Goal: Information Seeking & Learning: Learn about a topic

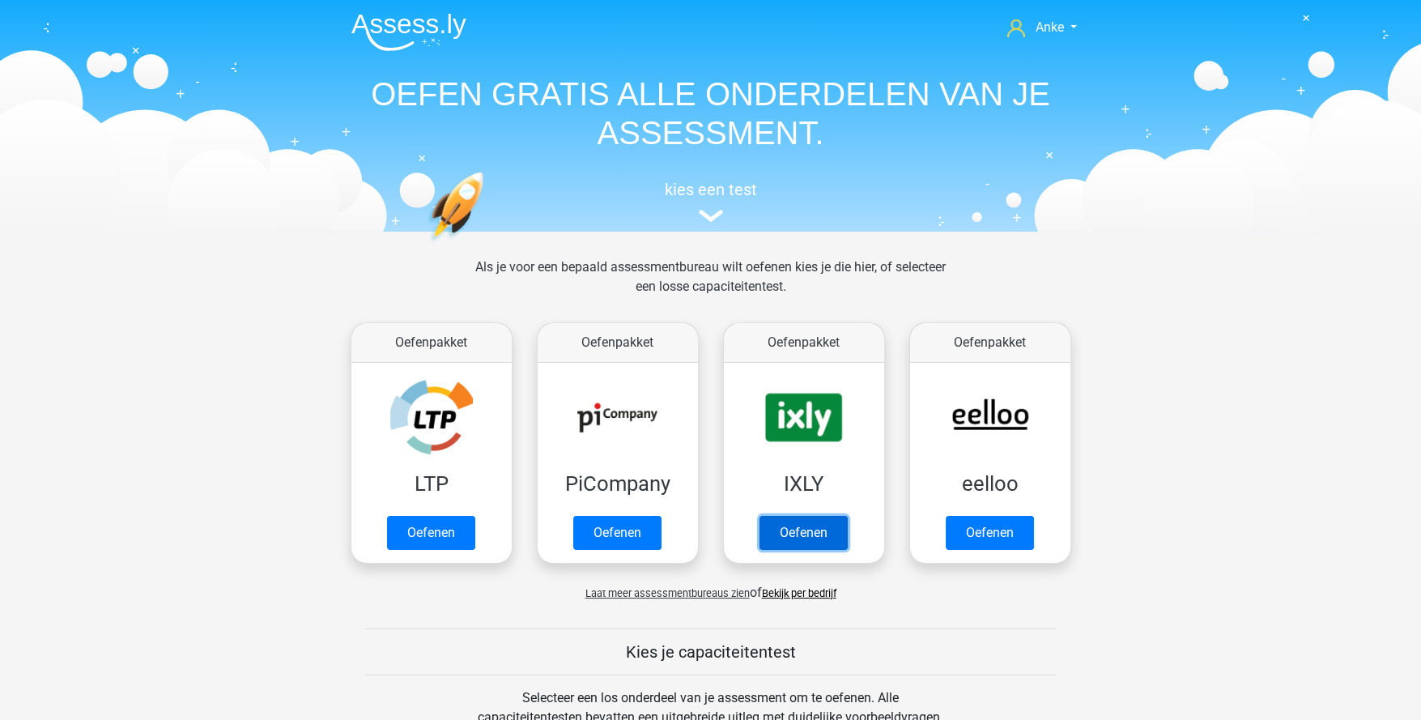
click at [793, 538] on link "Oefenen" at bounding box center [804, 533] width 88 height 34
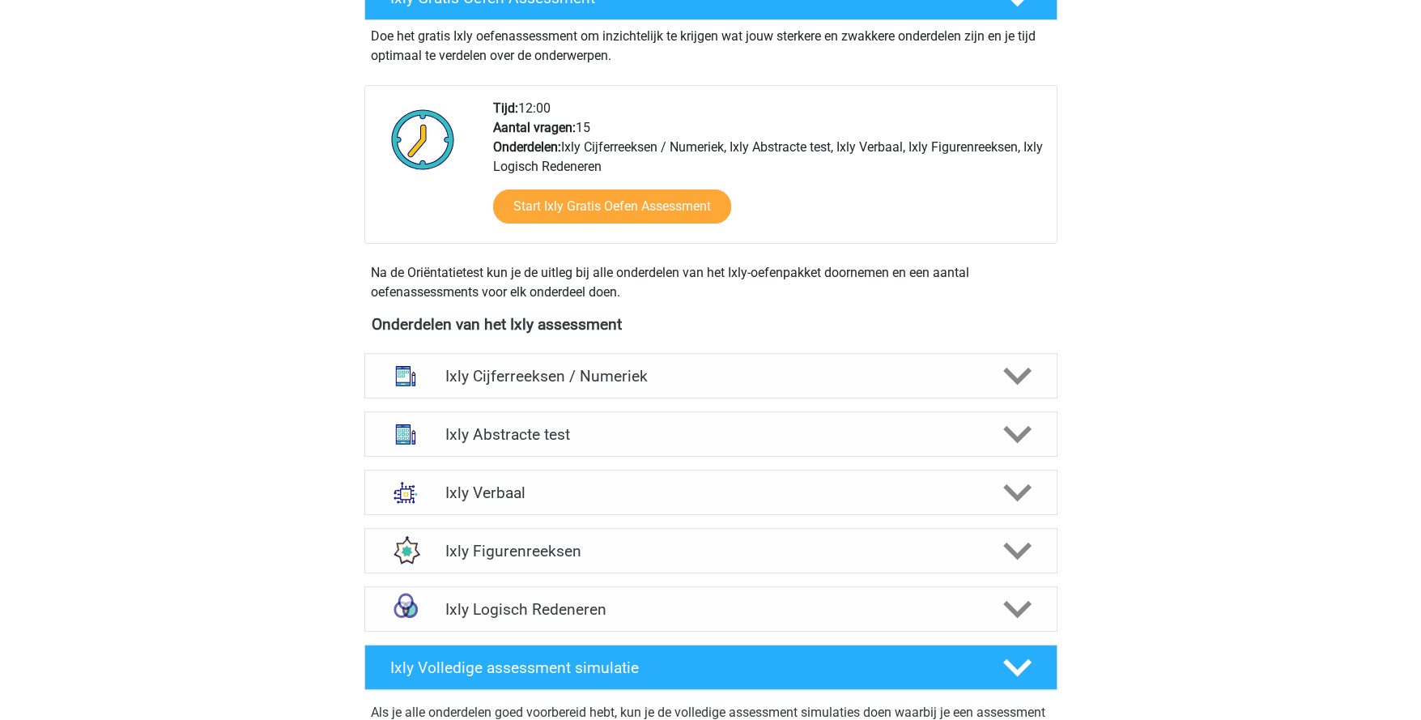
scroll to position [404, 0]
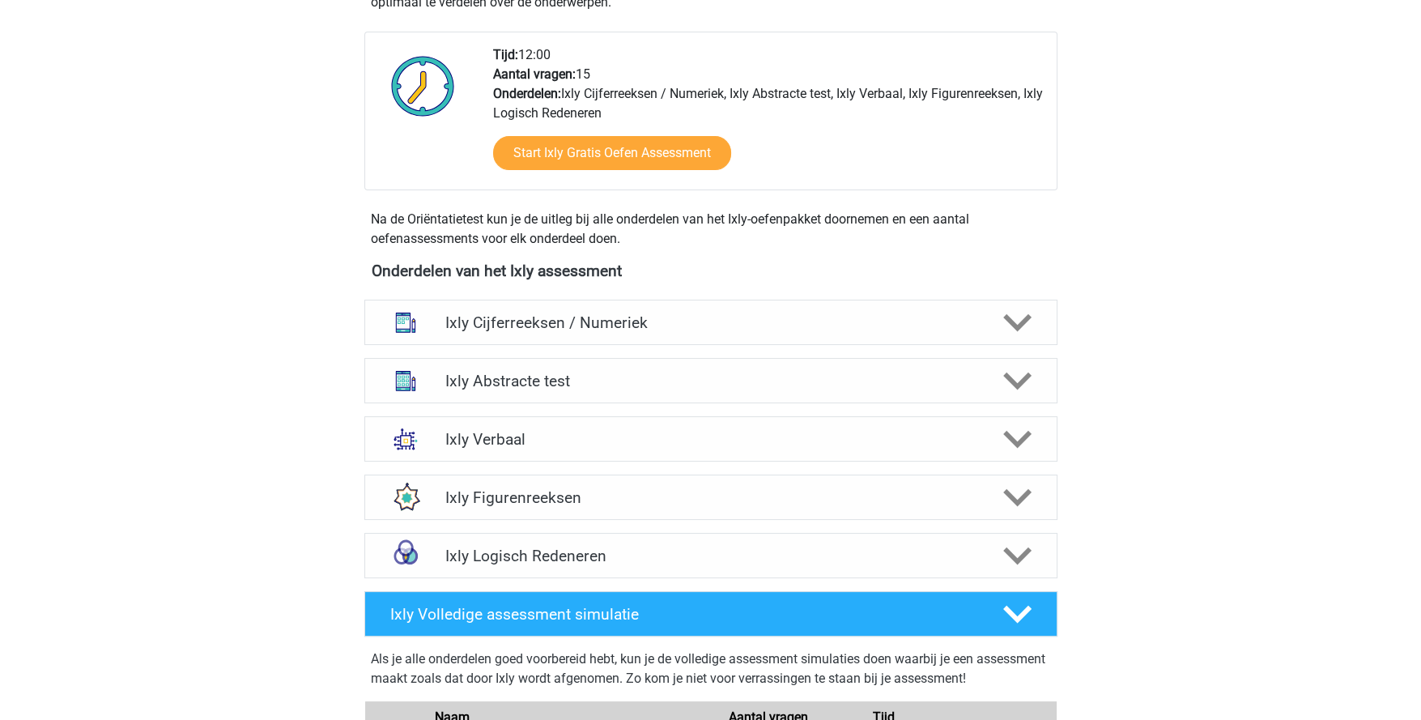
click at [1014, 325] on polygon at bounding box center [1017, 323] width 28 height 18
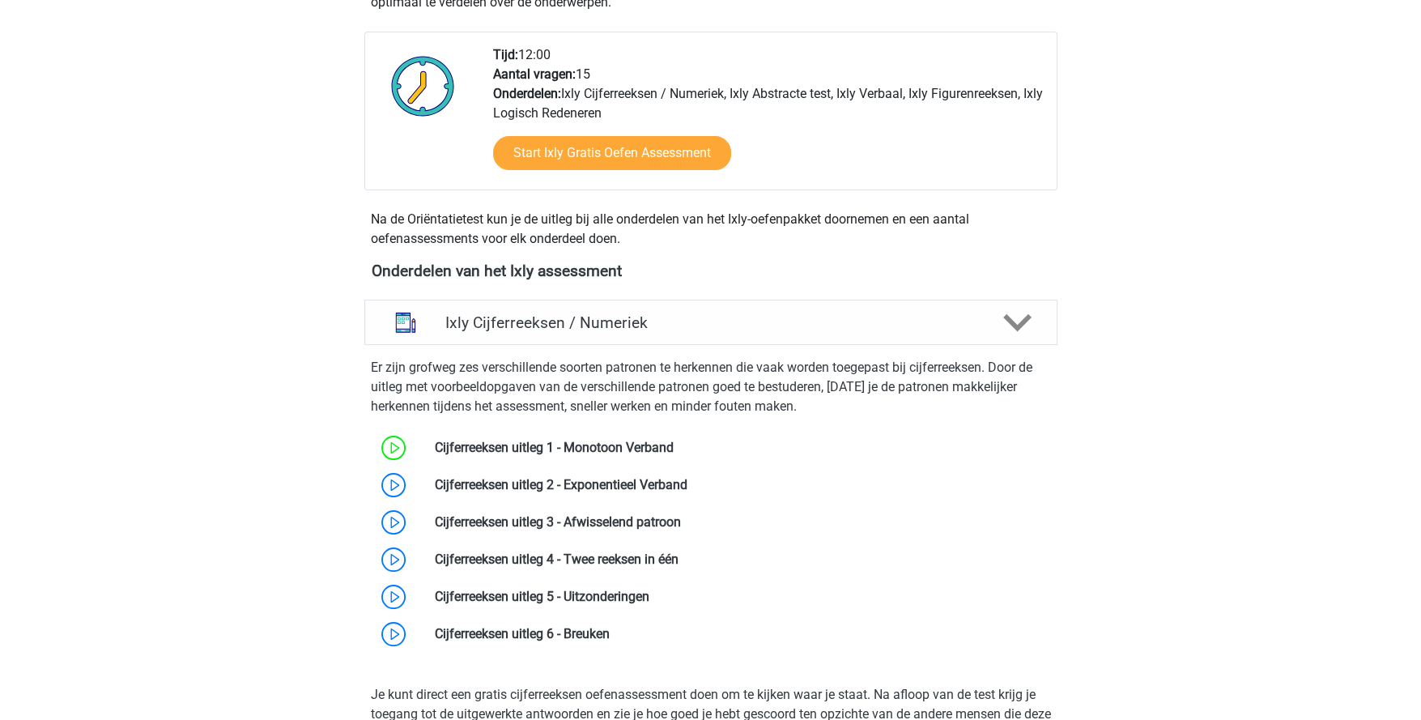
scroll to position [486, 0]
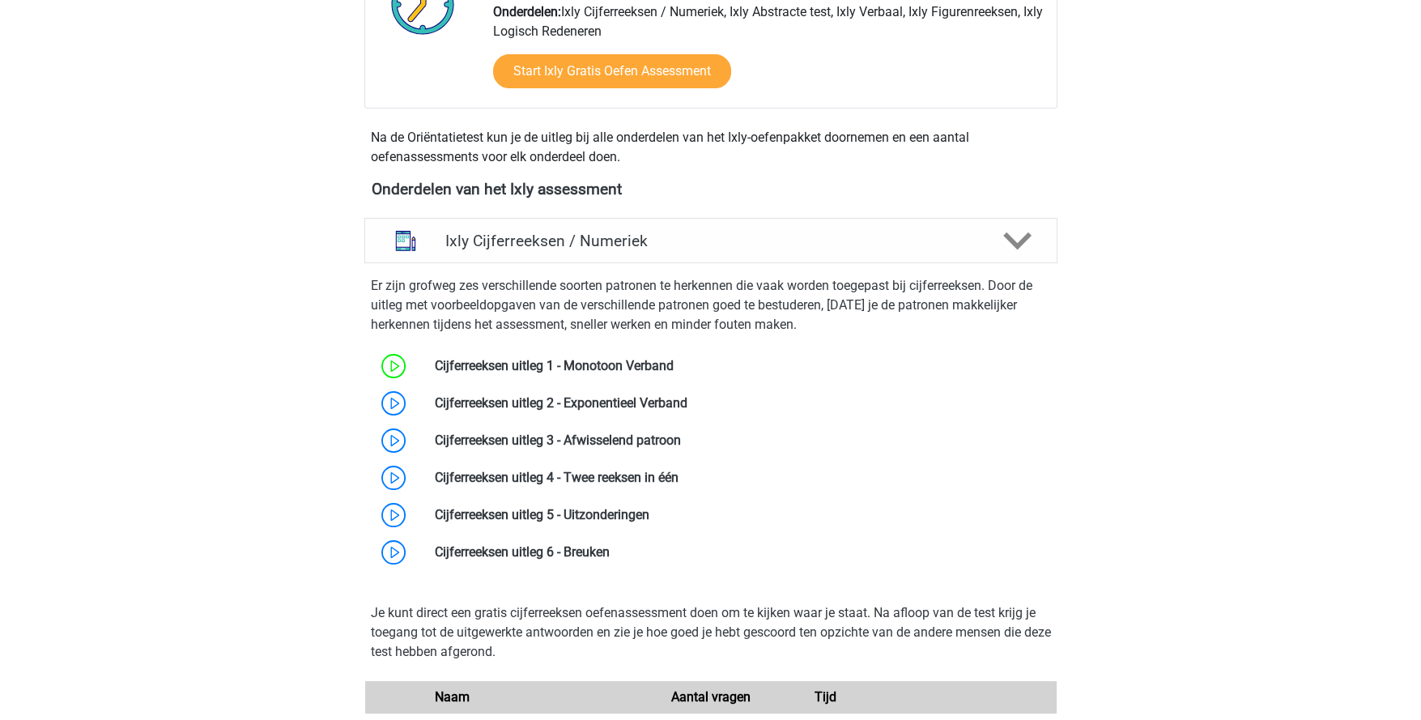
click at [687, 400] on link at bounding box center [687, 402] width 0 height 15
click at [674, 361] on link at bounding box center [674, 365] width 0 height 15
click at [687, 406] on link at bounding box center [687, 402] width 0 height 15
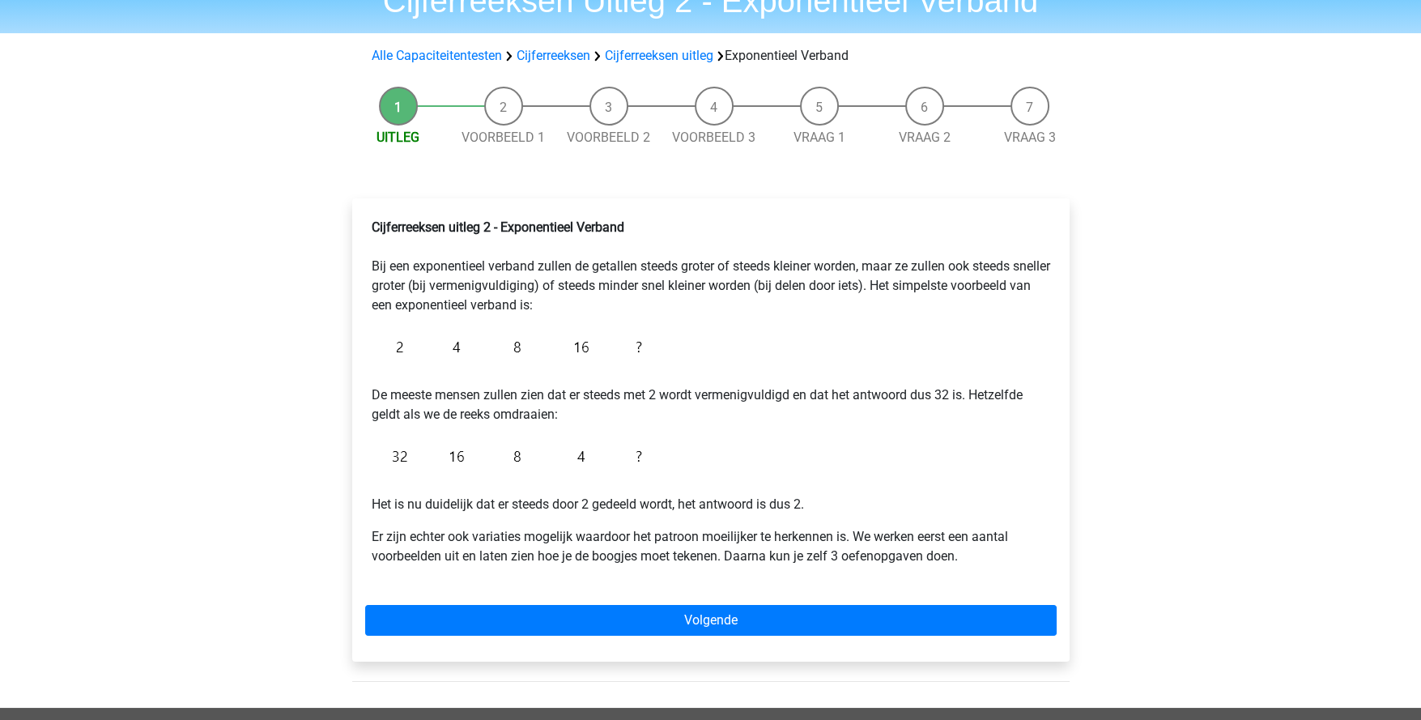
scroll to position [161, 0]
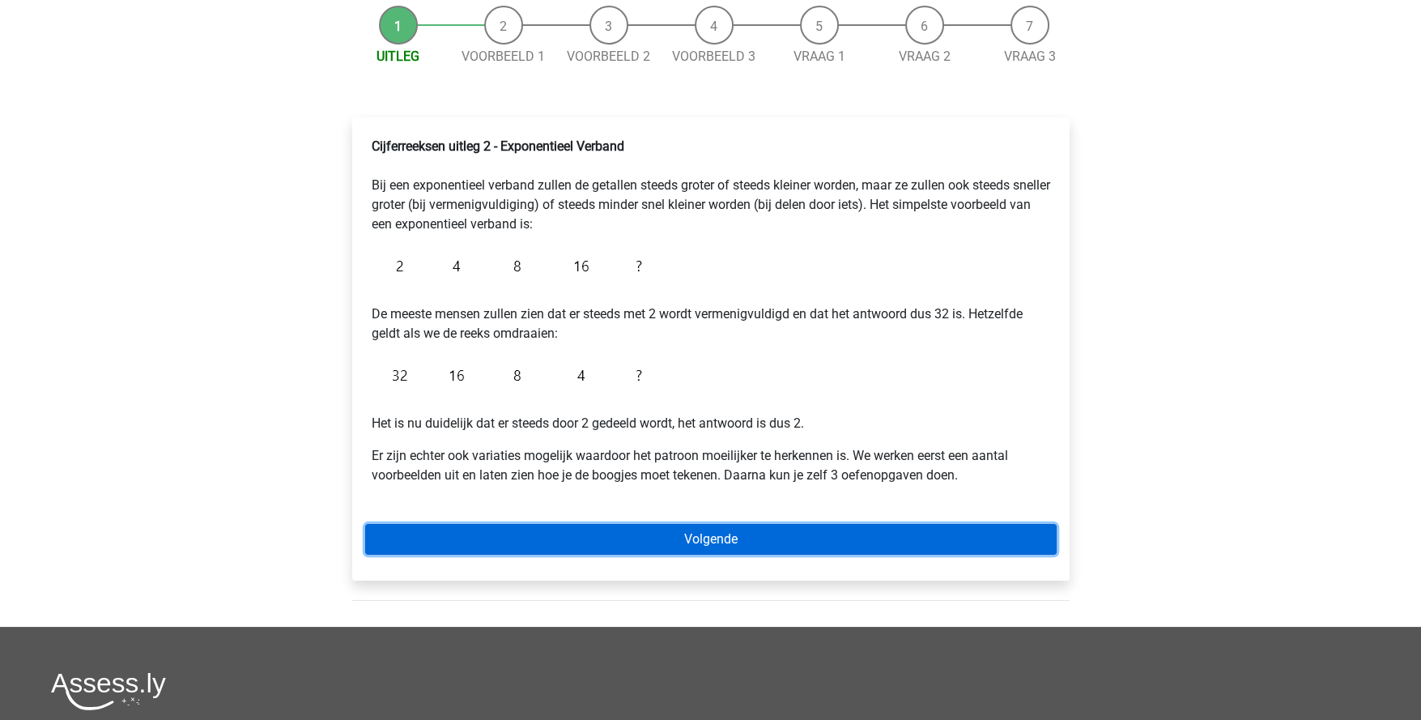
click at [725, 536] on link "Volgende" at bounding box center [711, 539] width 692 height 31
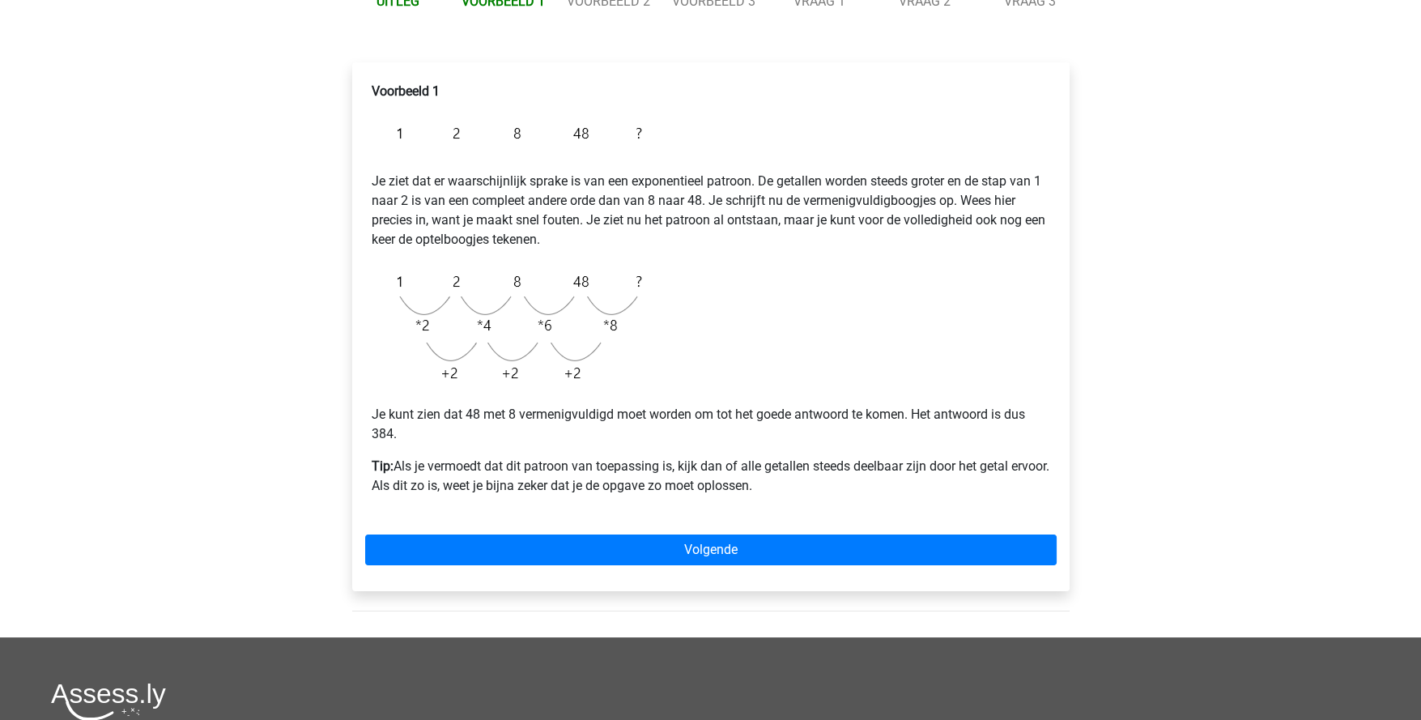
scroll to position [243, 0]
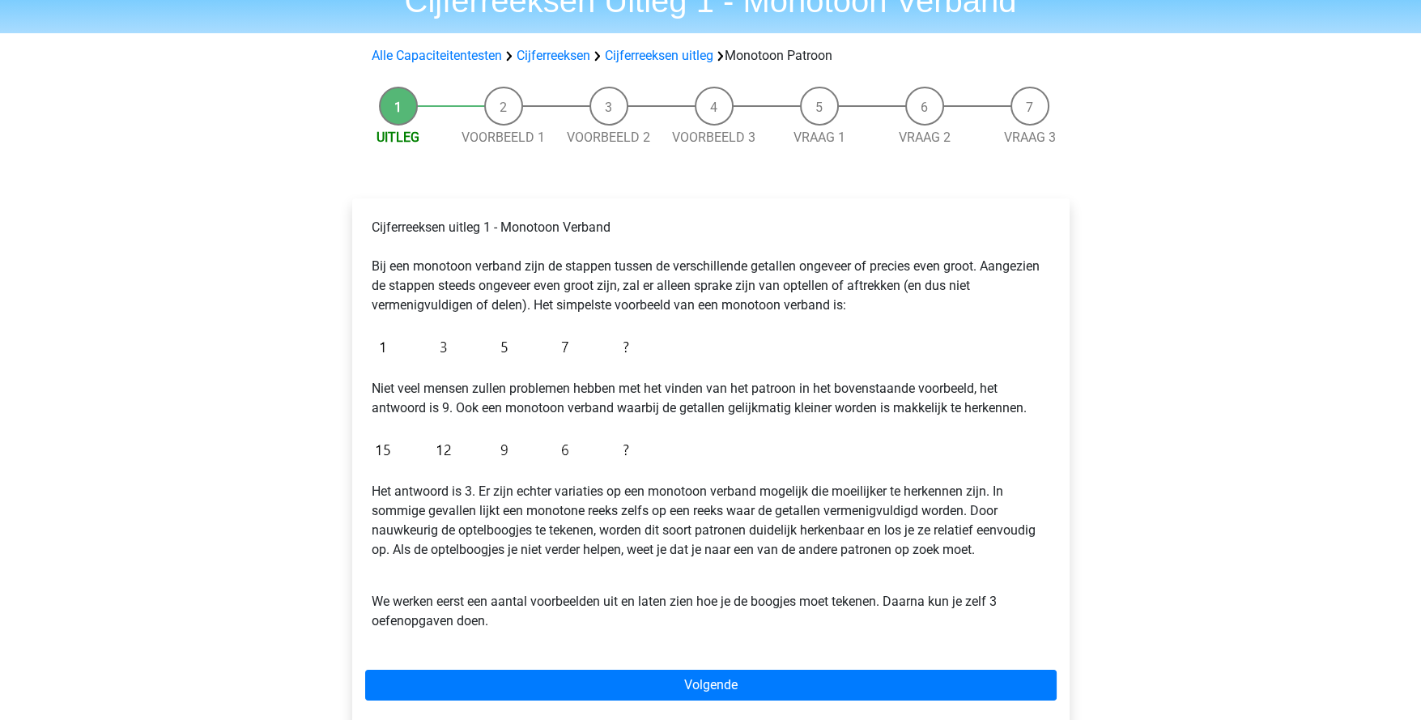
scroll to position [161, 0]
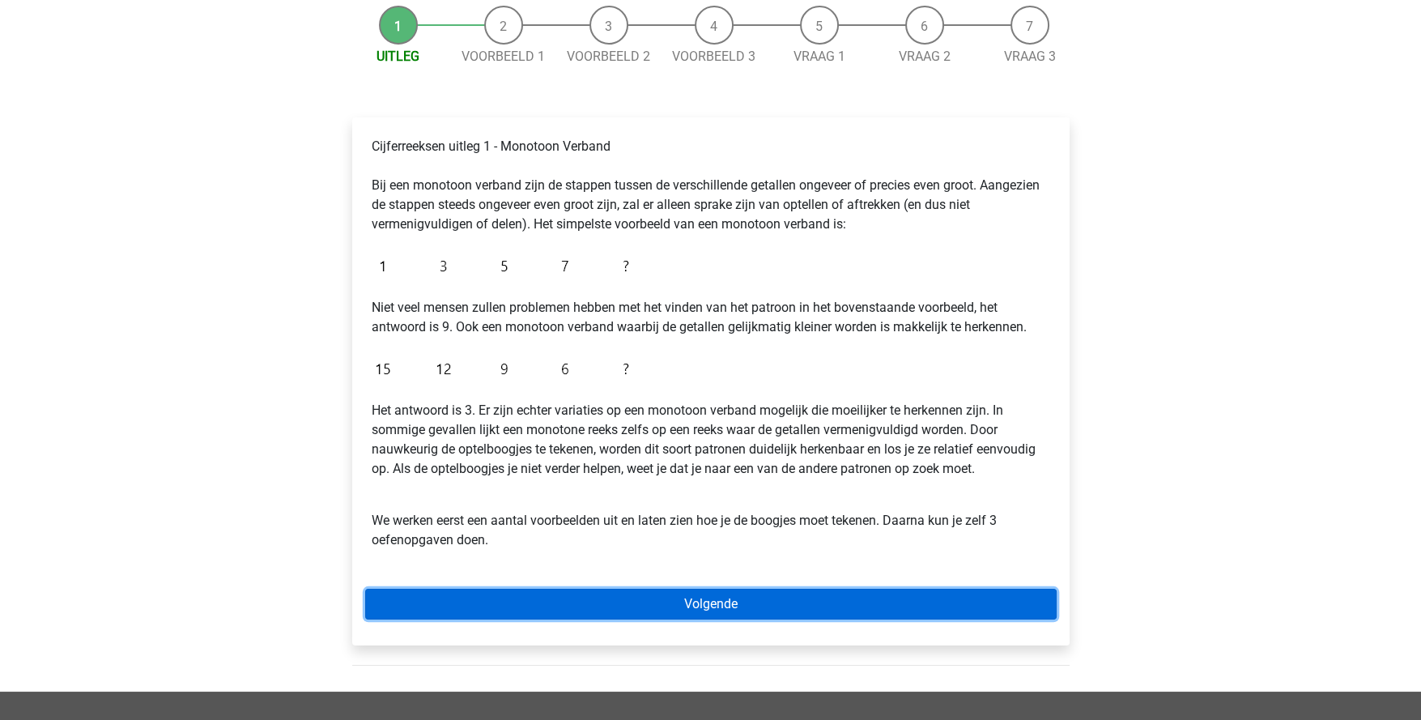
click at [781, 611] on link "Volgende" at bounding box center [711, 604] width 692 height 31
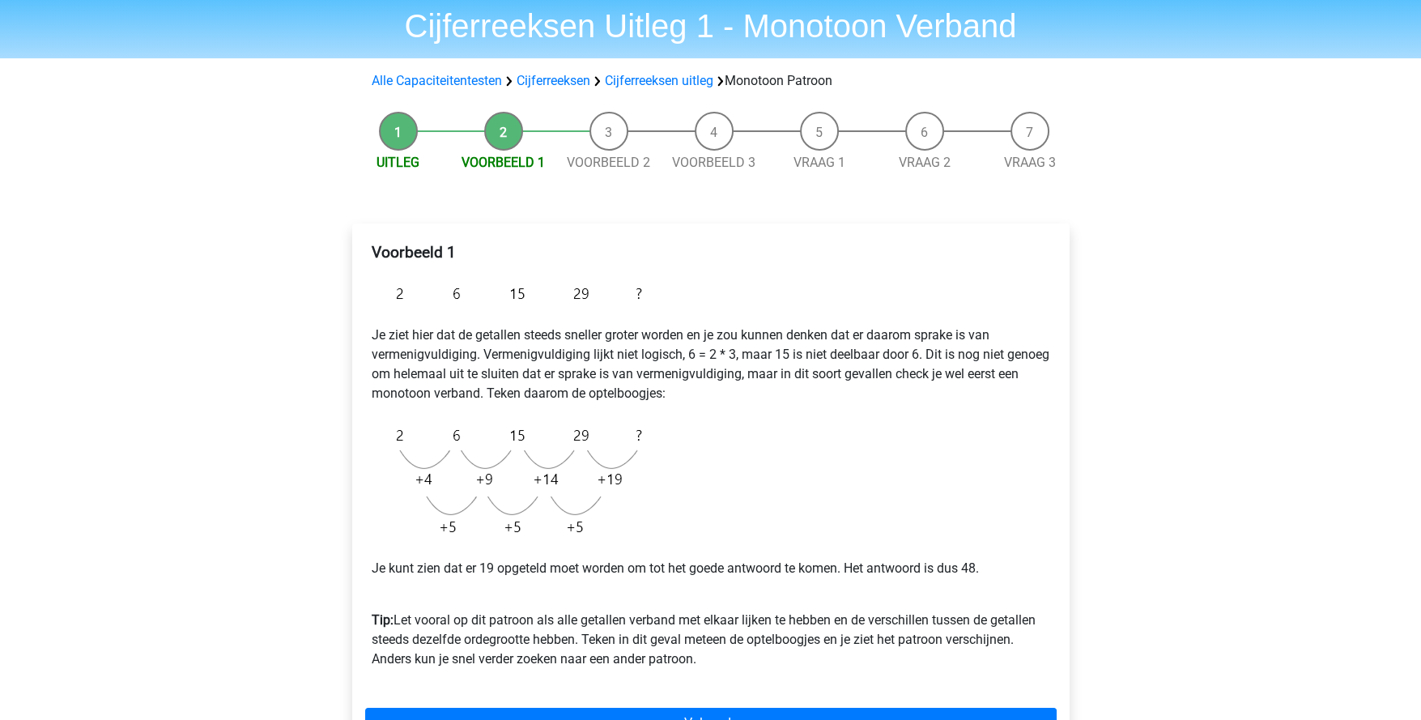
scroll to position [80, 0]
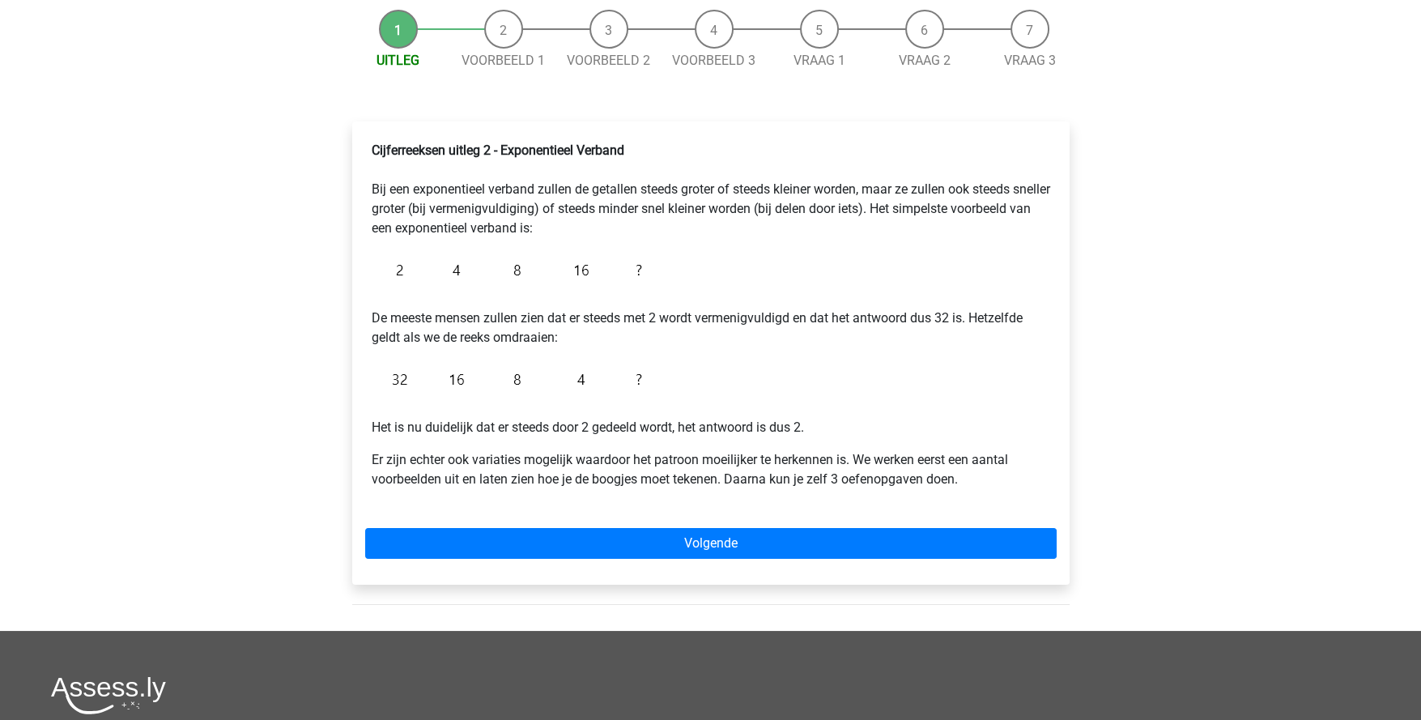
scroll to position [161, 0]
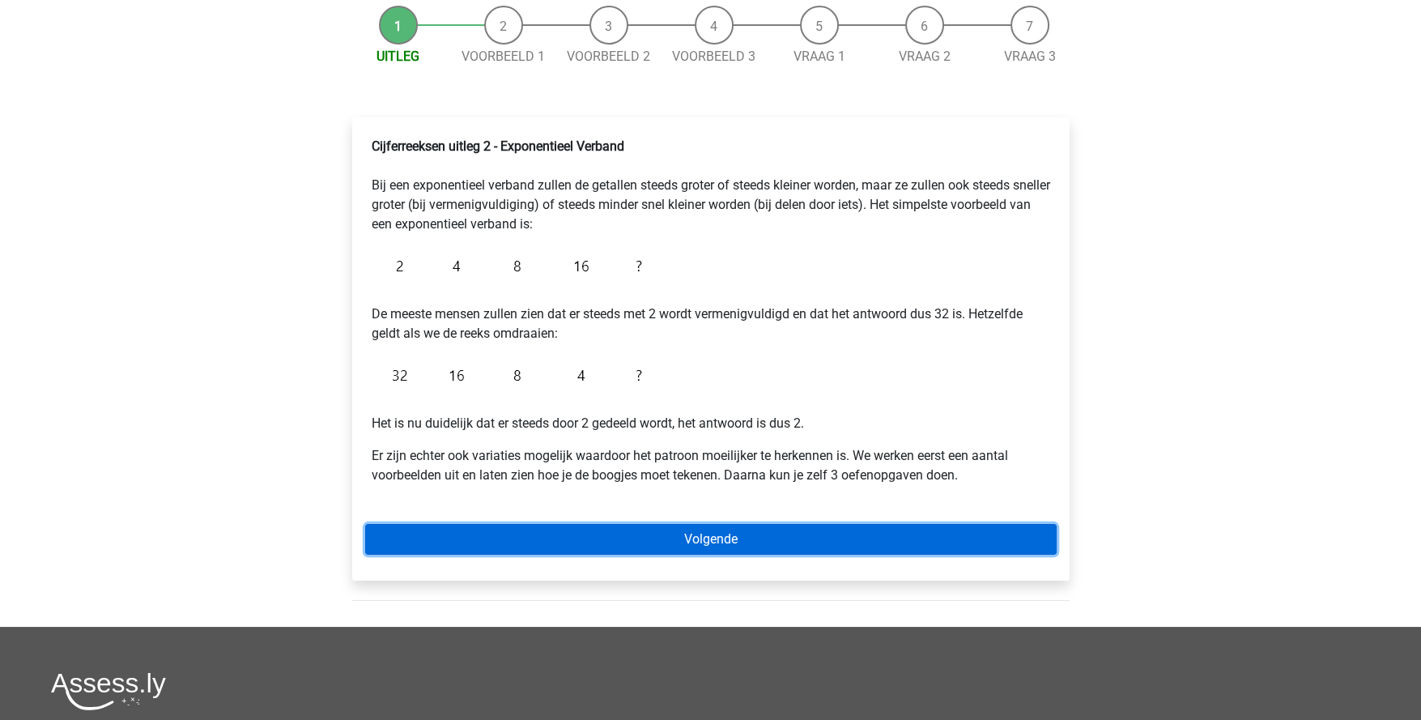
click at [706, 549] on link "Volgende" at bounding box center [711, 539] width 692 height 31
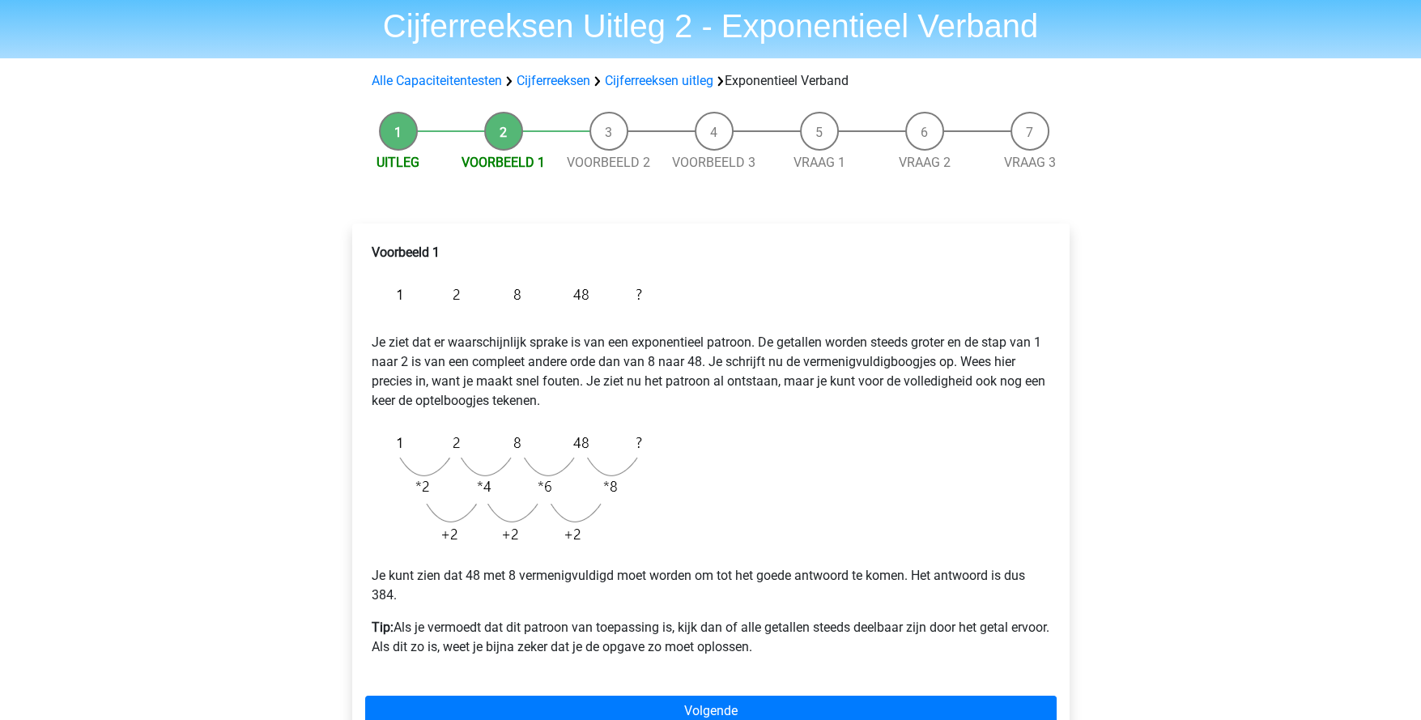
scroll to position [80, 0]
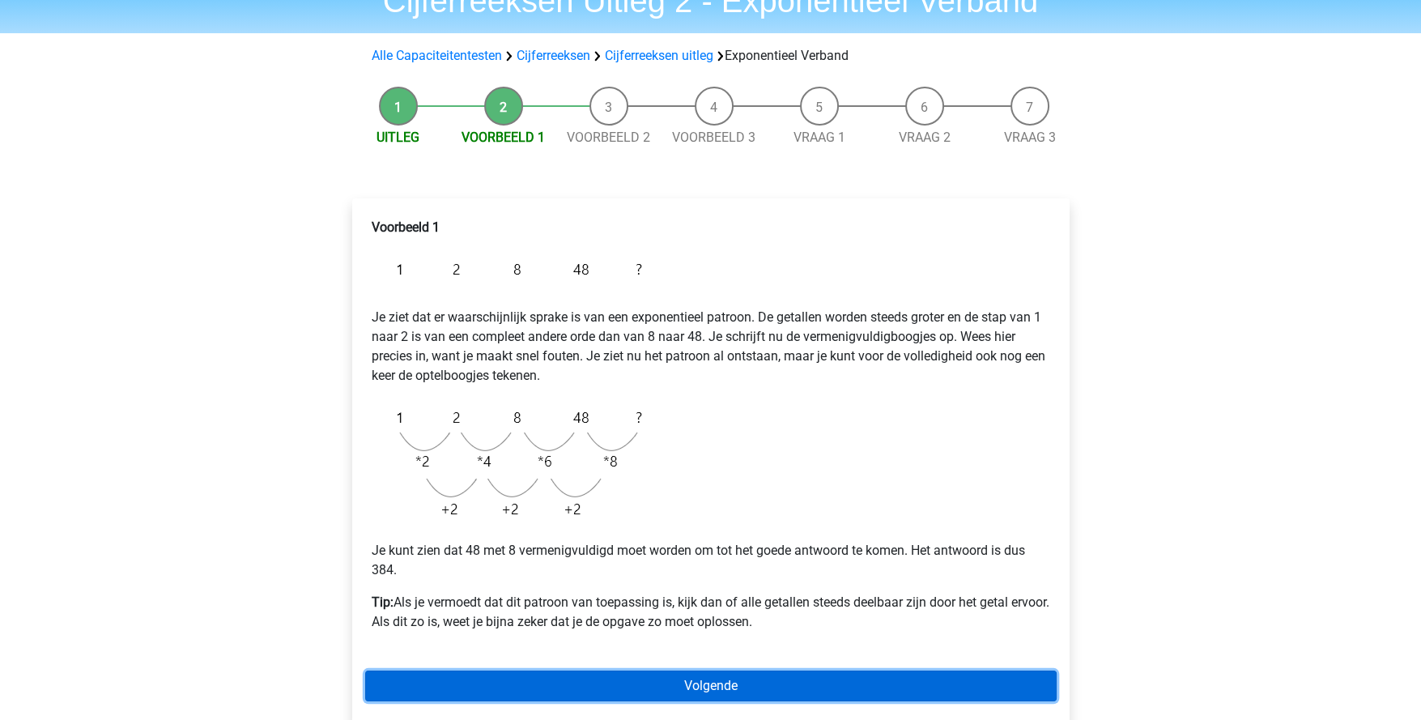
click at [717, 691] on link "Volgende" at bounding box center [711, 685] width 692 height 31
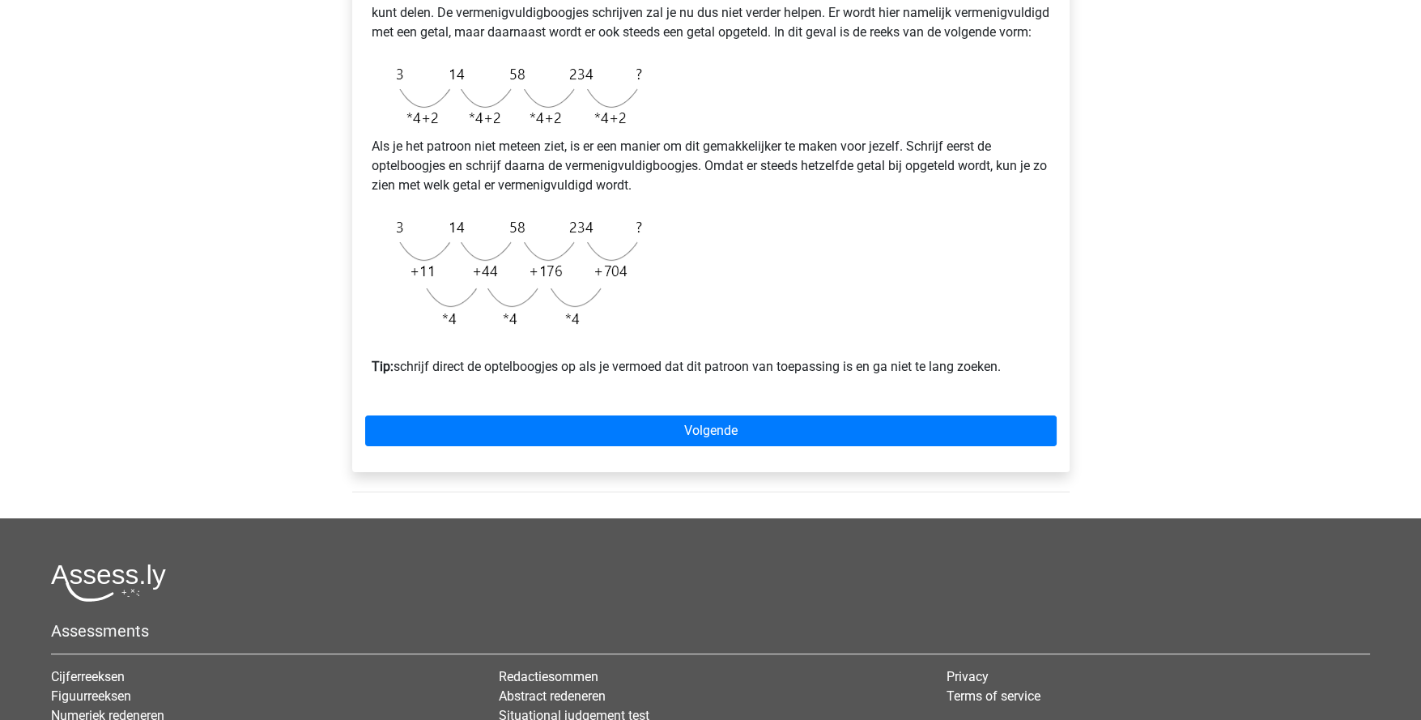
scroll to position [323, 0]
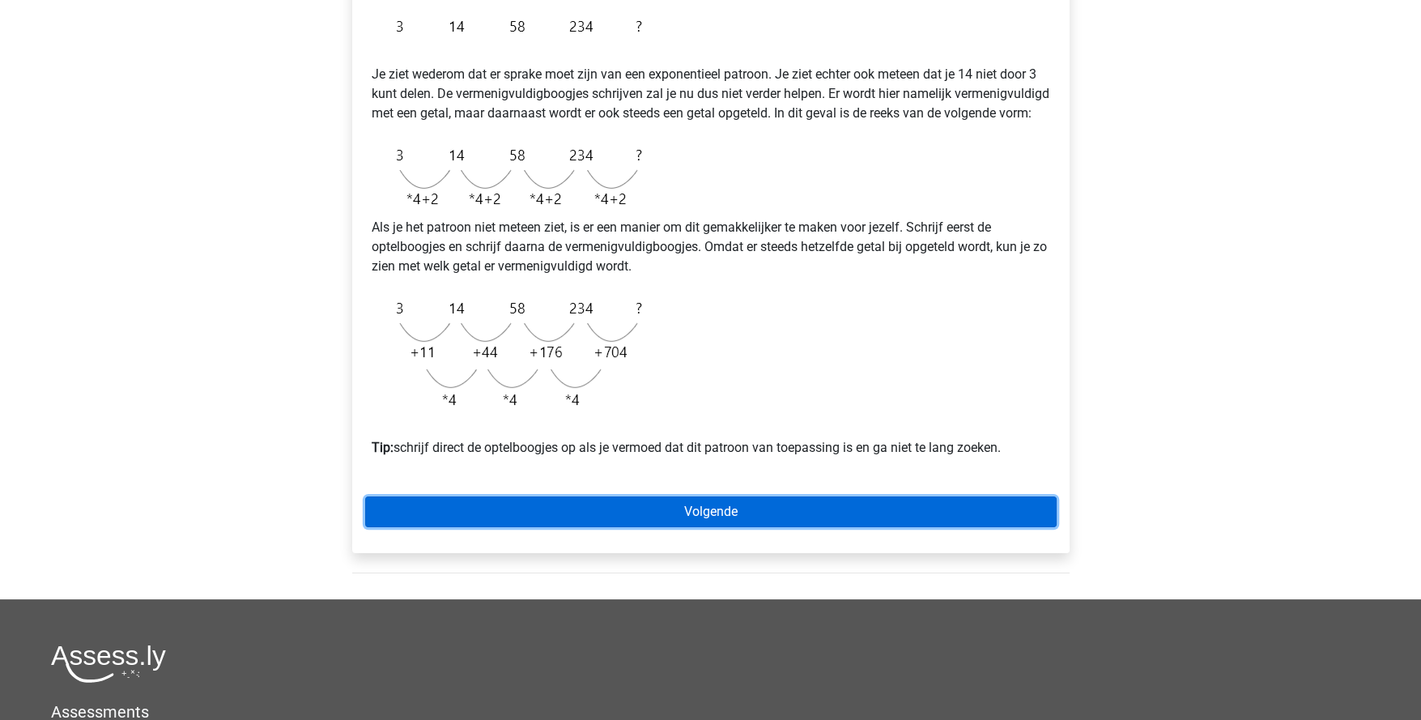
click at [724, 526] on link "Volgende" at bounding box center [711, 511] width 692 height 31
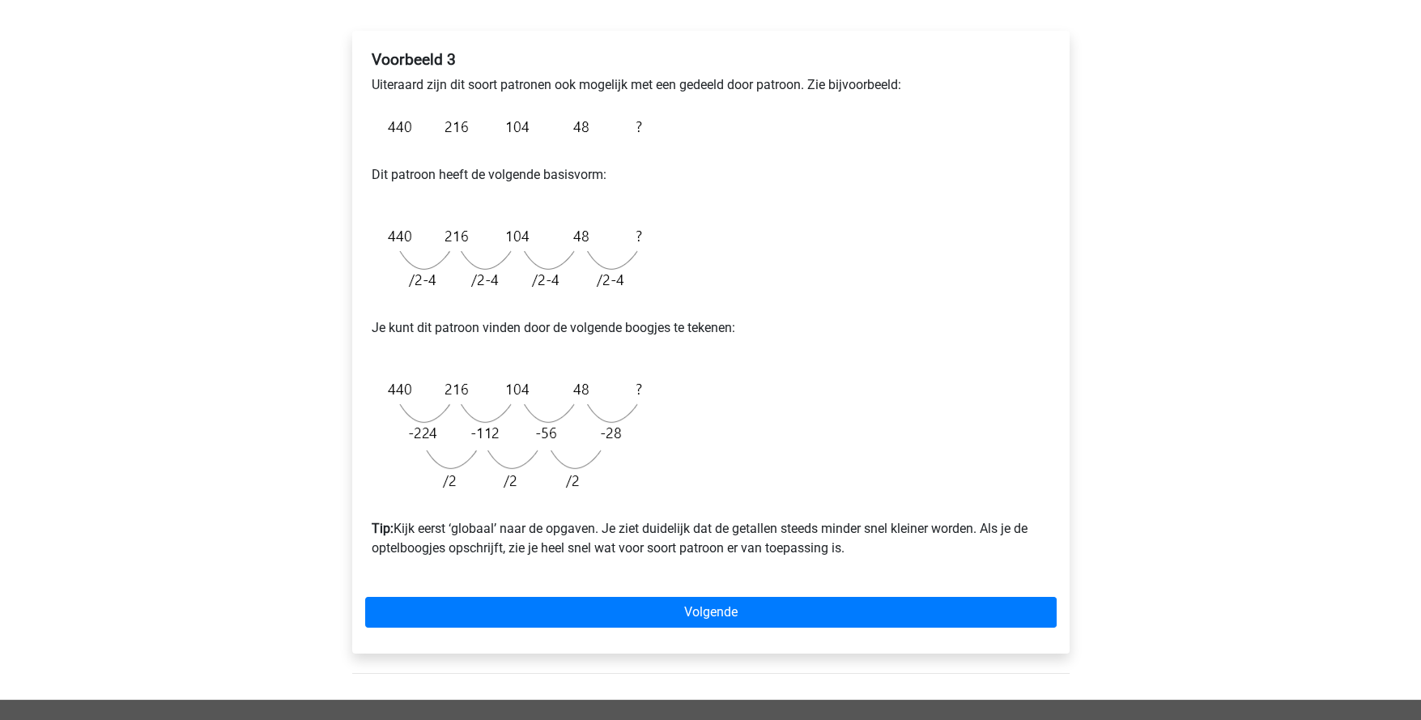
scroll to position [243, 0]
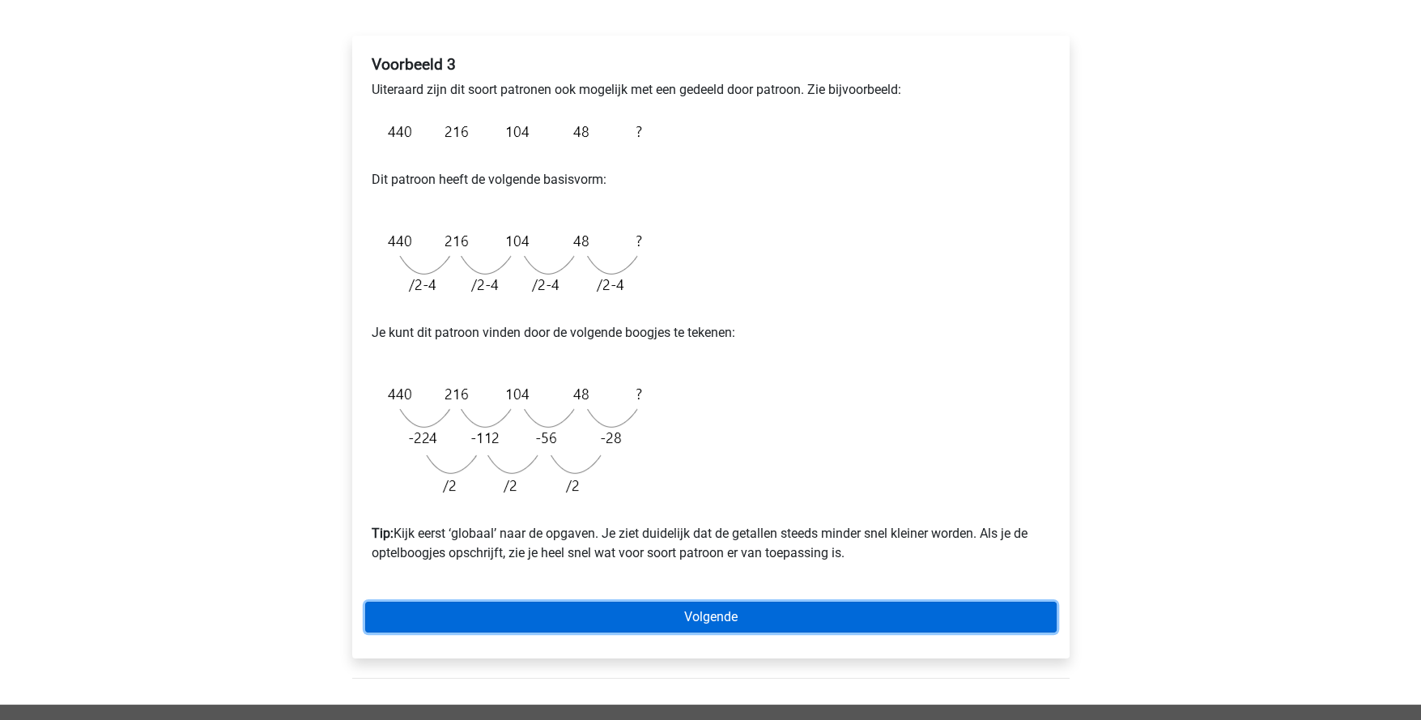
click at [709, 617] on link "Volgende" at bounding box center [711, 617] width 692 height 31
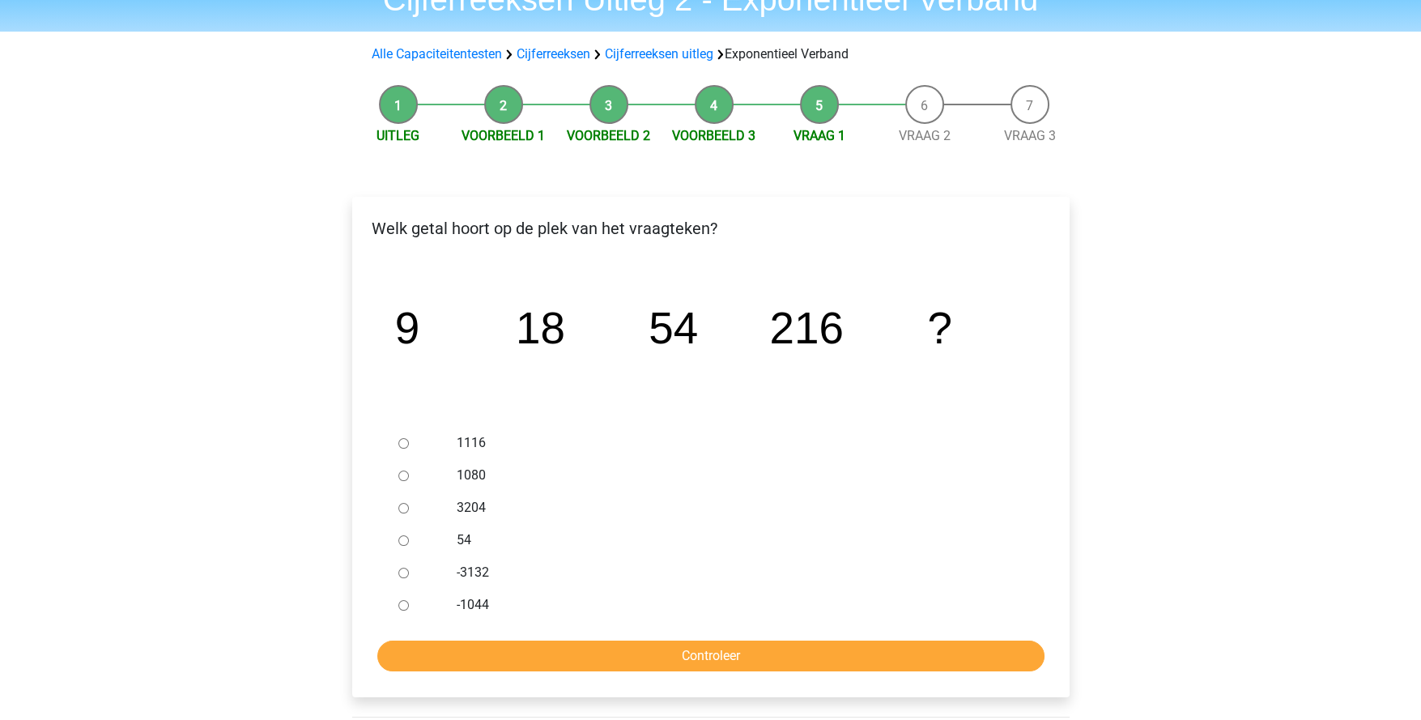
scroll to position [161, 0]
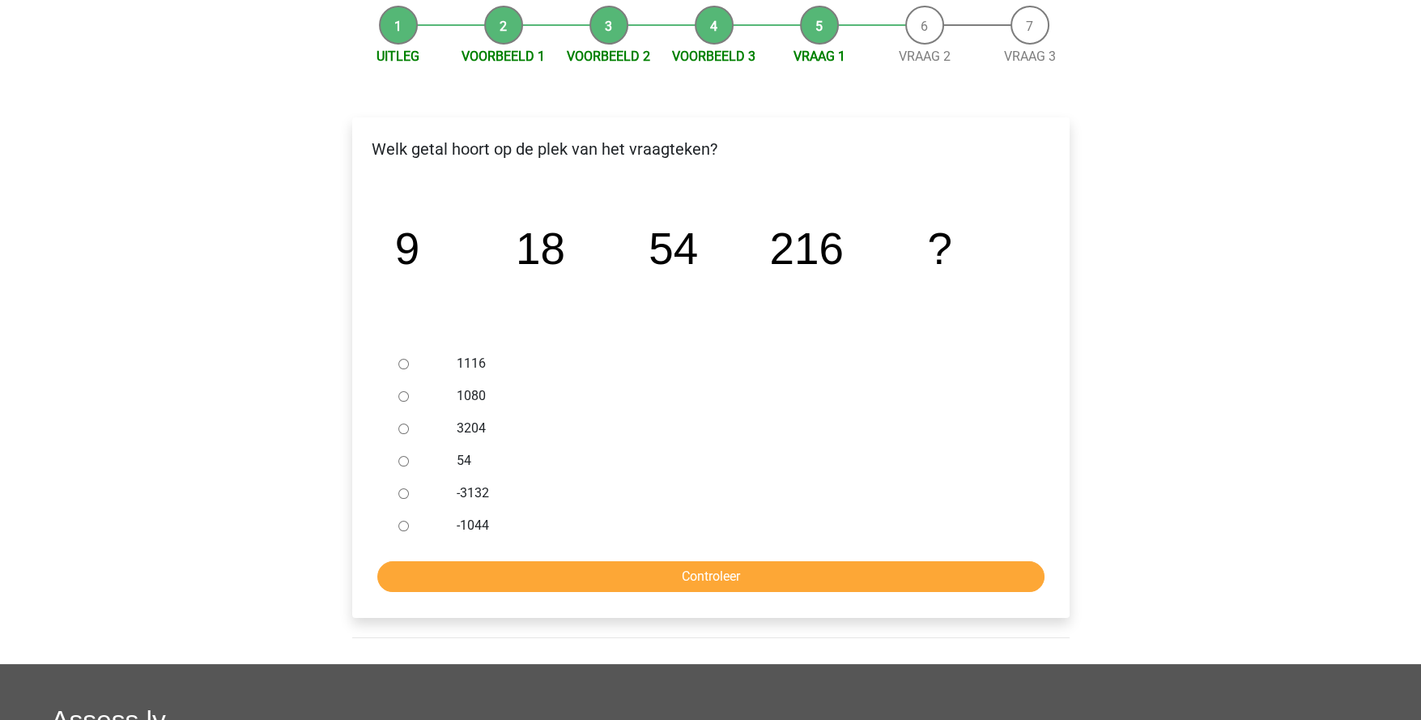
click at [401, 396] on input "1080" at bounding box center [403, 396] width 11 height 11
radio input "true"
click at [725, 577] on input "Controleer" at bounding box center [710, 576] width 667 height 31
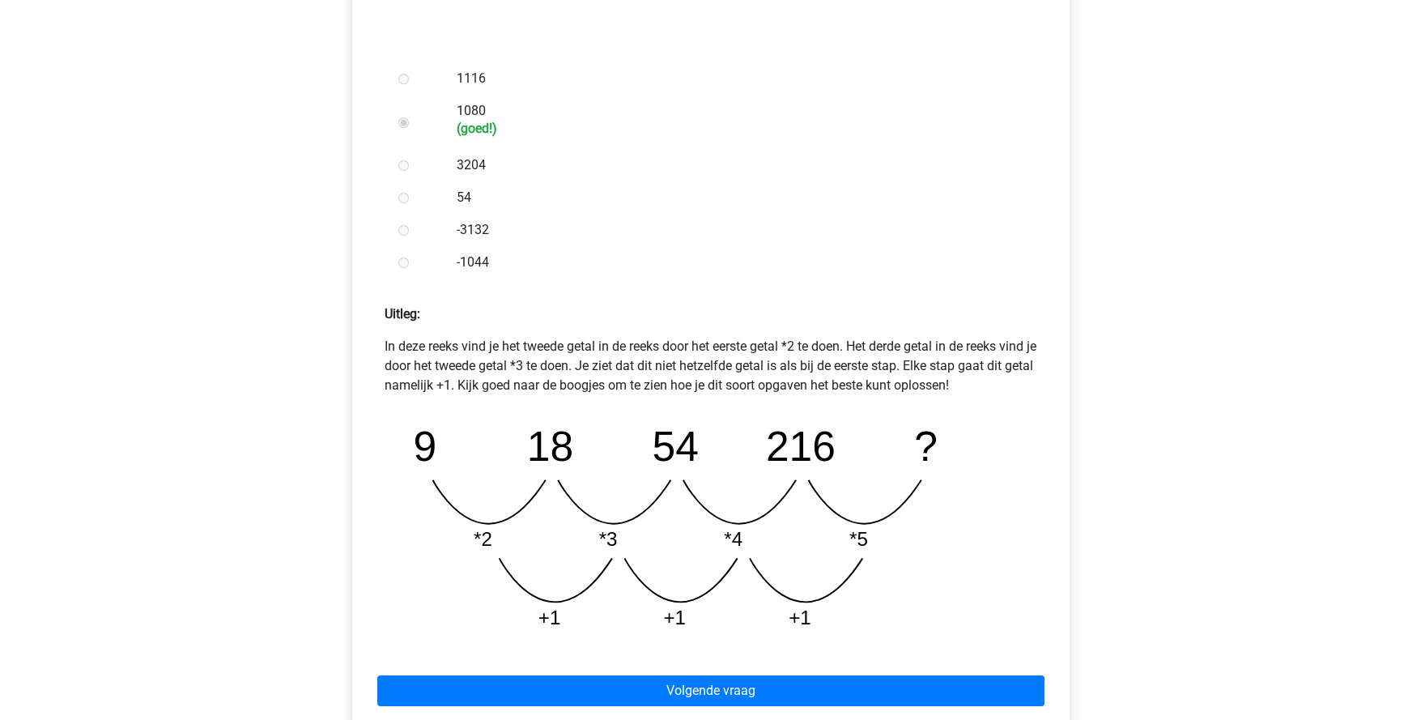
scroll to position [567, 0]
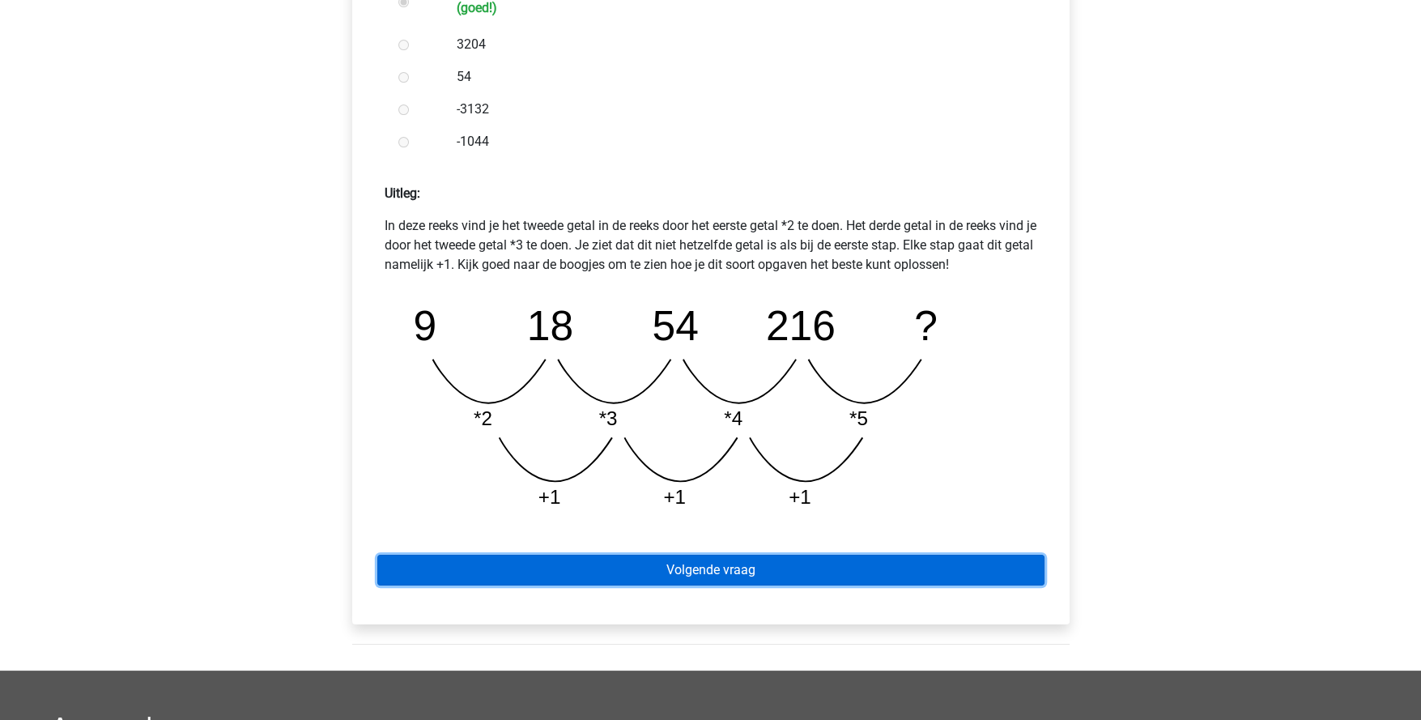
click at [709, 576] on link "Volgende vraag" at bounding box center [710, 570] width 667 height 31
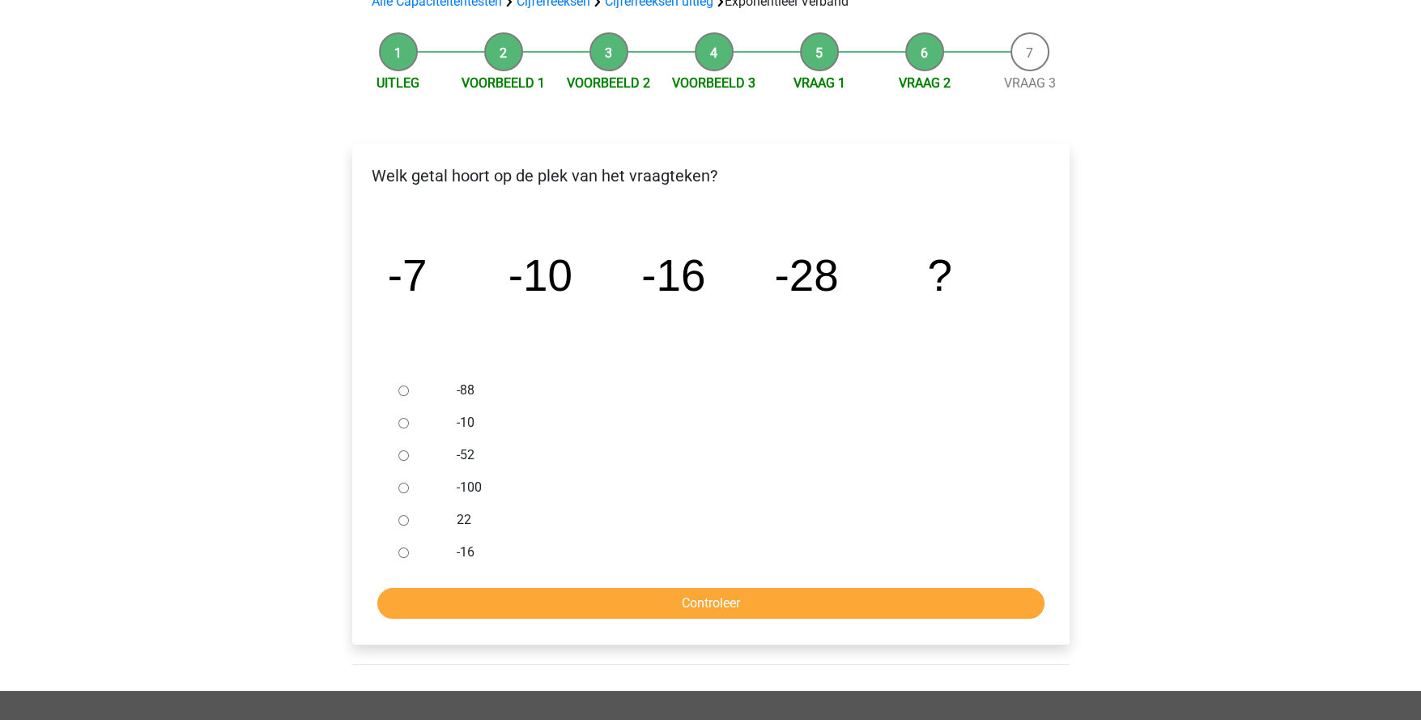
scroll to position [161, 0]
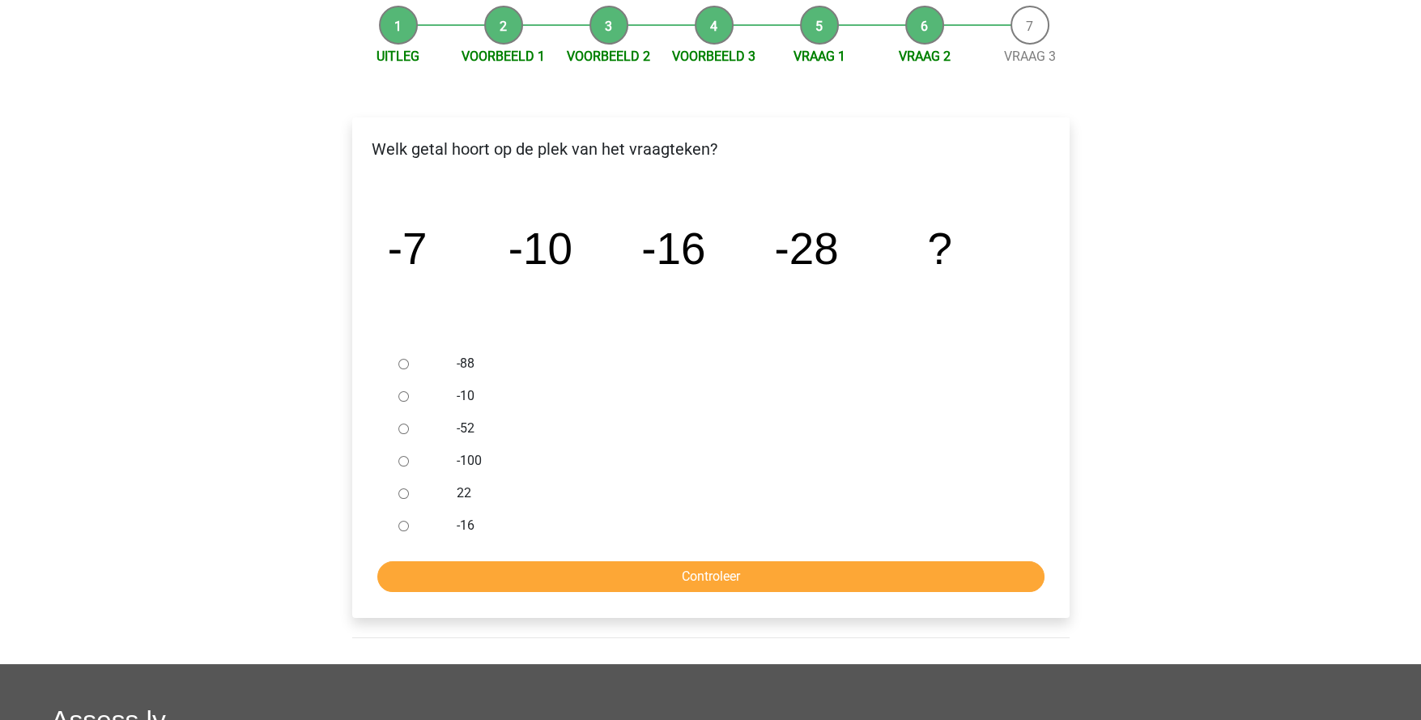
click at [406, 427] on input "-52" at bounding box center [403, 429] width 11 height 11
radio input "true"
click at [808, 580] on input "Controleer" at bounding box center [710, 576] width 667 height 31
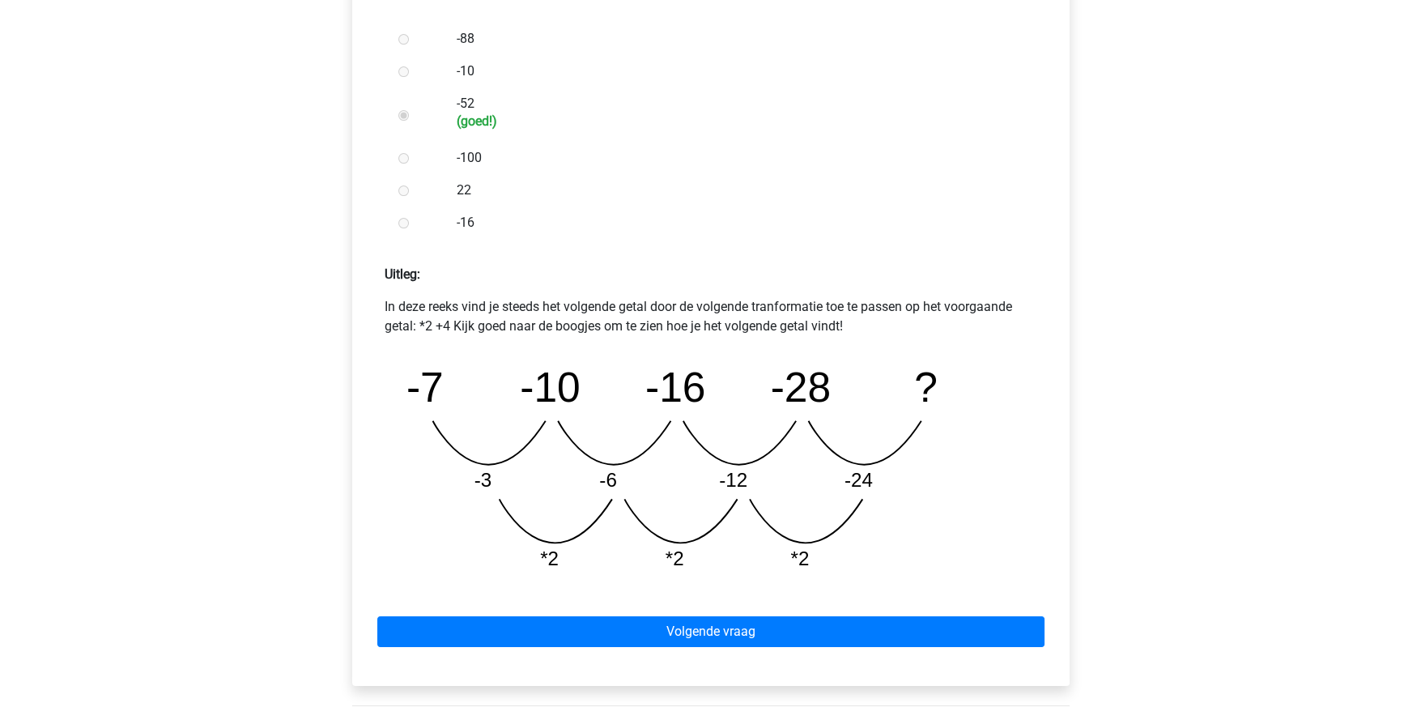
scroll to position [728, 0]
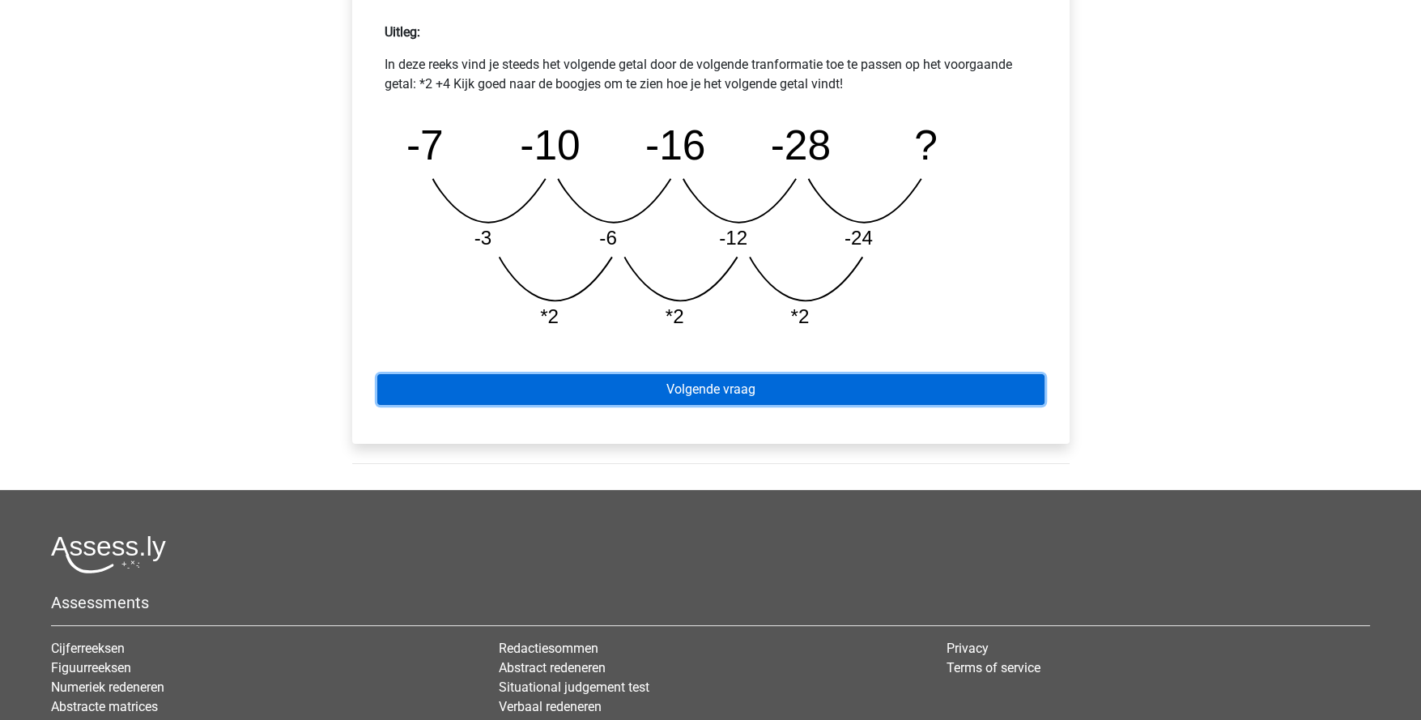
click at [743, 394] on link "Volgende vraag" at bounding box center [710, 389] width 667 height 31
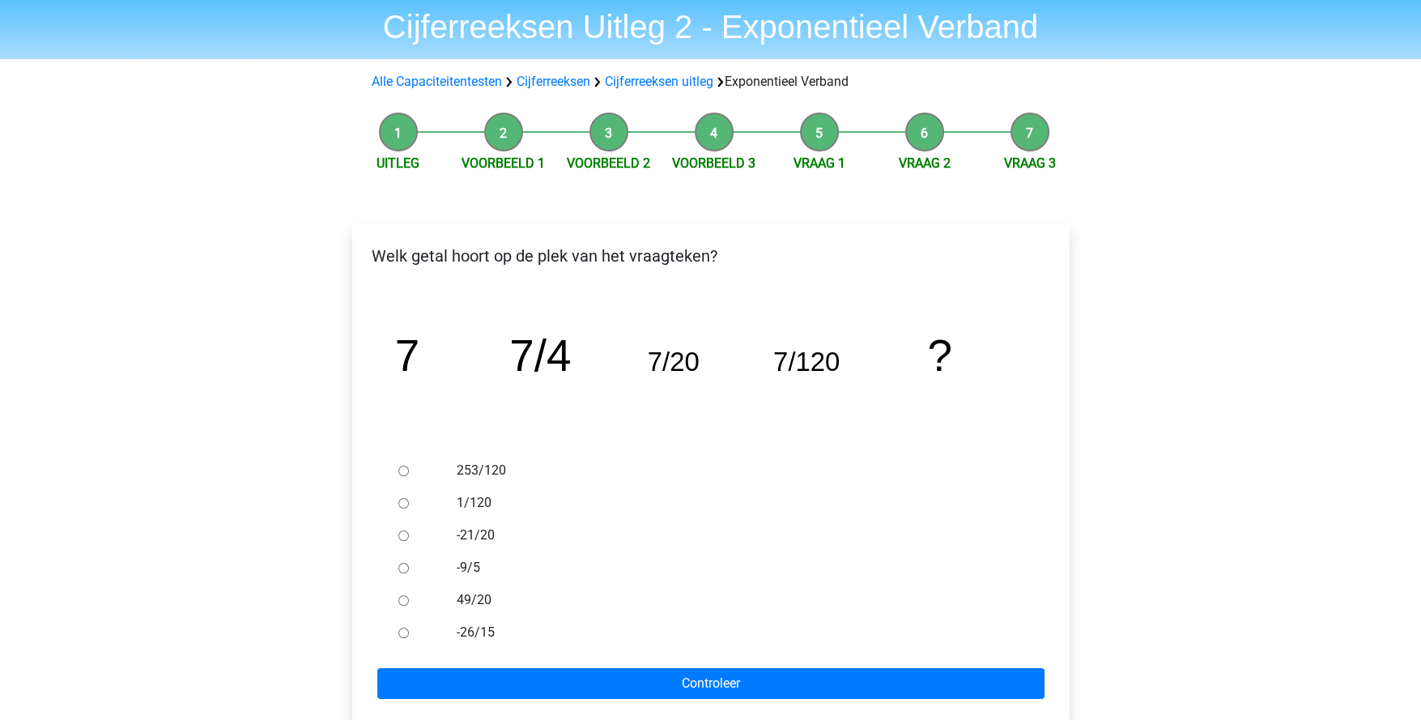
scroll to position [80, 0]
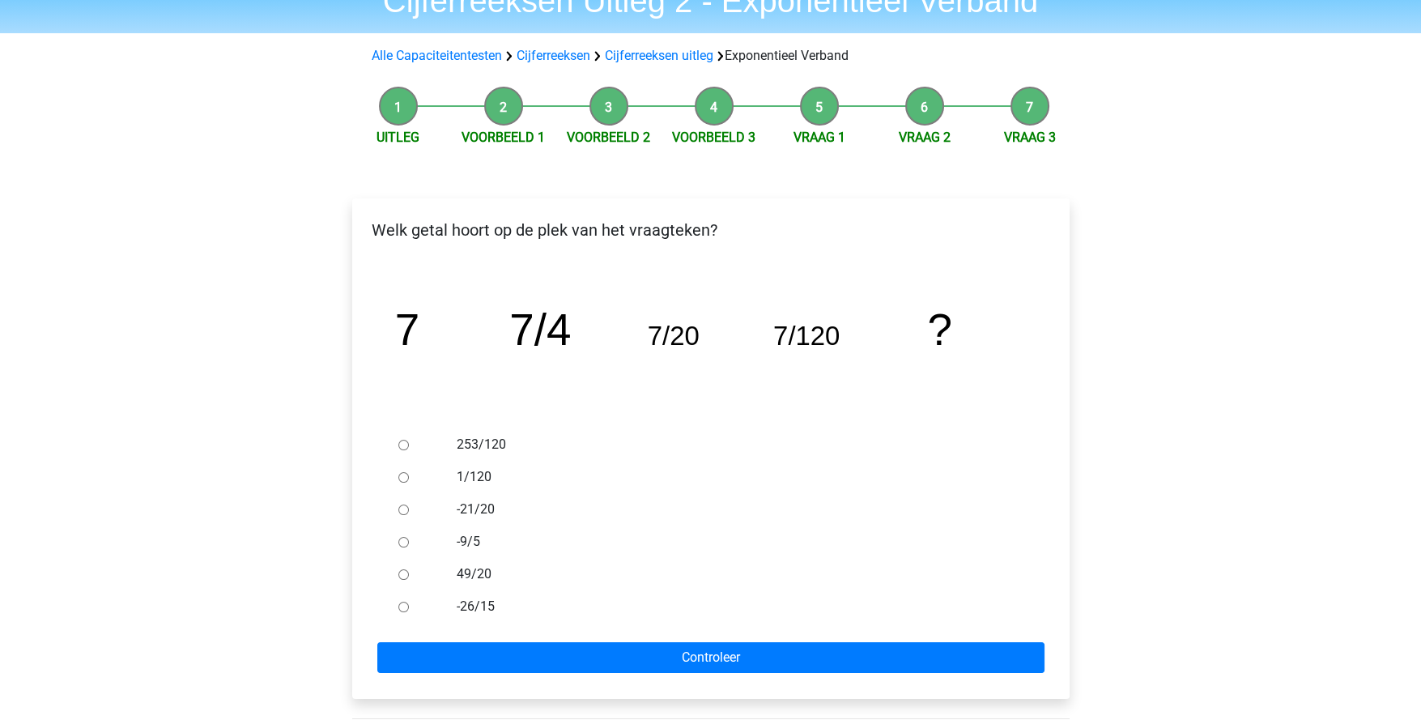
click at [404, 474] on input "1/120" at bounding box center [403, 477] width 11 height 11
radio input "true"
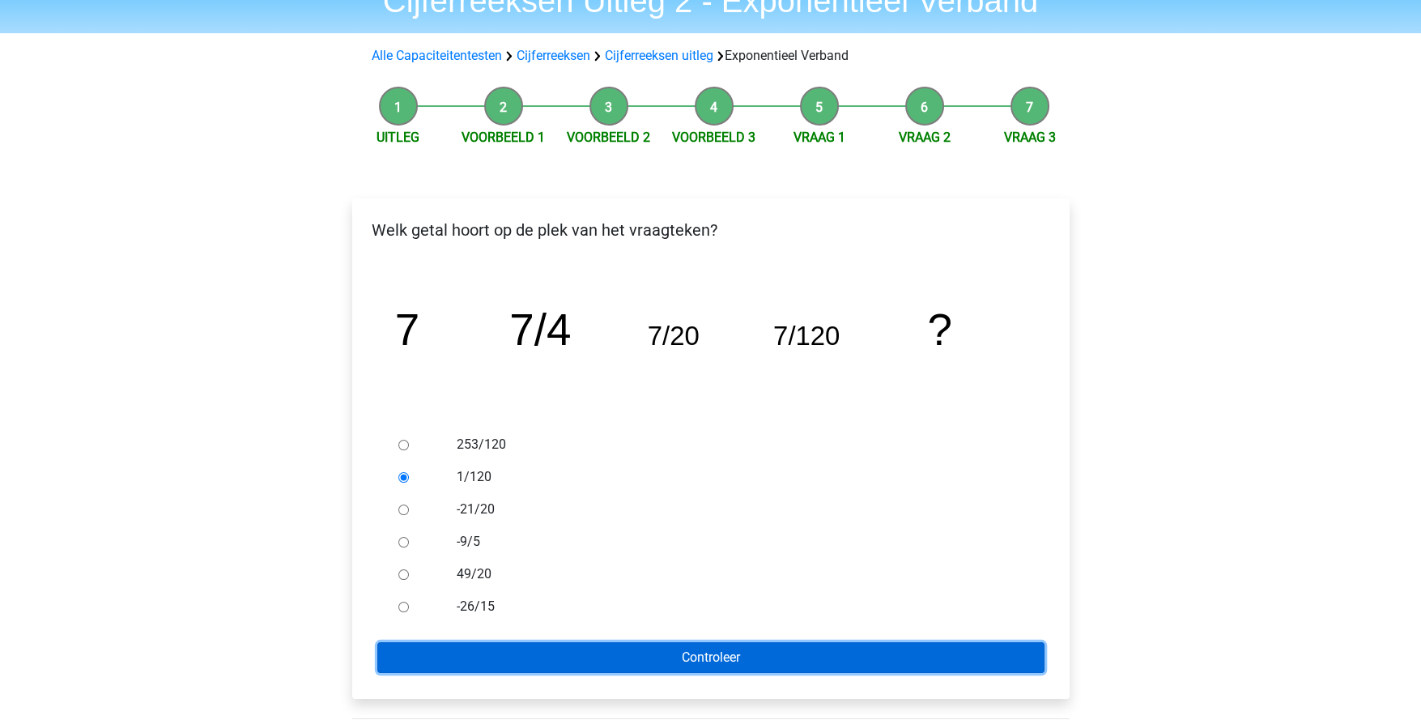
click at [697, 653] on input "Controleer" at bounding box center [710, 657] width 667 height 31
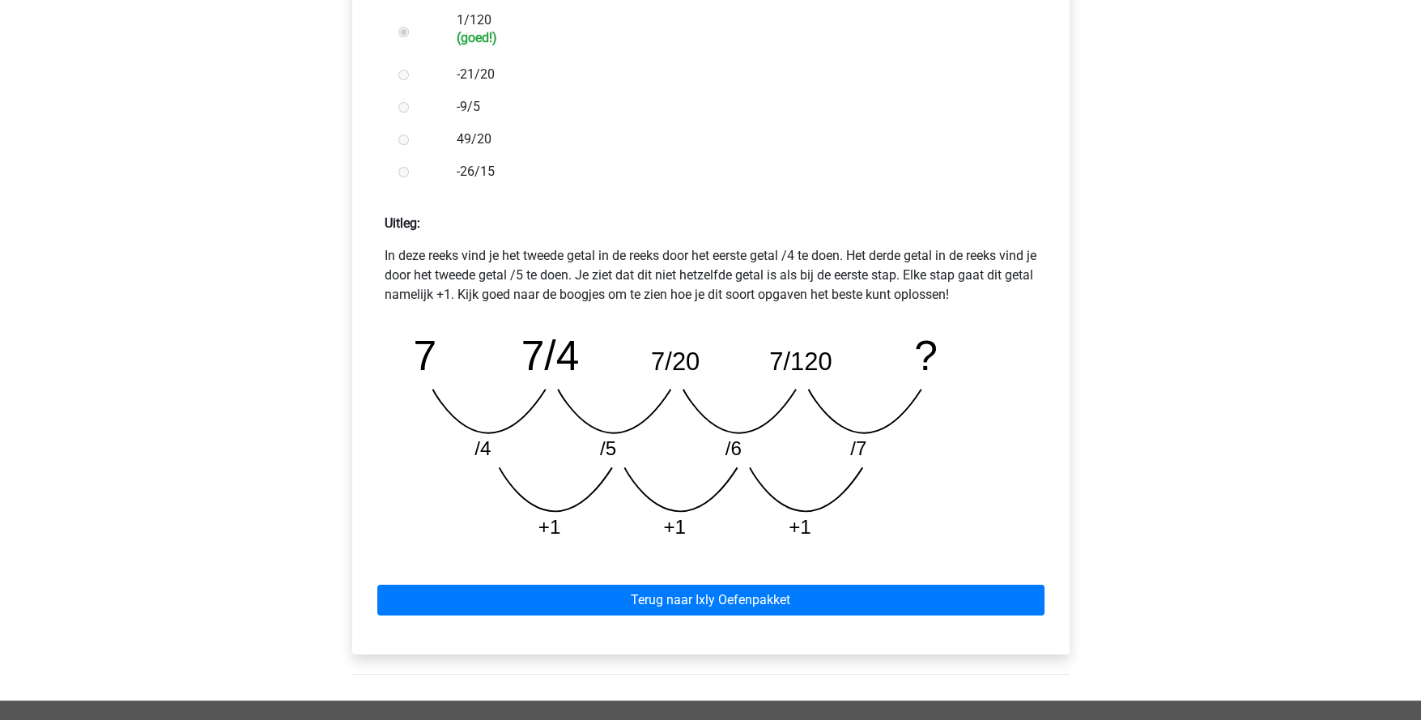
scroll to position [567, 0]
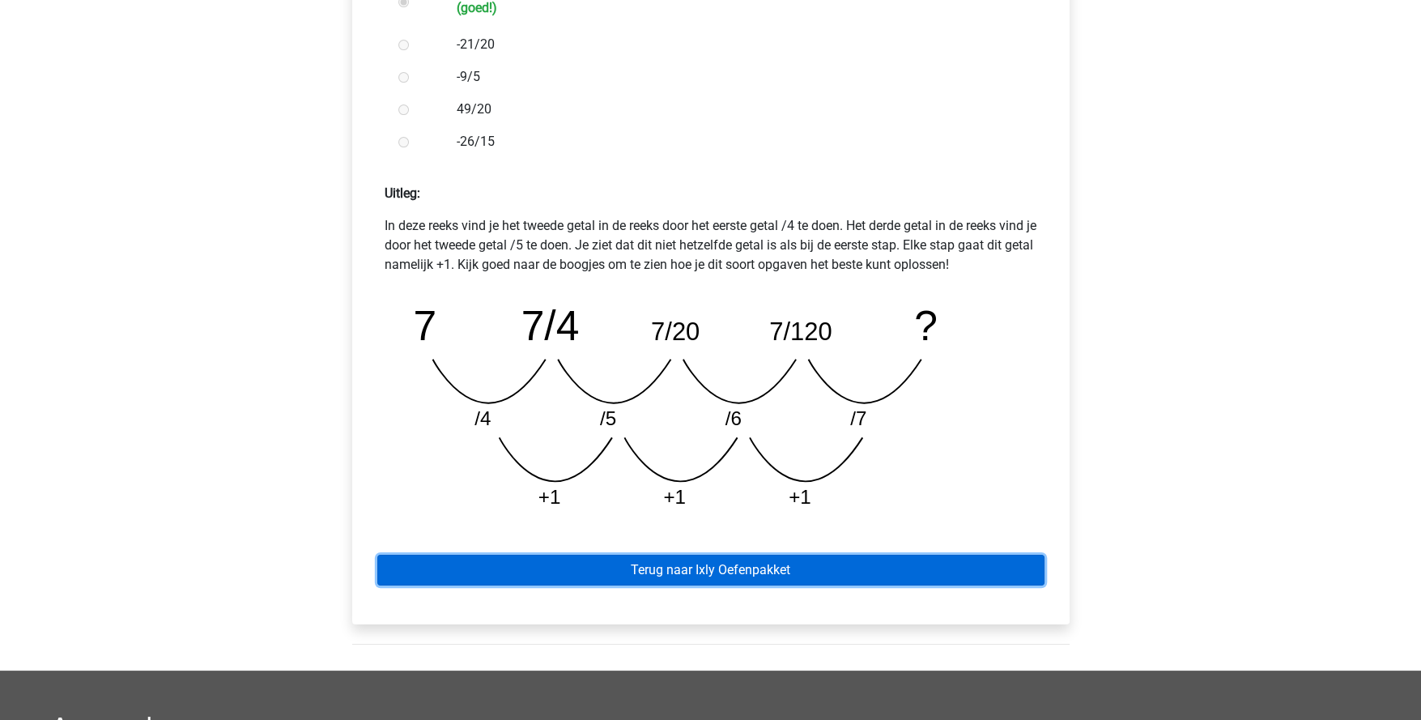
click at [686, 565] on link "Terug naar Ixly Oefenpakket" at bounding box center [710, 570] width 667 height 31
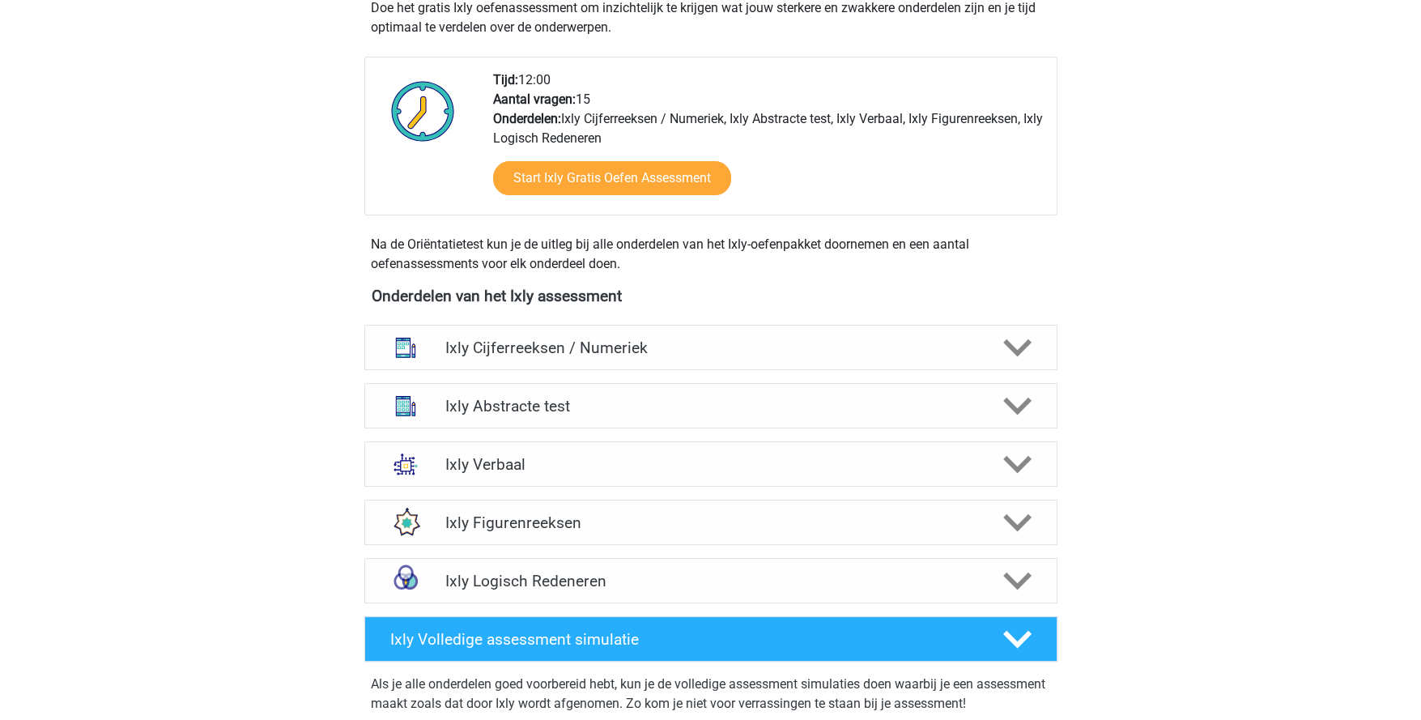
scroll to position [404, 0]
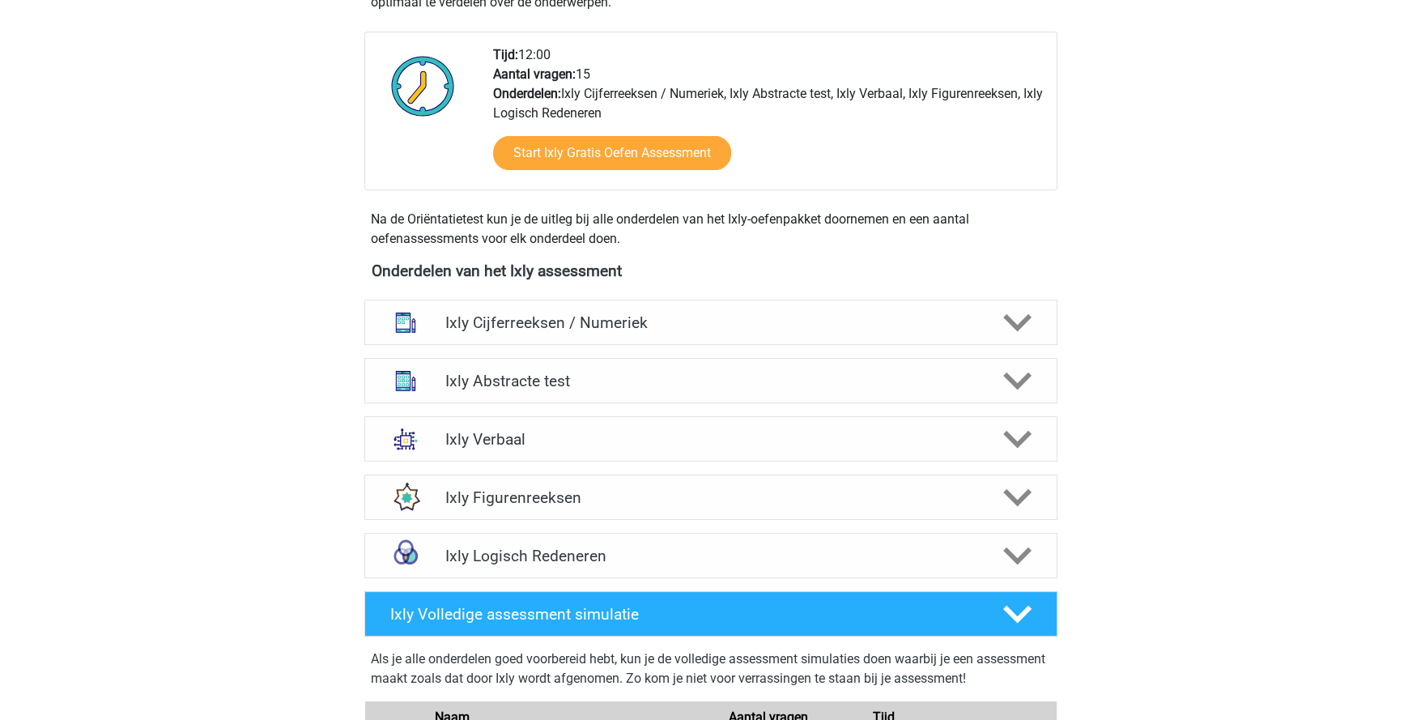
click at [1012, 317] on icon at bounding box center [1017, 323] width 28 height 28
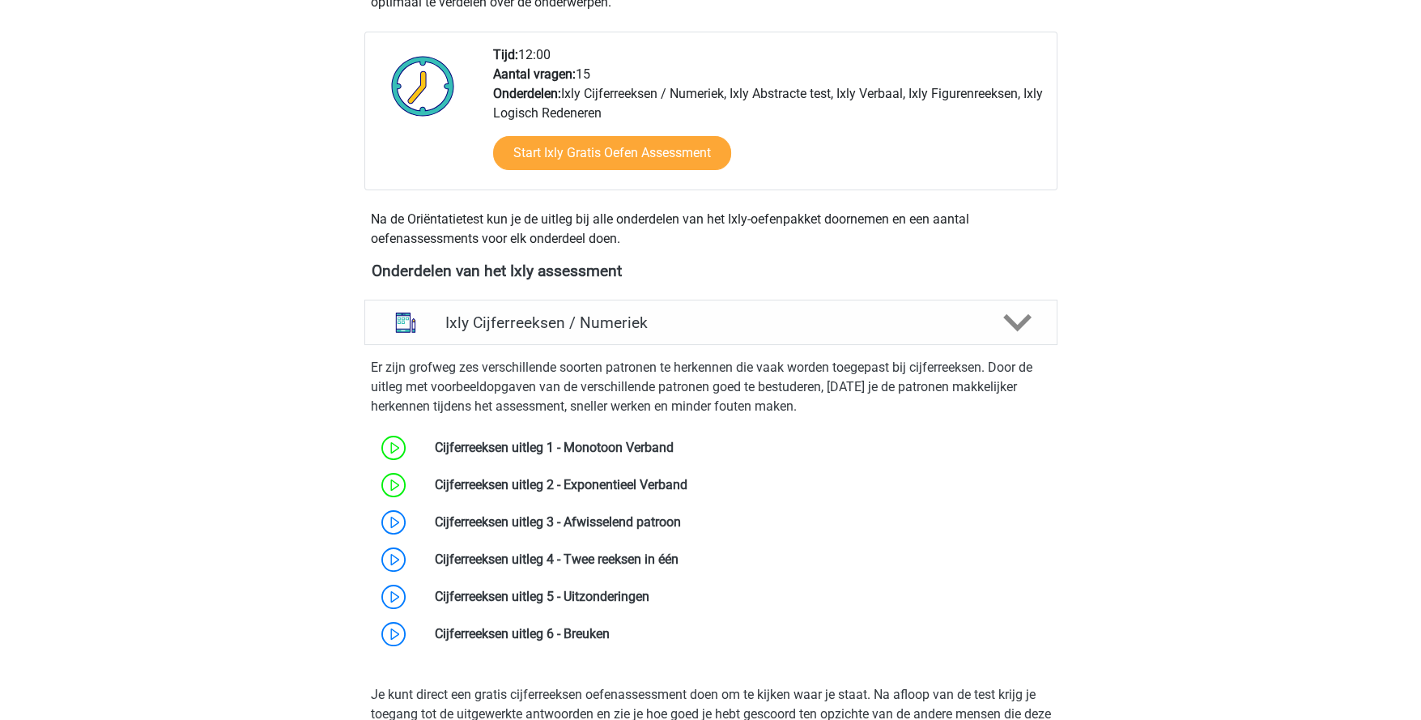
scroll to position [567, 0]
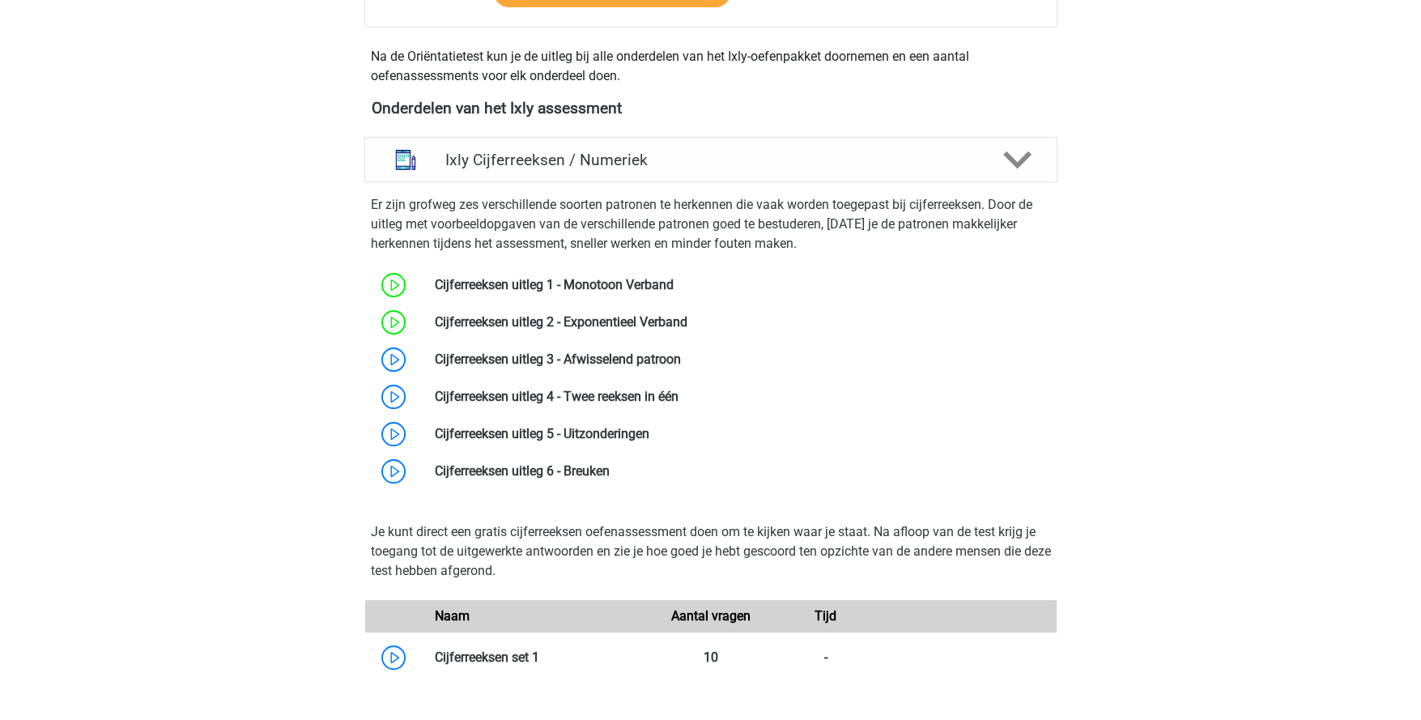
click at [681, 352] on link at bounding box center [681, 358] width 0 height 15
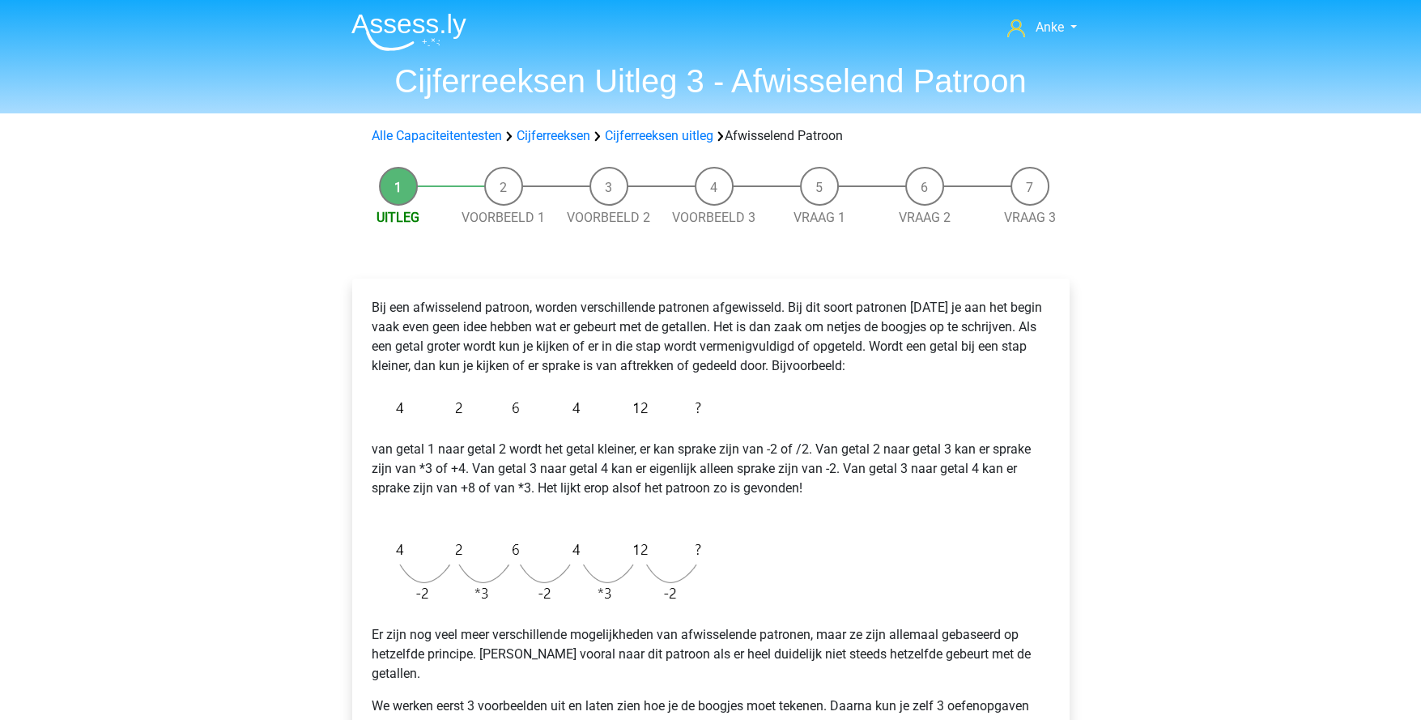
scroll to position [161, 0]
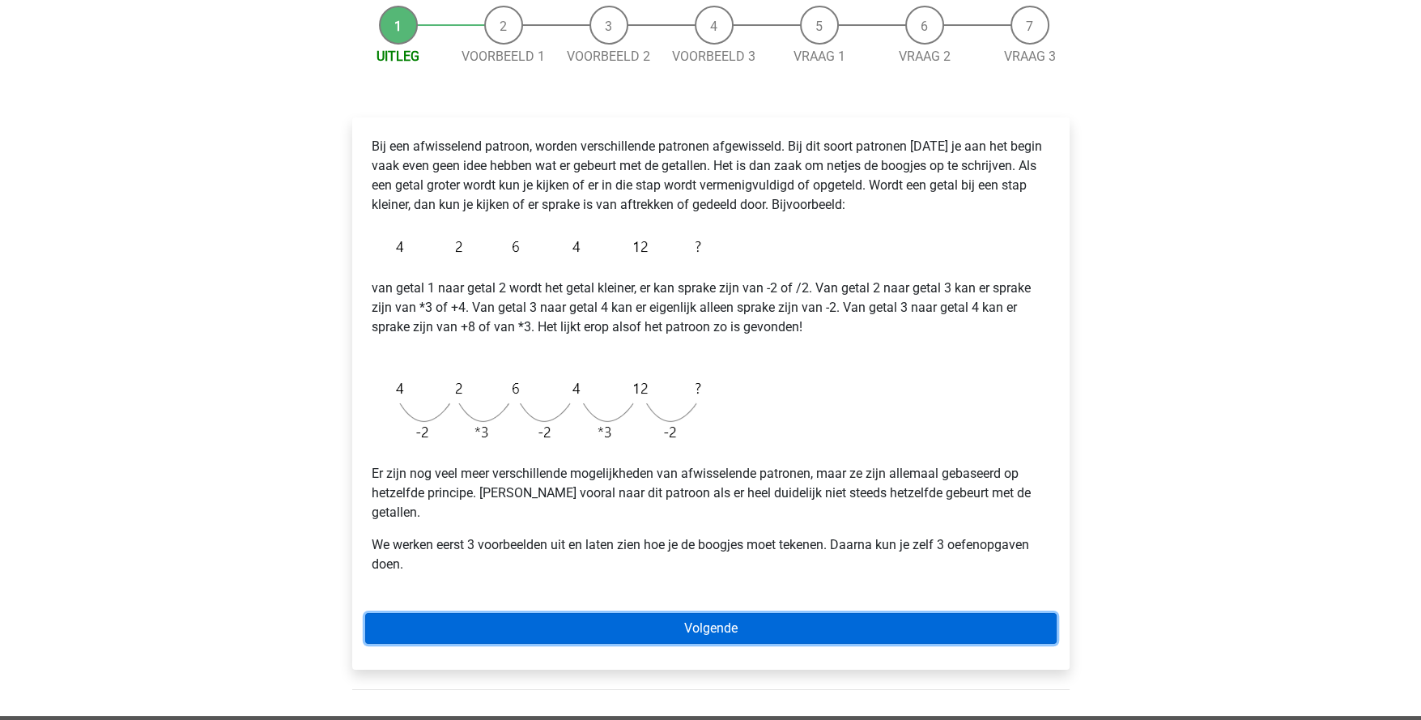
click at [743, 614] on link "Volgende" at bounding box center [711, 628] width 692 height 31
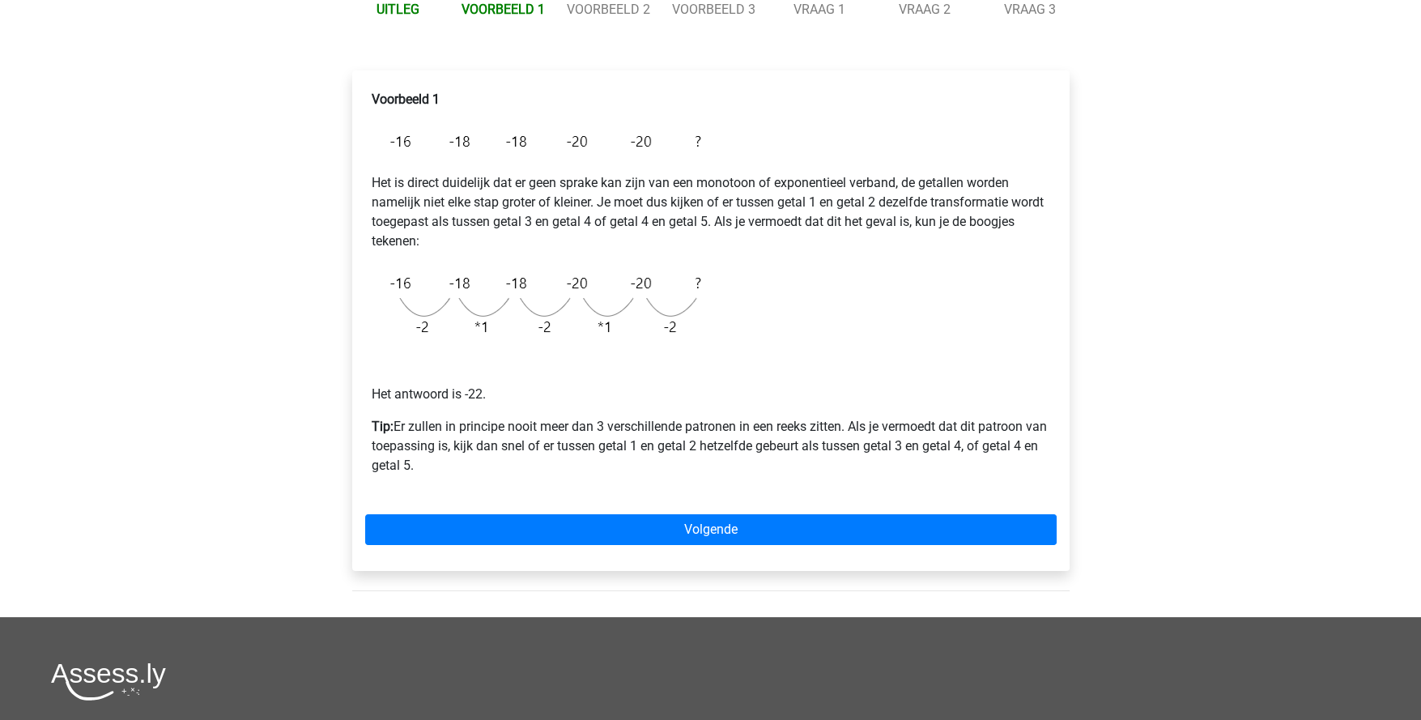
scroll to position [243, 0]
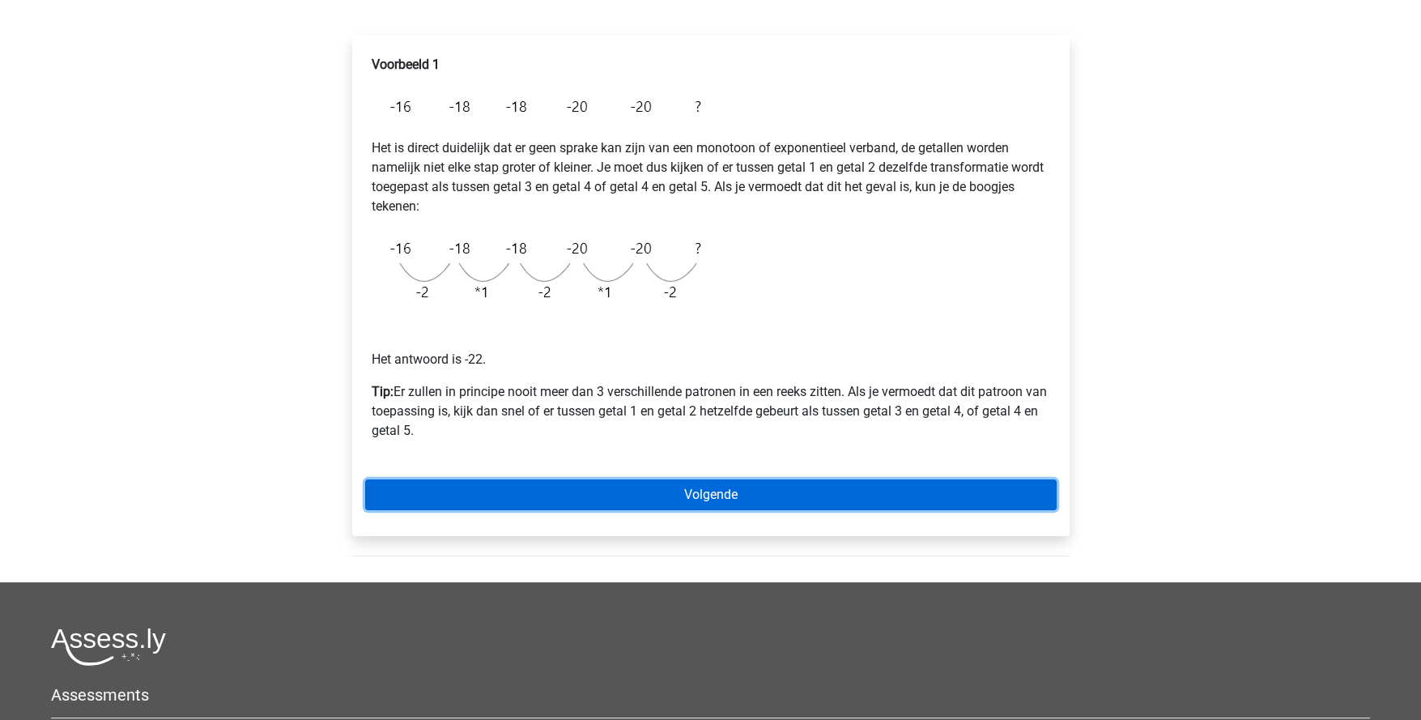
click at [754, 497] on link "Volgende" at bounding box center [711, 494] width 692 height 31
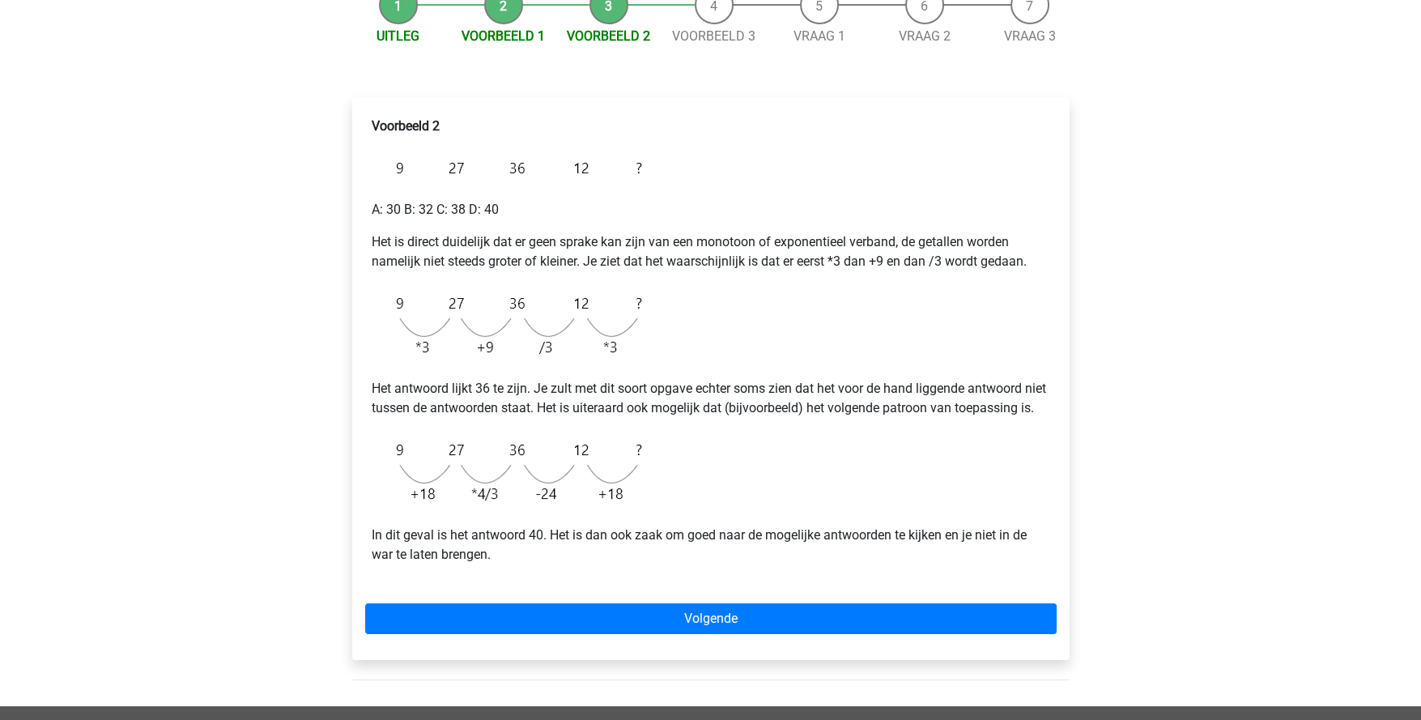
scroll to position [243, 0]
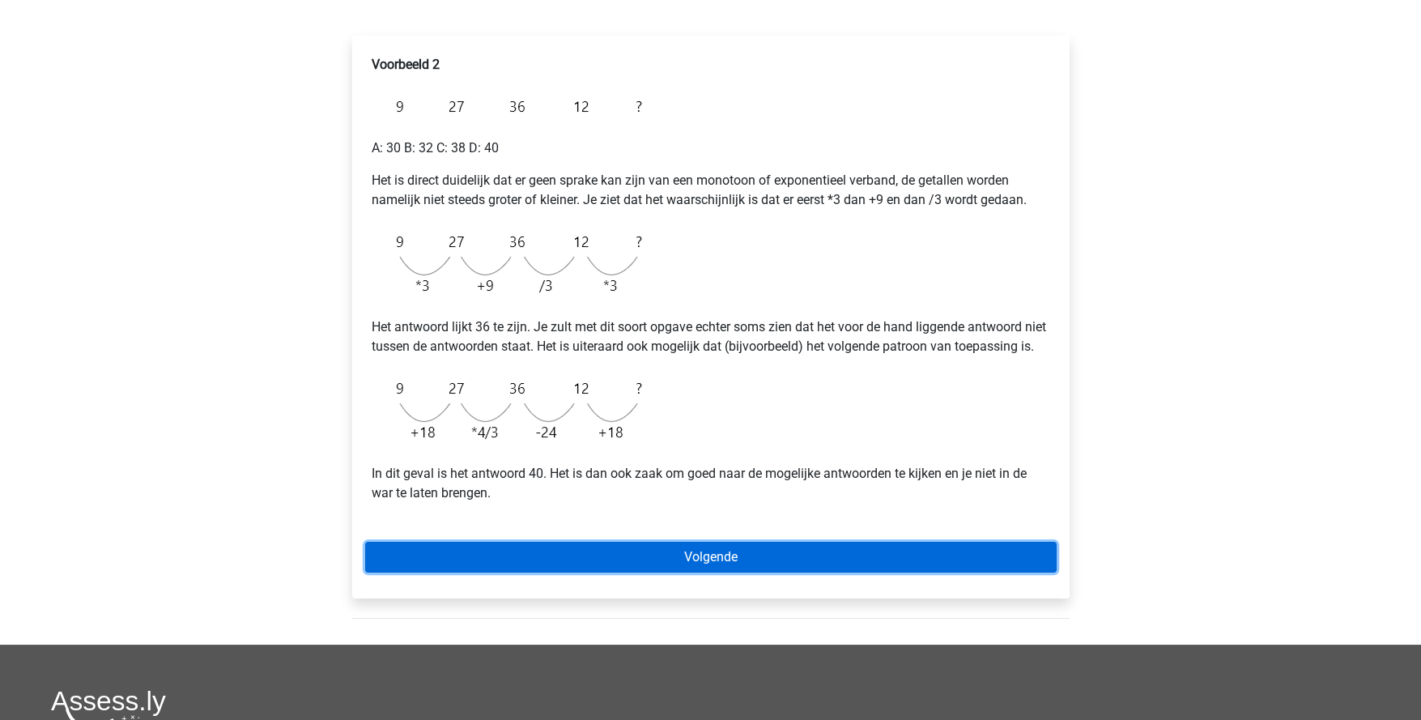
click at [785, 573] on link "Volgende" at bounding box center [711, 557] width 692 height 31
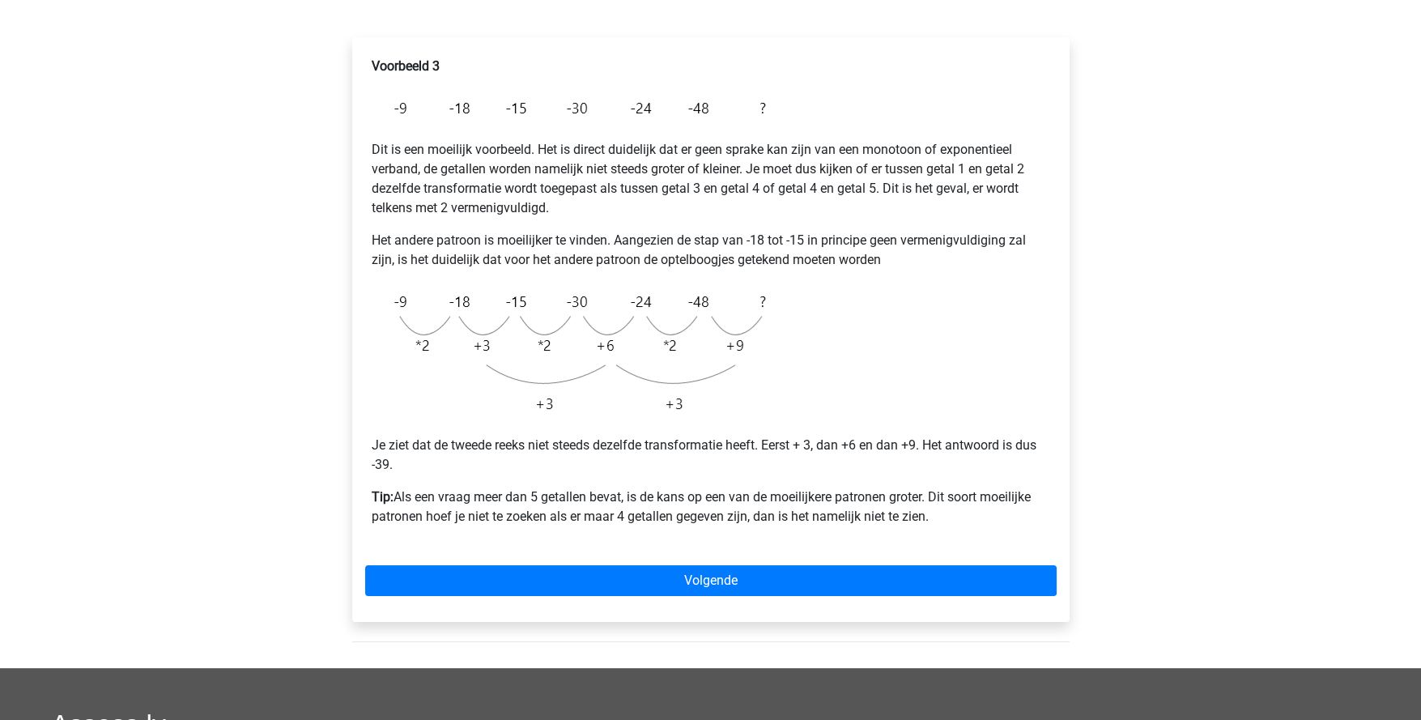
scroll to position [243, 0]
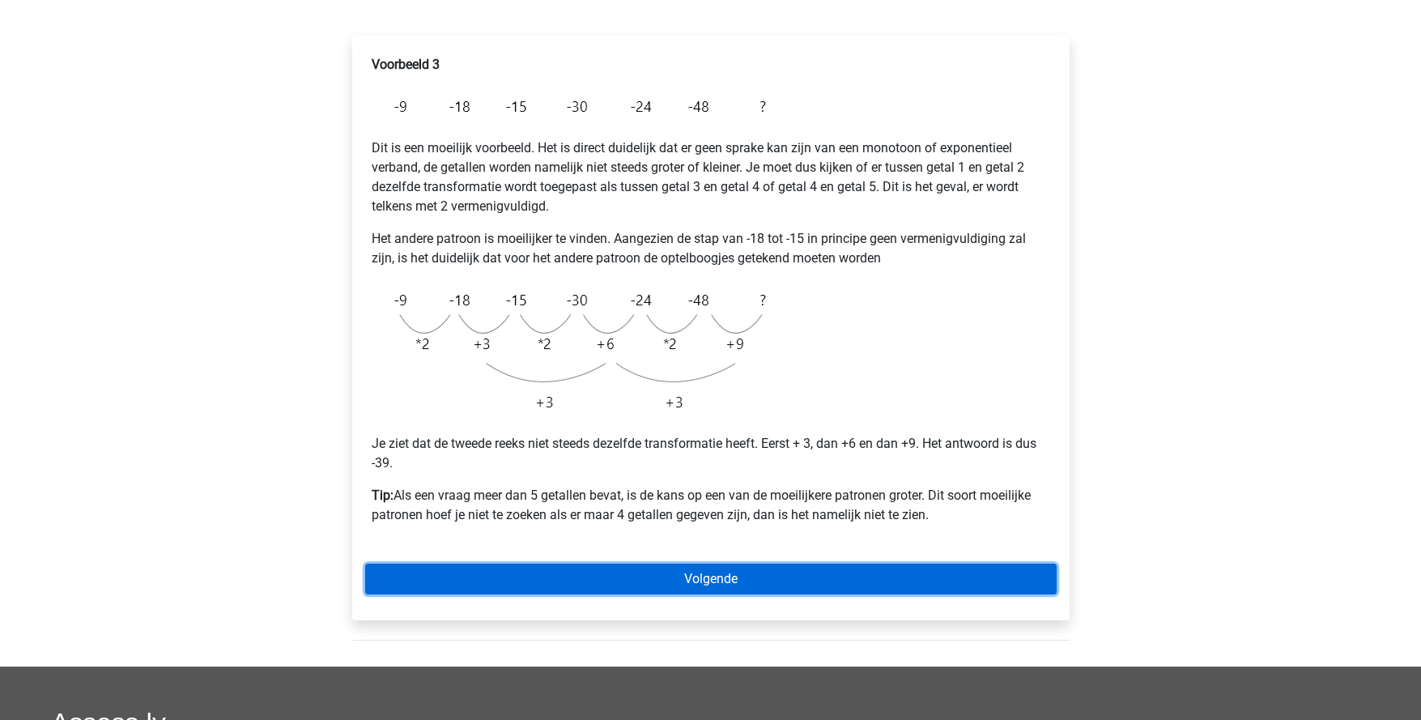
click at [761, 571] on link "Volgende" at bounding box center [711, 579] width 692 height 31
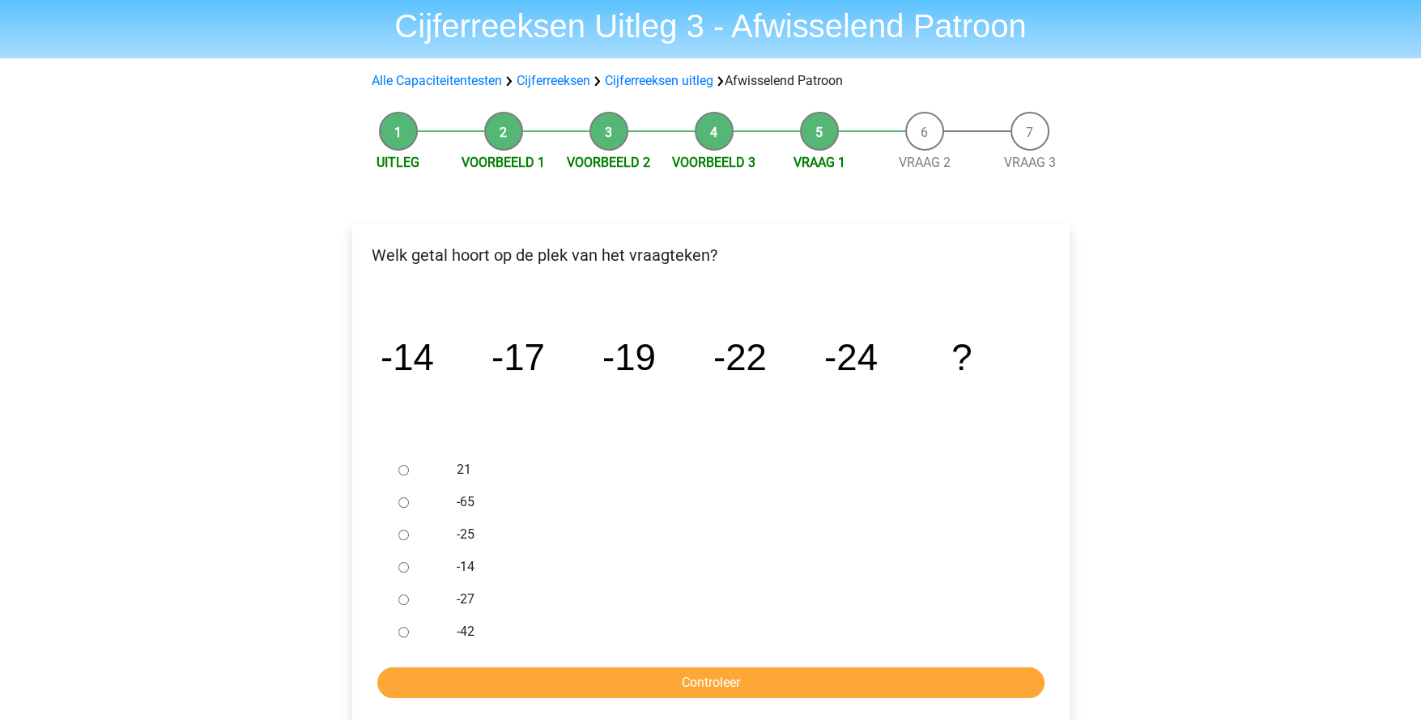
scroll to position [80, 0]
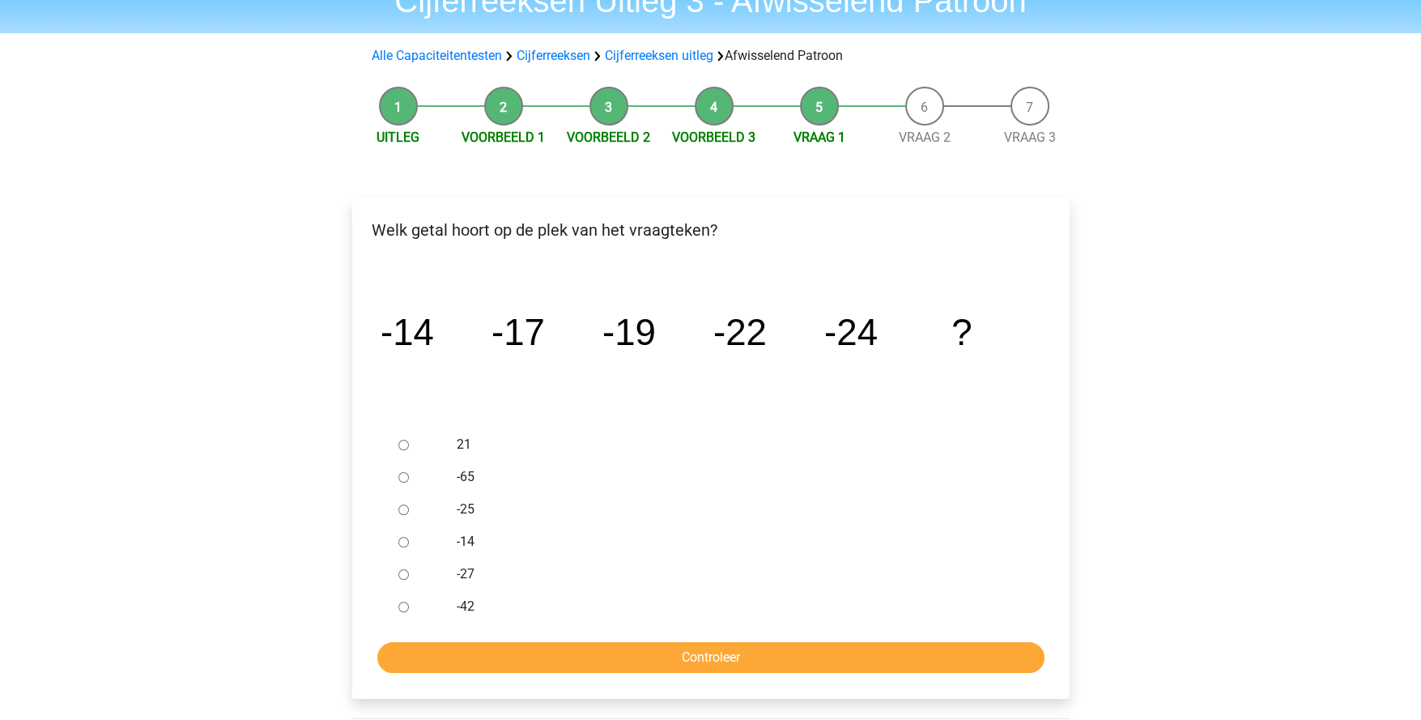
click at [402, 575] on input "-27" at bounding box center [403, 574] width 11 height 11
radio input "true"
click at [621, 656] on input "Controleer" at bounding box center [710, 657] width 667 height 31
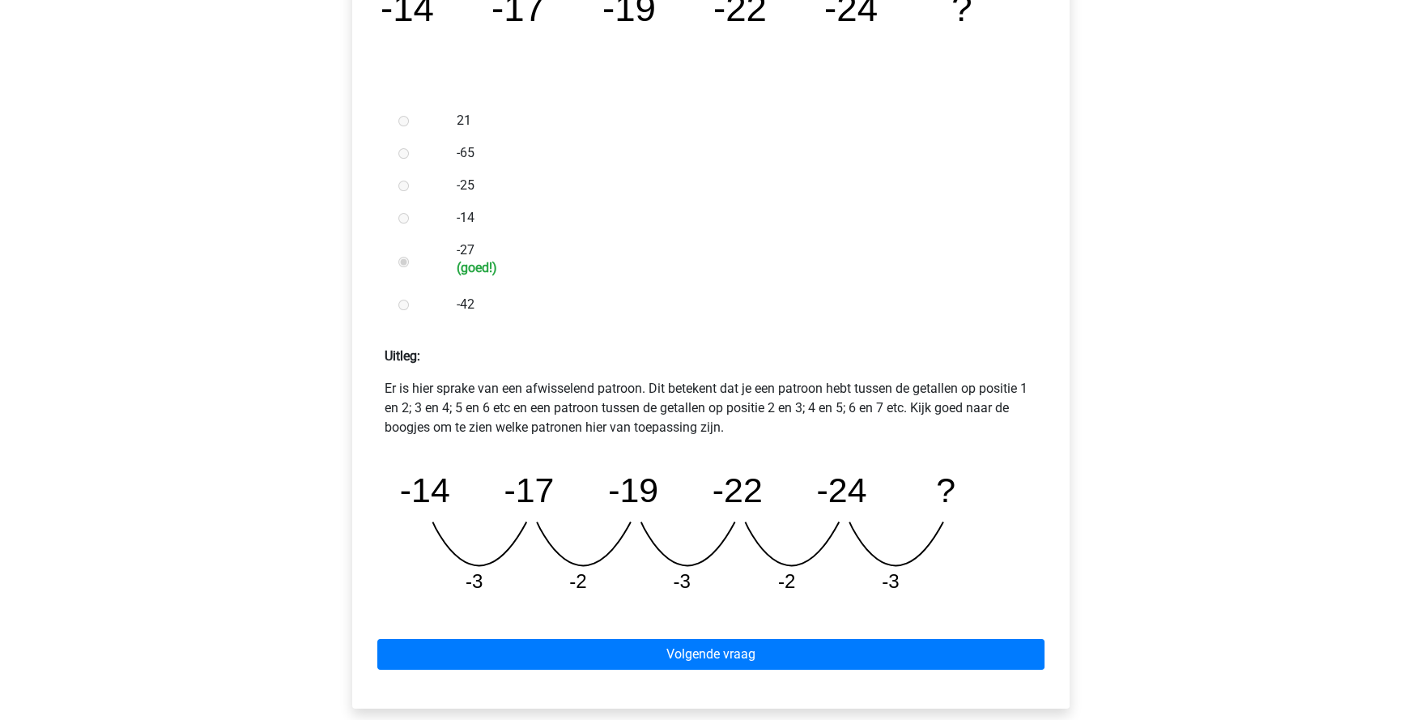
scroll to position [486, 0]
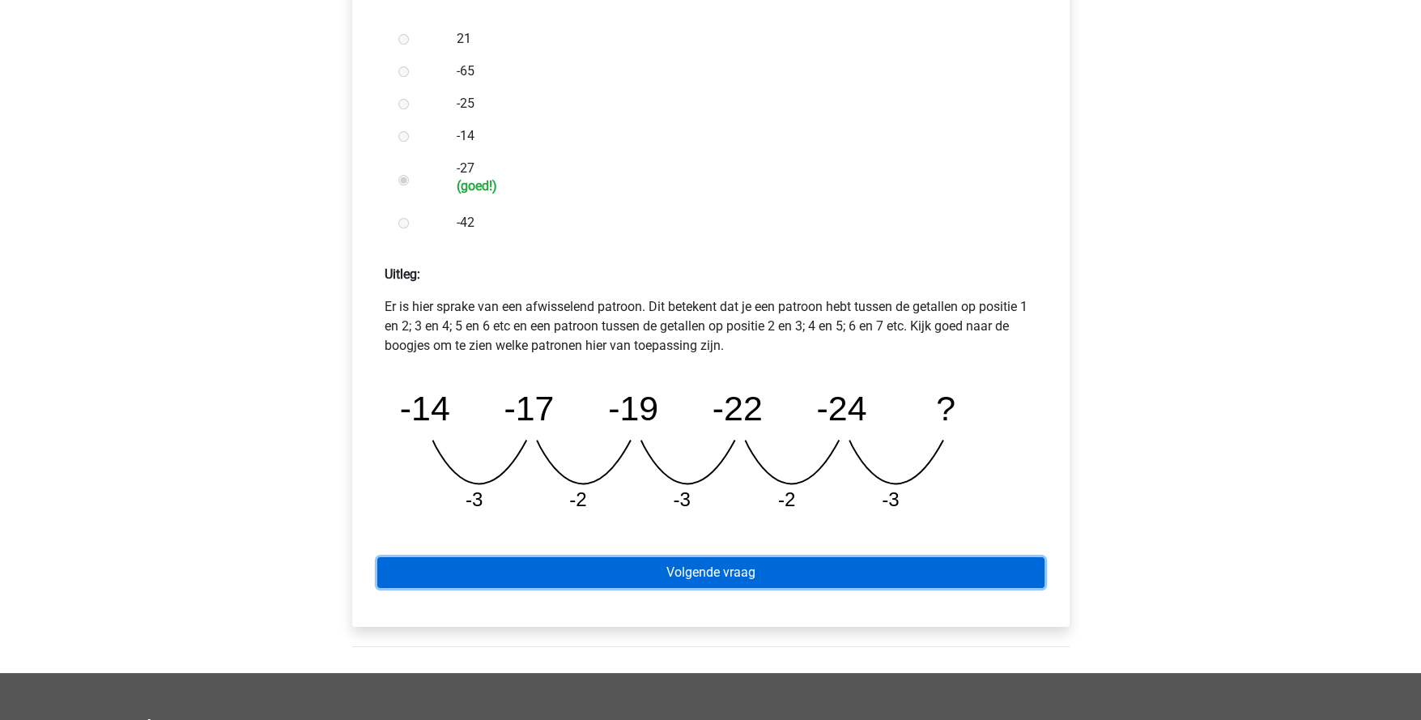
click at [776, 580] on link "Volgende vraag" at bounding box center [710, 572] width 667 height 31
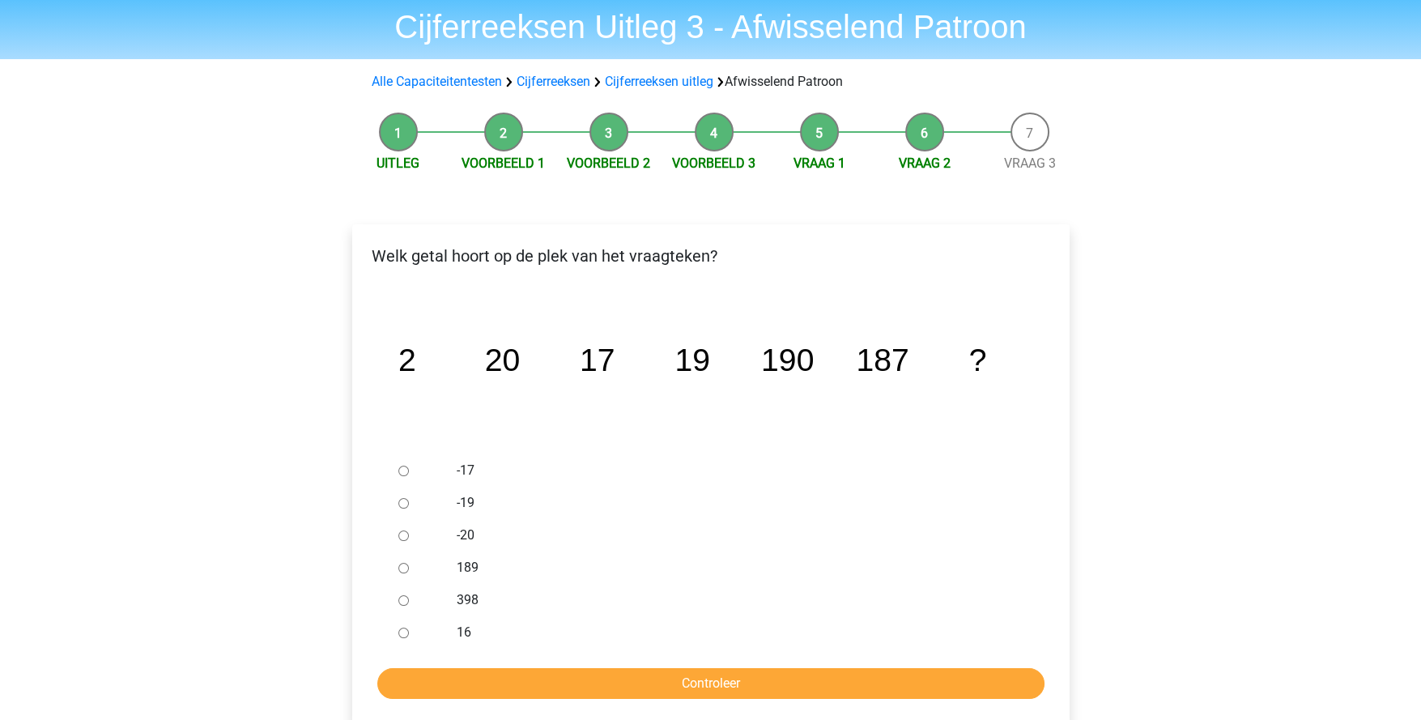
scroll to position [80, 0]
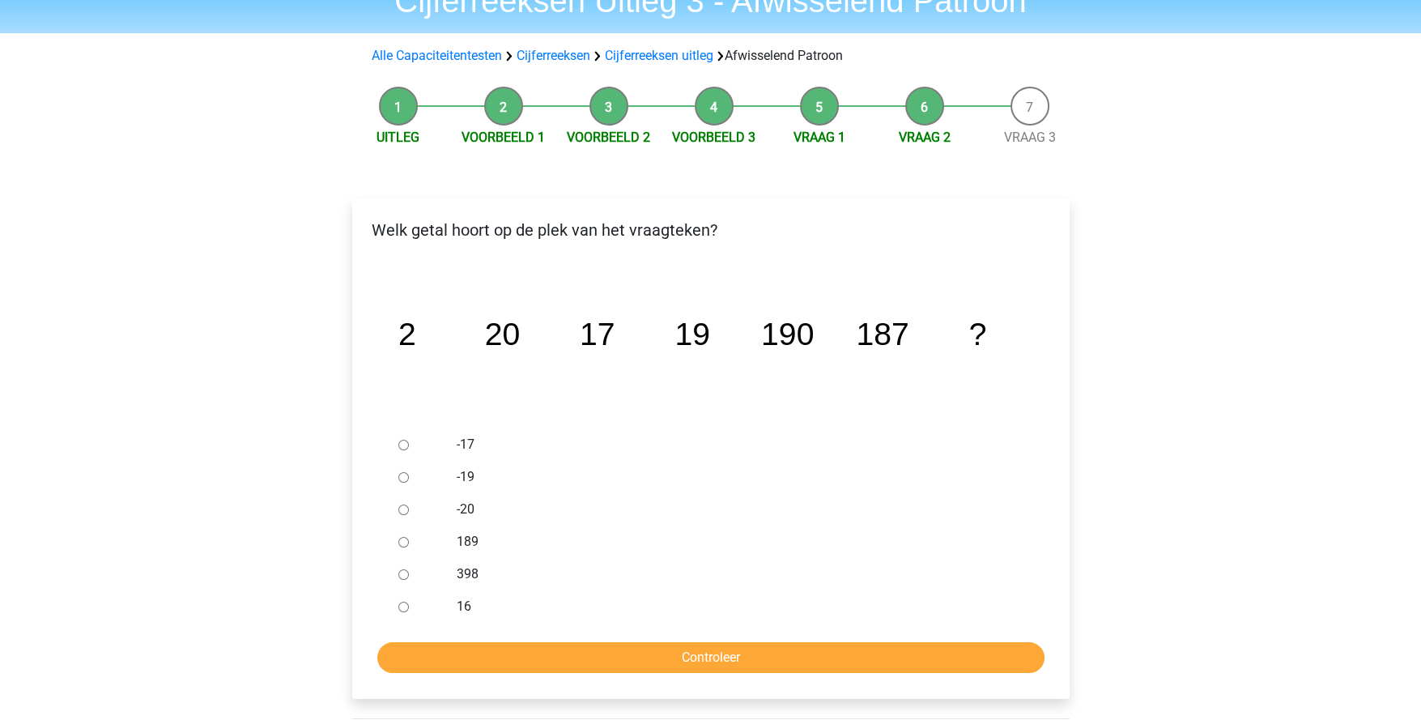
drag, startPoint x: 402, startPoint y: 541, endPoint x: 411, endPoint y: 543, distance: 10.0
click at [406, 542] on input "189" at bounding box center [403, 542] width 11 height 11
radio input "true"
click at [704, 659] on input "Controleer" at bounding box center [710, 657] width 667 height 31
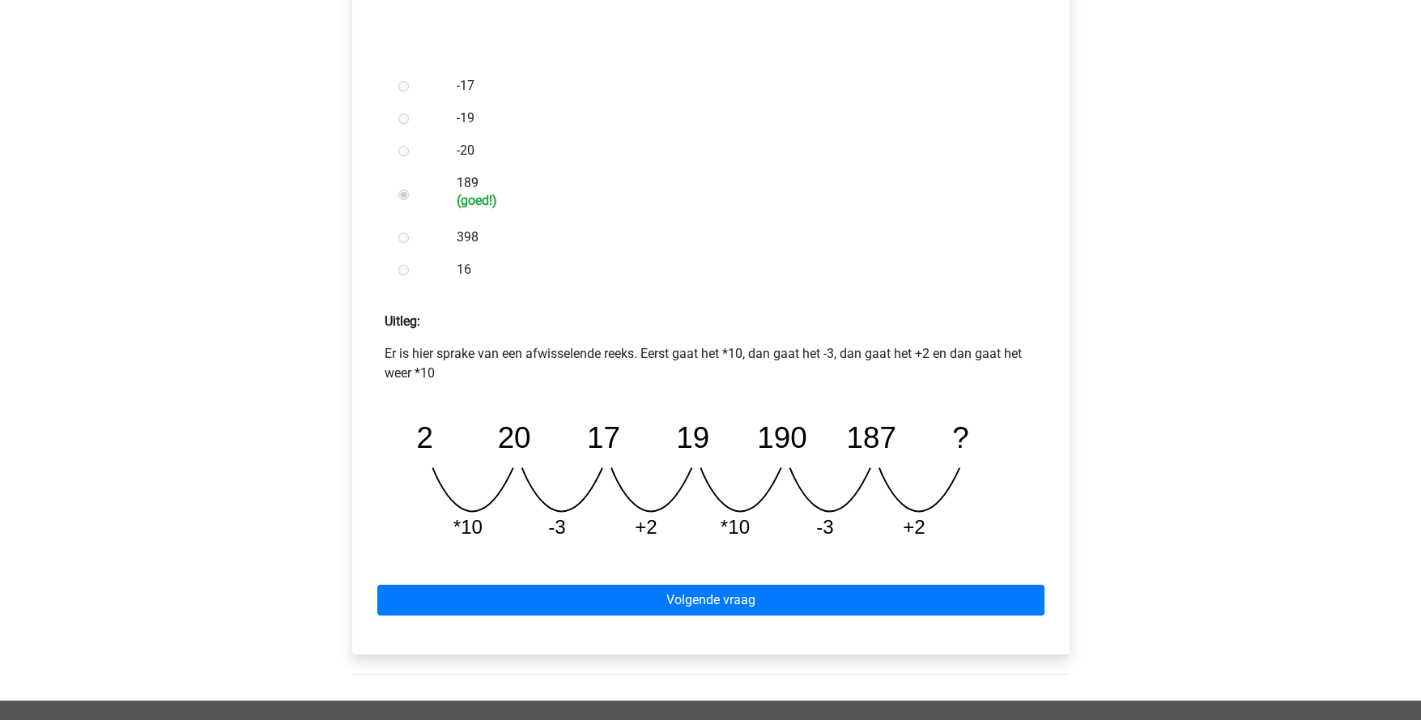
scroll to position [486, 0]
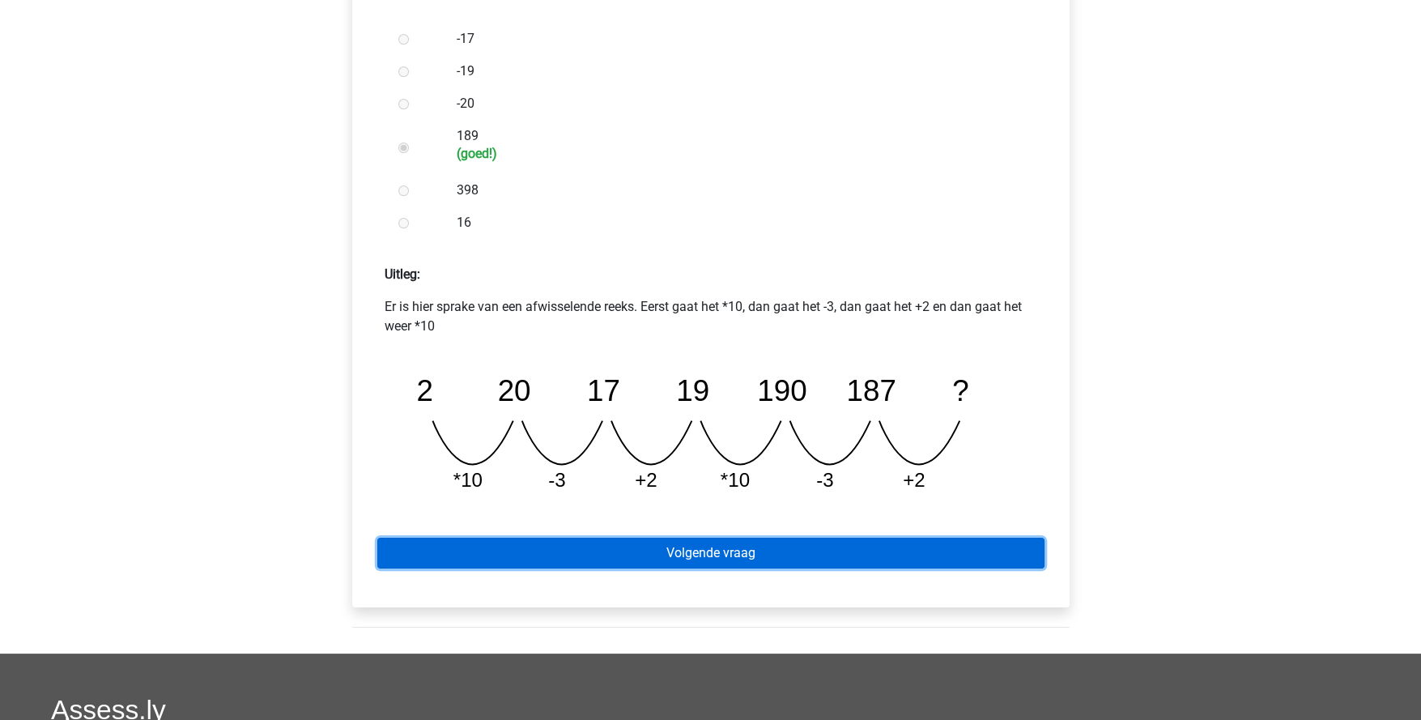
click at [739, 558] on link "Volgende vraag" at bounding box center [710, 553] width 667 height 31
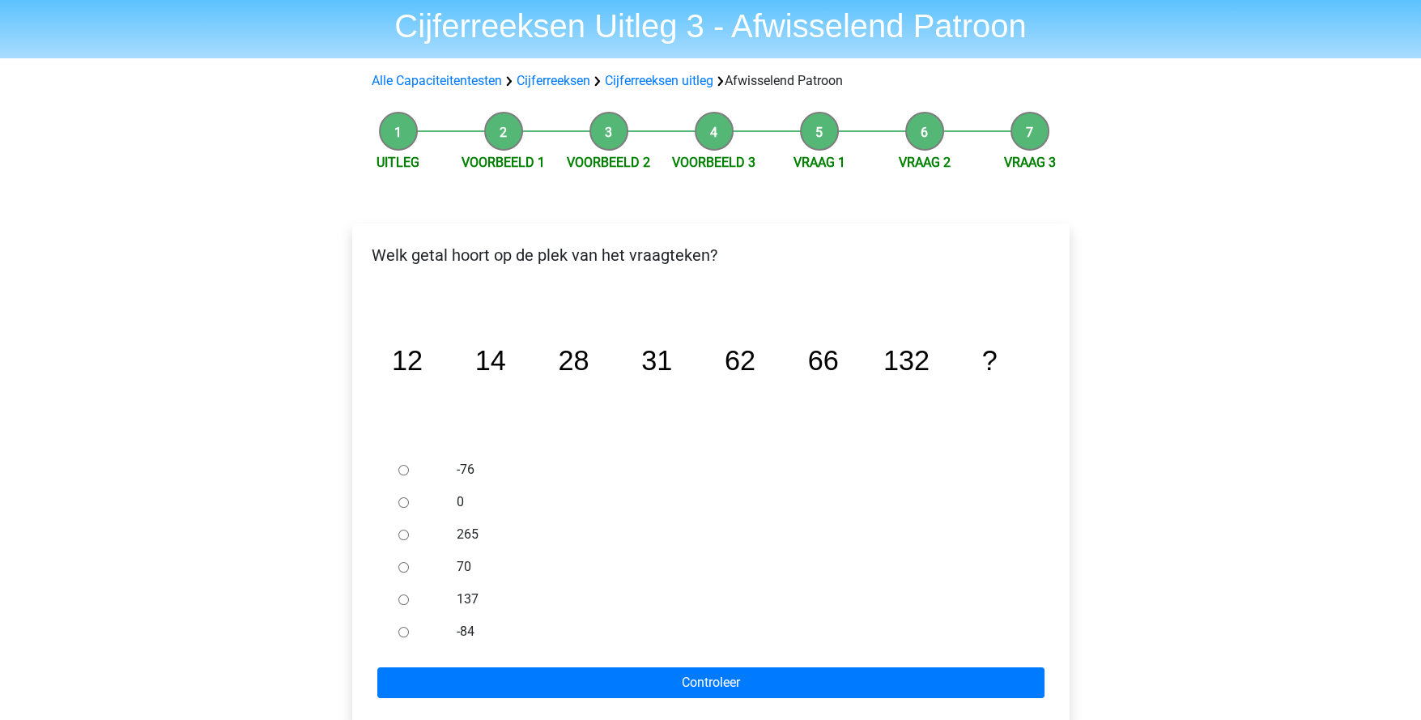
scroll to position [80, 0]
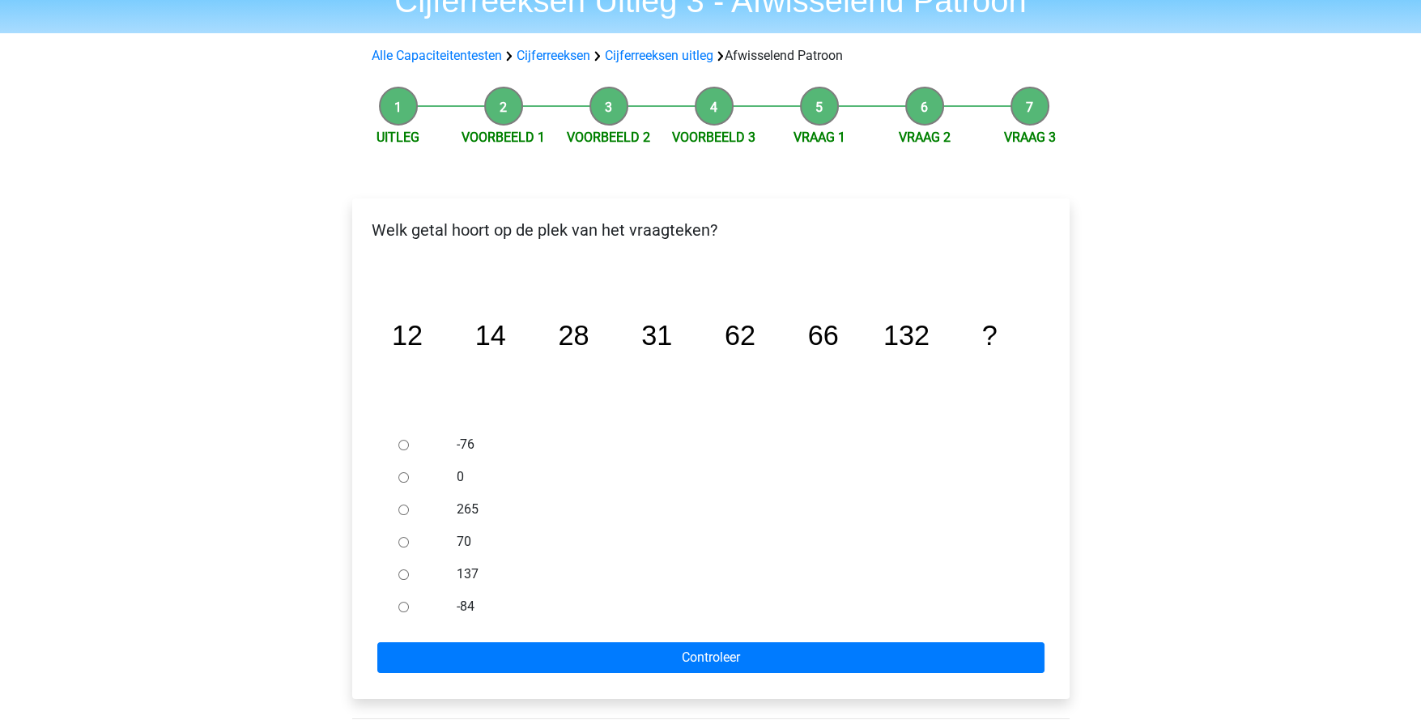
click at [467, 571] on label "137" at bounding box center [737, 573] width 560 height 19
click at [409, 571] on input "137" at bounding box center [403, 574] width 11 height 11
radio input "true"
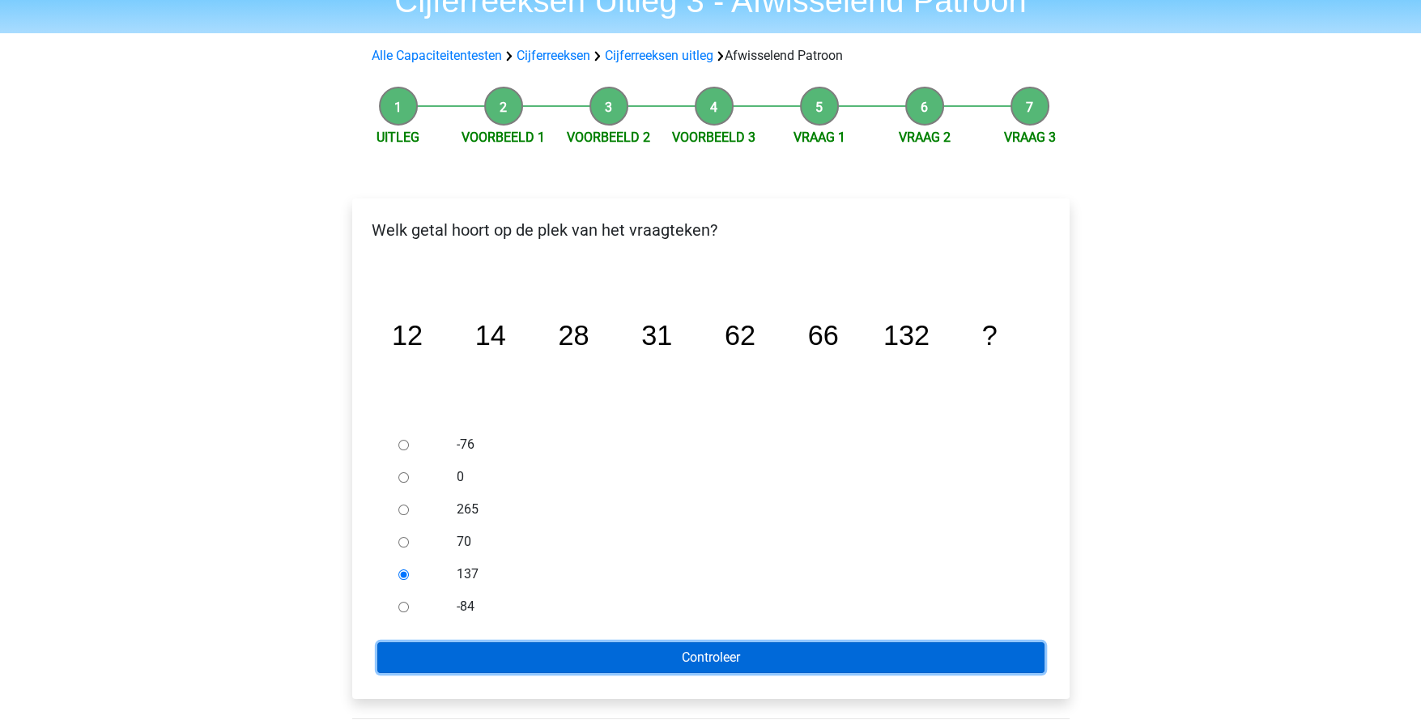
click at [636, 655] on input "Controleer" at bounding box center [710, 657] width 667 height 31
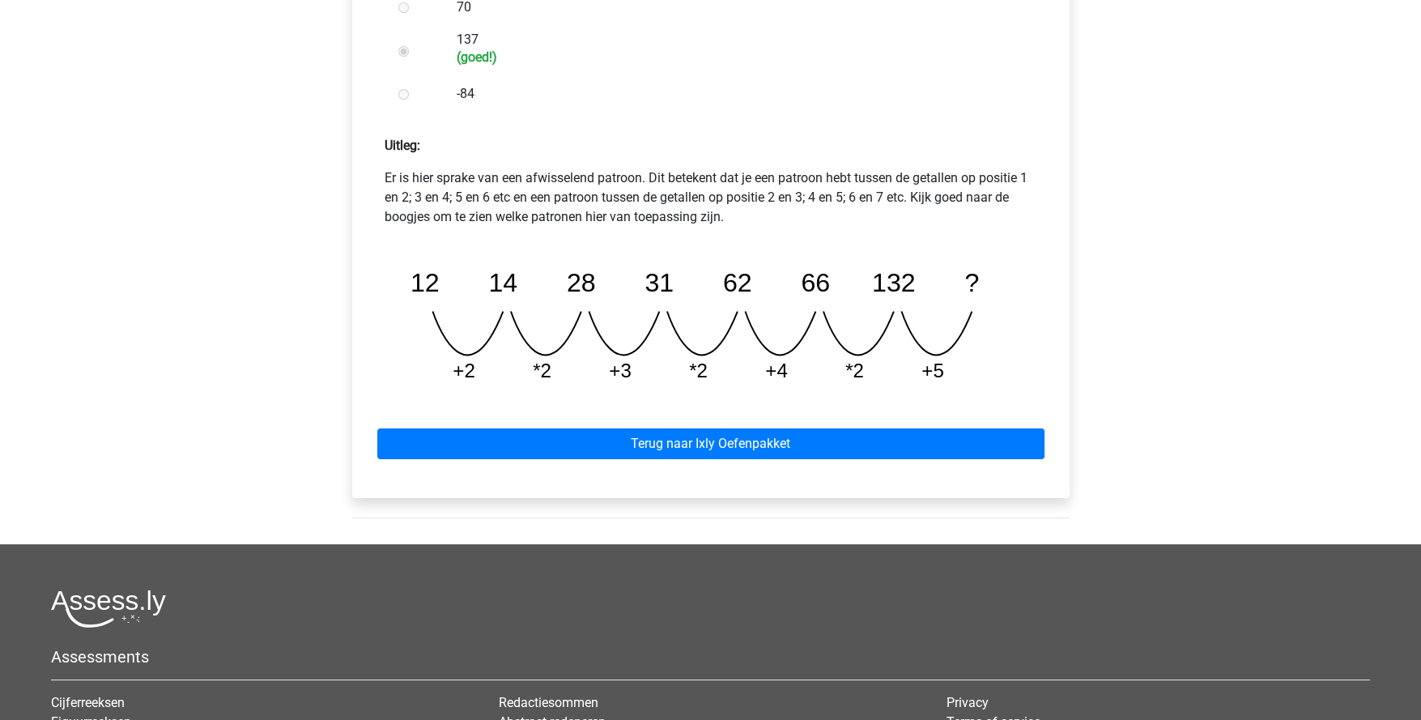
scroll to position [647, 0]
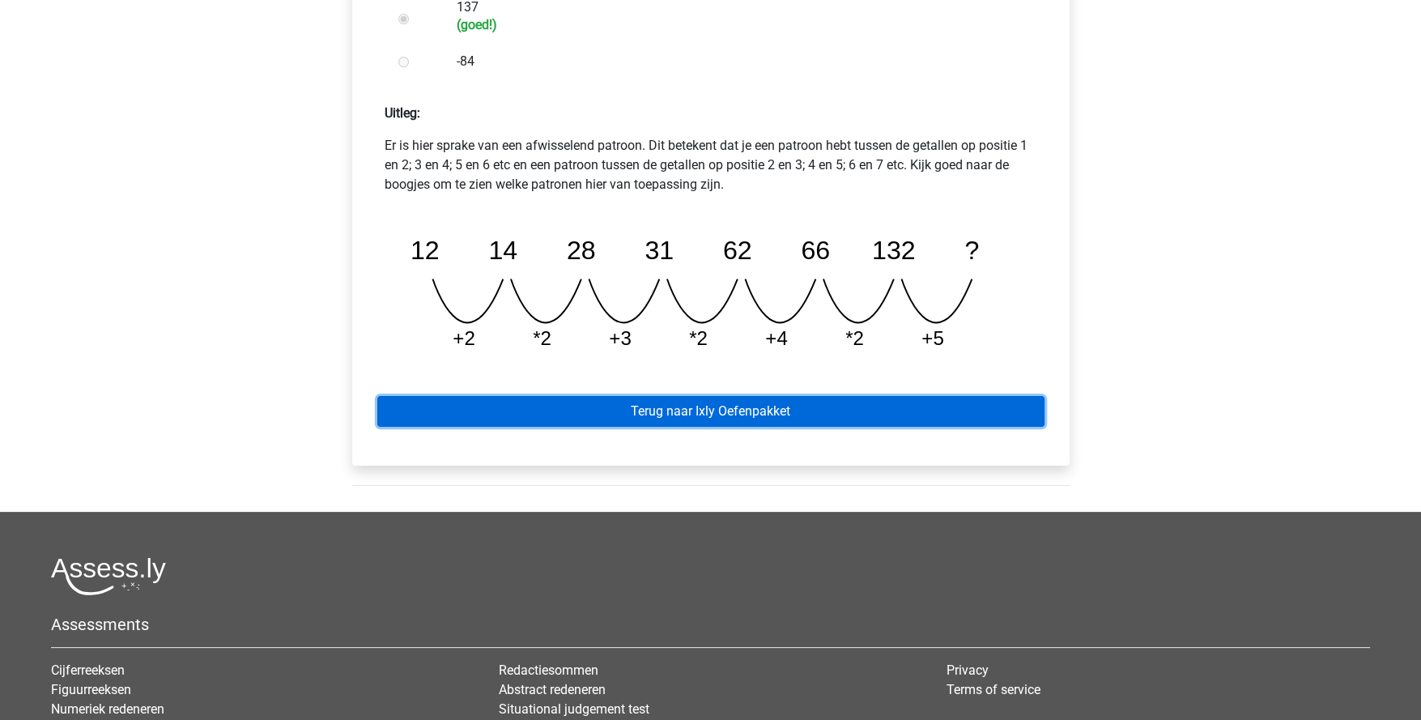
click at [761, 422] on link "Terug naar Ixly Oefenpakket" at bounding box center [710, 411] width 667 height 31
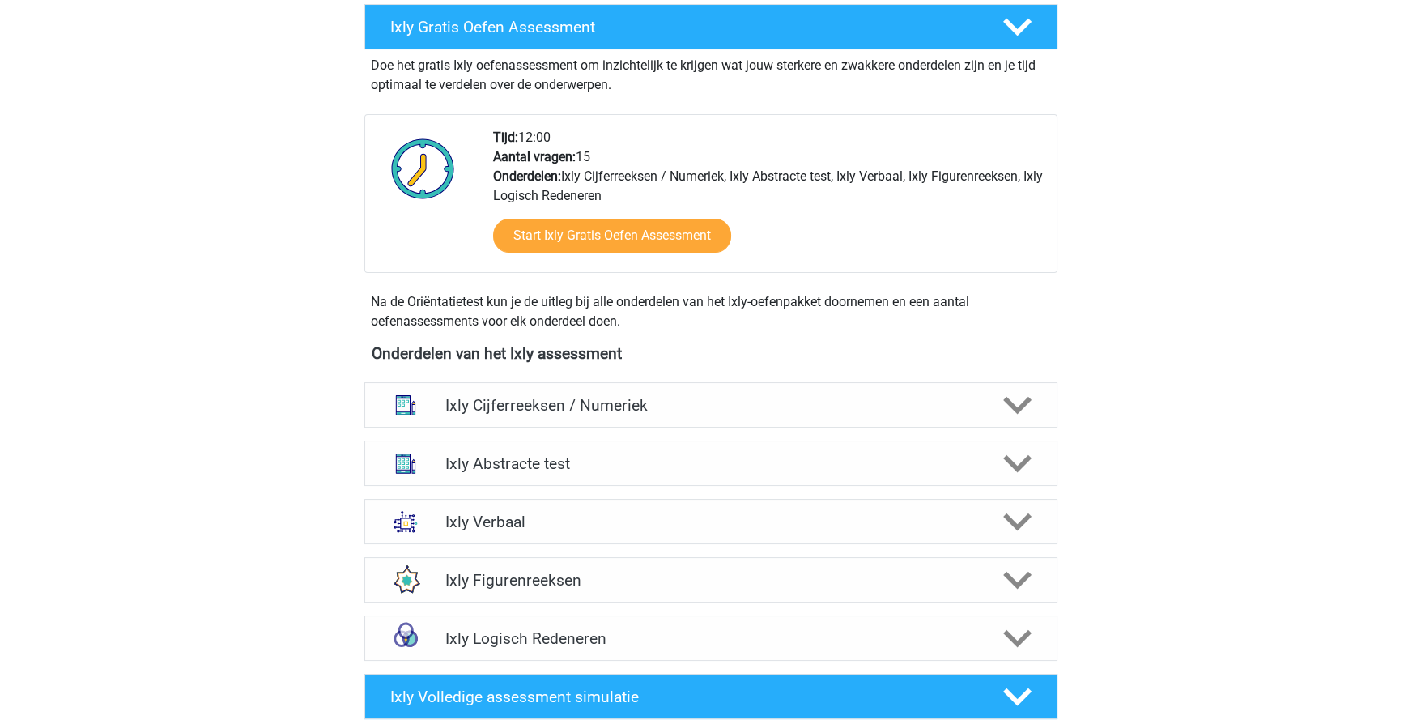
scroll to position [323, 0]
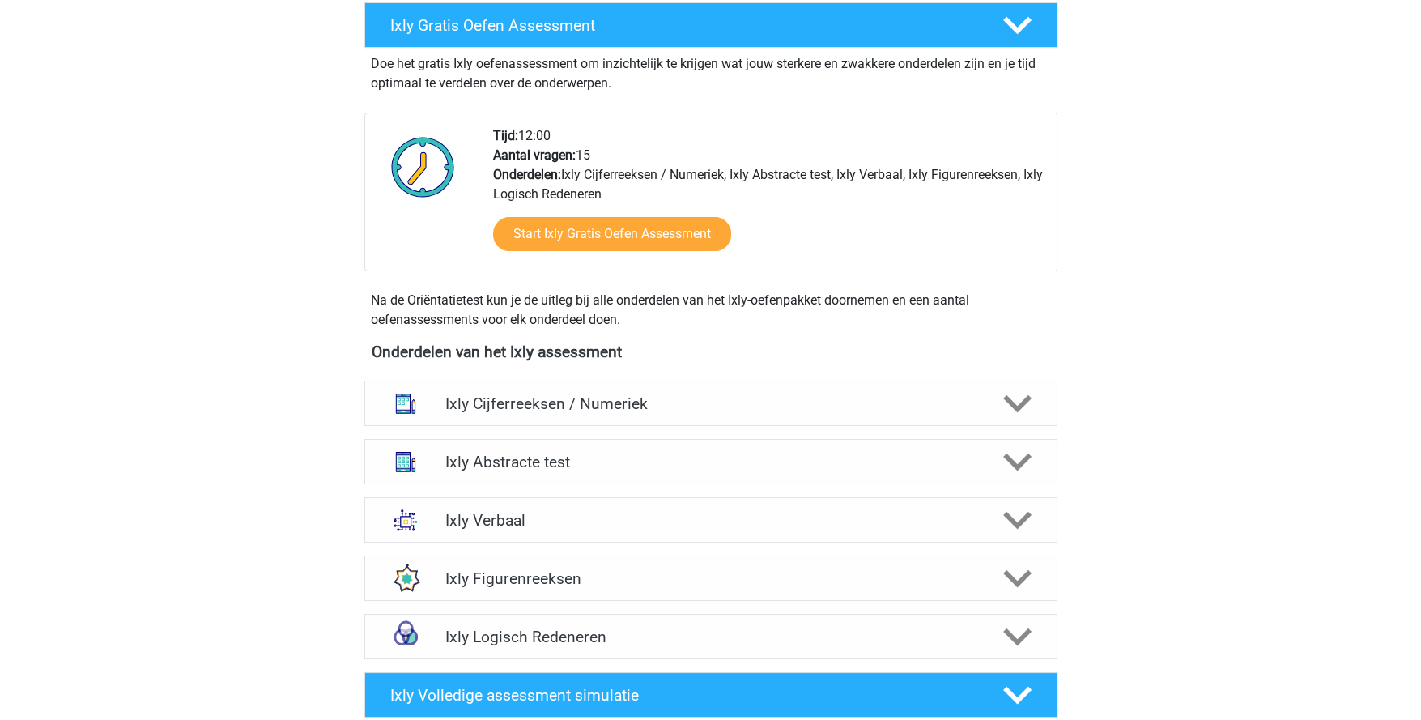
click at [1018, 402] on icon at bounding box center [1017, 403] width 28 height 28
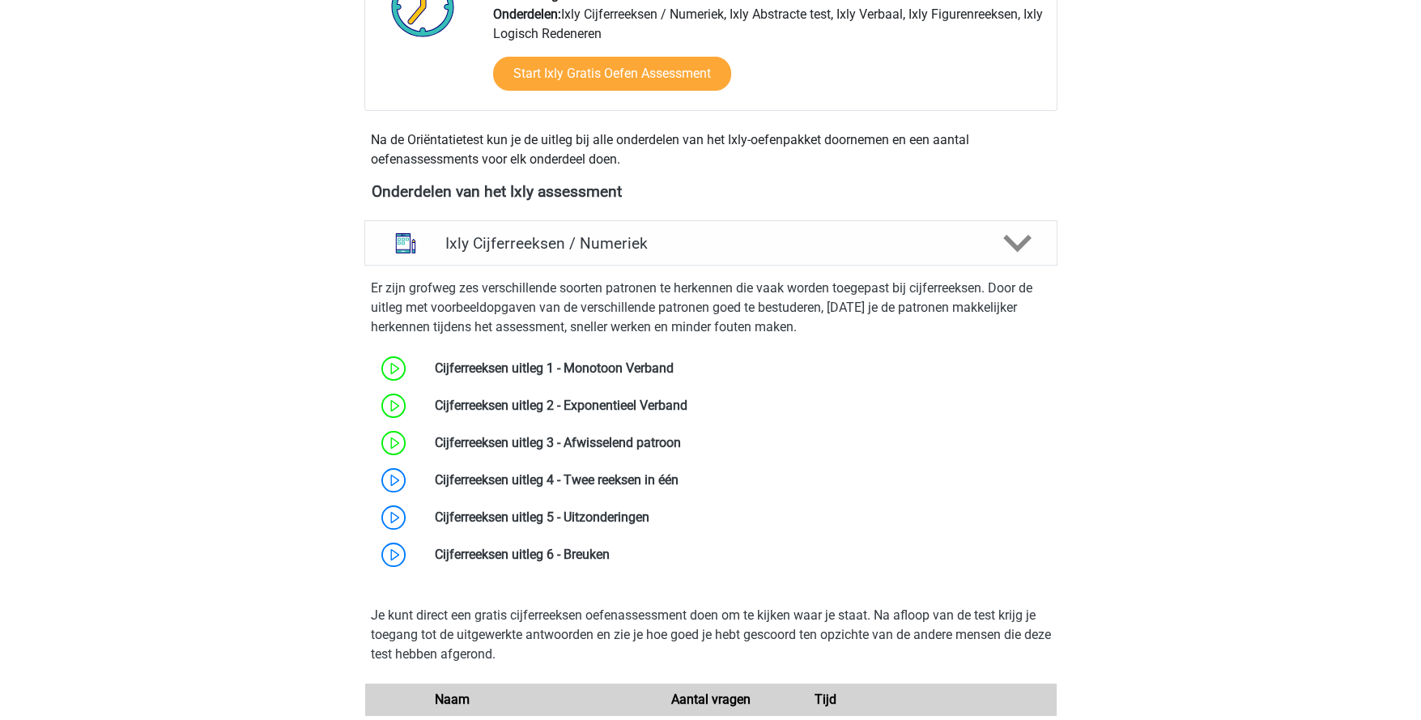
scroll to position [486, 0]
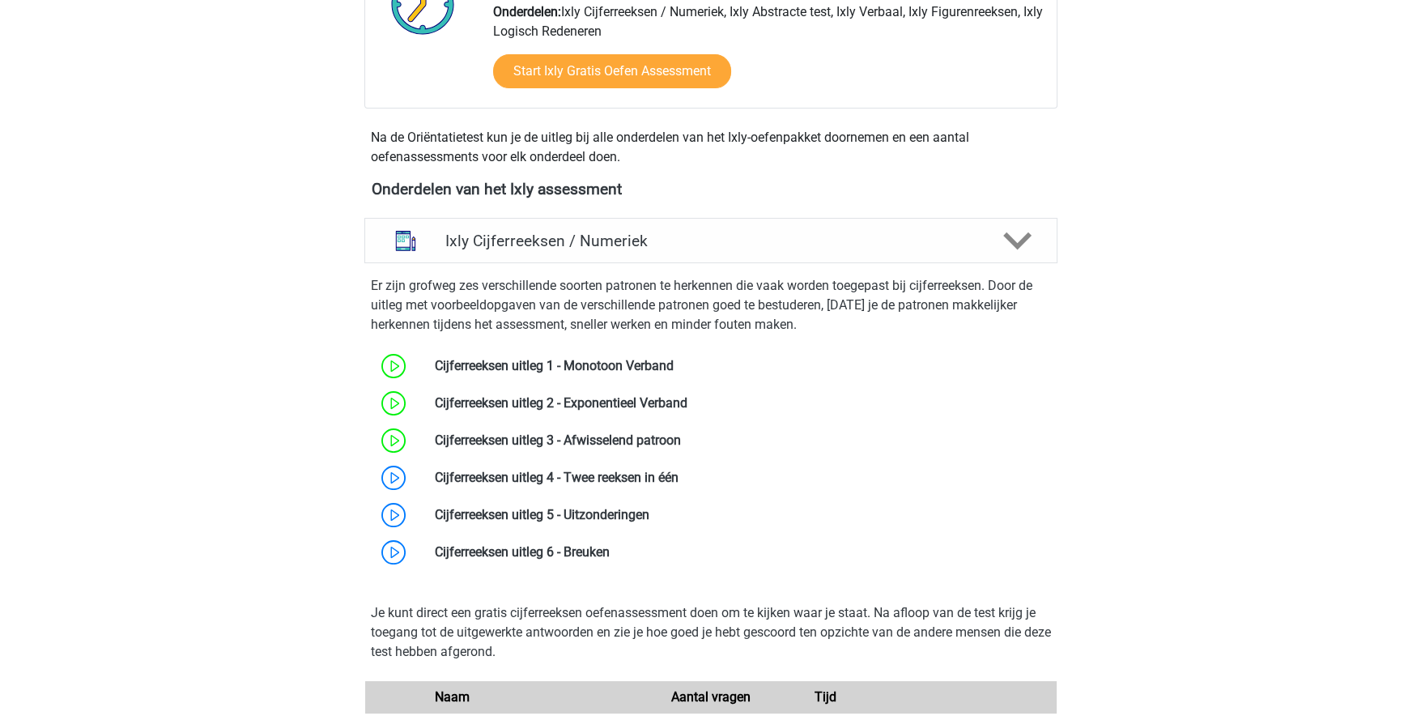
click at [679, 479] on link at bounding box center [679, 477] width 0 height 15
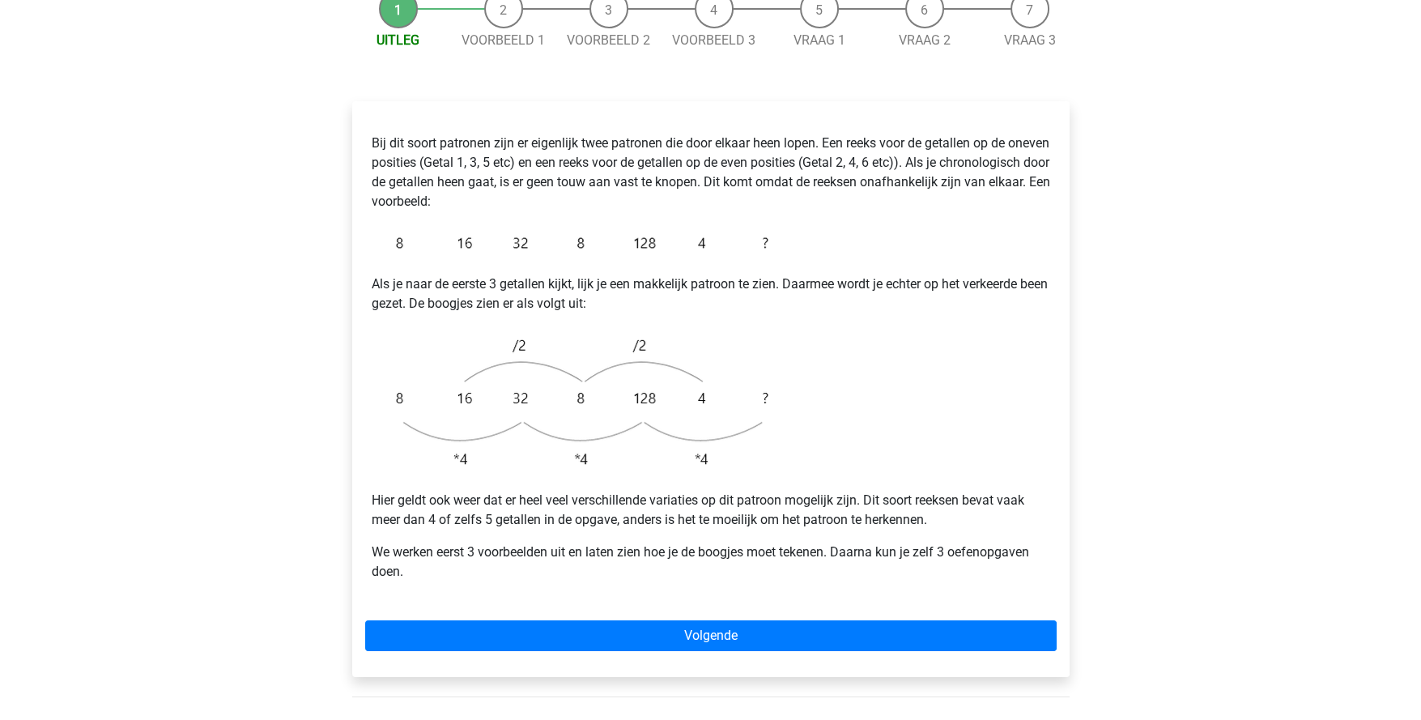
scroll to position [243, 0]
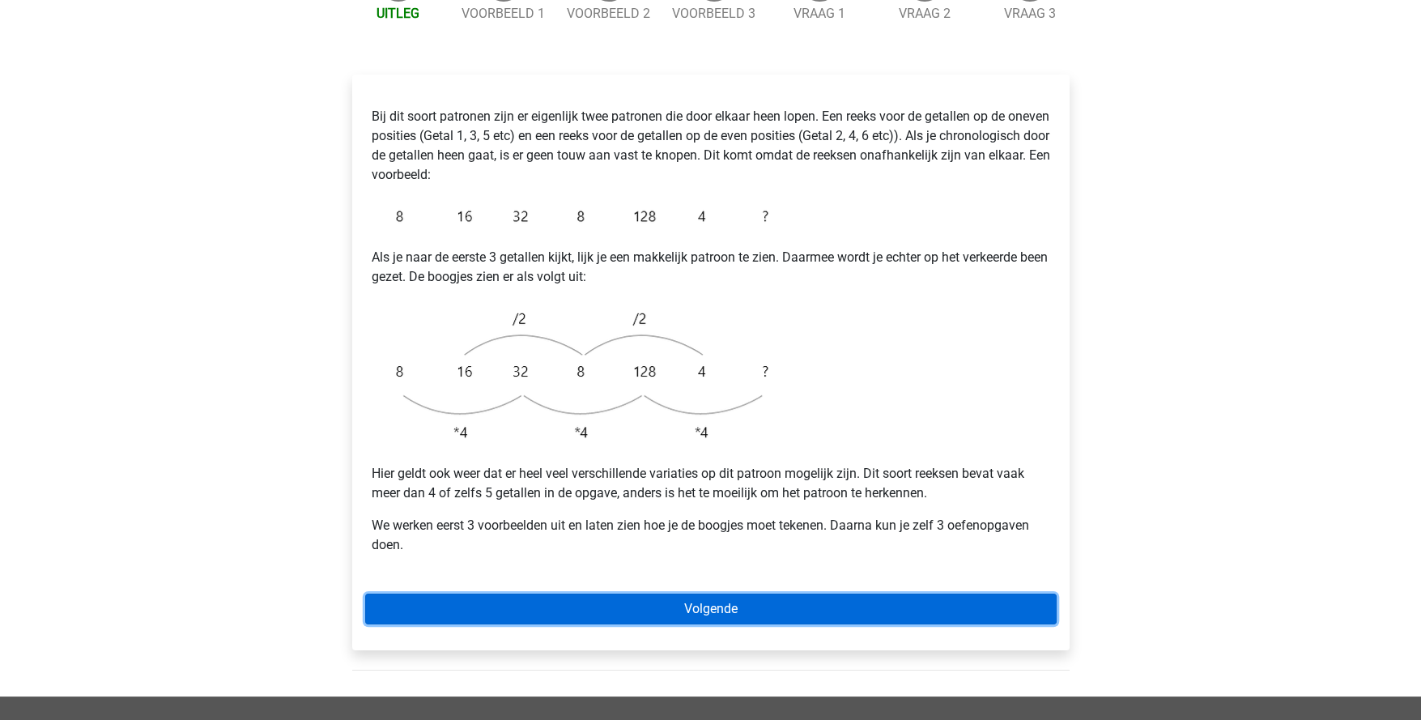
click at [828, 594] on link "Volgende" at bounding box center [711, 609] width 692 height 31
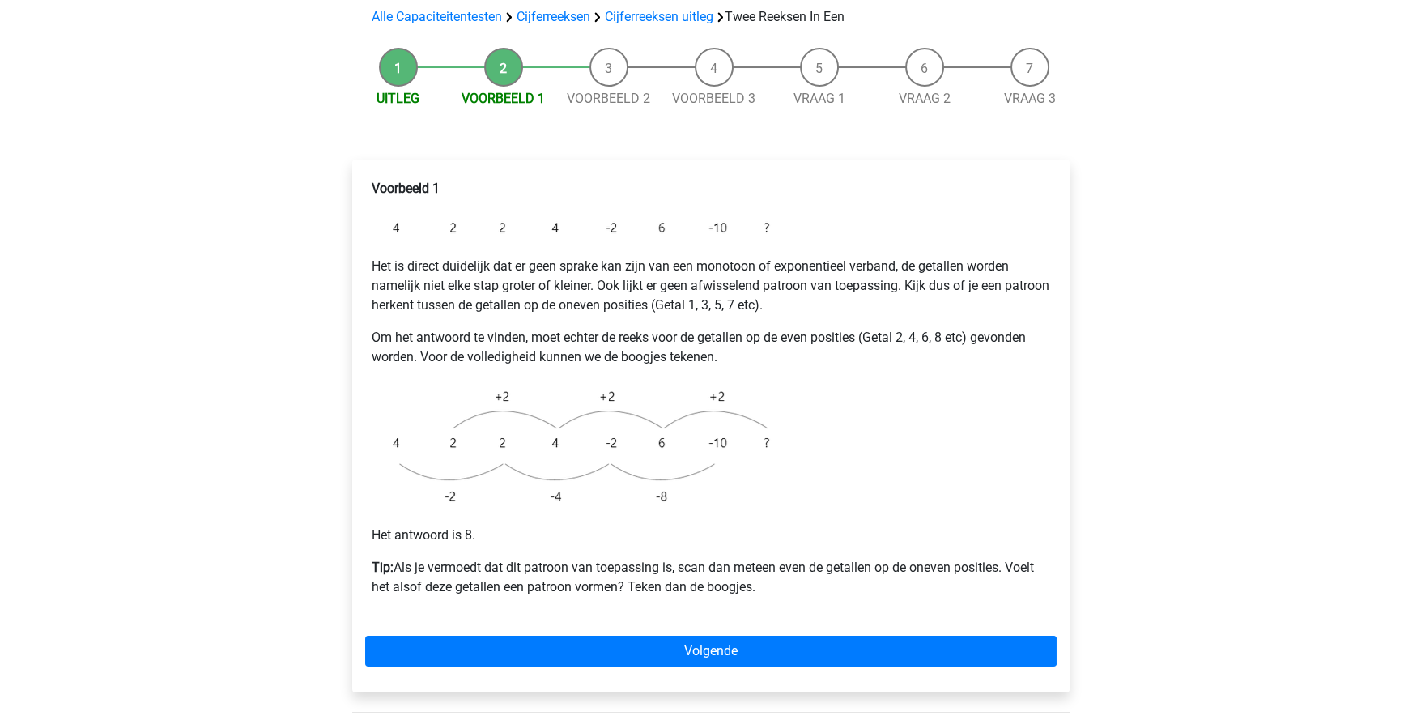
scroll to position [161, 0]
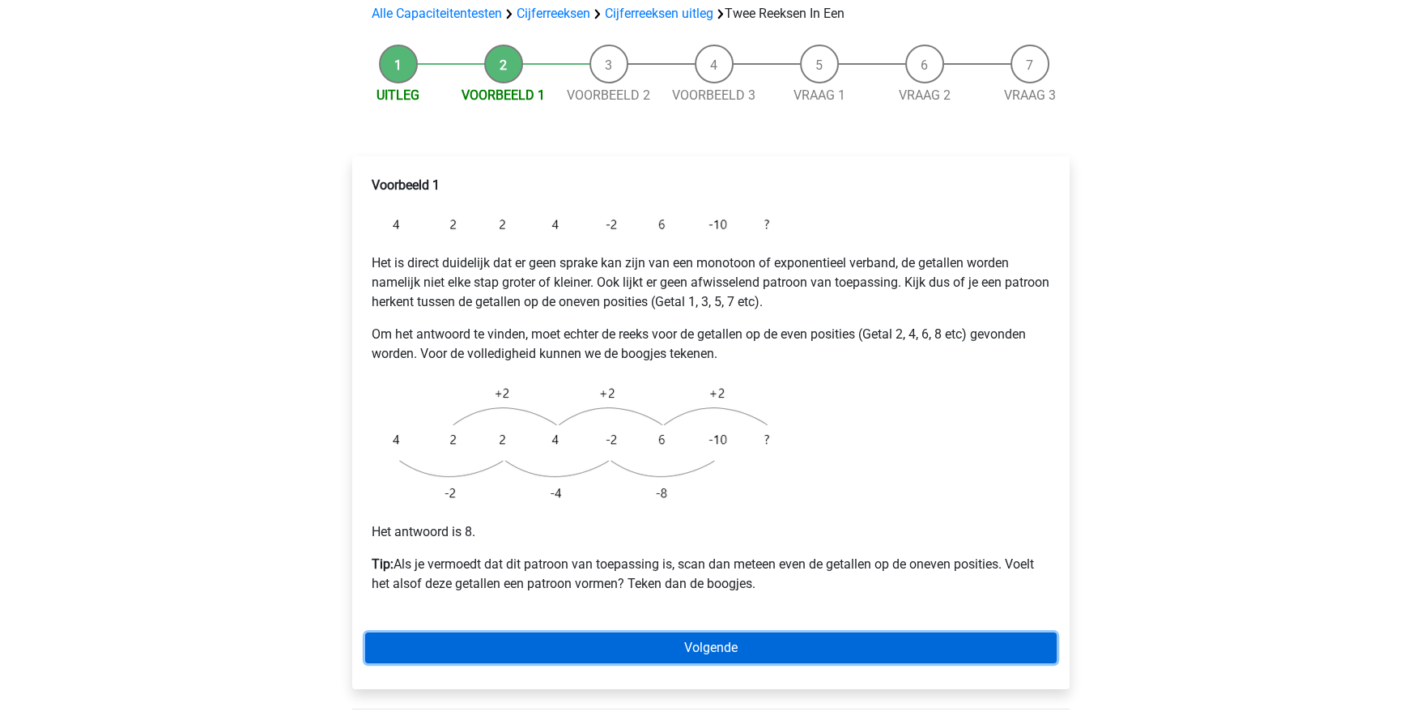
click at [811, 632] on link "Volgende" at bounding box center [711, 647] width 692 height 31
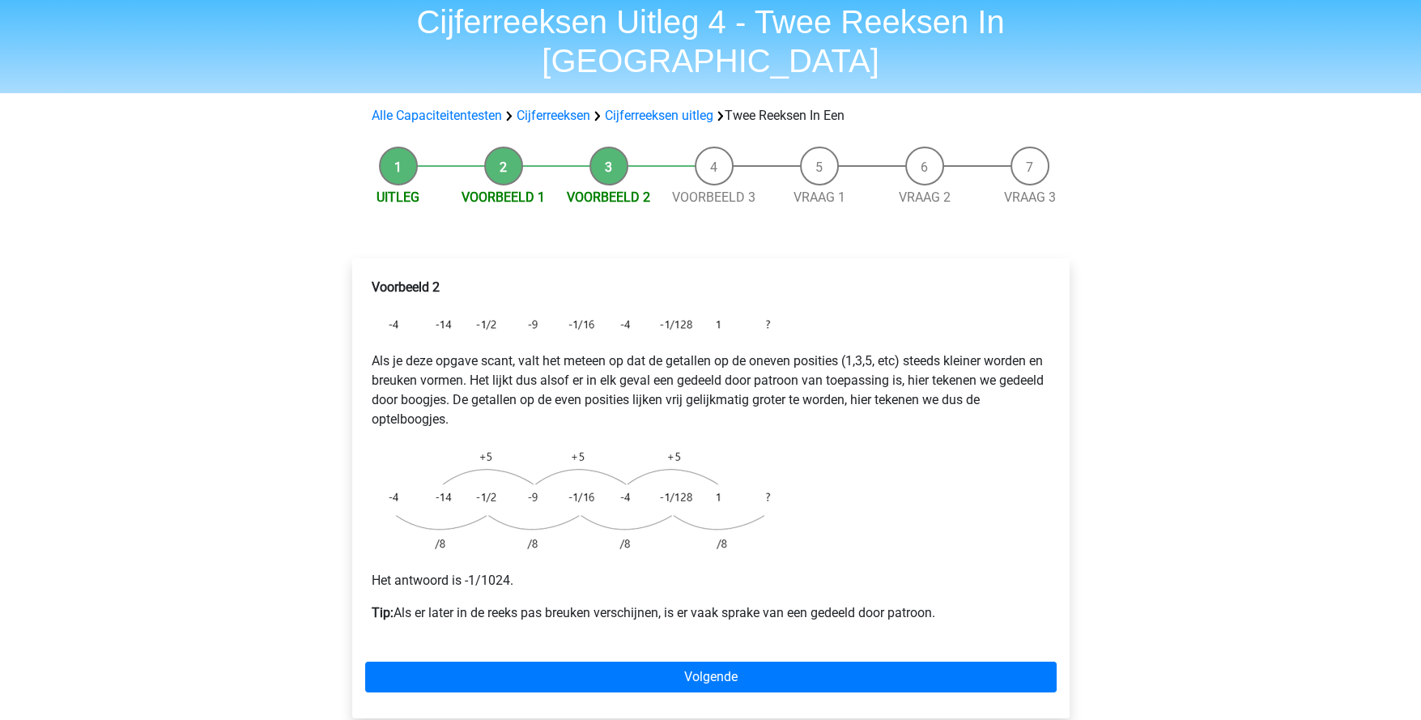
scroll to position [161, 0]
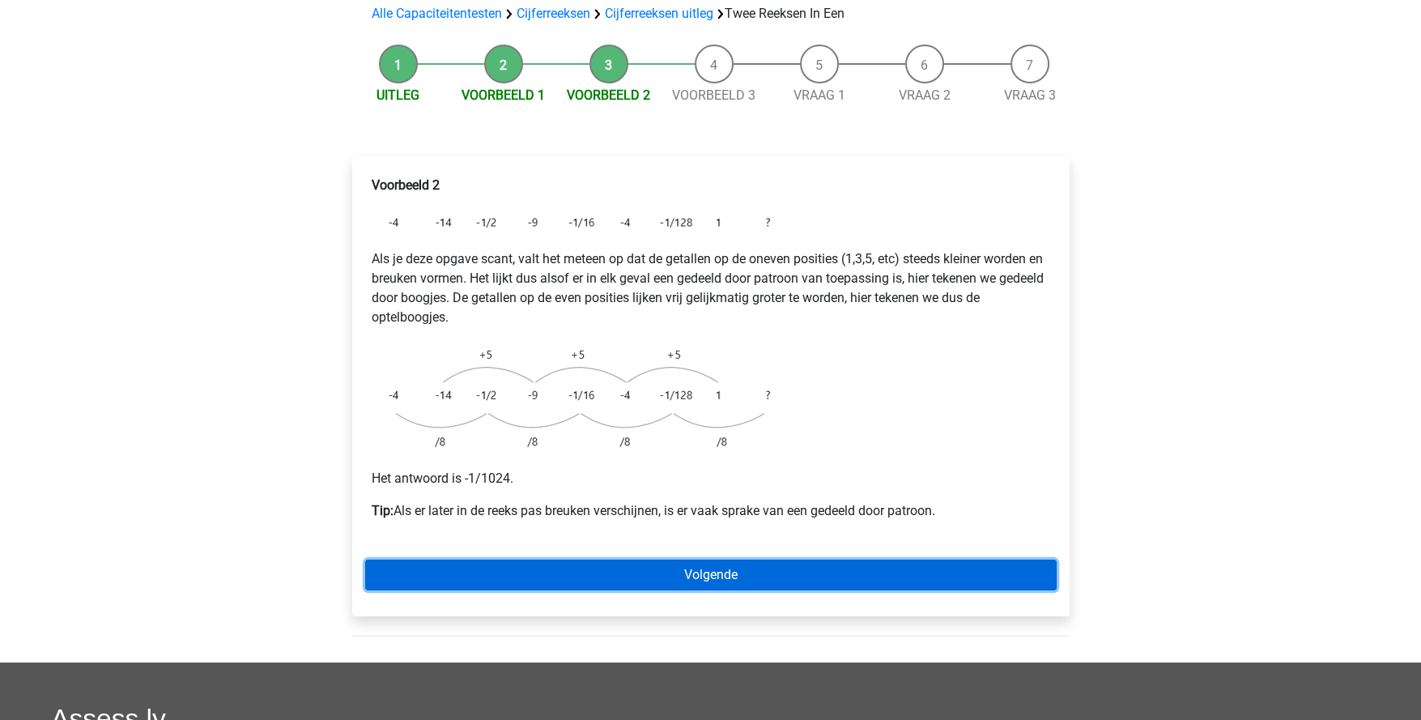
click at [787, 560] on link "Volgende" at bounding box center [711, 575] width 692 height 31
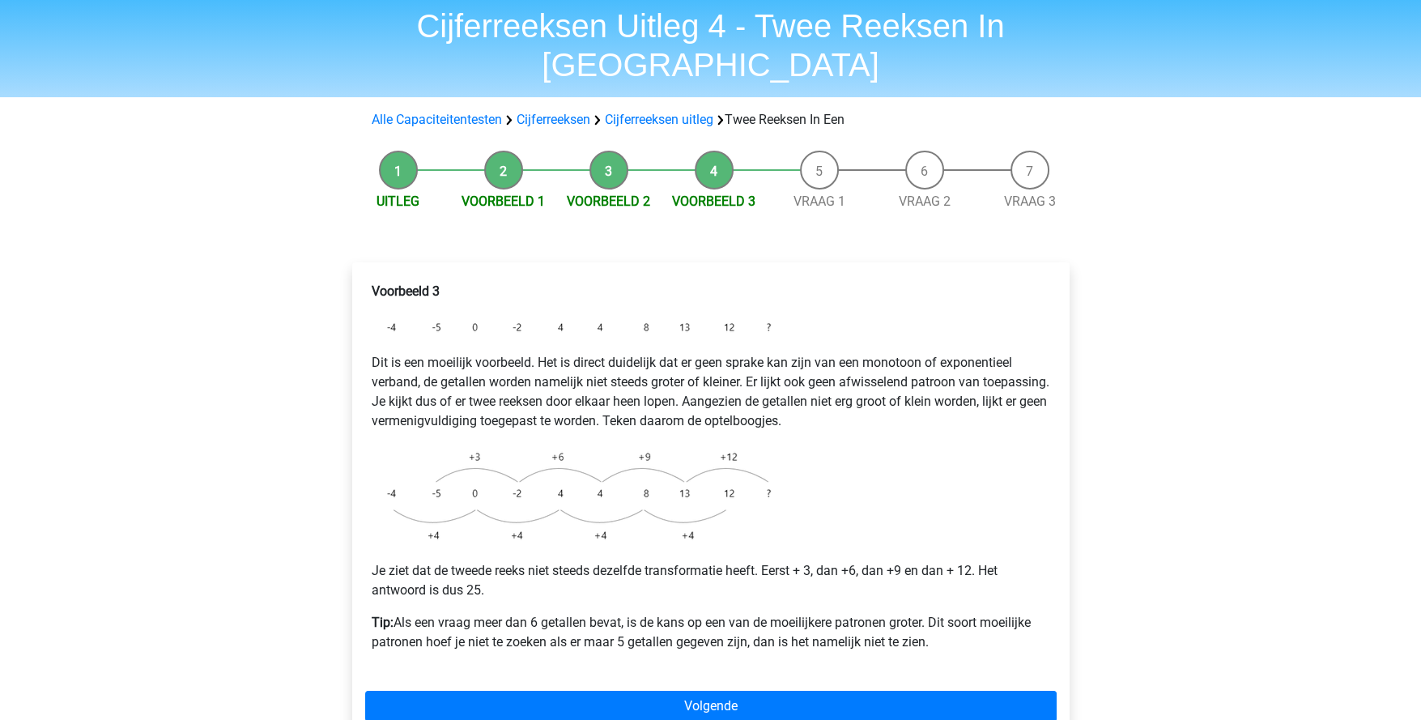
scroll to position [80, 0]
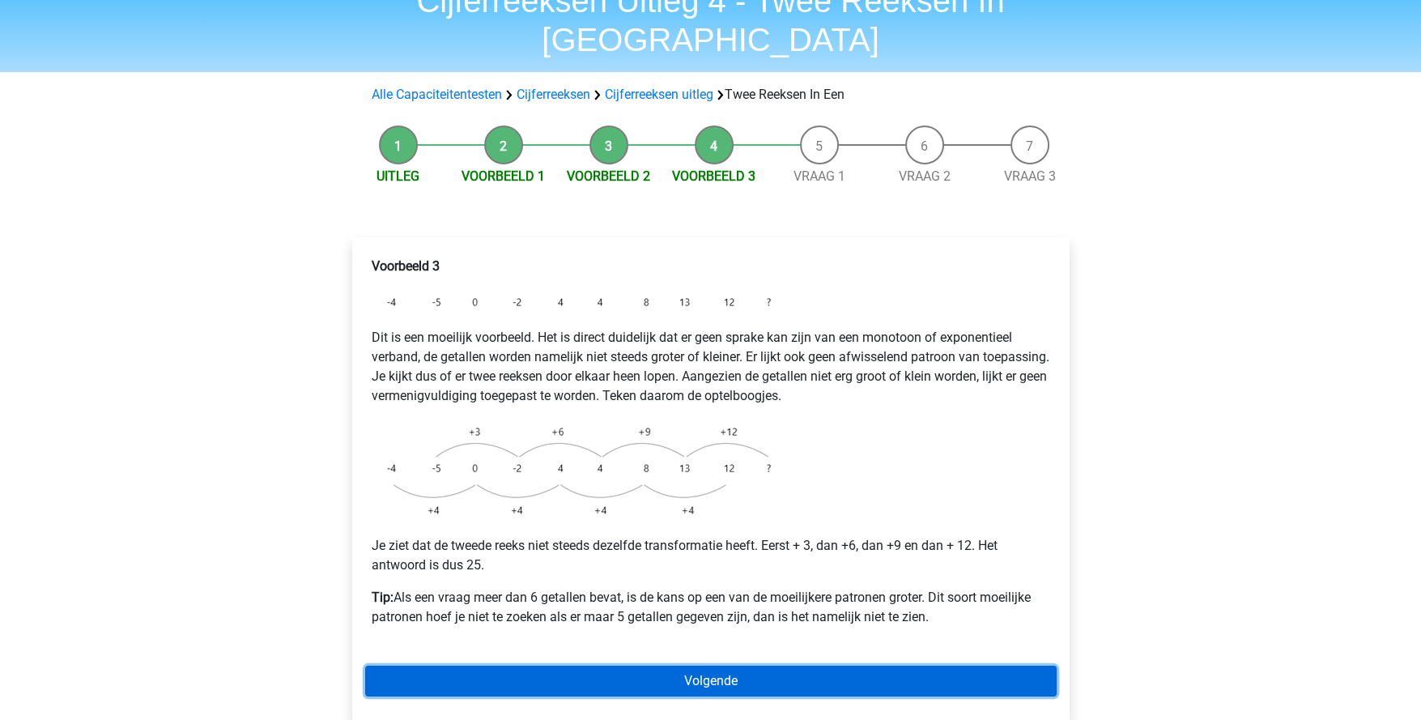
click at [756, 666] on link "Volgende" at bounding box center [711, 681] width 692 height 31
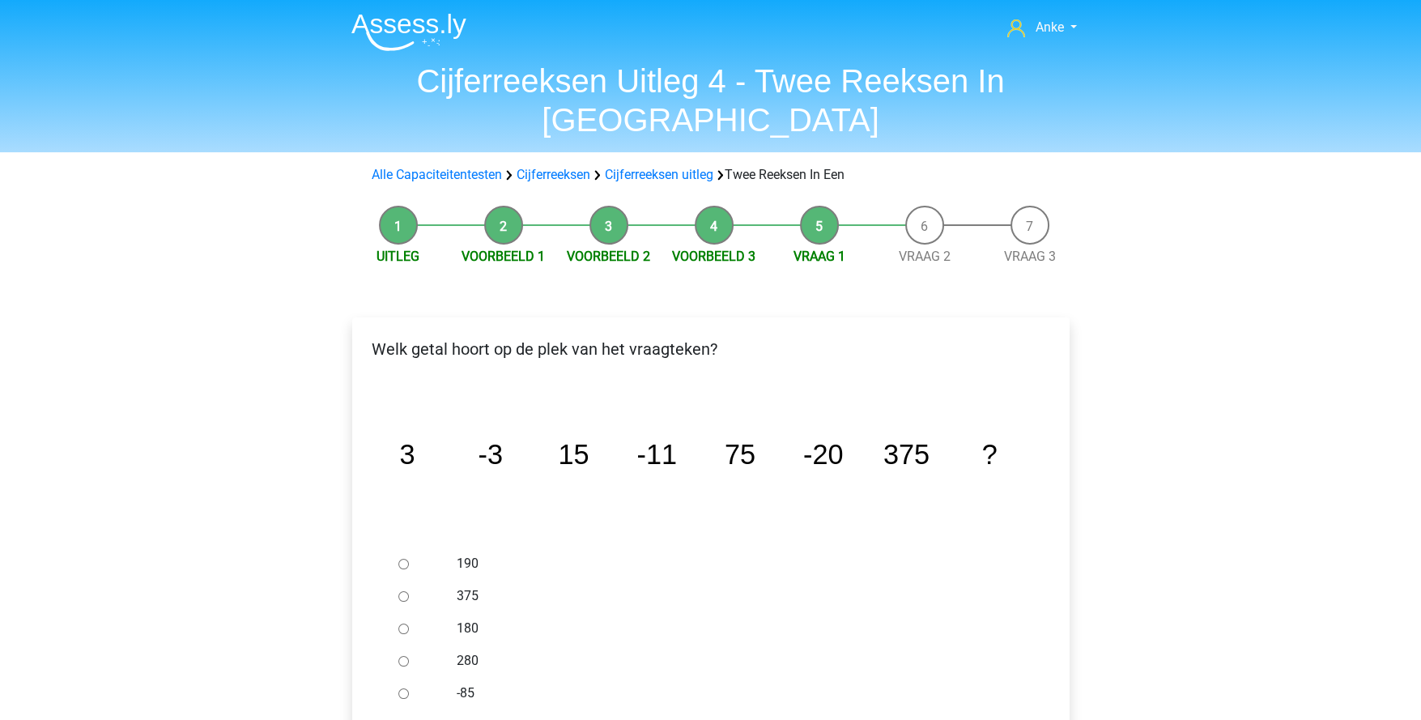
click at [410, 709] on div at bounding box center [418, 725] width 53 height 32
click at [402, 719] on input "-30" at bounding box center [403, 726] width 11 height 11
radio input "true"
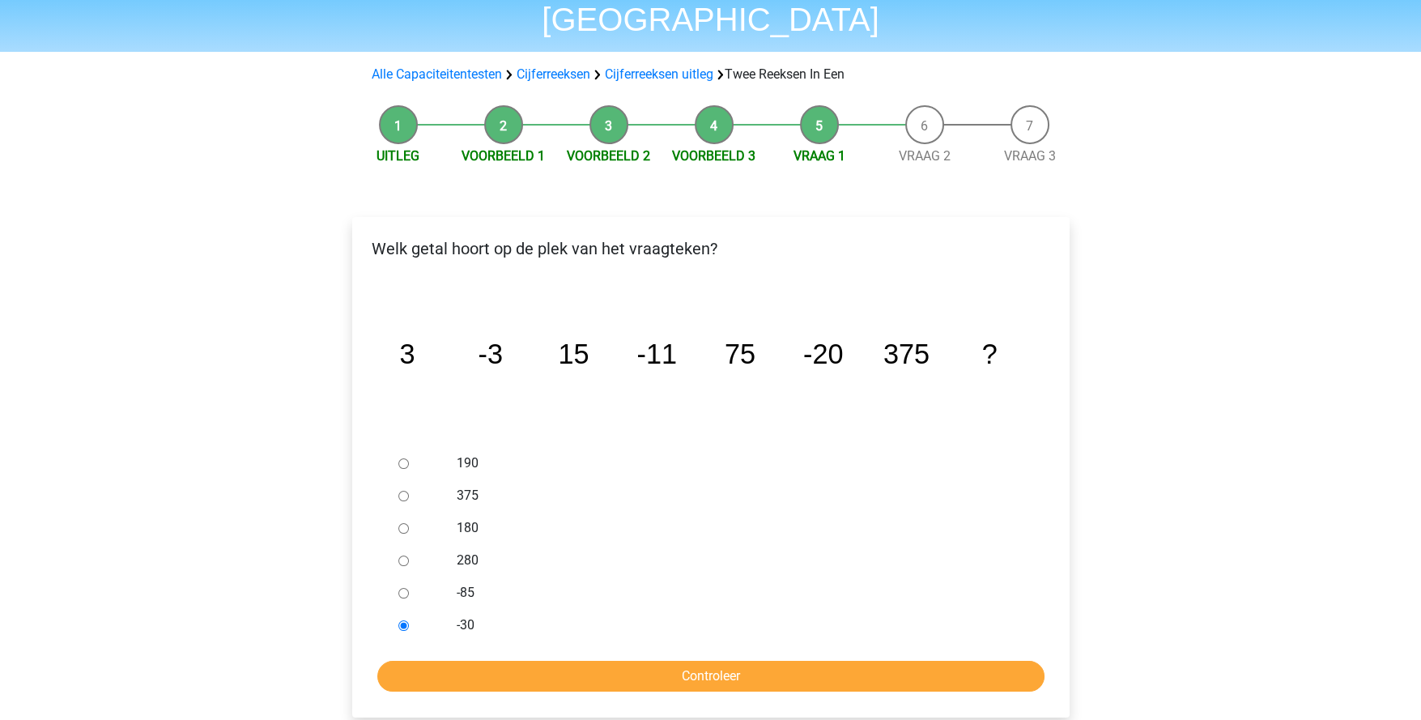
scroll to position [161, 0]
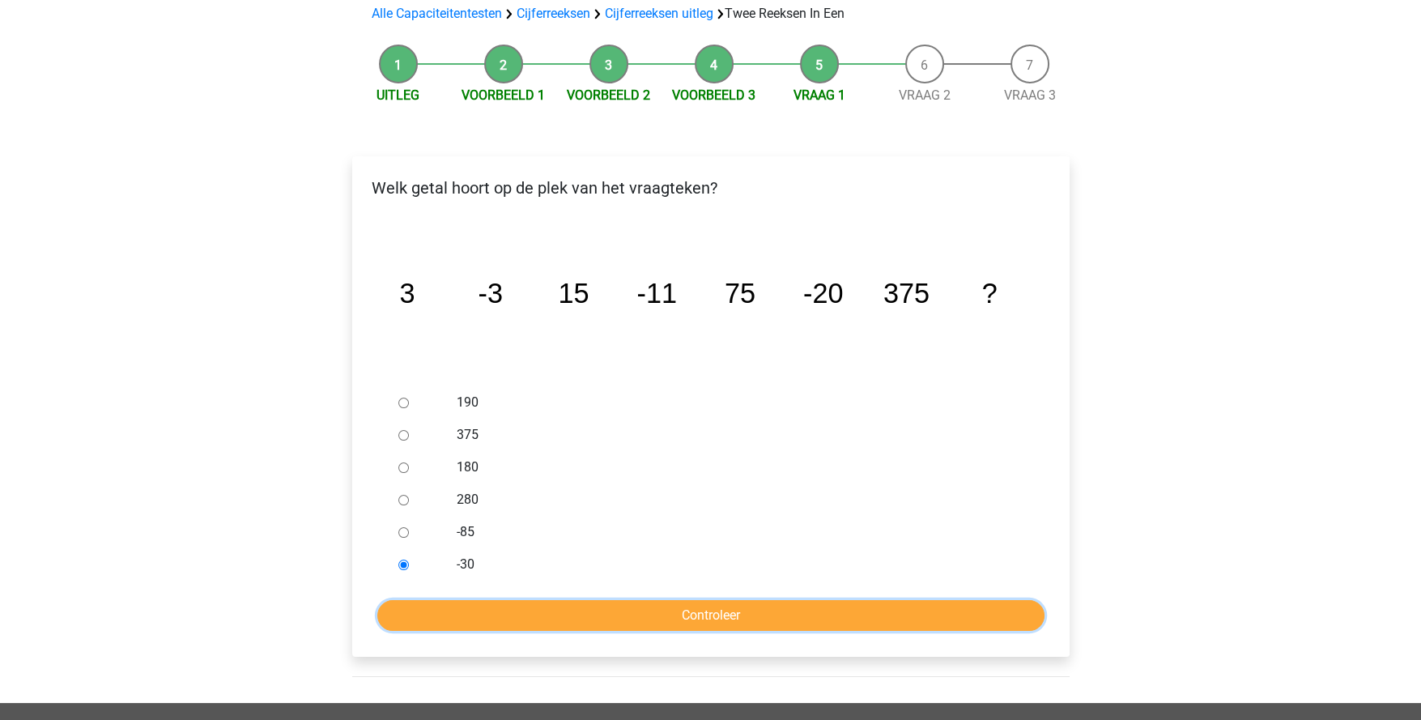
click at [692, 600] on input "Controleer" at bounding box center [710, 615] width 667 height 31
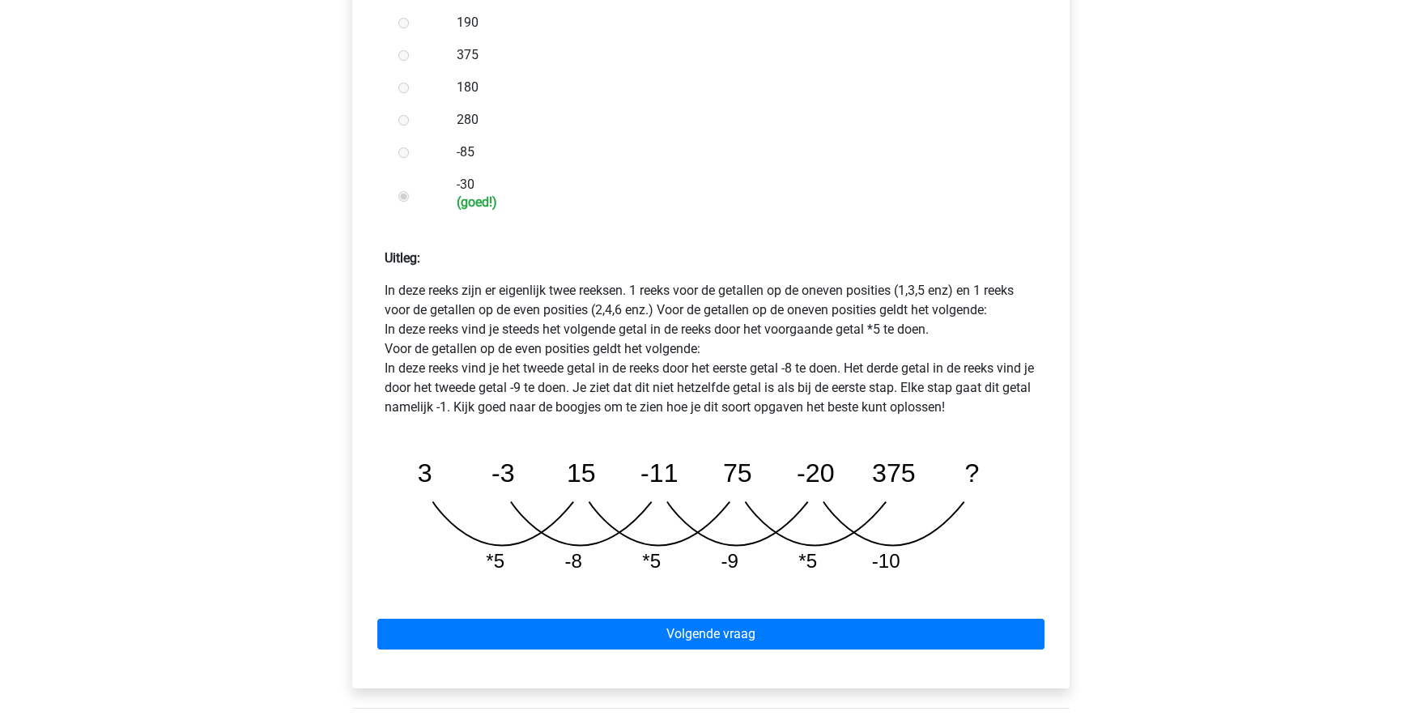
scroll to position [567, 0]
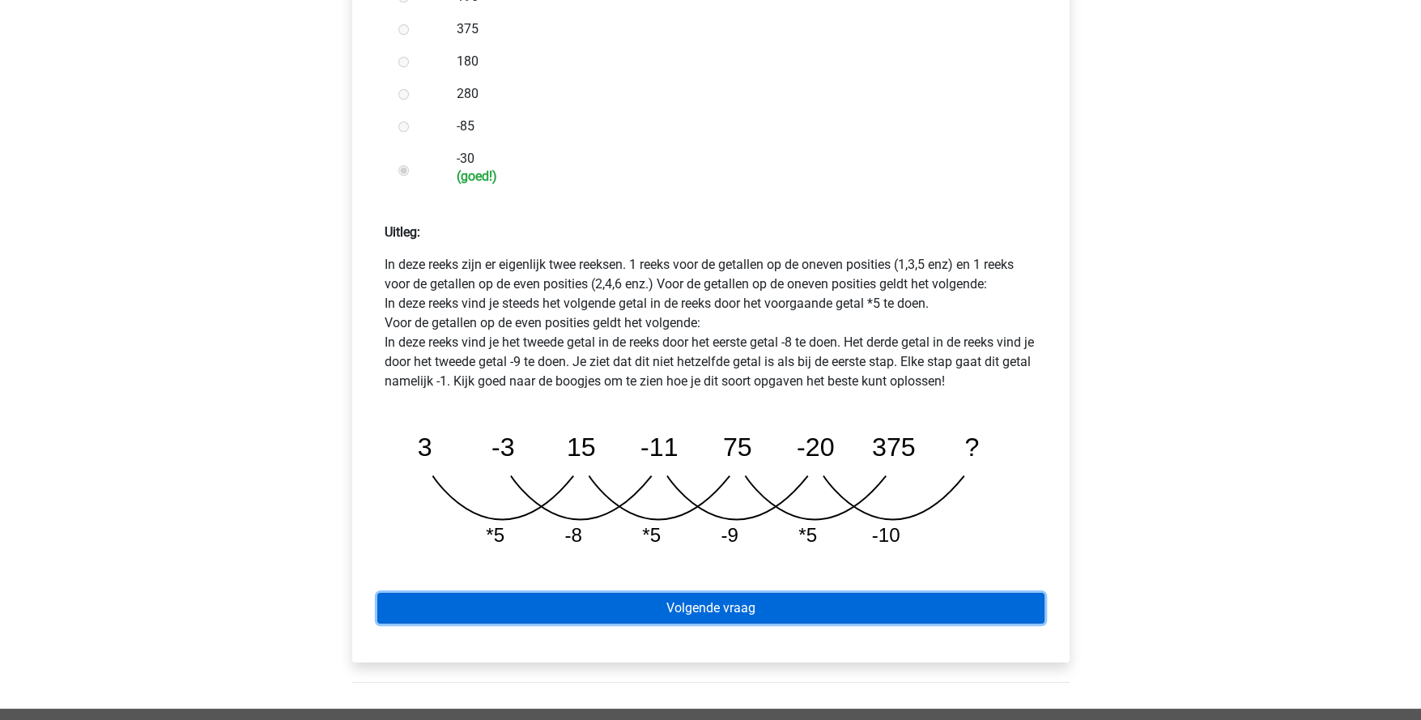
click at [723, 593] on link "Volgende vraag" at bounding box center [710, 608] width 667 height 31
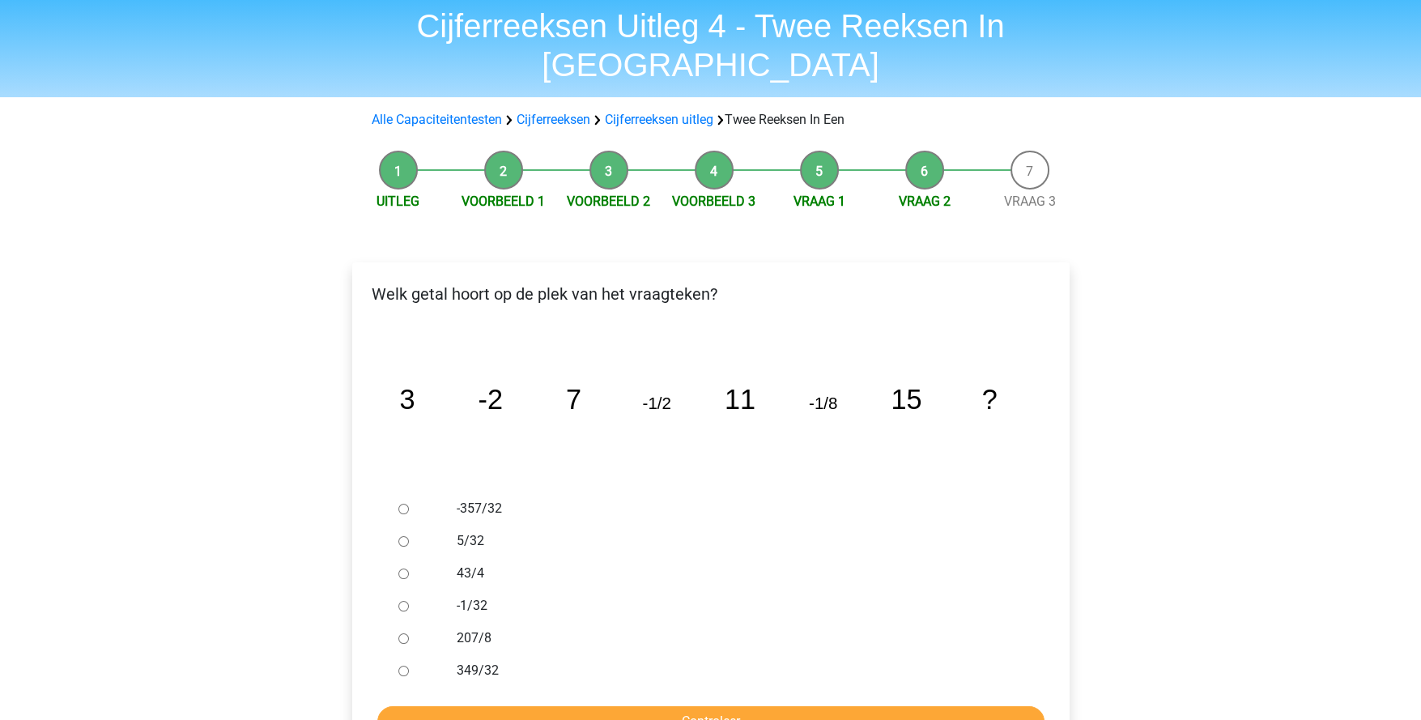
scroll to position [80, 0]
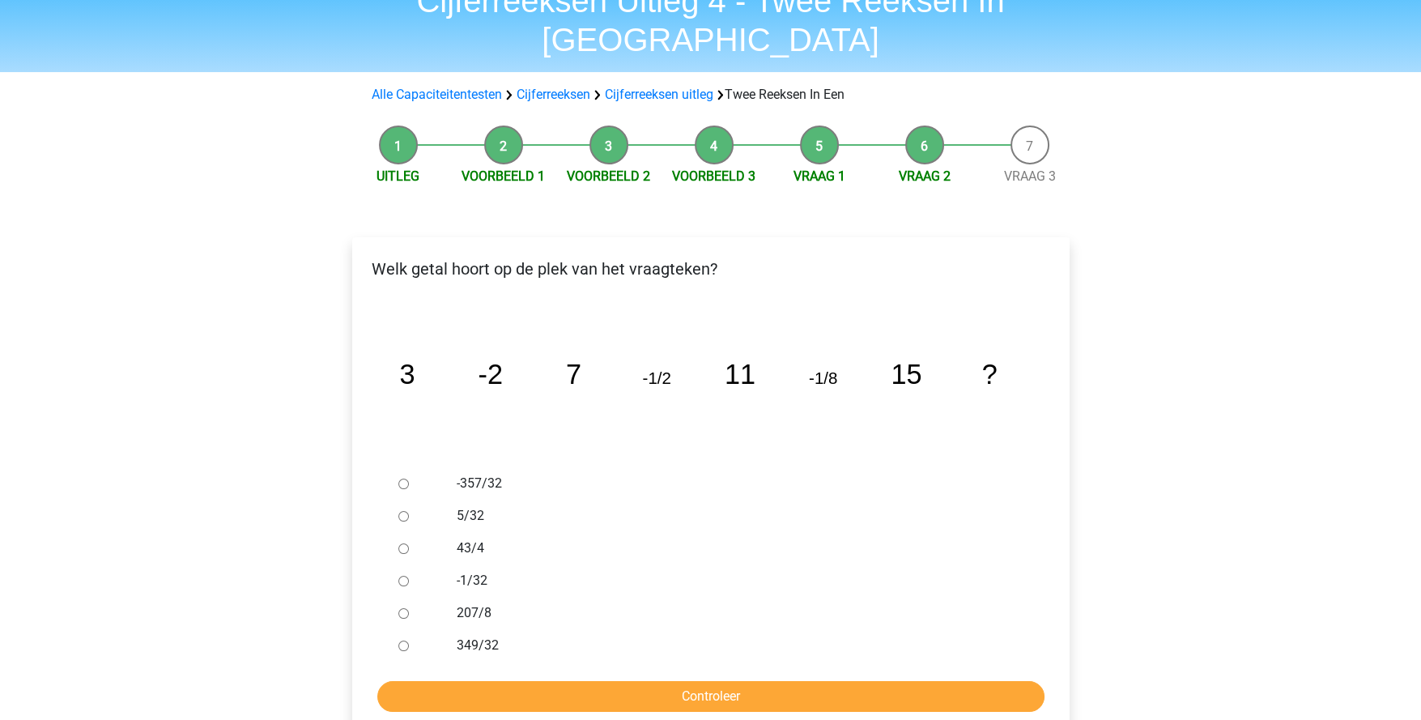
click at [406, 576] on input "-1/32" at bounding box center [403, 581] width 11 height 11
radio input "true"
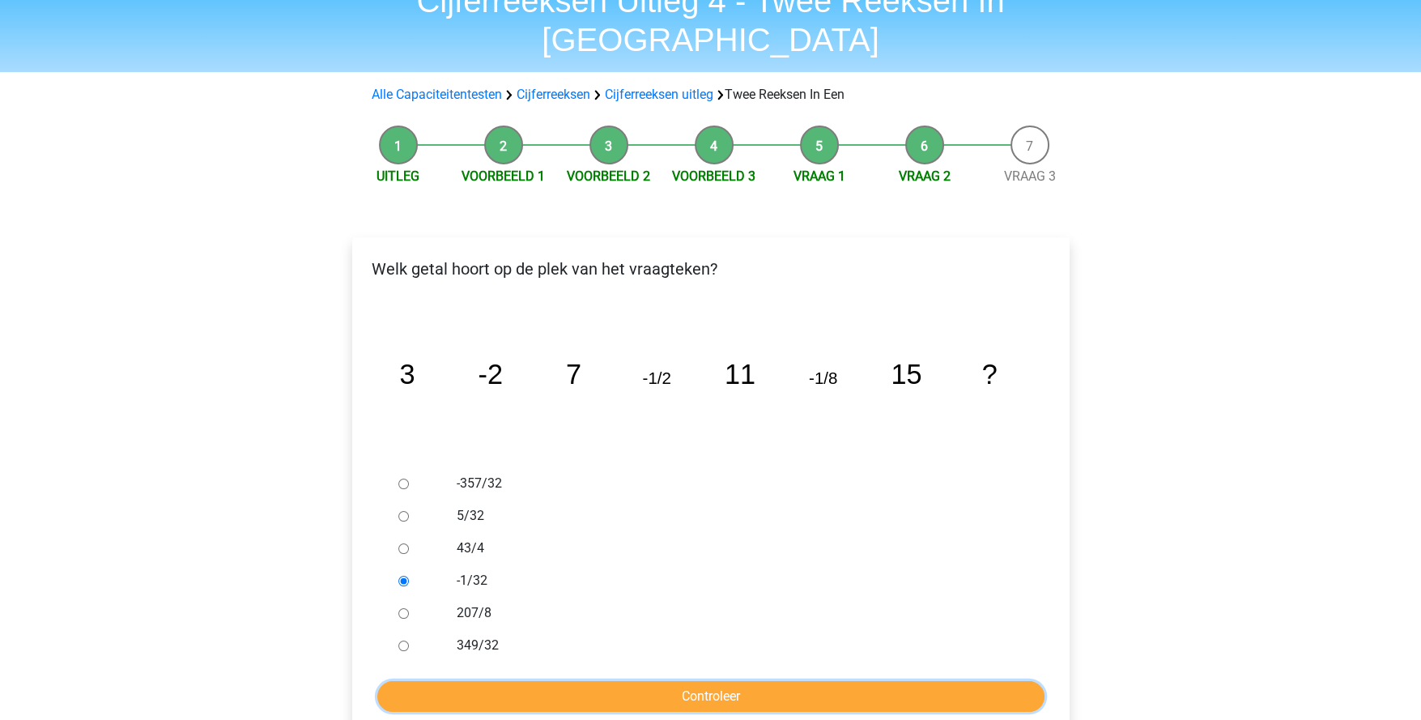
click at [717, 681] on input "Controleer" at bounding box center [710, 696] width 667 height 31
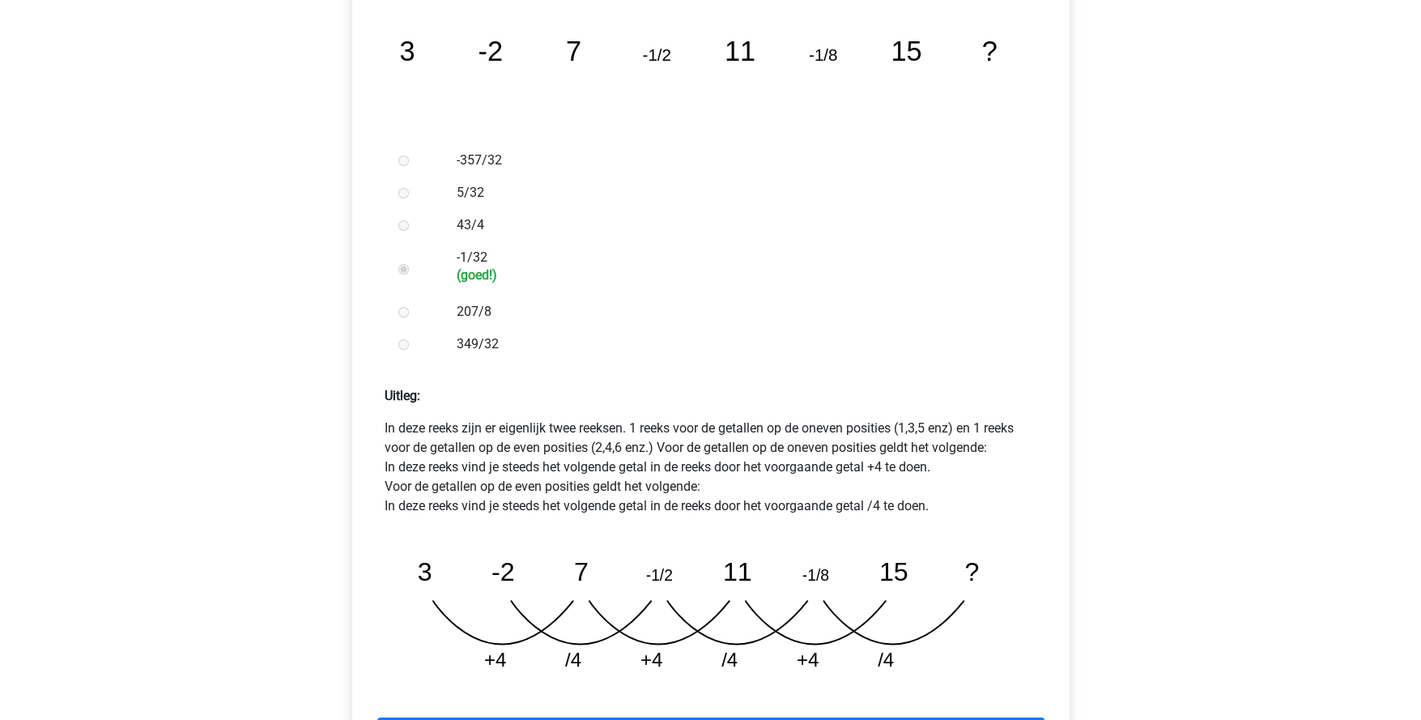
scroll to position [567, 0]
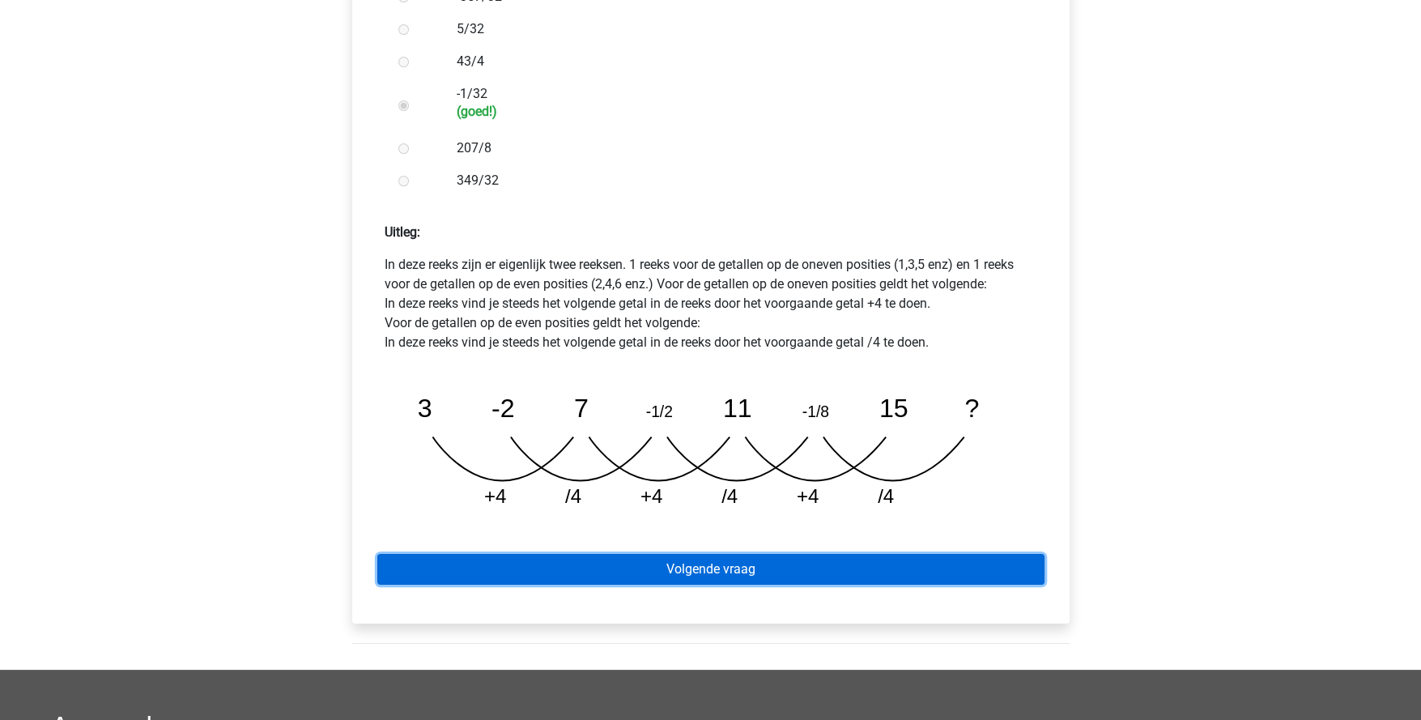
click at [771, 554] on link "Volgende vraag" at bounding box center [710, 569] width 667 height 31
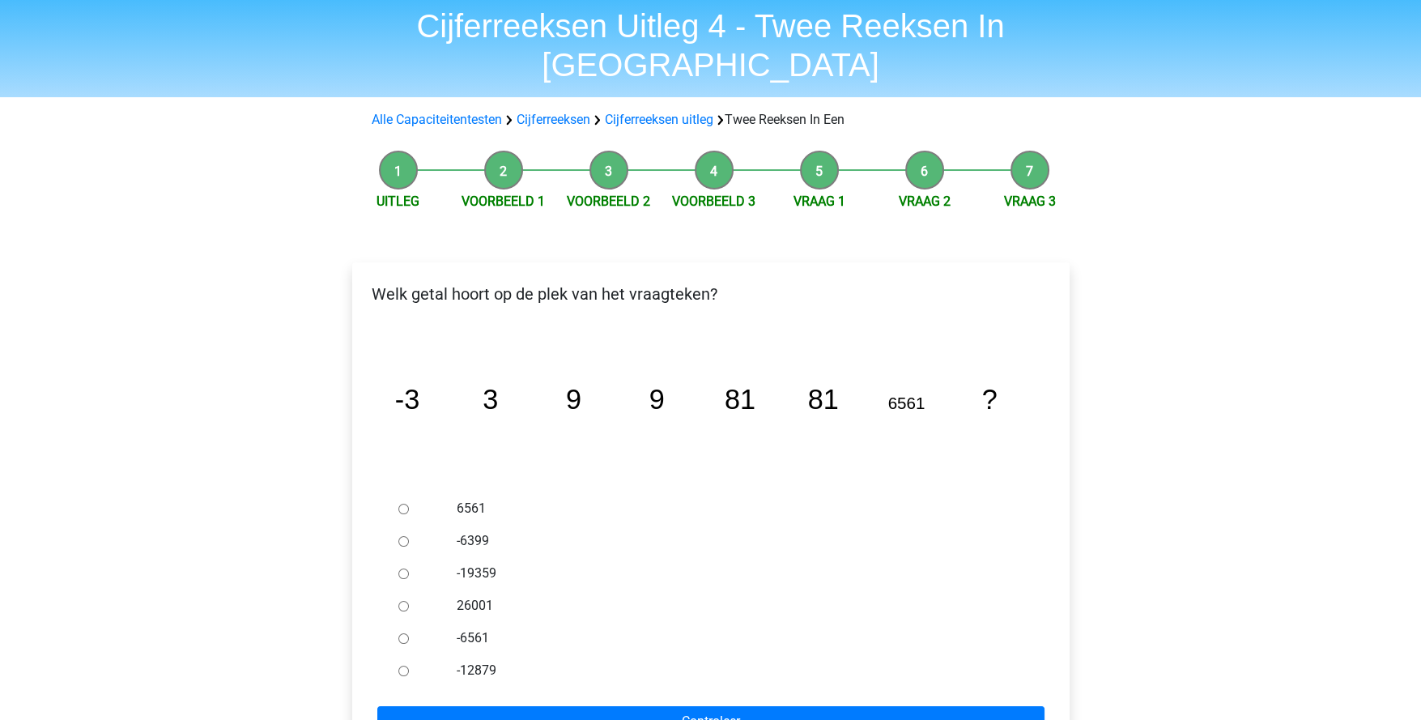
scroll to position [80, 0]
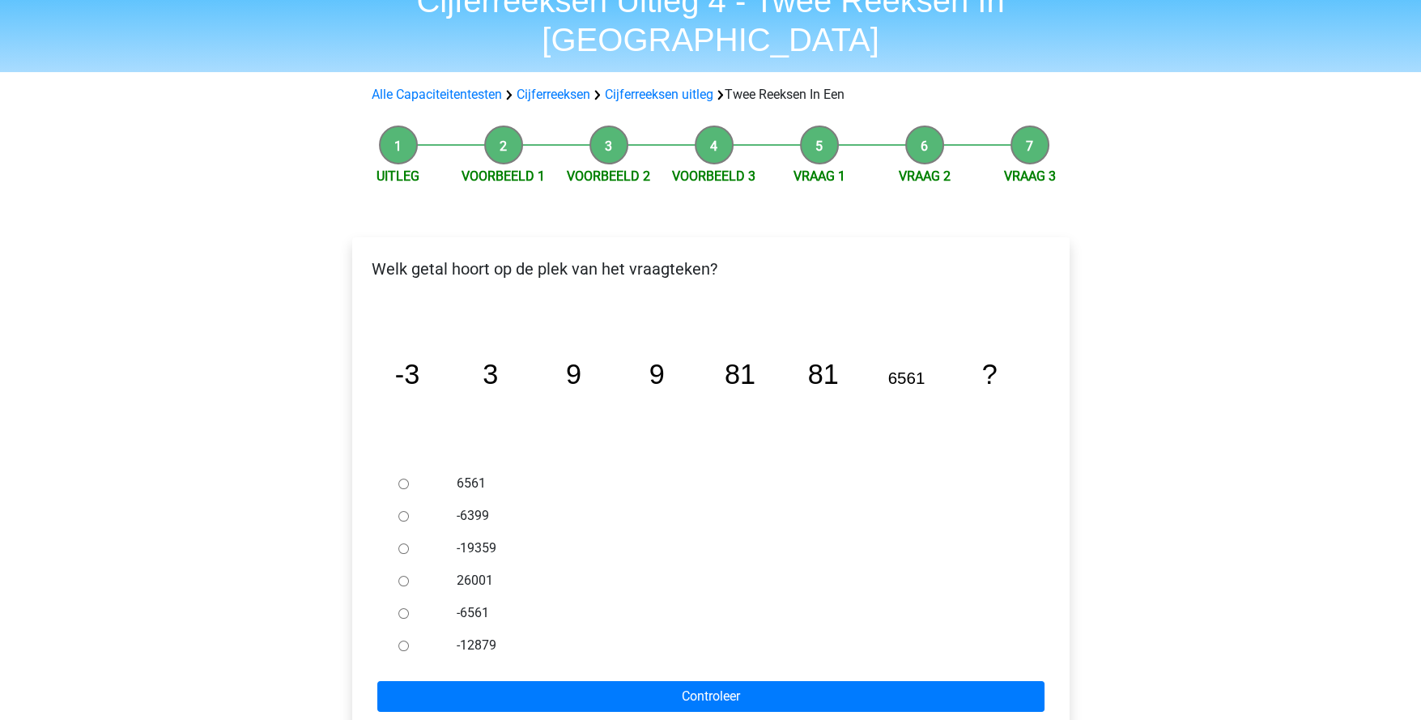
click at [402, 479] on input "6561" at bounding box center [403, 484] width 11 height 11
radio input "true"
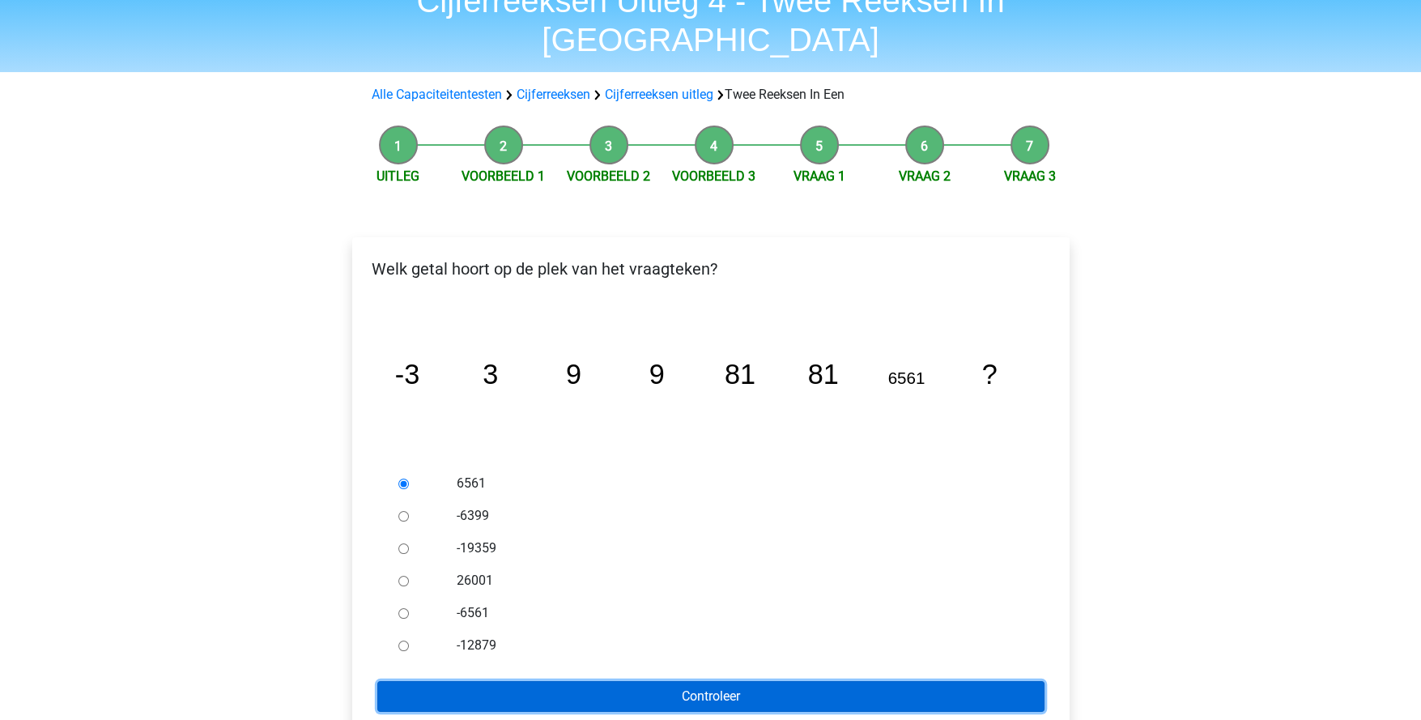
click at [726, 681] on input "Controleer" at bounding box center [710, 696] width 667 height 31
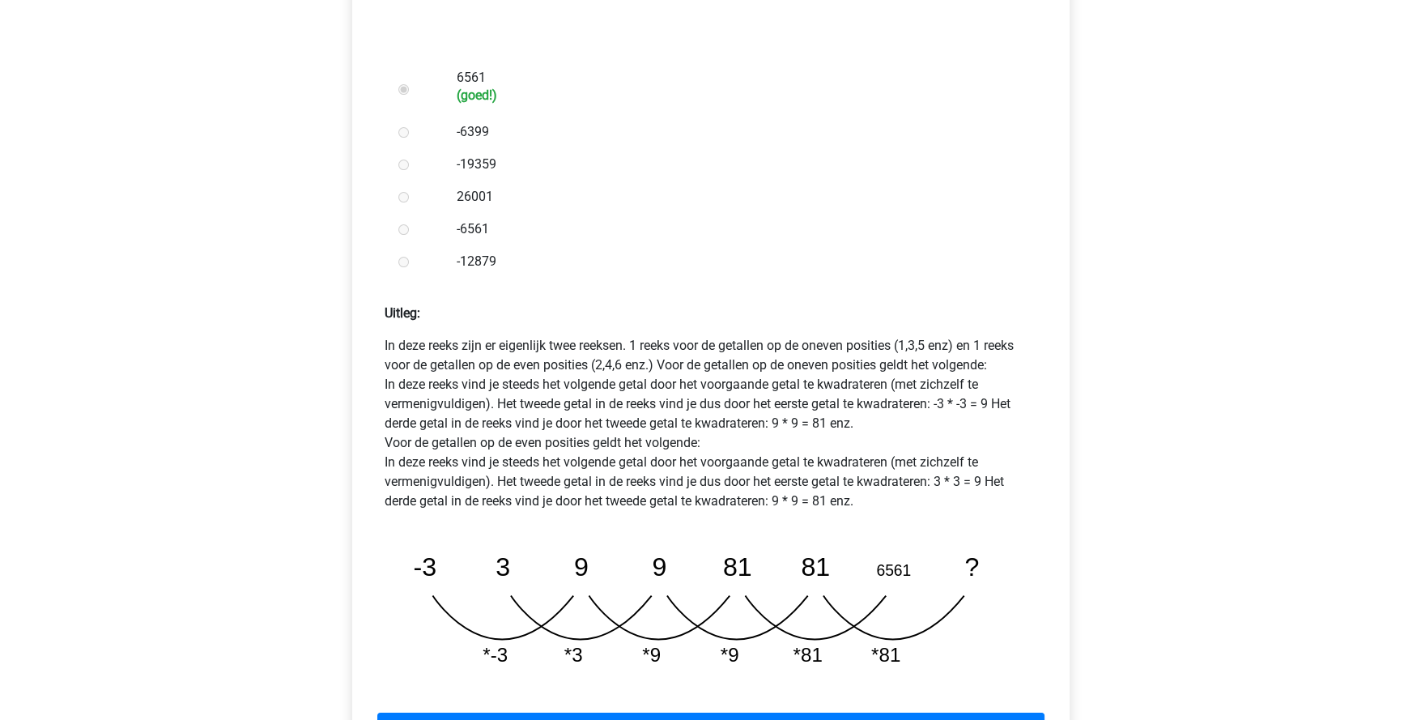
scroll to position [567, 0]
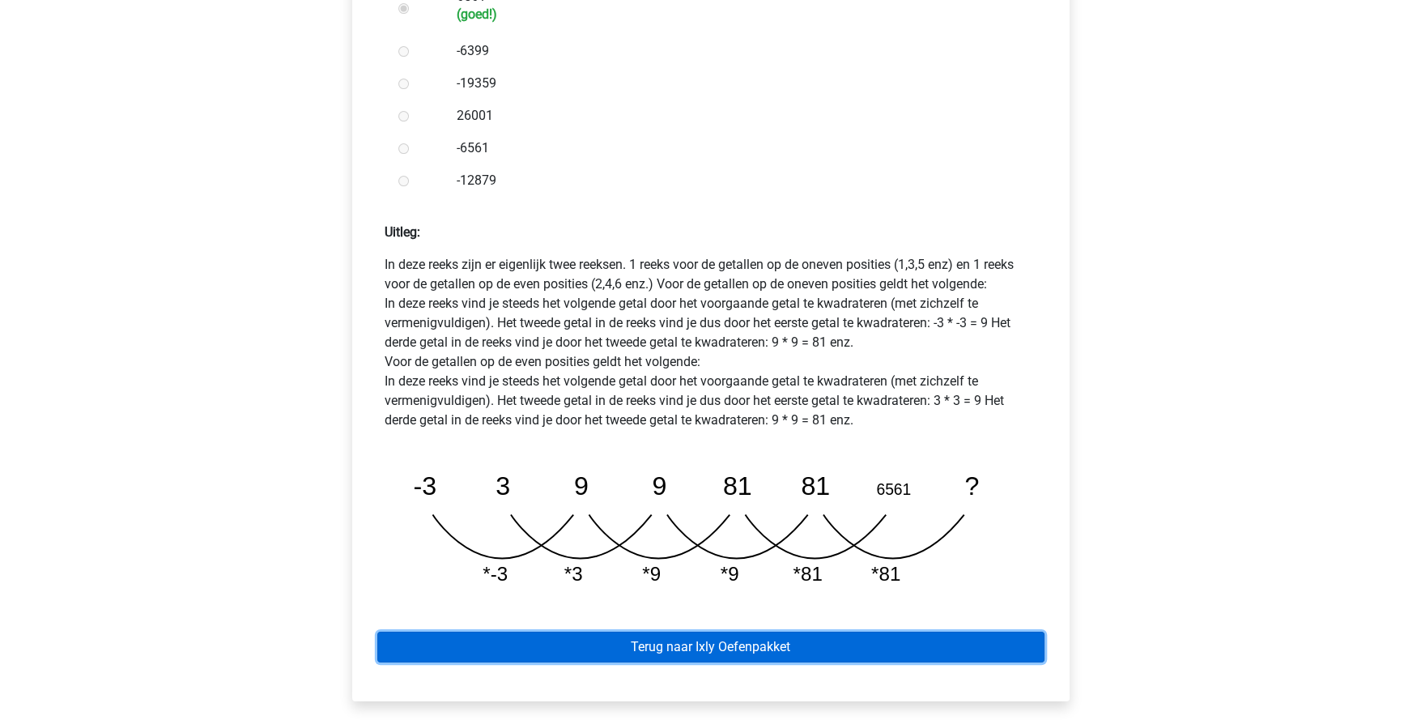
click at [754, 632] on link "Terug naar Ixly Oefenpakket" at bounding box center [710, 647] width 667 height 31
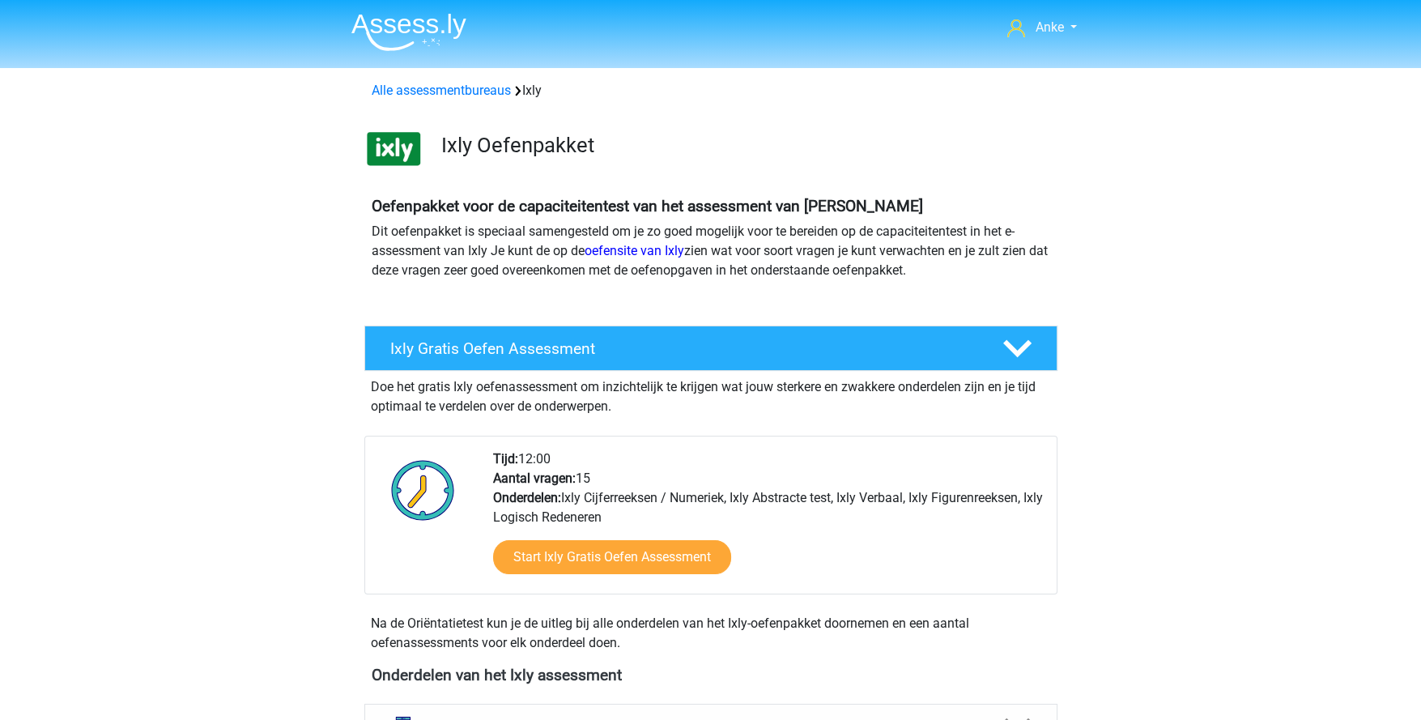
click at [1005, 362] on icon at bounding box center [1017, 348] width 28 height 28
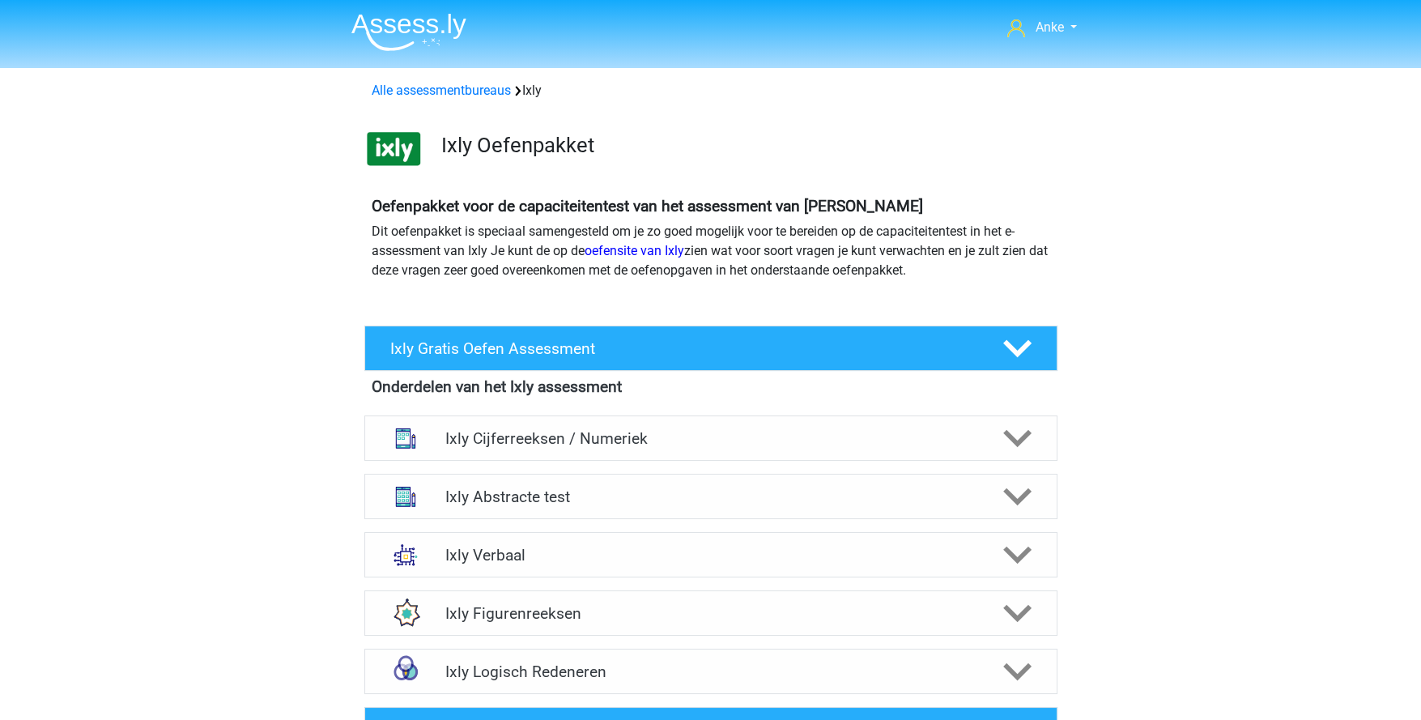
click at [1014, 436] on icon at bounding box center [1017, 438] width 28 height 28
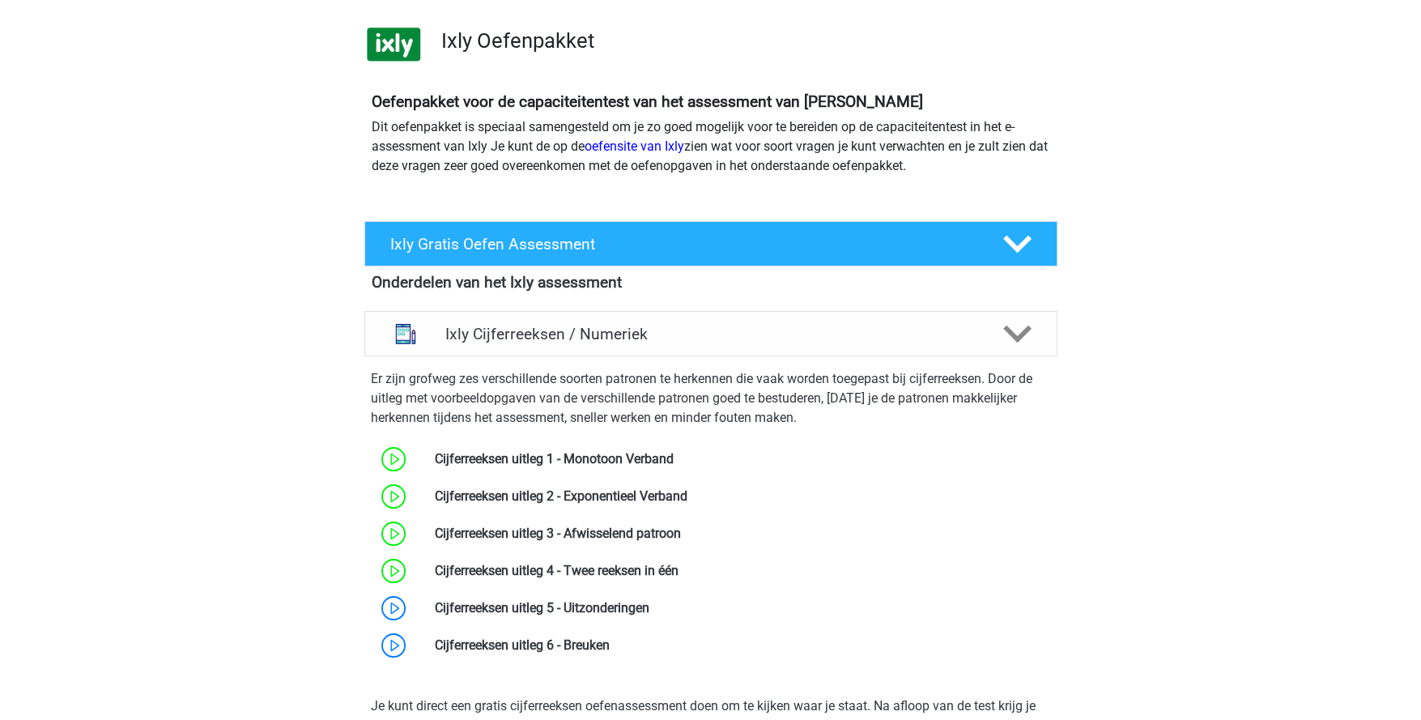
scroll to position [243, 0]
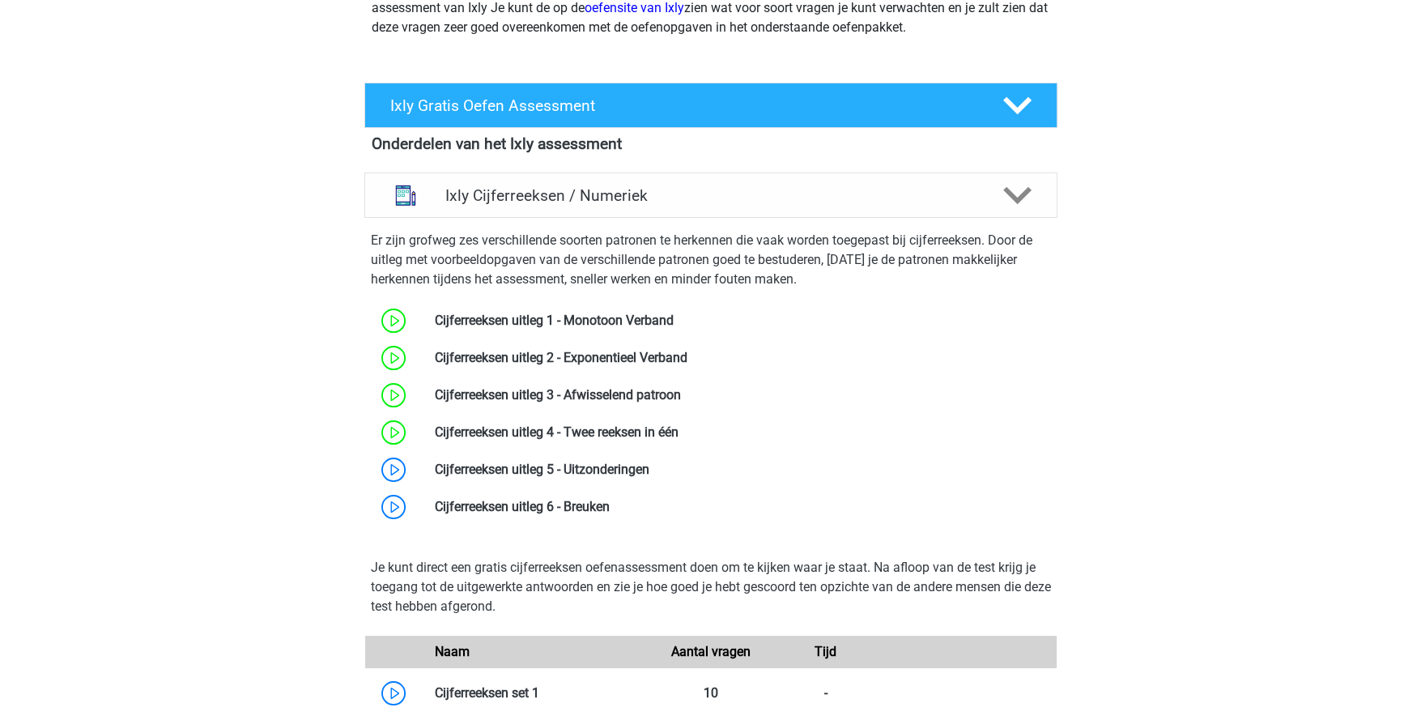
click at [649, 473] on link at bounding box center [649, 469] width 0 height 15
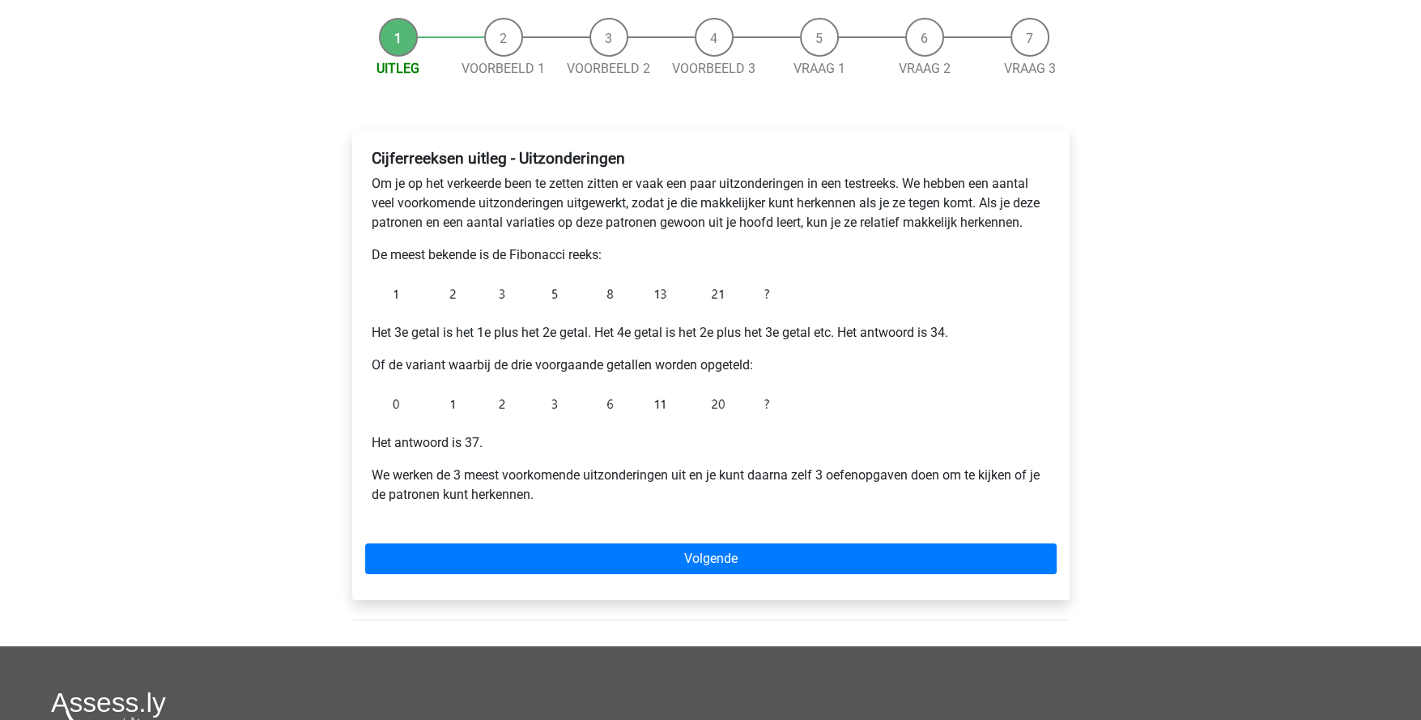
scroll to position [161, 0]
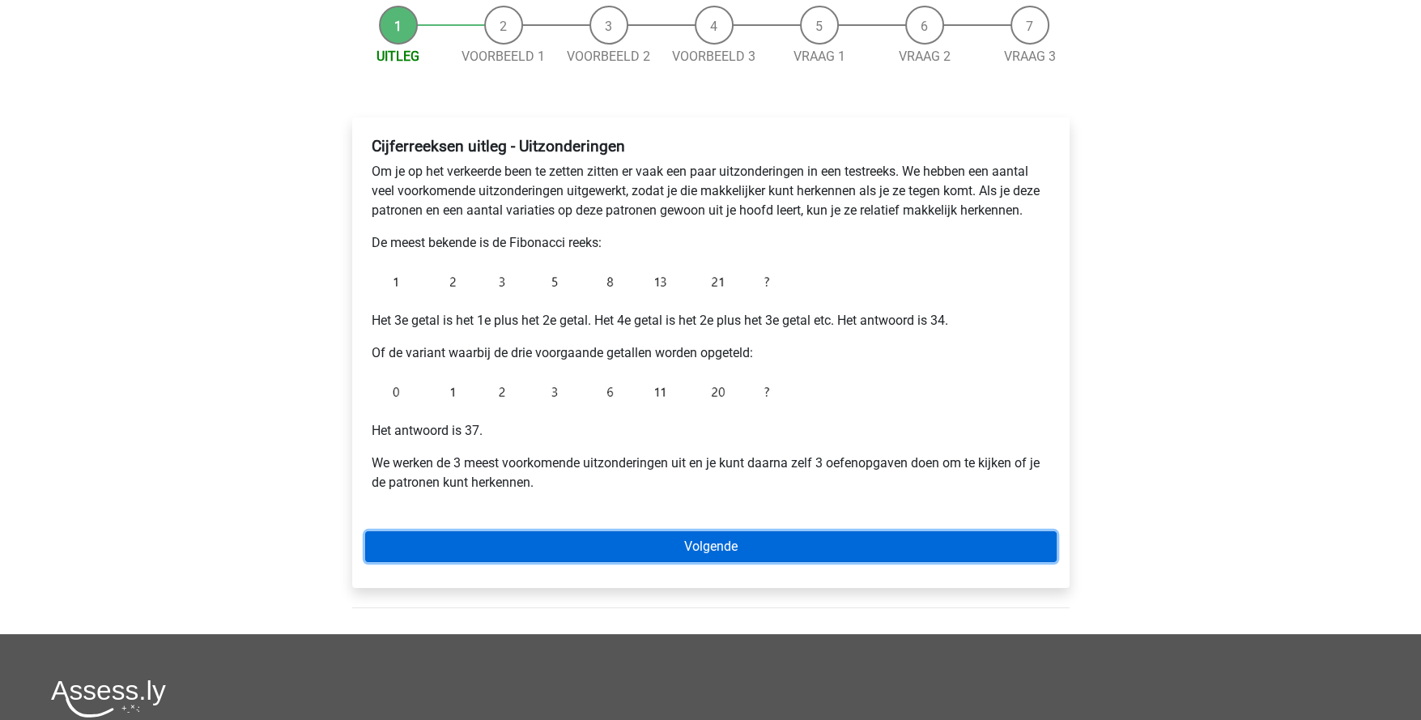
click at [753, 551] on link "Volgende" at bounding box center [711, 546] width 692 height 31
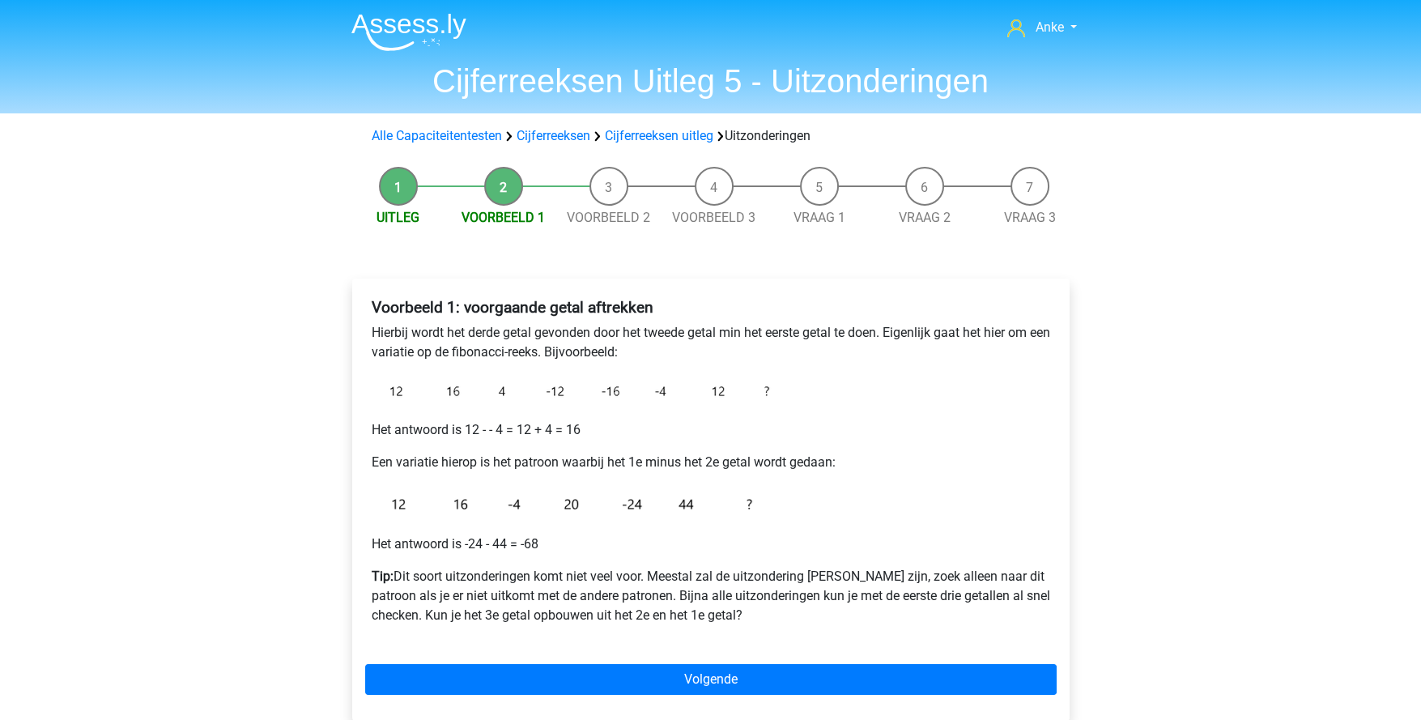
scroll to position [80, 0]
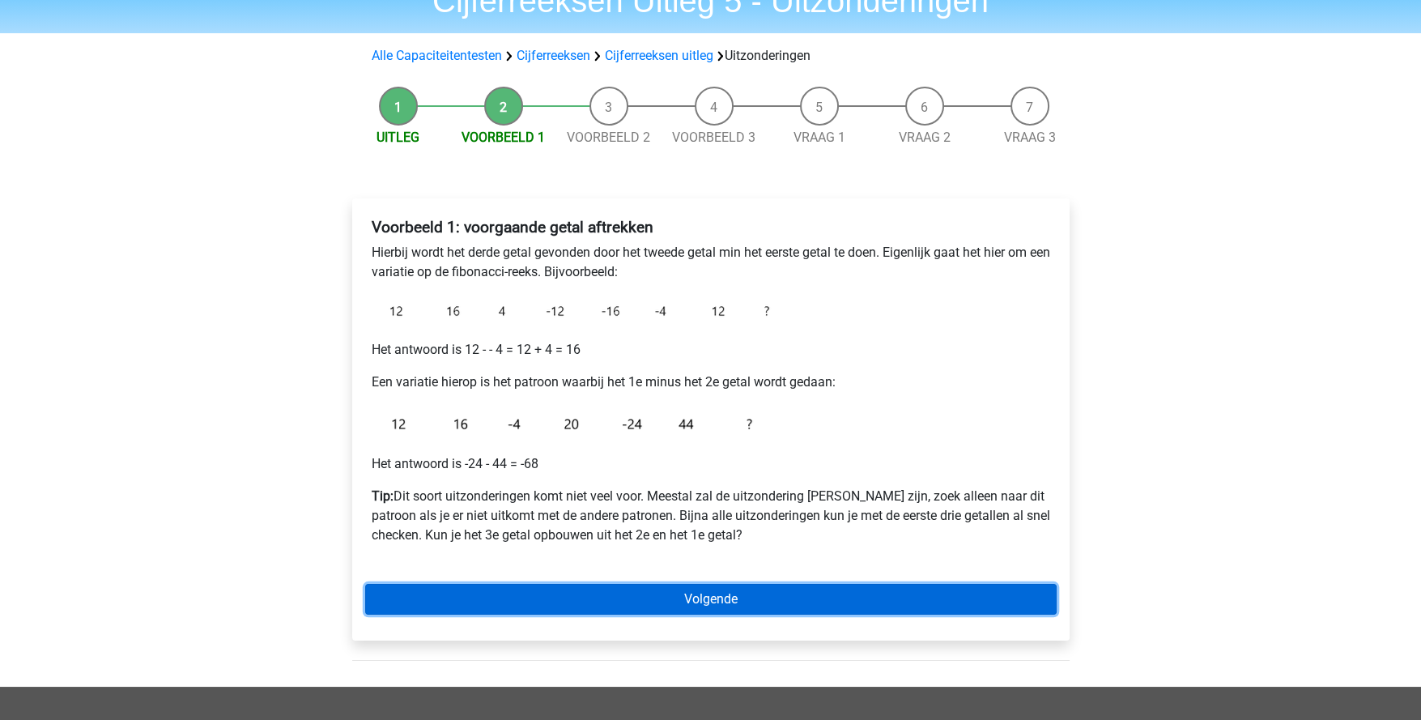
click at [775, 602] on link "Volgende" at bounding box center [711, 599] width 692 height 31
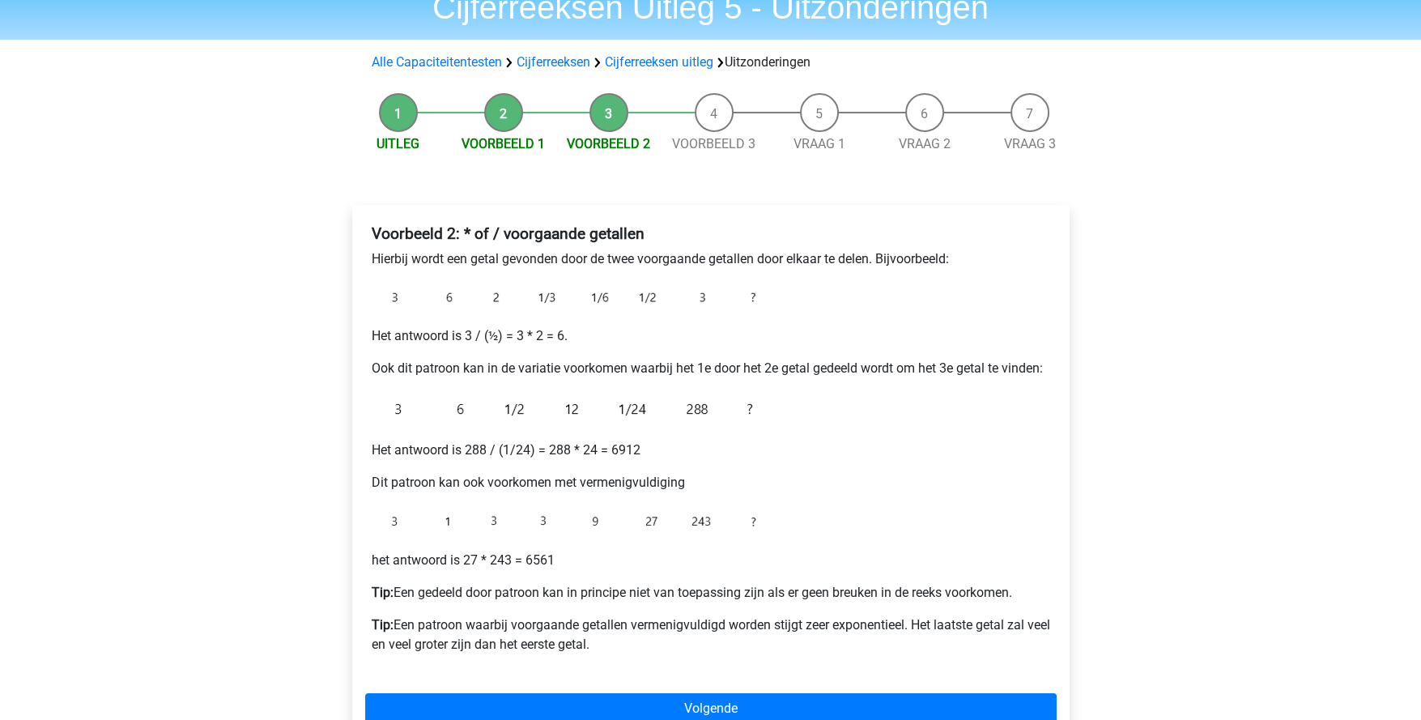
scroll to position [80, 0]
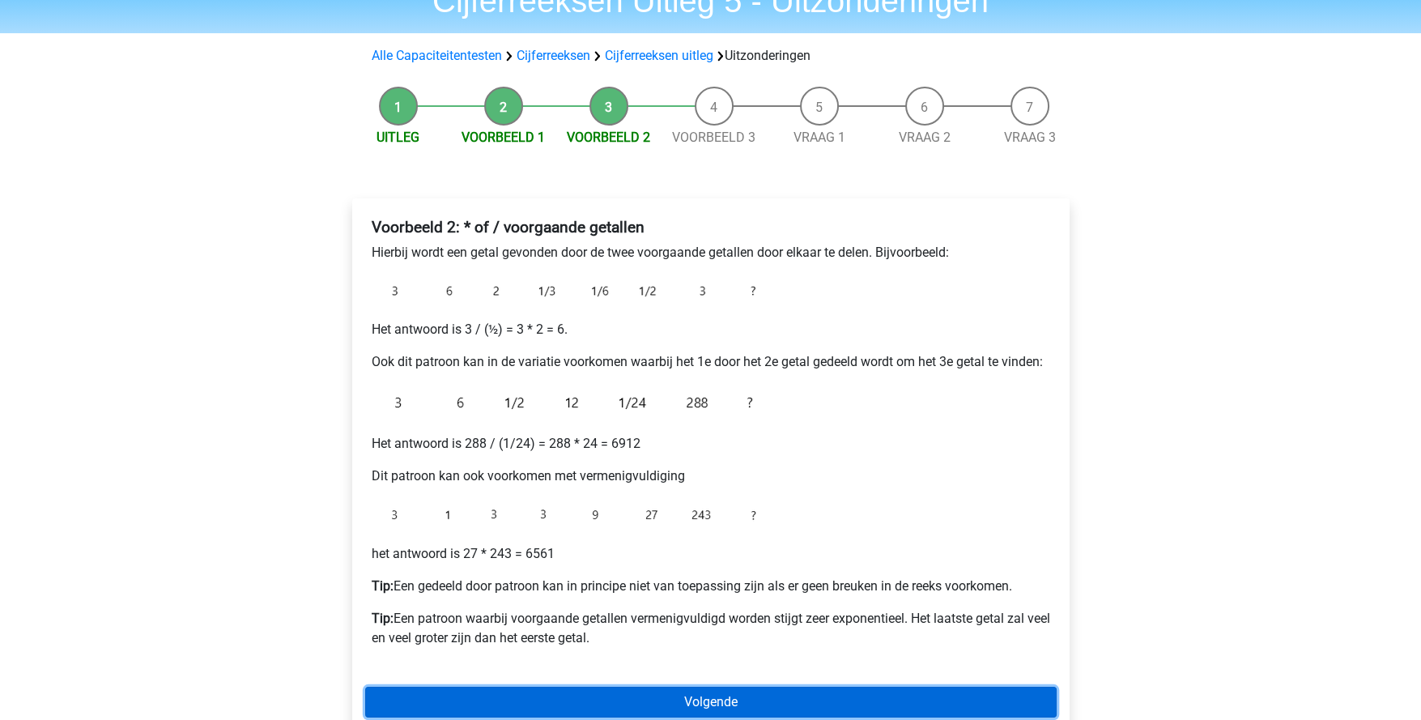
click at [727, 690] on link "Volgende" at bounding box center [711, 702] width 692 height 31
click at [730, 699] on link "Volgende" at bounding box center [711, 702] width 692 height 31
click at [739, 703] on link "Volgende" at bounding box center [711, 702] width 692 height 31
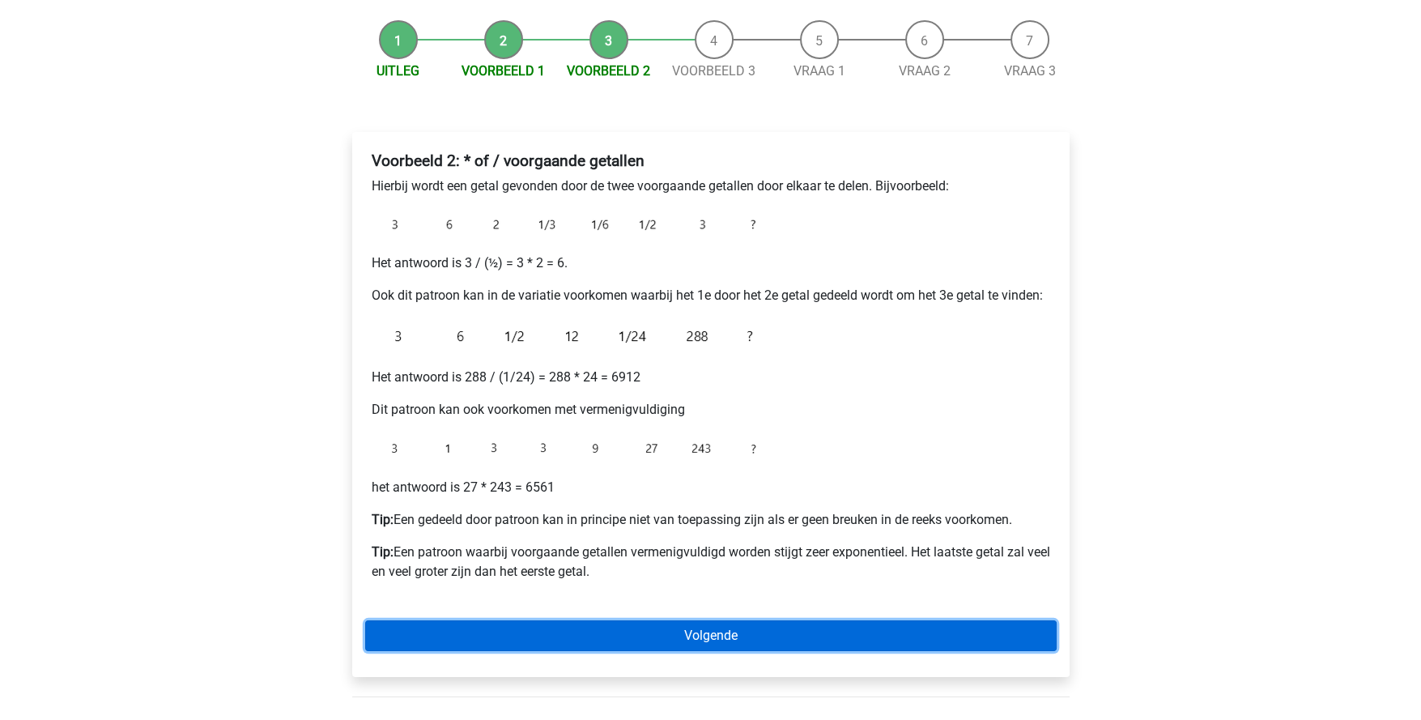
scroll to position [243, 0]
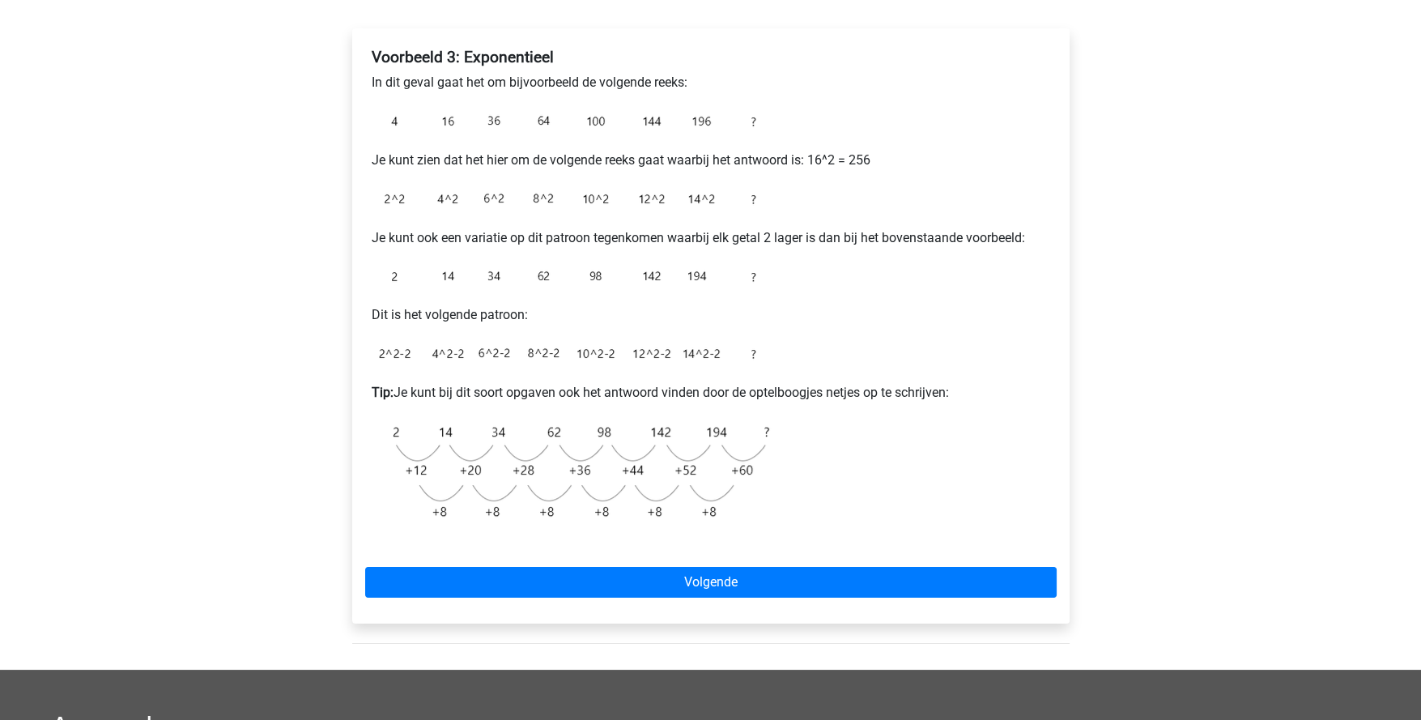
scroll to position [243, 0]
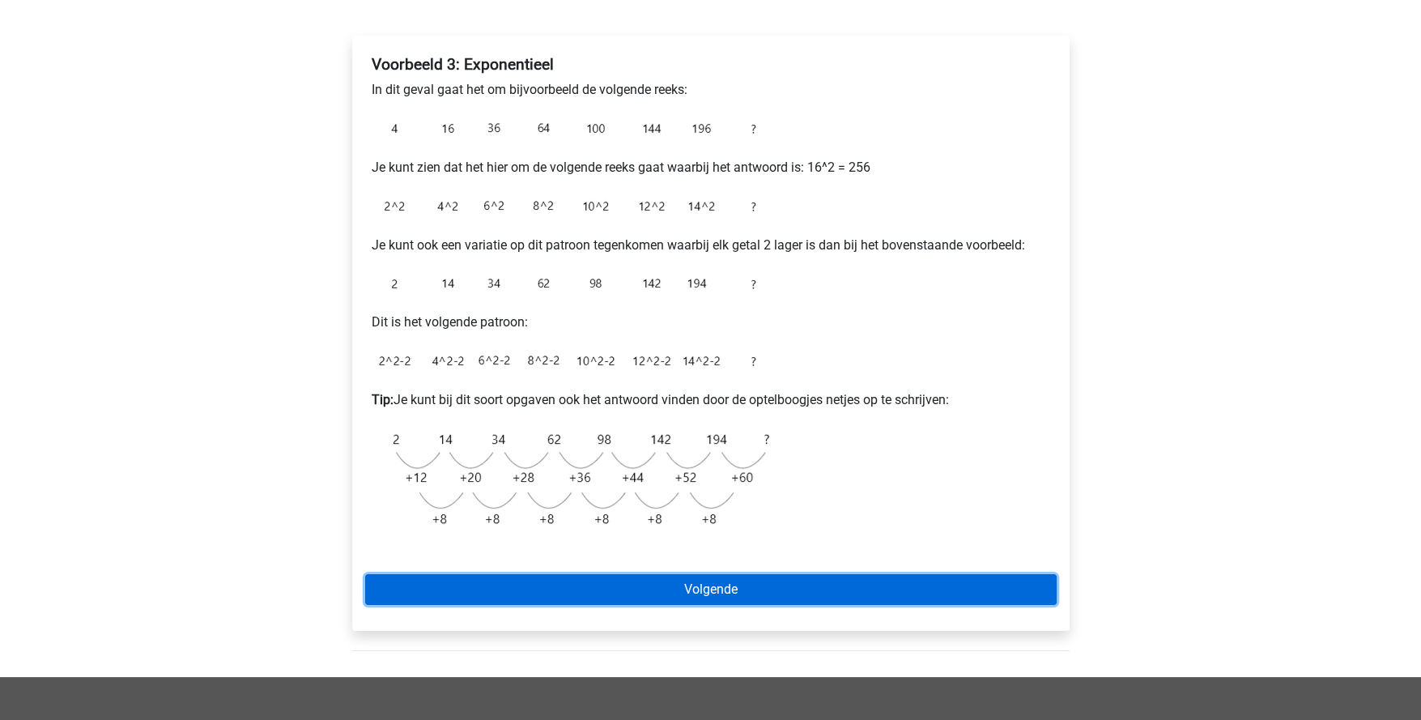
click at [764, 597] on link "Volgende" at bounding box center [711, 589] width 692 height 31
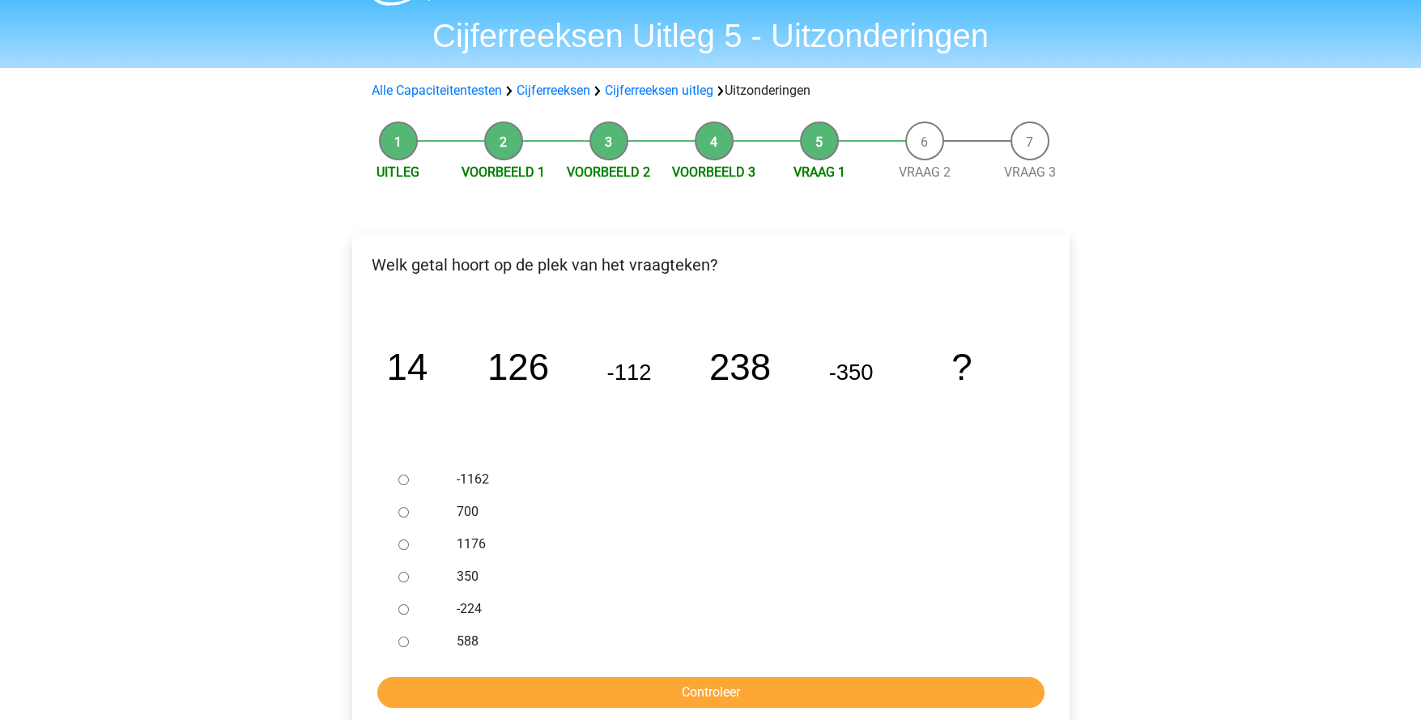
scroll to position [161, 0]
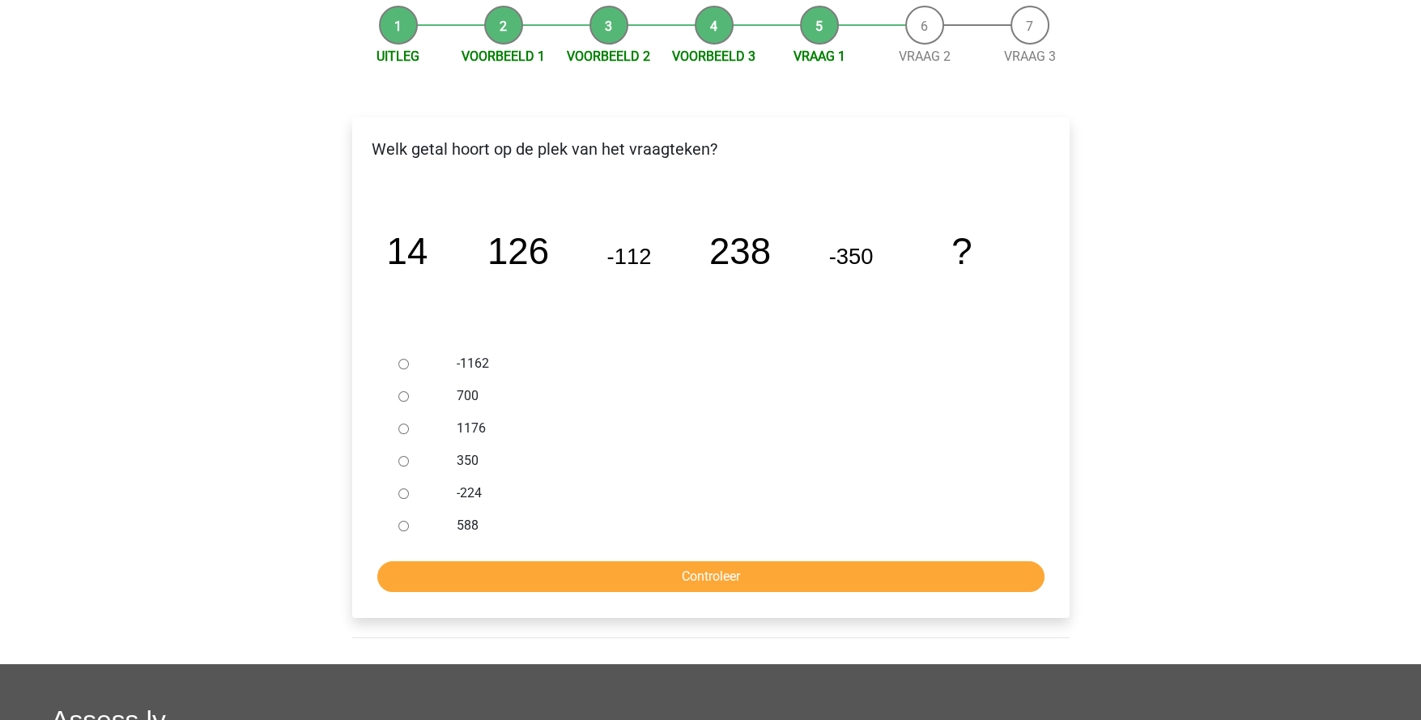
click at [403, 527] on input "588" at bounding box center [403, 526] width 11 height 11
radio input "true"
click at [537, 584] on input "Controleer" at bounding box center [710, 576] width 667 height 31
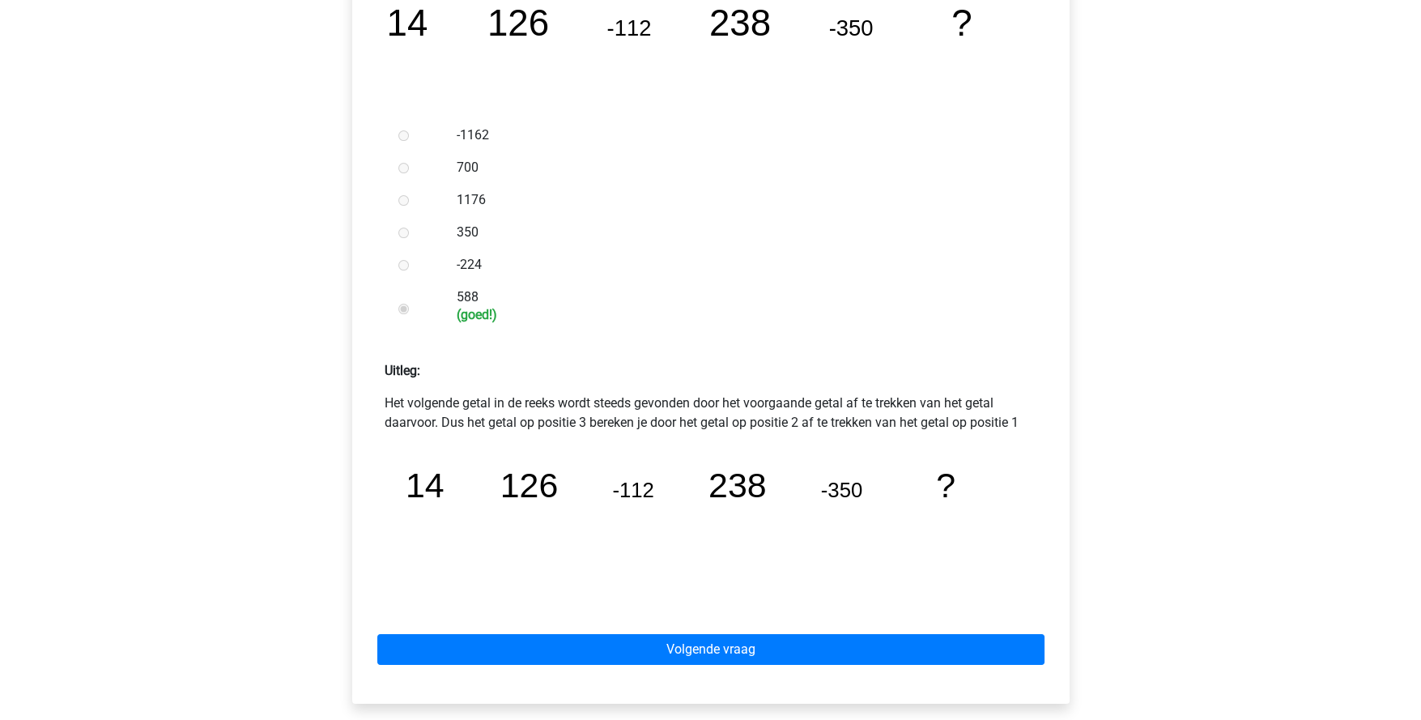
scroll to position [404, 0]
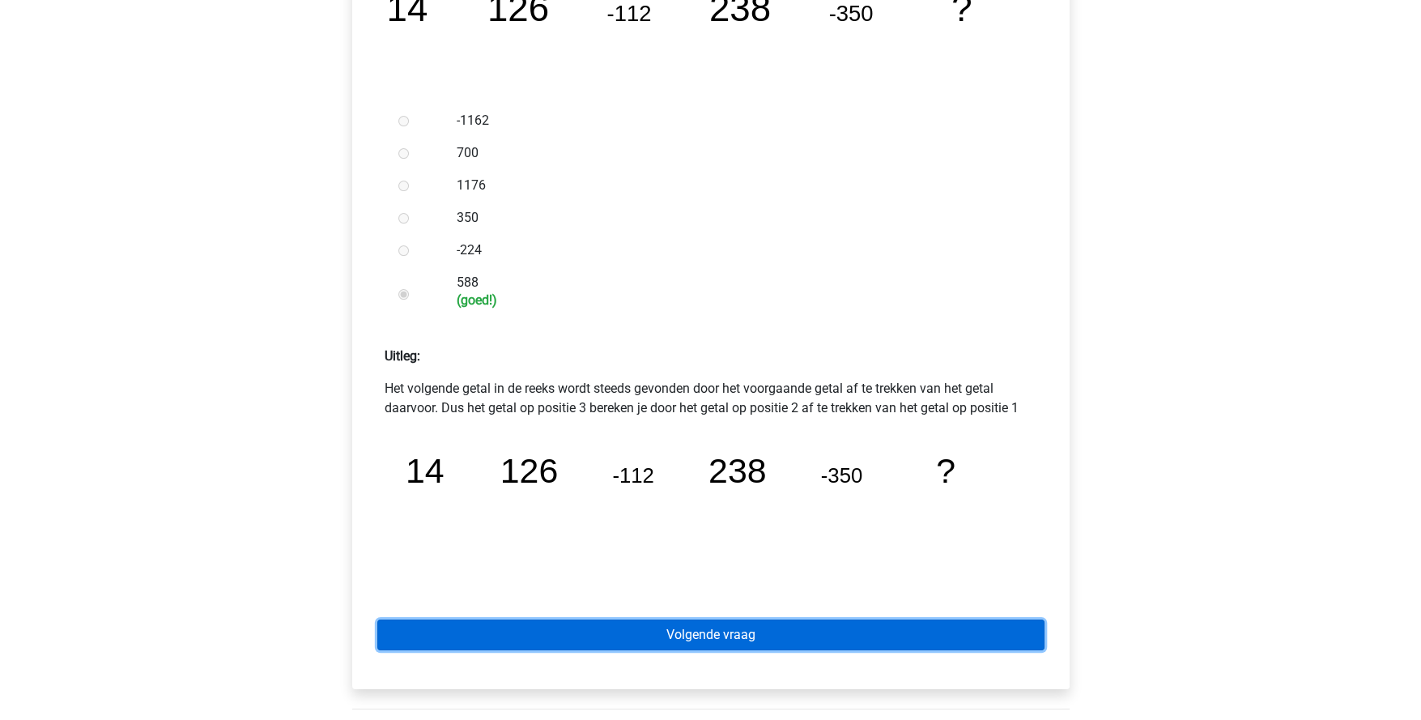
click at [754, 641] on link "Volgende vraag" at bounding box center [710, 634] width 667 height 31
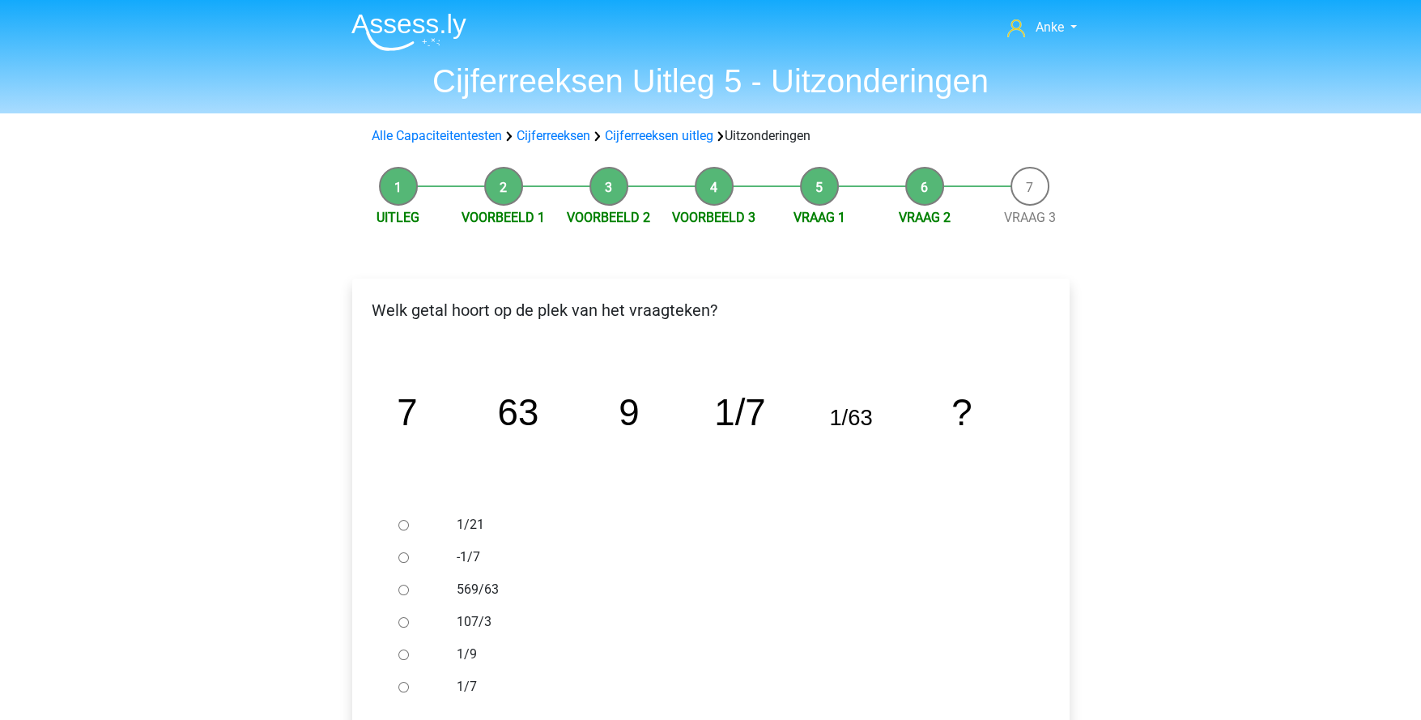
click at [408, 653] on input "1/9" at bounding box center [403, 654] width 11 height 11
radio input "true"
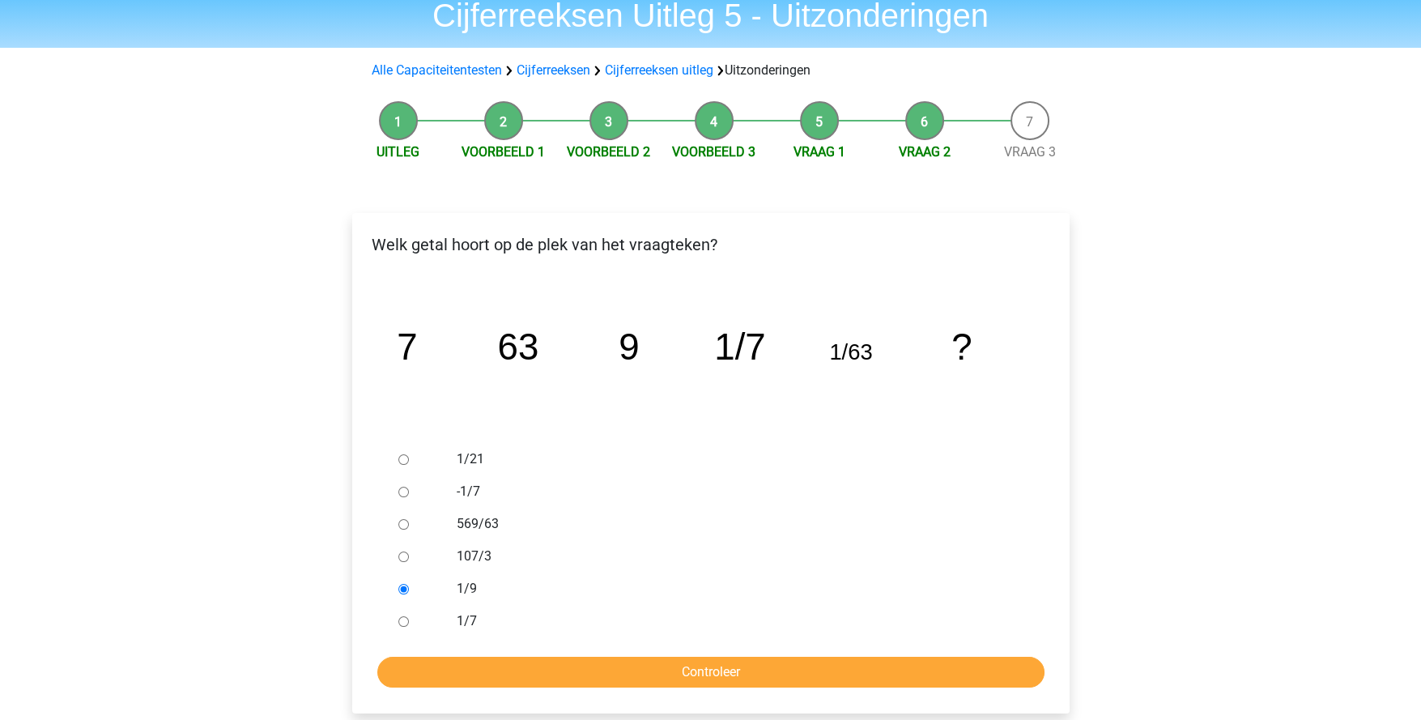
scroll to position [161, 0]
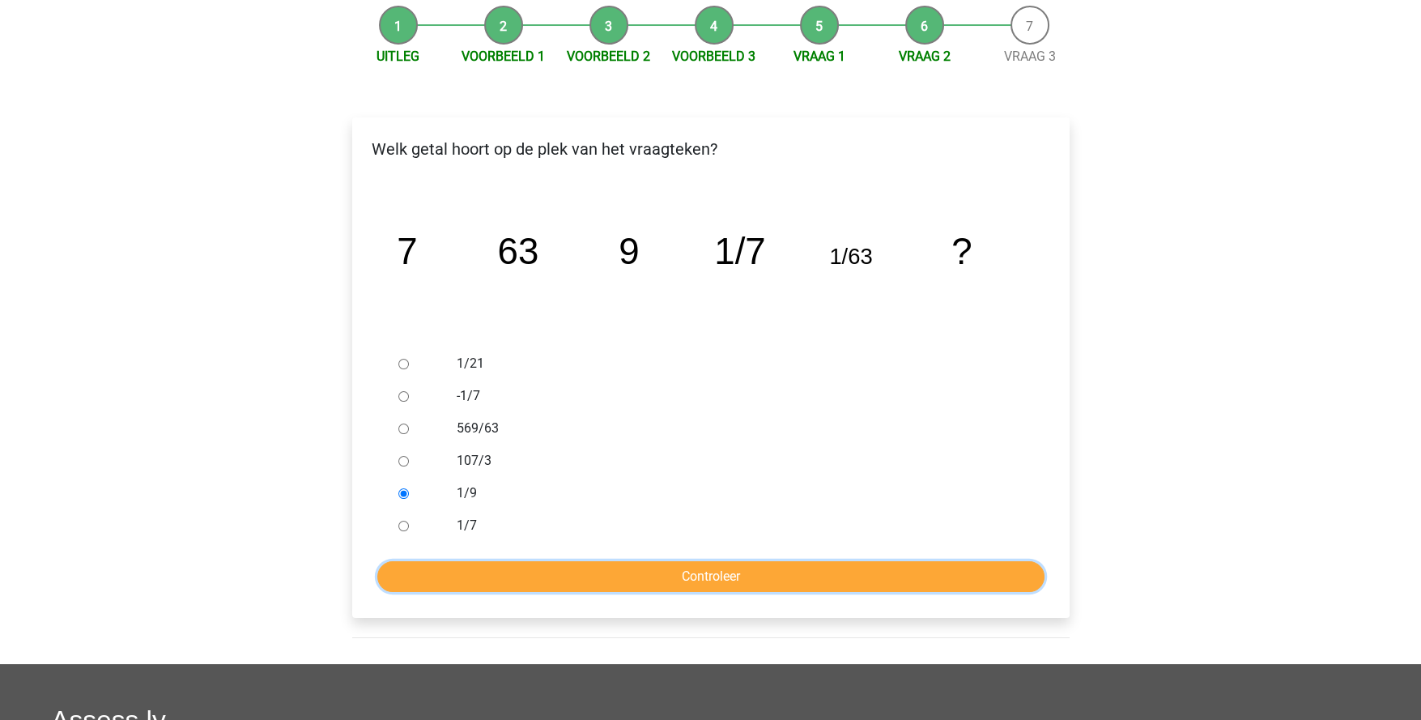
click at [695, 581] on input "Controleer" at bounding box center [710, 576] width 667 height 31
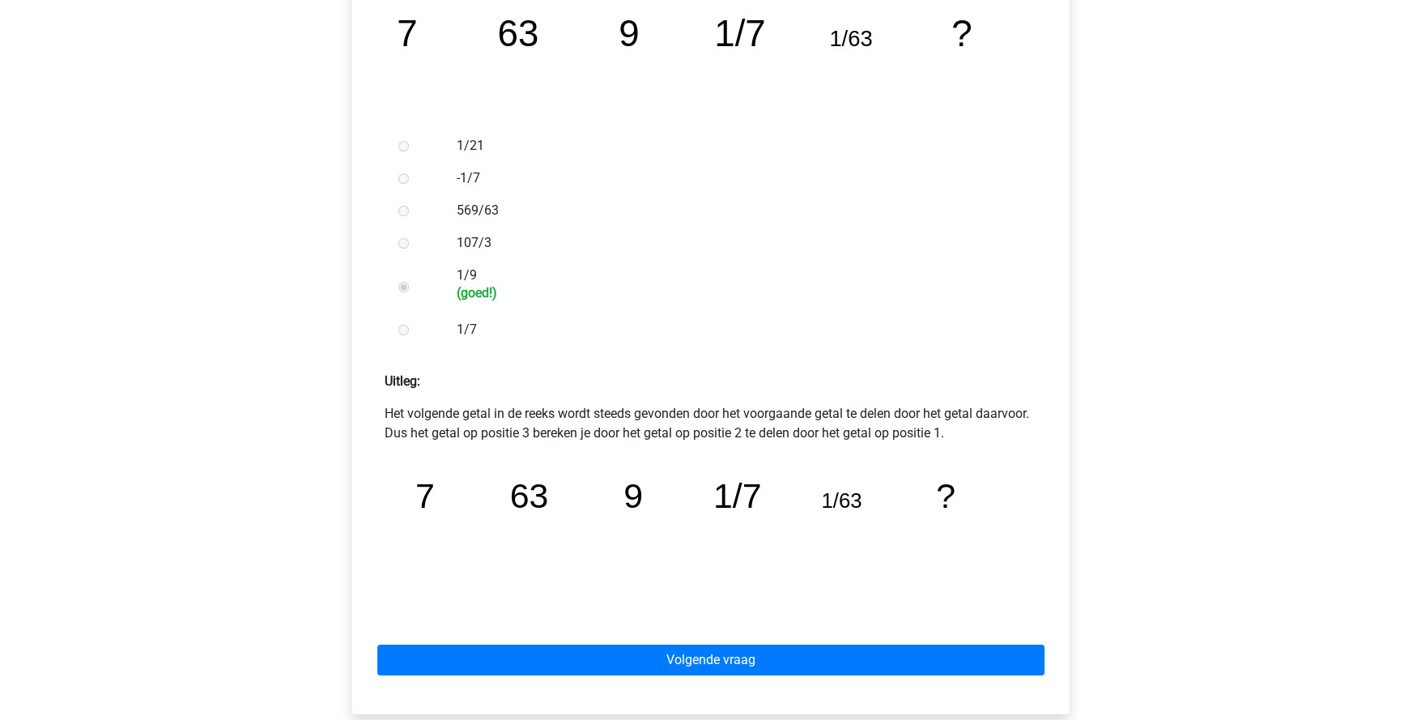
scroll to position [404, 0]
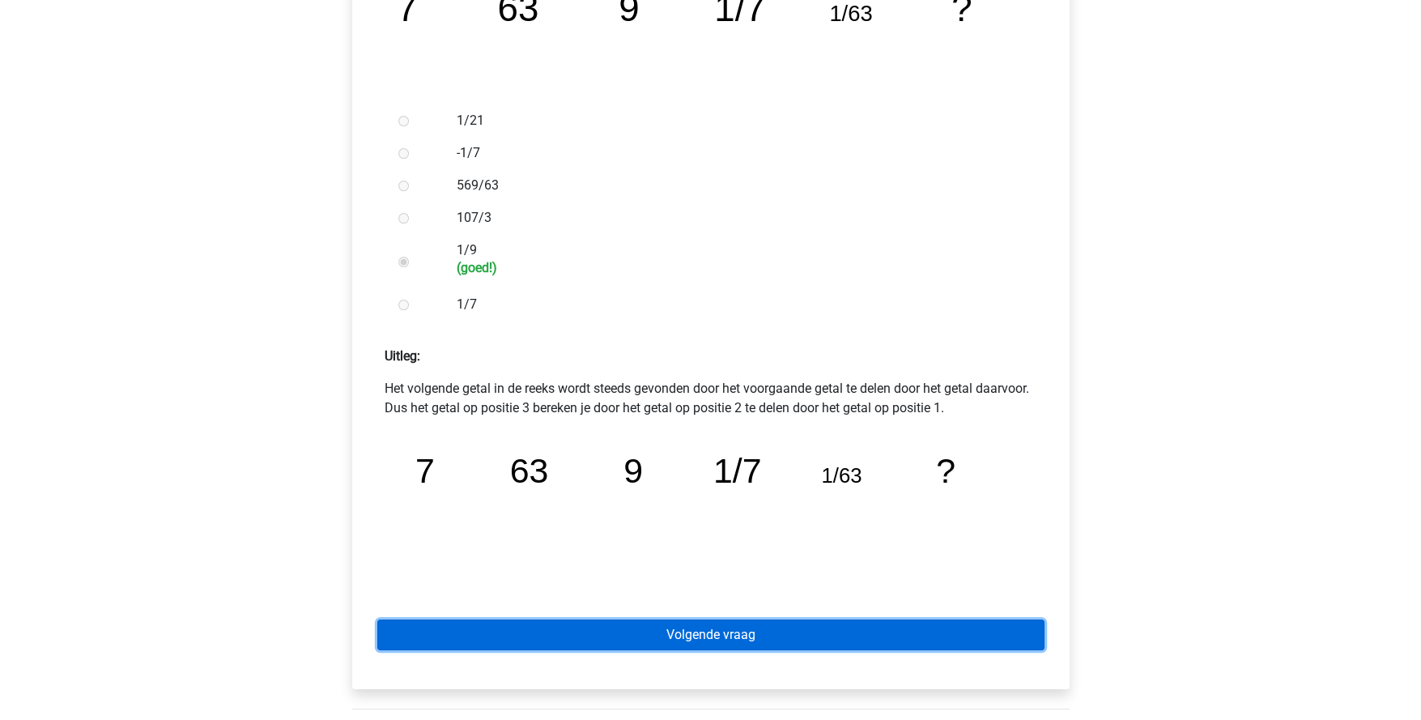
click at [729, 641] on link "Volgende vraag" at bounding box center [710, 634] width 667 height 31
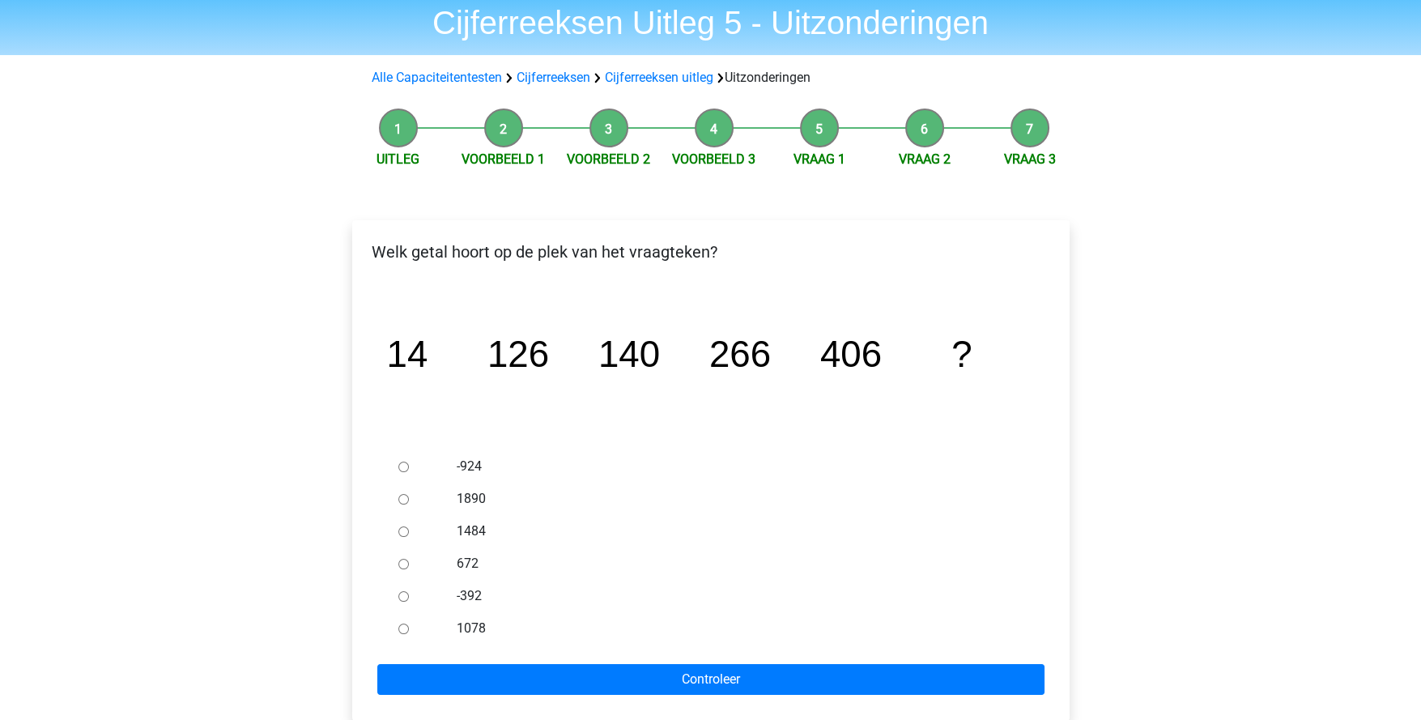
scroll to position [80, 0]
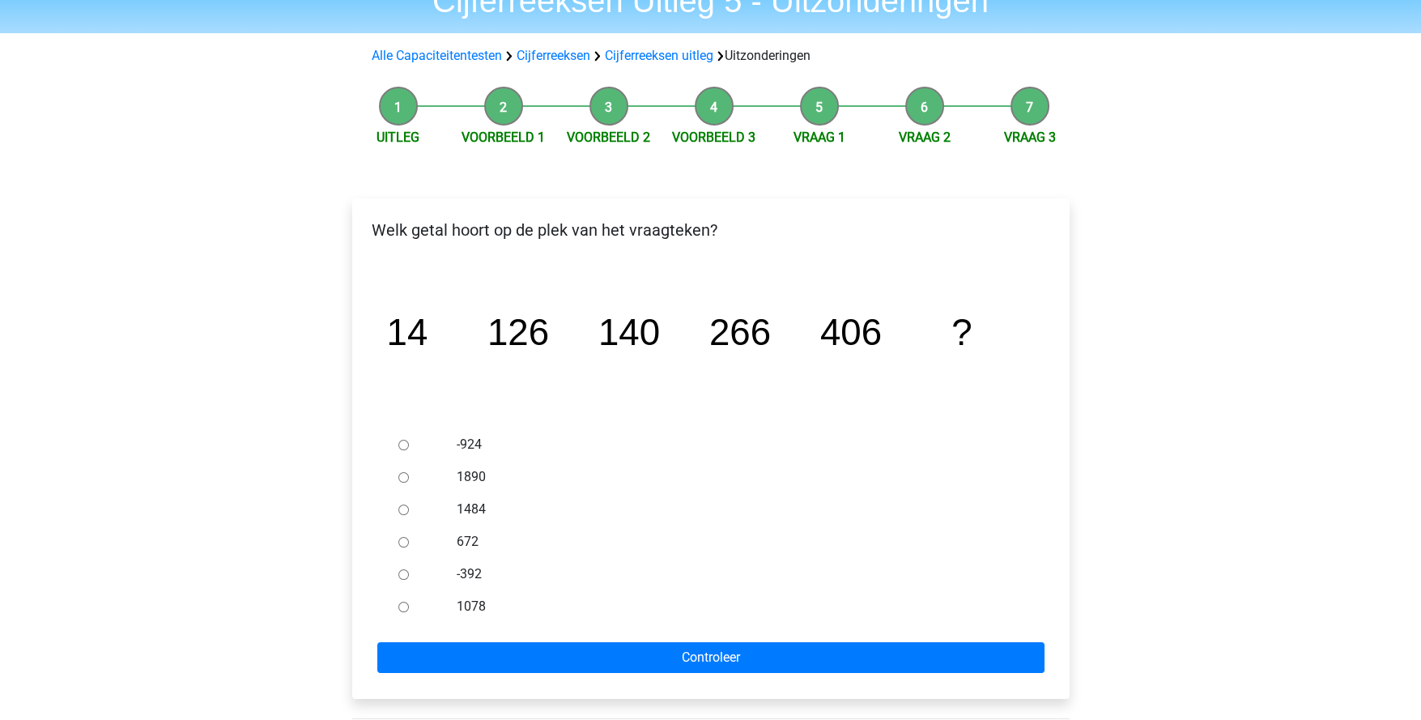
click at [402, 543] on input "672" at bounding box center [403, 542] width 11 height 11
radio input "true"
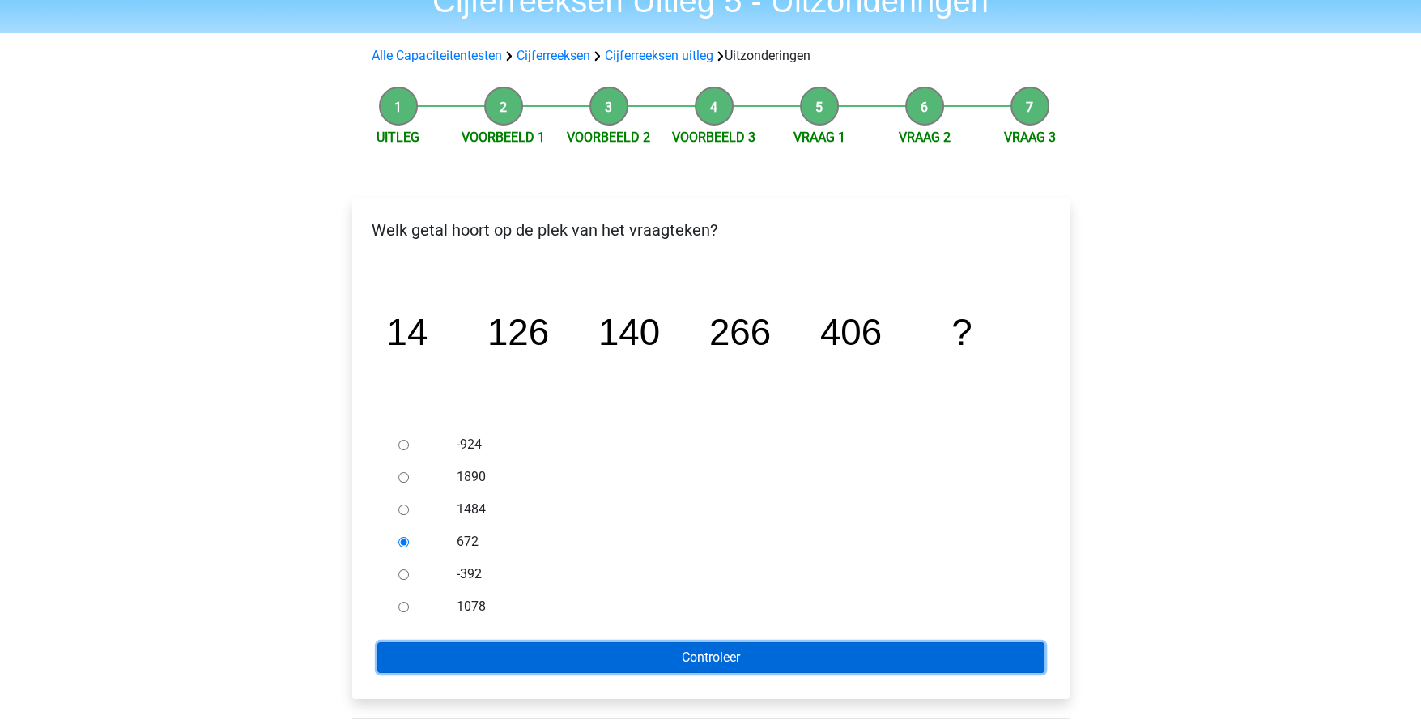
click at [641, 657] on input "Controleer" at bounding box center [710, 657] width 667 height 31
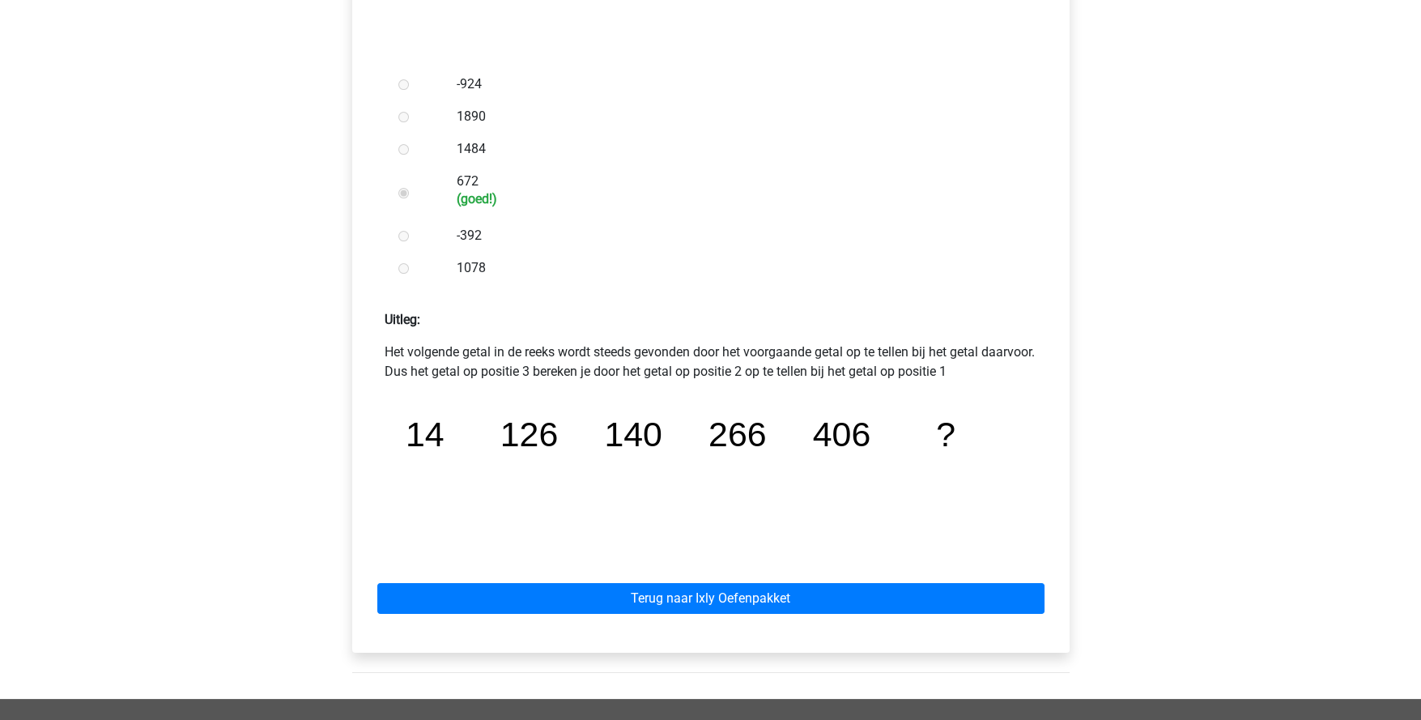
scroll to position [486, 0]
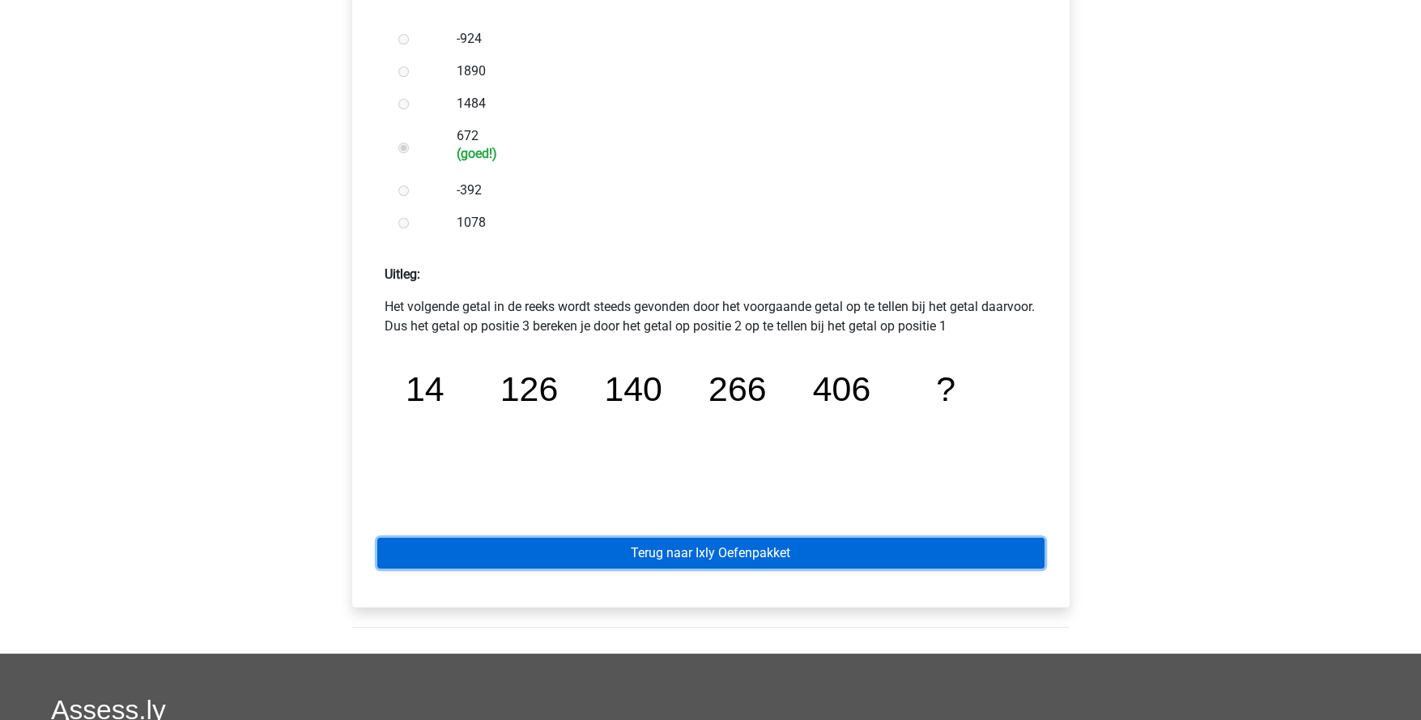
click at [786, 552] on link "Terug naar Ixly Oefenpakket" at bounding box center [710, 553] width 667 height 31
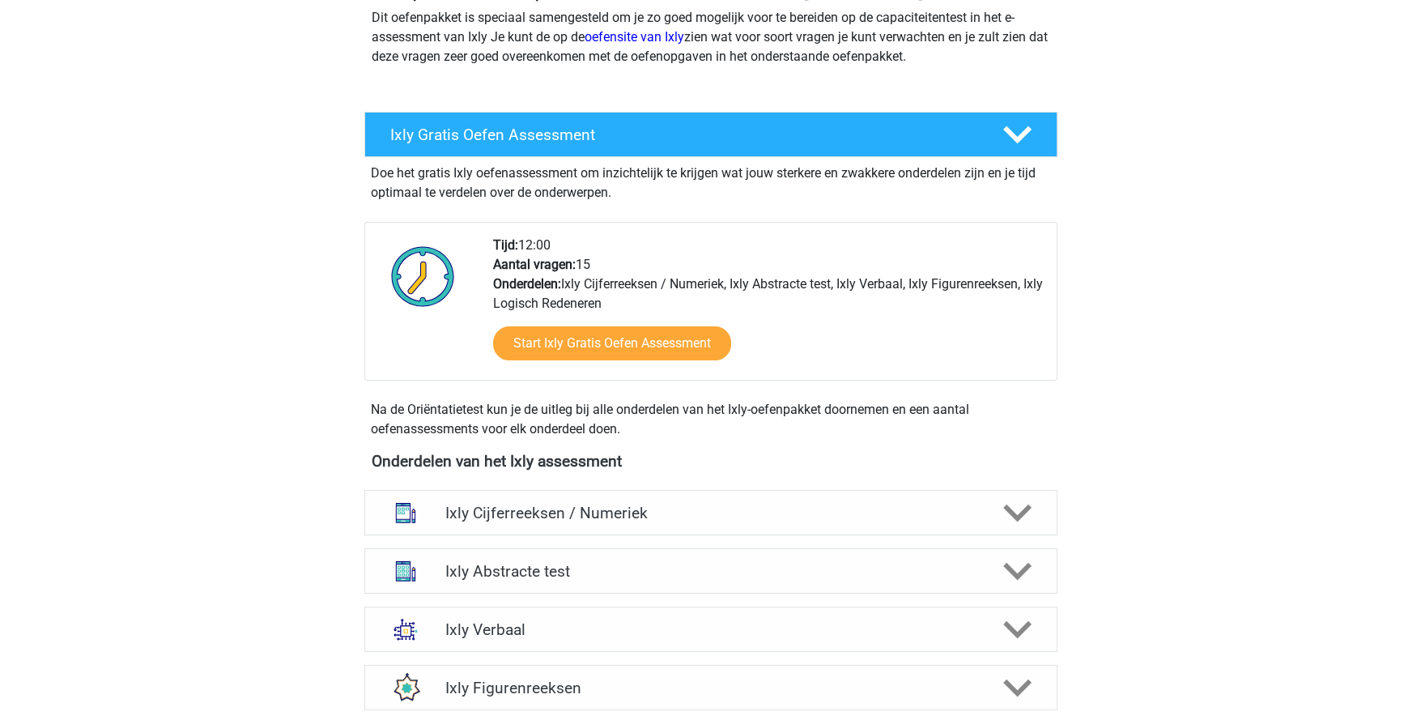
scroll to position [404, 0]
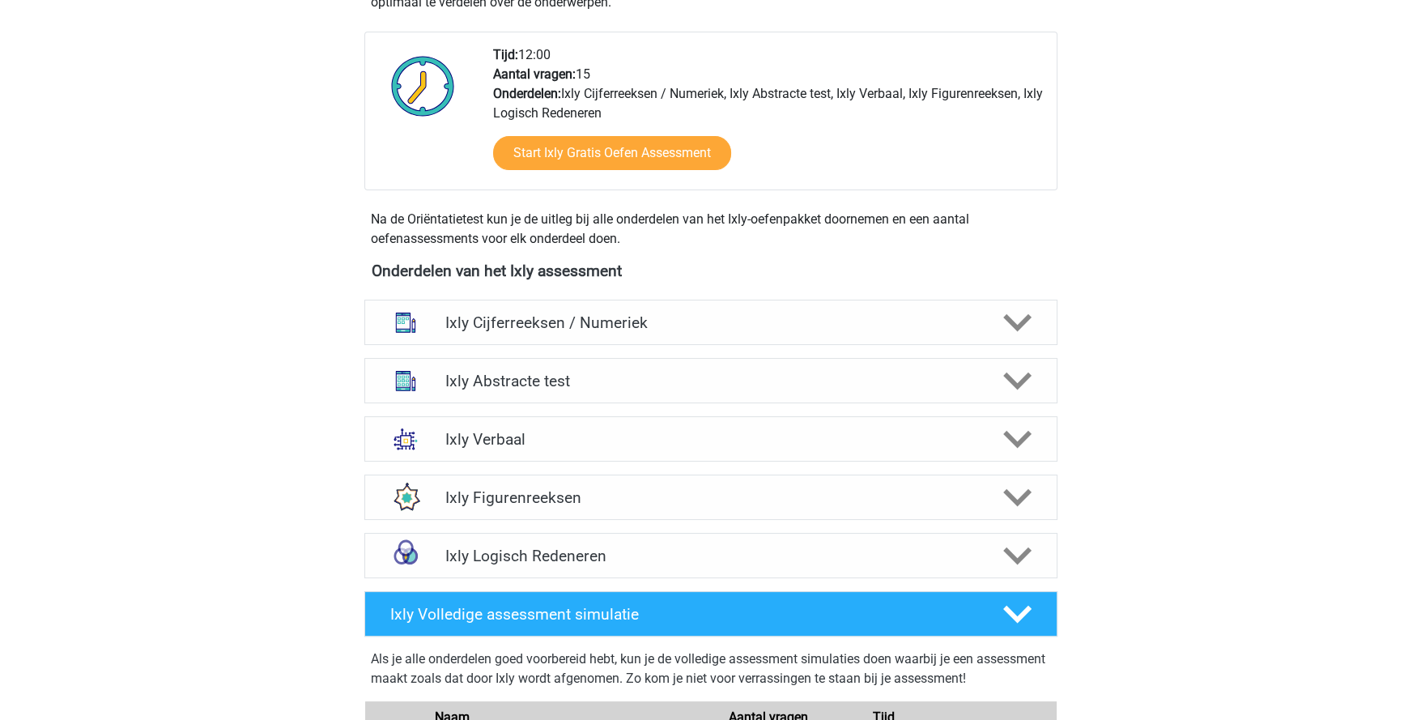
click at [1019, 323] on polygon at bounding box center [1017, 323] width 28 height 18
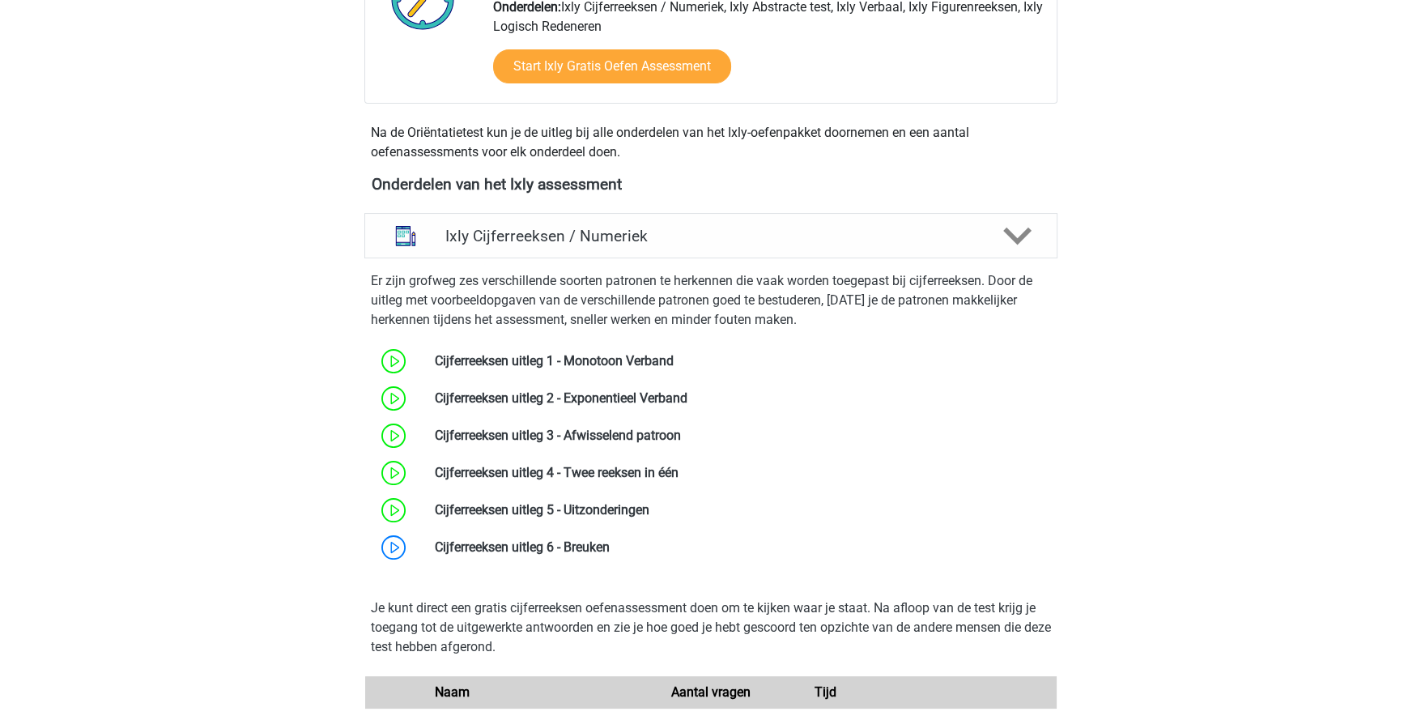
scroll to position [567, 0]
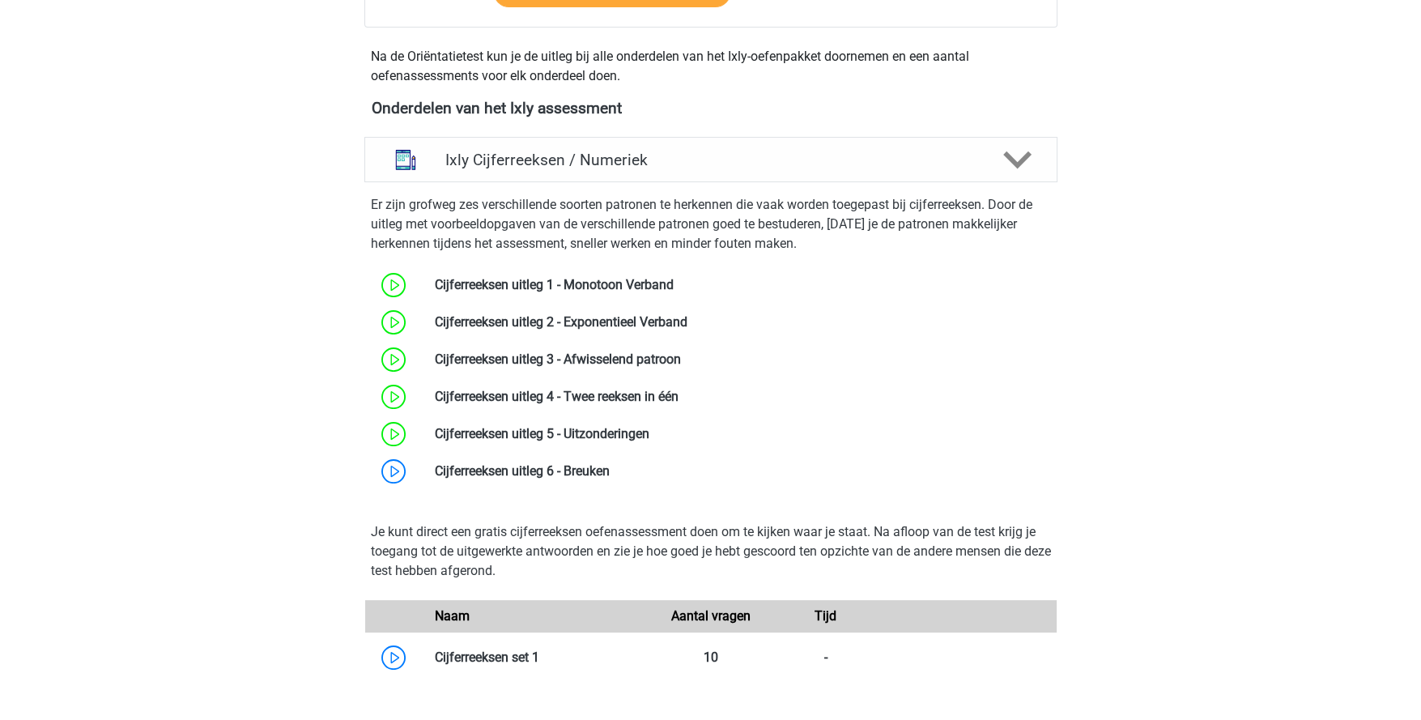
click at [610, 477] on link at bounding box center [610, 470] width 0 height 15
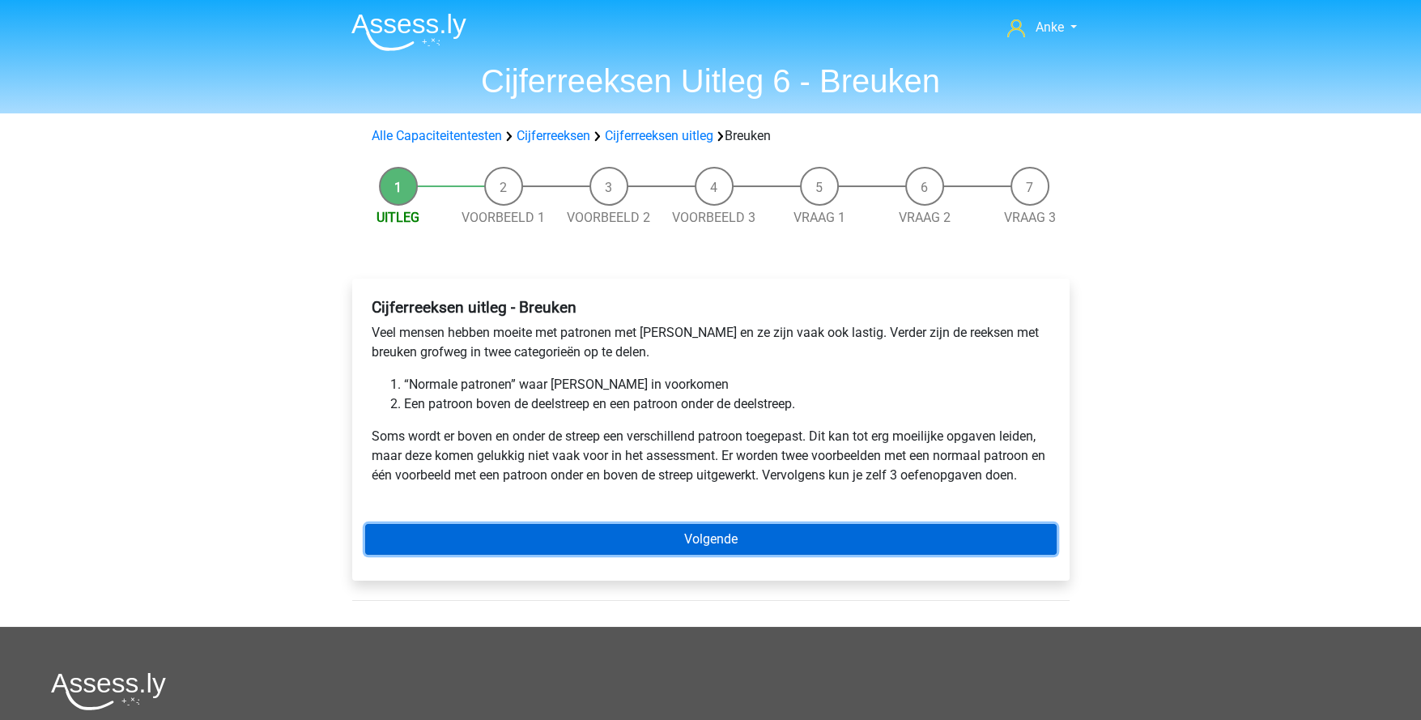
click at [690, 543] on link "Volgende" at bounding box center [711, 539] width 692 height 31
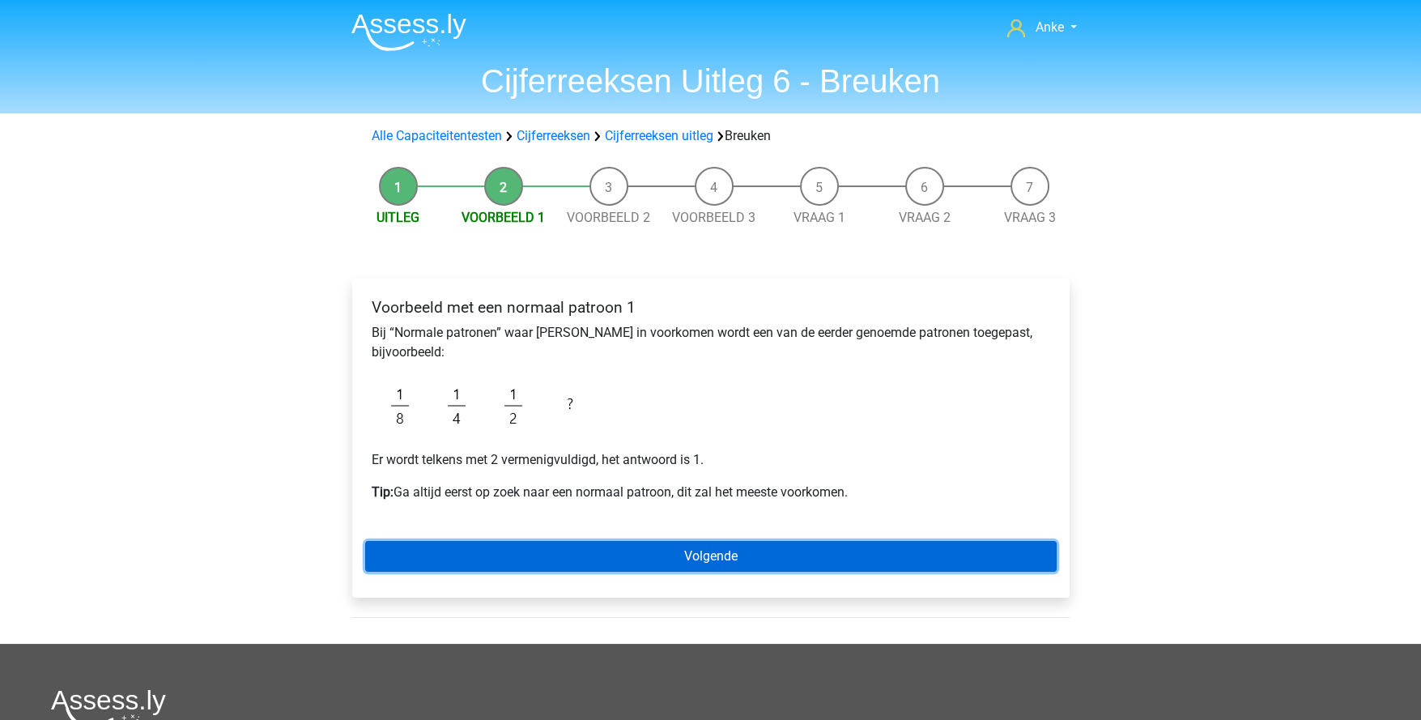
click at [729, 549] on link "Volgende" at bounding box center [711, 556] width 692 height 31
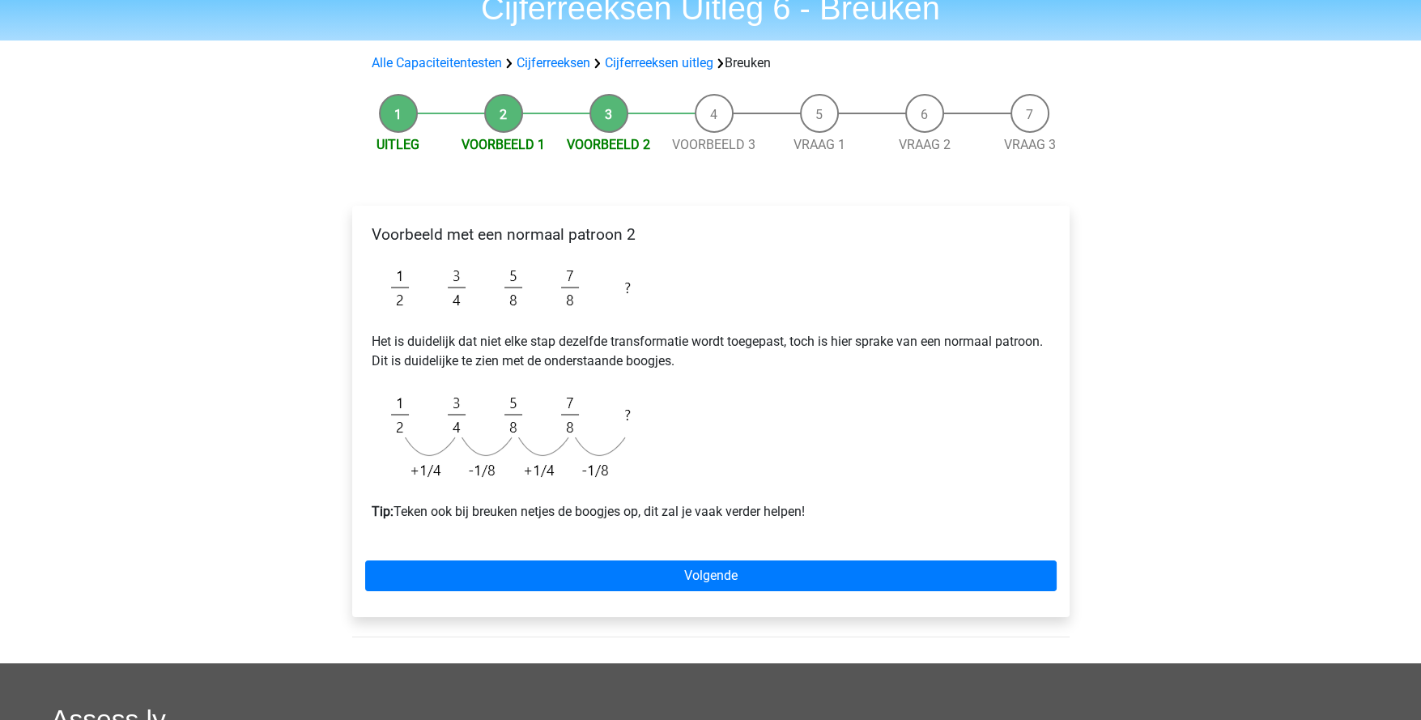
scroll to position [80, 0]
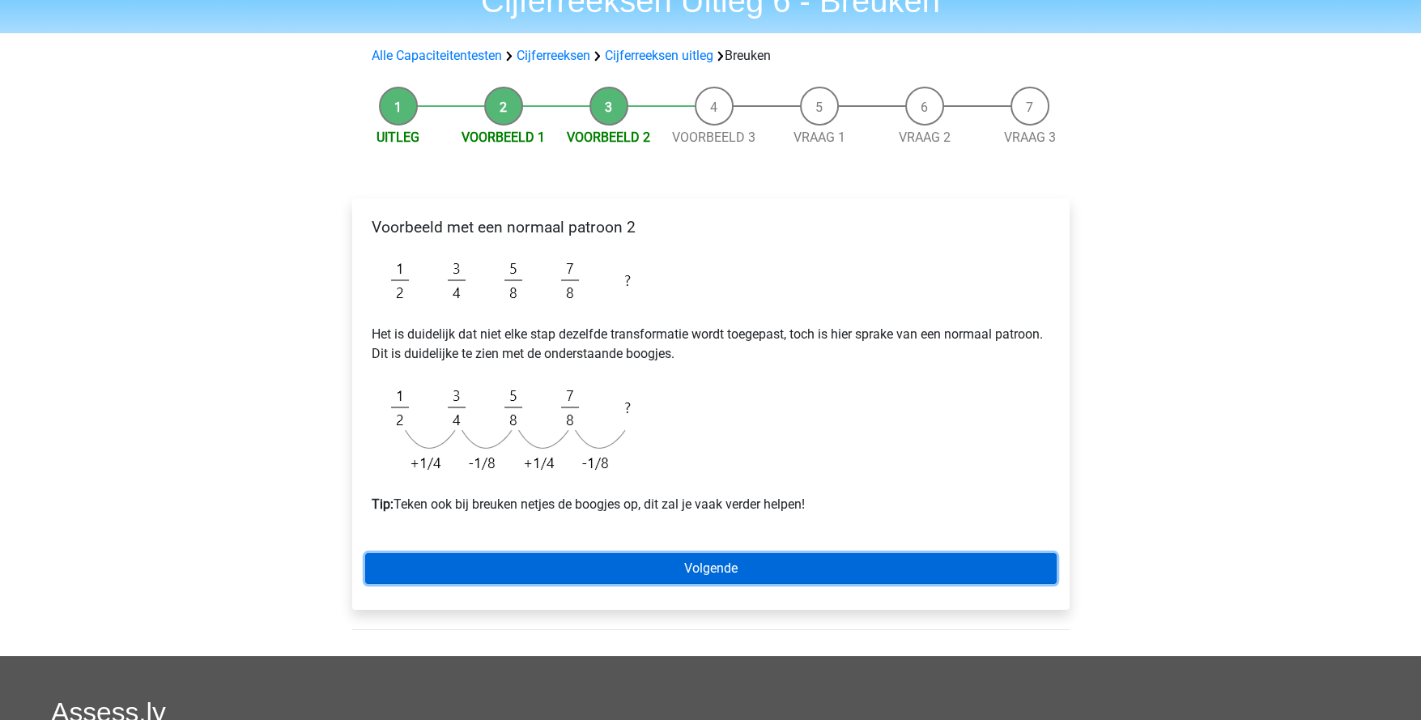
click at [747, 560] on link "Volgende" at bounding box center [711, 568] width 692 height 31
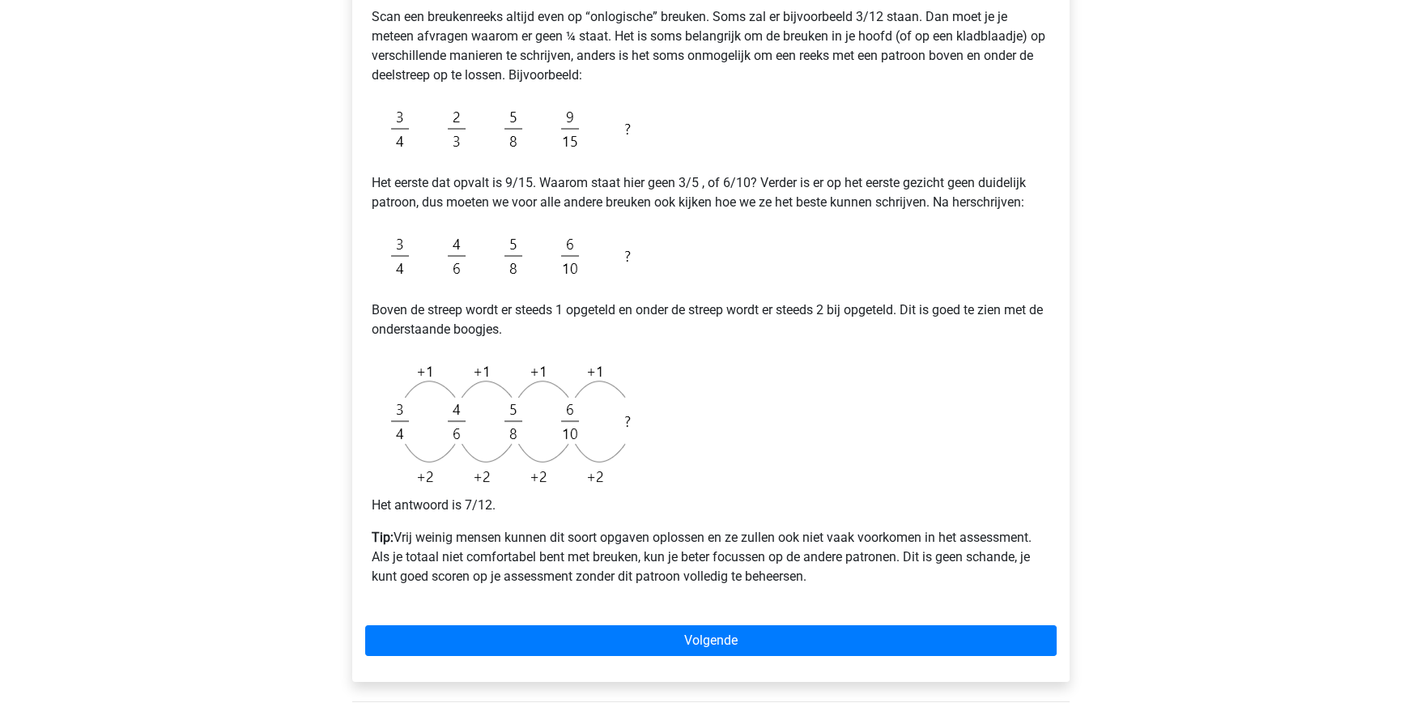
scroll to position [404, 0]
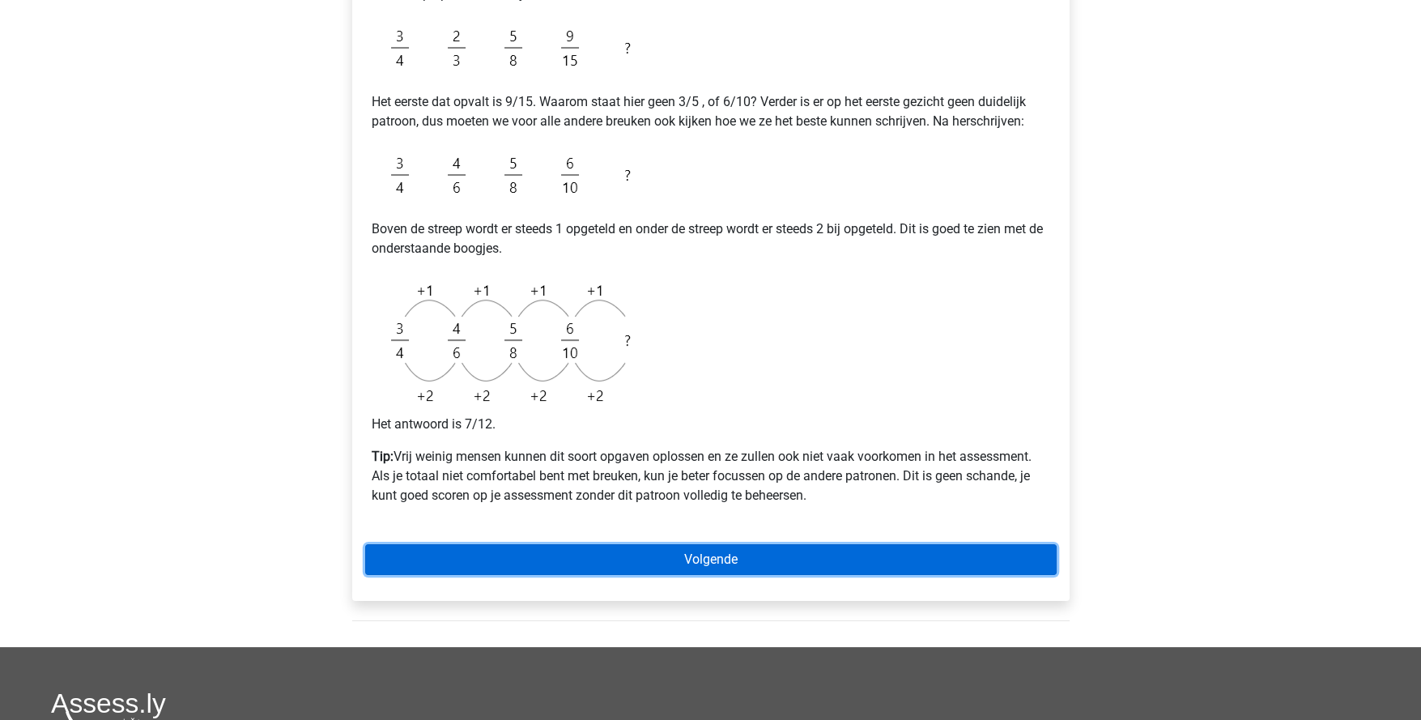
click at [819, 560] on link "Volgende" at bounding box center [711, 559] width 692 height 31
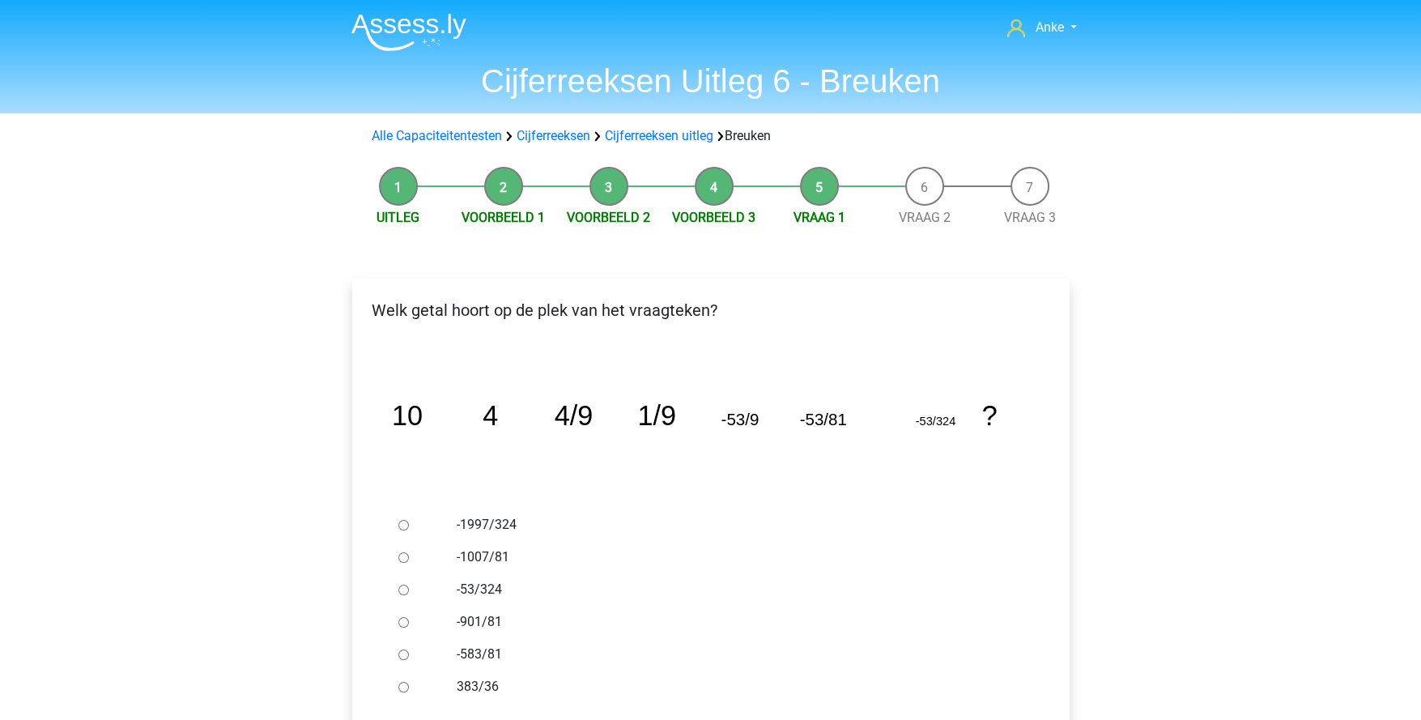
scroll to position [80, 0]
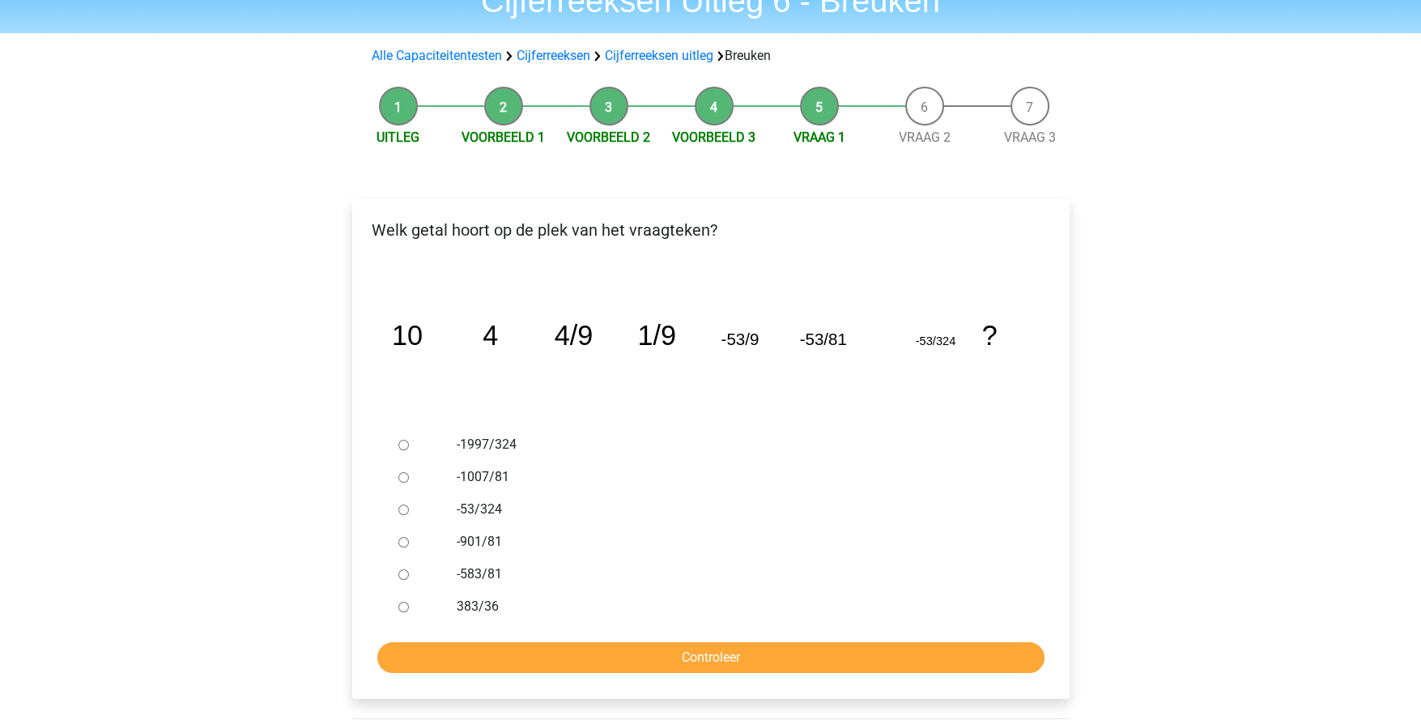
click at [486, 506] on label "-53/324" at bounding box center [737, 509] width 560 height 19
click at [409, 506] on input "-53/324" at bounding box center [403, 509] width 11 height 11
radio input "true"
click at [582, 651] on input "Controleer" at bounding box center [710, 657] width 667 height 31
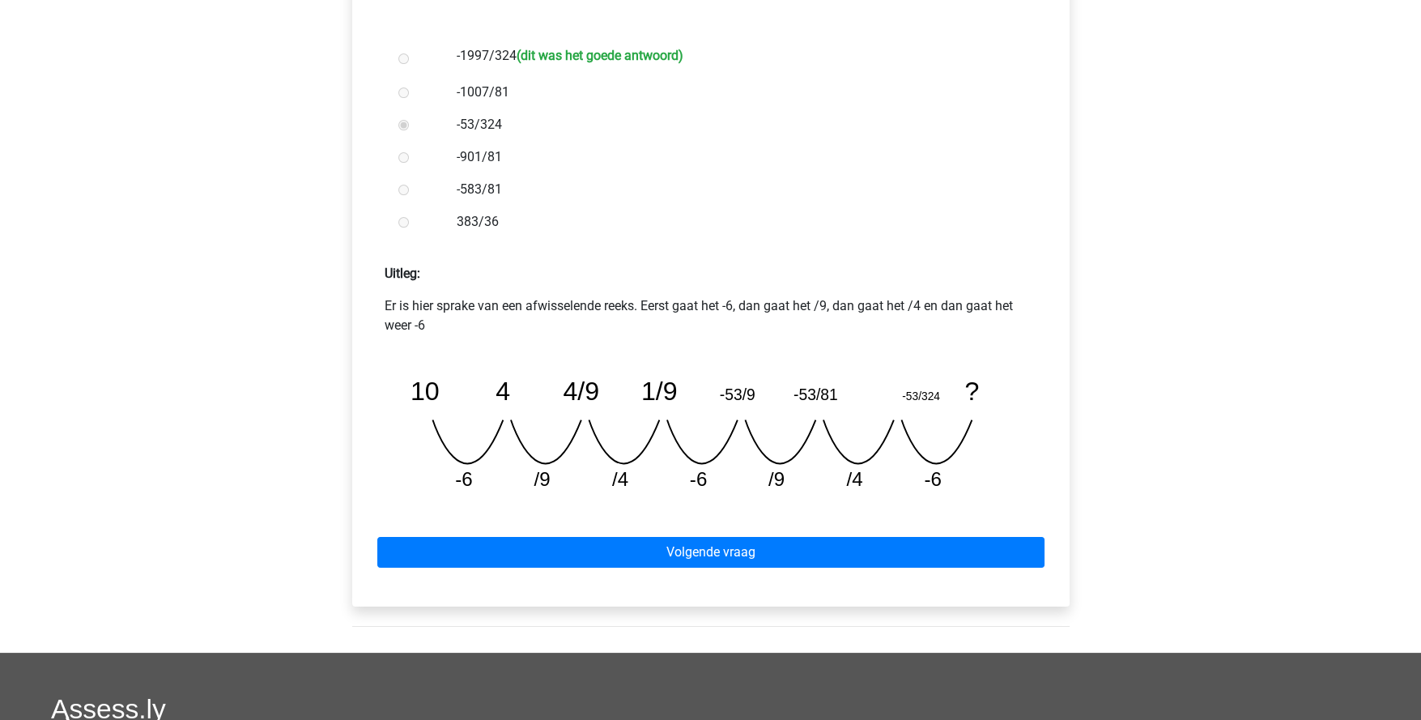
scroll to position [486, 0]
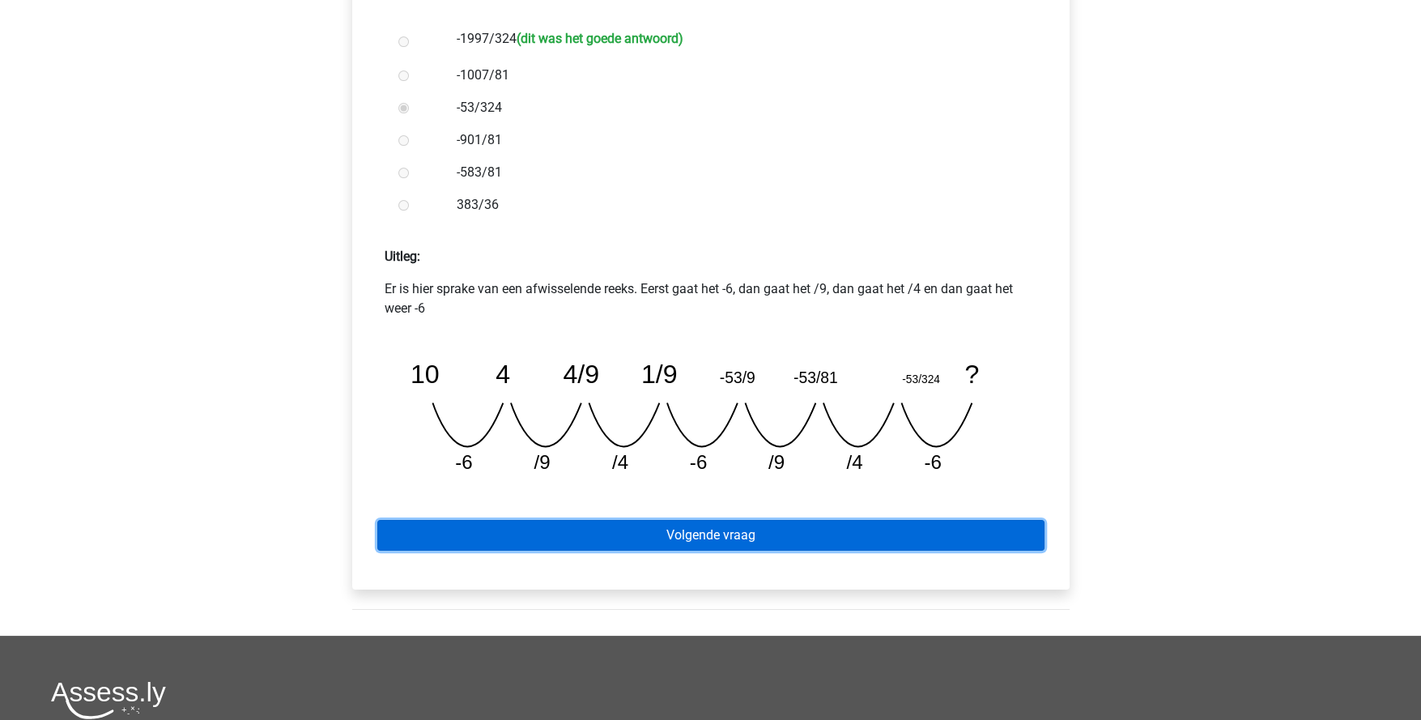
click at [834, 527] on link "Volgende vraag" at bounding box center [710, 535] width 667 height 31
click at [841, 543] on link "Volgende vraag" at bounding box center [710, 535] width 667 height 31
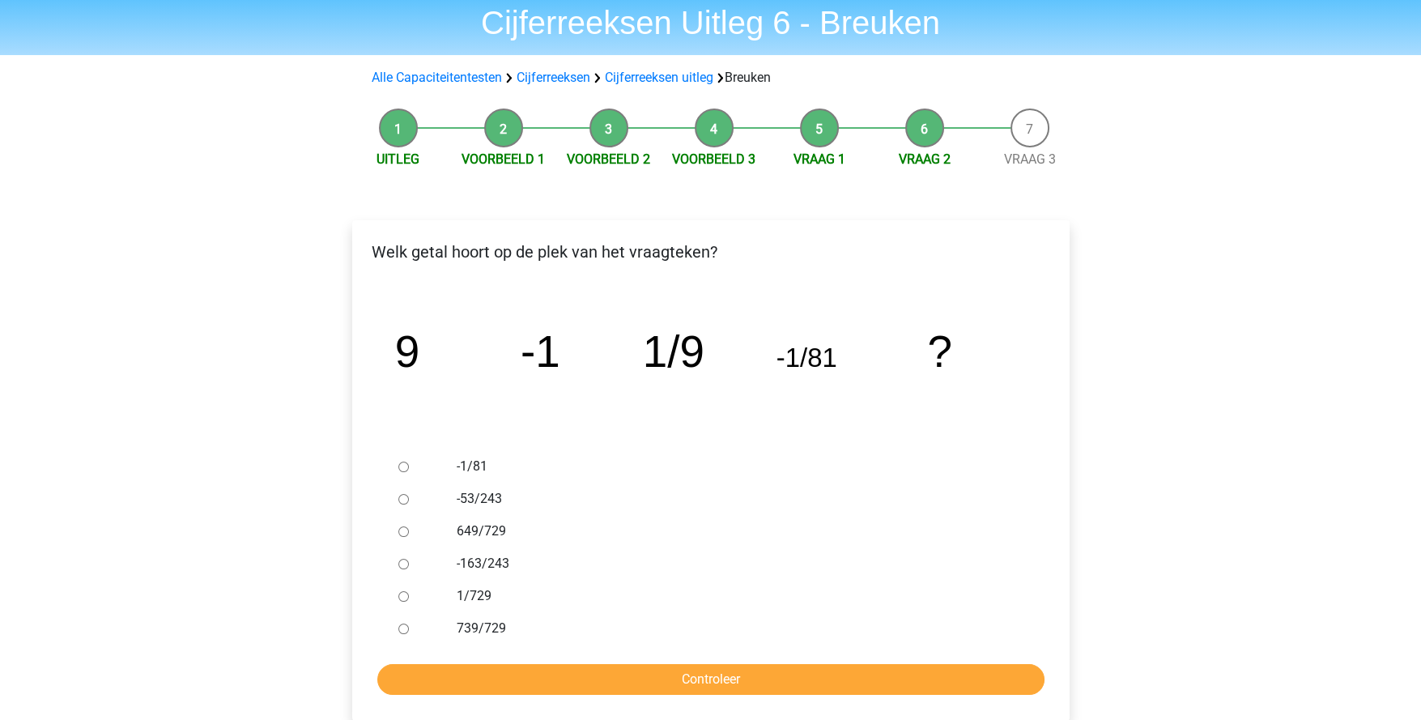
scroll to position [80, 0]
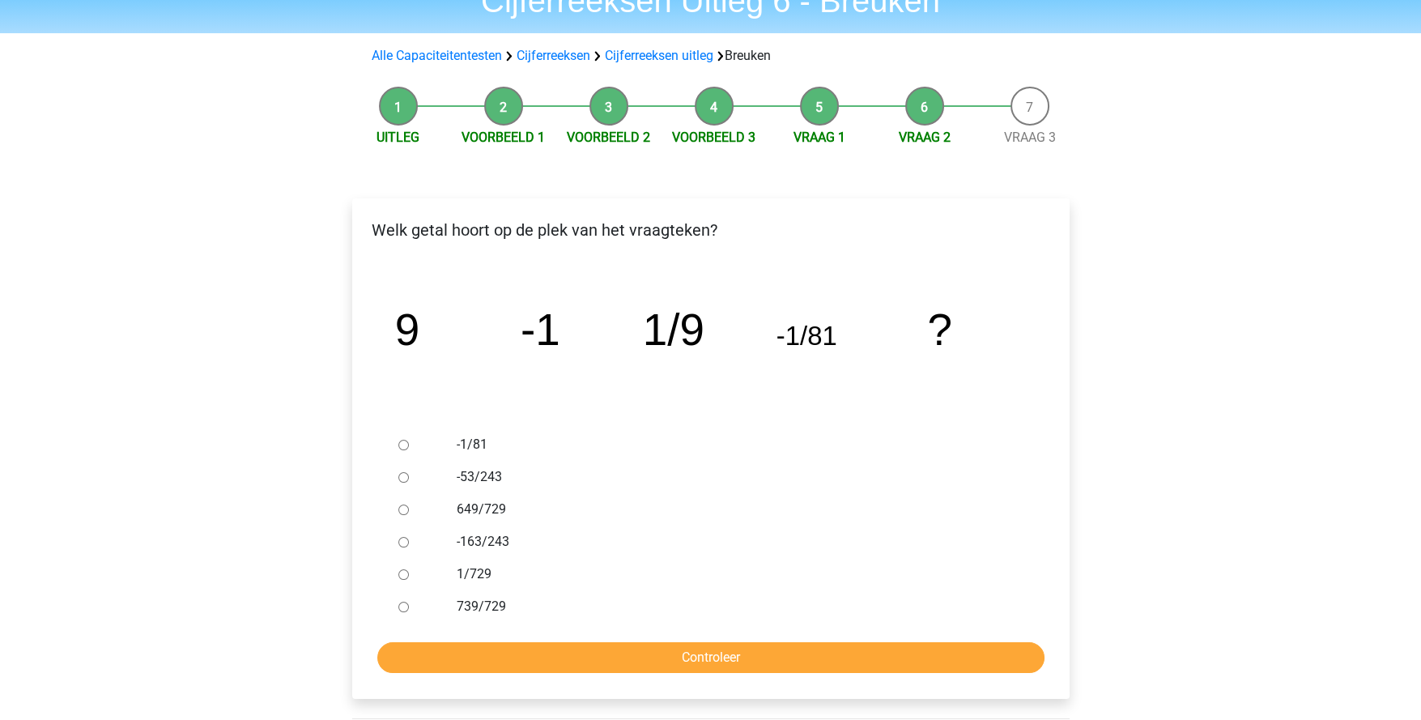
click at [473, 575] on label "1/729" at bounding box center [737, 573] width 560 height 19
click at [409, 575] on input "1/729" at bounding box center [403, 574] width 11 height 11
radio input "true"
click at [632, 663] on input "Controleer" at bounding box center [710, 657] width 667 height 31
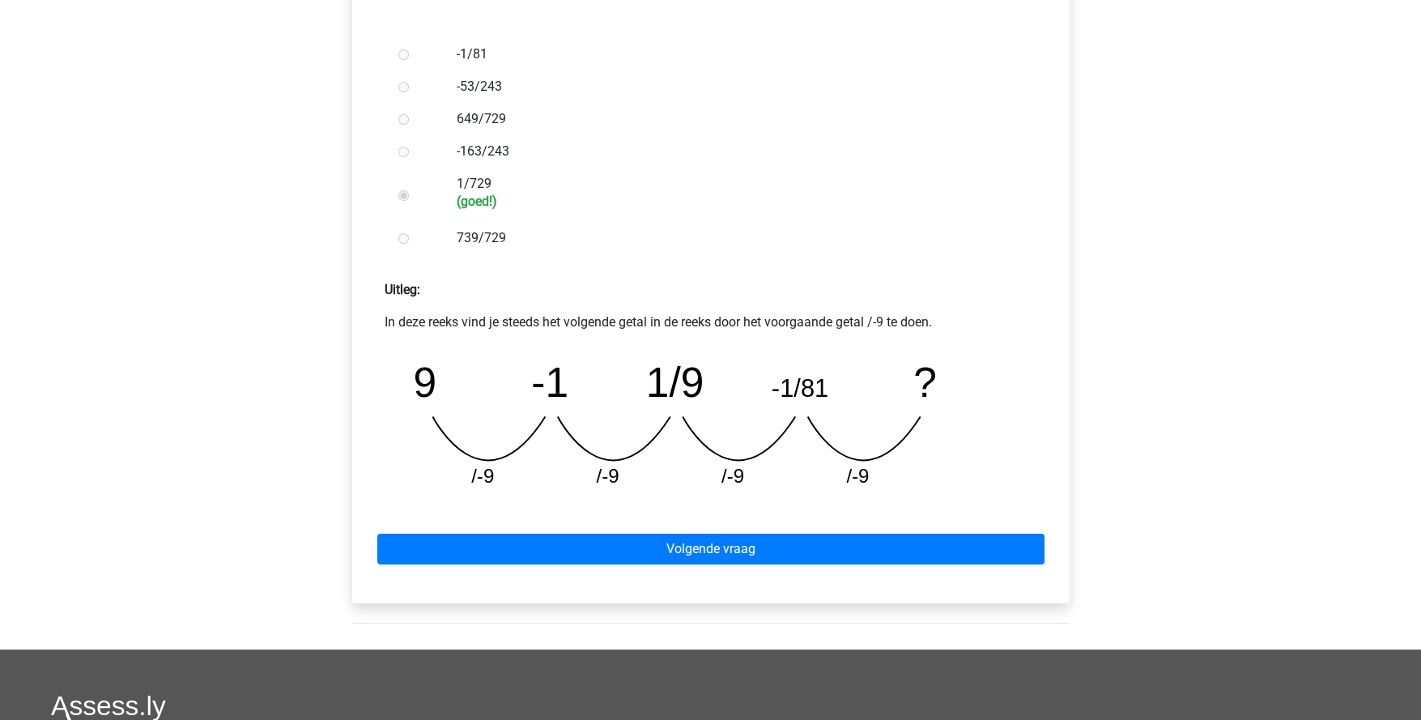
scroll to position [486, 0]
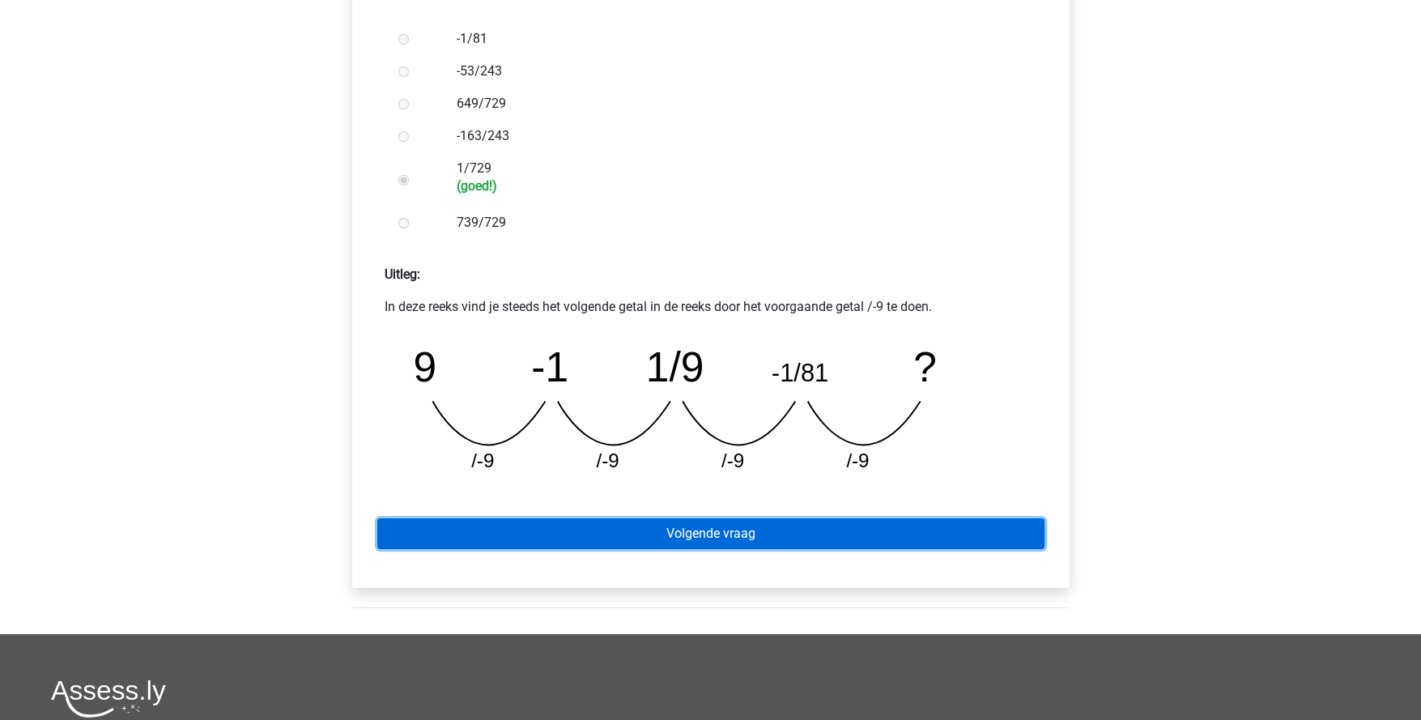
click at [801, 542] on link "Volgende vraag" at bounding box center [710, 533] width 667 height 31
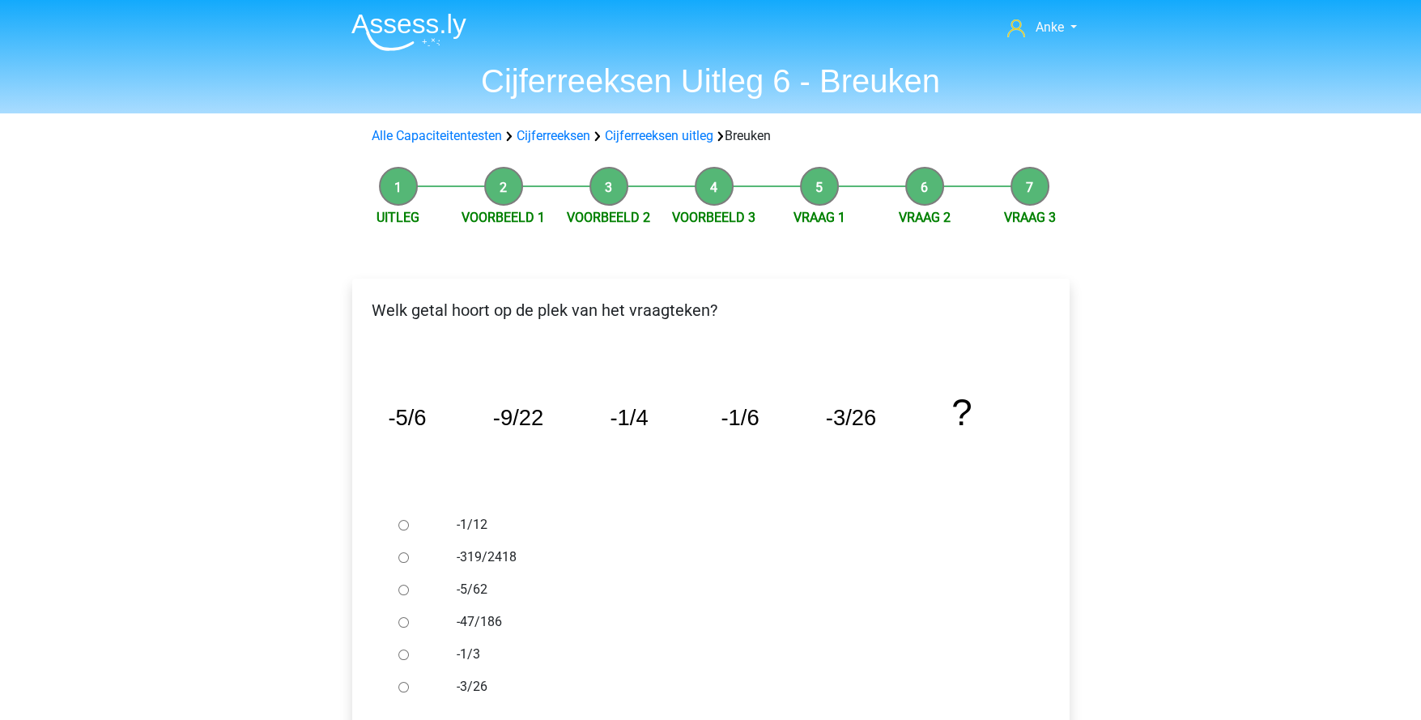
click at [470, 528] on label "-1/12" at bounding box center [737, 524] width 560 height 19
click at [409, 528] on input "-1/12" at bounding box center [403, 525] width 11 height 11
radio input "true"
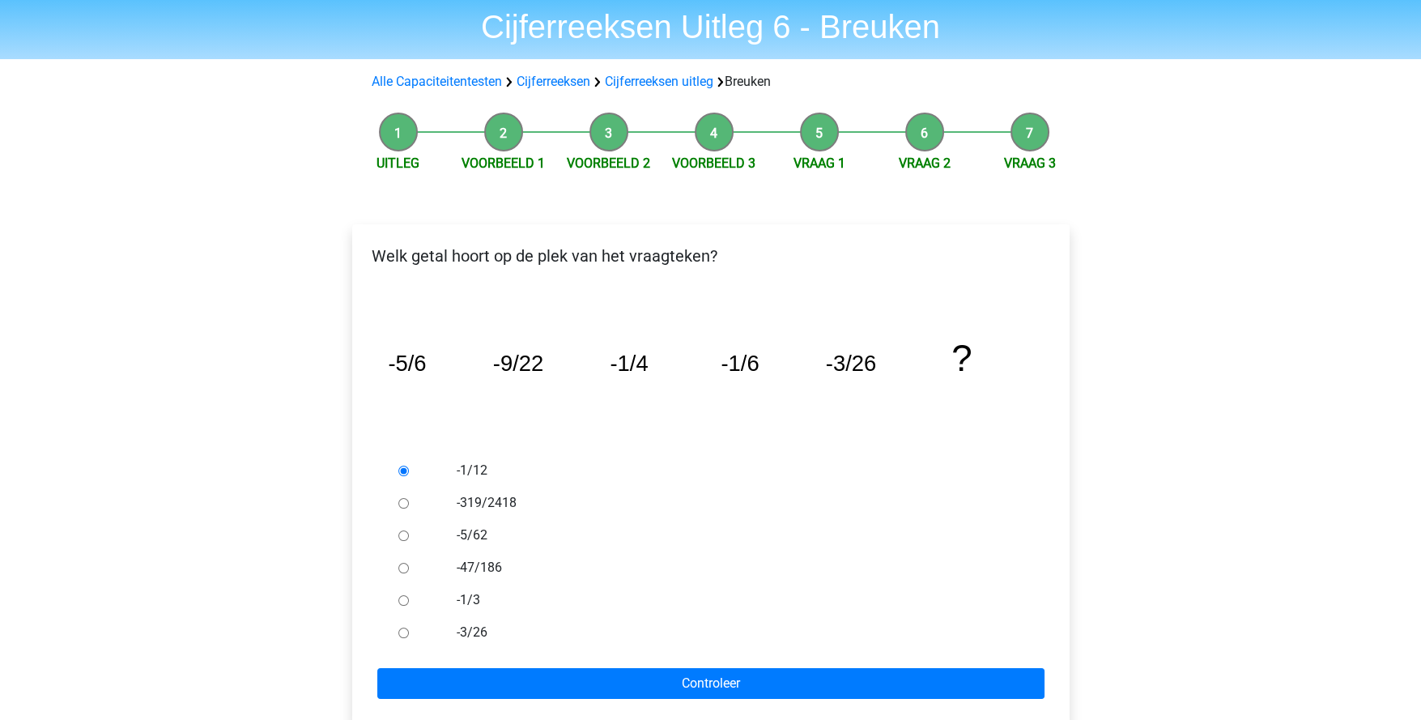
scroll to position [80, 0]
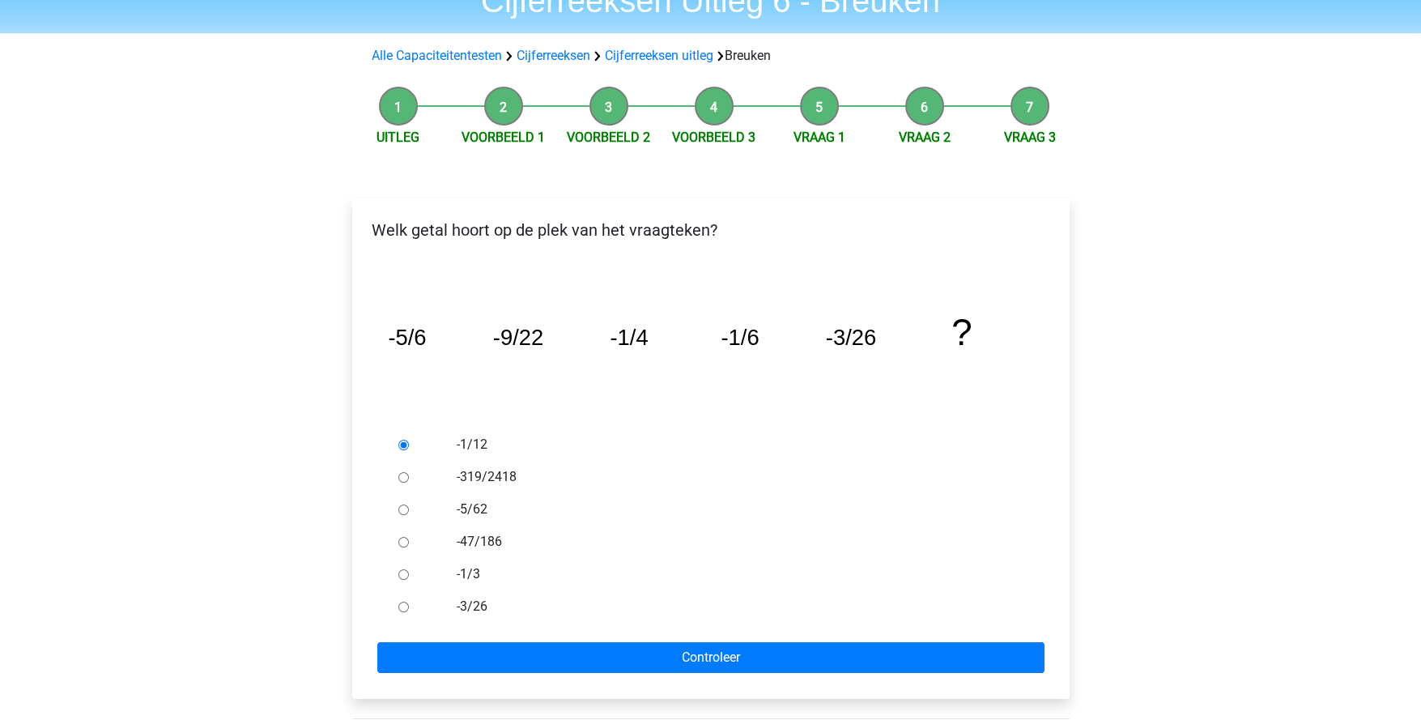
click at [473, 575] on label "-1/3" at bounding box center [737, 573] width 560 height 19
click at [409, 575] on input "-1/3" at bounding box center [403, 574] width 11 height 11
radio input "true"
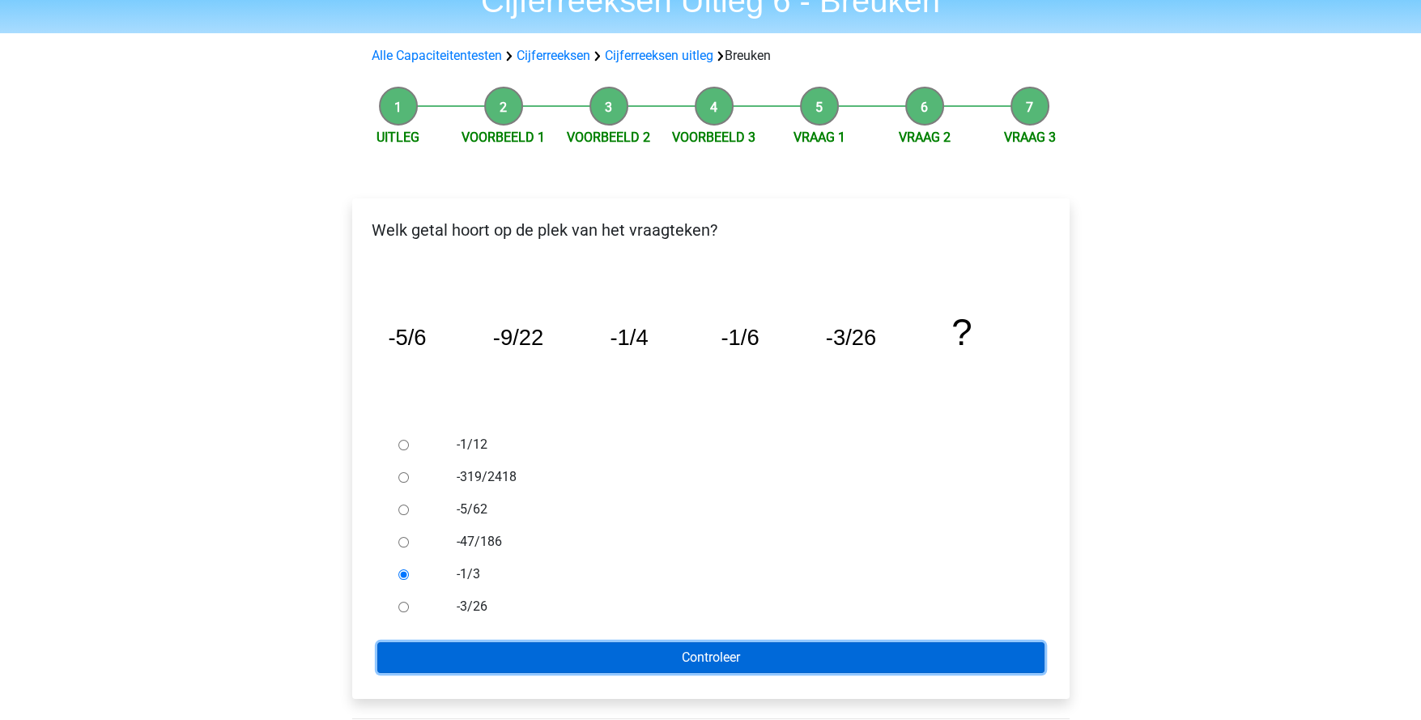
click at [593, 651] on input "Controleer" at bounding box center [710, 657] width 667 height 31
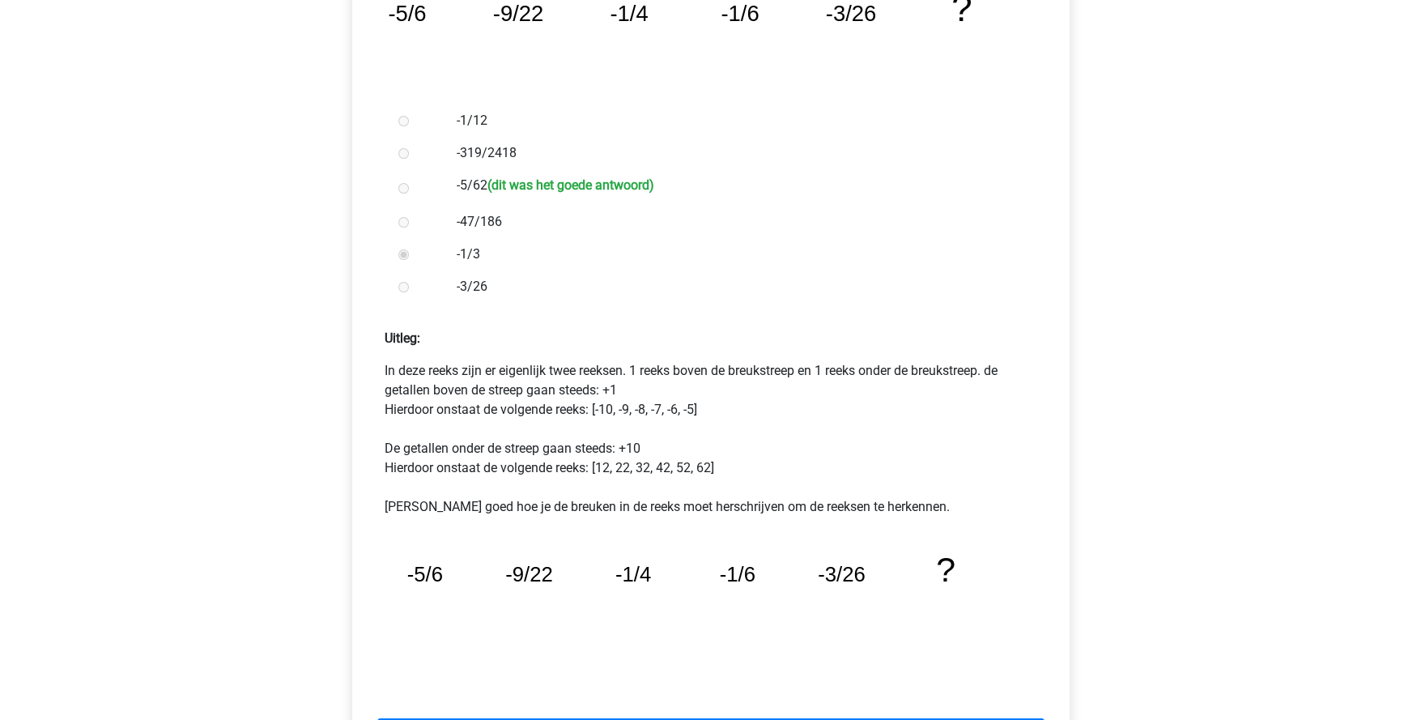
scroll to position [486, 0]
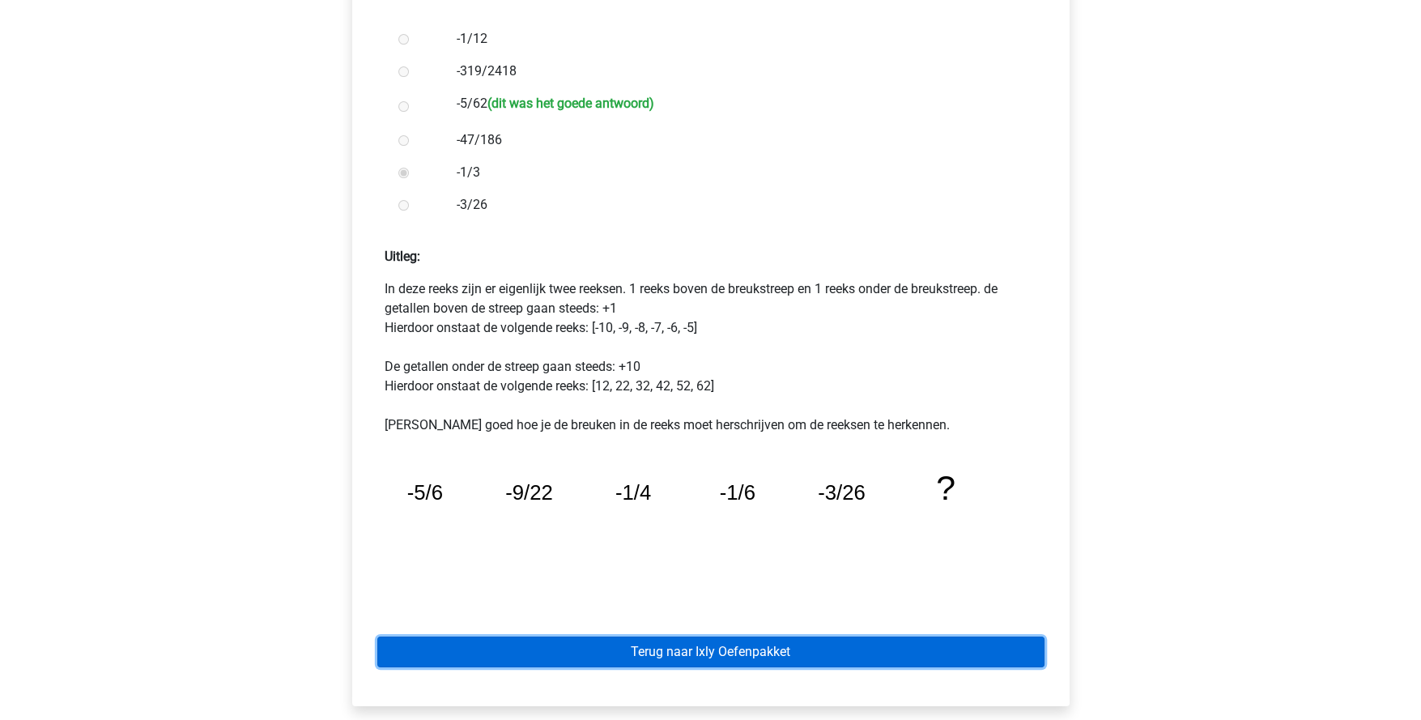
click at [827, 652] on link "Terug naar Ixly Oefenpakket" at bounding box center [710, 651] width 667 height 31
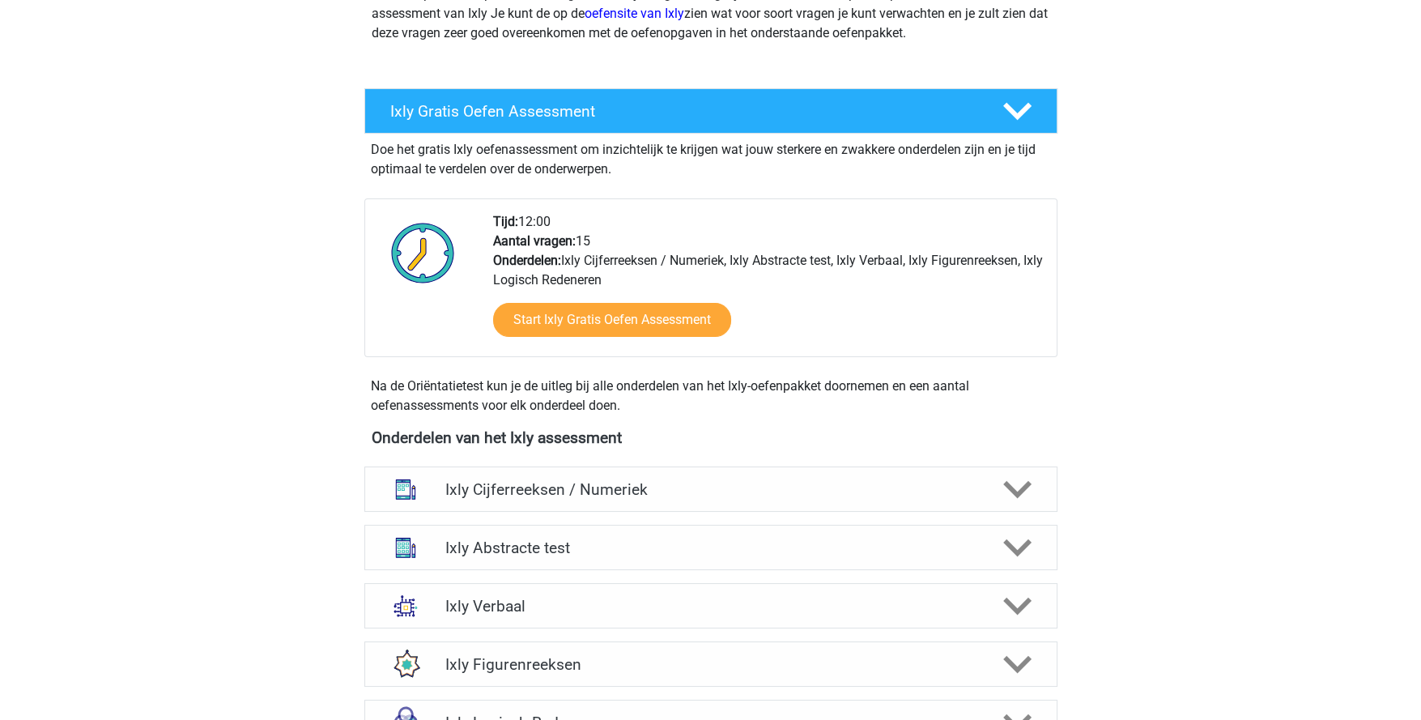
scroll to position [243, 0]
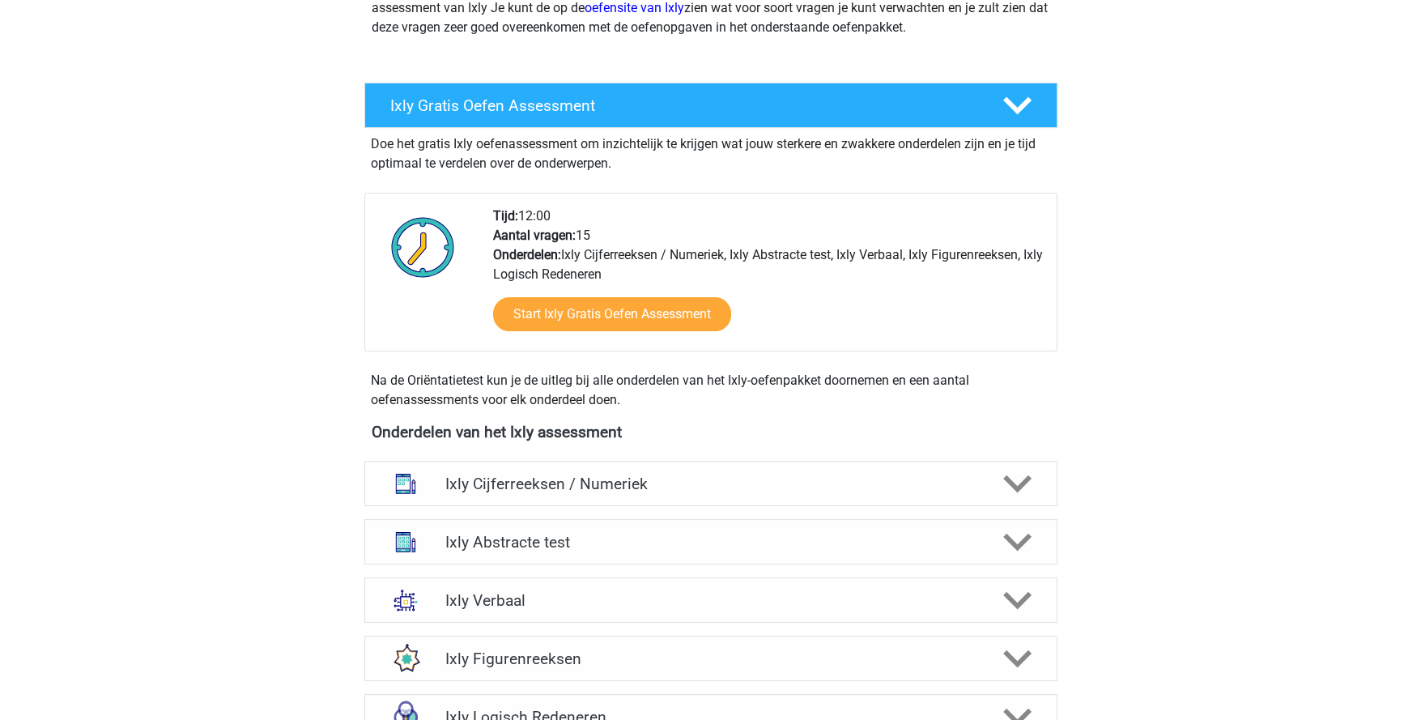
click at [1017, 480] on icon at bounding box center [1017, 484] width 28 height 28
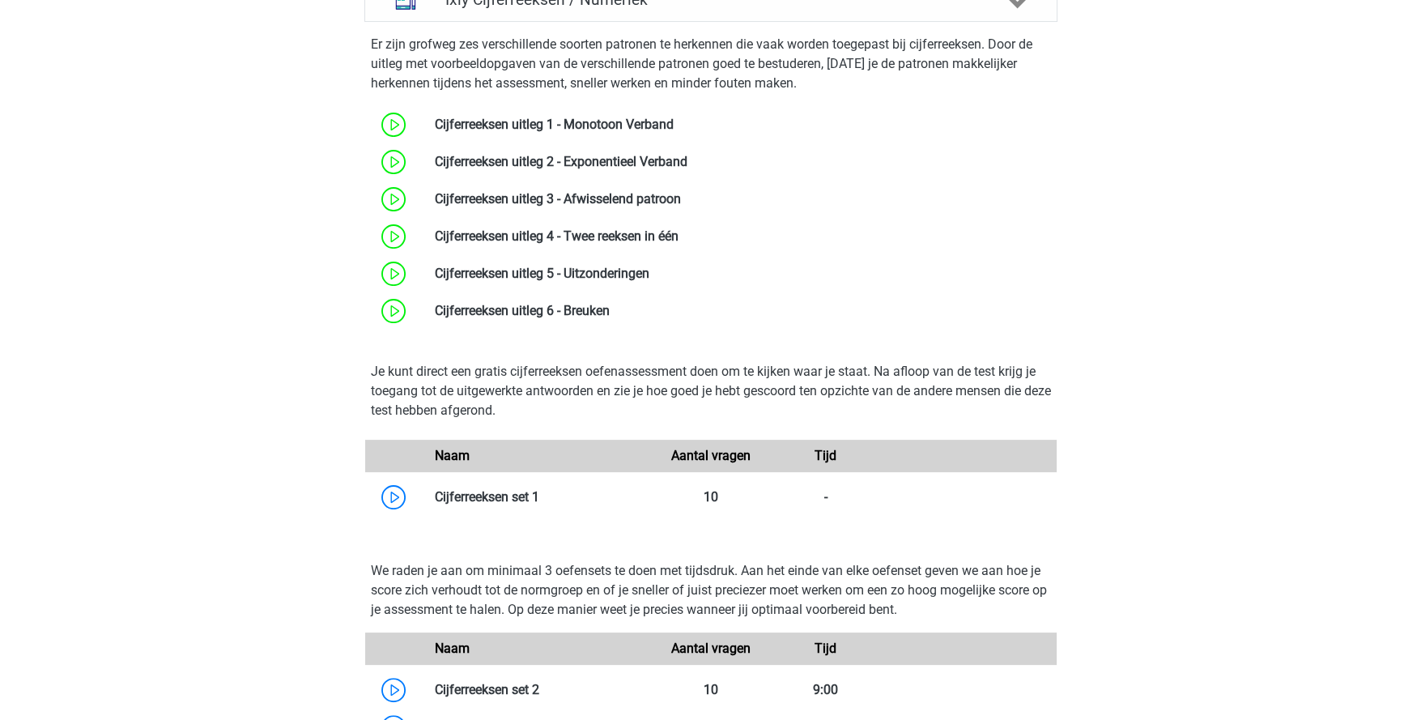
scroll to position [809, 0]
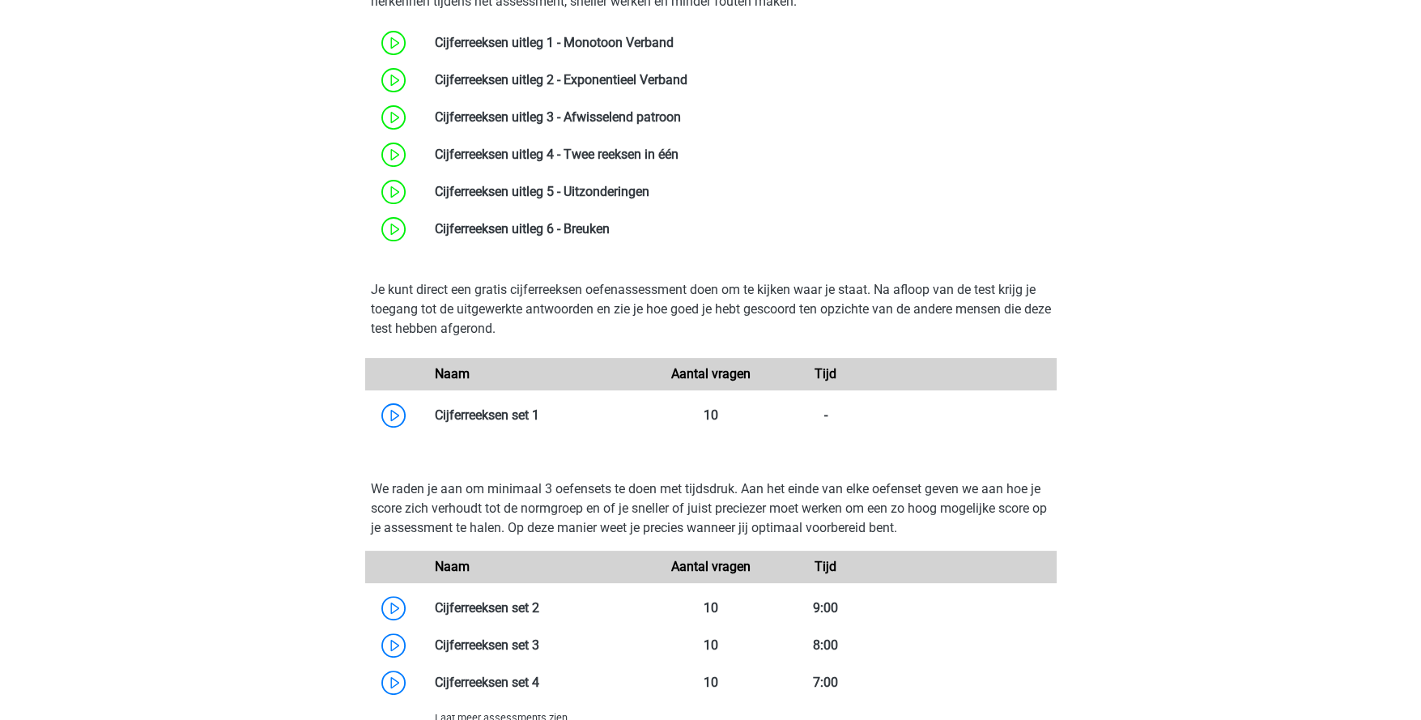
click at [539, 420] on link at bounding box center [539, 414] width 0 height 15
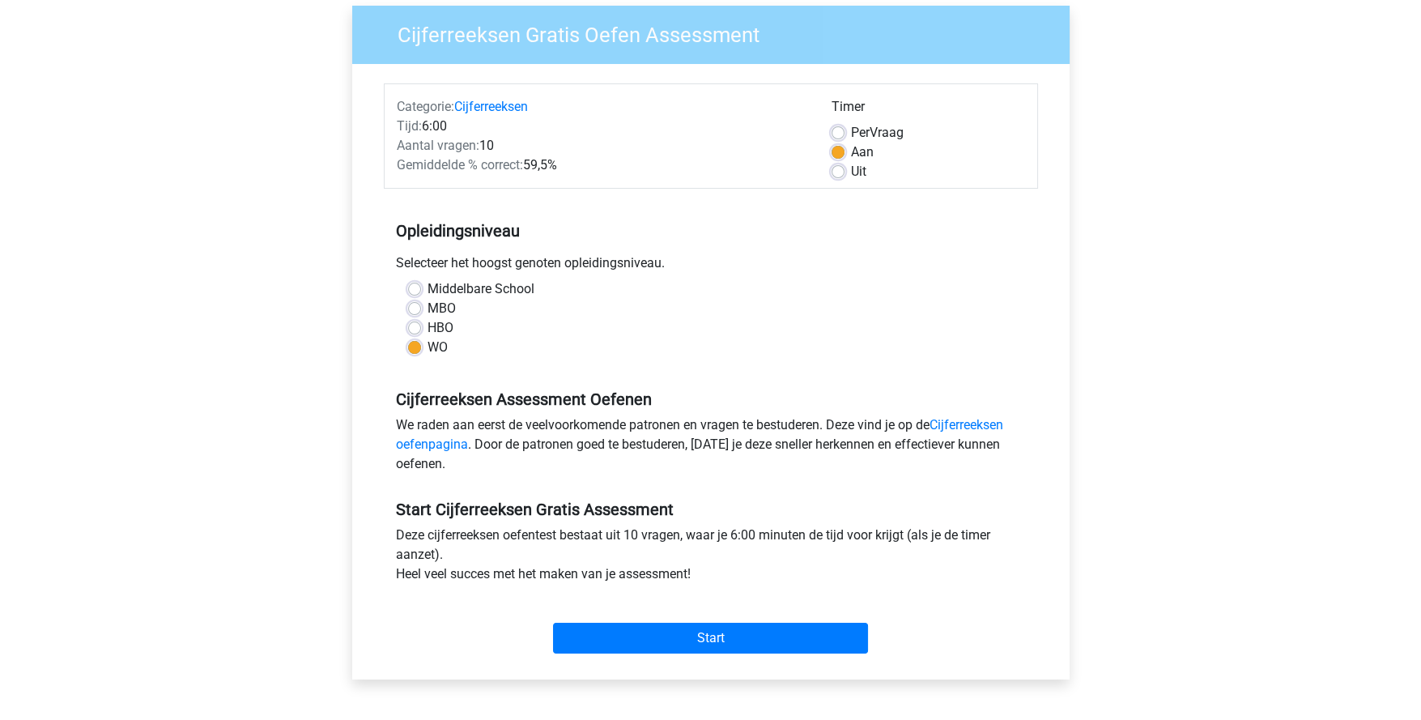
scroll to position [161, 0]
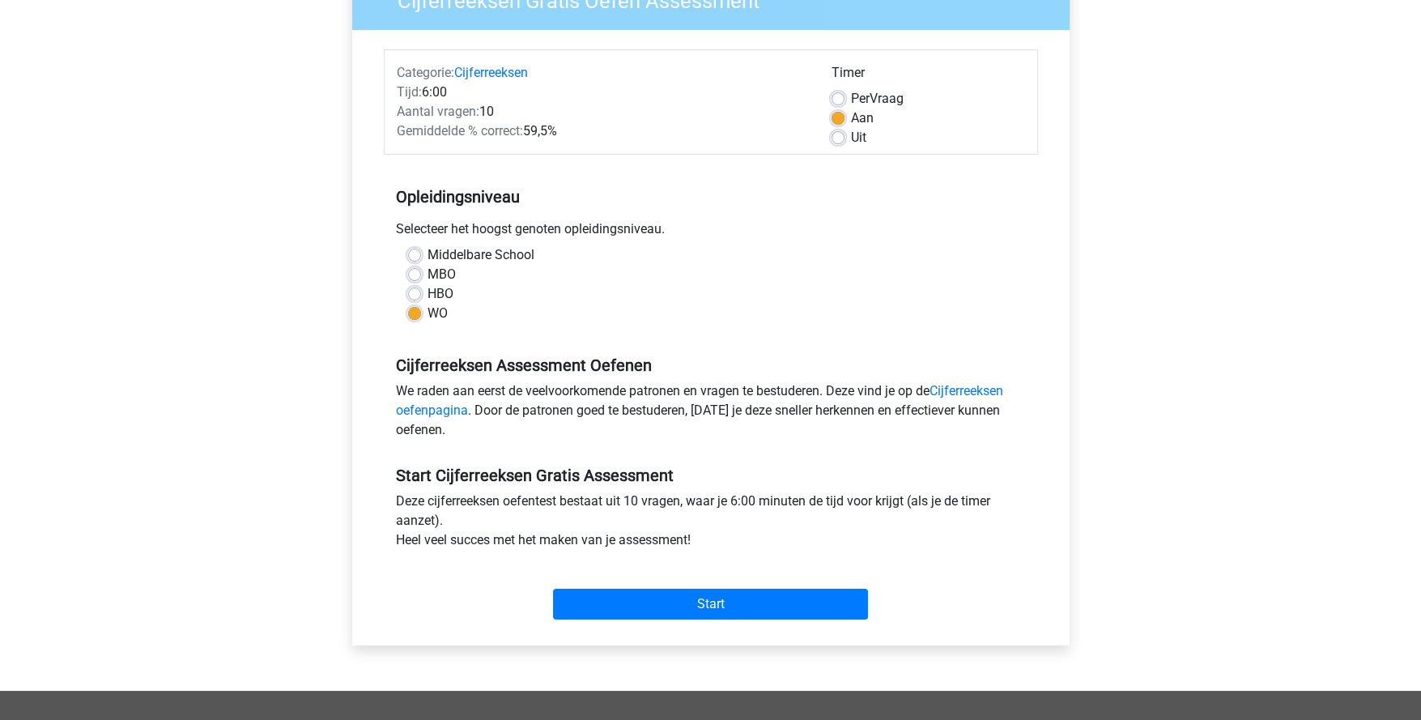
click at [851, 100] on label "Per Vraag" at bounding box center [877, 98] width 53 height 19
click at [843, 100] on input "Per Vraag" at bounding box center [838, 97] width 13 height 16
radio input "true"
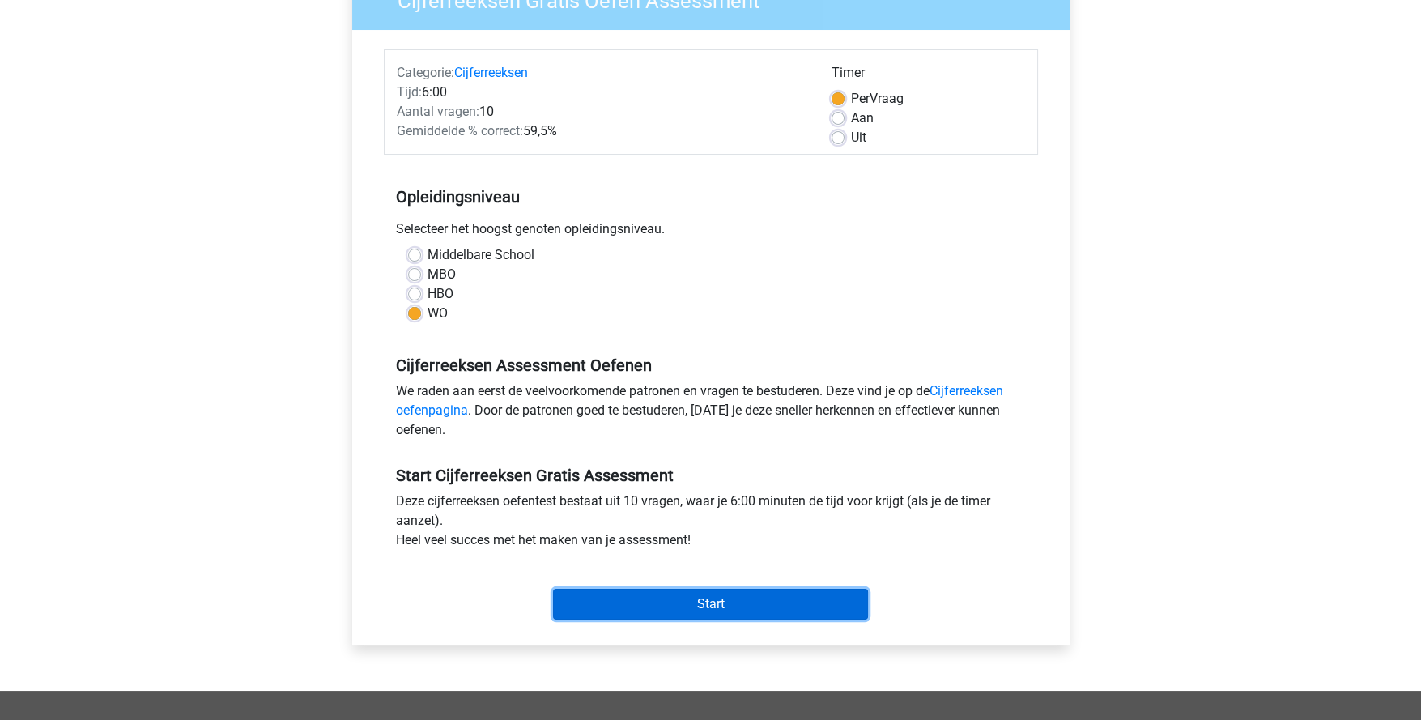
click at [723, 600] on input "Start" at bounding box center [710, 604] width 315 height 31
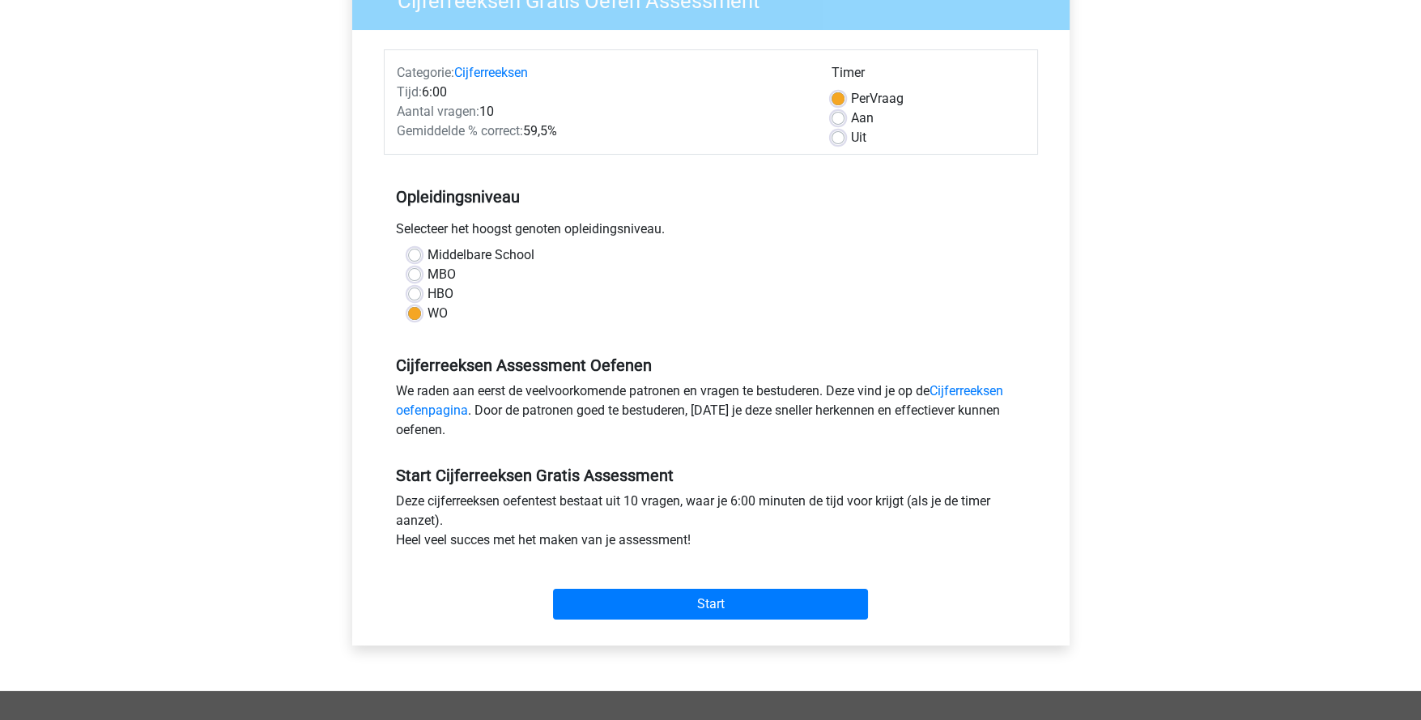
click at [851, 134] on label "Uit" at bounding box center [858, 137] width 15 height 19
click at [837, 134] on input "Uit" at bounding box center [838, 136] width 13 height 16
radio input "true"
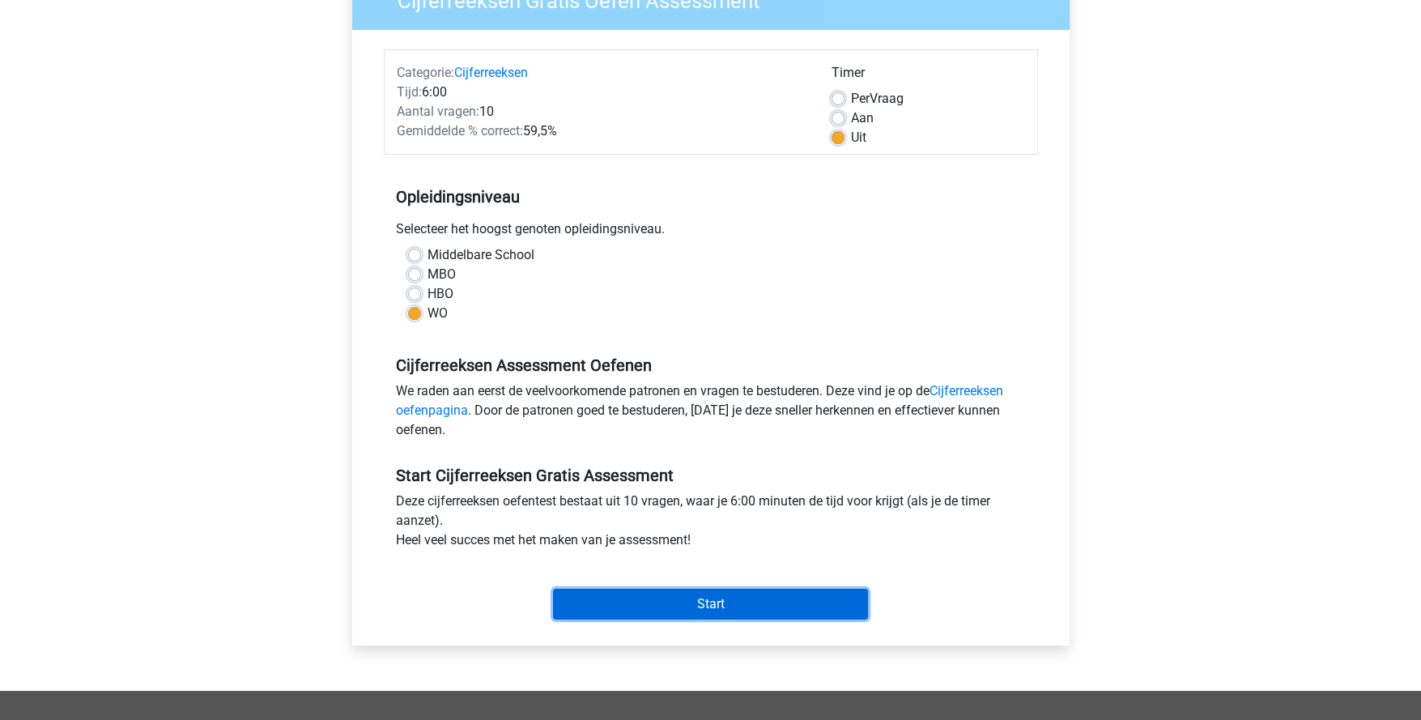
click at [745, 604] on input "Start" at bounding box center [710, 604] width 315 height 31
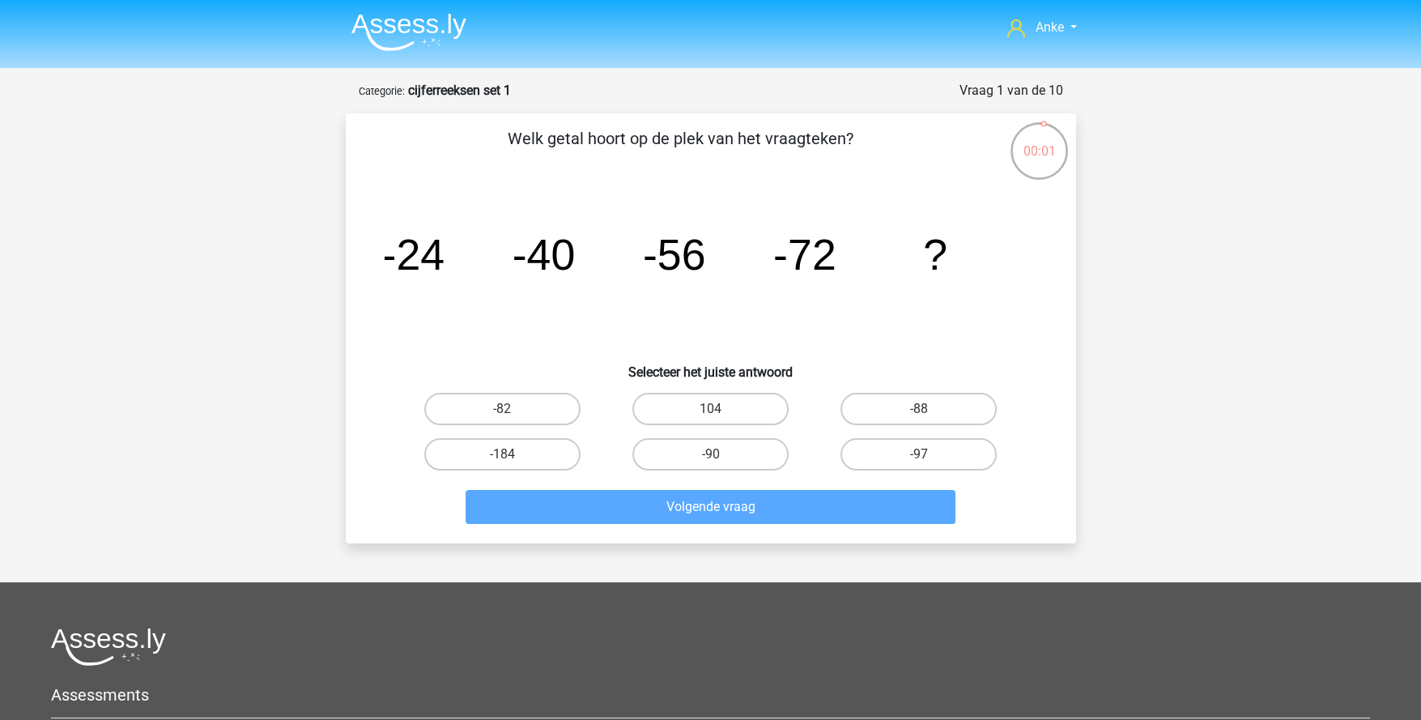
click at [922, 422] on label "-88" at bounding box center [919, 409] width 156 height 32
click at [922, 419] on input "-88" at bounding box center [924, 414] width 11 height 11
radio input "true"
click at [924, 403] on label "-88" at bounding box center [919, 409] width 156 height 32
click at [924, 409] on input "-88" at bounding box center [924, 414] width 11 height 11
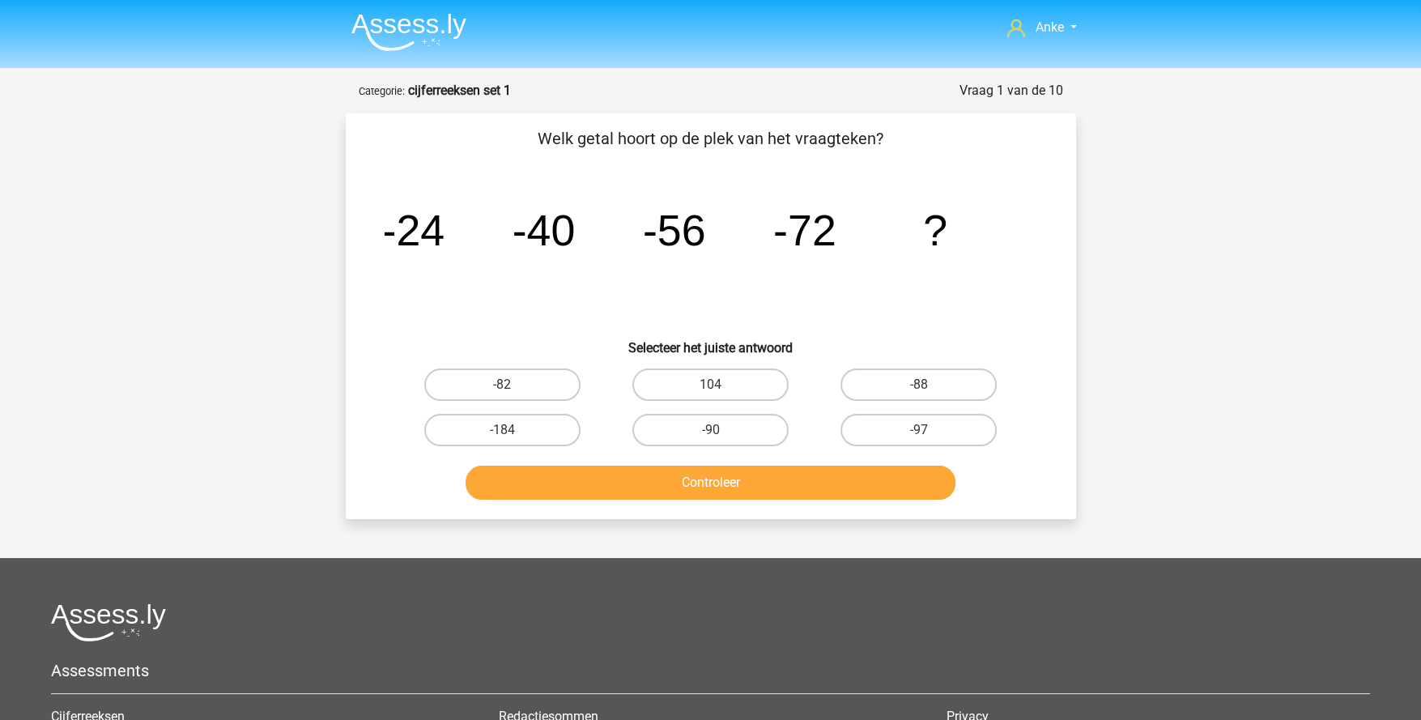
click at [936, 396] on label "-88" at bounding box center [919, 384] width 156 height 32
click at [930, 395] on input "-88" at bounding box center [924, 390] width 11 height 11
radio input "true"
click at [871, 479] on button "Controleer" at bounding box center [711, 483] width 490 height 34
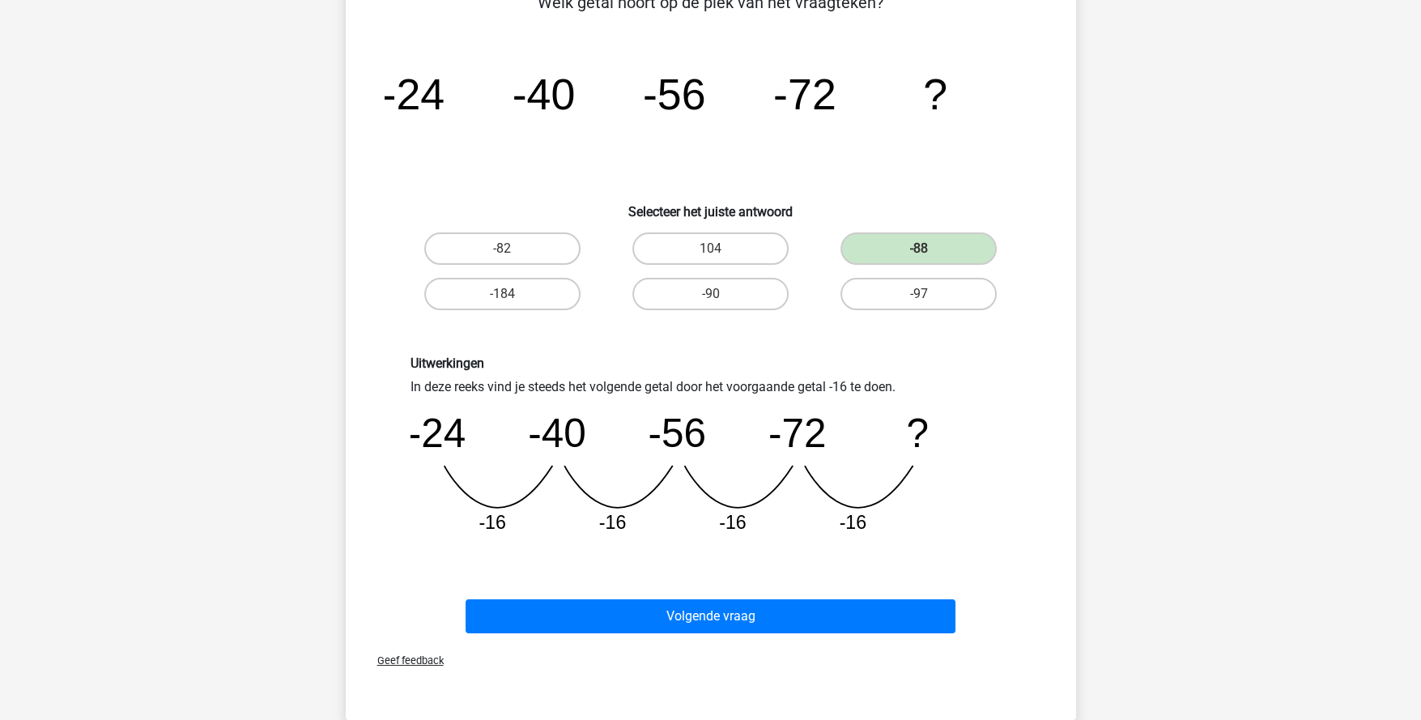
scroll to position [161, 0]
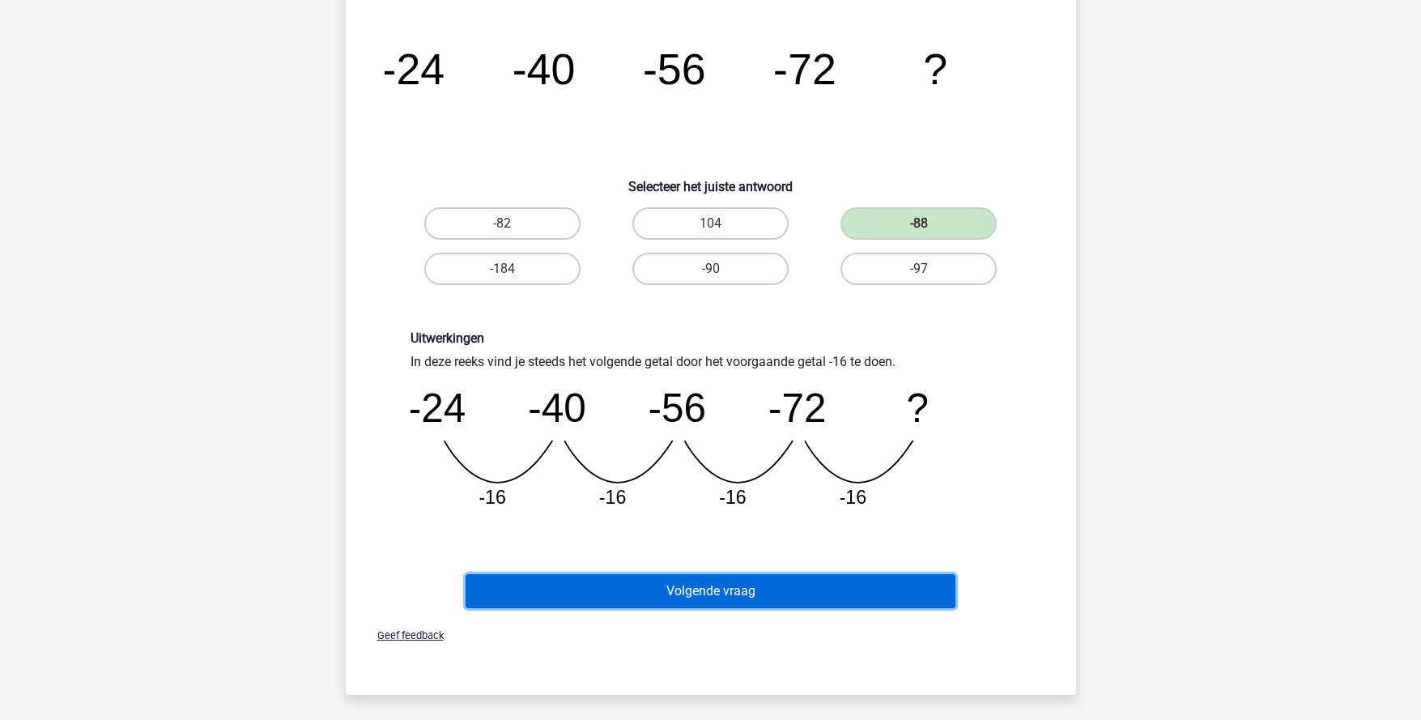
click at [749, 591] on button "Volgende vraag" at bounding box center [711, 591] width 490 height 34
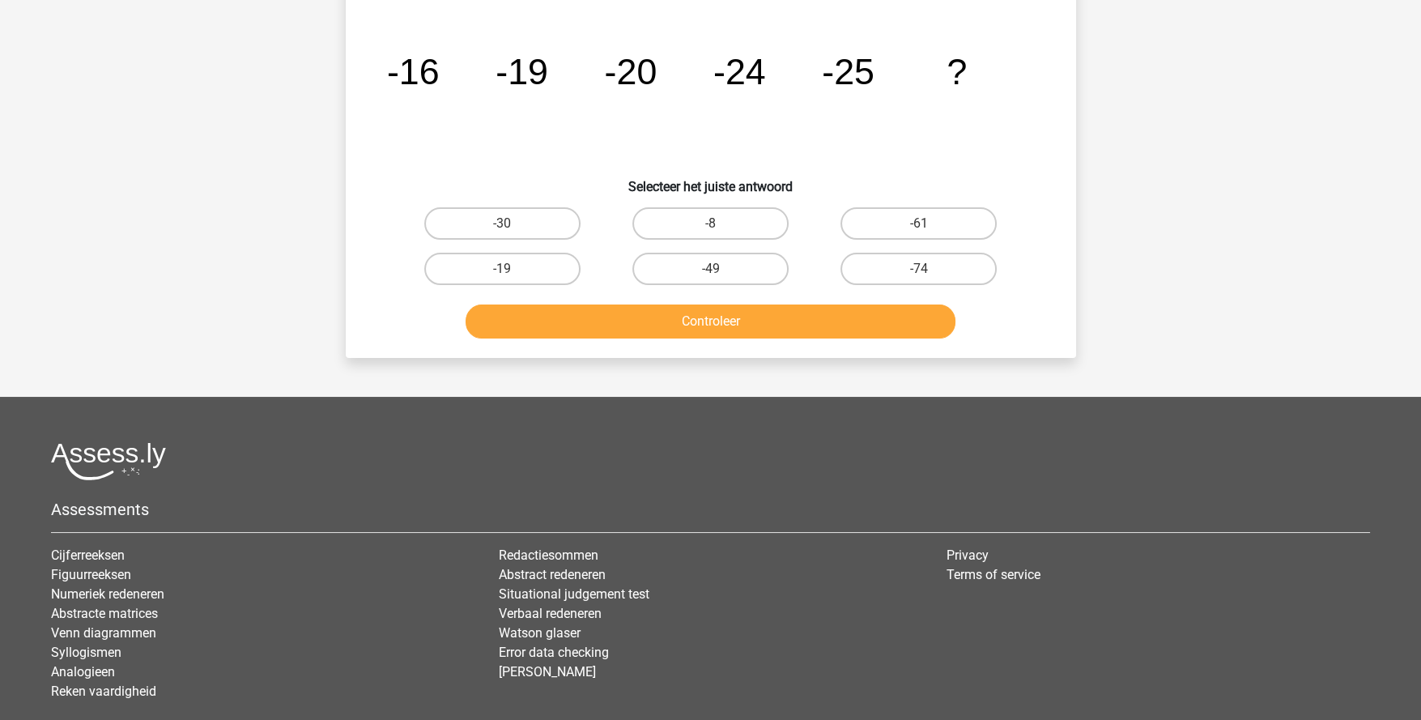
scroll to position [80, 0]
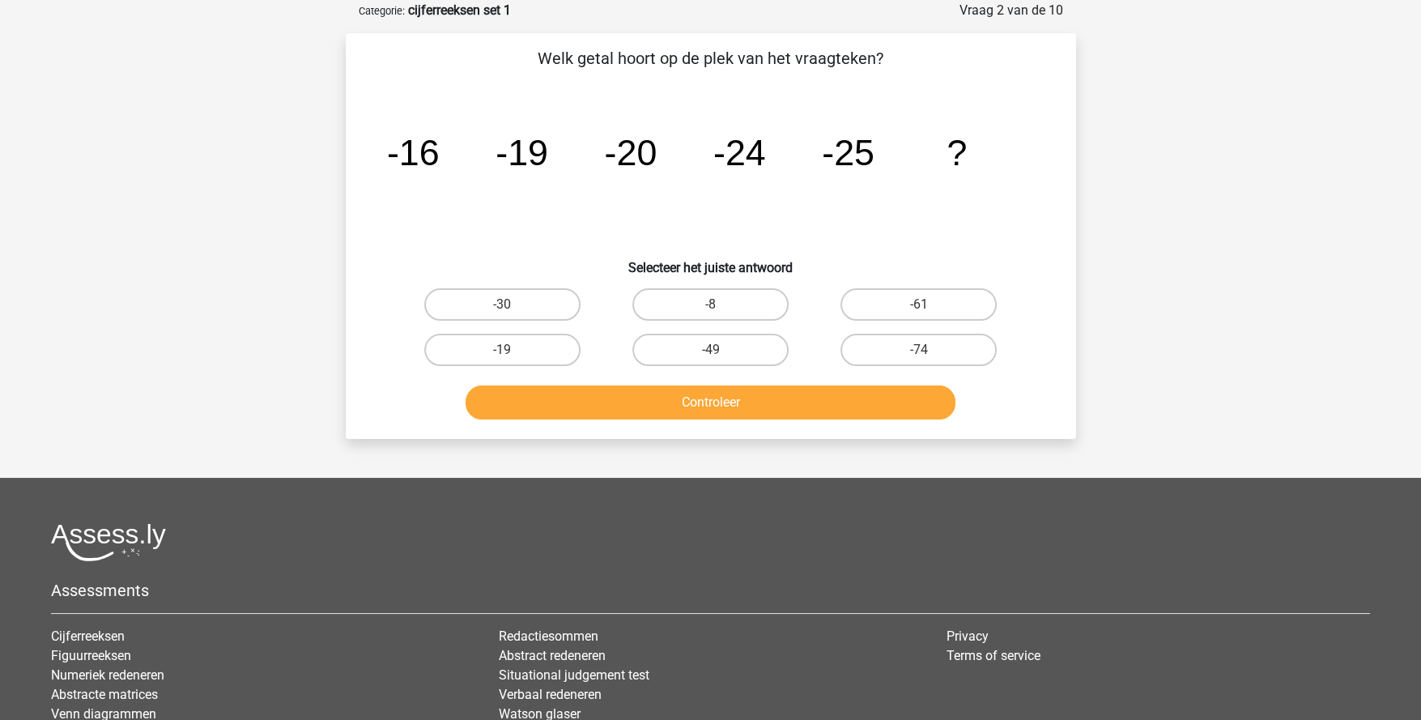
click at [535, 302] on label "-30" at bounding box center [502, 304] width 156 height 32
click at [513, 304] on input "-30" at bounding box center [507, 309] width 11 height 11
radio input "true"
click at [715, 403] on button "Controleer" at bounding box center [711, 402] width 490 height 34
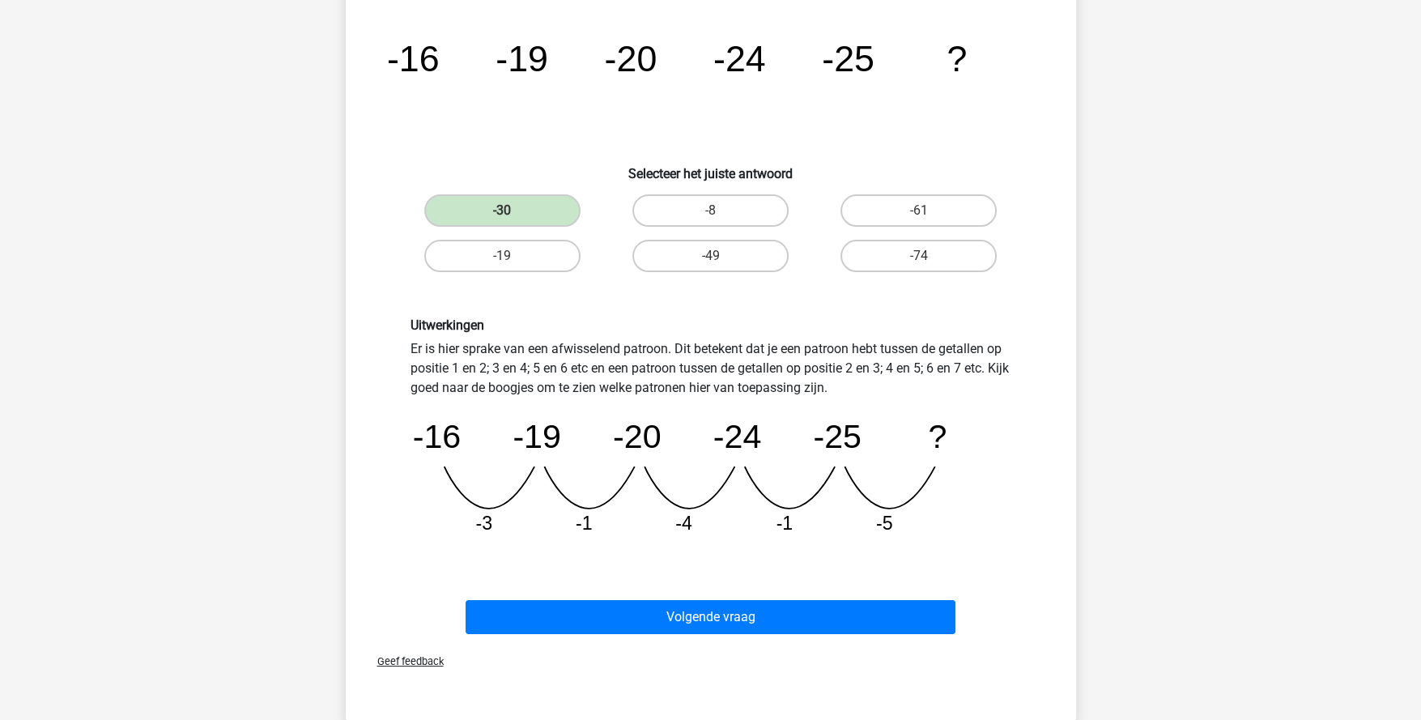
scroll to position [243, 0]
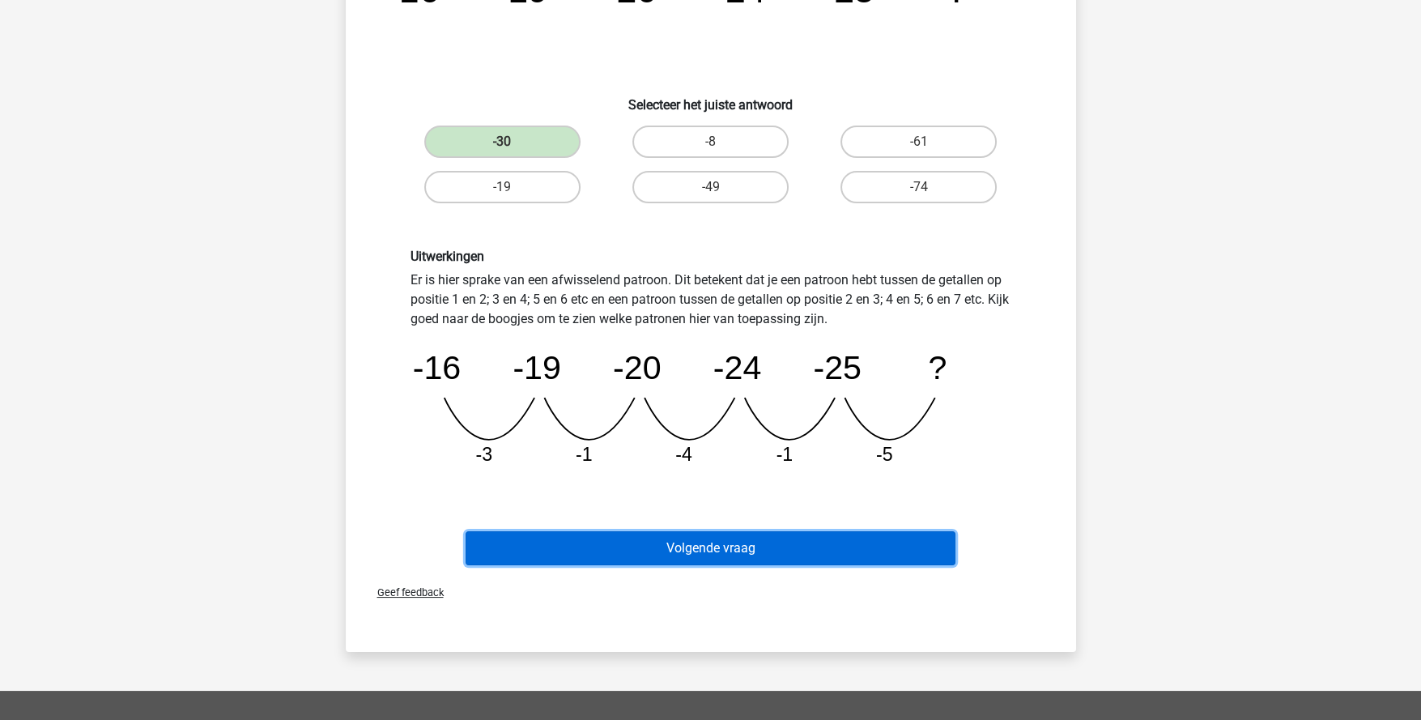
click at [745, 538] on button "Volgende vraag" at bounding box center [711, 548] width 490 height 34
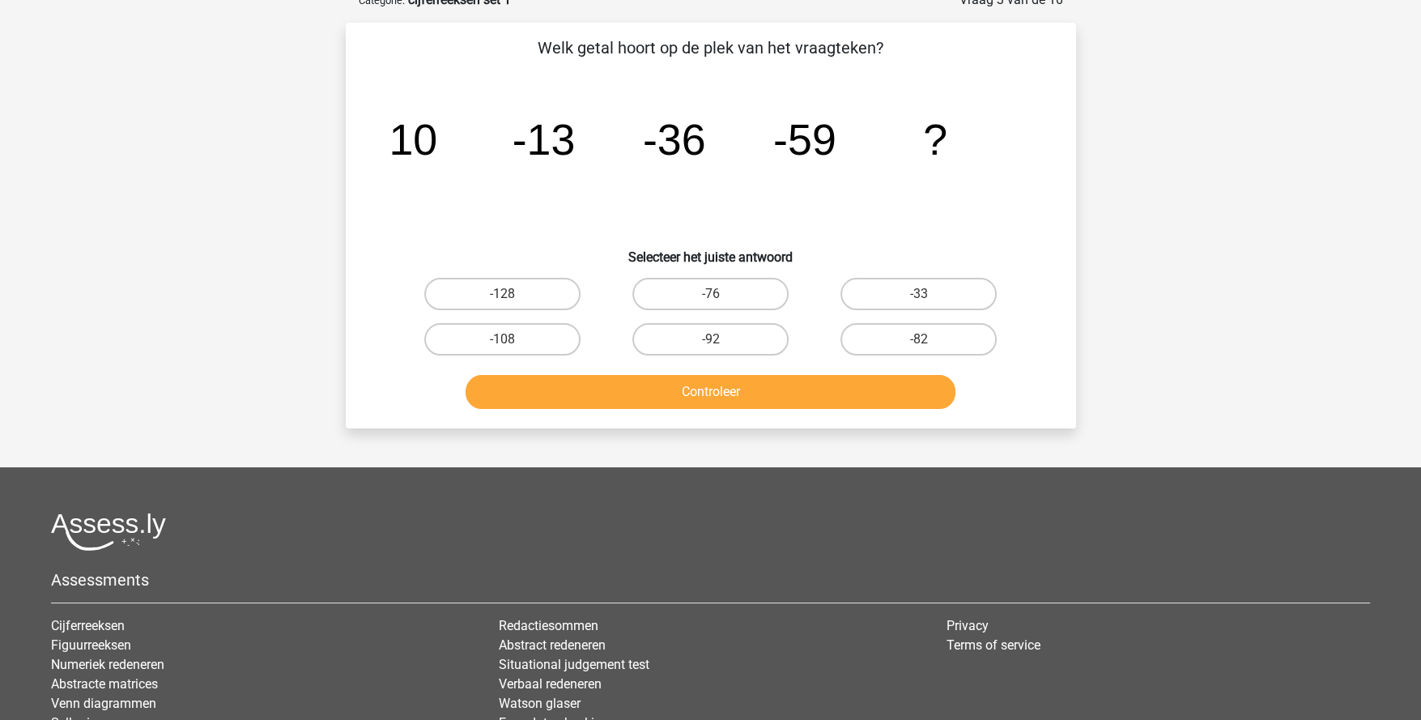
scroll to position [80, 0]
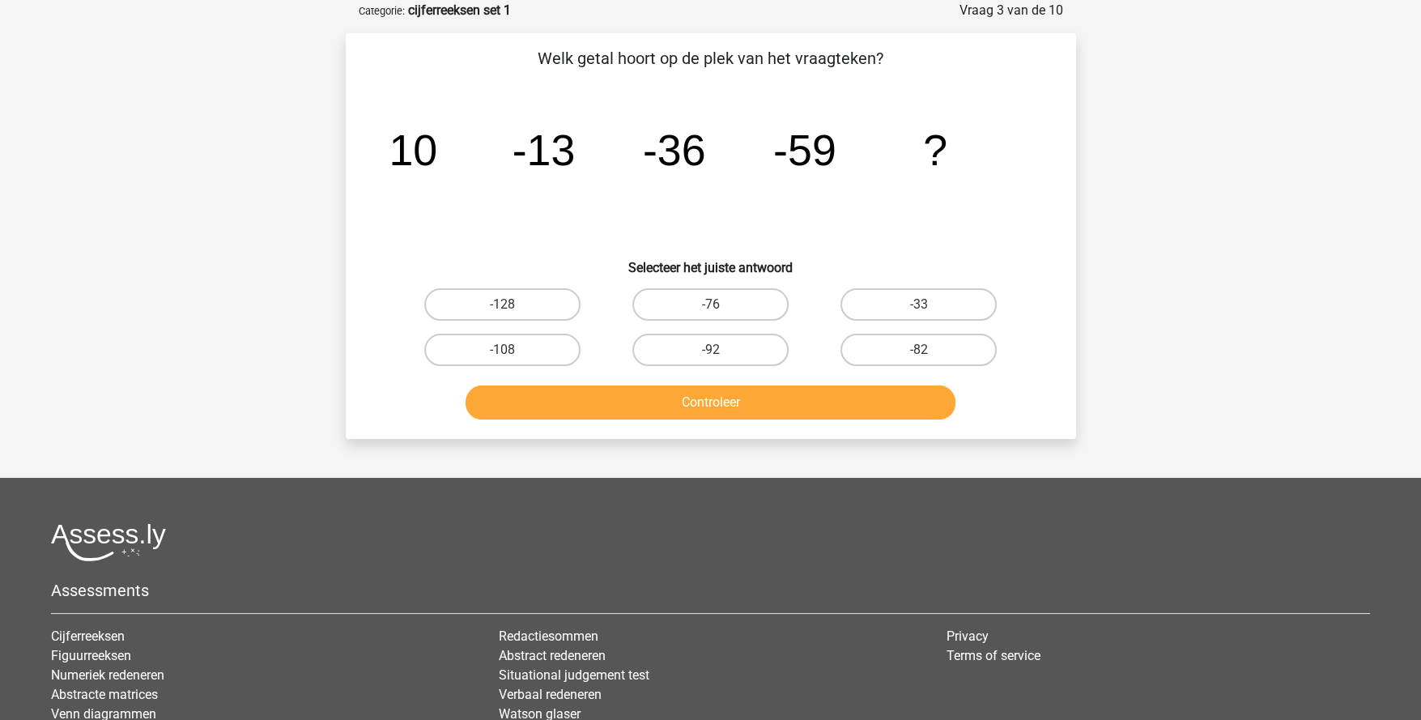
click at [904, 352] on label "-82" at bounding box center [919, 350] width 156 height 32
click at [919, 352] on input "-82" at bounding box center [924, 355] width 11 height 11
radio input "true"
click at [856, 408] on button "Controleer" at bounding box center [711, 402] width 490 height 34
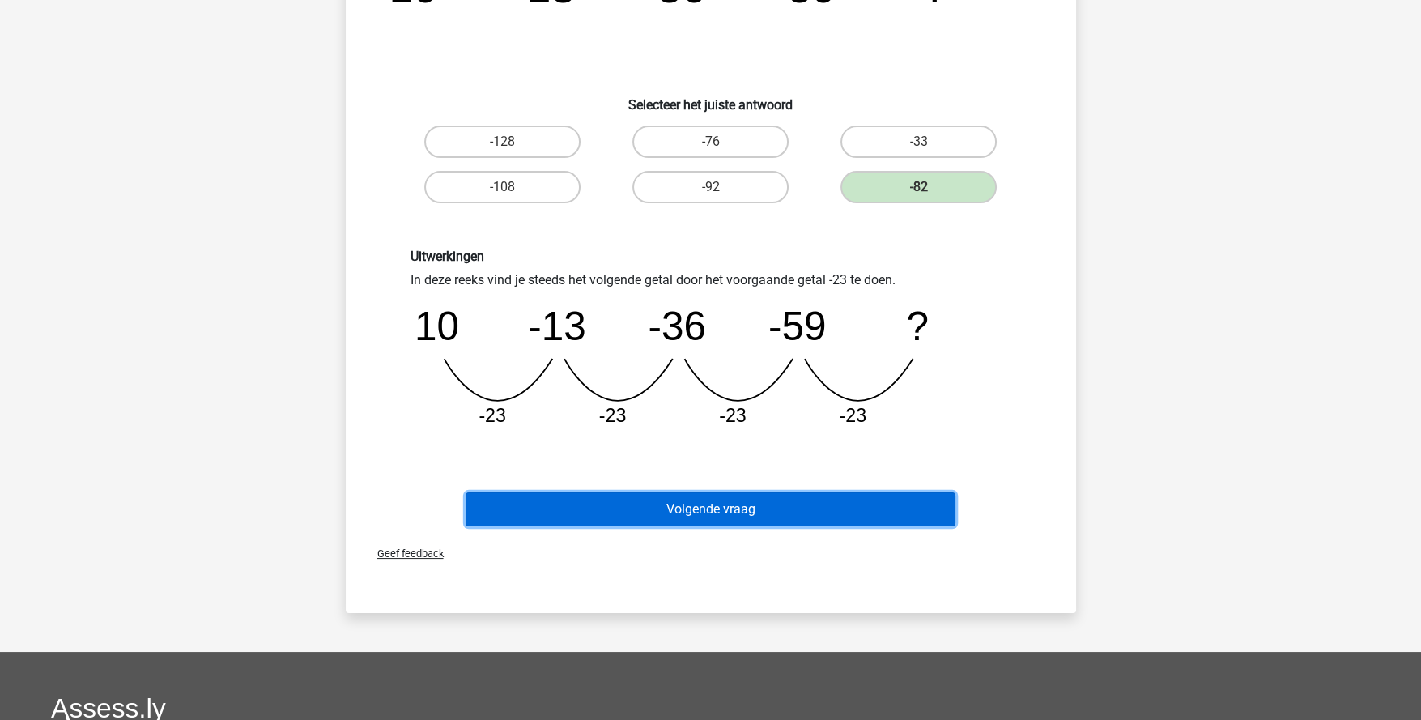
click at [755, 505] on button "Volgende vraag" at bounding box center [711, 509] width 490 height 34
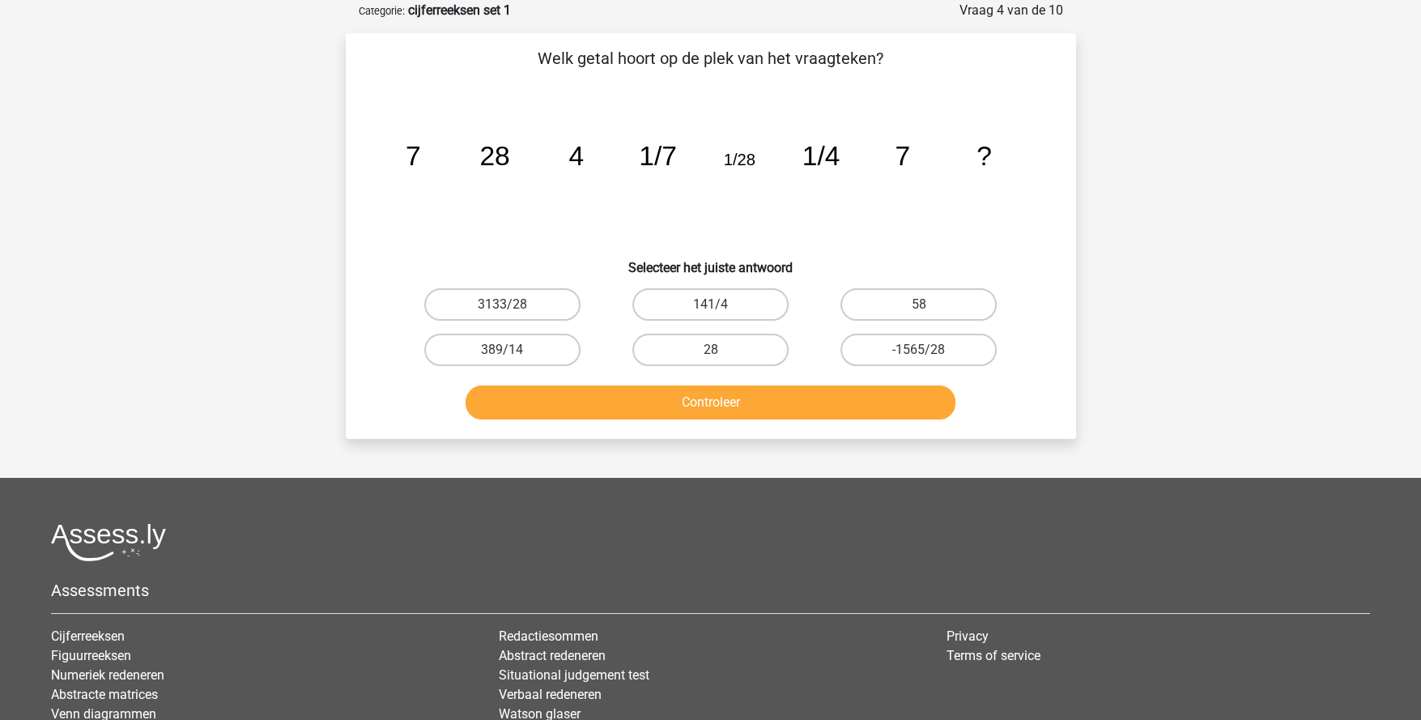
click at [726, 350] on label "28" at bounding box center [710, 350] width 156 height 32
click at [721, 350] on input "28" at bounding box center [715, 355] width 11 height 11
radio input "true"
click at [766, 402] on button "Controleer" at bounding box center [711, 402] width 490 height 34
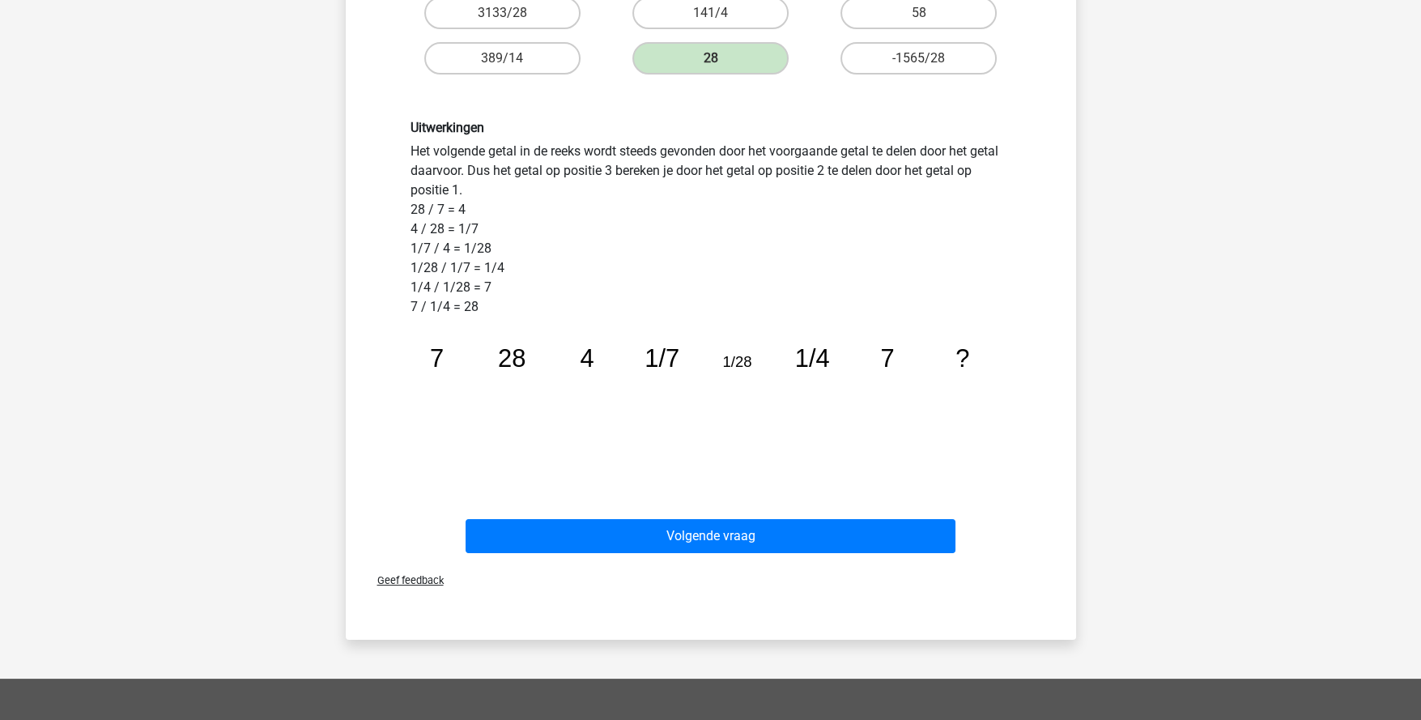
scroll to position [404, 0]
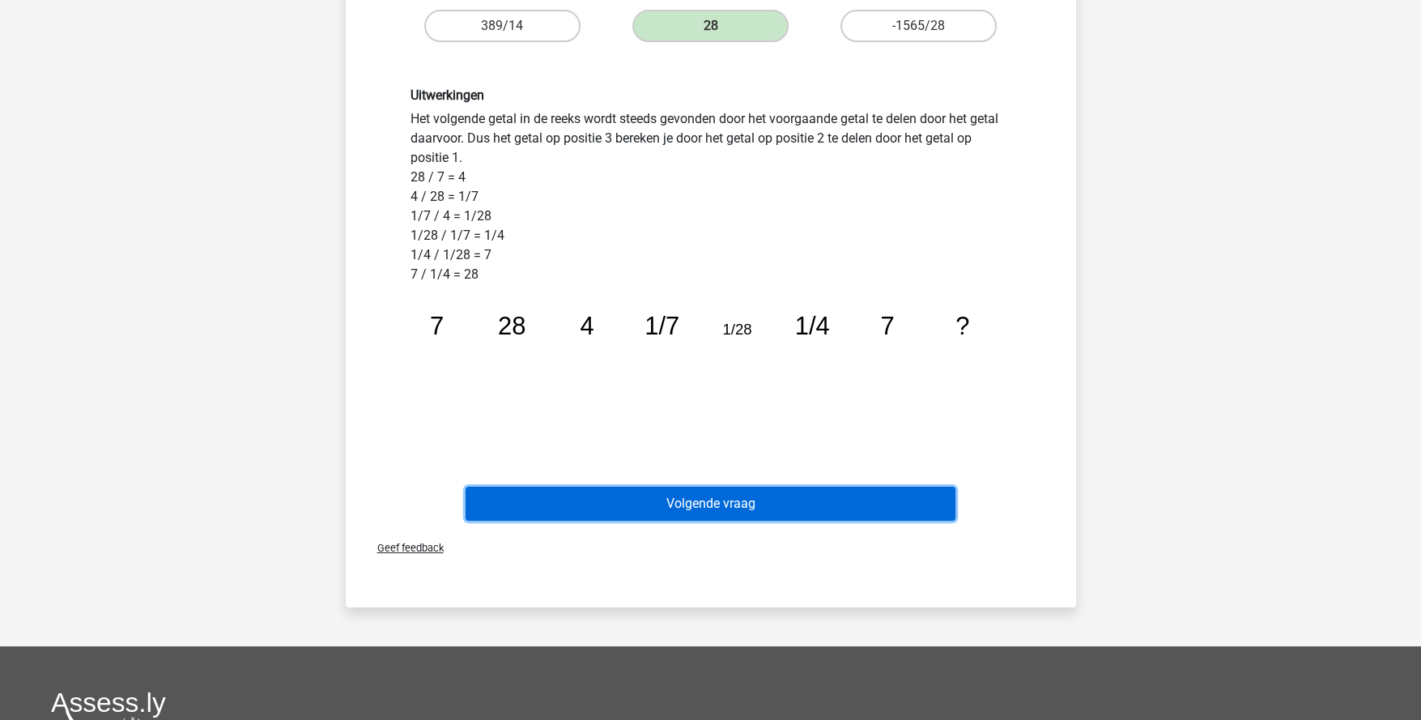
click at [818, 497] on button "Volgende vraag" at bounding box center [711, 504] width 490 height 34
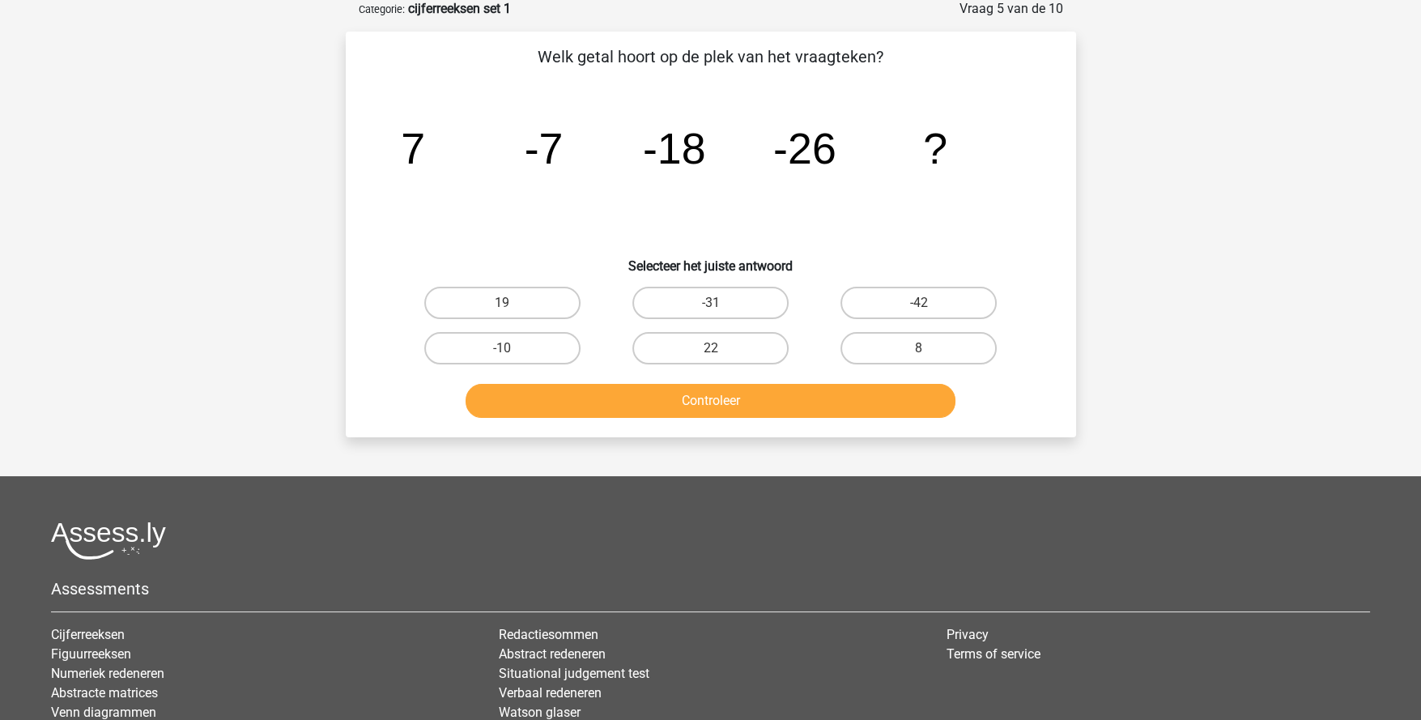
scroll to position [80, 0]
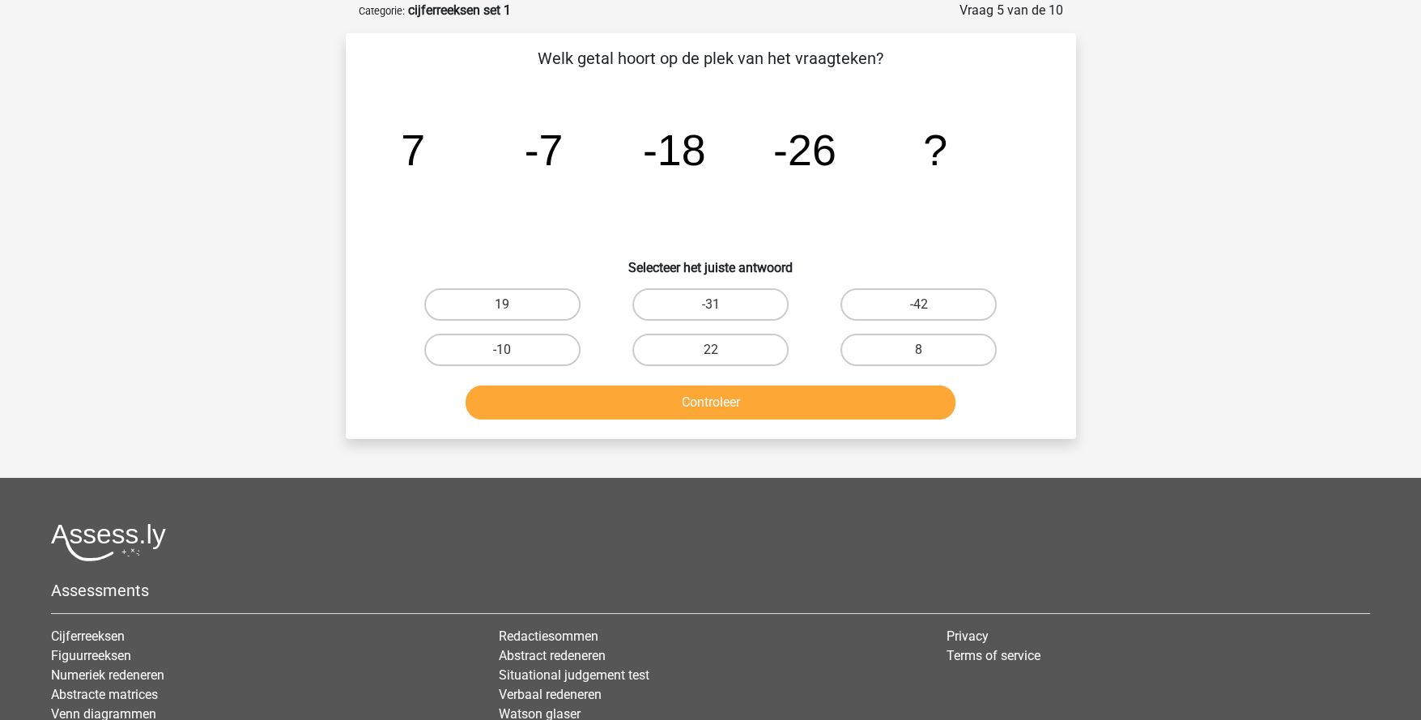
click at [727, 296] on label "-31" at bounding box center [710, 304] width 156 height 32
click at [721, 304] on input "-31" at bounding box center [715, 309] width 11 height 11
radio input "true"
click at [761, 390] on button "Controleer" at bounding box center [711, 402] width 490 height 34
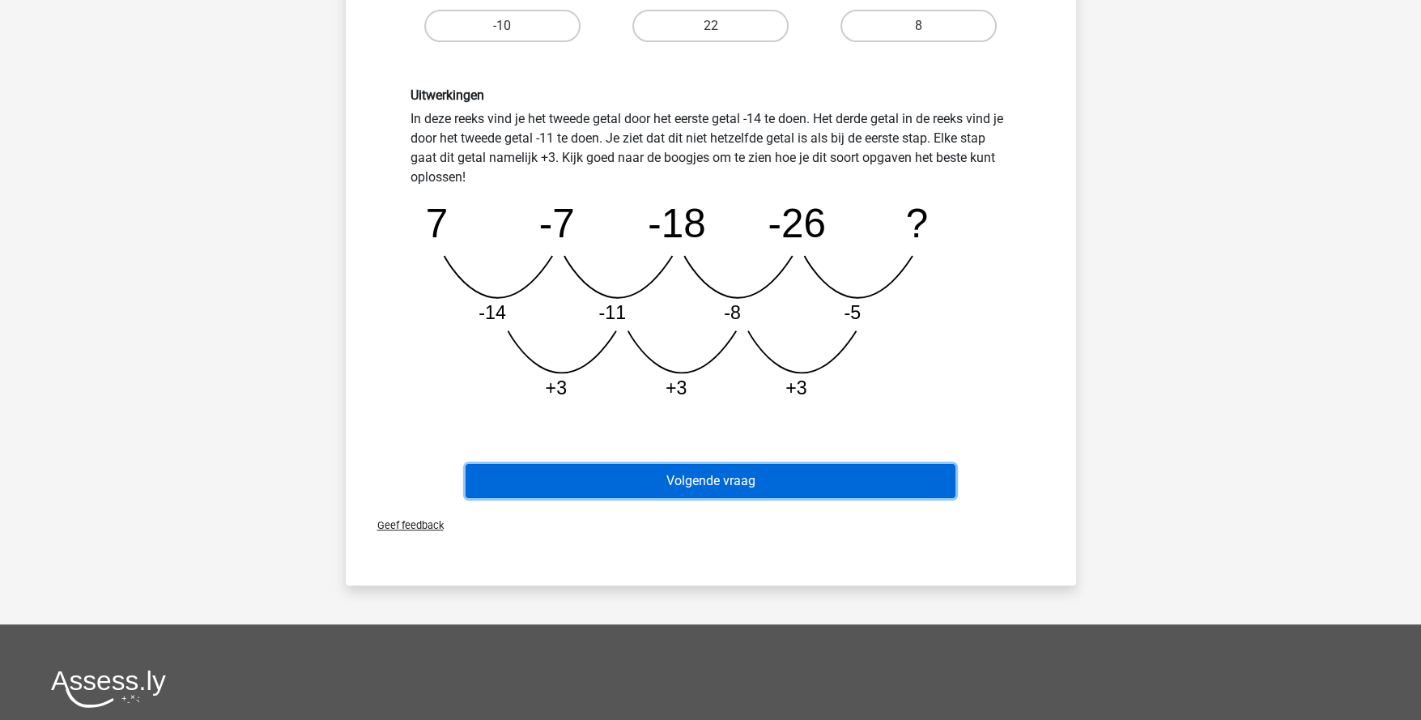
click at [778, 475] on button "Volgende vraag" at bounding box center [711, 481] width 490 height 34
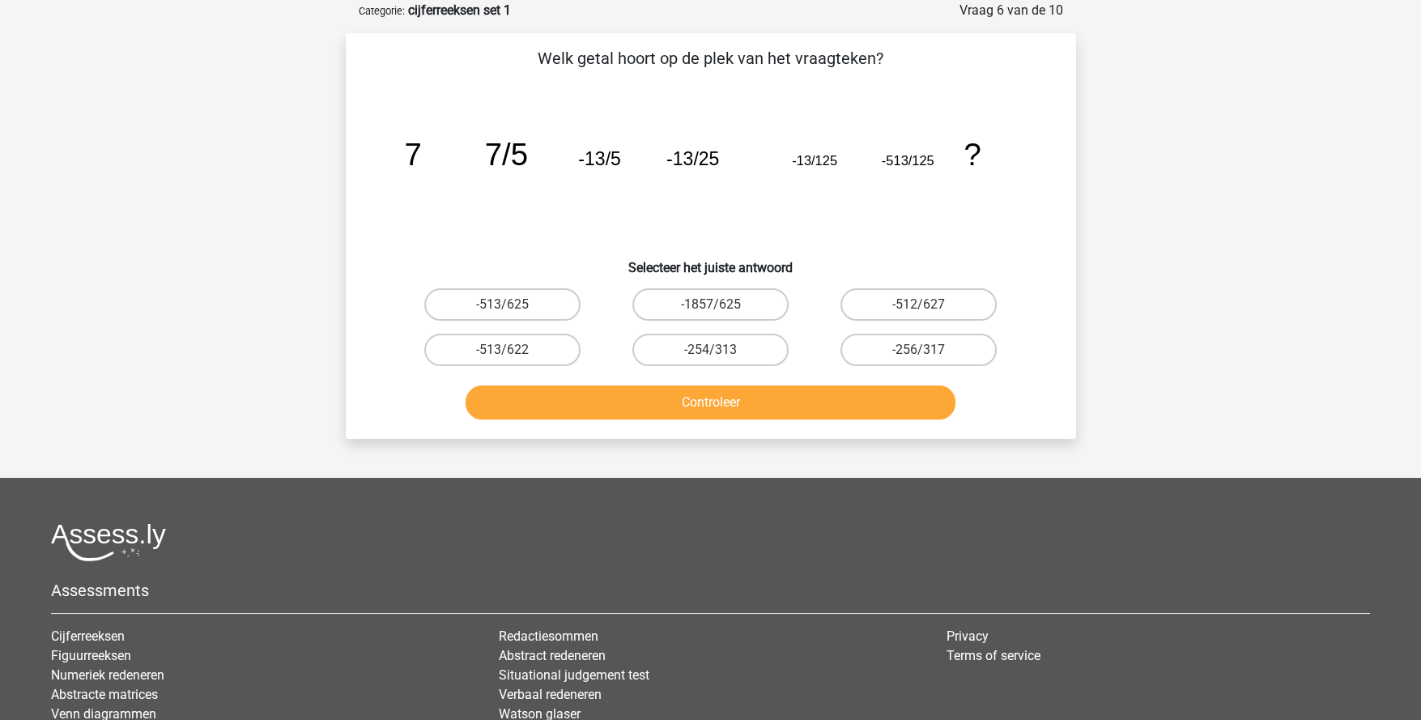
click at [504, 308] on input "-513/625" at bounding box center [507, 309] width 11 height 11
radio input "true"
click at [680, 411] on button "Controleer" at bounding box center [711, 402] width 490 height 34
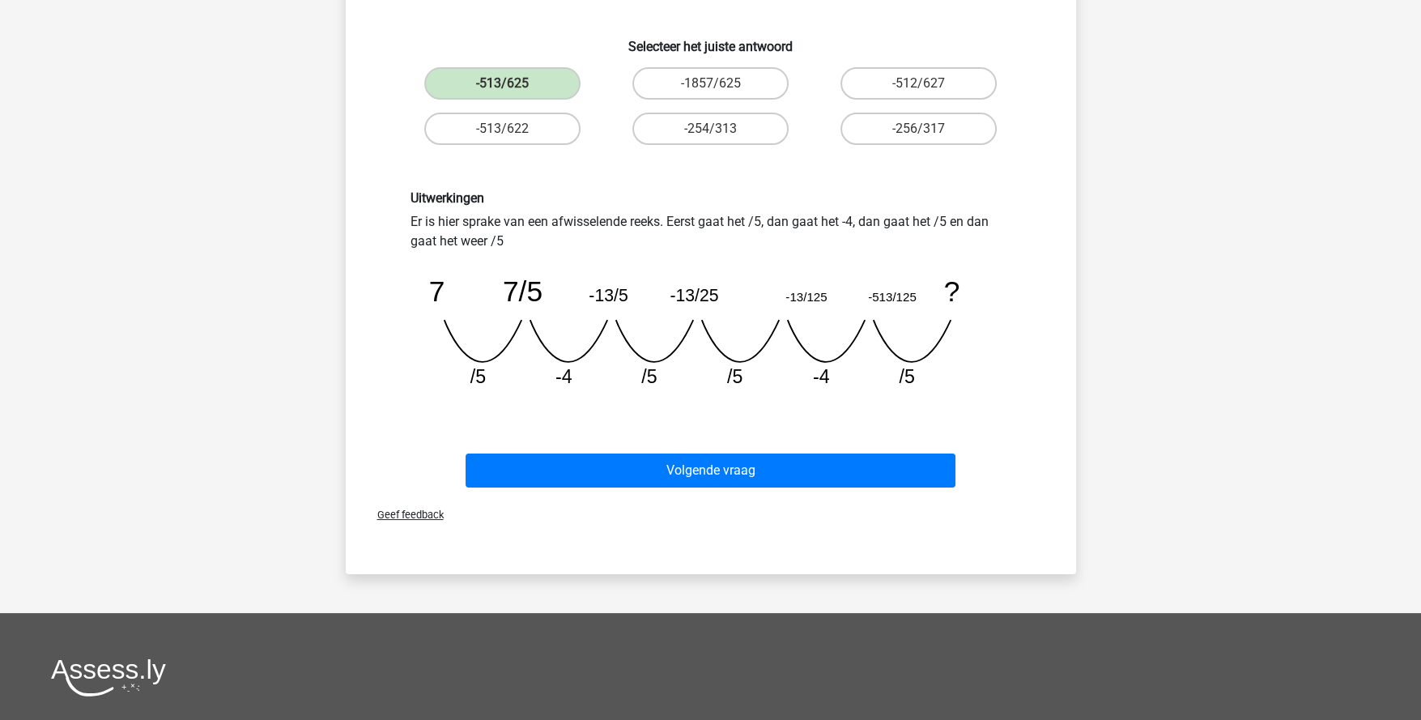
scroll to position [323, 0]
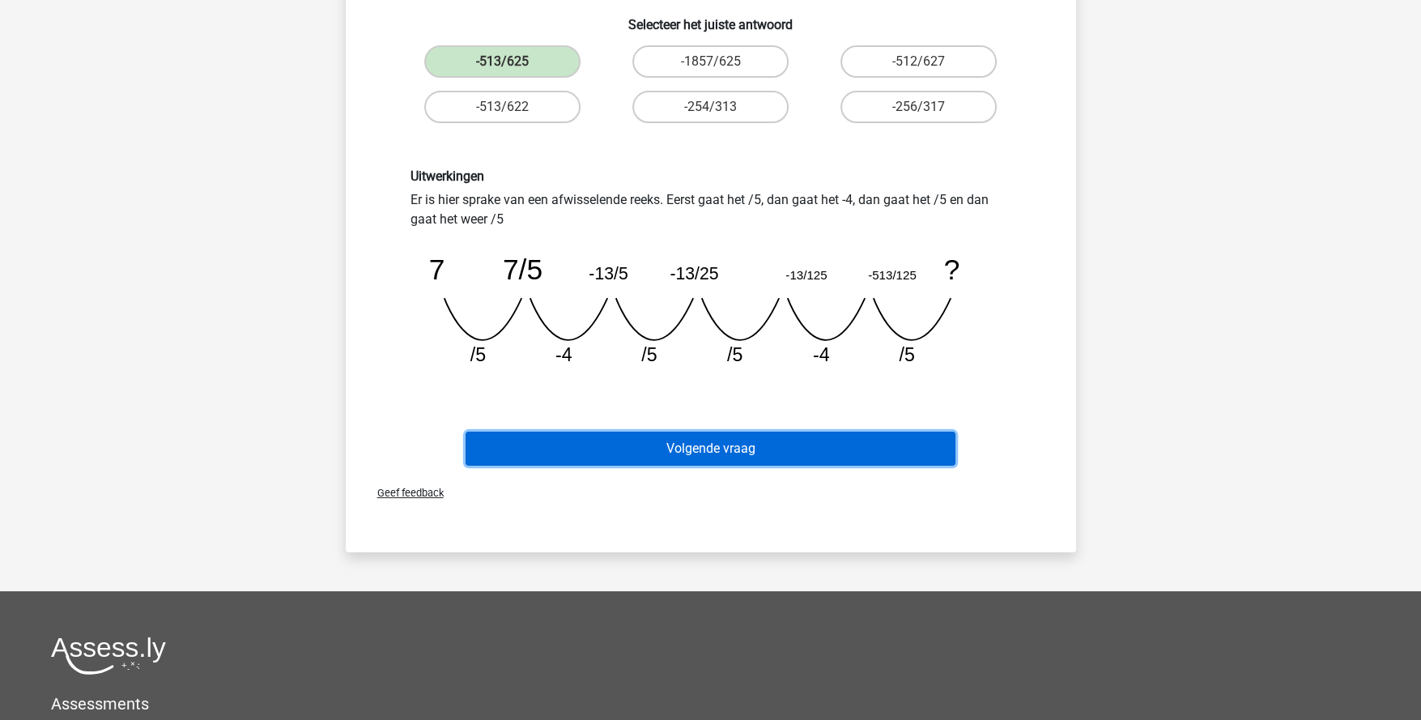
click at [700, 452] on button "Volgende vraag" at bounding box center [711, 449] width 490 height 34
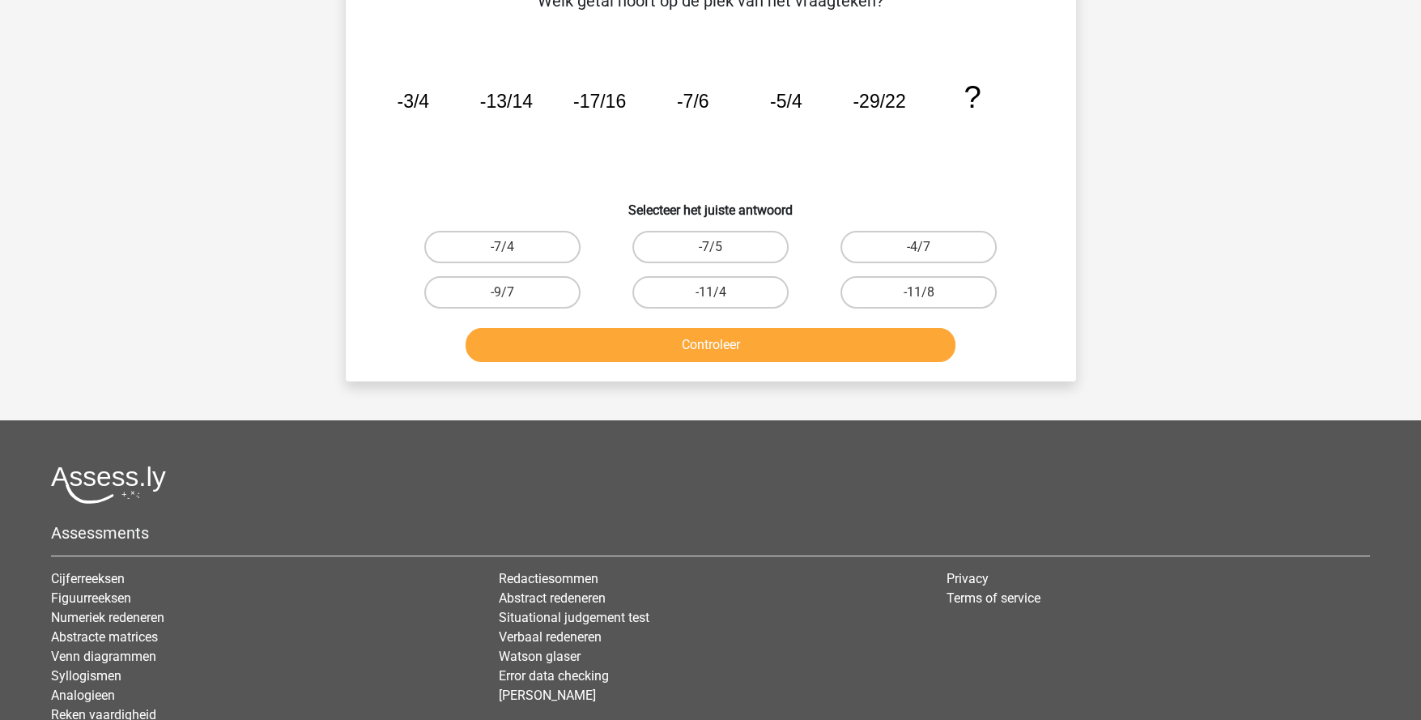
scroll to position [80, 0]
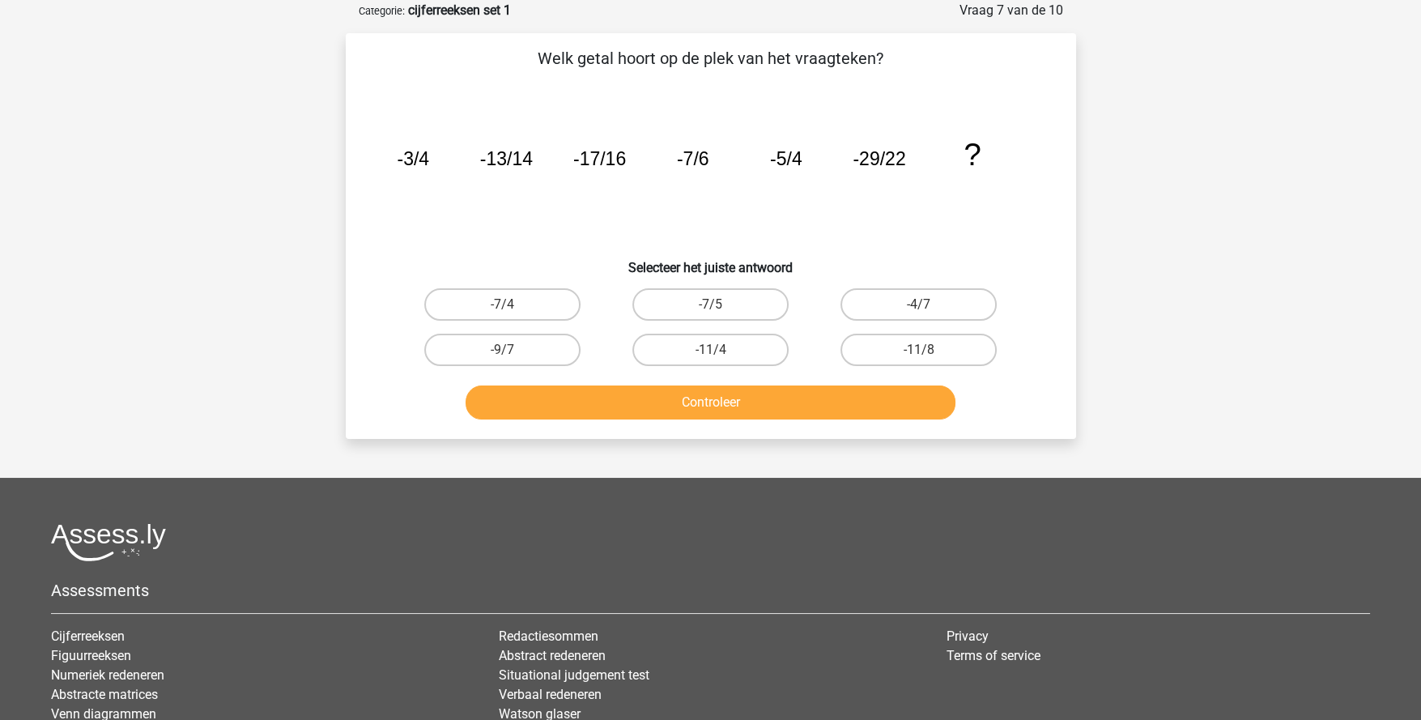
click at [908, 354] on label "-11/8" at bounding box center [919, 350] width 156 height 32
click at [919, 354] on input "-11/8" at bounding box center [924, 355] width 11 height 11
radio input "true"
click at [856, 403] on button "Controleer" at bounding box center [711, 402] width 490 height 34
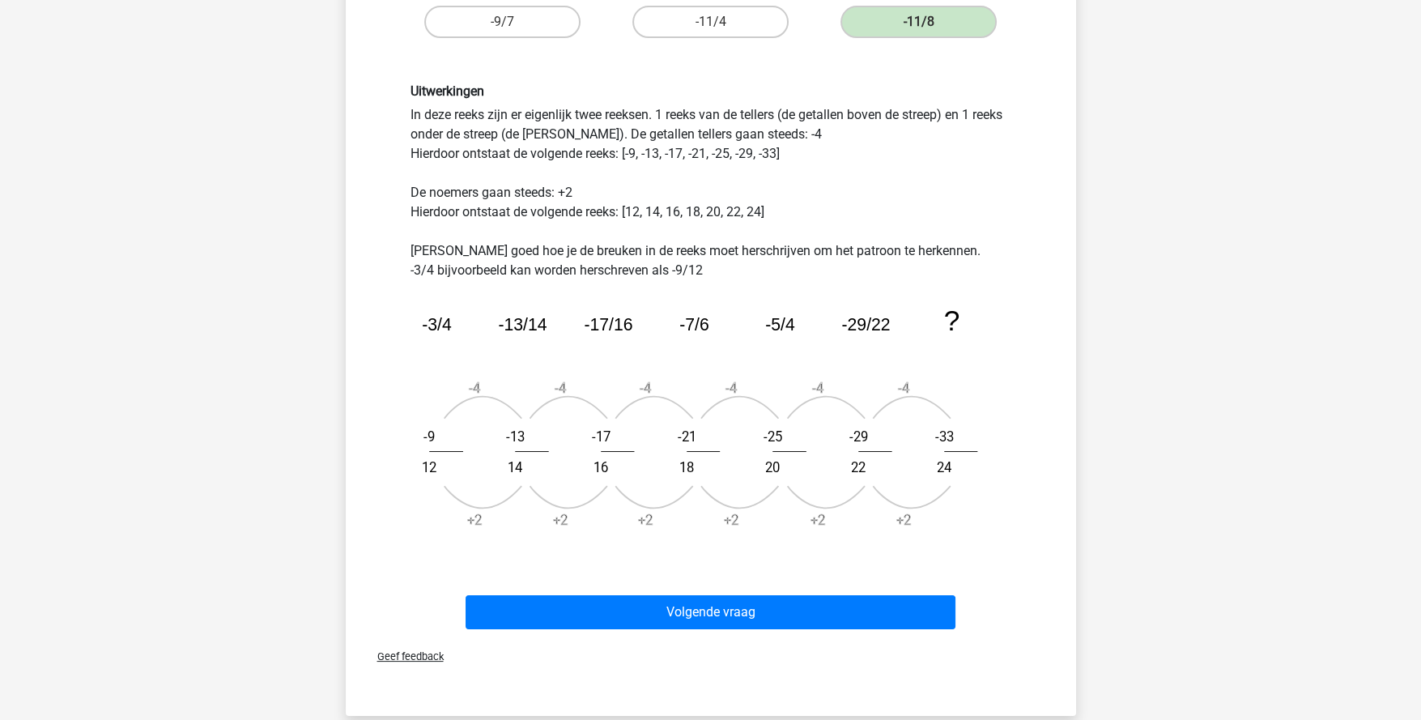
scroll to position [486, 0]
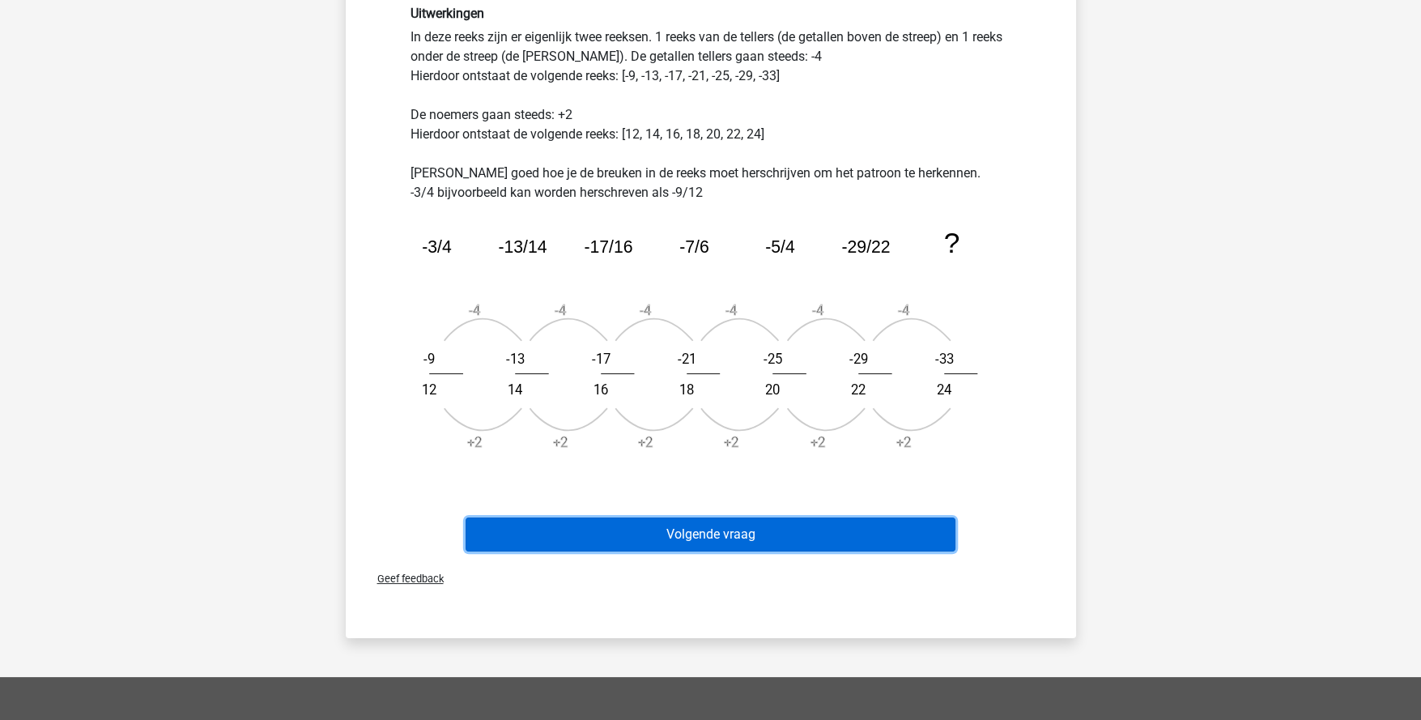
click at [797, 530] on button "Volgende vraag" at bounding box center [711, 534] width 490 height 34
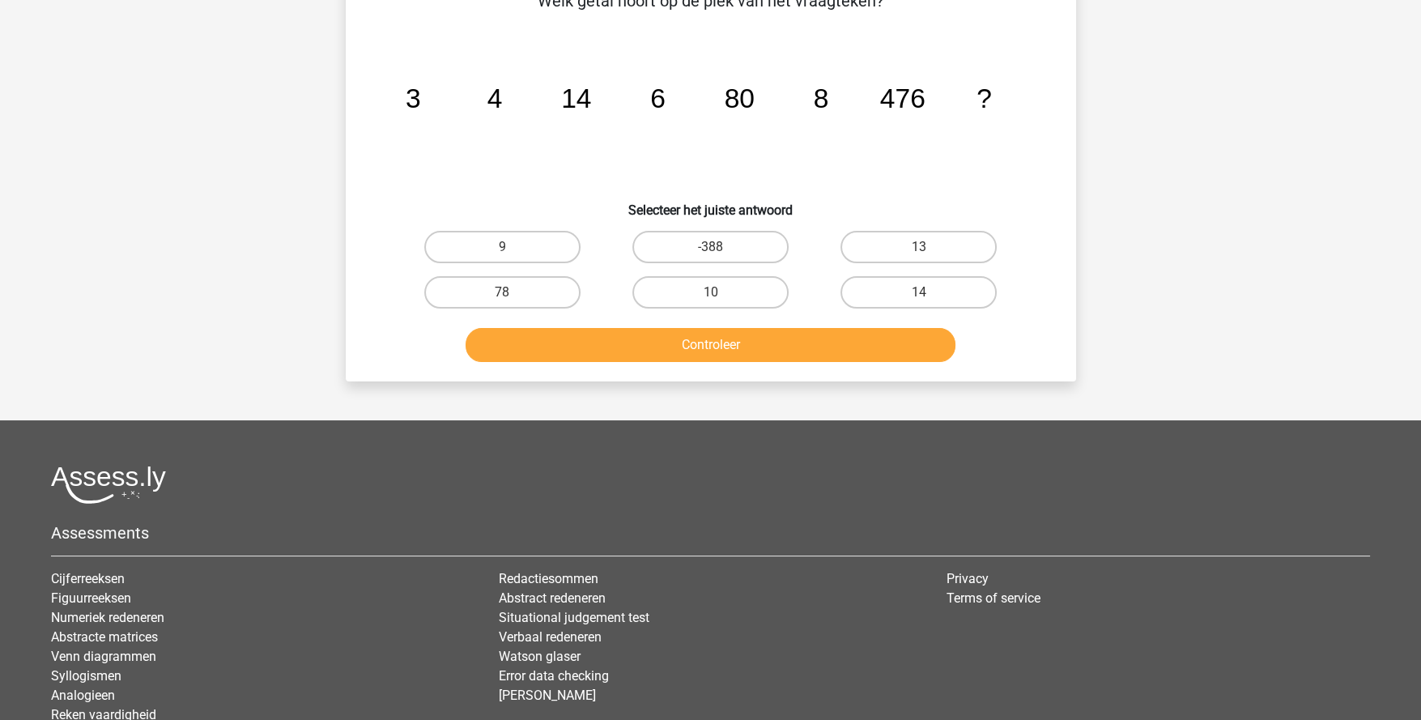
scroll to position [80, 0]
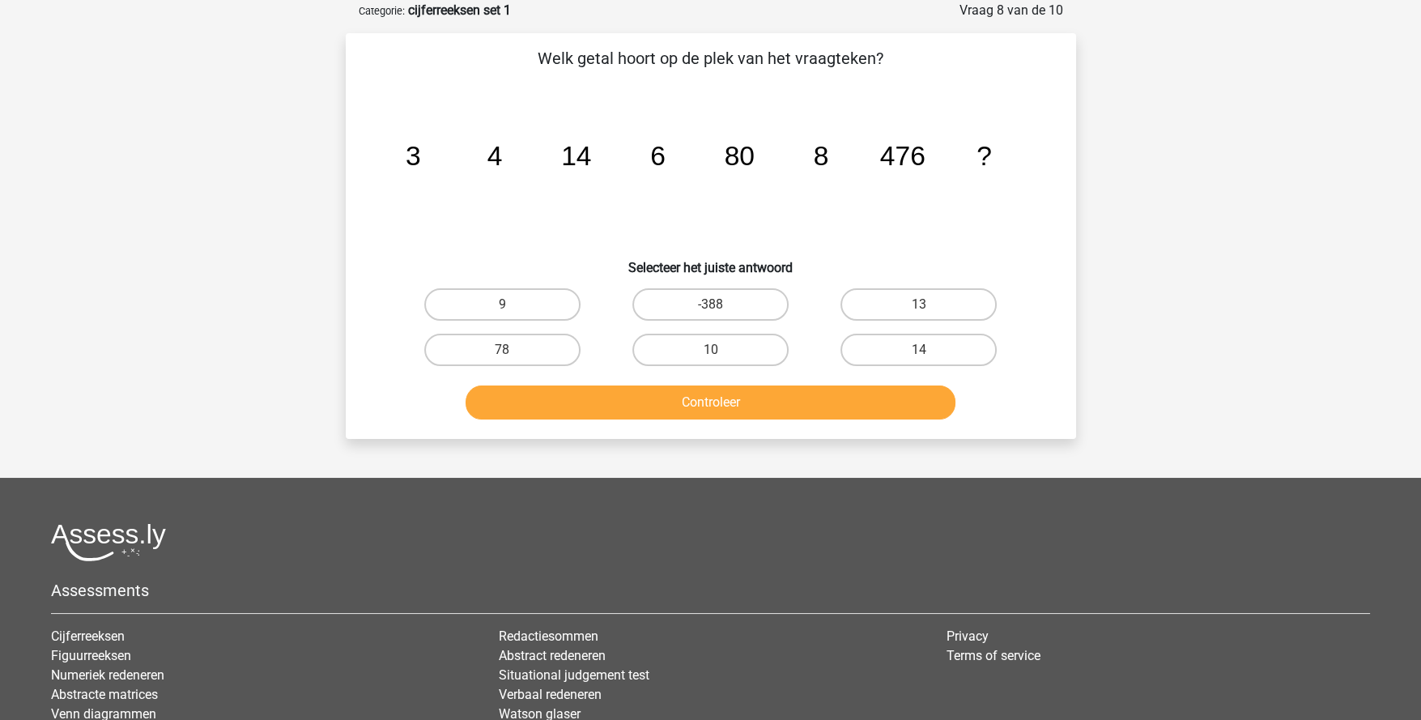
click at [717, 341] on label "10" at bounding box center [710, 350] width 156 height 32
click at [717, 350] on input "10" at bounding box center [715, 355] width 11 height 11
radio input "true"
click at [732, 403] on button "Controleer" at bounding box center [711, 402] width 490 height 34
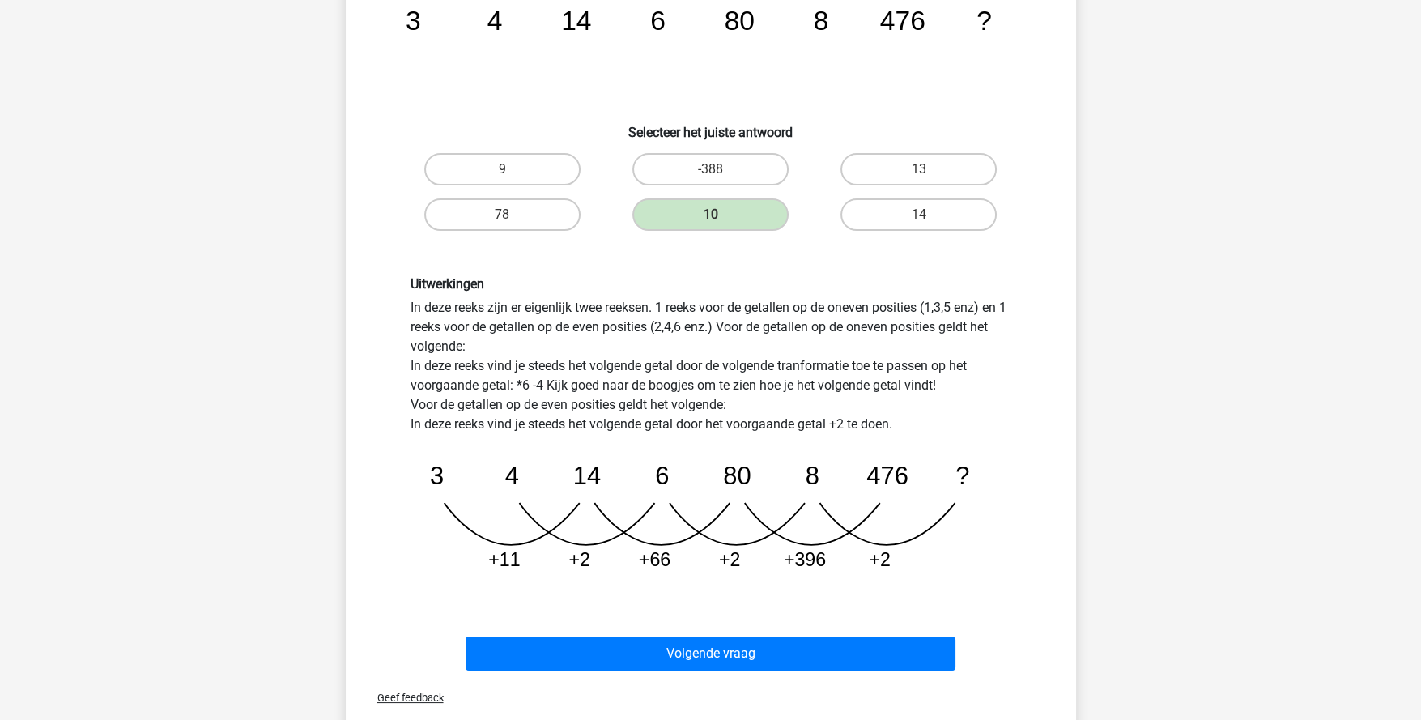
scroll to position [243, 0]
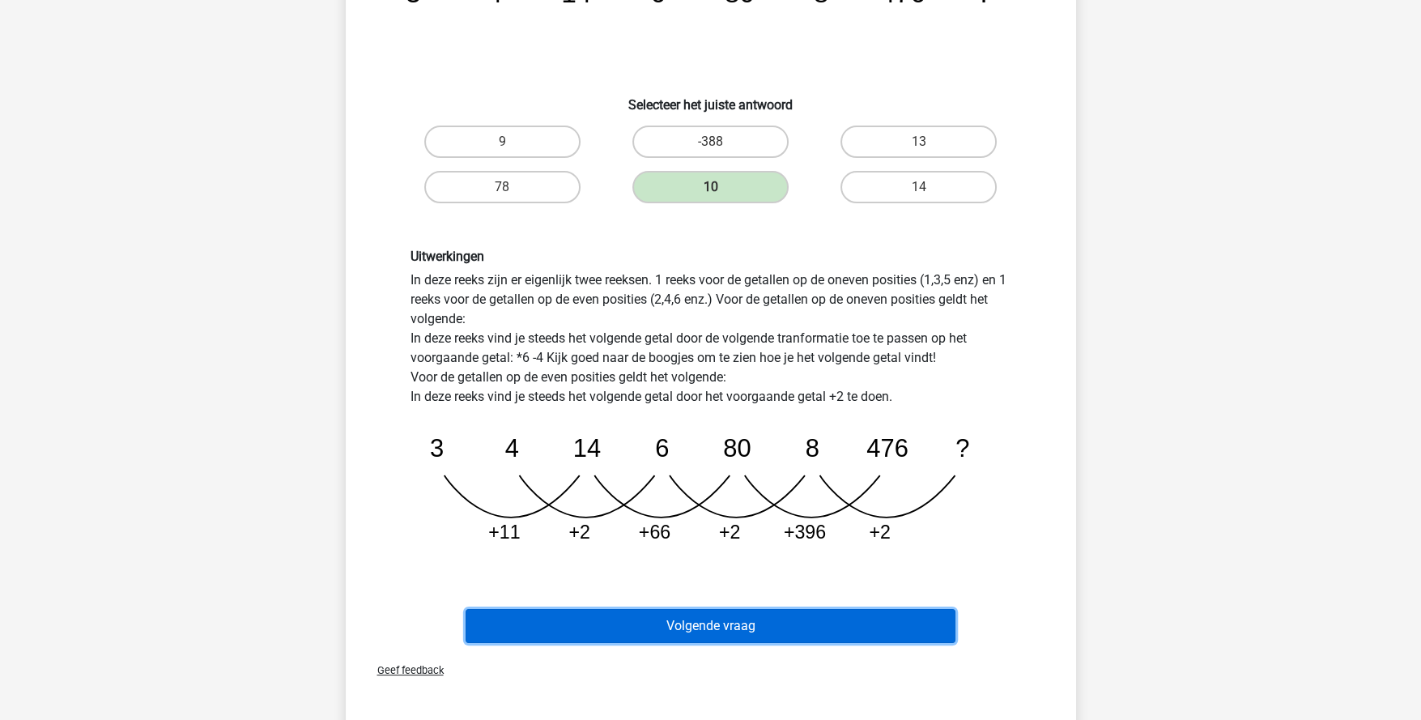
click at [768, 618] on button "Volgende vraag" at bounding box center [711, 626] width 490 height 34
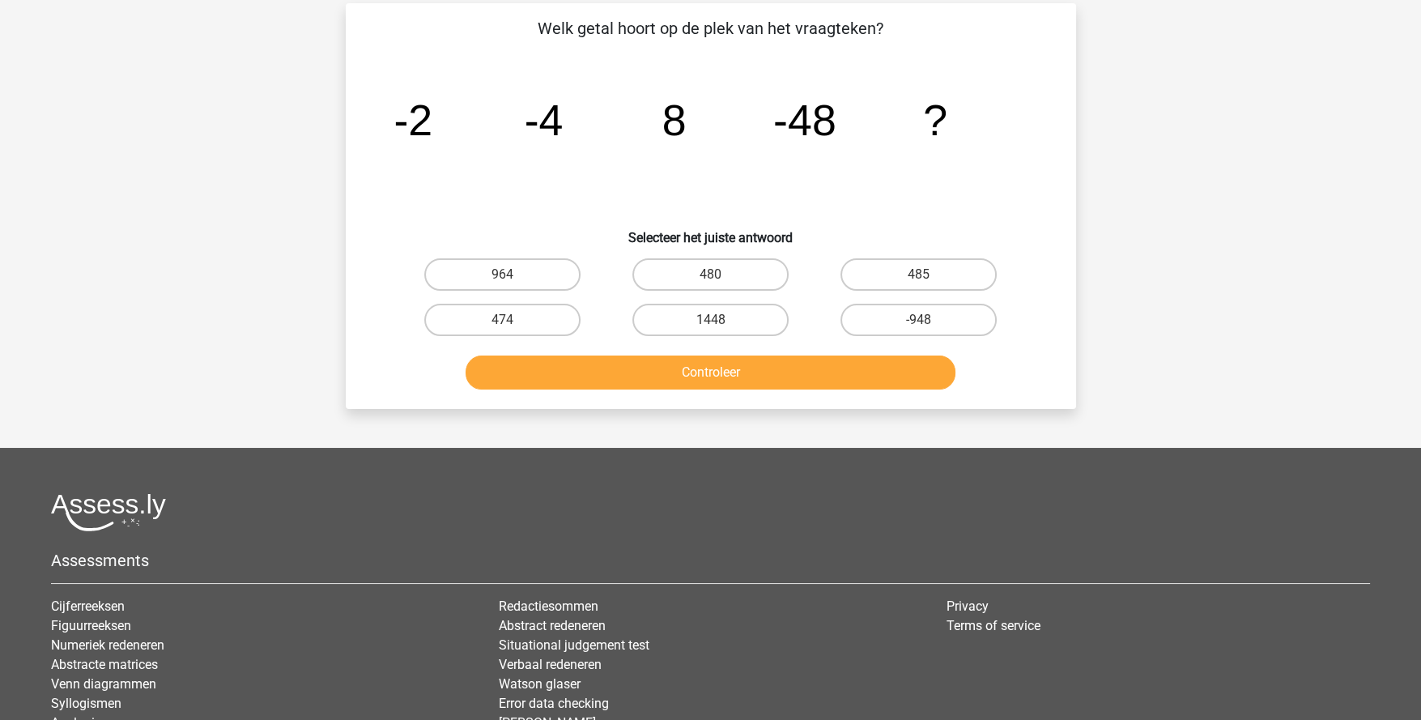
scroll to position [80, 0]
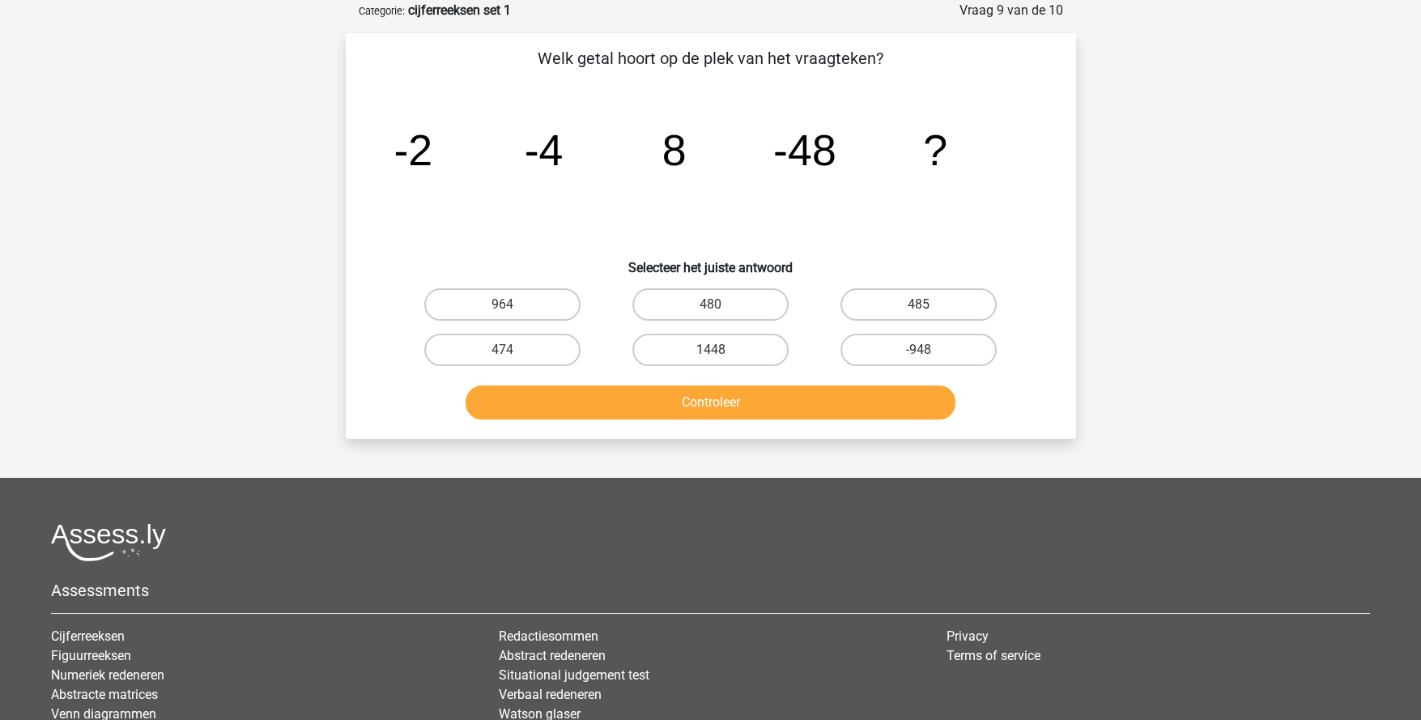
click at [939, 354] on label "-948" at bounding box center [919, 350] width 156 height 32
click at [930, 354] on input "-948" at bounding box center [924, 355] width 11 height 11
radio input "true"
click at [871, 394] on button "Controleer" at bounding box center [711, 402] width 490 height 34
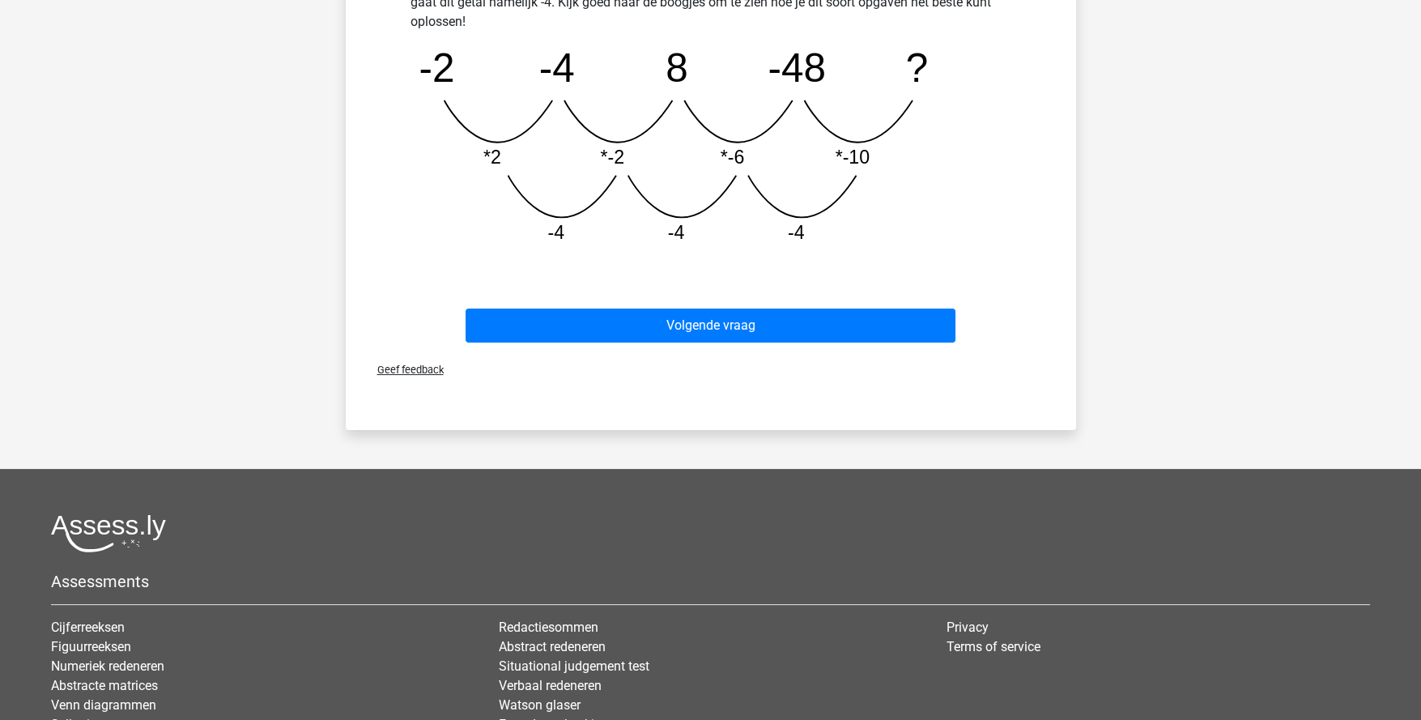
scroll to position [567, 0]
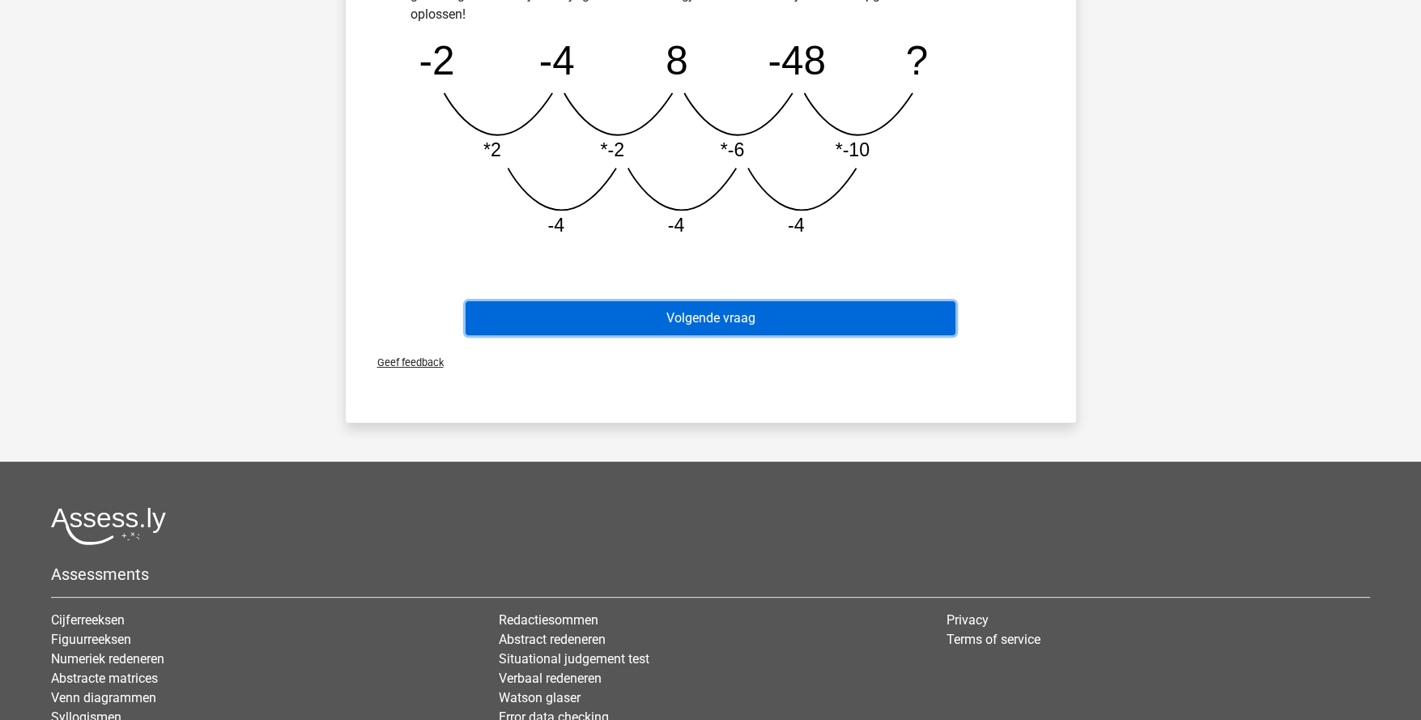
click at [768, 319] on button "Volgende vraag" at bounding box center [711, 318] width 490 height 34
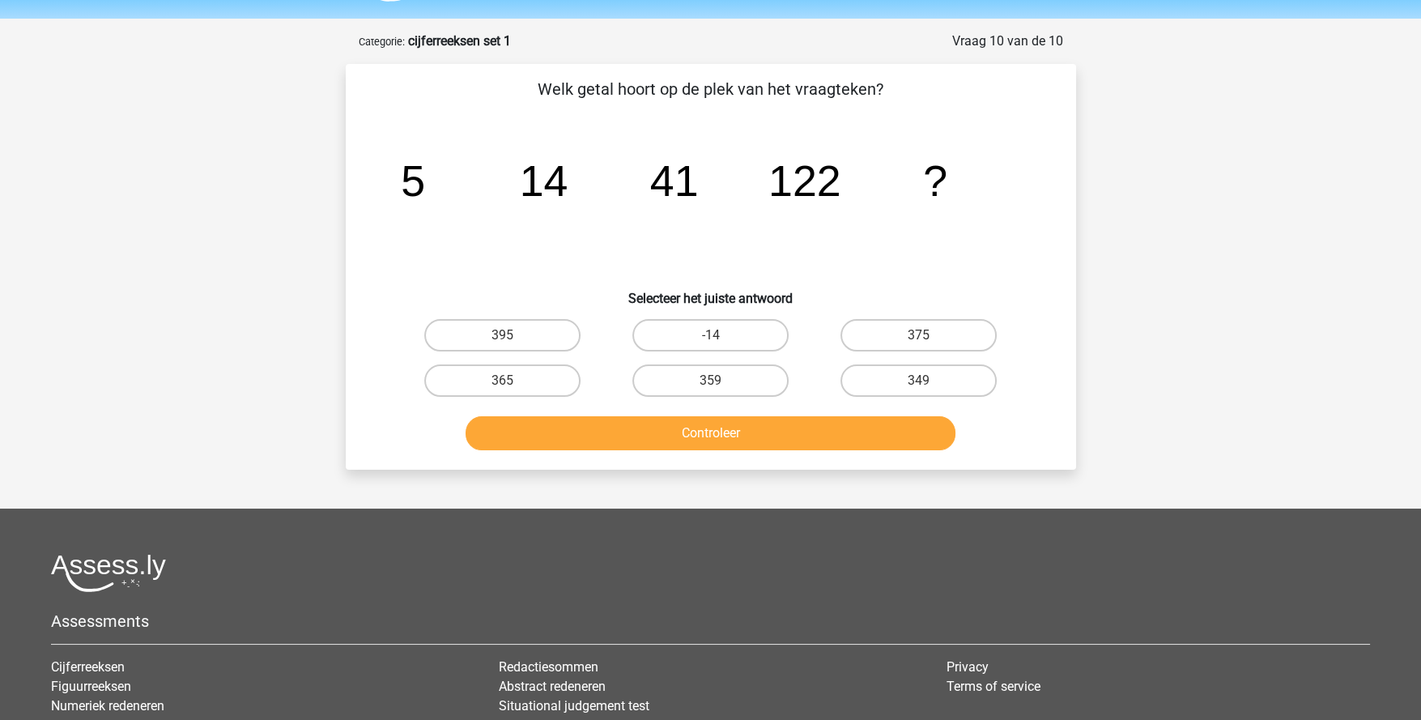
scroll to position [0, 0]
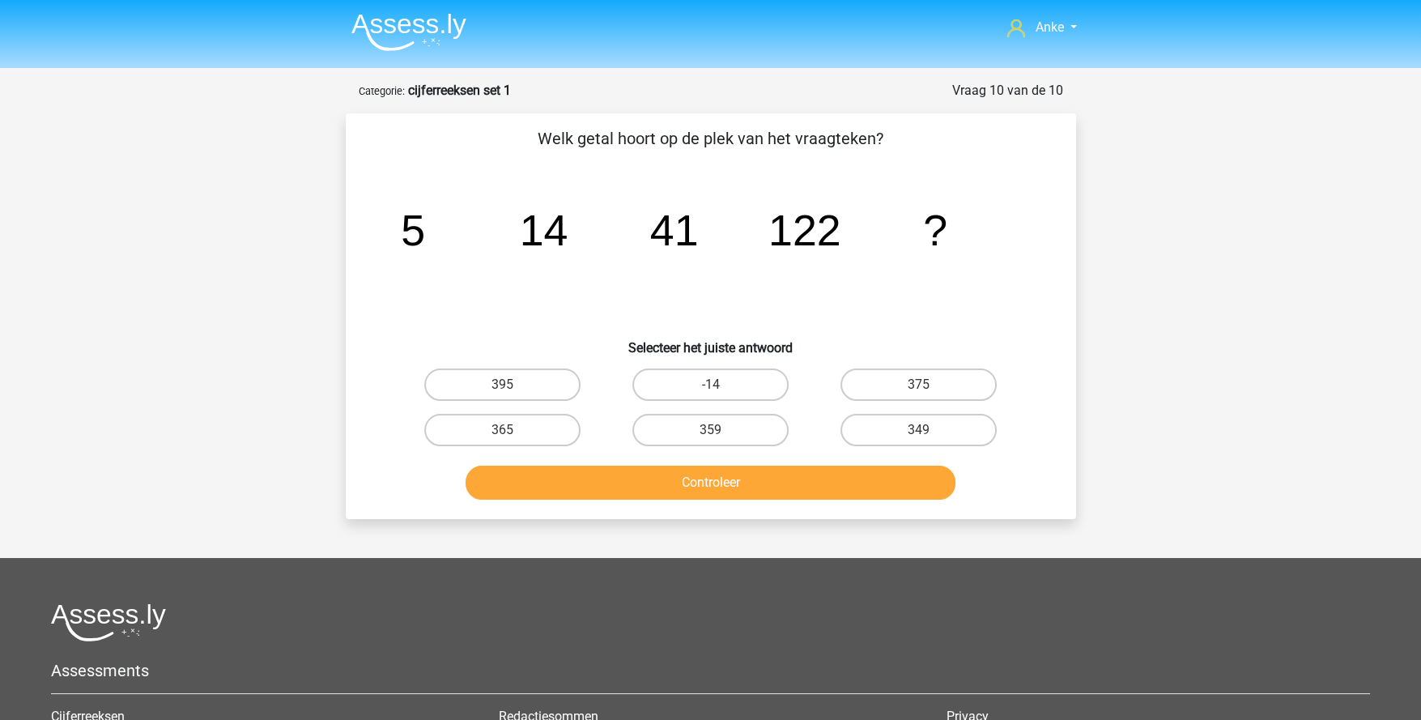
click at [467, 427] on label "365" at bounding box center [502, 430] width 156 height 32
click at [502, 430] on input "365" at bounding box center [507, 435] width 11 height 11
radio input "true"
click at [678, 493] on button "Controleer" at bounding box center [711, 483] width 490 height 34
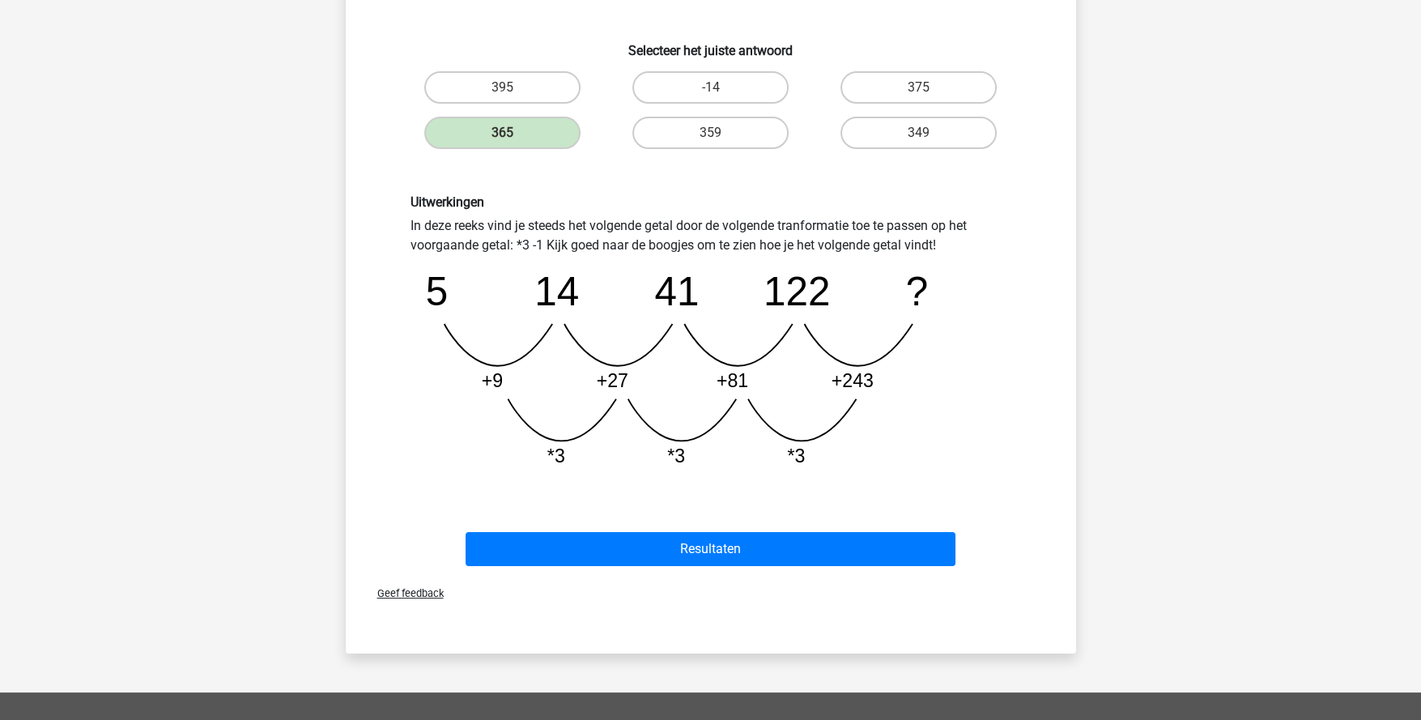
scroll to position [323, 0]
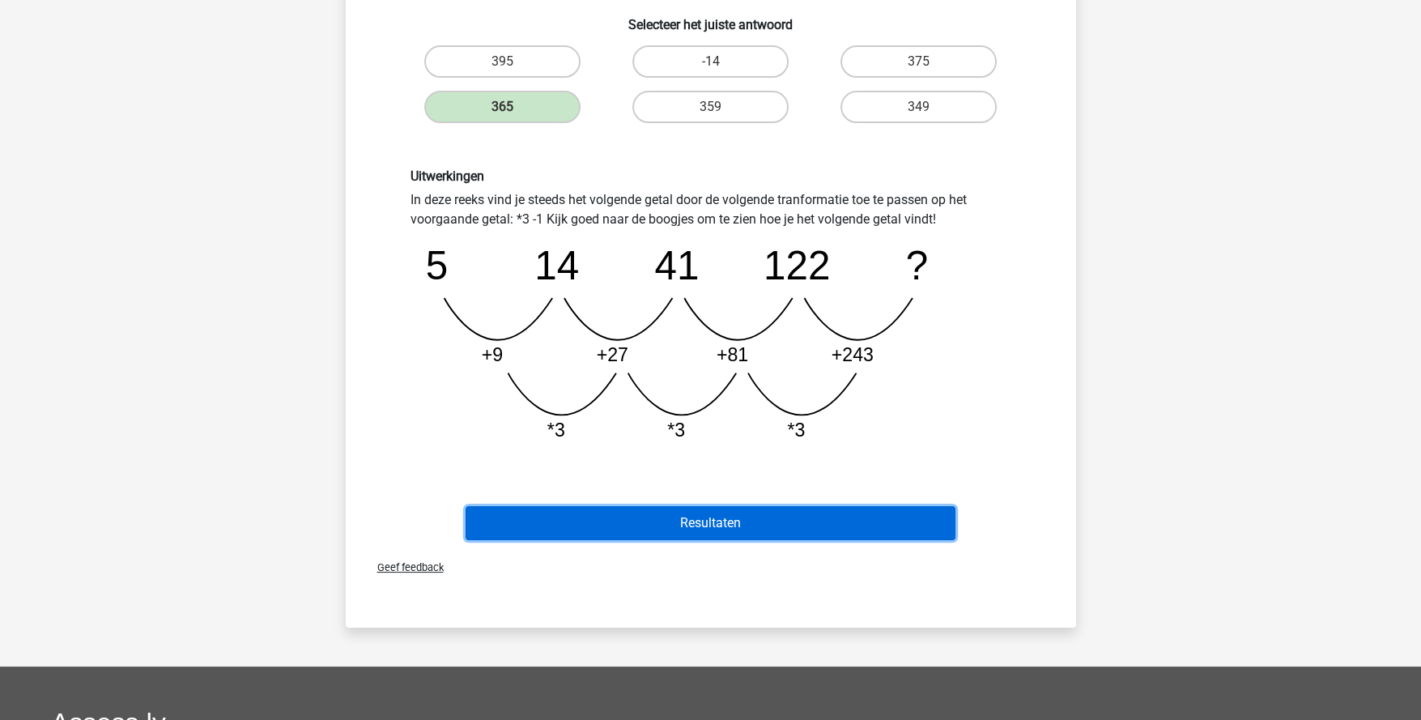
click at [768, 512] on button "Resultaten" at bounding box center [711, 523] width 490 height 34
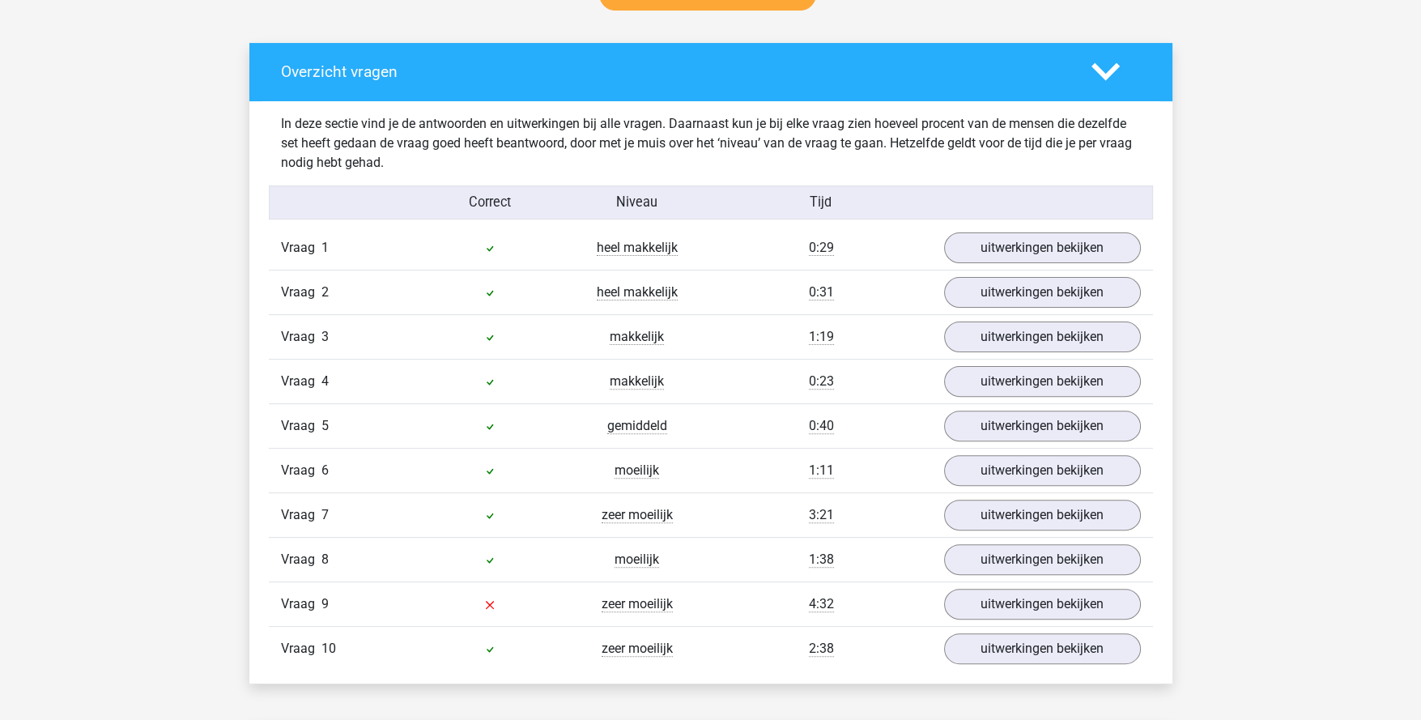
scroll to position [972, 0]
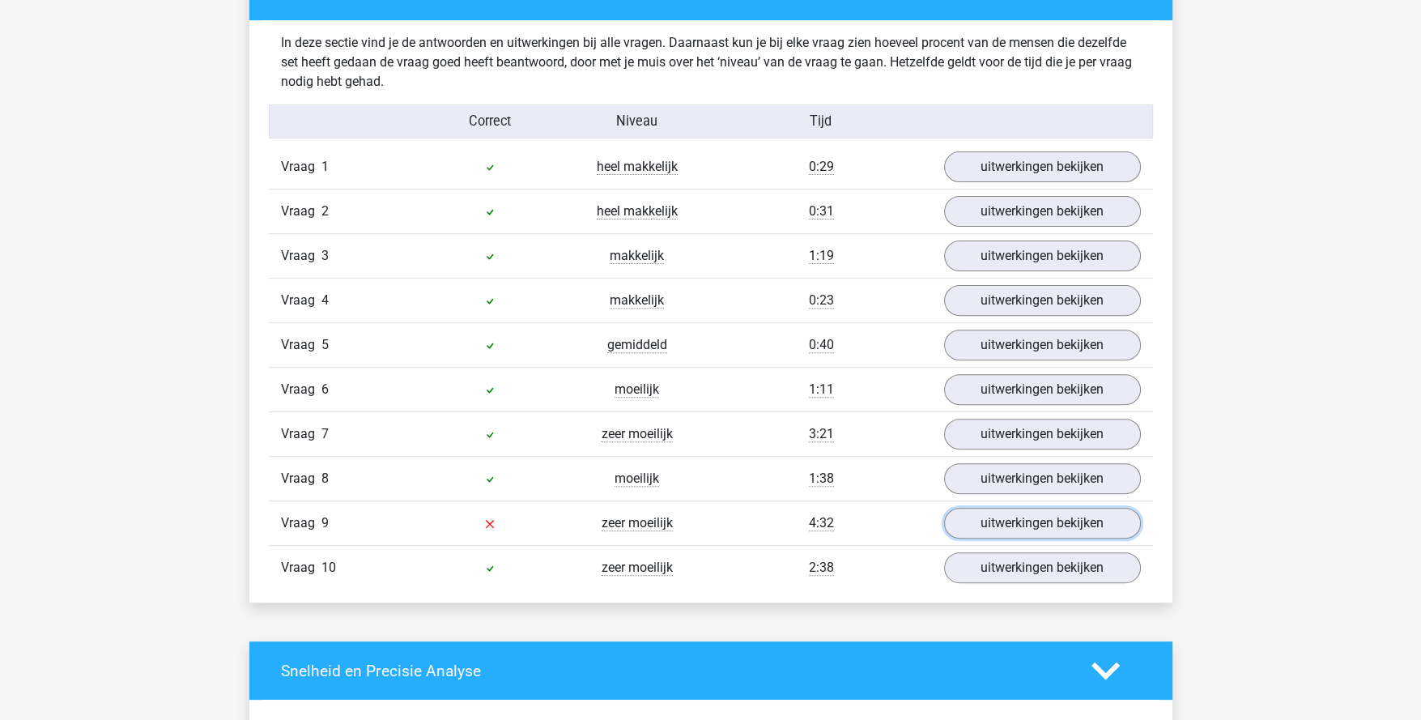
click at [1012, 518] on link "uitwerkingen bekijken" at bounding box center [1042, 523] width 197 height 31
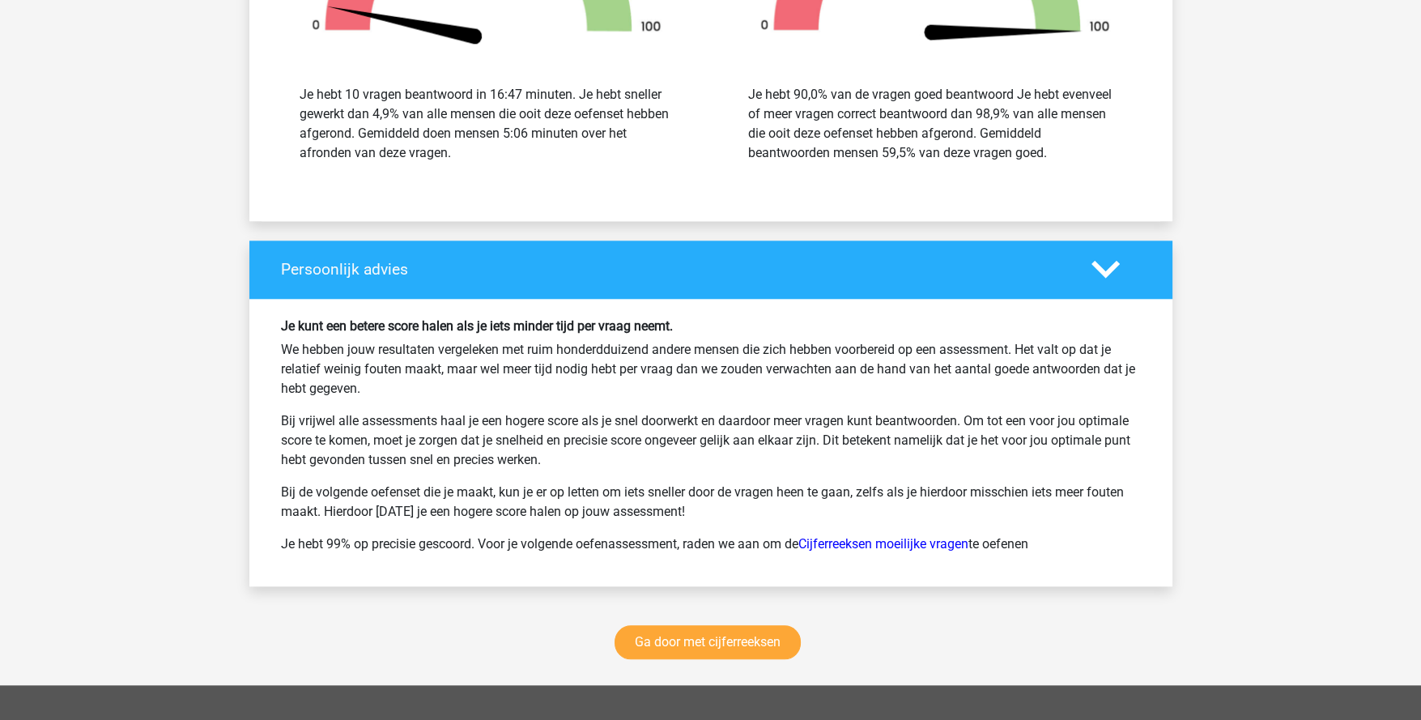
scroll to position [2752, 0]
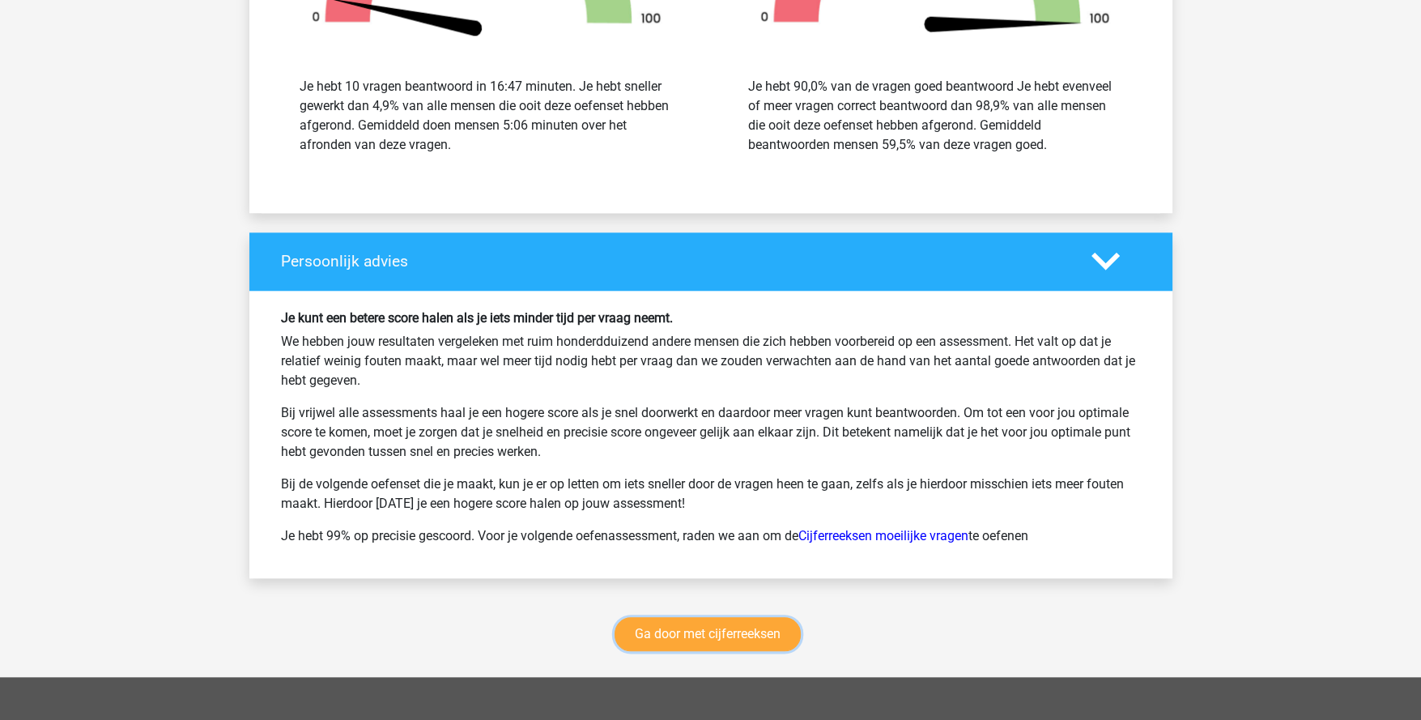
click at [721, 628] on link "Ga door met cijferreeksen" at bounding box center [708, 634] width 186 height 34
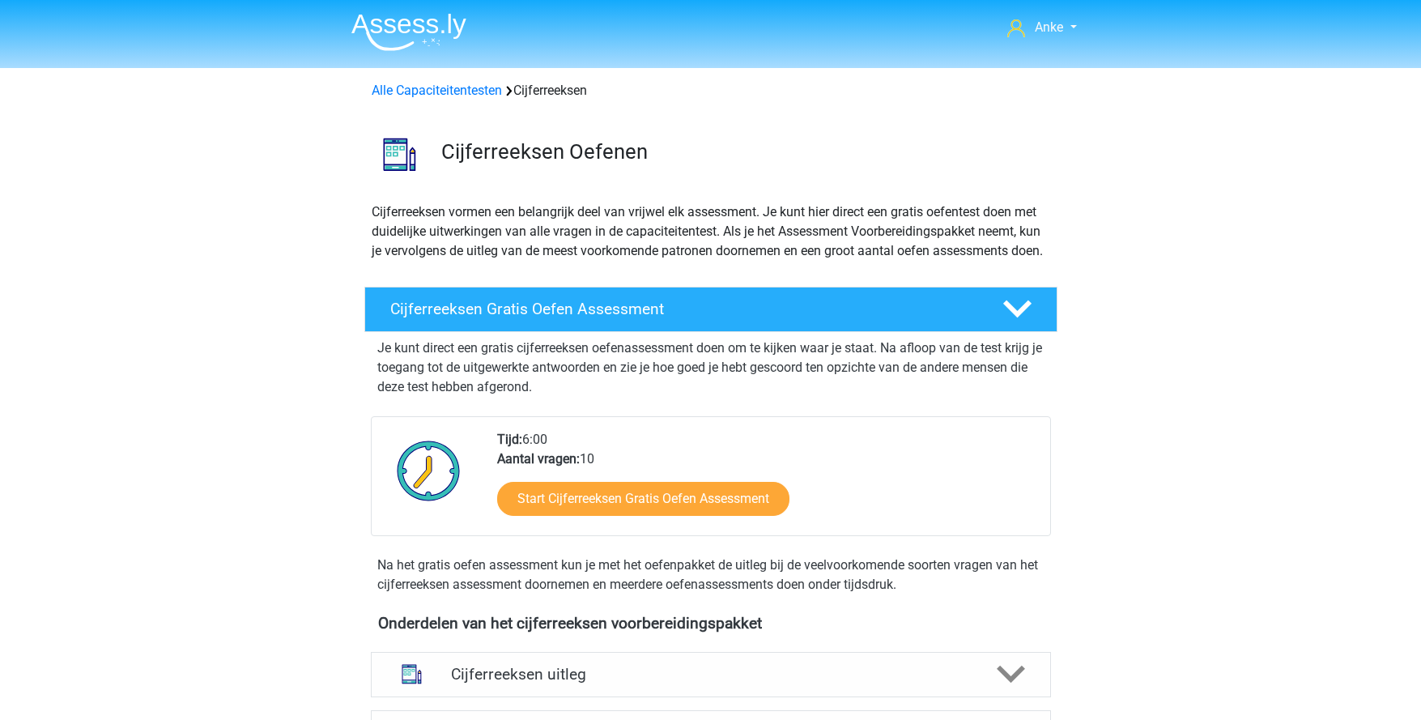
scroll to position [721, 0]
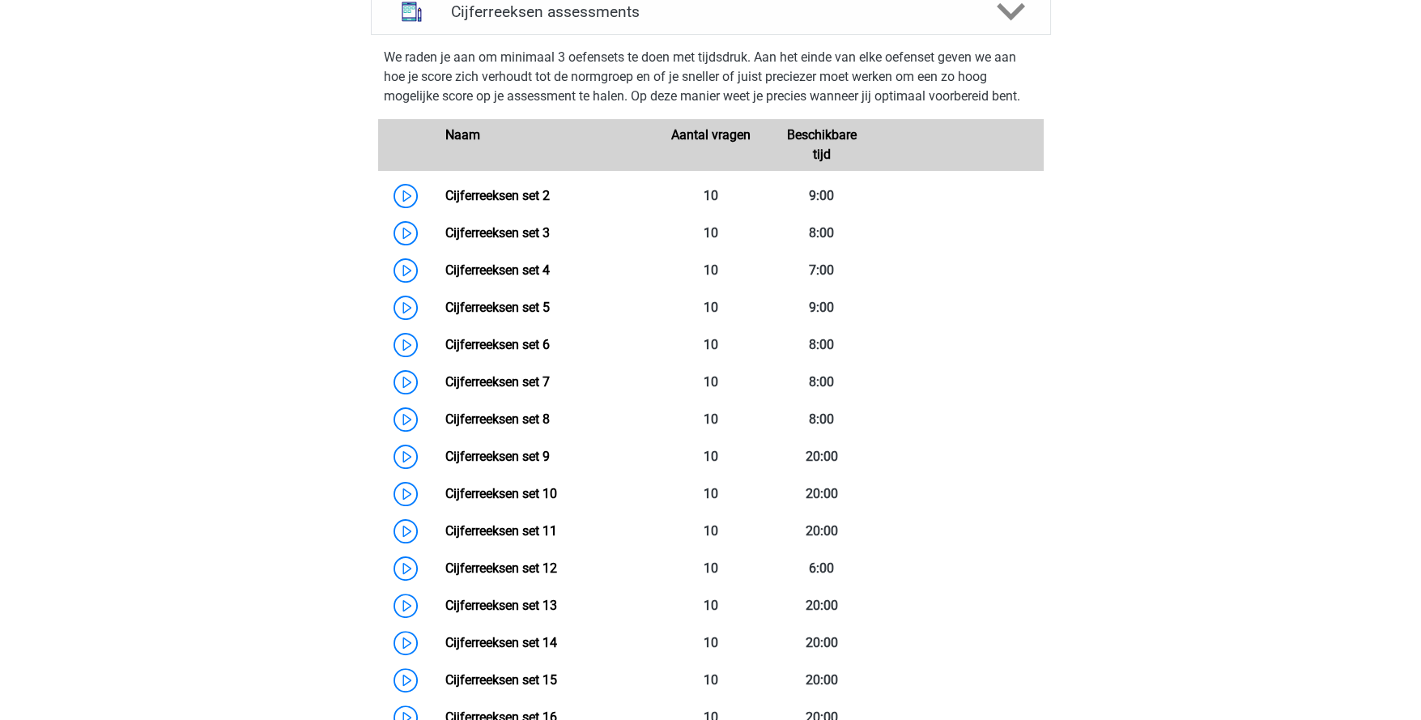
click at [509, 203] on link "Cijferreeksen set 2" at bounding box center [497, 195] width 104 height 15
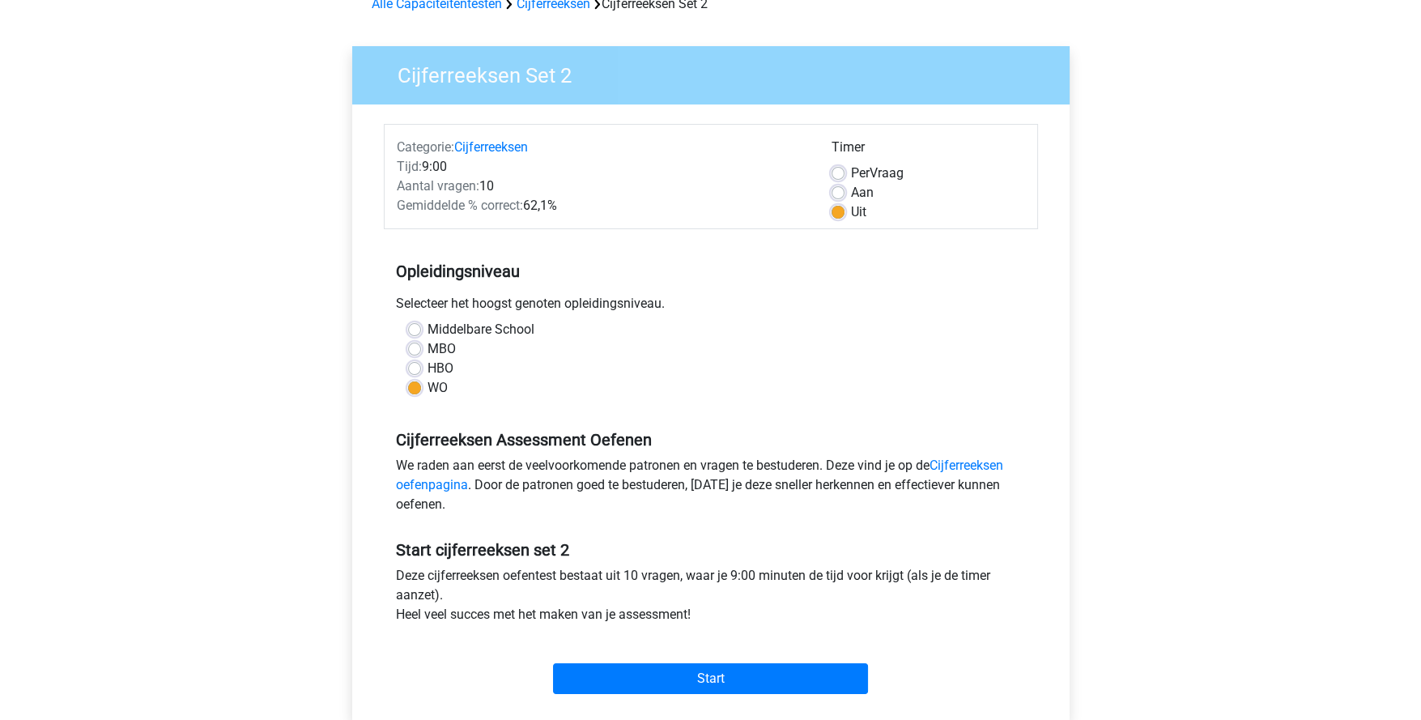
scroll to position [243, 0]
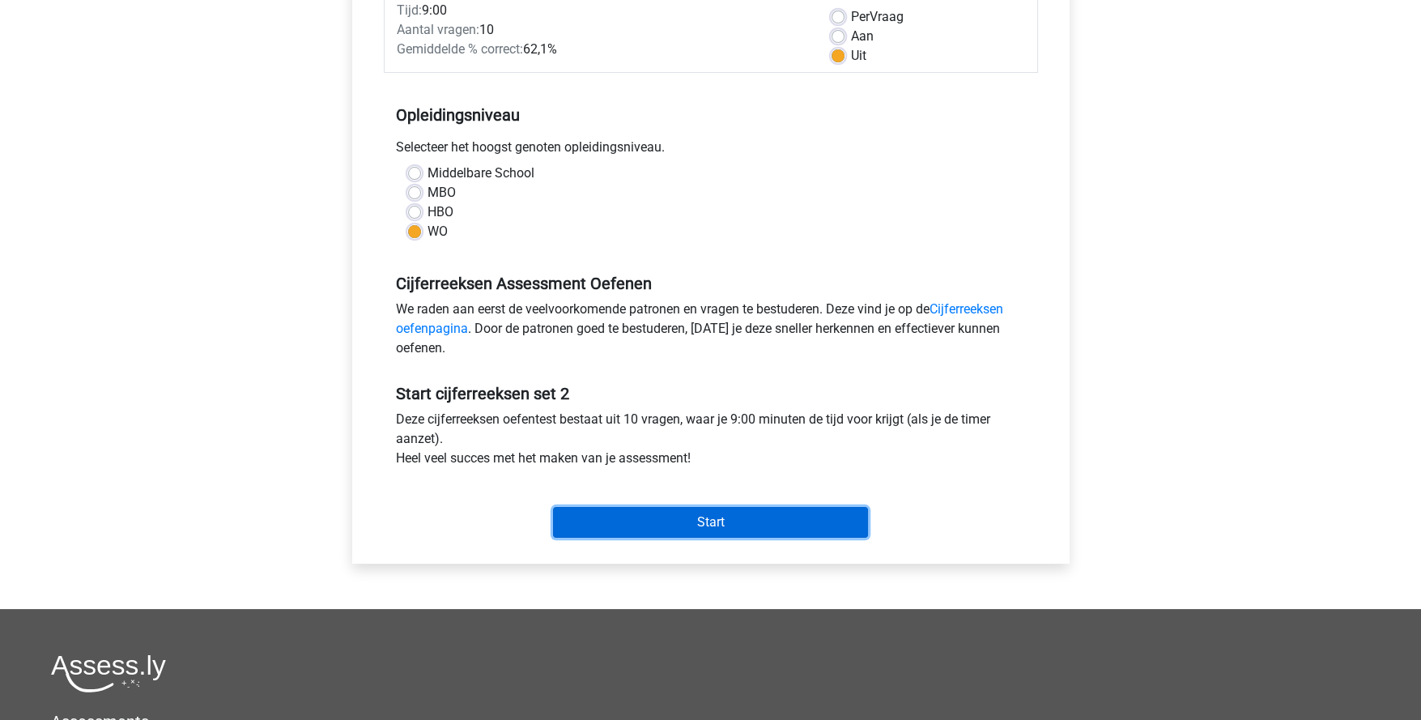
click at [716, 529] on input "Start" at bounding box center [710, 522] width 315 height 31
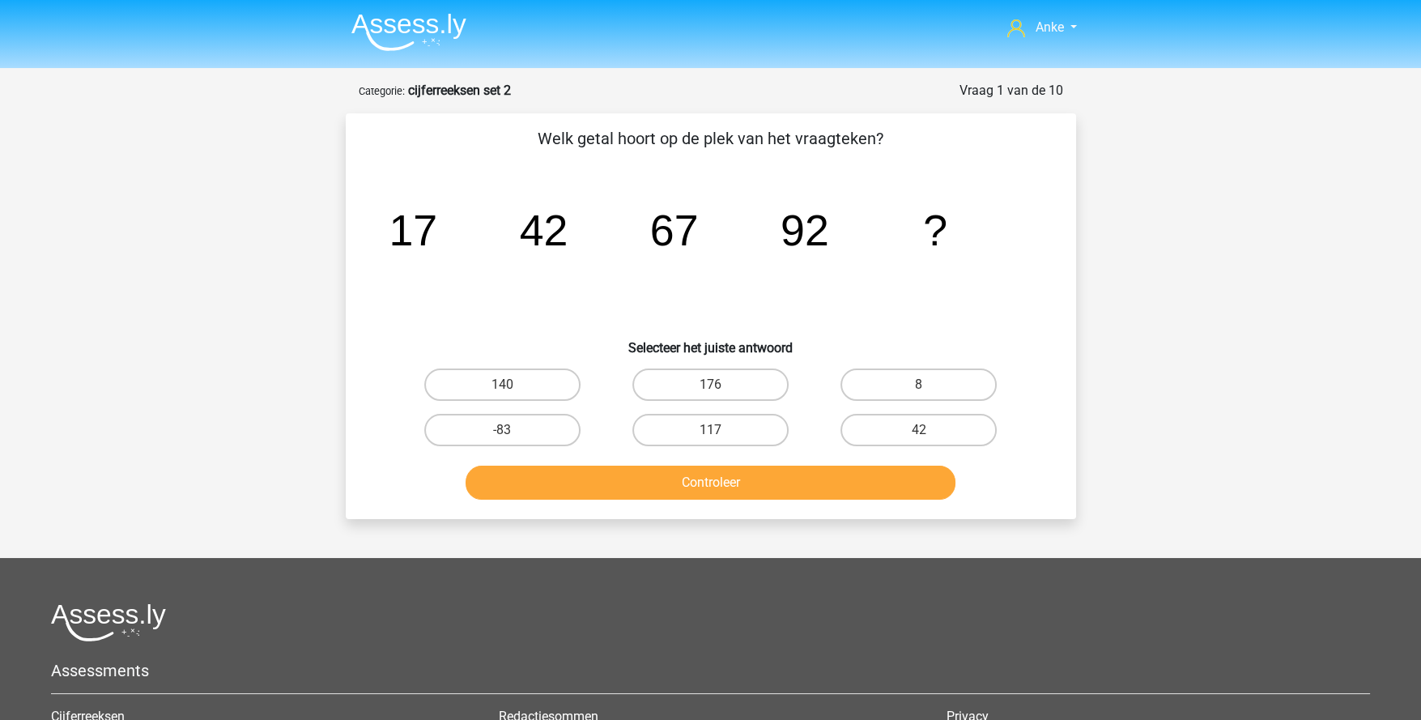
click at [716, 430] on input "117" at bounding box center [715, 435] width 11 height 11
radio input "true"
click at [717, 466] on button "Controleer" at bounding box center [711, 483] width 490 height 34
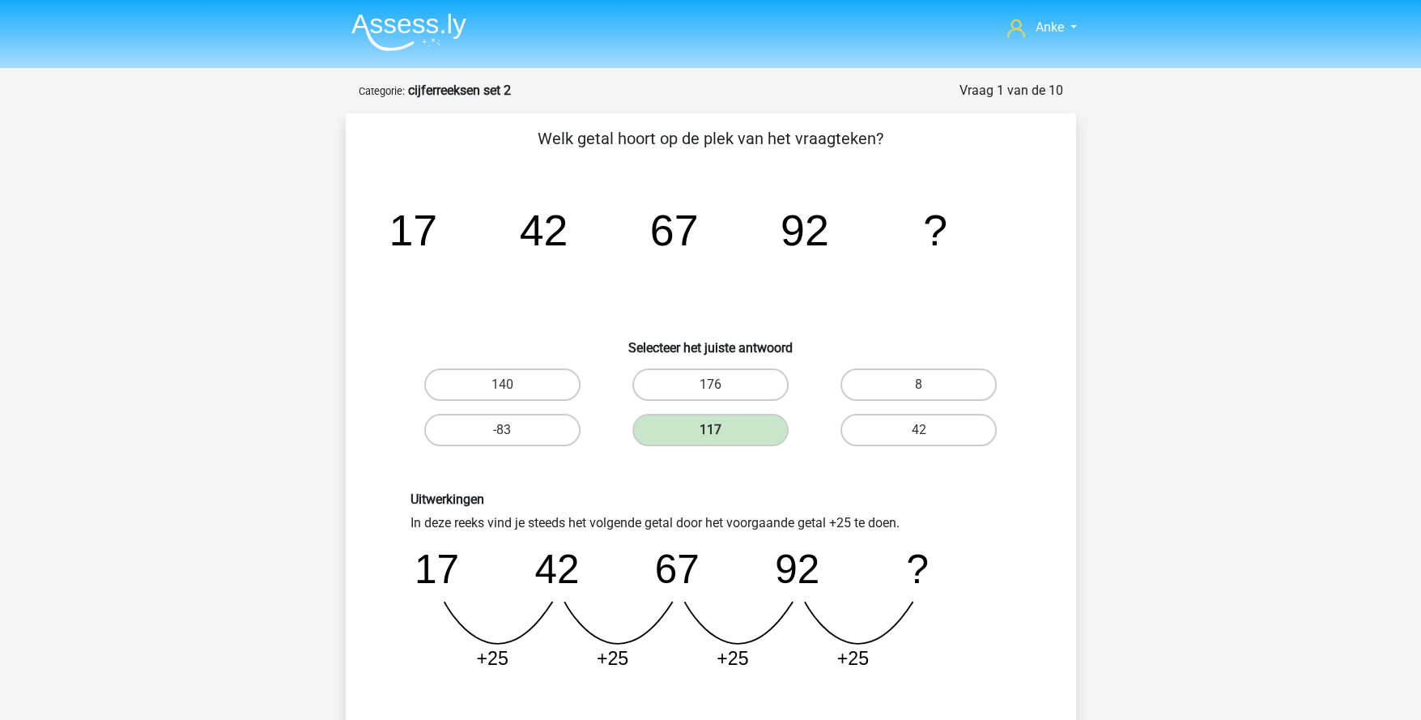
scroll to position [323, 0]
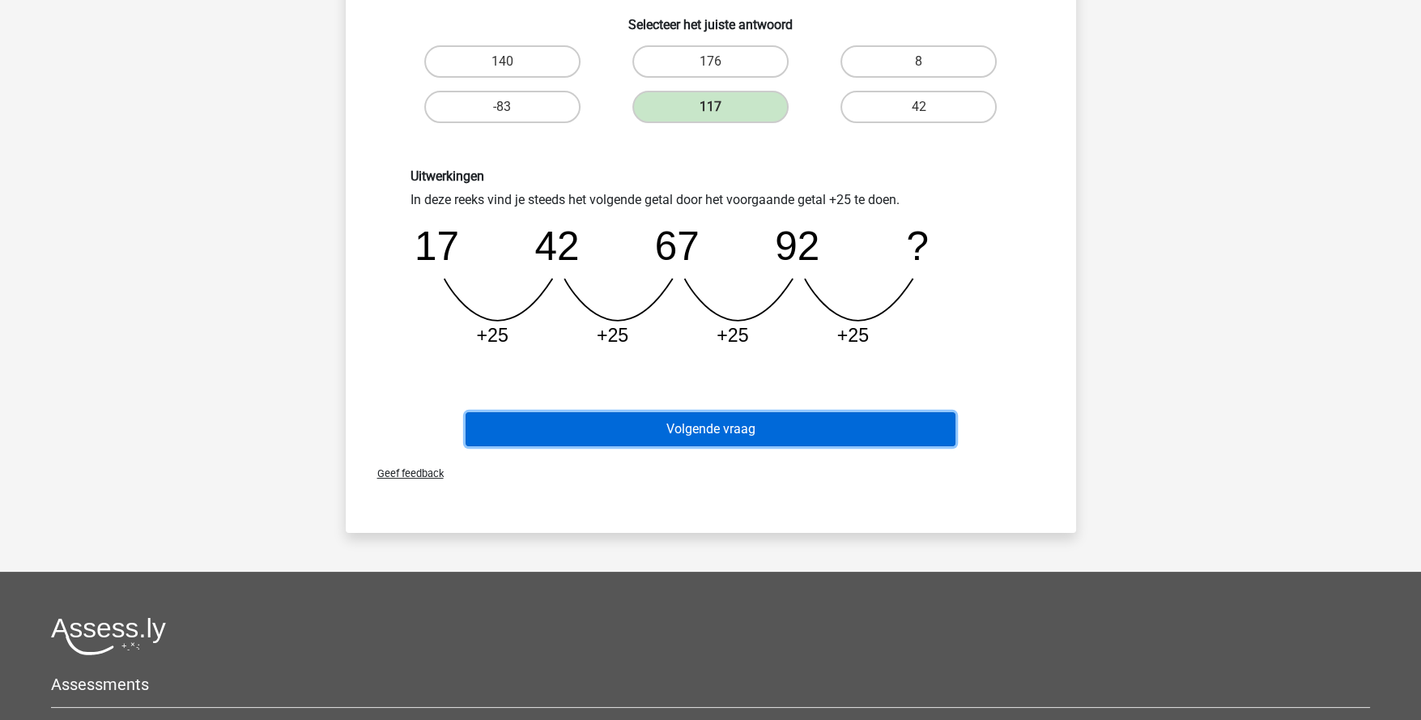
click at [717, 436] on button "Volgende vraag" at bounding box center [711, 429] width 490 height 34
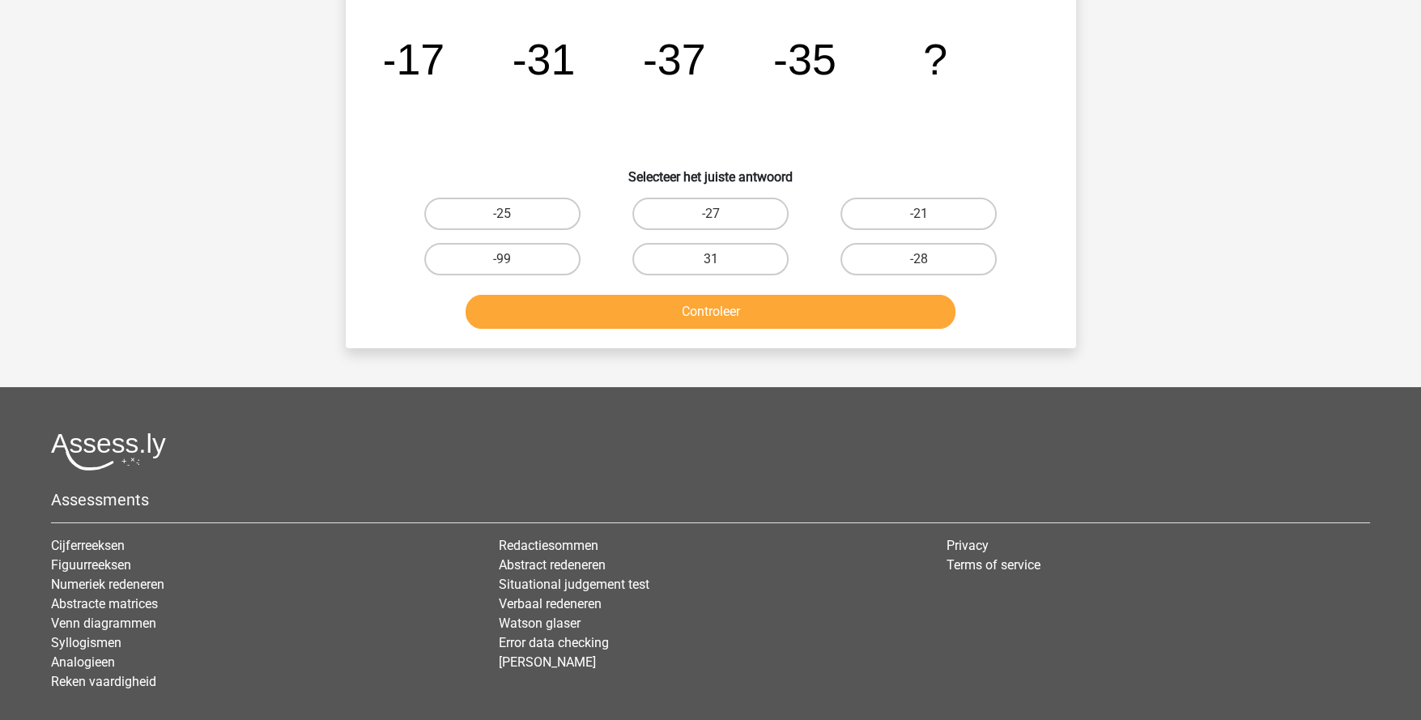
scroll to position [80, 0]
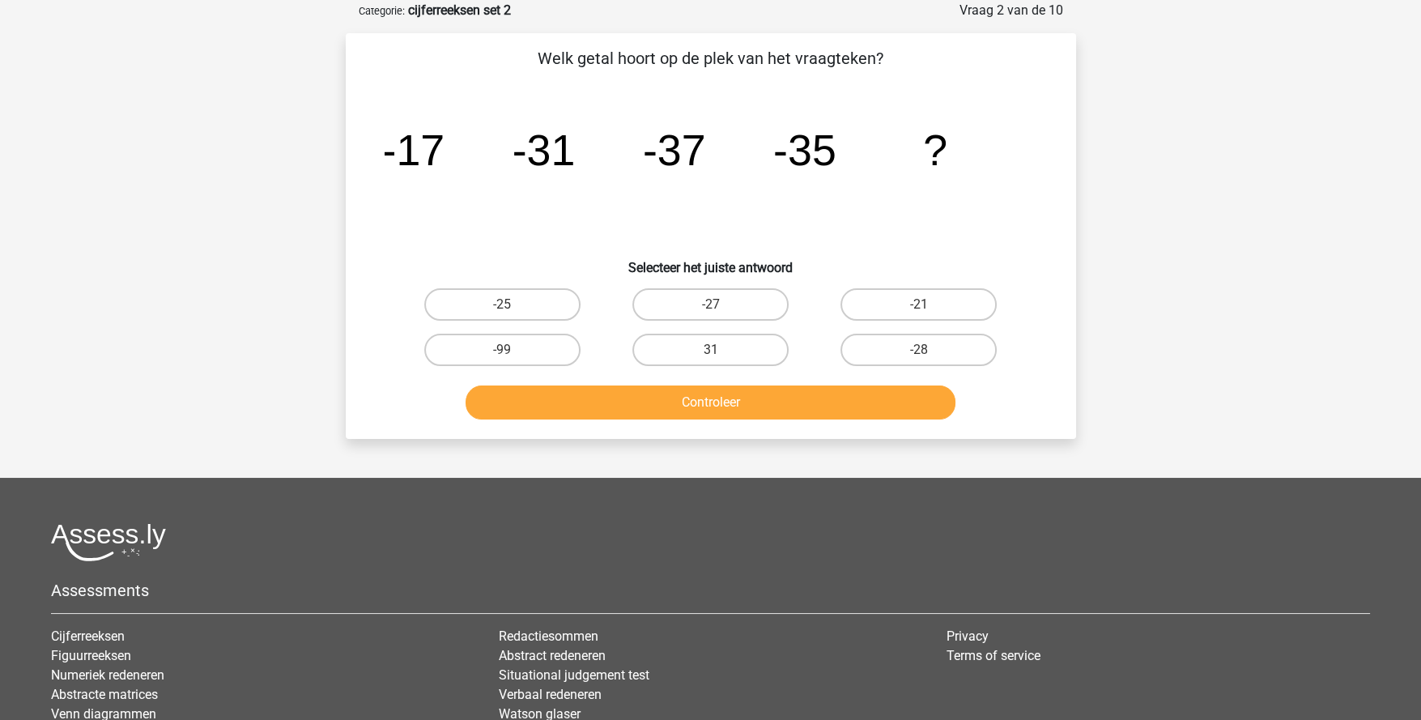
click at [529, 297] on label "-25" at bounding box center [502, 304] width 156 height 32
click at [513, 304] on input "-25" at bounding box center [507, 309] width 11 height 11
radio input "true"
click at [644, 418] on div "Controleer" at bounding box center [710, 405] width 625 height 40
click at [653, 411] on button "Controleer" at bounding box center [711, 402] width 490 height 34
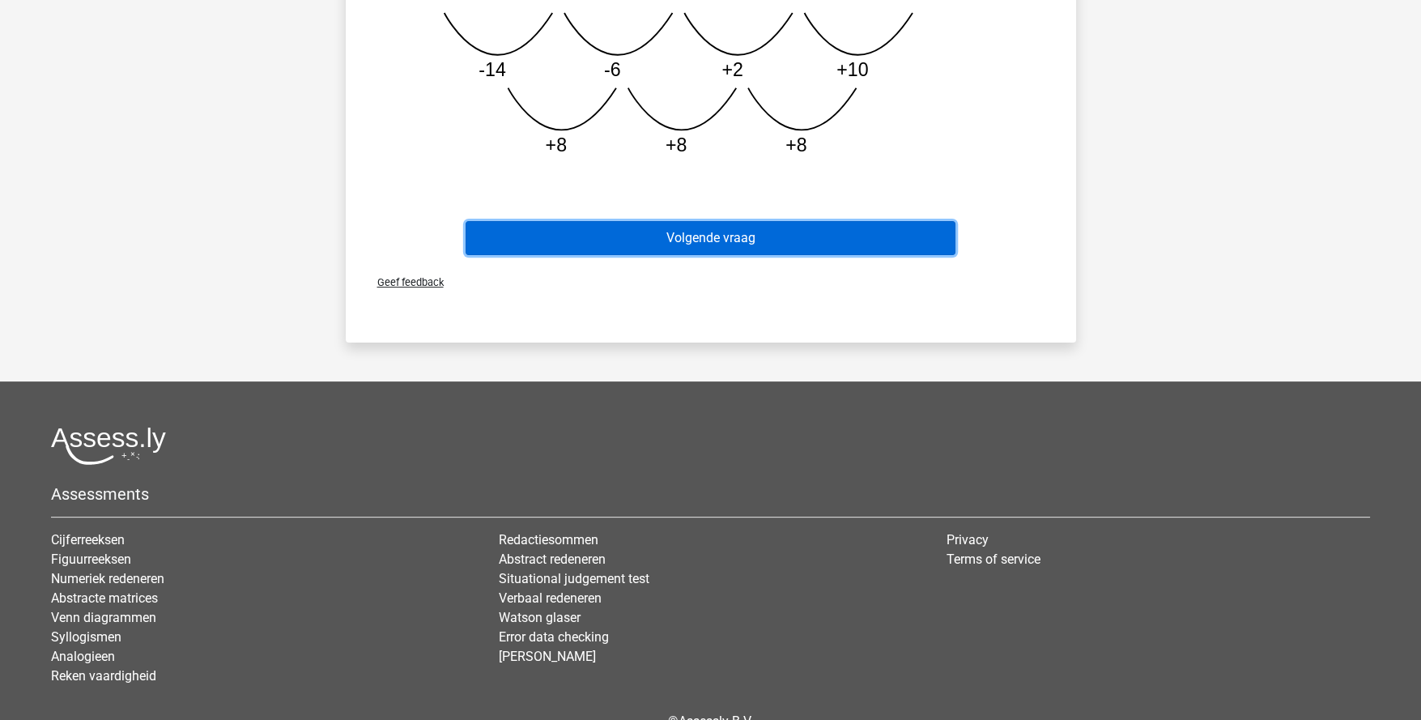
click at [741, 234] on button "Volgende vraag" at bounding box center [711, 238] width 490 height 34
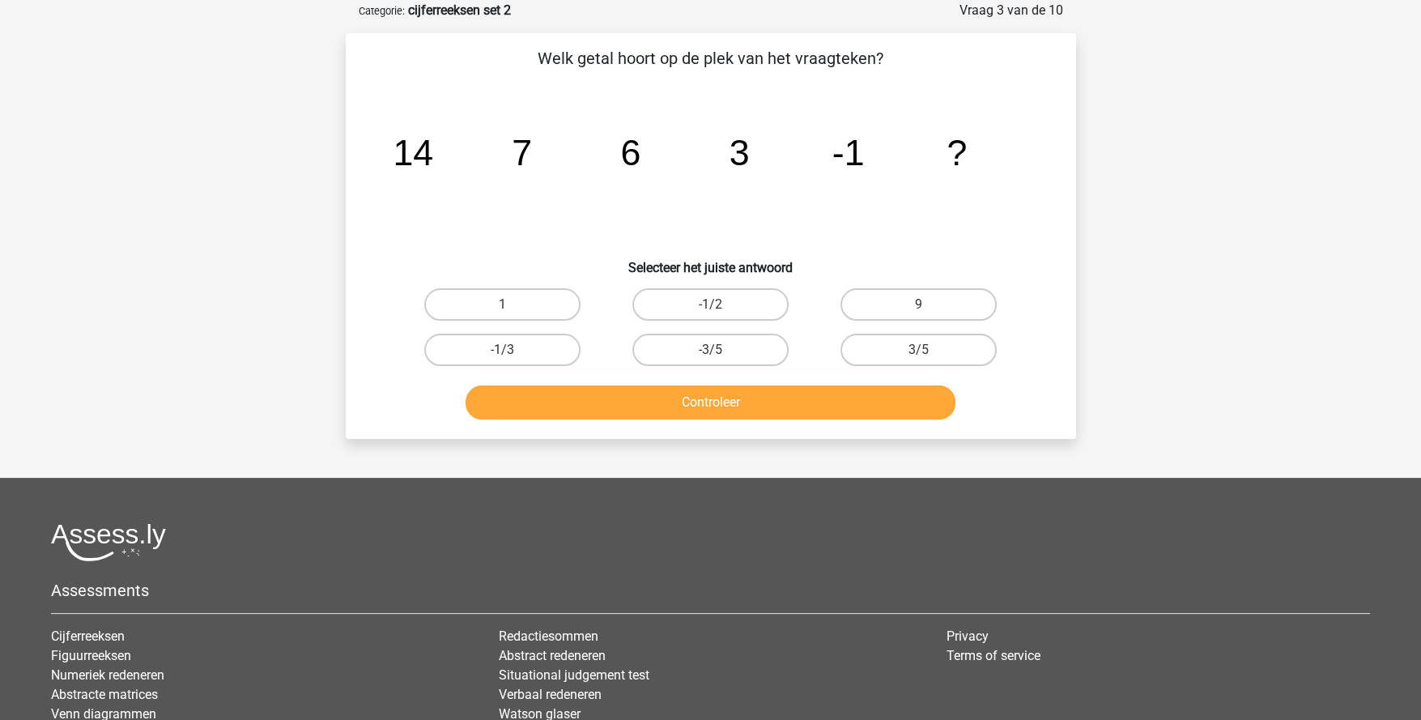
drag, startPoint x: 755, startPoint y: 290, endPoint x: 760, endPoint y: 308, distance: 18.7
click at [754, 291] on label "-1/2" at bounding box center [710, 304] width 156 height 32
click at [721, 304] on input "-1/2" at bounding box center [715, 309] width 11 height 11
radio input "true"
click at [753, 308] on label "-1/2" at bounding box center [710, 304] width 156 height 32
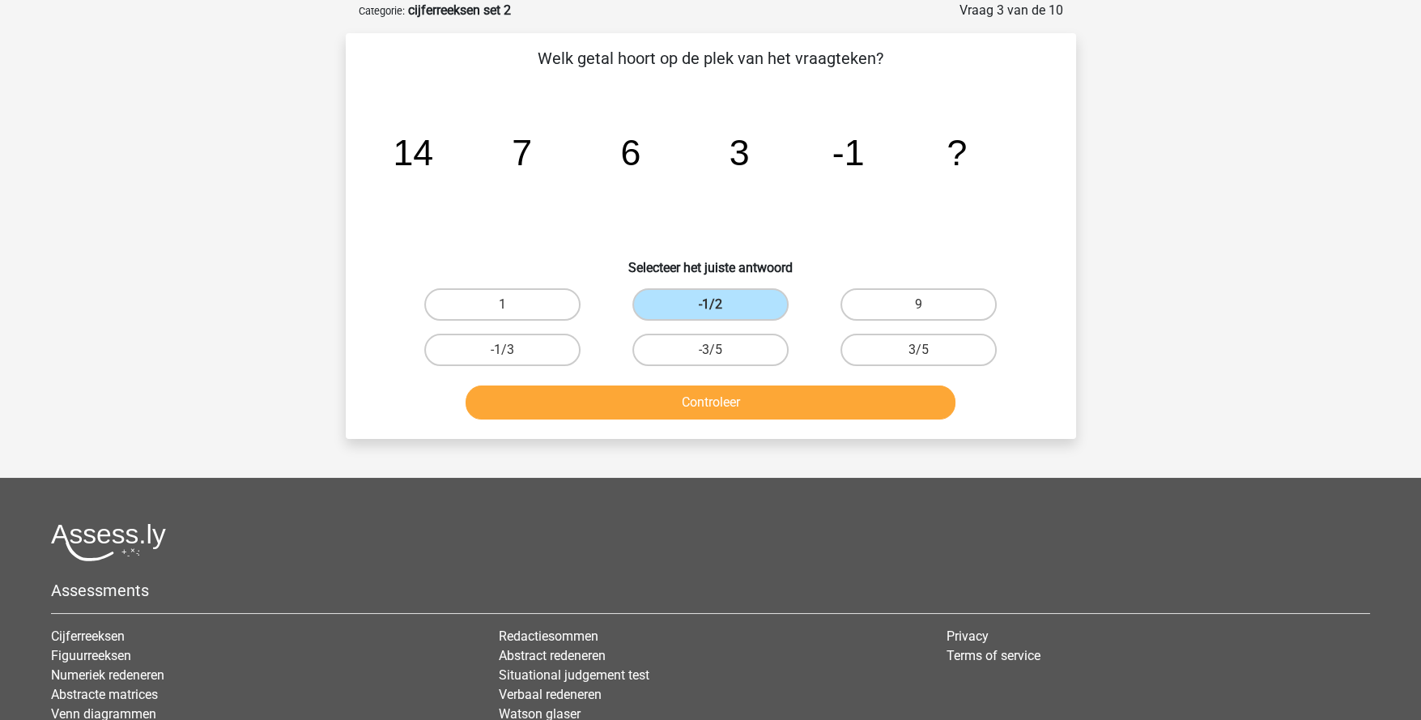
click at [721, 308] on input "-1/2" at bounding box center [715, 309] width 11 height 11
click at [796, 407] on button "Controleer" at bounding box center [711, 402] width 490 height 34
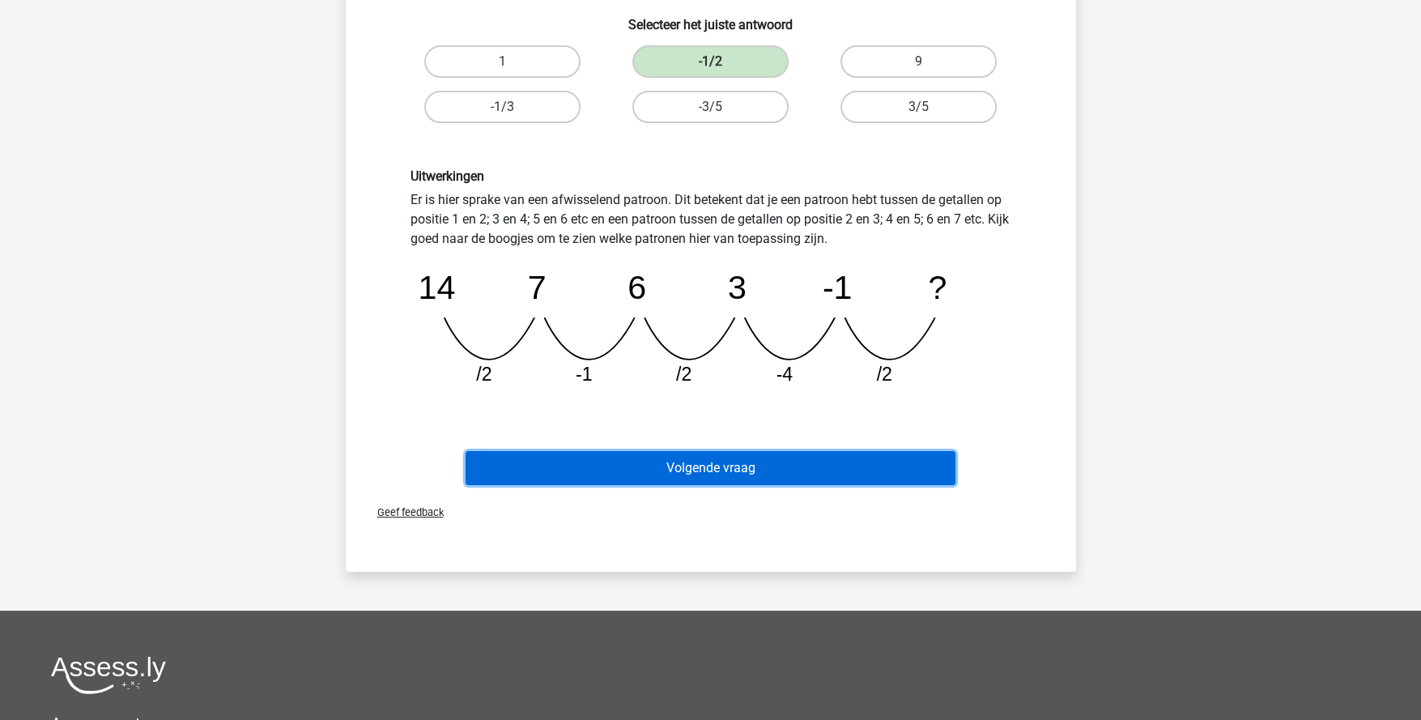
click at [784, 457] on button "Volgende vraag" at bounding box center [711, 468] width 490 height 34
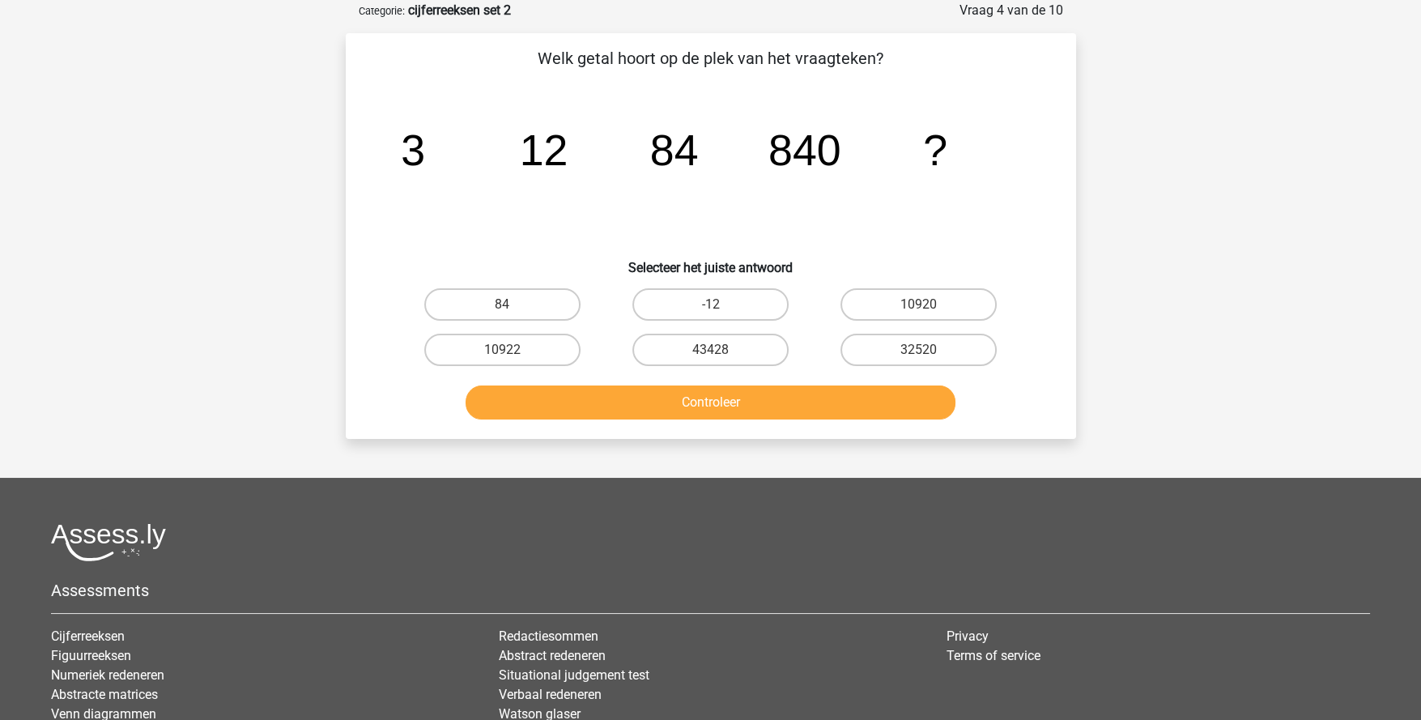
click at [923, 301] on label "10920" at bounding box center [919, 304] width 156 height 32
click at [923, 304] on input "10920" at bounding box center [924, 309] width 11 height 11
radio input "true"
click at [826, 445] on div "Anke ankemillenaar@gmail.com Nederlands English" at bounding box center [710, 412] width 1421 height 985
click at [834, 399] on button "Controleer" at bounding box center [711, 402] width 490 height 34
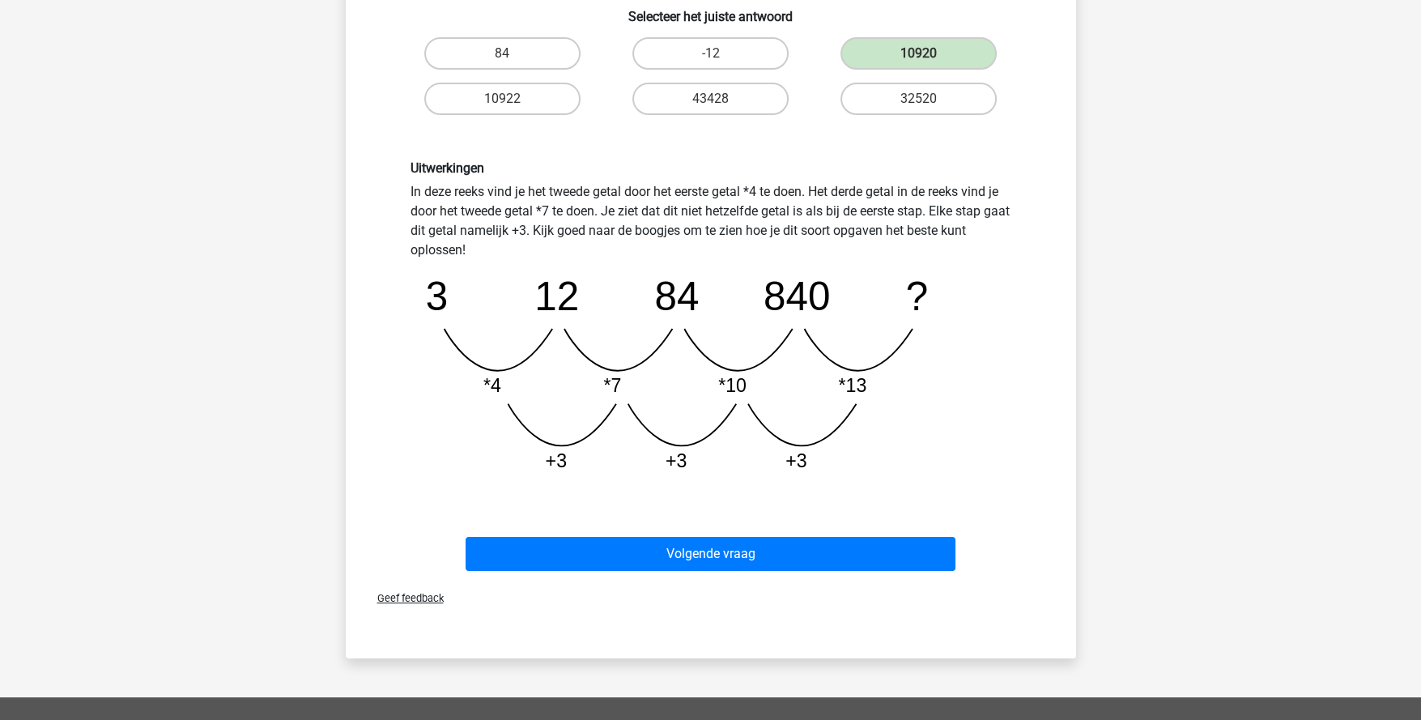
scroll to position [404, 0]
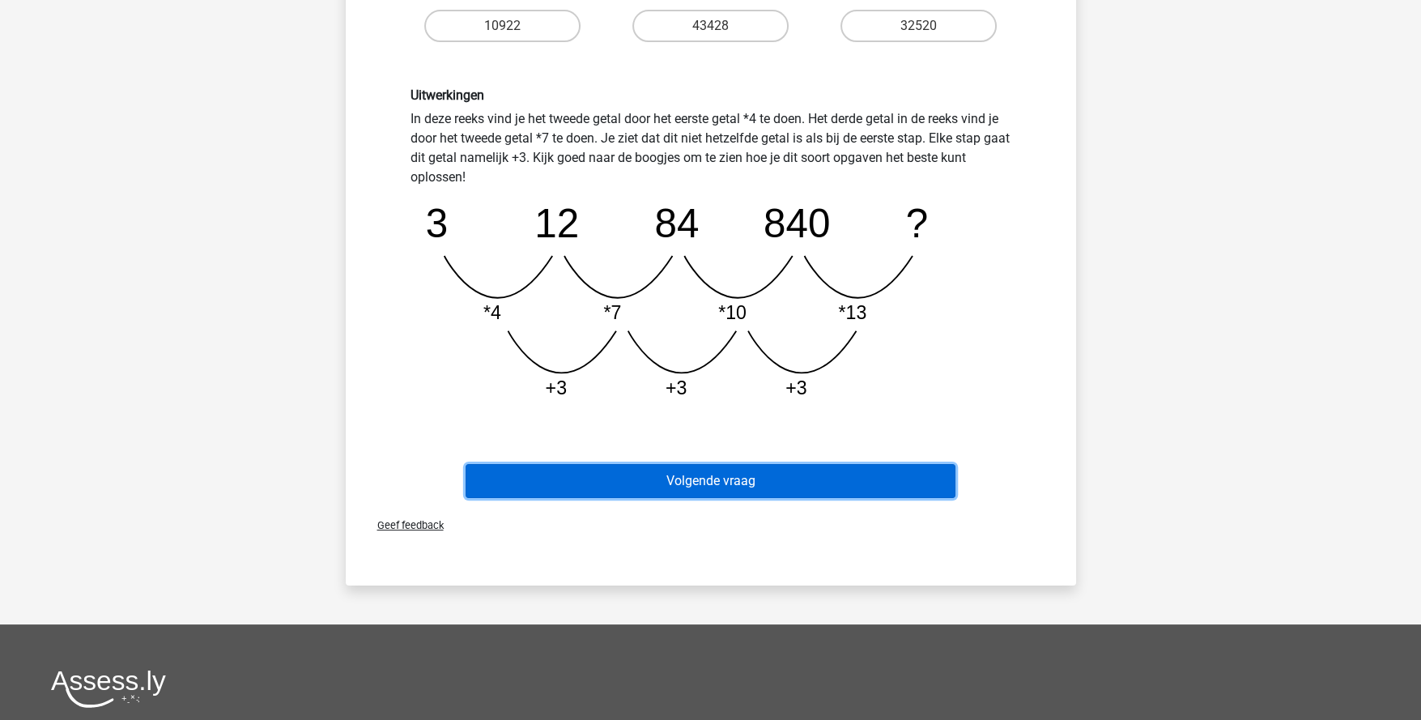
click at [792, 479] on button "Volgende vraag" at bounding box center [711, 481] width 490 height 34
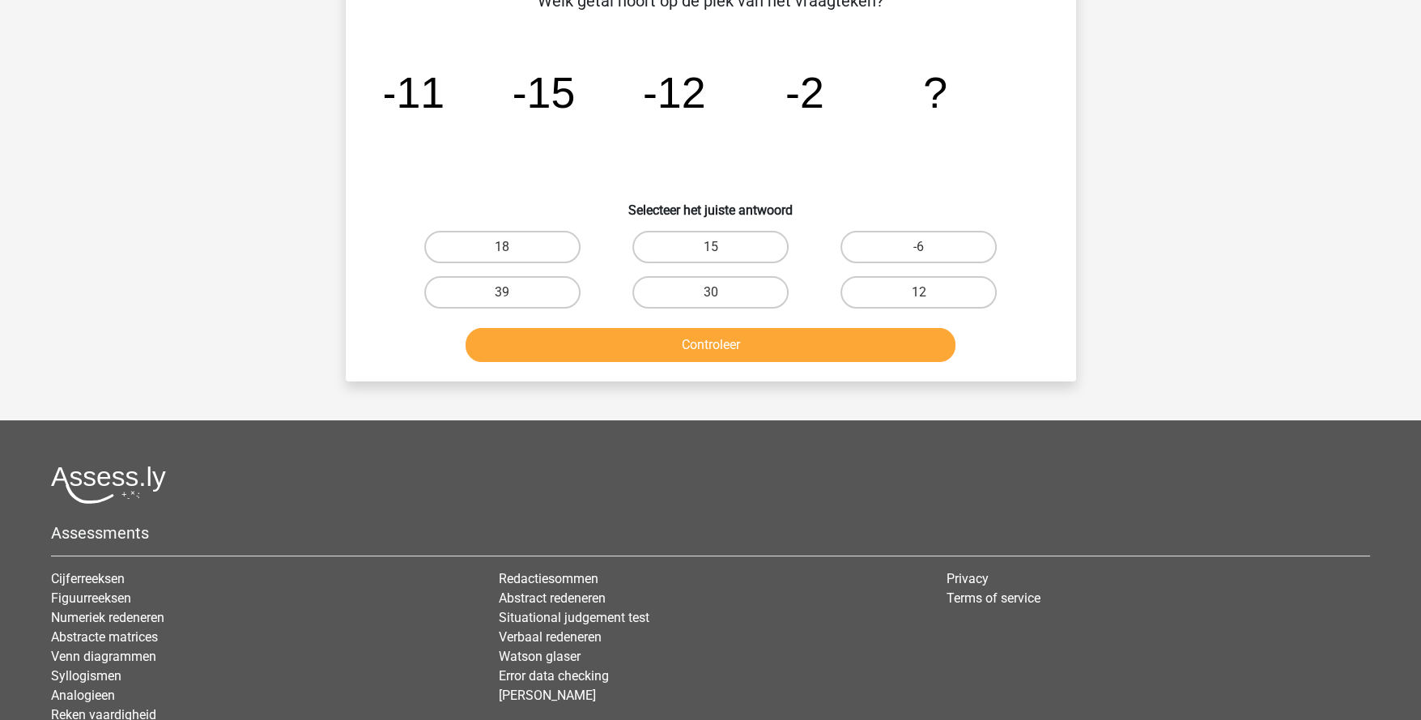
scroll to position [80, 0]
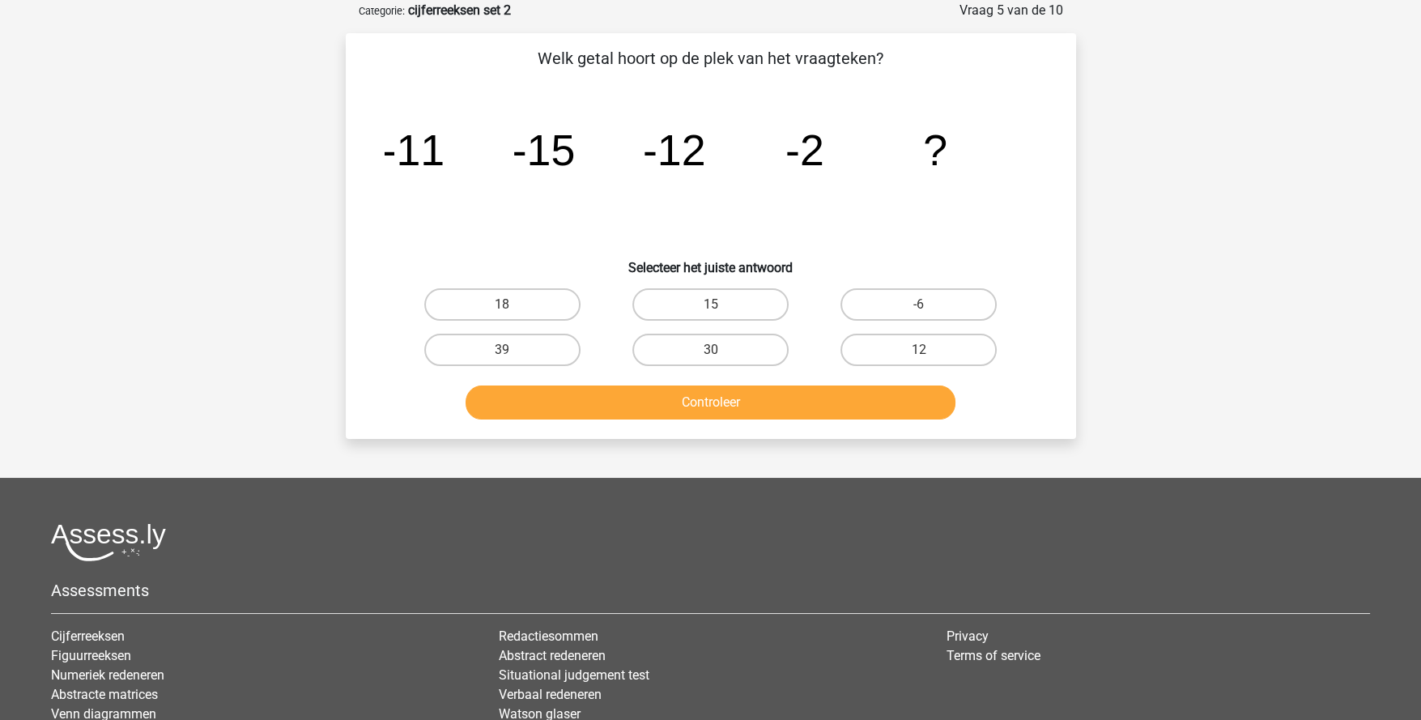
click at [747, 300] on label "15" at bounding box center [710, 304] width 156 height 32
click at [721, 304] on input "15" at bounding box center [715, 309] width 11 height 11
radio input "true"
click at [782, 393] on button "Controleer" at bounding box center [711, 402] width 490 height 34
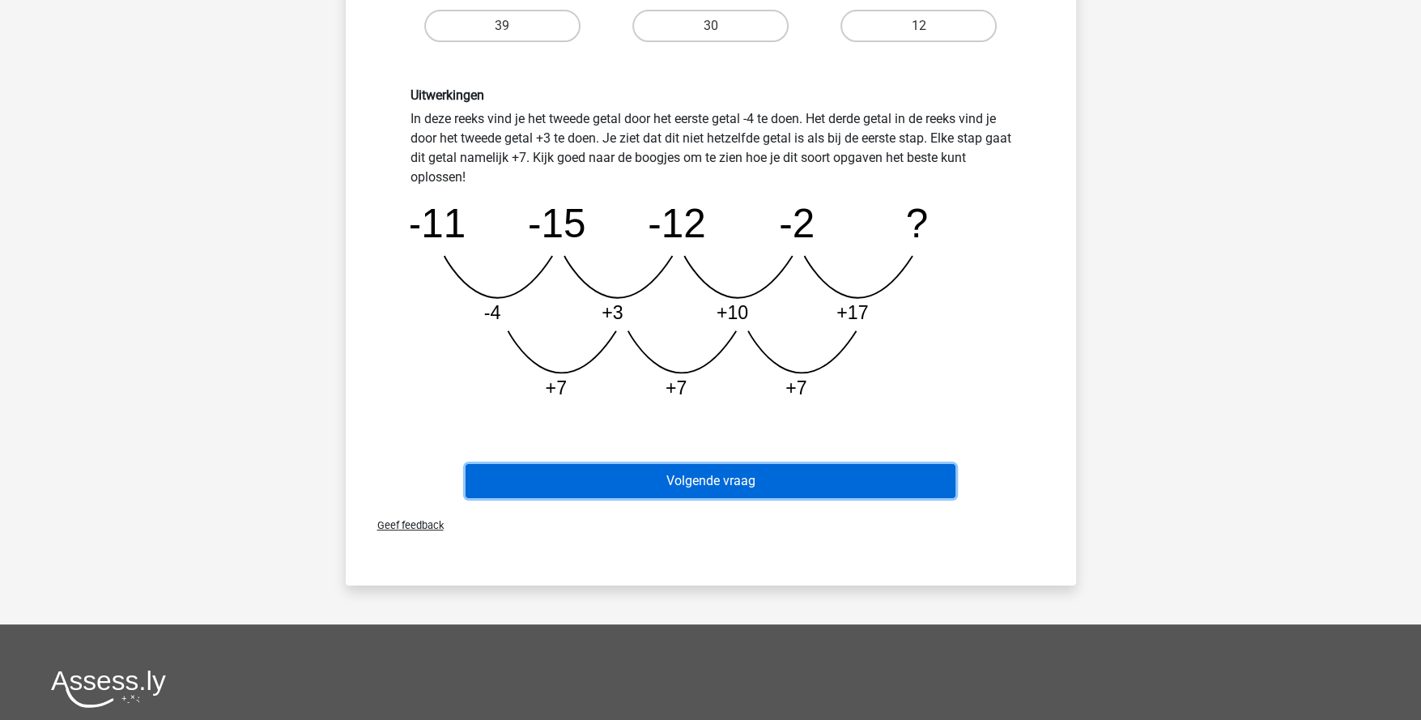
click at [729, 480] on button "Volgende vraag" at bounding box center [711, 481] width 490 height 34
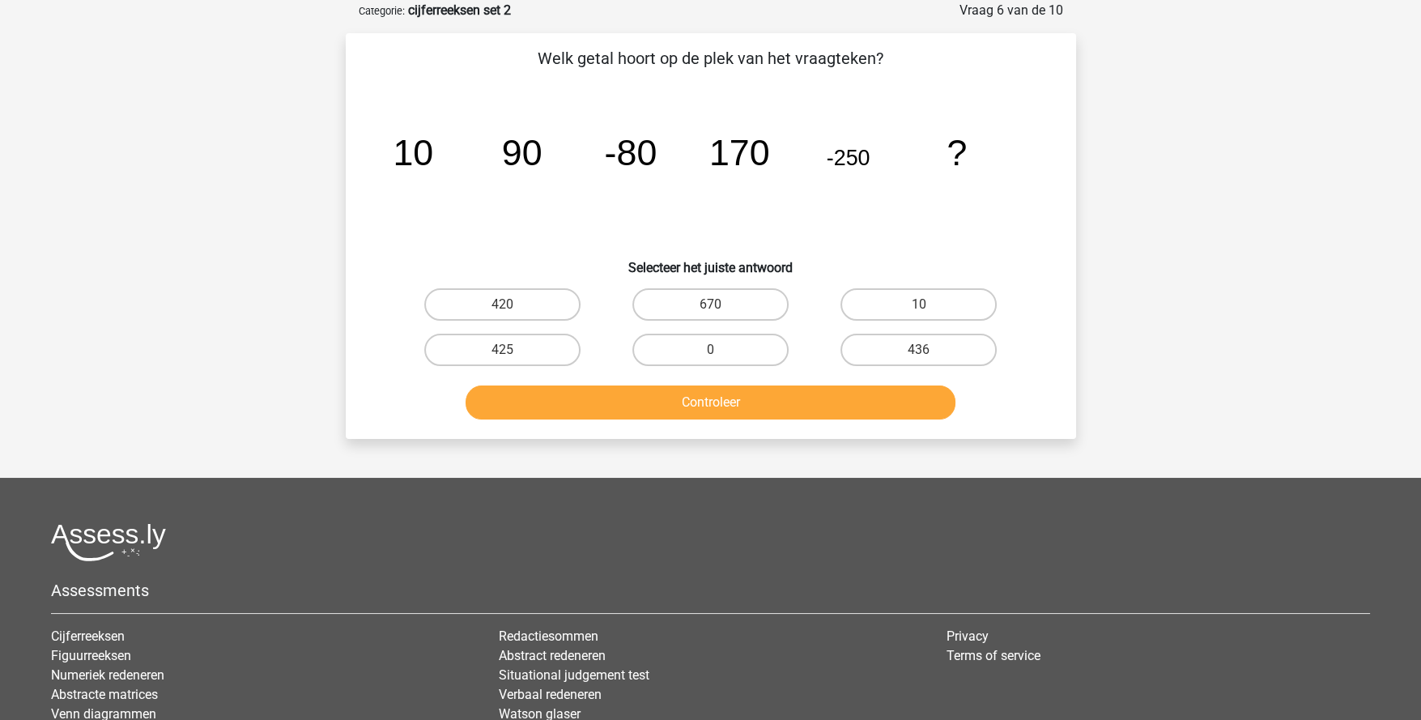
click at [545, 295] on label "420" at bounding box center [502, 304] width 156 height 32
click at [513, 304] on input "420" at bounding box center [507, 309] width 11 height 11
radio input "true"
click at [672, 398] on button "Controleer" at bounding box center [711, 402] width 490 height 34
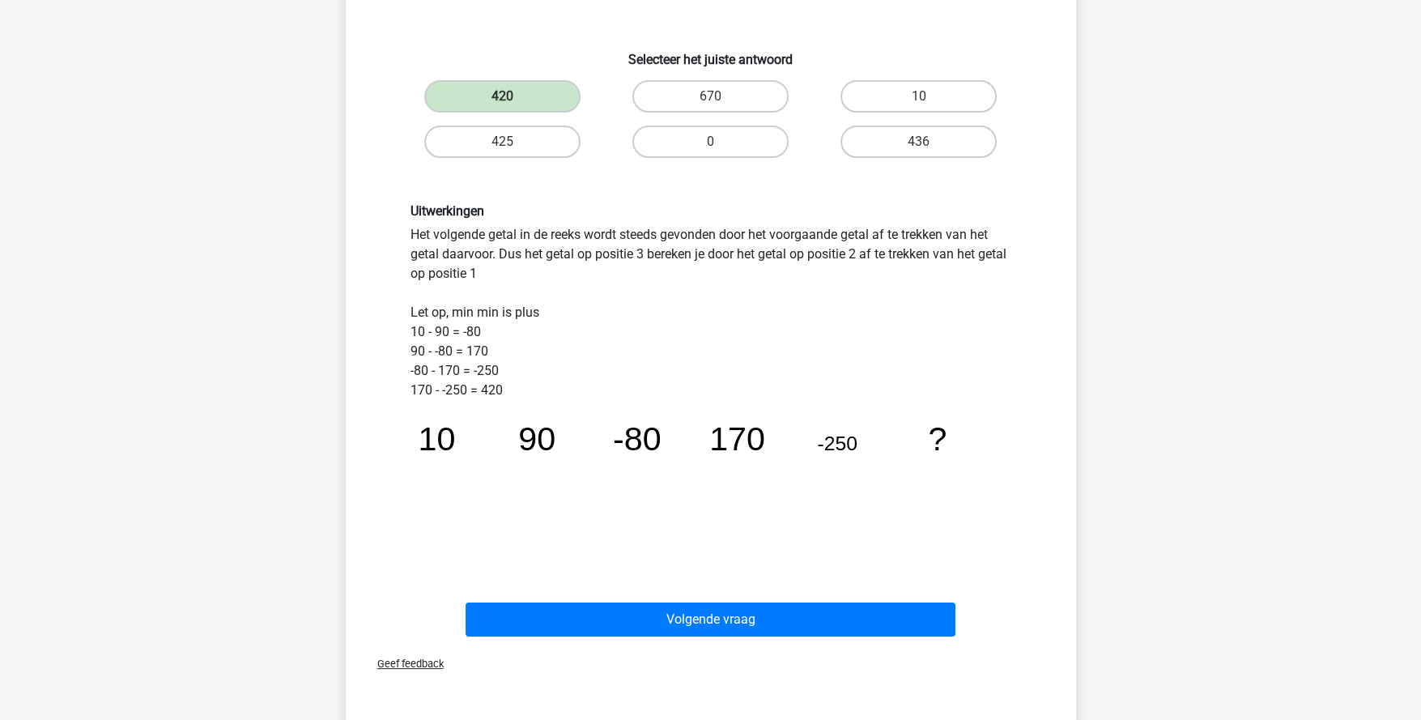
scroll to position [323, 0]
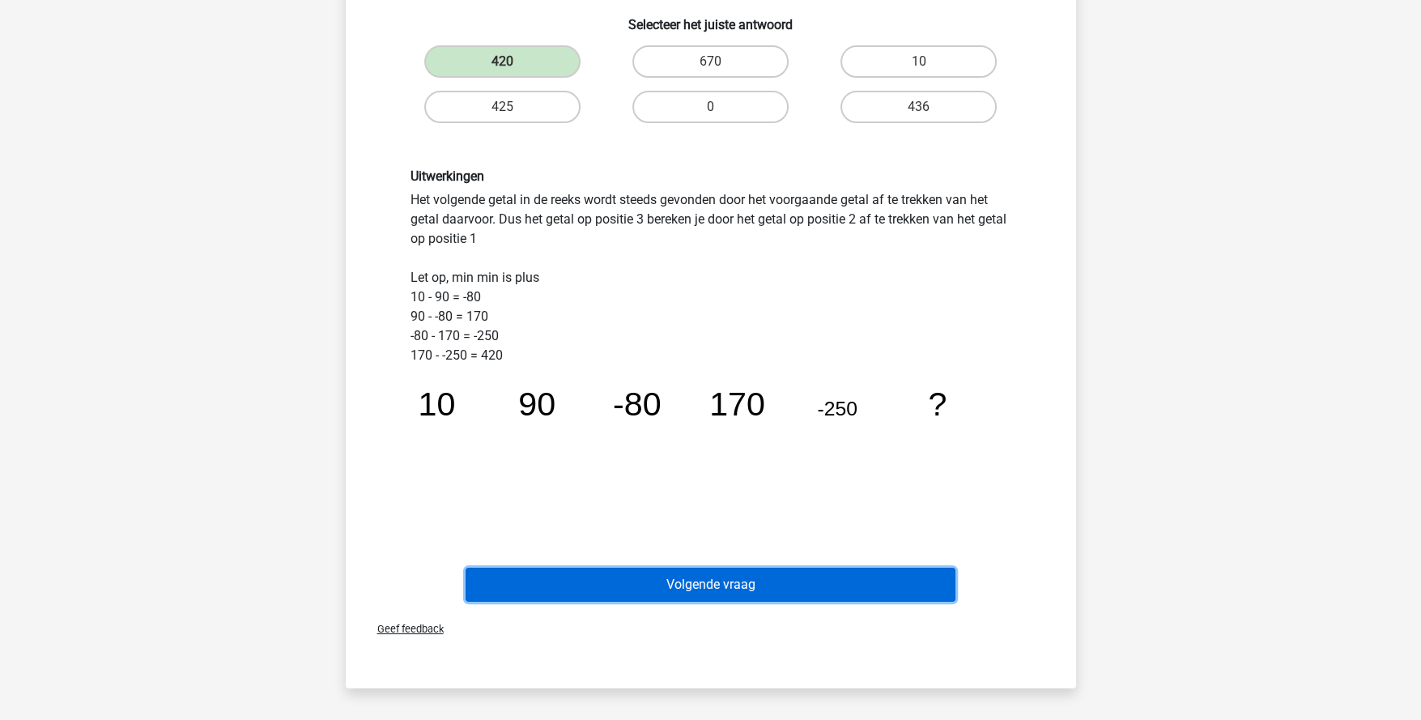
click at [692, 583] on button "Volgende vraag" at bounding box center [711, 585] width 490 height 34
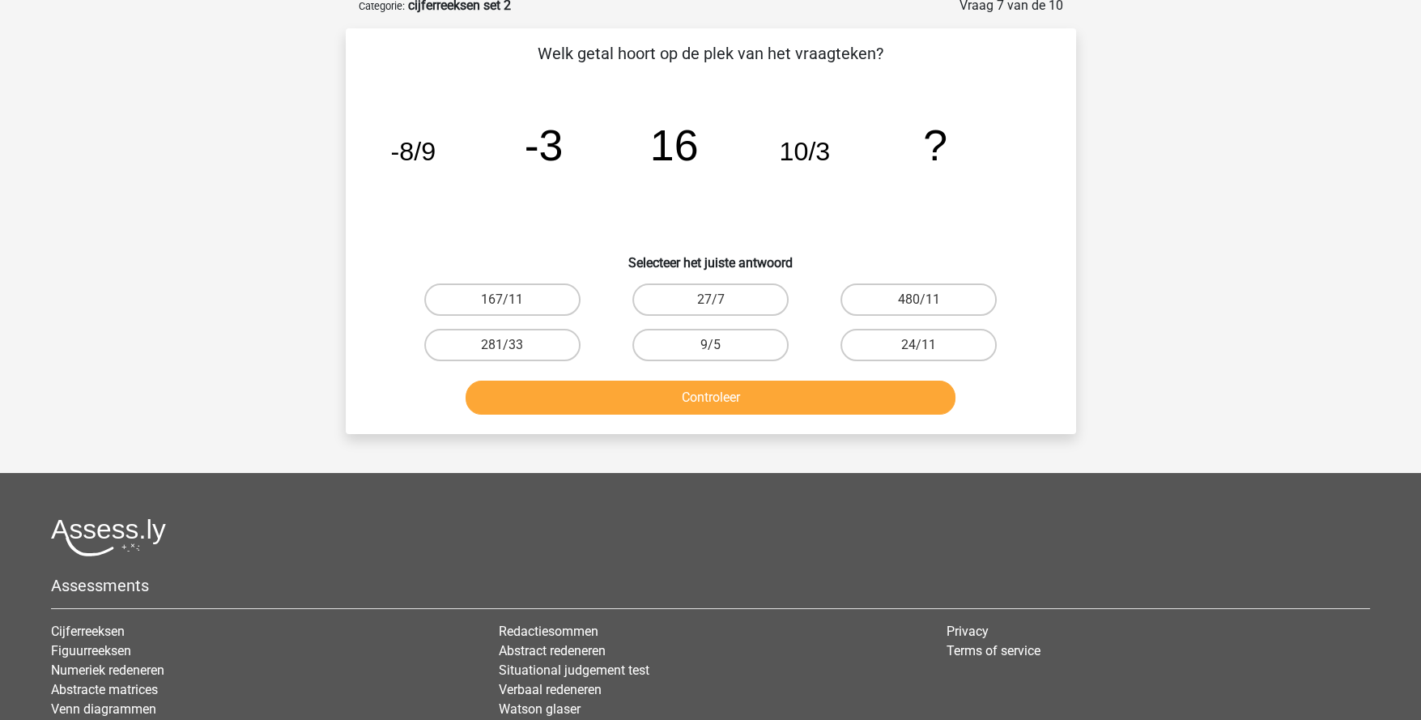
scroll to position [80, 0]
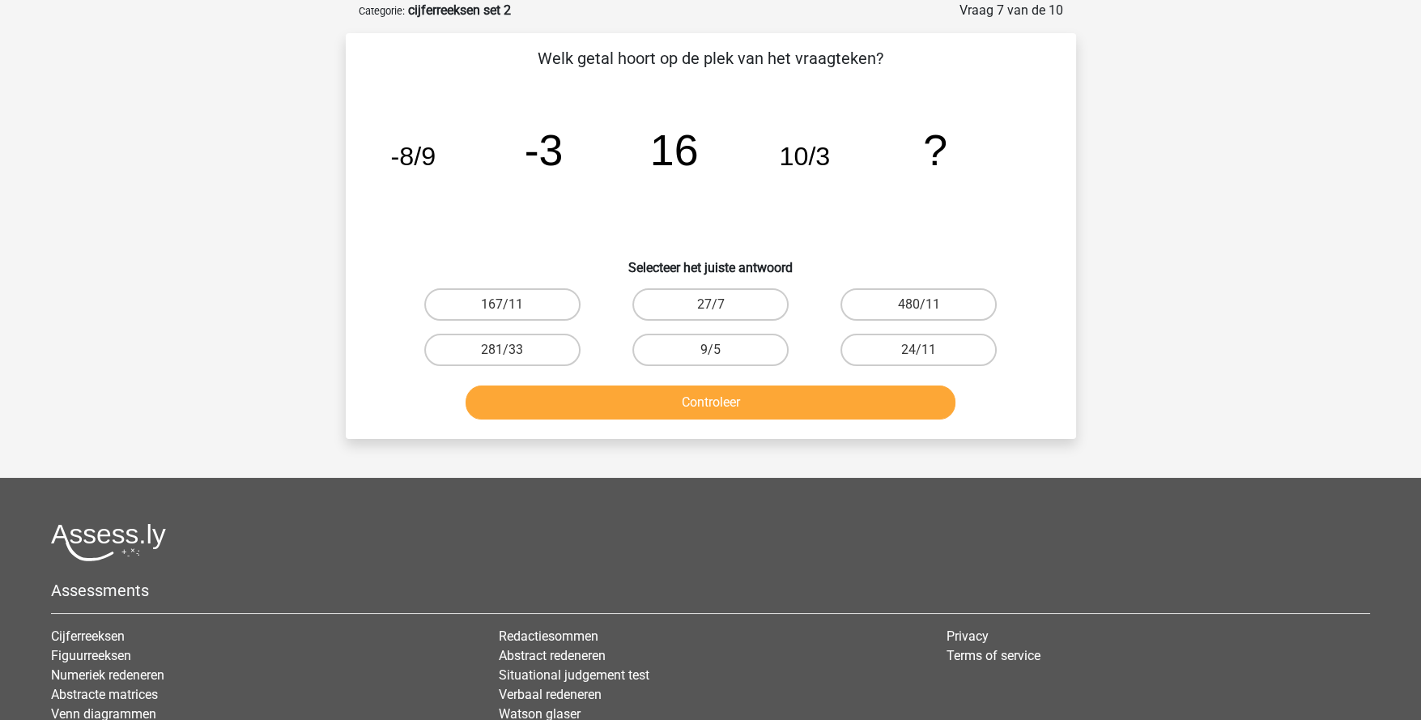
click at [755, 347] on label "9/5" at bounding box center [710, 350] width 156 height 32
click at [721, 350] on input "9/5" at bounding box center [715, 355] width 11 height 11
radio input "true"
click at [772, 400] on button "Controleer" at bounding box center [711, 402] width 490 height 34
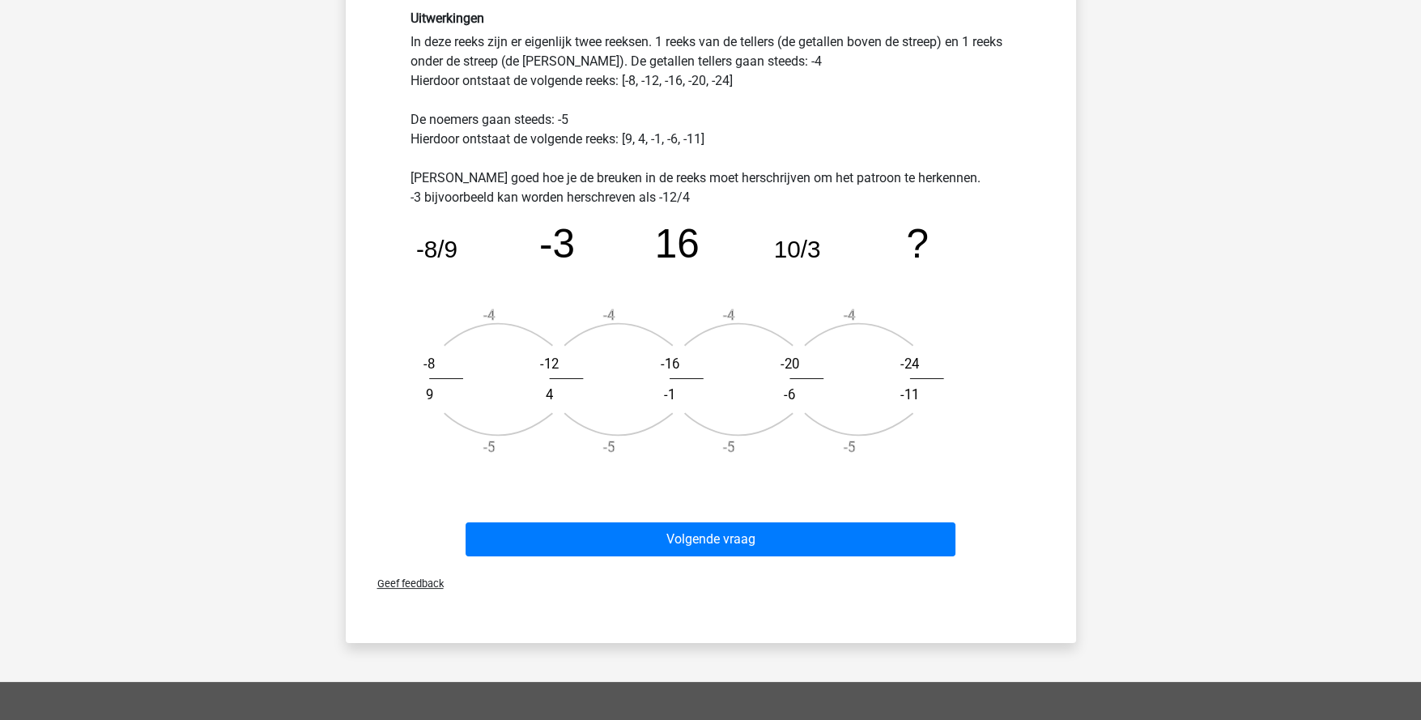
scroll to position [486, 0]
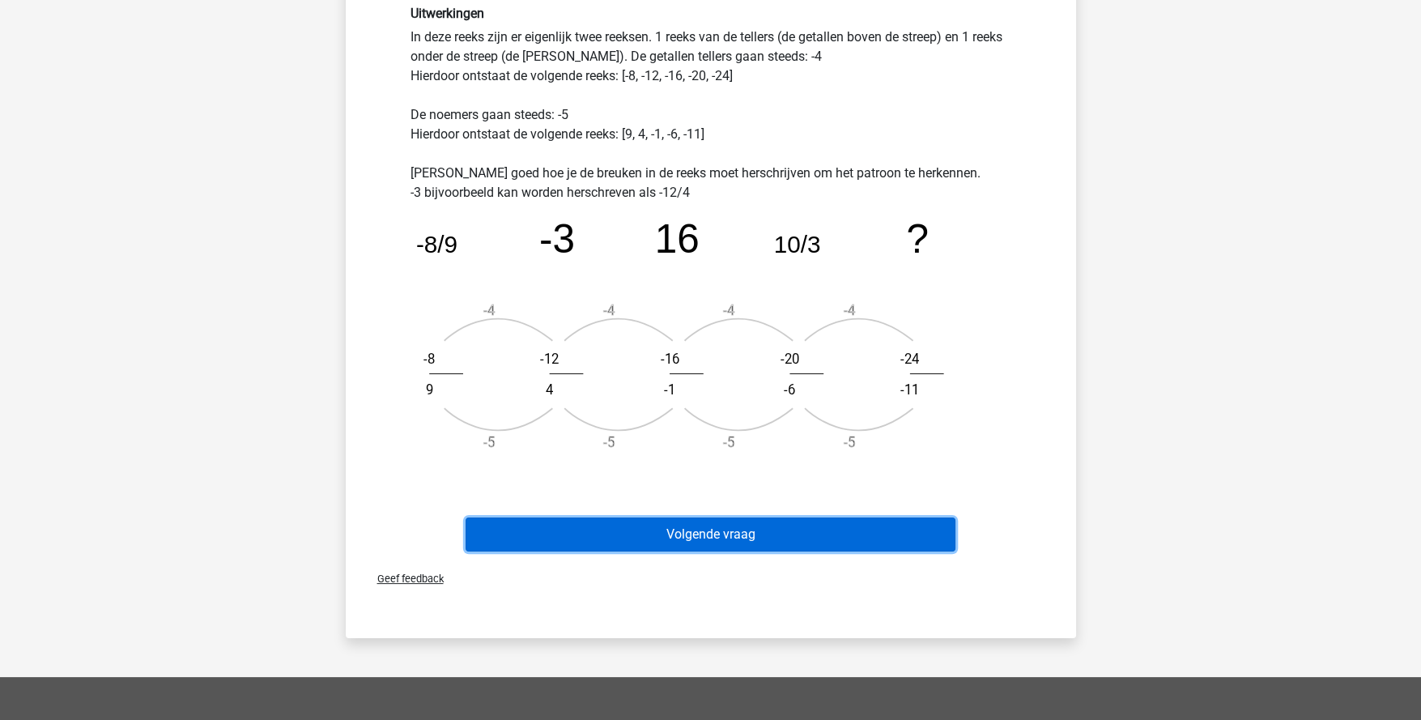
click at [863, 542] on button "Volgende vraag" at bounding box center [711, 534] width 490 height 34
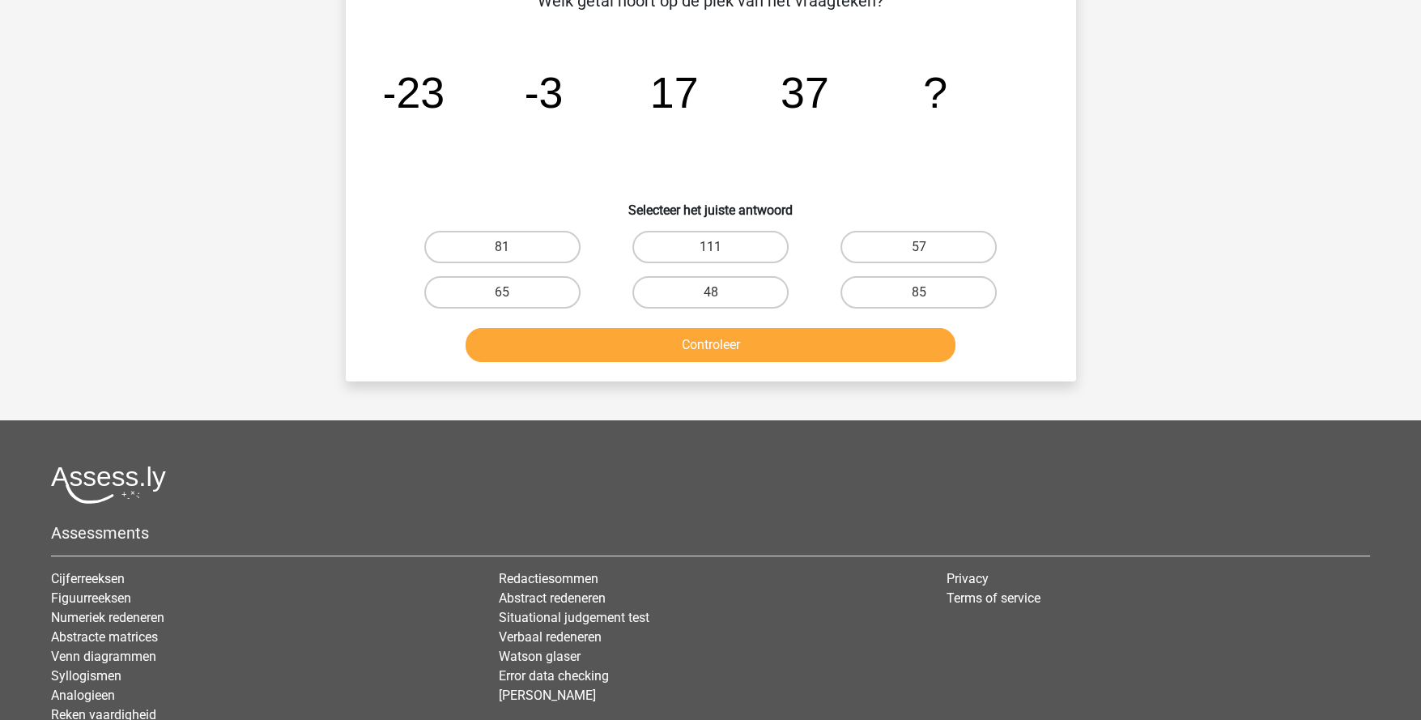
scroll to position [80, 0]
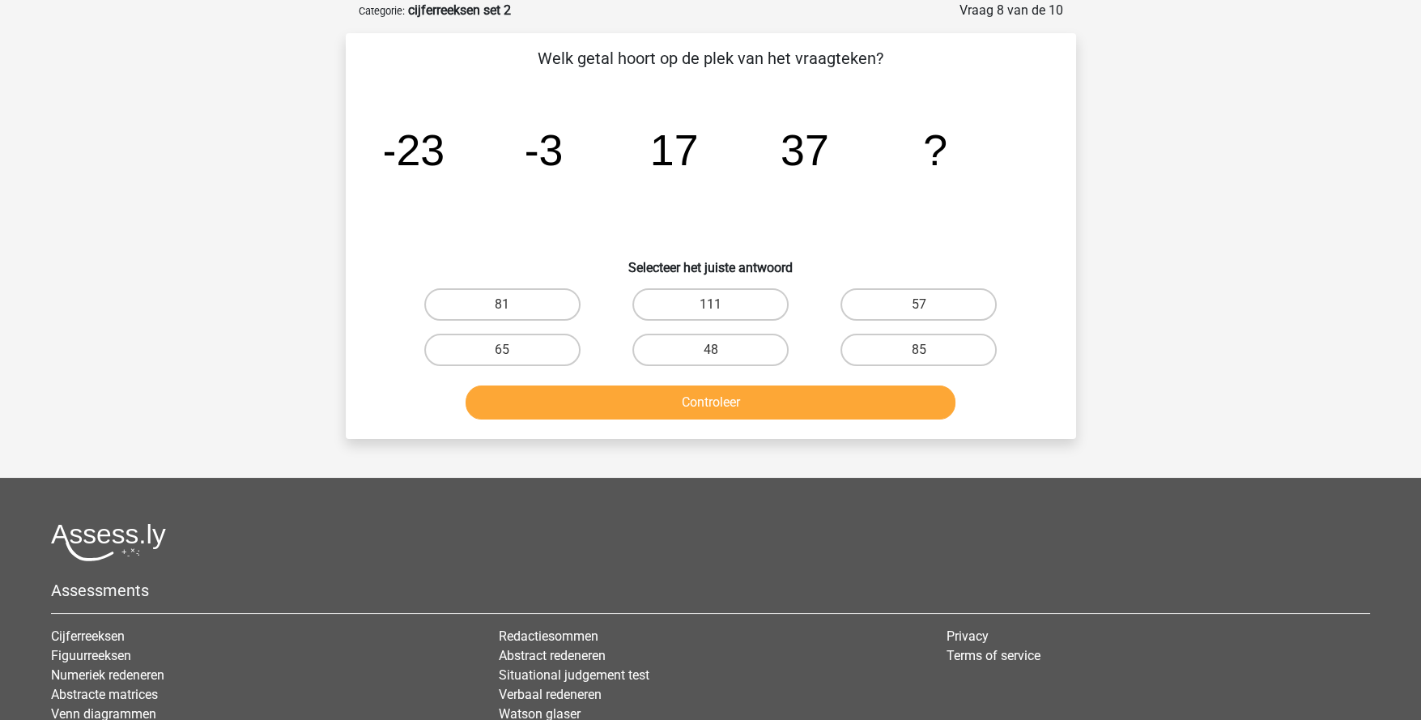
click at [963, 317] on label "57" at bounding box center [919, 304] width 156 height 32
click at [930, 315] on input "57" at bounding box center [924, 309] width 11 height 11
radio input "true"
click at [866, 402] on button "Controleer" at bounding box center [711, 402] width 490 height 34
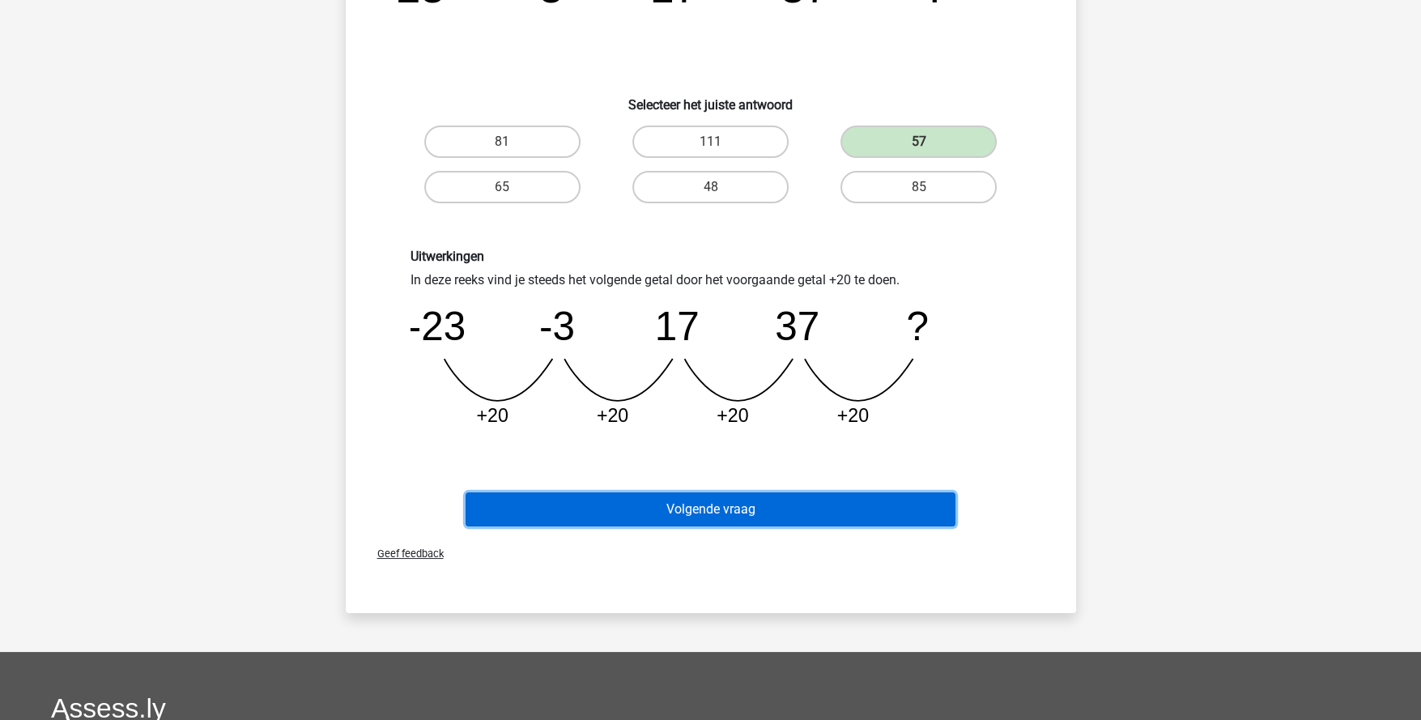
click at [810, 507] on button "Volgende vraag" at bounding box center [711, 509] width 490 height 34
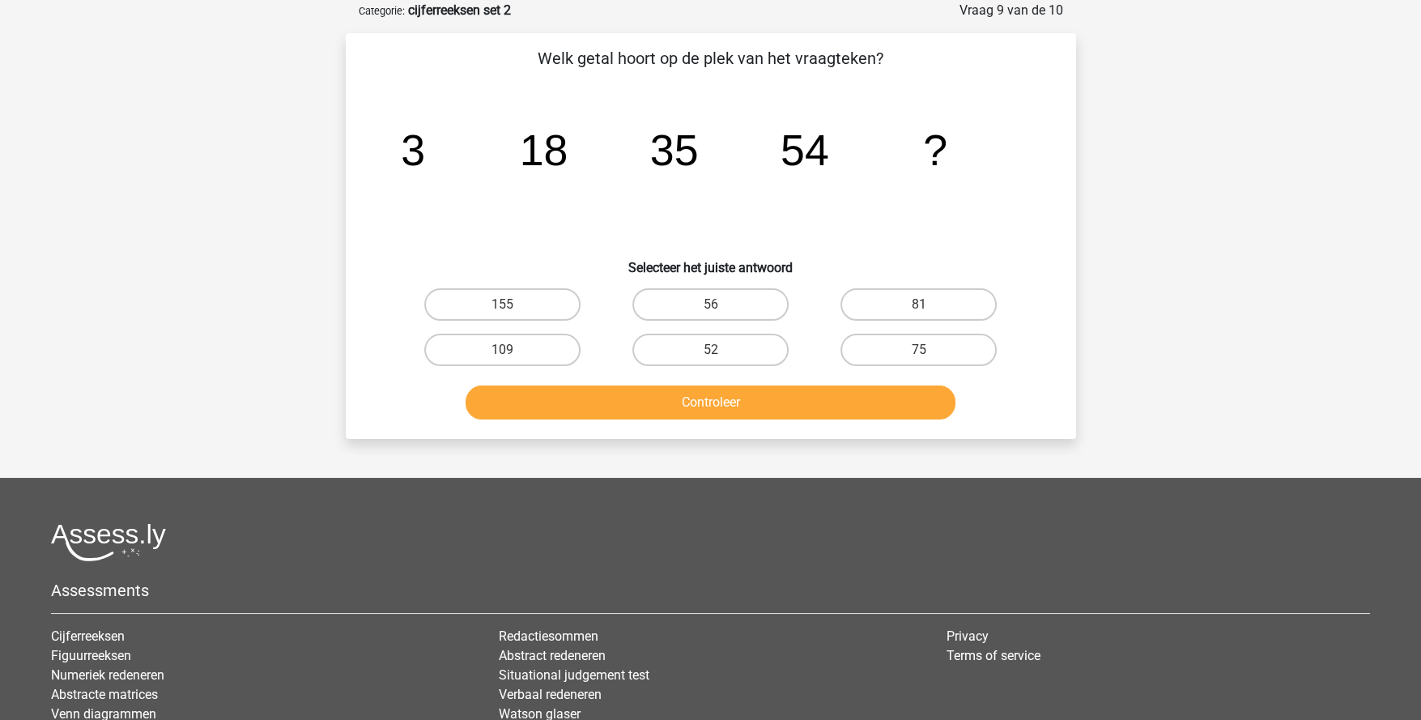
click at [935, 348] on label "75" at bounding box center [919, 350] width 156 height 32
click at [930, 350] on input "75" at bounding box center [924, 355] width 11 height 11
radio input "true"
click at [889, 405] on button "Controleer" at bounding box center [711, 402] width 490 height 34
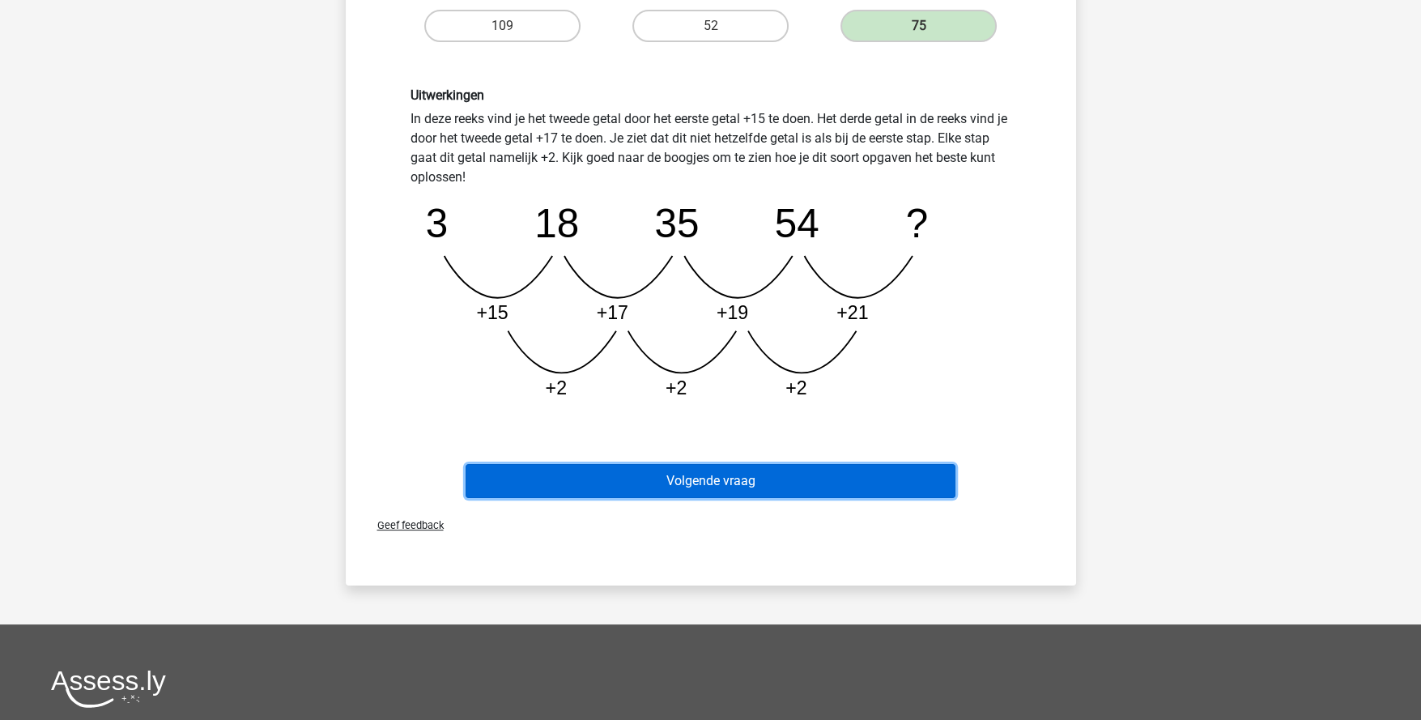
click at [734, 474] on button "Volgende vraag" at bounding box center [711, 481] width 490 height 34
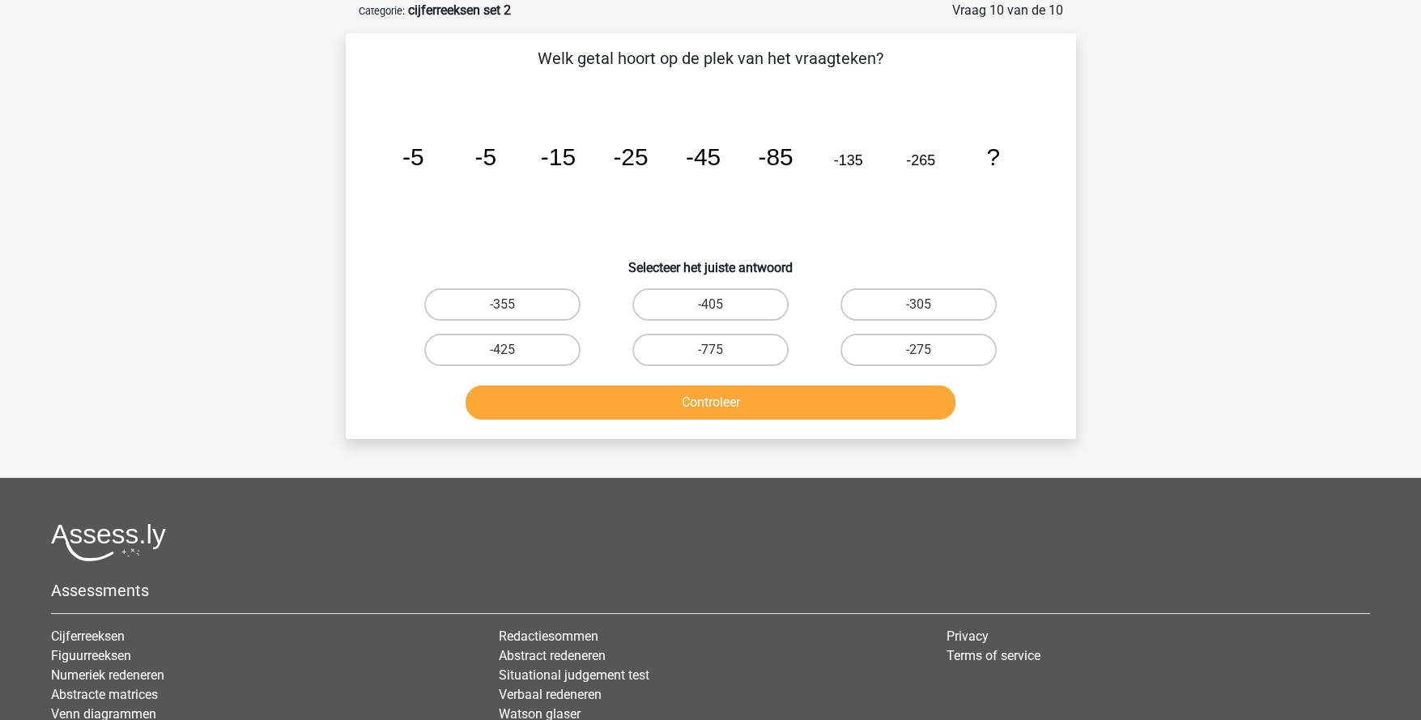
click at [752, 306] on label "-405" at bounding box center [710, 304] width 156 height 32
click at [721, 306] on input "-405" at bounding box center [715, 309] width 11 height 11
radio input "true"
click at [834, 417] on div "Controleer" at bounding box center [710, 405] width 625 height 40
click at [832, 398] on button "Controleer" at bounding box center [711, 402] width 490 height 34
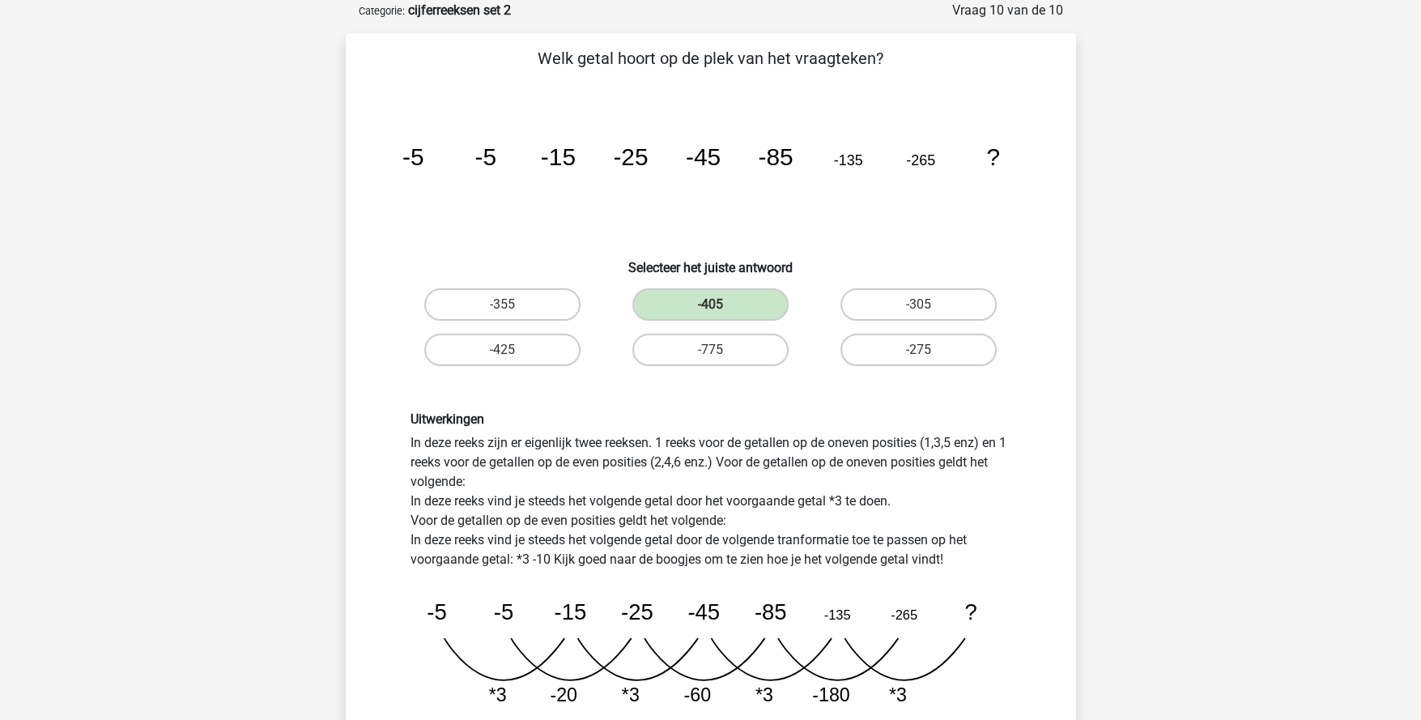
scroll to position [404, 0]
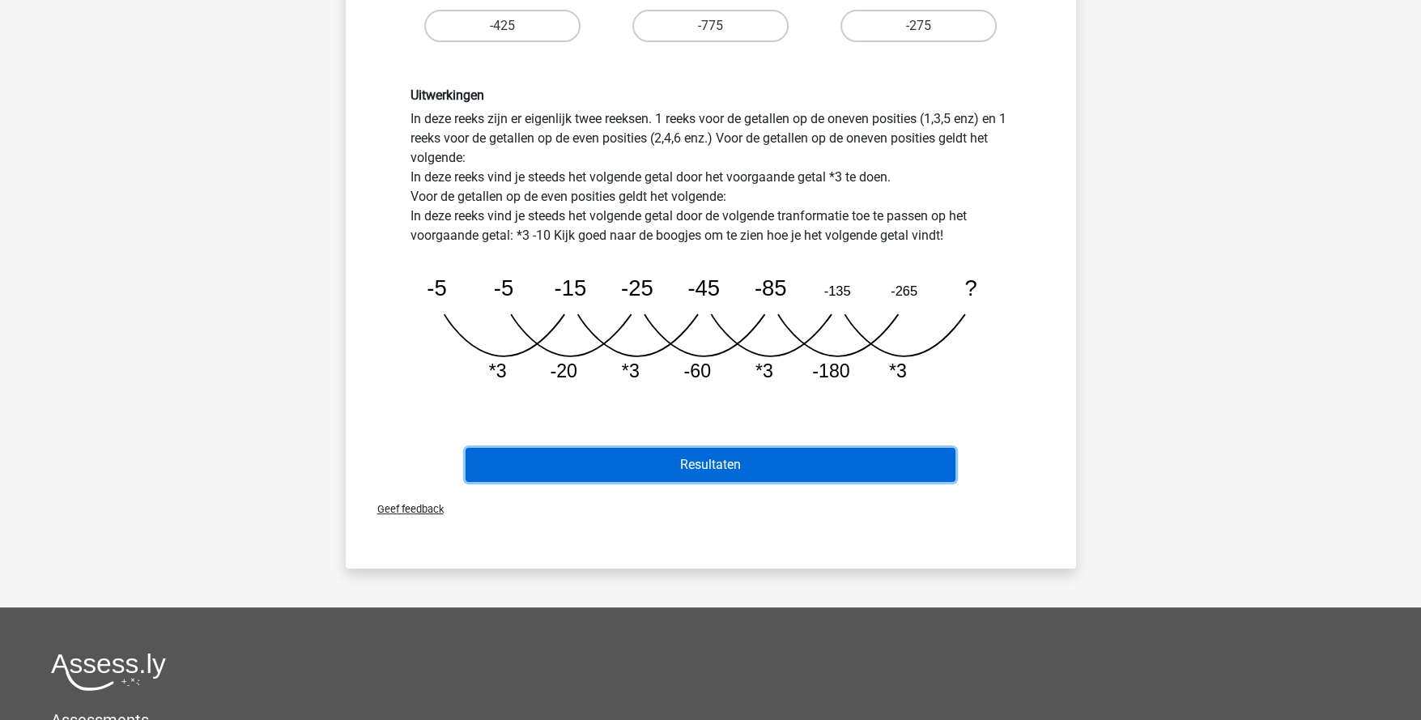
click at [786, 462] on button "Resultaten" at bounding box center [711, 465] width 490 height 34
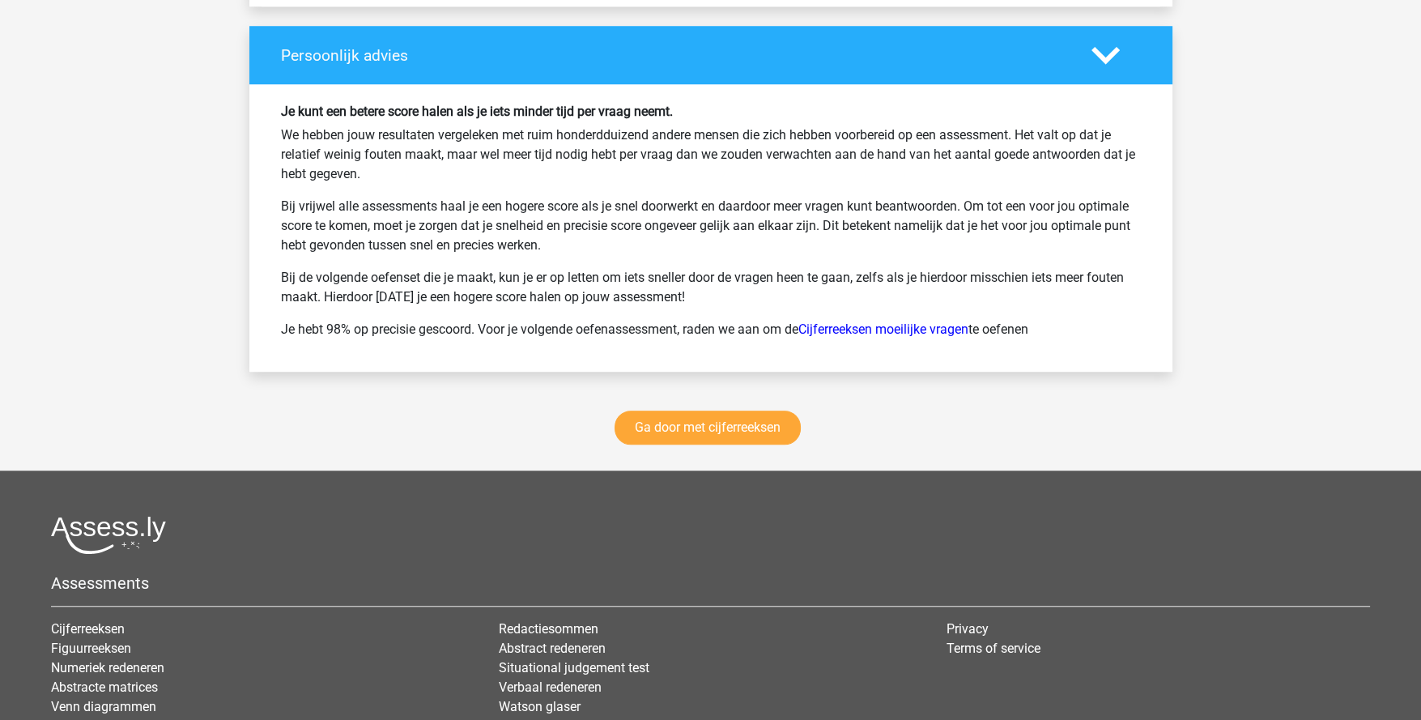
scroll to position [2105, 0]
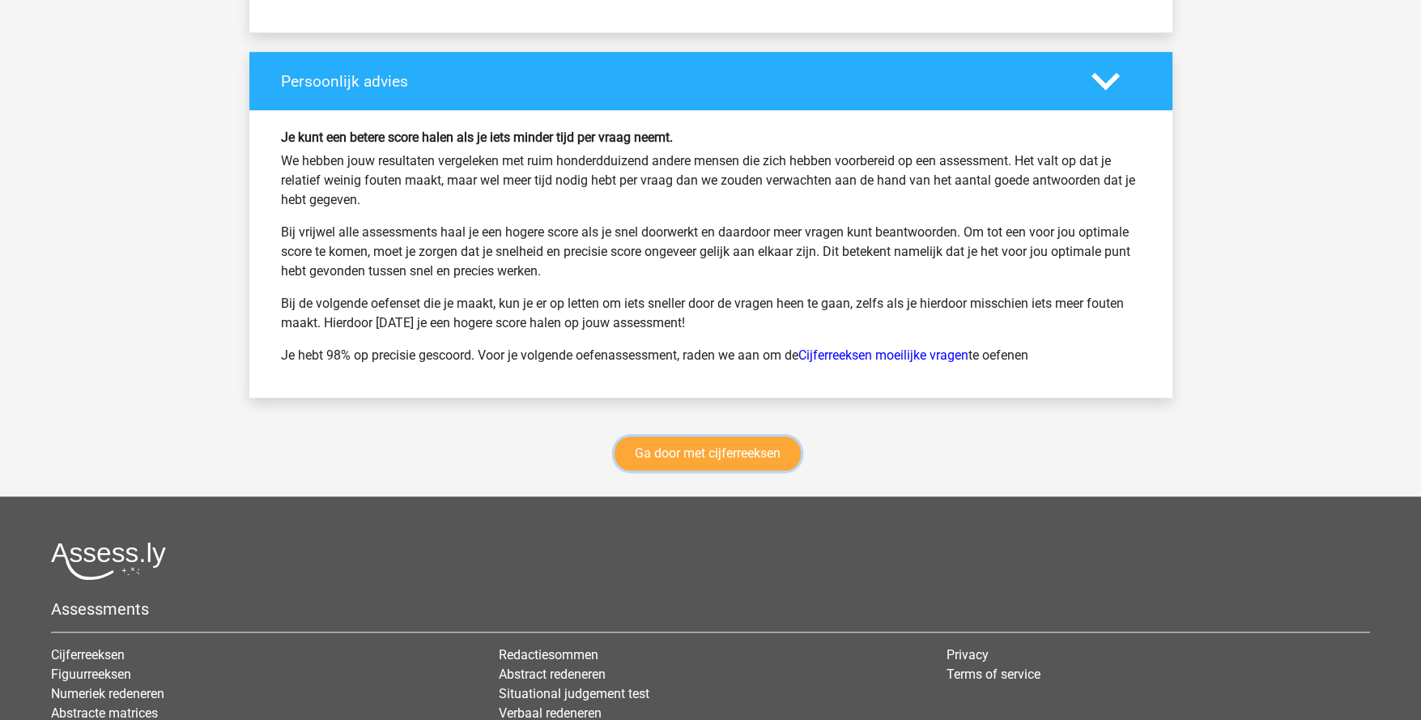
click at [704, 447] on link "Ga door met cijferreeksen" at bounding box center [708, 453] width 186 height 34
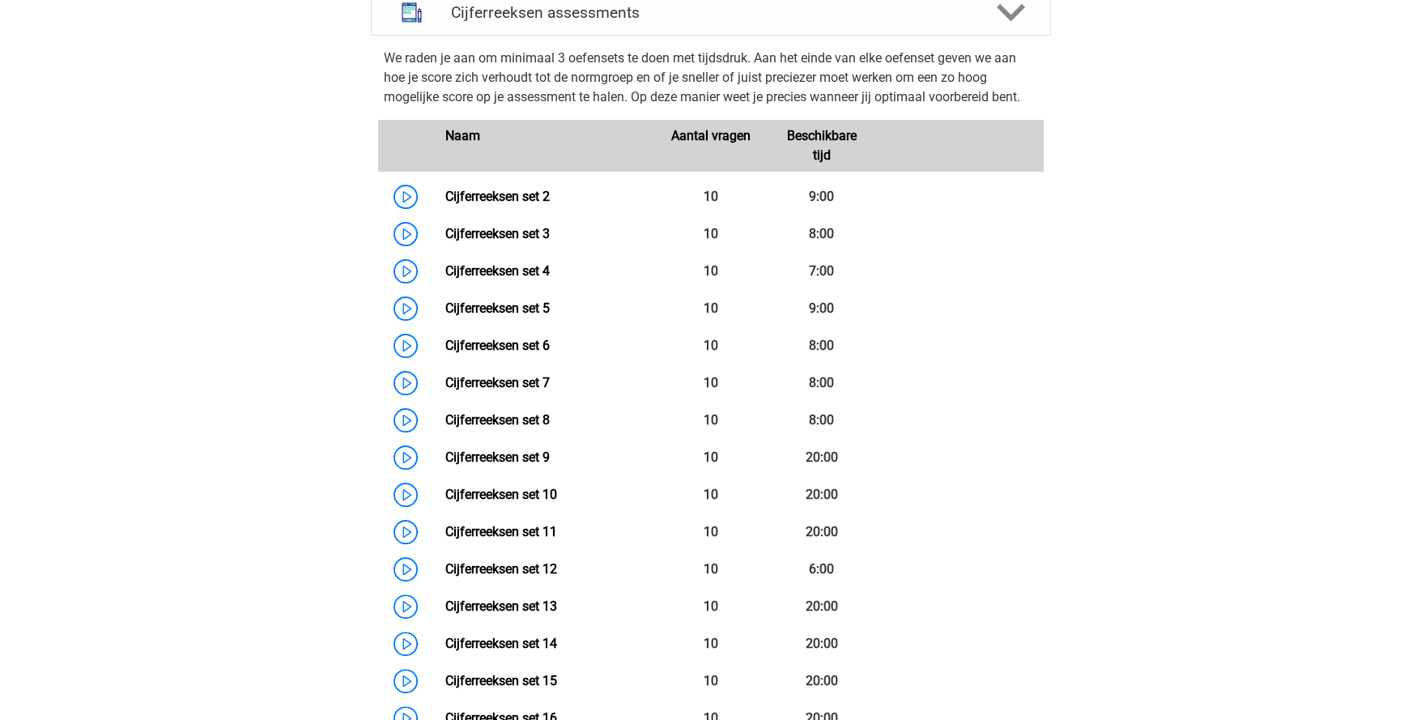
scroll to position [640, 0]
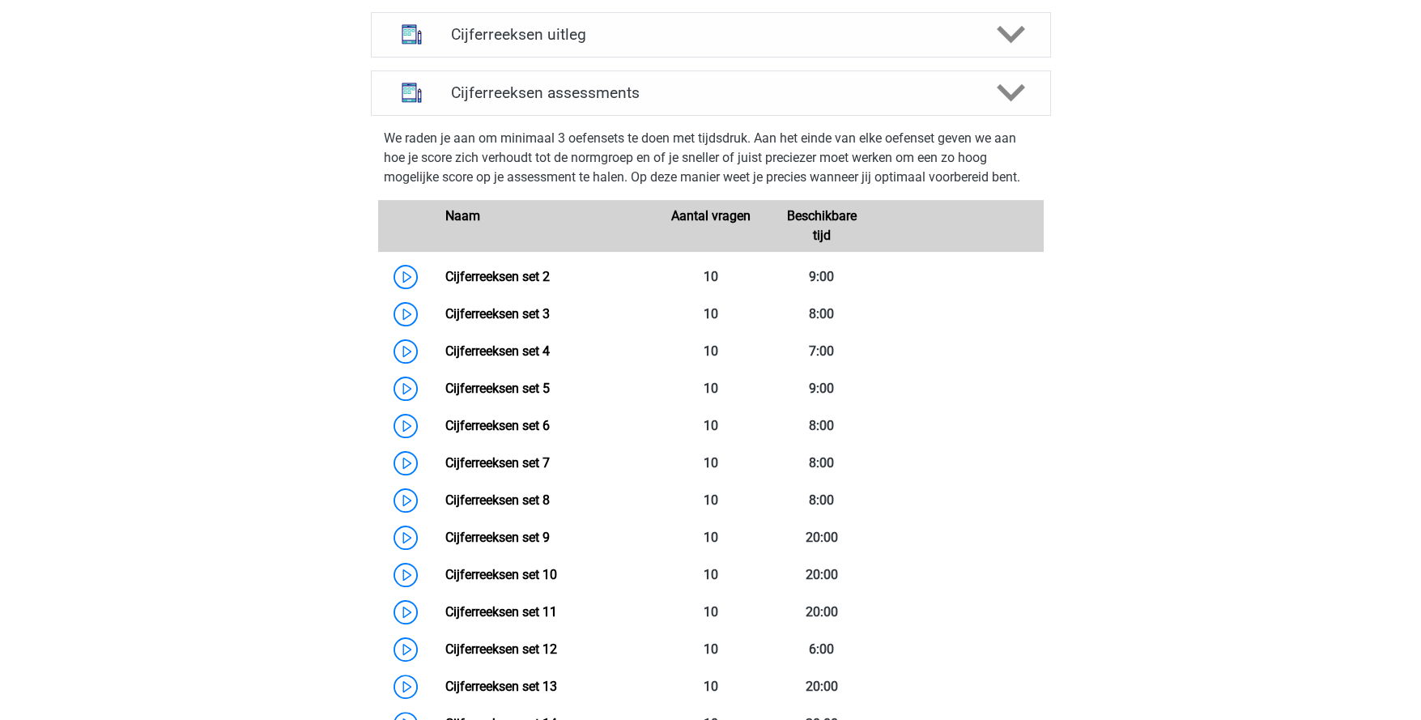
click at [500, 359] on link "Cijferreeksen set 4" at bounding box center [497, 350] width 104 height 15
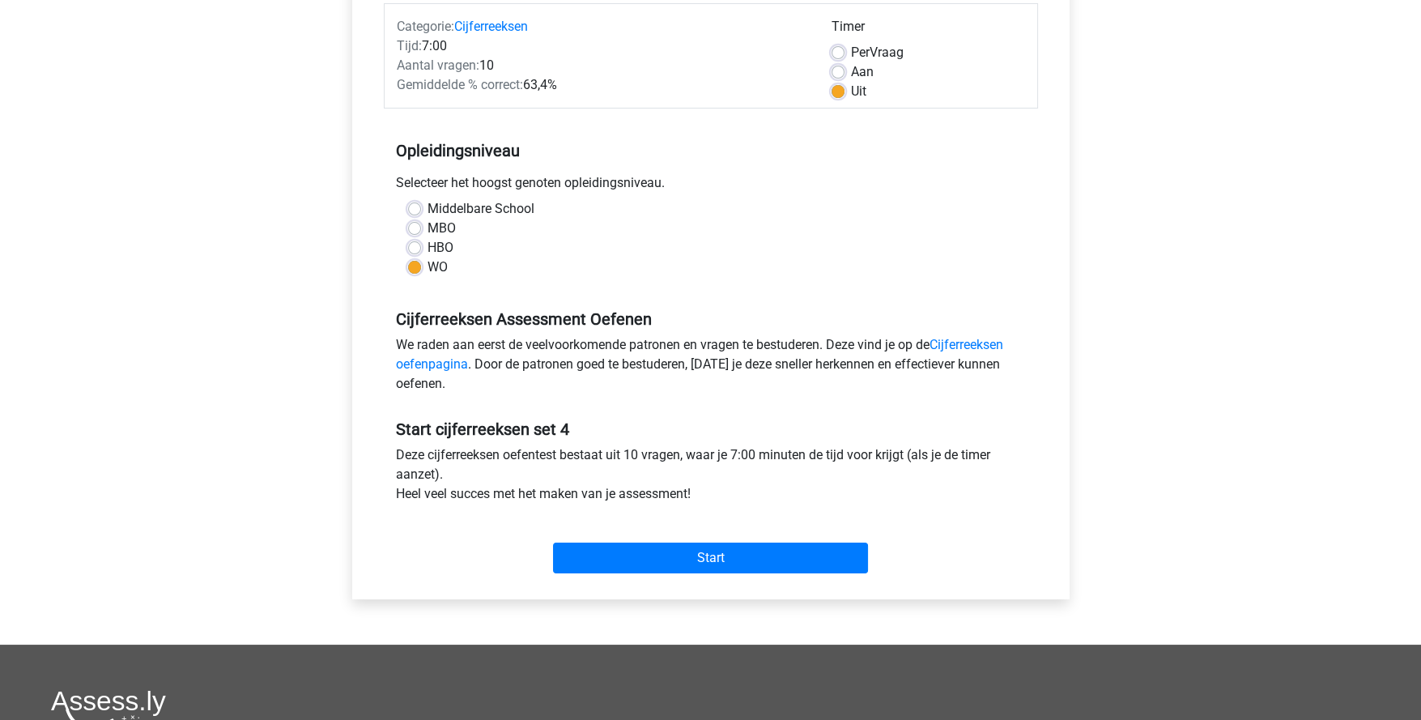
scroll to position [243, 0]
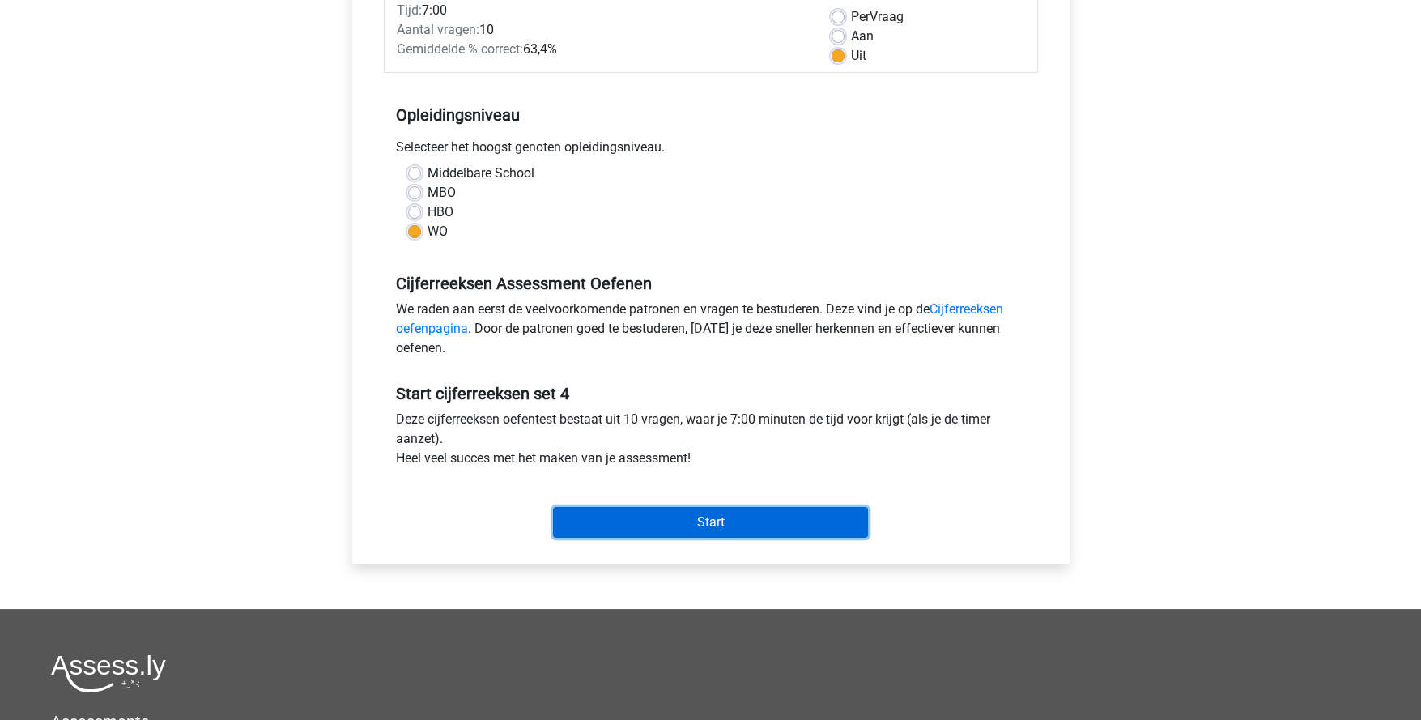
click at [713, 520] on input "Start" at bounding box center [710, 522] width 315 height 31
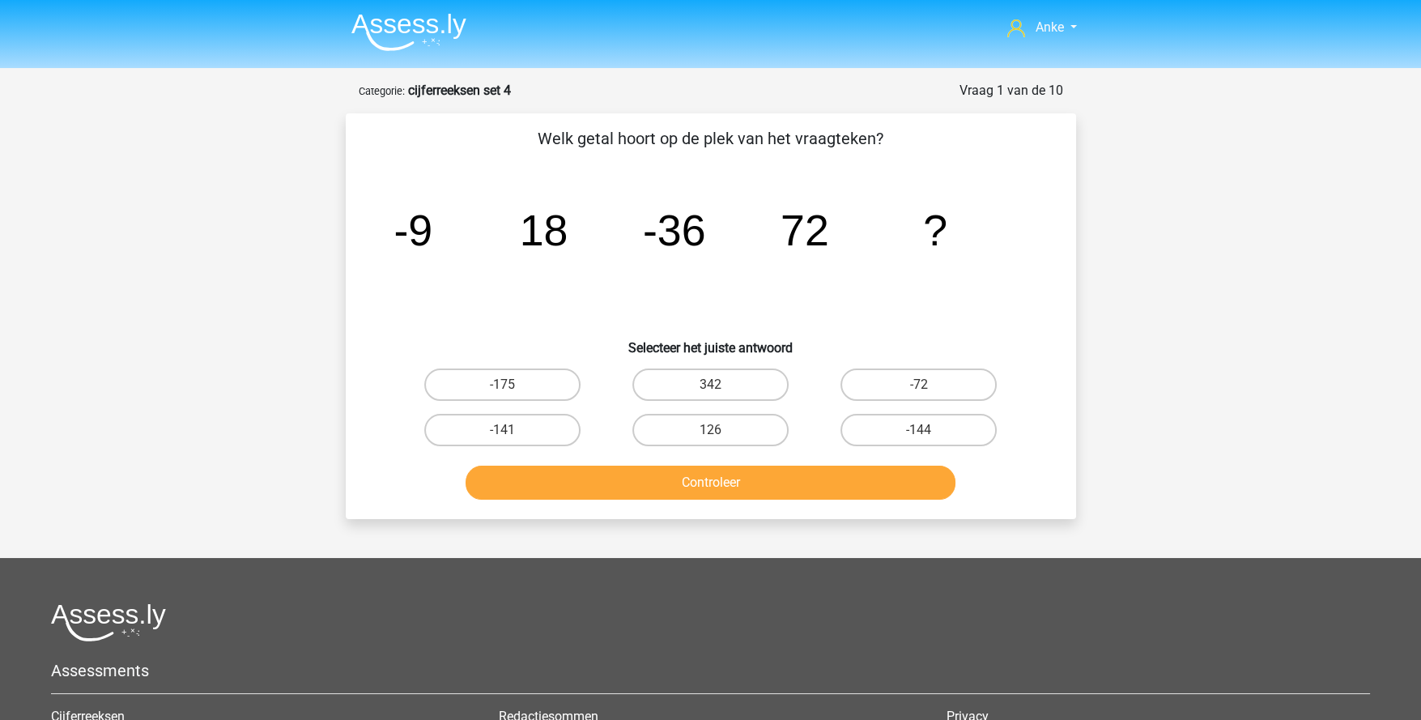
drag, startPoint x: 957, startPoint y: 432, endPoint x: 924, endPoint y: 449, distance: 37.7
click at [955, 432] on label "-144" at bounding box center [919, 430] width 156 height 32
click at [930, 432] on input "-144" at bounding box center [924, 435] width 11 height 11
radio input "true"
click at [878, 467] on button "Controleer" at bounding box center [711, 483] width 490 height 34
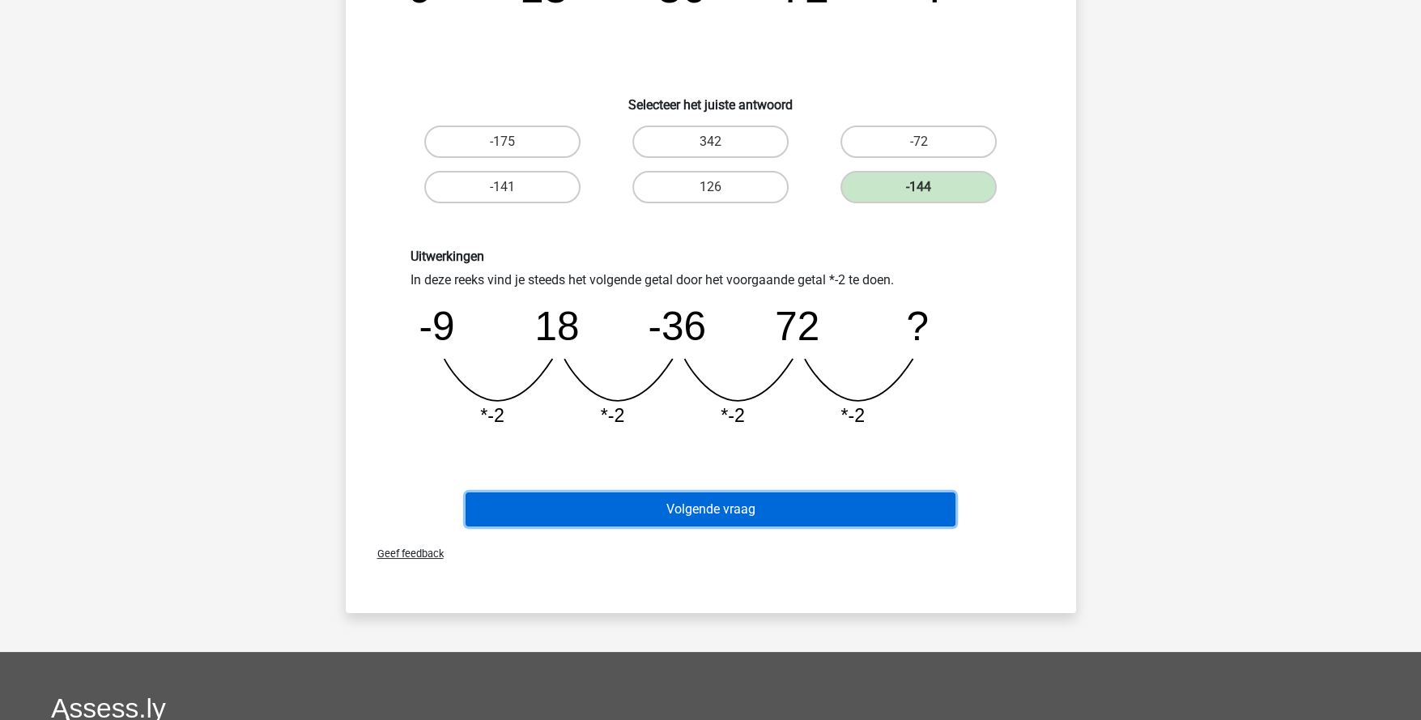
click at [771, 514] on button "Volgende vraag" at bounding box center [711, 509] width 490 height 34
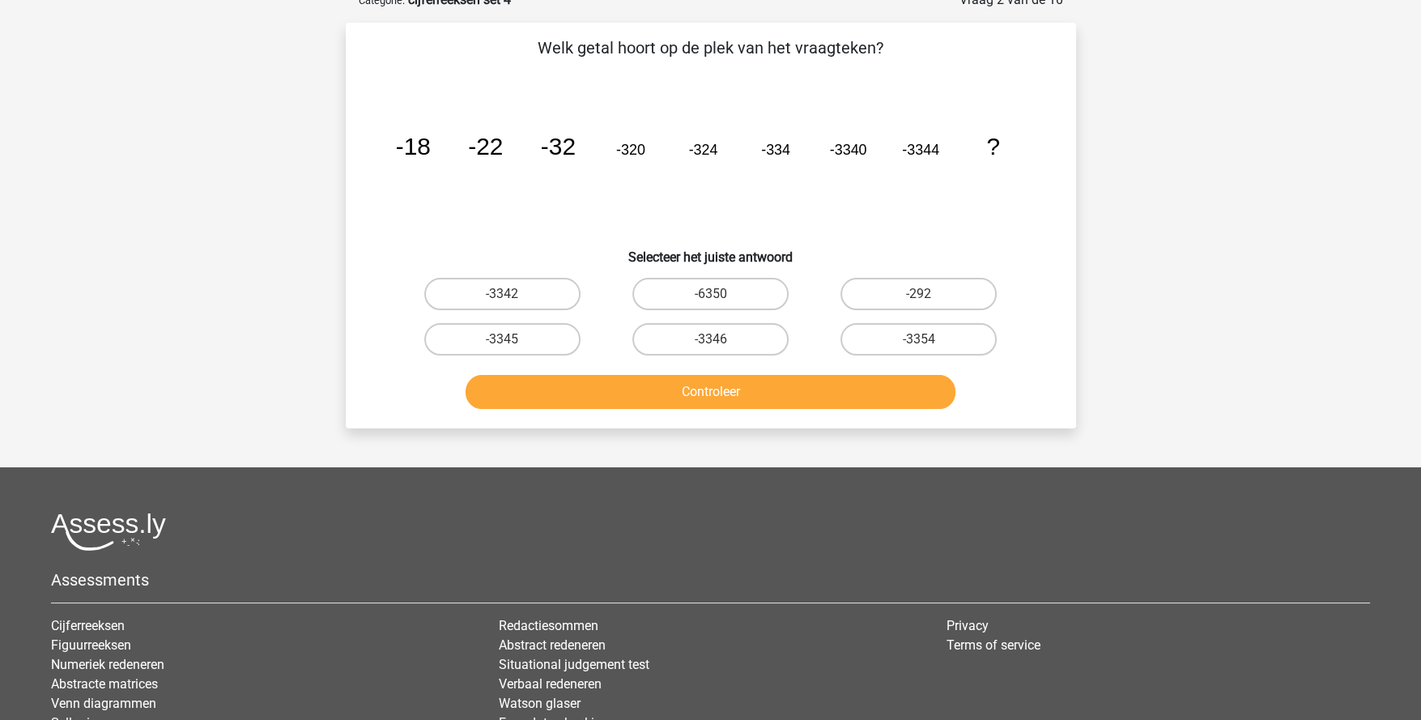
scroll to position [80, 0]
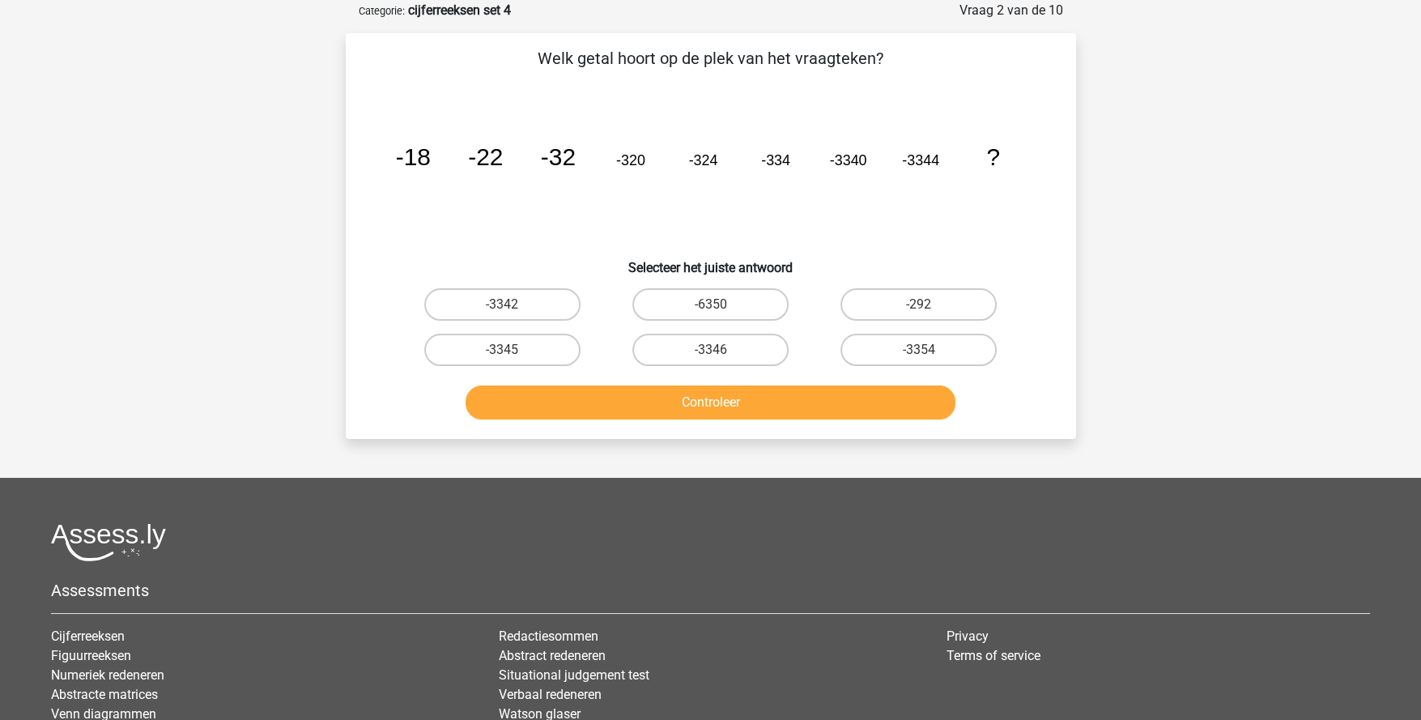
click at [905, 345] on label "-3354" at bounding box center [919, 350] width 156 height 32
click at [919, 350] on input "-3354" at bounding box center [924, 355] width 11 height 11
radio input "true"
click at [859, 400] on button "Controleer" at bounding box center [711, 402] width 490 height 34
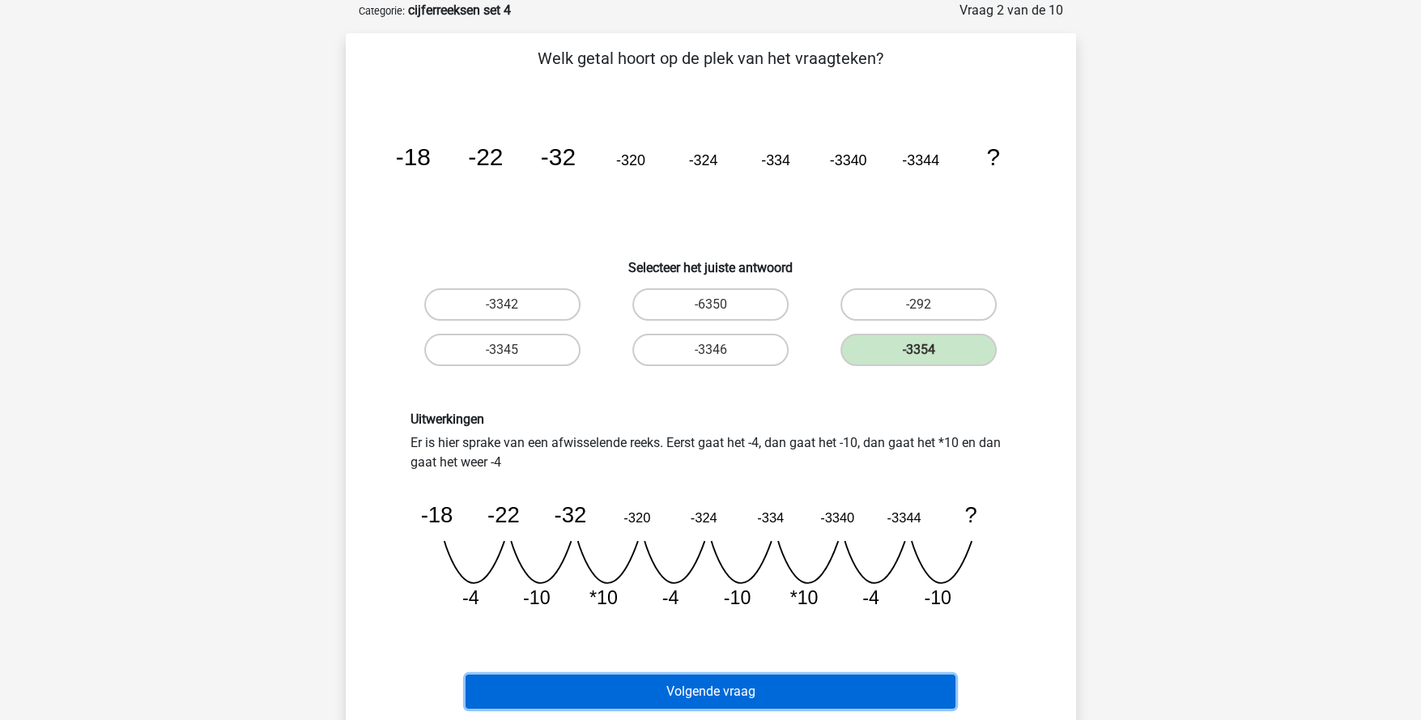
click at [799, 687] on button "Volgende vraag" at bounding box center [711, 692] width 490 height 34
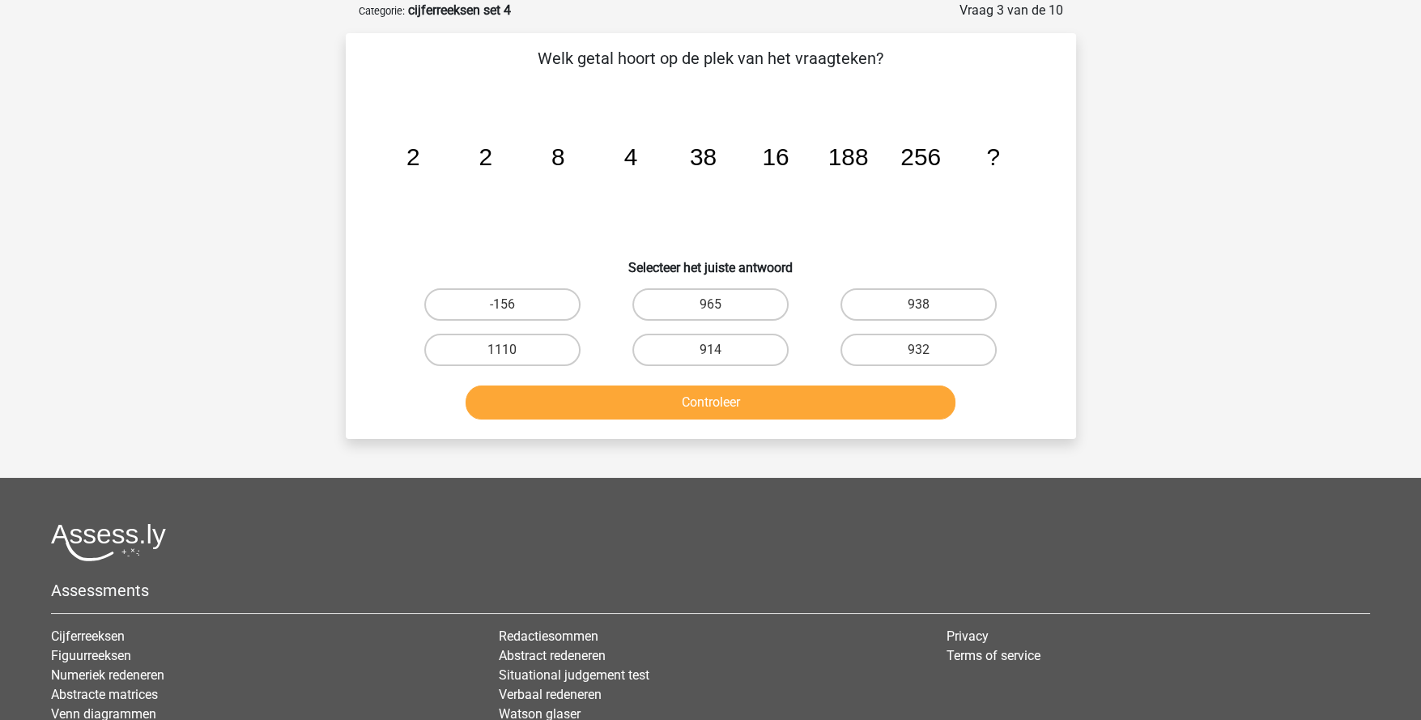
drag, startPoint x: 679, startPoint y: 351, endPoint x: 694, endPoint y: 379, distance: 31.2
click at [679, 351] on label "914" at bounding box center [710, 350] width 156 height 32
click at [710, 351] on input "914" at bounding box center [715, 355] width 11 height 11
radio input "true"
click at [720, 406] on button "Controleer" at bounding box center [711, 402] width 490 height 34
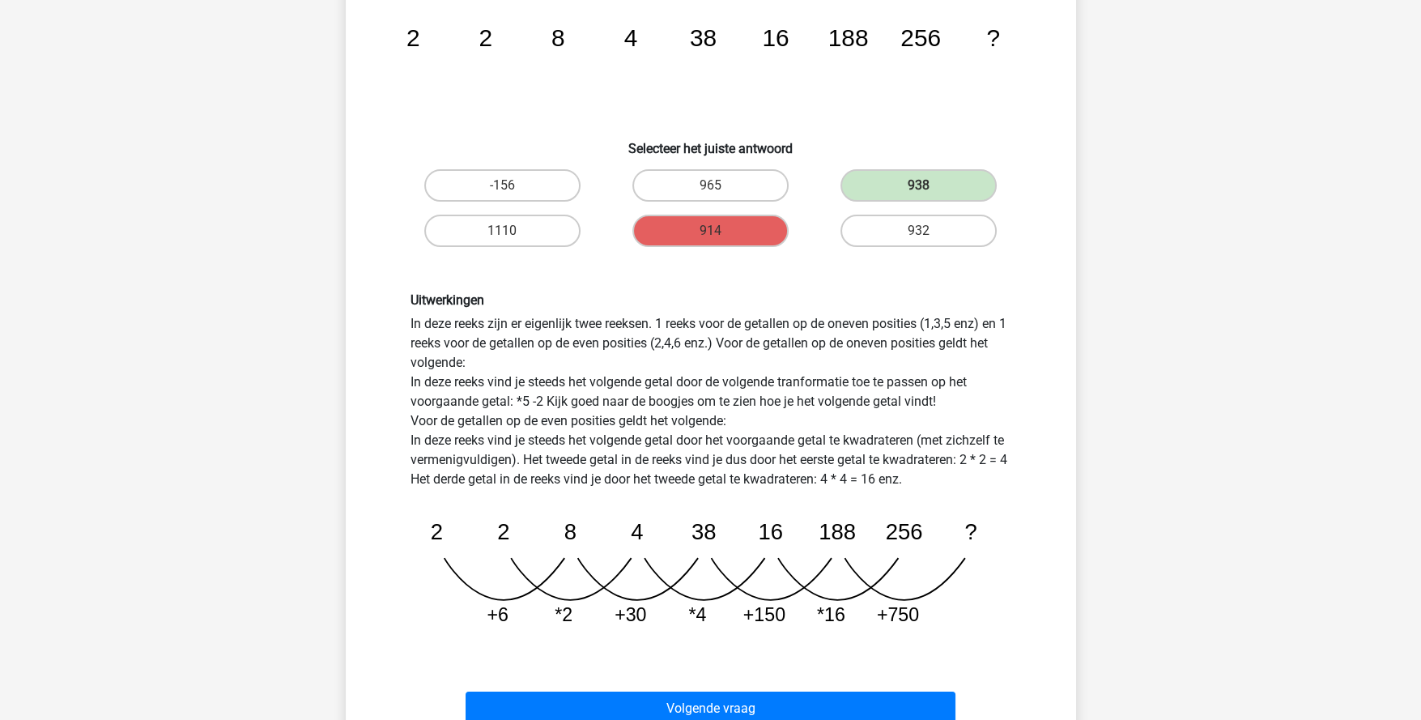
scroll to position [243, 0]
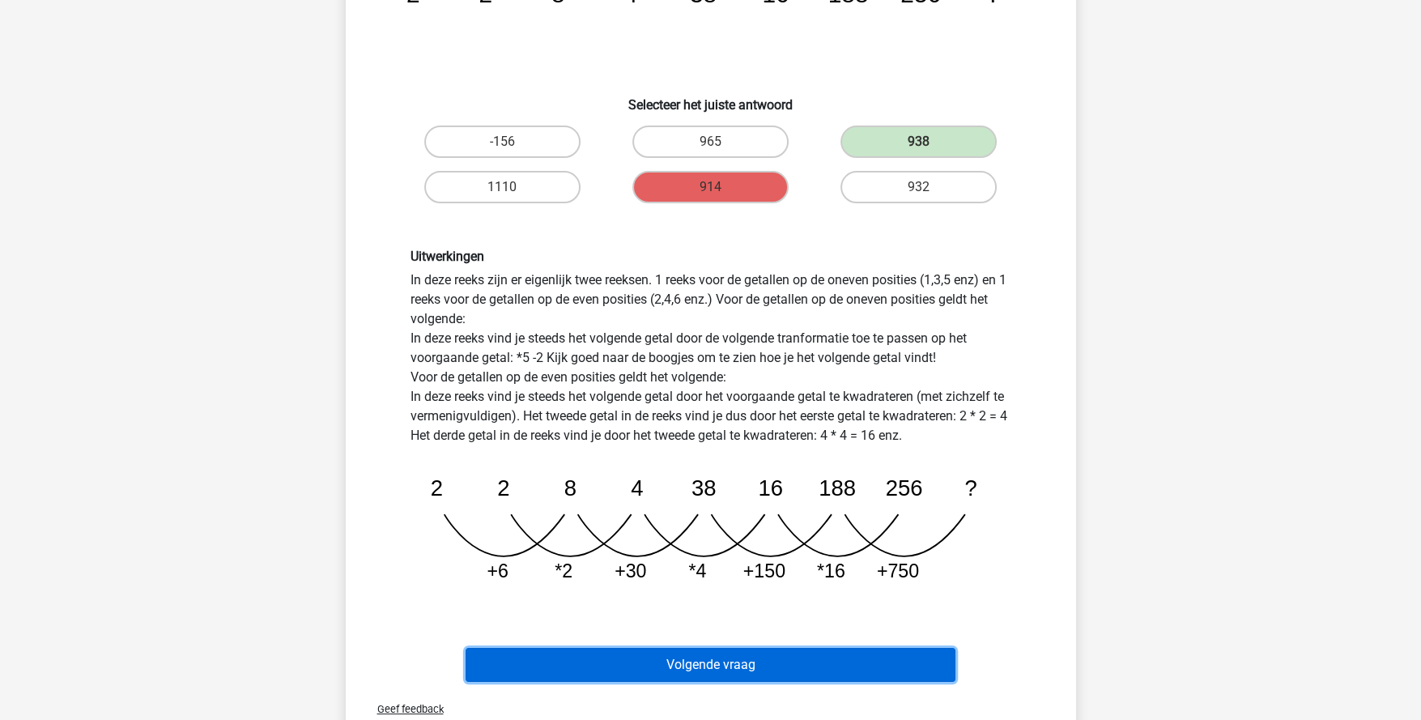
click at [850, 651] on button "Volgende vraag" at bounding box center [711, 665] width 490 height 34
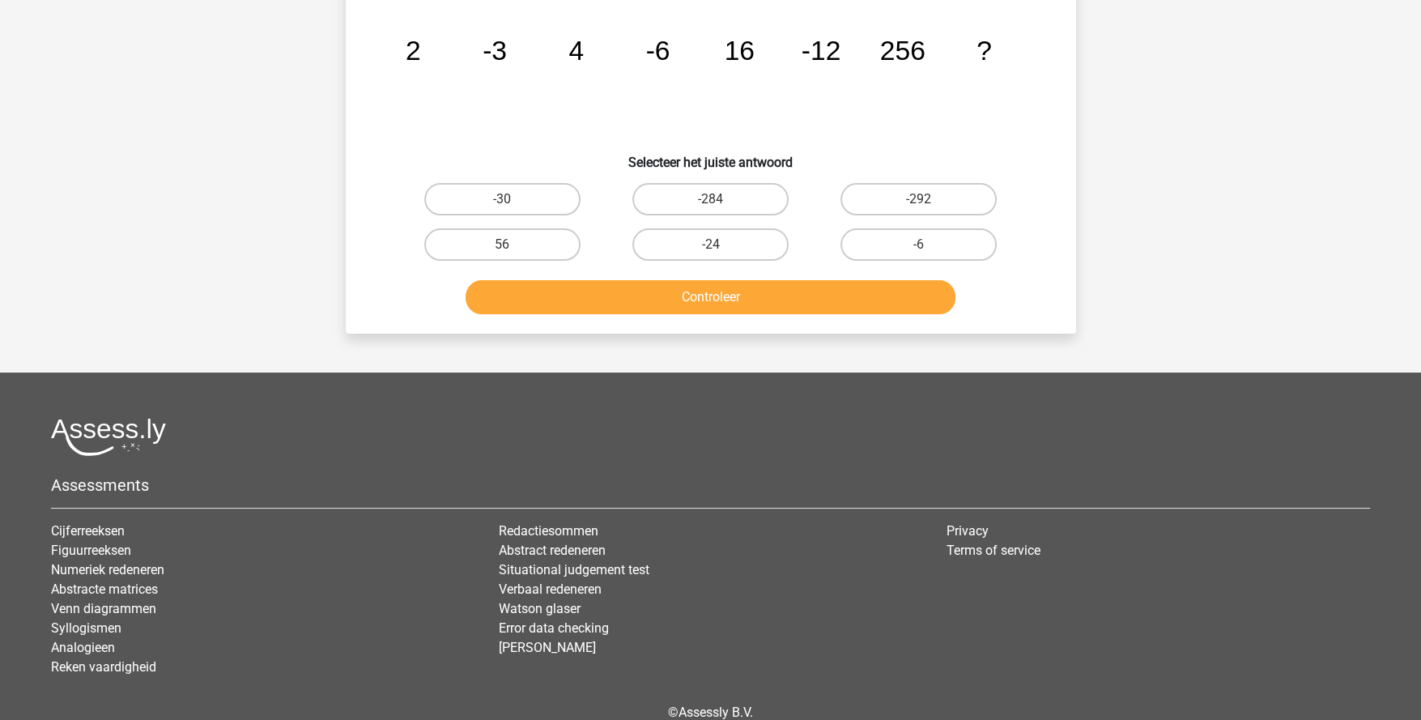
scroll to position [80, 0]
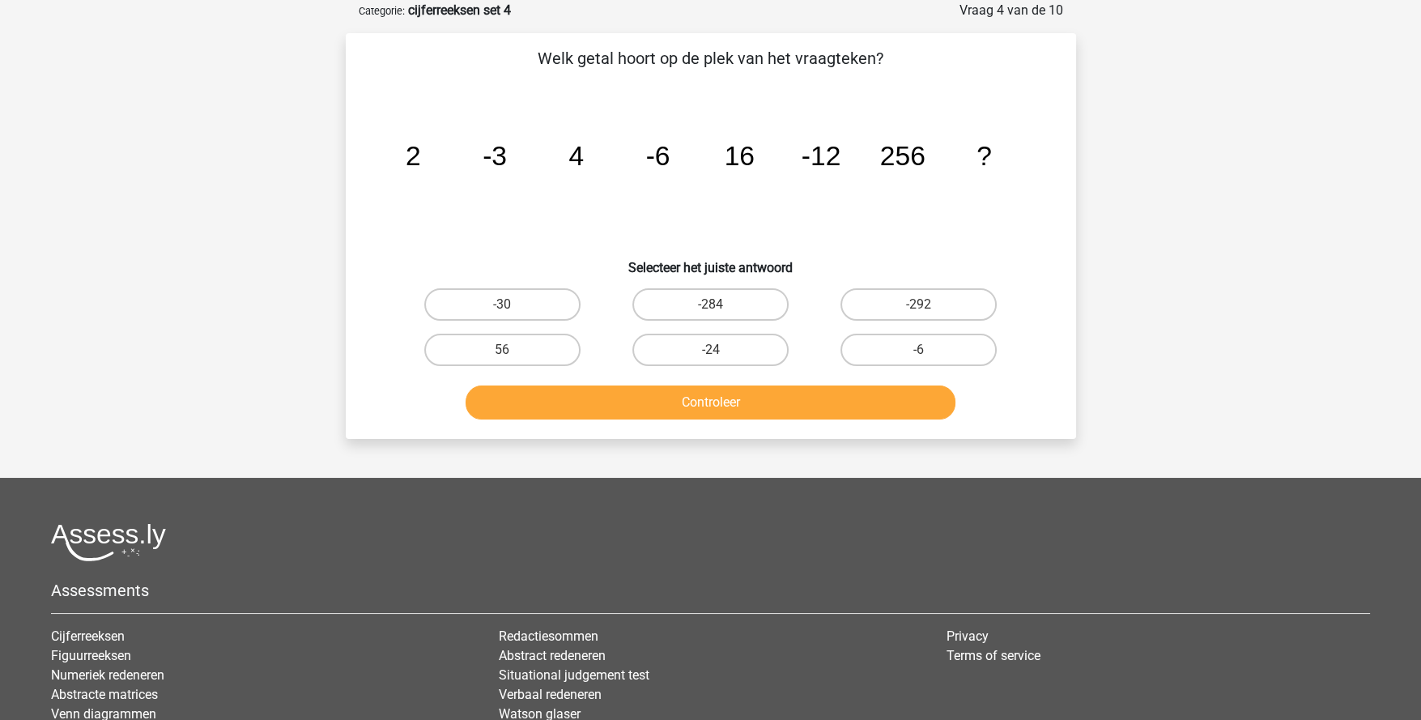
click at [733, 350] on label "-24" at bounding box center [710, 350] width 156 height 32
click at [721, 350] on input "-24" at bounding box center [715, 355] width 11 height 11
radio input "true"
click at [749, 392] on button "Controleer" at bounding box center [711, 402] width 490 height 34
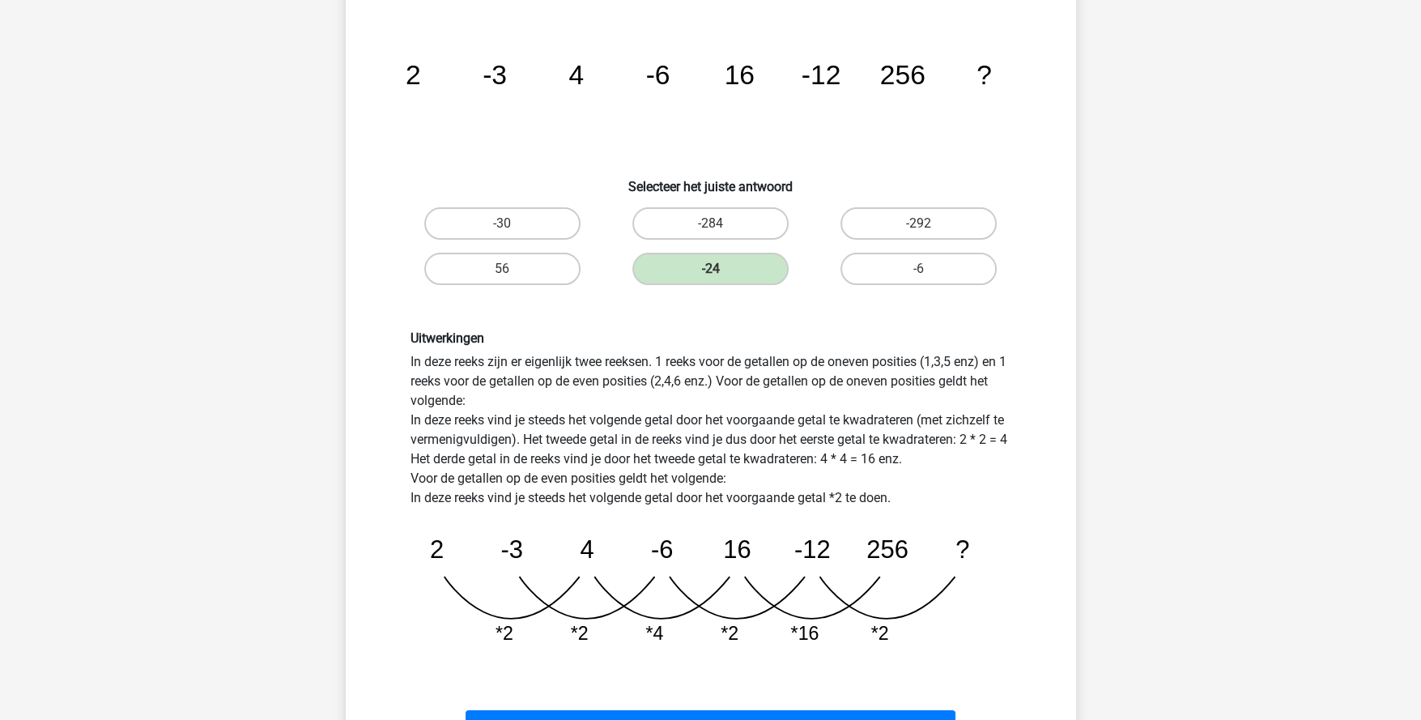
scroll to position [404, 0]
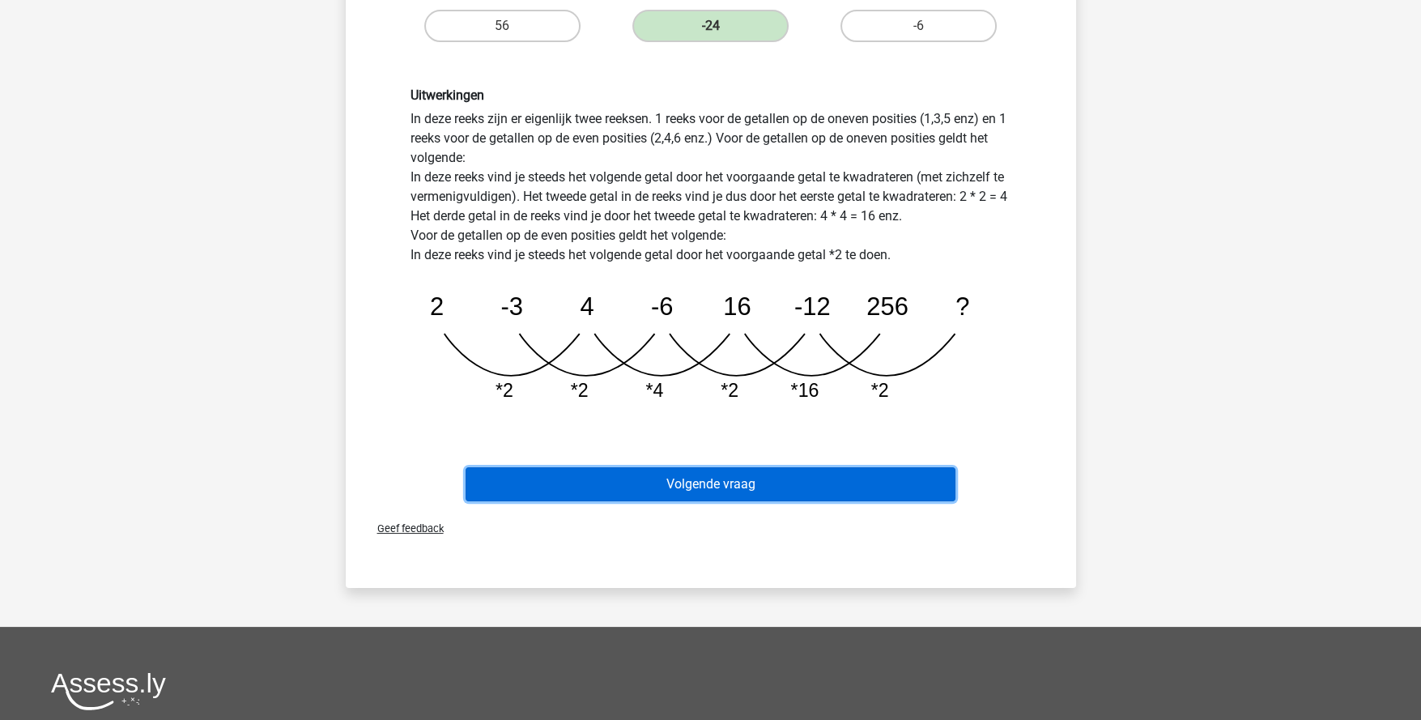
click at [763, 478] on button "Volgende vraag" at bounding box center [711, 484] width 490 height 34
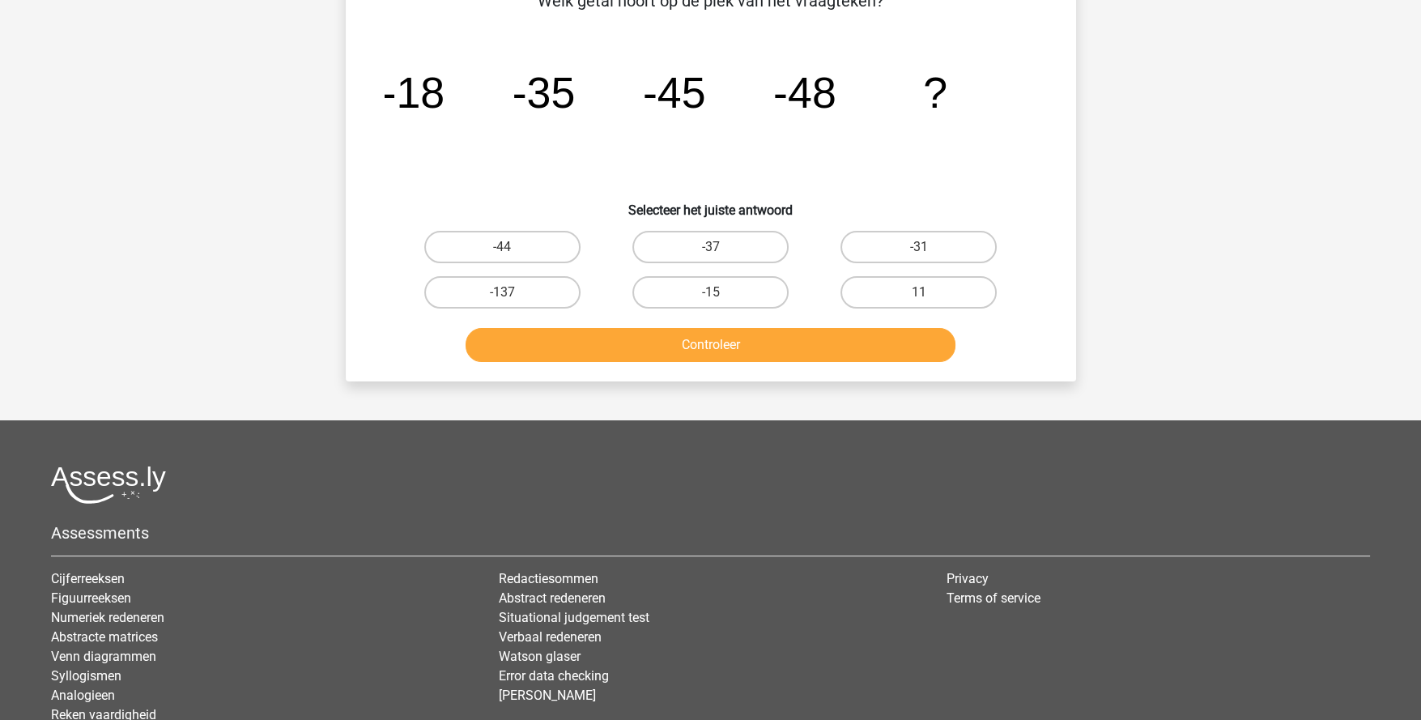
scroll to position [80, 0]
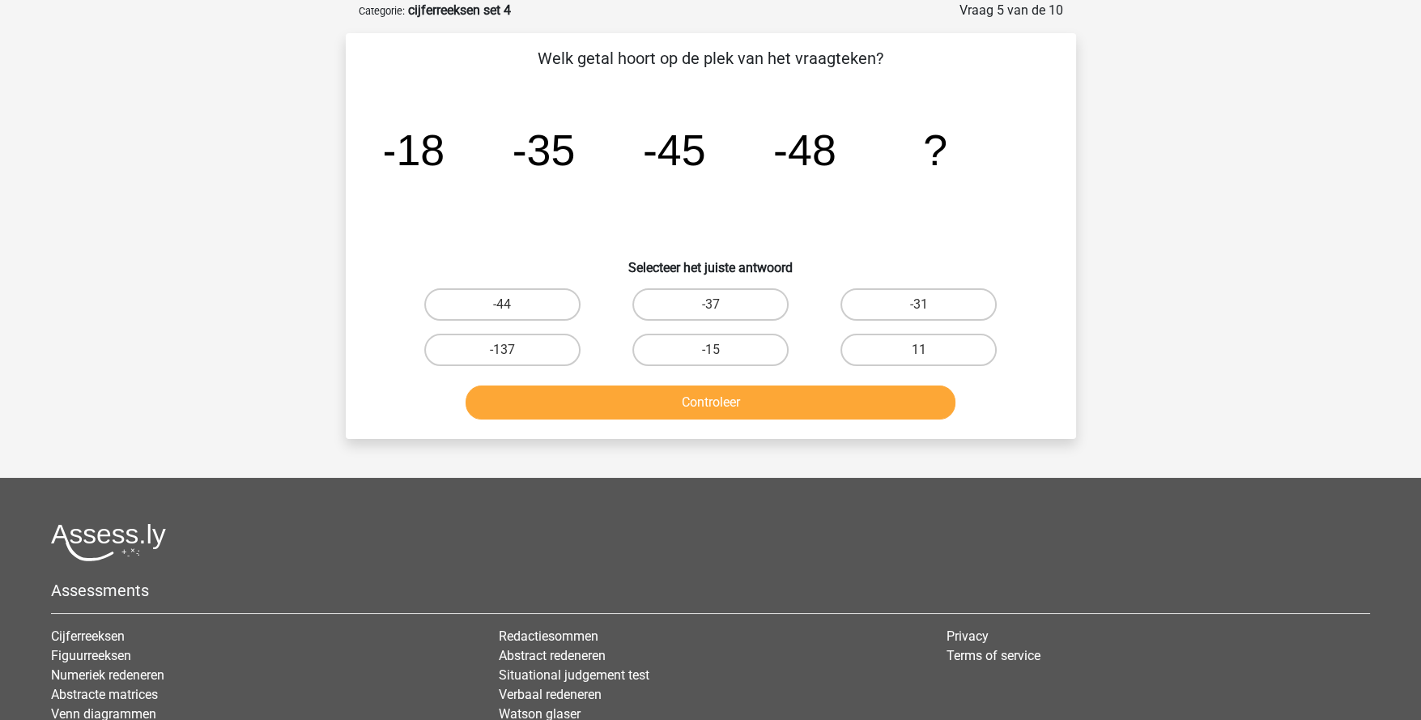
click at [526, 295] on label "-44" at bounding box center [502, 304] width 156 height 32
click at [513, 304] on input "-44" at bounding box center [507, 309] width 11 height 11
radio input "true"
click at [683, 403] on button "Controleer" at bounding box center [711, 402] width 490 height 34
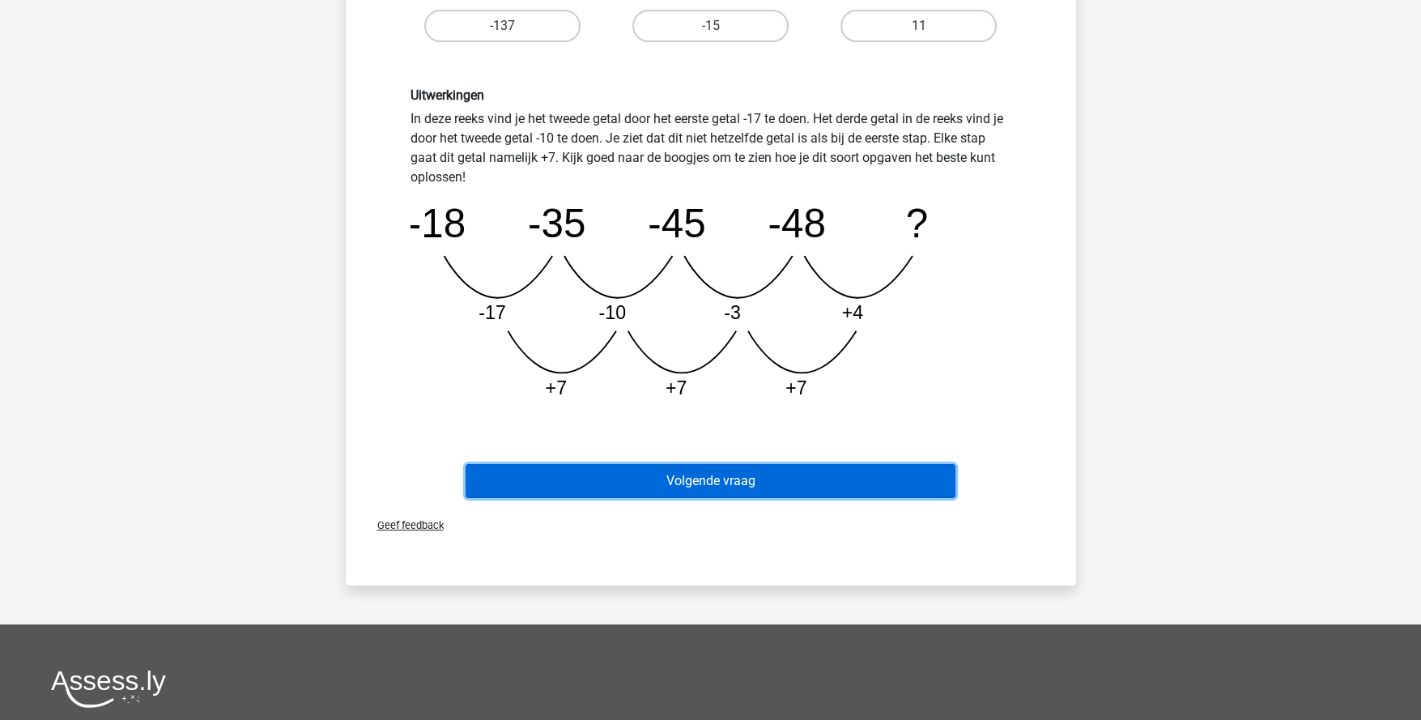
click at [781, 482] on button "Volgende vraag" at bounding box center [711, 481] width 490 height 34
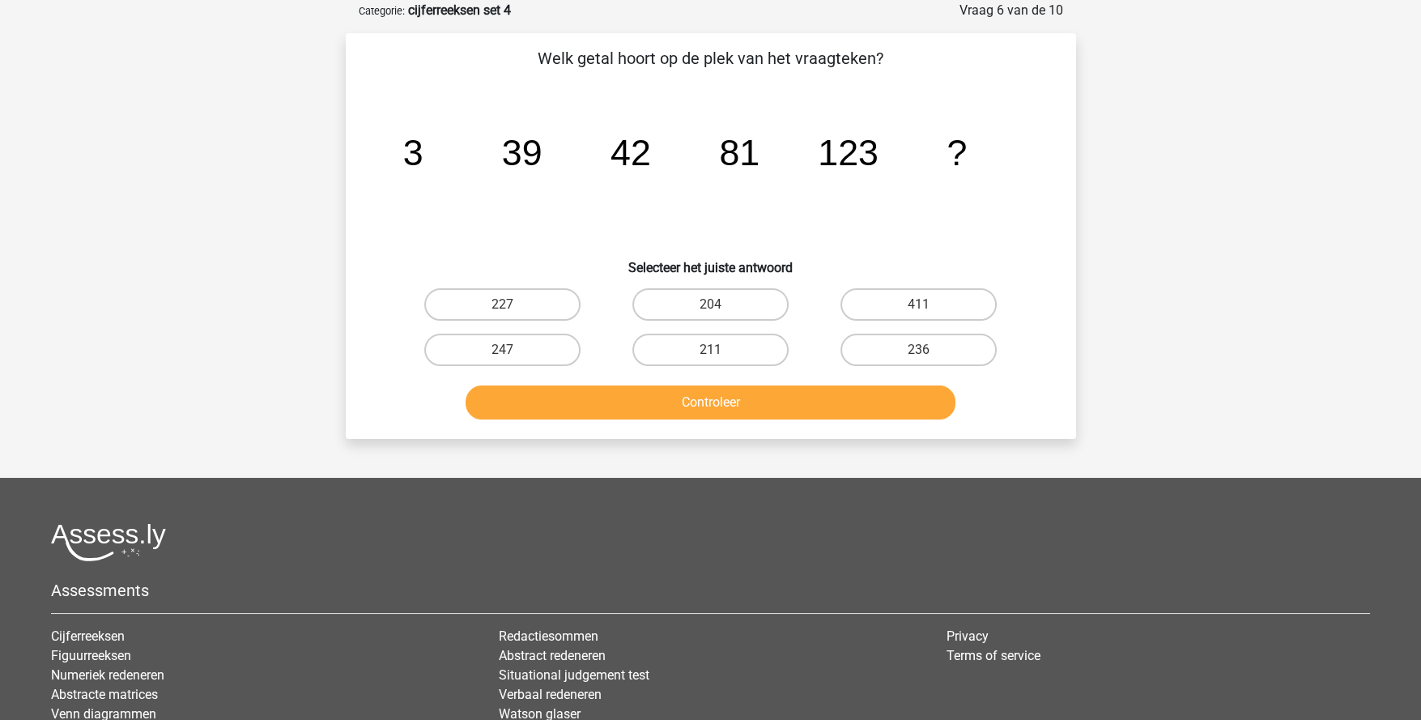
click at [739, 314] on label "204" at bounding box center [710, 304] width 156 height 32
click at [721, 314] on input "204" at bounding box center [715, 309] width 11 height 11
radio input "true"
click at [764, 413] on button "Controleer" at bounding box center [711, 402] width 490 height 34
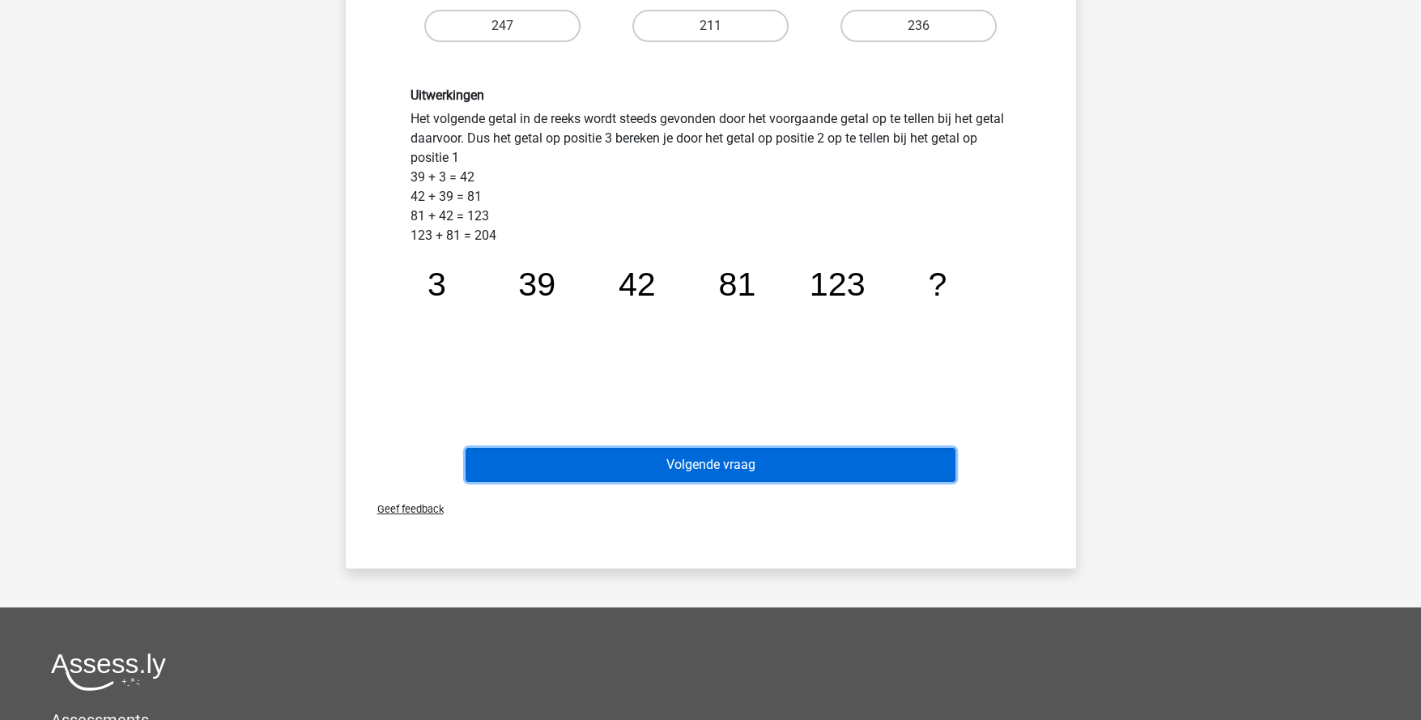
click at [742, 461] on button "Volgende vraag" at bounding box center [711, 465] width 490 height 34
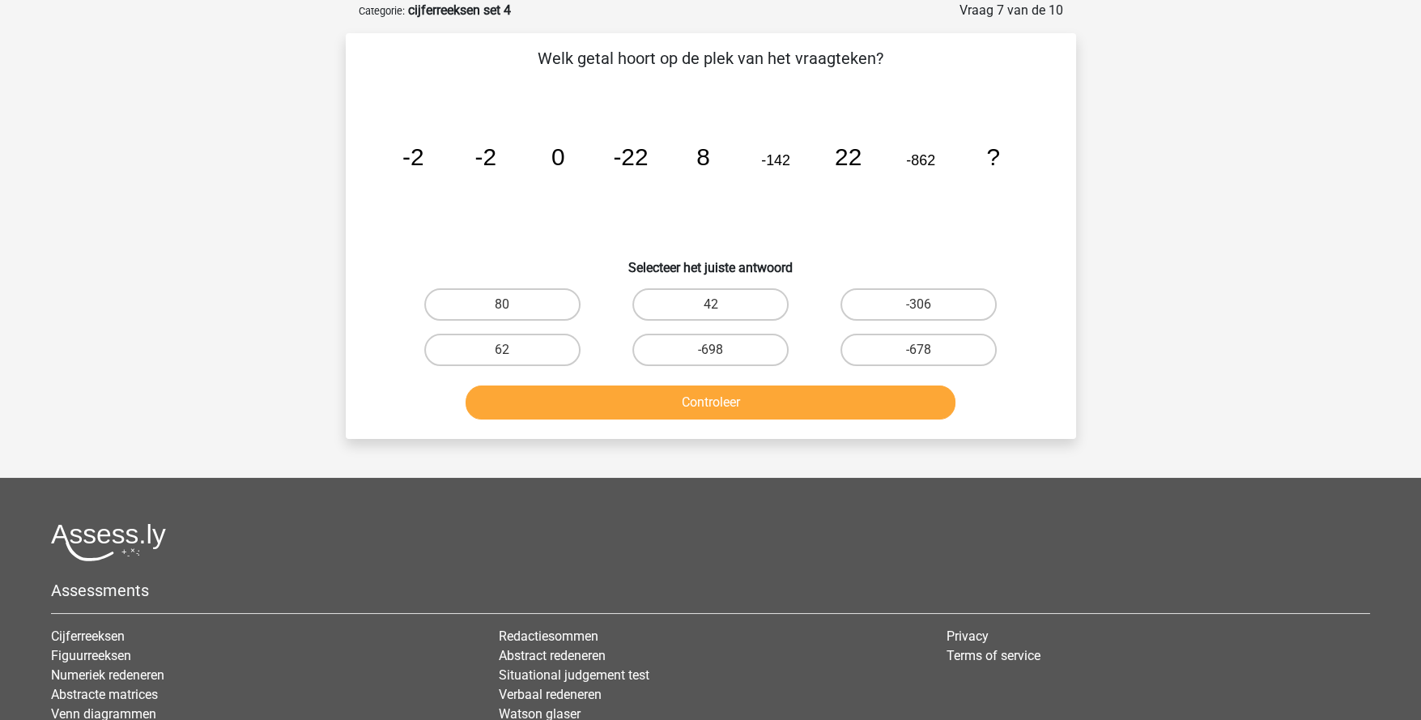
click at [528, 315] on label "80" at bounding box center [502, 304] width 156 height 32
click at [513, 315] on input "80" at bounding box center [507, 309] width 11 height 11
radio input "true"
click at [707, 414] on button "Controleer" at bounding box center [711, 402] width 490 height 34
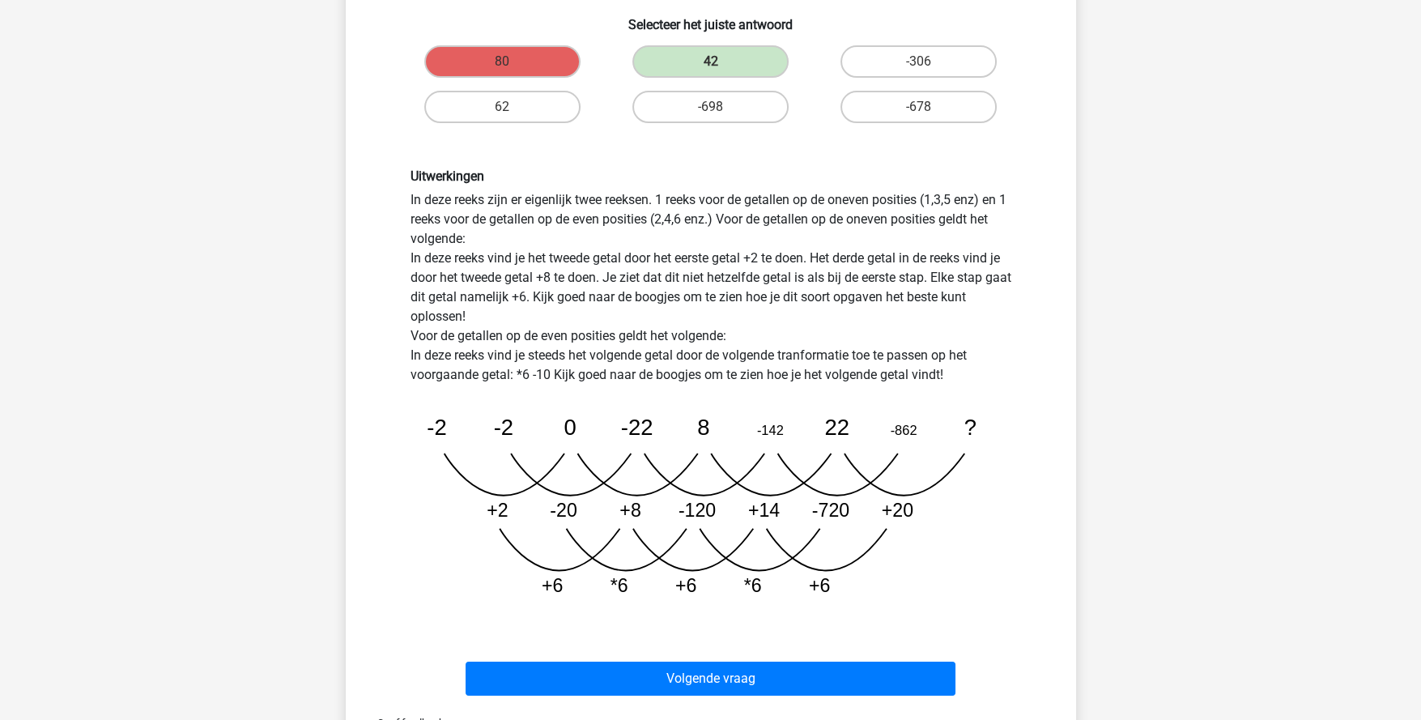
scroll to position [404, 0]
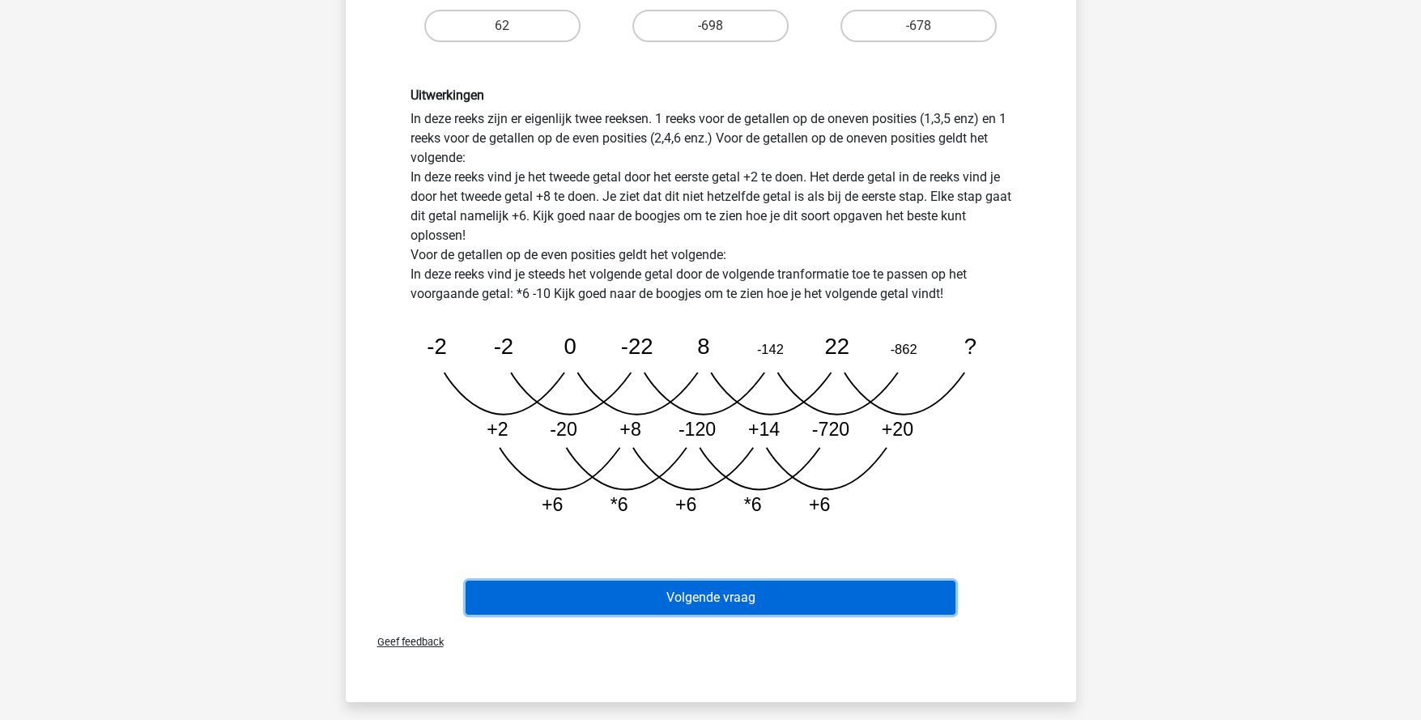
click at [756, 607] on button "Volgende vraag" at bounding box center [711, 598] width 490 height 34
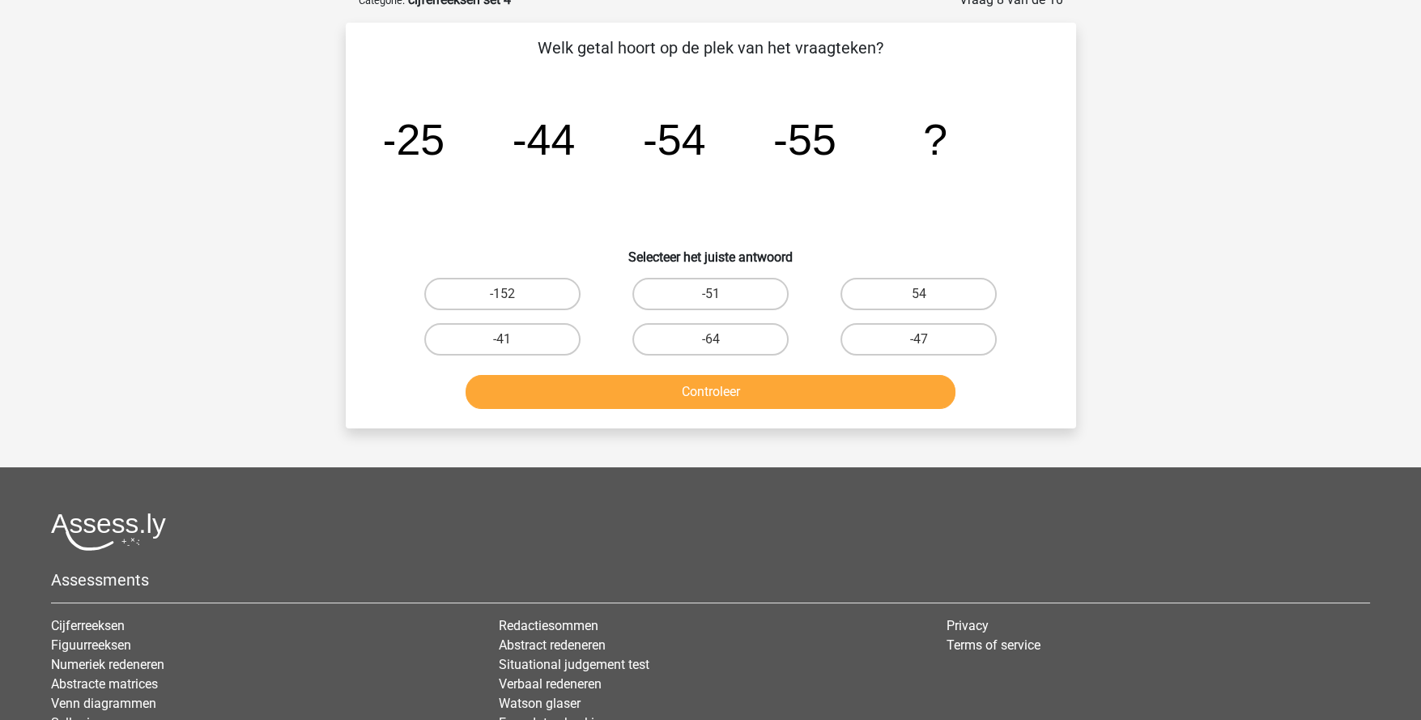
scroll to position [80, 0]
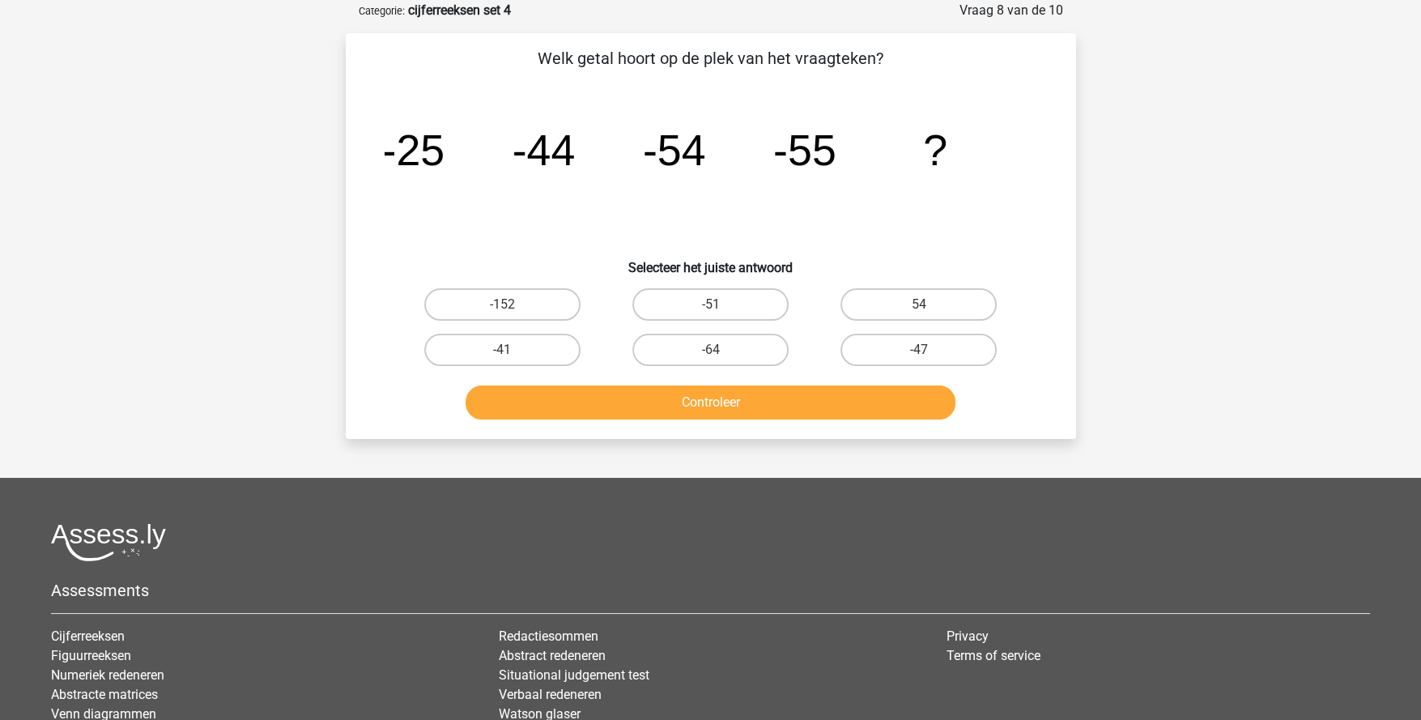
click at [939, 355] on label "-47" at bounding box center [919, 350] width 156 height 32
click at [930, 355] on input "-47" at bounding box center [924, 355] width 11 height 11
radio input "true"
click at [913, 395] on button "Controleer" at bounding box center [711, 402] width 490 height 34
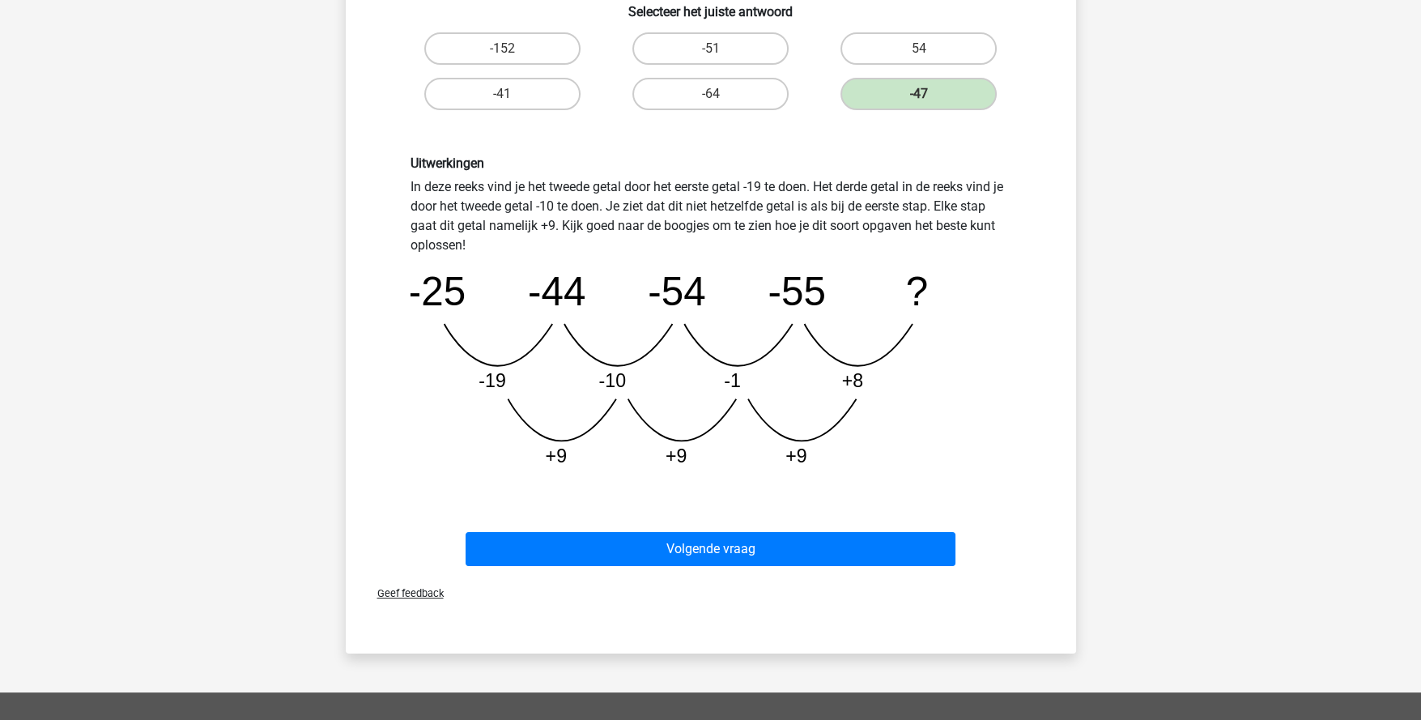
scroll to position [323, 0]
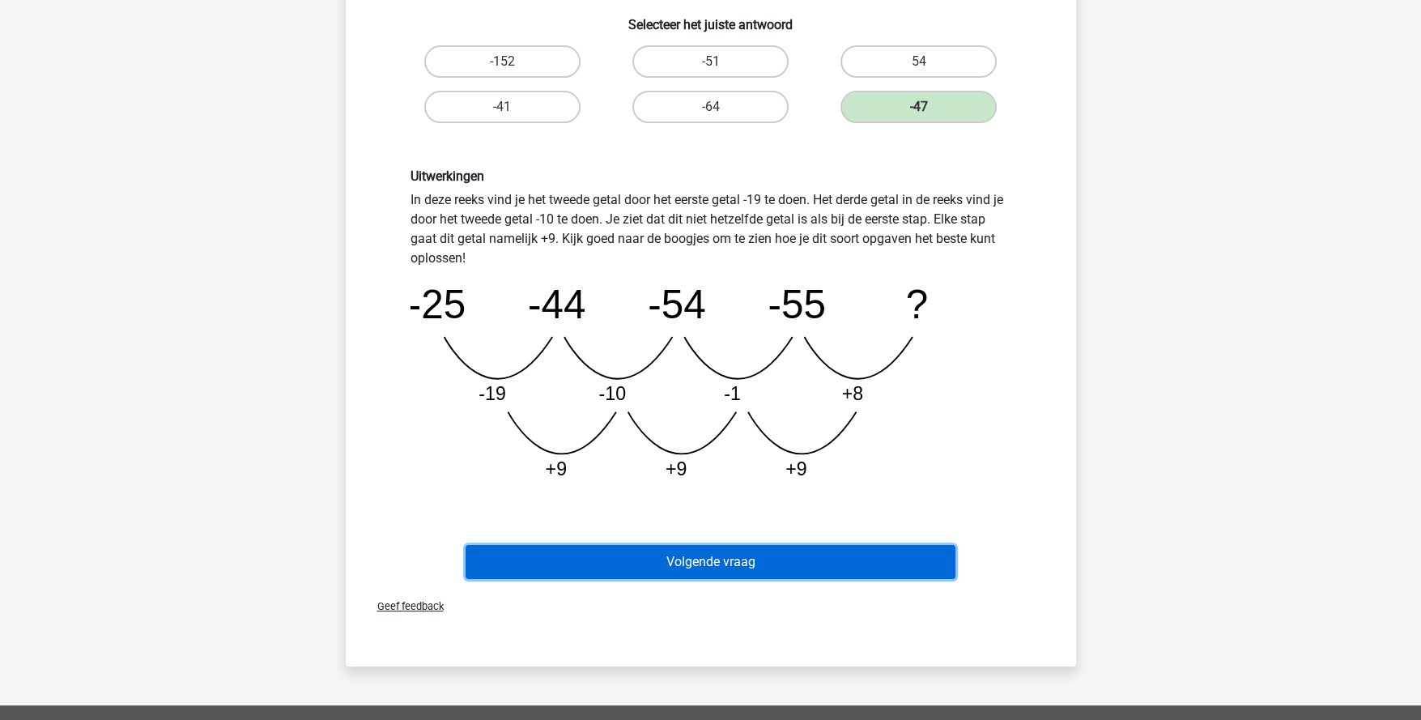
click at [800, 556] on button "Volgende vraag" at bounding box center [711, 562] width 490 height 34
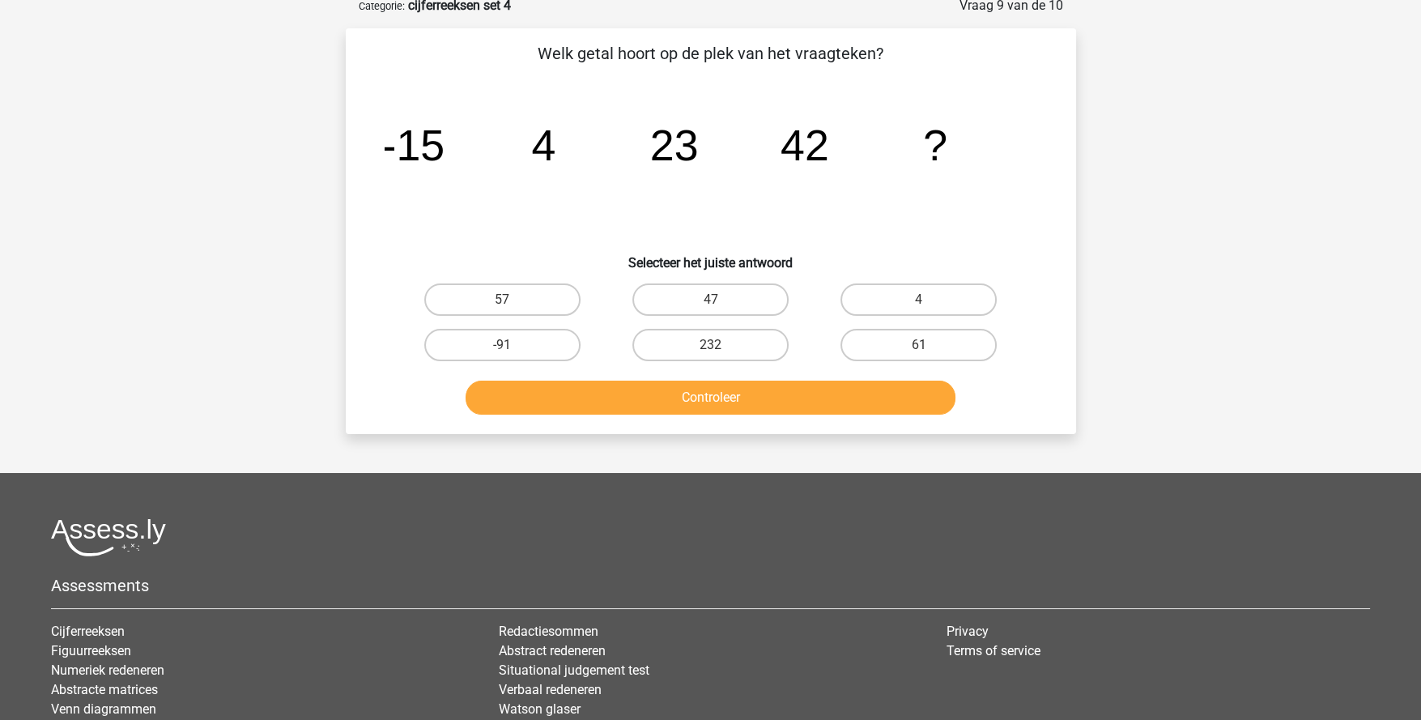
scroll to position [80, 0]
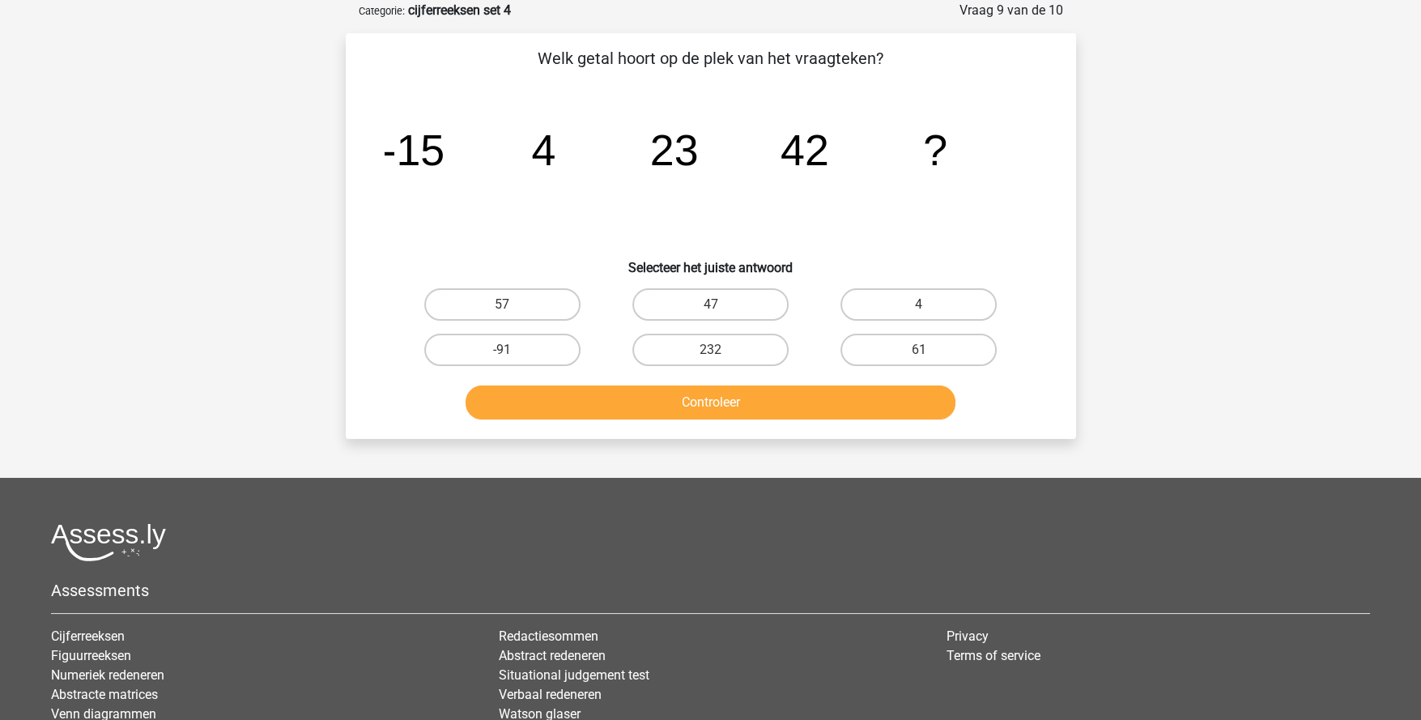
drag, startPoint x: 892, startPoint y: 343, endPoint x: 893, endPoint y: 365, distance: 22.7
click at [892, 343] on label "61" at bounding box center [919, 350] width 156 height 32
click at [919, 350] on input "61" at bounding box center [924, 355] width 11 height 11
radio input "true"
click at [896, 411] on button "Controleer" at bounding box center [711, 402] width 490 height 34
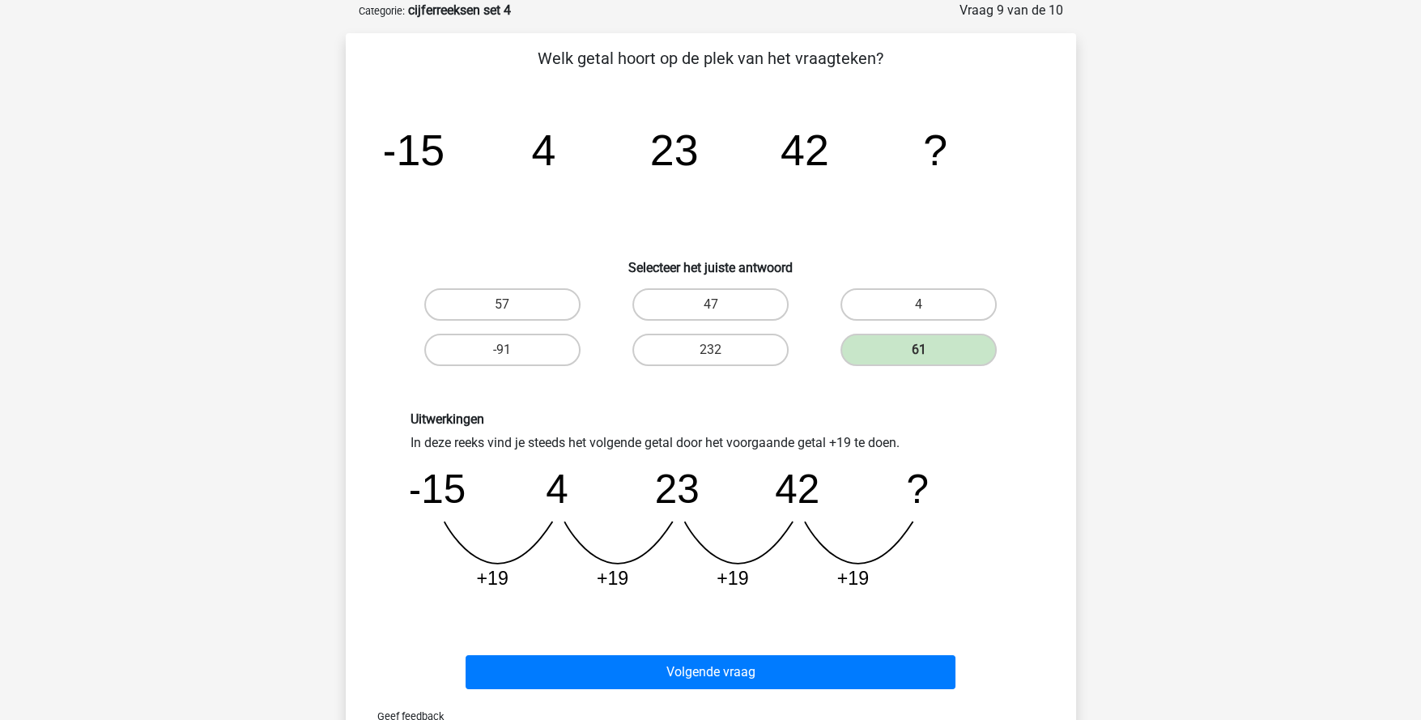
scroll to position [243, 0]
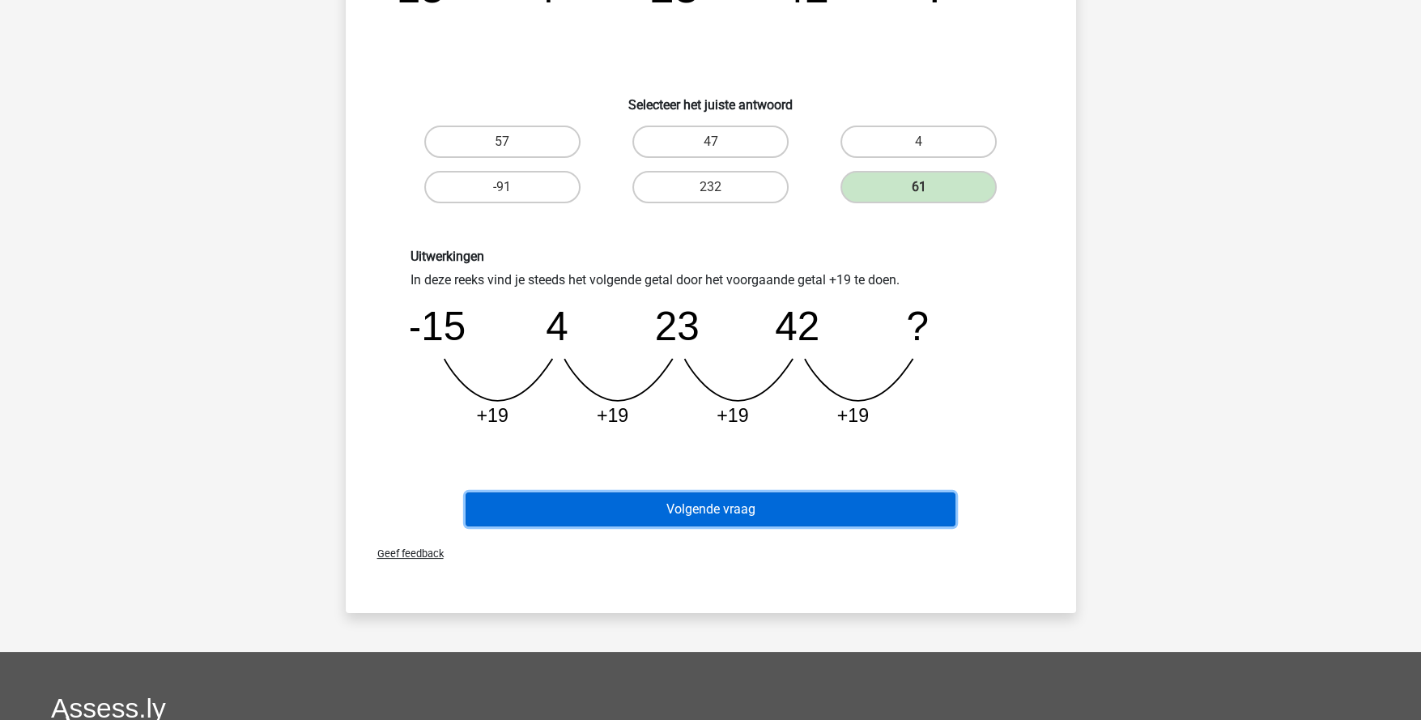
click at [843, 502] on button "Volgende vraag" at bounding box center [711, 509] width 490 height 34
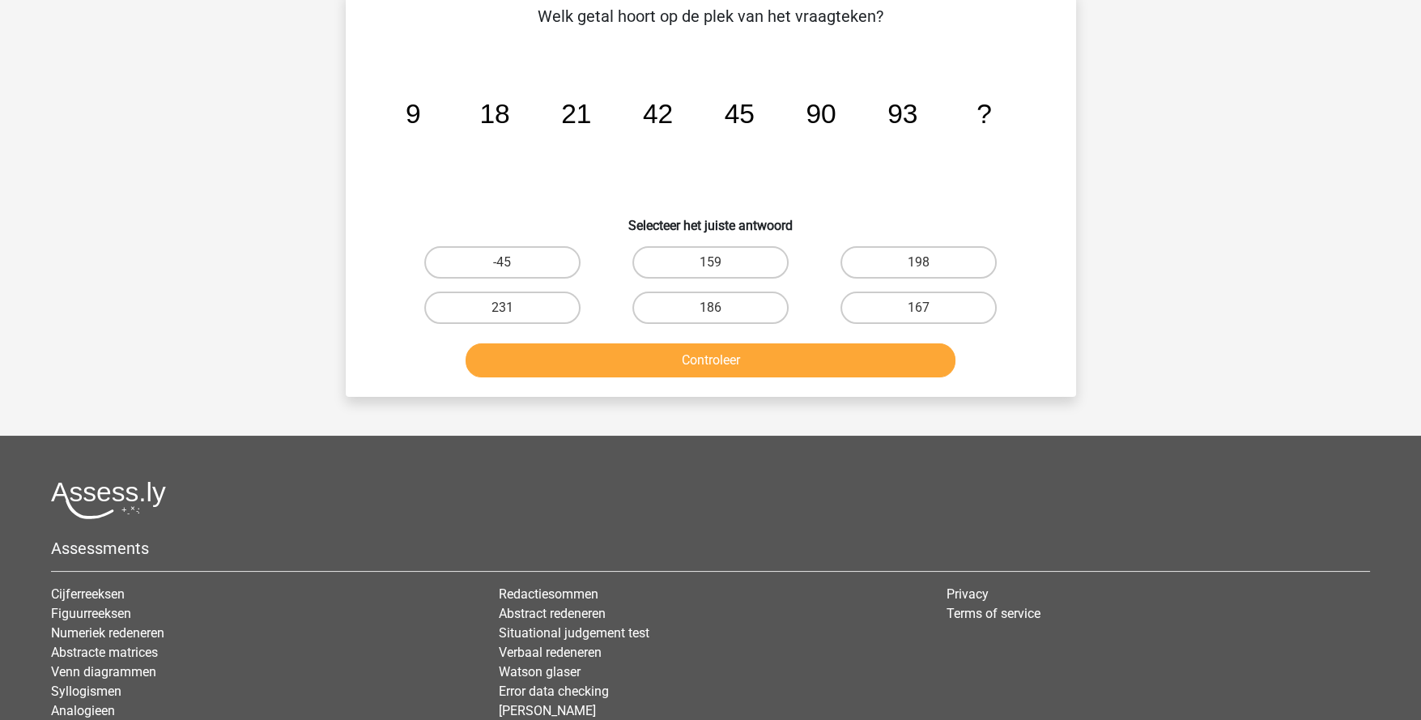
scroll to position [80, 0]
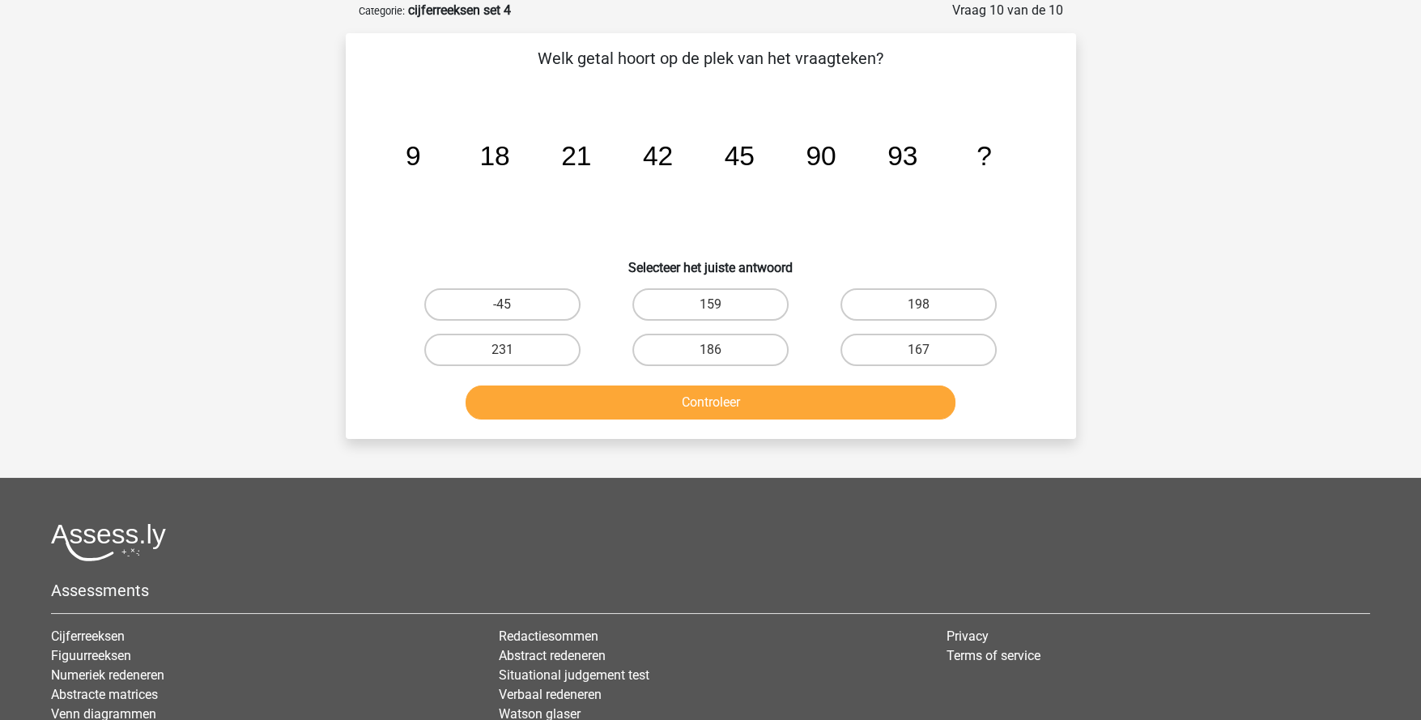
click at [701, 304] on label "159" at bounding box center [710, 304] width 156 height 32
click at [710, 304] on input "159" at bounding box center [715, 309] width 11 height 11
radio input "true"
click at [754, 396] on button "Controleer" at bounding box center [711, 402] width 490 height 34
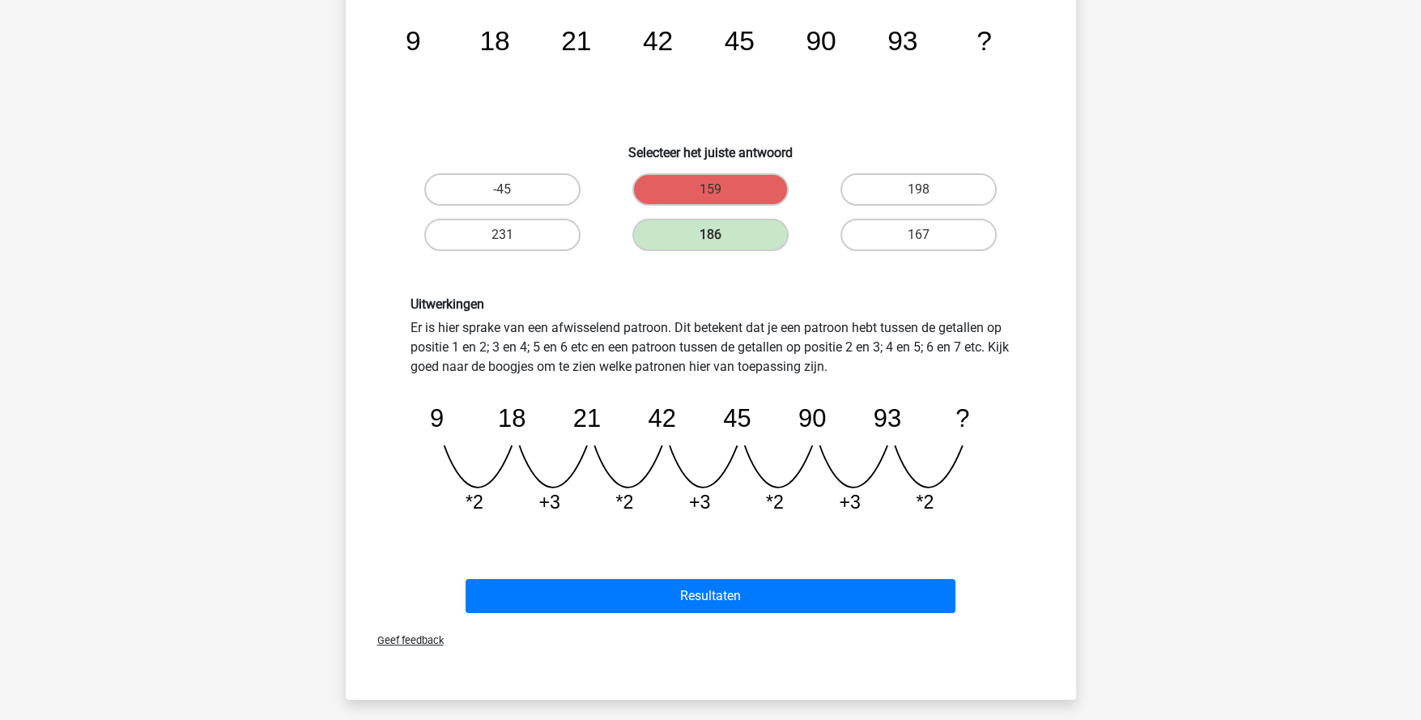
scroll to position [243, 0]
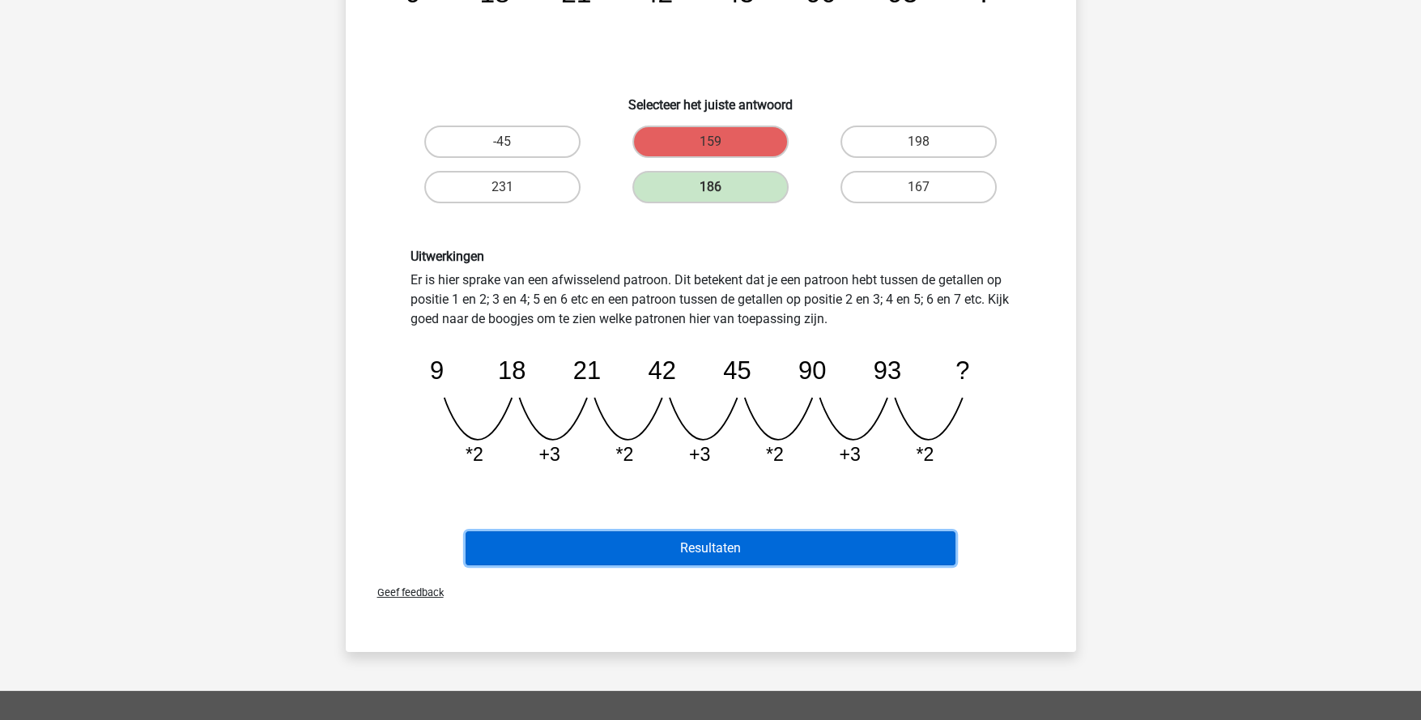
click at [819, 542] on button "Resultaten" at bounding box center [711, 548] width 490 height 34
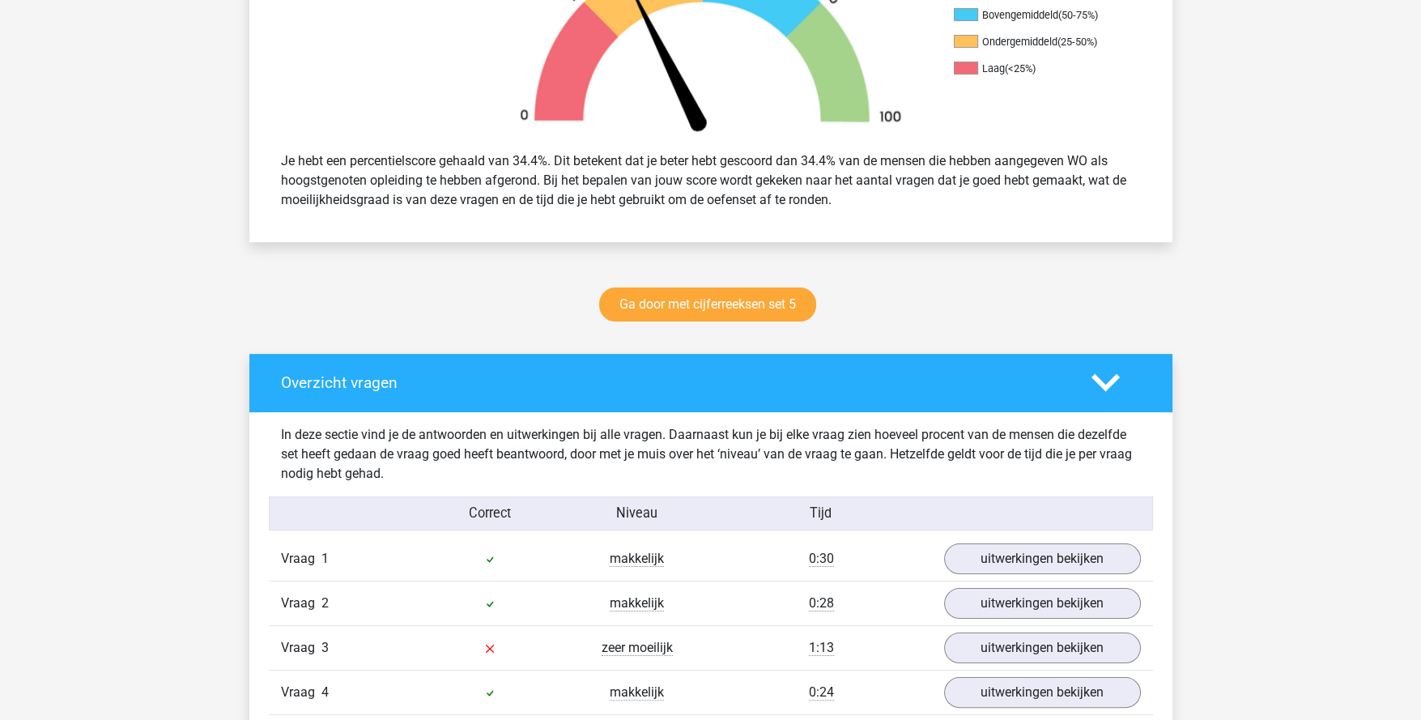
scroll to position [567, 0]
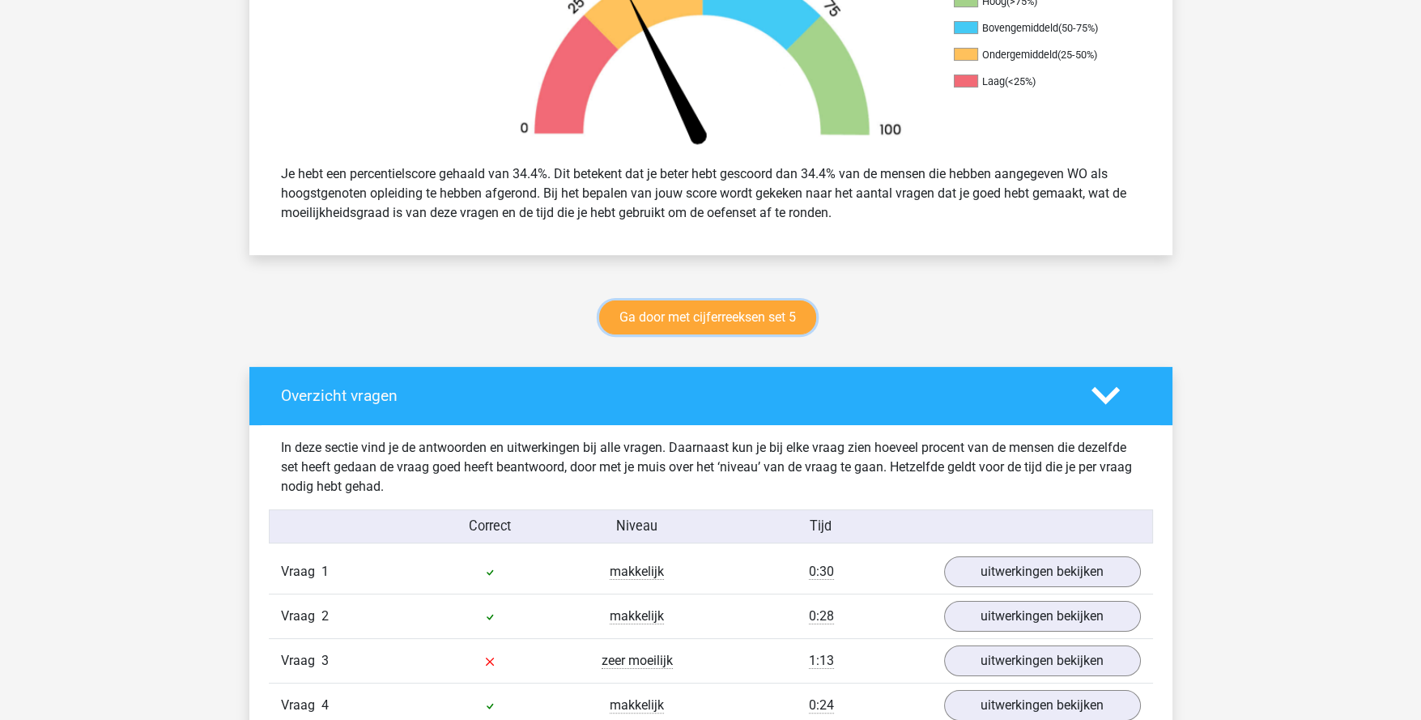
click at [729, 316] on link "Ga door met cijferreeksen set 5" at bounding box center [707, 317] width 217 height 34
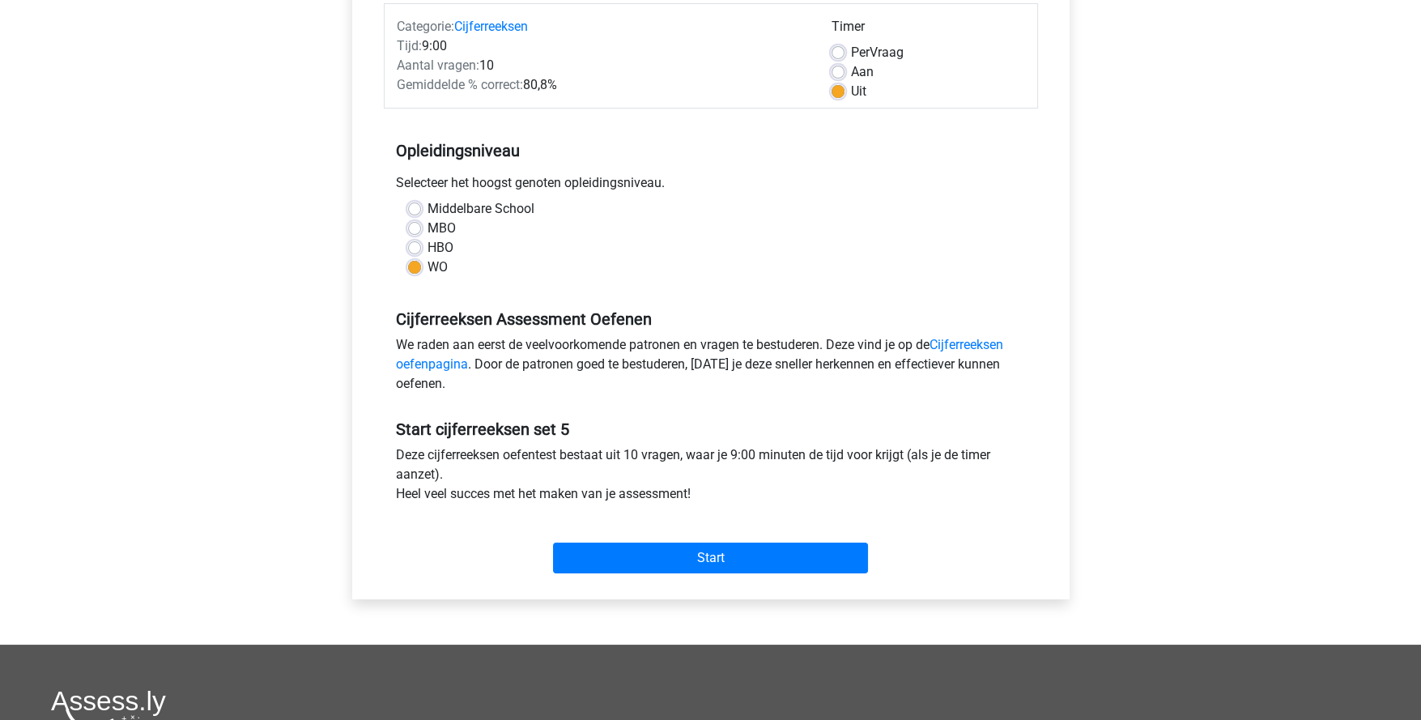
scroll to position [323, 0]
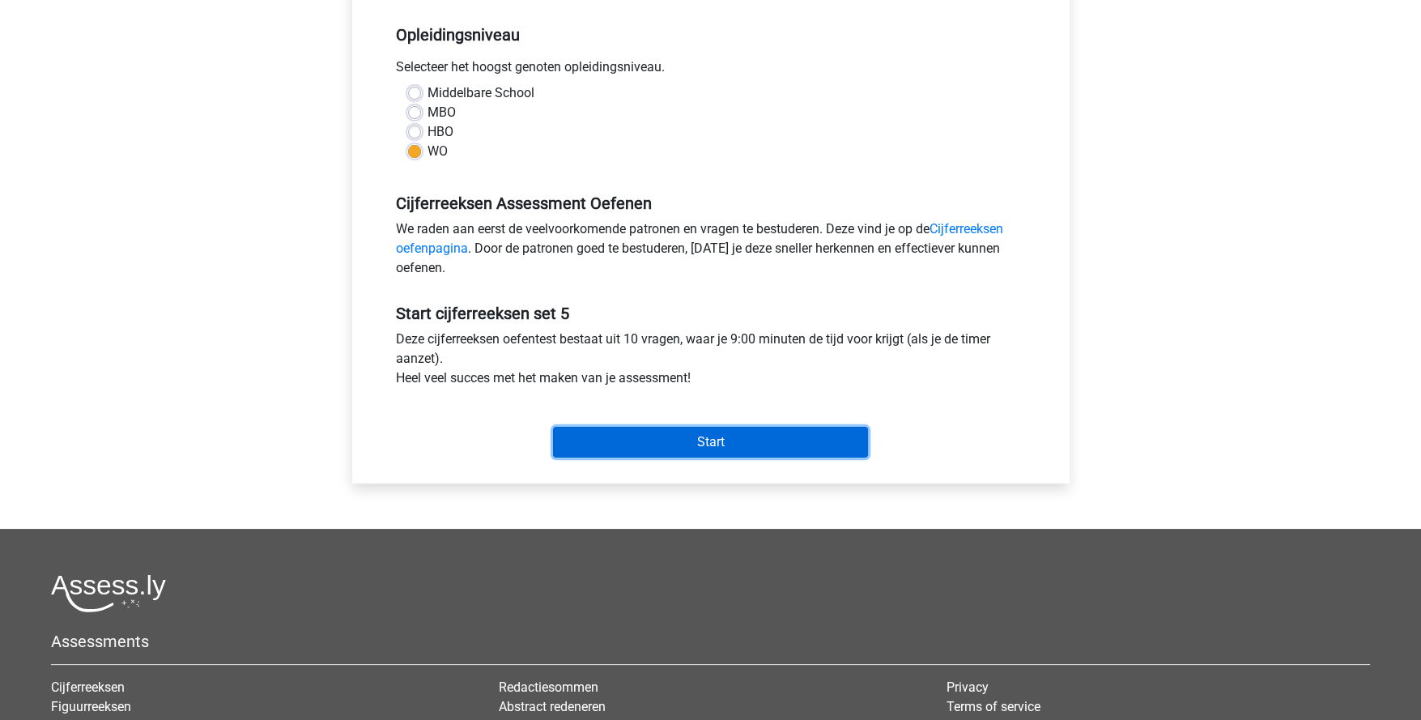
click at [739, 441] on input "Start" at bounding box center [710, 442] width 315 height 31
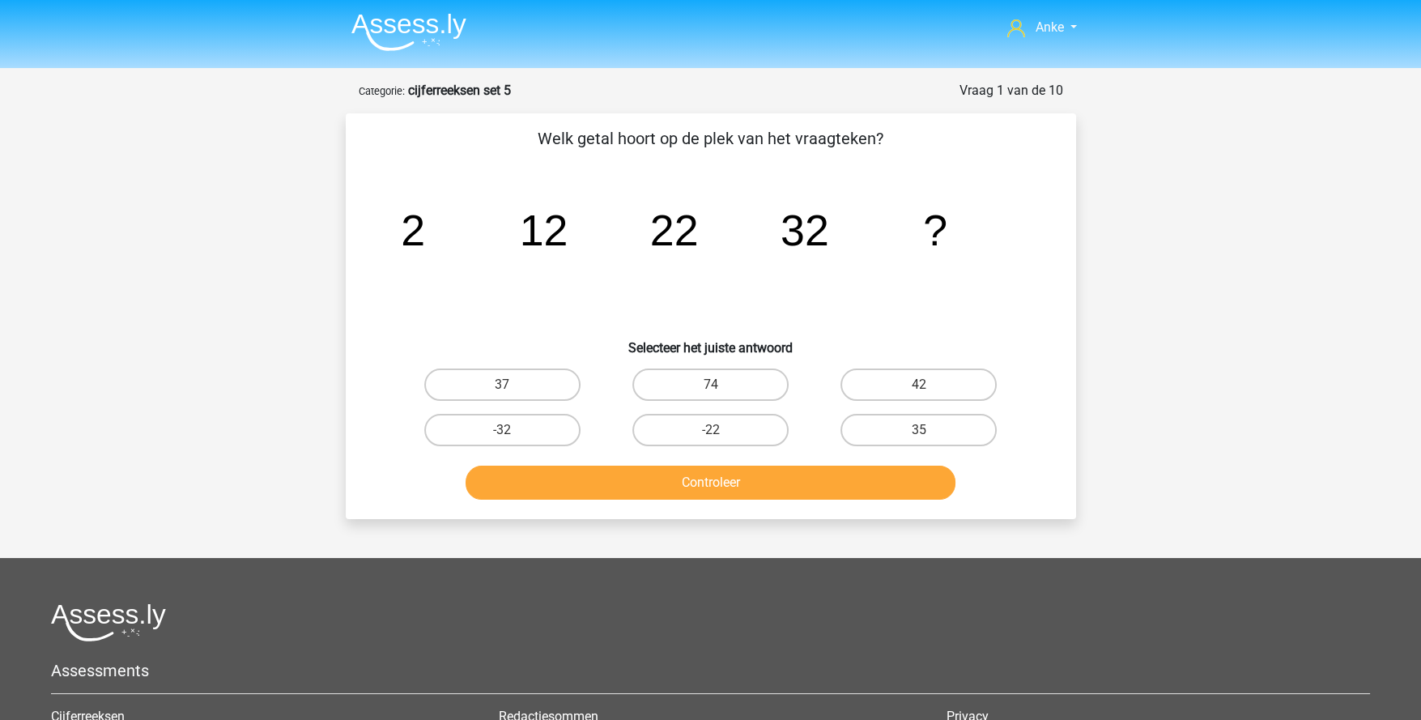
click at [883, 394] on label "42" at bounding box center [919, 384] width 156 height 32
click at [919, 394] on input "42" at bounding box center [924, 390] width 11 height 11
radio input "true"
click at [856, 475] on button "Controleer" at bounding box center [711, 483] width 490 height 34
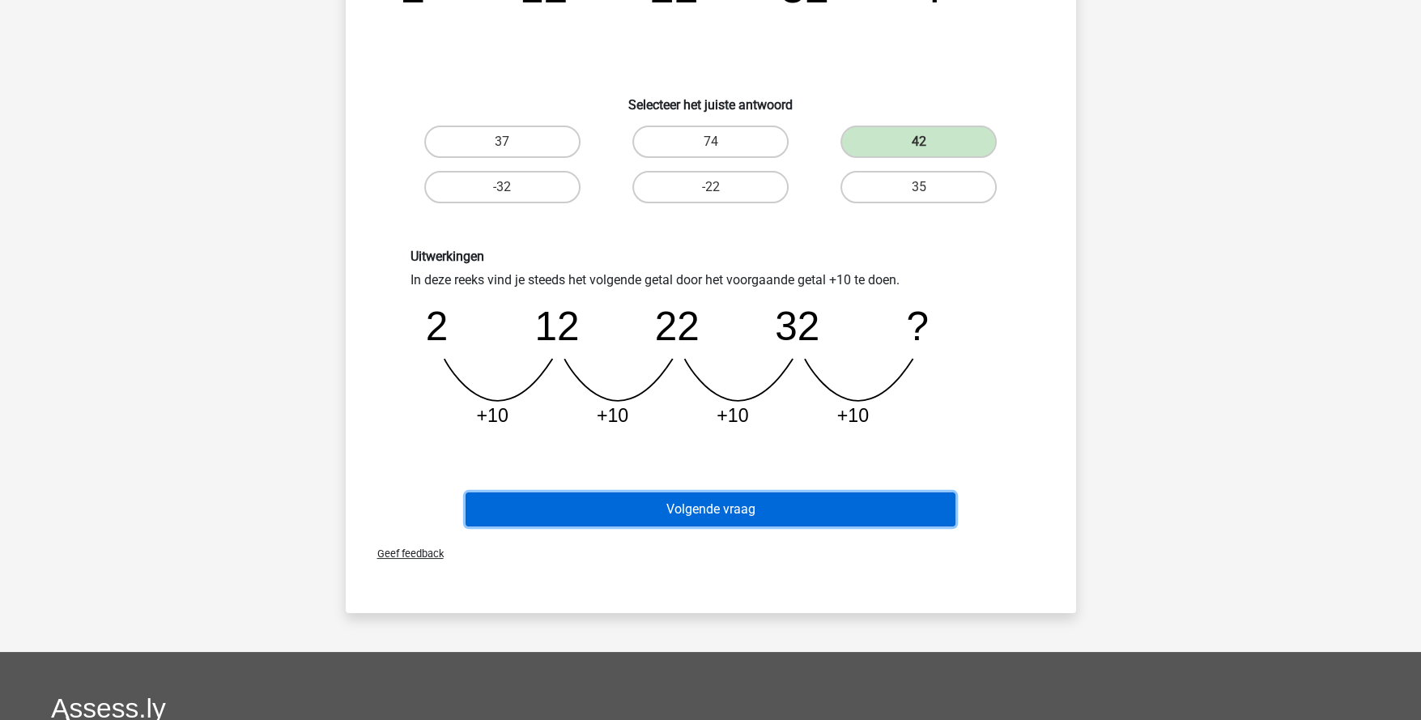
click at [785, 510] on button "Volgende vraag" at bounding box center [711, 509] width 490 height 34
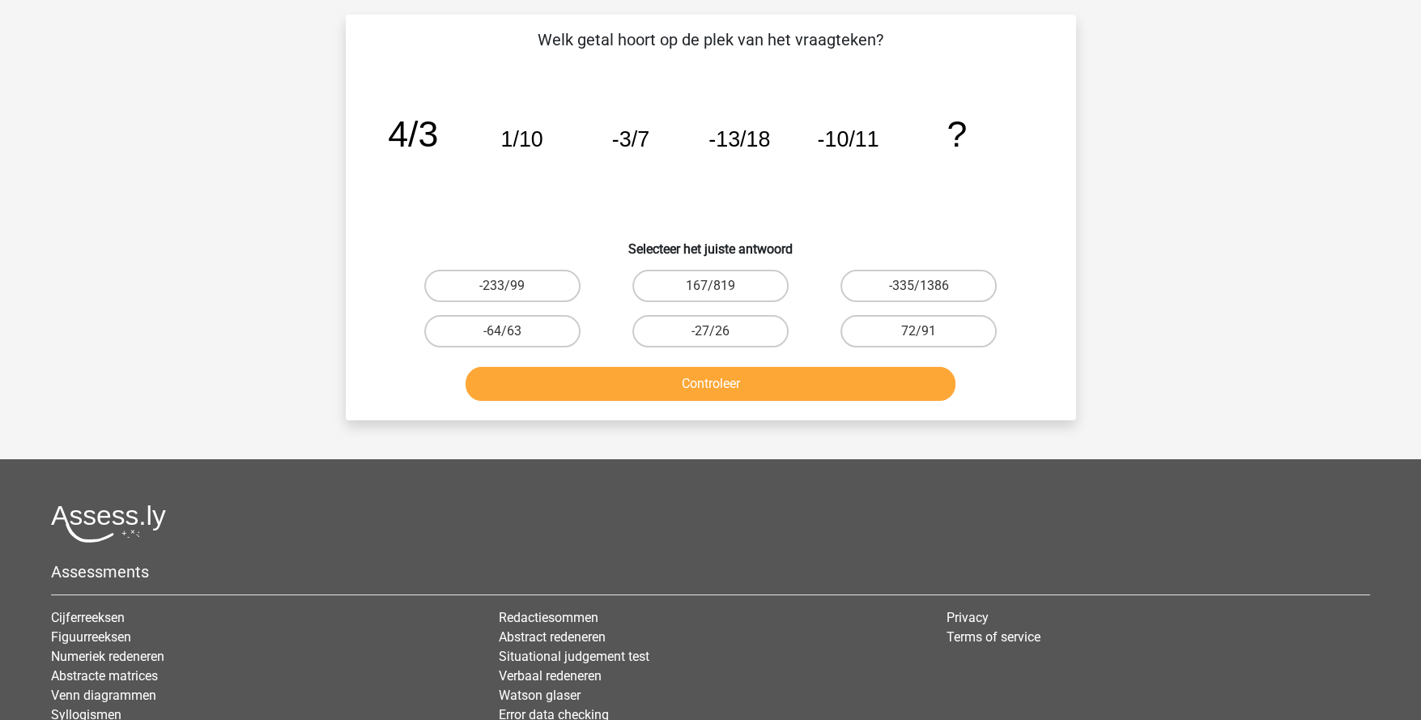
scroll to position [80, 0]
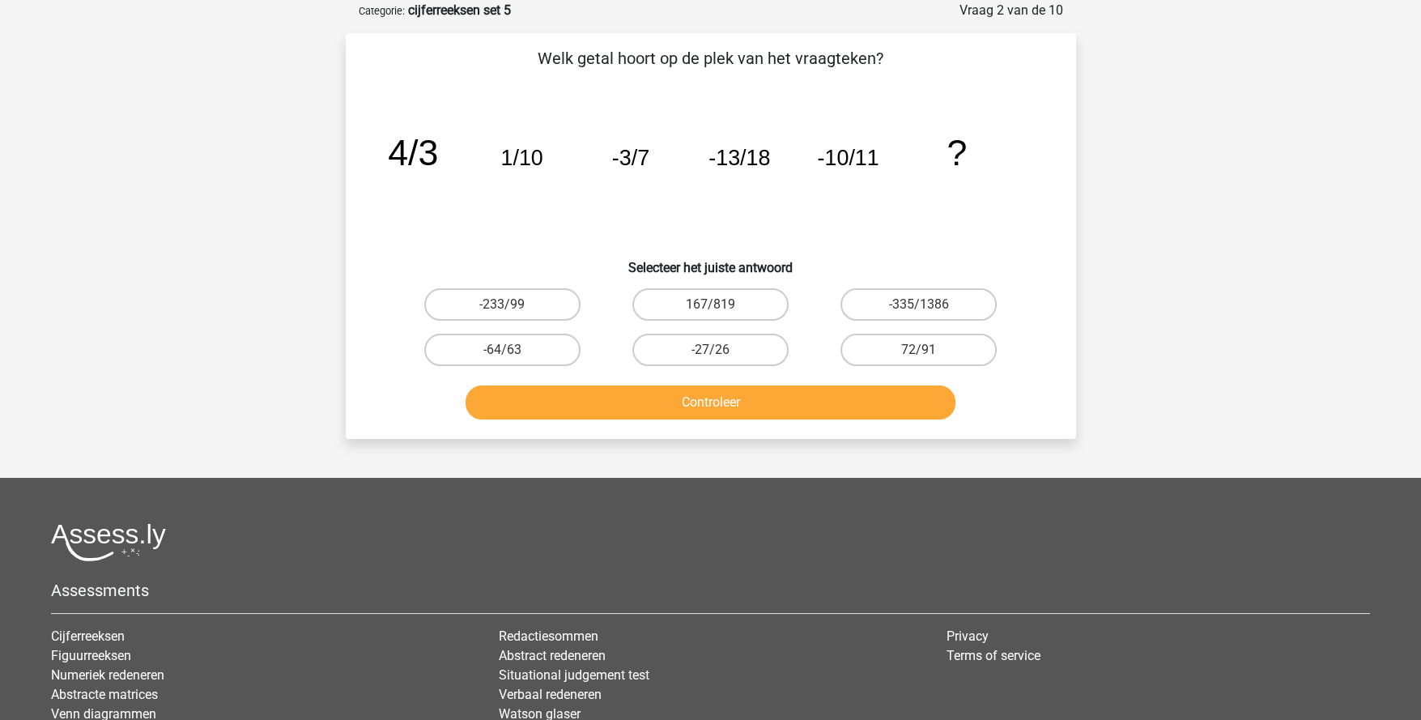
click at [721, 351] on label "-27/26" at bounding box center [710, 350] width 156 height 32
click at [721, 351] on input "-27/26" at bounding box center [715, 355] width 11 height 11
radio input "true"
click at [762, 411] on button "Controleer" at bounding box center [711, 402] width 490 height 34
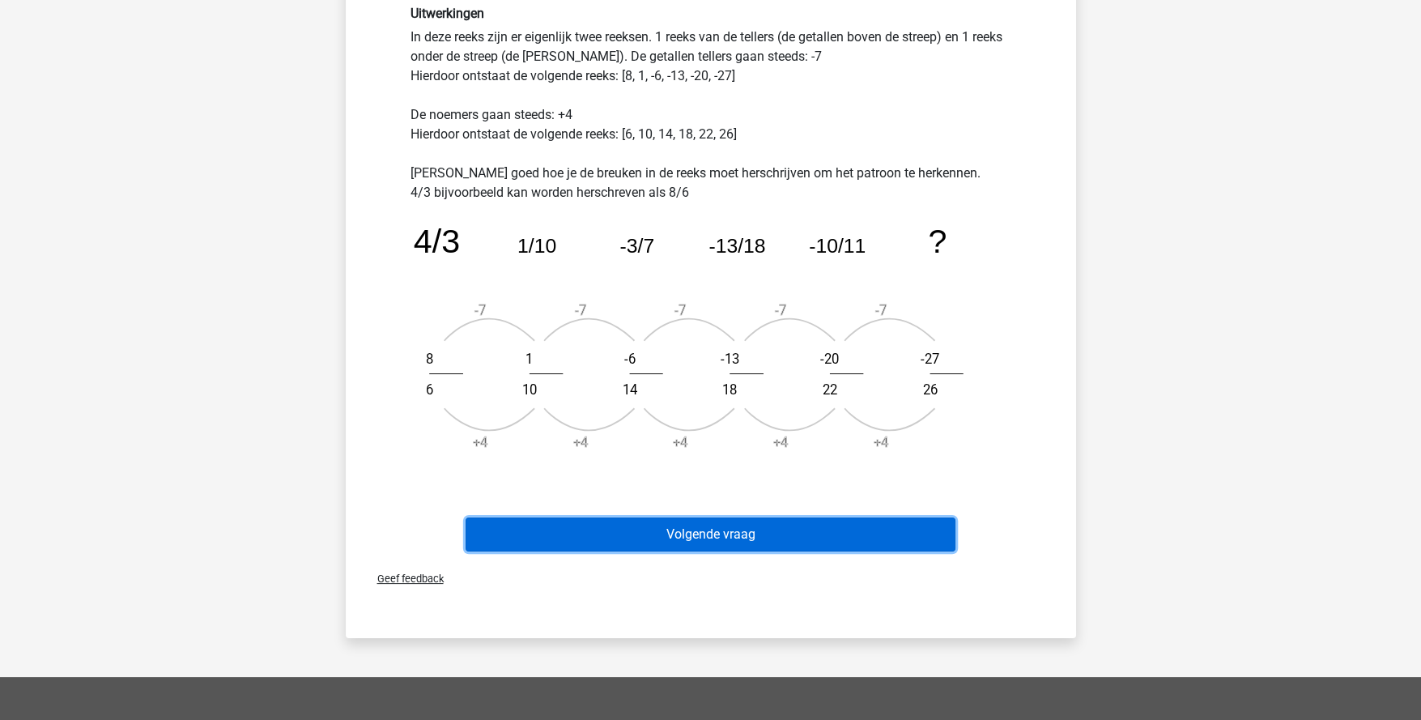
click at [718, 540] on button "Volgende vraag" at bounding box center [711, 534] width 490 height 34
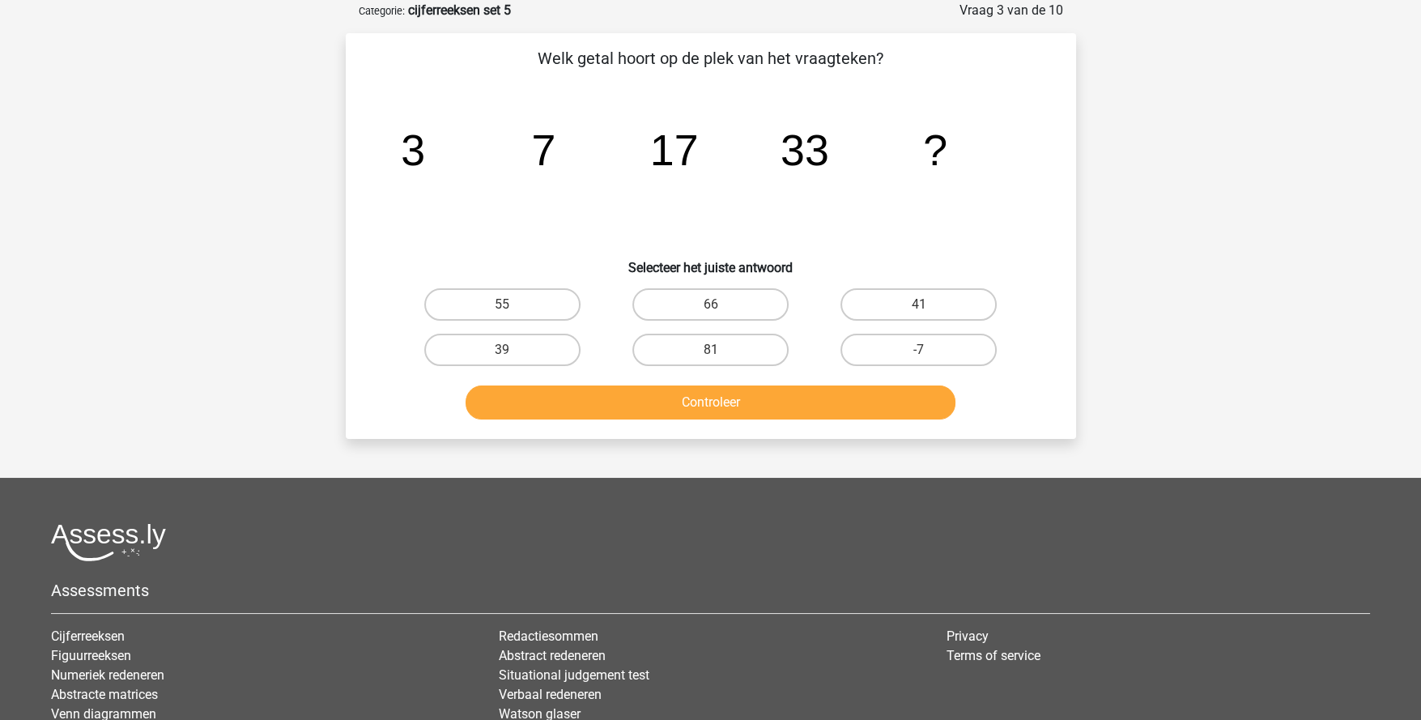
click at [507, 300] on label "55" at bounding box center [502, 304] width 156 height 32
click at [507, 304] on input "55" at bounding box center [507, 309] width 11 height 11
radio input "true"
click at [708, 404] on button "Controleer" at bounding box center [711, 402] width 490 height 34
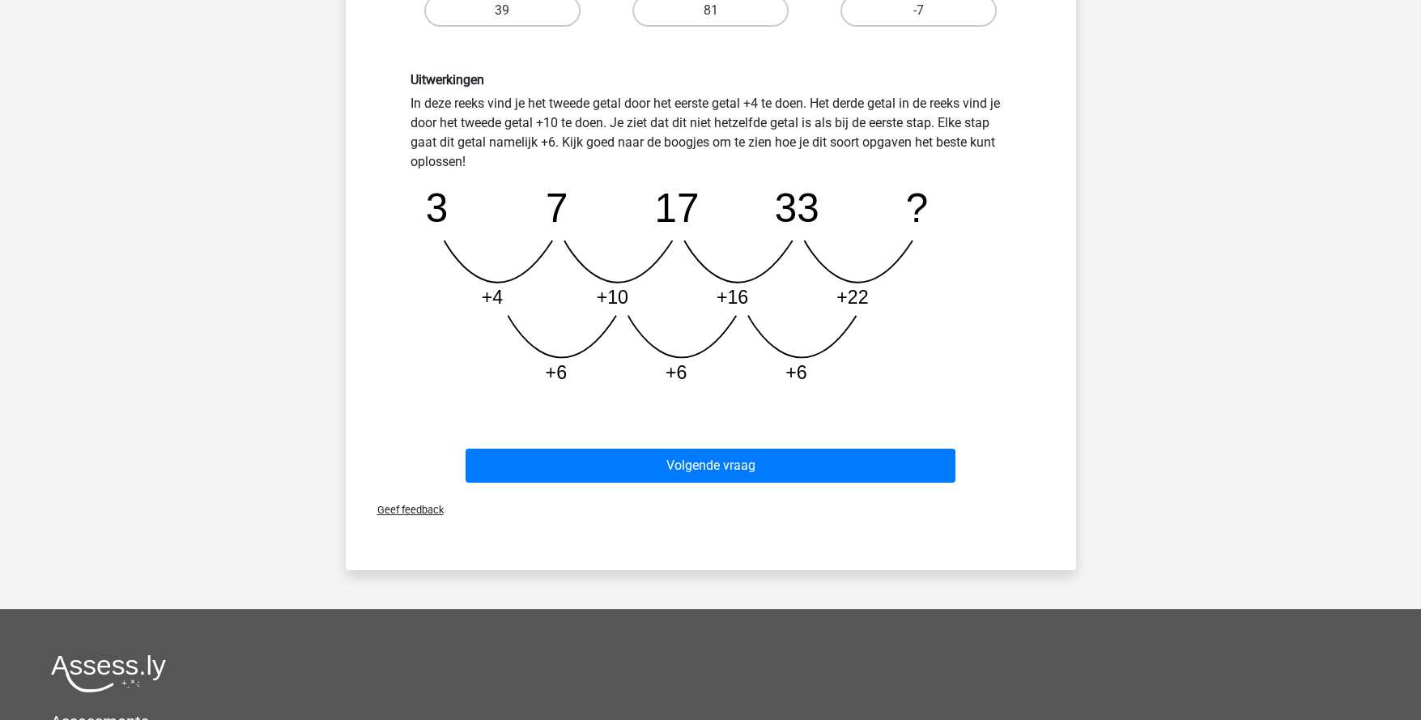
scroll to position [486, 0]
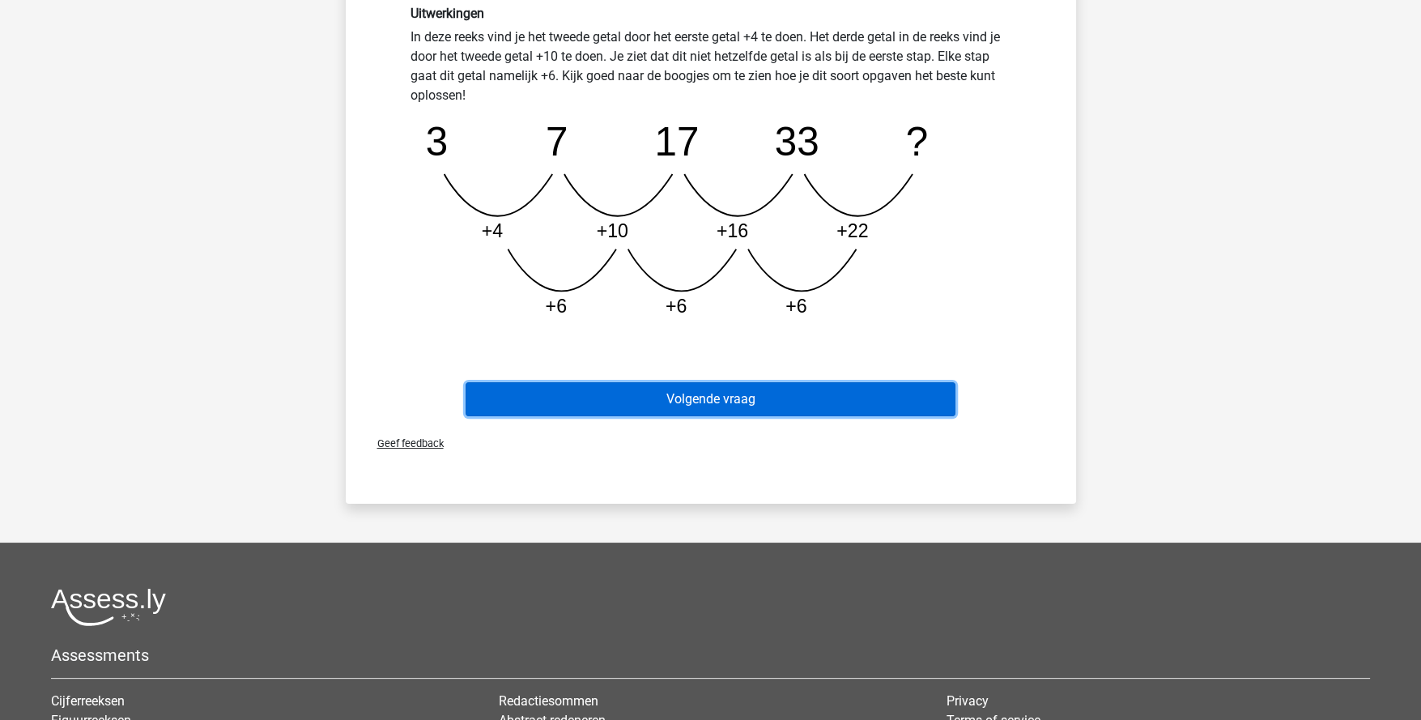
click at [730, 394] on button "Volgende vraag" at bounding box center [711, 399] width 490 height 34
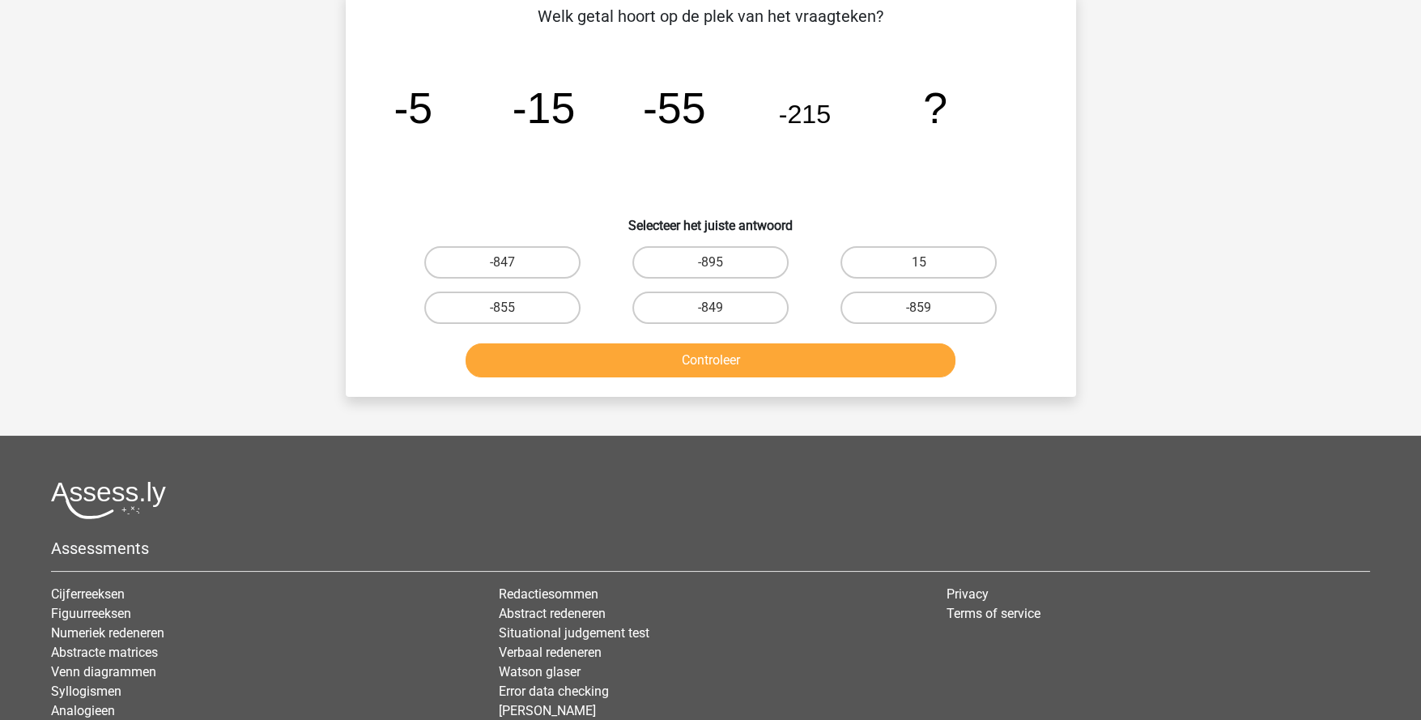
scroll to position [80, 0]
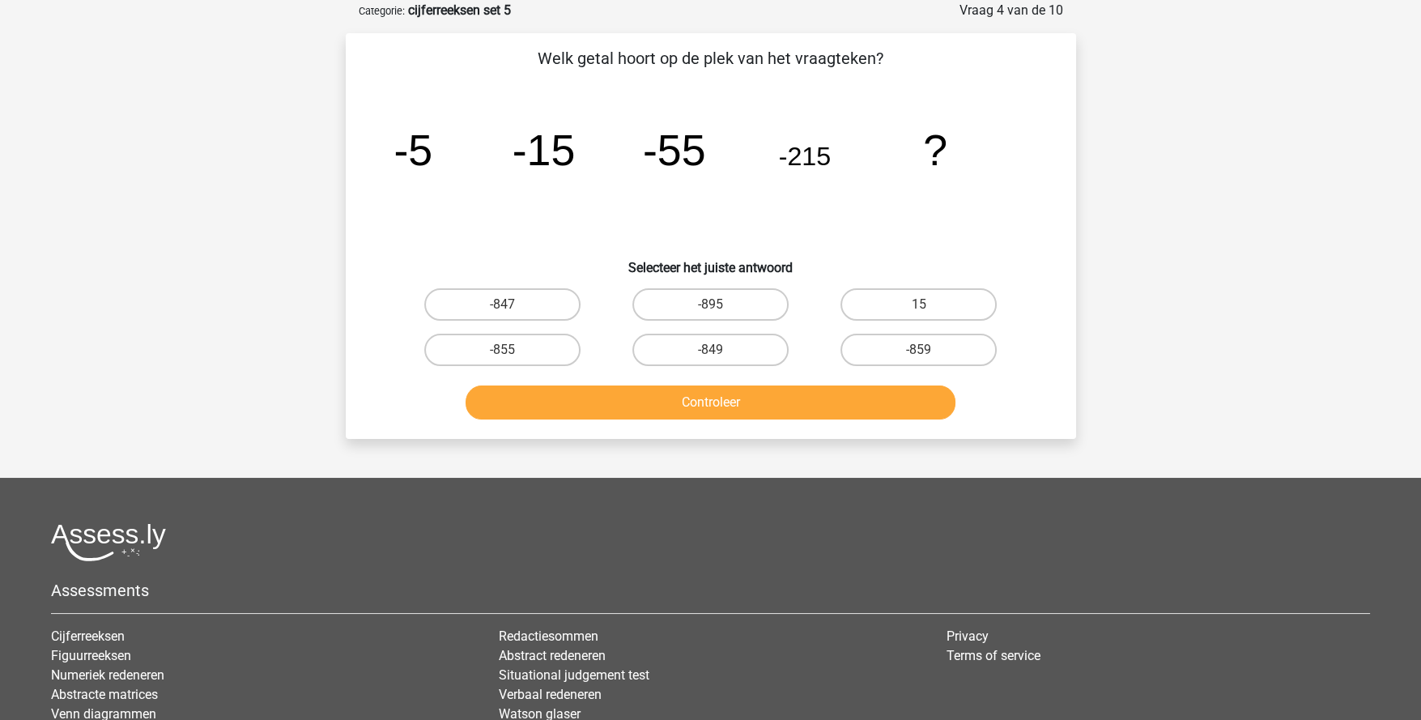
click at [438, 347] on label "-855" at bounding box center [502, 350] width 156 height 32
click at [502, 350] on input "-855" at bounding box center [507, 355] width 11 height 11
radio input "true"
click at [645, 437] on div "Anke ankemillenaar@gmail.com Nederlands English" at bounding box center [710, 412] width 1421 height 985
click at [655, 413] on button "Controleer" at bounding box center [711, 402] width 490 height 34
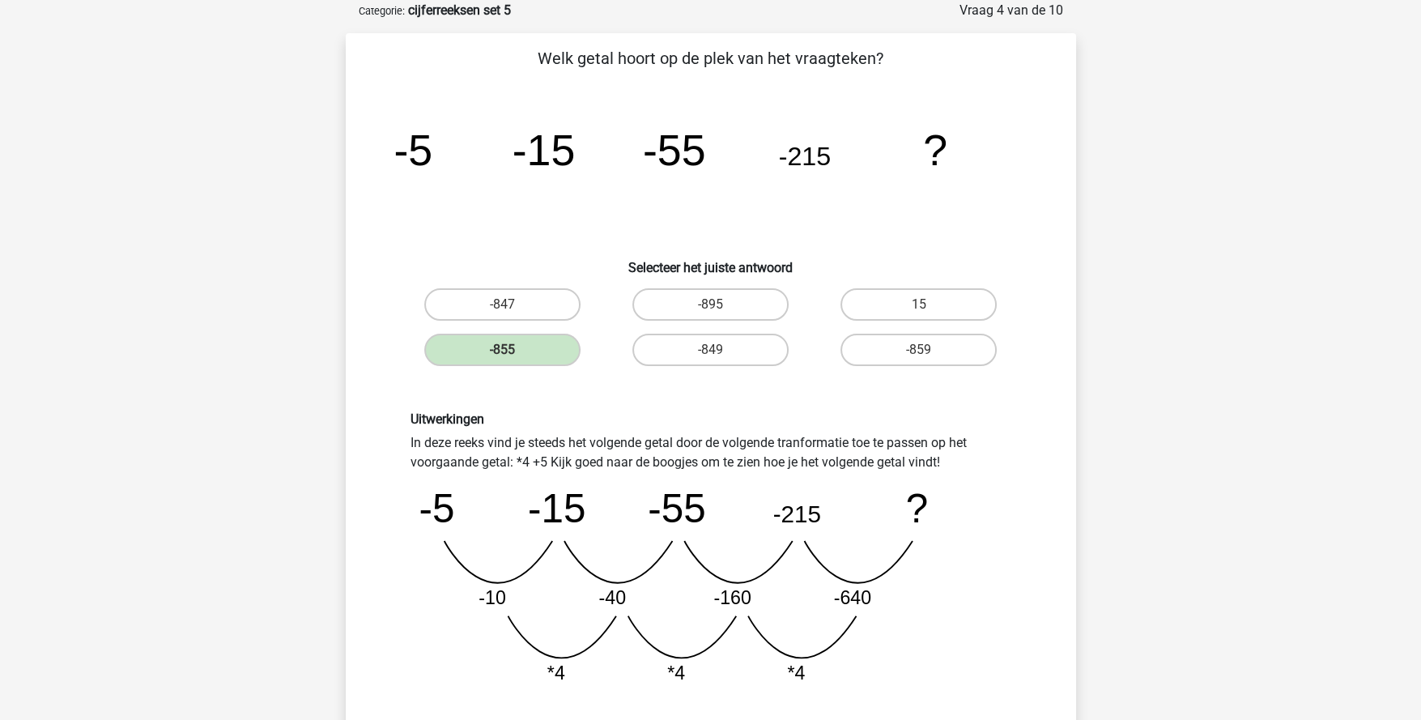
scroll to position [243, 0]
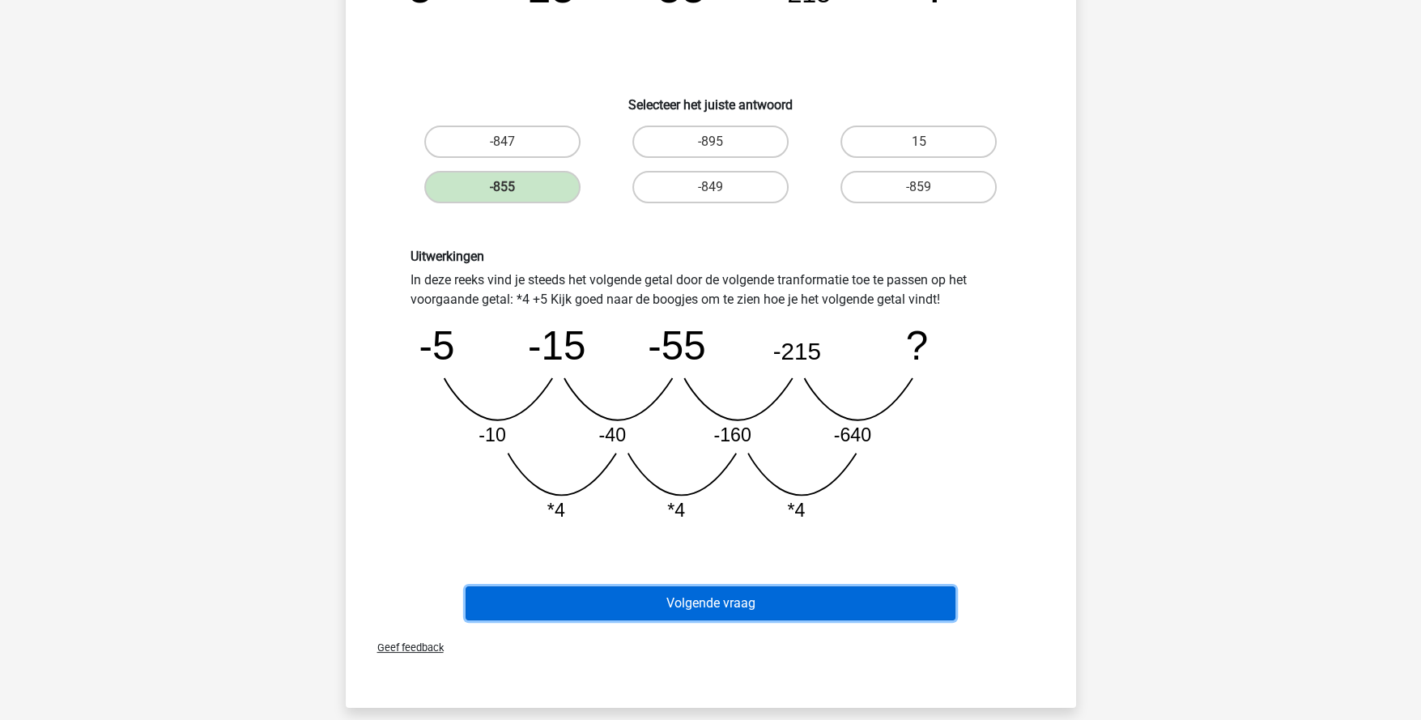
click at [794, 600] on button "Volgende vraag" at bounding box center [711, 603] width 490 height 34
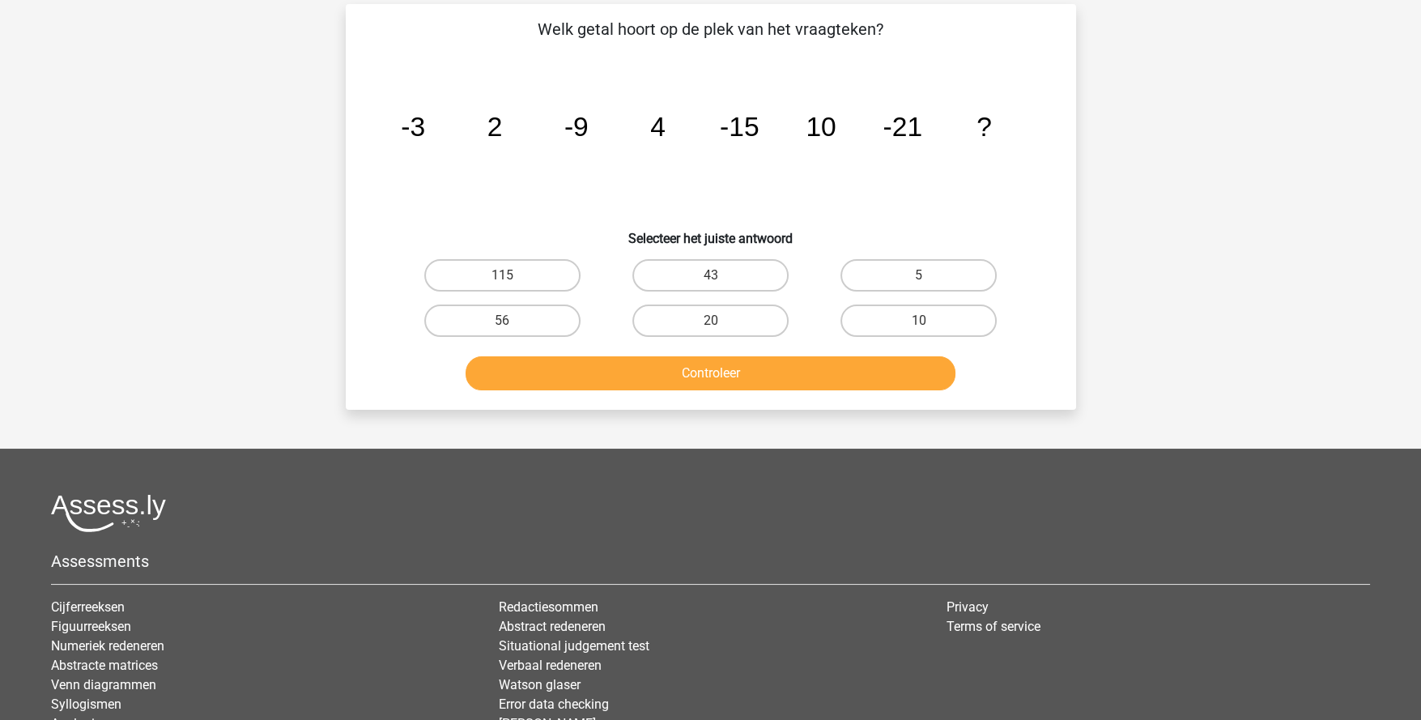
scroll to position [80, 0]
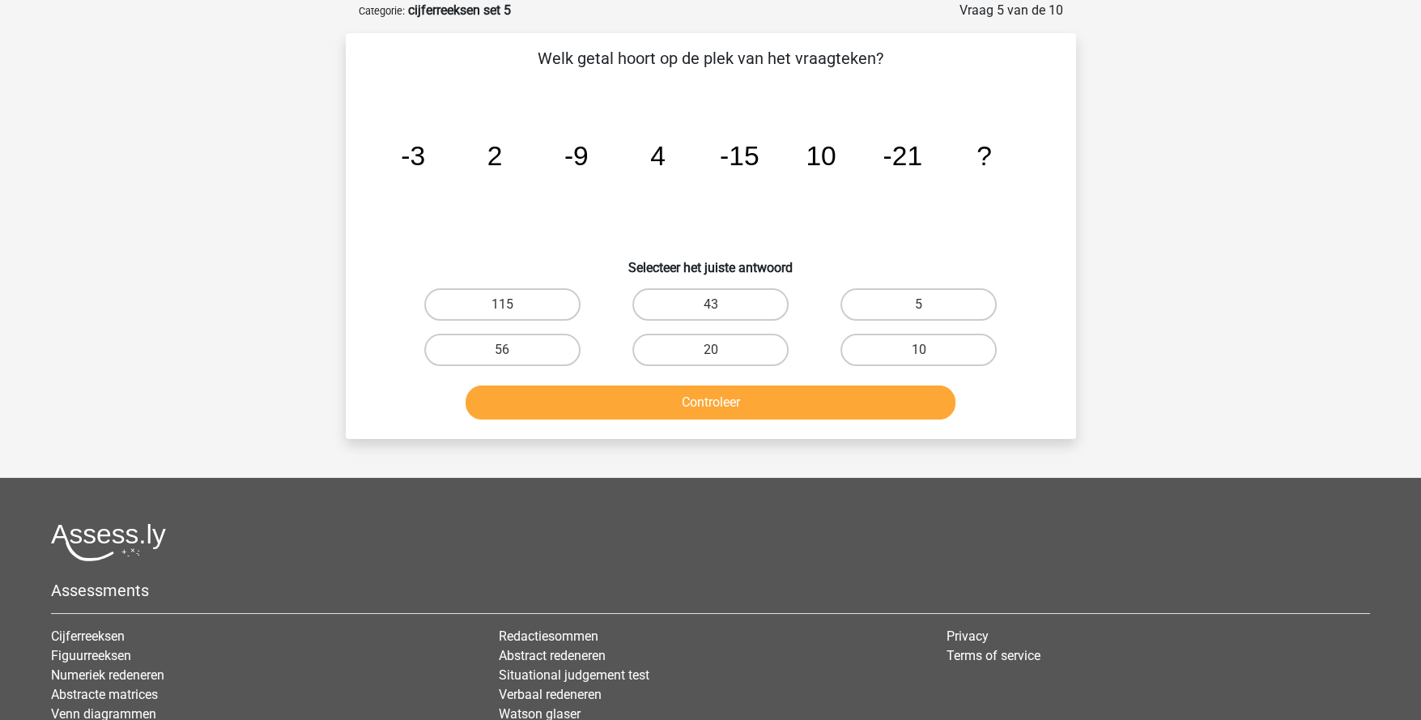
click at [700, 344] on label "20" at bounding box center [710, 350] width 156 height 32
click at [710, 350] on input "20" at bounding box center [715, 355] width 11 height 11
radio input "true"
click at [729, 410] on button "Controleer" at bounding box center [711, 402] width 490 height 34
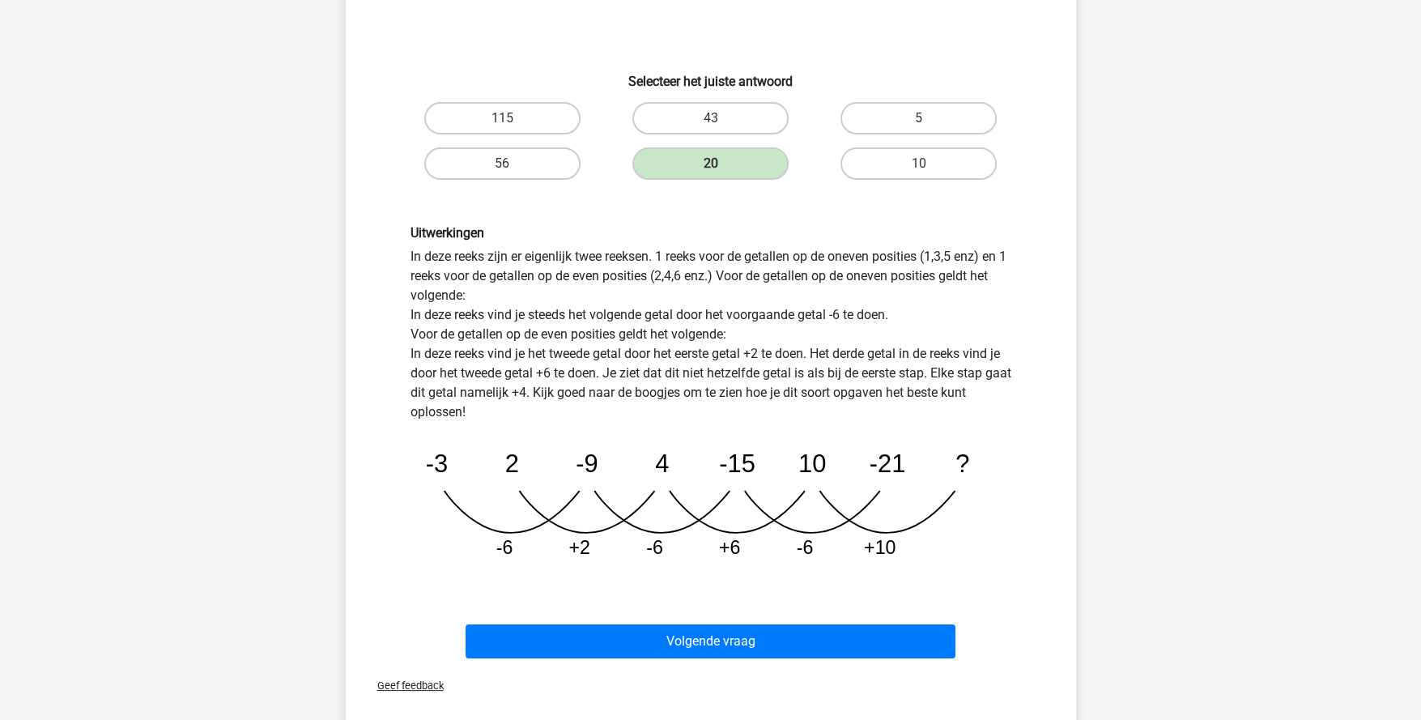
scroll to position [323, 0]
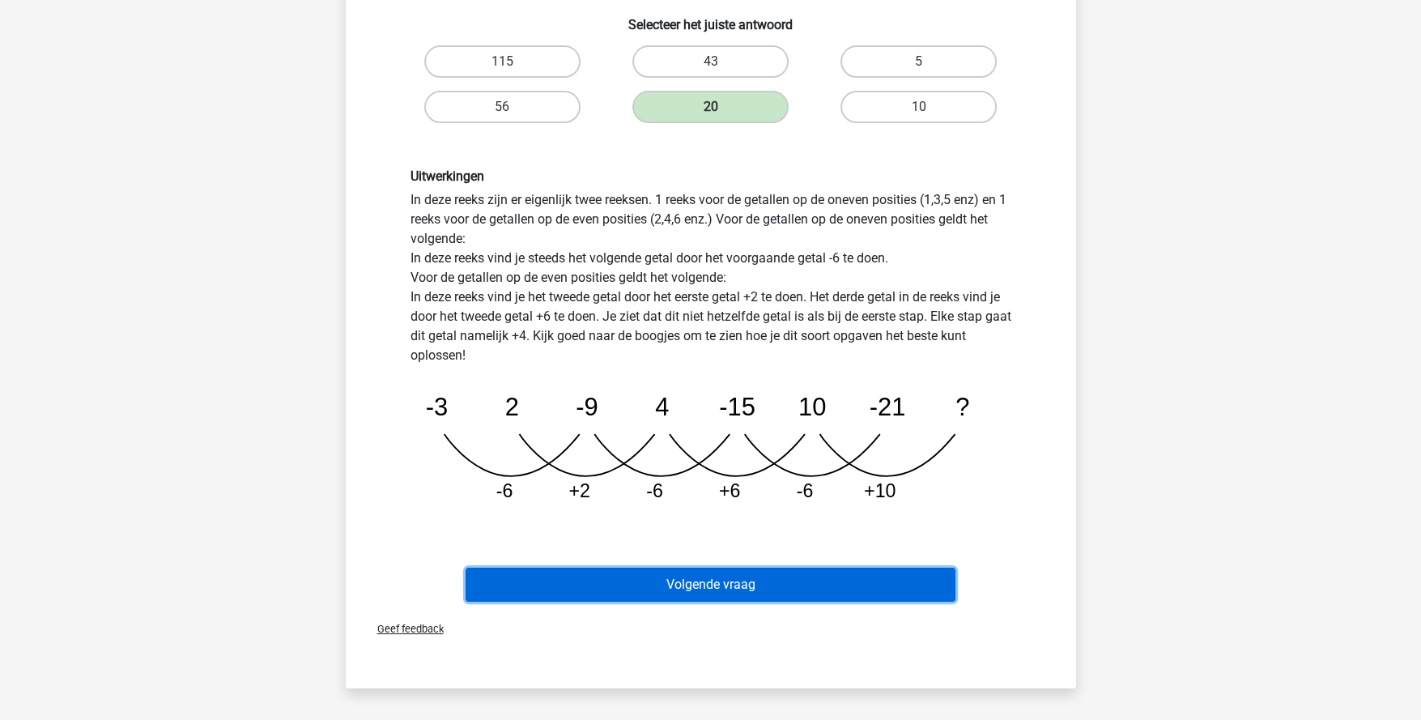
click at [760, 568] on button "Volgende vraag" at bounding box center [711, 585] width 490 height 34
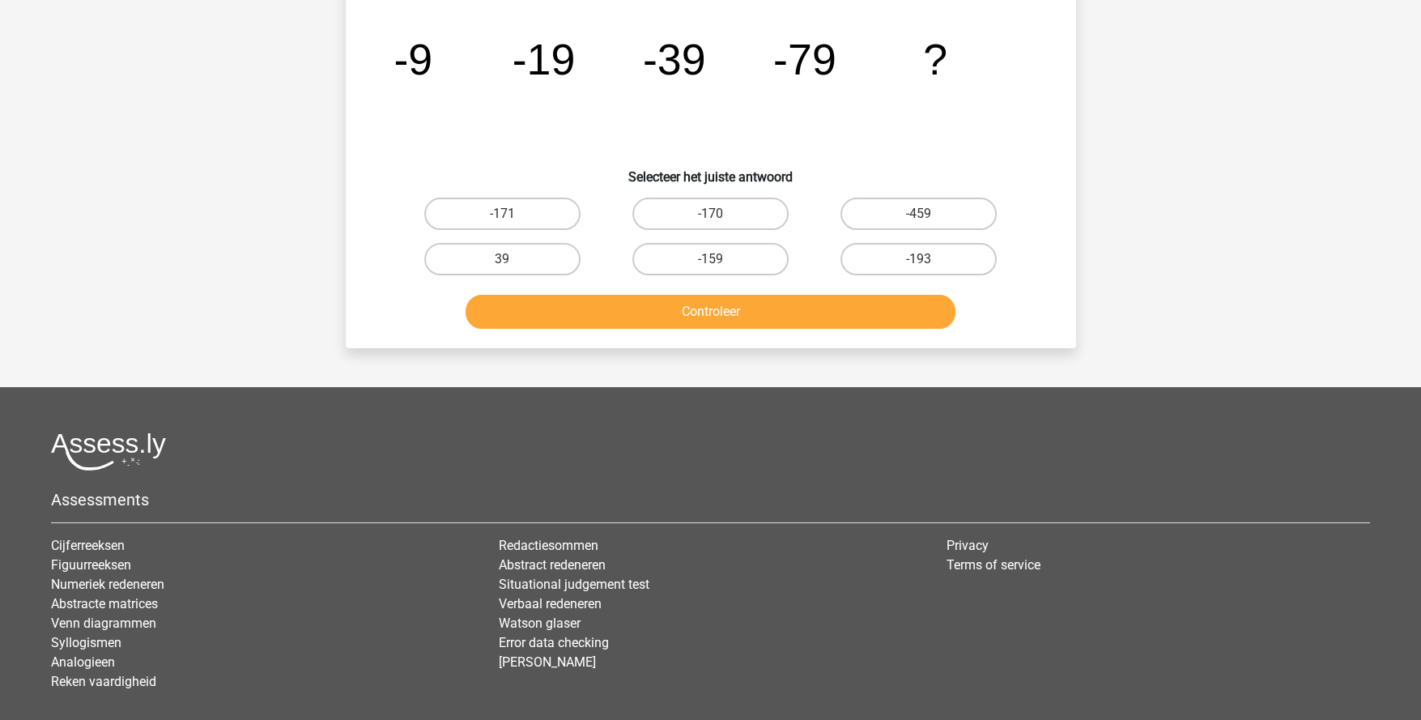
scroll to position [80, 0]
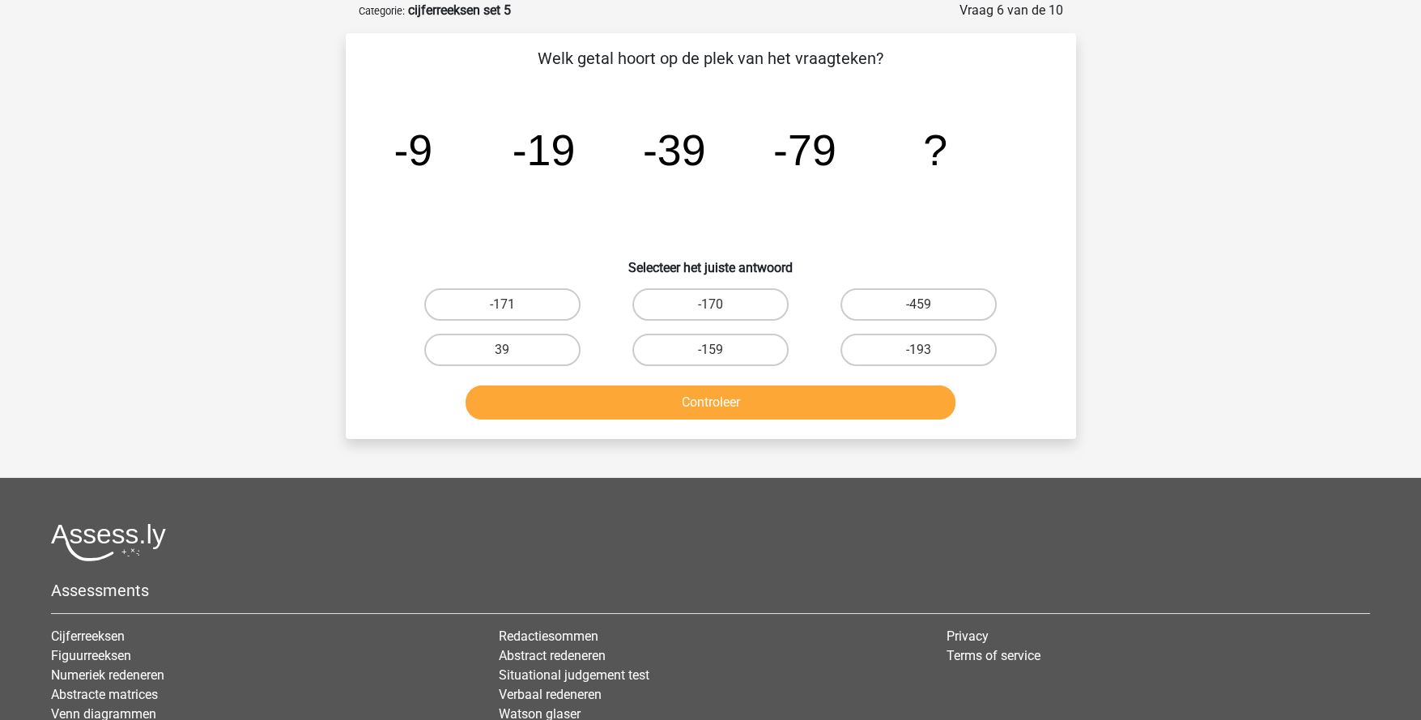
click at [750, 355] on label "-159" at bounding box center [710, 350] width 156 height 32
click at [721, 355] on input "-159" at bounding box center [715, 355] width 11 height 11
radio input "true"
click at [758, 396] on button "Controleer" at bounding box center [711, 402] width 490 height 34
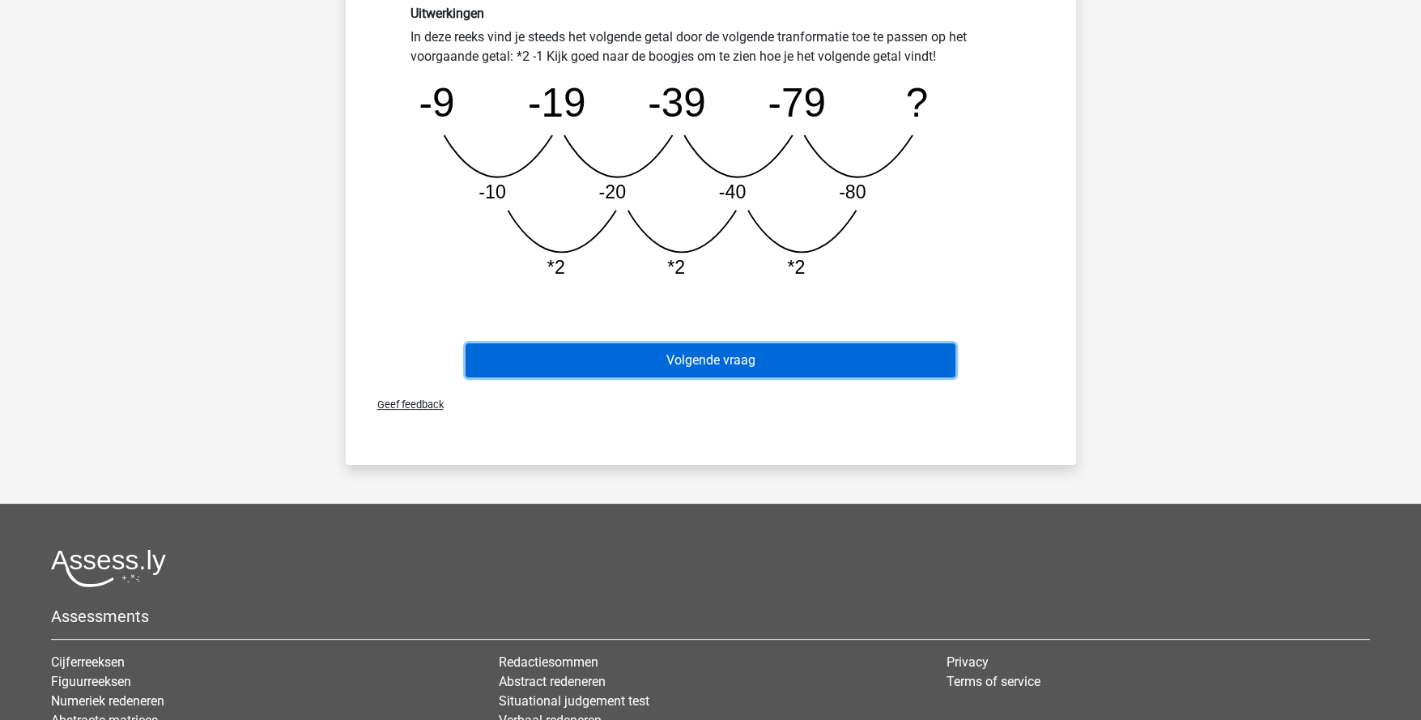
click at [794, 353] on button "Volgende vraag" at bounding box center [711, 360] width 490 height 34
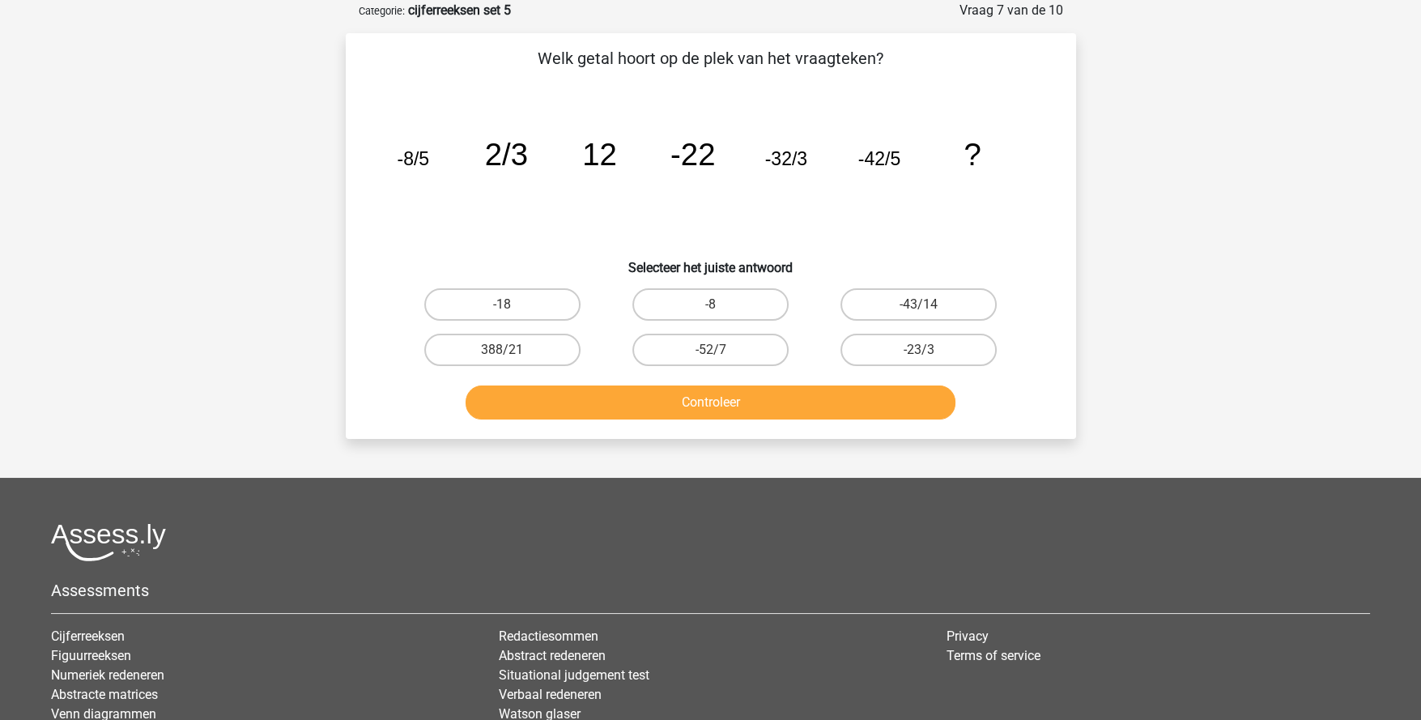
click at [909, 339] on label "-23/3" at bounding box center [919, 350] width 156 height 32
click at [919, 350] on input "-23/3" at bounding box center [924, 355] width 11 height 11
radio input "true"
click at [846, 398] on button "Controleer" at bounding box center [711, 402] width 490 height 34
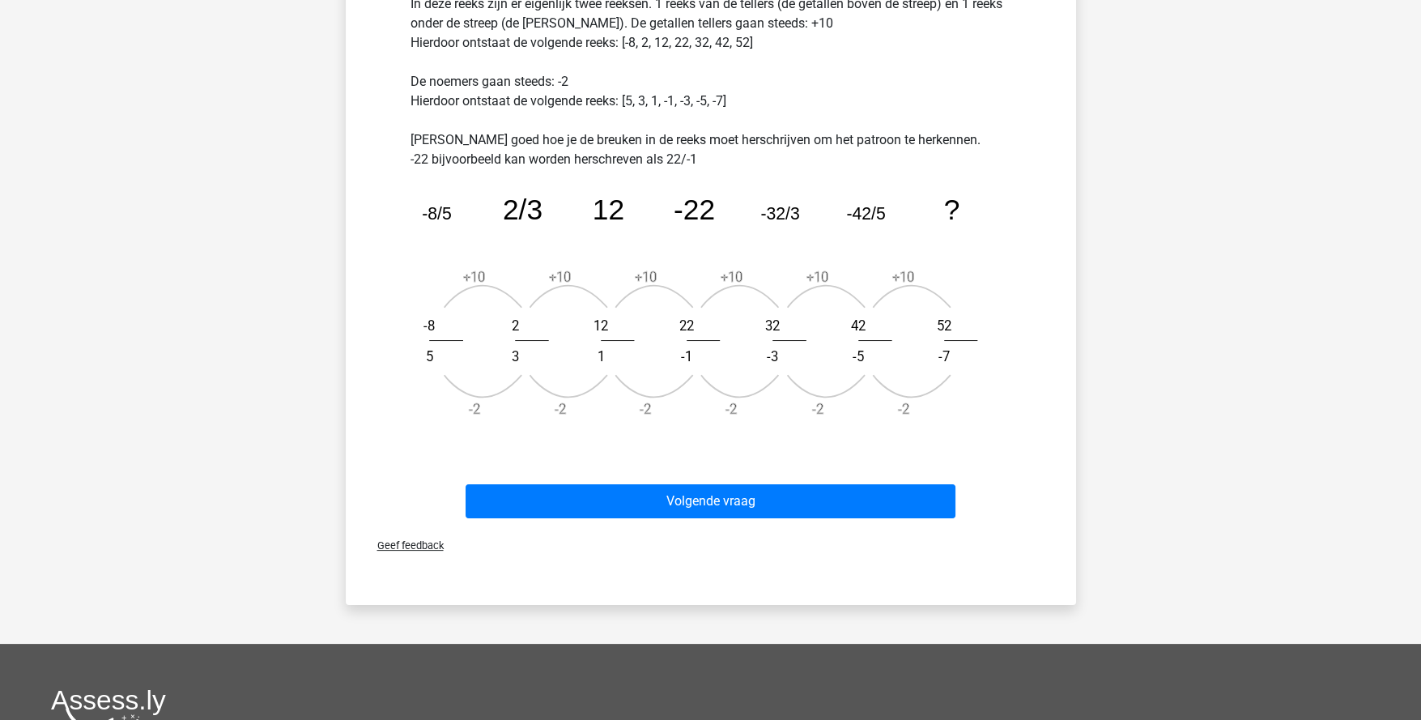
scroll to position [567, 0]
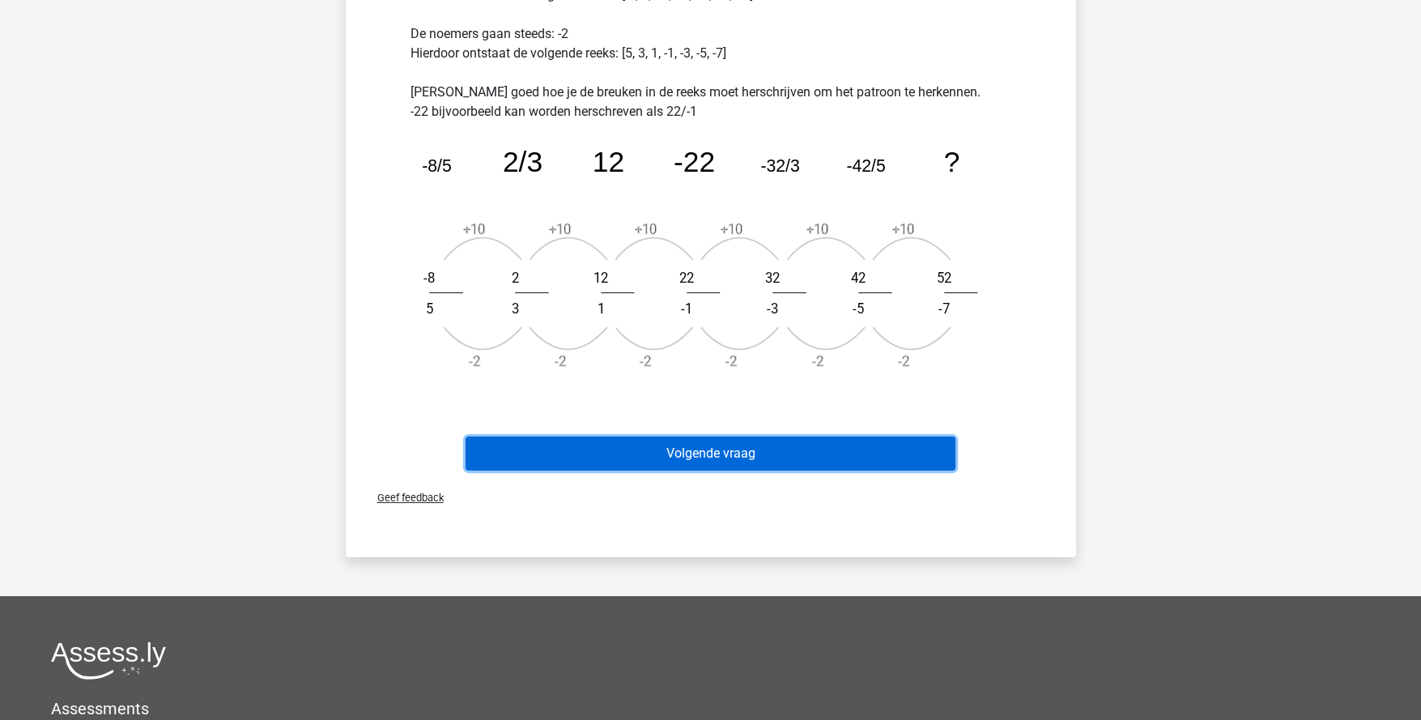
click at [727, 451] on button "Volgende vraag" at bounding box center [711, 453] width 490 height 34
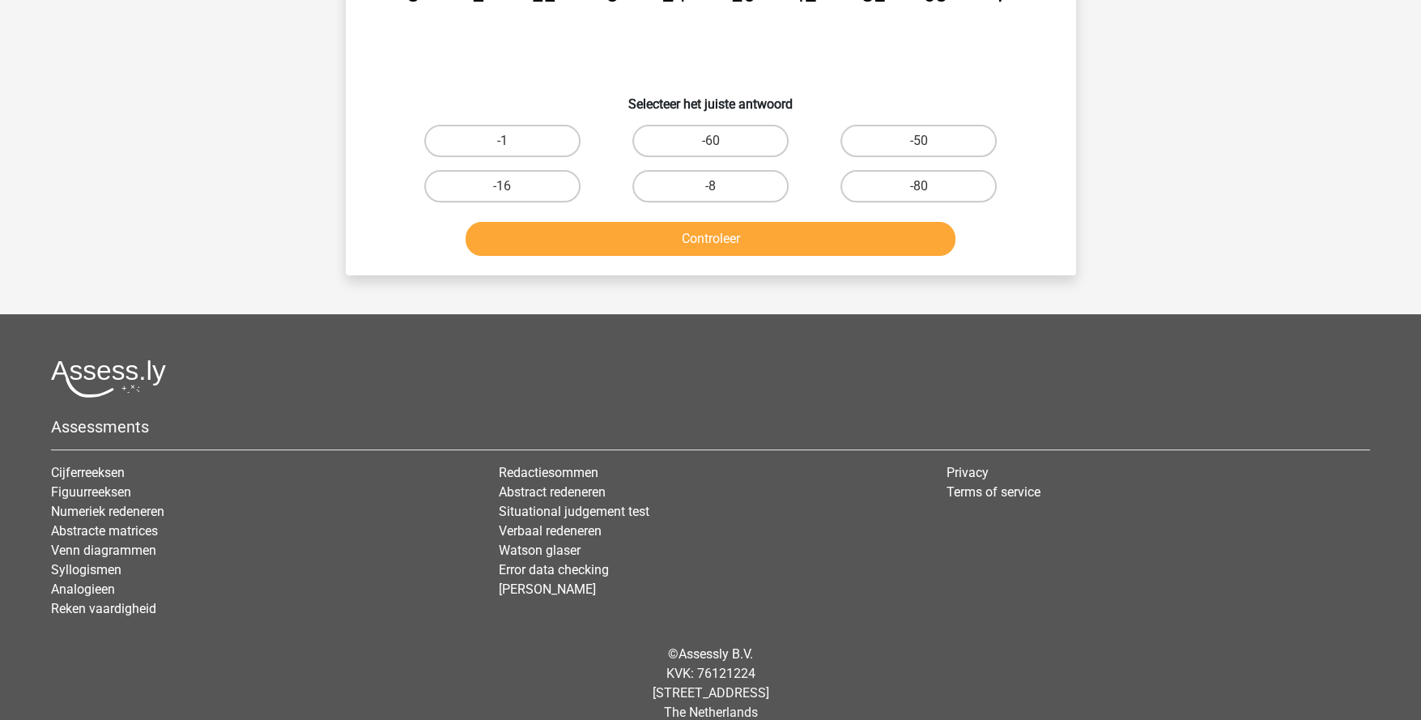
scroll to position [80, 0]
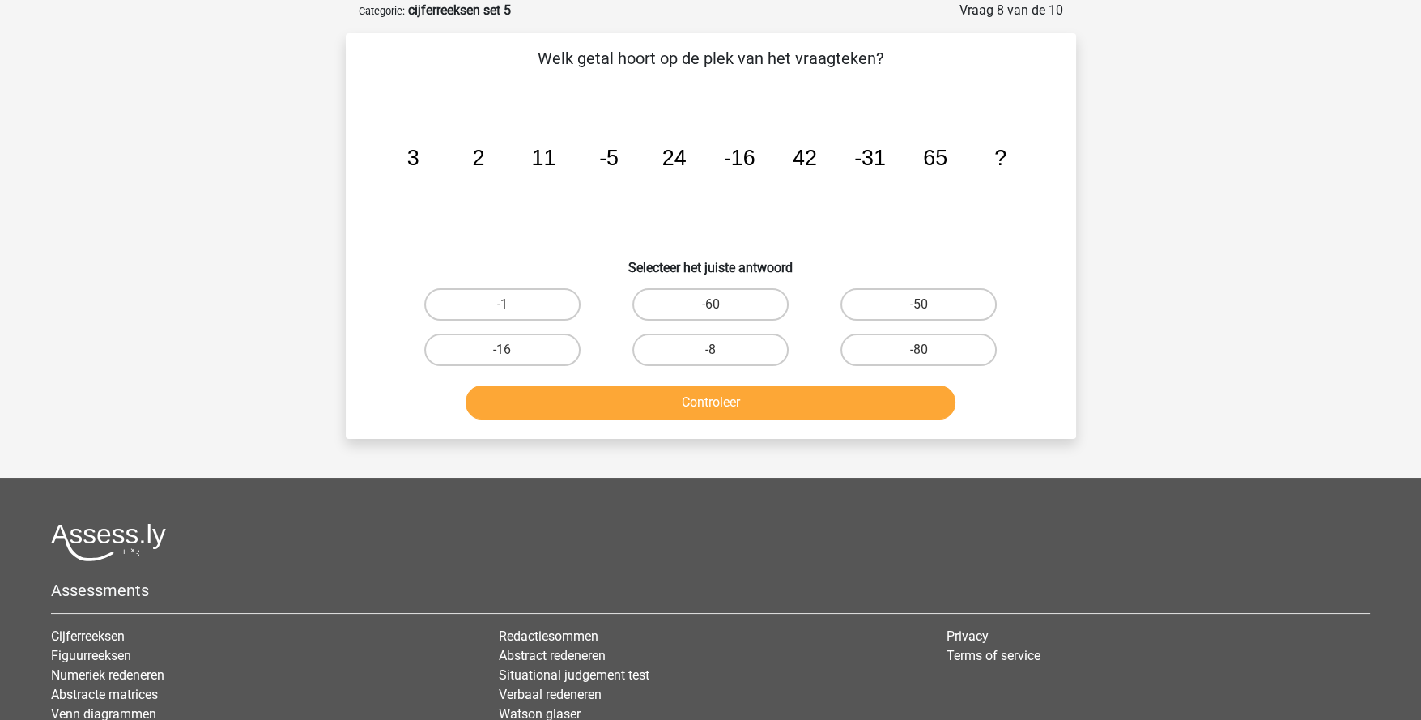
click at [925, 306] on input "-50" at bounding box center [924, 309] width 11 height 11
radio input "true"
click at [823, 415] on button "Controleer" at bounding box center [711, 402] width 490 height 34
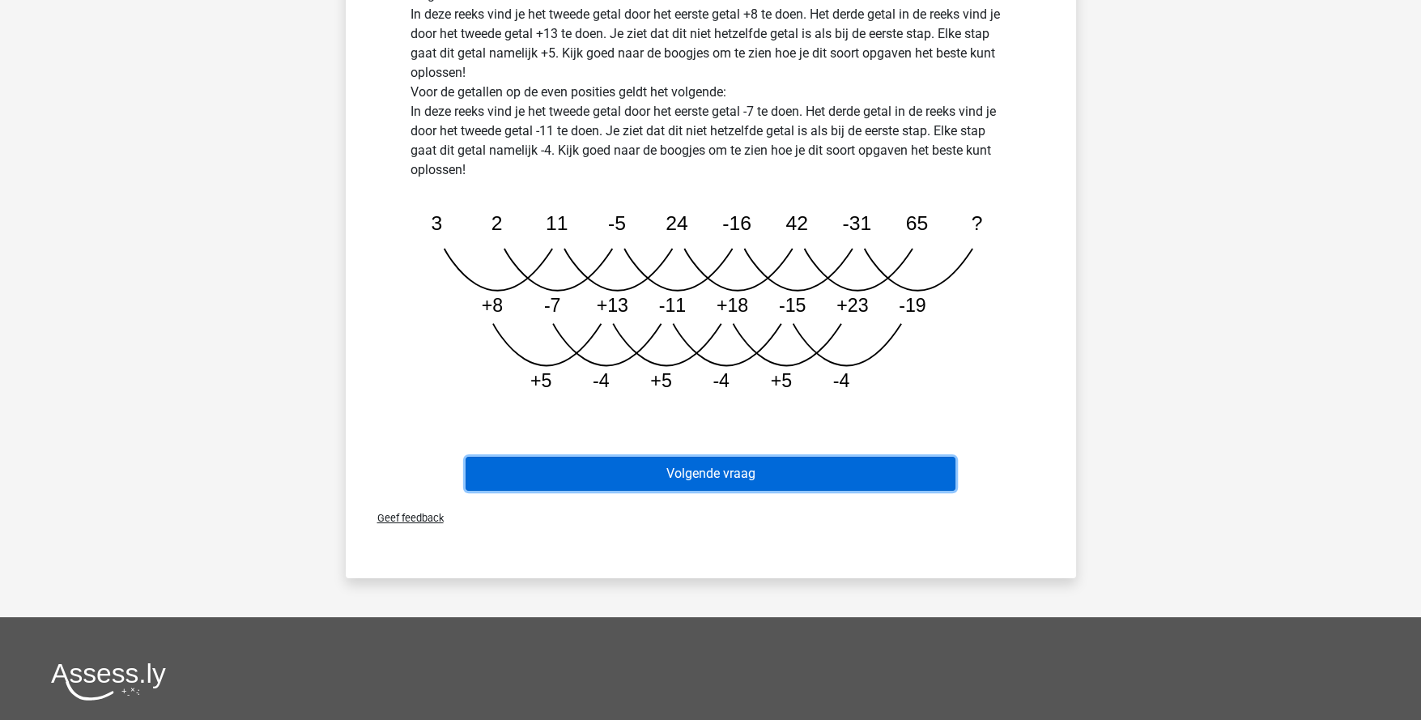
click at [777, 481] on button "Volgende vraag" at bounding box center [711, 474] width 490 height 34
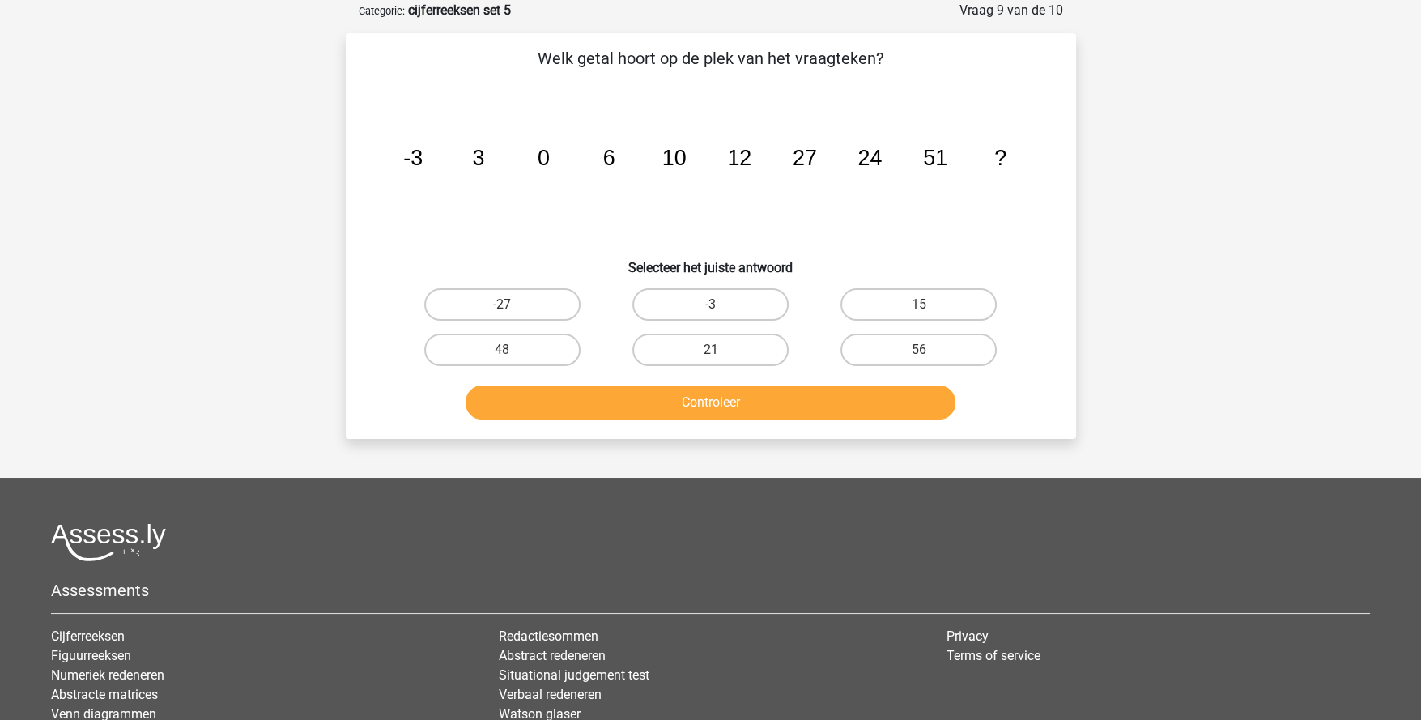
click at [514, 345] on label "48" at bounding box center [502, 350] width 156 height 32
click at [513, 350] on input "48" at bounding box center [507, 355] width 11 height 11
radio input "true"
click at [635, 413] on button "Controleer" at bounding box center [711, 402] width 490 height 34
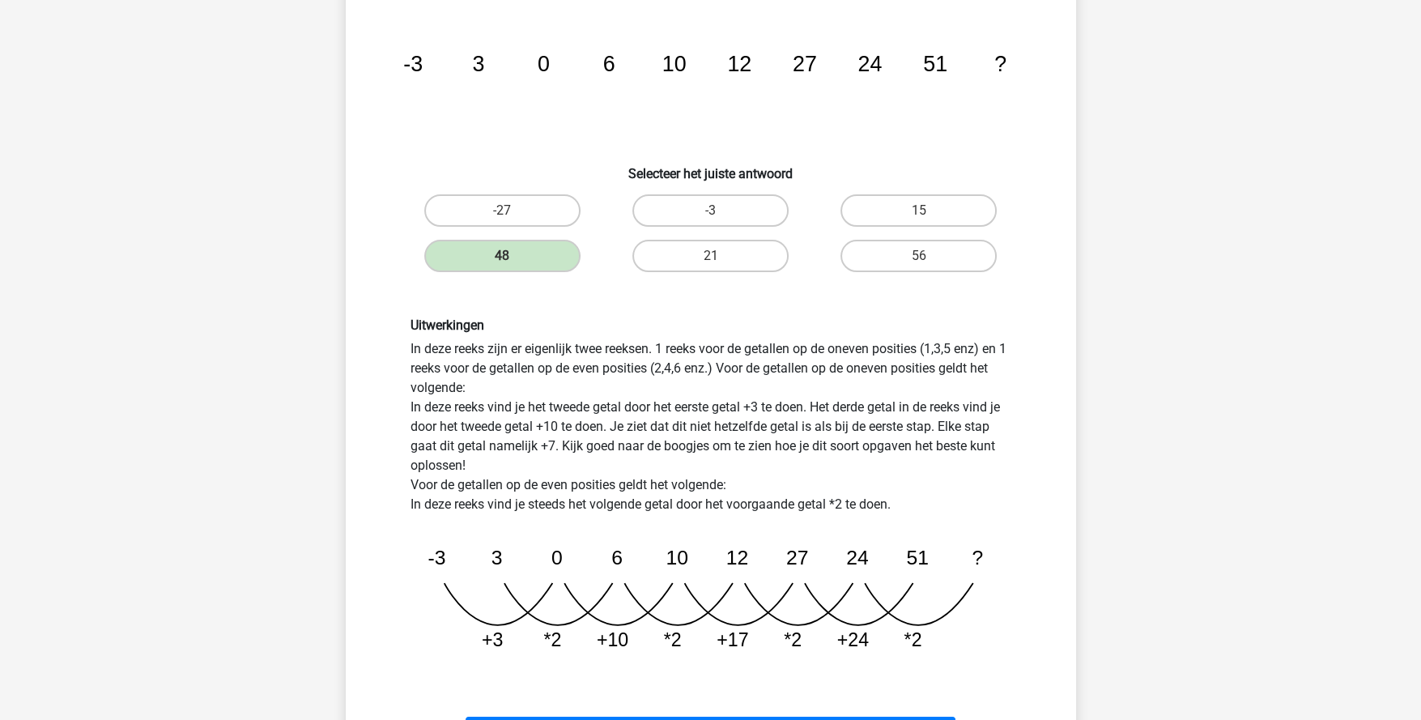
scroll to position [243, 0]
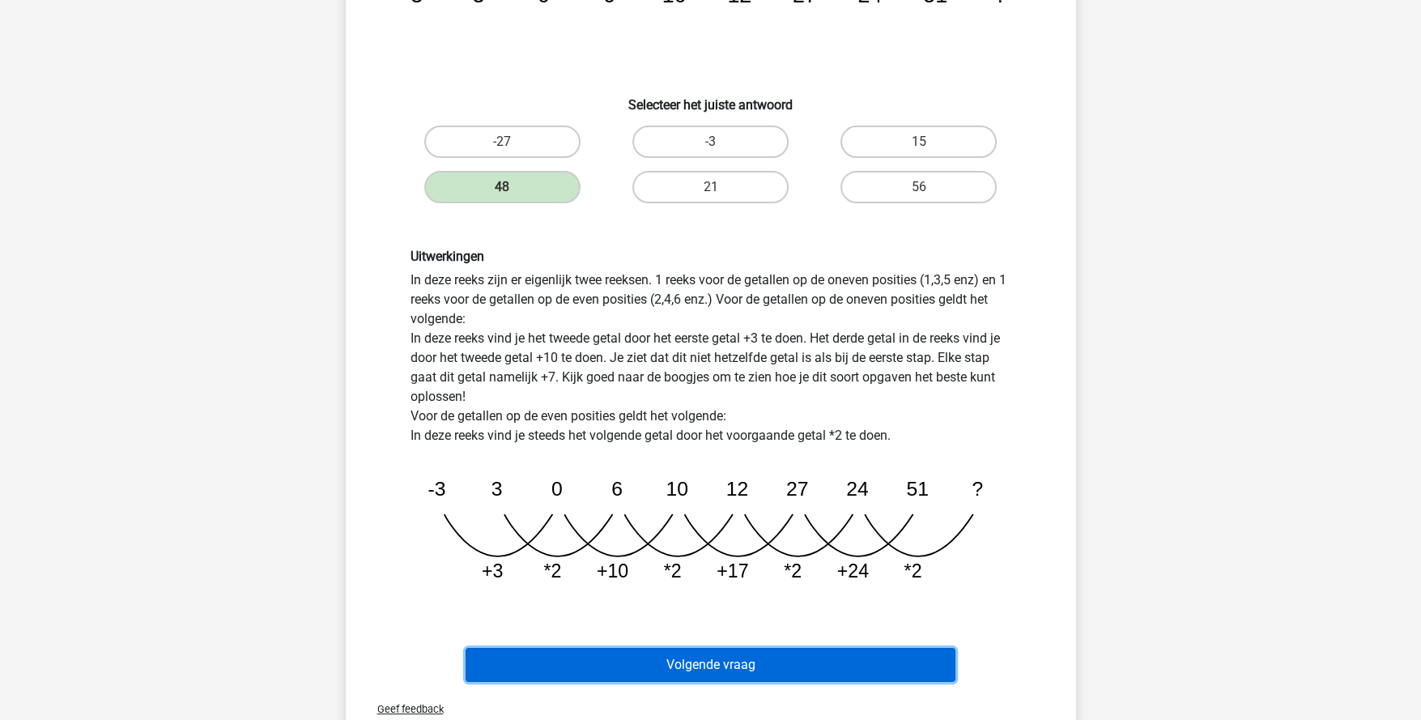
click at [665, 673] on button "Volgende vraag" at bounding box center [711, 665] width 490 height 34
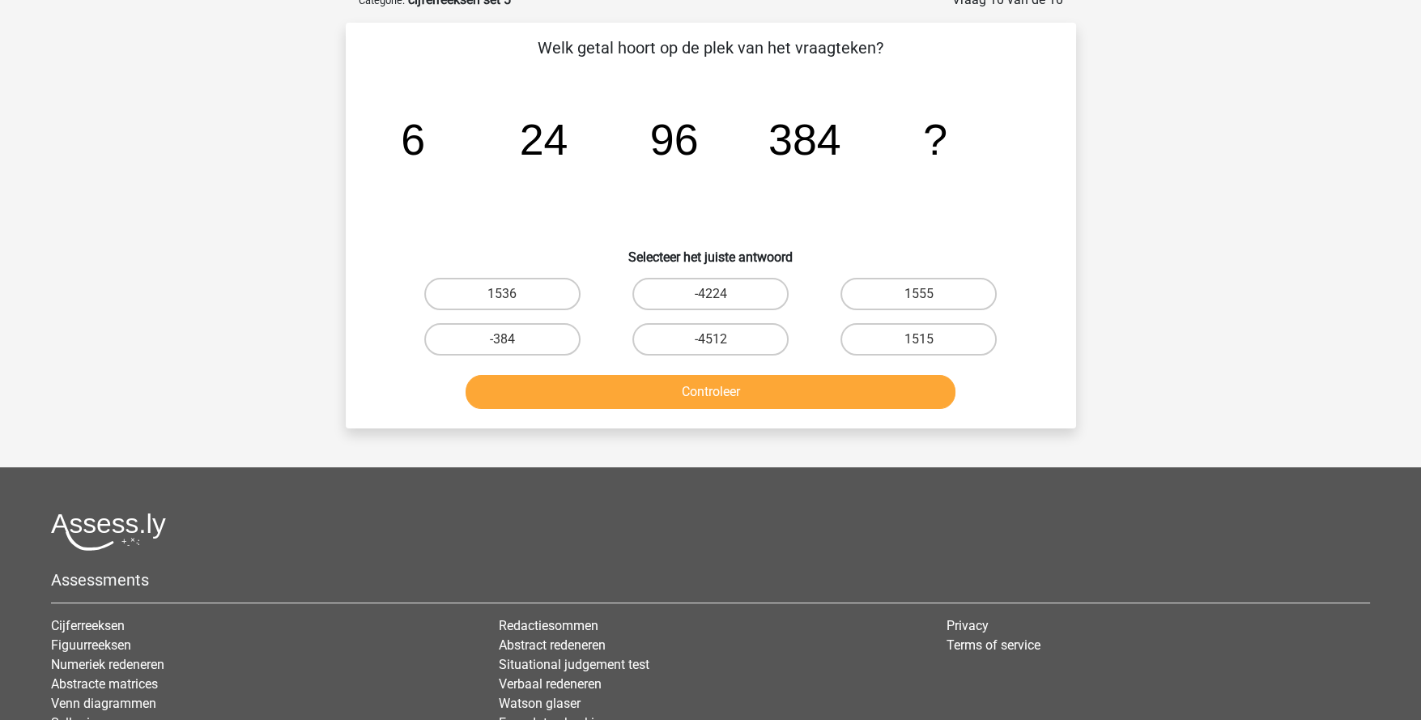
scroll to position [80, 0]
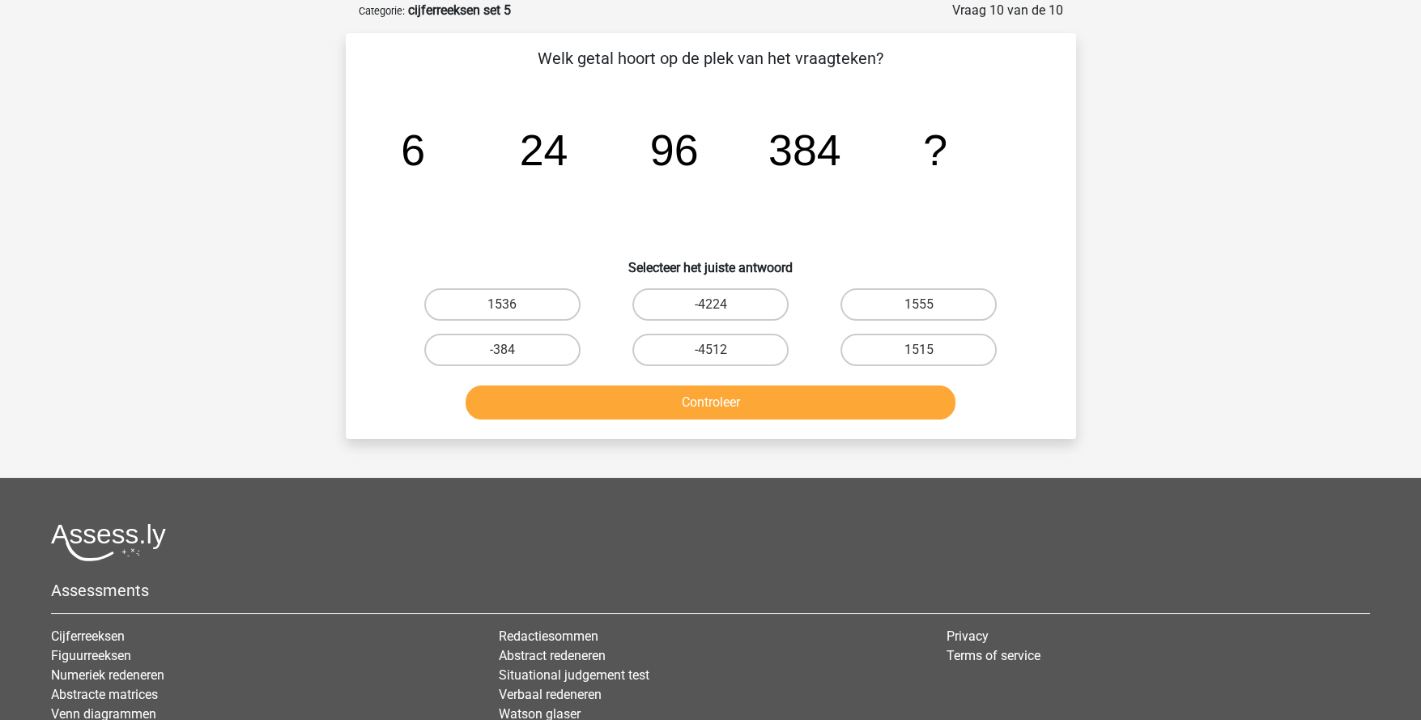
click at [556, 296] on label "1536" at bounding box center [502, 304] width 156 height 32
click at [513, 304] on input "1536" at bounding box center [507, 309] width 11 height 11
radio input "true"
click at [624, 396] on button "Controleer" at bounding box center [711, 402] width 490 height 34
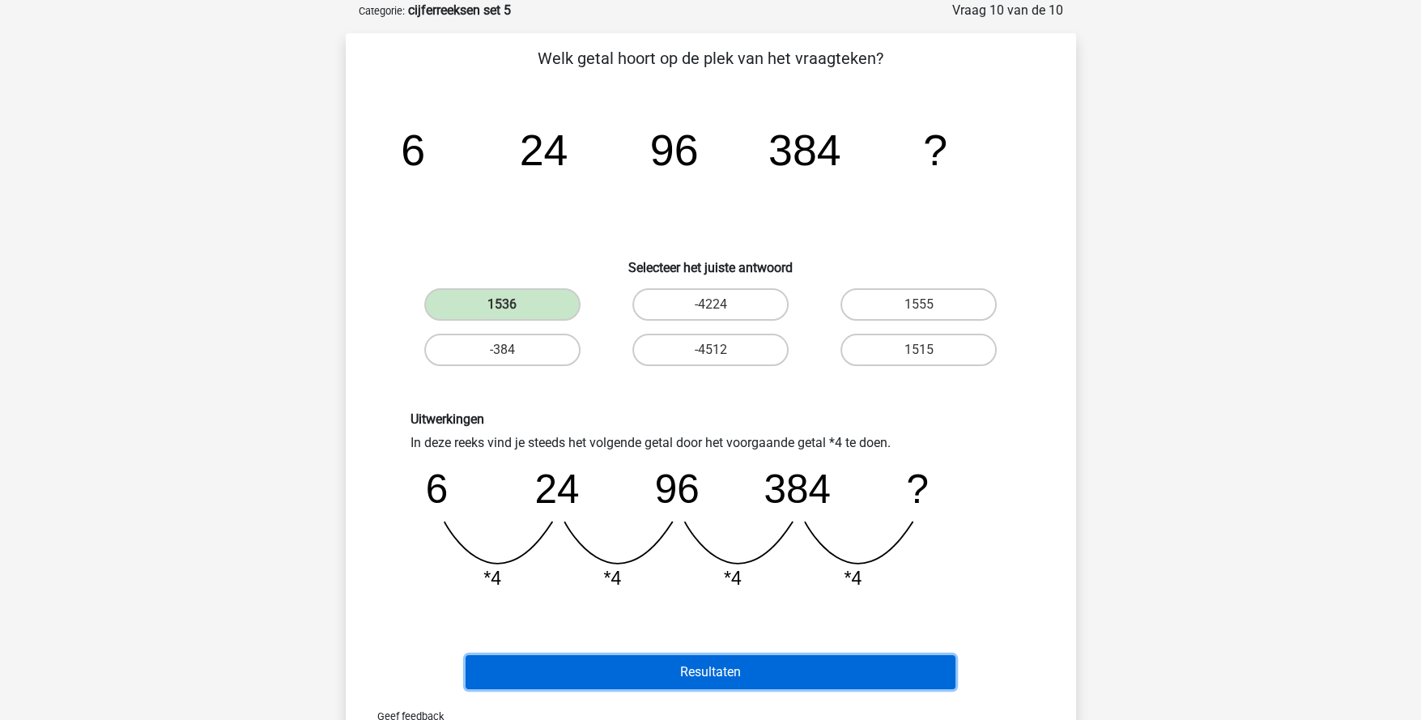
click at [683, 670] on button "Resultaten" at bounding box center [711, 672] width 490 height 34
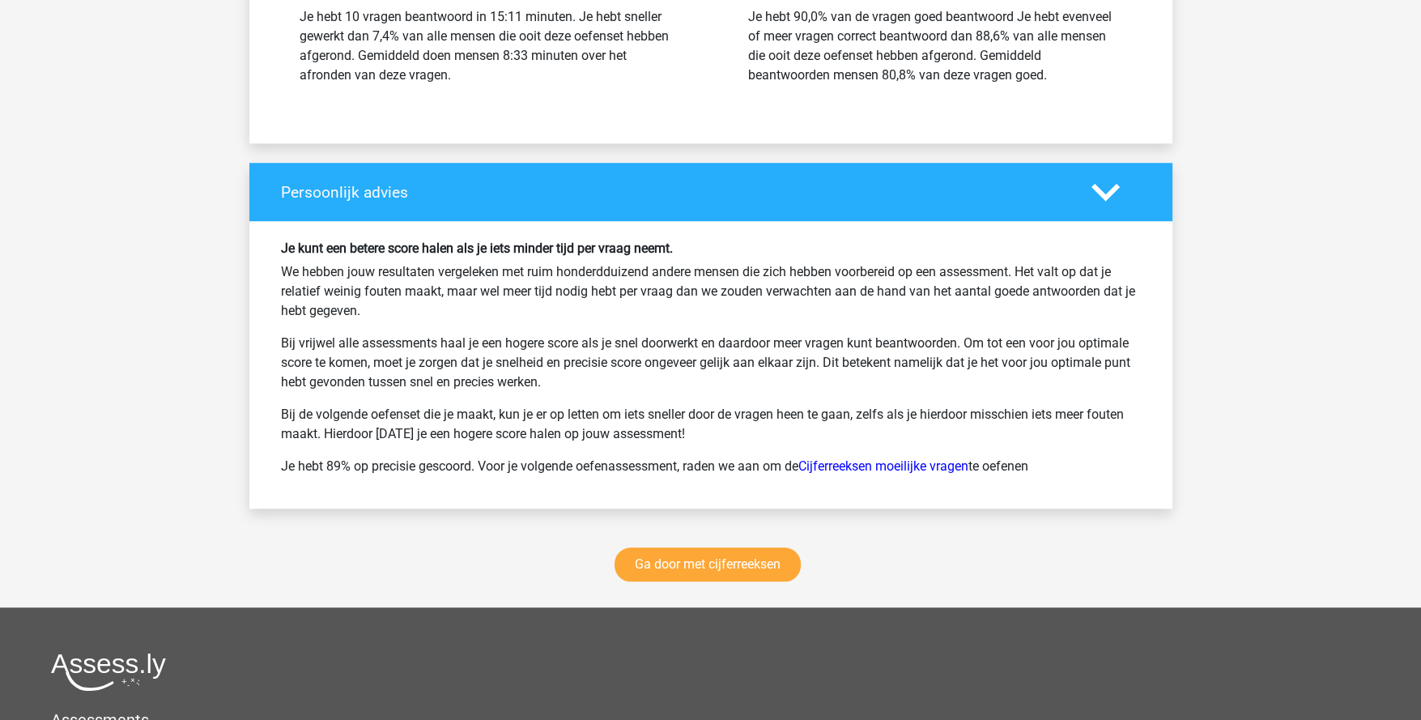
scroll to position [2024, 0]
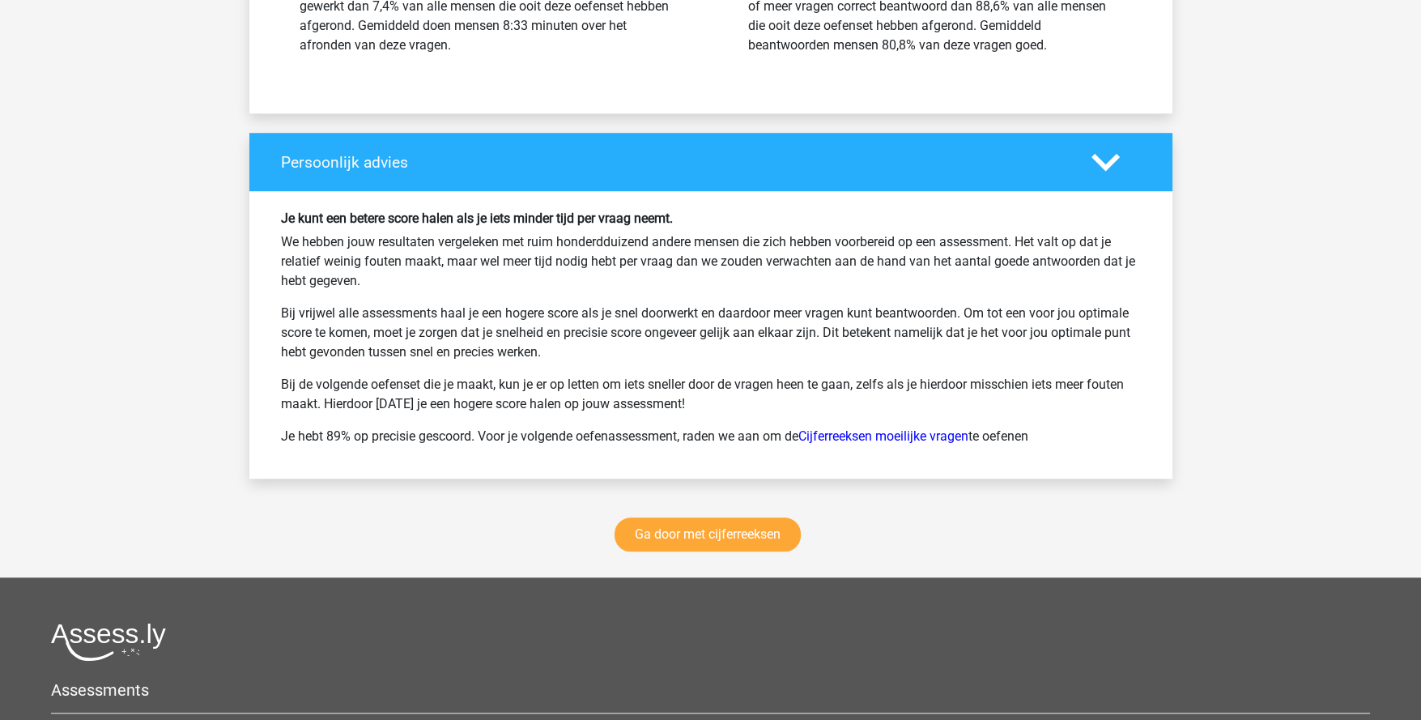
click at [873, 431] on link "Cijferreeksen moeilijke vragen" at bounding box center [883, 435] width 170 height 15
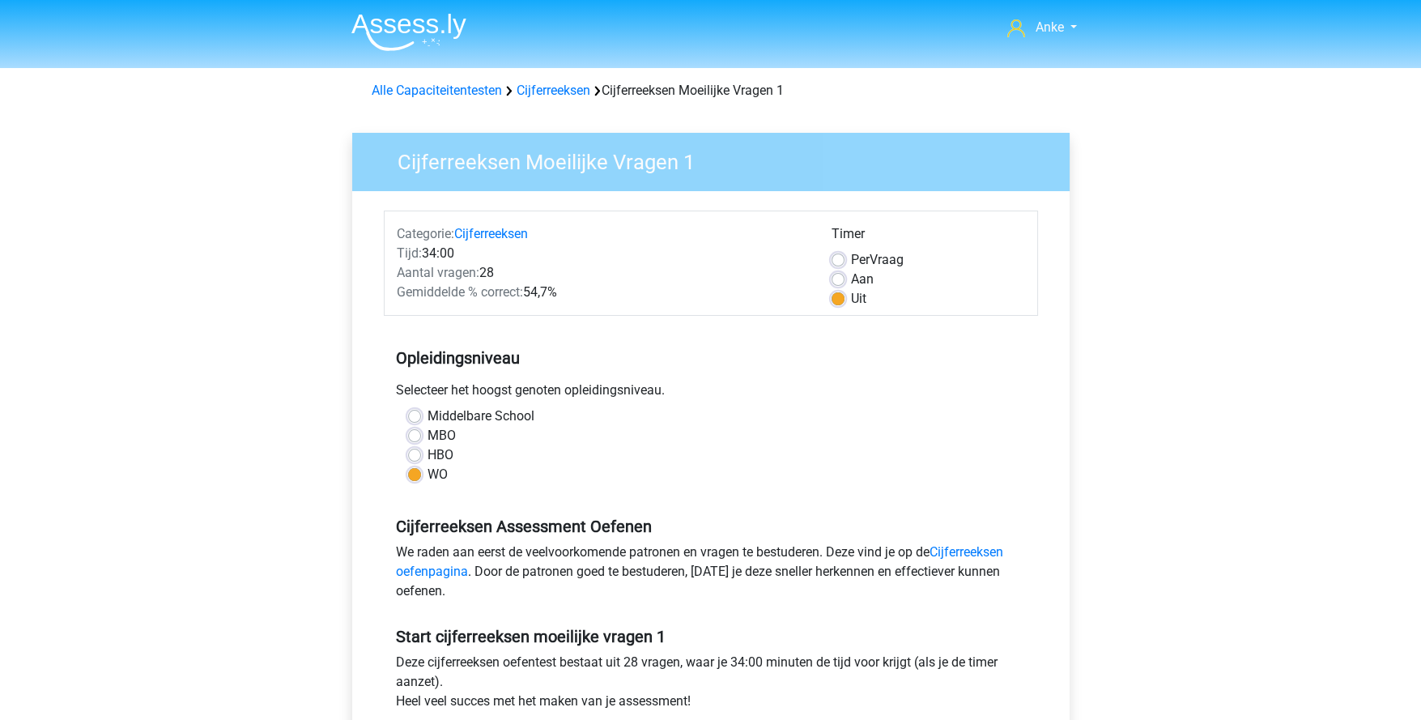
scroll to position [323, 0]
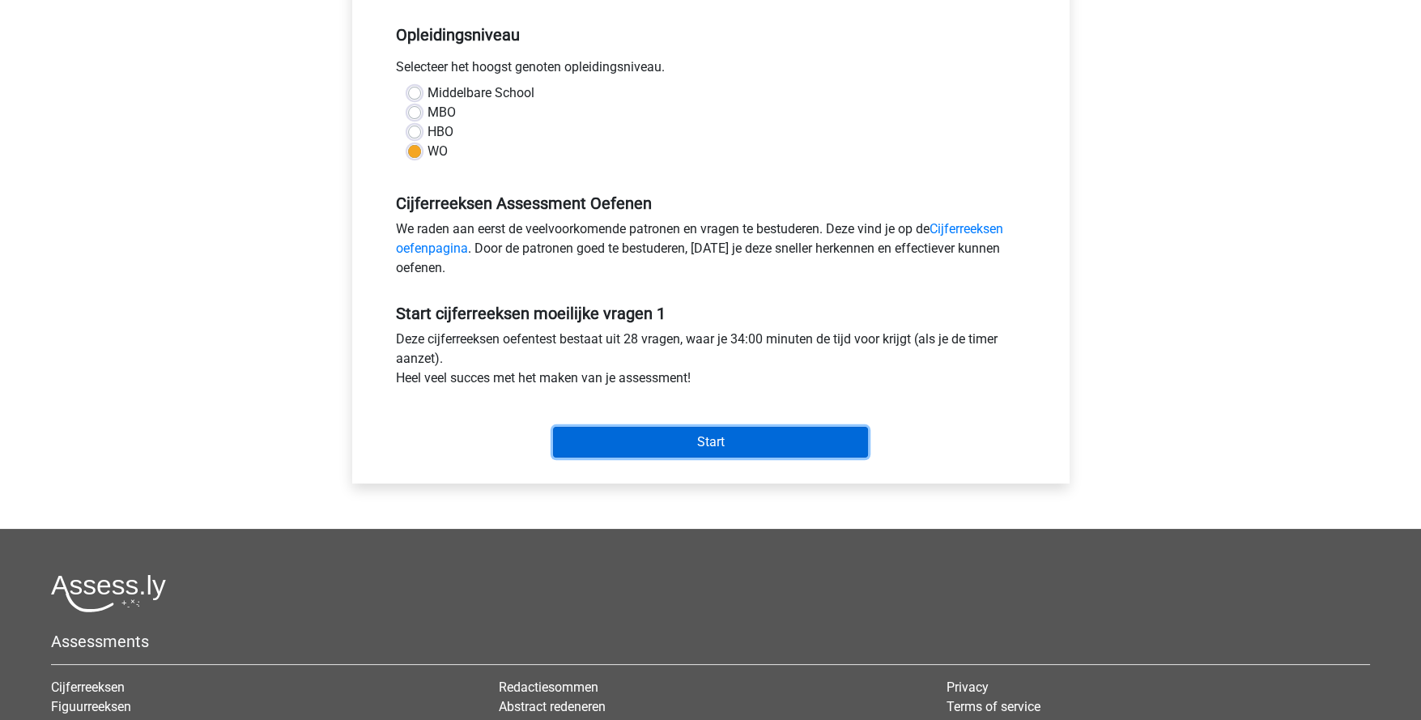
click at [697, 447] on input "Start" at bounding box center [710, 442] width 315 height 31
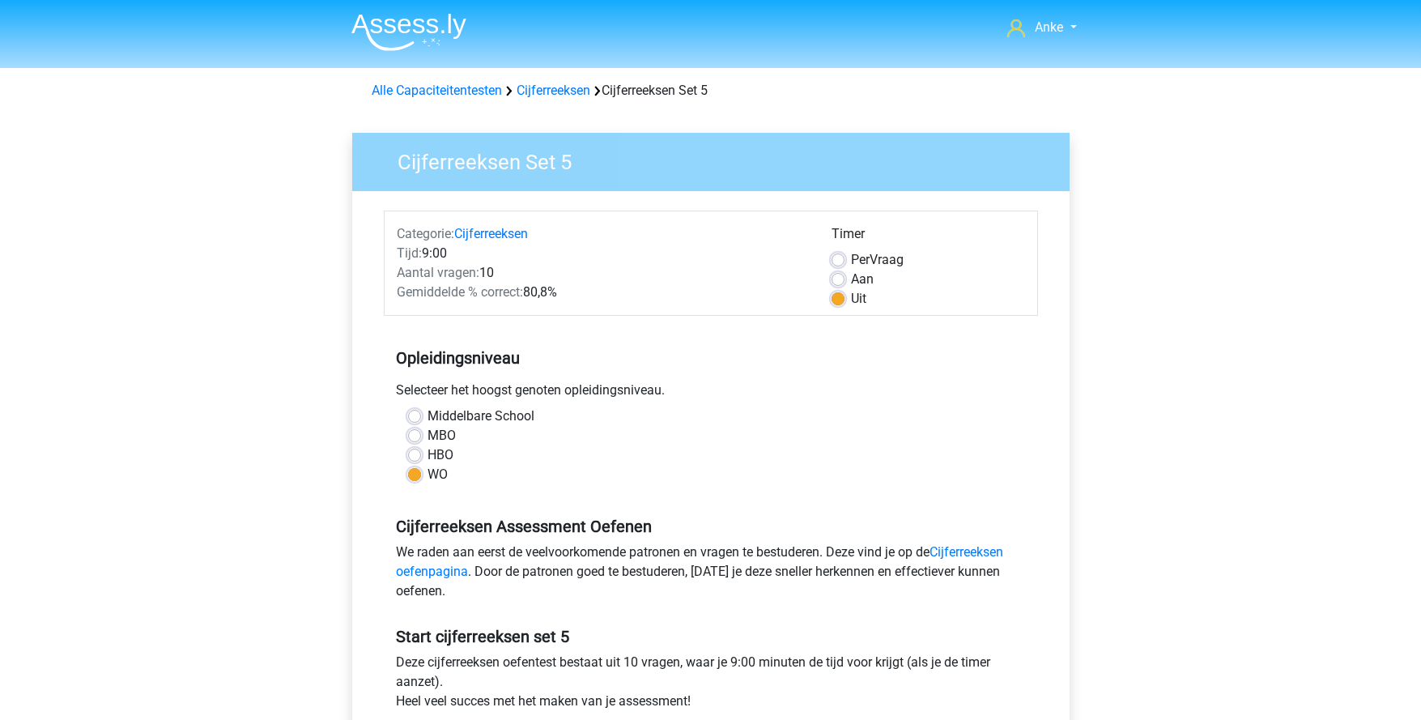
scroll to position [323, 0]
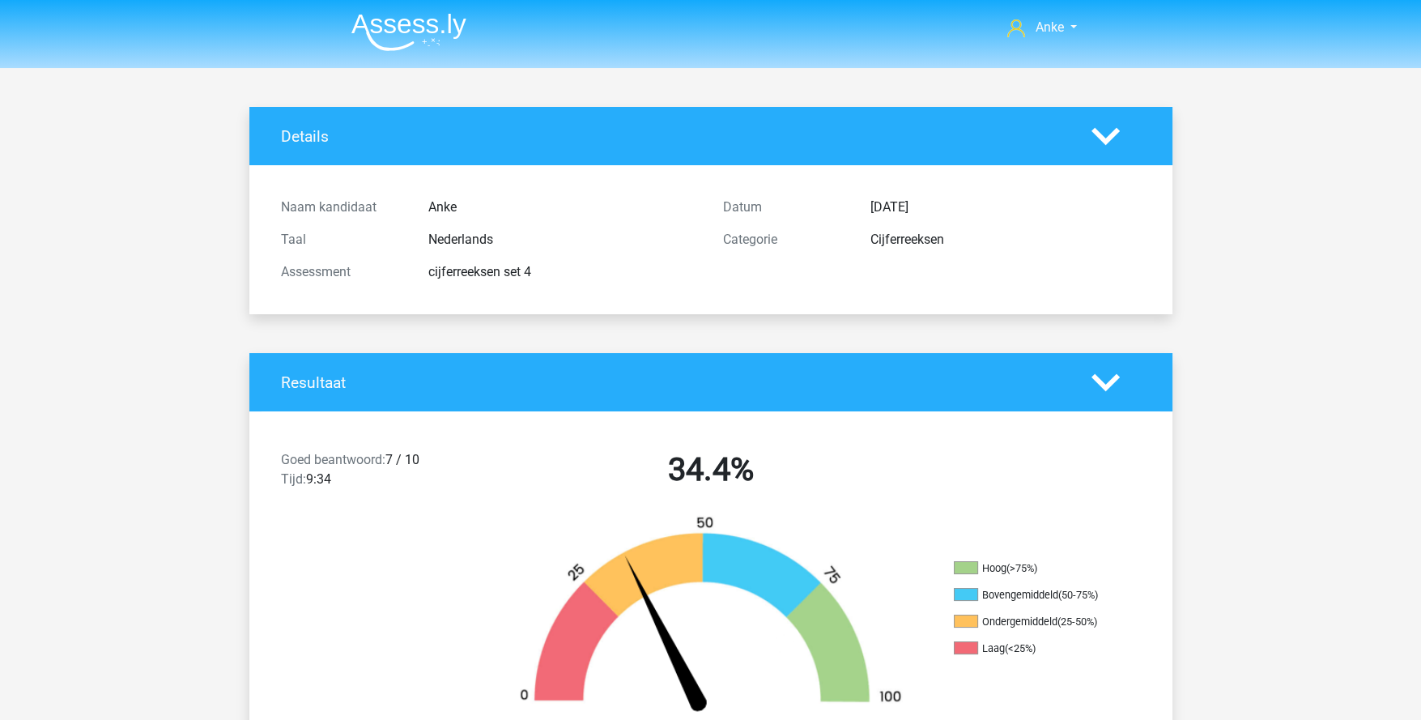
click at [410, 37] on img at bounding box center [408, 32] width 115 height 38
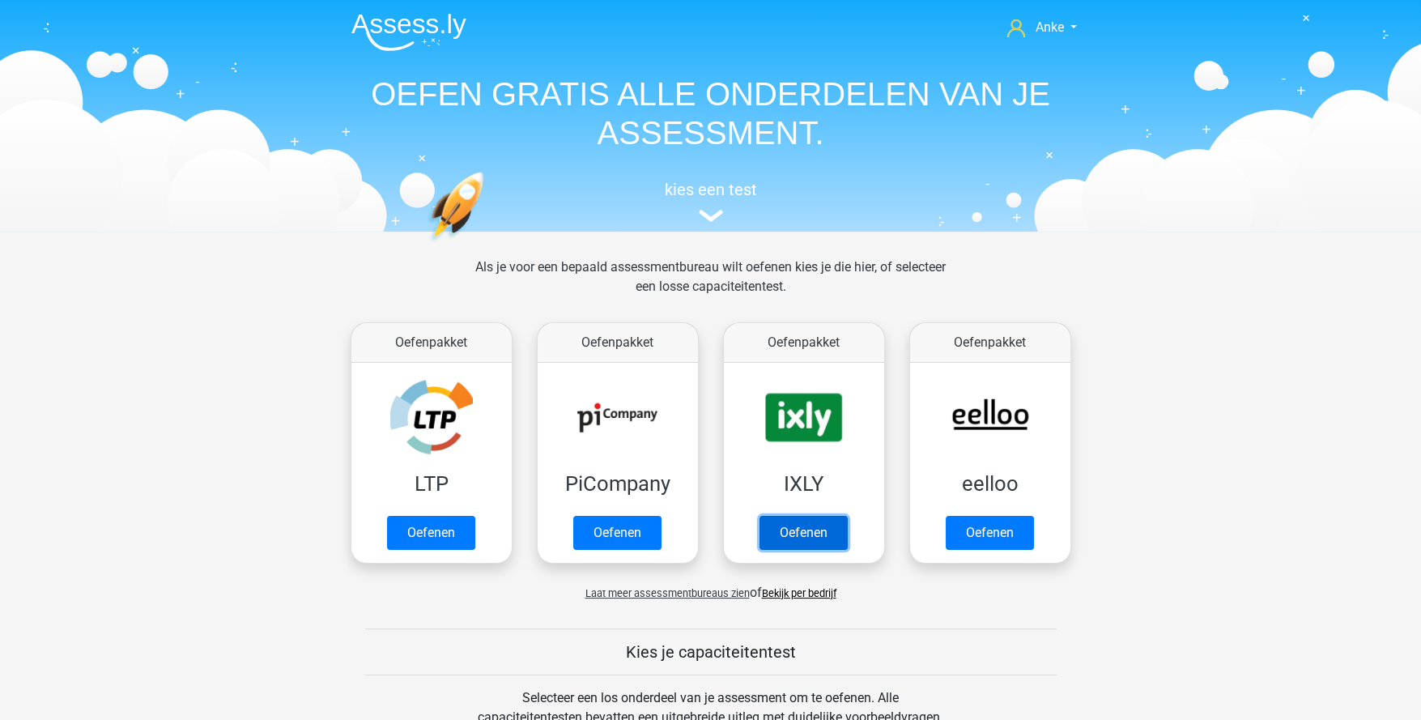
click at [778, 546] on link "Oefenen" at bounding box center [804, 533] width 88 height 34
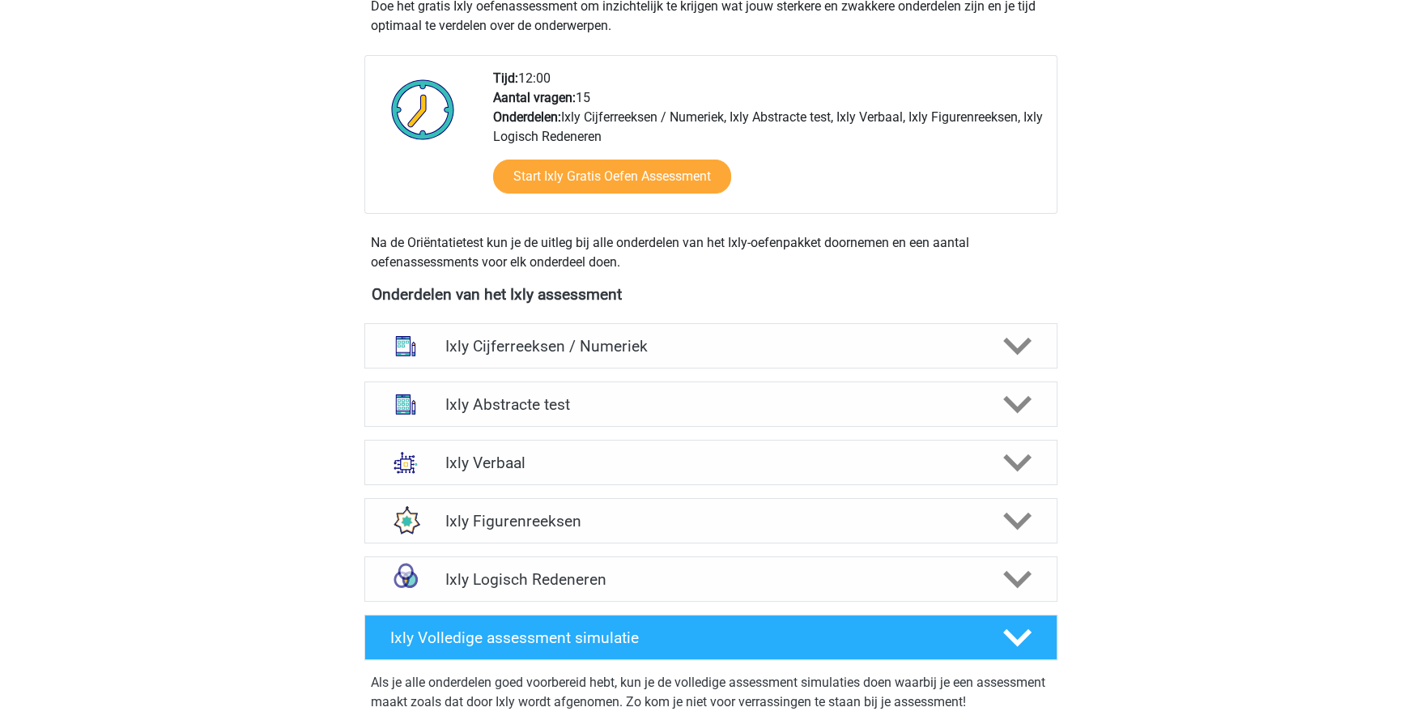
scroll to position [404, 0]
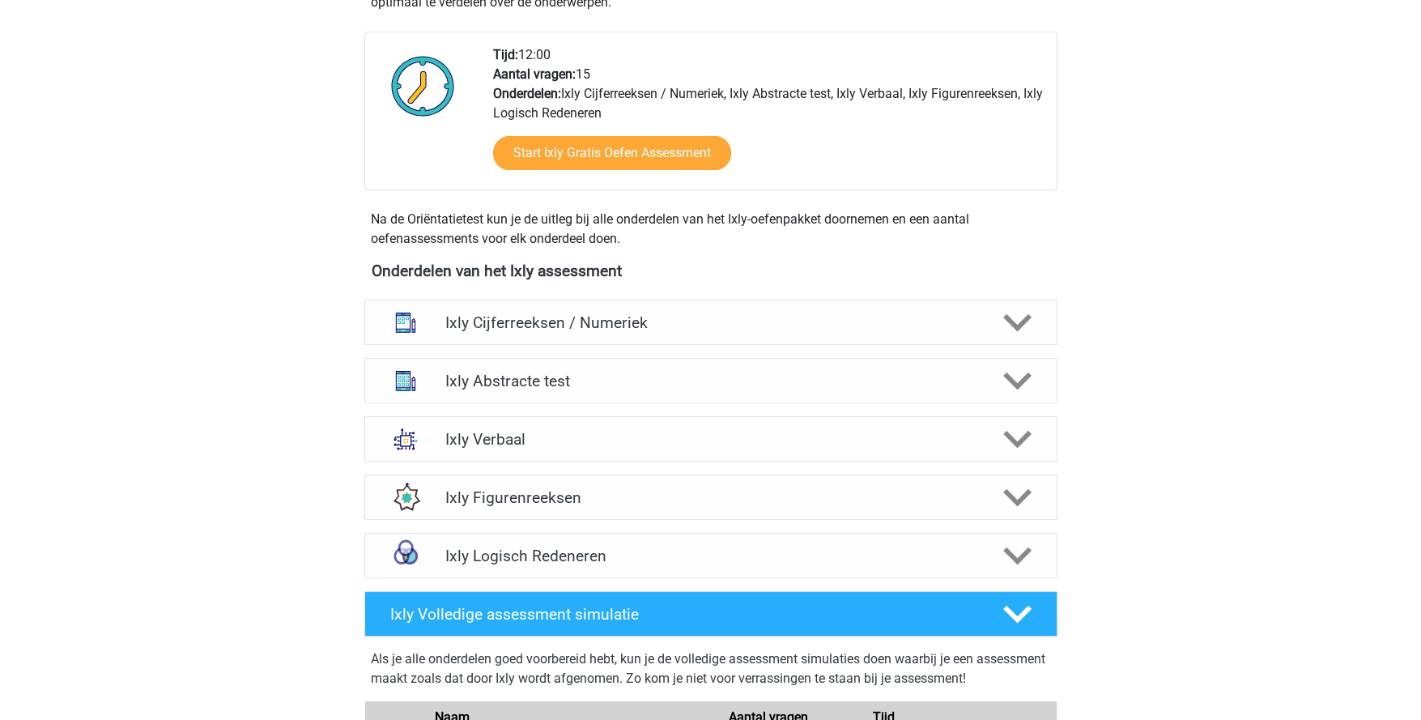
click at [1014, 385] on icon at bounding box center [1017, 381] width 28 height 28
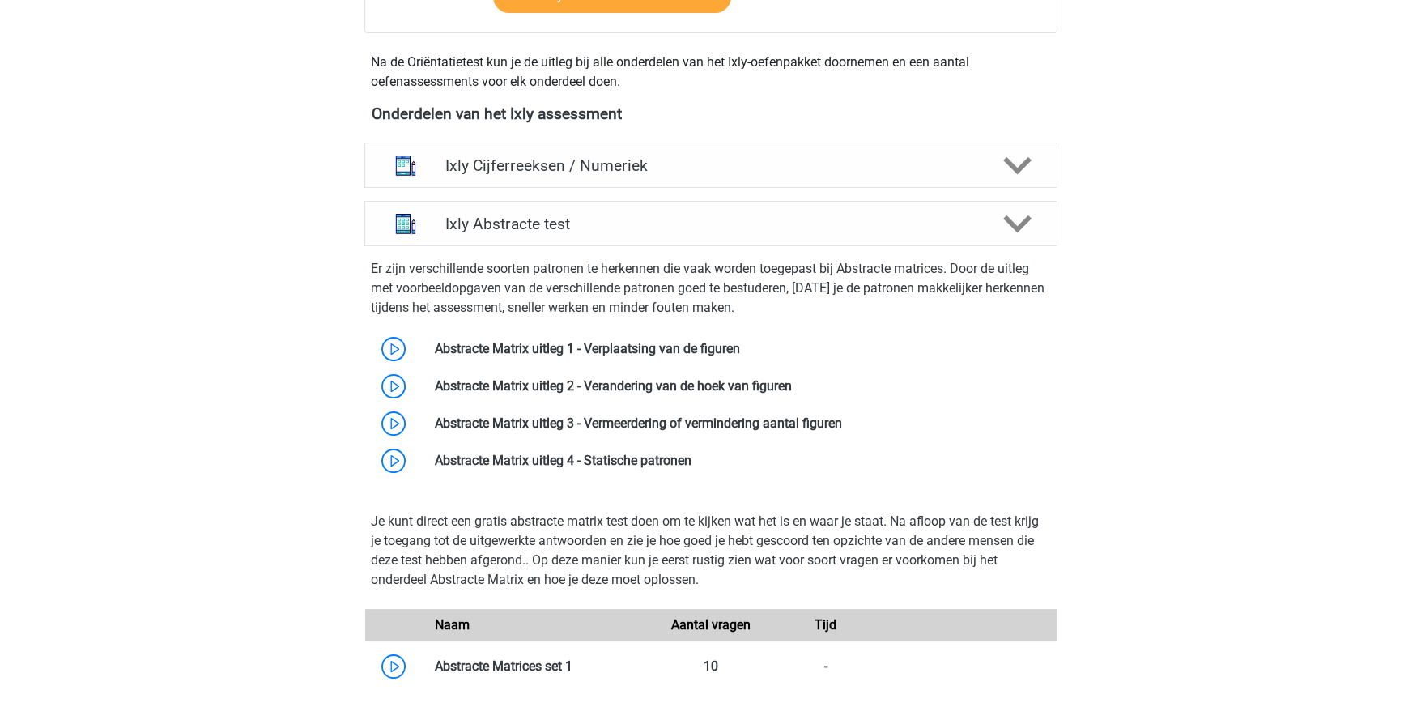
scroll to position [567, 0]
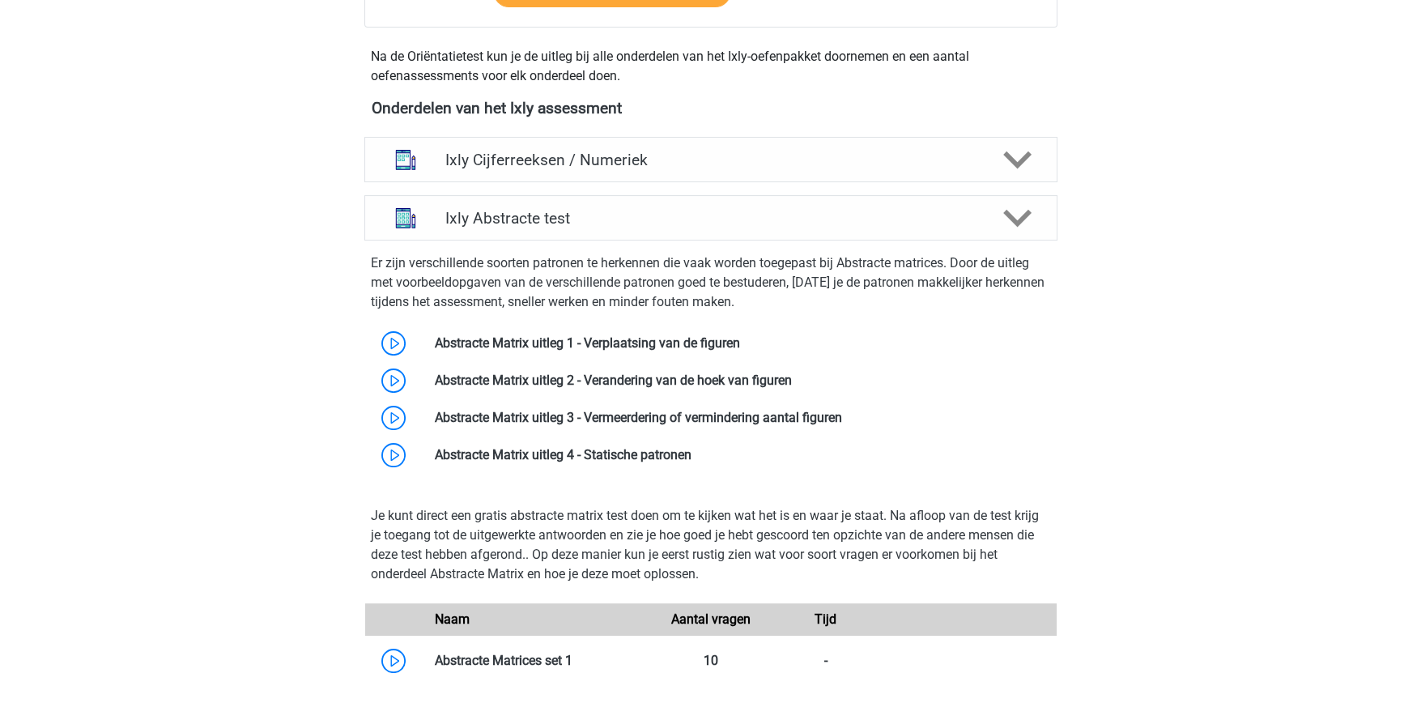
click at [740, 345] on link at bounding box center [740, 342] width 0 height 15
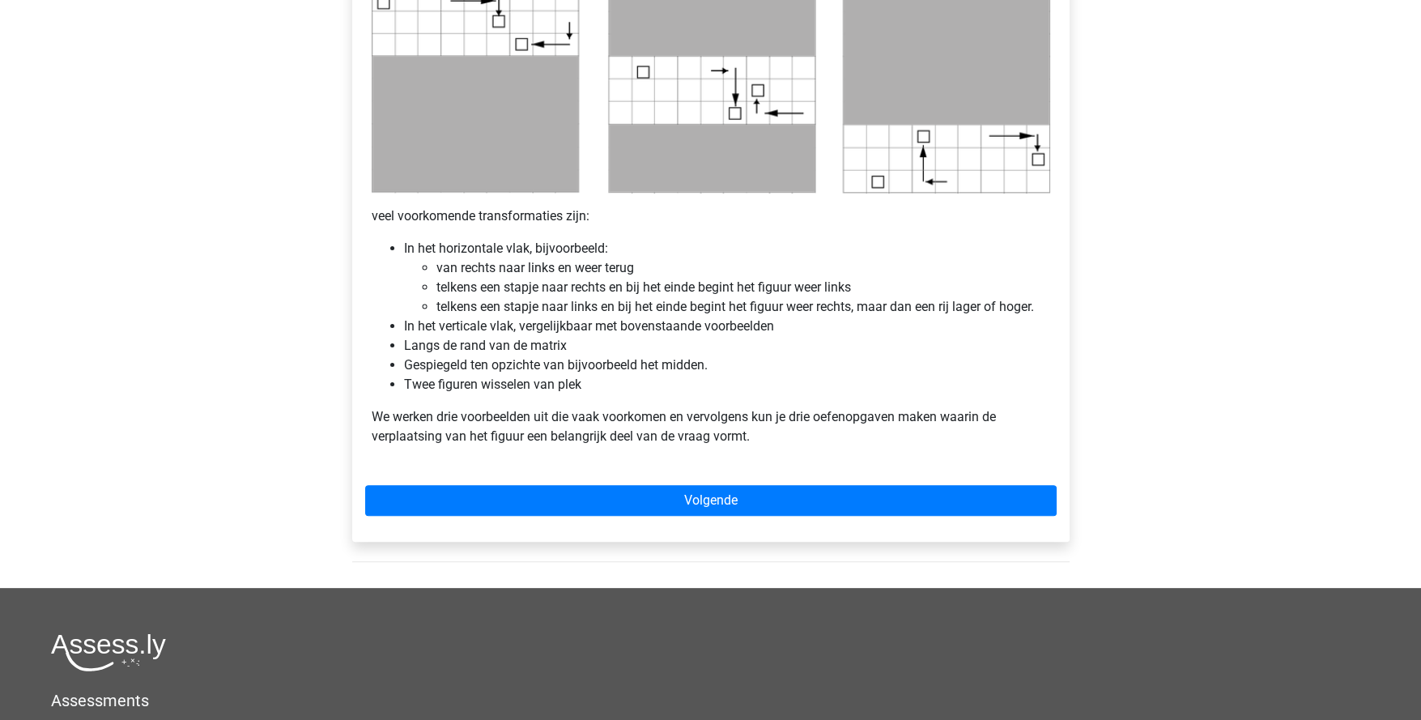
scroll to position [891, 0]
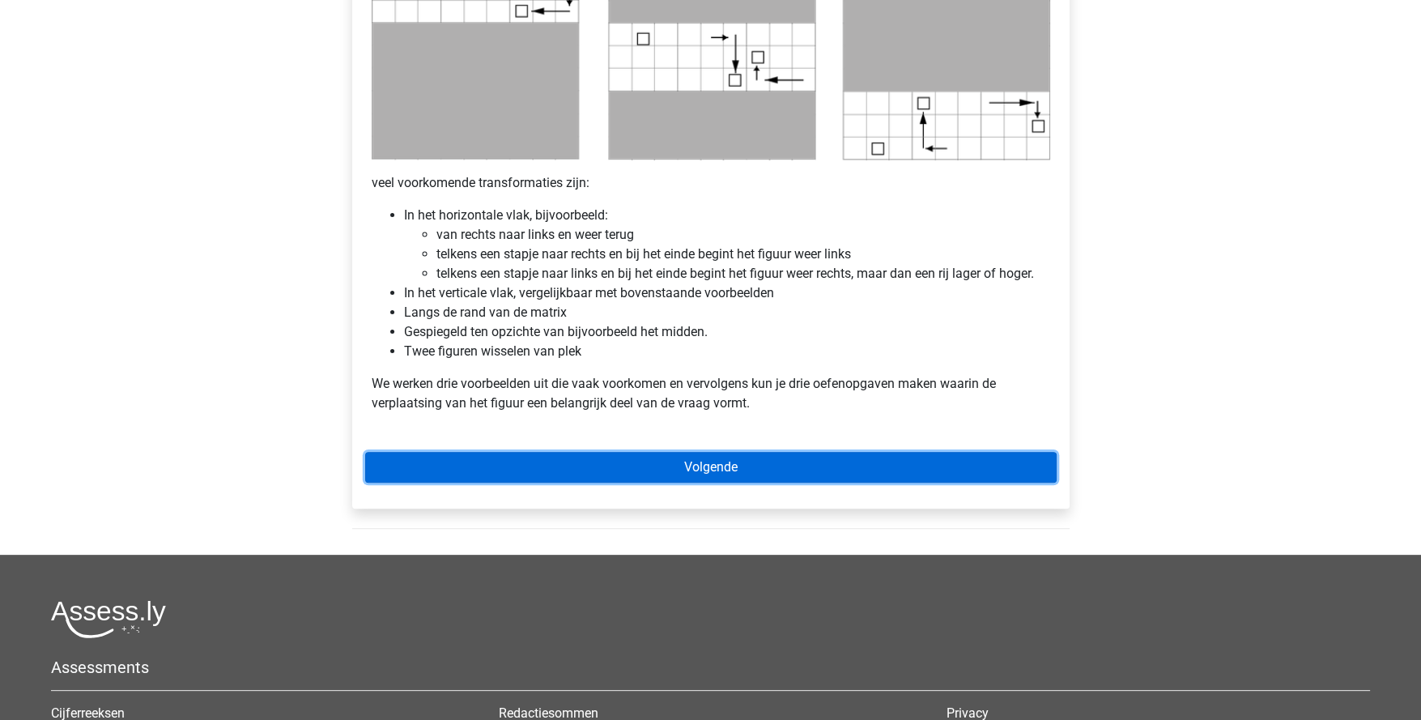
click at [769, 469] on link "Volgende" at bounding box center [711, 467] width 692 height 31
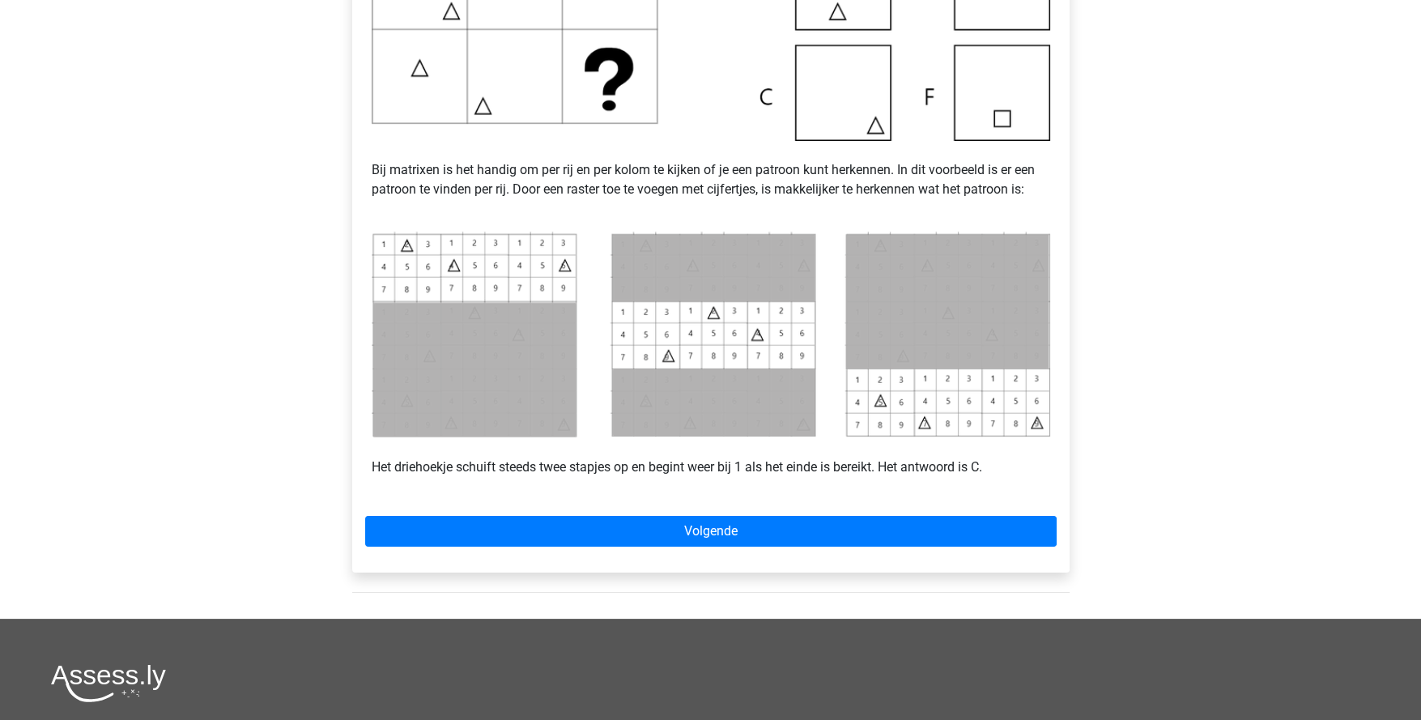
scroll to position [567, 0]
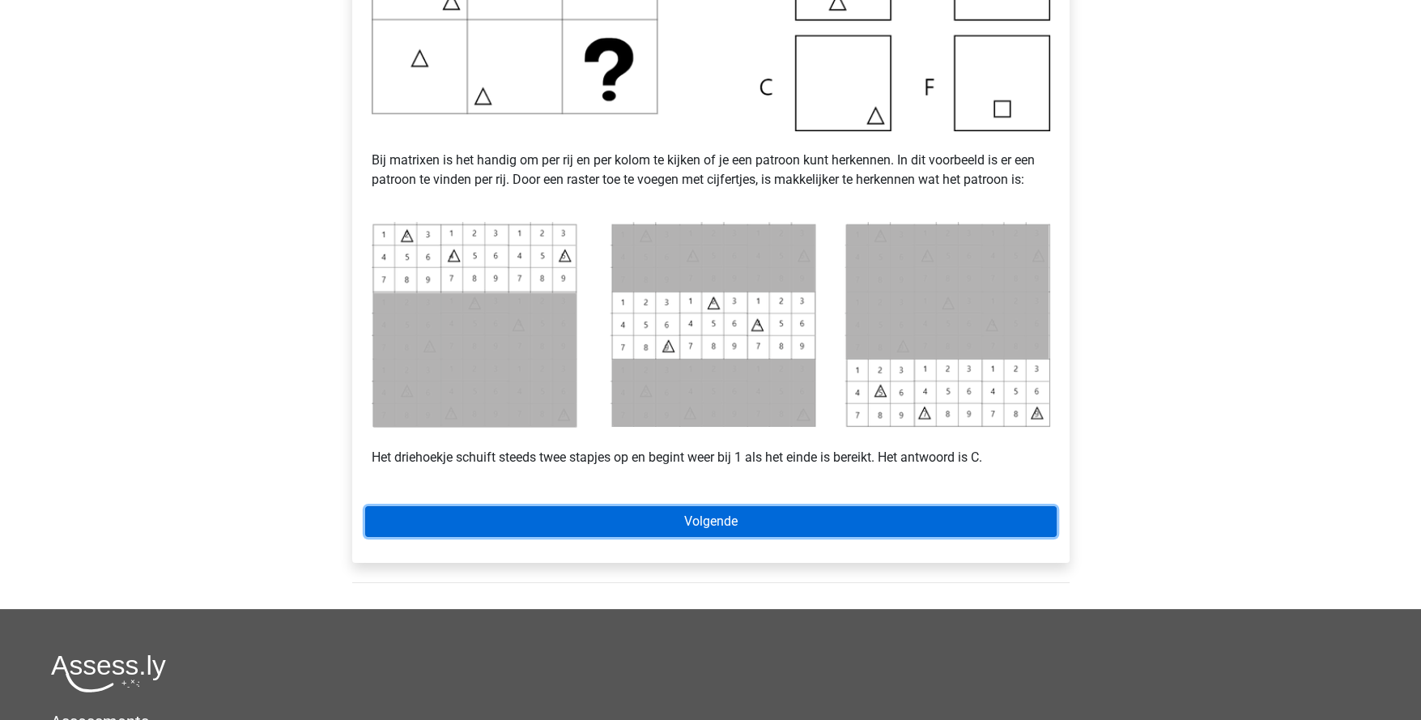
click at [756, 526] on link "Volgende" at bounding box center [711, 521] width 692 height 31
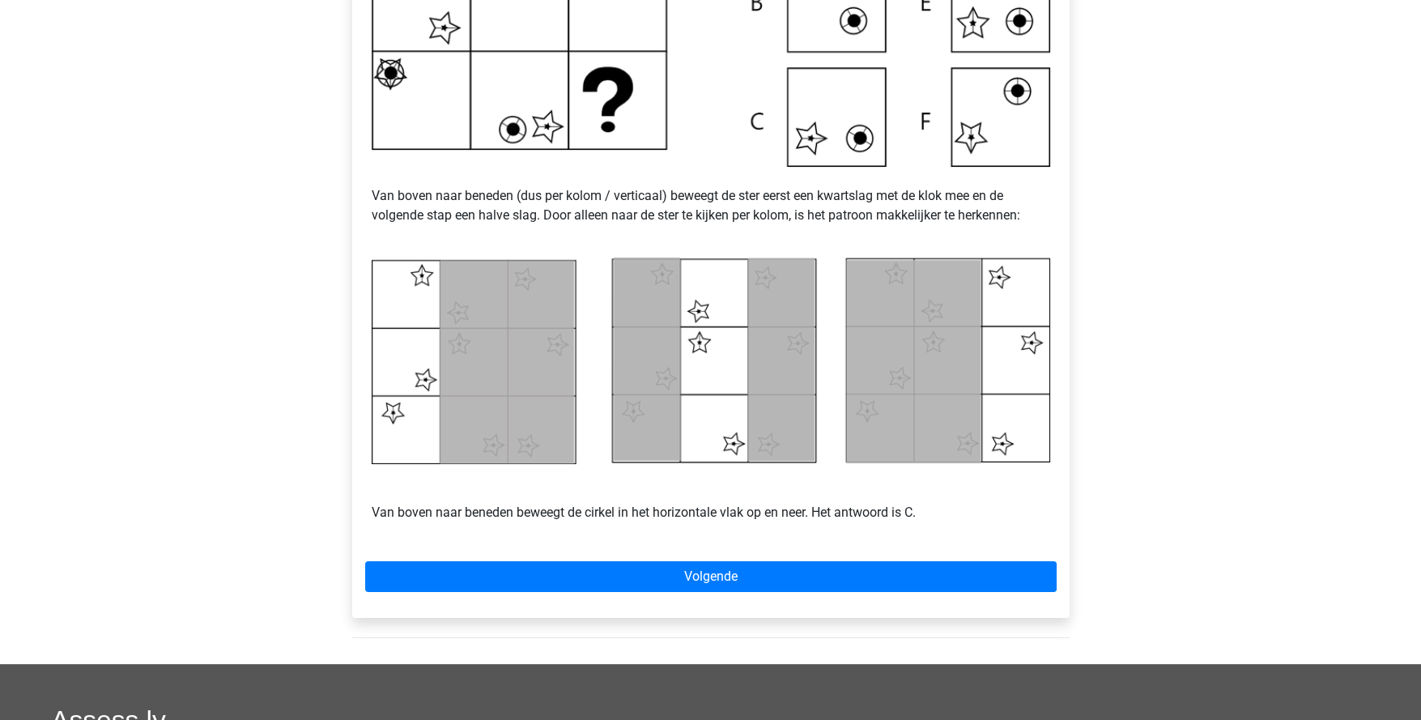
scroll to position [567, 0]
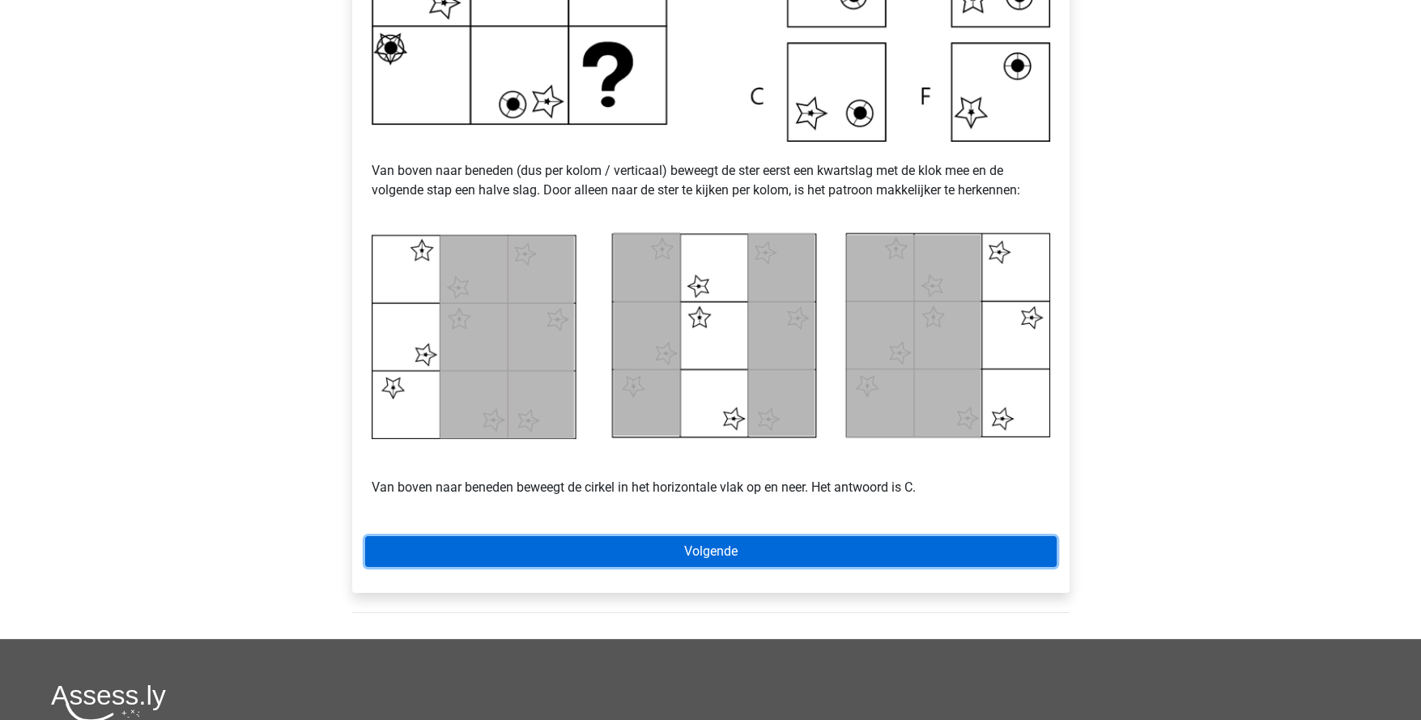
click at [714, 547] on link "Volgende" at bounding box center [711, 551] width 692 height 31
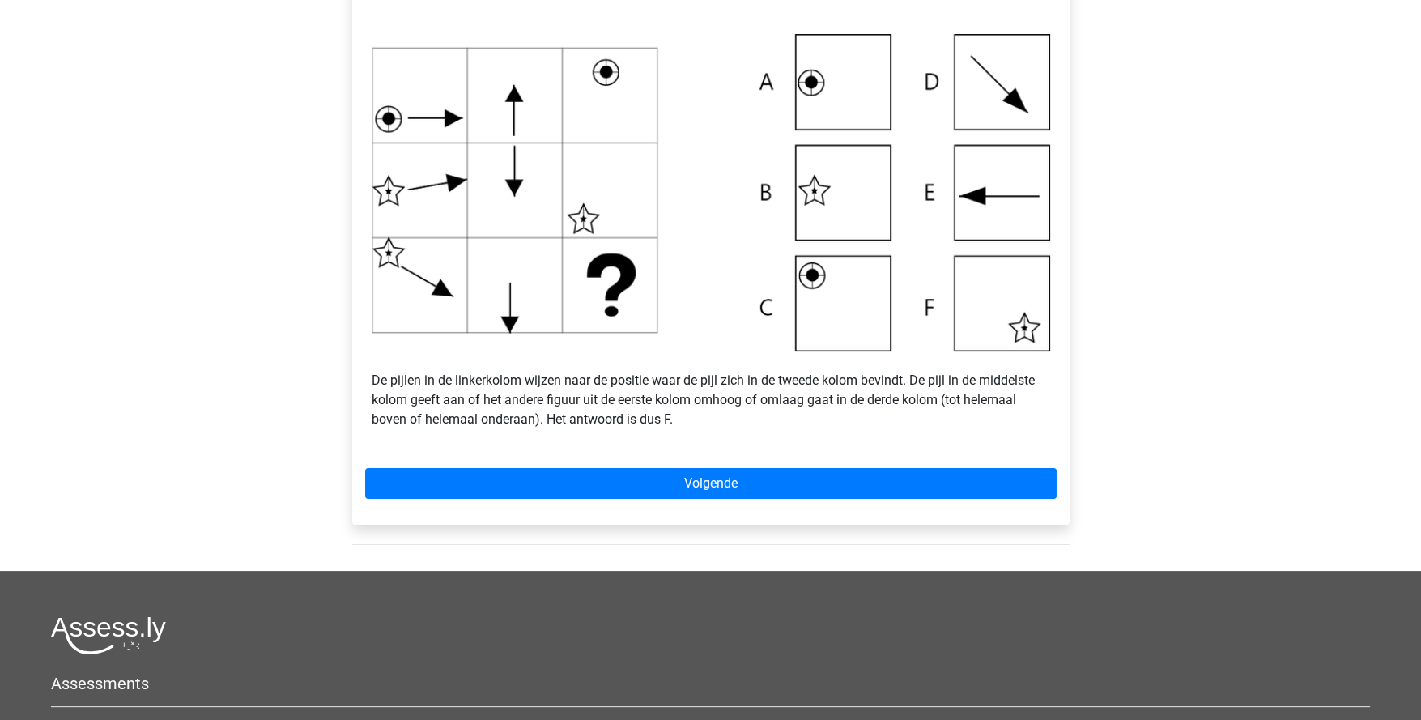
scroll to position [647, 0]
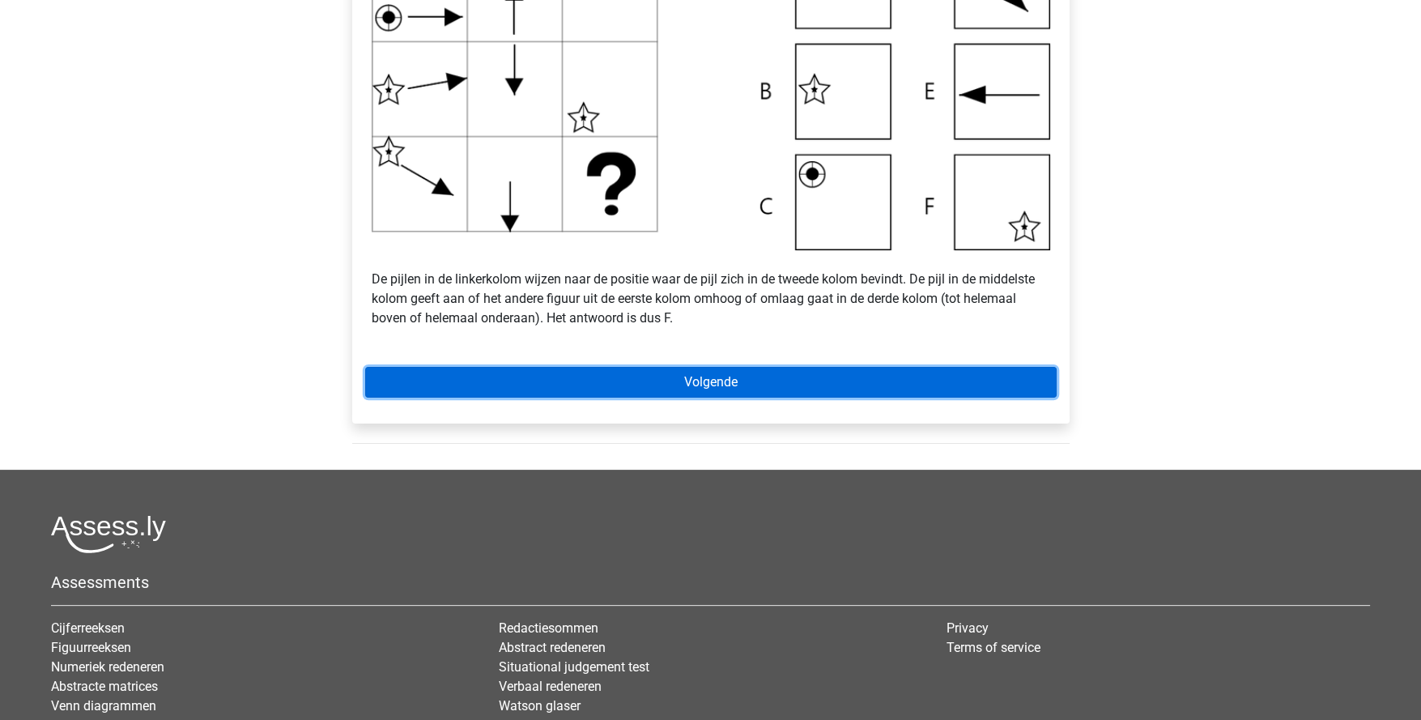
click at [702, 389] on link "Volgende" at bounding box center [711, 382] width 692 height 31
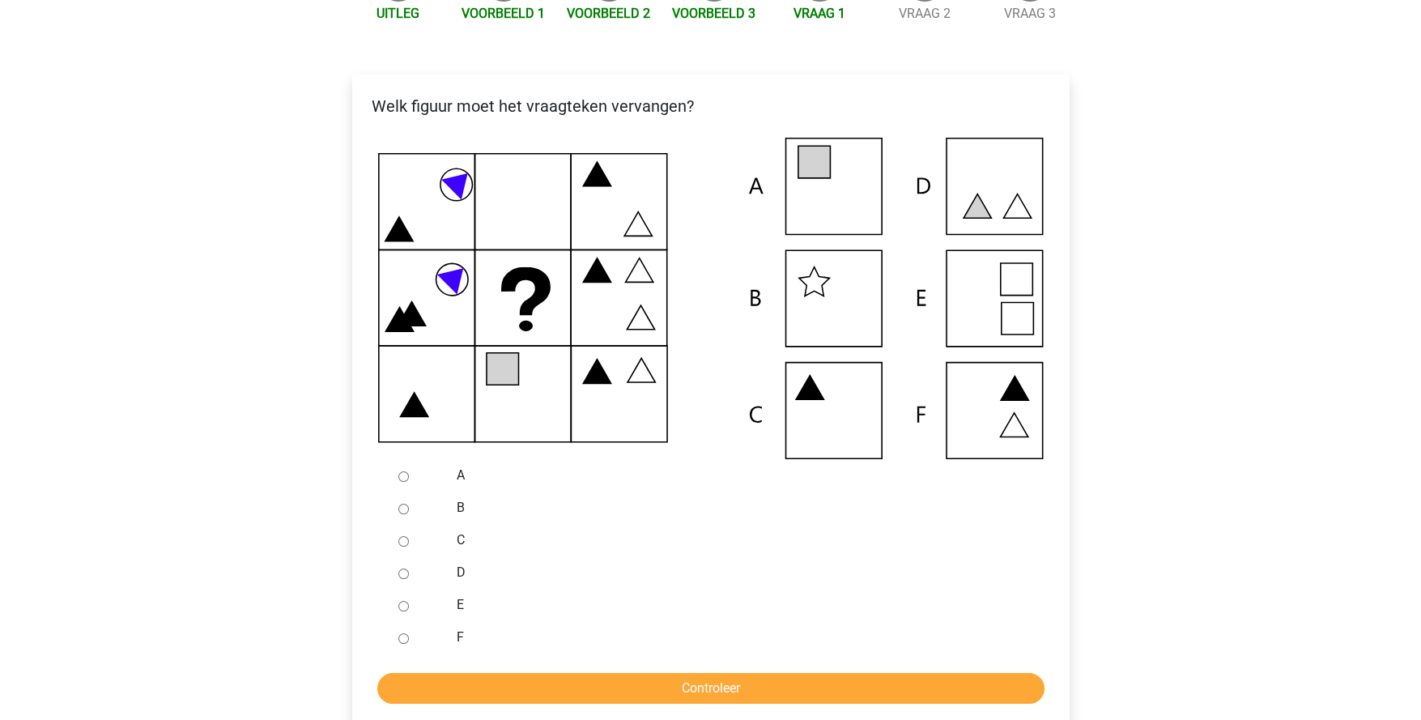
scroll to position [323, 0]
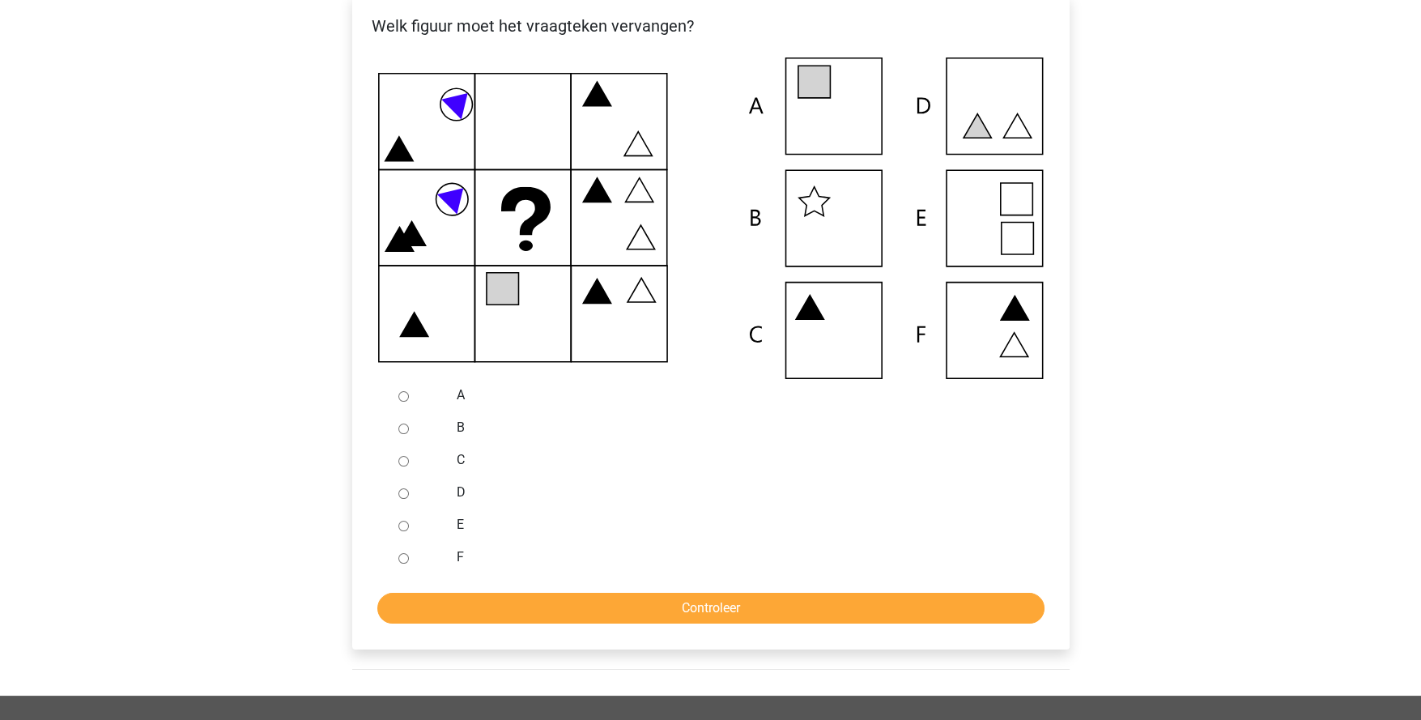
click at [401, 396] on input "A" at bounding box center [403, 396] width 11 height 11
radio input "true"
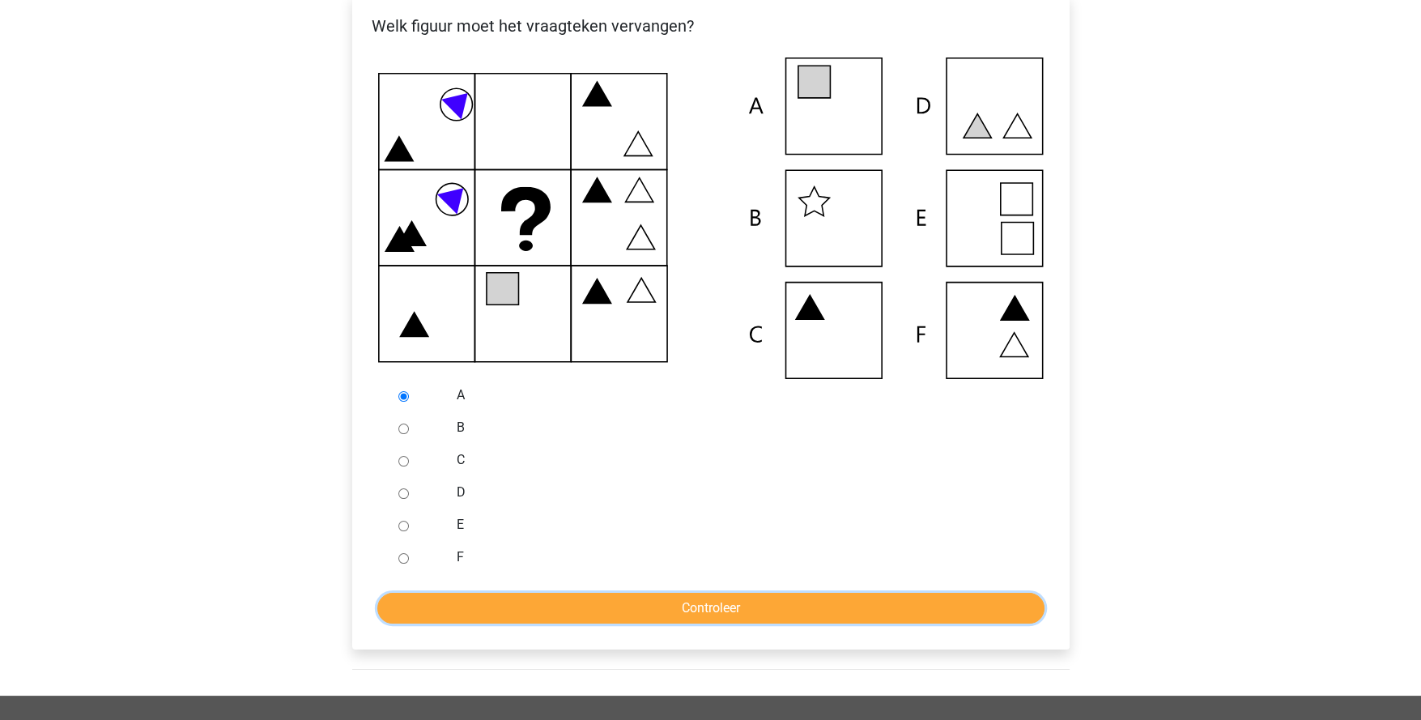
click at [628, 602] on input "Controleer" at bounding box center [710, 608] width 667 height 31
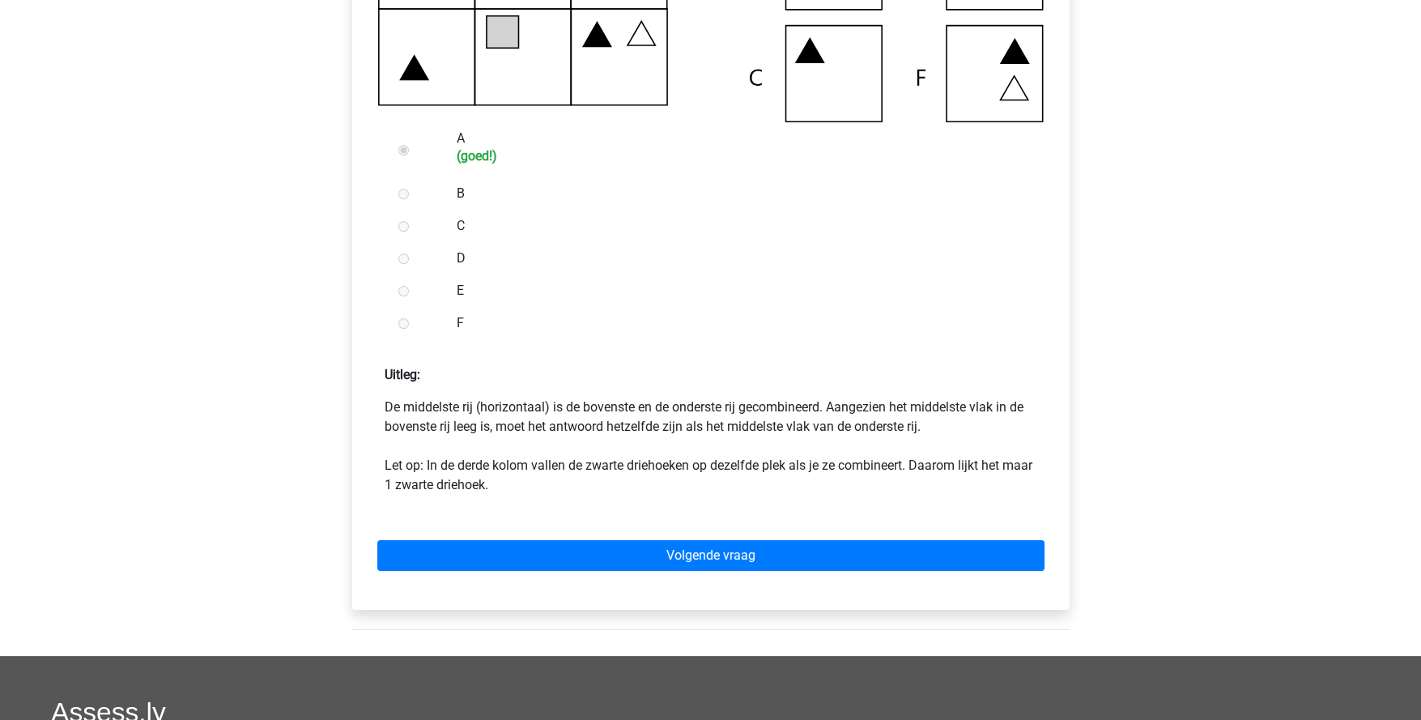
scroll to position [647, 0]
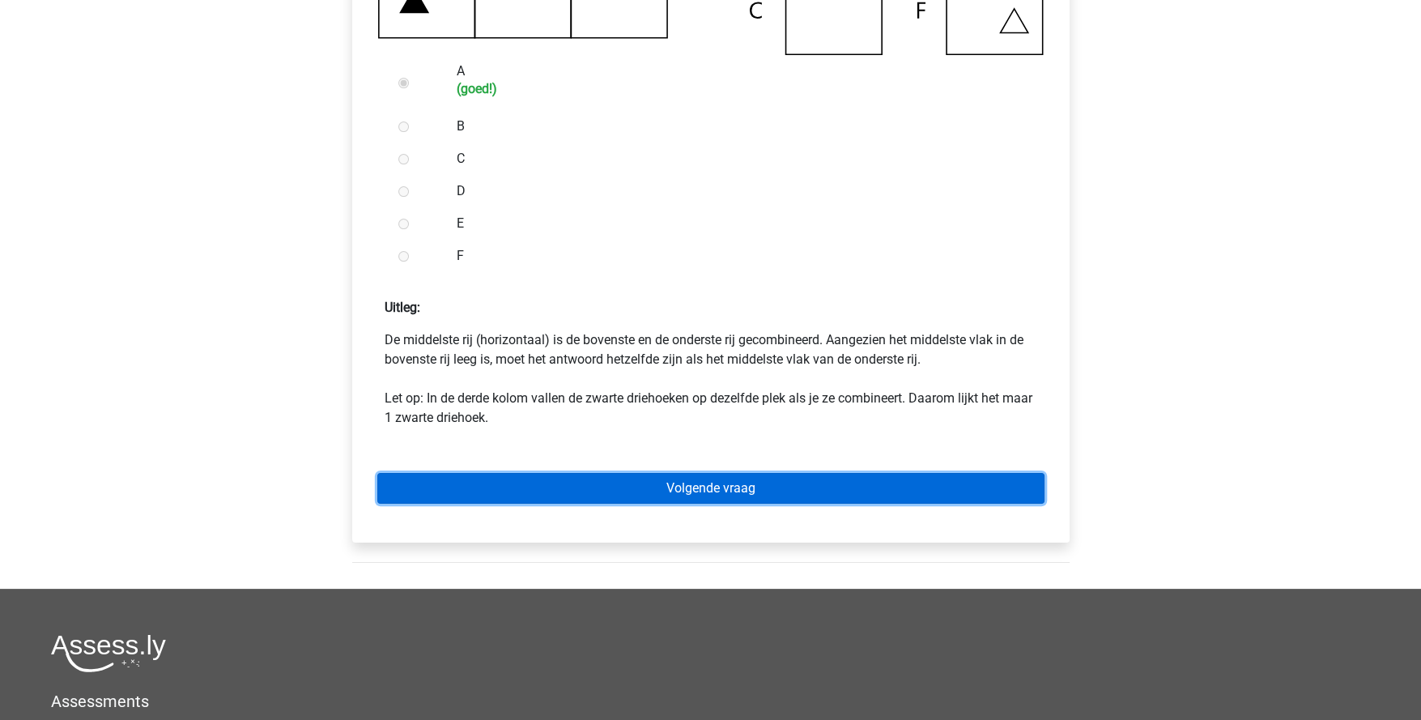
click at [714, 494] on link "Volgende vraag" at bounding box center [710, 488] width 667 height 31
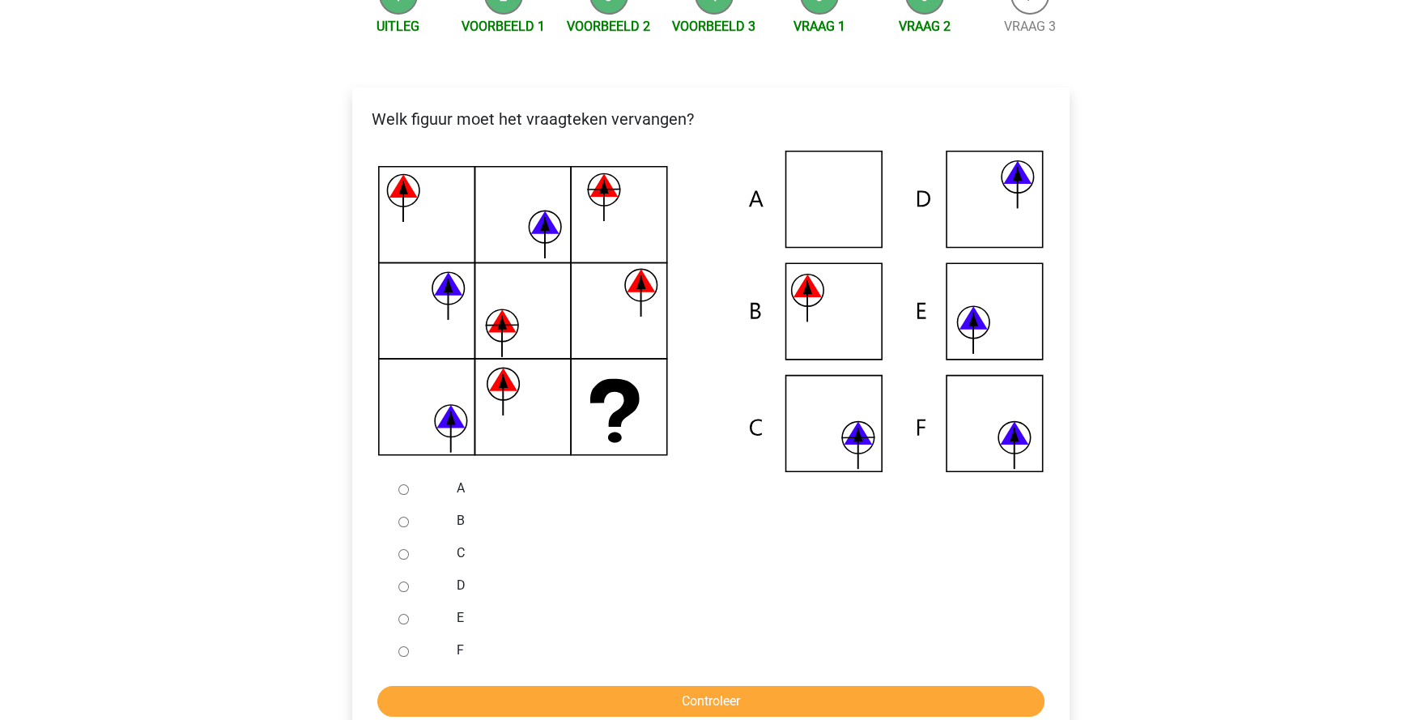
scroll to position [243, 0]
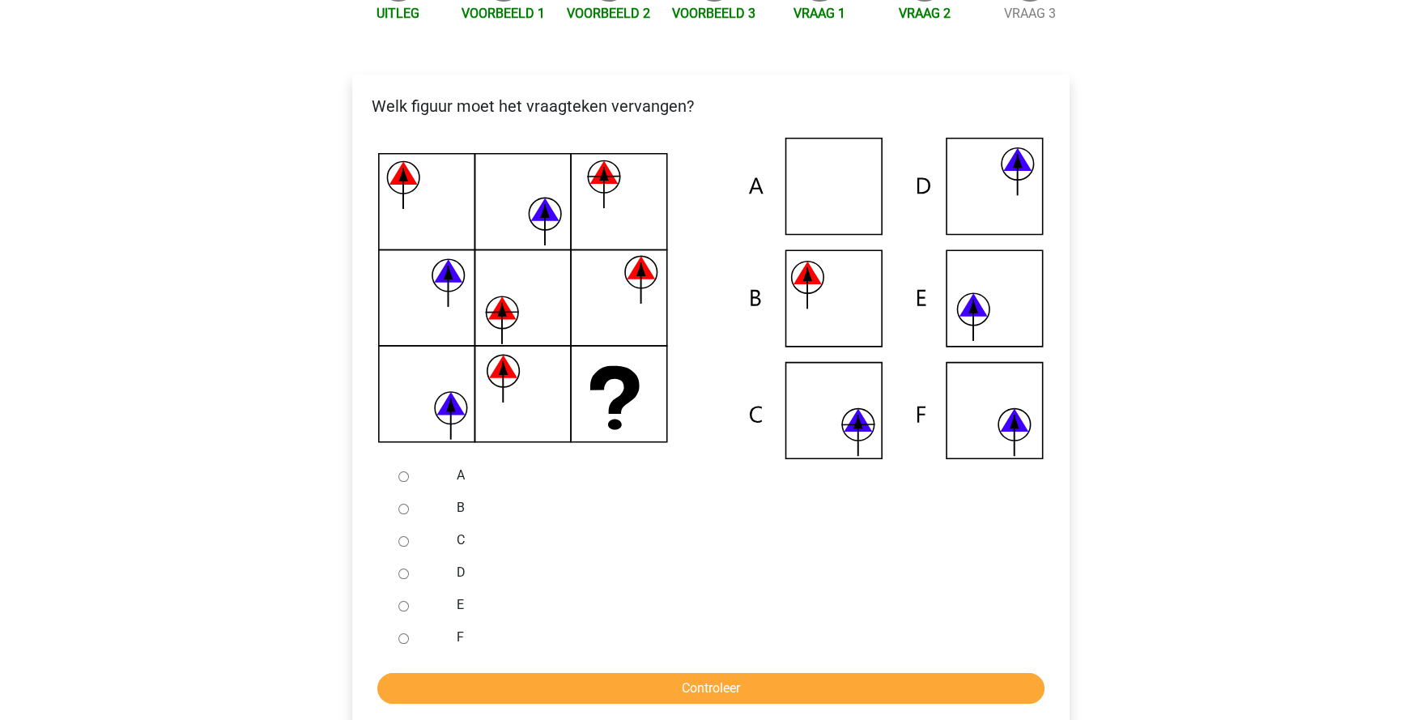
click at [403, 543] on input "C" at bounding box center [403, 541] width 11 height 11
radio input "true"
click at [630, 699] on input "Controleer" at bounding box center [710, 688] width 667 height 31
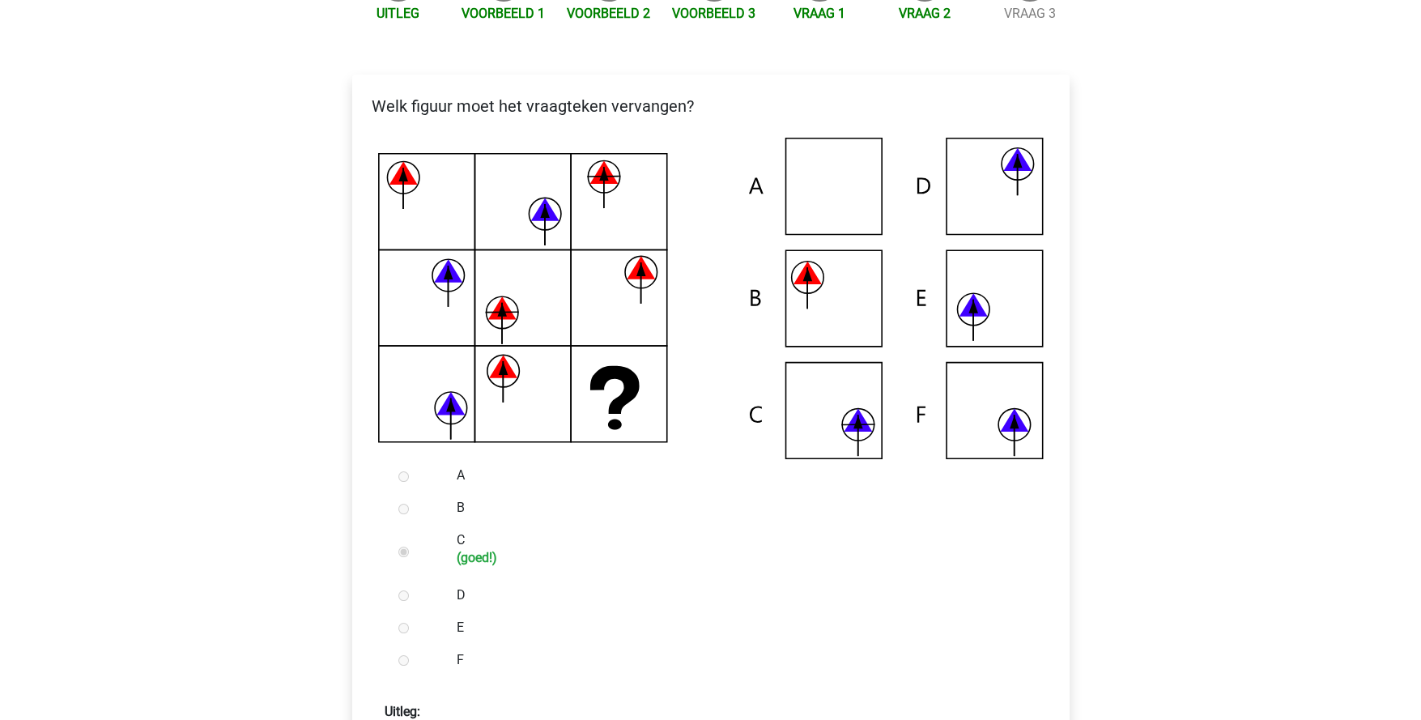
scroll to position [567, 0]
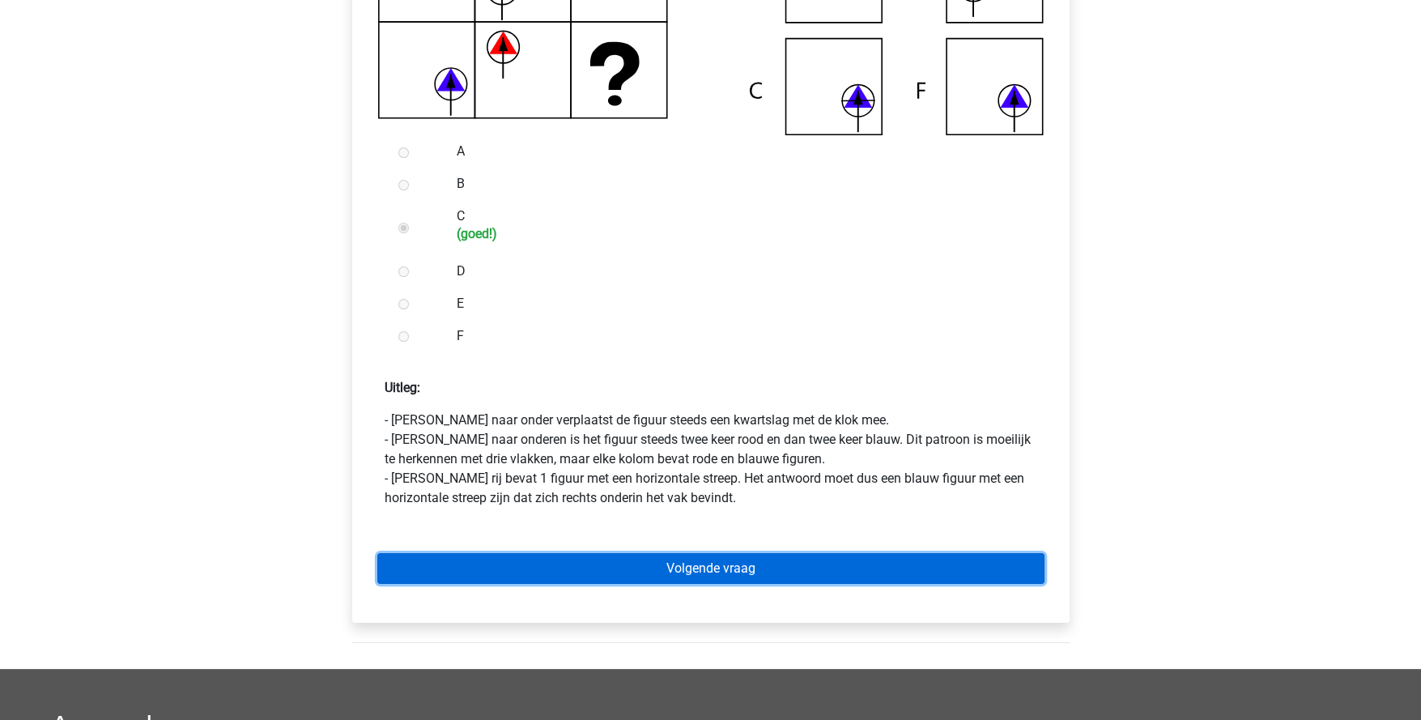
click at [738, 564] on link "Volgende vraag" at bounding box center [710, 568] width 667 height 31
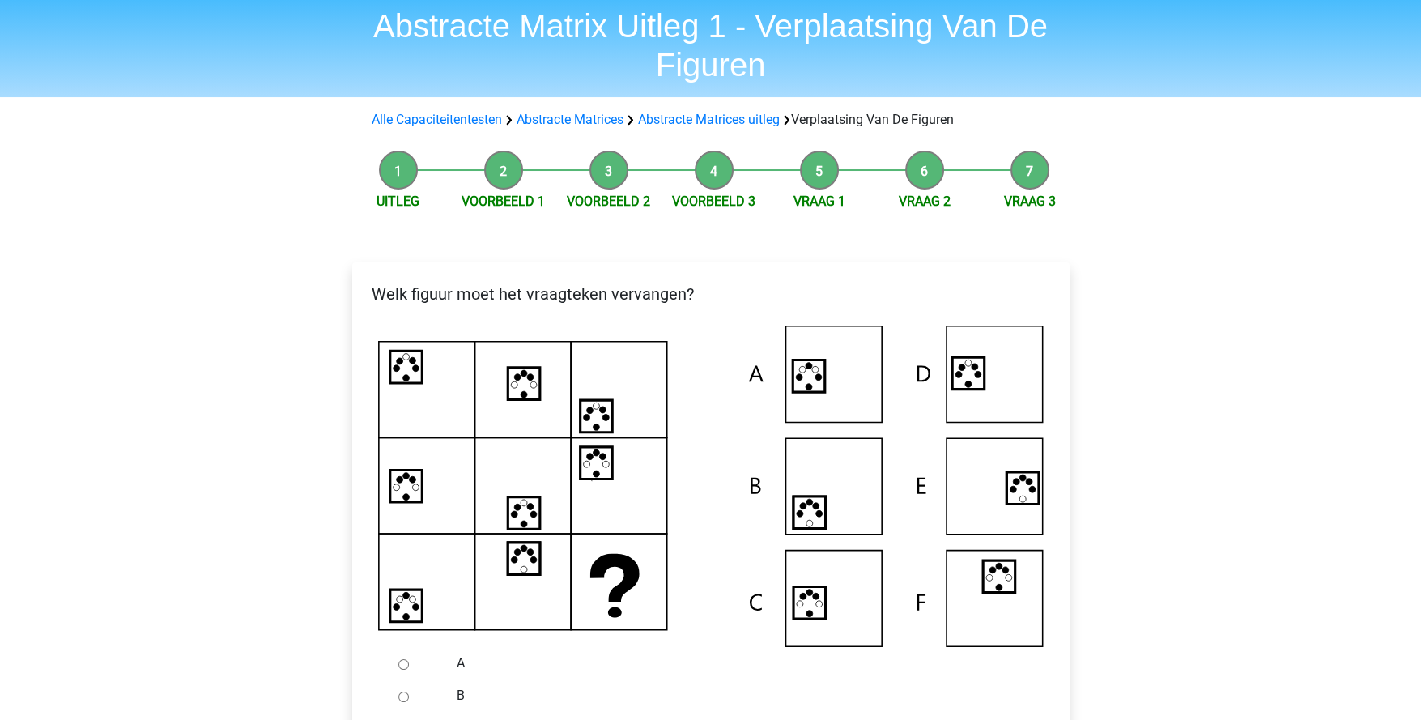
scroll to position [80, 0]
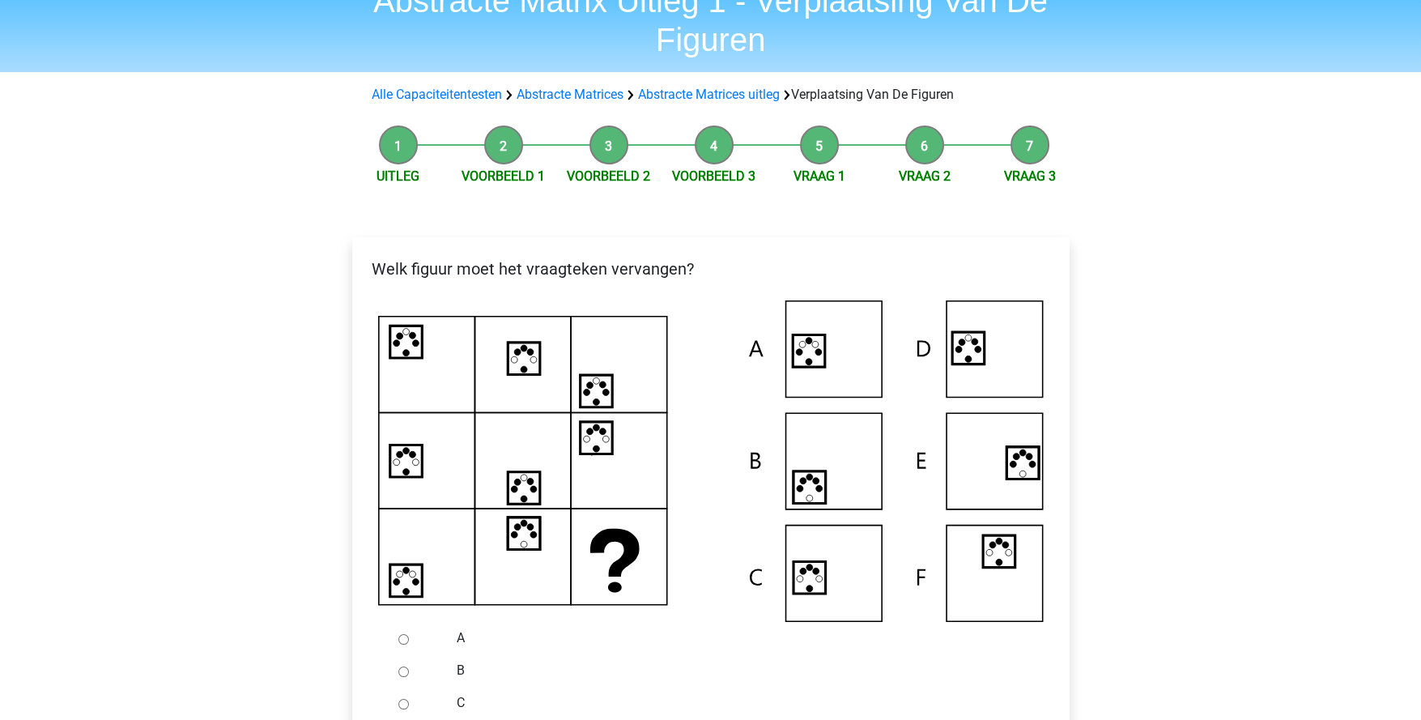
click at [401, 638] on input "A" at bounding box center [403, 639] width 11 height 11
radio input "true"
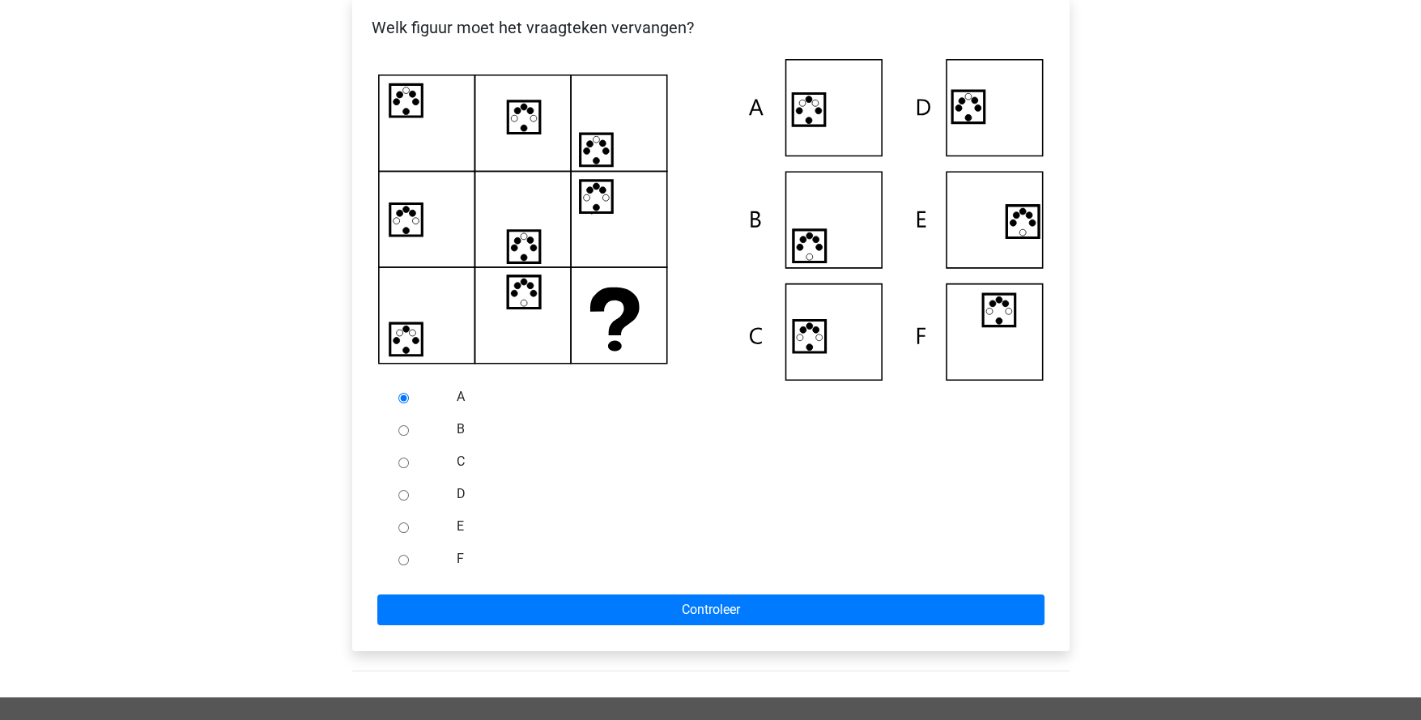
scroll to position [323, 0]
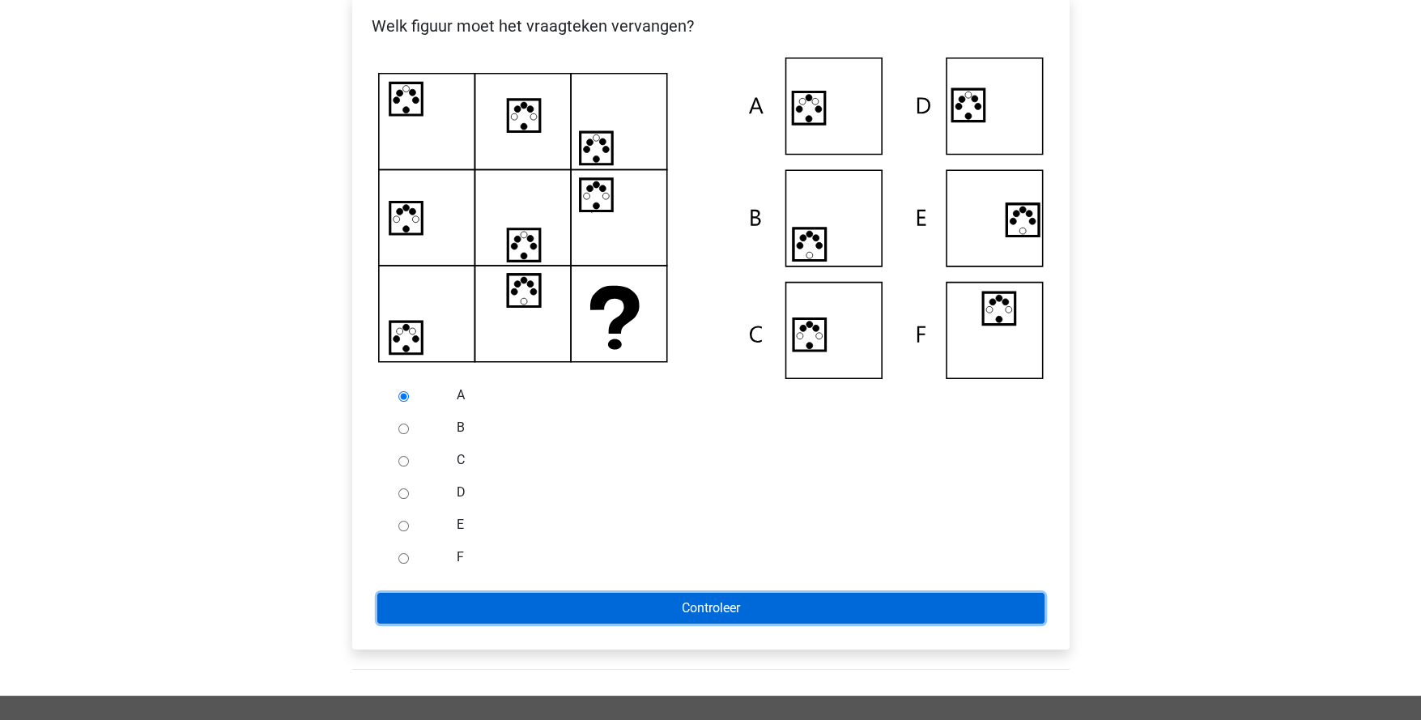
click at [700, 613] on input "Controleer" at bounding box center [710, 608] width 667 height 31
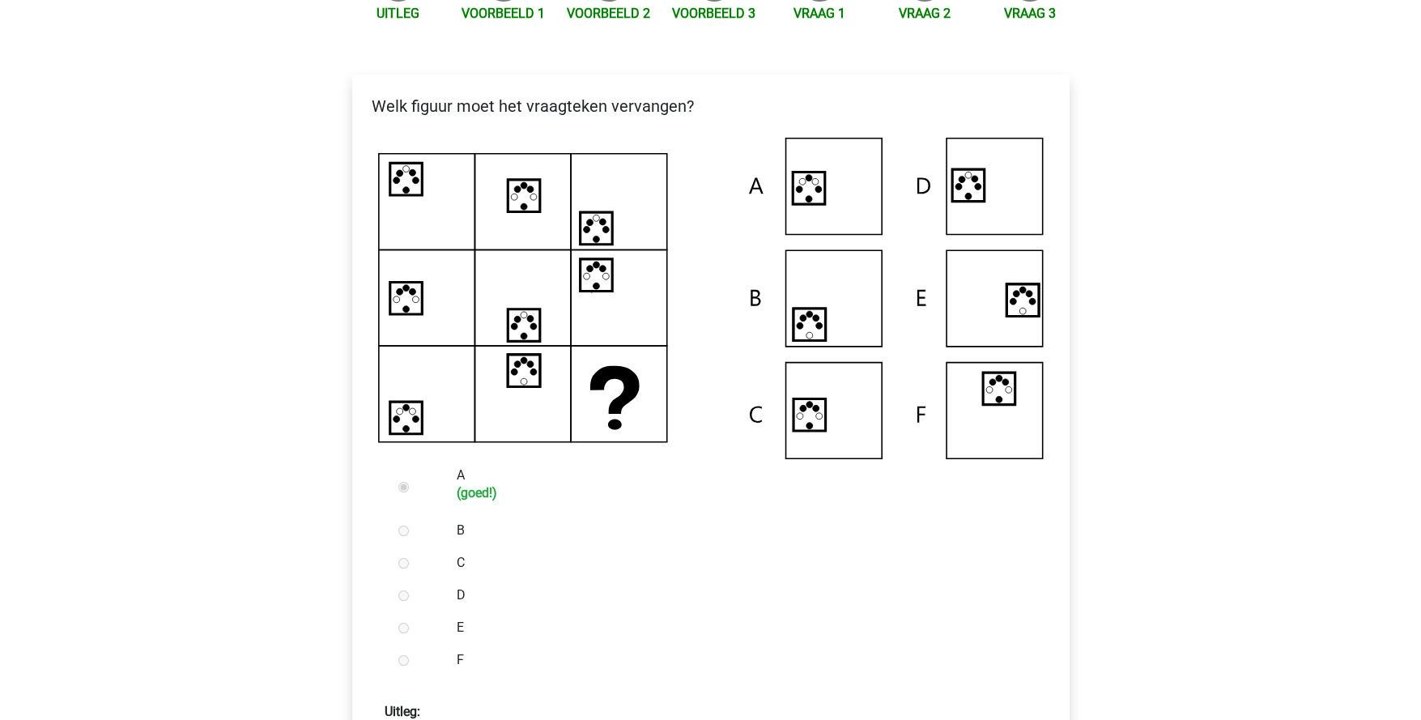
scroll to position [567, 0]
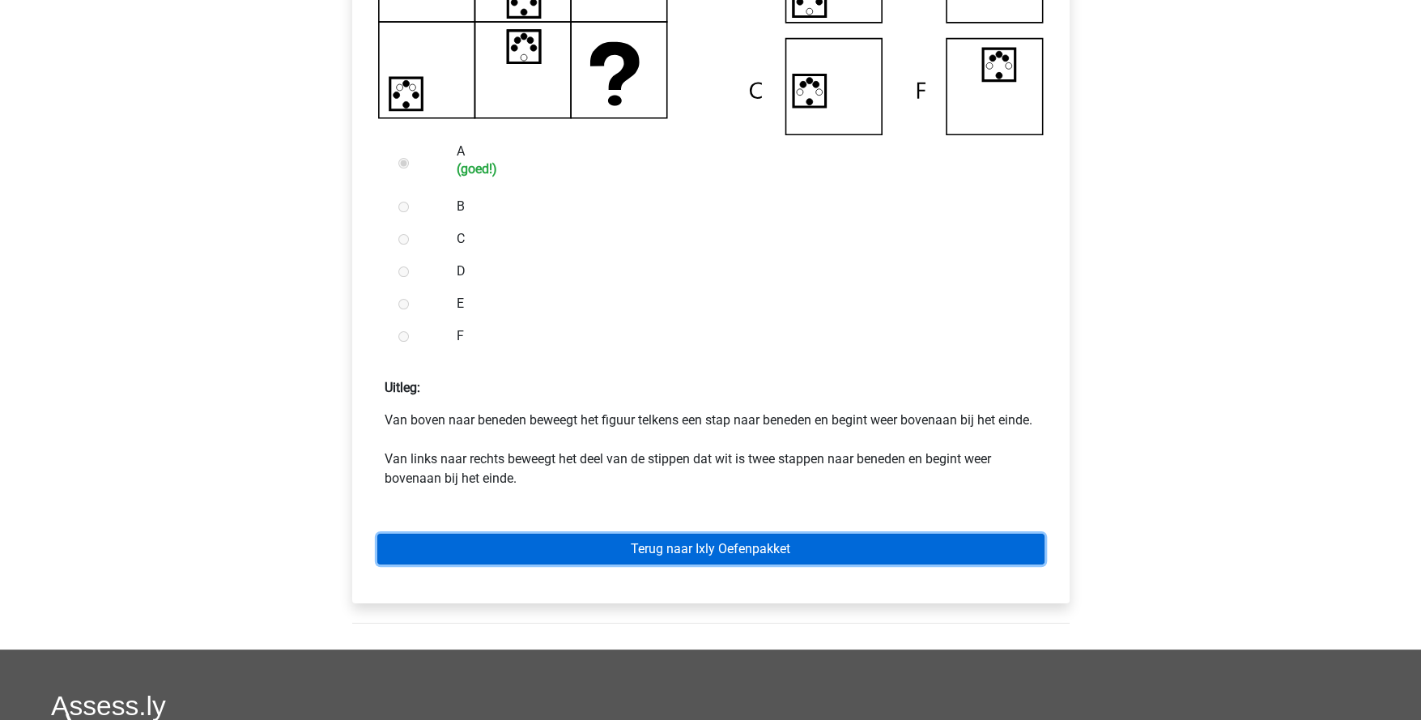
click at [698, 564] on link "Terug naar Ixly Oefenpakket" at bounding box center [710, 549] width 667 height 31
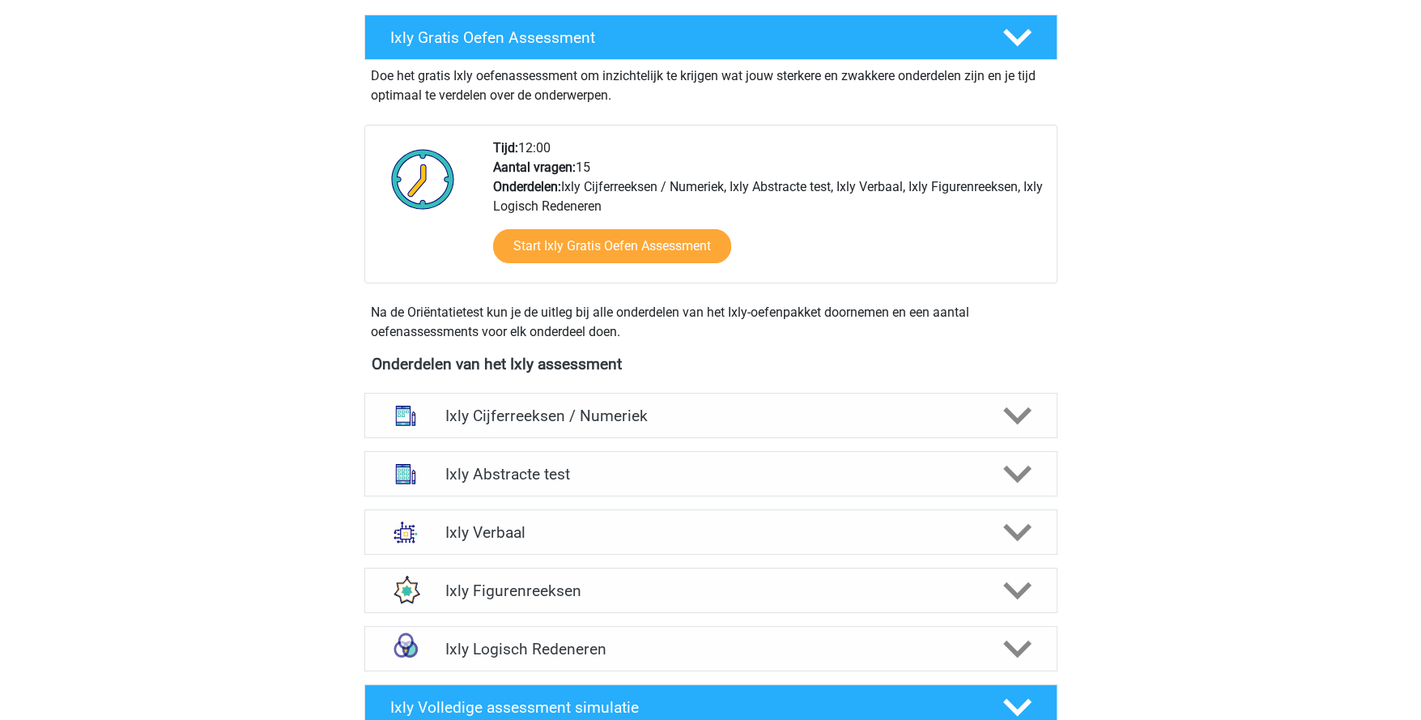
scroll to position [323, 0]
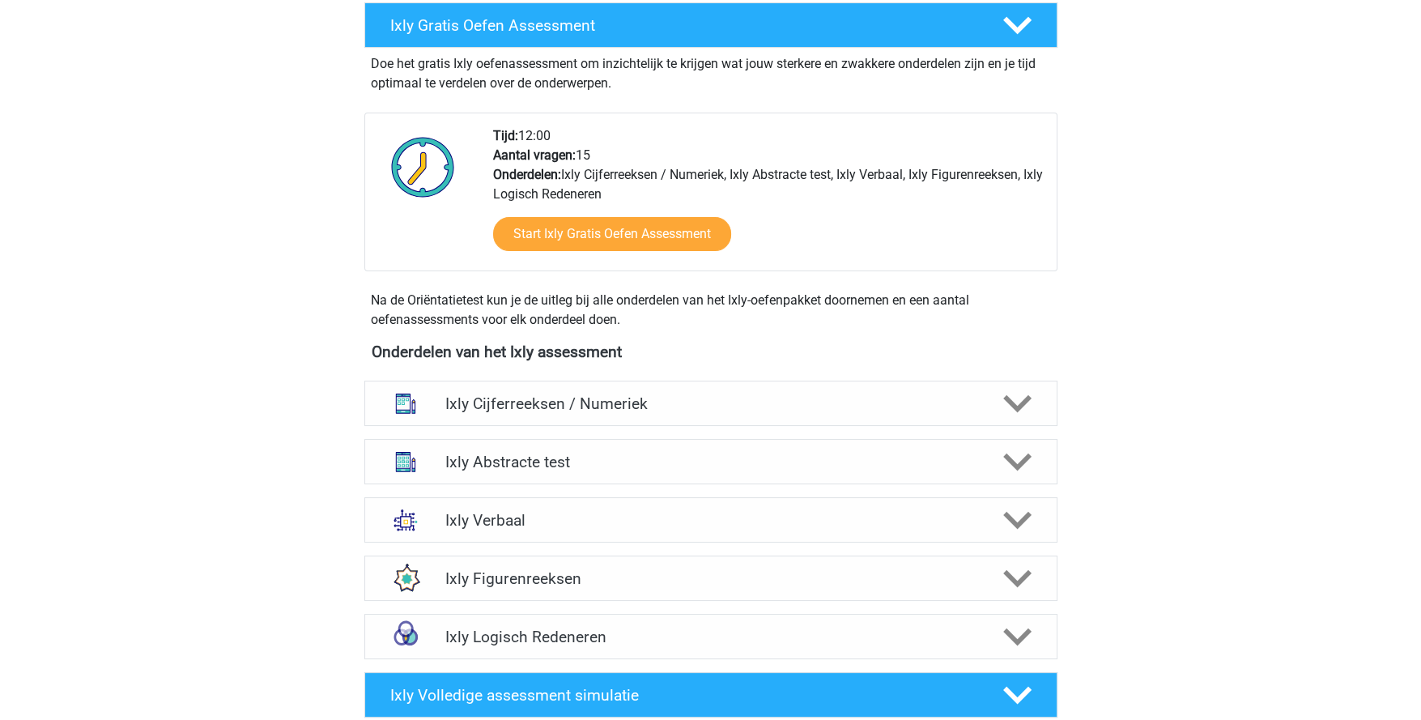
click at [639, 461] on h4 "Ixly Abstracte test" at bounding box center [710, 462] width 530 height 19
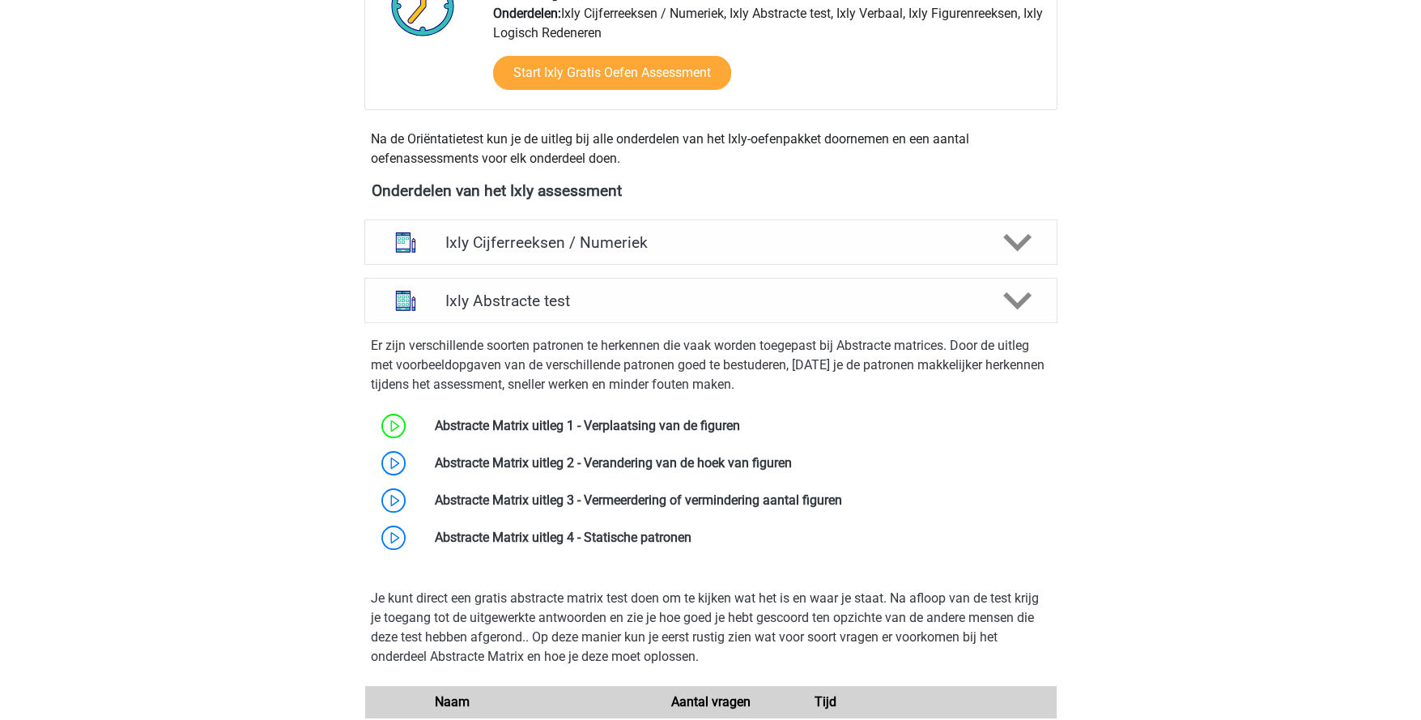
scroll to position [486, 0]
click at [792, 462] on link at bounding box center [792, 460] width 0 height 15
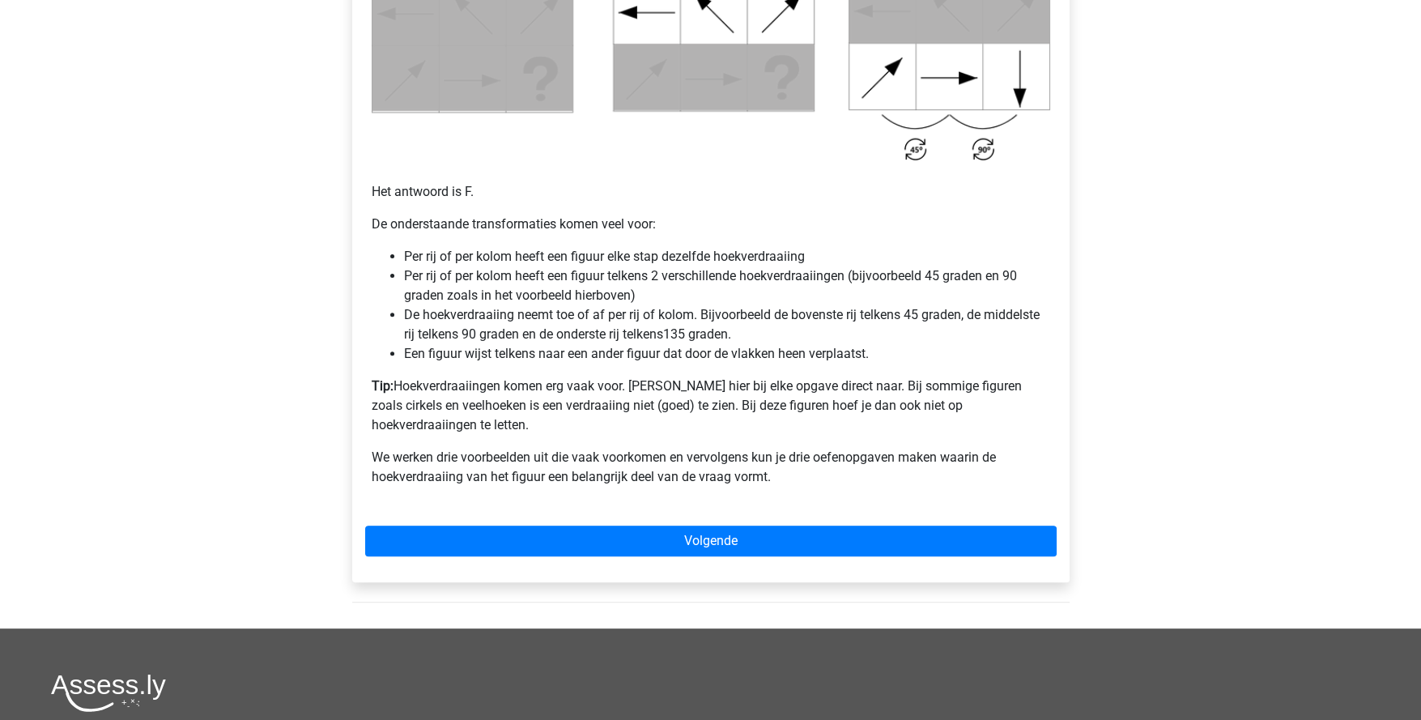
scroll to position [972, 0]
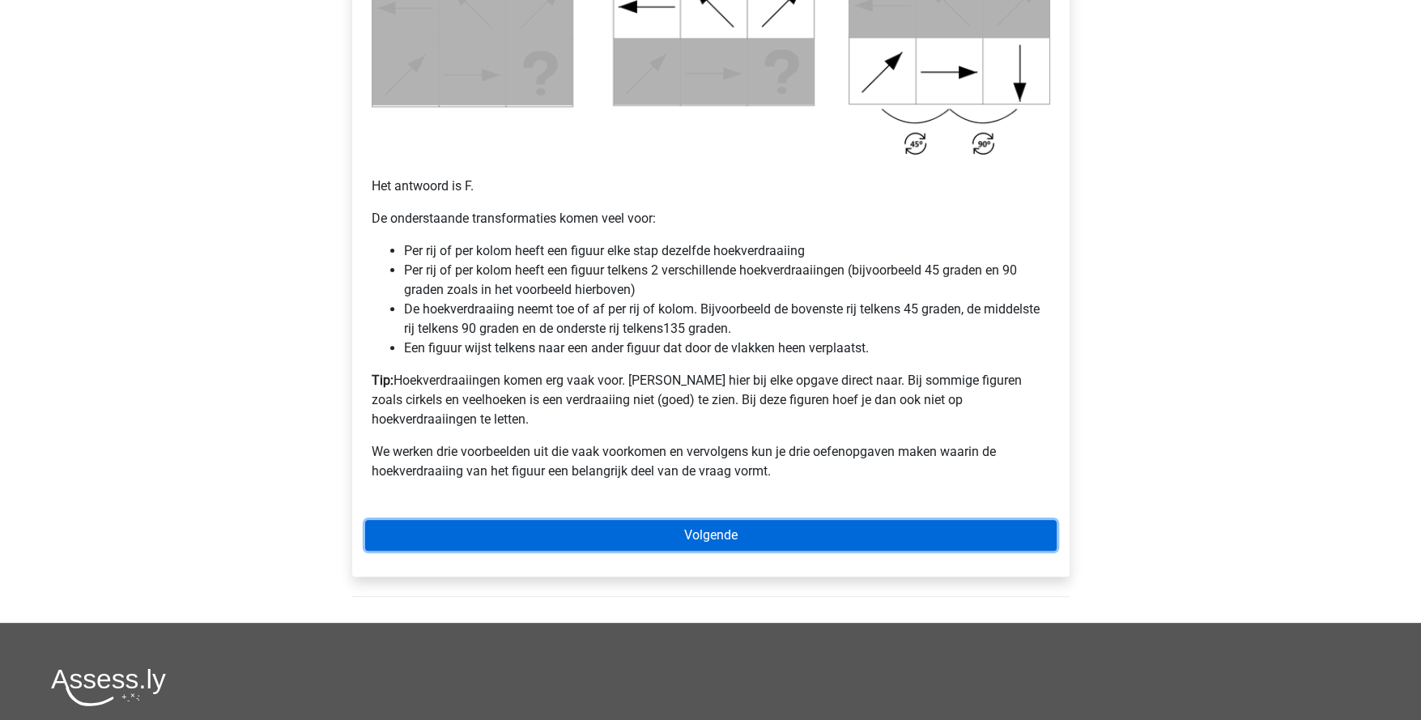
click at [700, 523] on link "Volgende" at bounding box center [711, 535] width 692 height 31
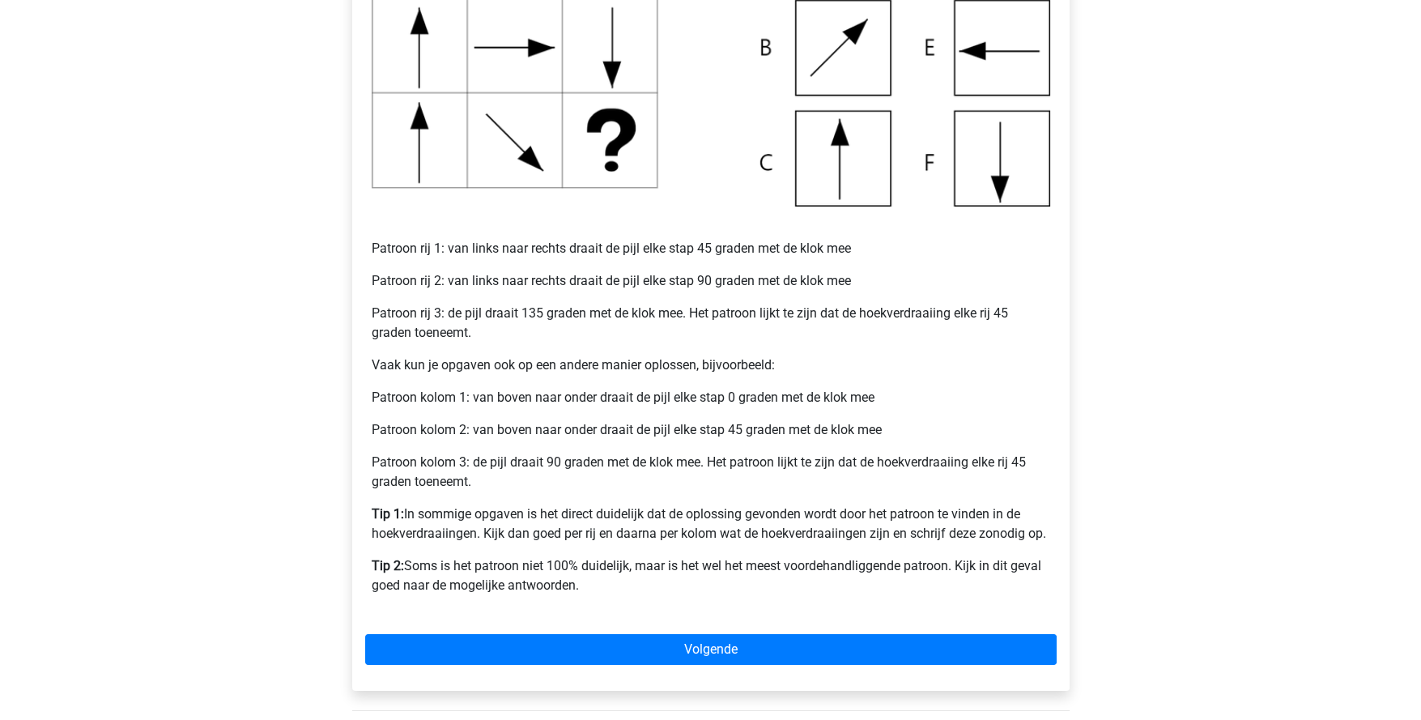
scroll to position [647, 0]
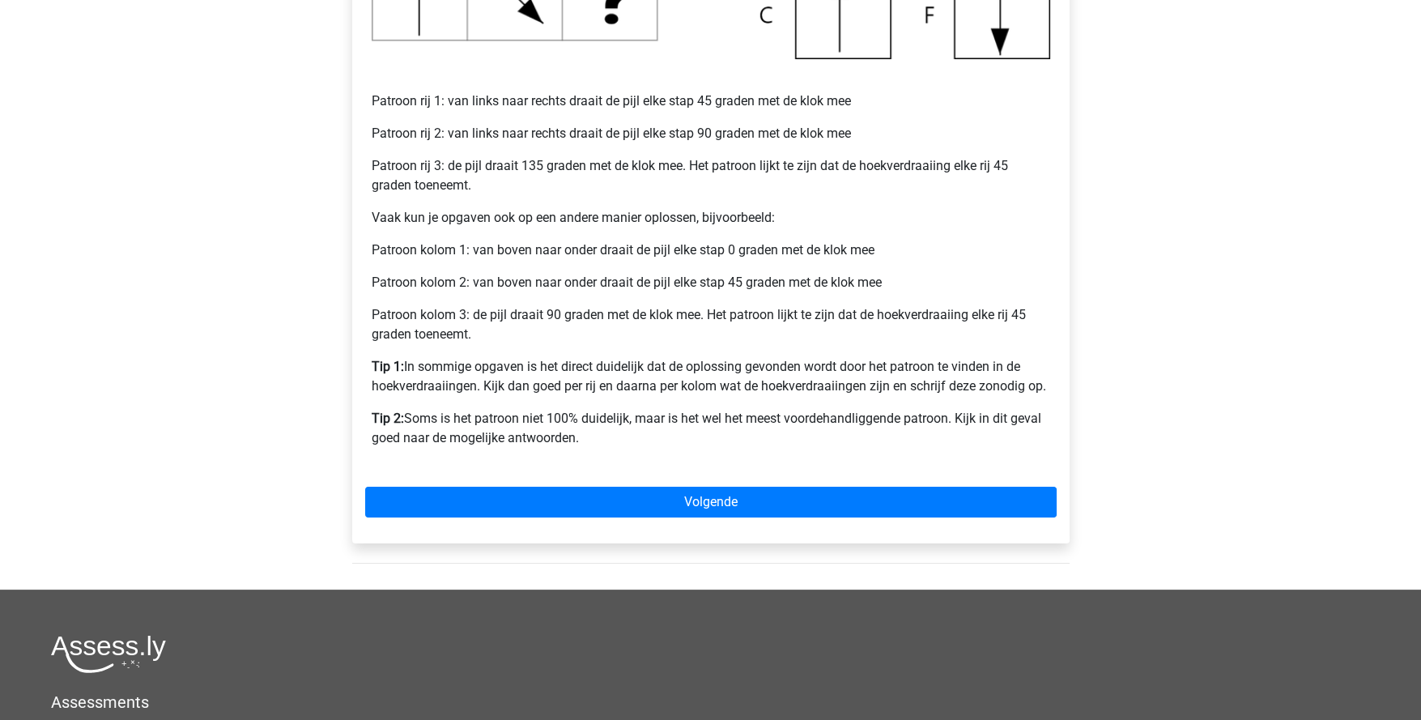
click at [771, 520] on div "Voorbeeld 1 Patroon rij 1: van links naar rechts draait de pijl elke stap 45 gr…" at bounding box center [710, 106] width 717 height 873
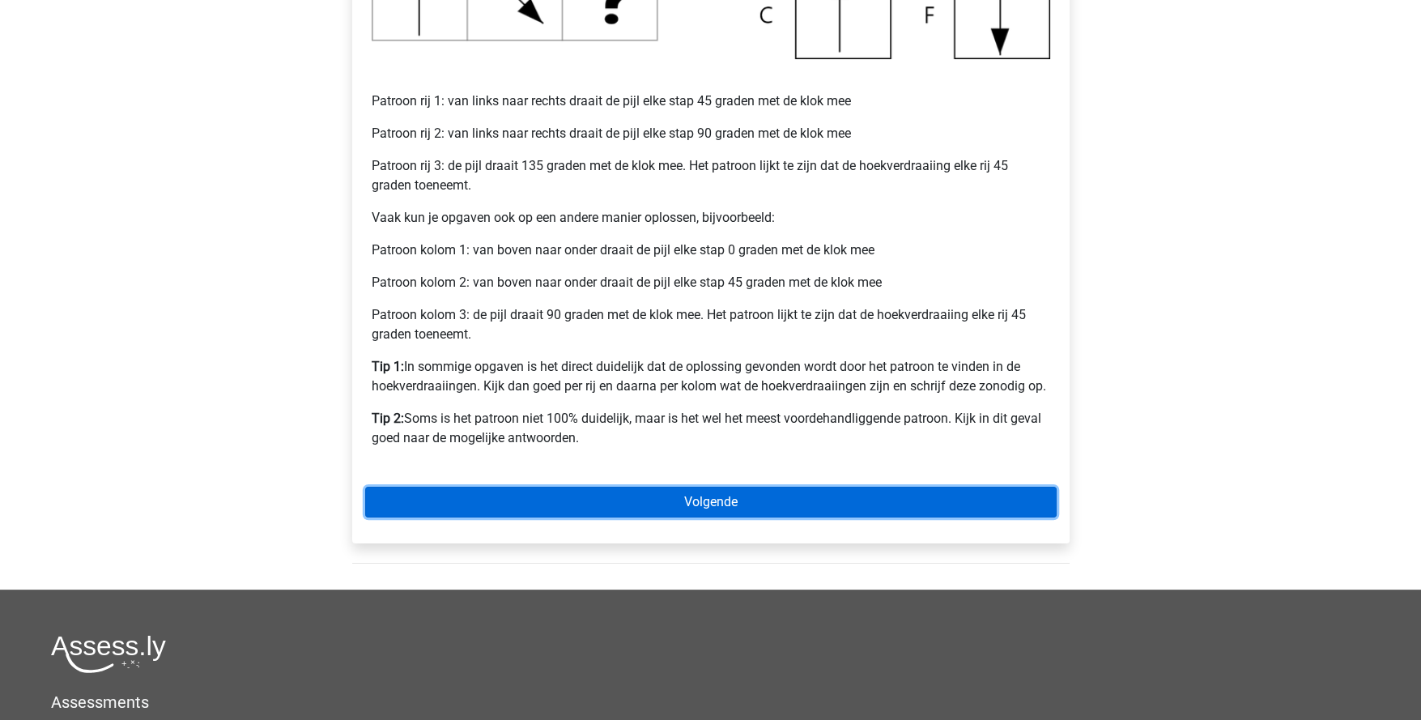
click at [768, 509] on link "Volgende" at bounding box center [711, 502] width 692 height 31
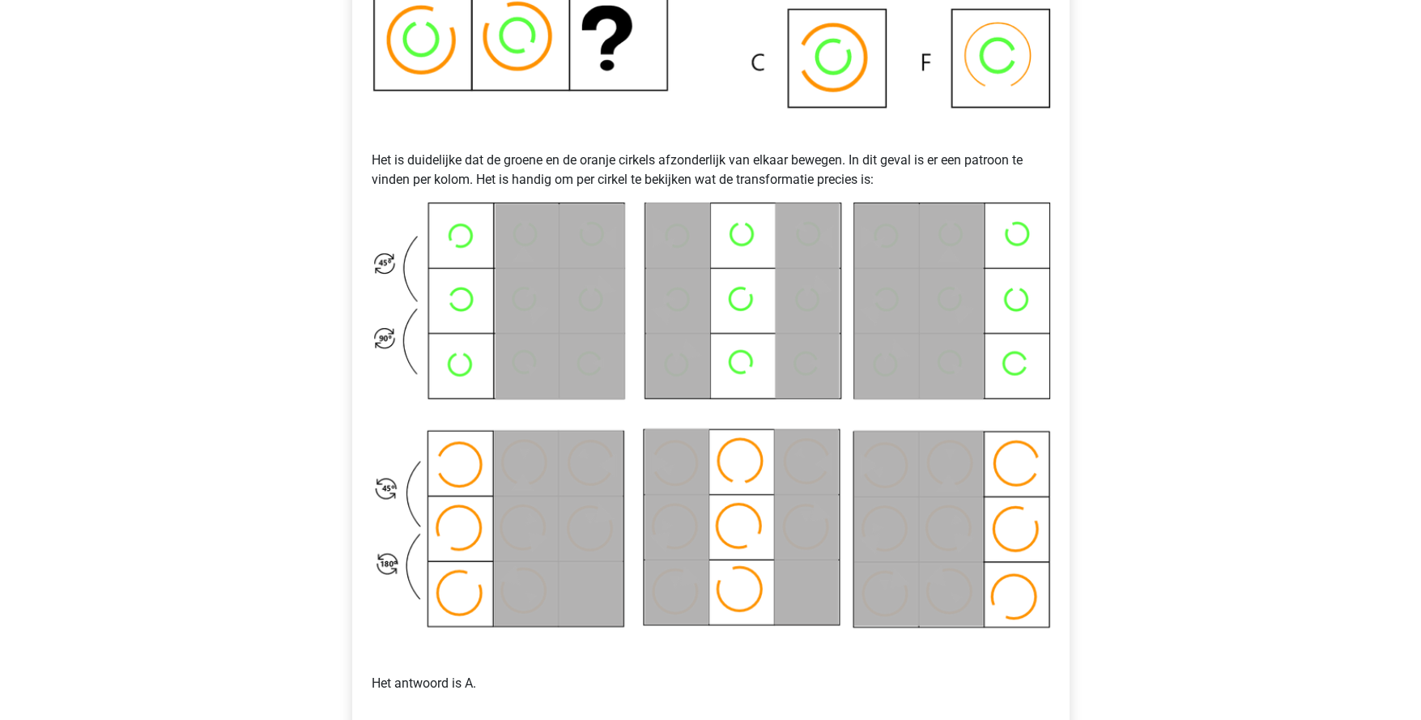
scroll to position [728, 0]
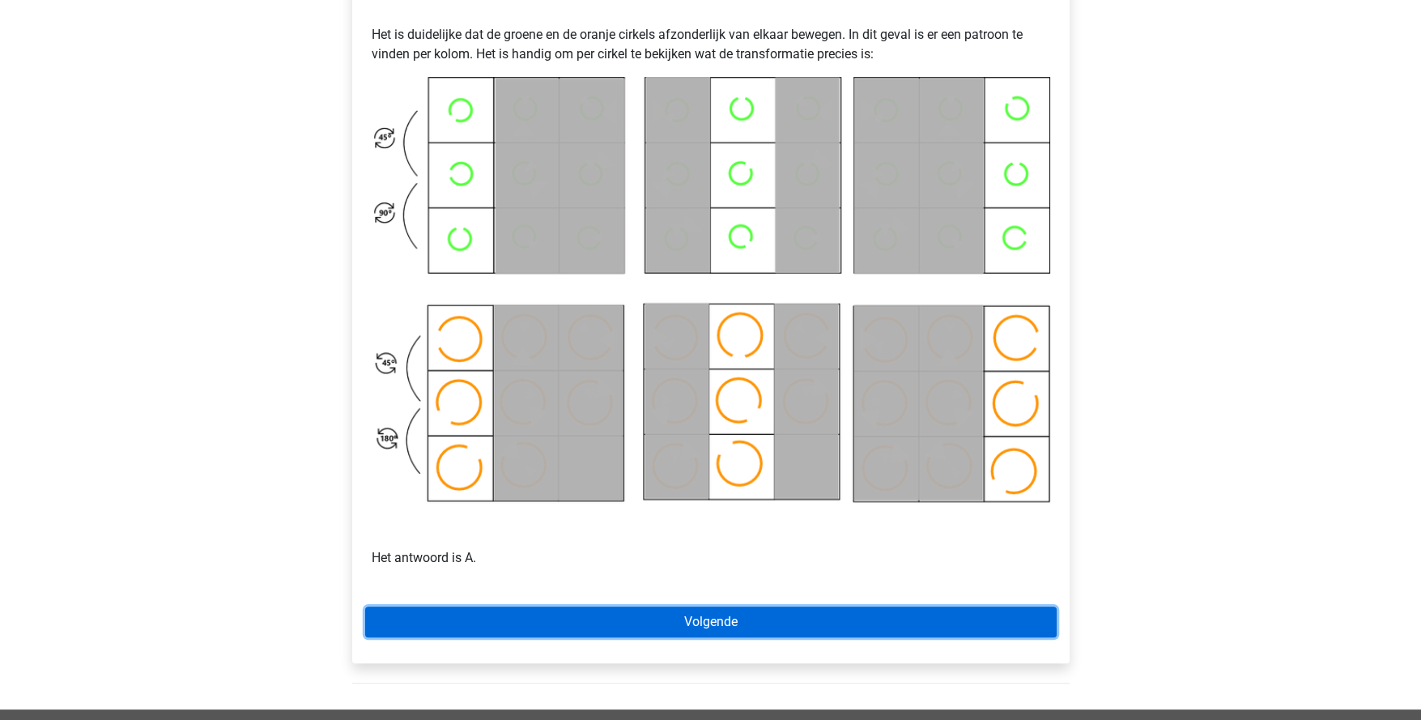
click at [687, 618] on link "Volgende" at bounding box center [711, 622] width 692 height 31
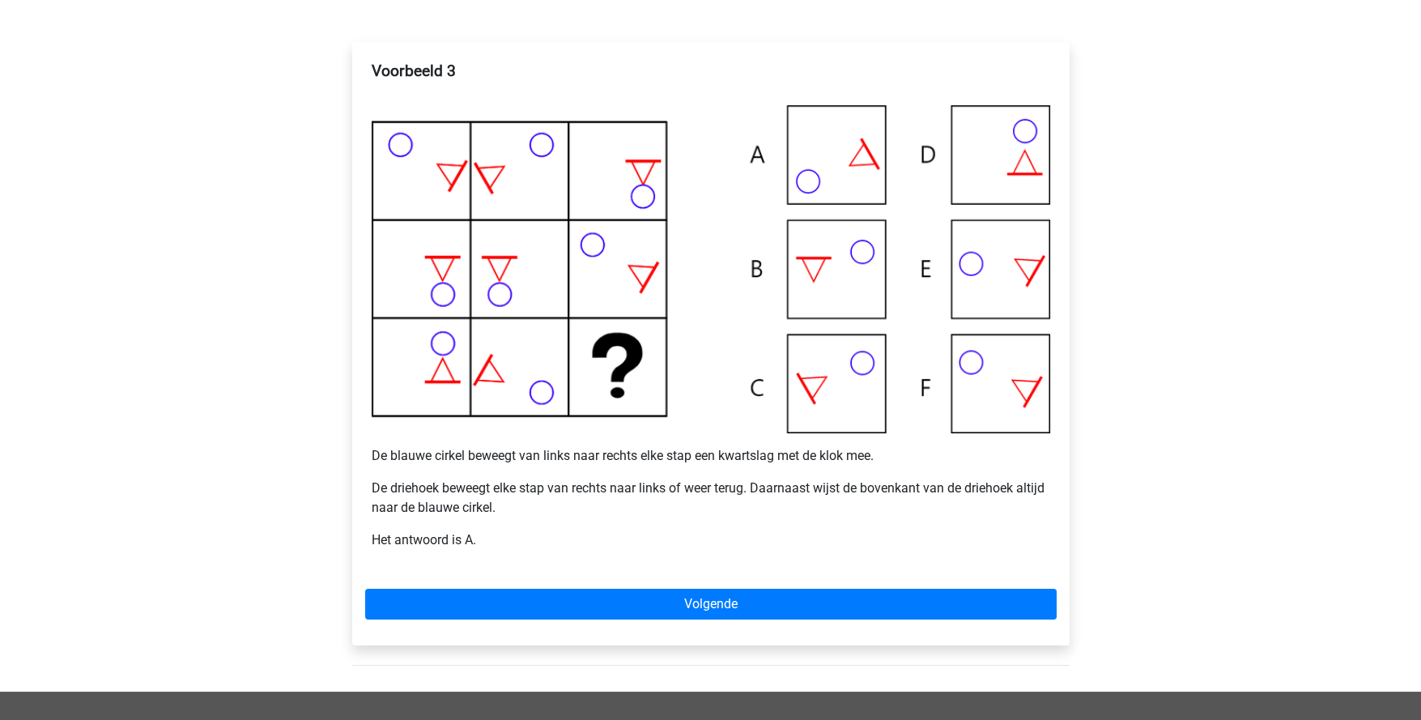
scroll to position [323, 0]
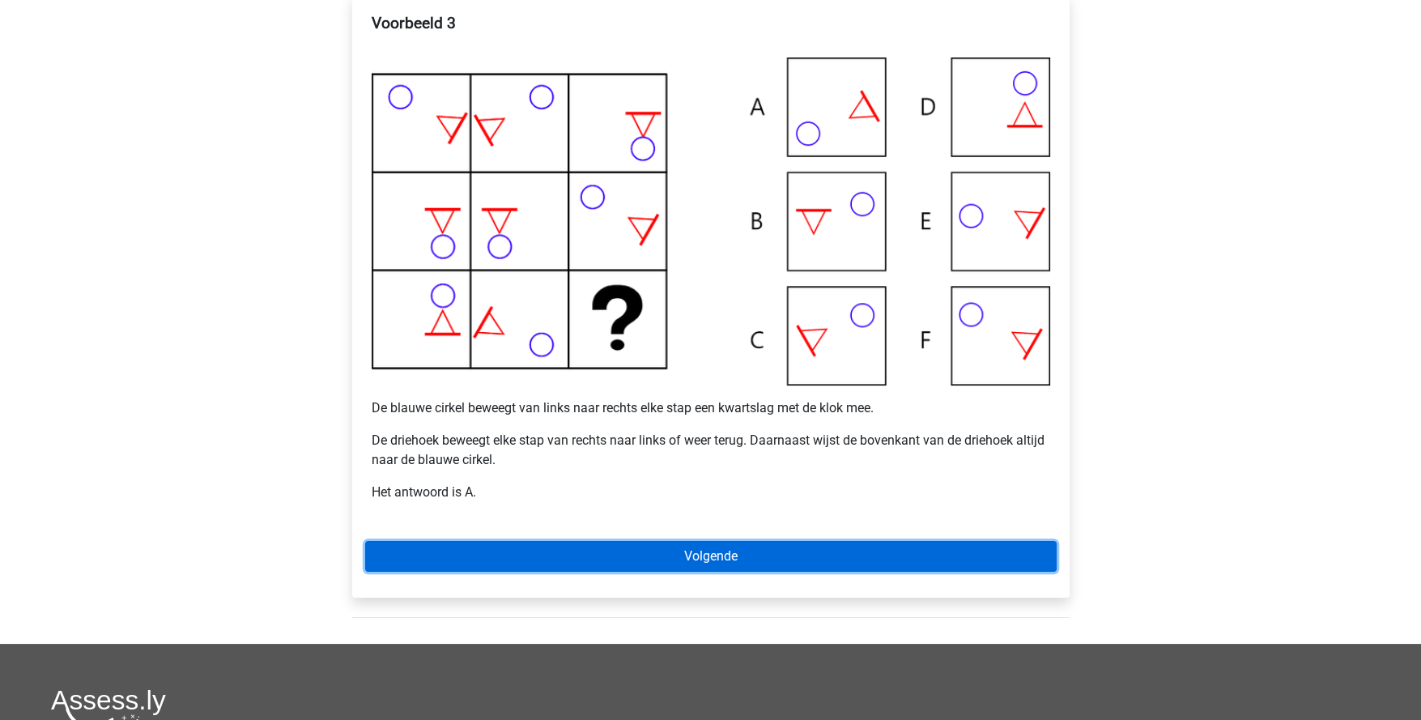
click at [713, 556] on link "Volgende" at bounding box center [711, 556] width 692 height 31
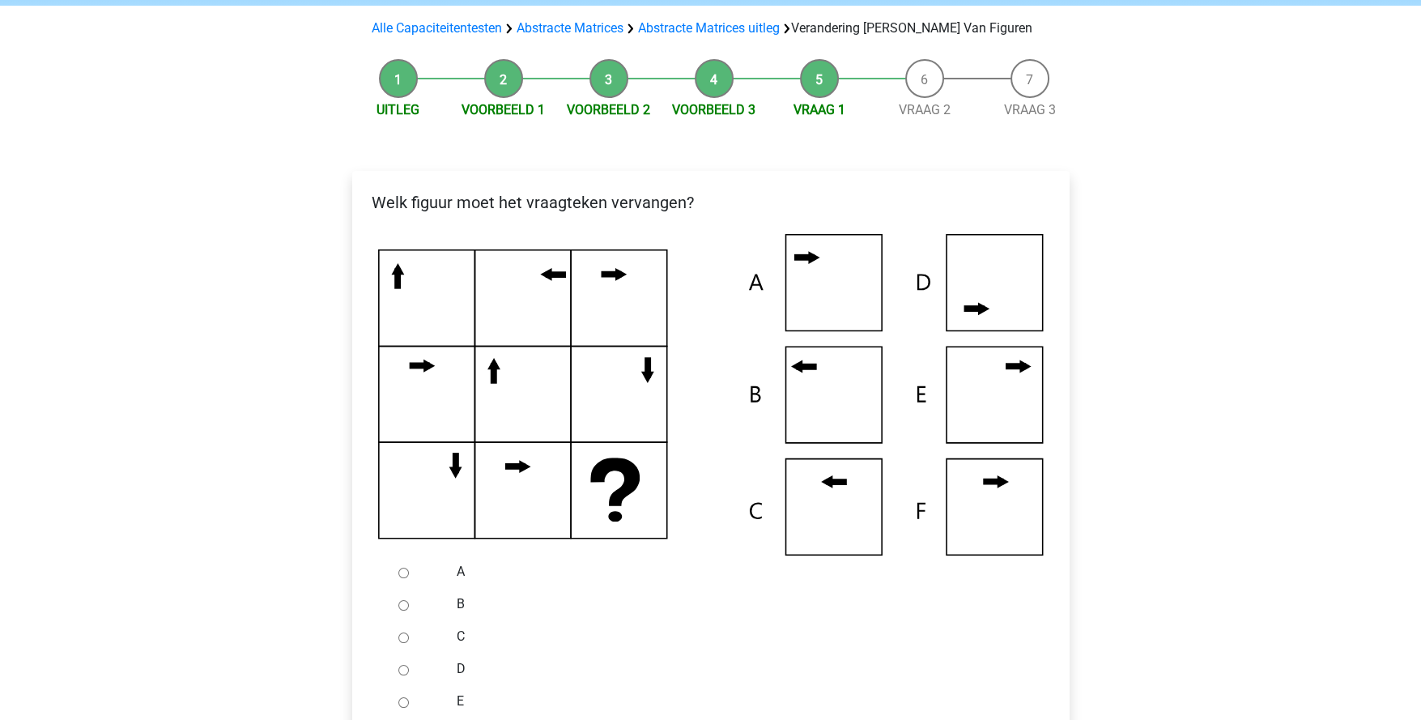
scroll to position [161, 0]
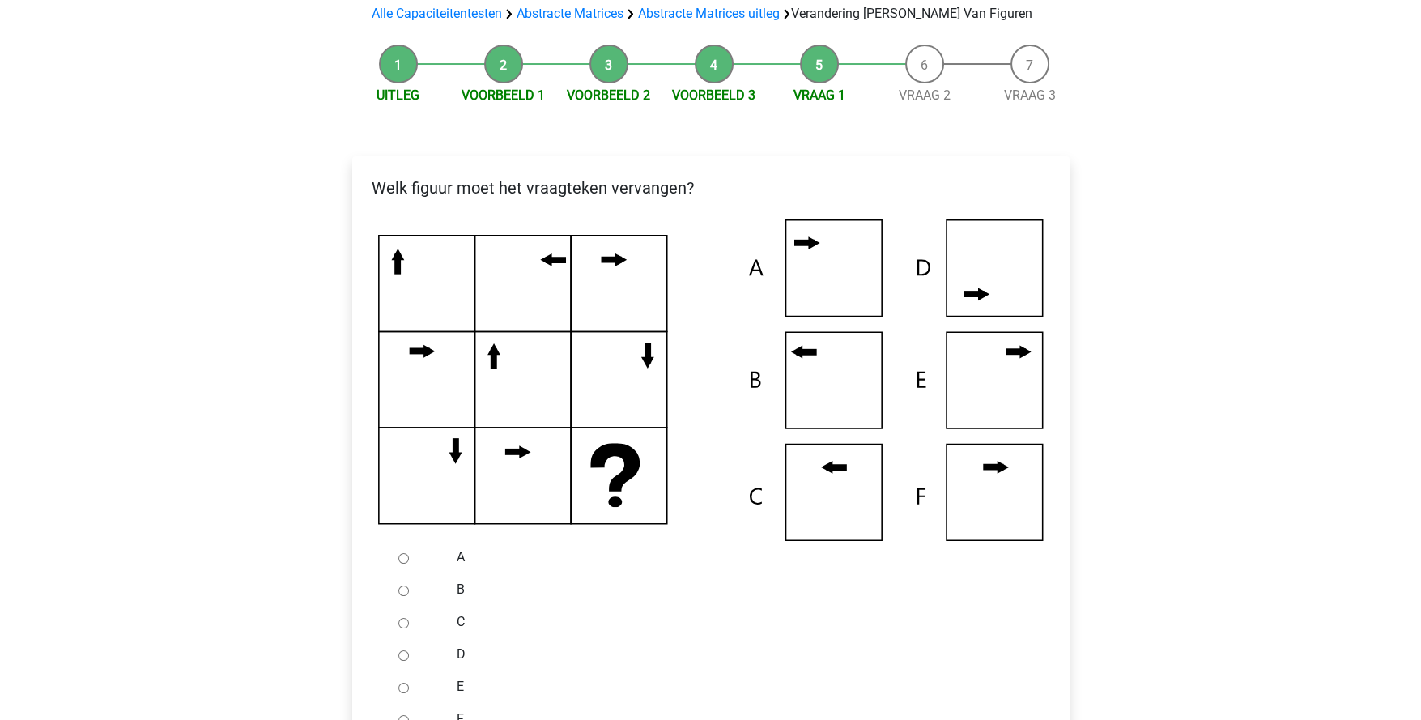
click at [406, 590] on input "B" at bounding box center [403, 590] width 11 height 11
radio input "true"
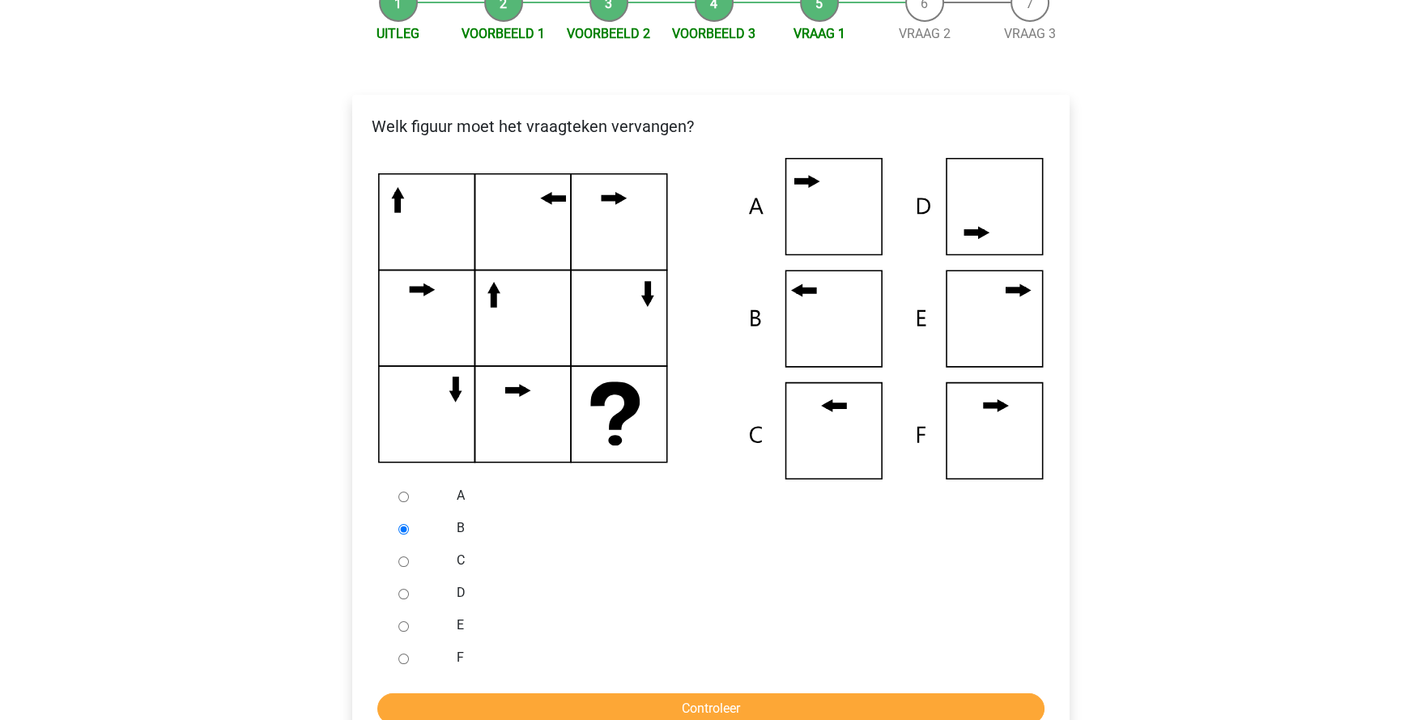
scroll to position [323, 0]
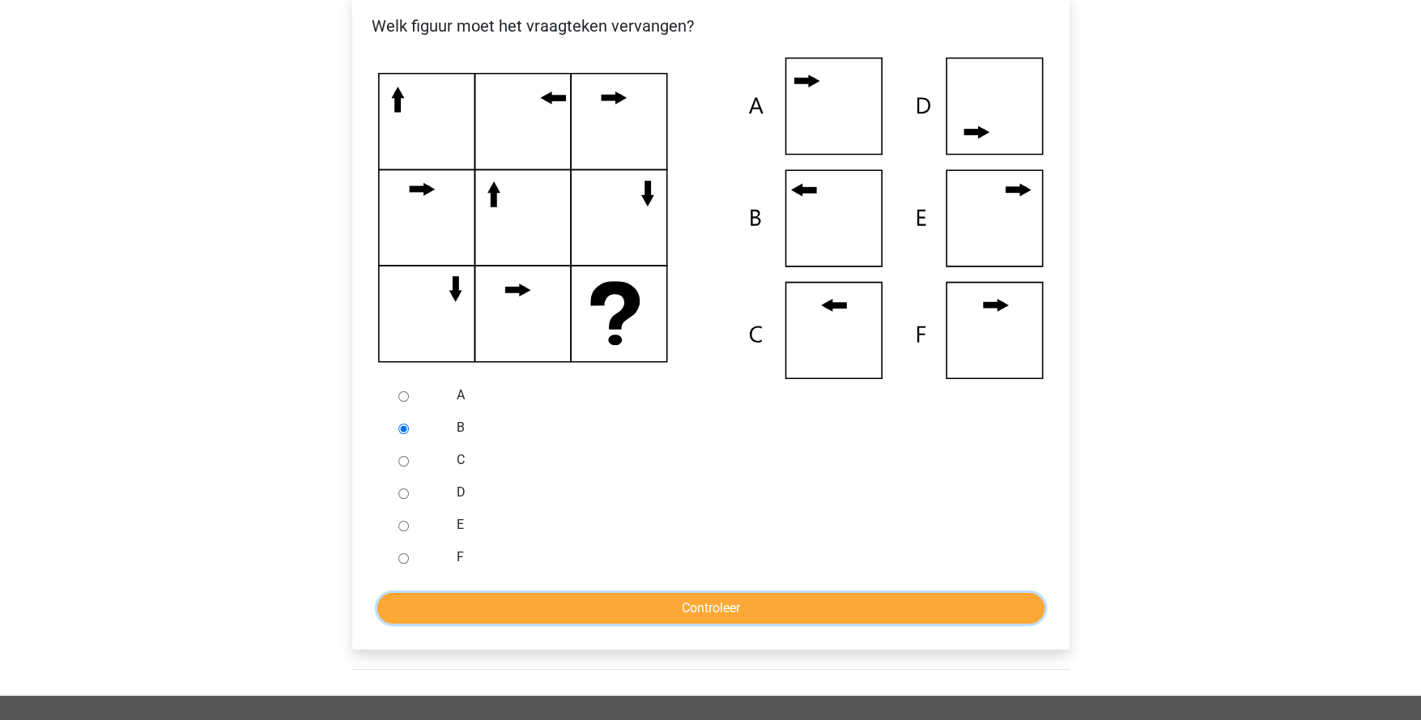
click at [568, 600] on input "Controleer" at bounding box center [710, 608] width 667 height 31
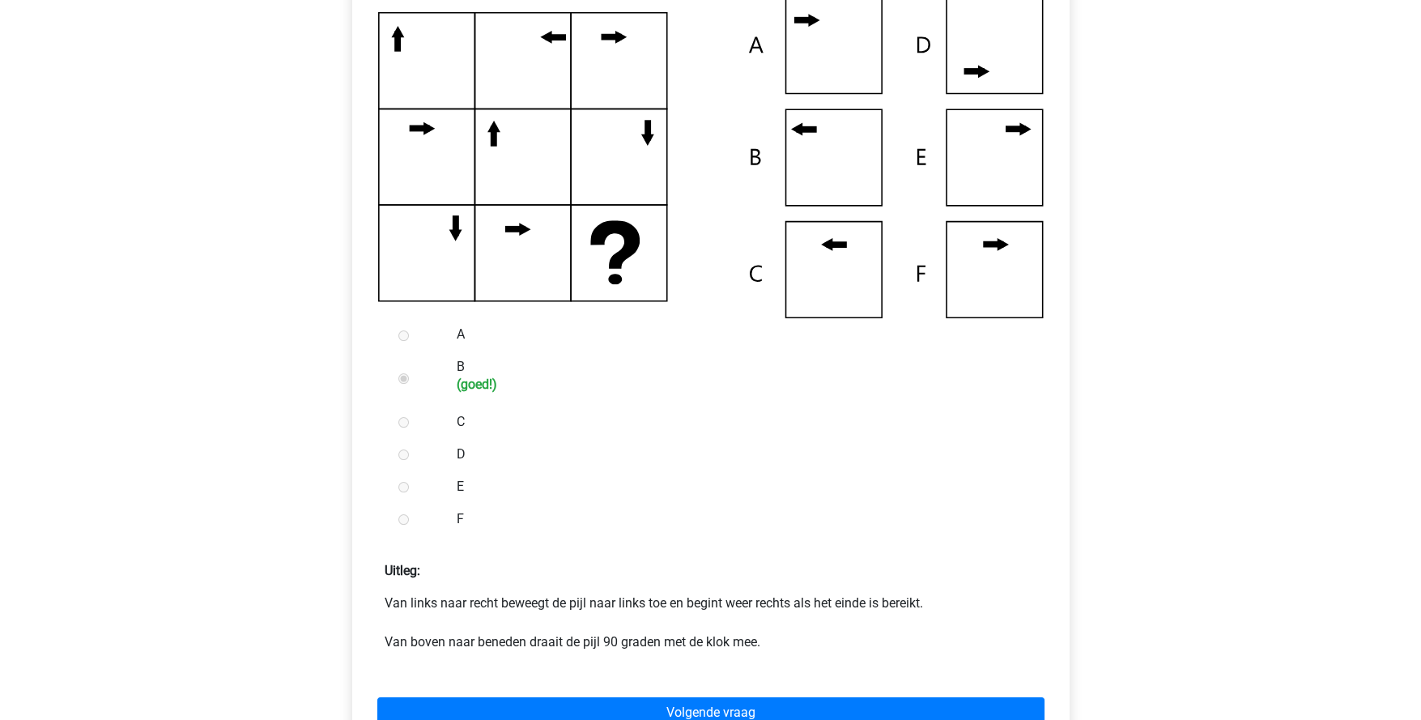
scroll to position [567, 0]
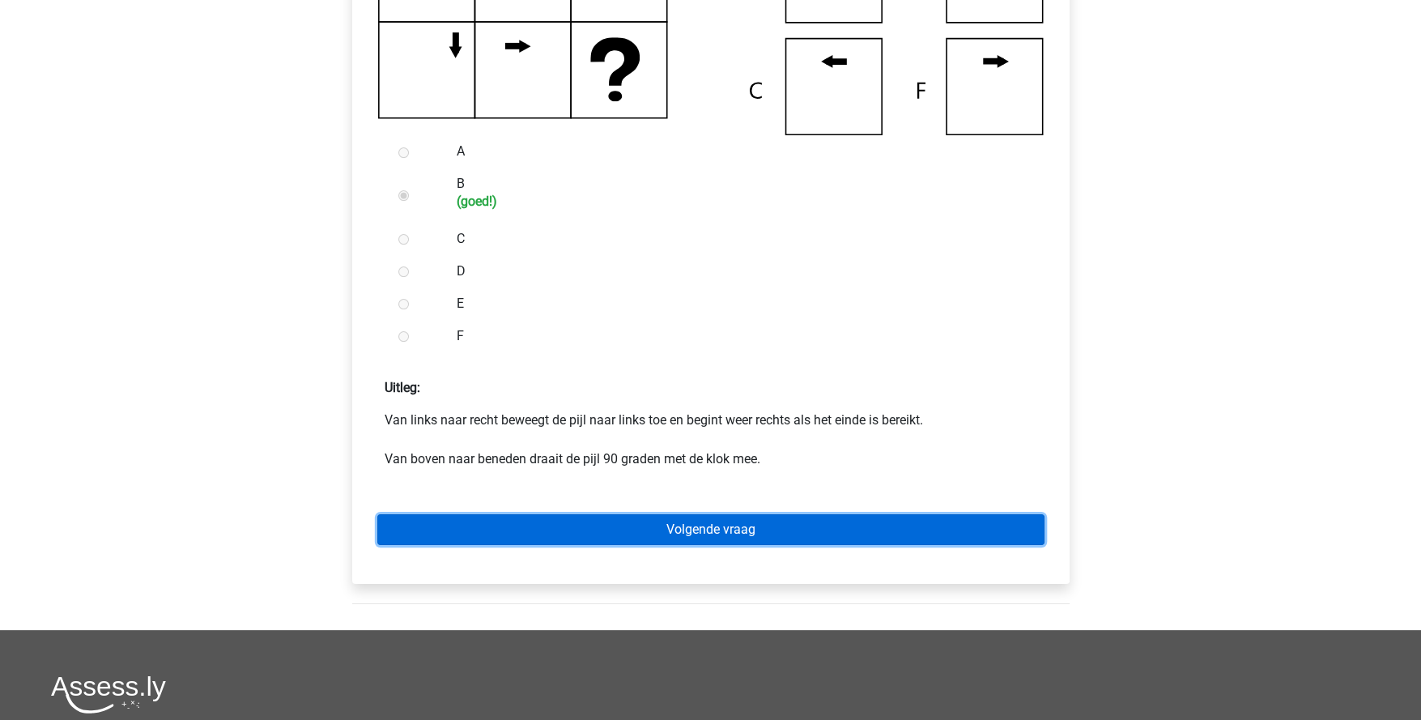
click at [626, 538] on link "Volgende vraag" at bounding box center [710, 529] width 667 height 31
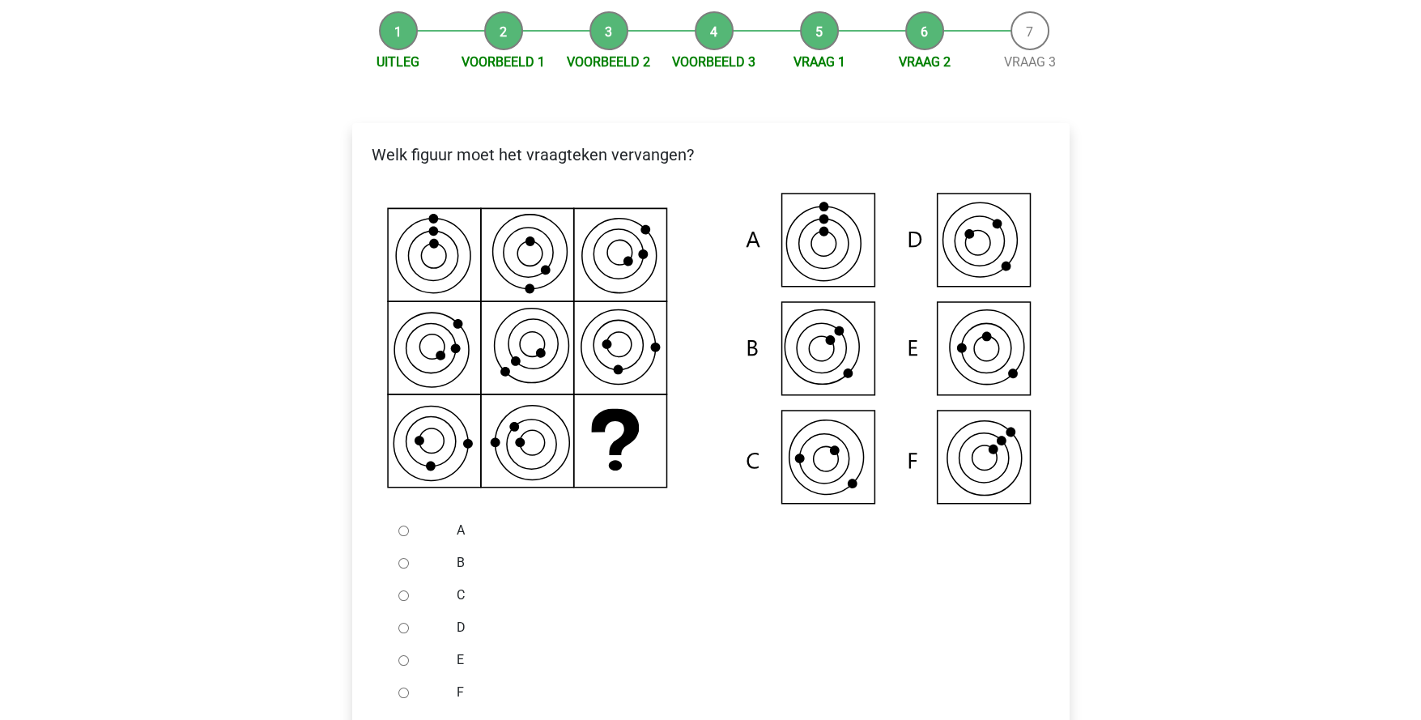
scroll to position [243, 0]
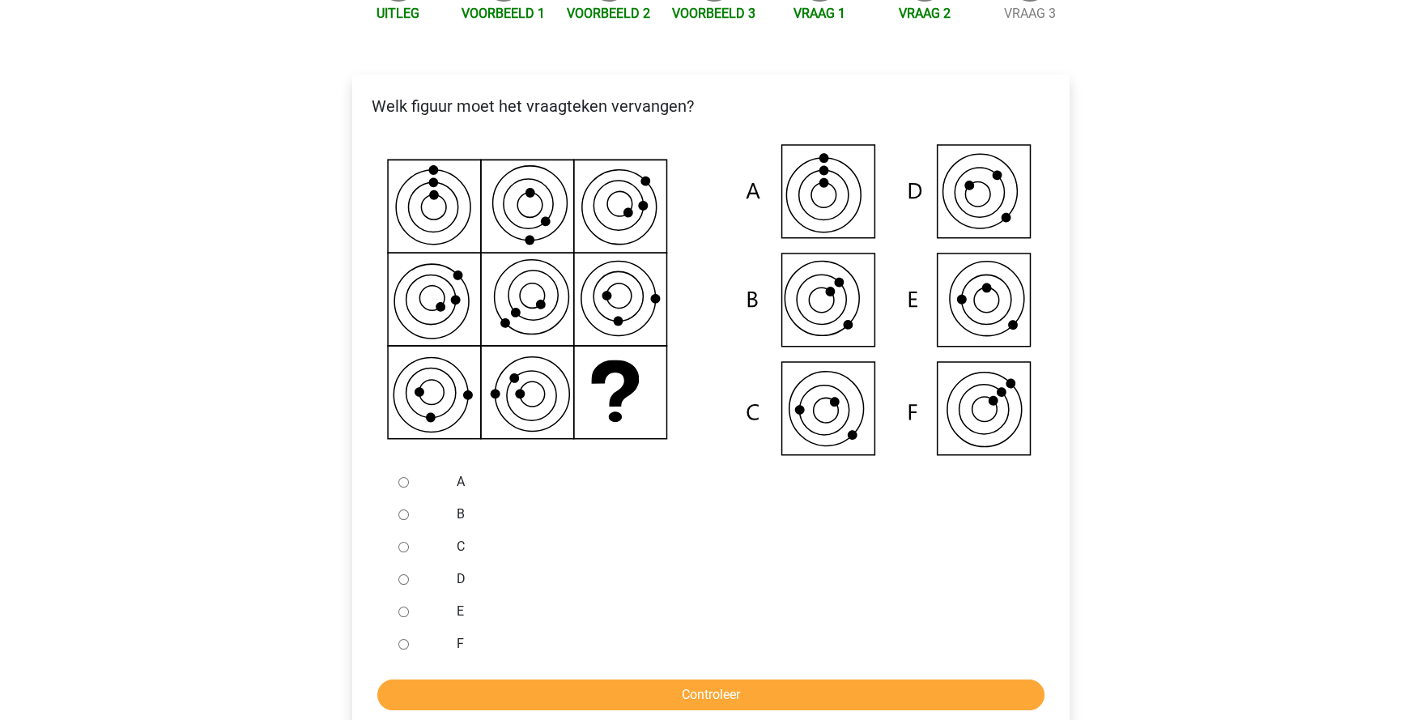
click at [403, 615] on input "E" at bounding box center [403, 612] width 11 height 11
radio input "true"
click at [503, 698] on input "Controleer" at bounding box center [710, 694] width 667 height 31
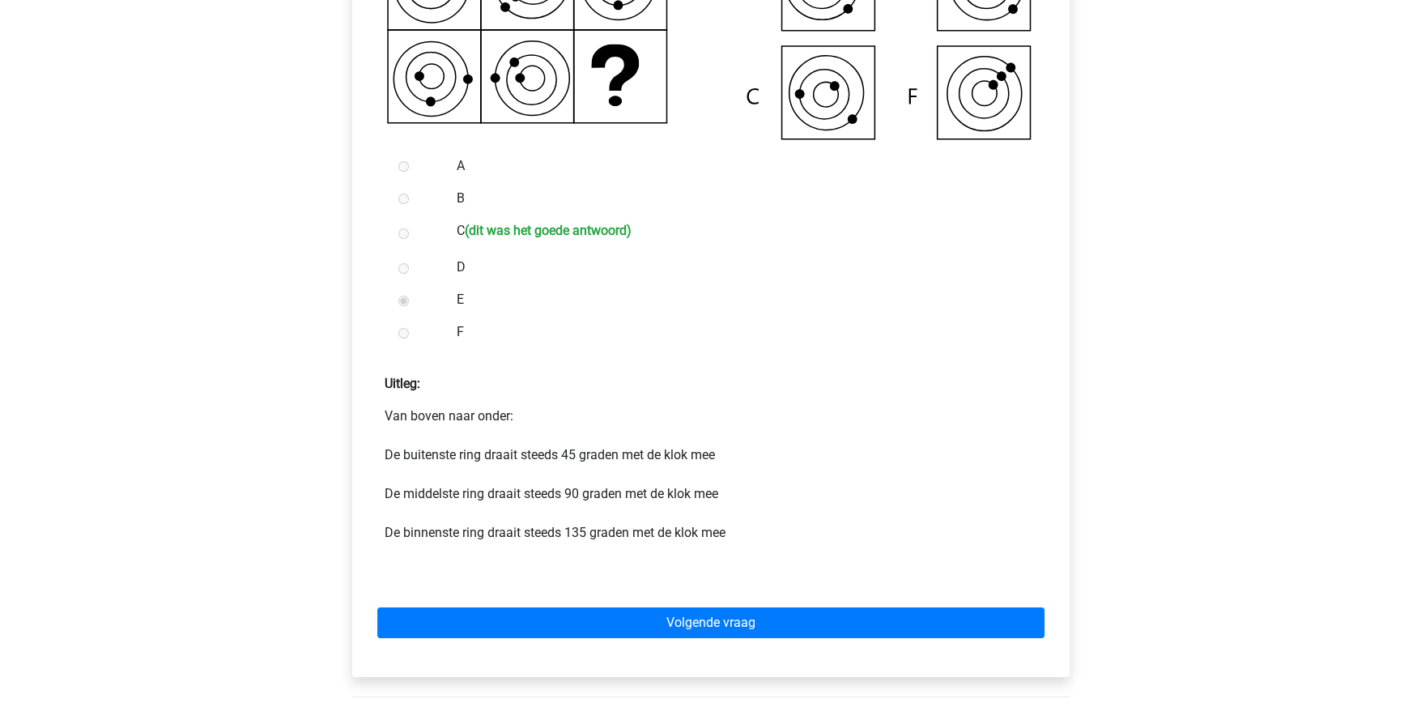
scroll to position [567, 0]
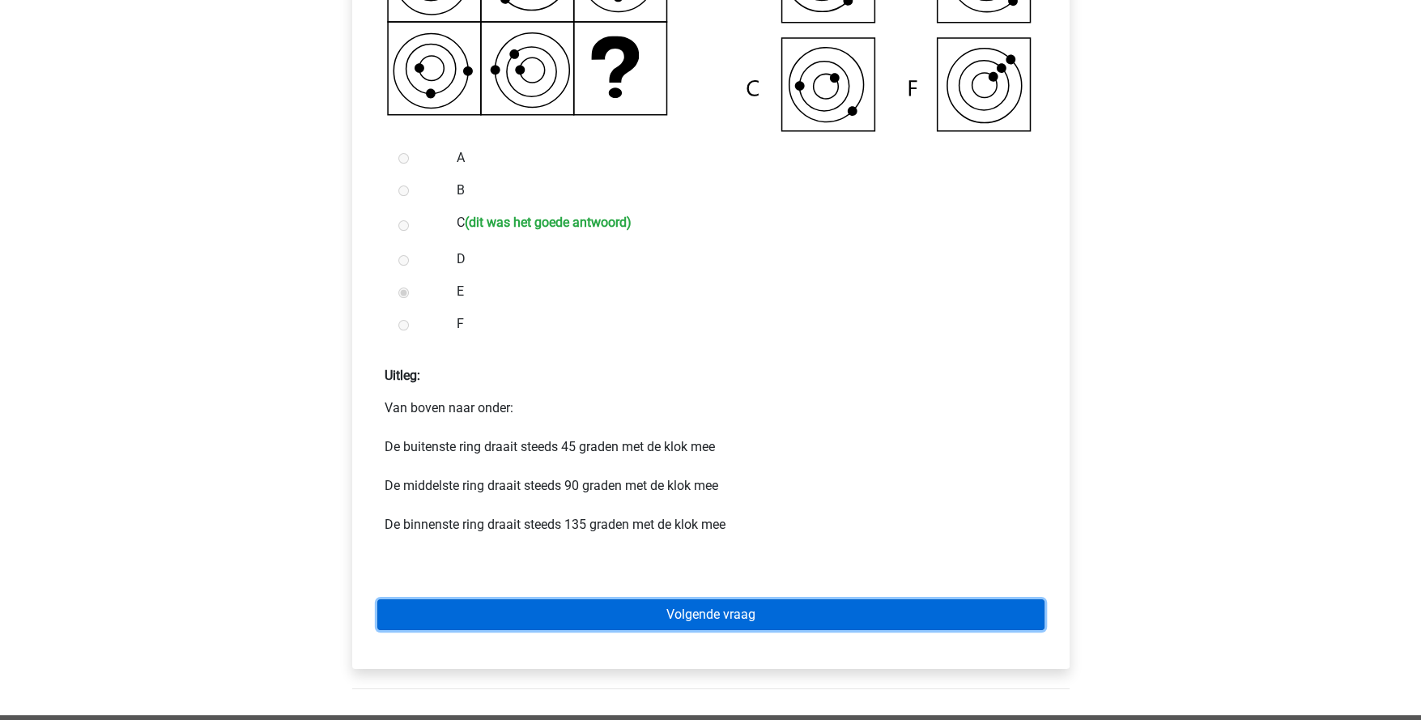
click at [632, 614] on link "Volgende vraag" at bounding box center [710, 614] width 667 height 31
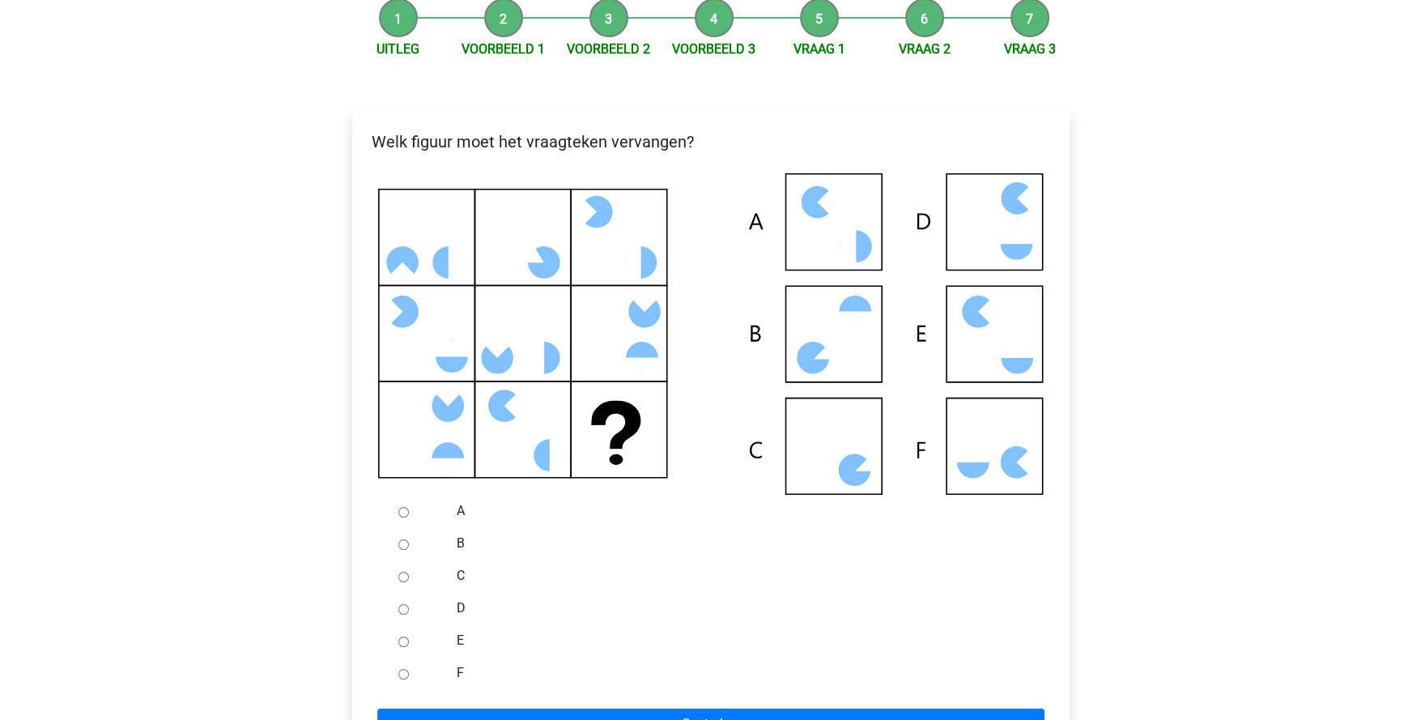
scroll to position [243, 0]
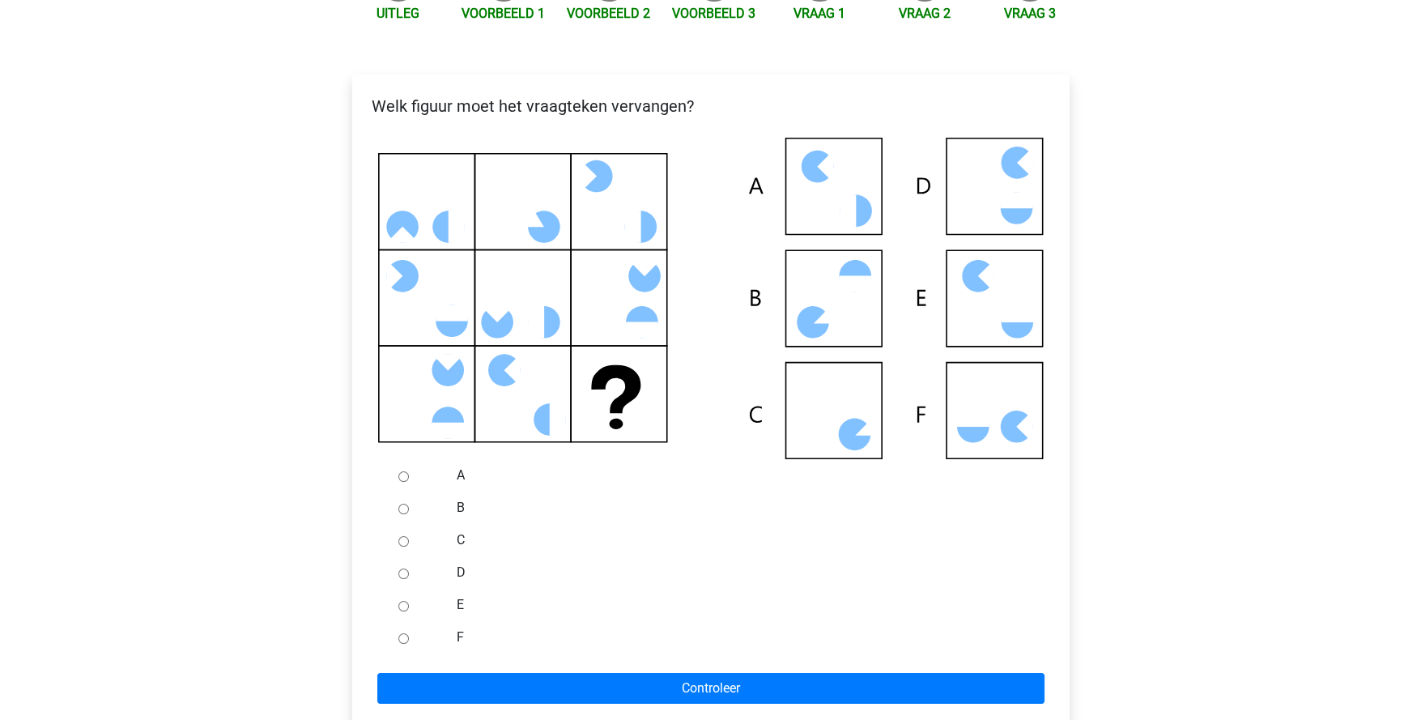
click at [399, 541] on input "C" at bounding box center [403, 541] width 11 height 11
radio input "true"
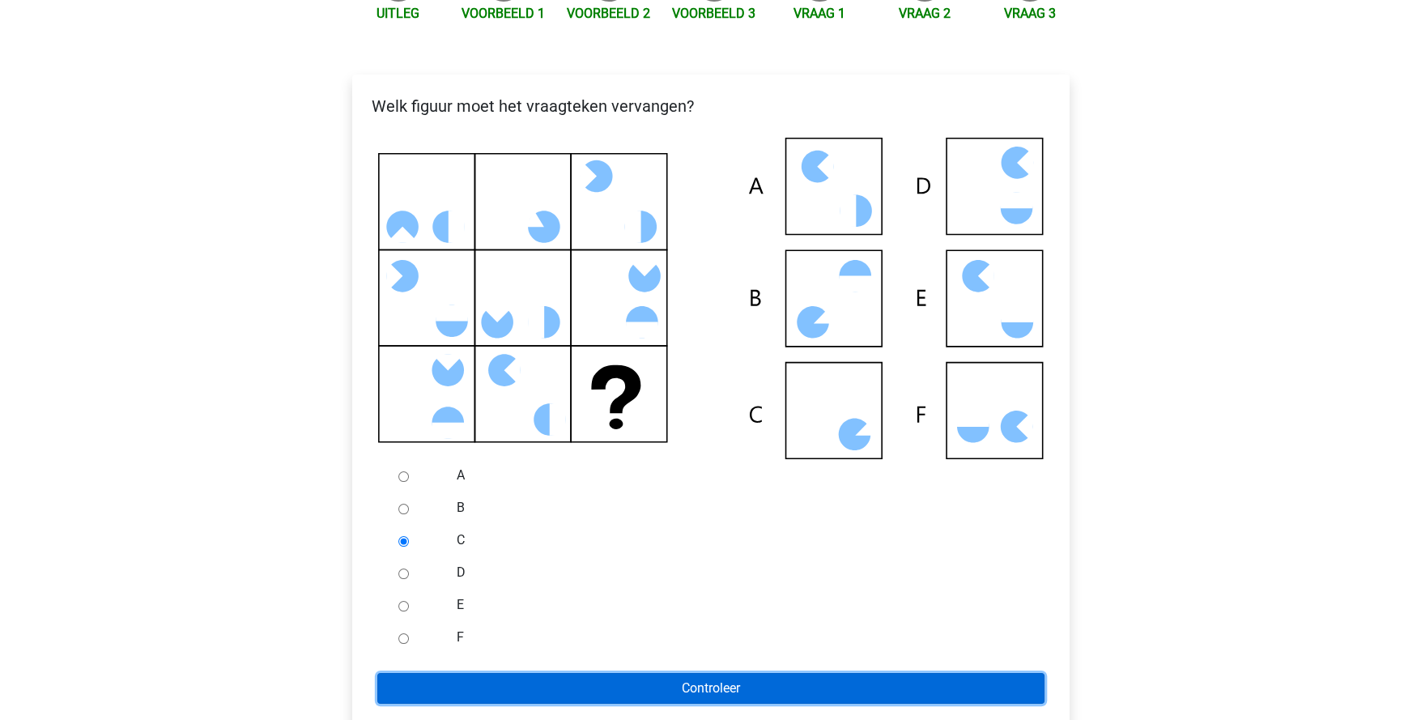
click at [493, 687] on input "Controleer" at bounding box center [710, 688] width 667 height 31
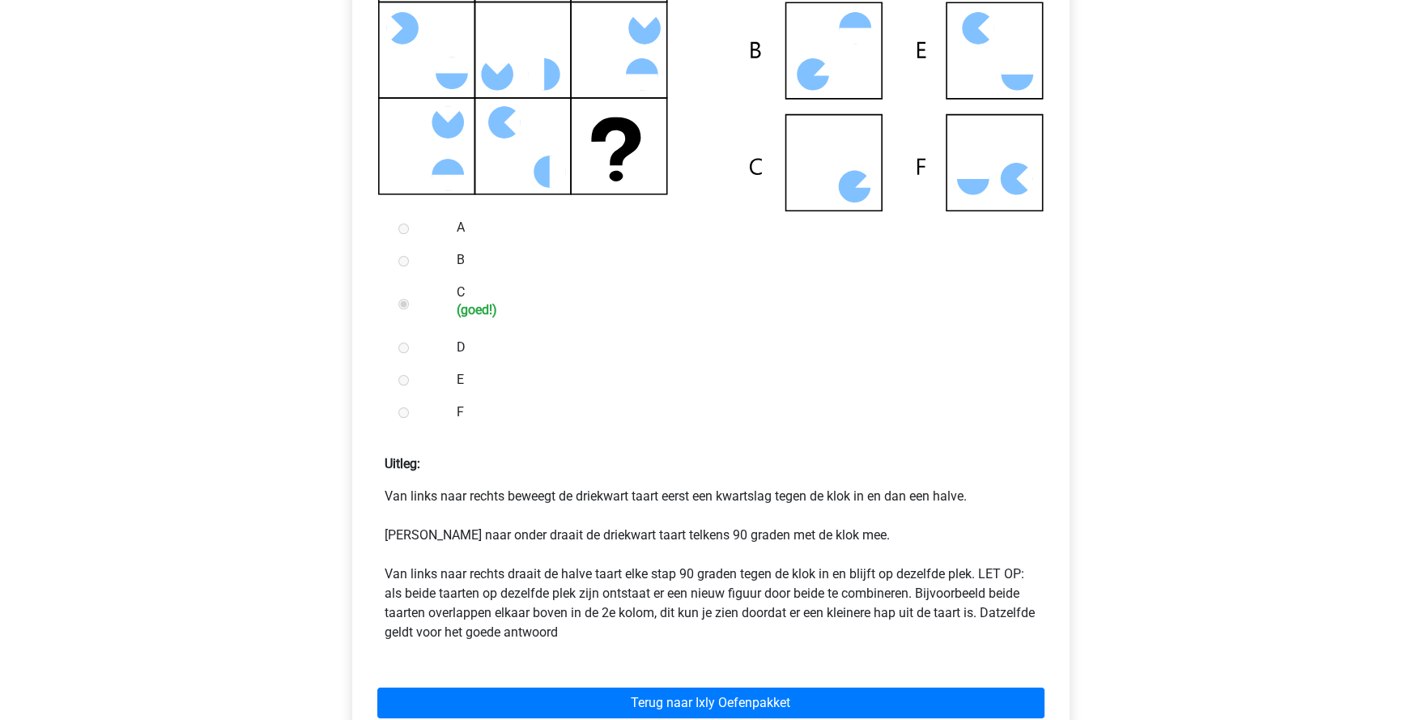
scroll to position [567, 0]
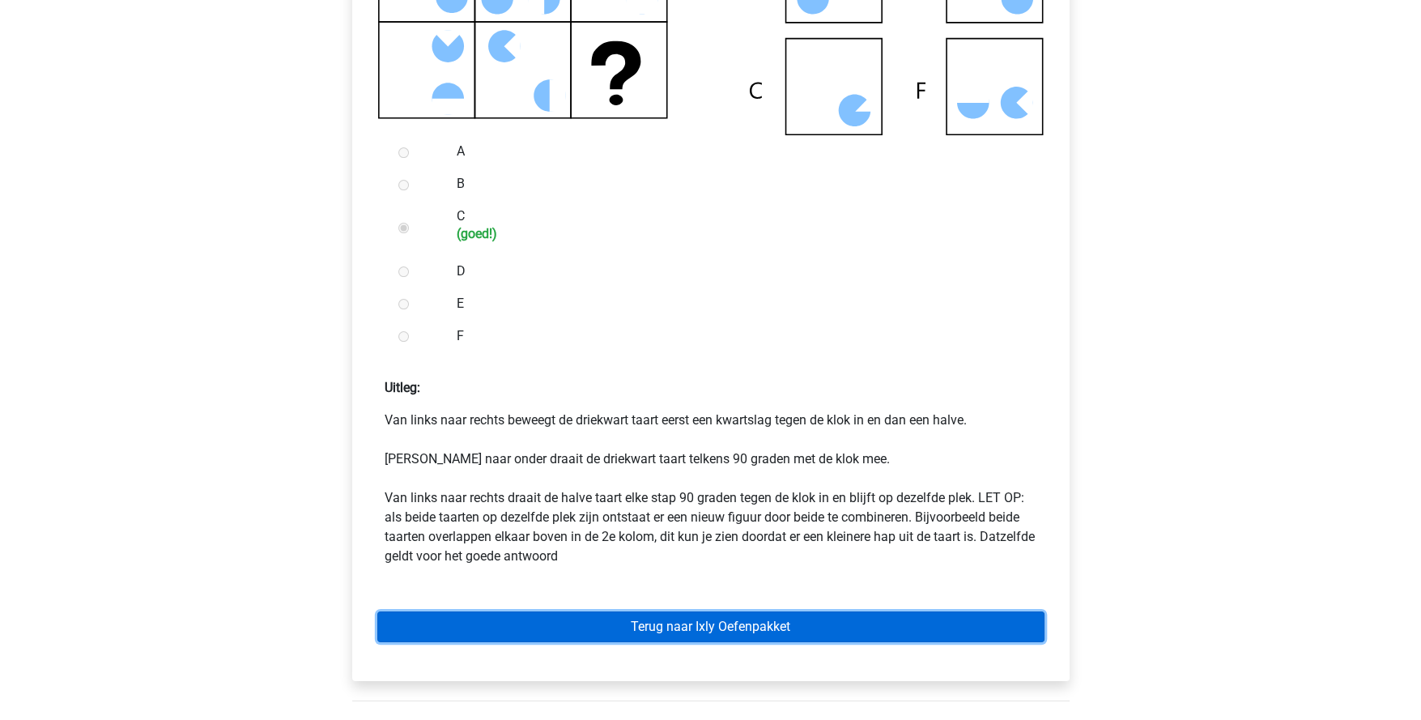
click at [551, 632] on link "Terug naar Ixly Oefenpakket" at bounding box center [710, 626] width 667 height 31
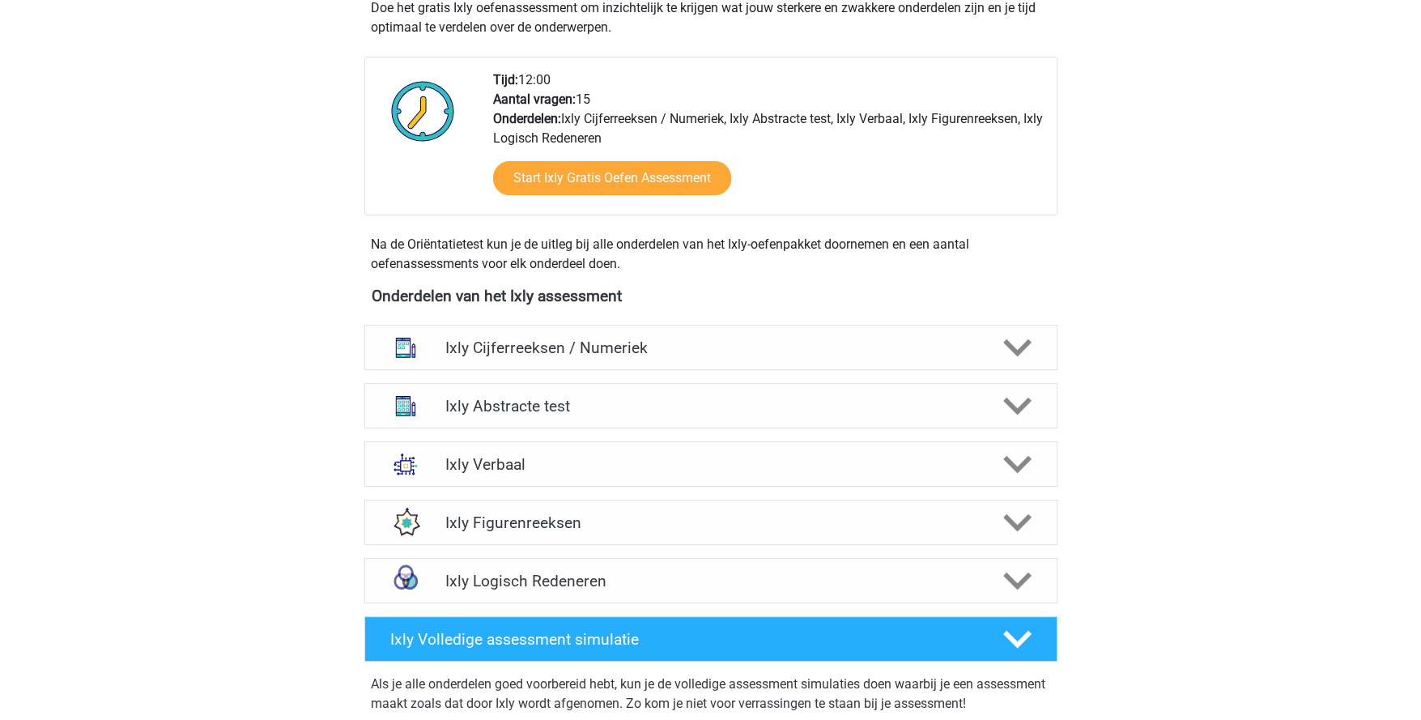
scroll to position [404, 0]
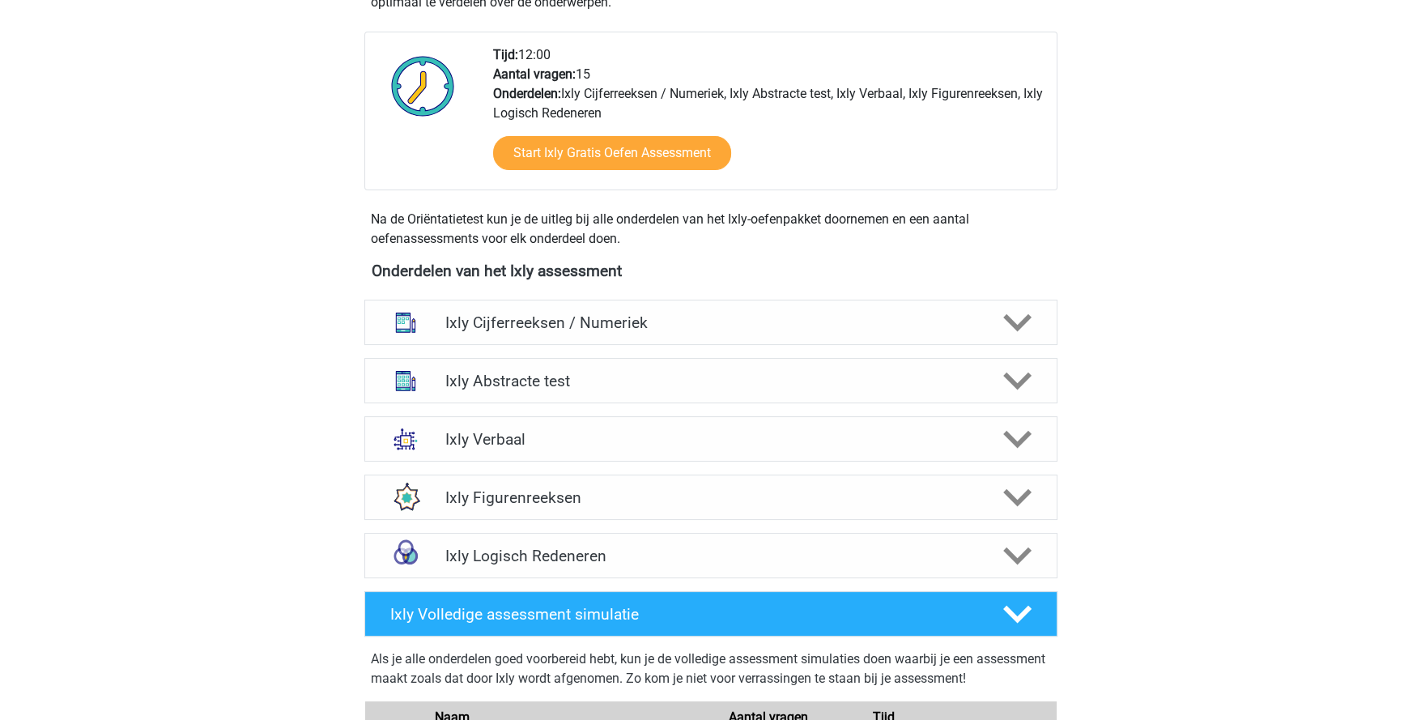
click at [1019, 368] on icon at bounding box center [1017, 381] width 28 height 28
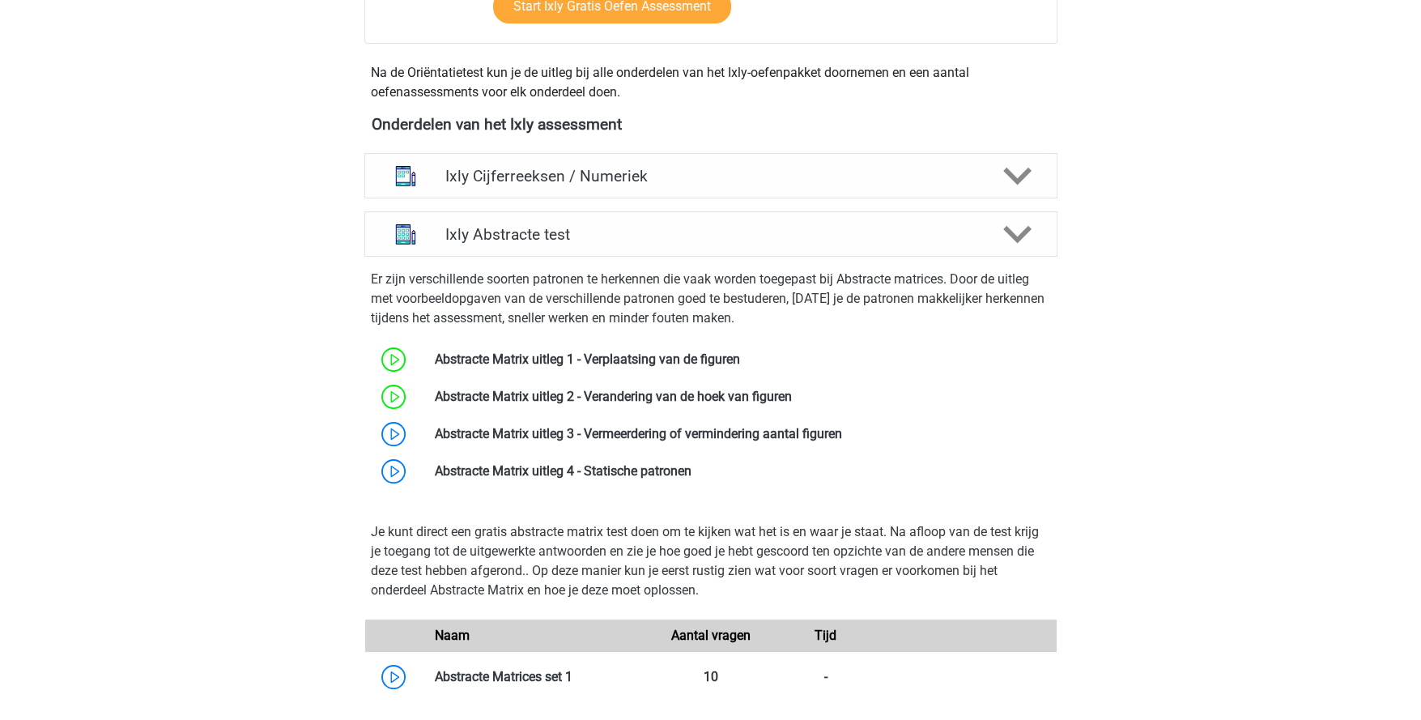
scroll to position [567, 0]
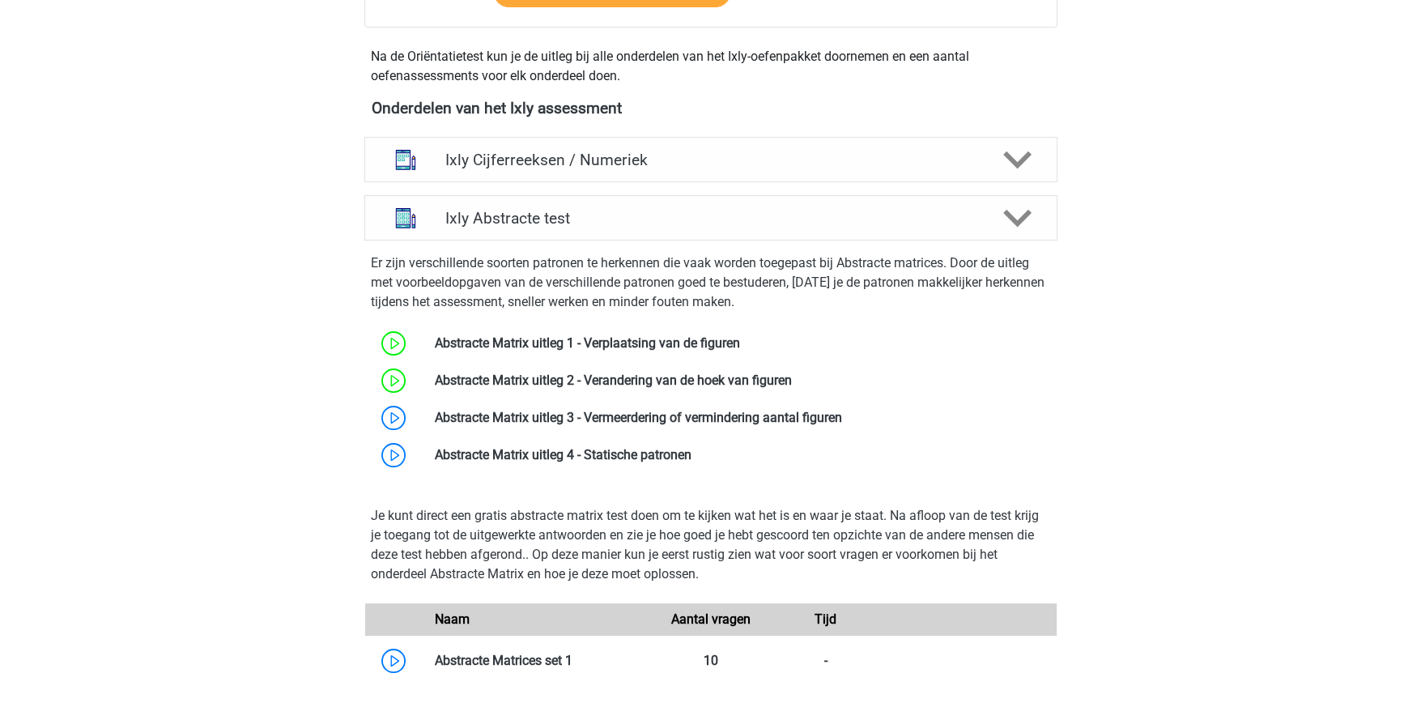
click at [842, 419] on link at bounding box center [842, 417] width 0 height 15
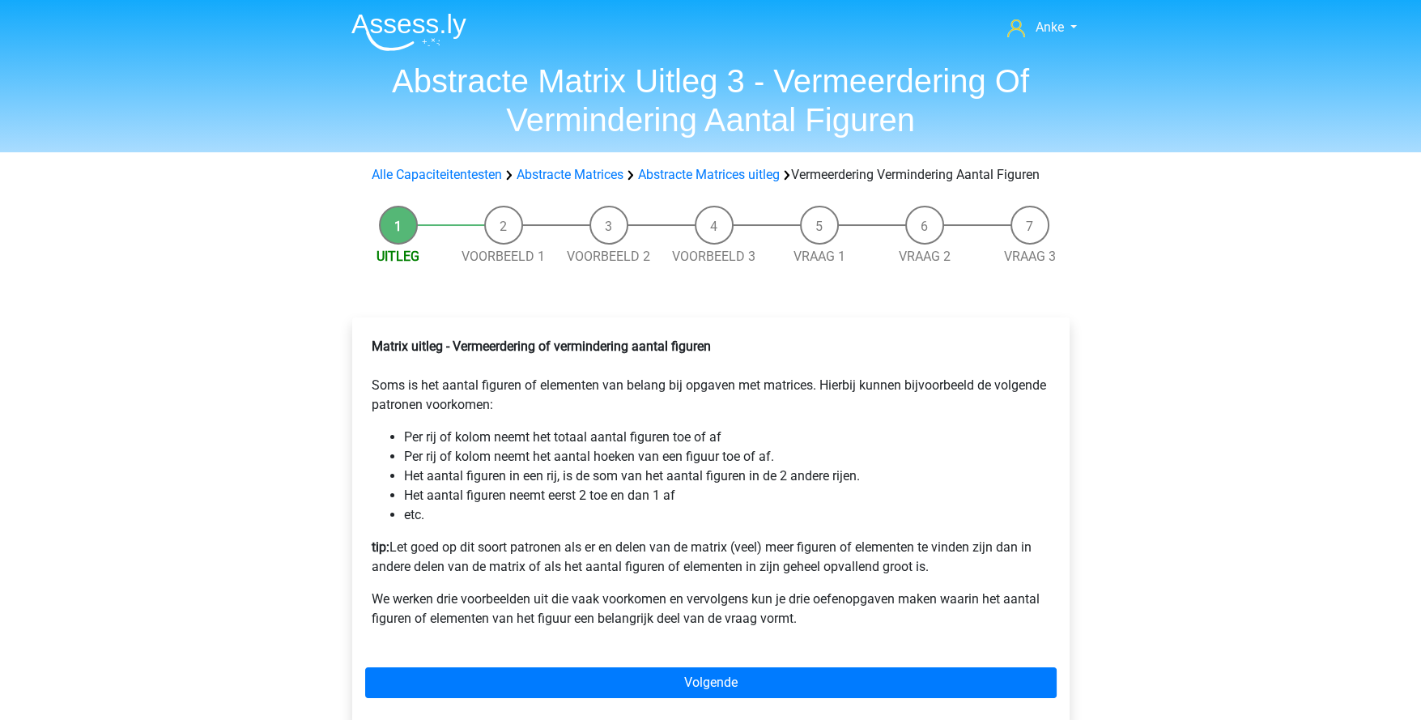
scroll to position [161, 0]
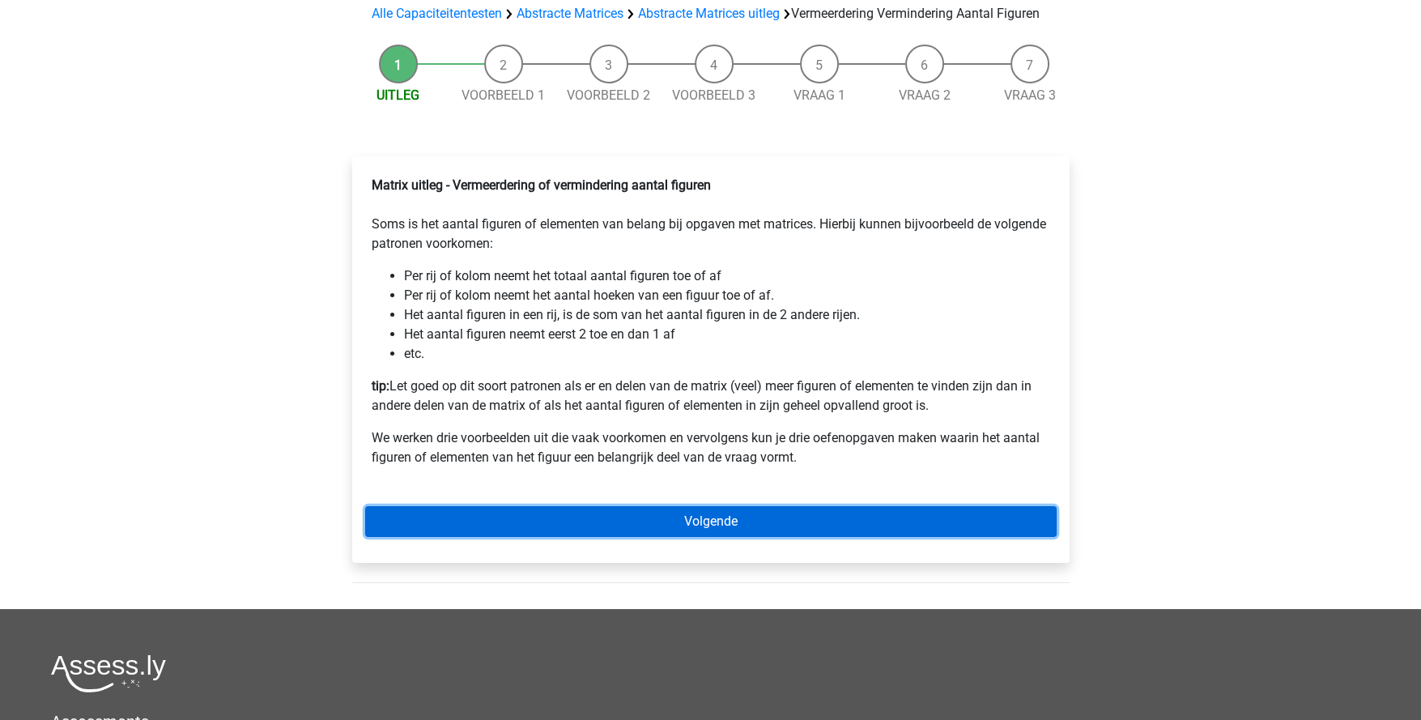
click at [689, 537] on link "Volgende" at bounding box center [711, 521] width 692 height 31
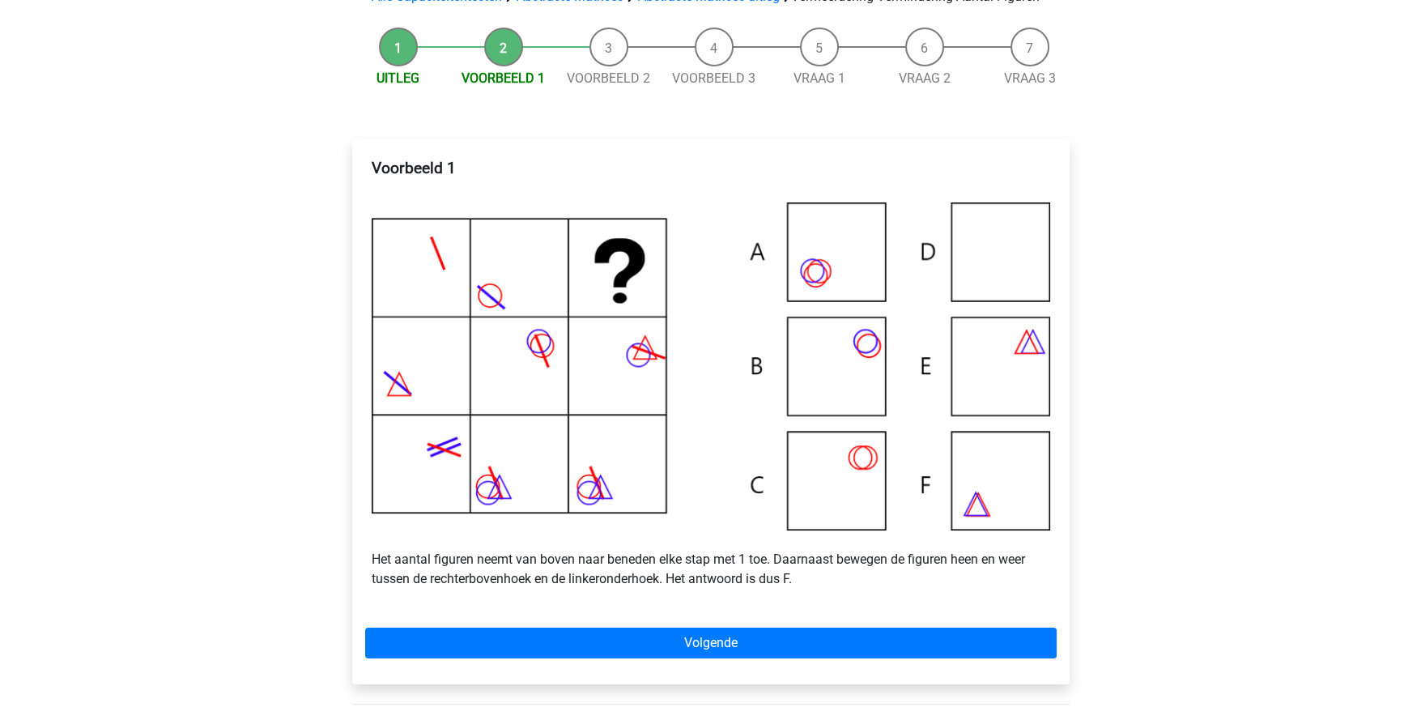
scroll to position [243, 0]
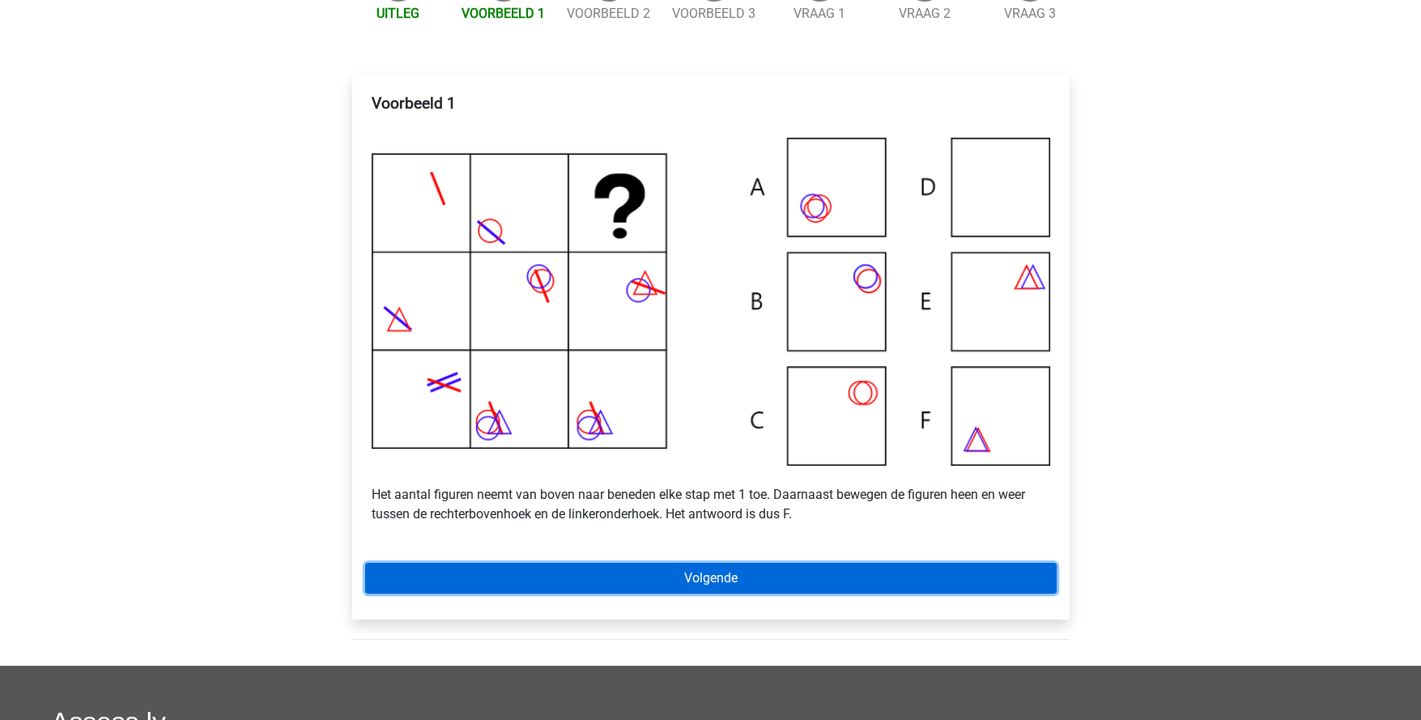
click at [712, 594] on link "Volgende" at bounding box center [711, 578] width 692 height 31
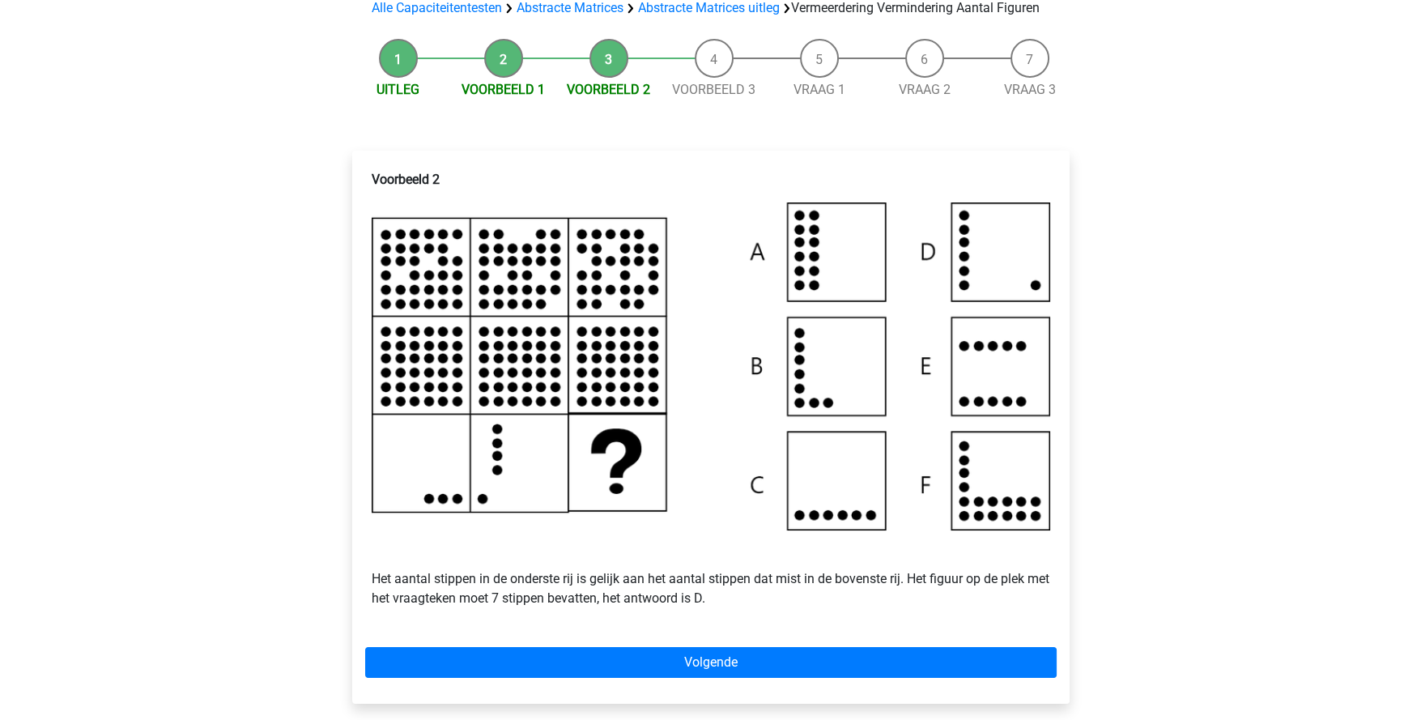
scroll to position [404, 0]
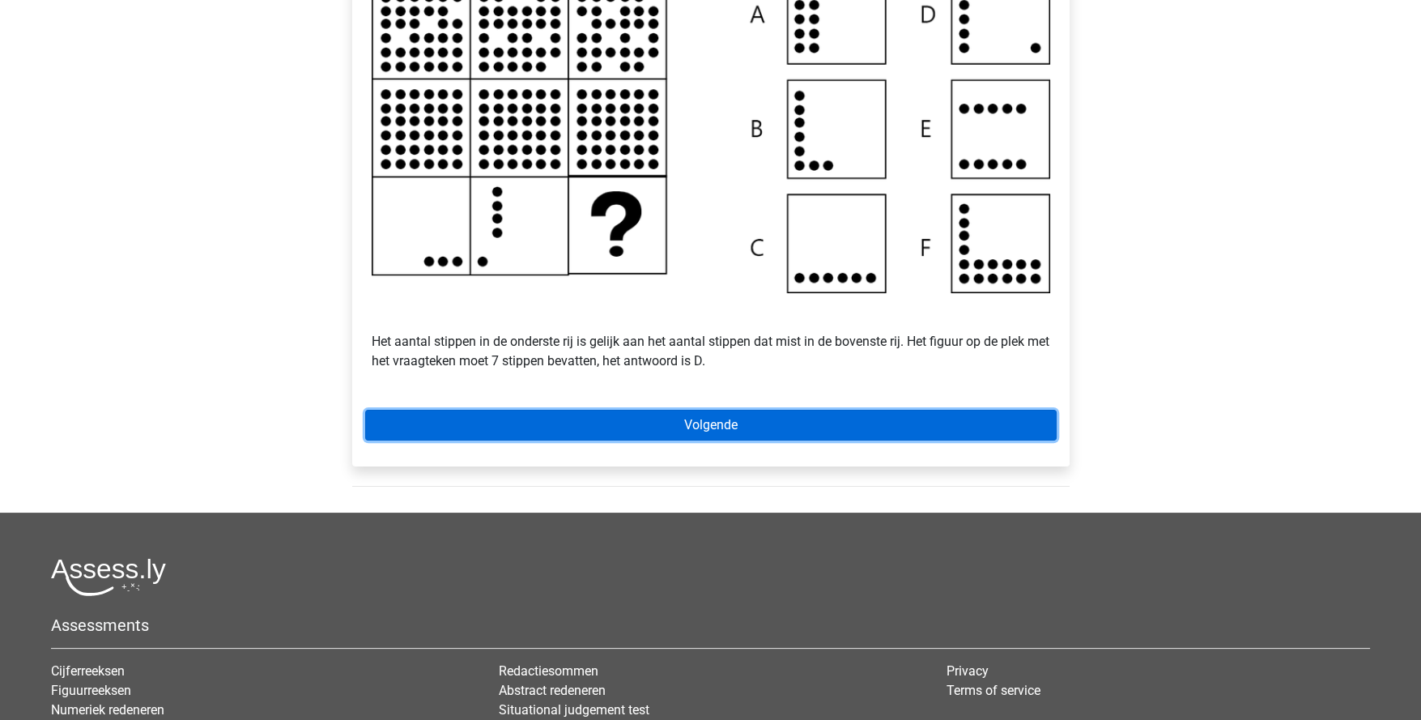
click at [743, 441] on link "Volgende" at bounding box center [711, 425] width 692 height 31
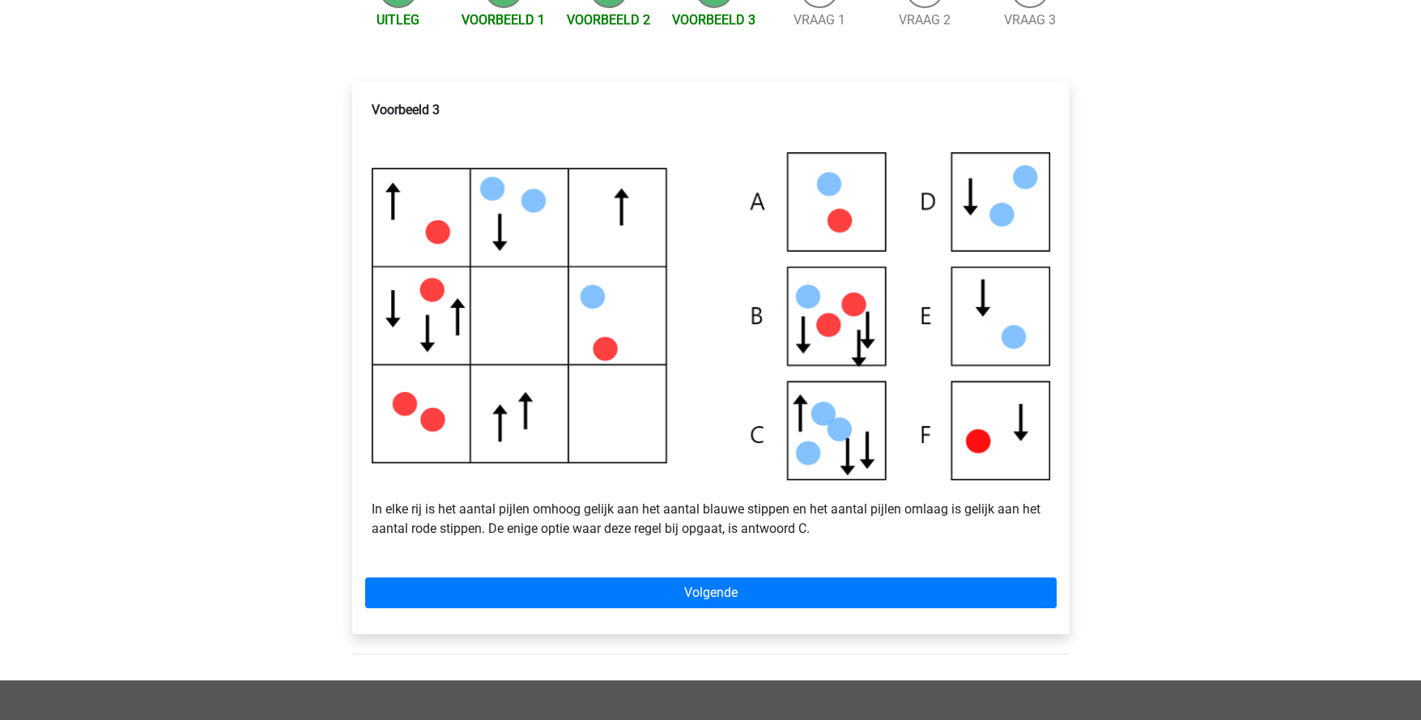
scroll to position [243, 0]
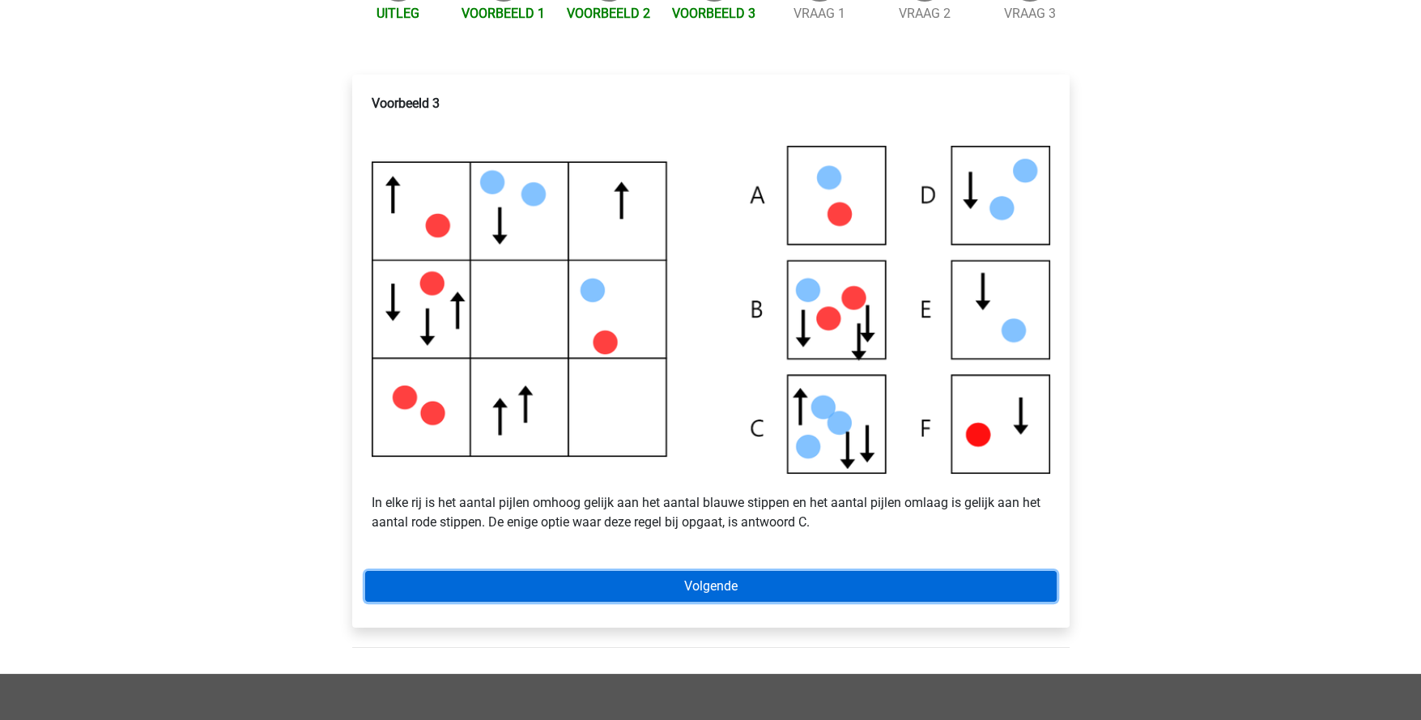
click at [736, 602] on link "Volgende" at bounding box center [711, 586] width 692 height 31
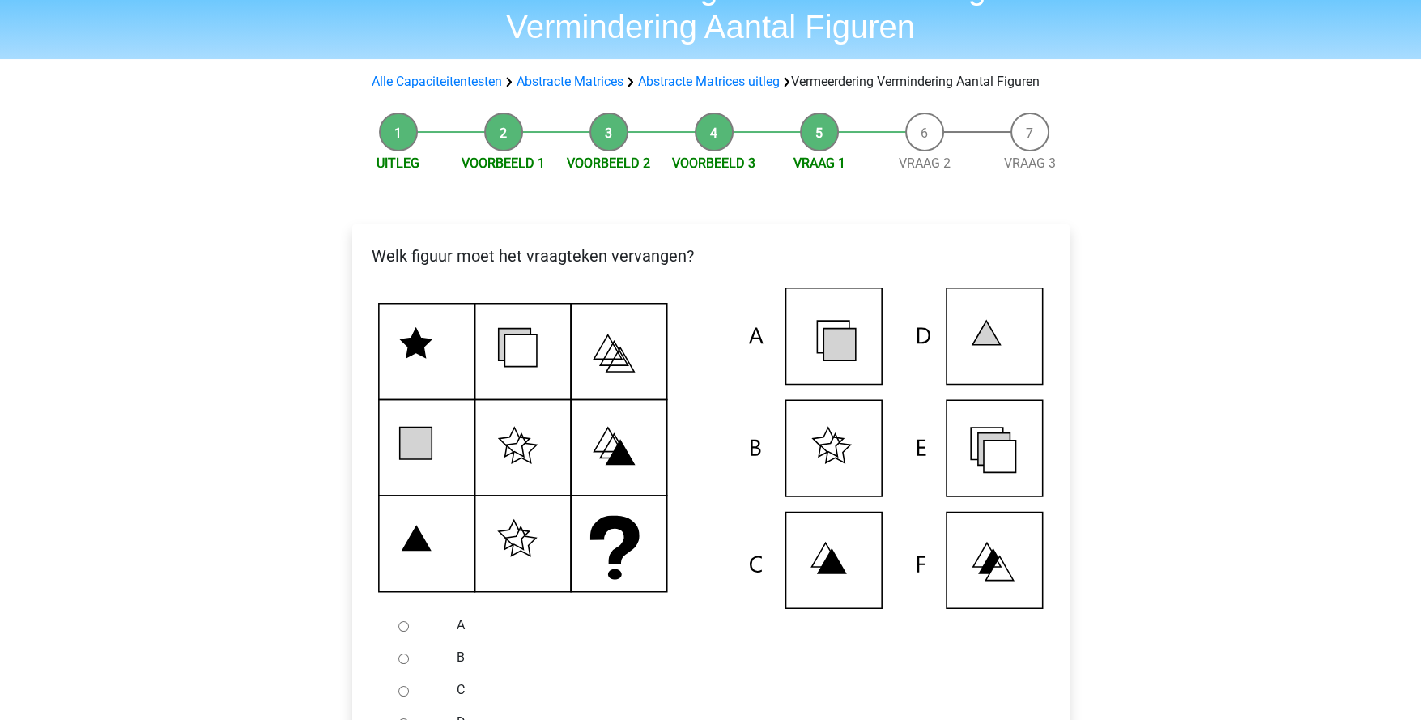
scroll to position [161, 0]
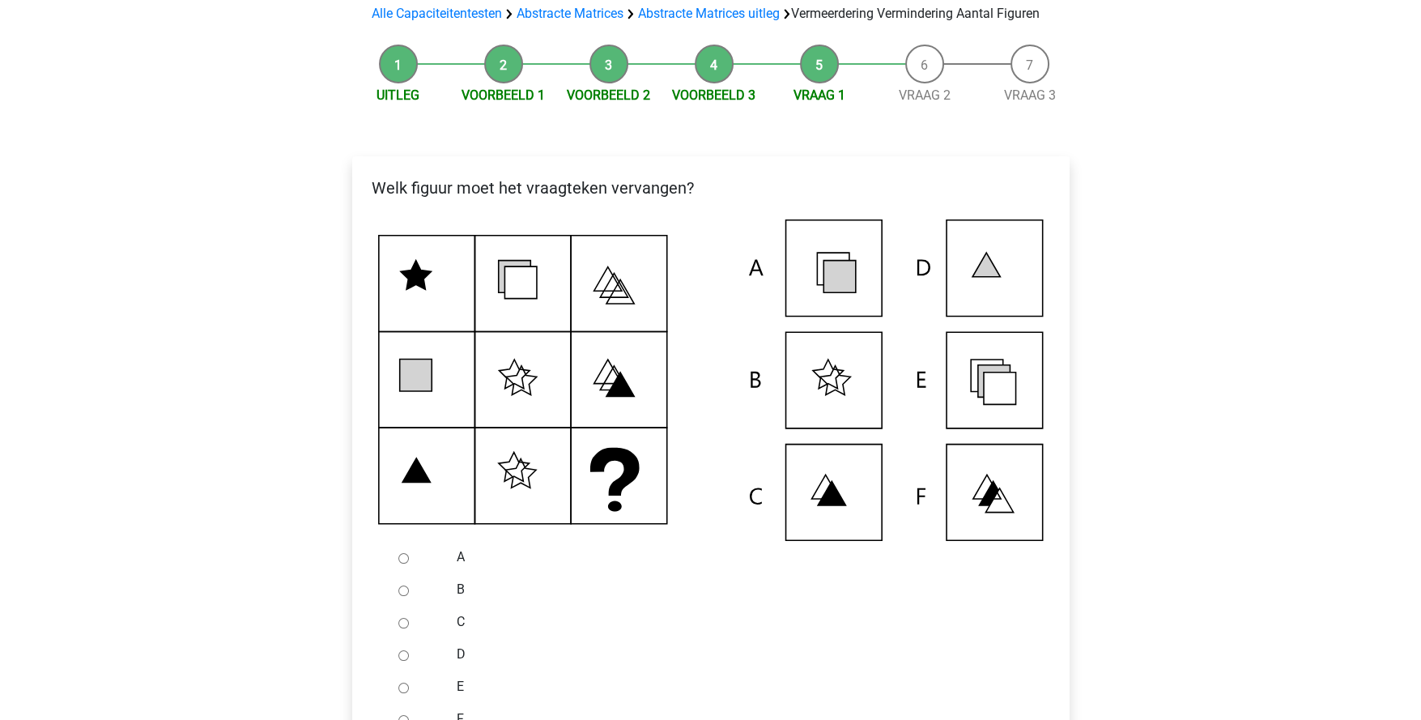
click at [399, 693] on input "E" at bounding box center [403, 688] width 11 height 11
radio input "true"
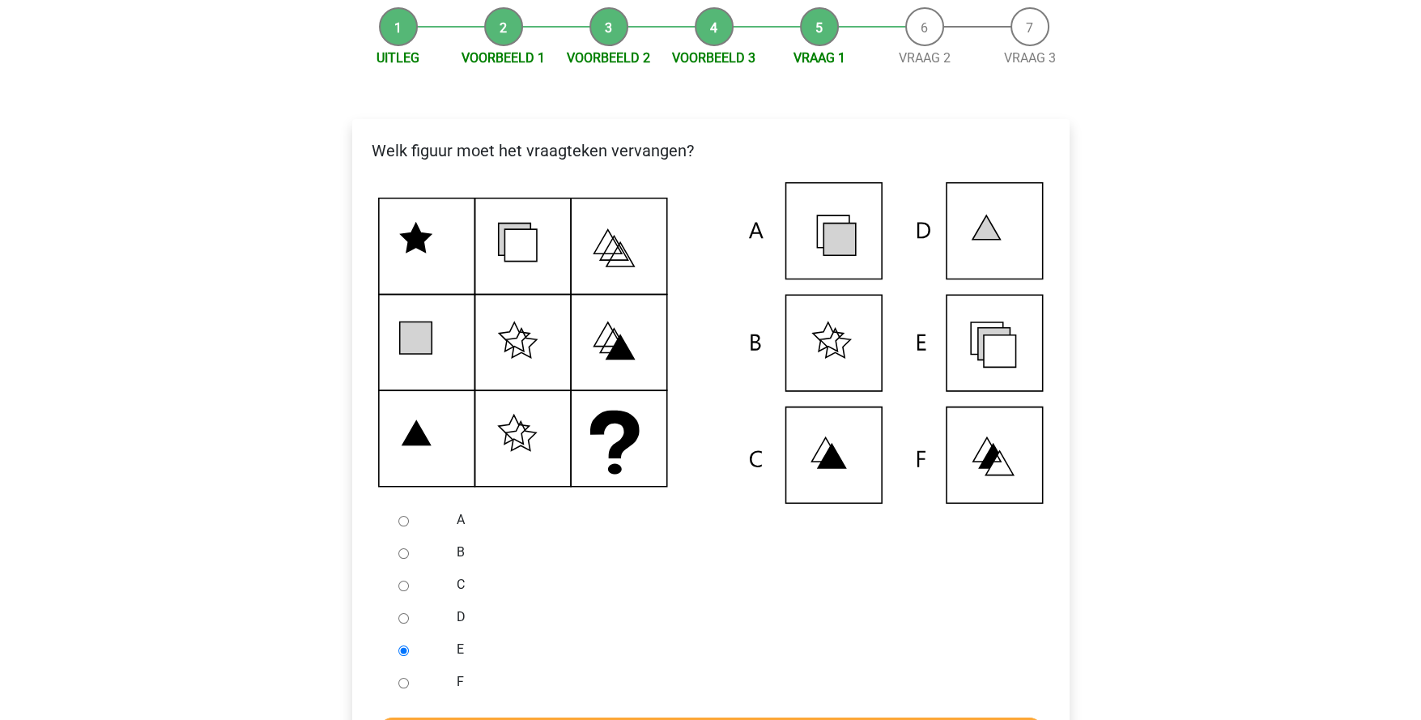
scroll to position [323, 0]
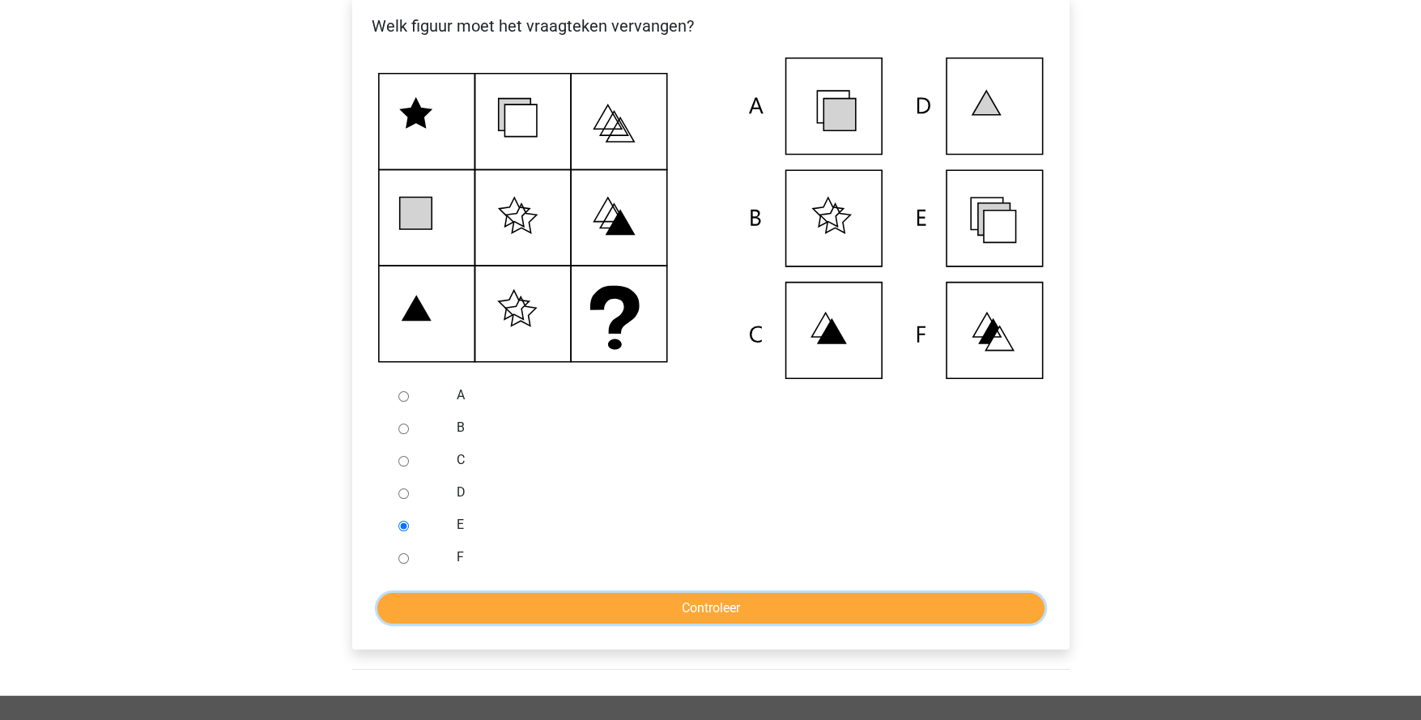
click at [547, 624] on input "Controleer" at bounding box center [710, 608] width 667 height 31
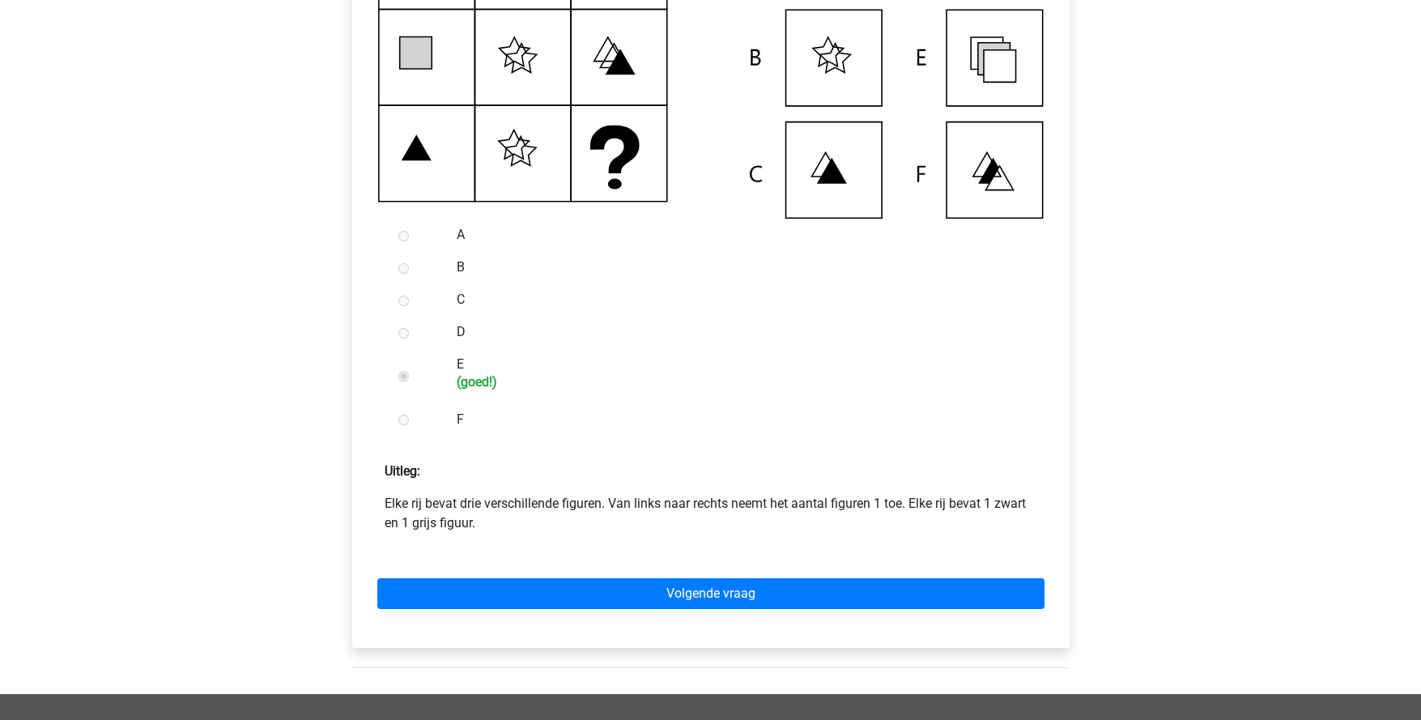
scroll to position [486, 0]
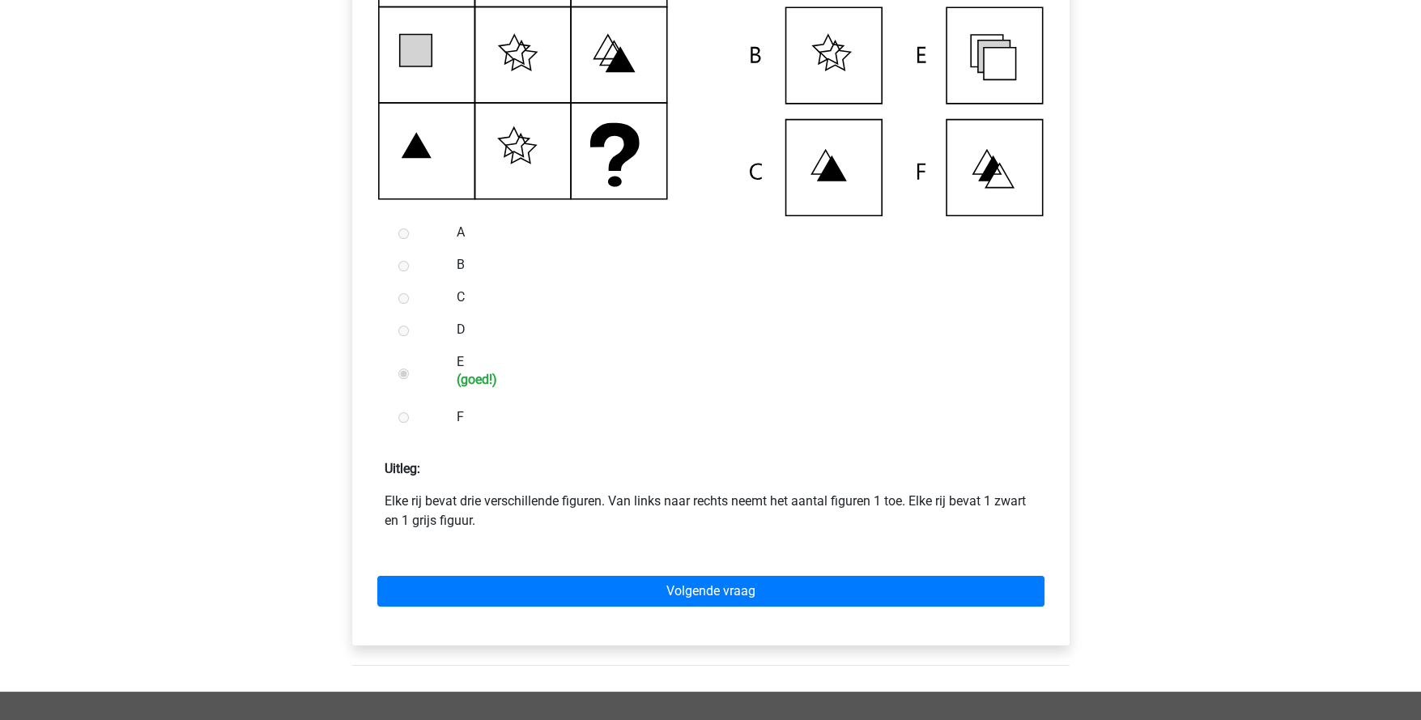
click at [726, 624] on div "Volgende vraag" at bounding box center [711, 587] width 692 height 89
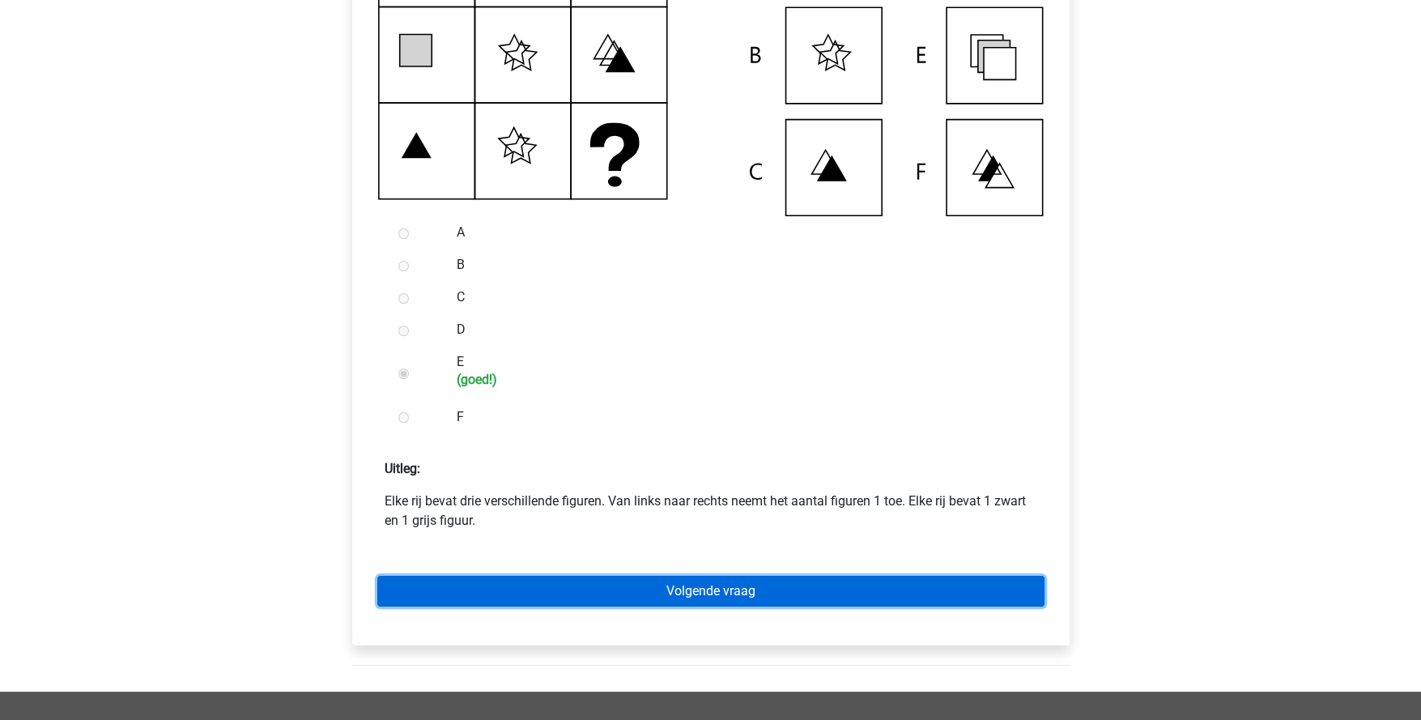
click at [756, 607] on link "Volgende vraag" at bounding box center [710, 591] width 667 height 31
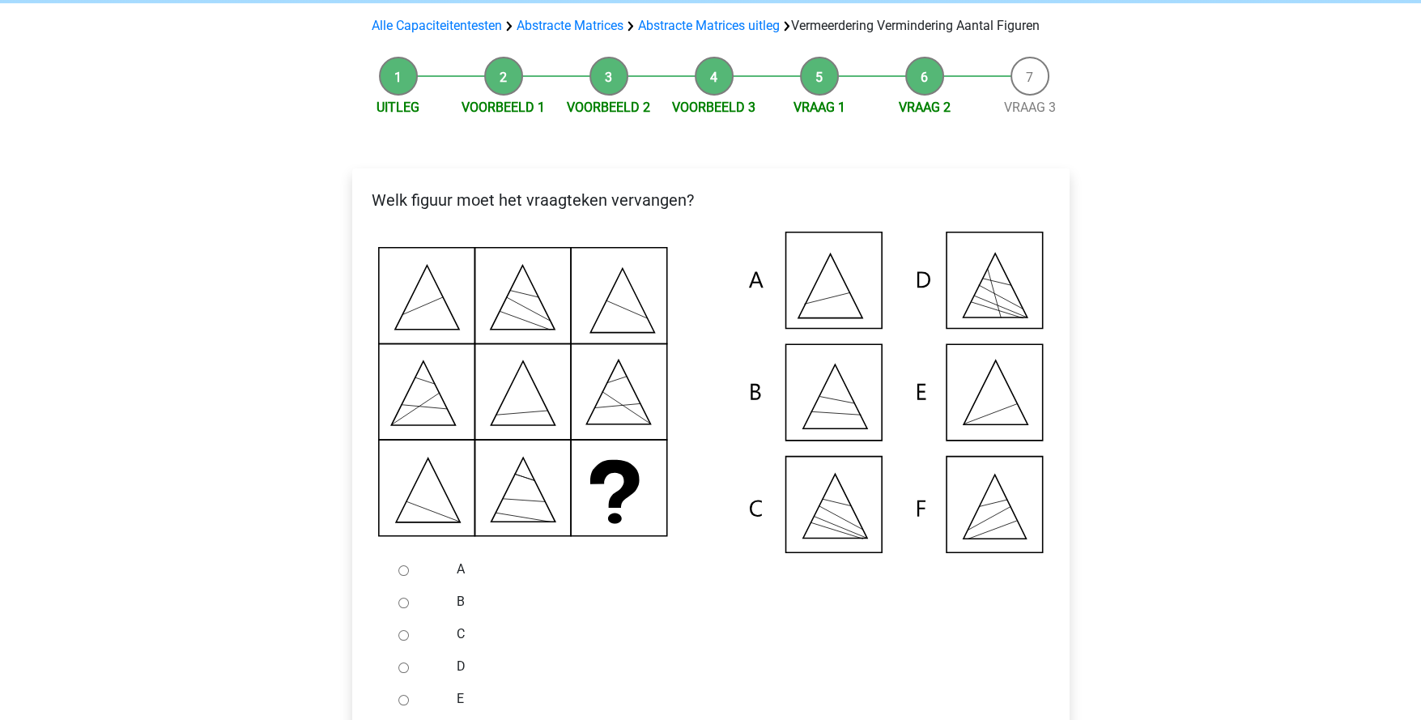
scroll to position [323, 0]
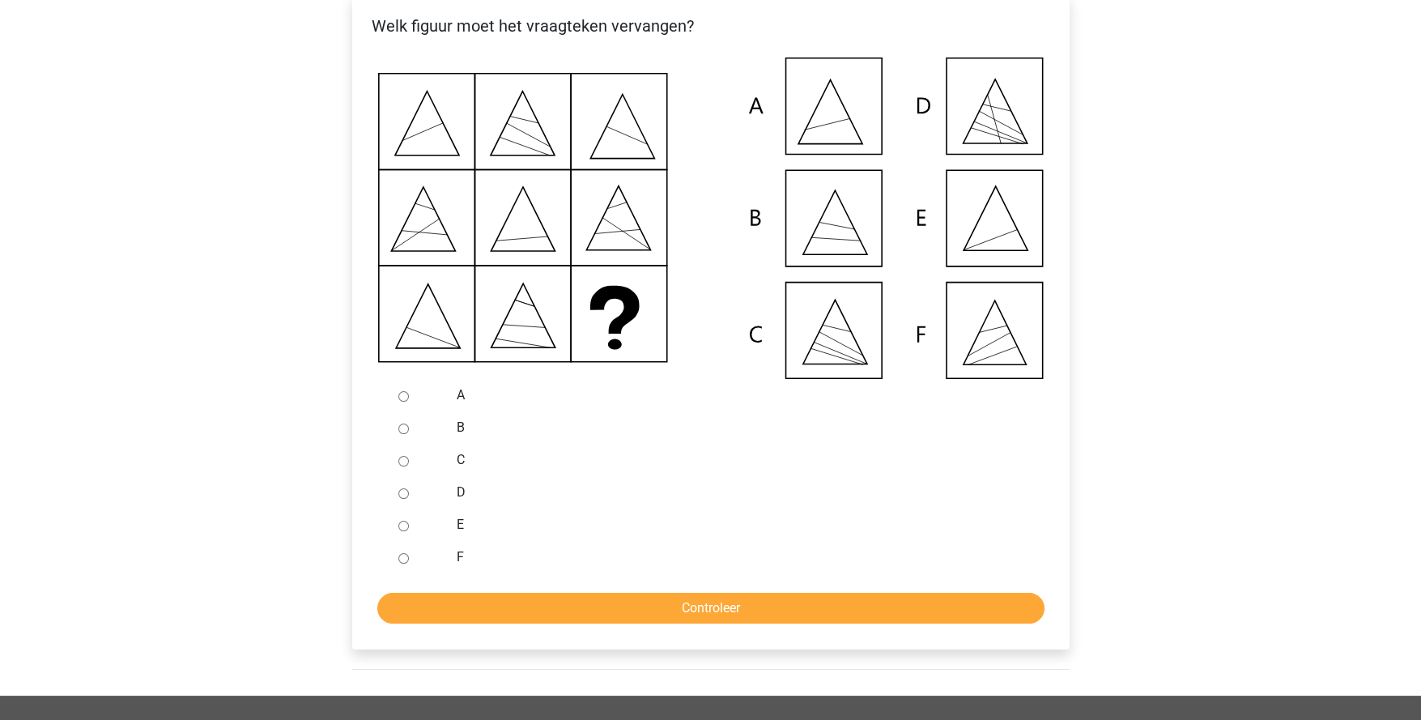
click at [401, 531] on input "E" at bounding box center [403, 526] width 11 height 11
radio input "true"
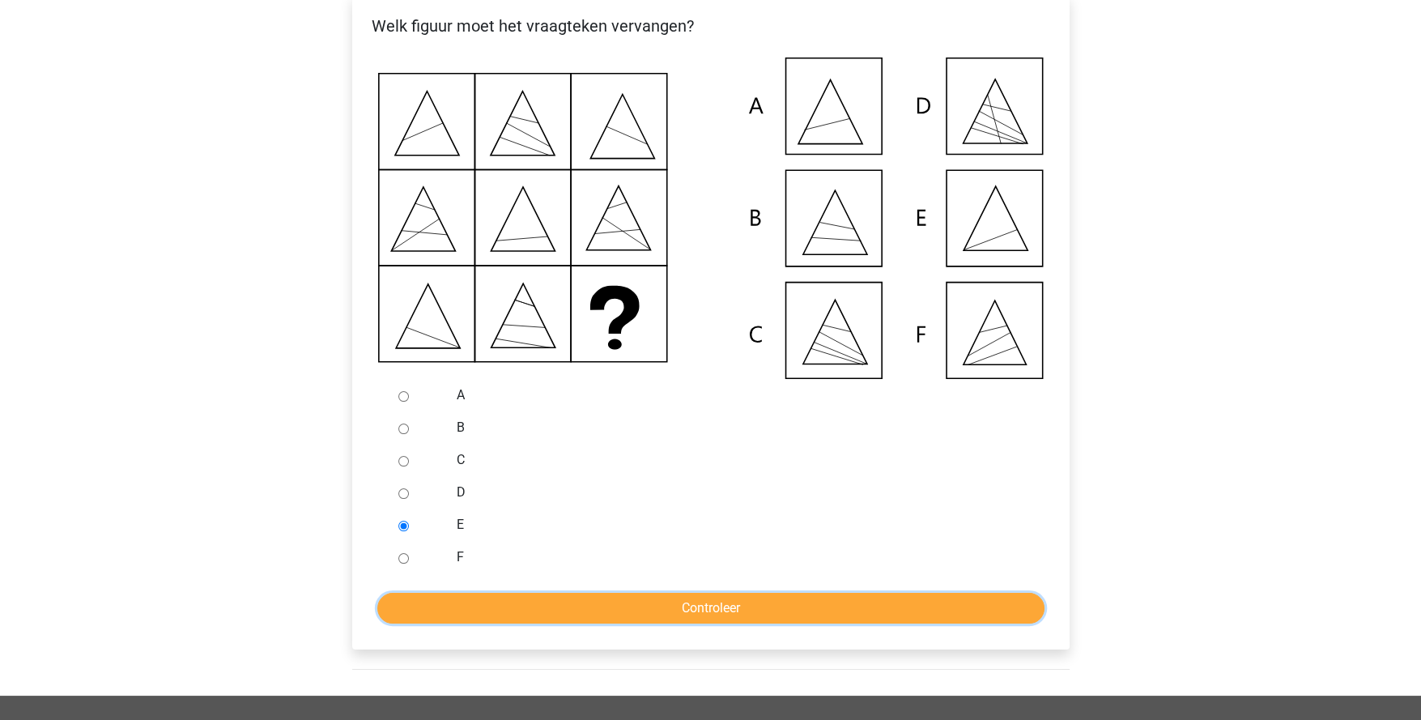
click at [604, 624] on input "Controleer" at bounding box center [710, 608] width 667 height 31
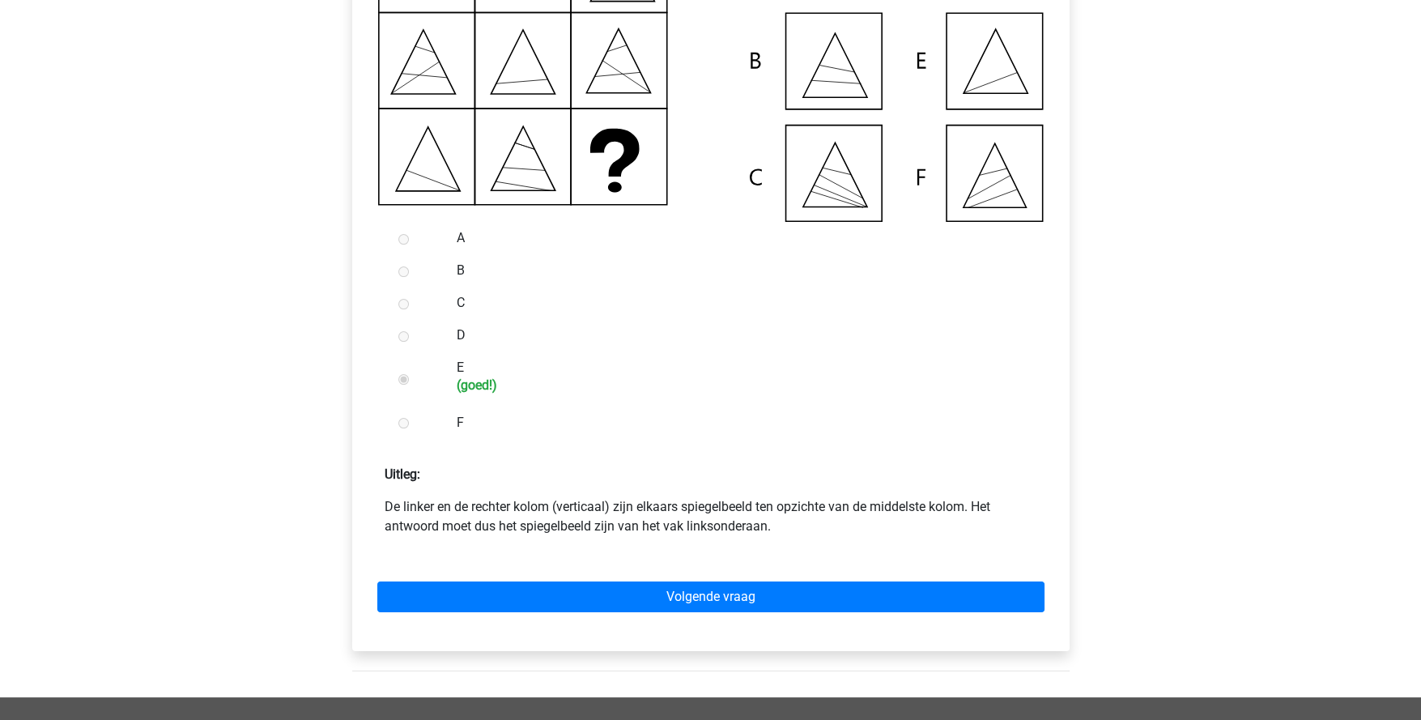
scroll to position [486, 0]
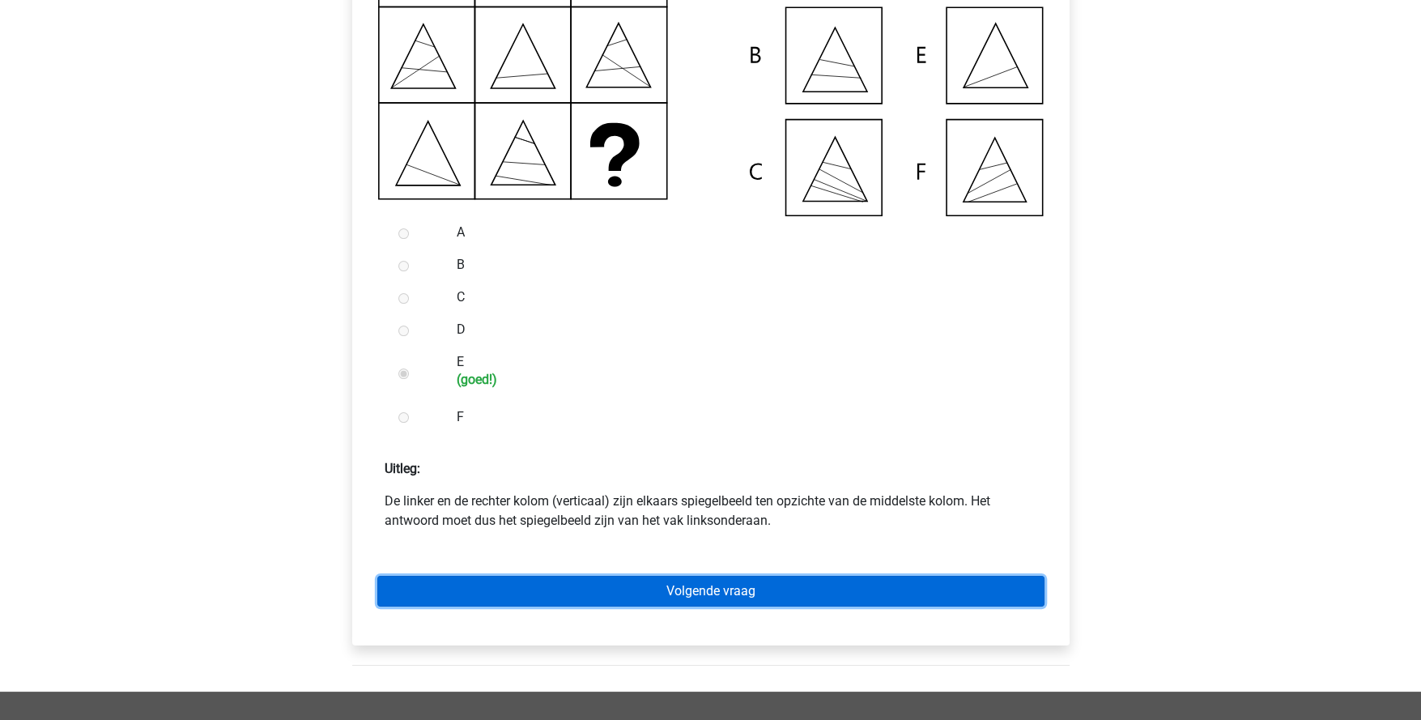
click at [663, 607] on link "Volgende vraag" at bounding box center [710, 591] width 667 height 31
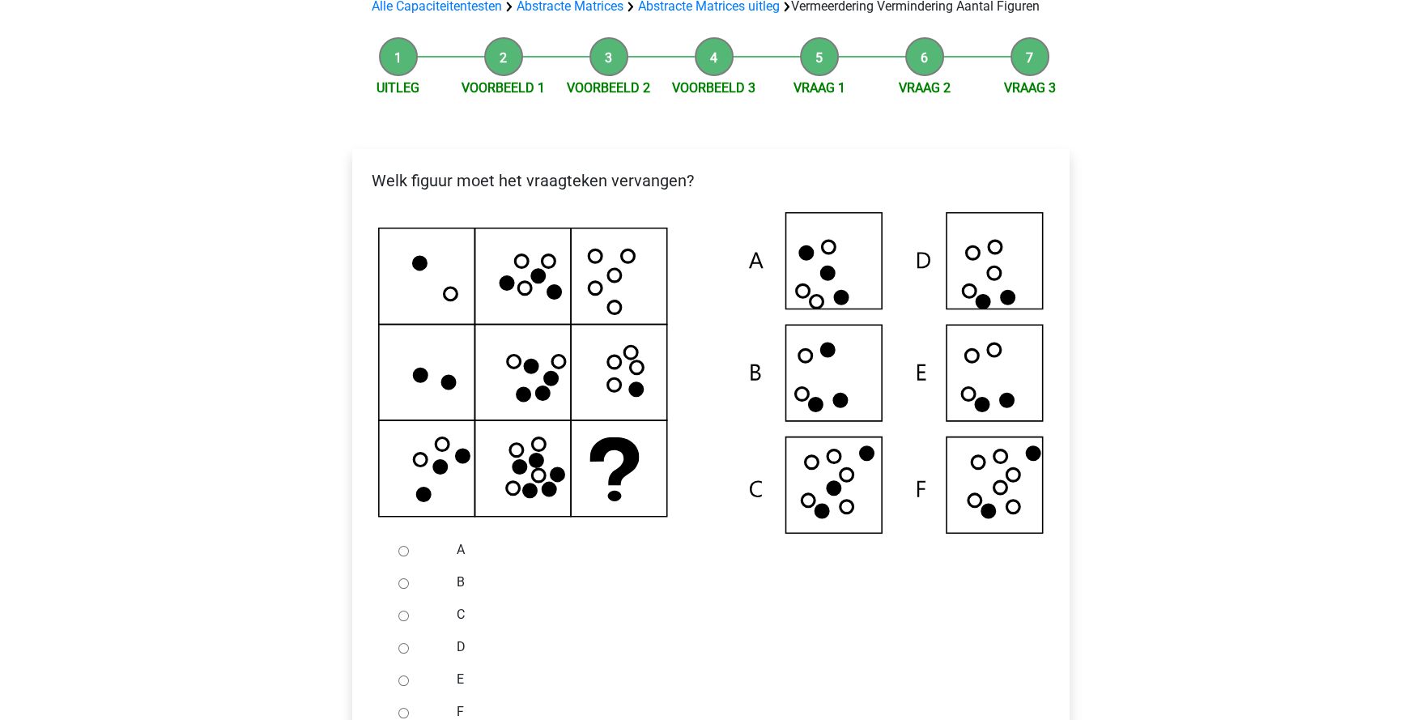
scroll to position [243, 0]
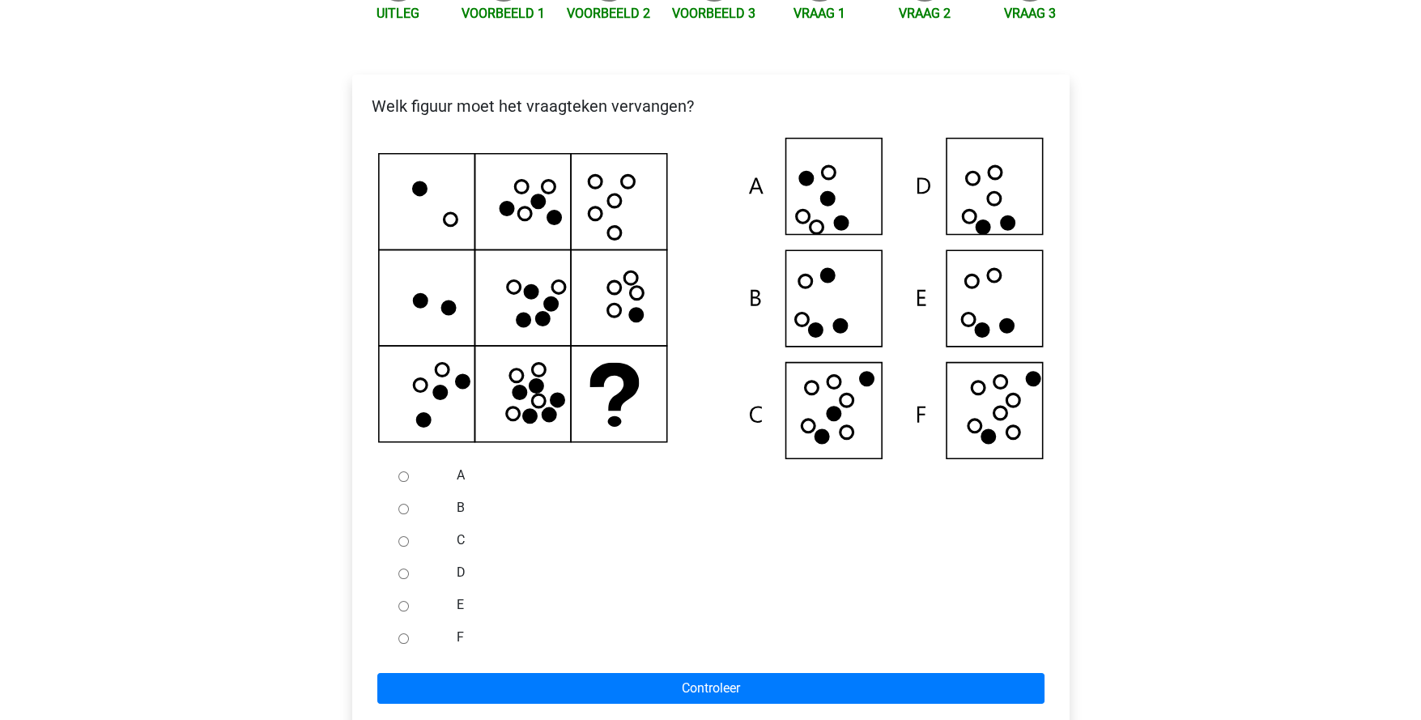
click at [403, 644] on input "F" at bounding box center [403, 638] width 11 height 11
radio input "true"
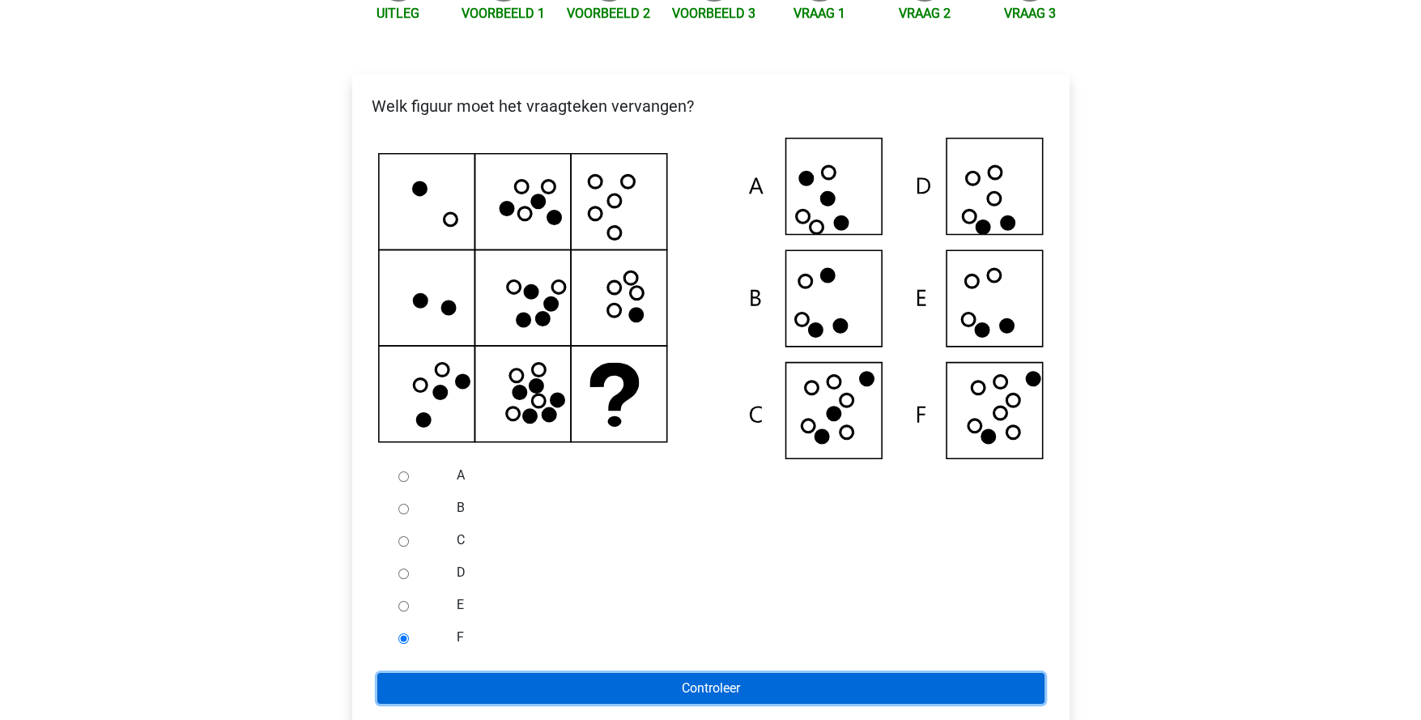
click at [641, 704] on input "Controleer" at bounding box center [710, 688] width 667 height 31
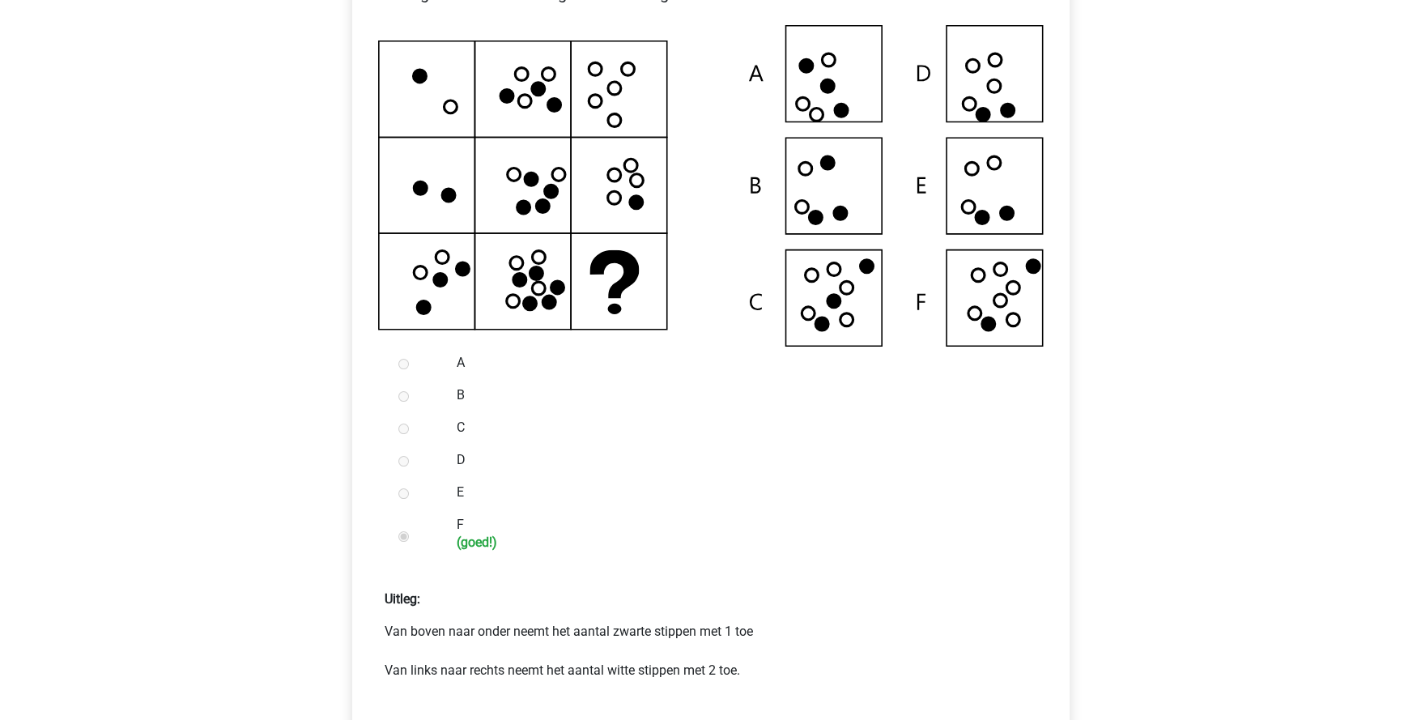
scroll to position [486, 0]
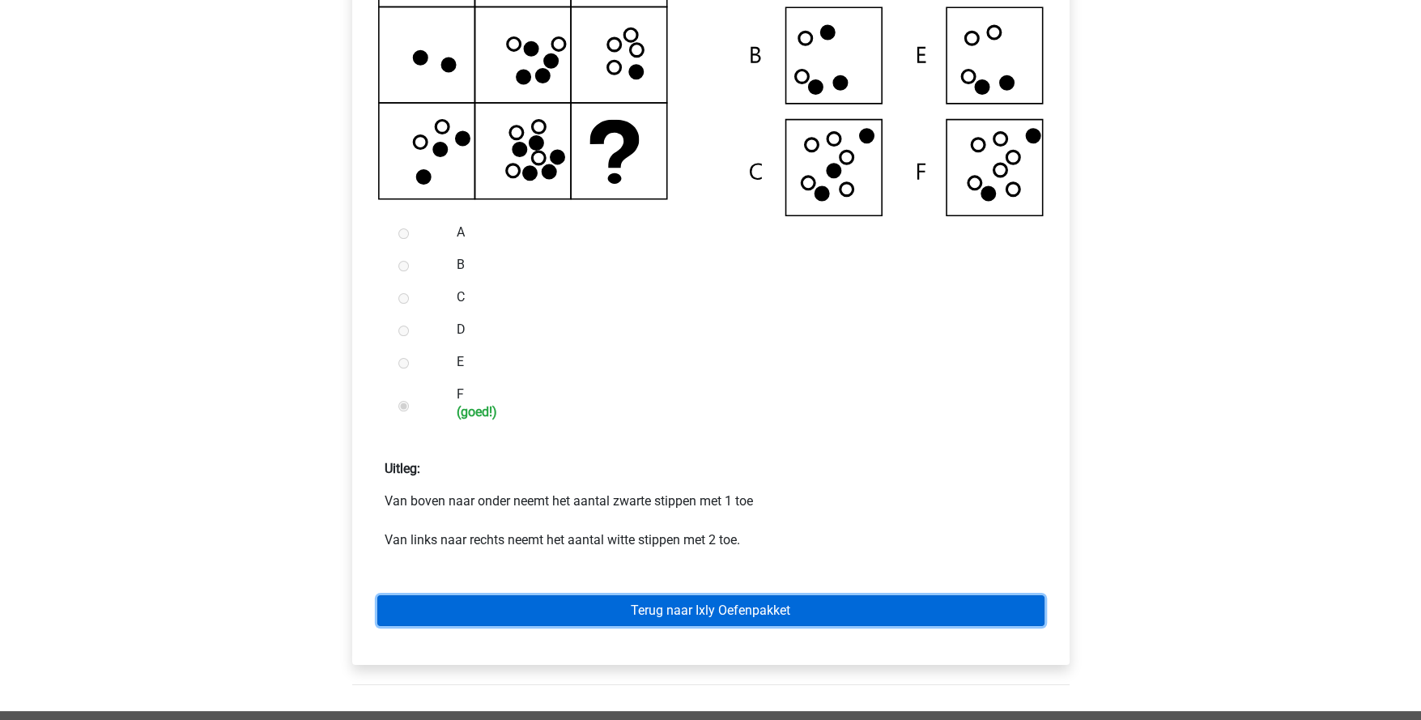
click at [669, 626] on link "Terug naar Ixly Oefenpakket" at bounding box center [710, 610] width 667 height 31
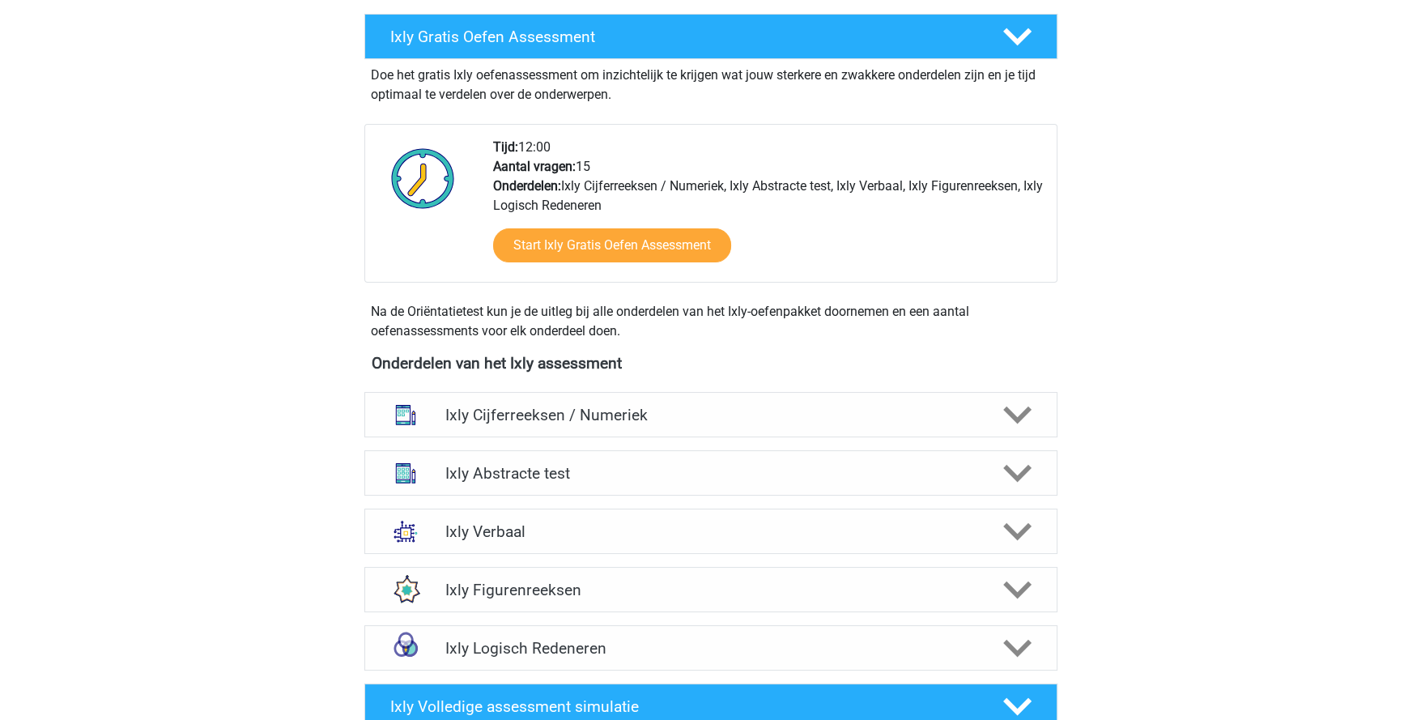
scroll to position [323, 0]
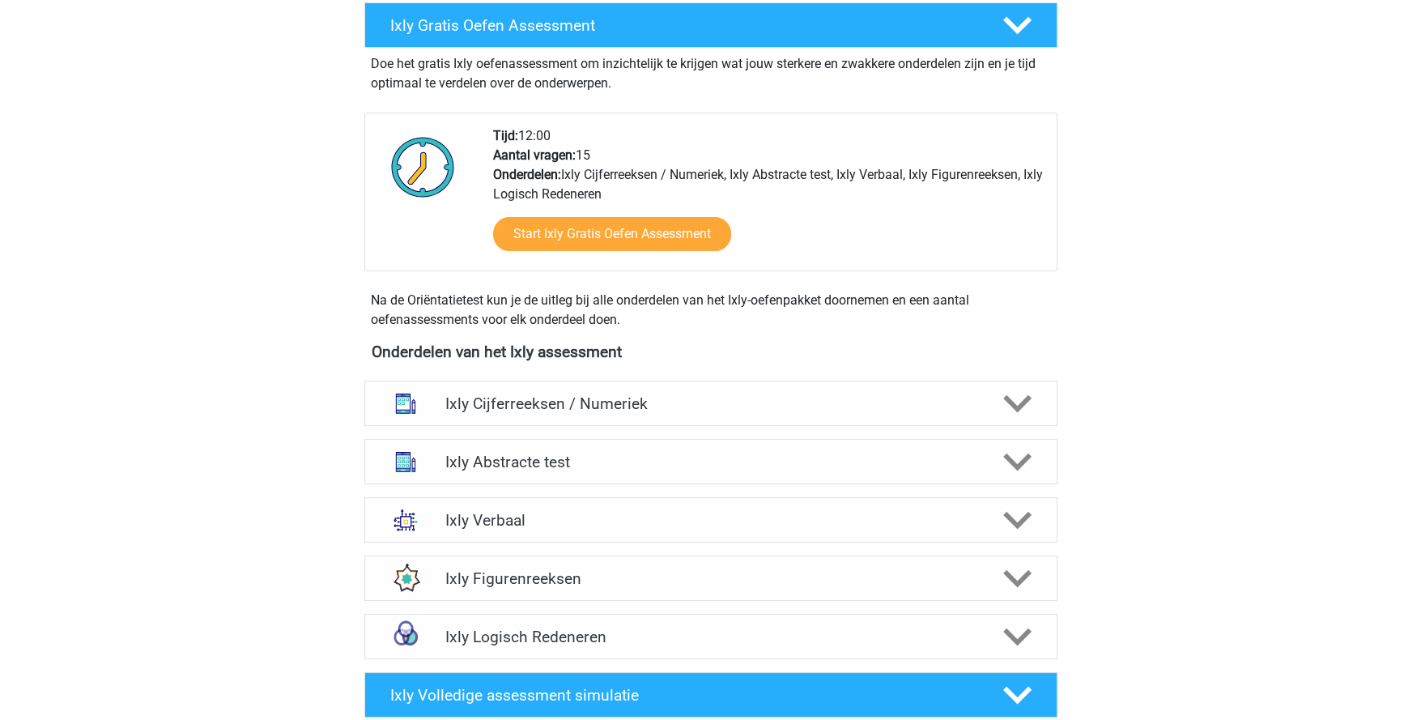
click at [1030, 457] on div at bounding box center [1015, 462] width 55 height 28
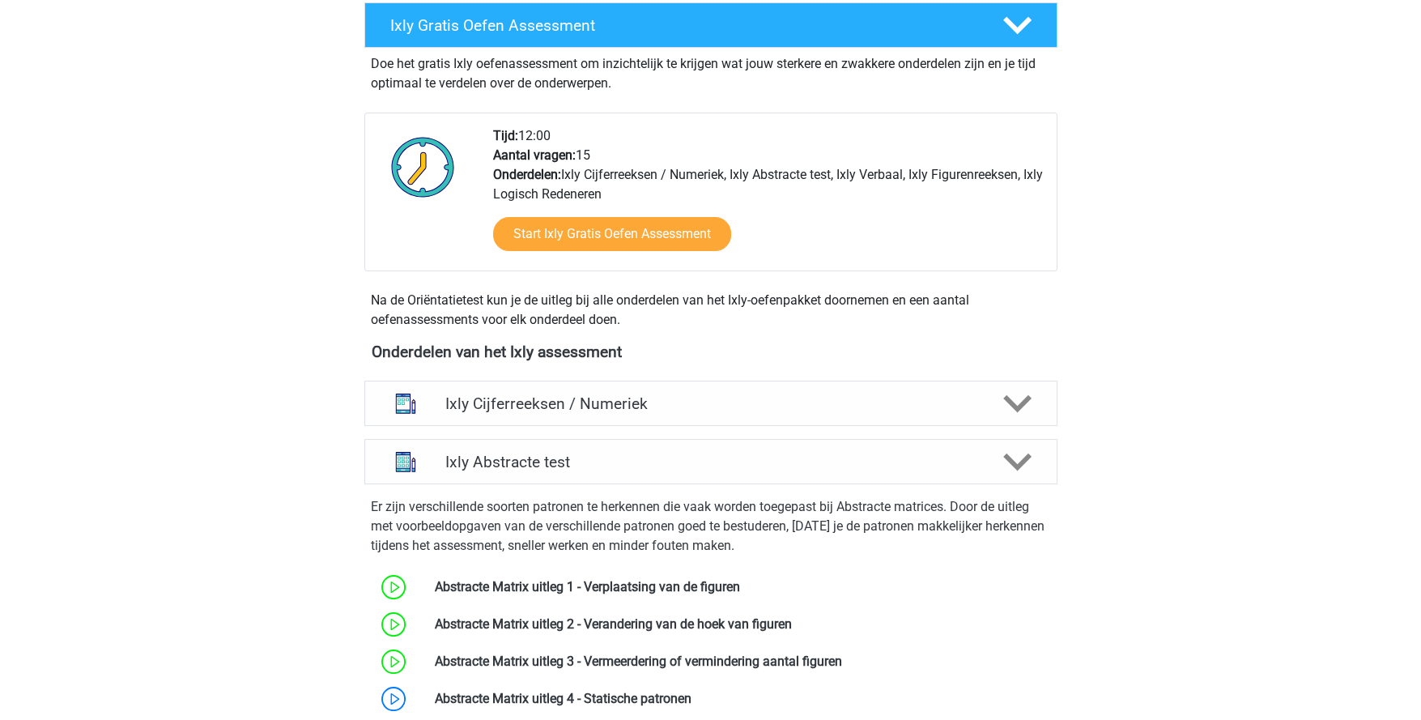
scroll to position [567, 0]
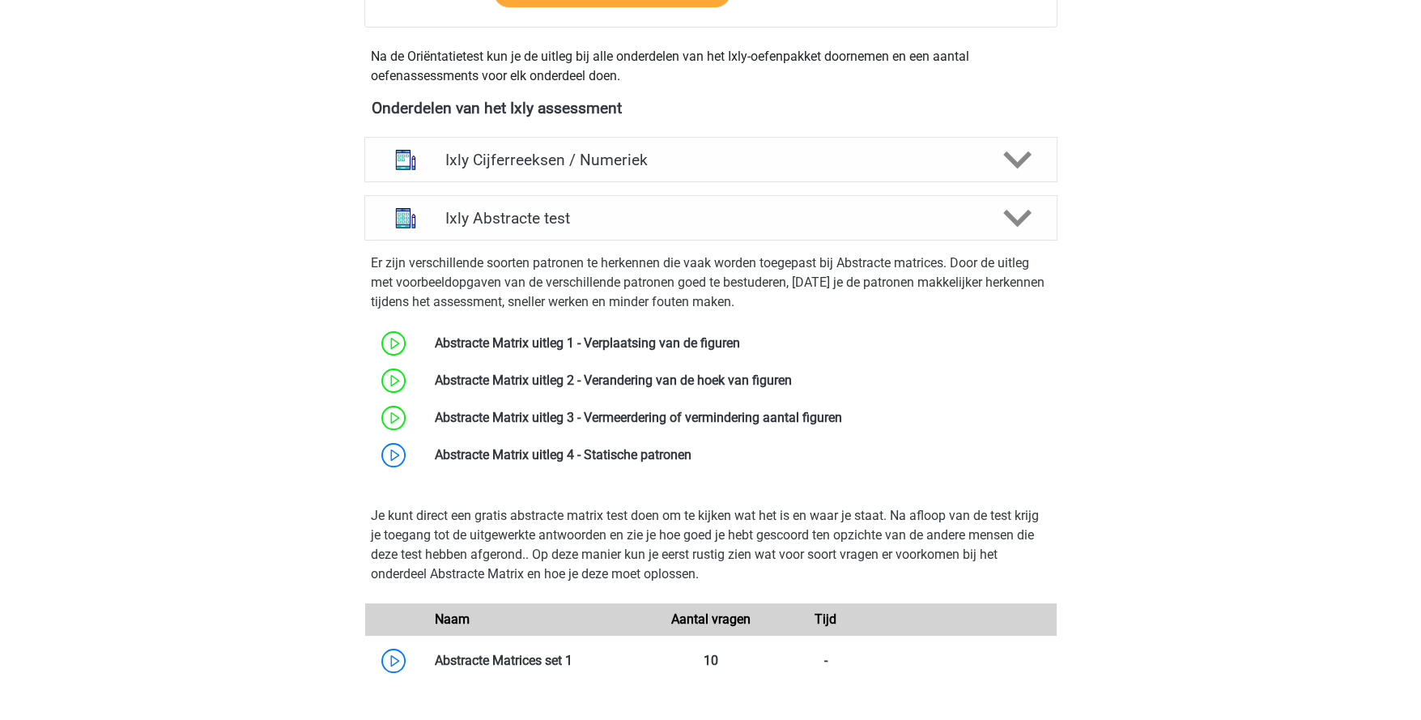
click at [692, 459] on link at bounding box center [692, 454] width 0 height 15
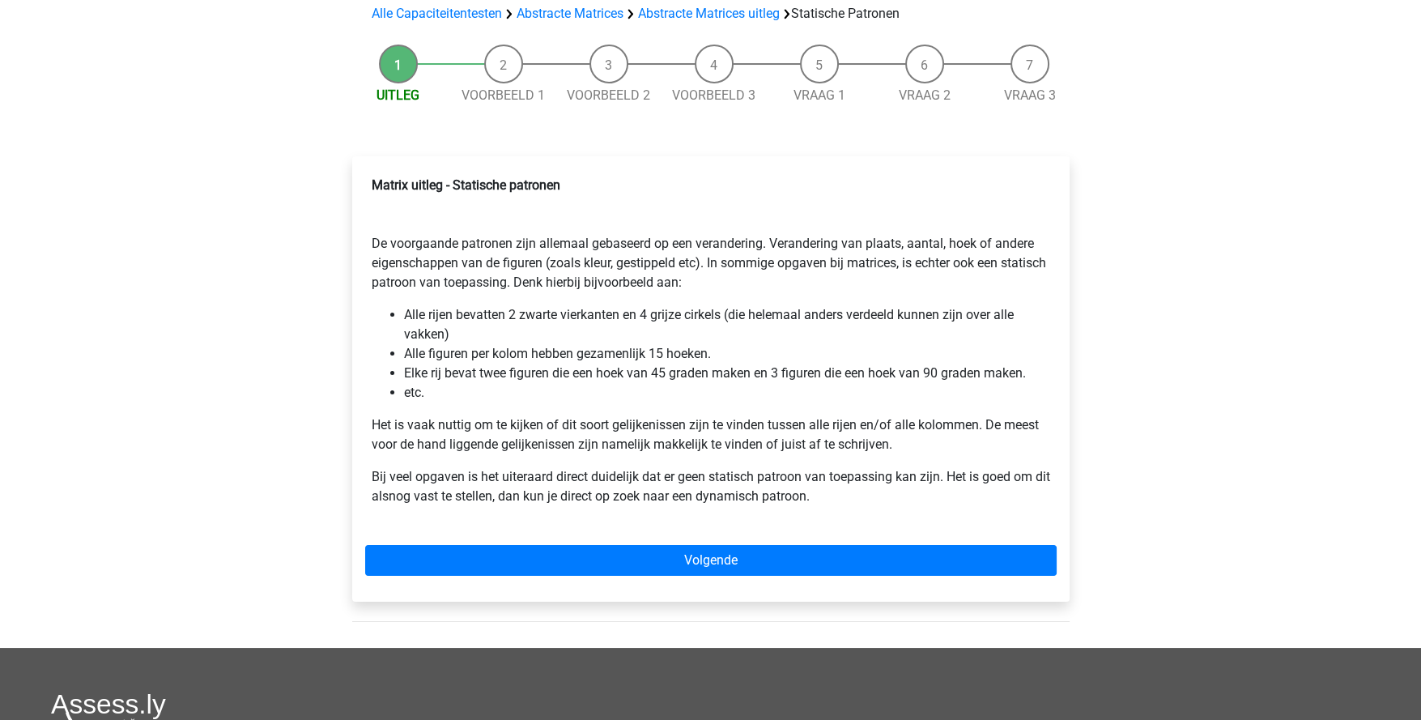
scroll to position [243, 0]
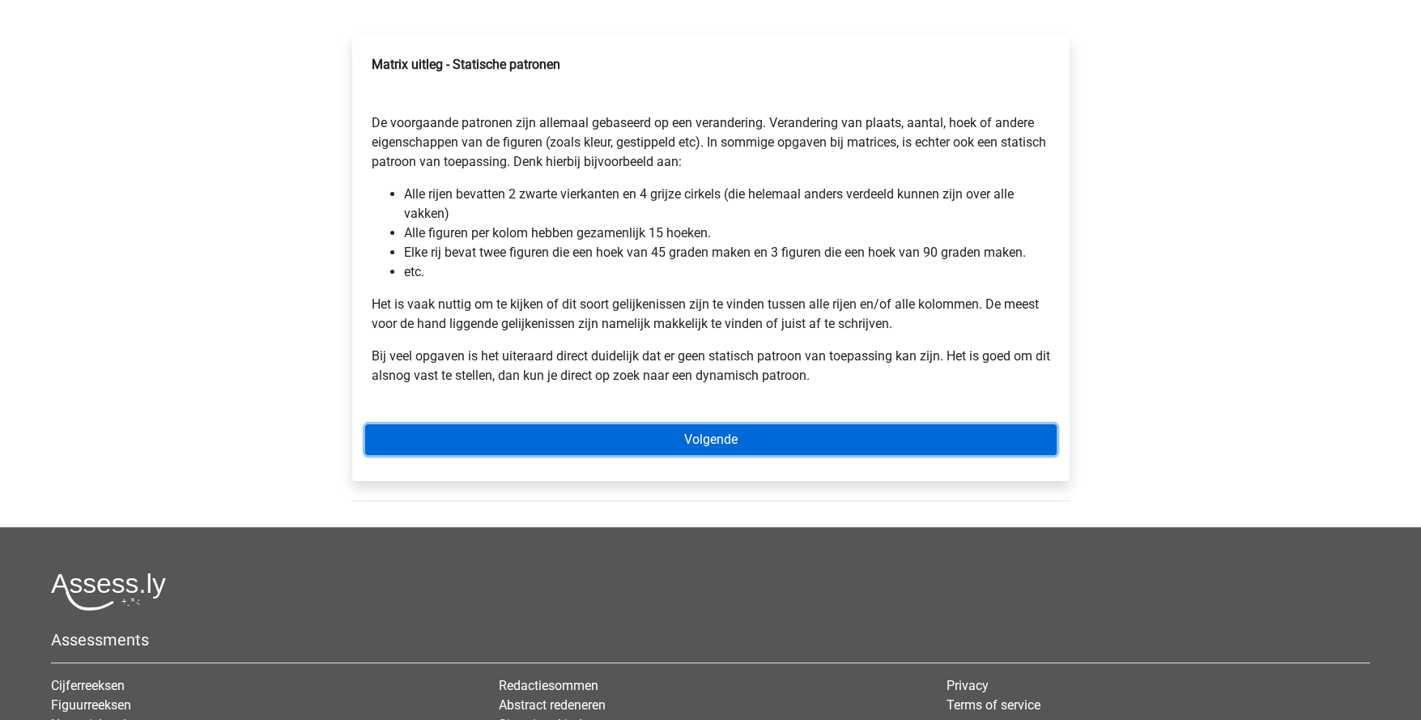
click at [727, 445] on link "Volgende" at bounding box center [711, 439] width 692 height 31
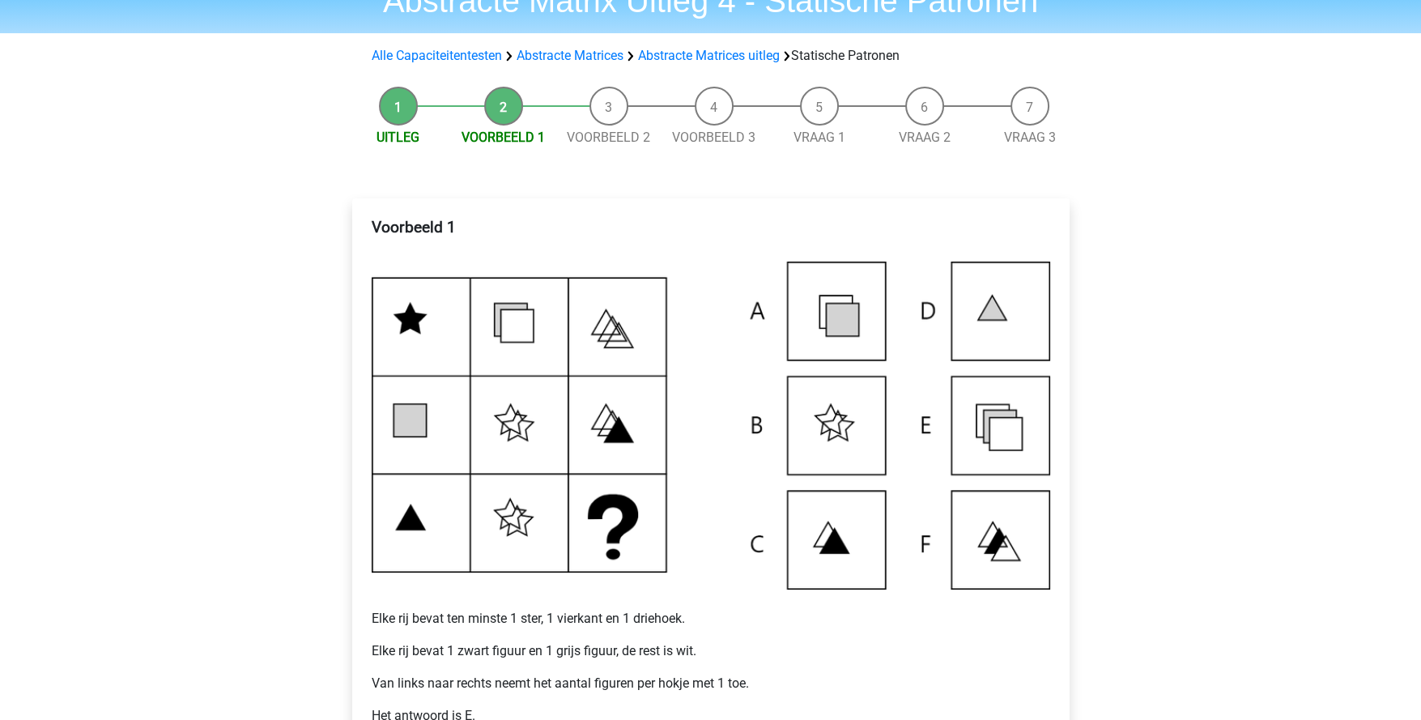
scroll to position [161, 0]
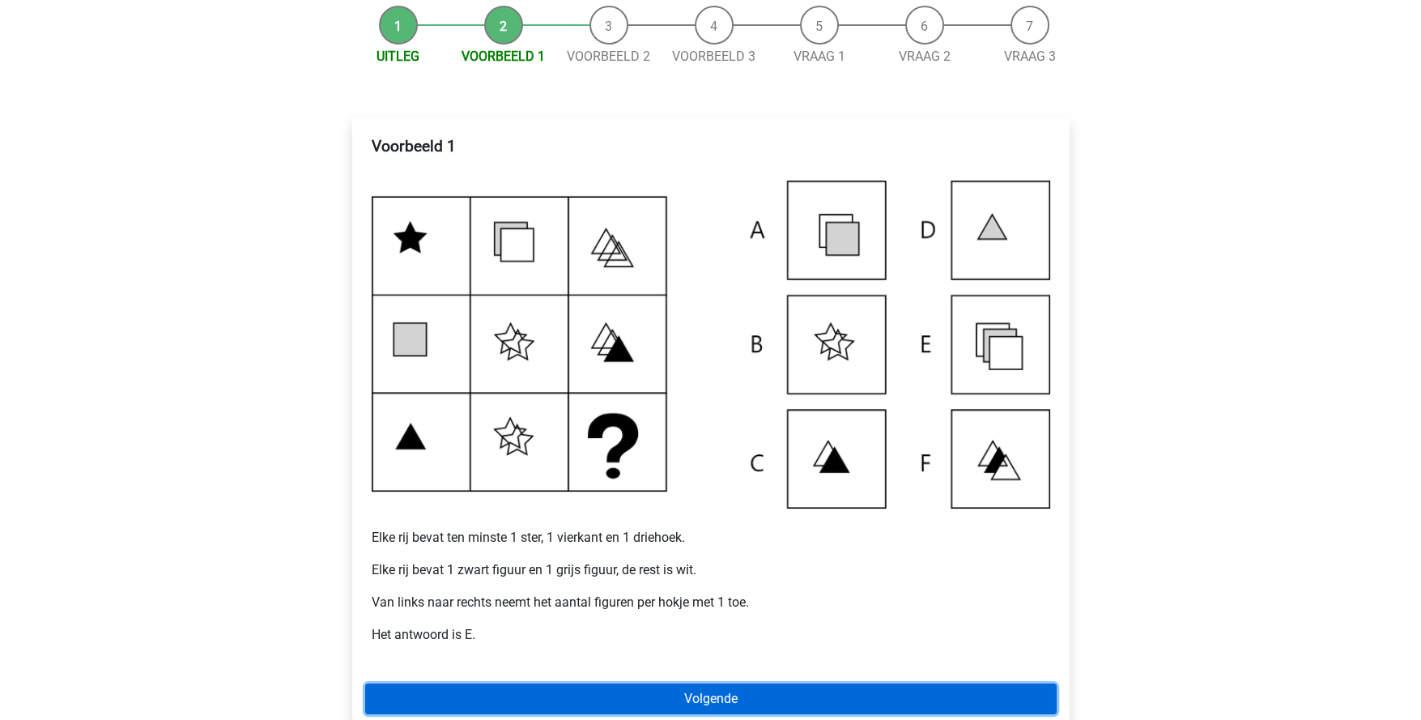
click at [718, 692] on link "Volgende" at bounding box center [711, 698] width 692 height 31
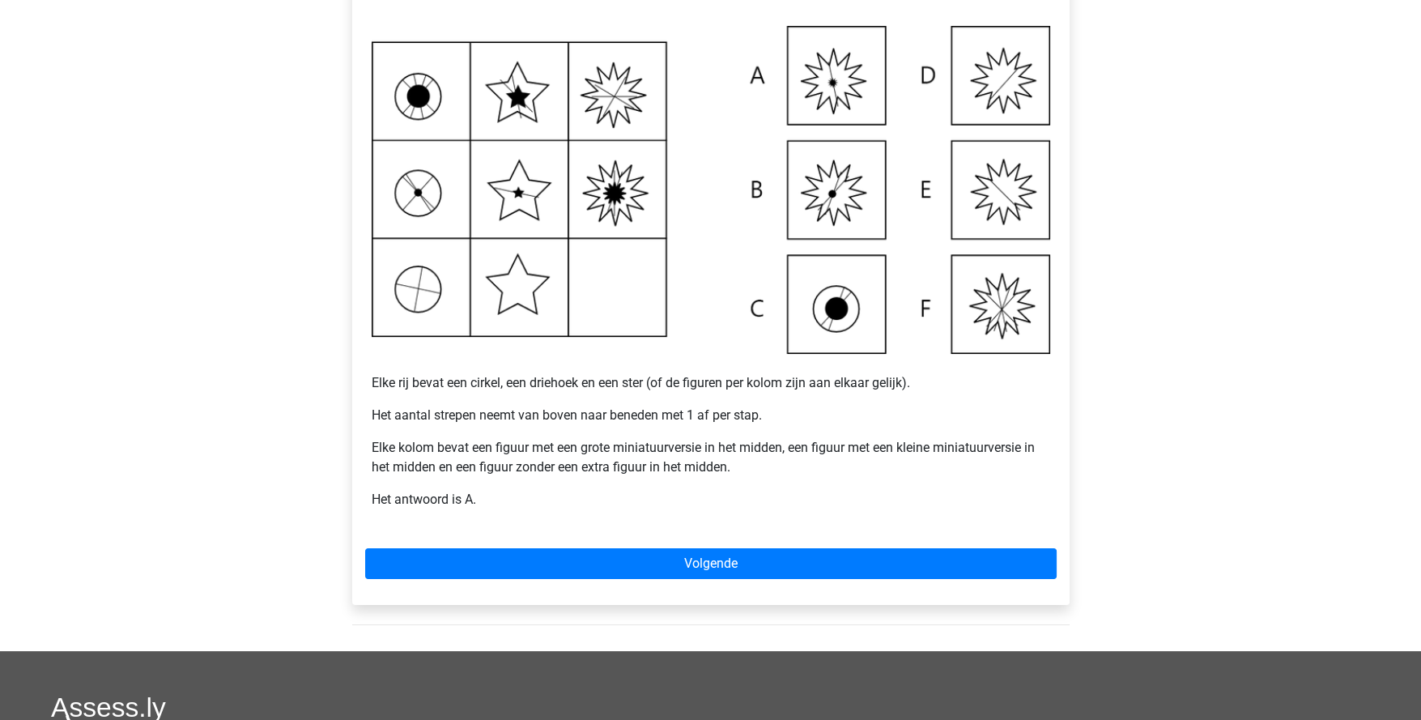
scroll to position [323, 0]
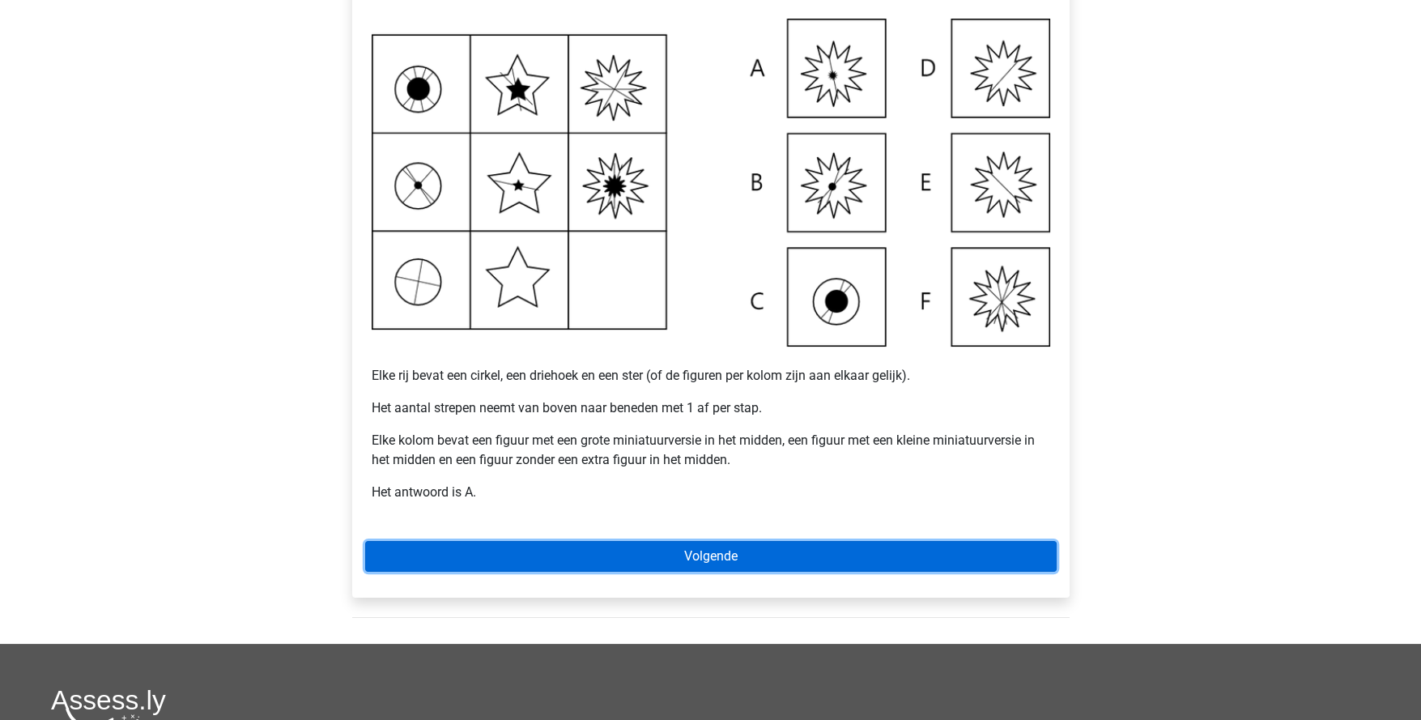
click at [743, 551] on link "Volgende" at bounding box center [711, 556] width 692 height 31
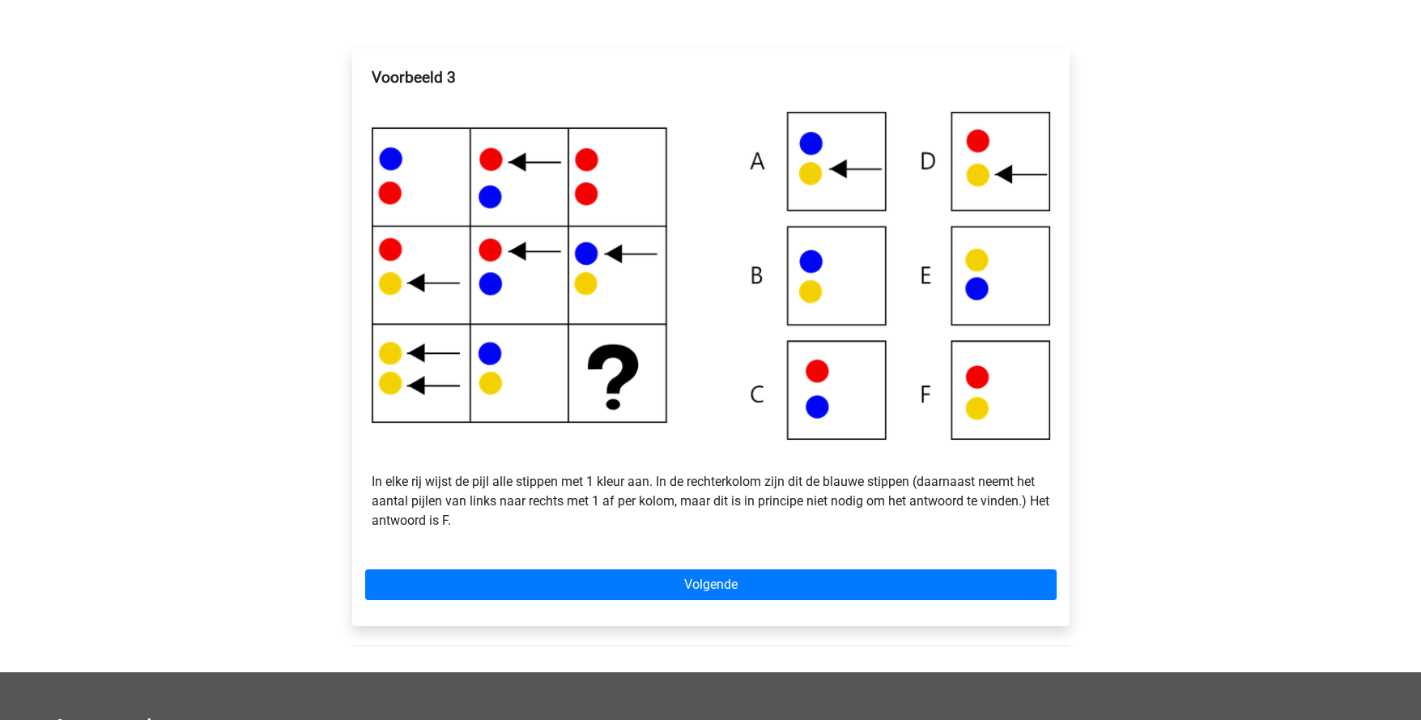
scroll to position [243, 0]
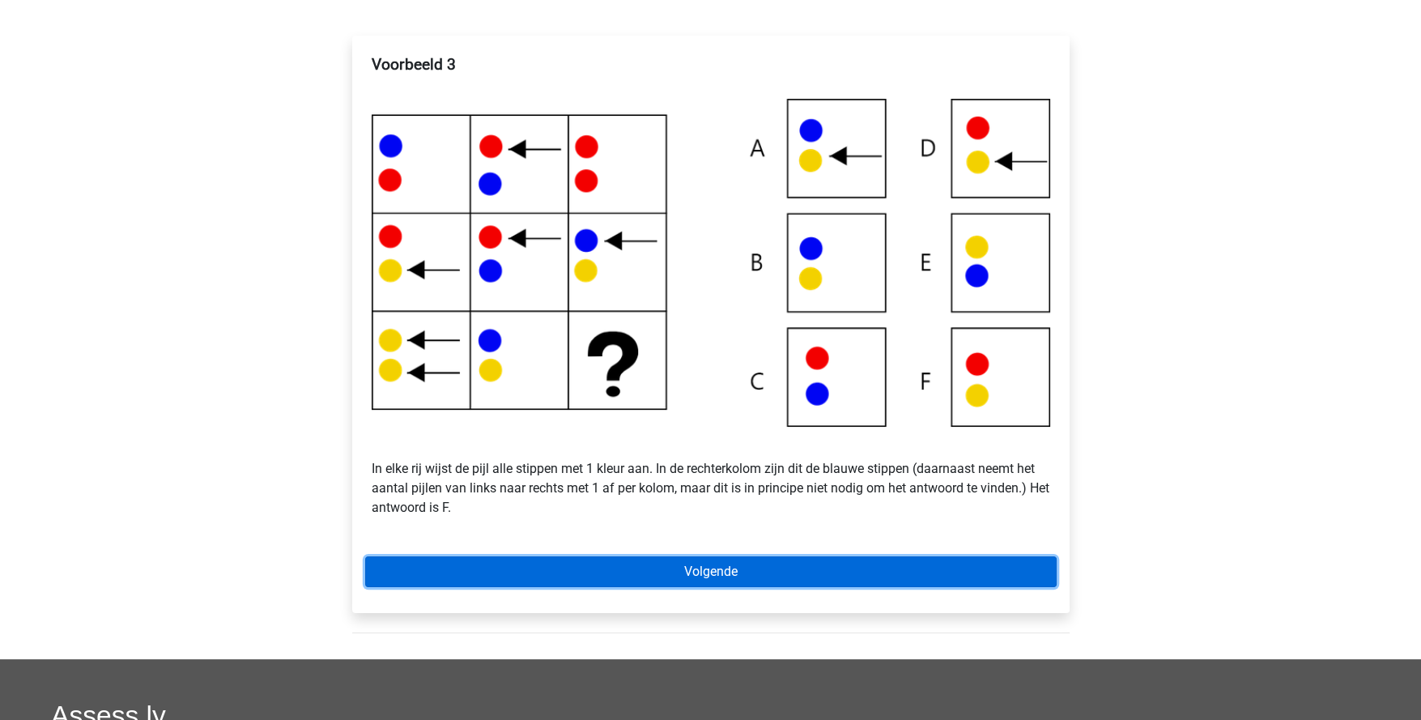
click at [765, 572] on link "Volgende" at bounding box center [711, 571] width 692 height 31
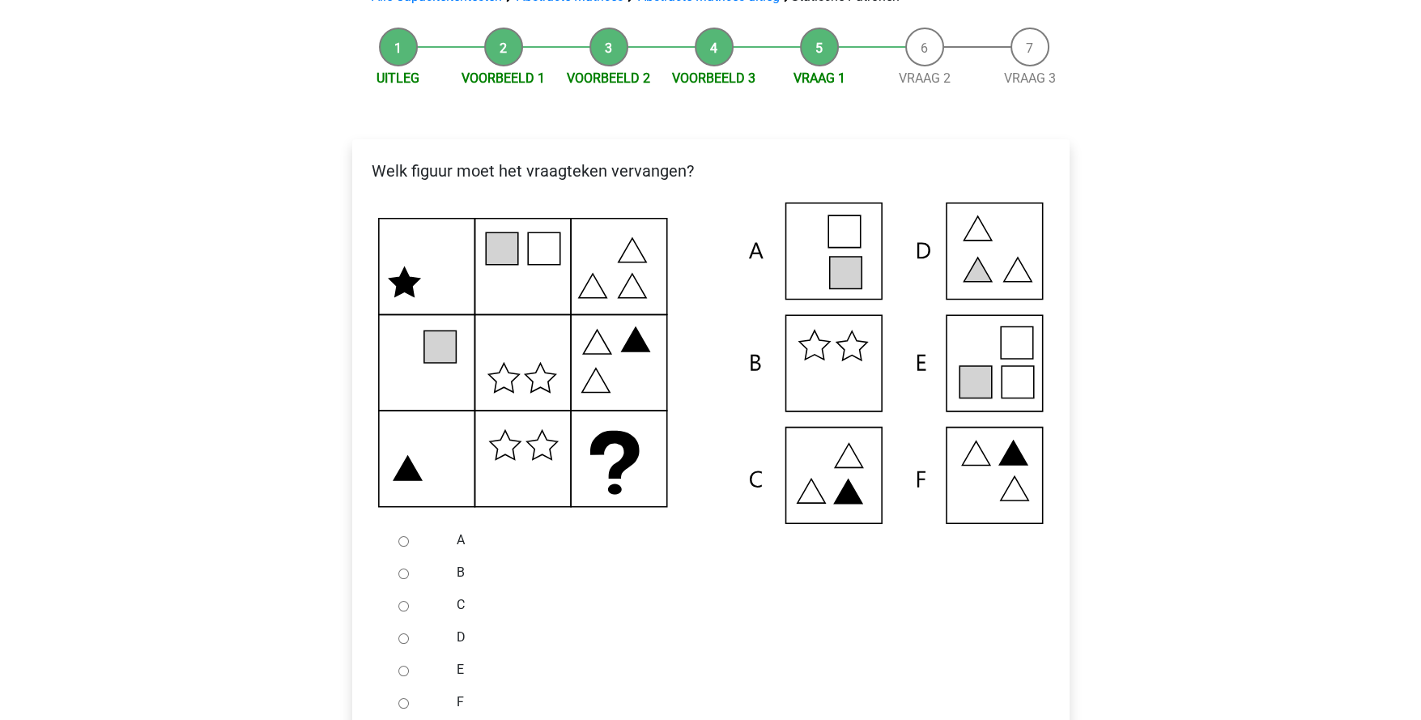
scroll to position [161, 0]
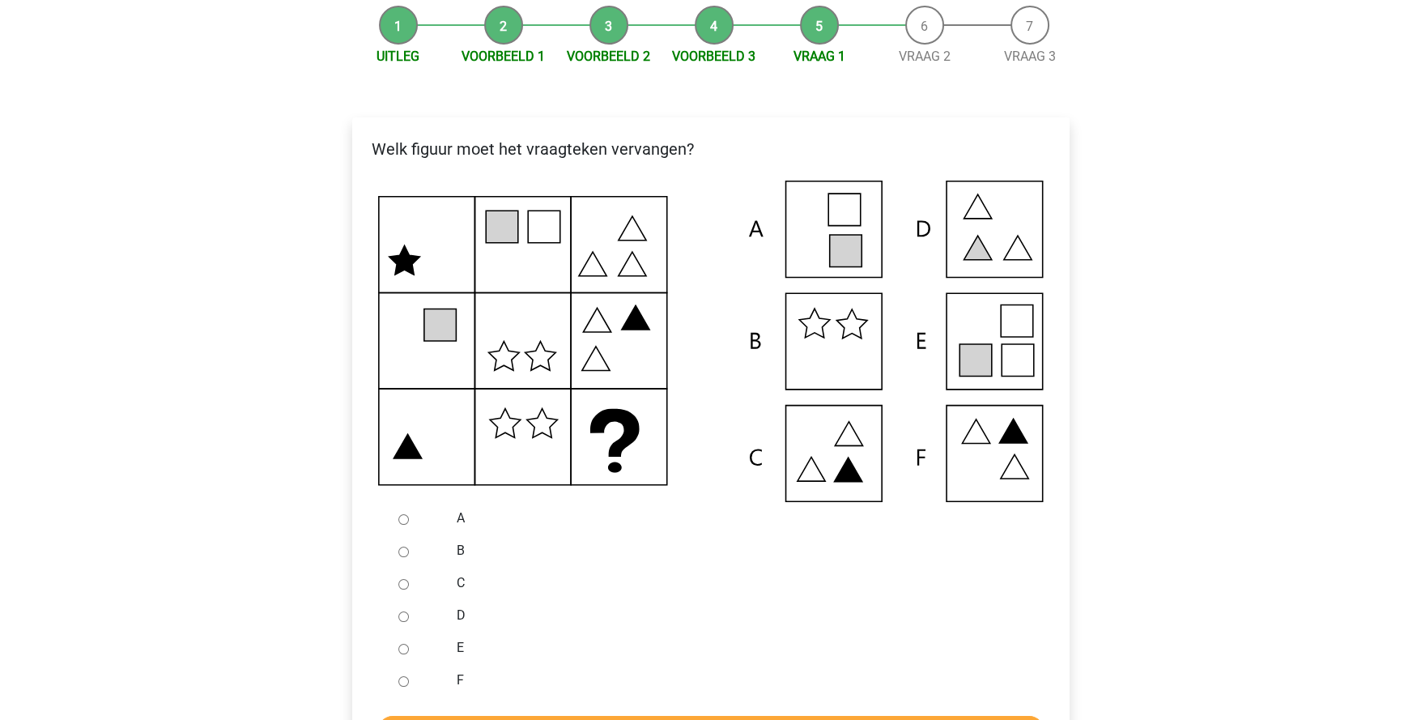
click at [405, 646] on input "E" at bounding box center [403, 649] width 11 height 11
radio input "true"
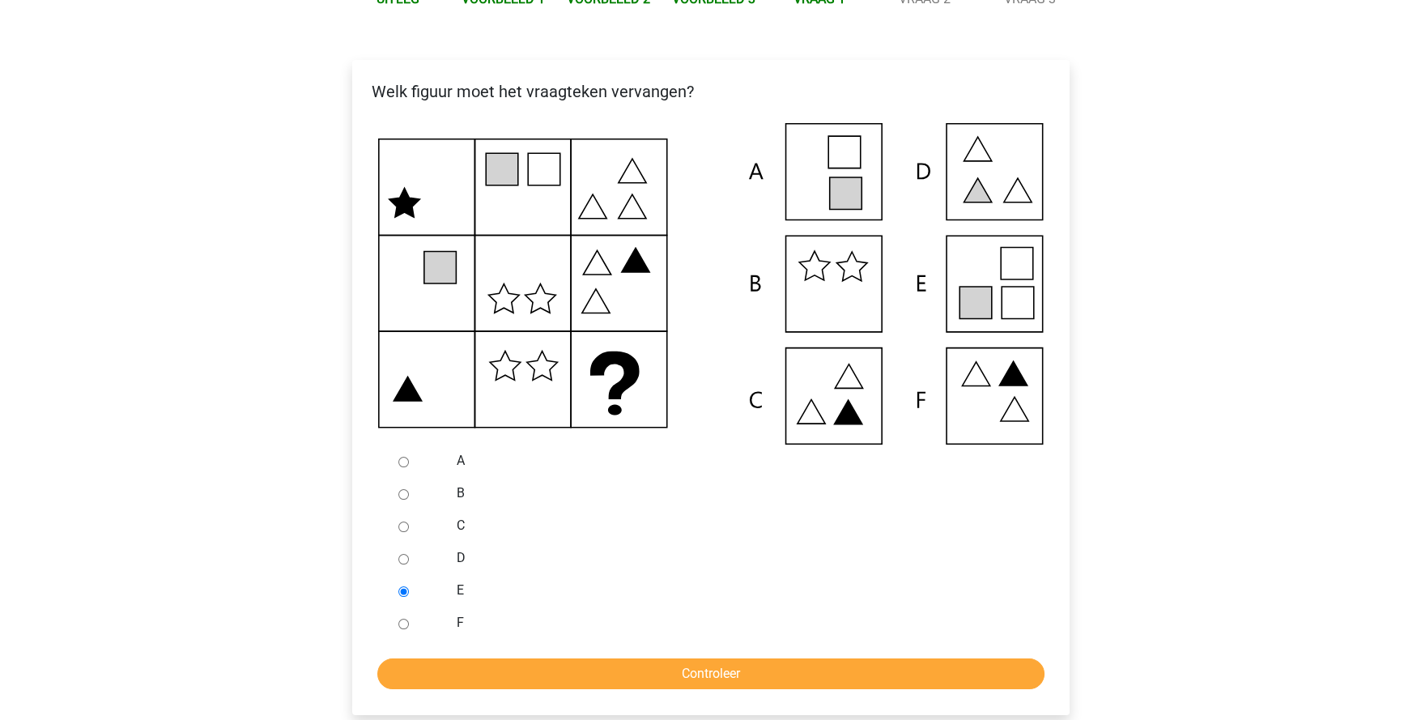
scroll to position [243, 0]
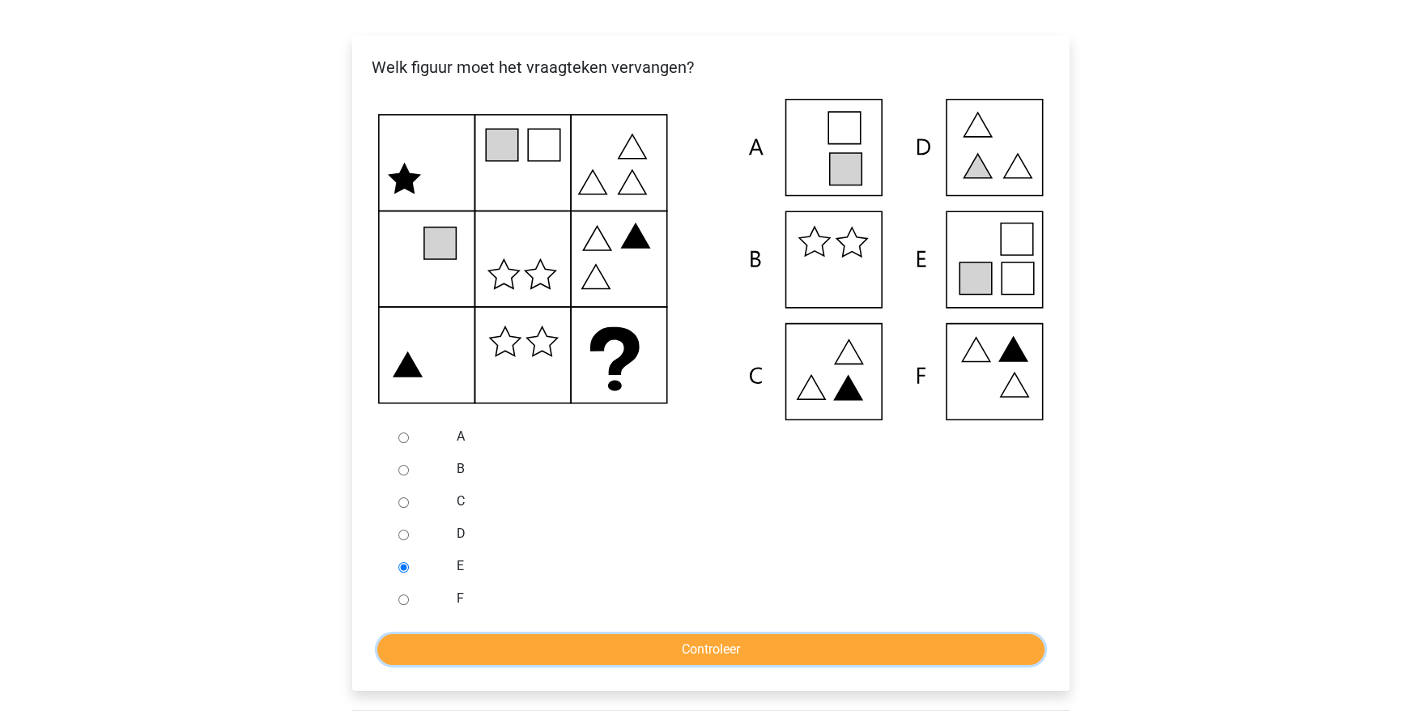
click at [571, 652] on input "Controleer" at bounding box center [710, 649] width 667 height 31
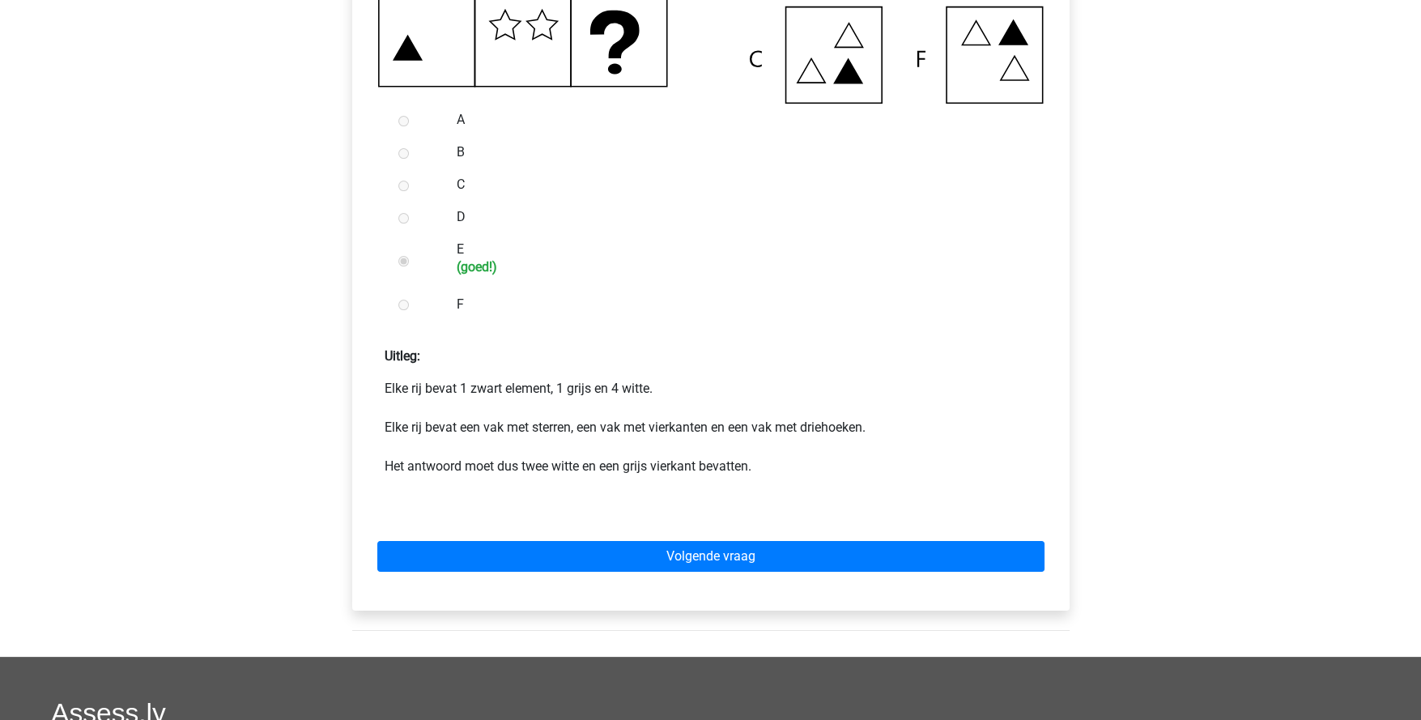
scroll to position [567, 0]
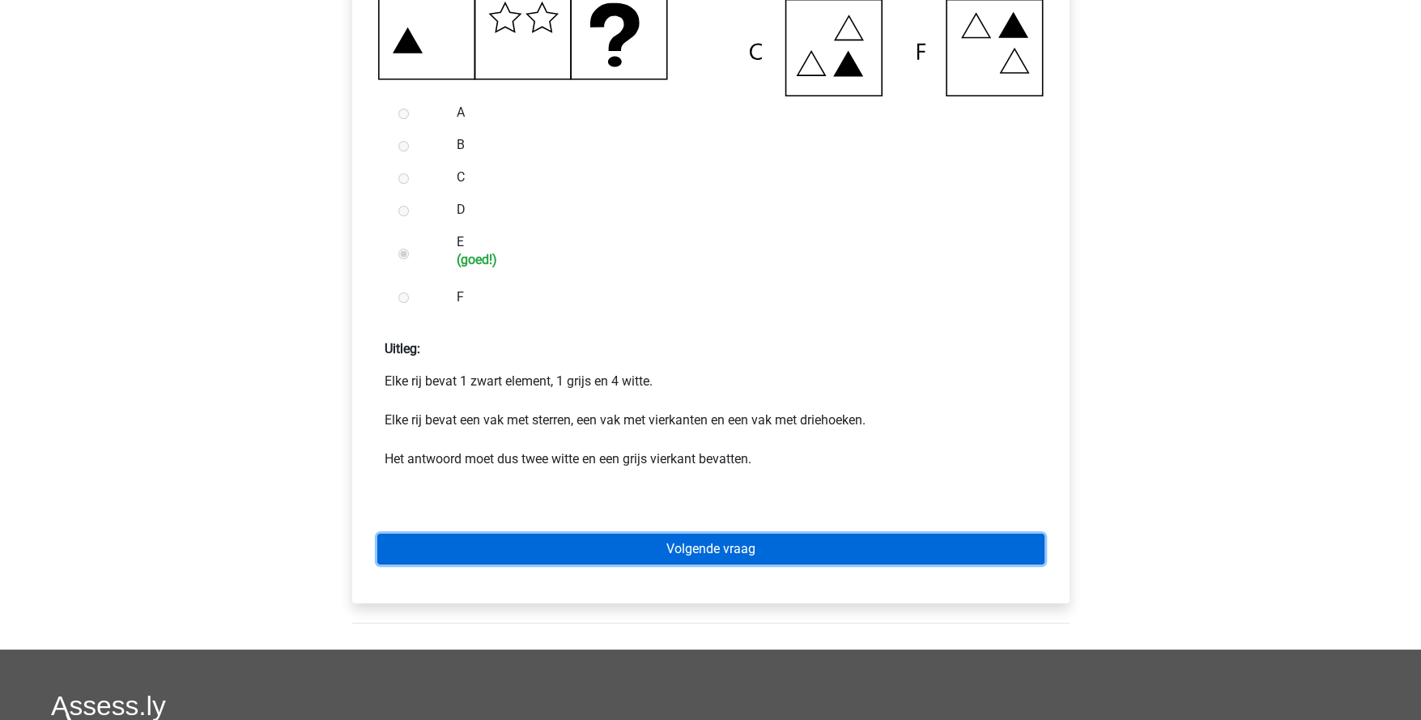
click at [700, 547] on link "Volgende vraag" at bounding box center [710, 549] width 667 height 31
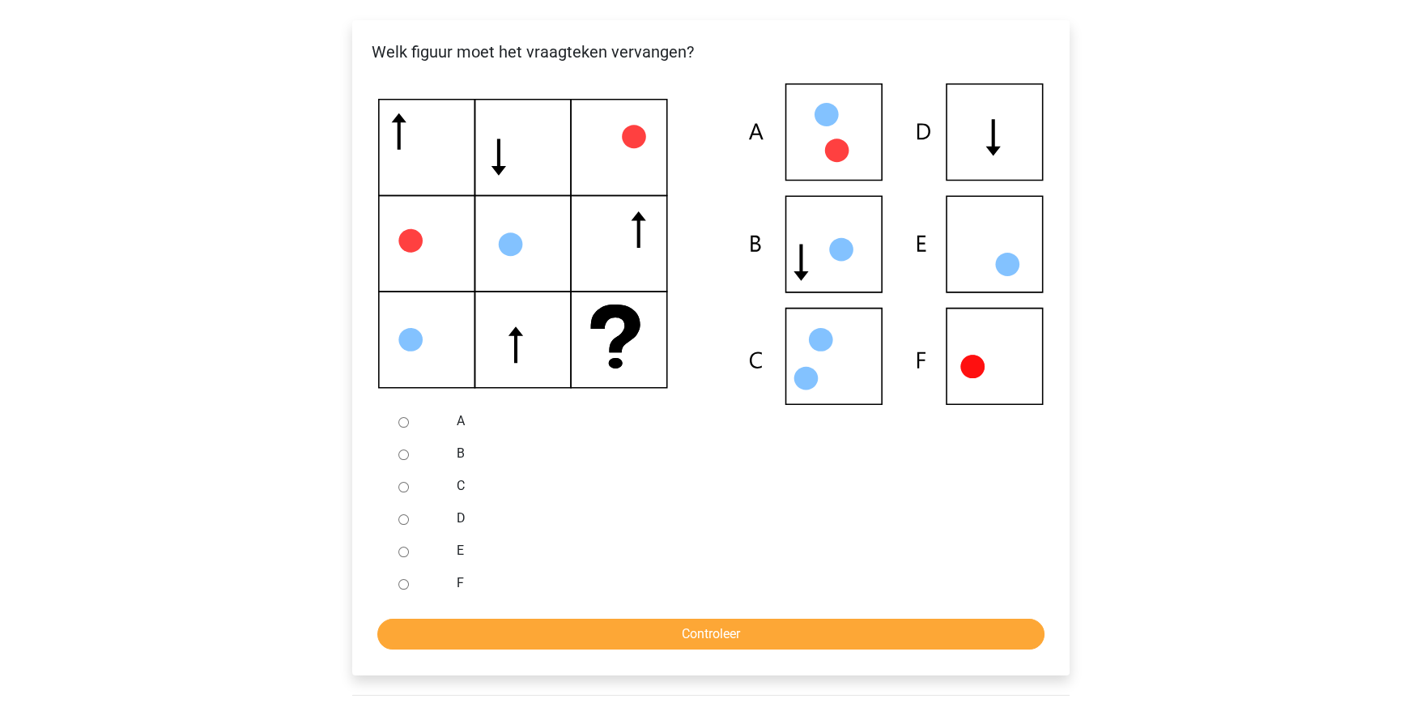
scroll to position [243, 0]
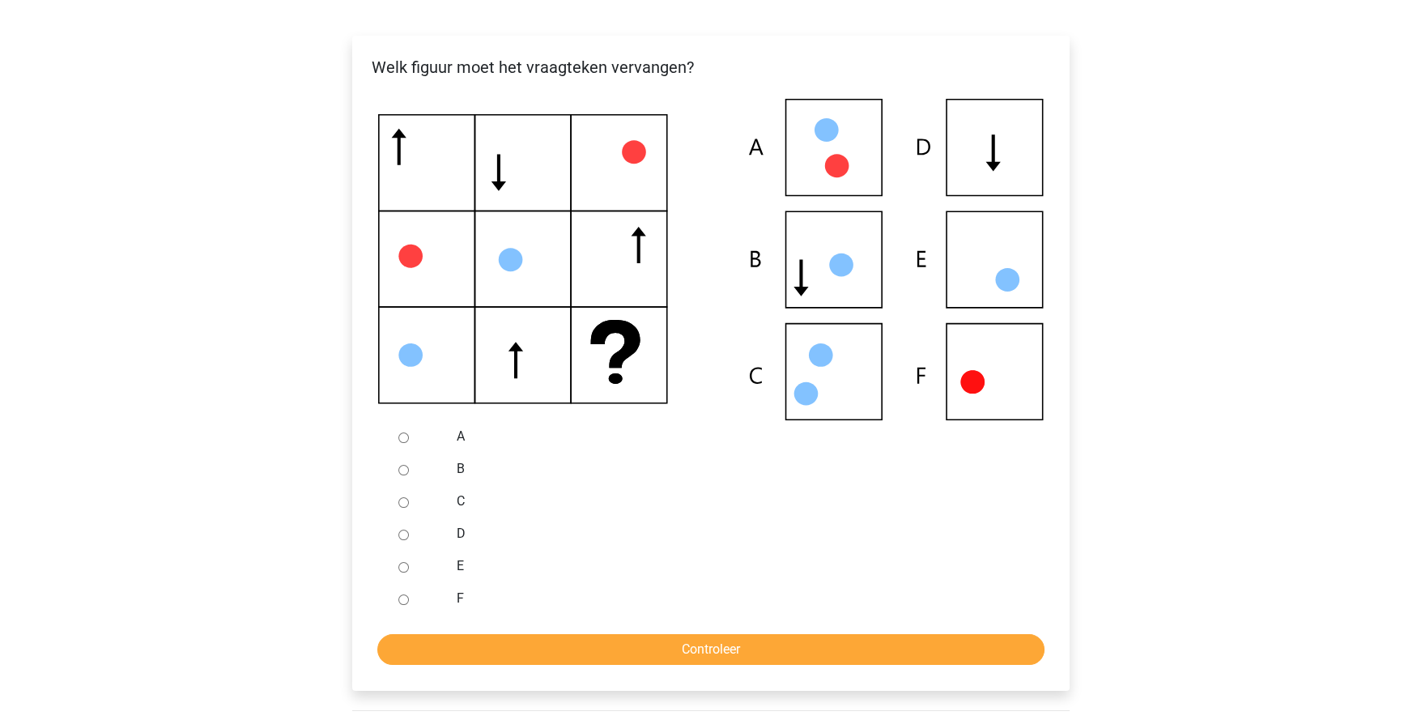
click at [398, 600] on input "F" at bounding box center [403, 599] width 11 height 11
radio input "true"
click at [554, 641] on input "Controleer" at bounding box center [710, 649] width 667 height 31
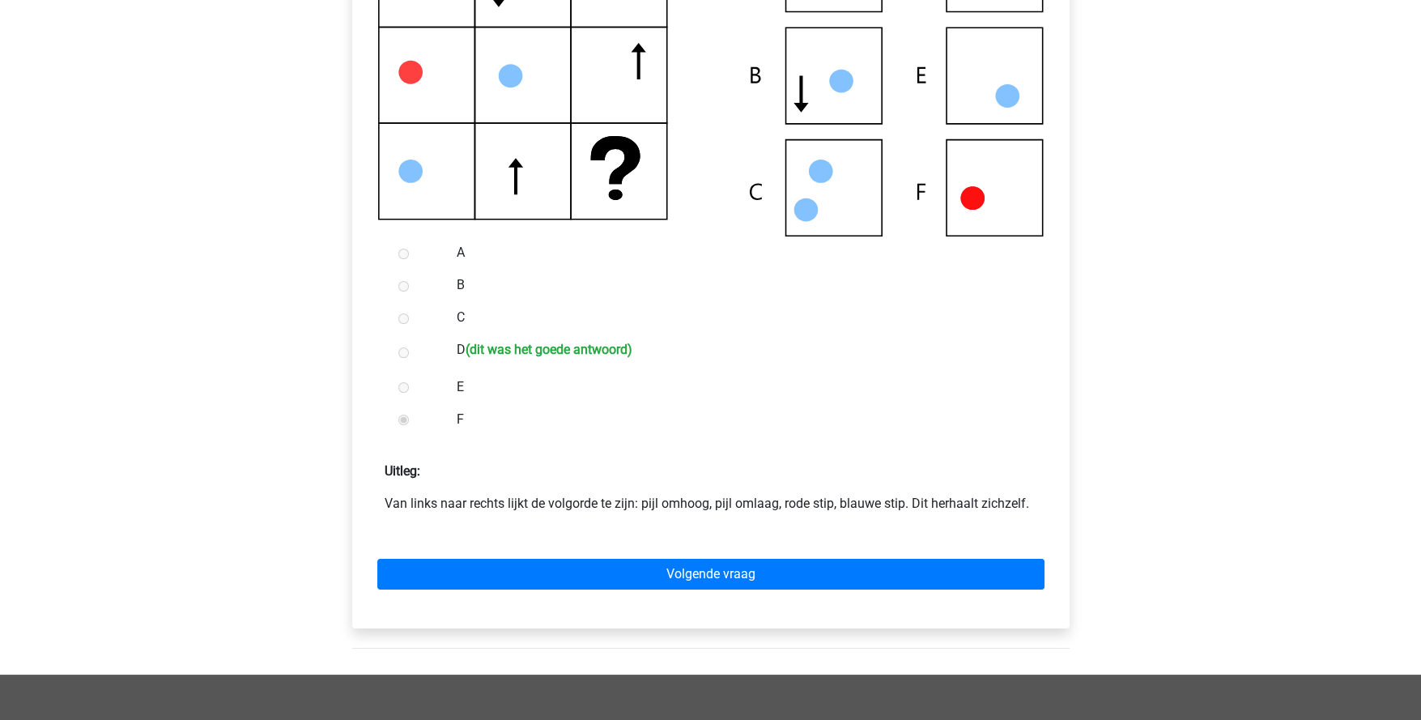
scroll to position [486, 0]
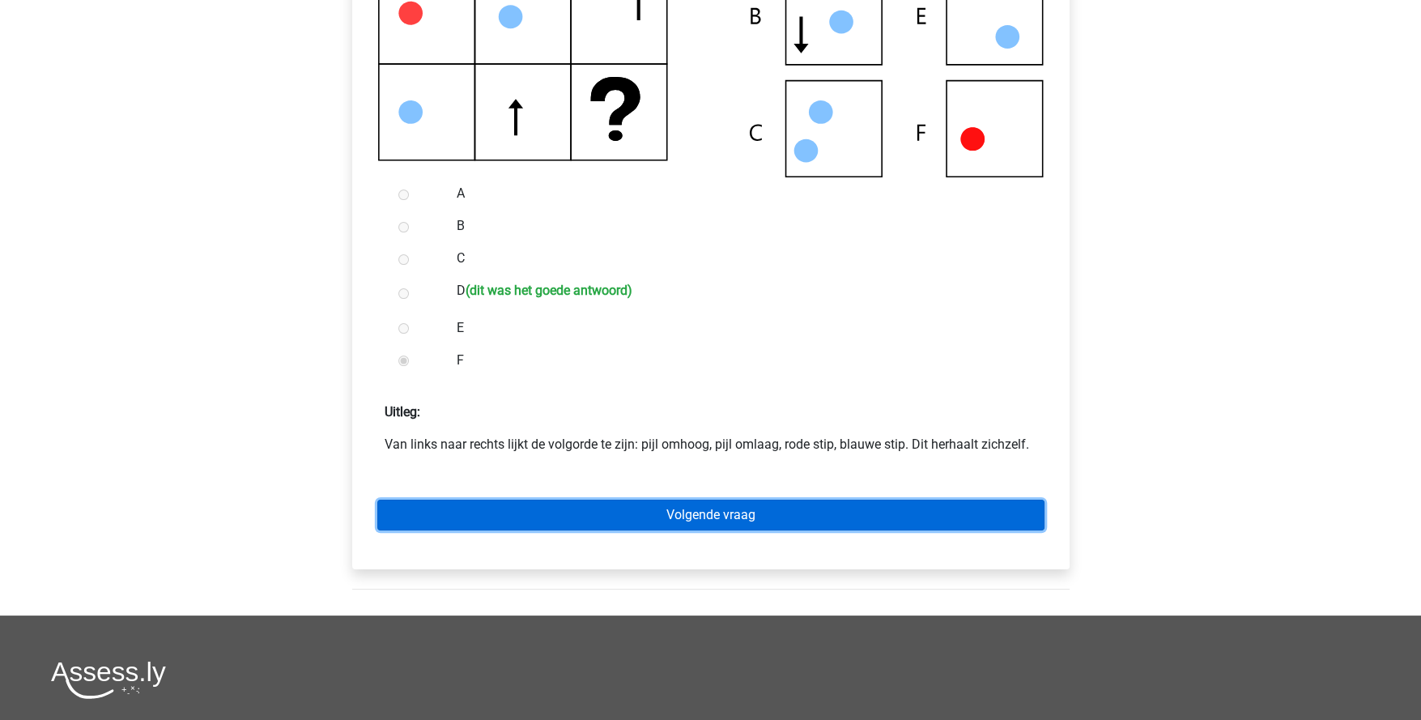
click at [771, 523] on link "Volgende vraag" at bounding box center [710, 515] width 667 height 31
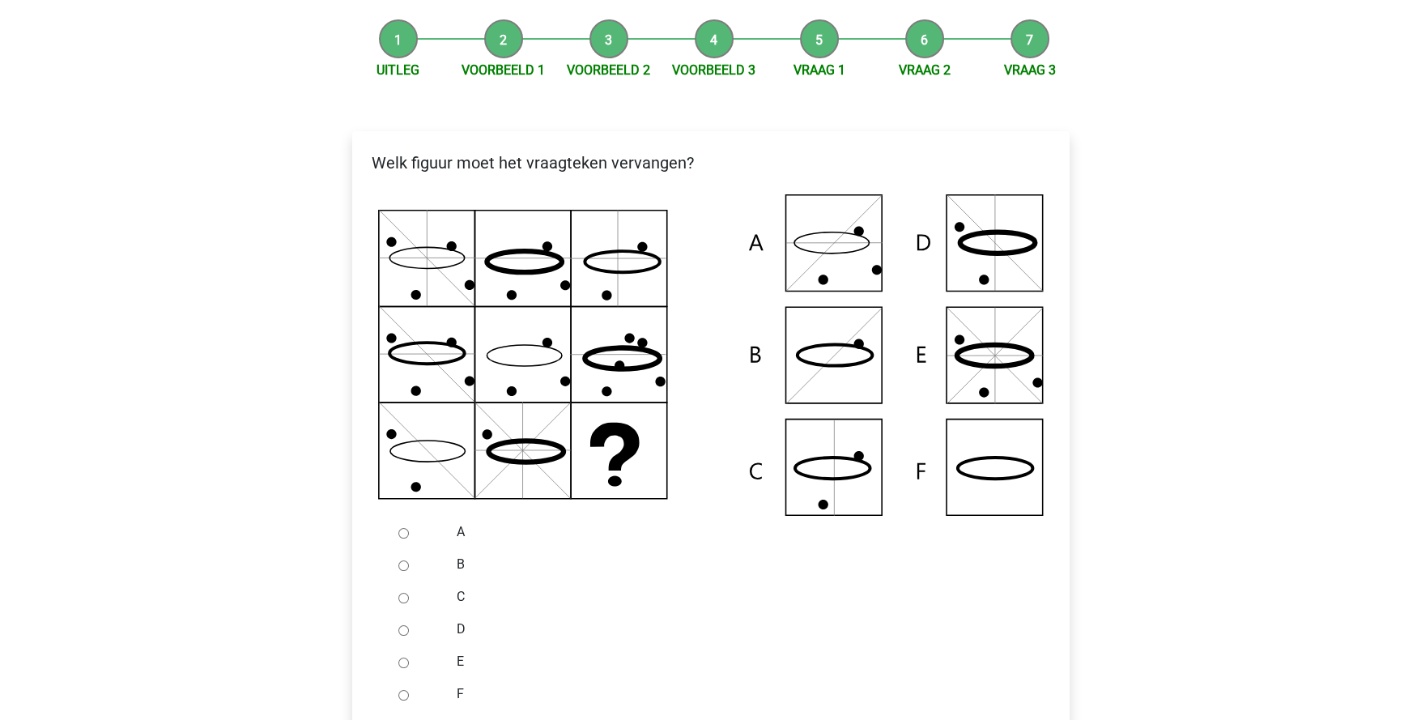
scroll to position [243, 0]
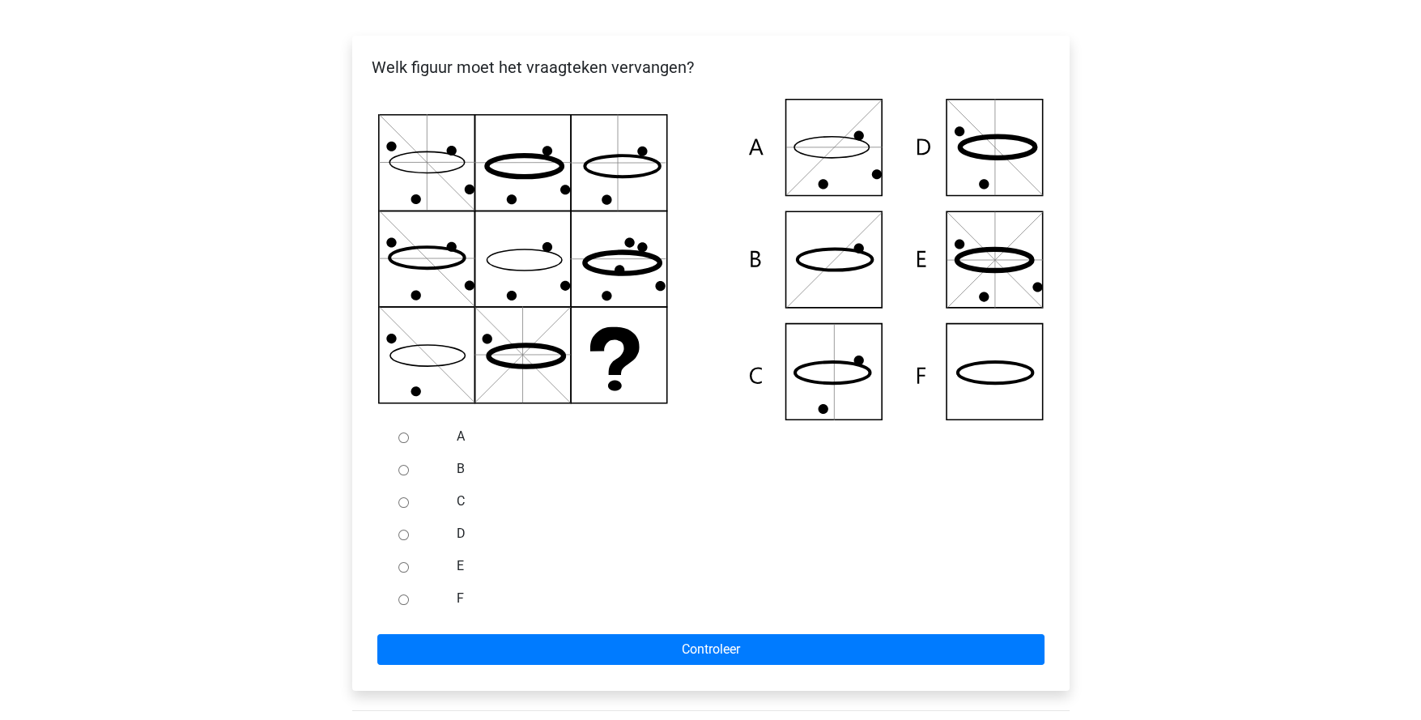
click at [403, 602] on input "F" at bounding box center [403, 599] width 11 height 11
radio input "true"
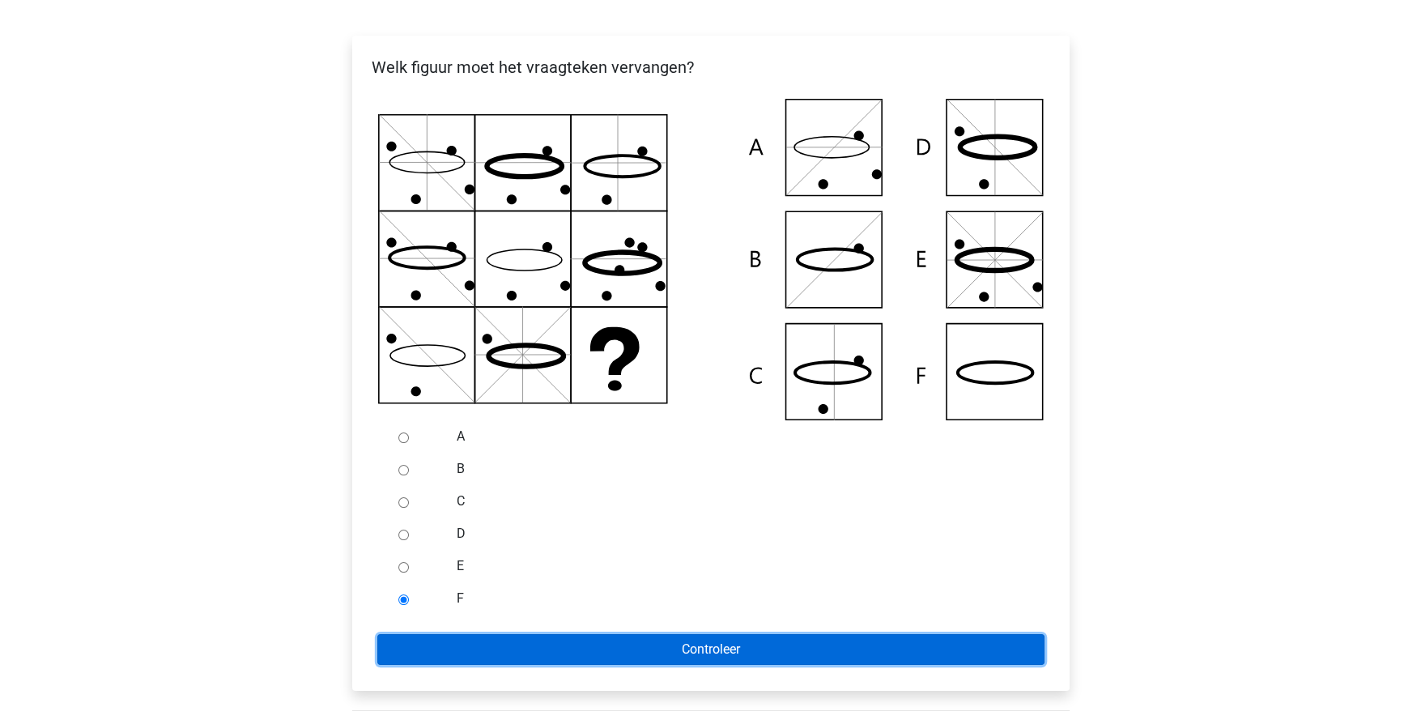
click at [503, 647] on input "Controleer" at bounding box center [710, 649] width 667 height 31
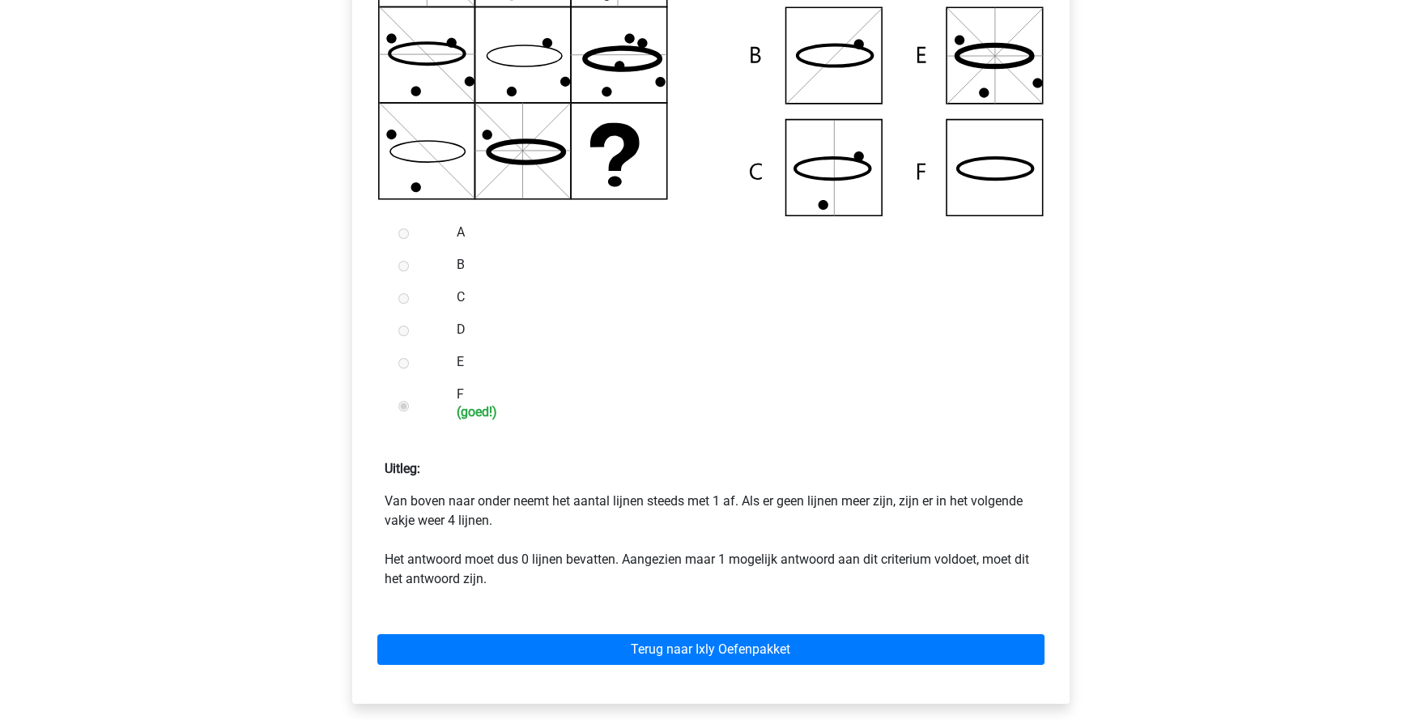
scroll to position [567, 0]
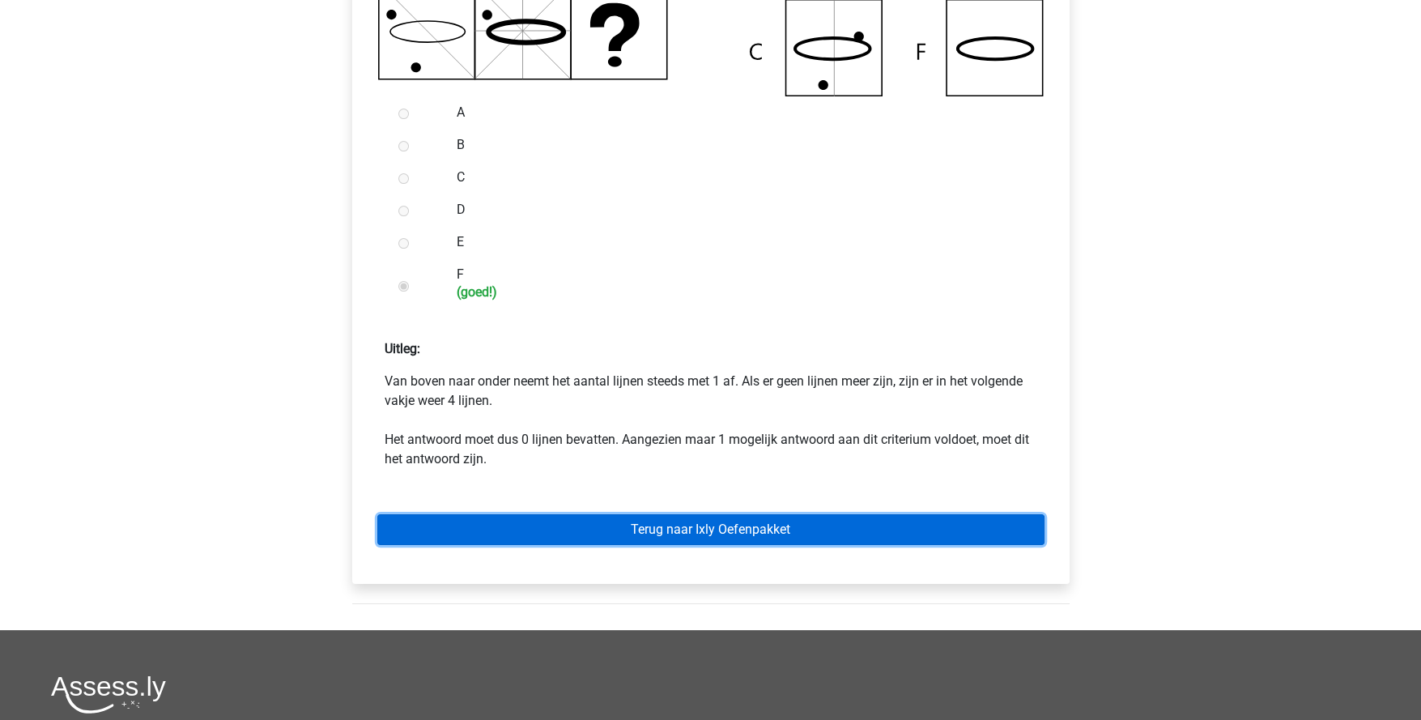
click at [769, 537] on link "Terug naar Ixly Oefenpakket" at bounding box center [710, 529] width 667 height 31
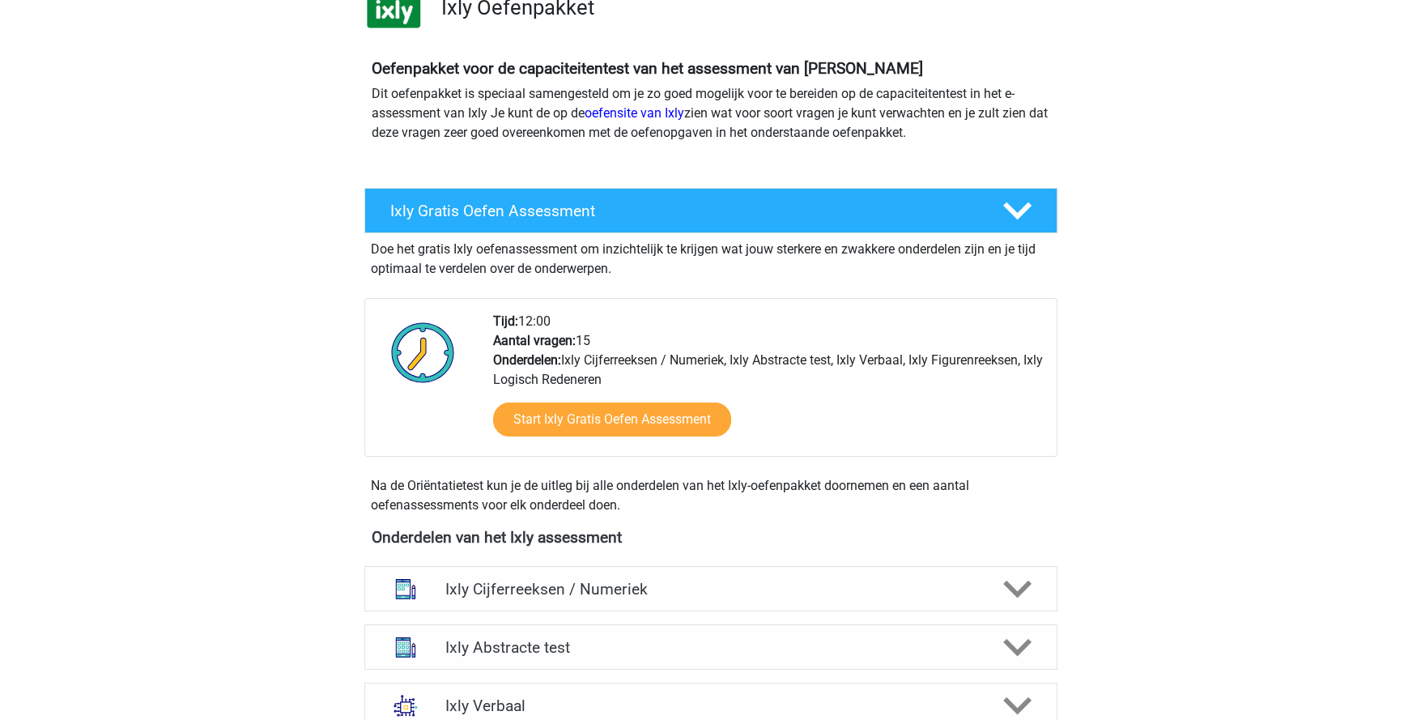
scroll to position [243, 0]
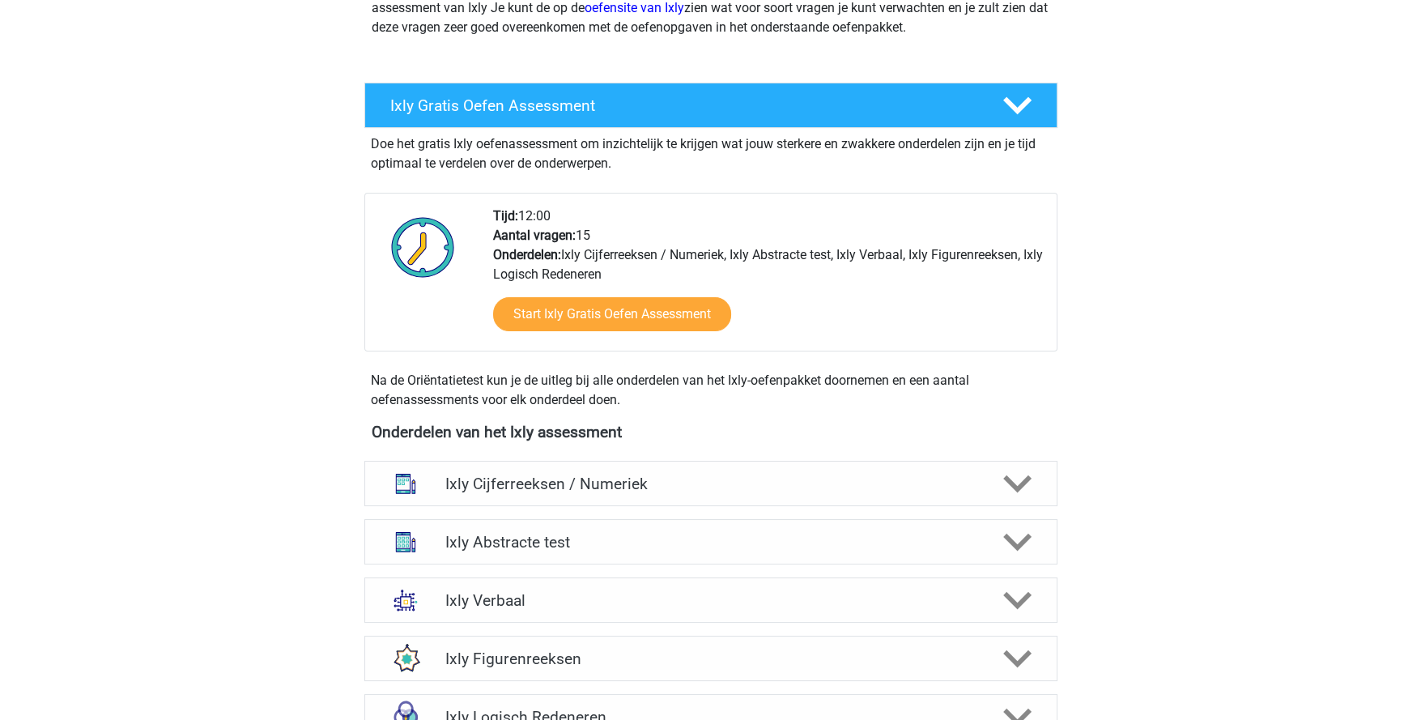
click at [1028, 534] on polygon at bounding box center [1017, 543] width 28 height 18
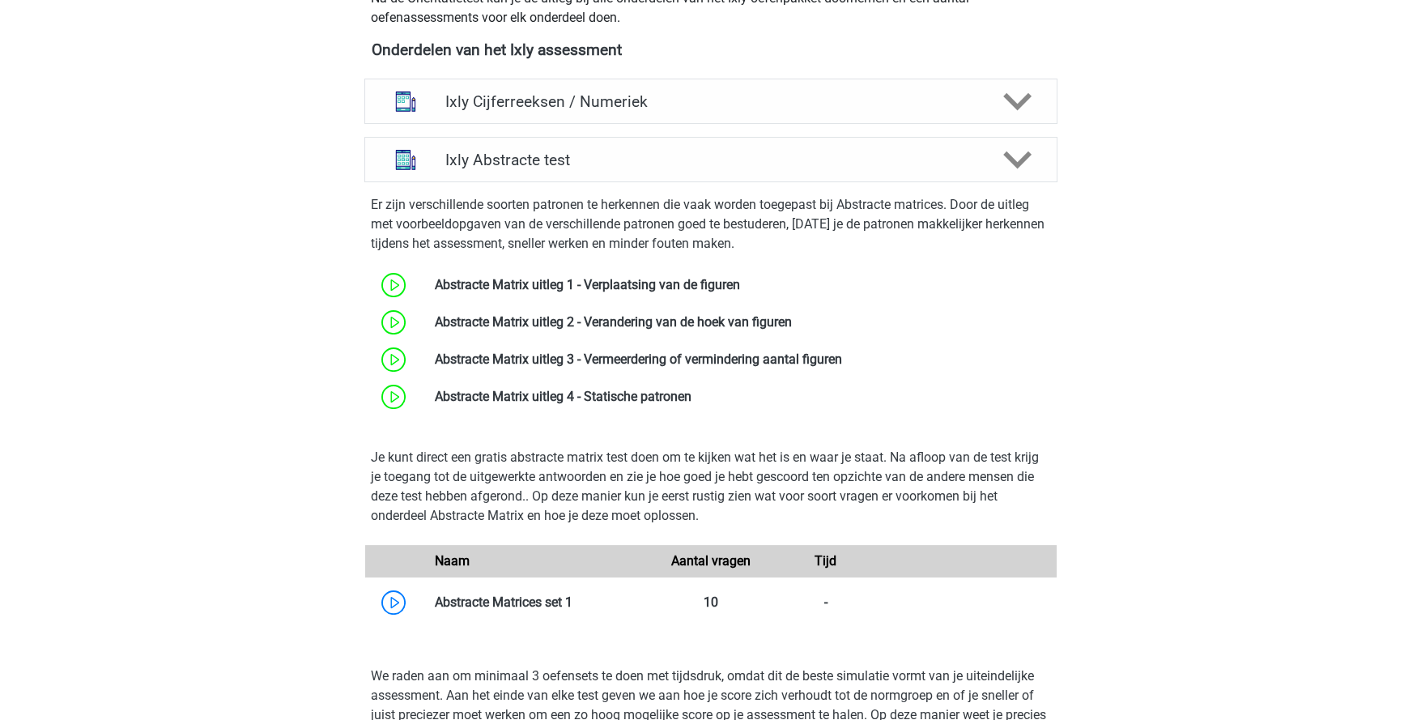
scroll to position [647, 0]
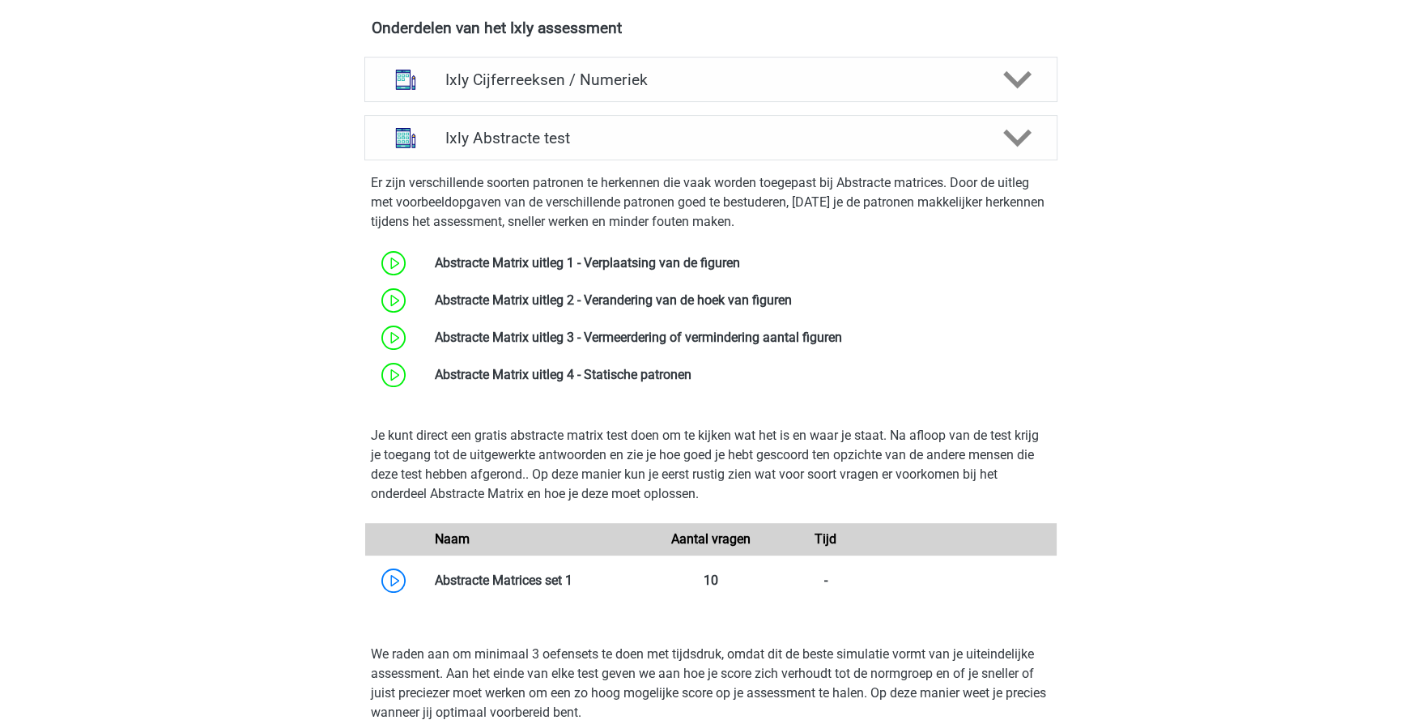
click at [573, 581] on link at bounding box center [573, 580] width 0 height 15
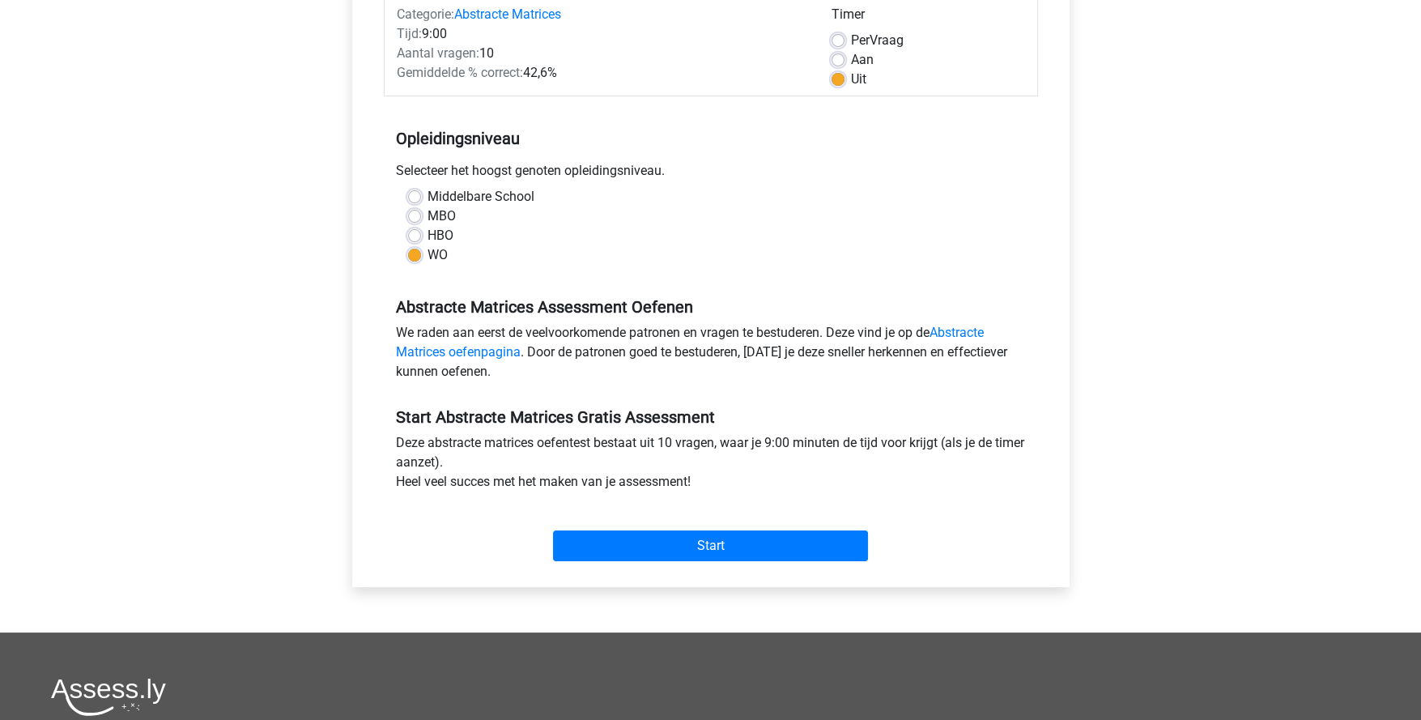
scroll to position [243, 0]
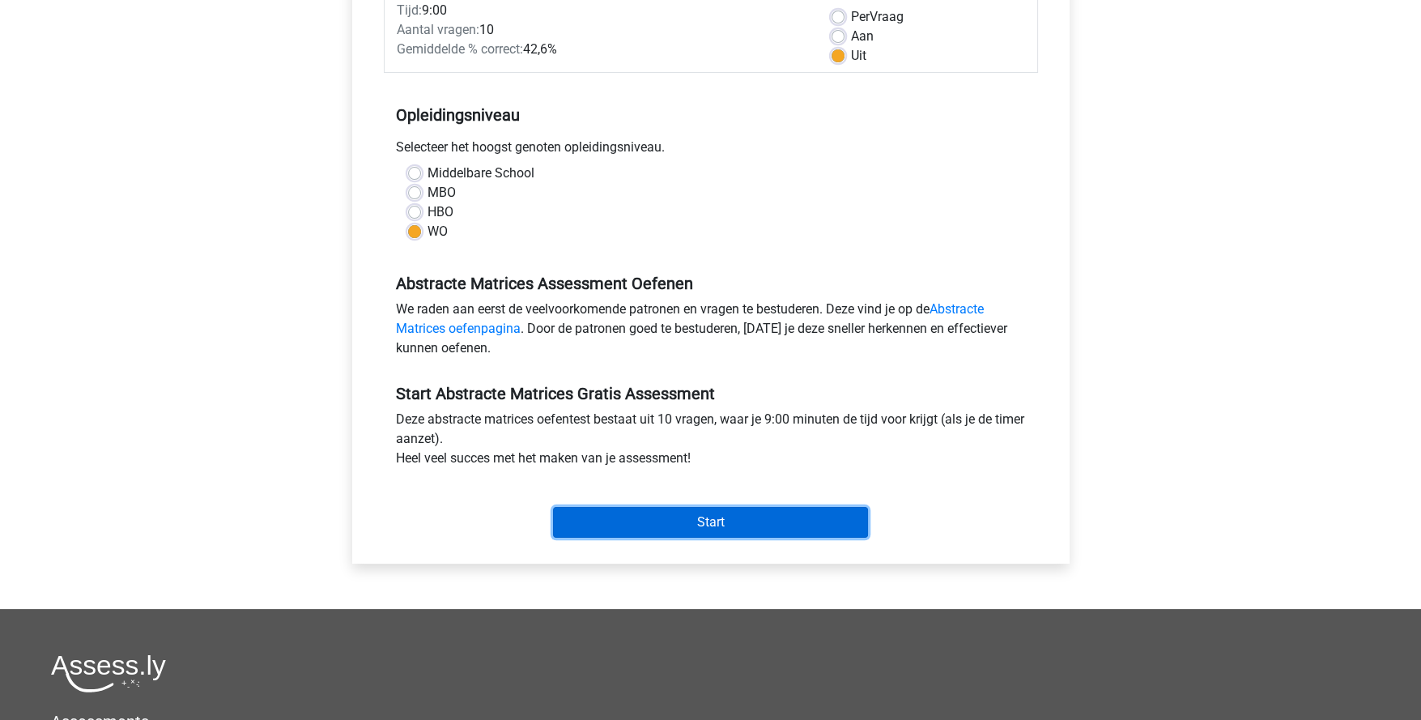
click at [778, 525] on input "Start" at bounding box center [710, 522] width 315 height 31
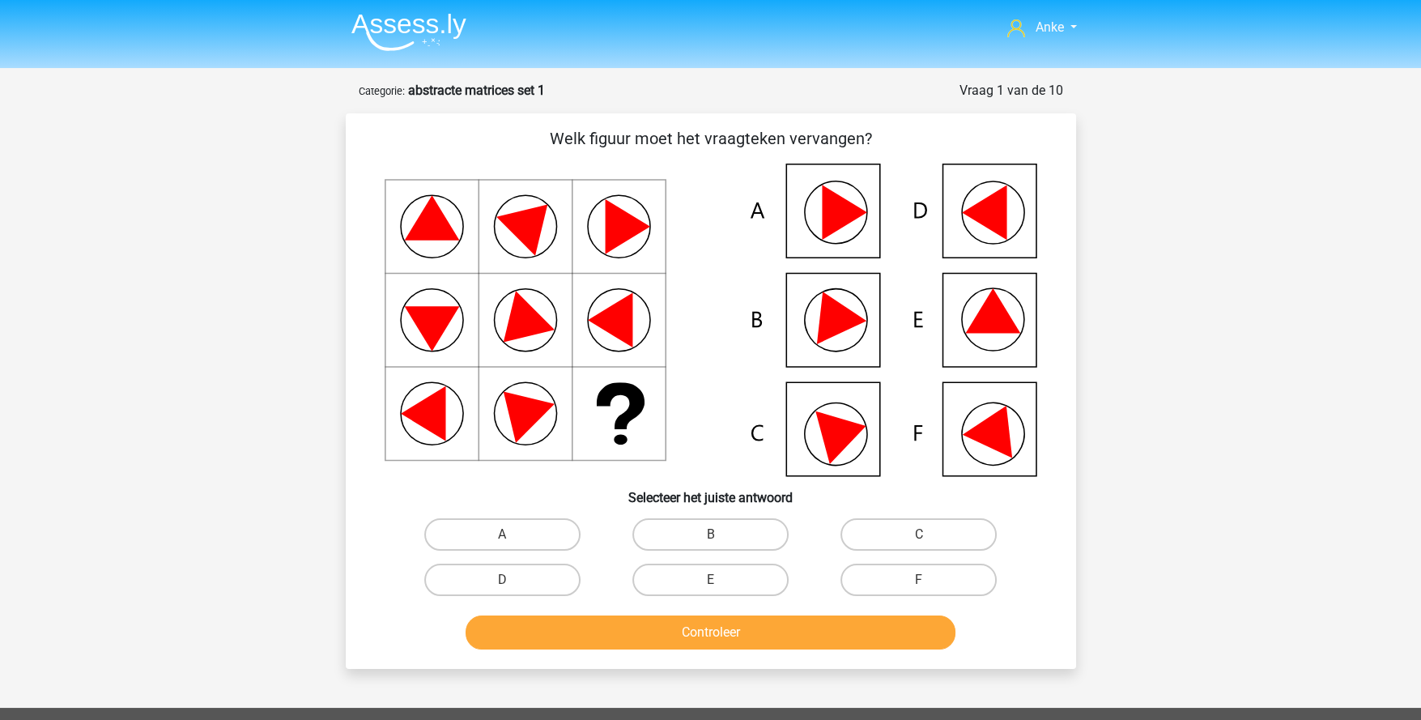
drag, startPoint x: 709, startPoint y: 584, endPoint x: 723, endPoint y: 600, distance: 21.3
click at [709, 584] on label "E" at bounding box center [710, 580] width 156 height 32
click at [710, 584] on input "E" at bounding box center [715, 585] width 11 height 11
radio input "true"
click at [740, 638] on button "Controleer" at bounding box center [711, 632] width 490 height 34
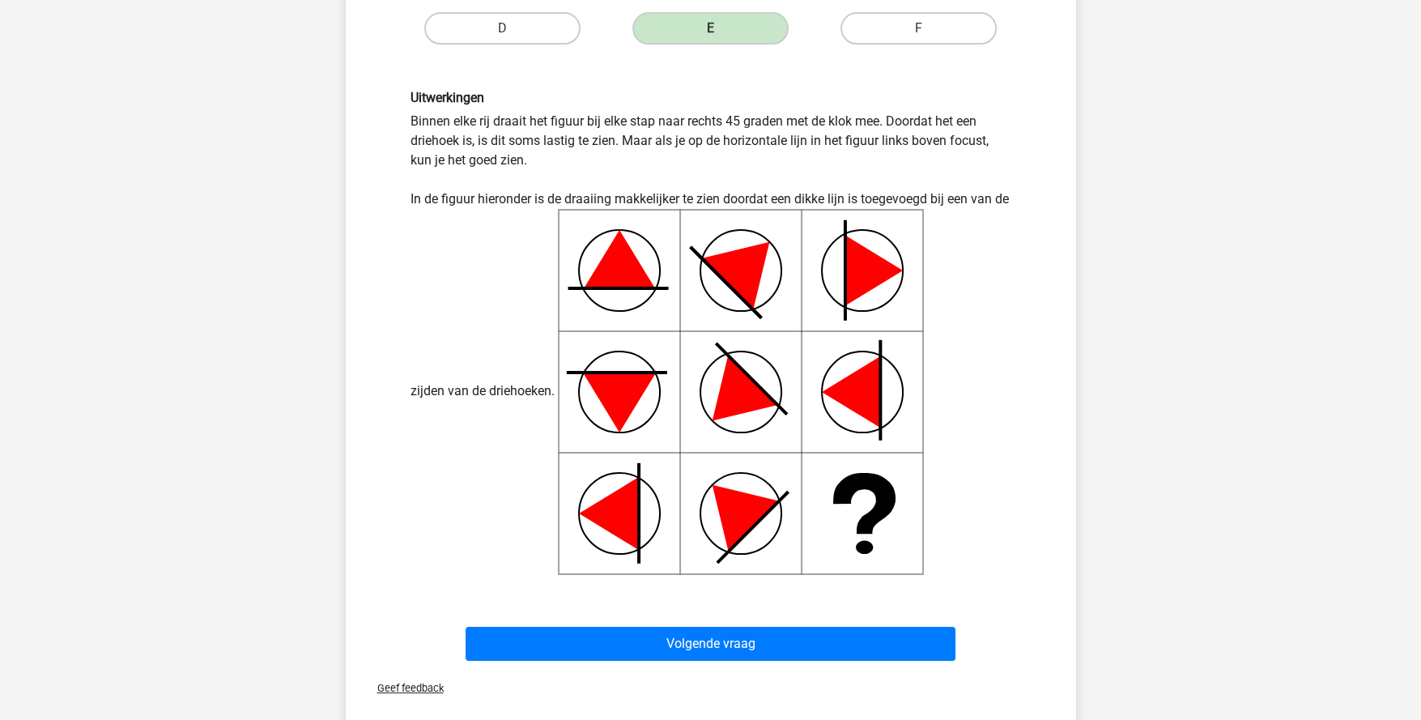
scroll to position [647, 0]
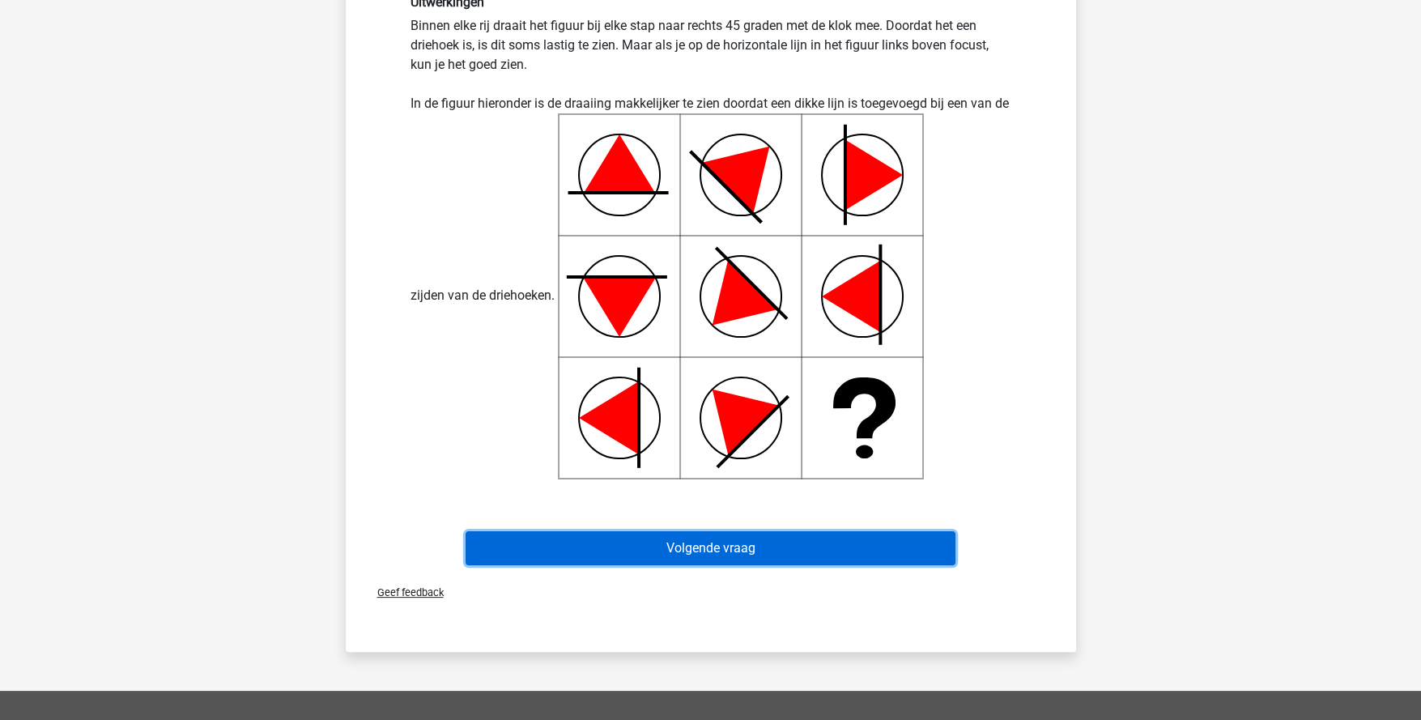
click at [733, 553] on button "Volgende vraag" at bounding box center [711, 548] width 490 height 34
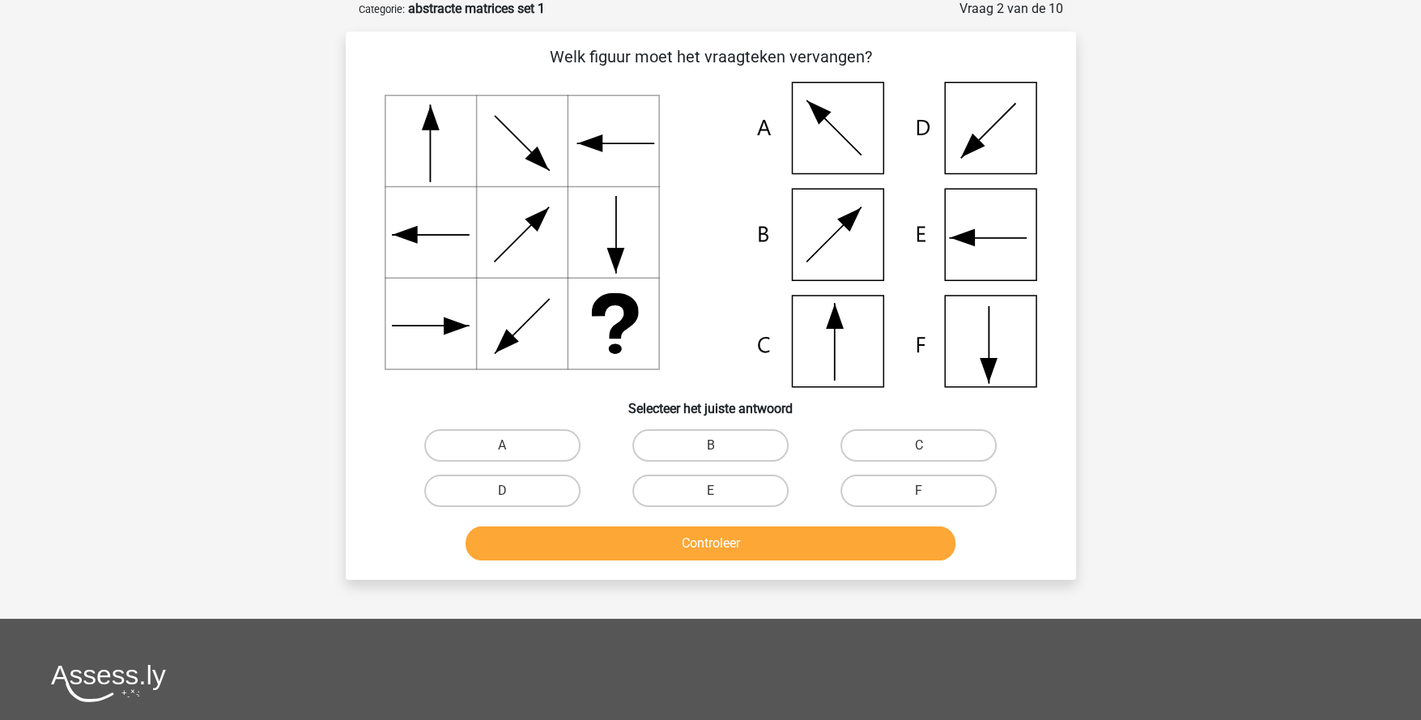
scroll to position [80, 0]
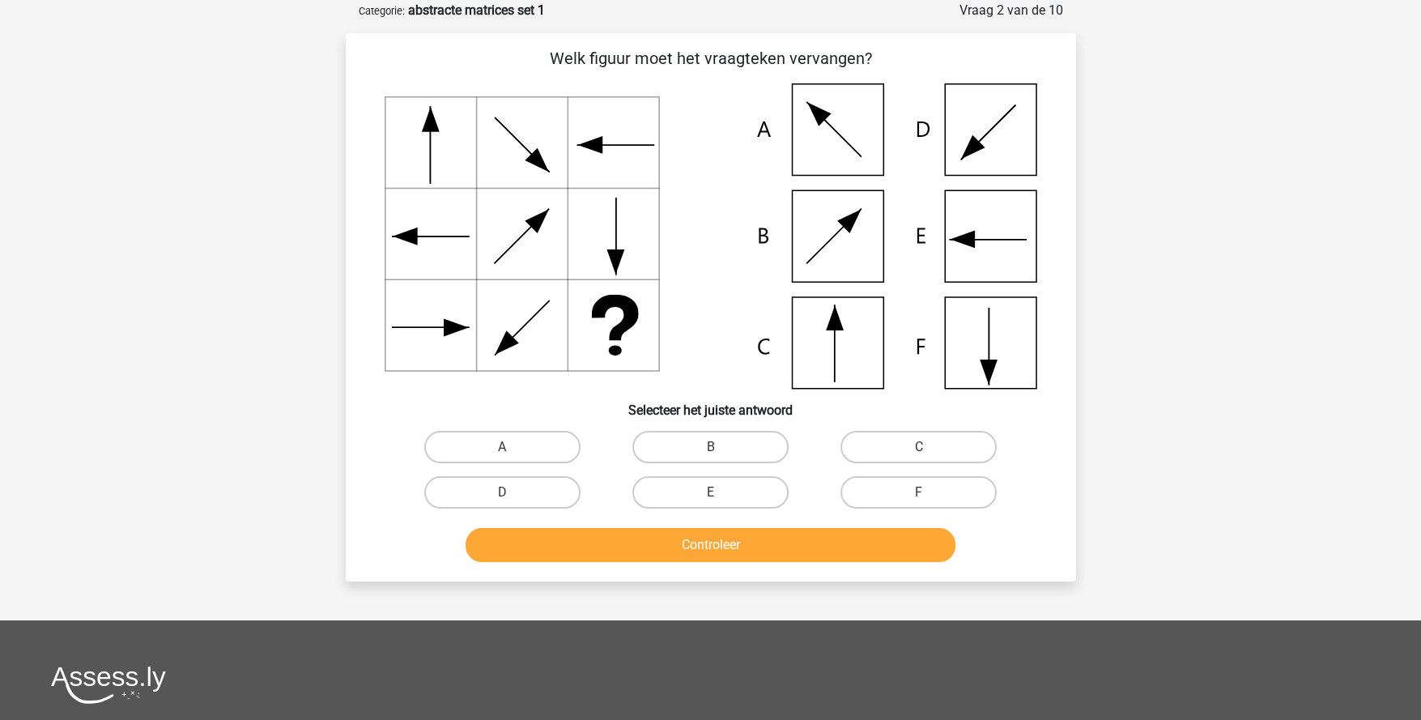
click at [898, 488] on label "F" at bounding box center [919, 492] width 156 height 32
click at [919, 492] on input "F" at bounding box center [924, 497] width 11 height 11
radio input "true"
click at [768, 547] on button "Controleer" at bounding box center [711, 545] width 490 height 34
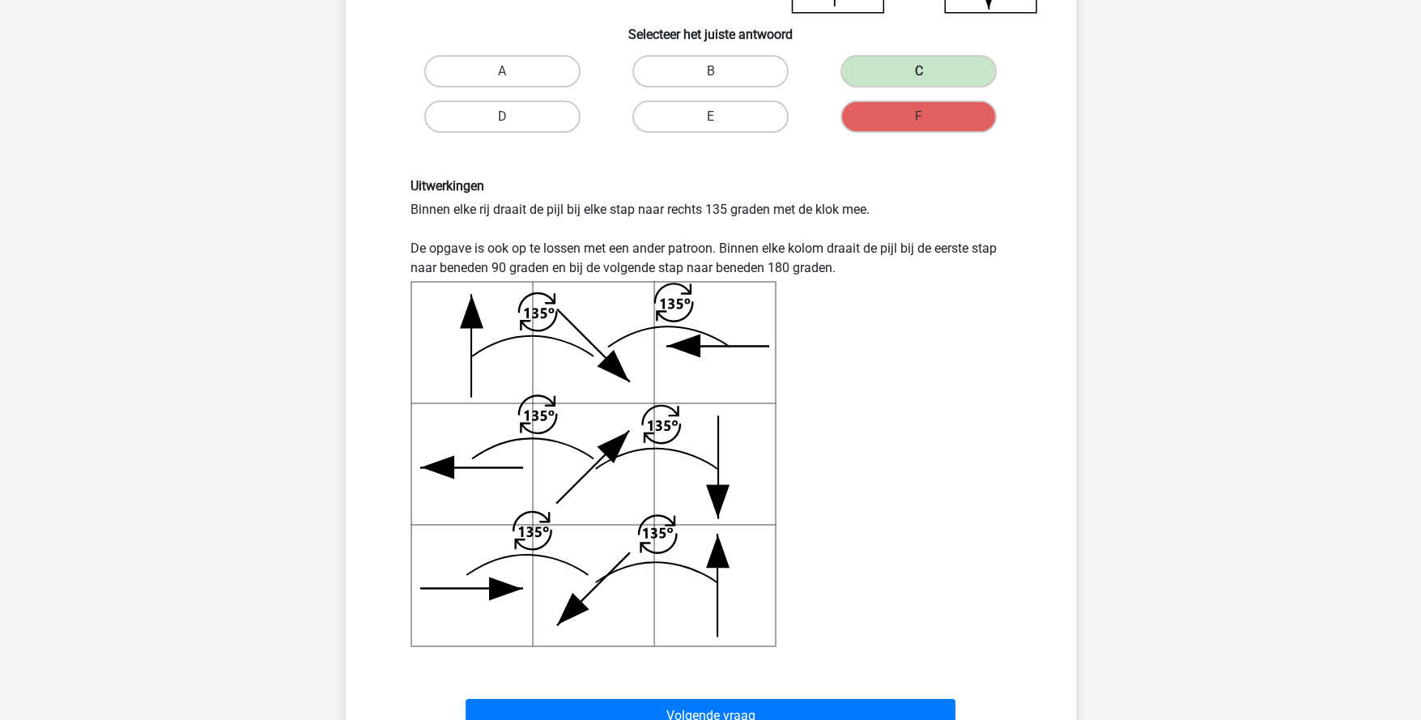
scroll to position [567, 0]
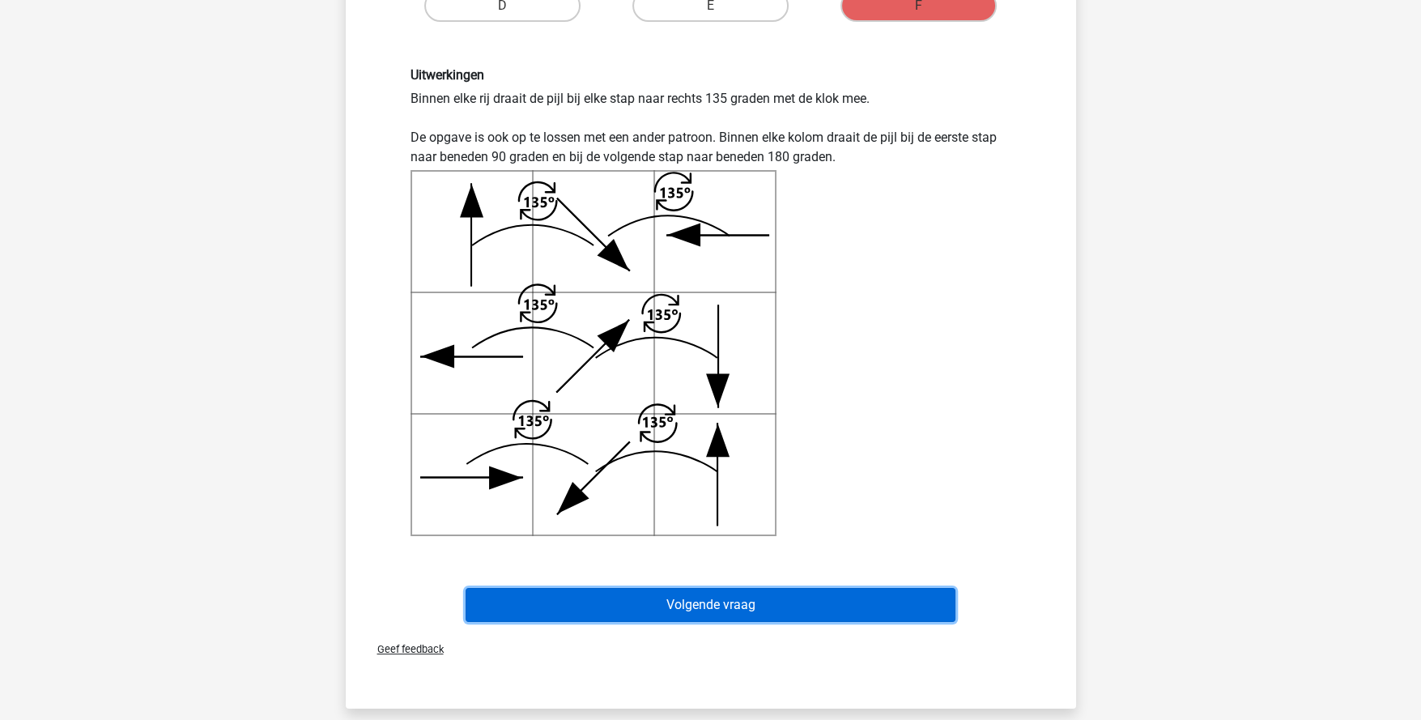
click at [752, 606] on button "Volgende vraag" at bounding box center [711, 605] width 490 height 34
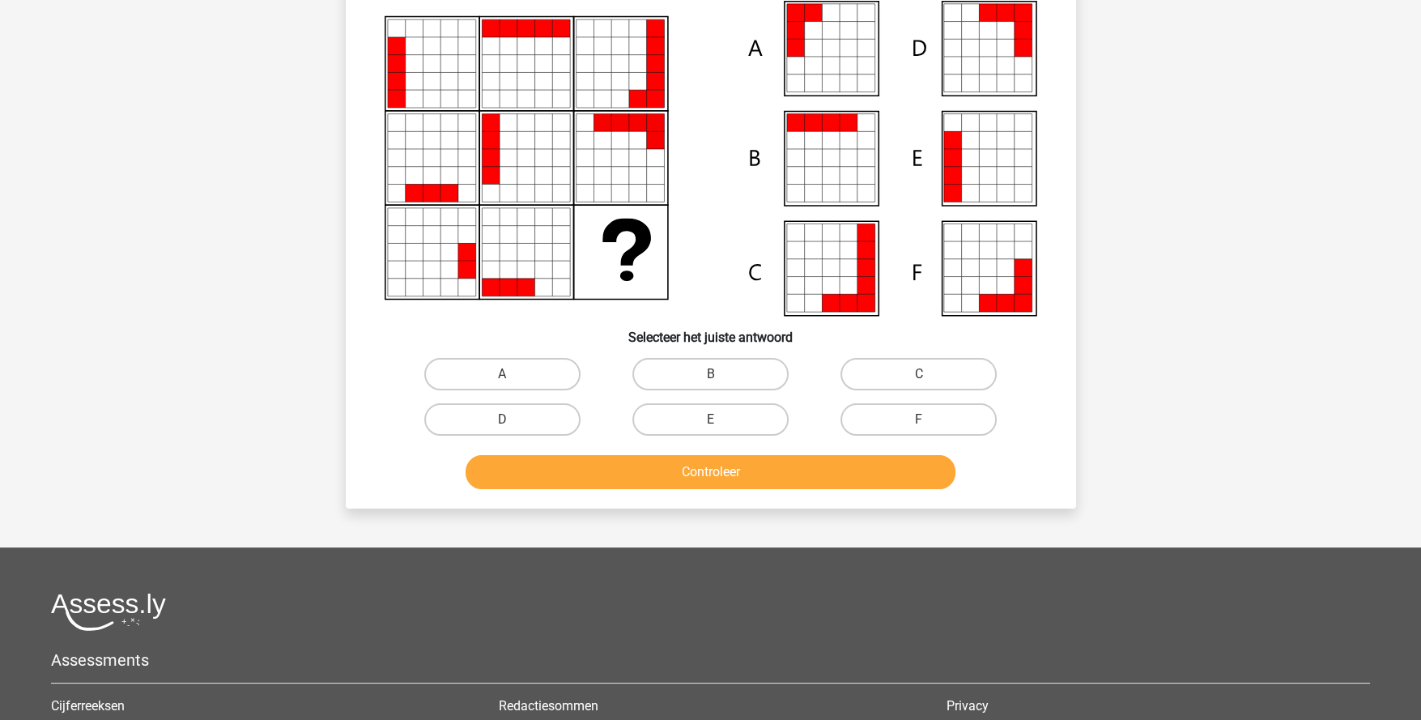
scroll to position [80, 0]
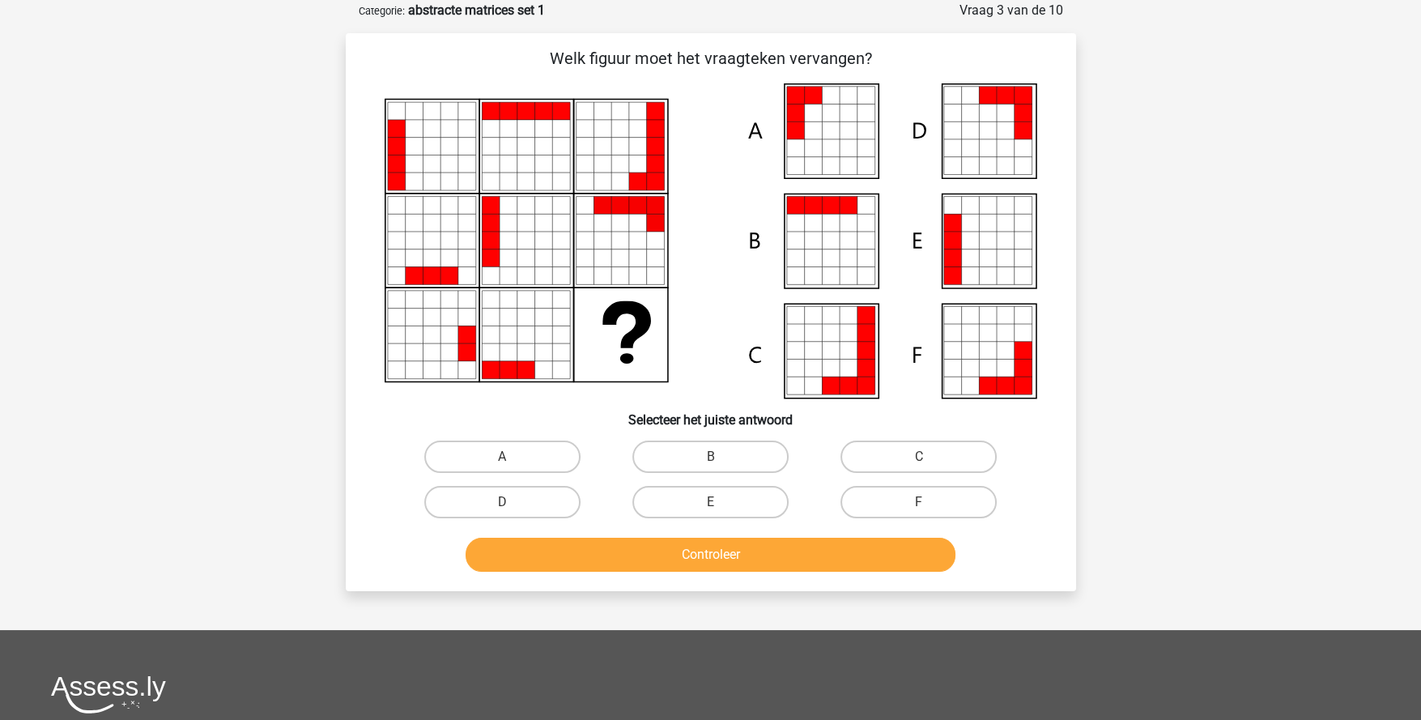
click at [484, 460] on label "A" at bounding box center [502, 457] width 156 height 32
click at [502, 460] on input "A" at bounding box center [507, 462] width 11 height 11
radio input "true"
click at [573, 551] on button "Controleer" at bounding box center [711, 555] width 490 height 34
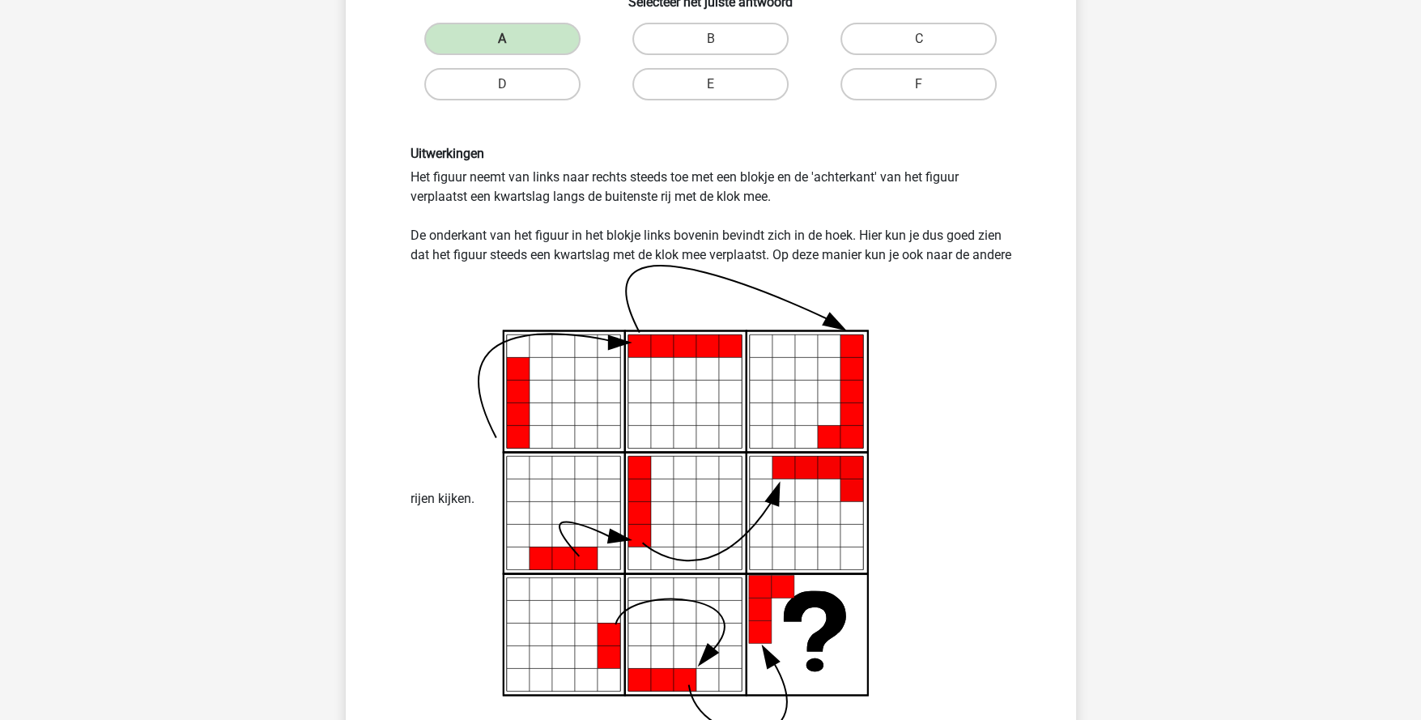
scroll to position [647, 0]
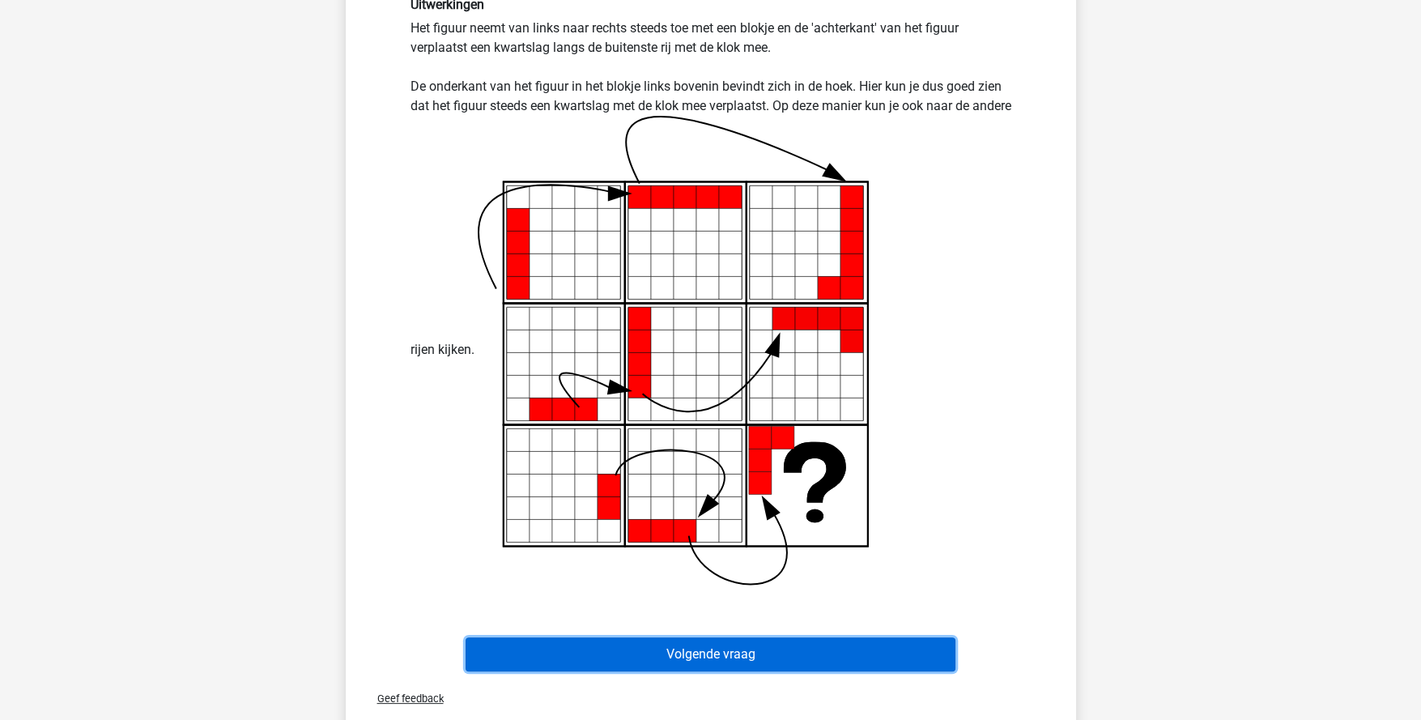
click at [696, 659] on button "Volgende vraag" at bounding box center [711, 654] width 490 height 34
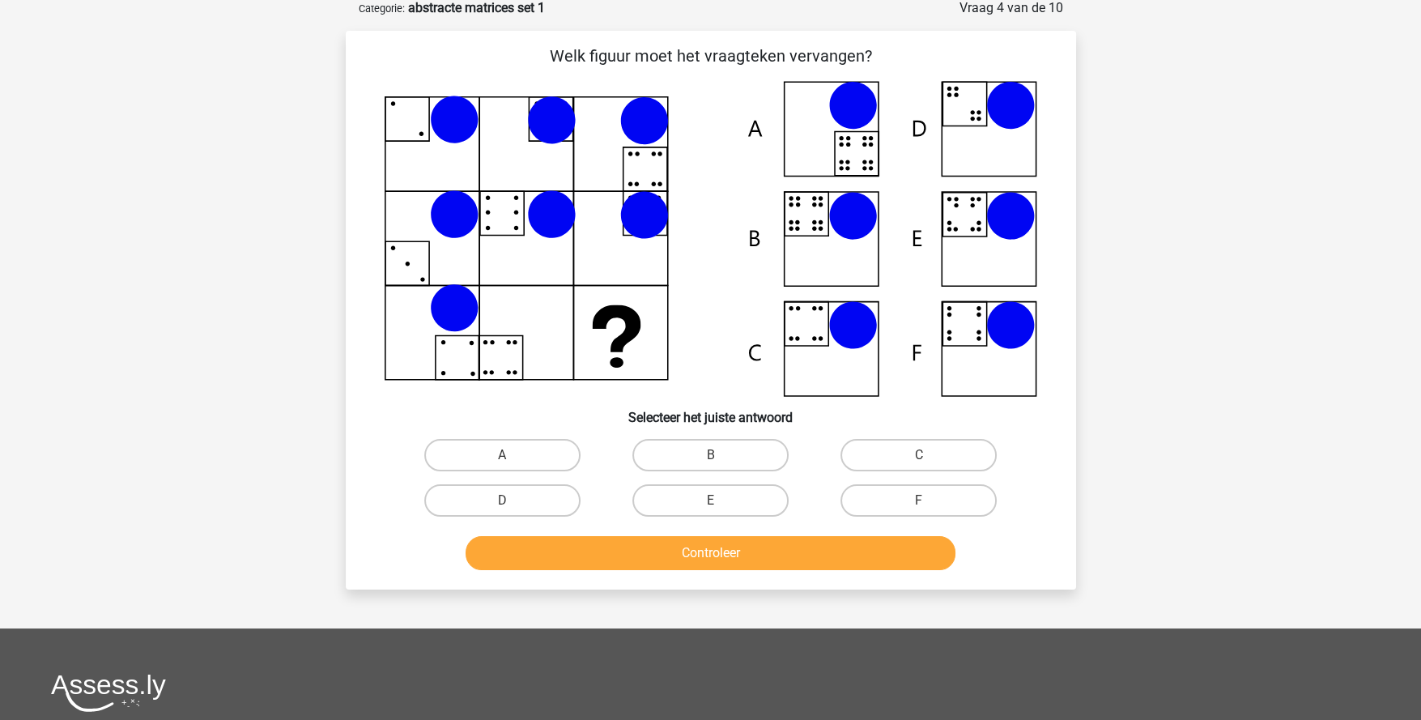
scroll to position [80, 0]
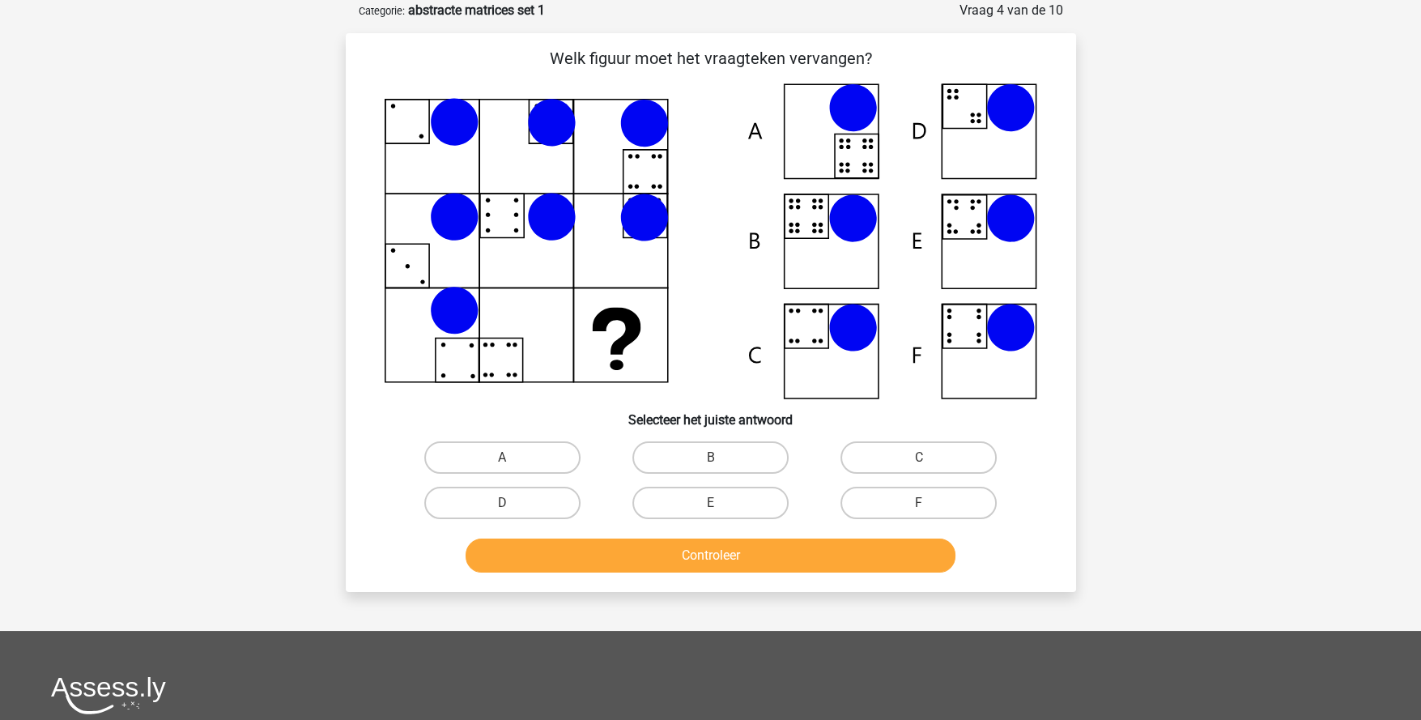
click at [734, 453] on label "B" at bounding box center [710, 457] width 156 height 32
click at [721, 458] on input "B" at bounding box center [715, 463] width 11 height 11
radio input "true"
click at [764, 552] on button "Controleer" at bounding box center [711, 555] width 490 height 34
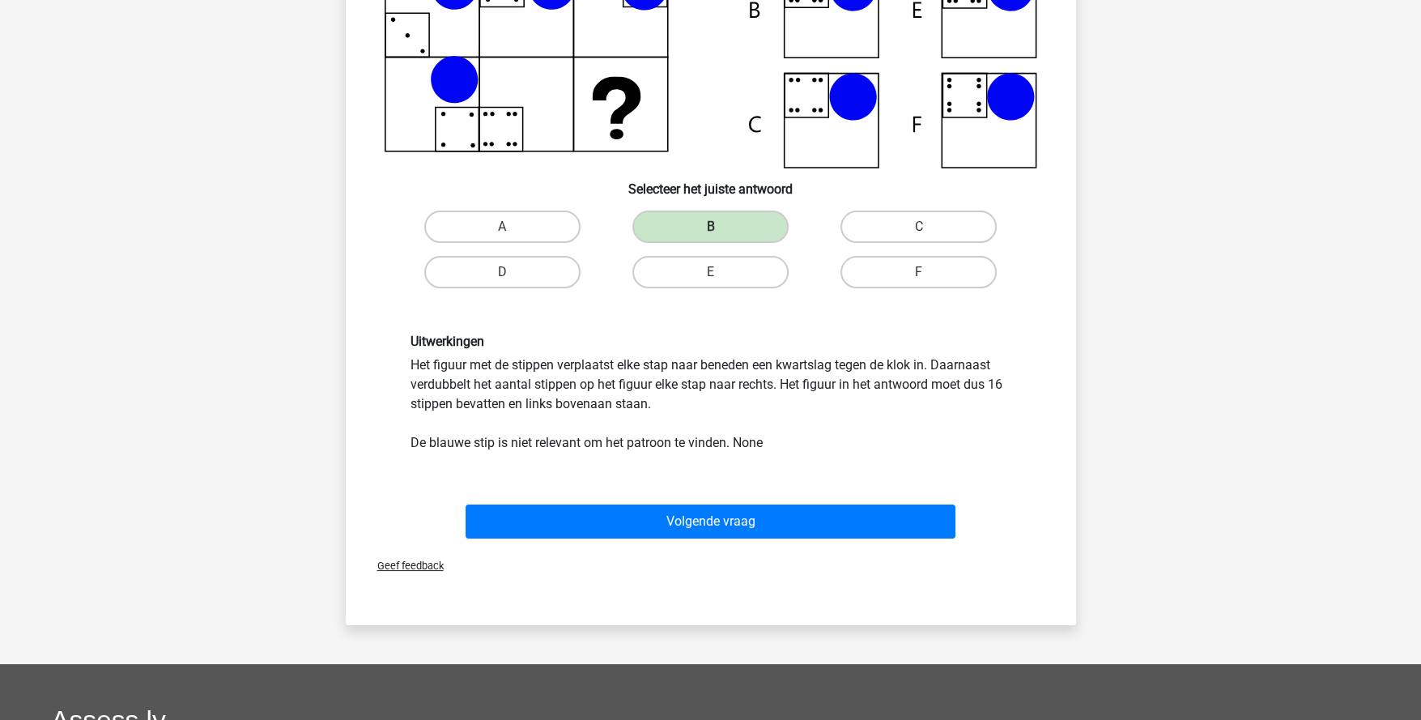
scroll to position [323, 0]
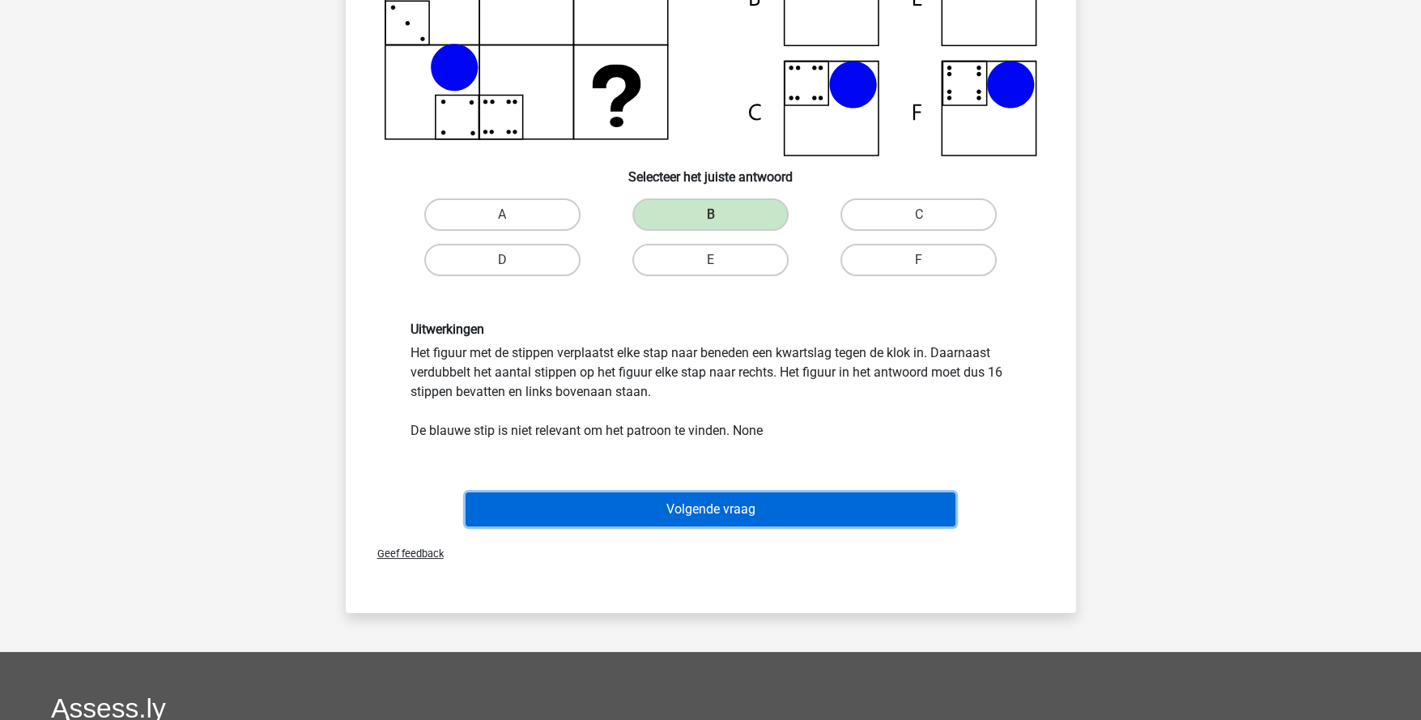
click at [739, 520] on button "Volgende vraag" at bounding box center [711, 509] width 490 height 34
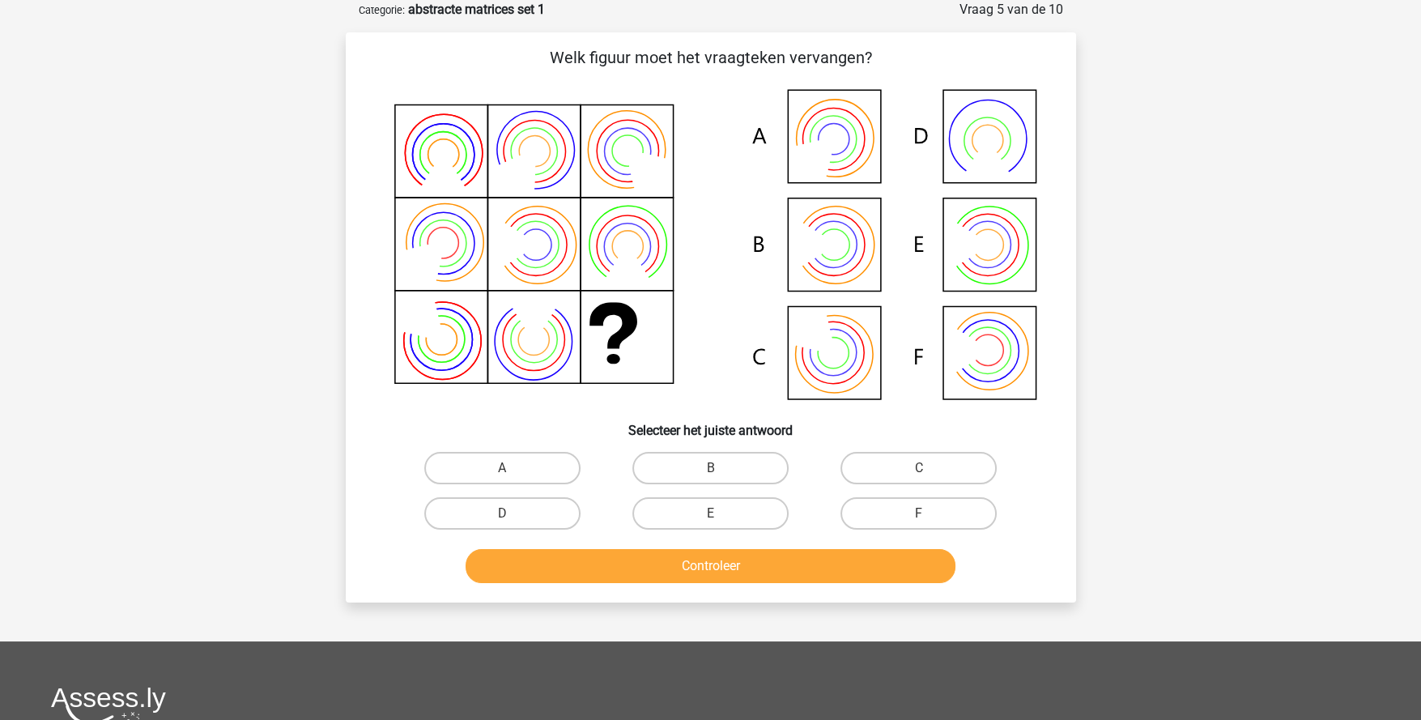
scroll to position [80, 0]
click at [547, 450] on div "A" at bounding box center [502, 468] width 208 height 45
click at [542, 467] on label "A" at bounding box center [502, 469] width 156 height 32
click at [513, 469] on input "A" at bounding box center [507, 474] width 11 height 11
radio input "true"
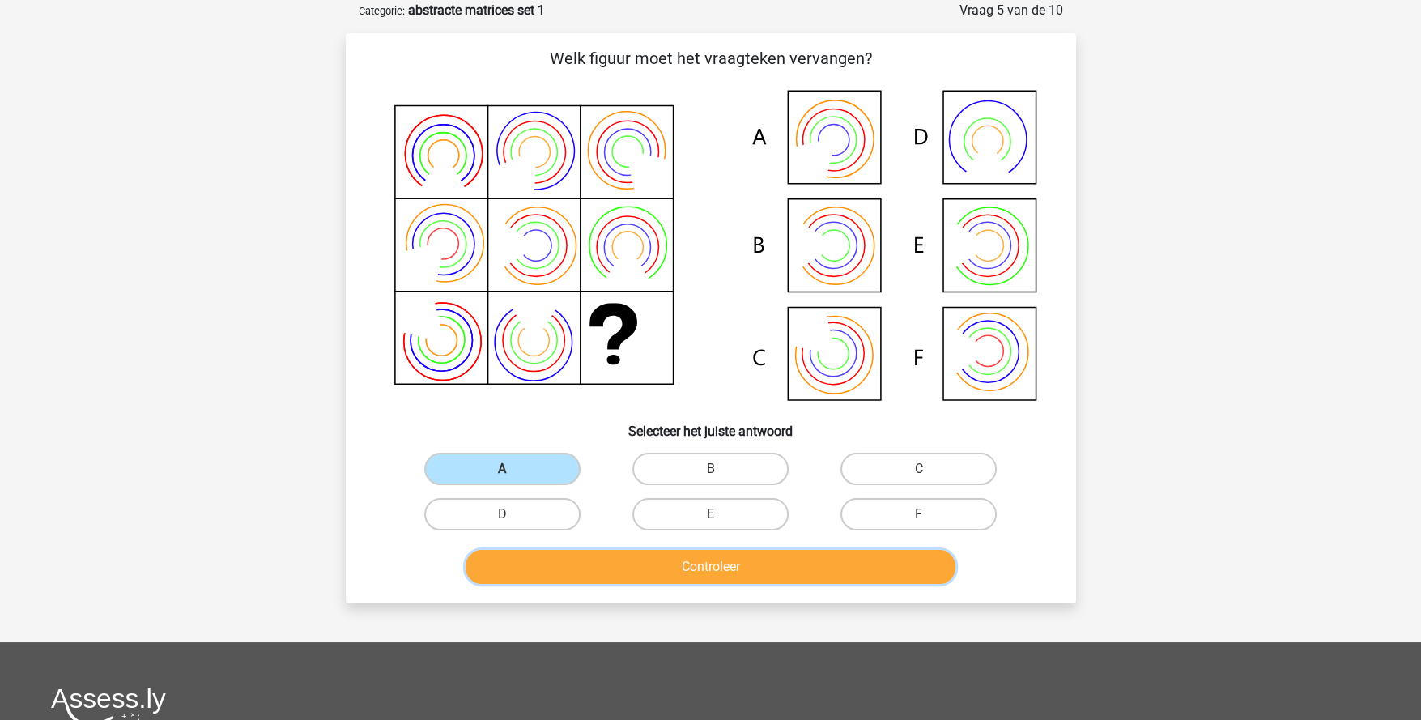
click at [651, 568] on button "Controleer" at bounding box center [711, 567] width 490 height 34
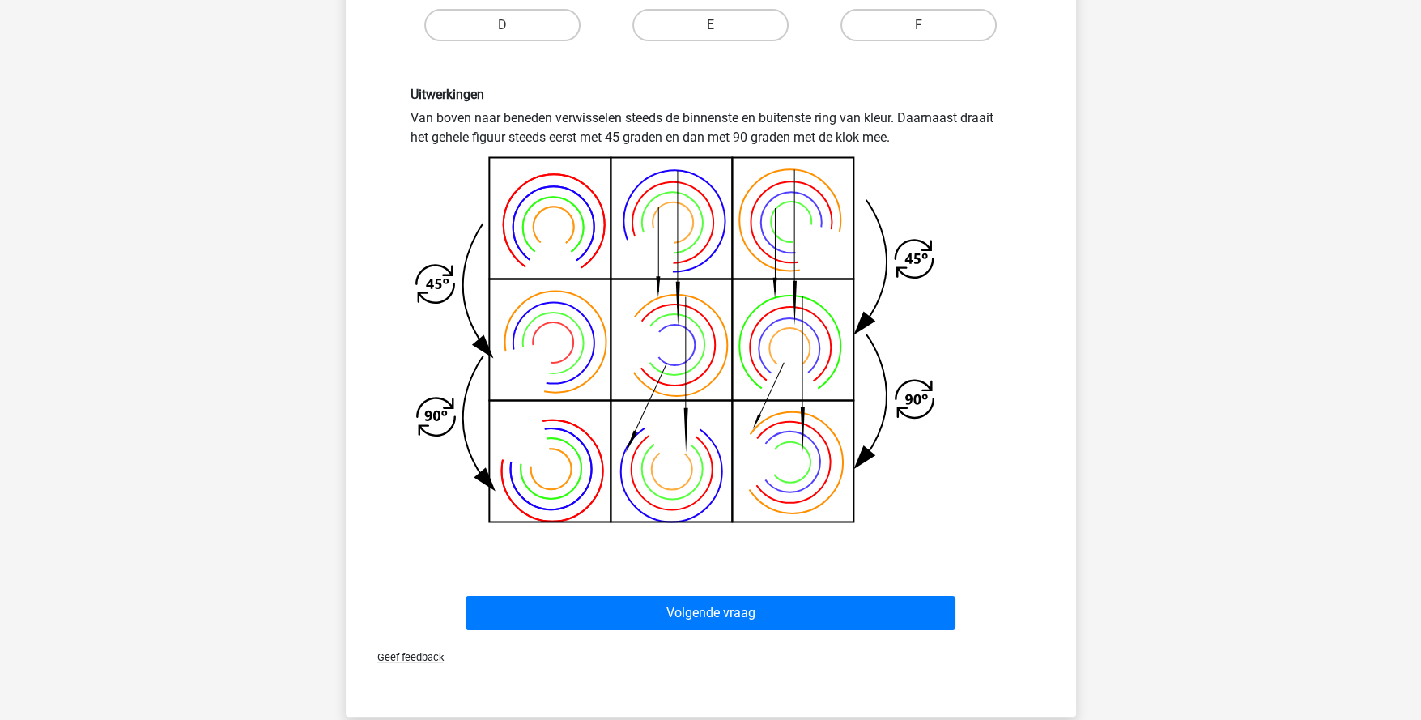
scroll to position [647, 0]
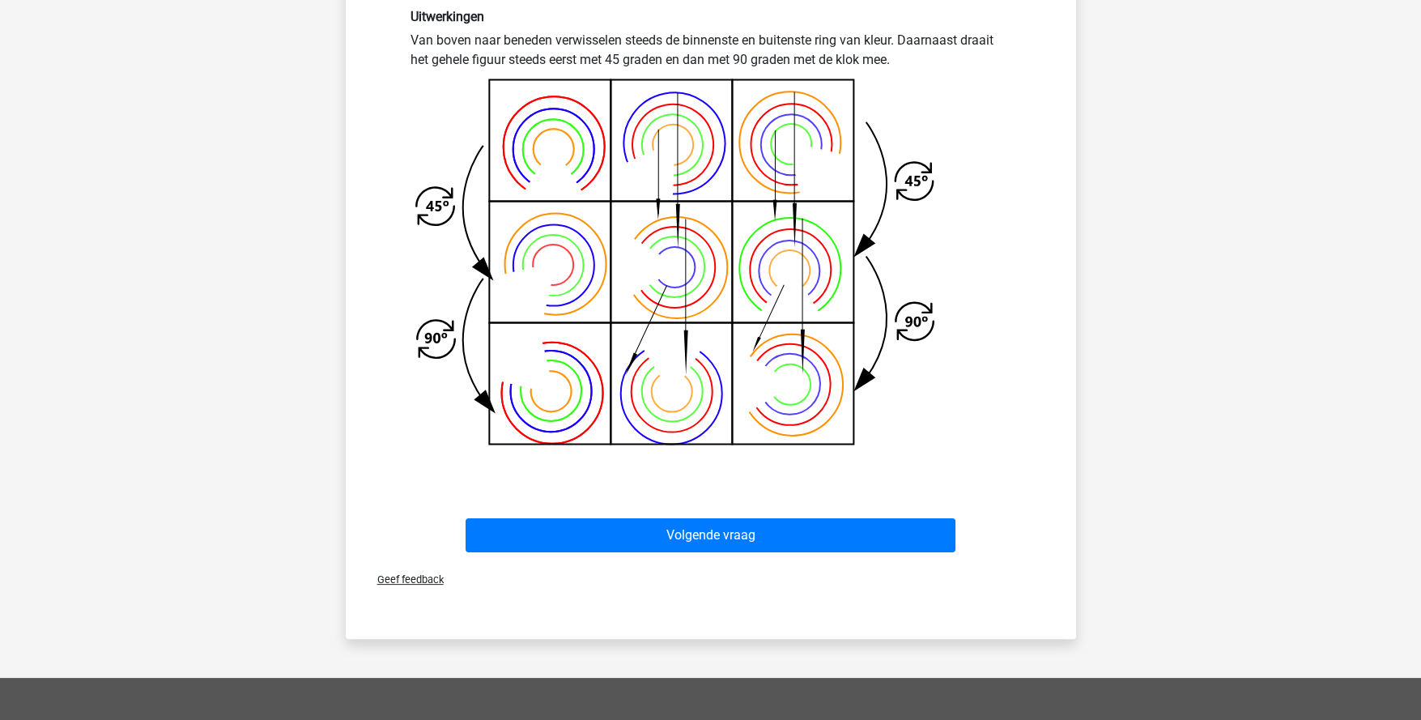
click at [840, 551] on div "Volgende vraag" at bounding box center [710, 538] width 625 height 40
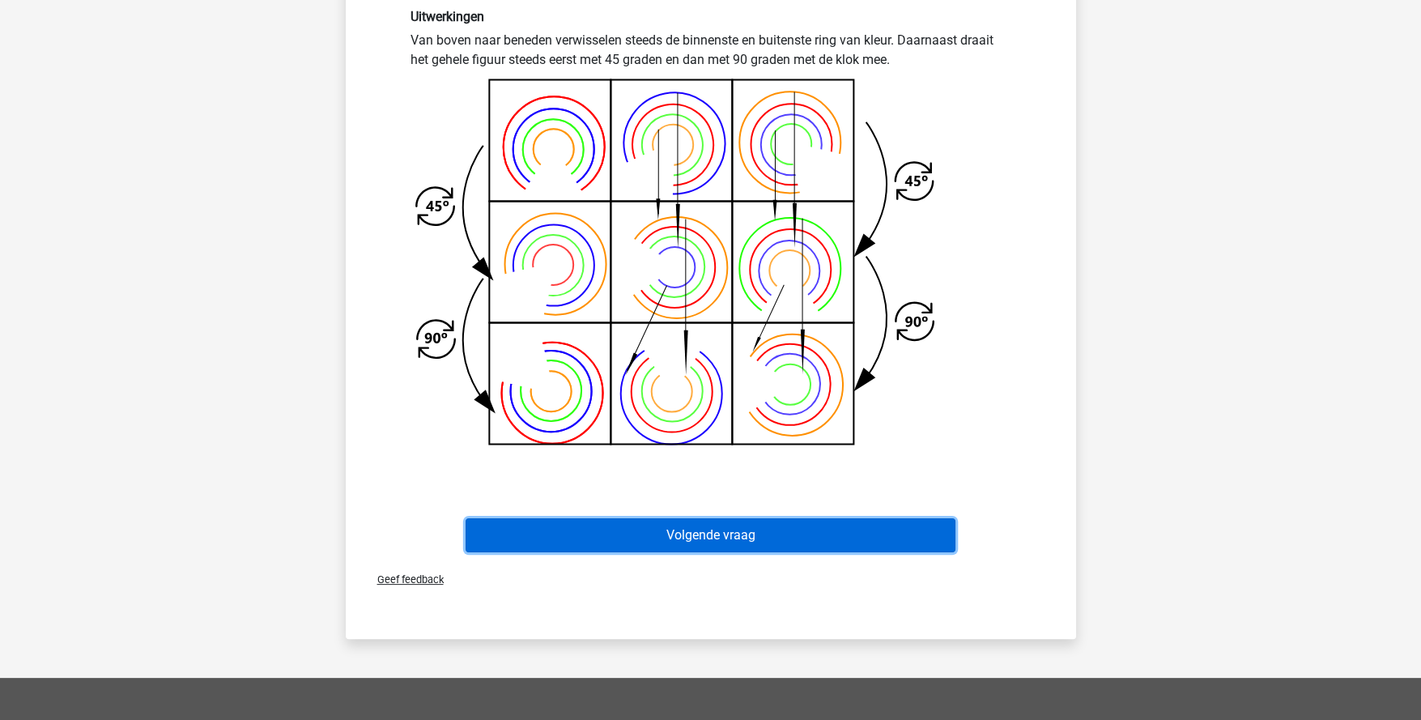
click at [839, 540] on button "Volgende vraag" at bounding box center [711, 535] width 490 height 34
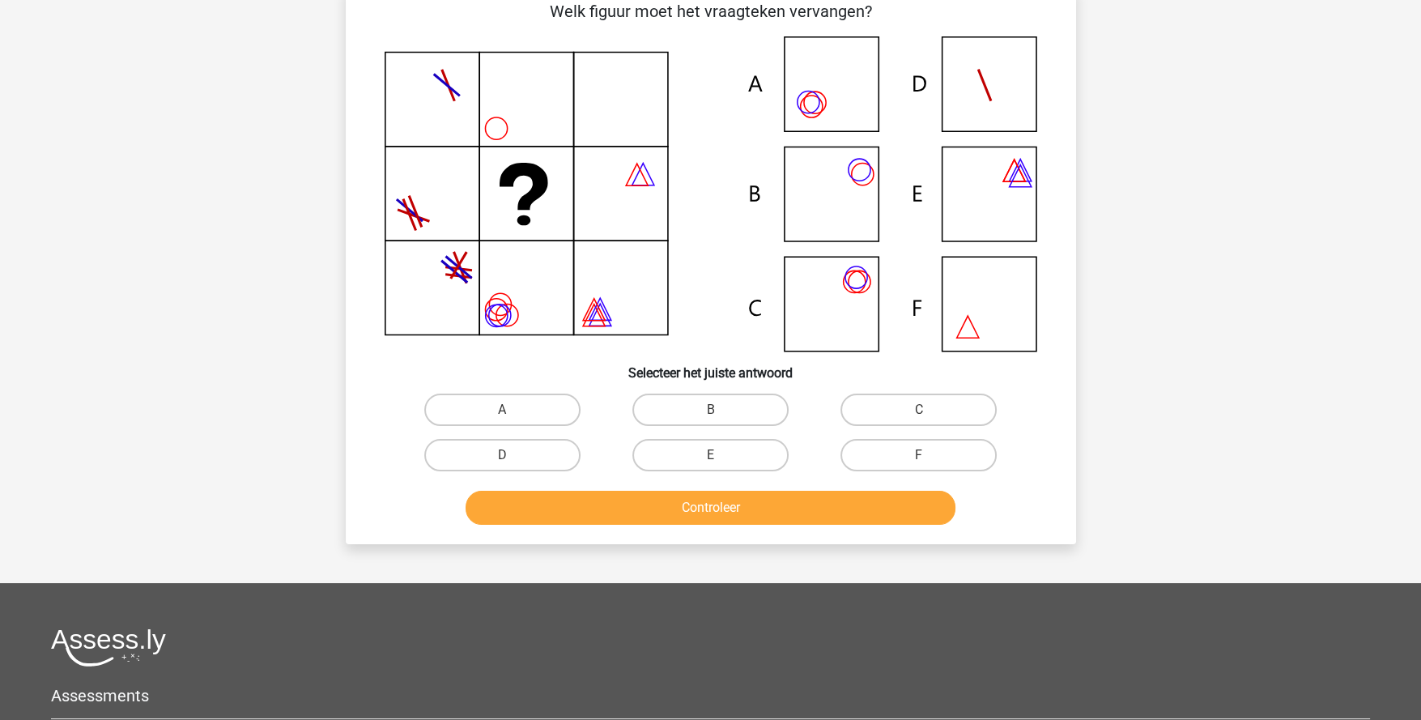
scroll to position [80, 0]
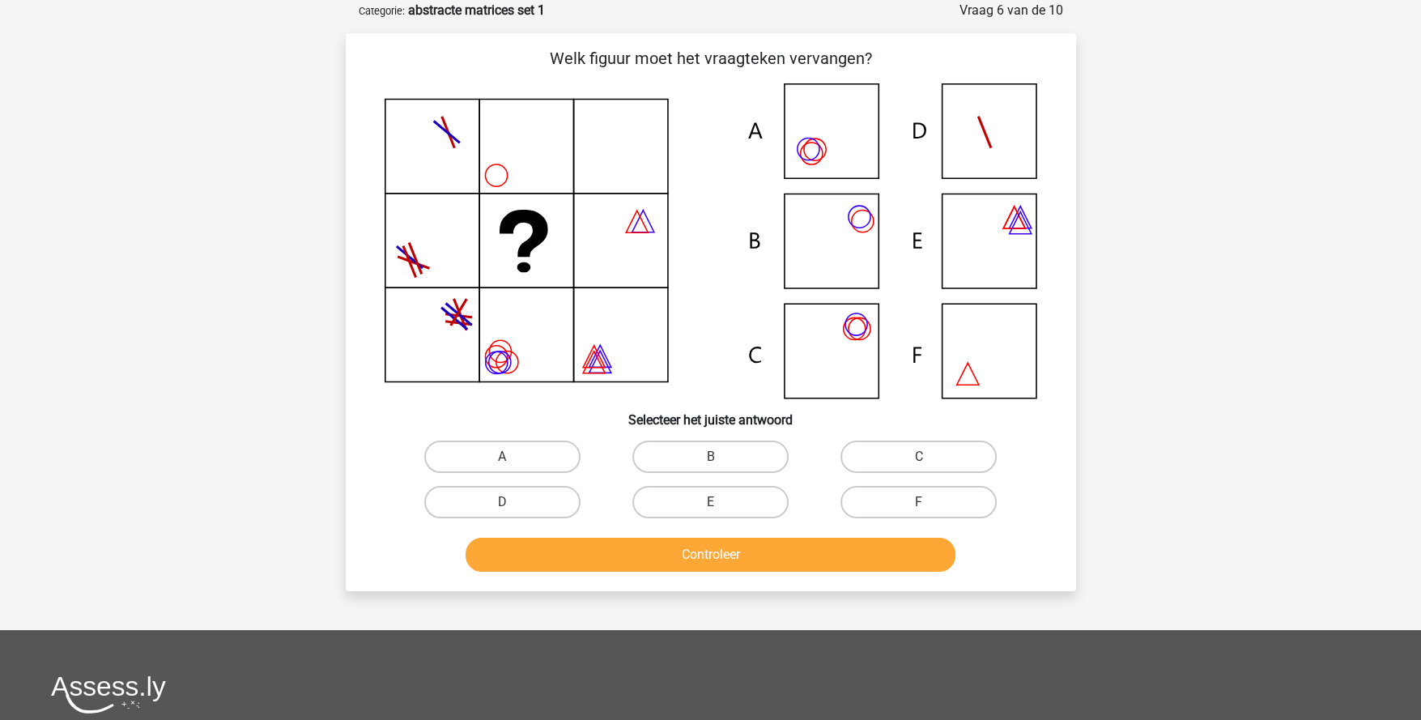
click at [446, 458] on label "A" at bounding box center [502, 457] width 156 height 32
click at [502, 458] on input "A" at bounding box center [507, 462] width 11 height 11
radio input "true"
click at [602, 568] on div "Controleer" at bounding box center [710, 558] width 625 height 40
click at [604, 558] on button "Controleer" at bounding box center [711, 555] width 490 height 34
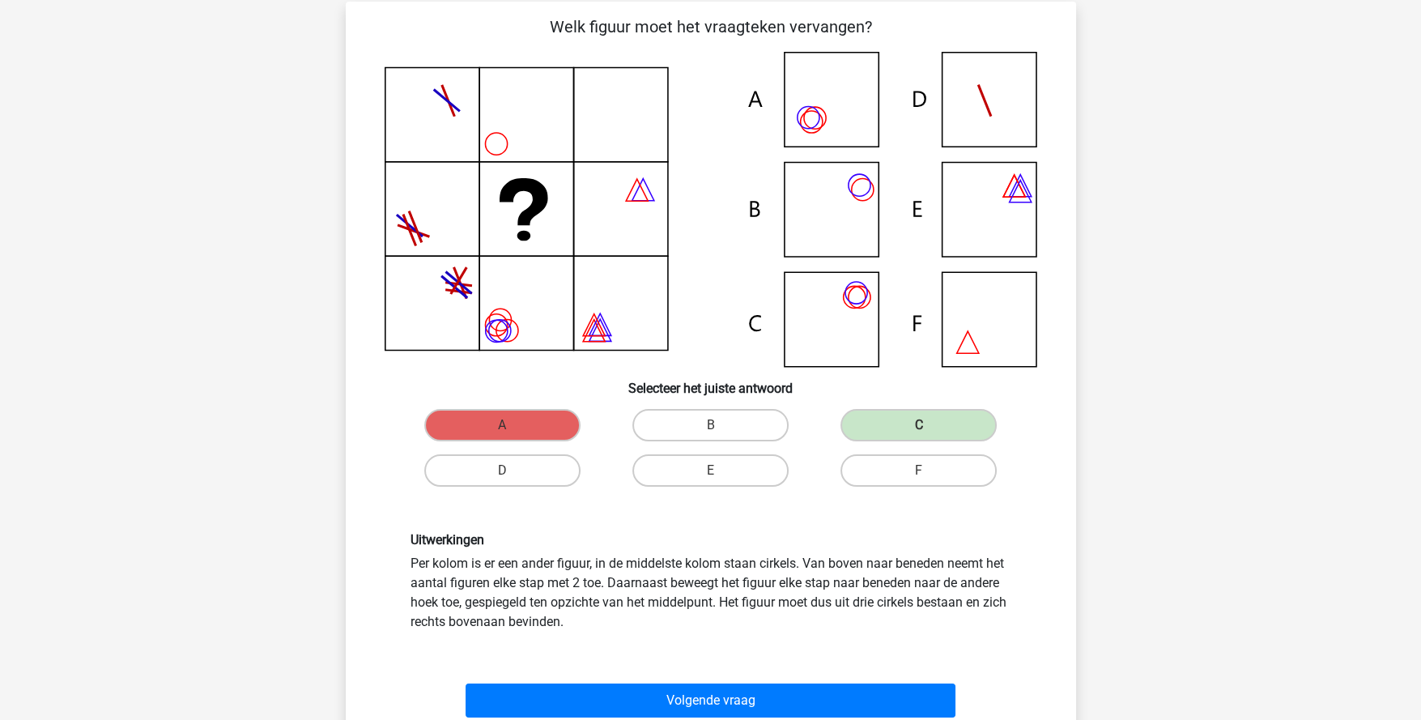
scroll to position [161, 0]
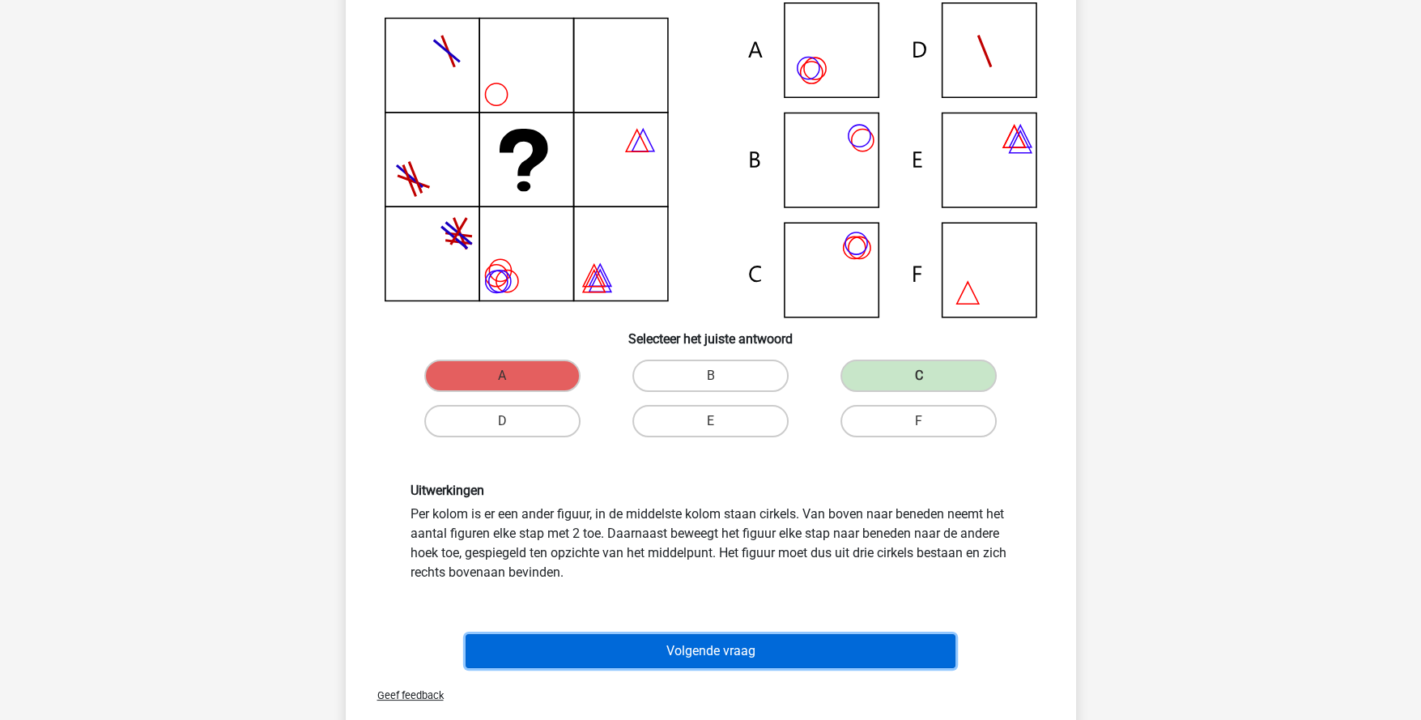
click at [756, 643] on button "Volgende vraag" at bounding box center [711, 651] width 490 height 34
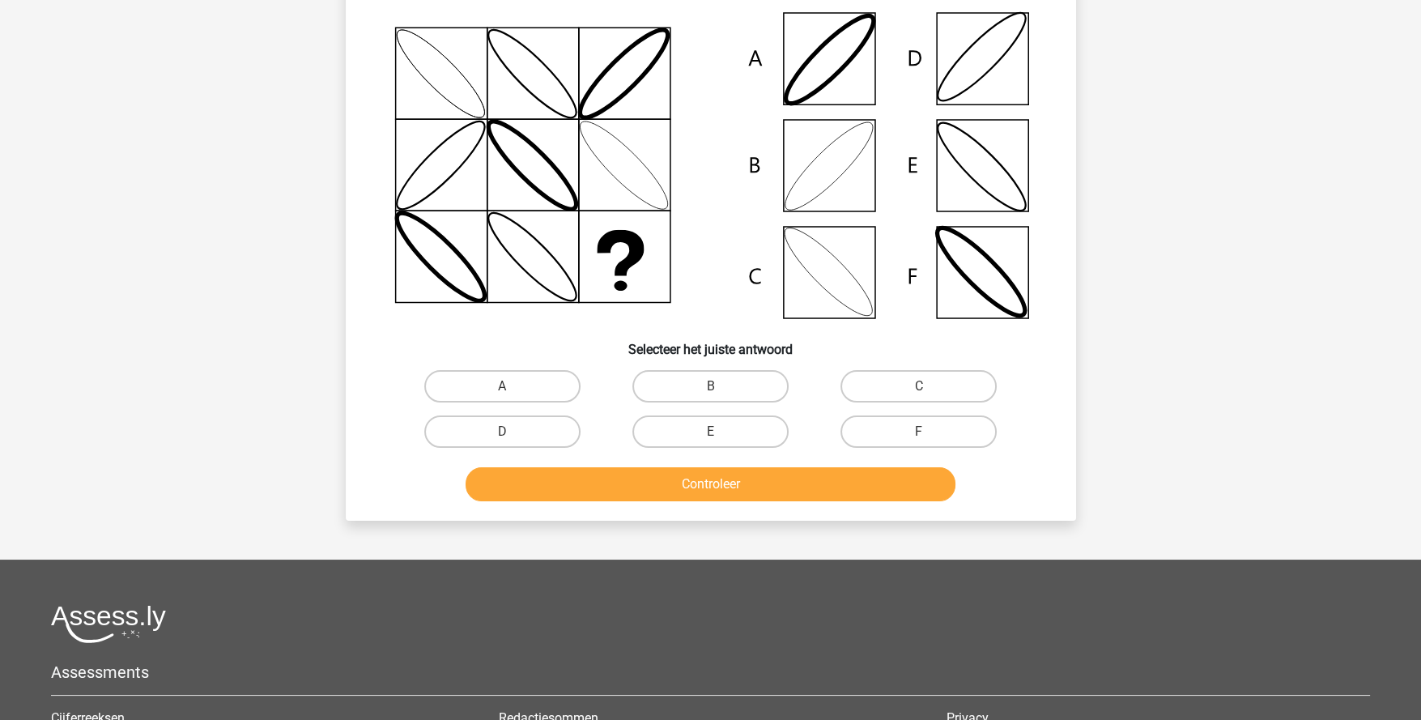
scroll to position [80, 0]
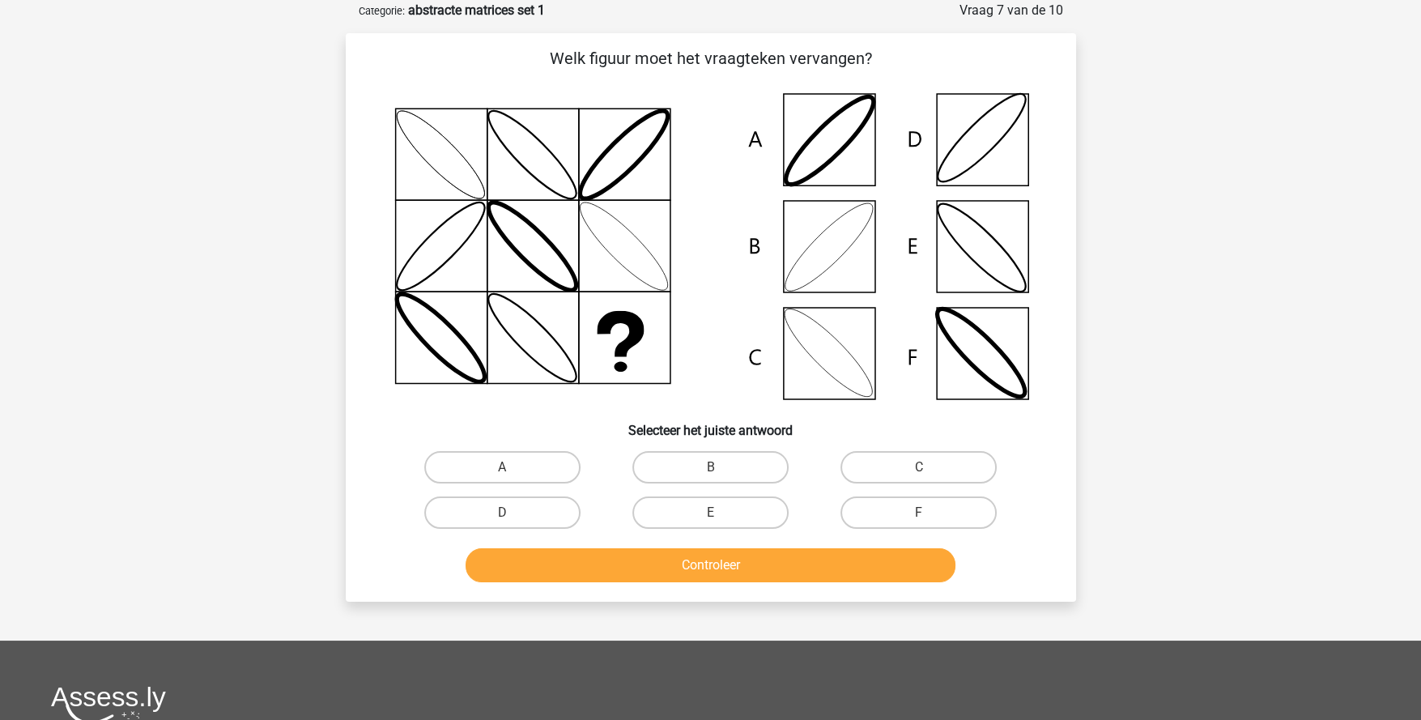
click at [719, 471] on input "B" at bounding box center [715, 472] width 11 height 11
radio input "true"
click at [739, 561] on button "Controleer" at bounding box center [711, 565] width 490 height 34
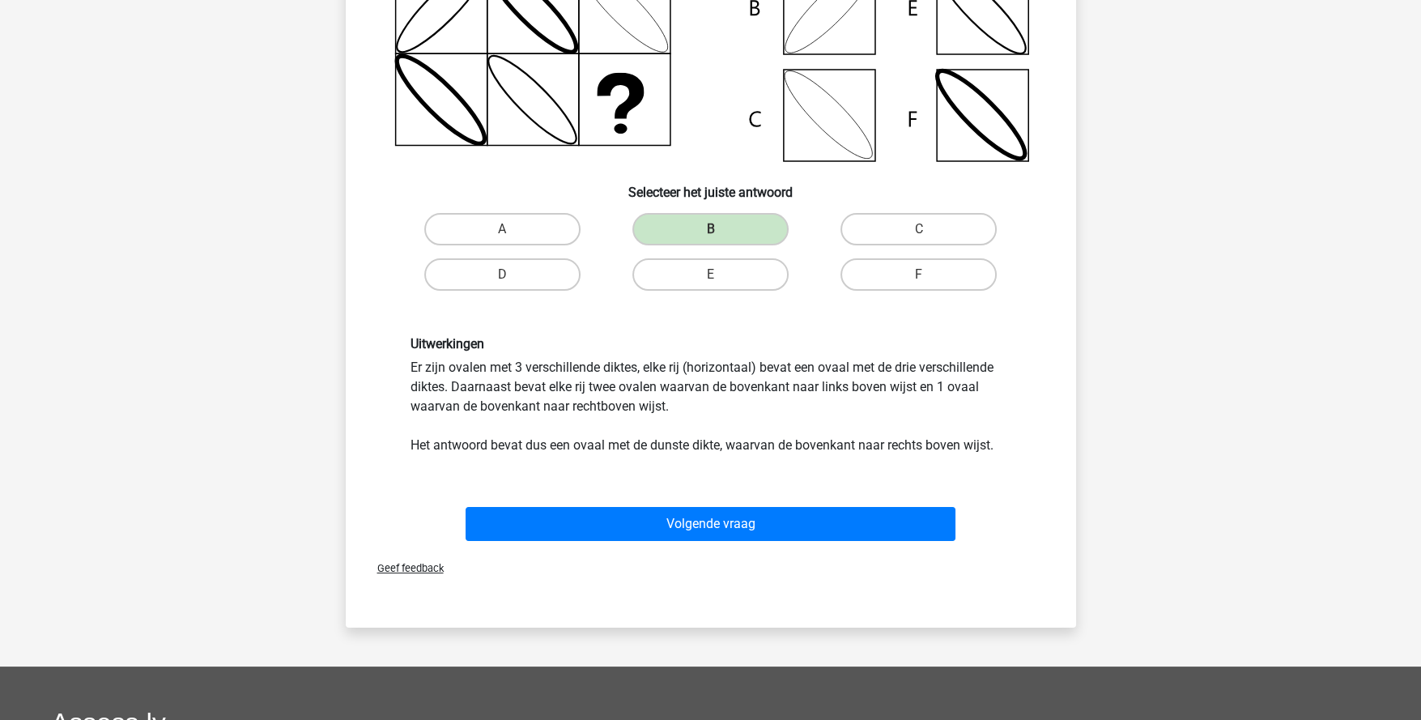
scroll to position [323, 0]
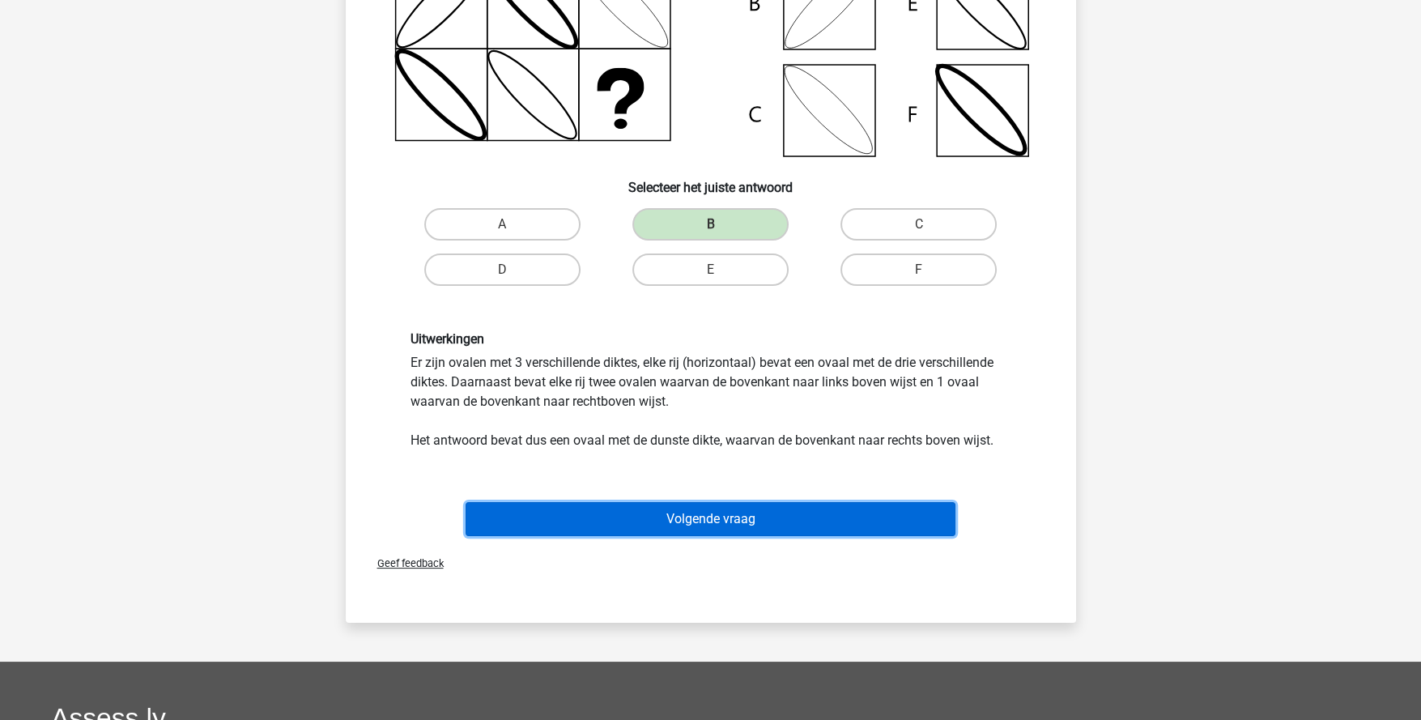
click at [730, 526] on button "Volgende vraag" at bounding box center [711, 519] width 490 height 34
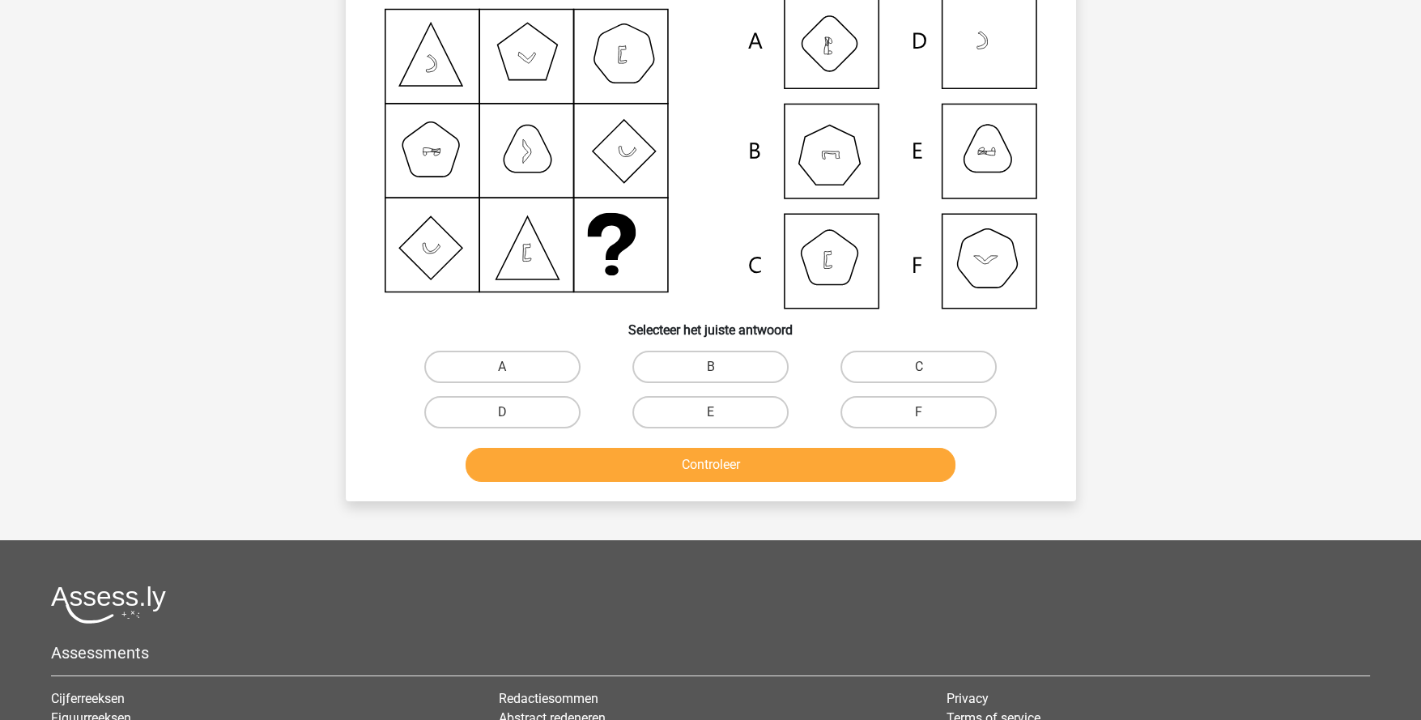
scroll to position [80, 0]
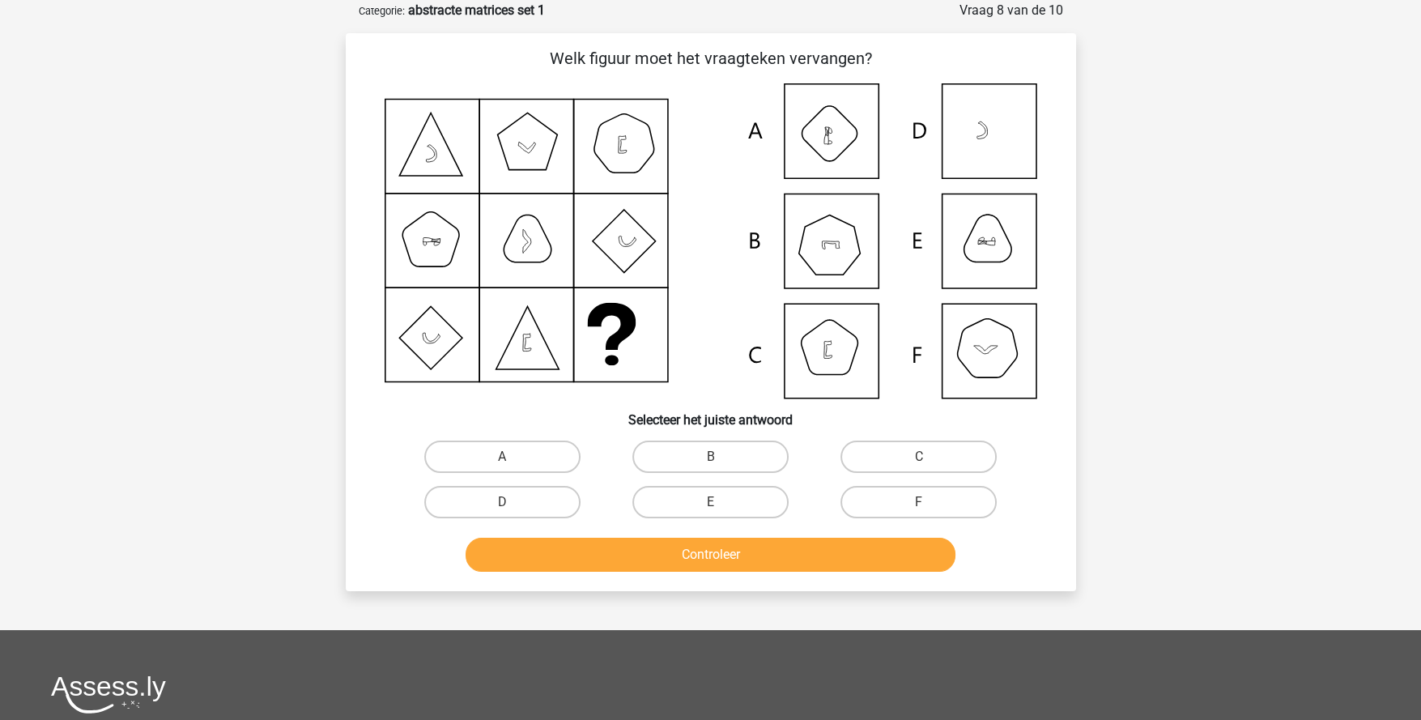
click at [751, 496] on label "E" at bounding box center [710, 502] width 156 height 32
click at [721, 502] on input "E" at bounding box center [715, 507] width 11 height 11
radio input "true"
click at [784, 553] on button "Controleer" at bounding box center [711, 555] width 490 height 34
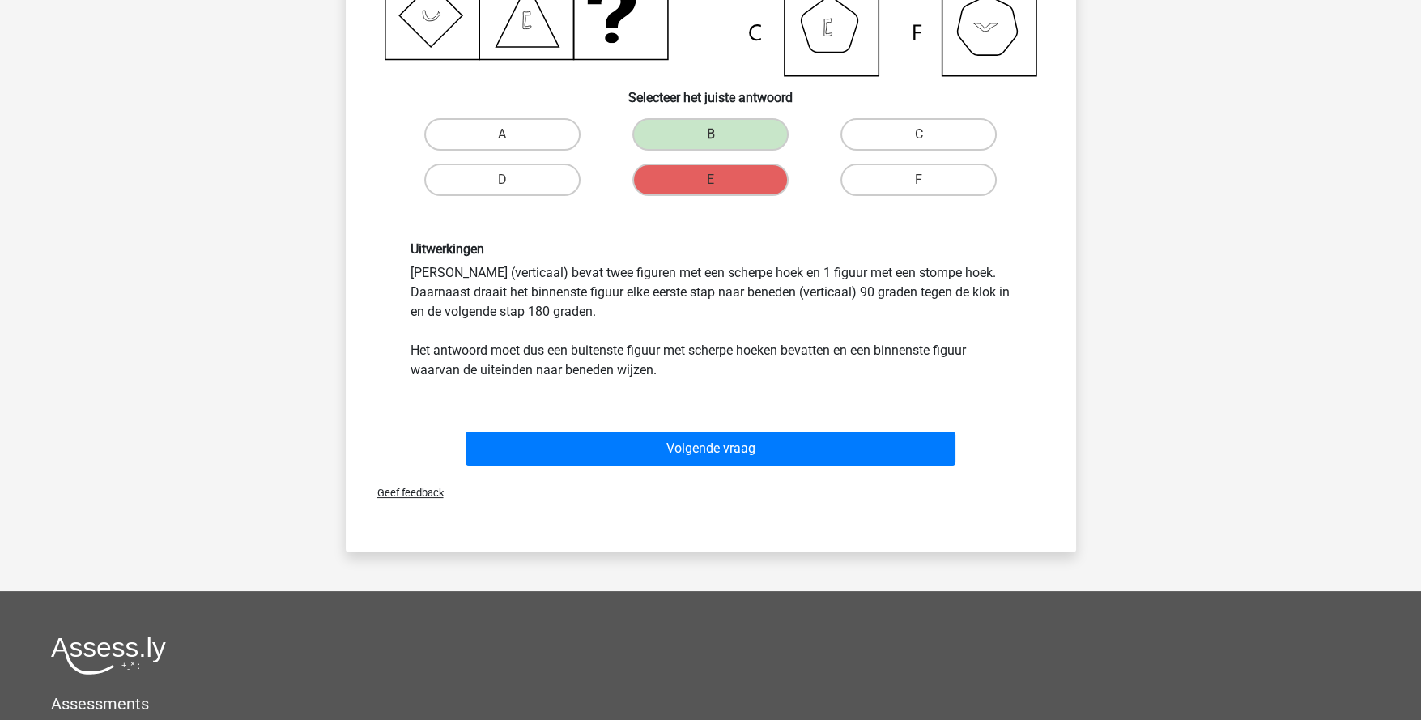
scroll to position [404, 0]
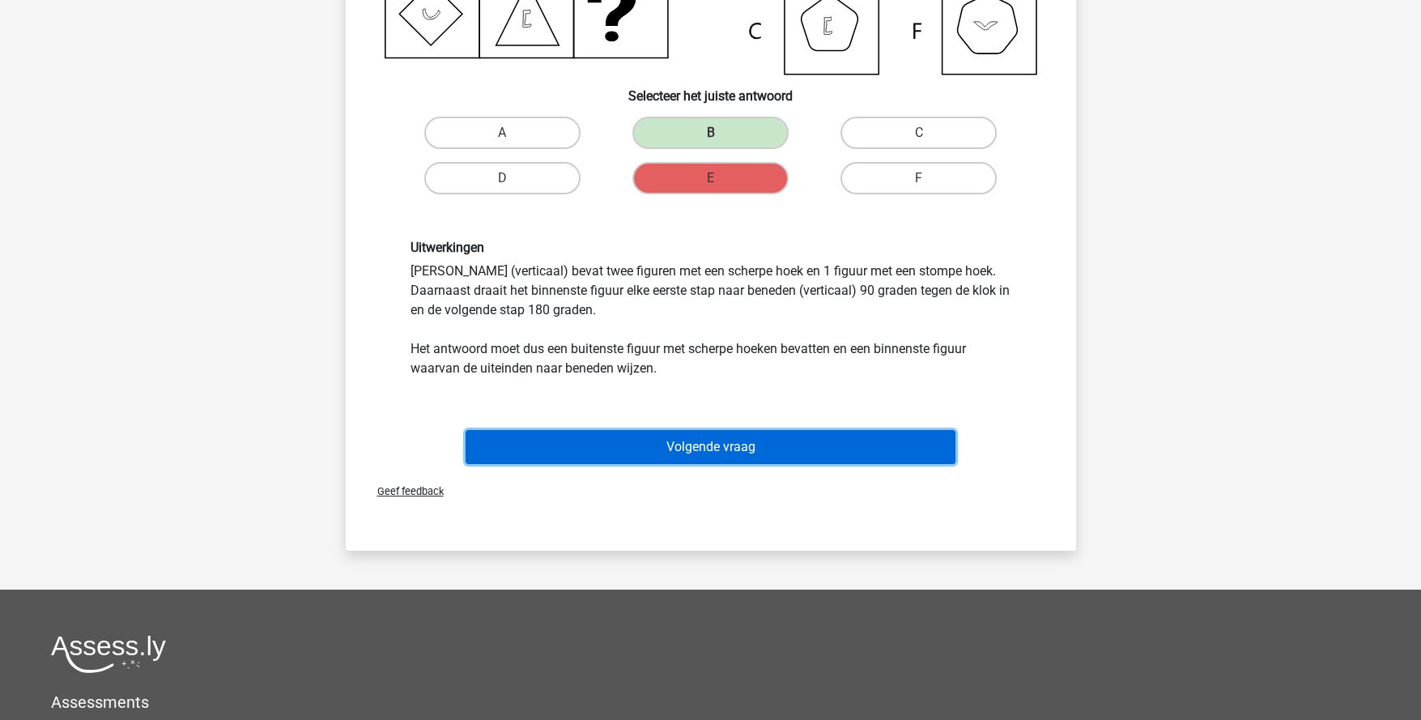
click at [760, 452] on button "Volgende vraag" at bounding box center [711, 447] width 490 height 34
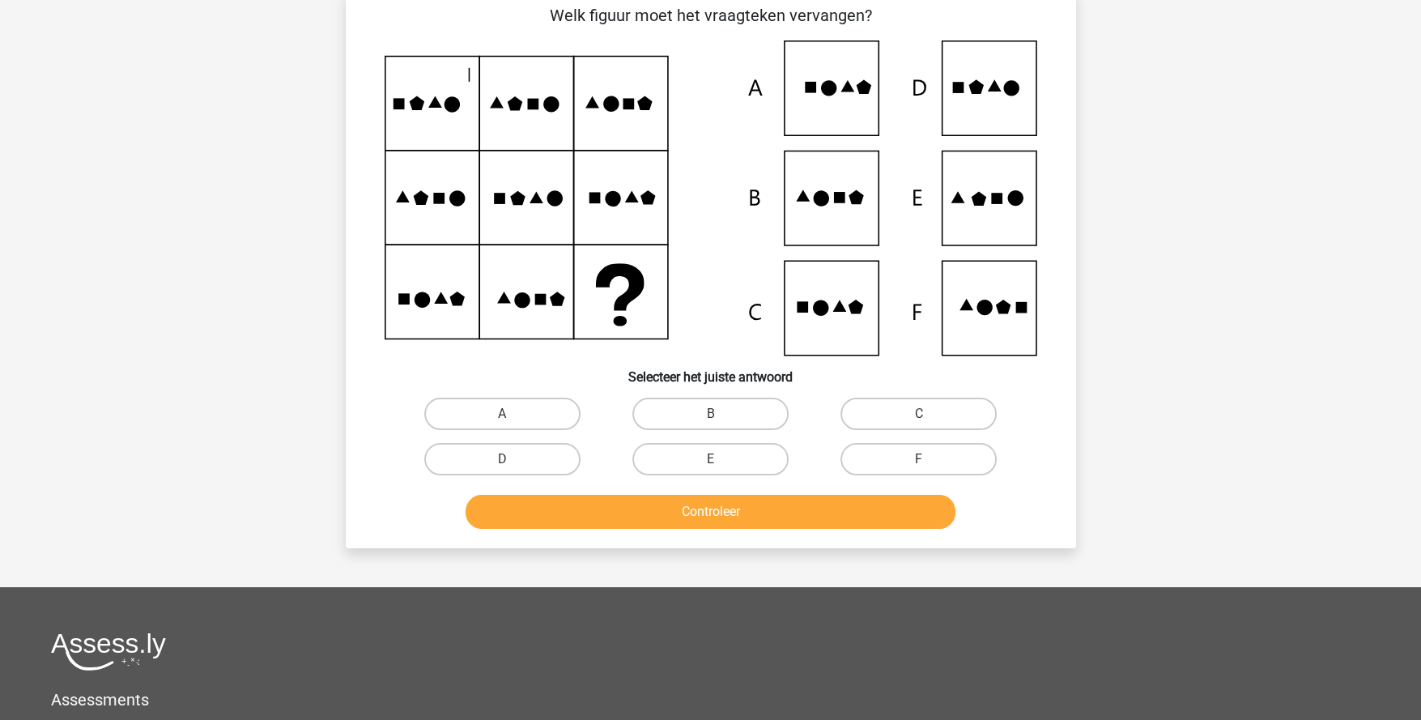
scroll to position [80, 0]
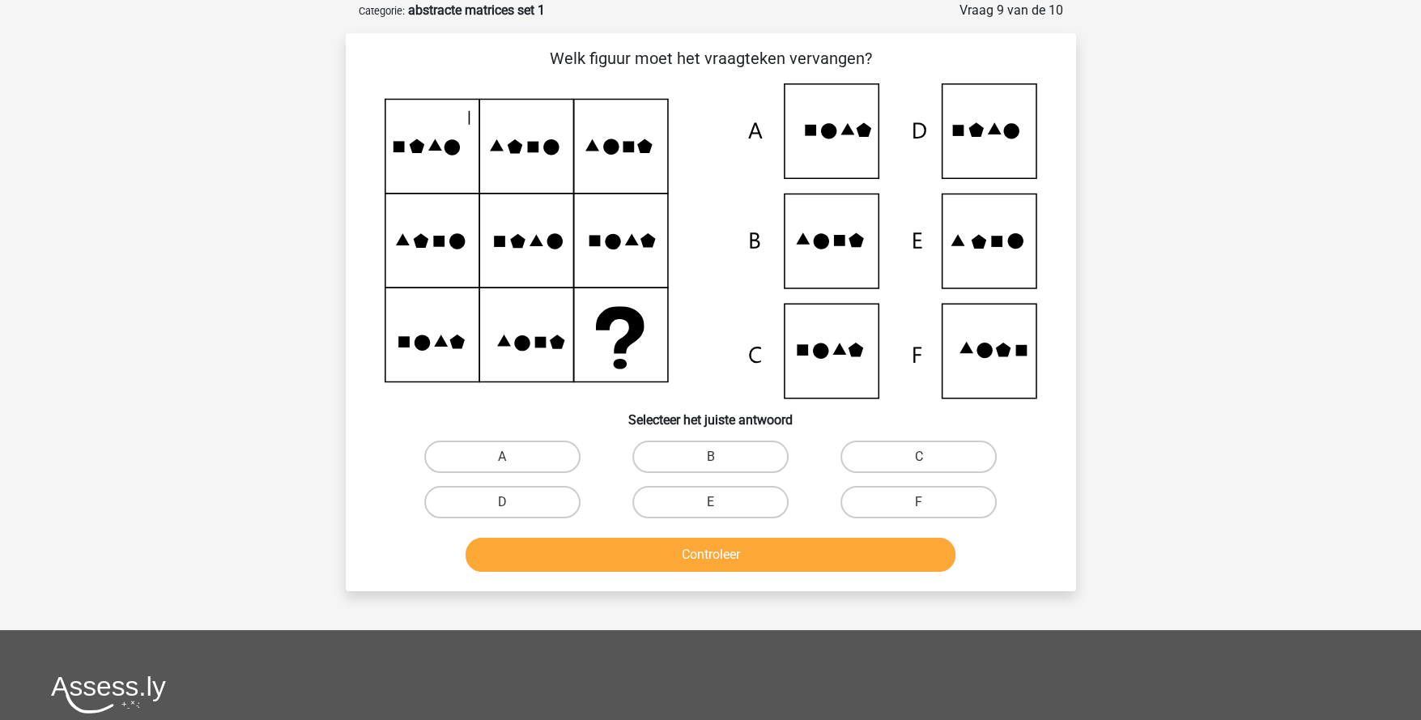
click at [556, 502] on label "D" at bounding box center [502, 502] width 156 height 32
click at [513, 502] on input "D" at bounding box center [507, 507] width 11 height 11
radio input "true"
click at [662, 565] on button "Controleer" at bounding box center [711, 555] width 490 height 34
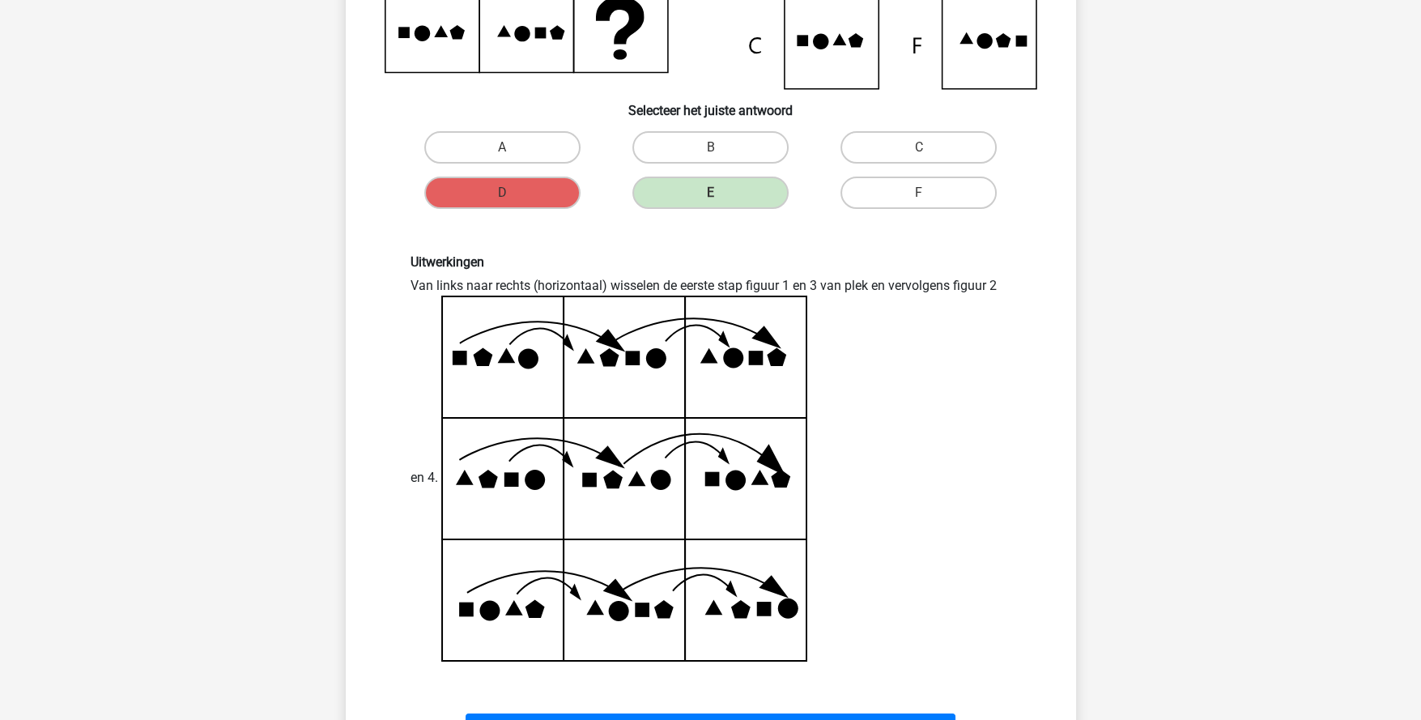
scroll to position [486, 0]
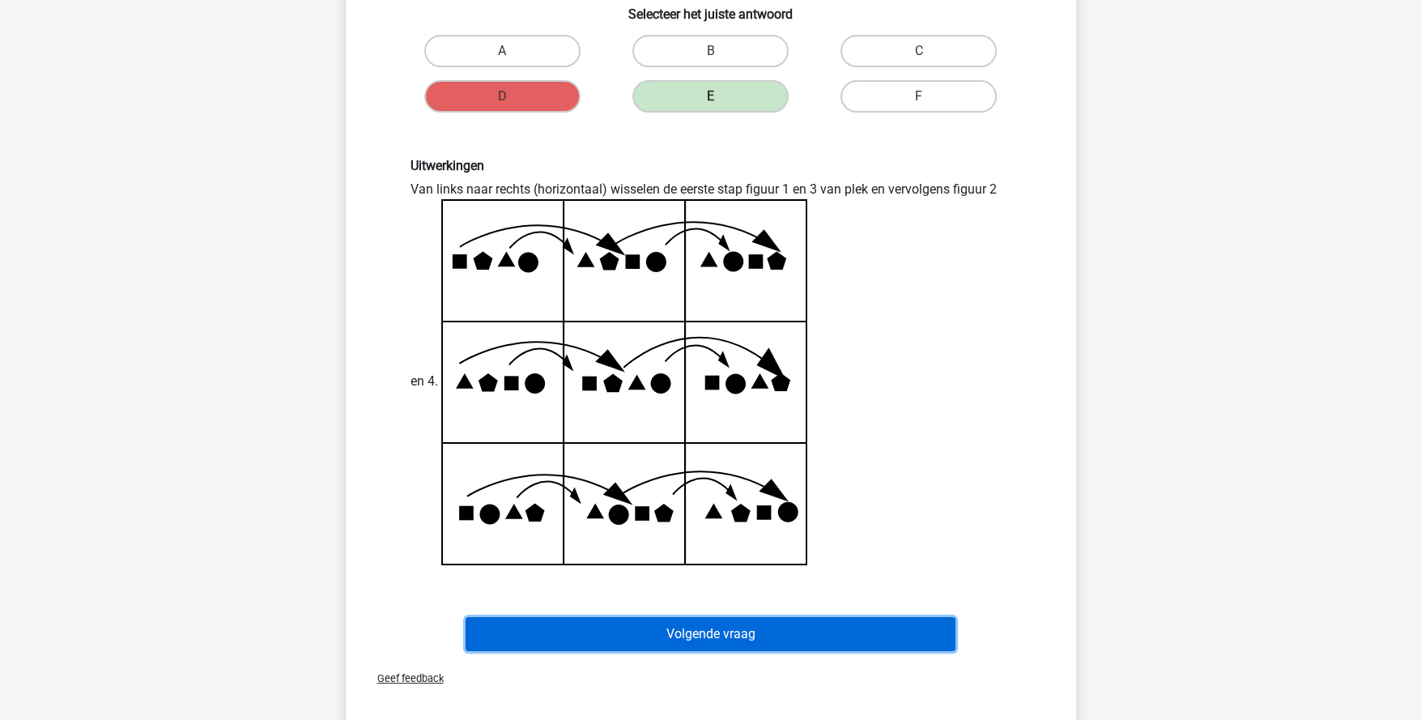
click at [719, 619] on button "Volgende vraag" at bounding box center [711, 634] width 490 height 34
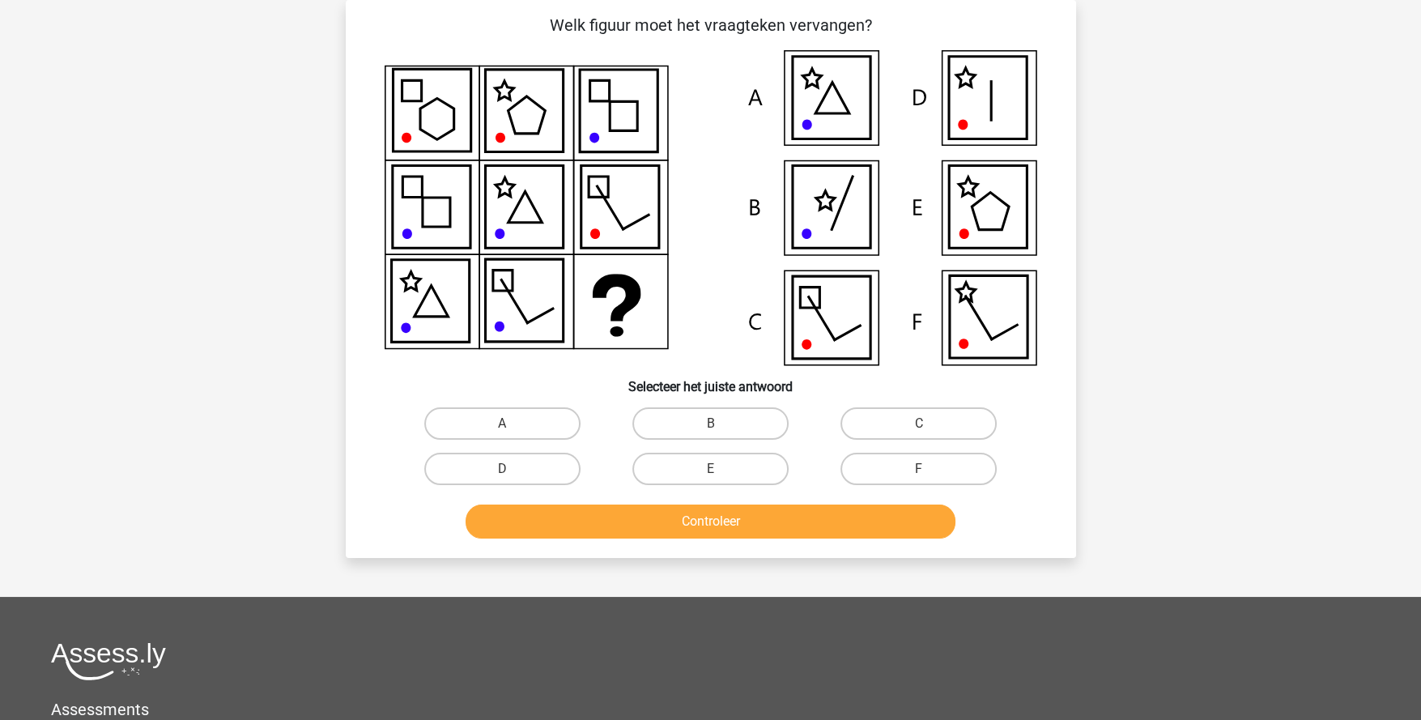
scroll to position [80, 0]
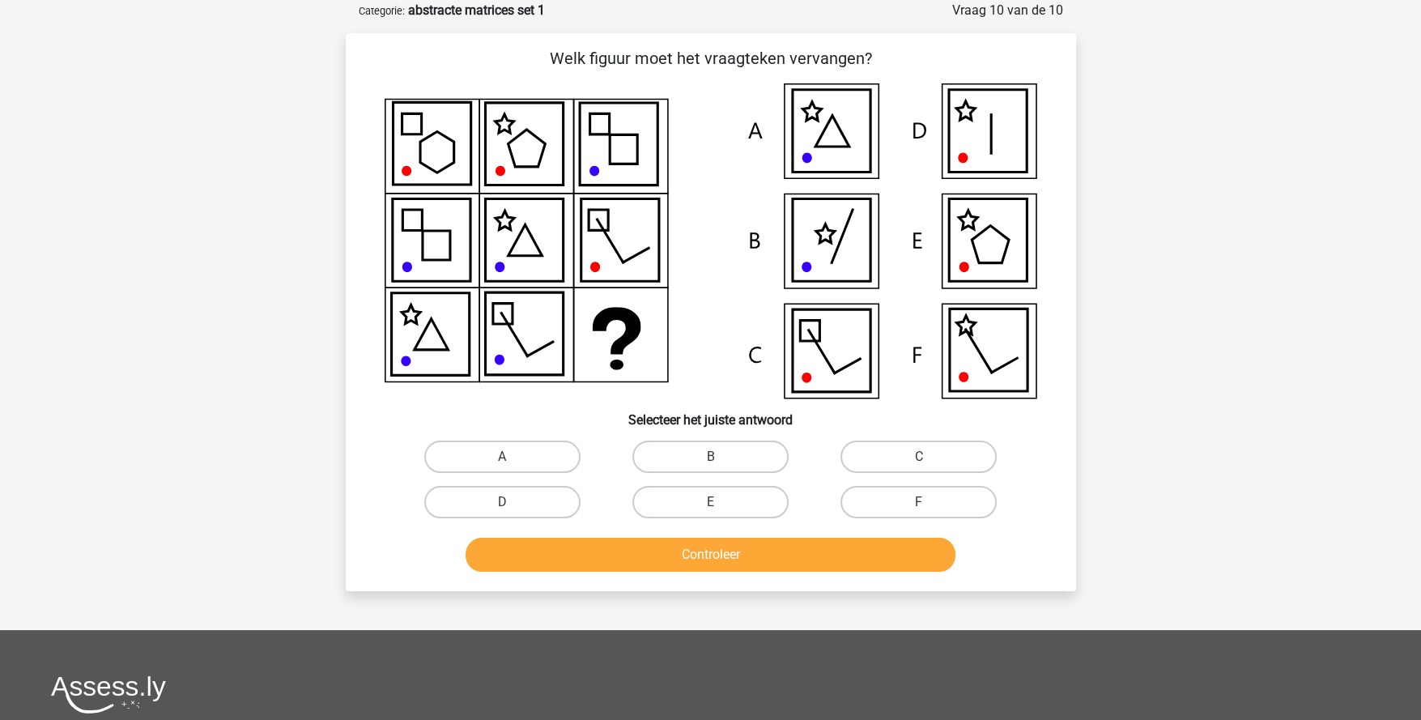
click at [696, 503] on label "E" at bounding box center [710, 502] width 156 height 32
click at [710, 503] on input "E" at bounding box center [715, 507] width 11 height 11
radio input "true"
click at [733, 580] on div "Welk figuur moet het vraagteken vervangen?" at bounding box center [711, 312] width 730 height 558
click at [745, 545] on button "Controleer" at bounding box center [711, 555] width 490 height 34
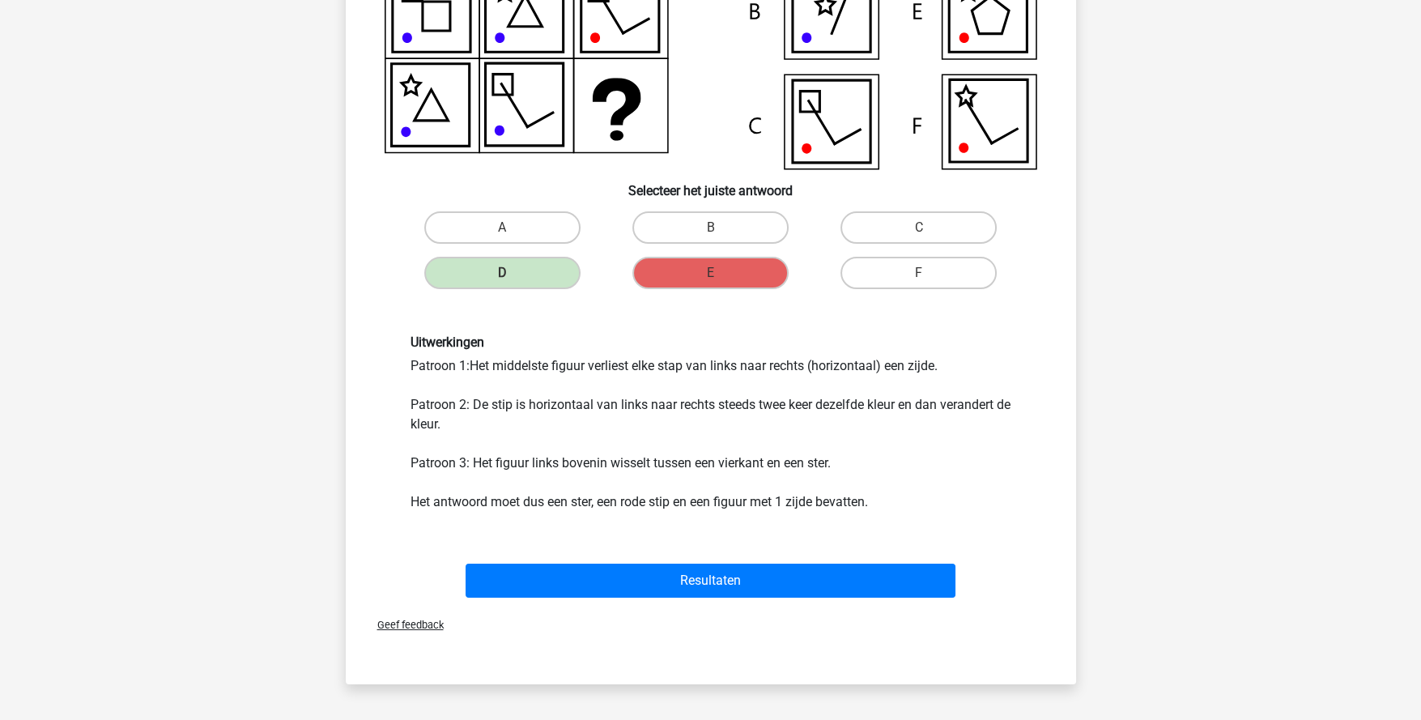
scroll to position [323, 0]
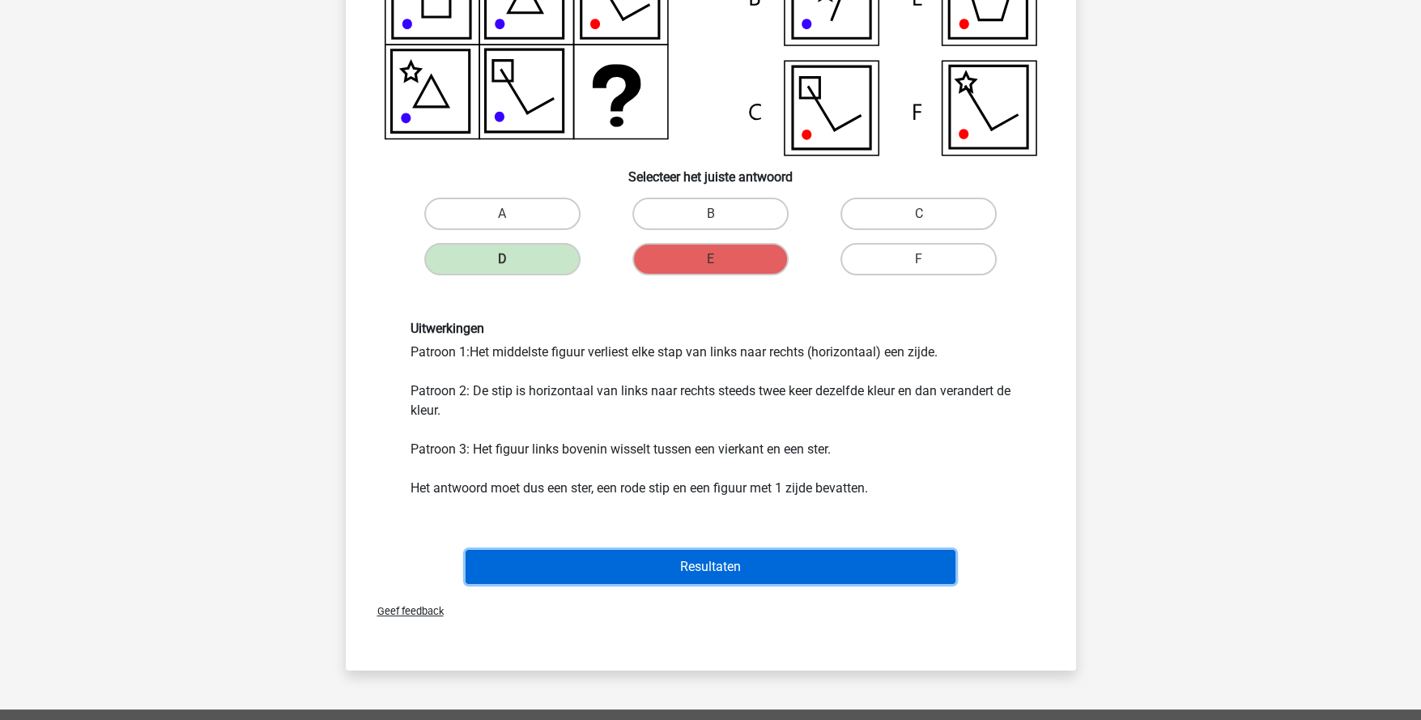
click at [709, 558] on button "Resultaten" at bounding box center [711, 567] width 490 height 34
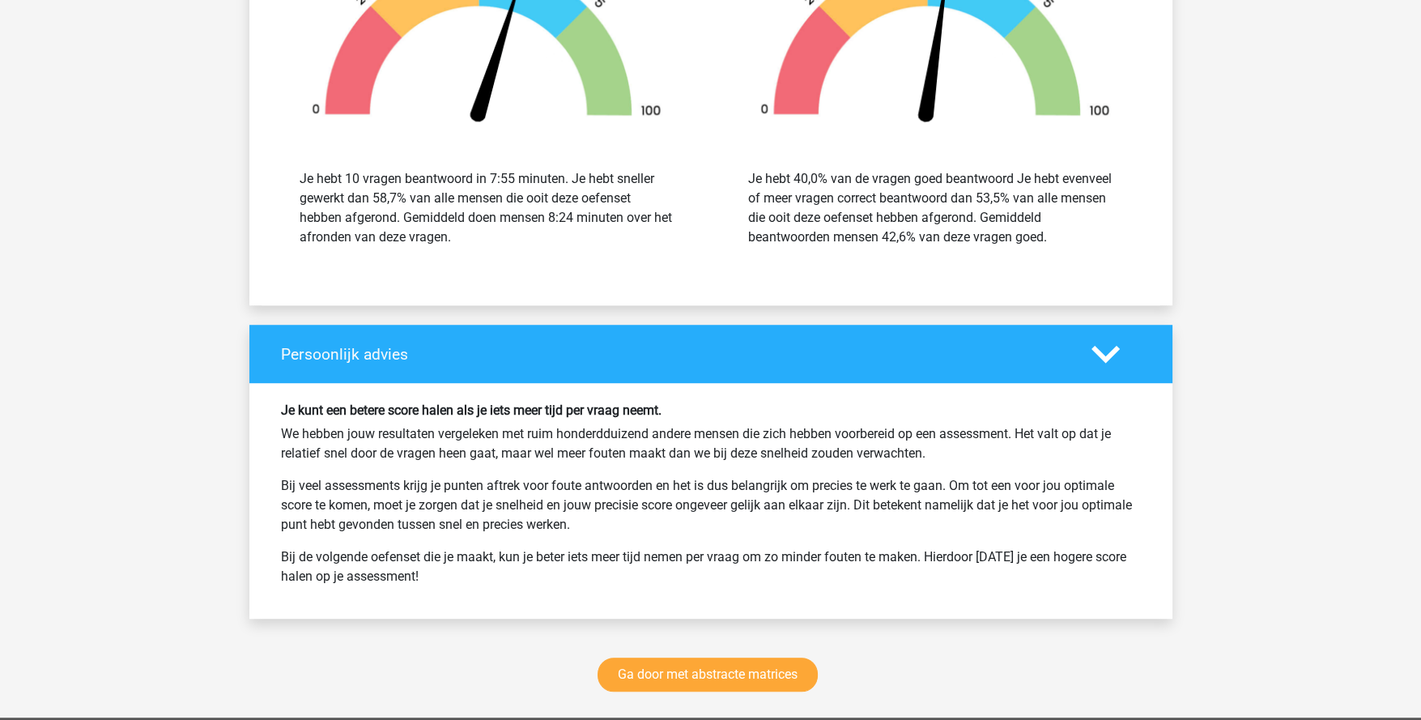
scroll to position [1943, 0]
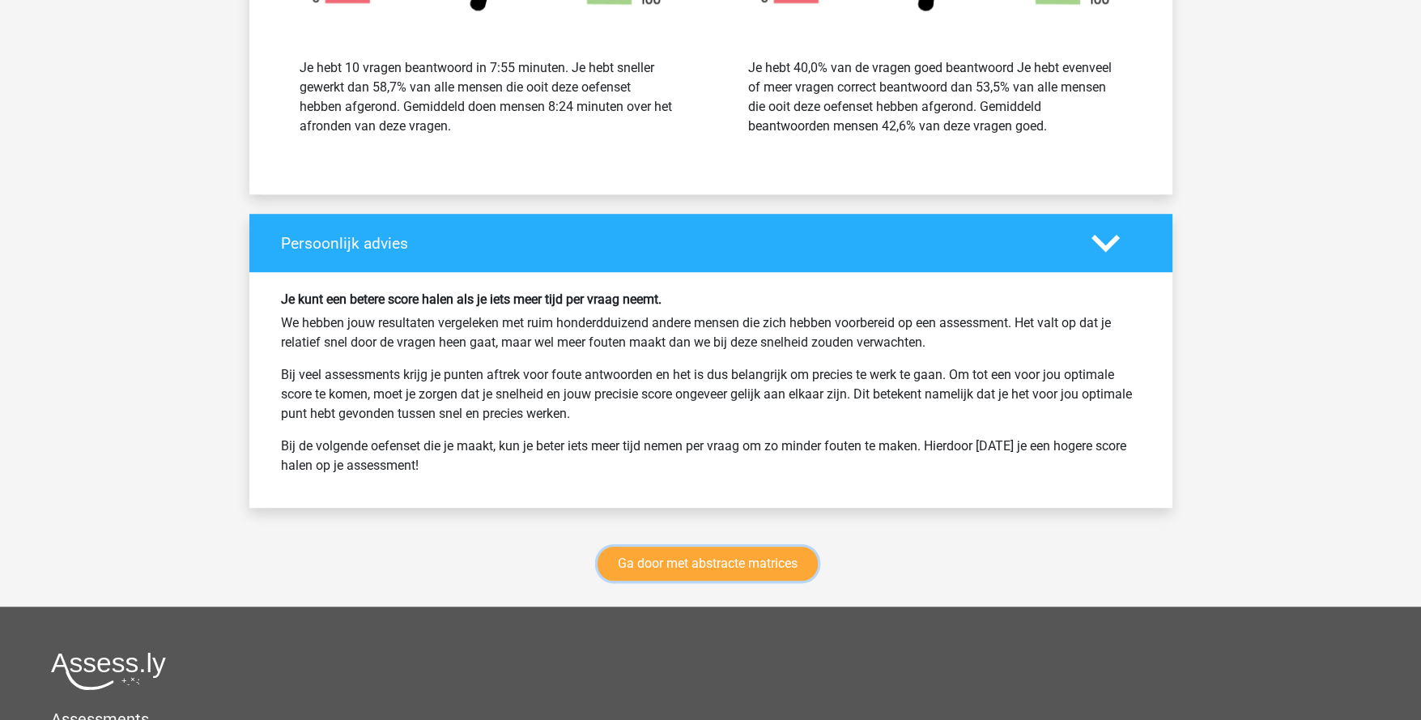
click at [703, 554] on link "Ga door met abstracte matrices" at bounding box center [708, 564] width 220 height 34
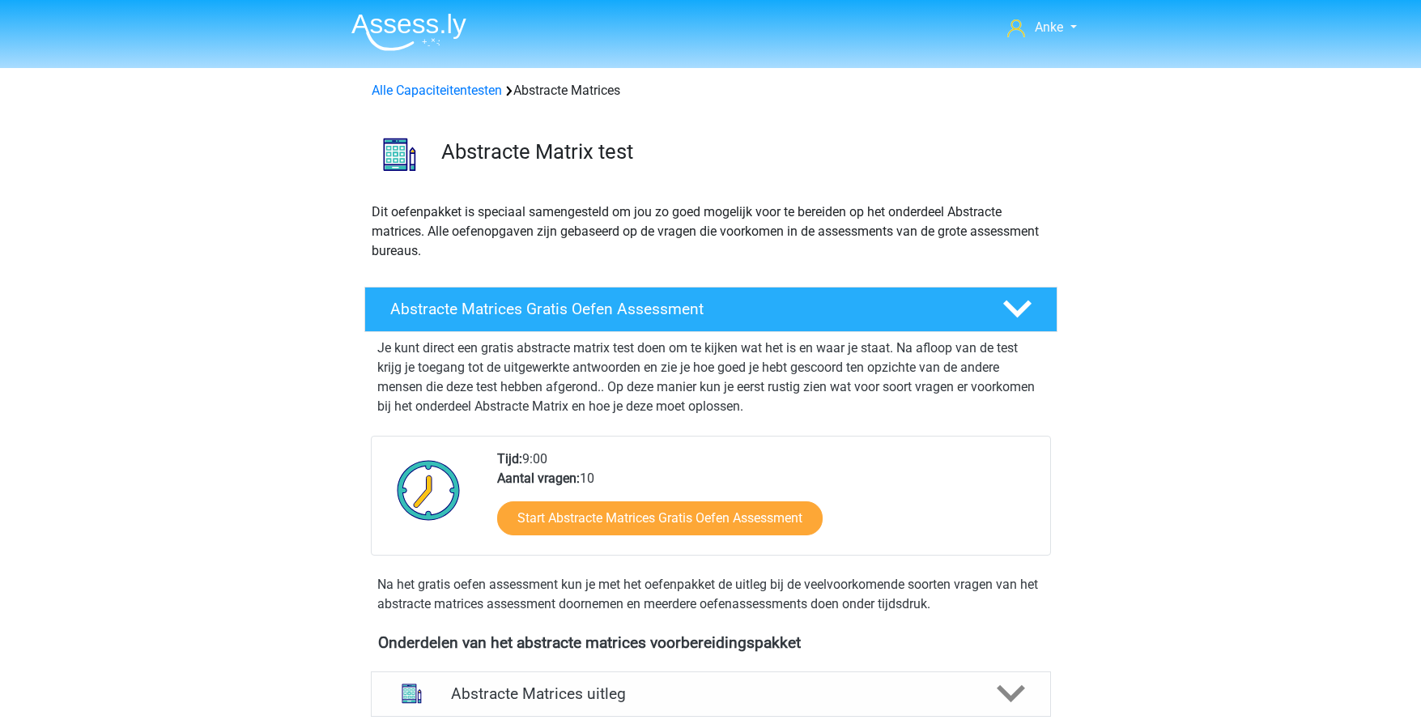
scroll to position [721, 0]
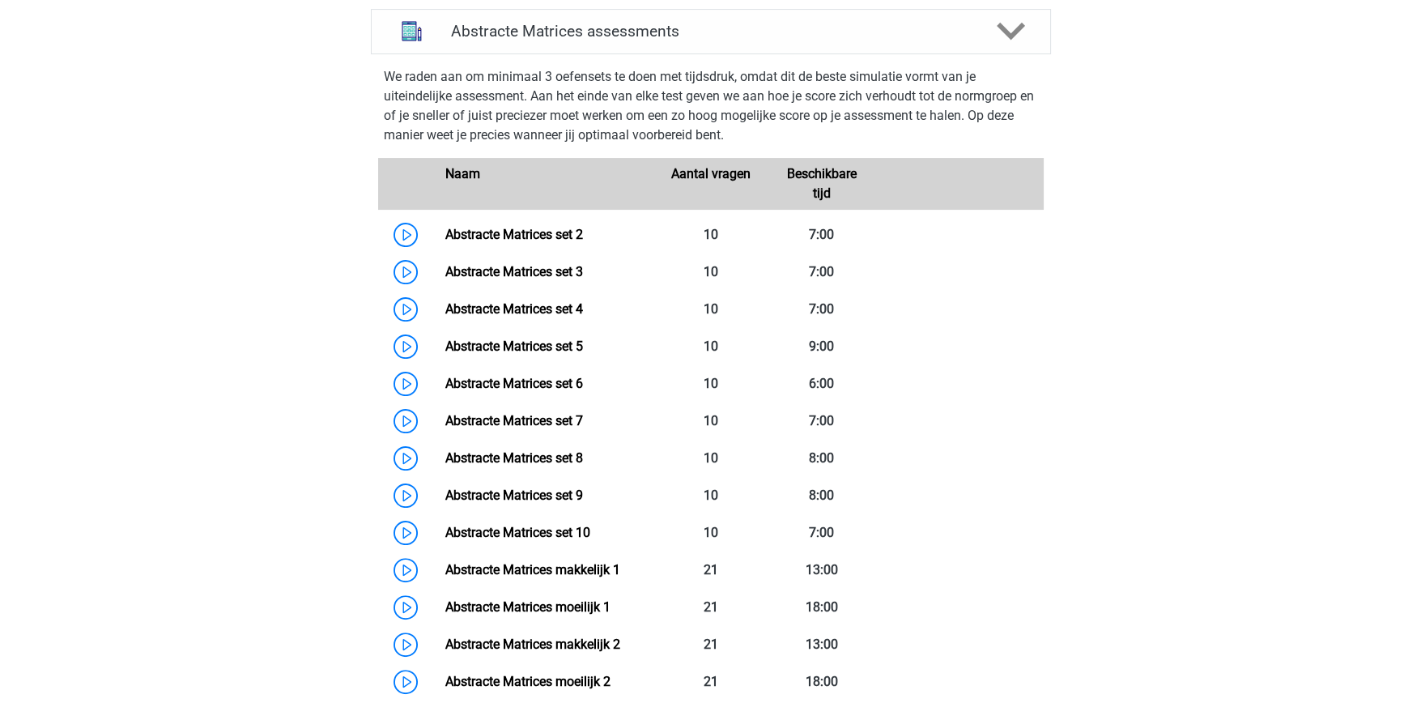
click at [523, 232] on link "Abstracte Matrices set 2" at bounding box center [514, 234] width 138 height 15
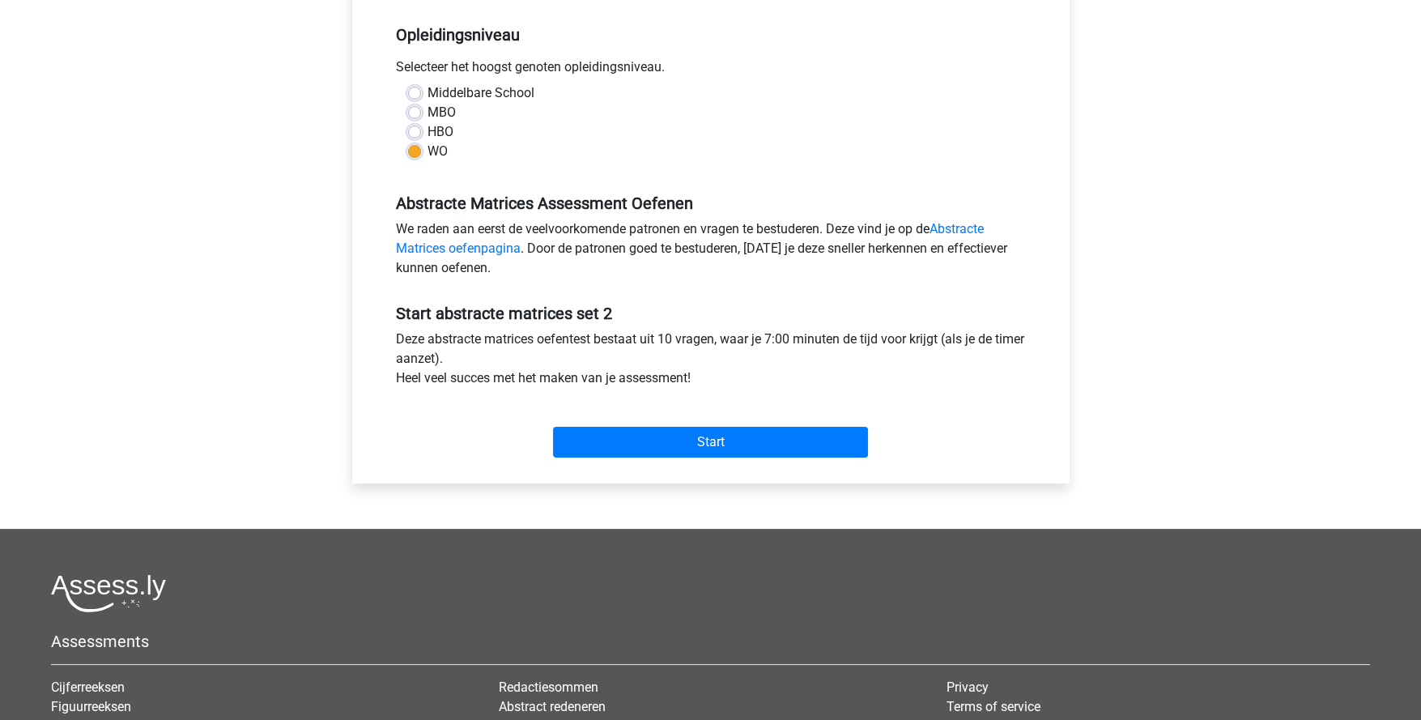
scroll to position [323, 0]
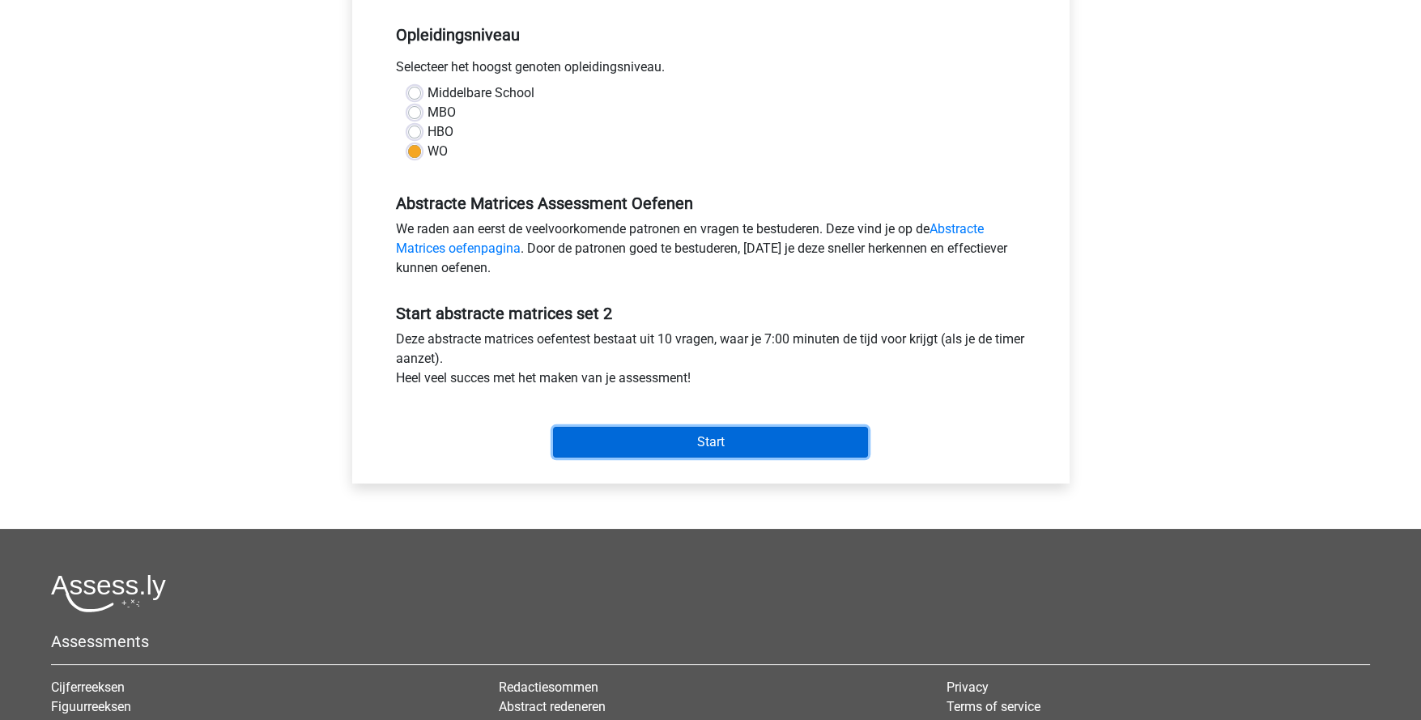
click at [717, 445] on input "Start" at bounding box center [710, 442] width 315 height 31
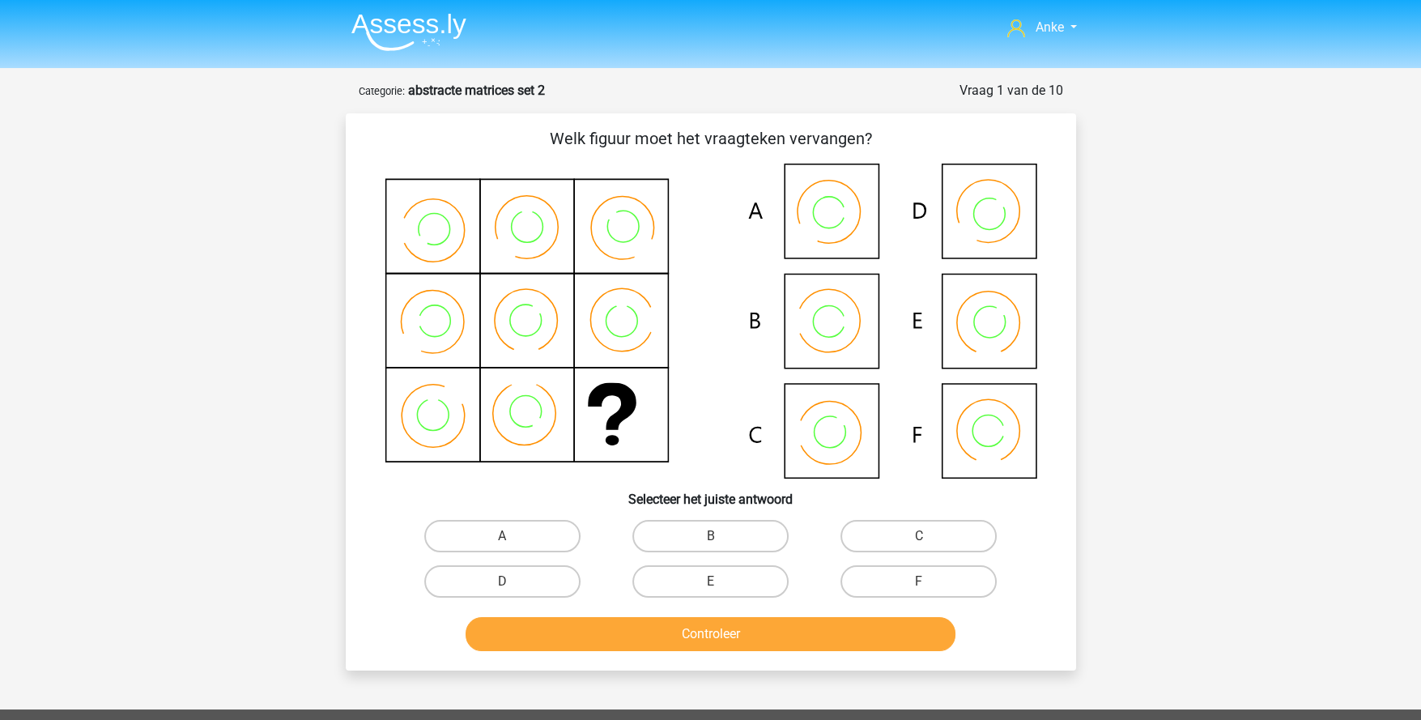
drag, startPoint x: 750, startPoint y: 575, endPoint x: 747, endPoint y: 594, distance: 18.9
click at [748, 577] on label "E" at bounding box center [710, 581] width 156 height 32
click at [721, 581] on input "E" at bounding box center [715, 586] width 11 height 11
radio input "true"
click at [751, 631] on button "Controleer" at bounding box center [711, 634] width 490 height 34
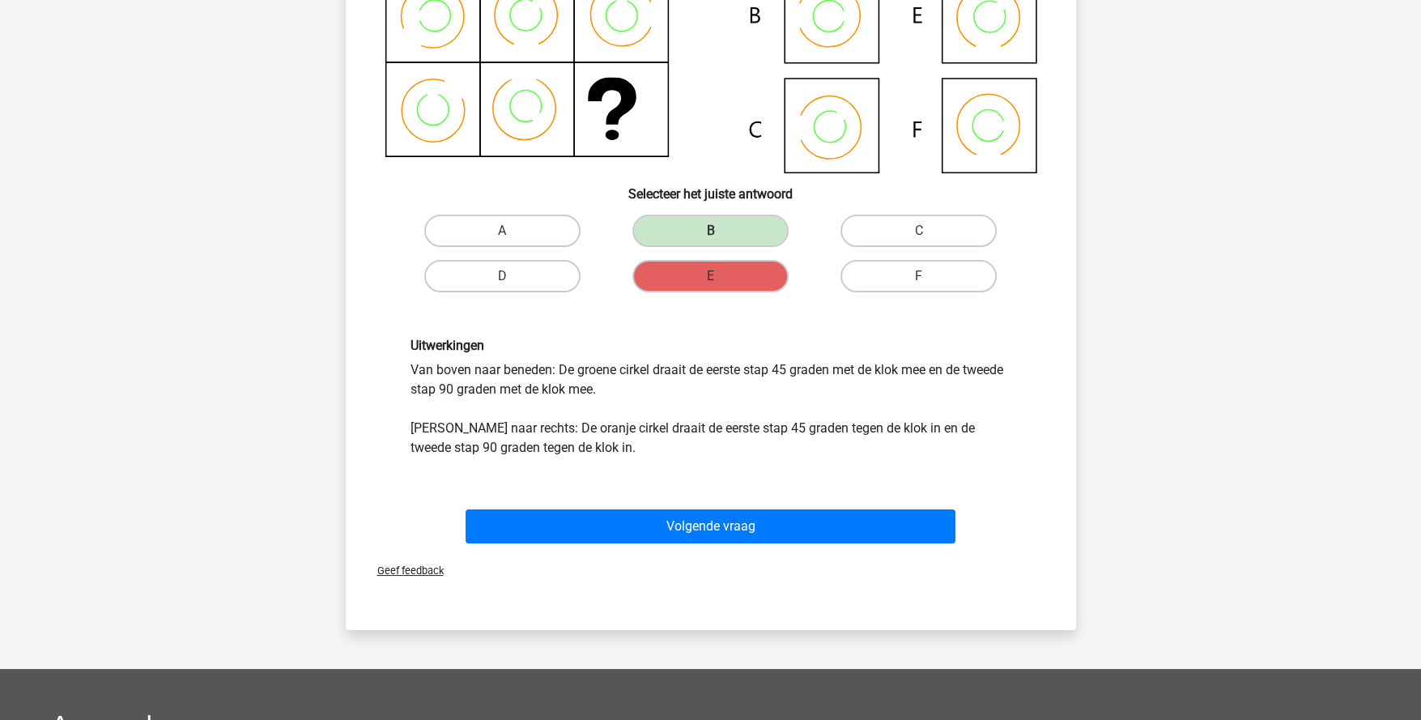
scroll to position [323, 0]
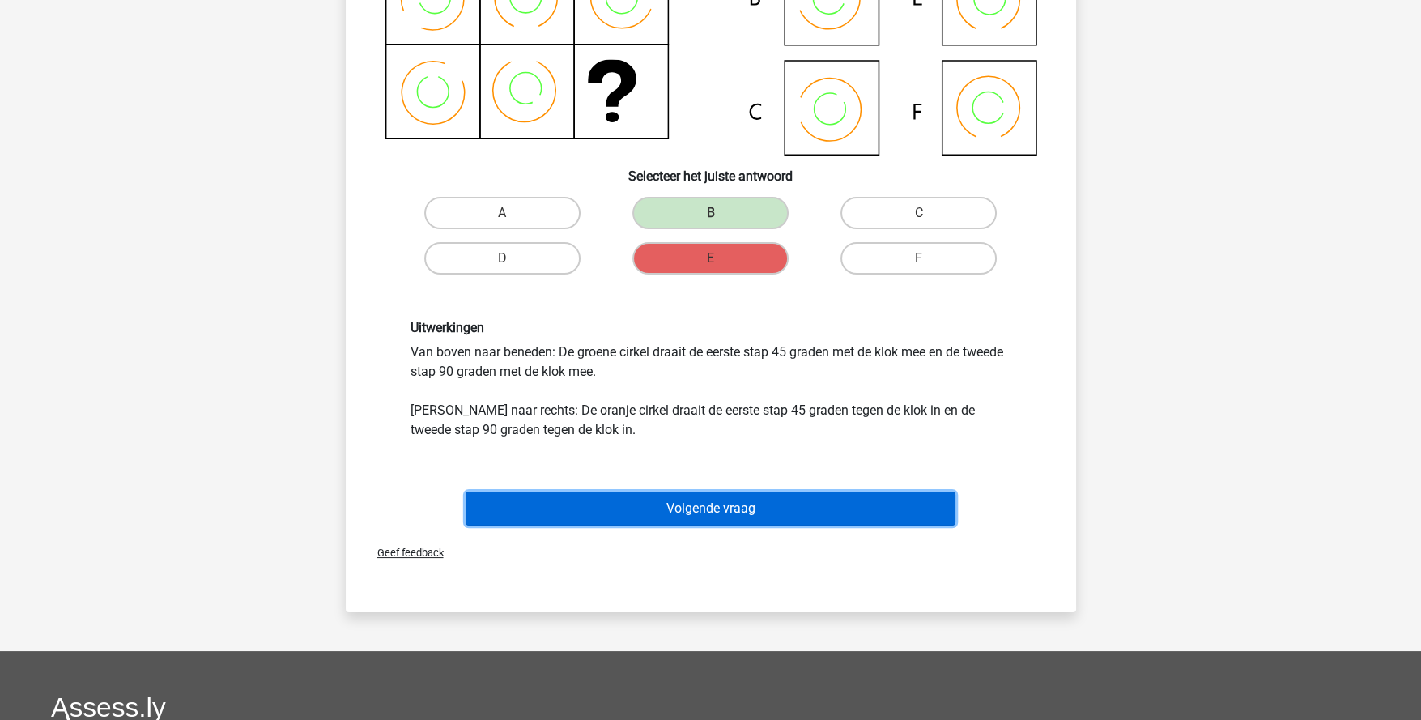
click at [714, 501] on button "Volgende vraag" at bounding box center [711, 509] width 490 height 34
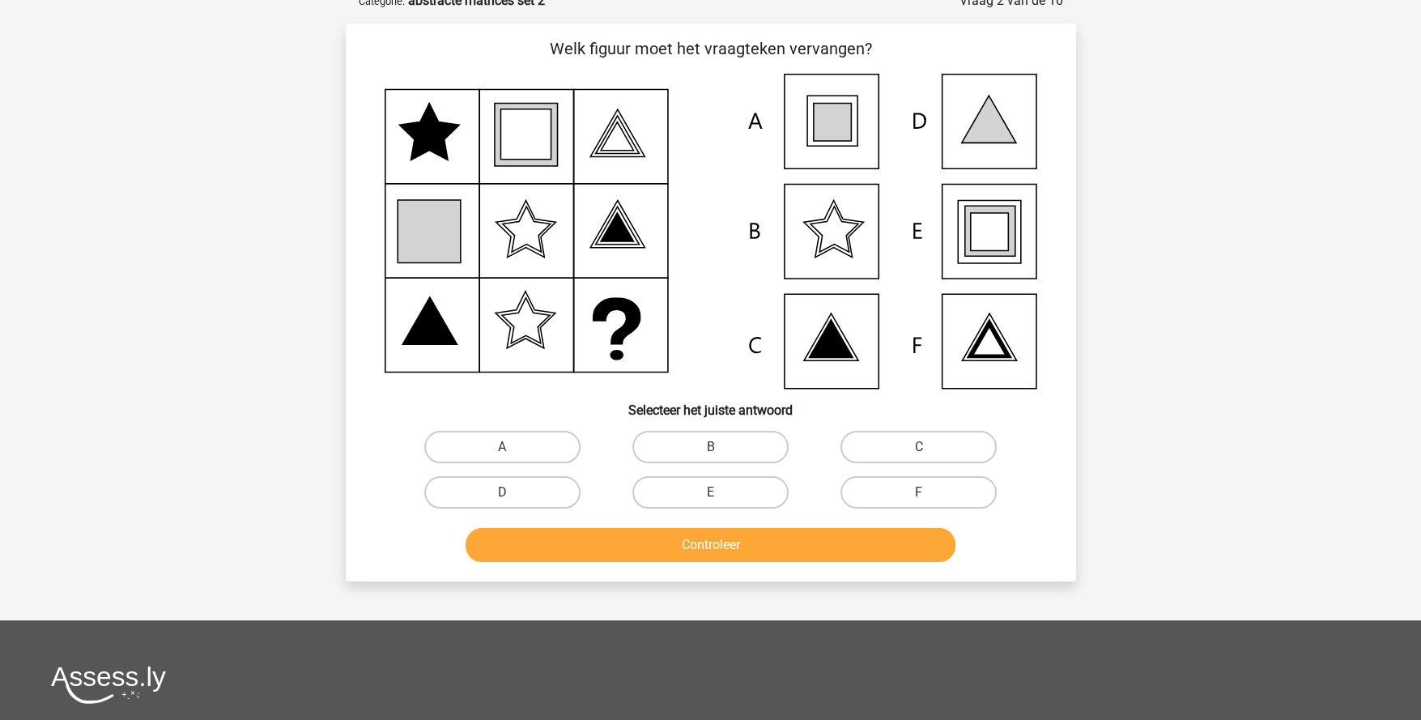
scroll to position [80, 0]
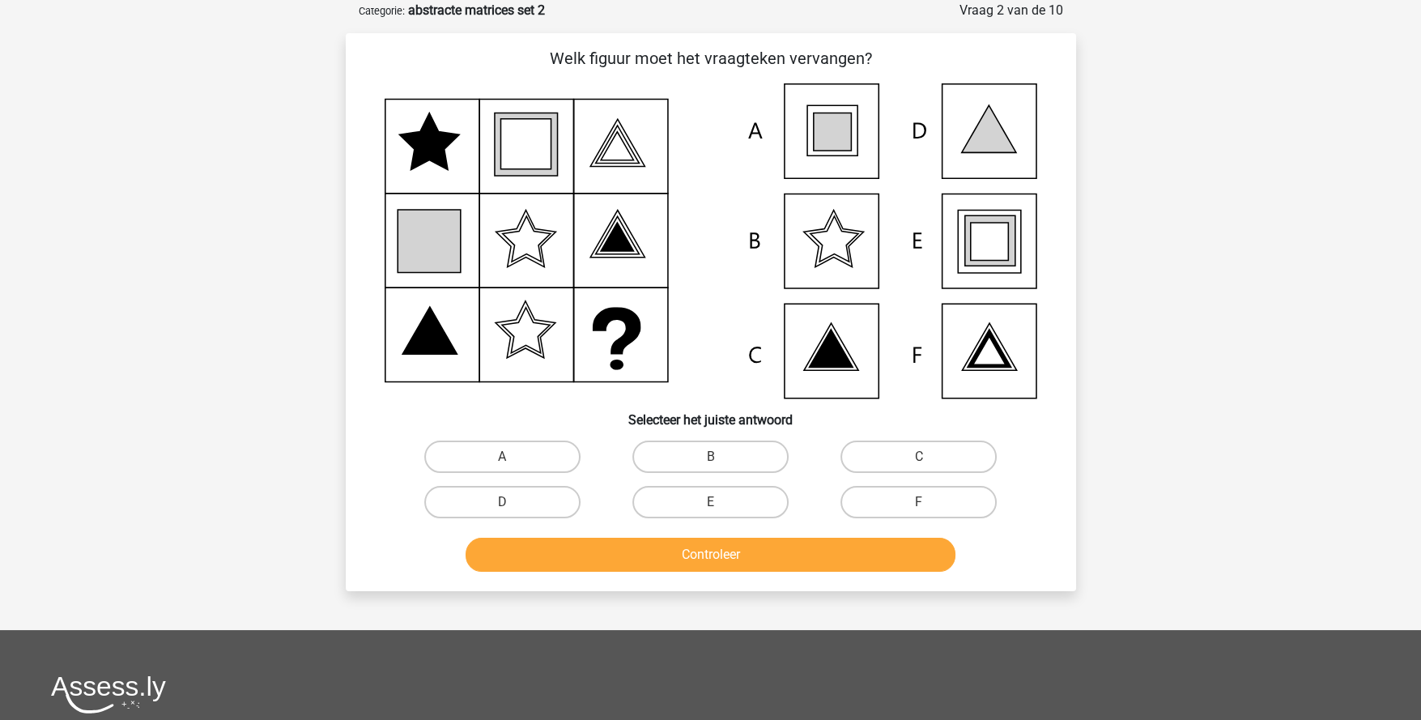
click at [734, 507] on label "E" at bounding box center [710, 502] width 156 height 32
click at [721, 507] on input "E" at bounding box center [715, 507] width 11 height 11
radio input "true"
click at [754, 552] on button "Controleer" at bounding box center [711, 555] width 490 height 34
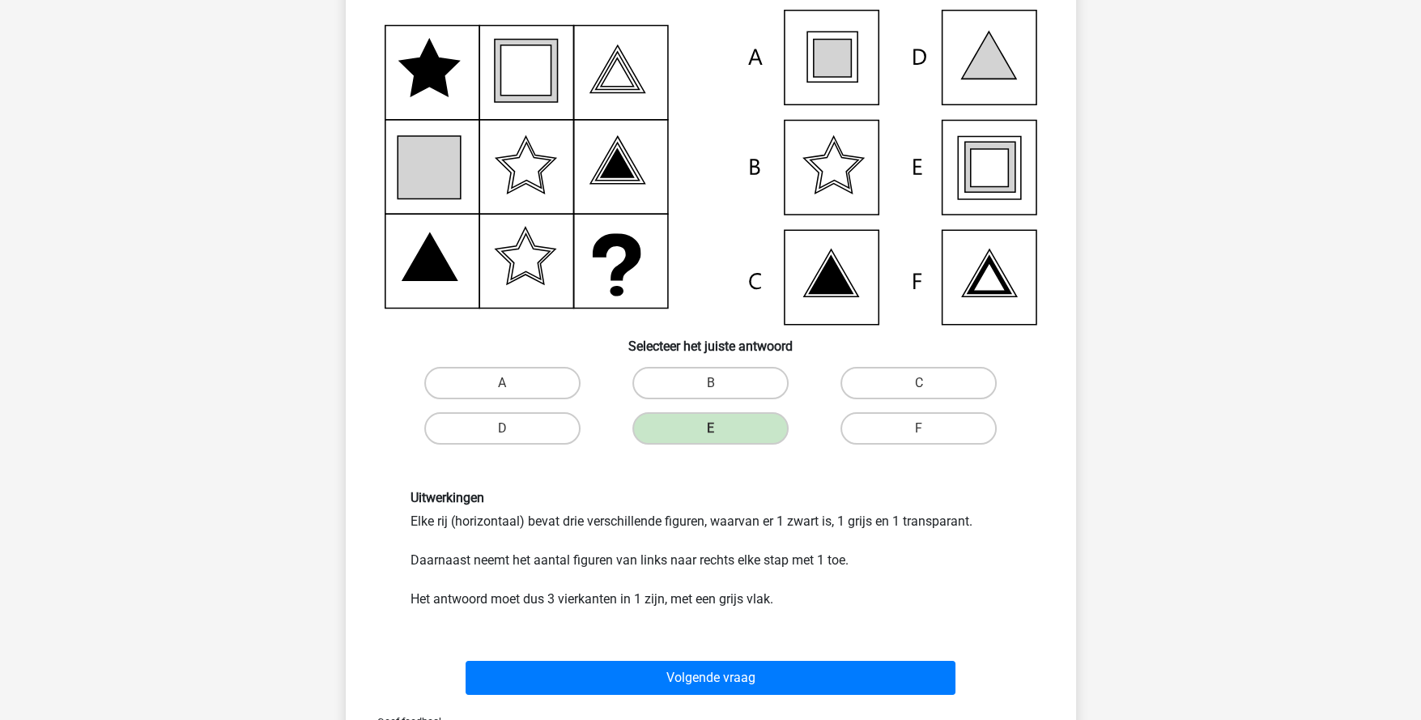
scroll to position [404, 0]
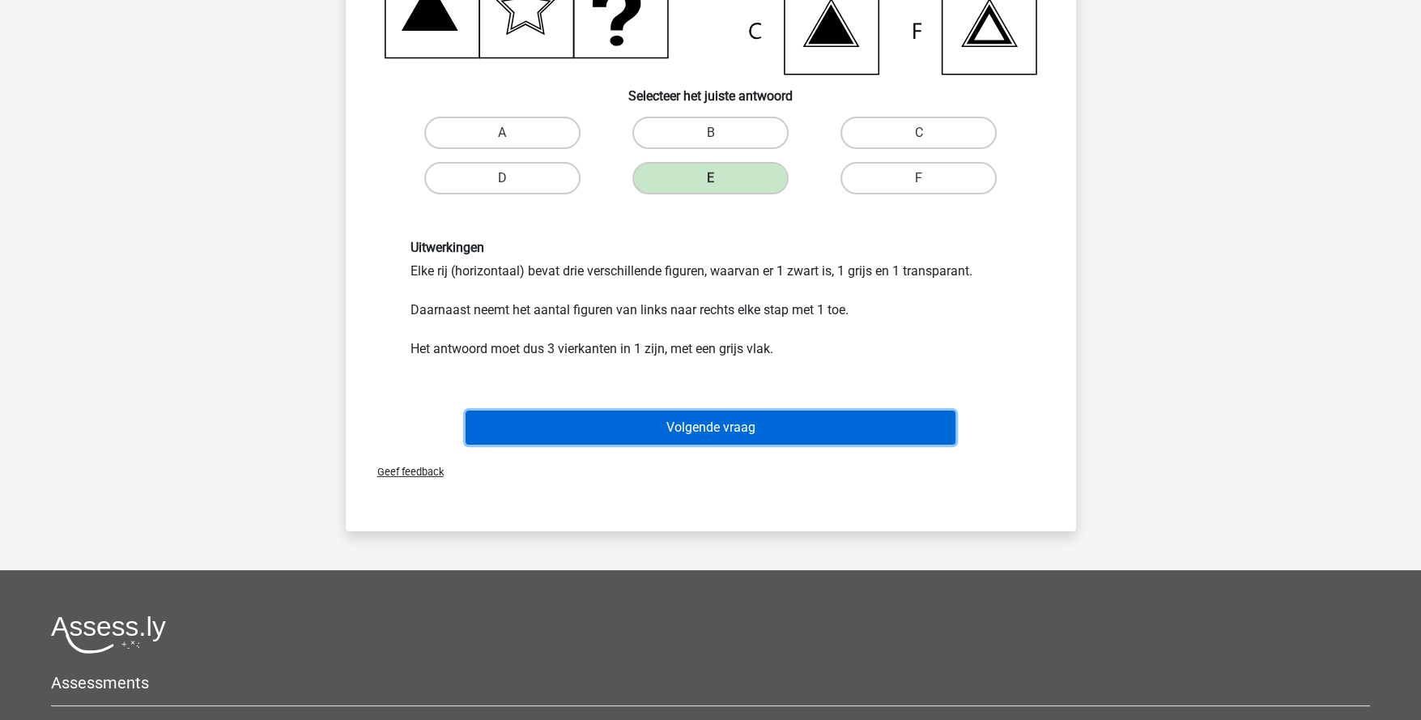
click at [717, 425] on button "Volgende vraag" at bounding box center [711, 428] width 490 height 34
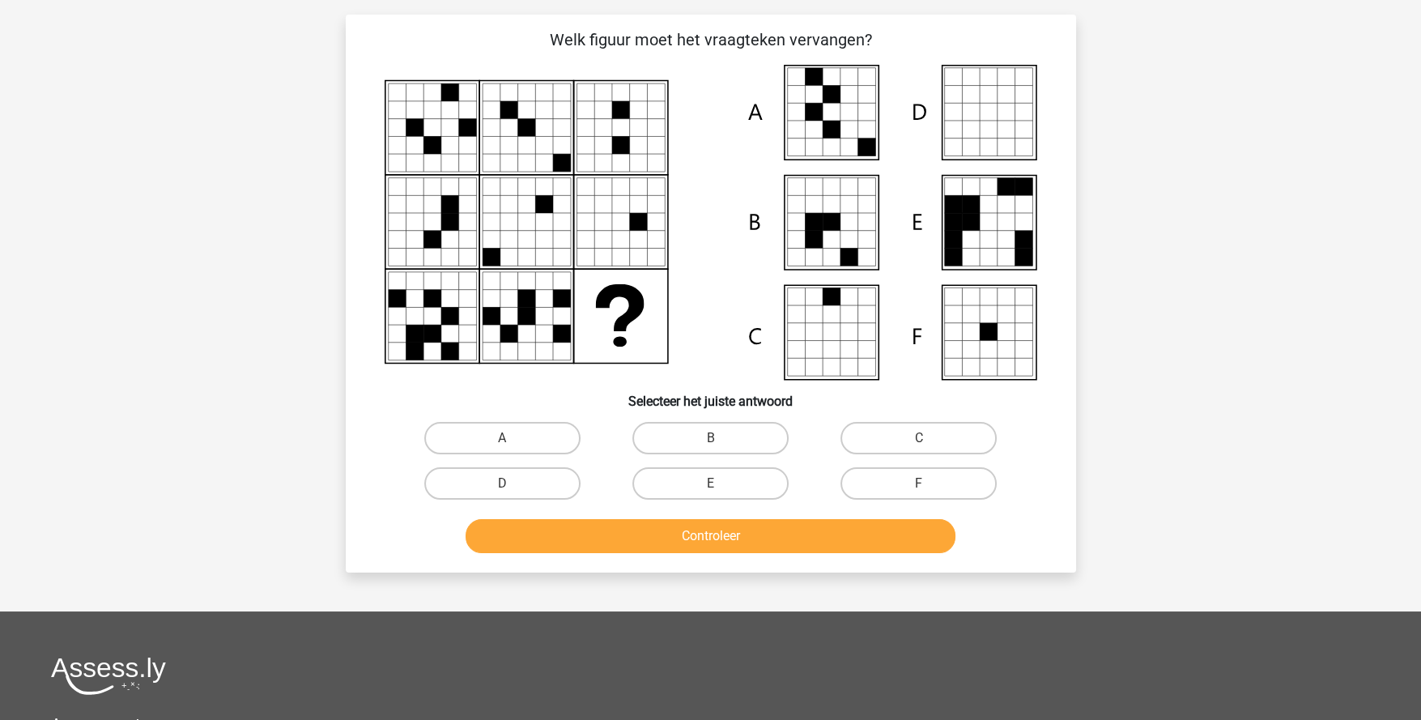
scroll to position [80, 0]
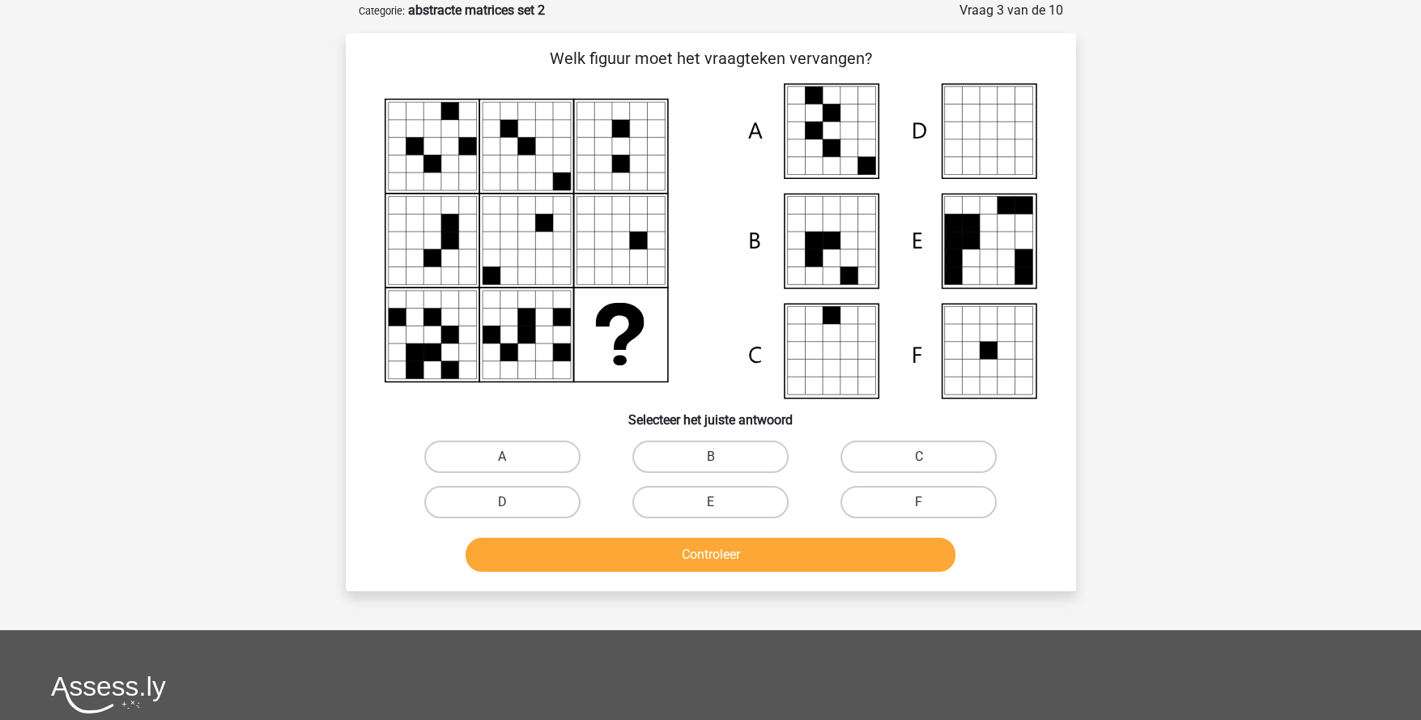
click at [562, 456] on label "A" at bounding box center [502, 457] width 156 height 32
click at [513, 457] on input "A" at bounding box center [507, 462] width 11 height 11
radio input "true"
click at [649, 547] on button "Controleer" at bounding box center [711, 555] width 490 height 34
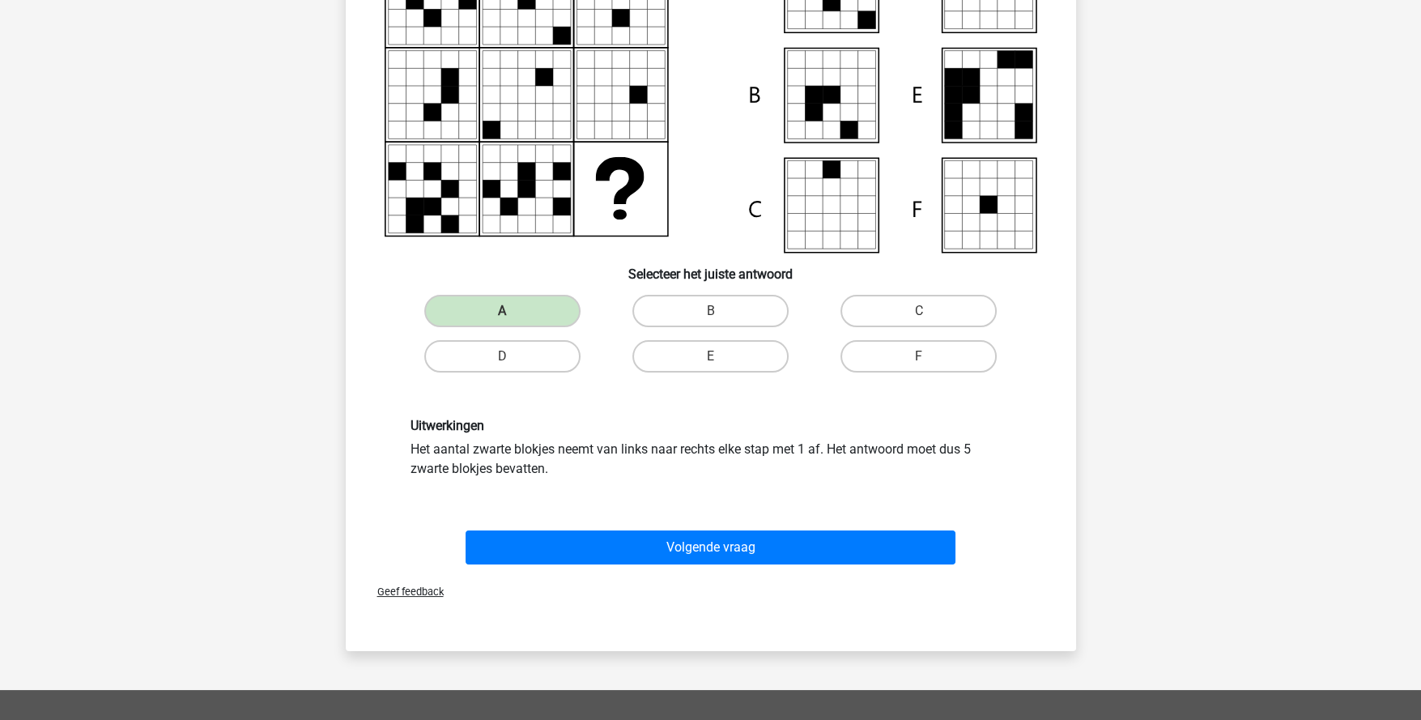
scroll to position [323, 0]
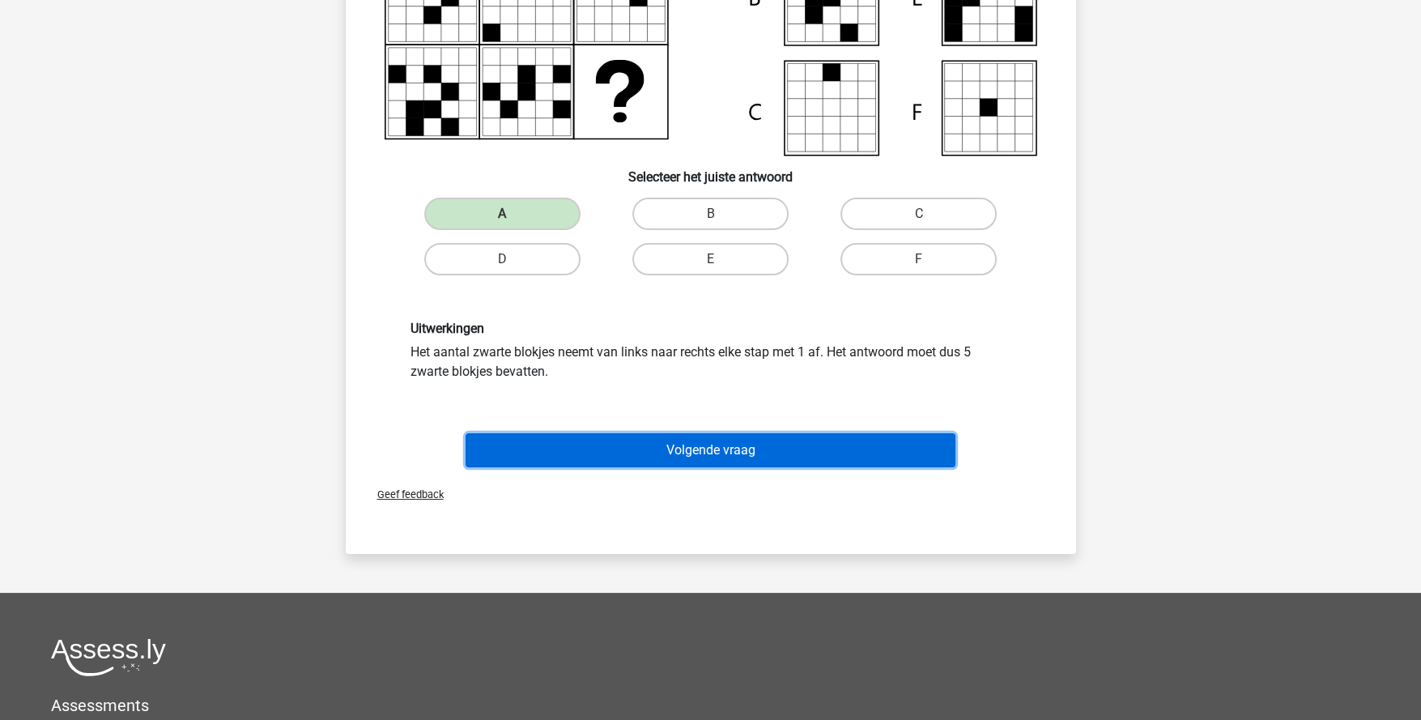
click at [687, 458] on button "Volgende vraag" at bounding box center [711, 450] width 490 height 34
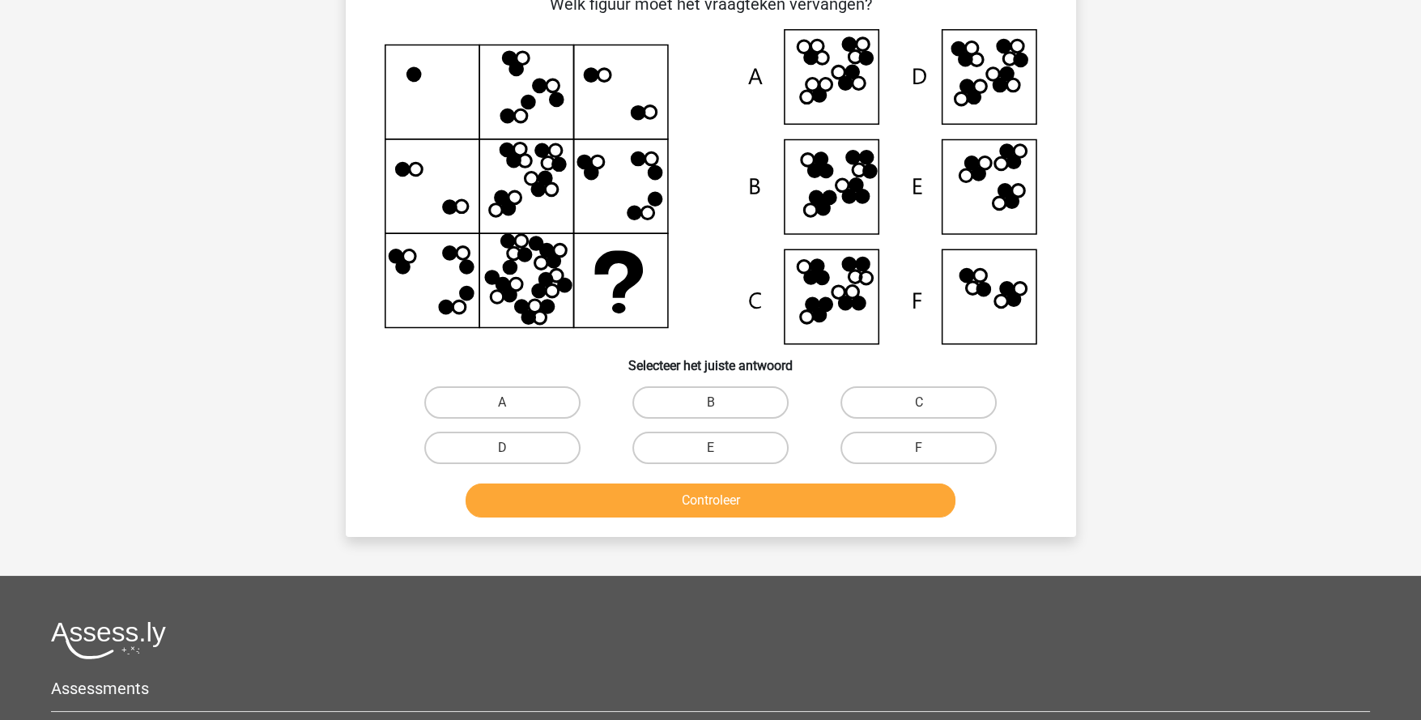
scroll to position [80, 0]
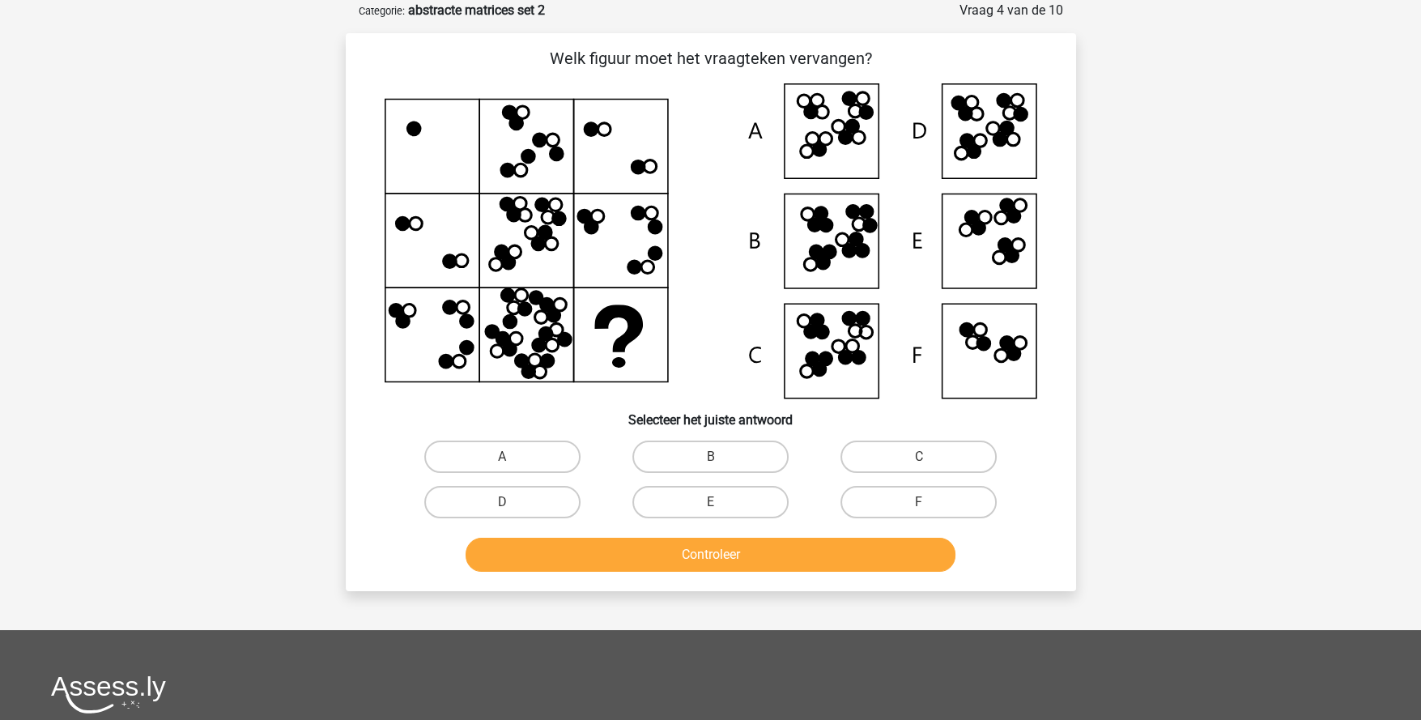
click at [734, 455] on label "B" at bounding box center [710, 457] width 156 height 32
click at [721, 457] on input "B" at bounding box center [715, 462] width 11 height 11
radio input "true"
click at [752, 542] on button "Controleer" at bounding box center [711, 555] width 490 height 34
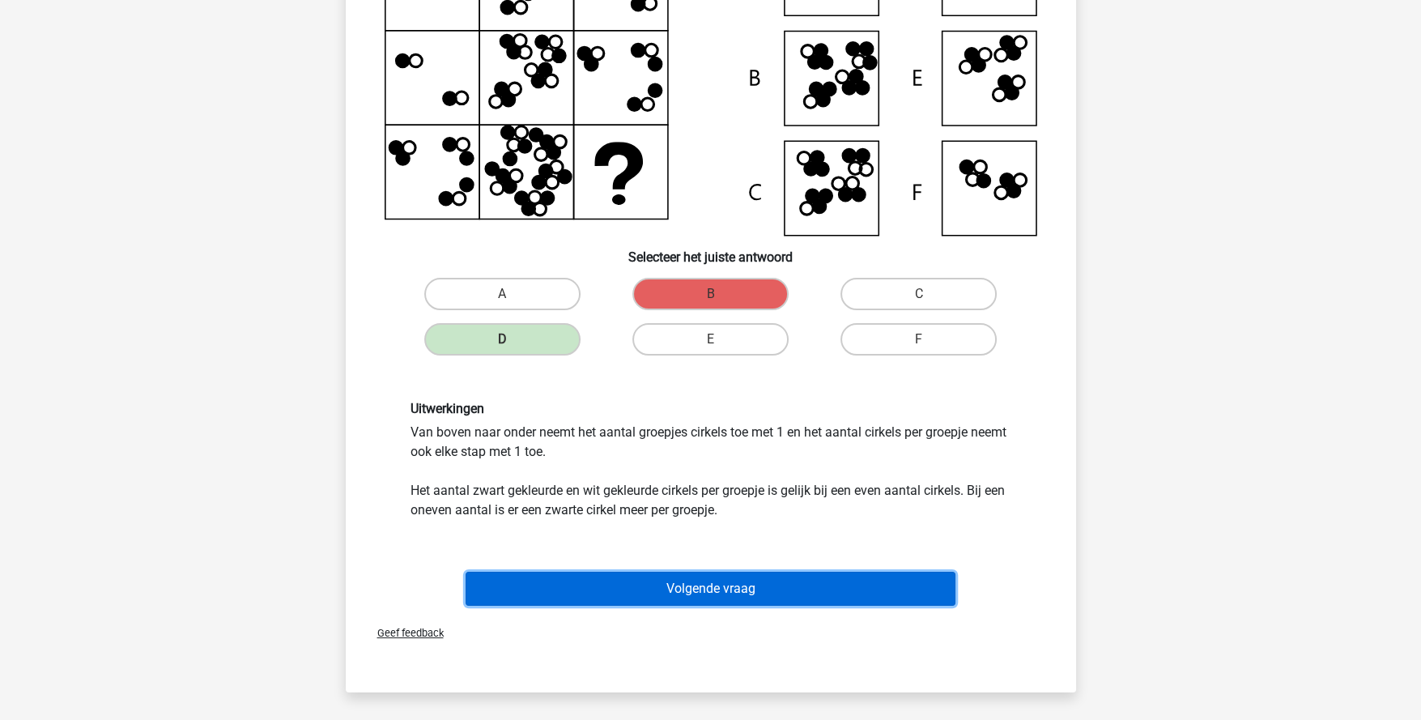
click at [832, 590] on button "Volgende vraag" at bounding box center [711, 589] width 490 height 34
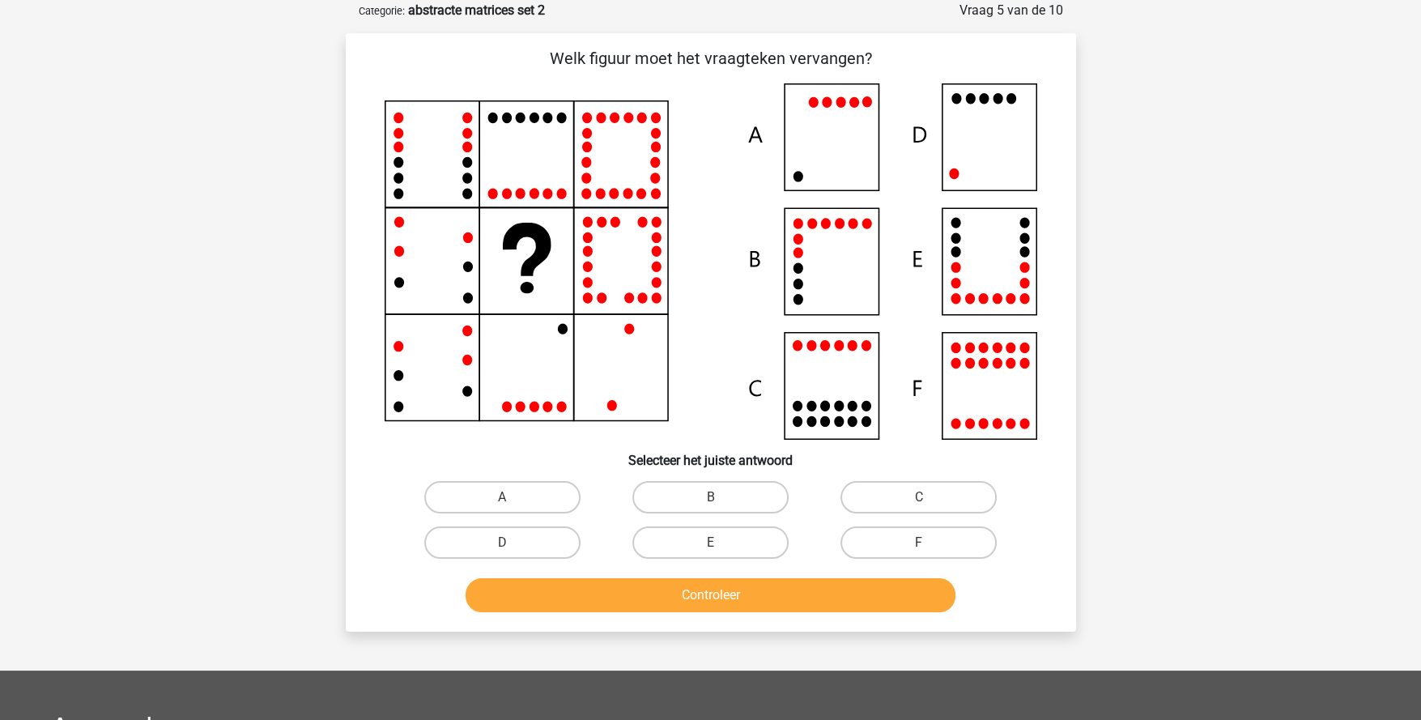
click at [544, 547] on label "D" at bounding box center [502, 542] width 156 height 32
click at [513, 547] on input "D" at bounding box center [507, 548] width 11 height 11
radio input "true"
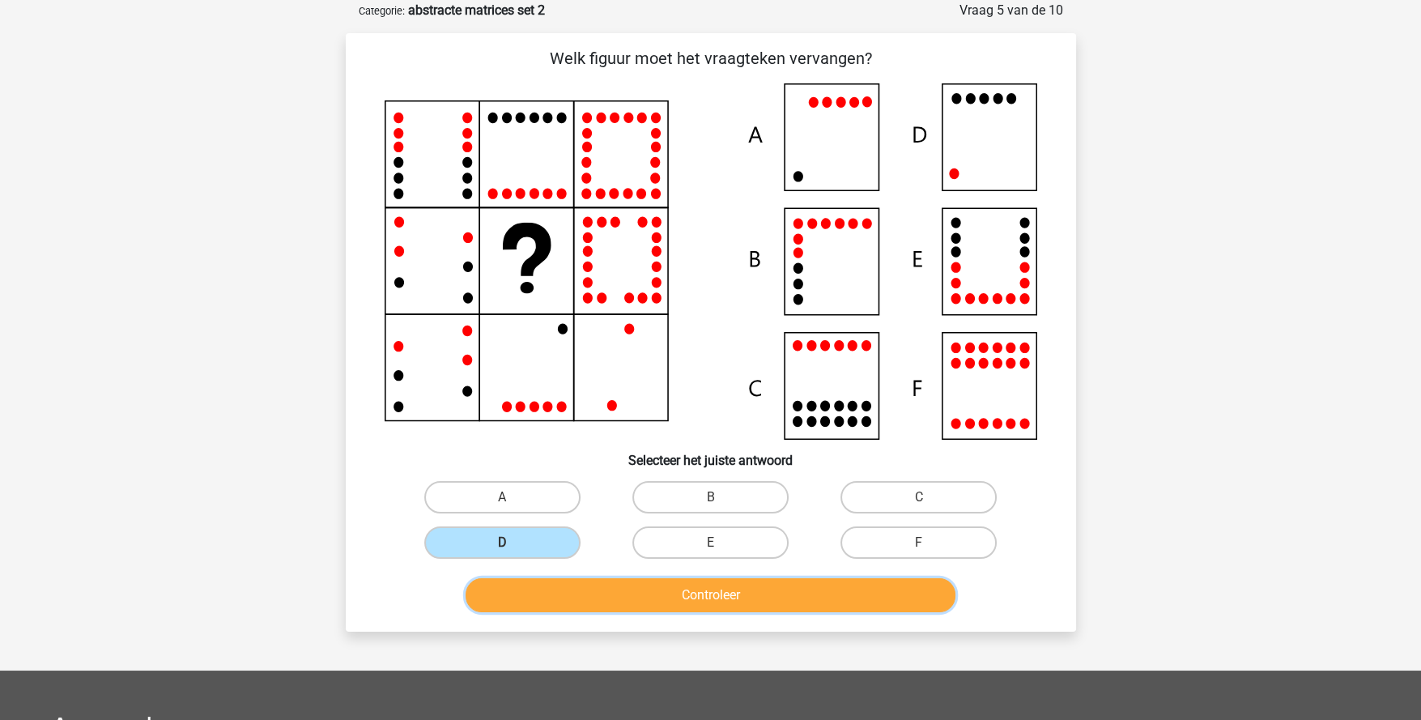
click at [643, 594] on button "Controleer" at bounding box center [711, 595] width 490 height 34
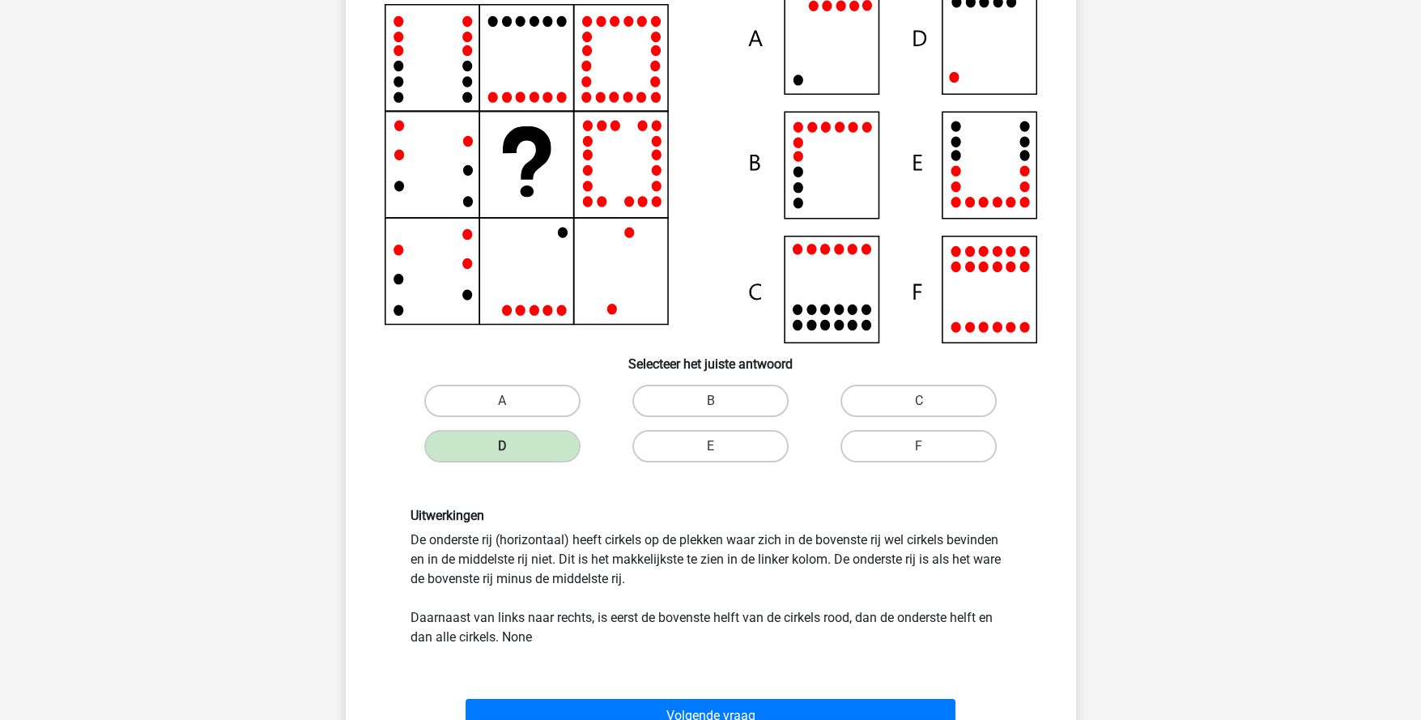
scroll to position [323, 0]
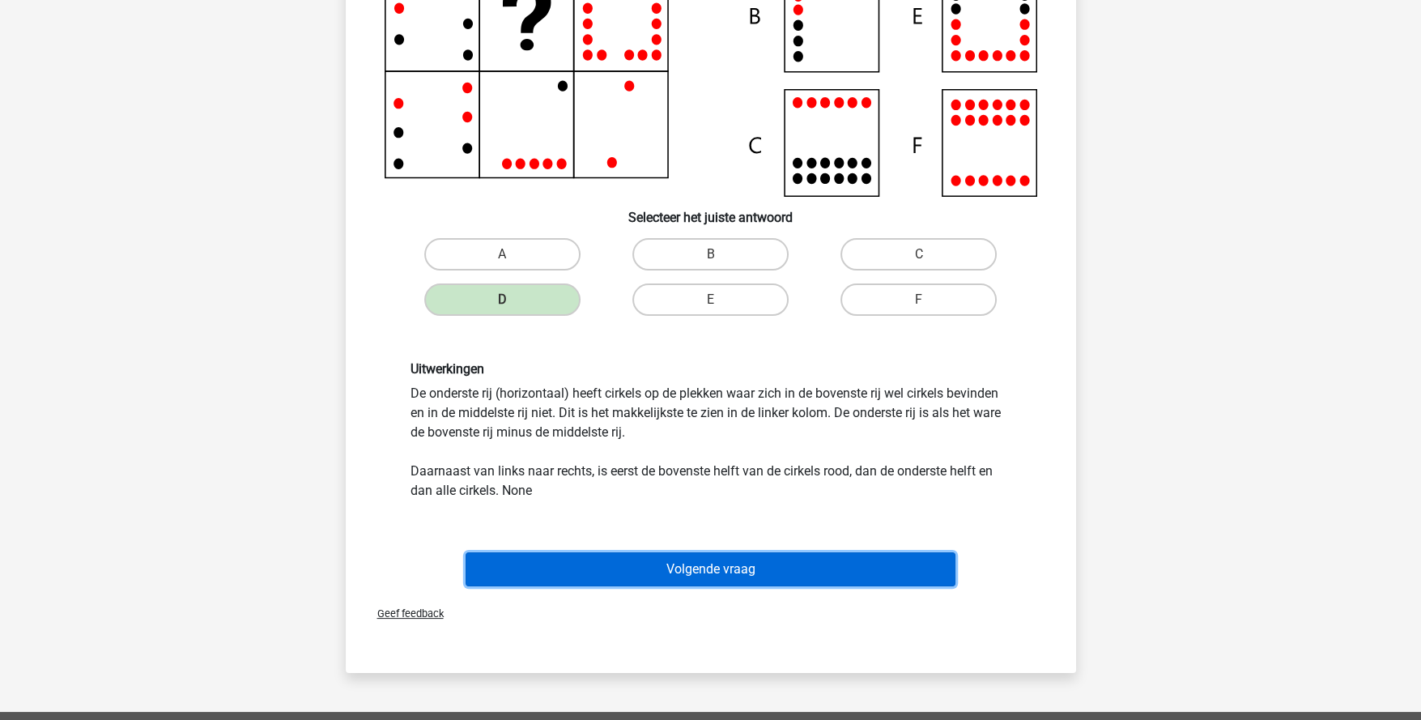
click at [654, 565] on button "Volgende vraag" at bounding box center [711, 569] width 490 height 34
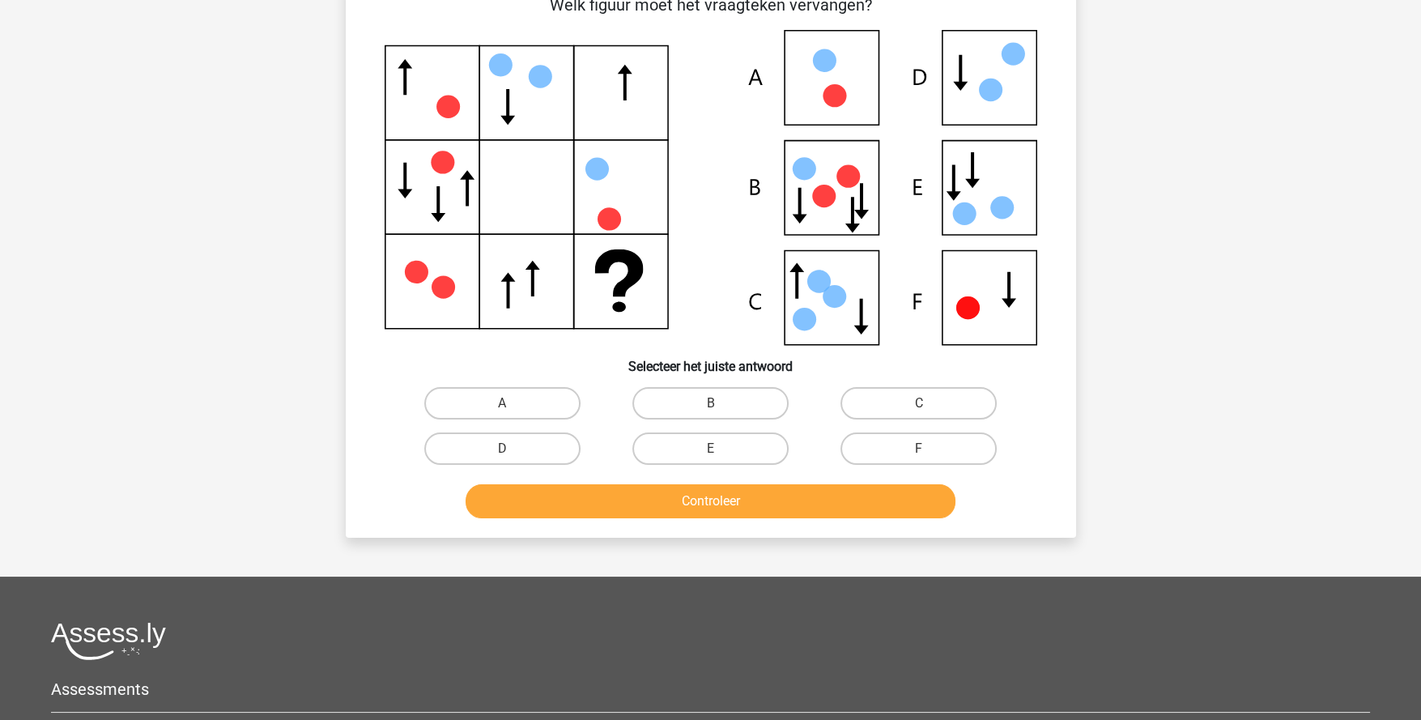
scroll to position [80, 0]
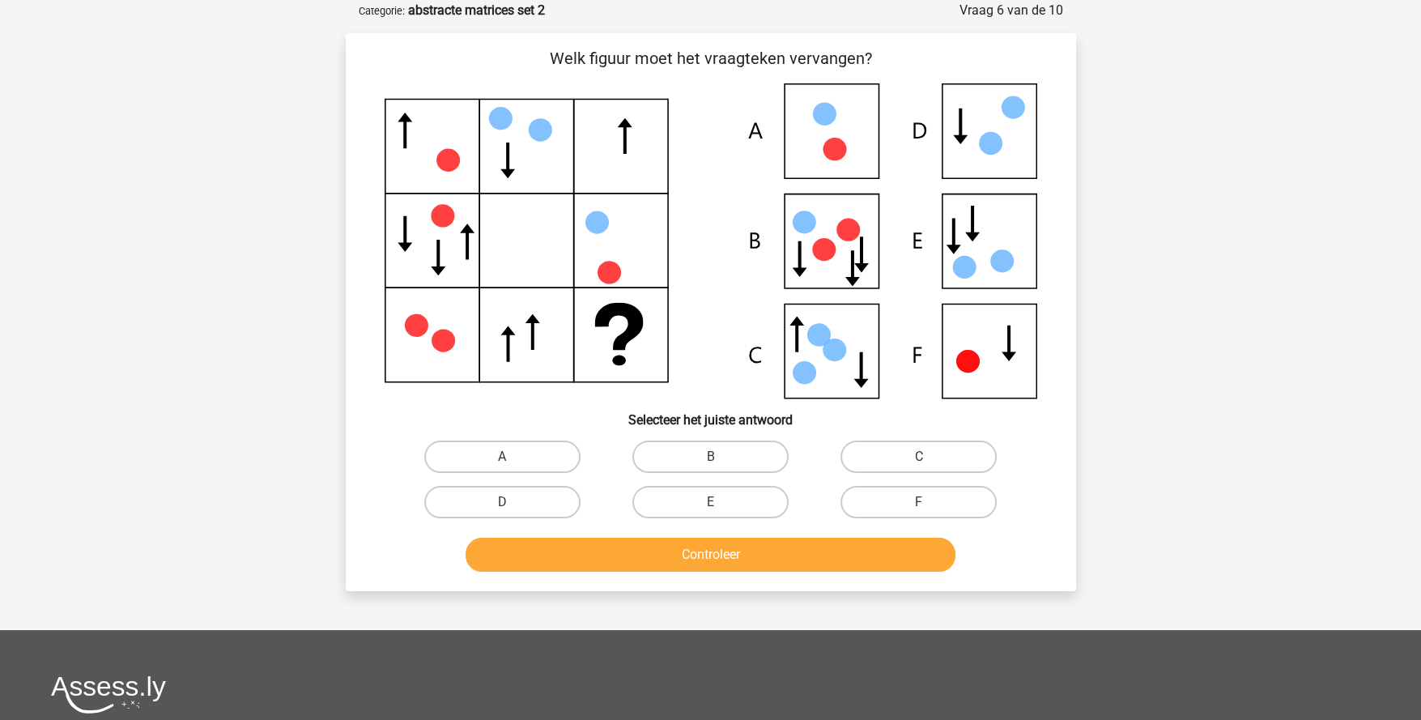
click at [898, 516] on div "F" at bounding box center [919, 501] width 208 height 45
click at [889, 497] on label "F" at bounding box center [919, 502] width 156 height 32
click at [919, 502] on input "F" at bounding box center [924, 507] width 11 height 11
radio input "true"
click at [891, 532] on div "Controleer" at bounding box center [711, 551] width 679 height 53
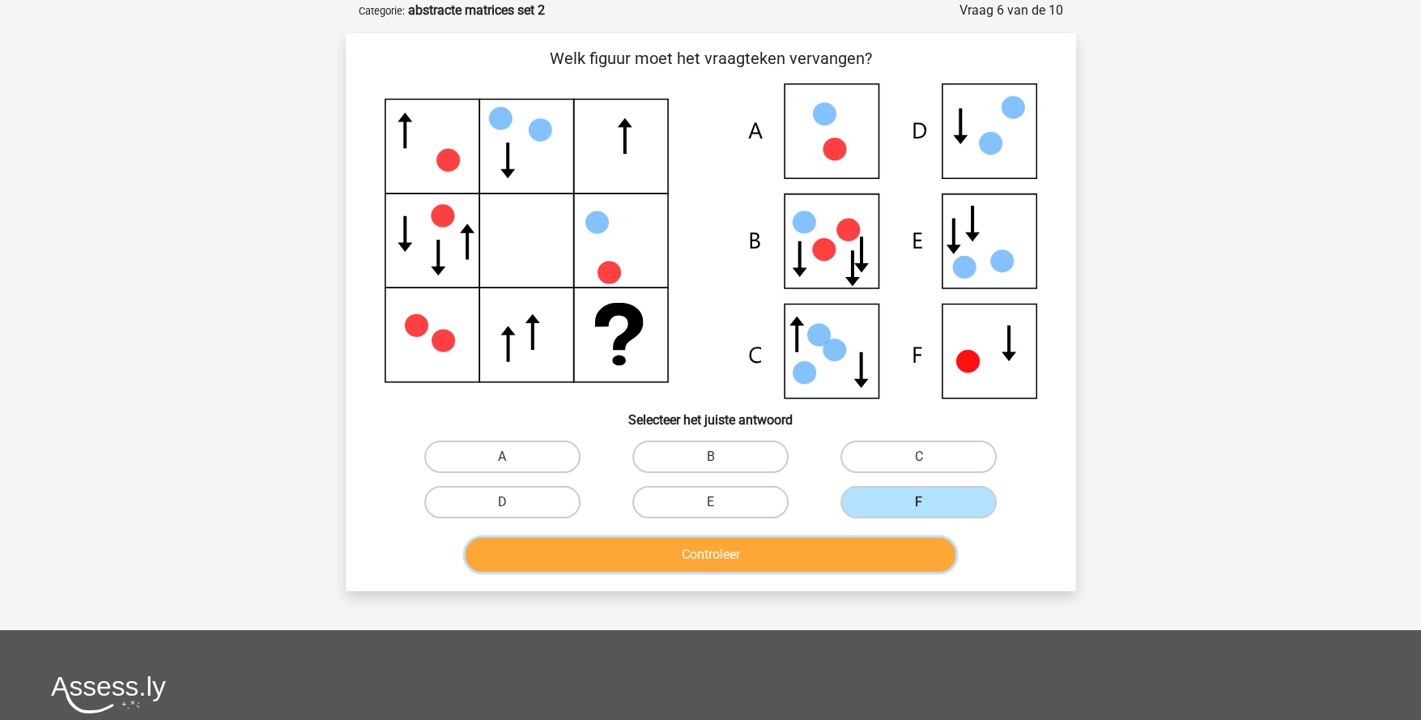
click at [900, 545] on button "Controleer" at bounding box center [711, 555] width 490 height 34
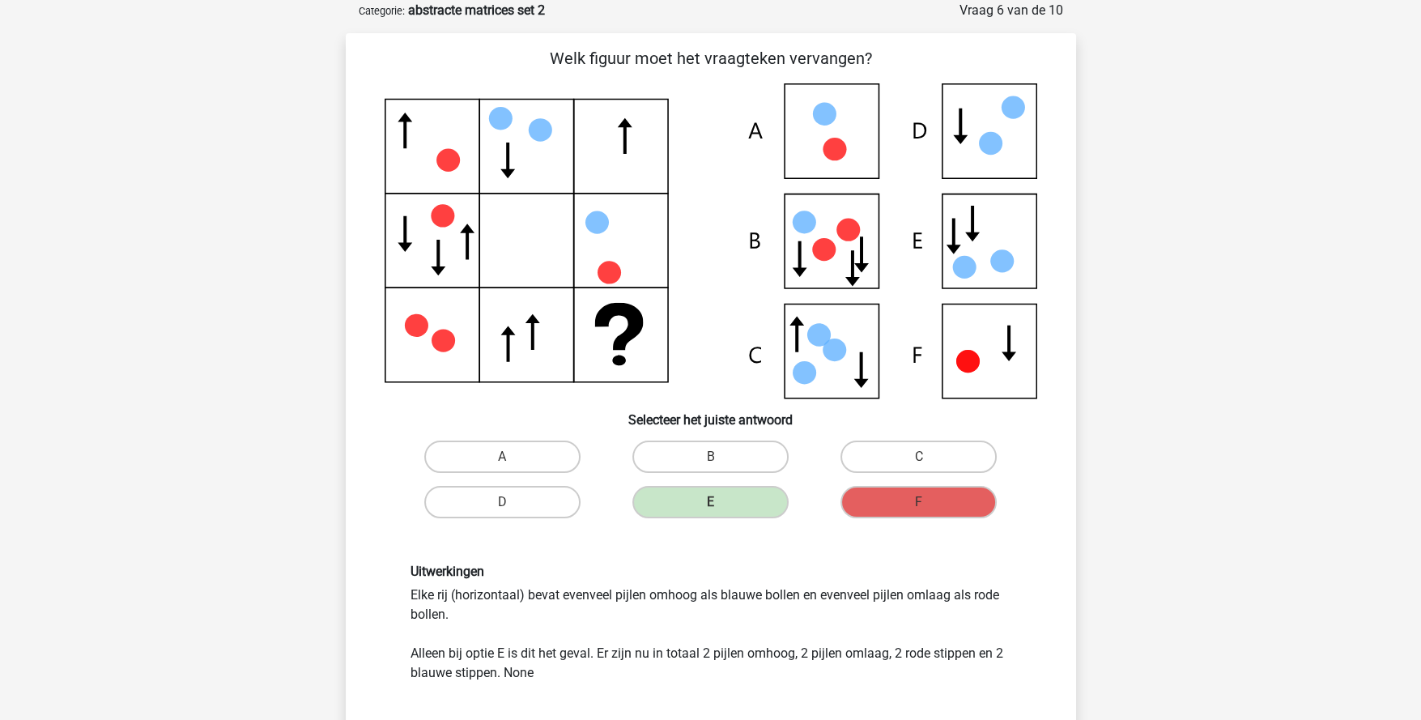
scroll to position [161, 0]
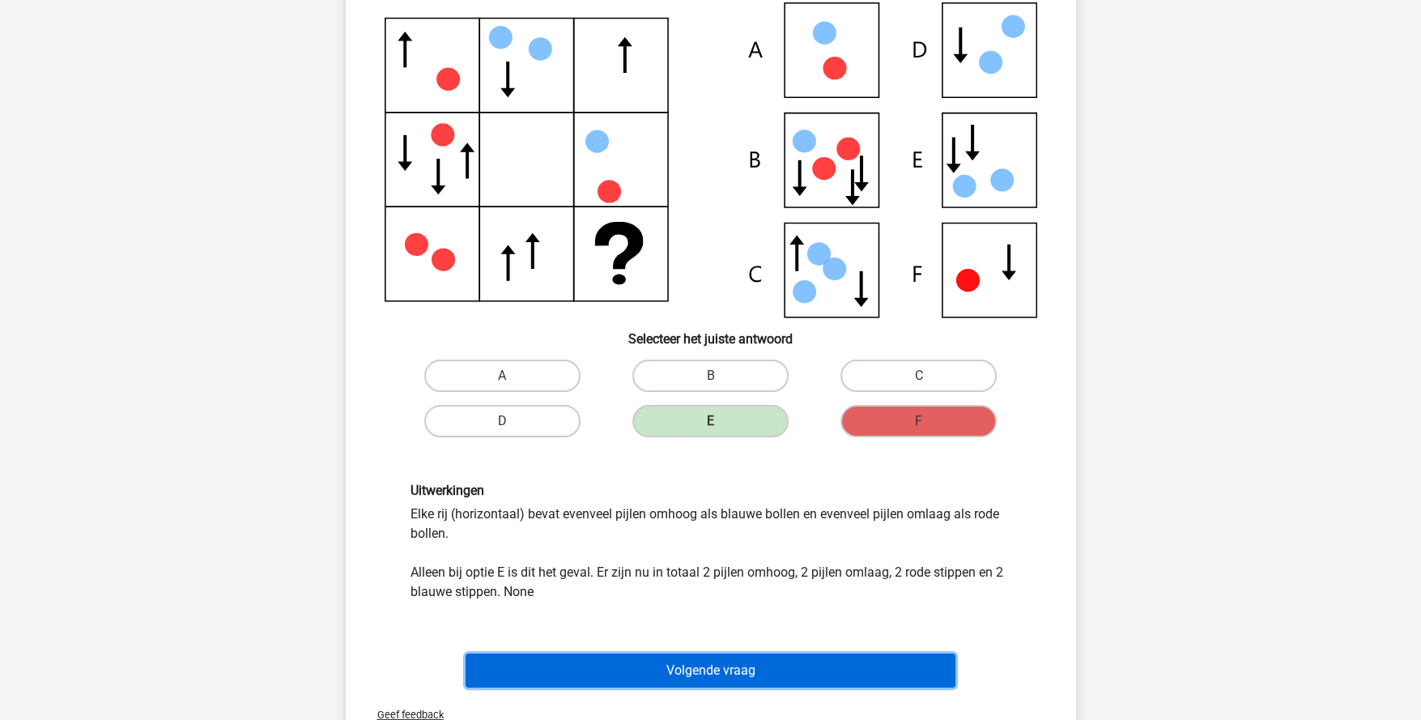
click at [768, 666] on button "Volgende vraag" at bounding box center [711, 670] width 490 height 34
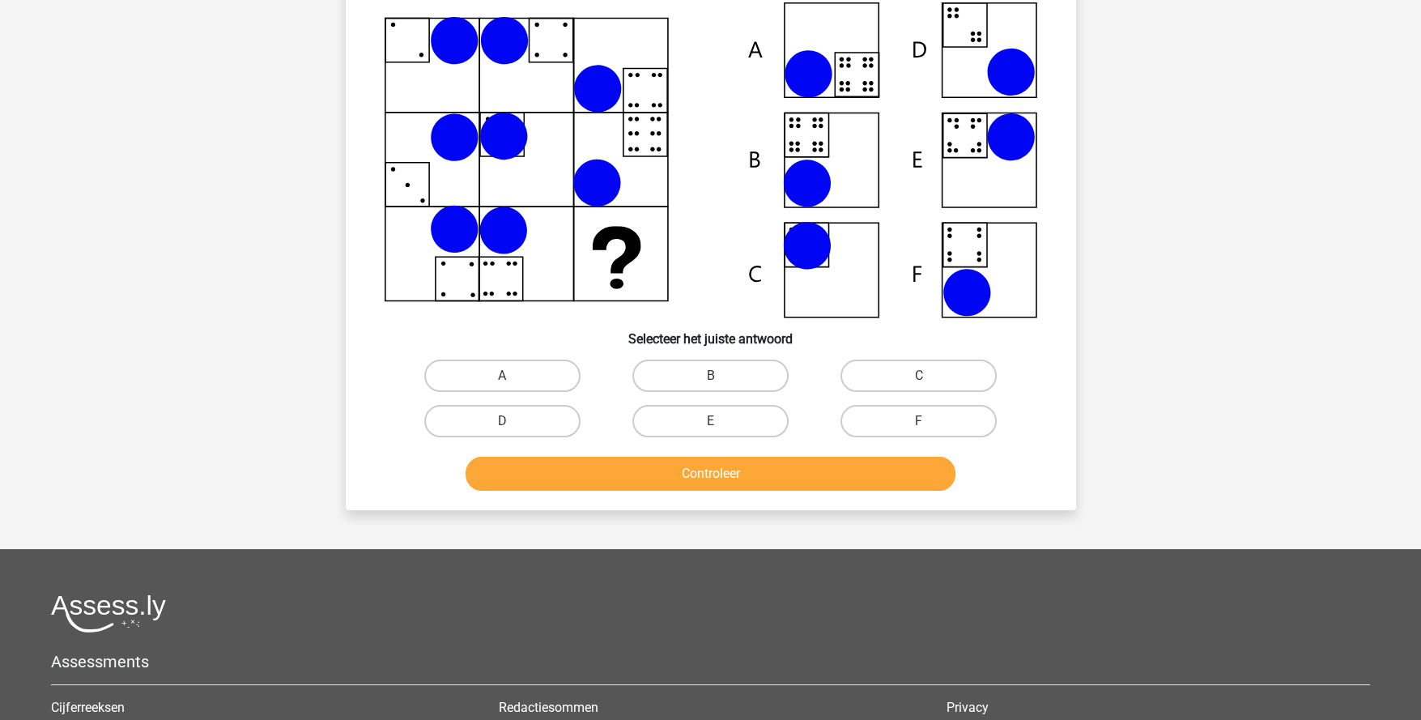
scroll to position [80, 0]
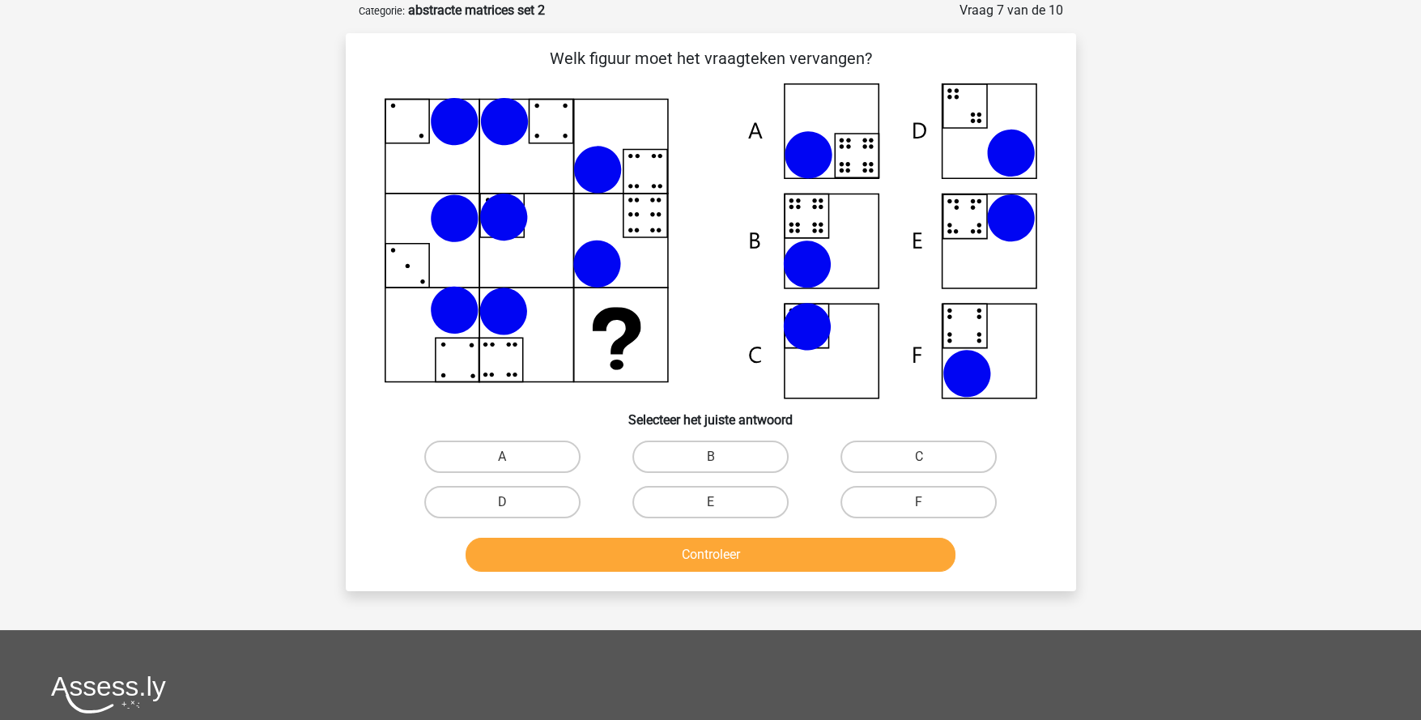
click at [664, 451] on label "B" at bounding box center [710, 457] width 156 height 32
click at [710, 457] on input "B" at bounding box center [715, 462] width 11 height 11
radio input "true"
click at [700, 549] on button "Controleer" at bounding box center [711, 555] width 490 height 34
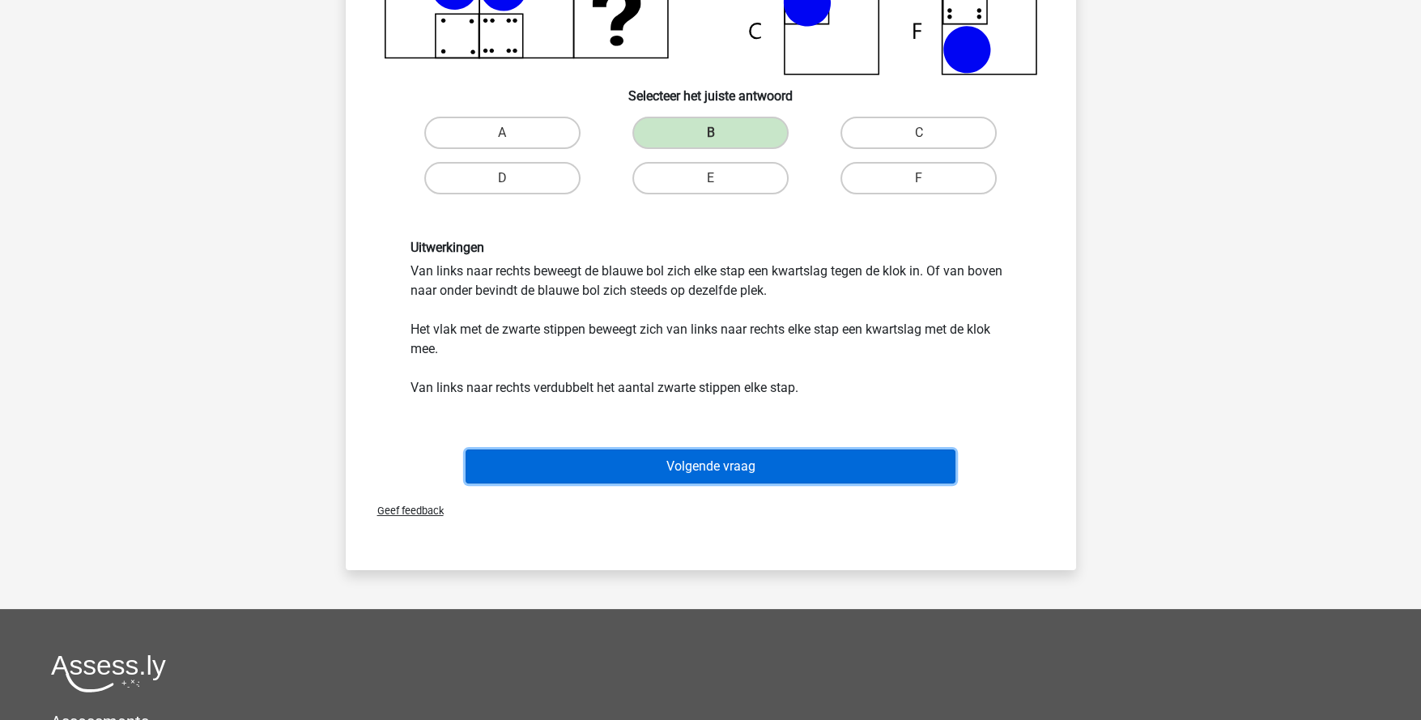
click at [682, 470] on button "Volgende vraag" at bounding box center [711, 466] width 490 height 34
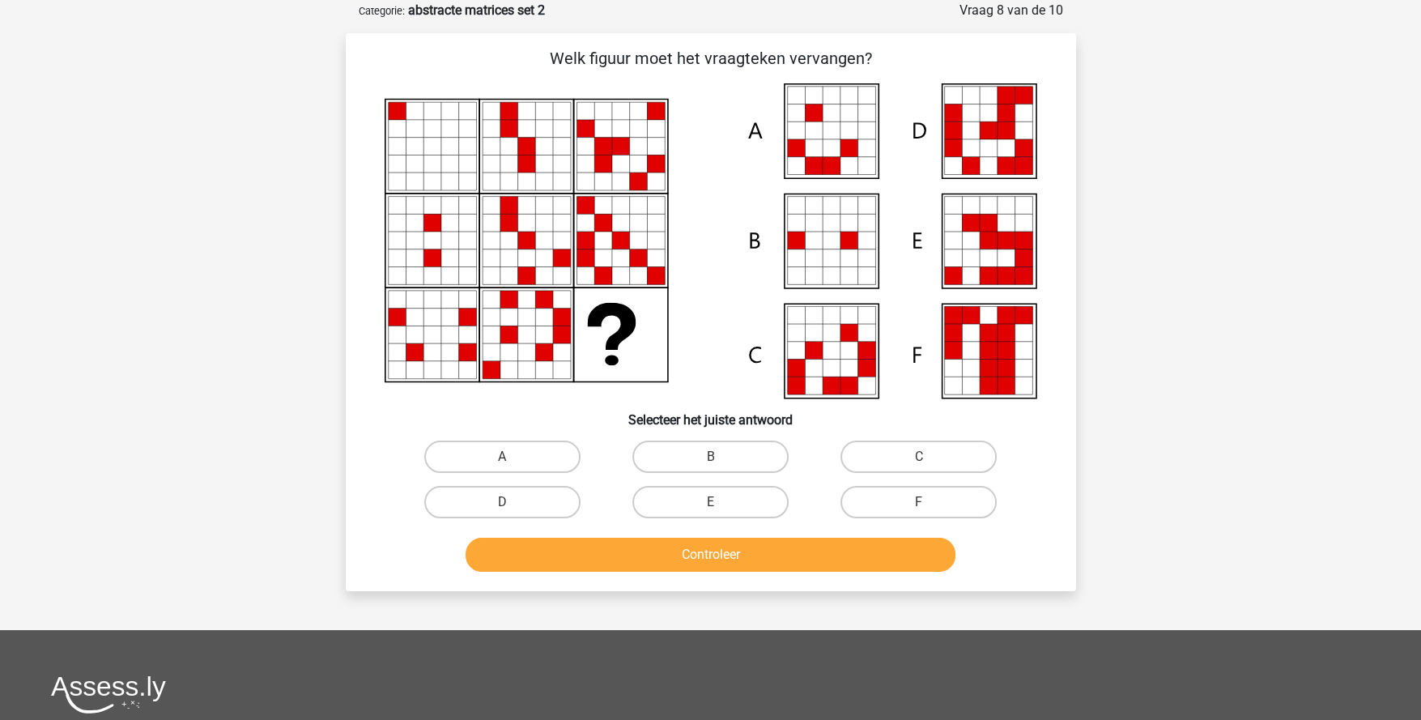
drag, startPoint x: 757, startPoint y: 492, endPoint x: 762, endPoint y: 501, distance: 10.1
click at [756, 492] on label "E" at bounding box center [710, 502] width 156 height 32
click at [721, 502] on input "E" at bounding box center [715, 507] width 11 height 11
radio input "true"
click at [794, 552] on button "Controleer" at bounding box center [711, 555] width 490 height 34
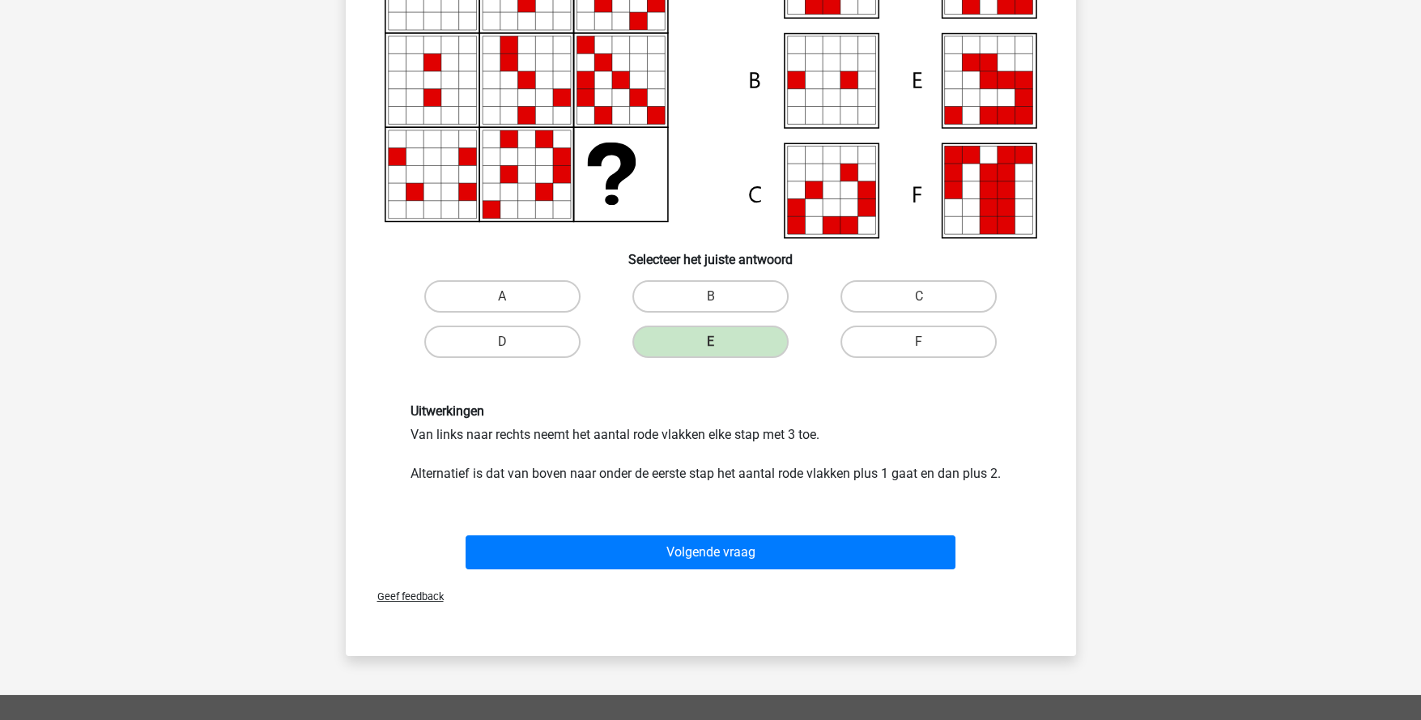
scroll to position [243, 0]
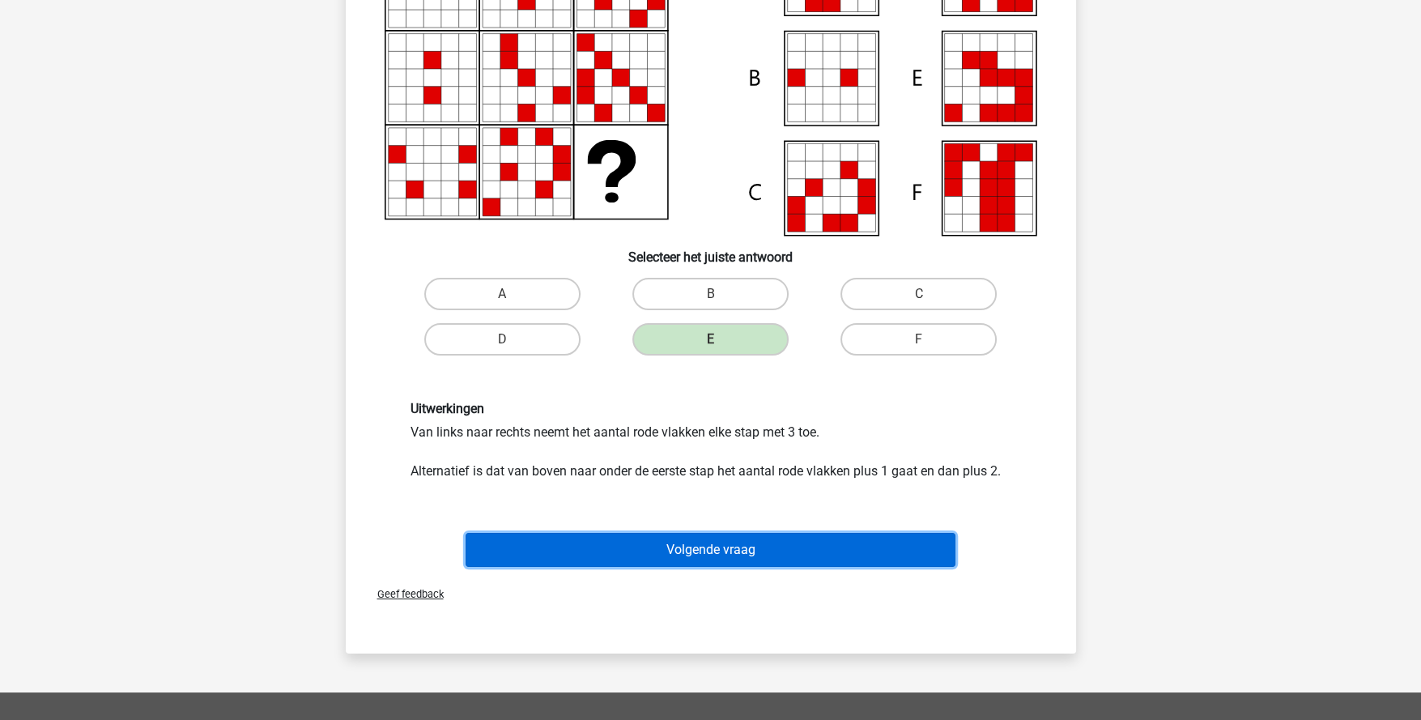
click at [742, 547] on button "Volgende vraag" at bounding box center [711, 550] width 490 height 34
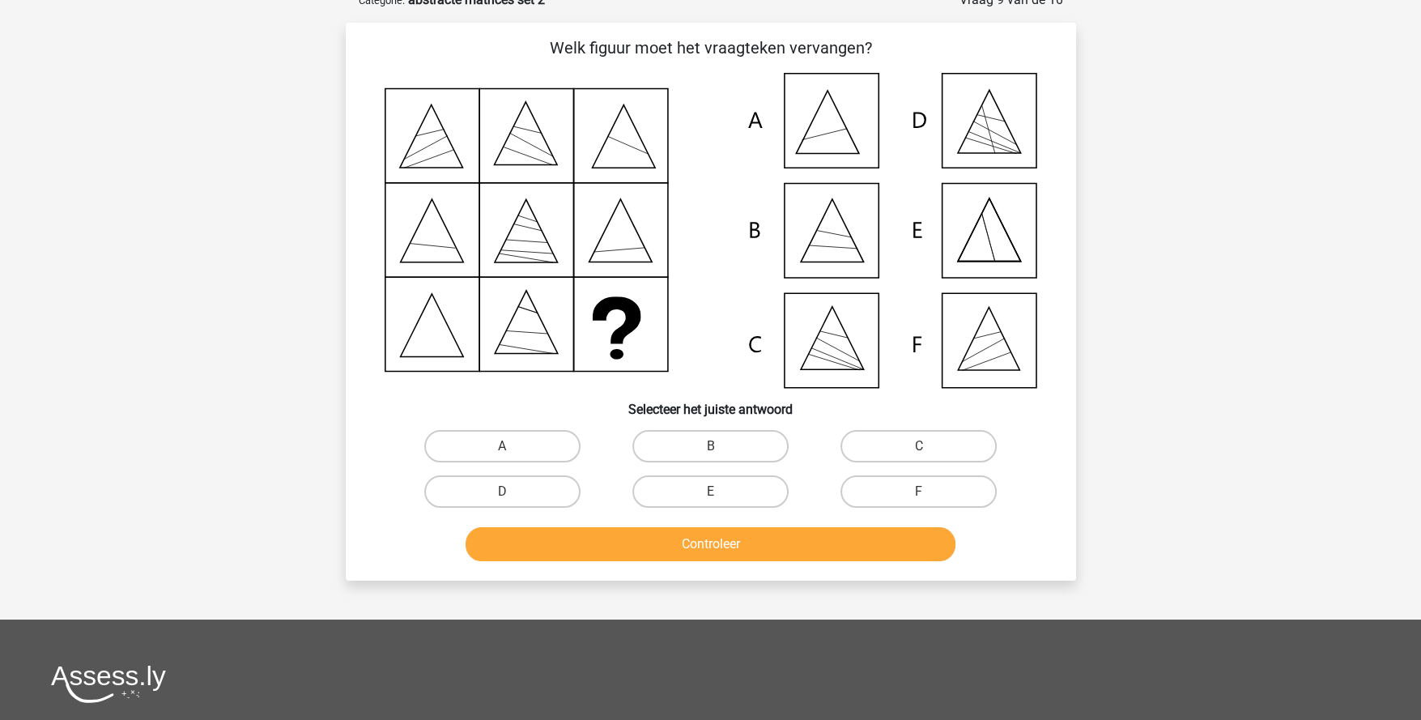
scroll to position [80, 0]
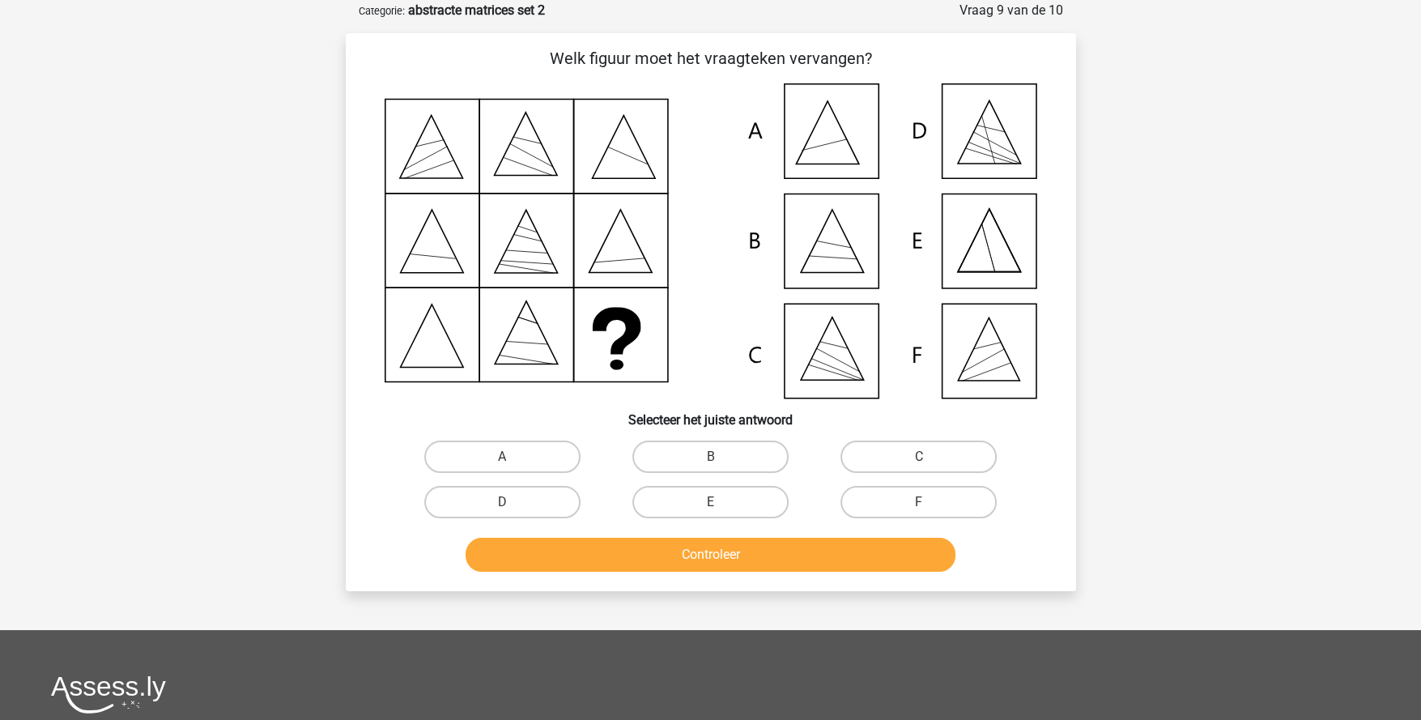
drag, startPoint x: 510, startPoint y: 449, endPoint x: 538, endPoint y: 477, distance: 38.9
click at [510, 447] on label "A" at bounding box center [502, 457] width 156 height 32
click at [510, 457] on input "A" at bounding box center [507, 462] width 11 height 11
radio input "true"
click at [645, 538] on button "Controleer" at bounding box center [711, 555] width 490 height 34
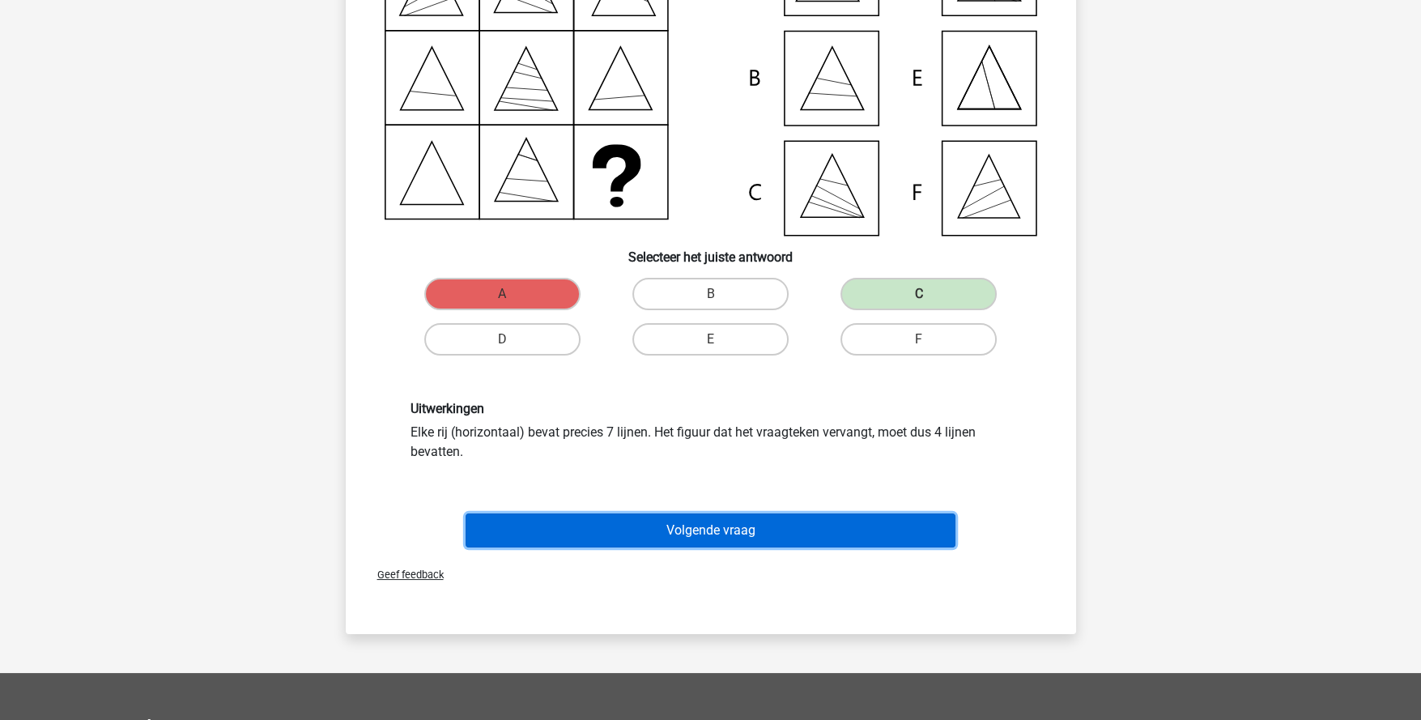
click at [749, 523] on button "Volgende vraag" at bounding box center [711, 530] width 490 height 34
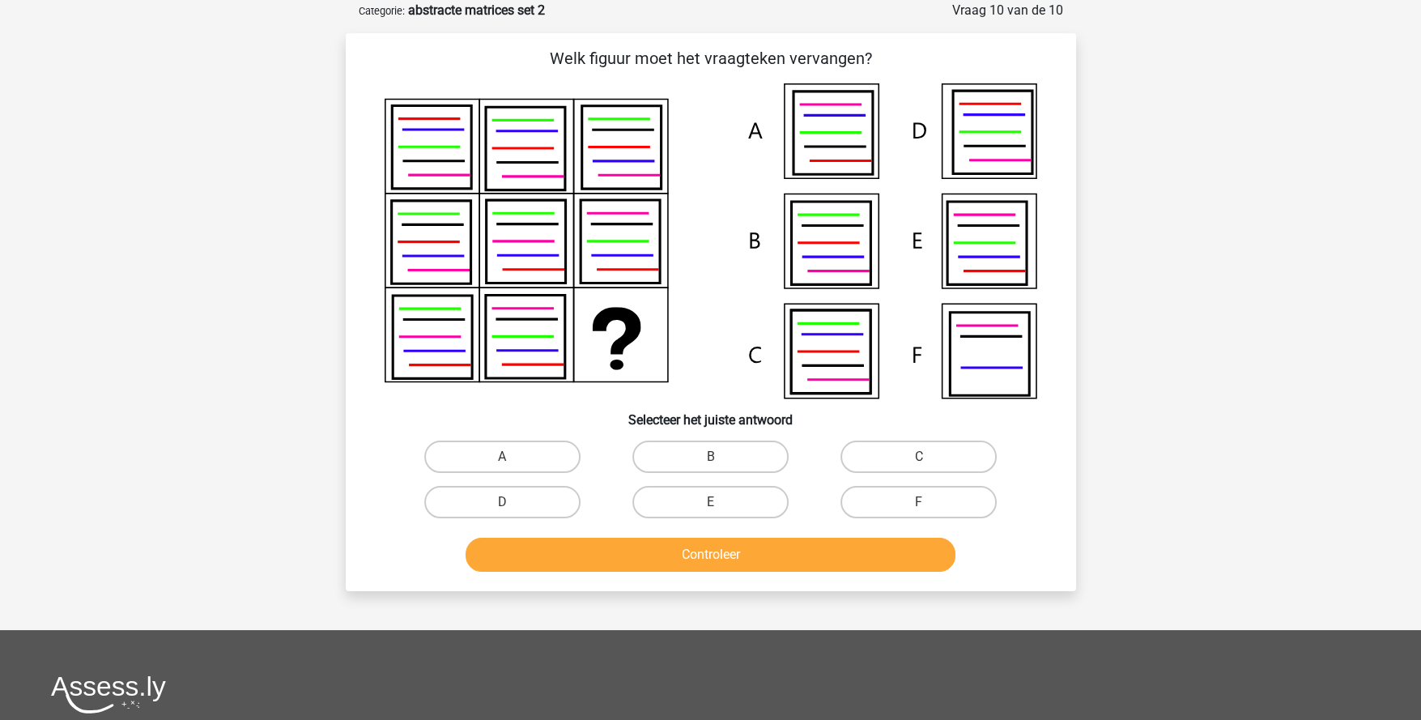
click at [672, 453] on label "B" at bounding box center [710, 457] width 156 height 32
click at [710, 457] on input "B" at bounding box center [715, 462] width 11 height 11
radio input "true"
click at [716, 560] on button "Controleer" at bounding box center [711, 555] width 490 height 34
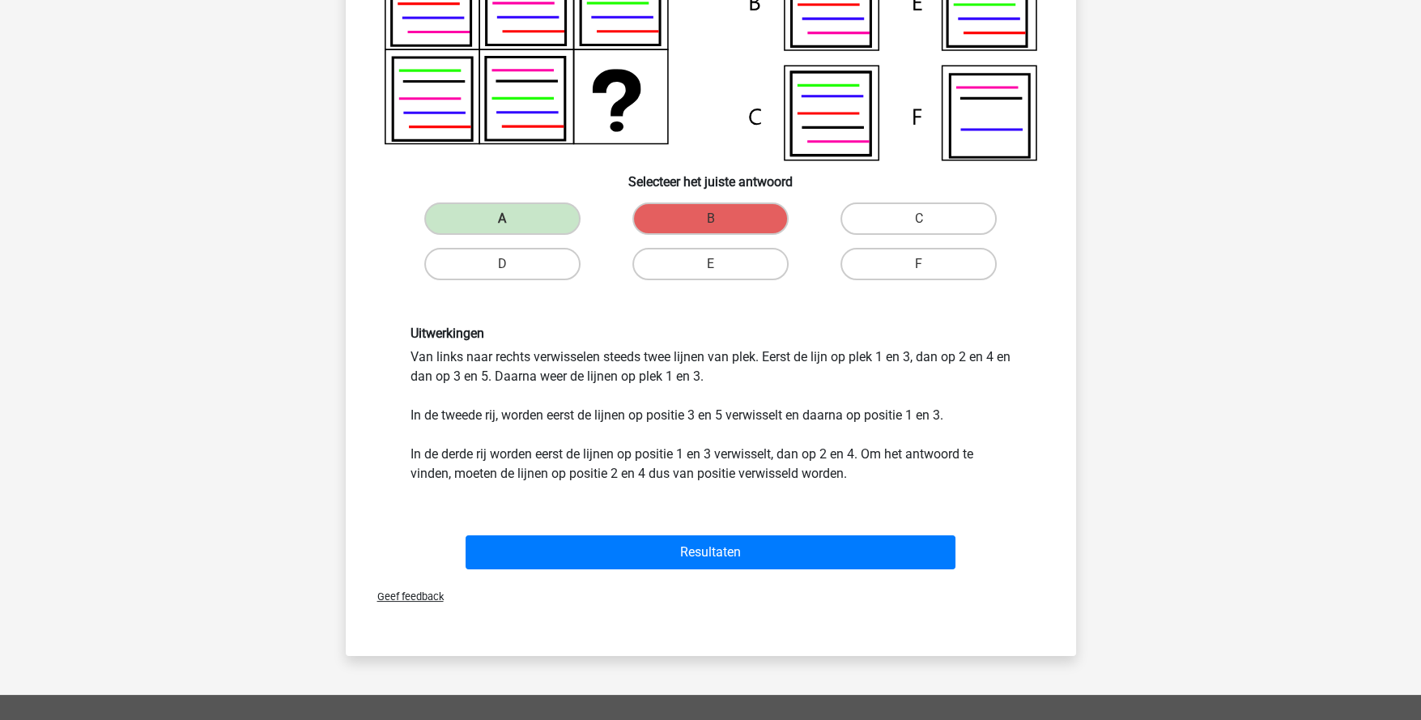
scroll to position [323, 0]
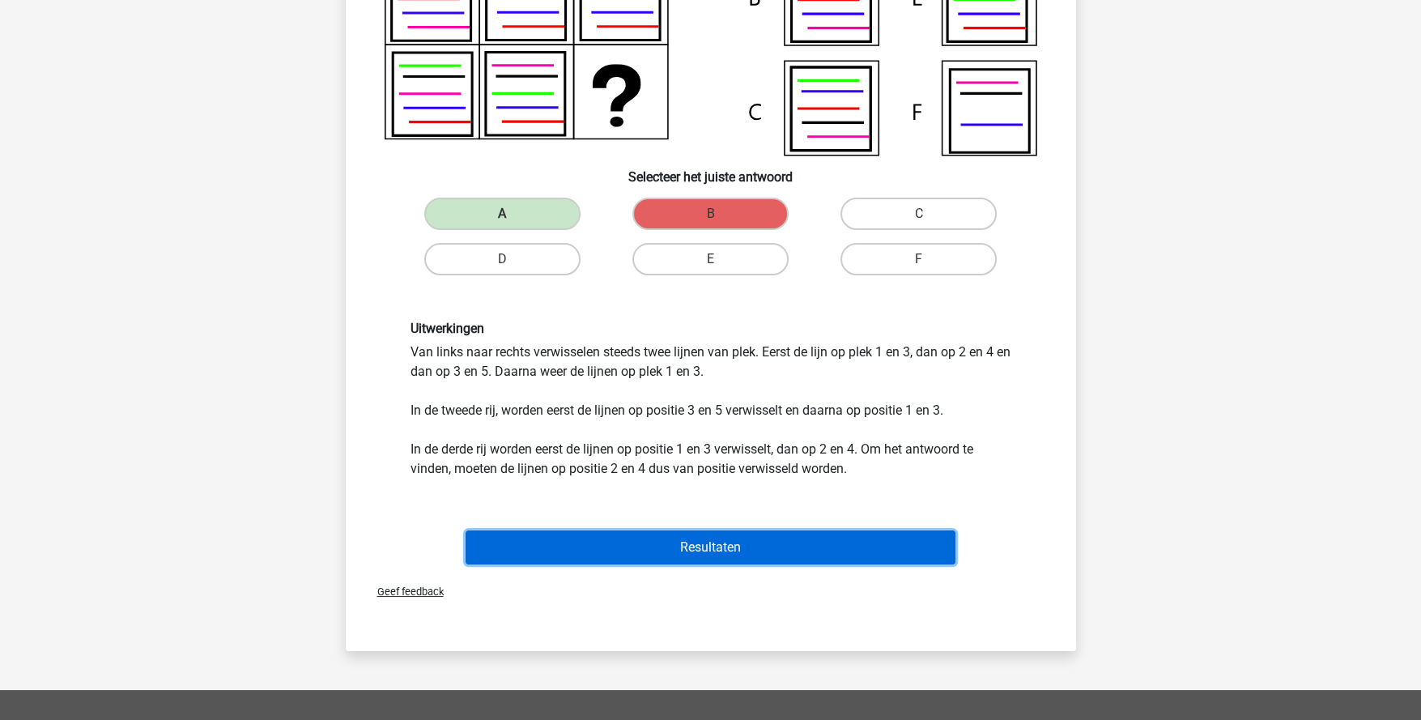
click at [710, 554] on button "Resultaten" at bounding box center [711, 547] width 490 height 34
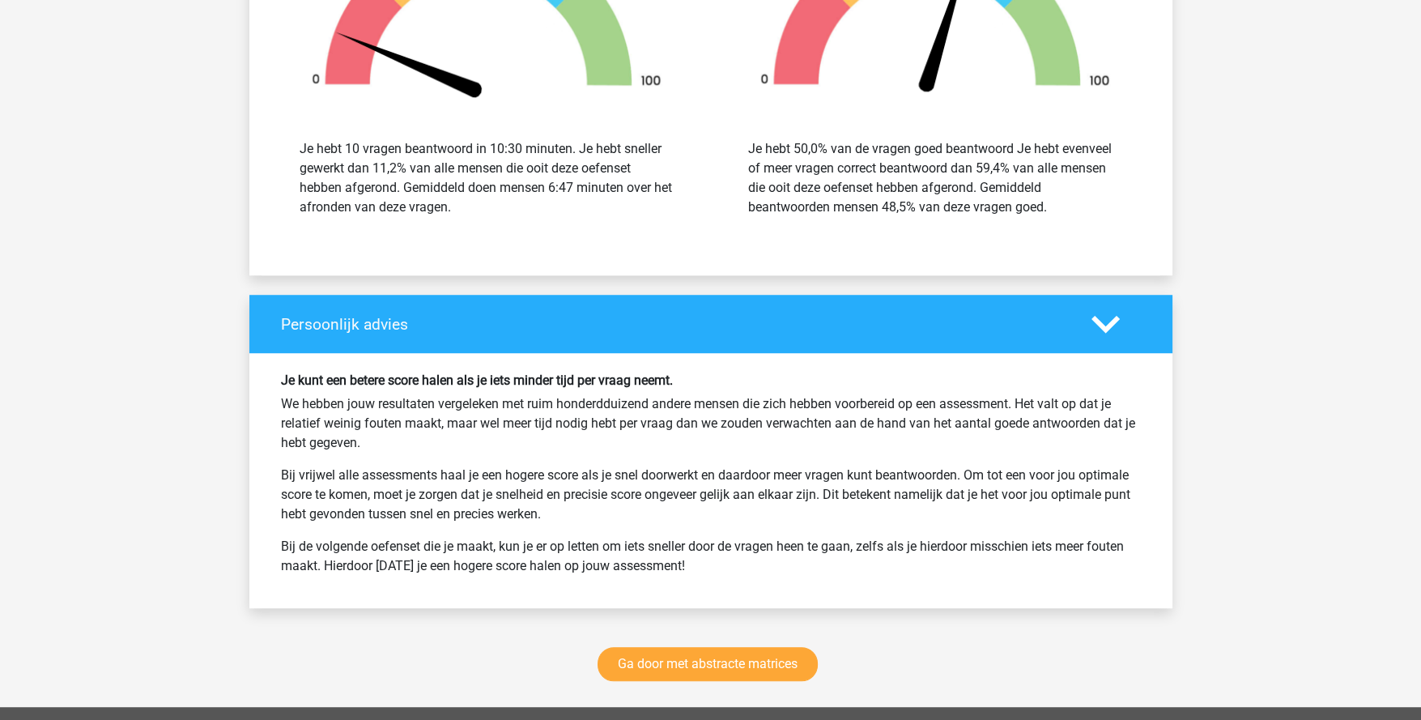
scroll to position [1943, 0]
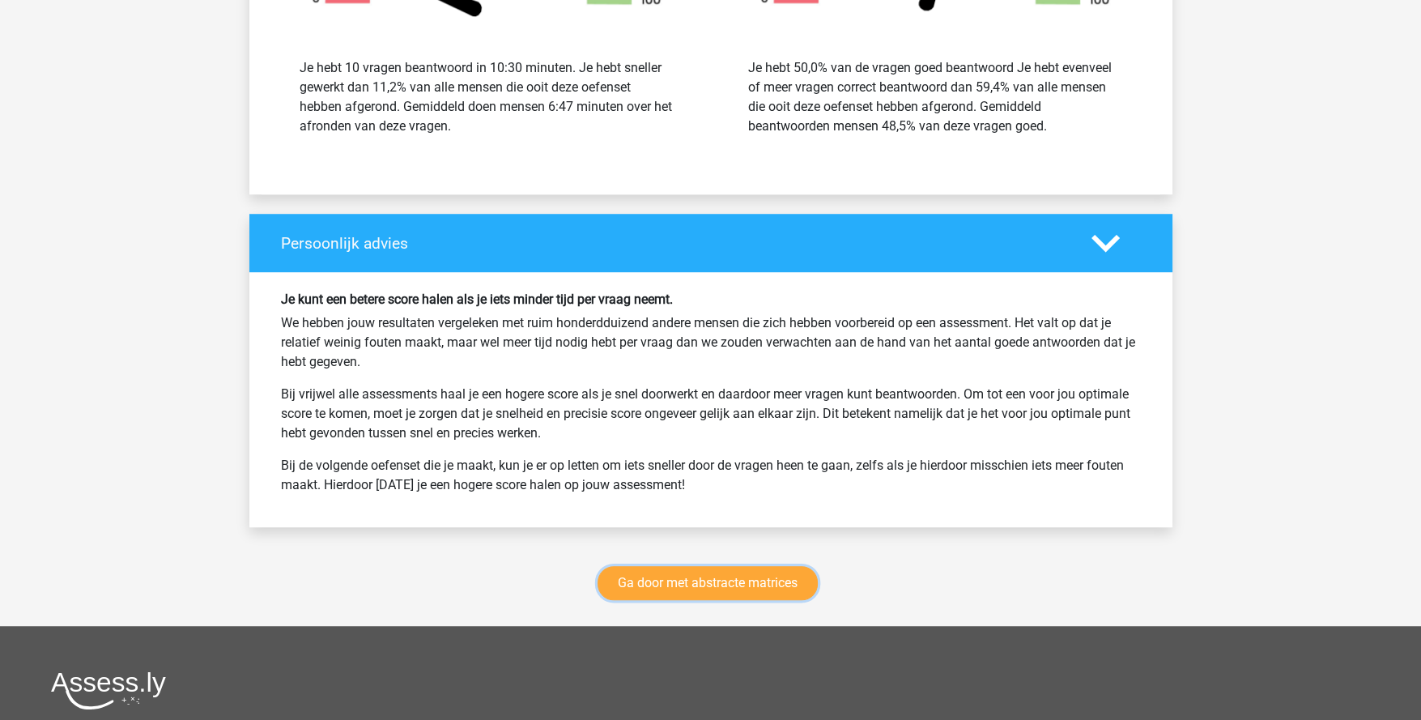
click at [682, 579] on link "Ga door met abstracte matrices" at bounding box center [708, 583] width 220 height 34
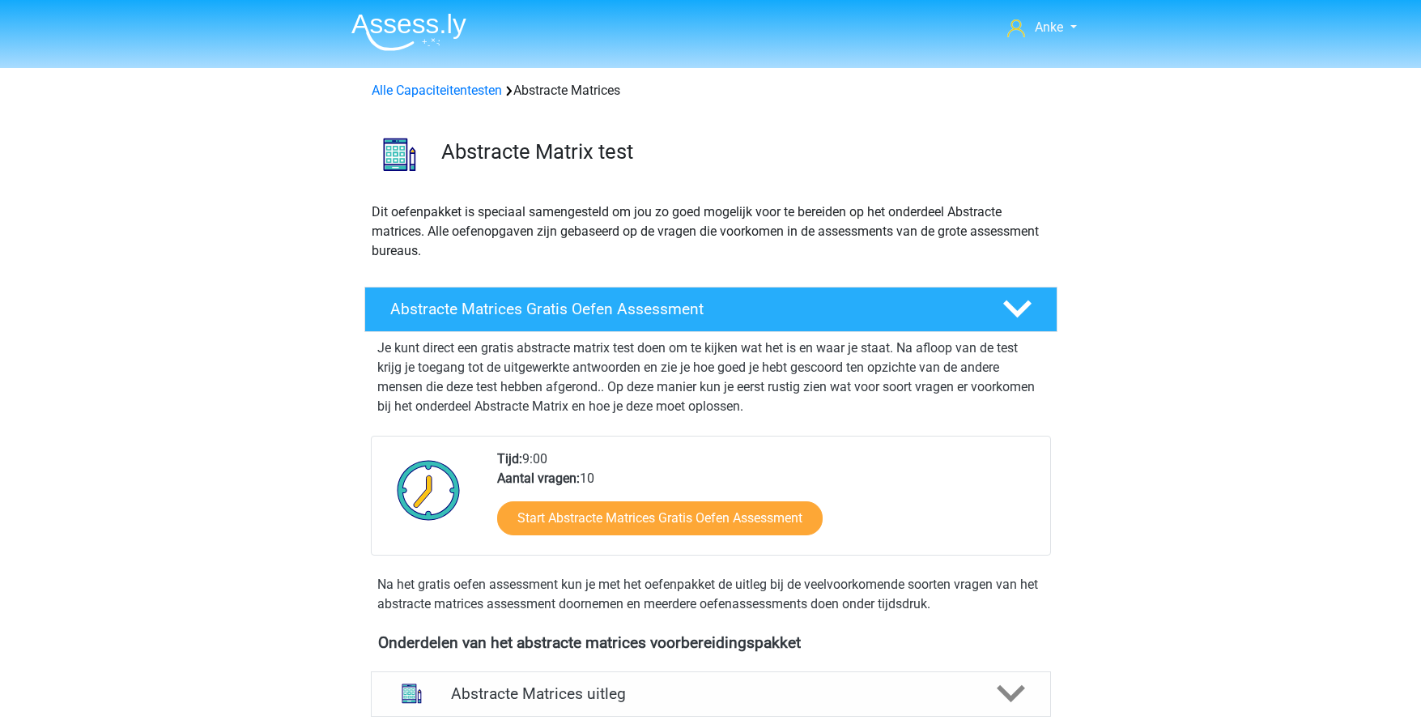
scroll to position [721, 0]
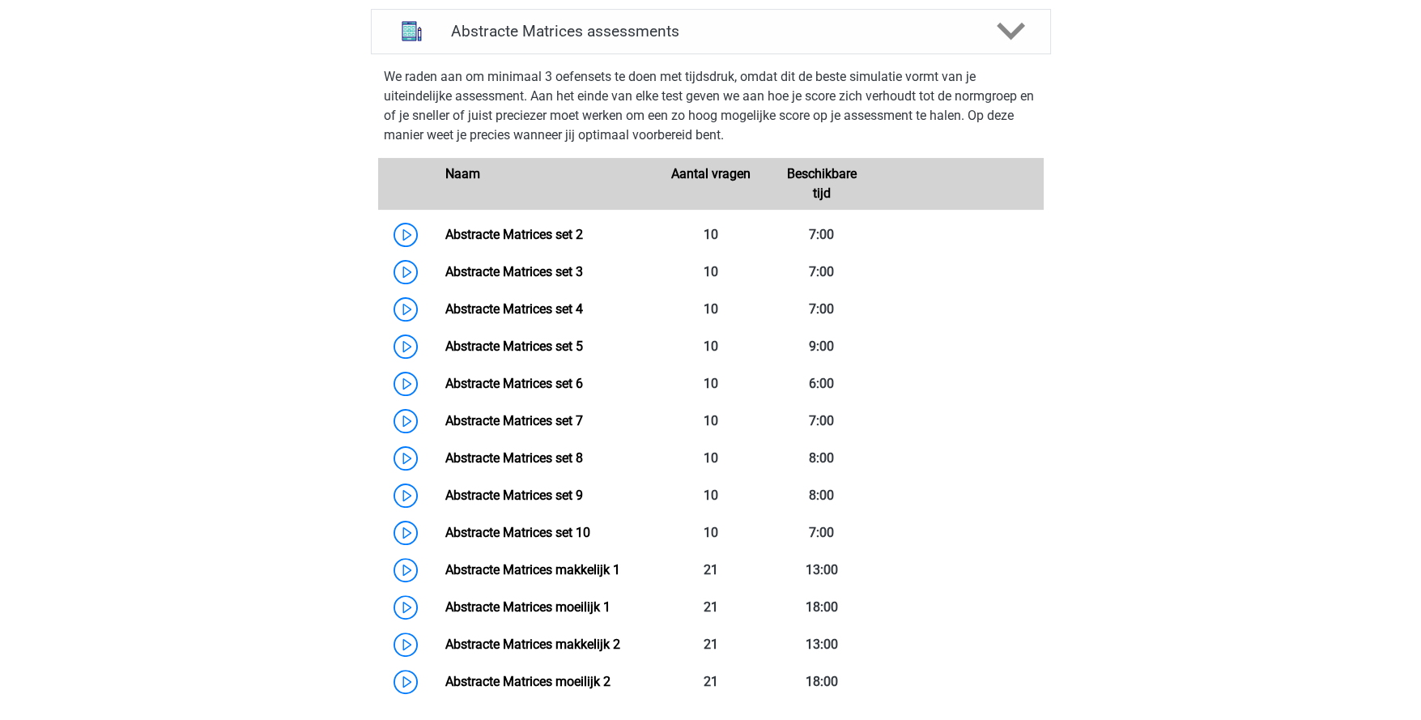
click at [517, 339] on link "Abstracte Matrices set 5" at bounding box center [514, 345] width 138 height 15
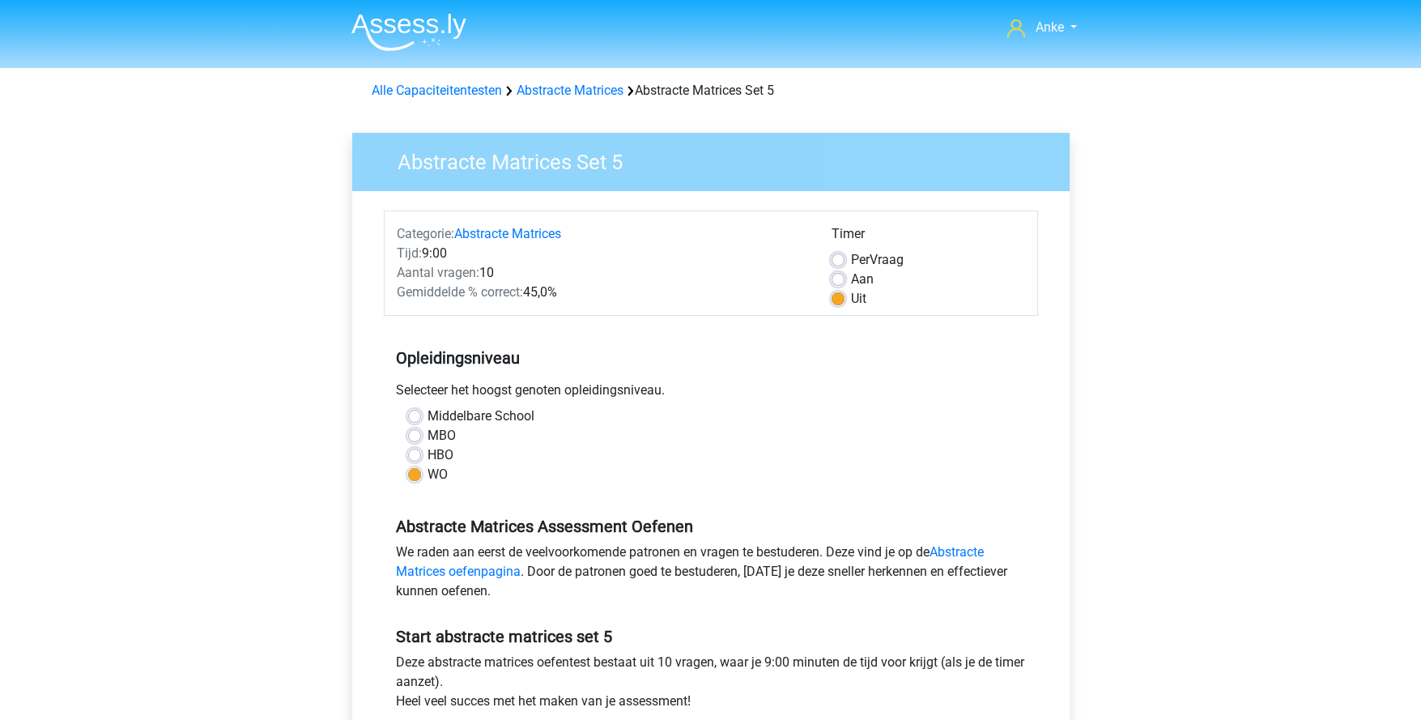
scroll to position [161, 0]
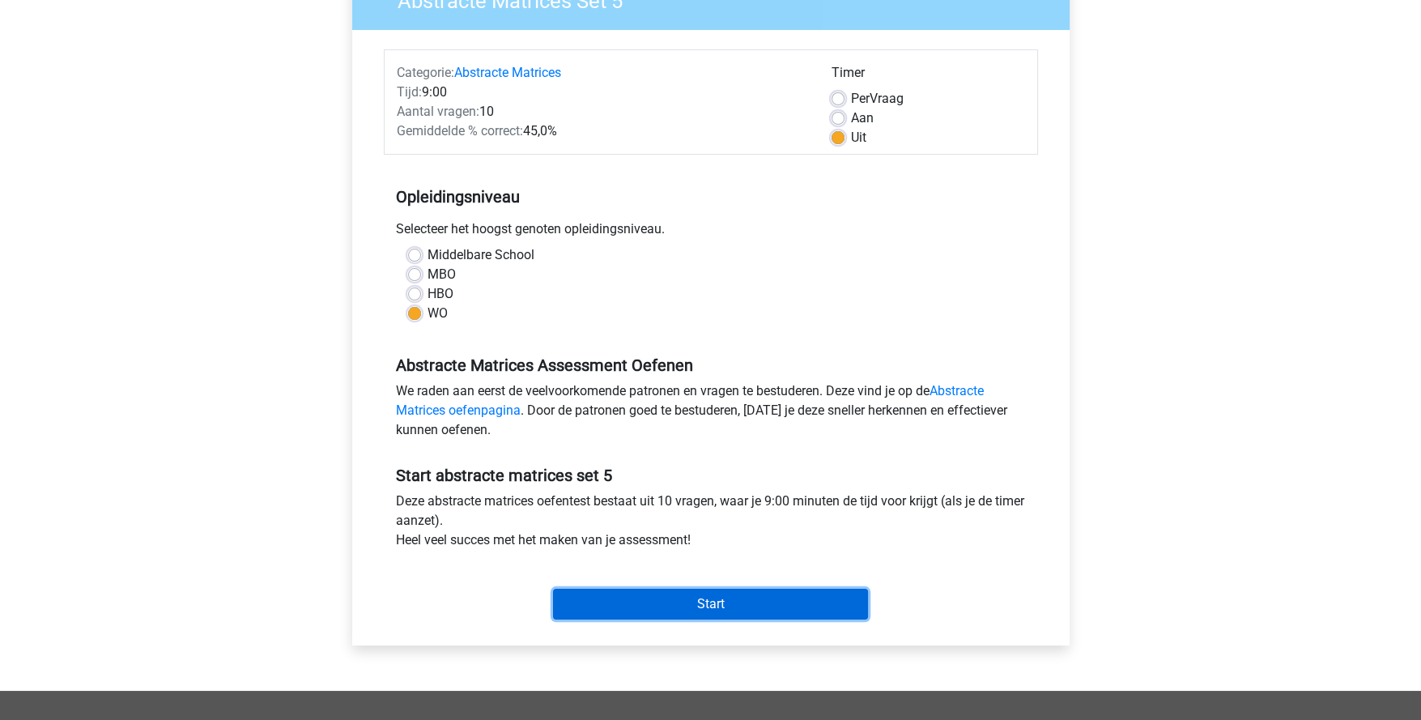
click at [733, 605] on input "Start" at bounding box center [710, 604] width 315 height 31
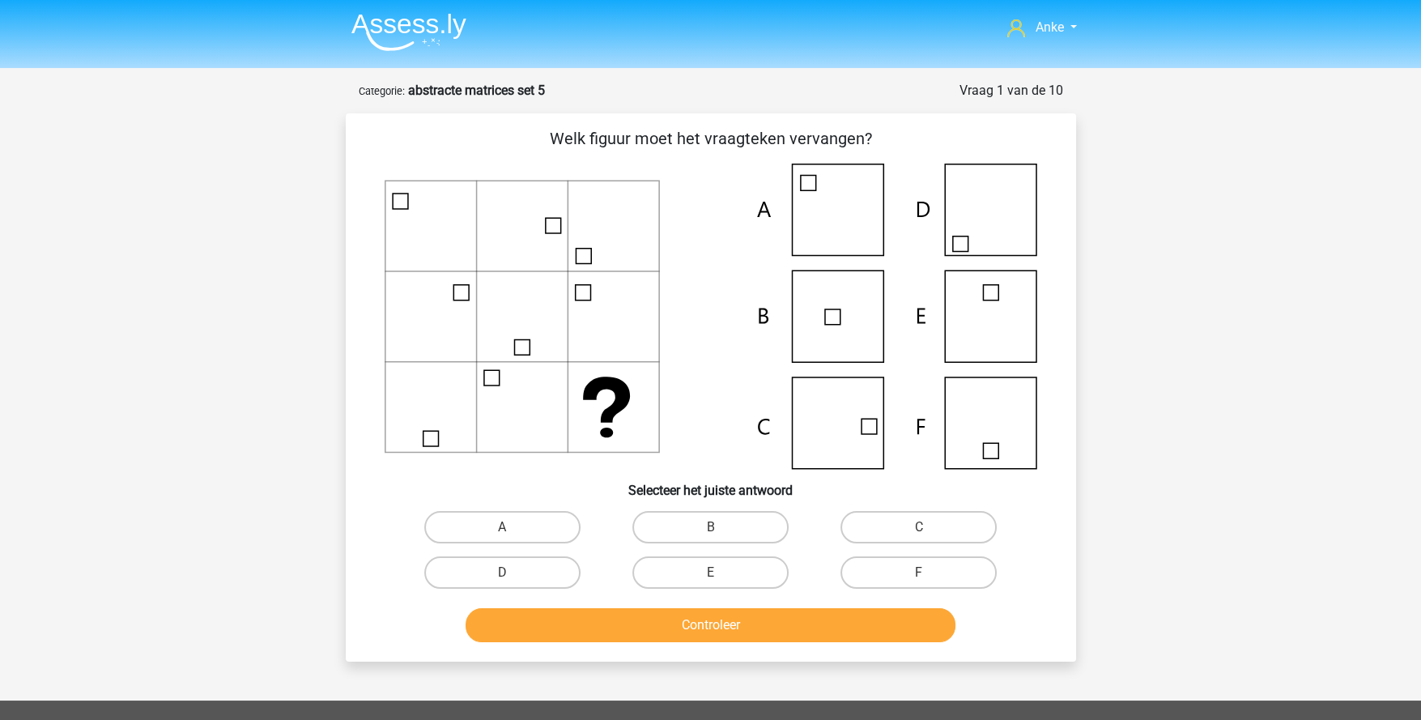
click at [871, 565] on label "F" at bounding box center [919, 572] width 156 height 32
click at [919, 573] on input "F" at bounding box center [924, 578] width 11 height 11
radio input "true"
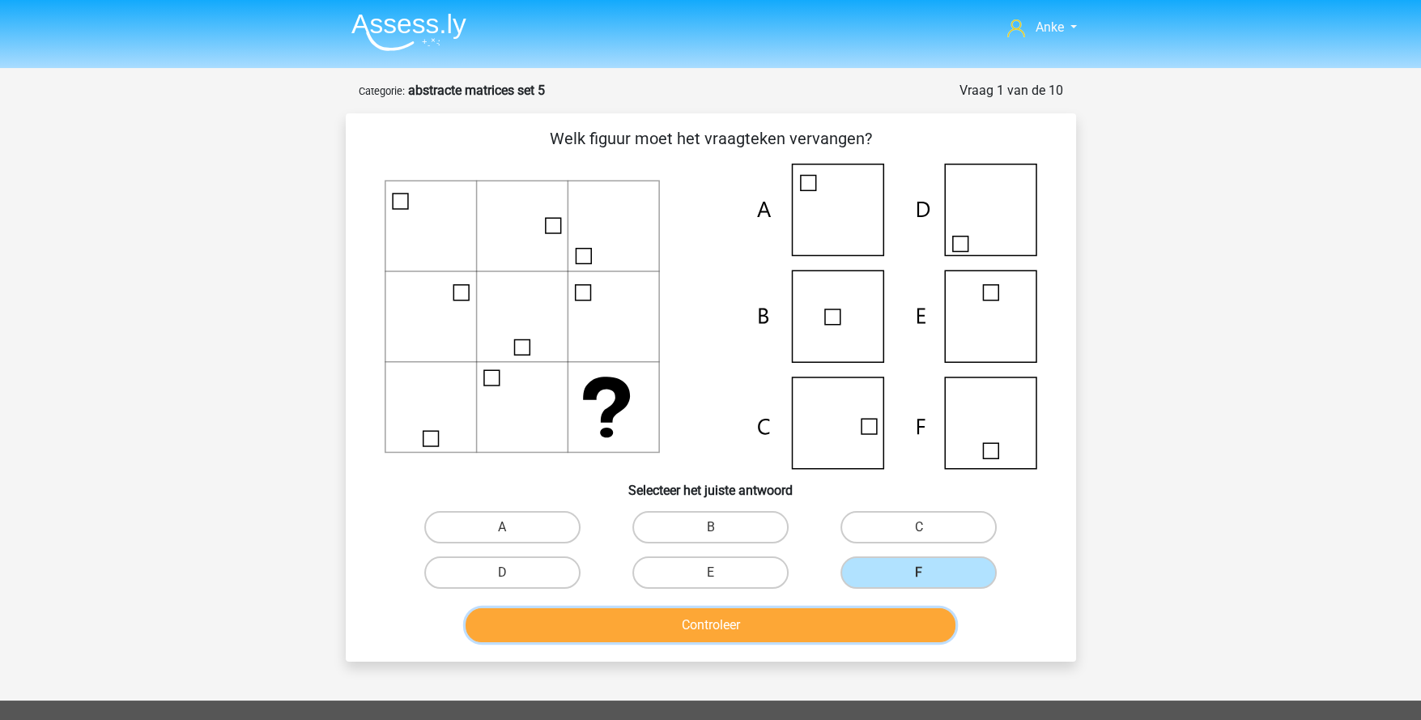
click at [853, 624] on button "Controleer" at bounding box center [711, 625] width 490 height 34
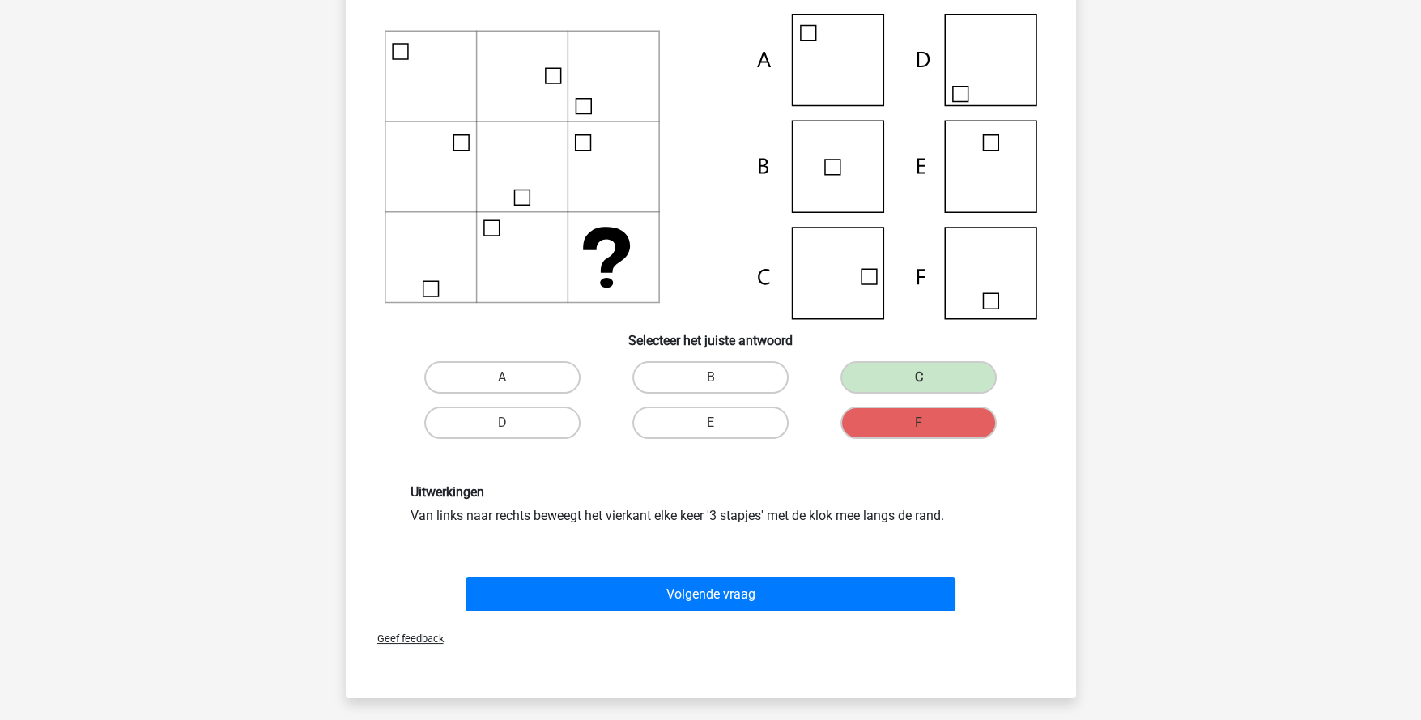
scroll to position [161, 0]
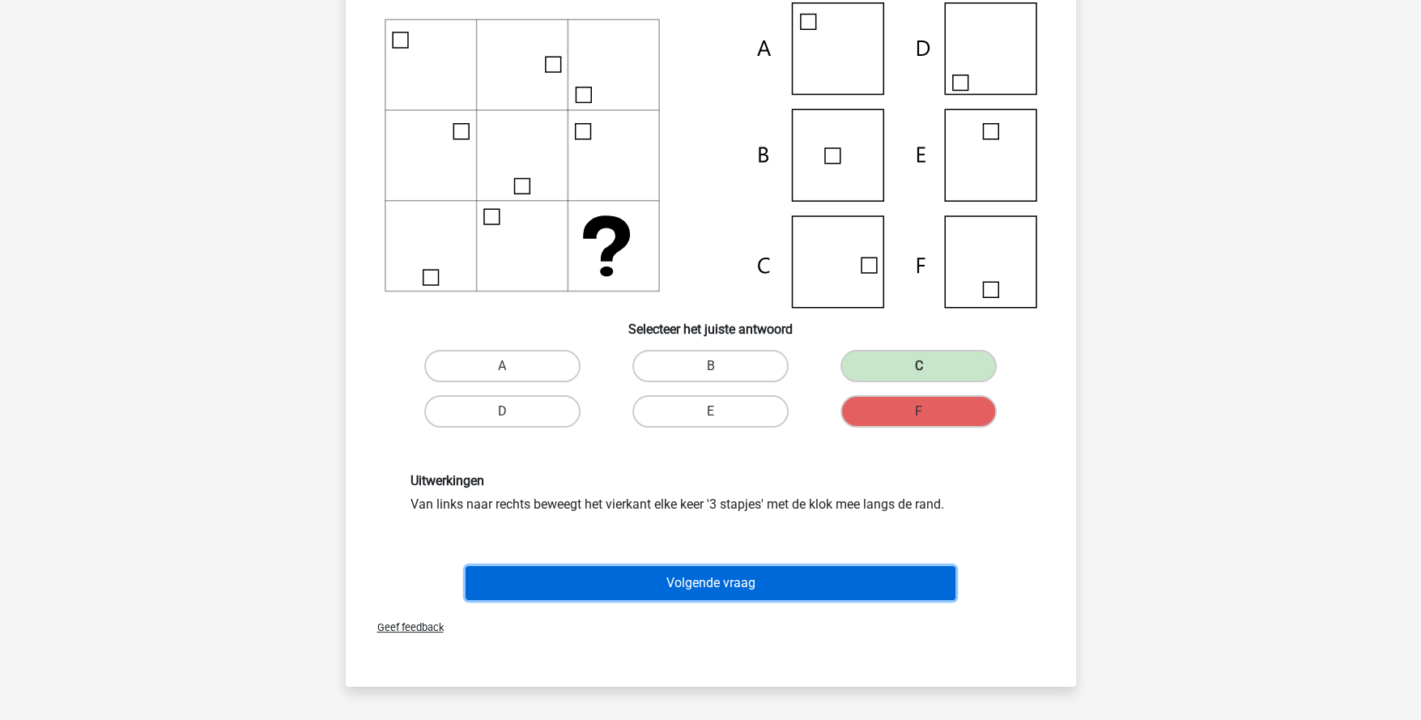
click at [798, 577] on button "Volgende vraag" at bounding box center [711, 583] width 490 height 34
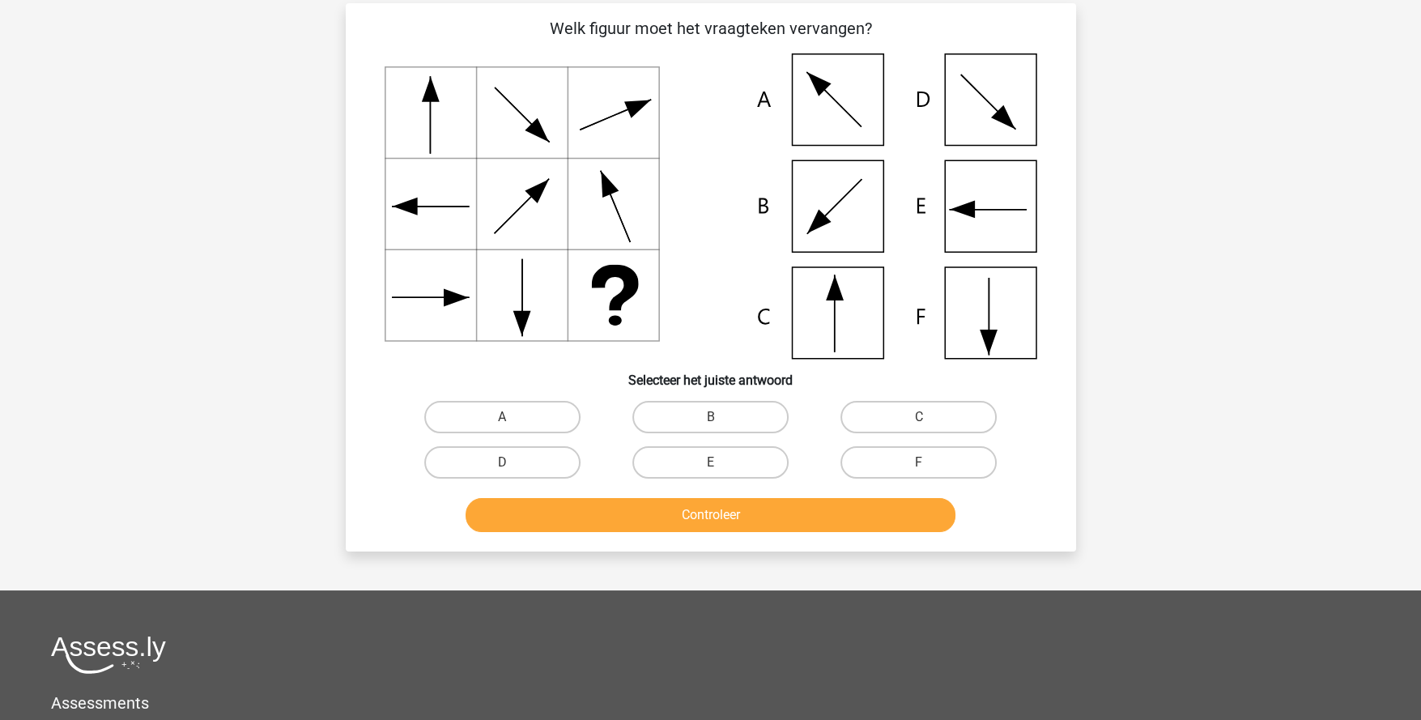
scroll to position [80, 0]
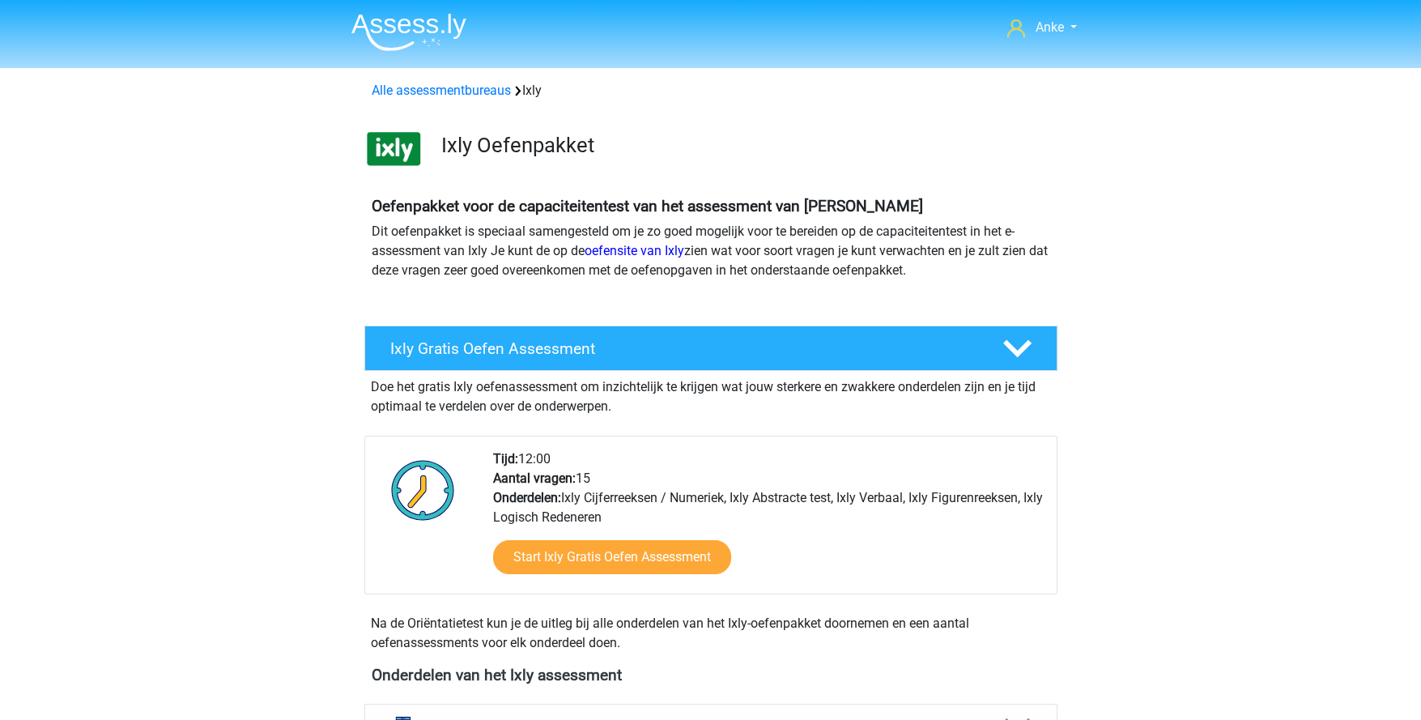
click at [642, 350] on h4 "Ixly Gratis Oefen Assessment" at bounding box center [683, 348] width 586 height 19
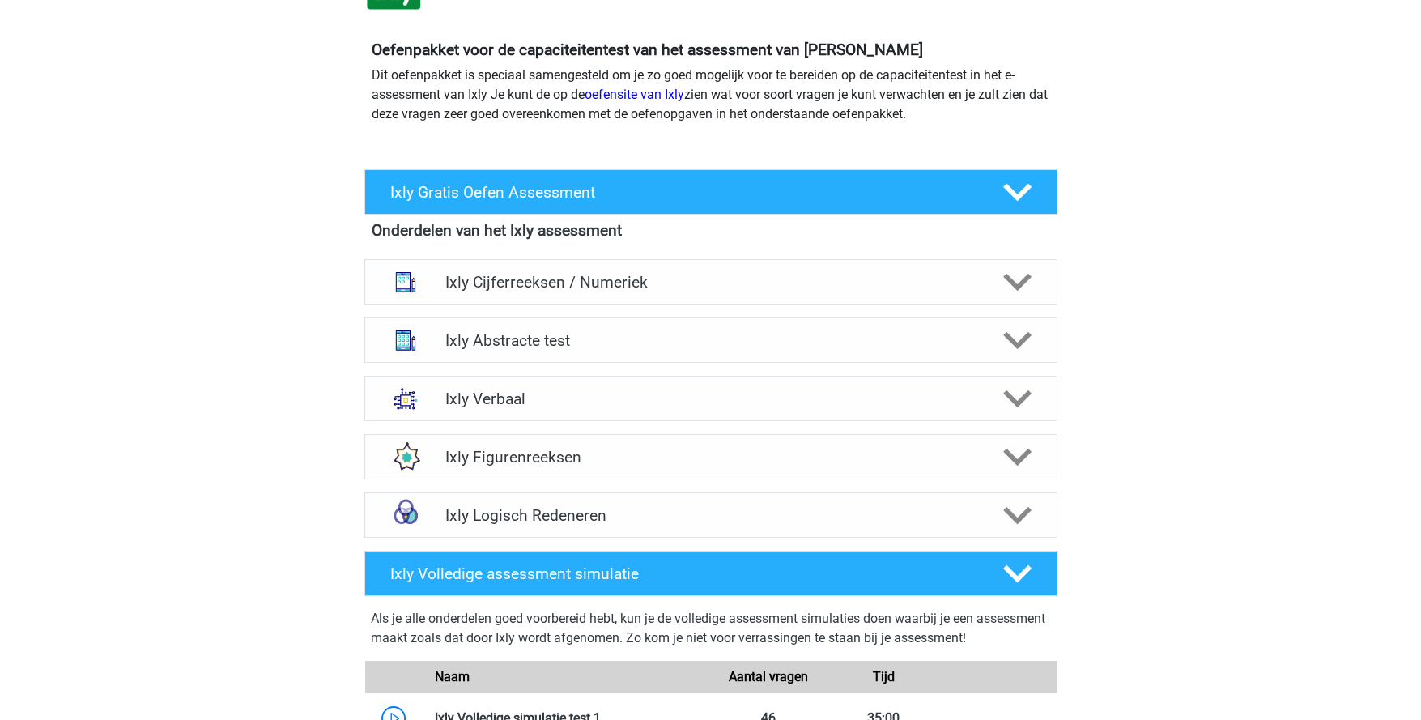
scroll to position [161, 0]
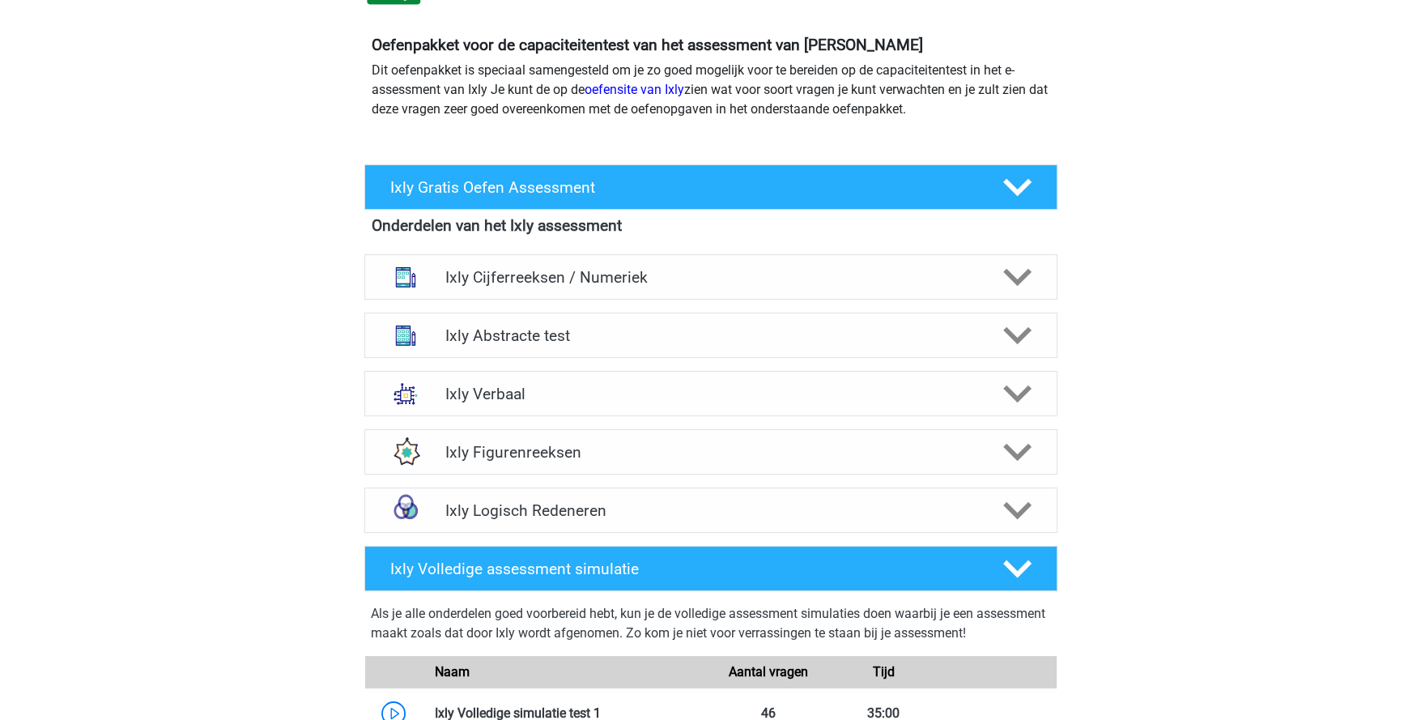
click at [1032, 391] on div at bounding box center [1015, 394] width 55 height 28
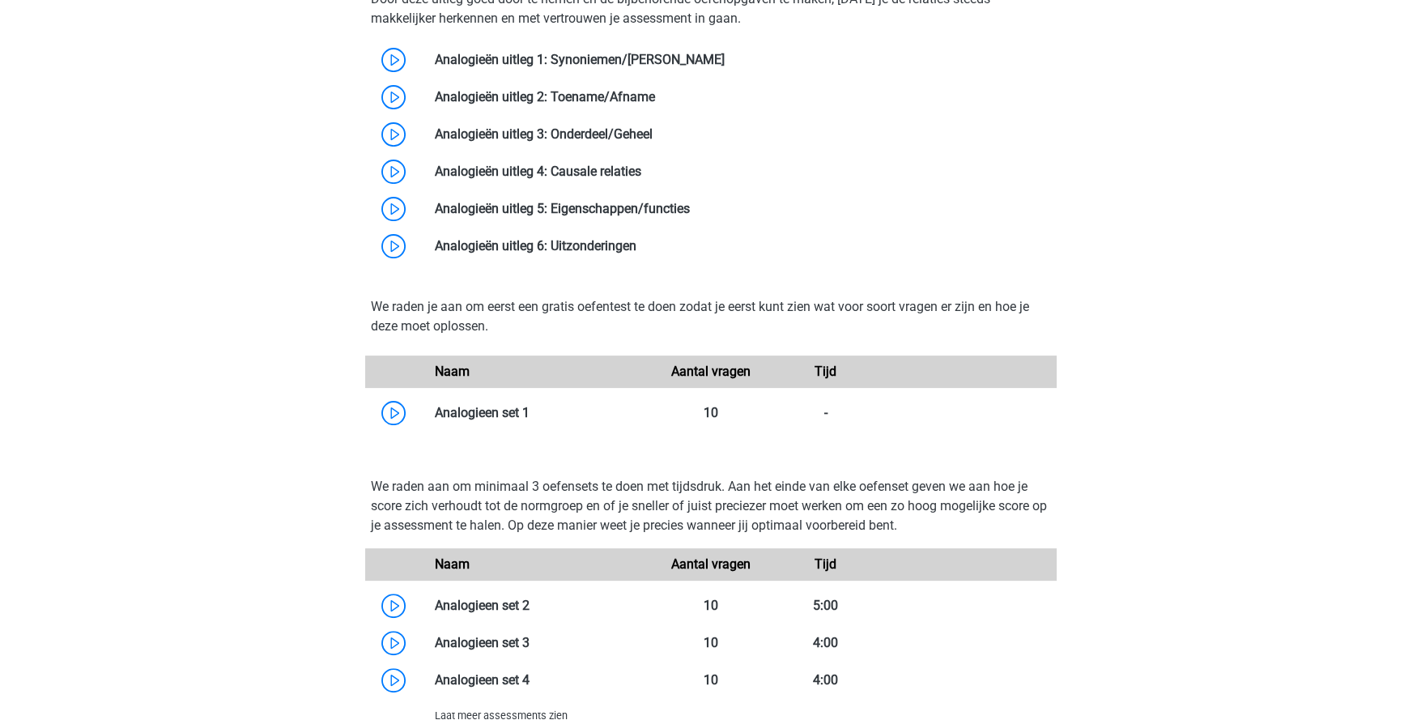
scroll to position [809, 0]
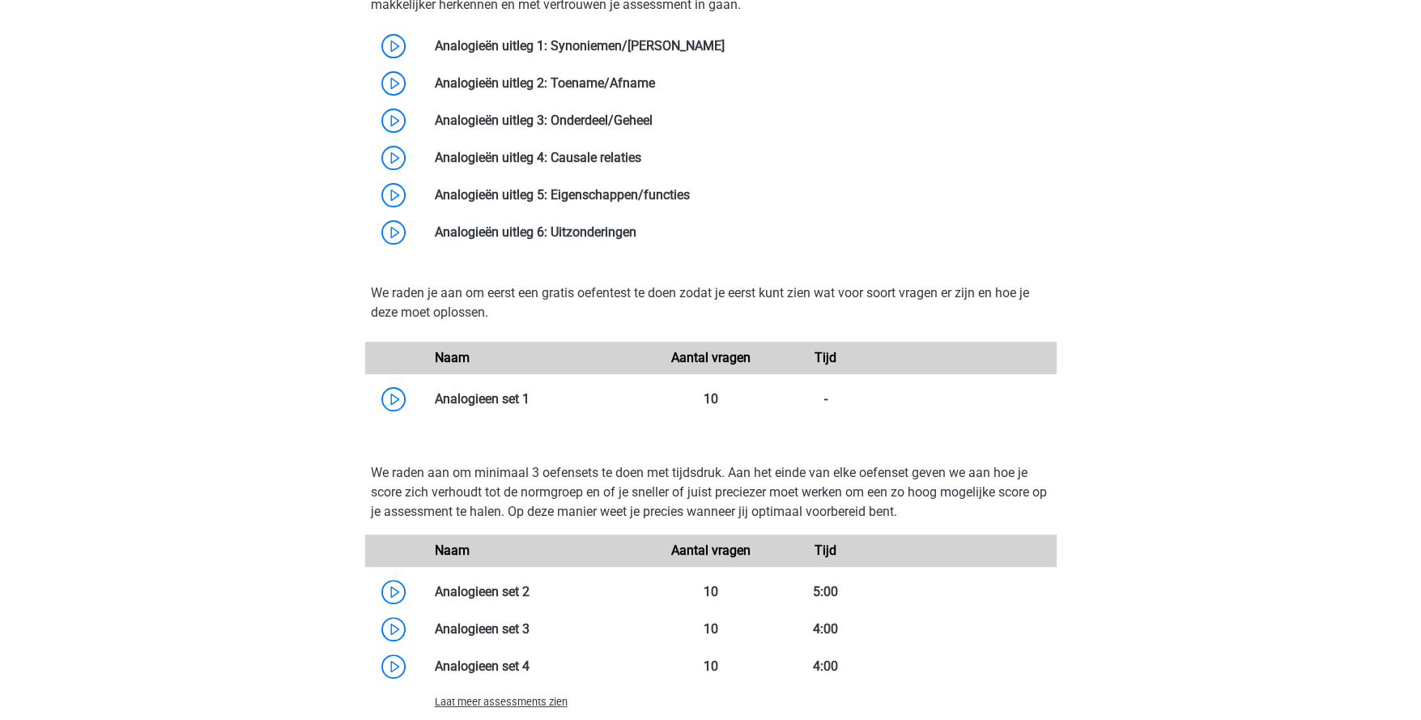
click at [530, 396] on link at bounding box center [530, 398] width 0 height 15
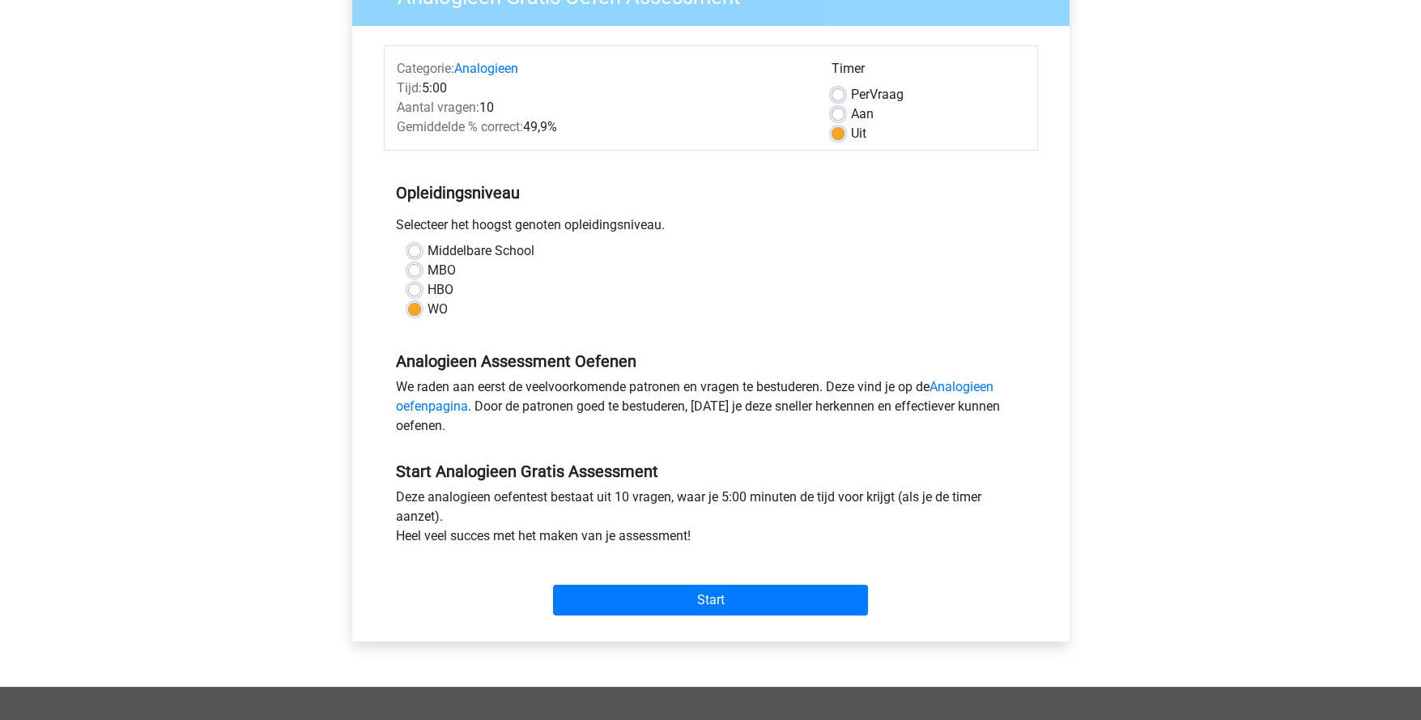
scroll to position [323, 0]
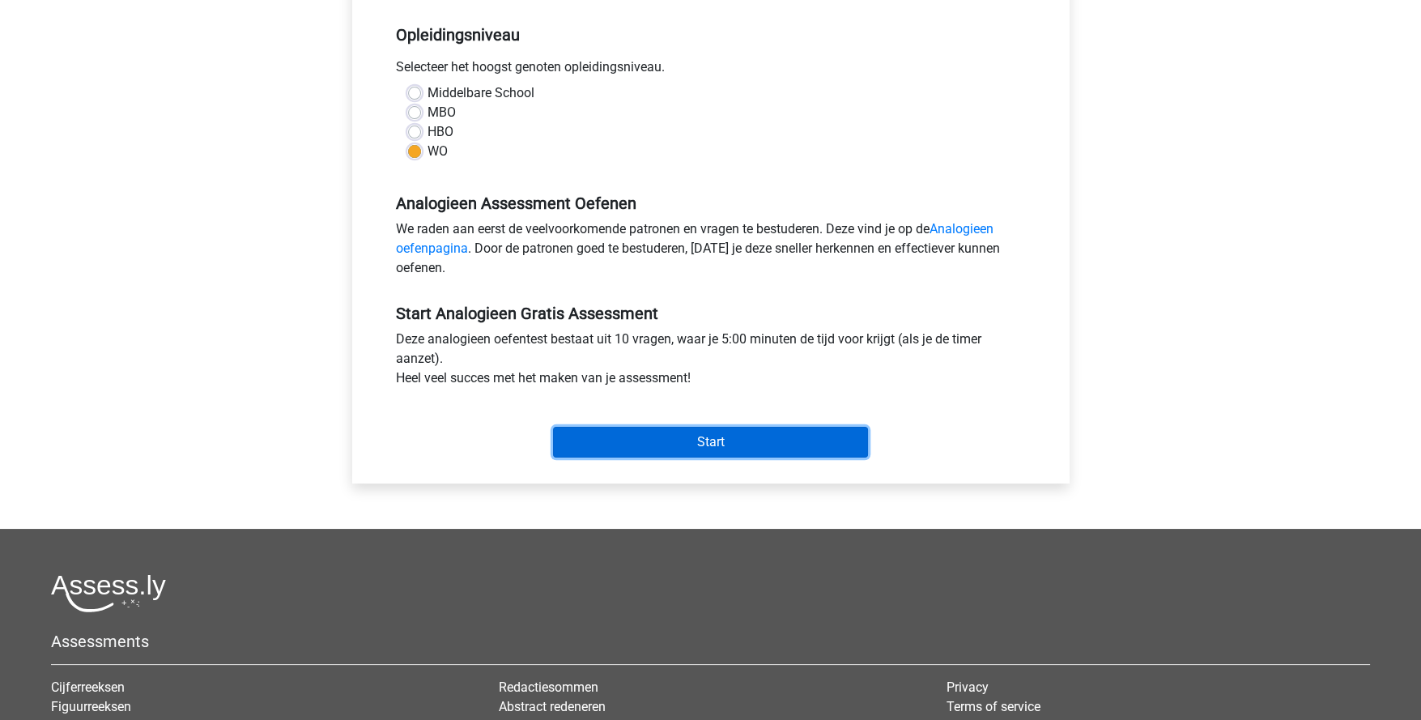
click at [758, 444] on input "Start" at bounding box center [710, 442] width 315 height 31
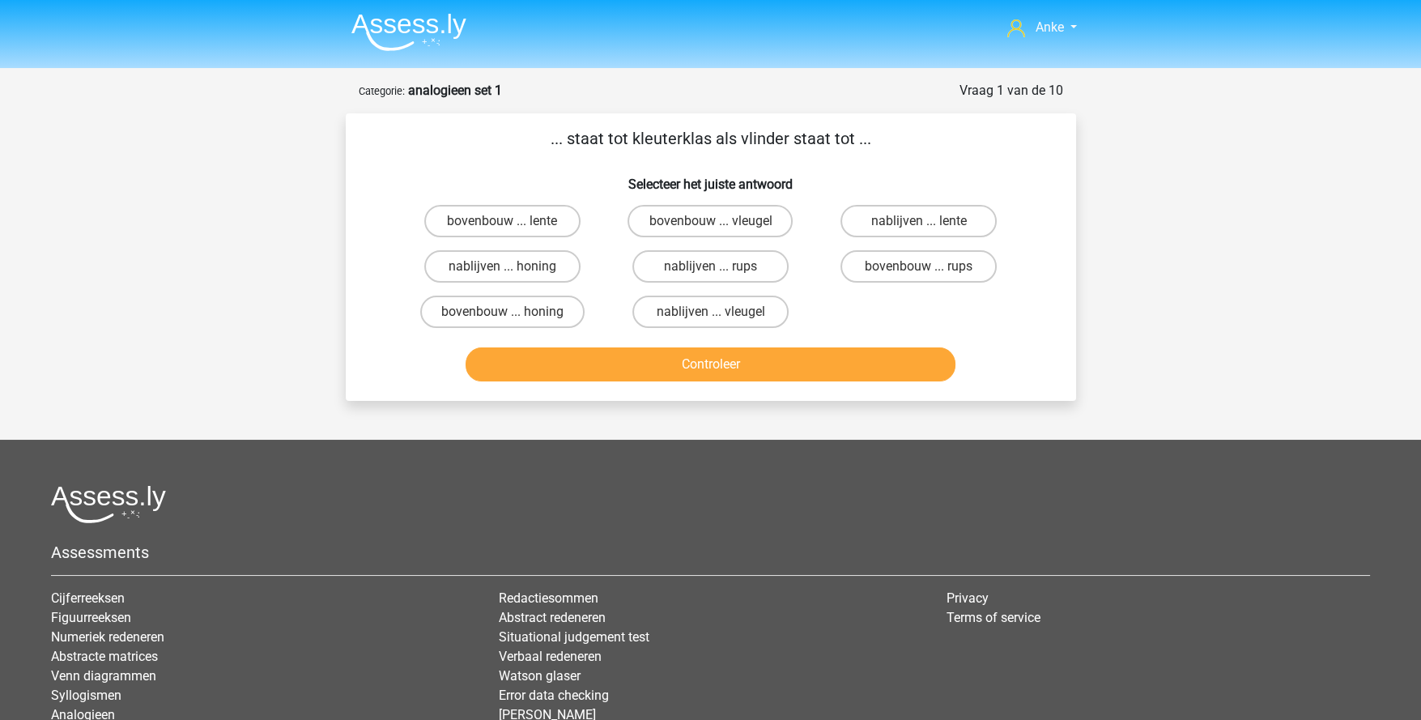
drag, startPoint x: 896, startPoint y: 283, endPoint x: 892, endPoint y: 274, distance: 10.5
click at [896, 281] on div "bovenbouw ... rups" at bounding box center [919, 266] width 208 height 45
click at [899, 269] on label "bovenbouw ... rups" at bounding box center [919, 266] width 156 height 32
click at [919, 269] on input "bovenbouw ... rups" at bounding box center [924, 271] width 11 height 11
radio input "true"
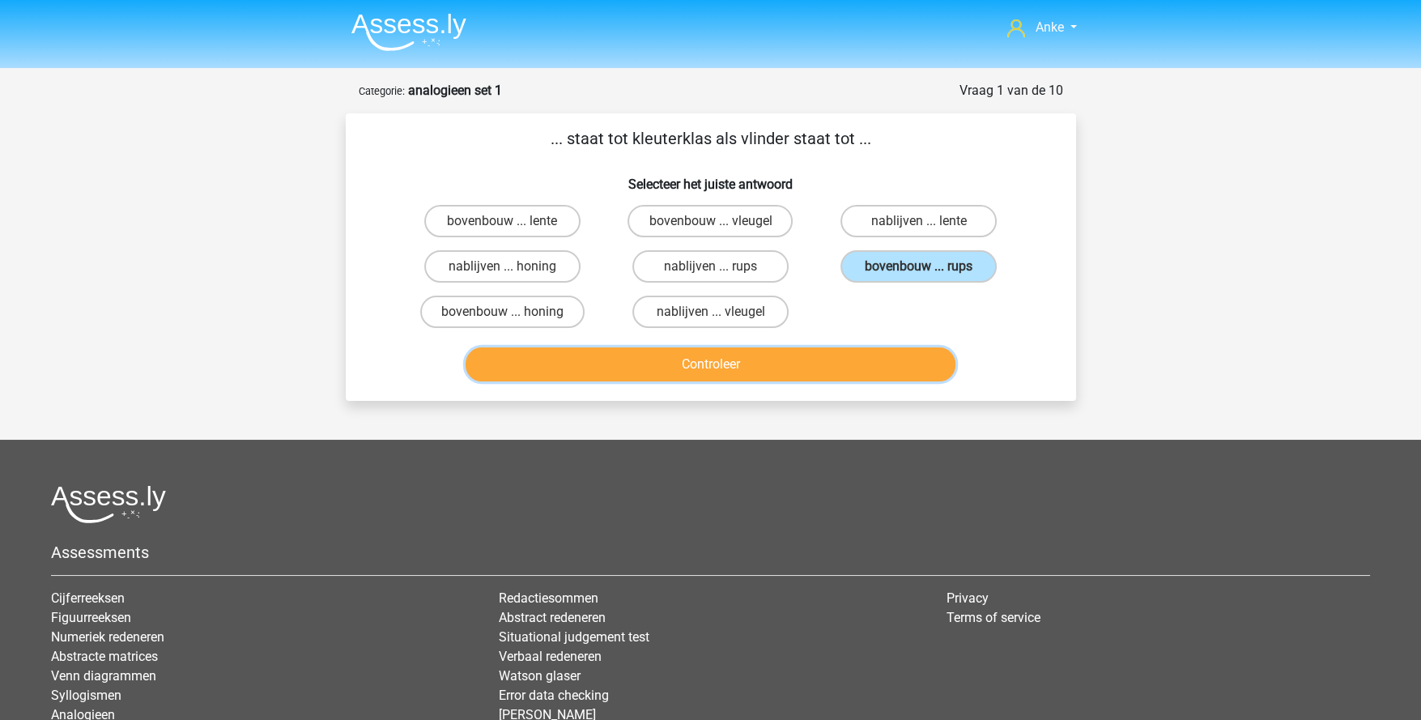
click at [853, 359] on button "Controleer" at bounding box center [711, 364] width 490 height 34
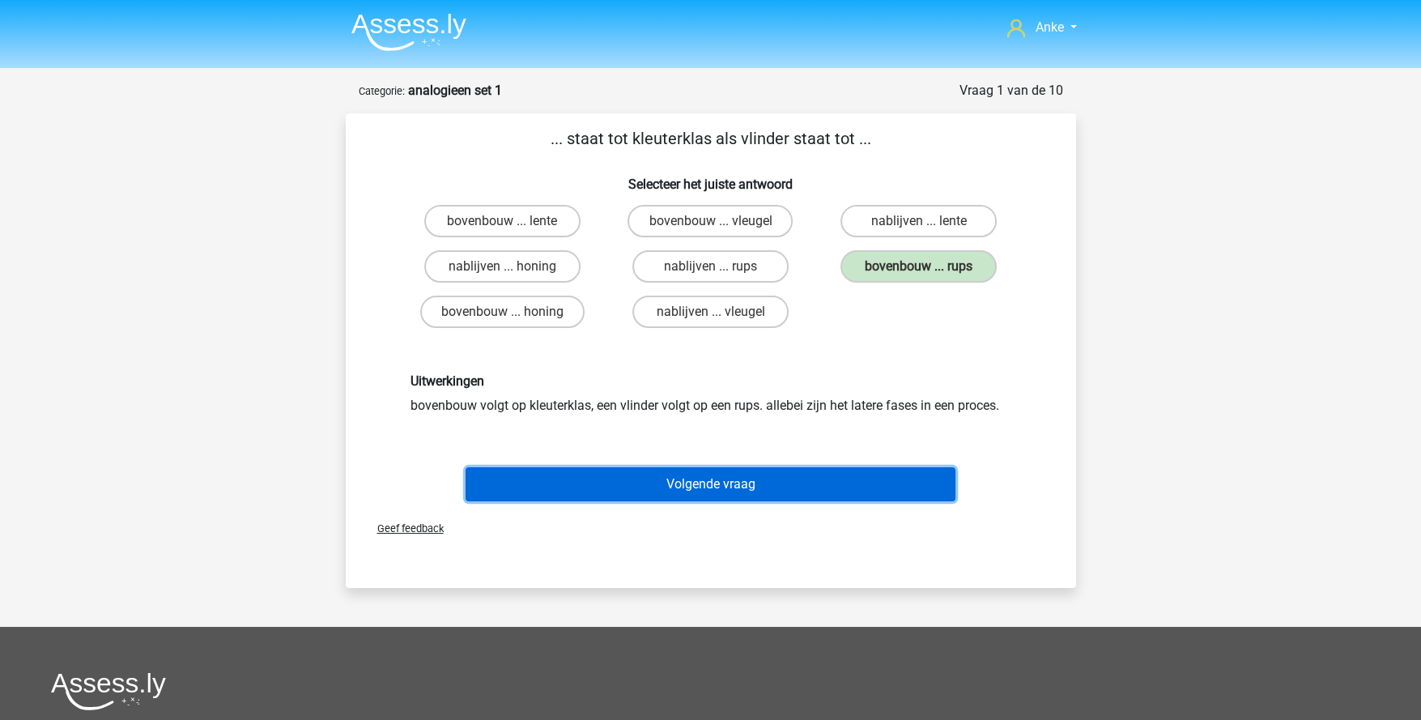
click at [808, 485] on button "Volgende vraag" at bounding box center [711, 484] width 490 height 34
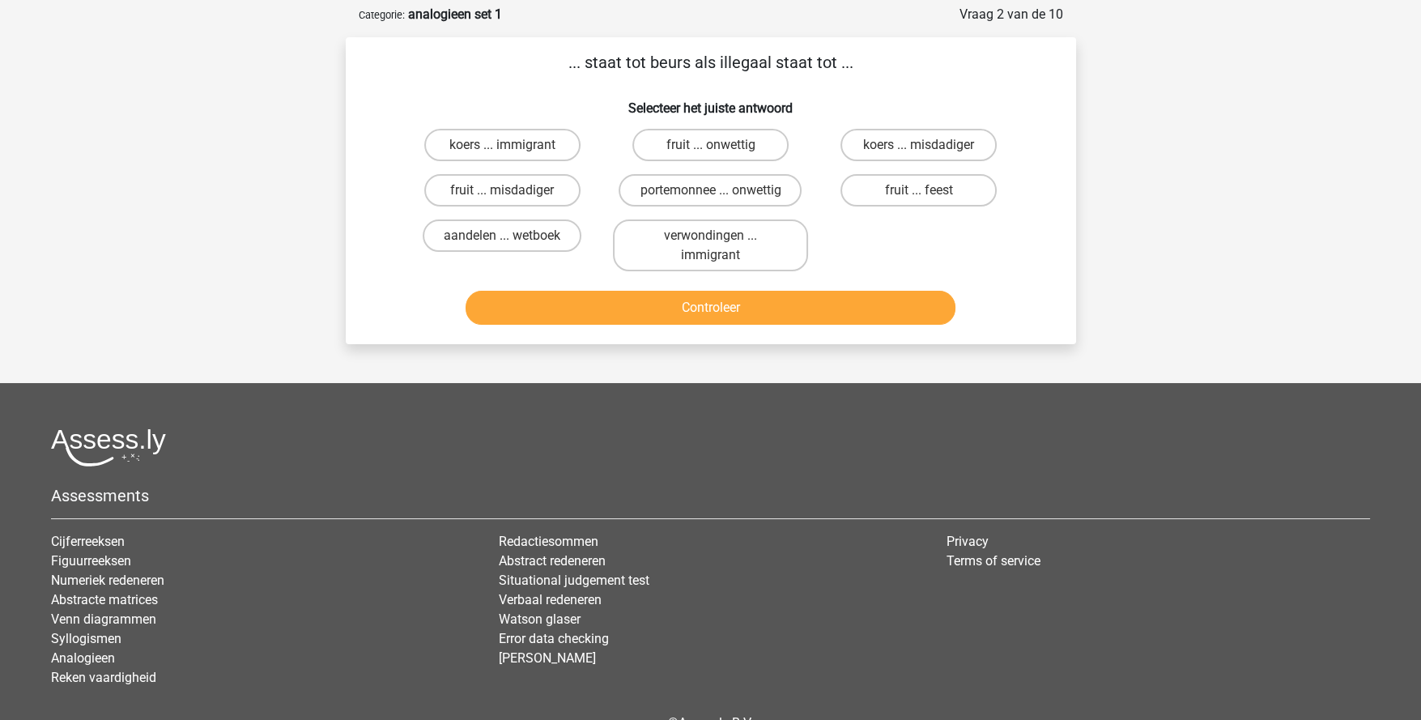
scroll to position [80, 0]
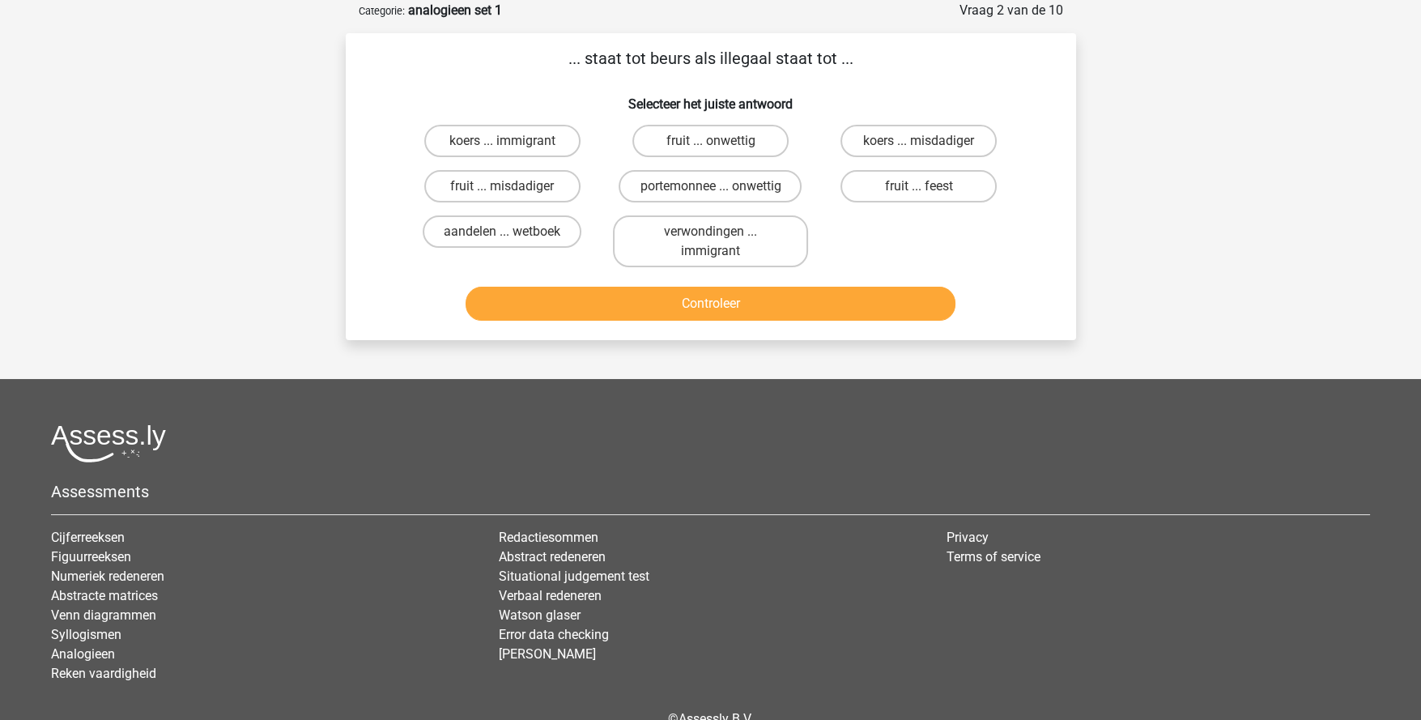
click at [720, 188] on div "portemonnee ... onwettig" at bounding box center [710, 186] width 195 height 32
click at [745, 172] on label "portemonnee ... onwettig" at bounding box center [710, 186] width 183 height 32
click at [721, 186] on input "portemonnee ... onwettig" at bounding box center [715, 191] width 11 height 11
radio input "true"
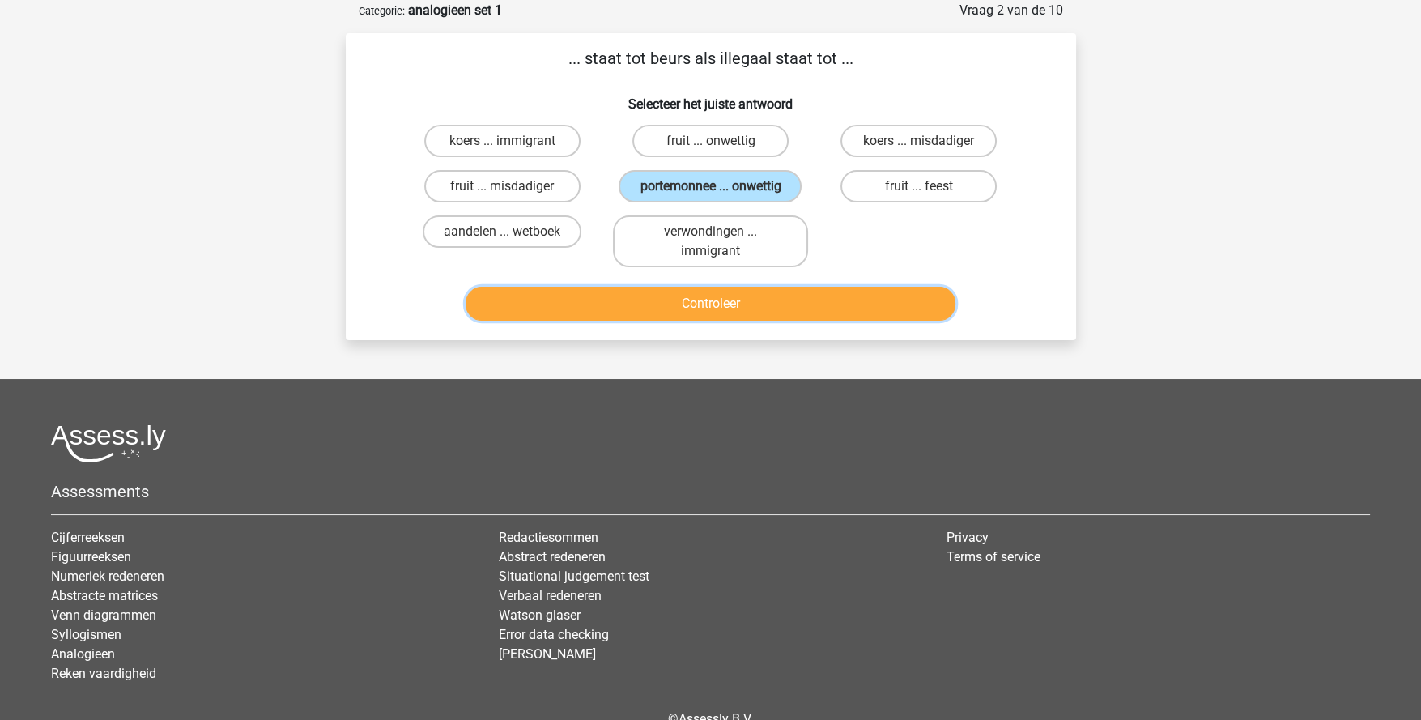
click at [804, 292] on button "Controleer" at bounding box center [711, 304] width 490 height 34
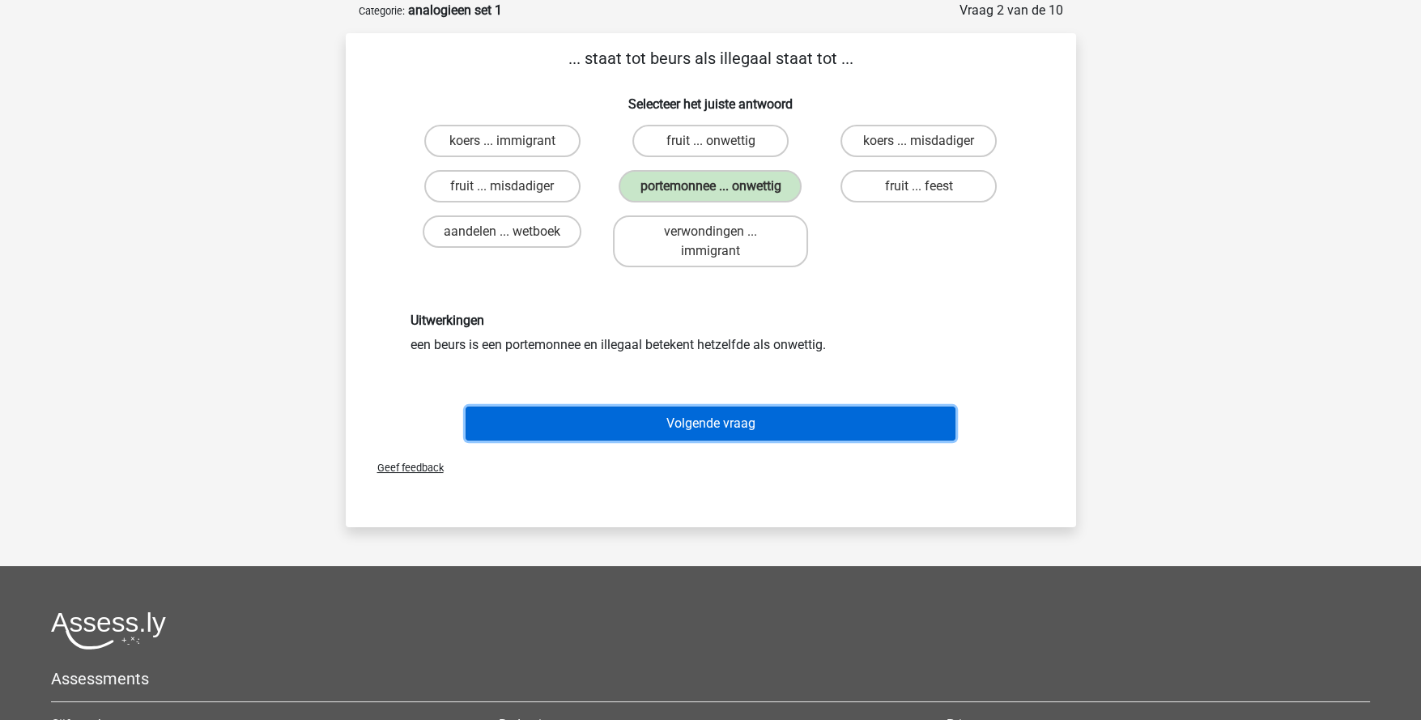
click at [775, 407] on button "Volgende vraag" at bounding box center [711, 424] width 490 height 34
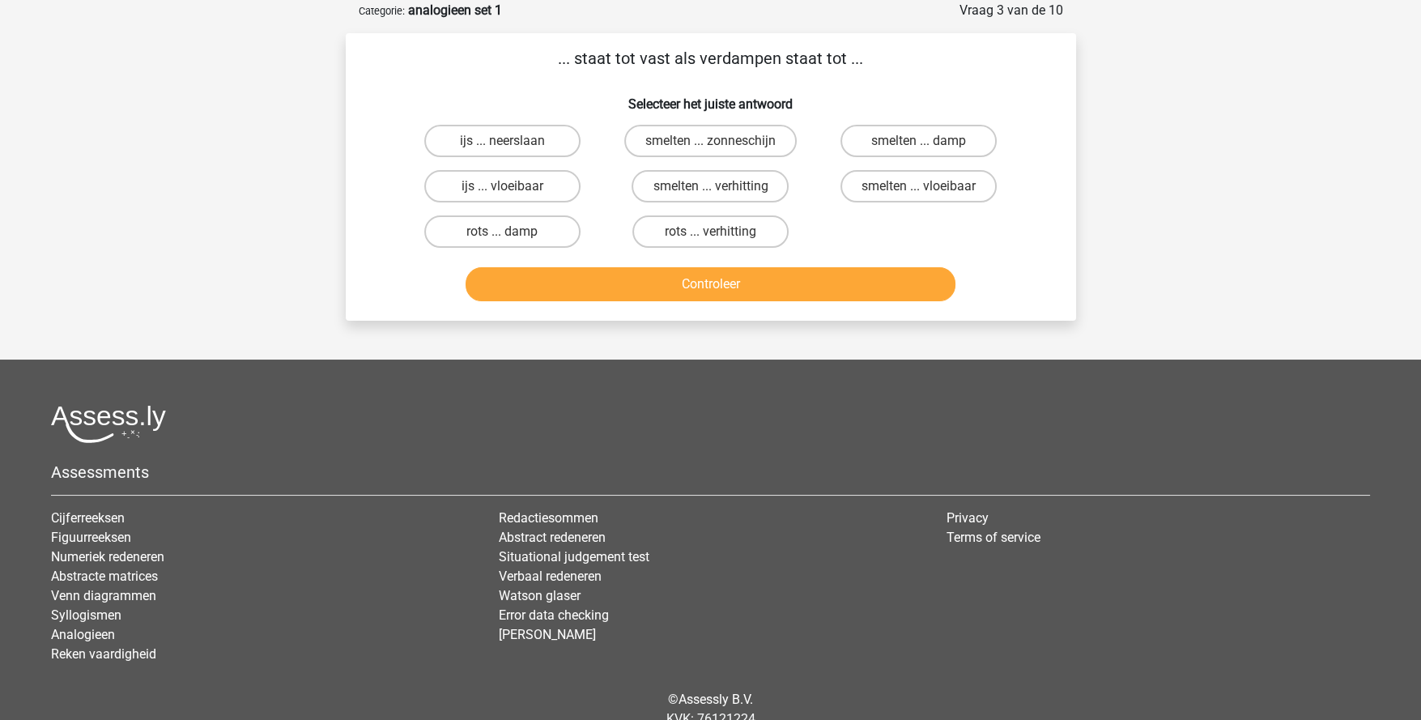
click at [726, 183] on label "smelten ... verhitting" at bounding box center [710, 186] width 157 height 32
click at [721, 186] on input "smelten ... verhitting" at bounding box center [715, 191] width 11 height 11
radio input "true"
click at [765, 273] on button "Controleer" at bounding box center [711, 284] width 490 height 34
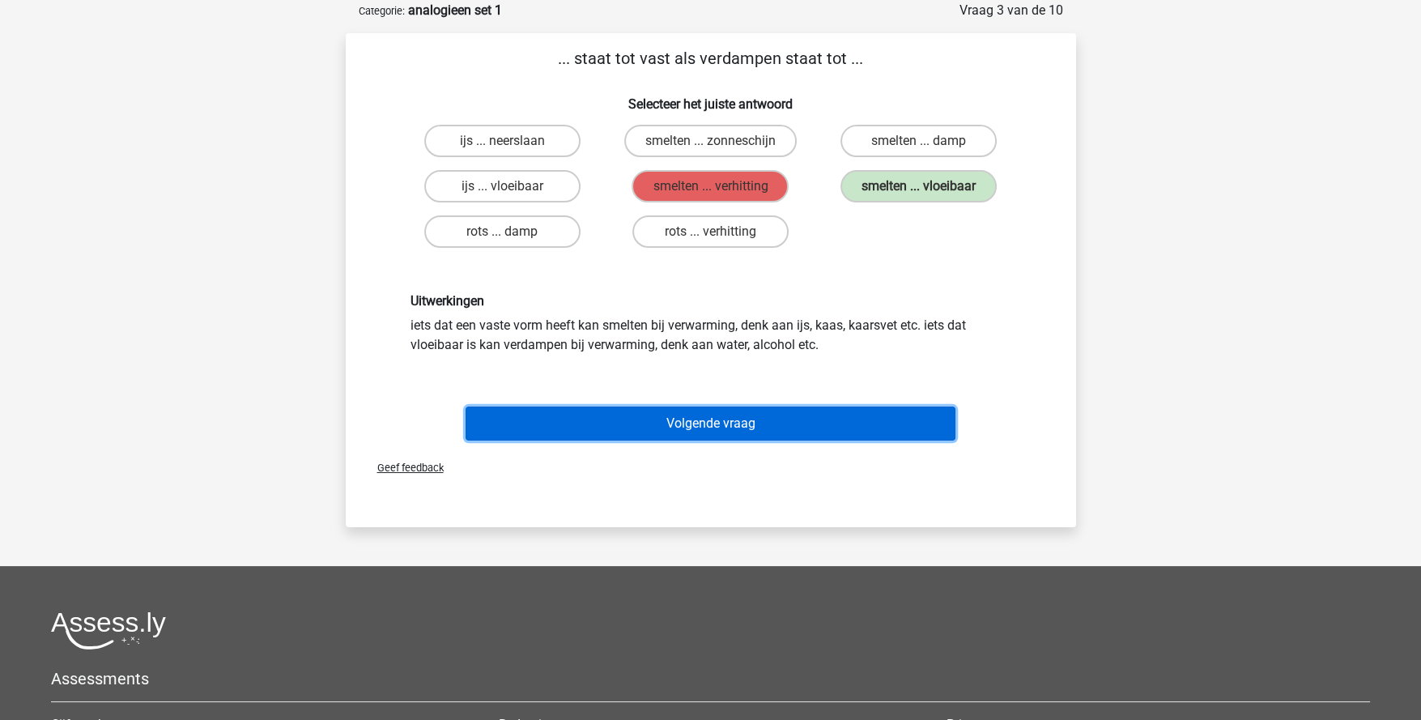
click at [714, 419] on button "Volgende vraag" at bounding box center [711, 424] width 490 height 34
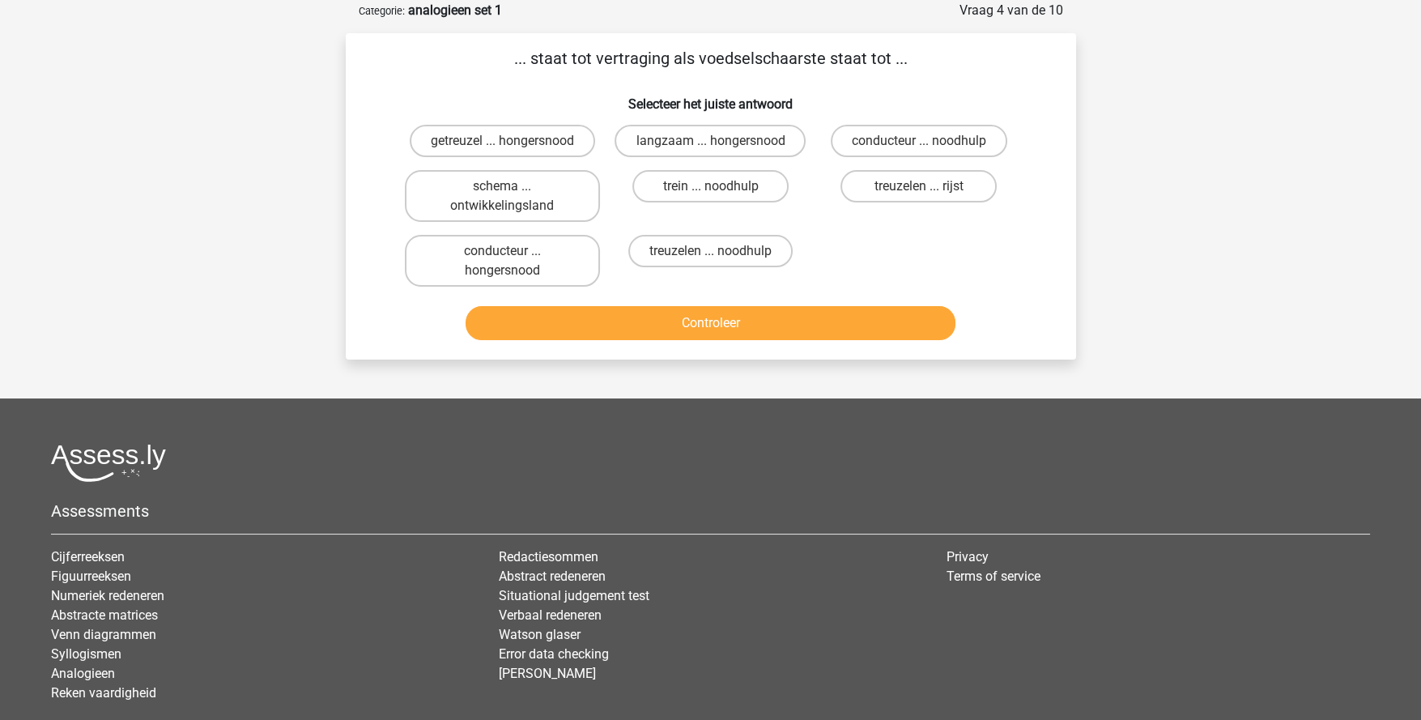
click at [530, 134] on label "getreuzel ... hongersnood" at bounding box center [502, 141] width 185 height 32
click at [513, 141] on input "getreuzel ... hongersnood" at bounding box center [507, 146] width 11 height 11
radio input "true"
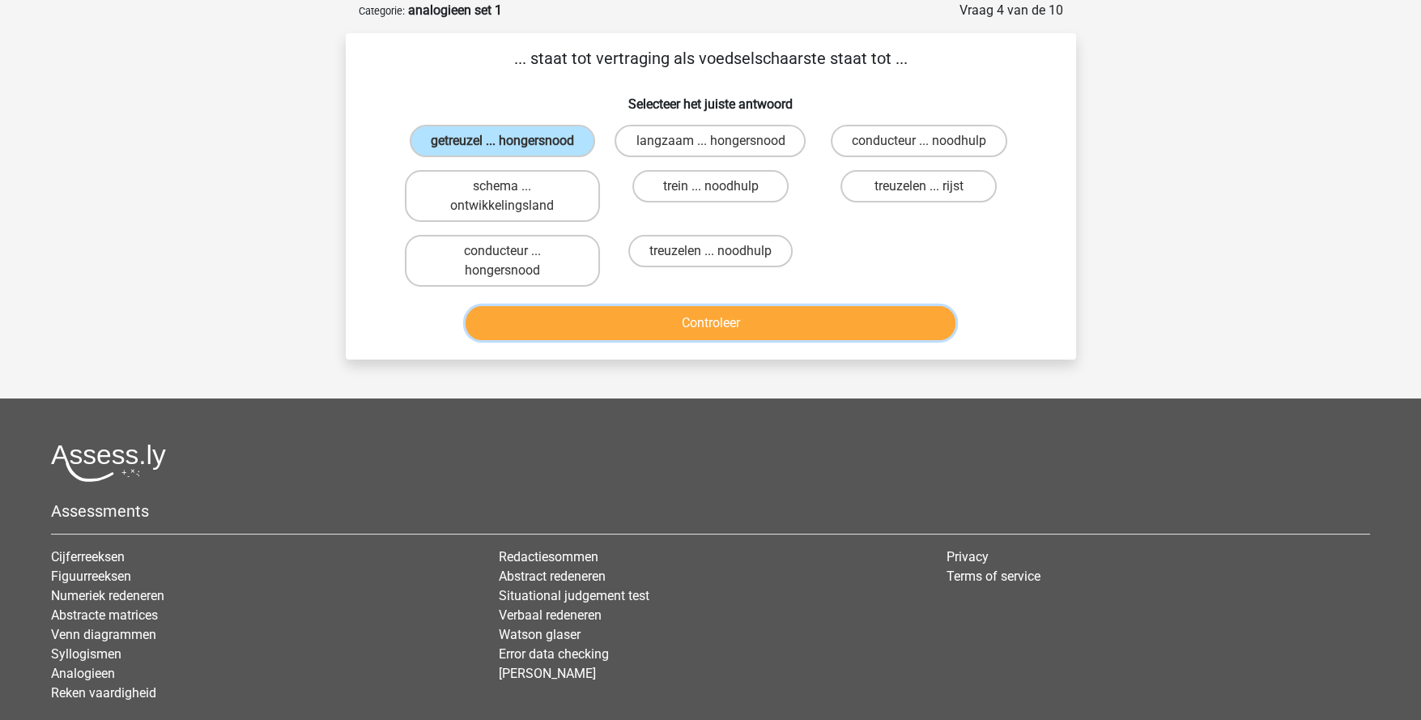
click at [727, 321] on button "Controleer" at bounding box center [711, 323] width 490 height 34
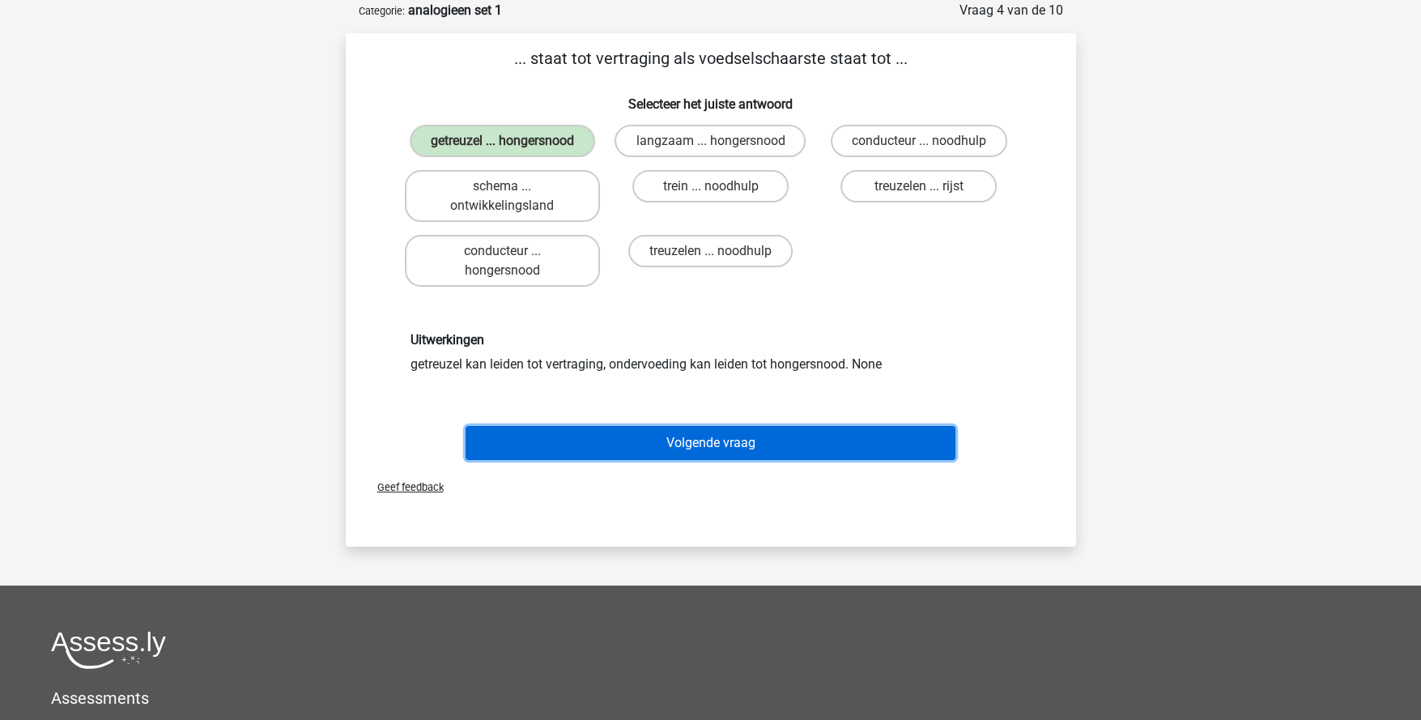
click at [740, 440] on button "Volgende vraag" at bounding box center [711, 443] width 490 height 34
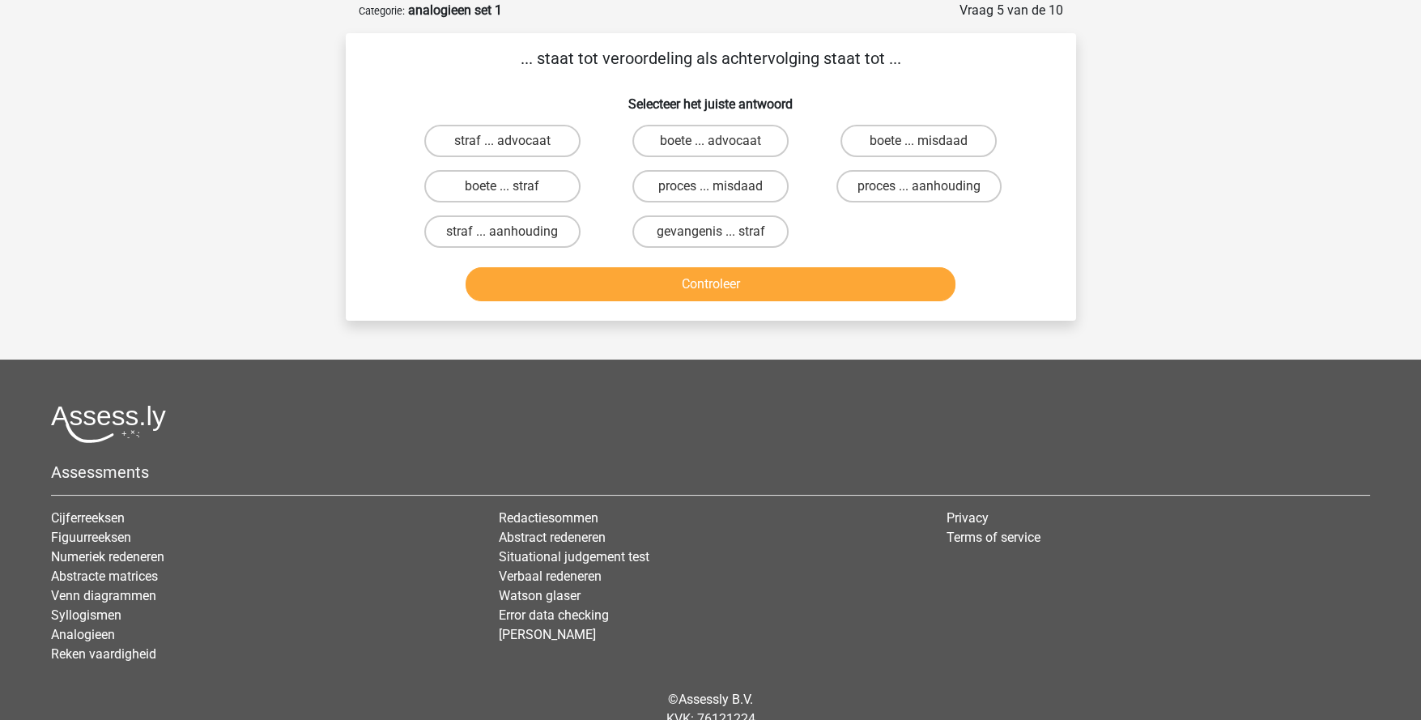
click at [897, 187] on label "proces ... aanhouding" at bounding box center [918, 186] width 165 height 32
click at [919, 187] on input "proces ... aanhouding" at bounding box center [924, 191] width 11 height 11
radio input "true"
click at [817, 291] on button "Controleer" at bounding box center [711, 284] width 490 height 34
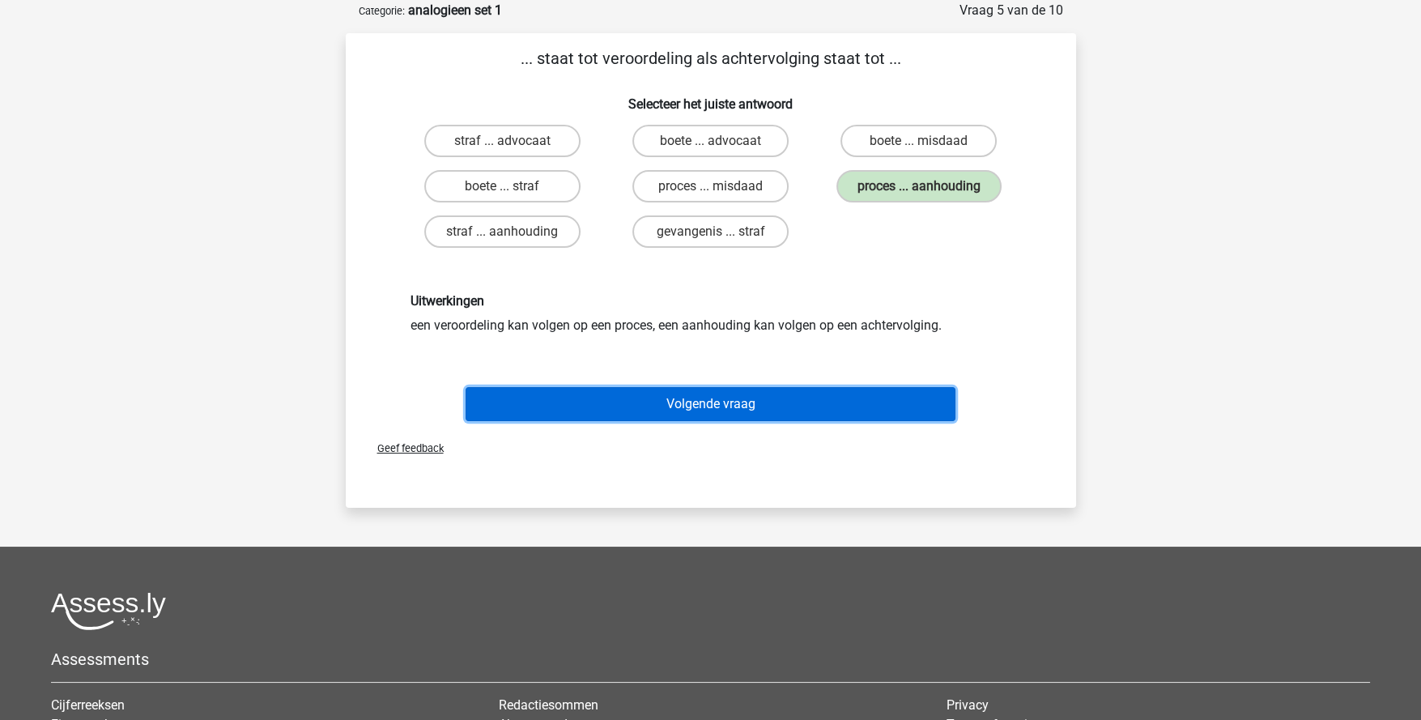
click at [722, 402] on button "Volgende vraag" at bounding box center [711, 404] width 490 height 34
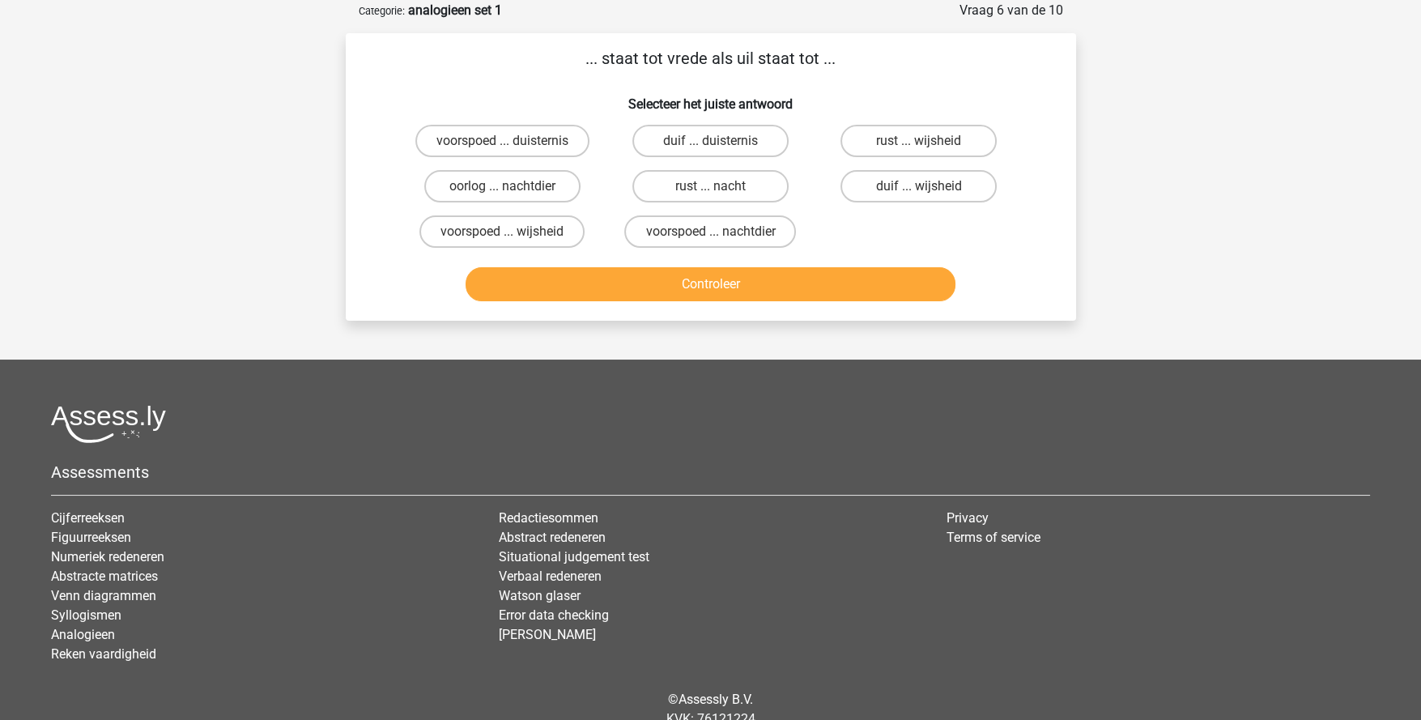
click at [953, 178] on label "duif ... wijsheid" at bounding box center [919, 186] width 156 height 32
click at [930, 186] on input "duif ... wijsheid" at bounding box center [924, 191] width 11 height 11
radio input "true"
click at [850, 279] on button "Controleer" at bounding box center [711, 284] width 490 height 34
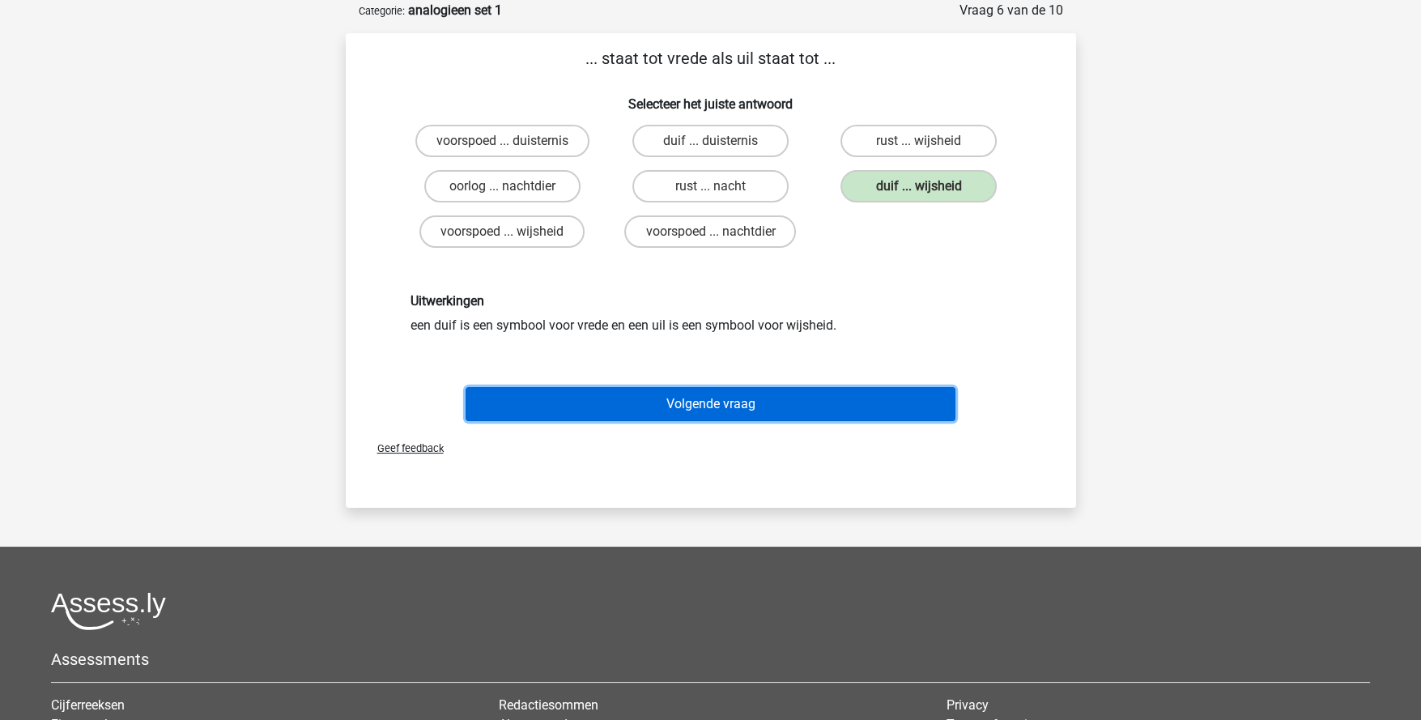
click at [711, 403] on button "Volgende vraag" at bounding box center [711, 404] width 490 height 34
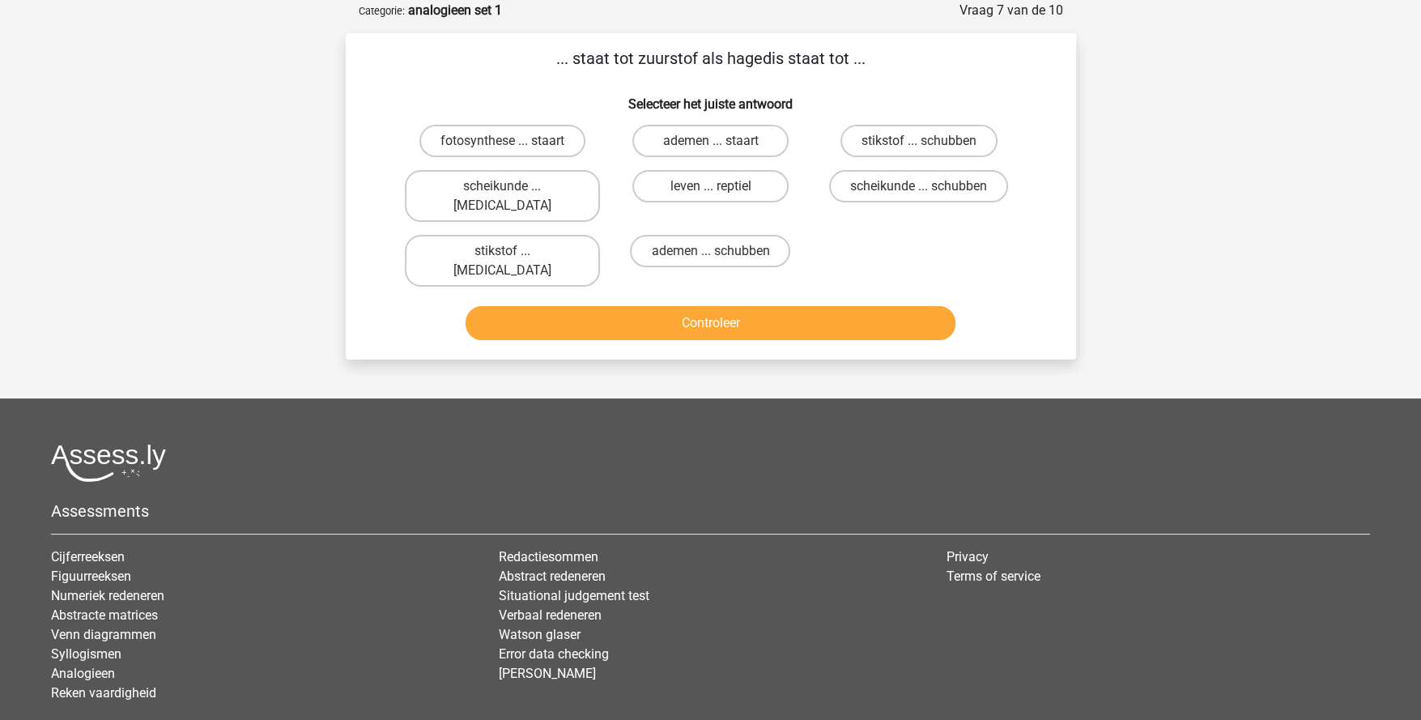
click at [896, 139] on label "stikstof ... schubben" at bounding box center [919, 141] width 157 height 32
click at [919, 141] on input "stikstof ... schubben" at bounding box center [924, 146] width 11 height 11
radio input "true"
click at [798, 306] on button "Controleer" at bounding box center [711, 323] width 490 height 34
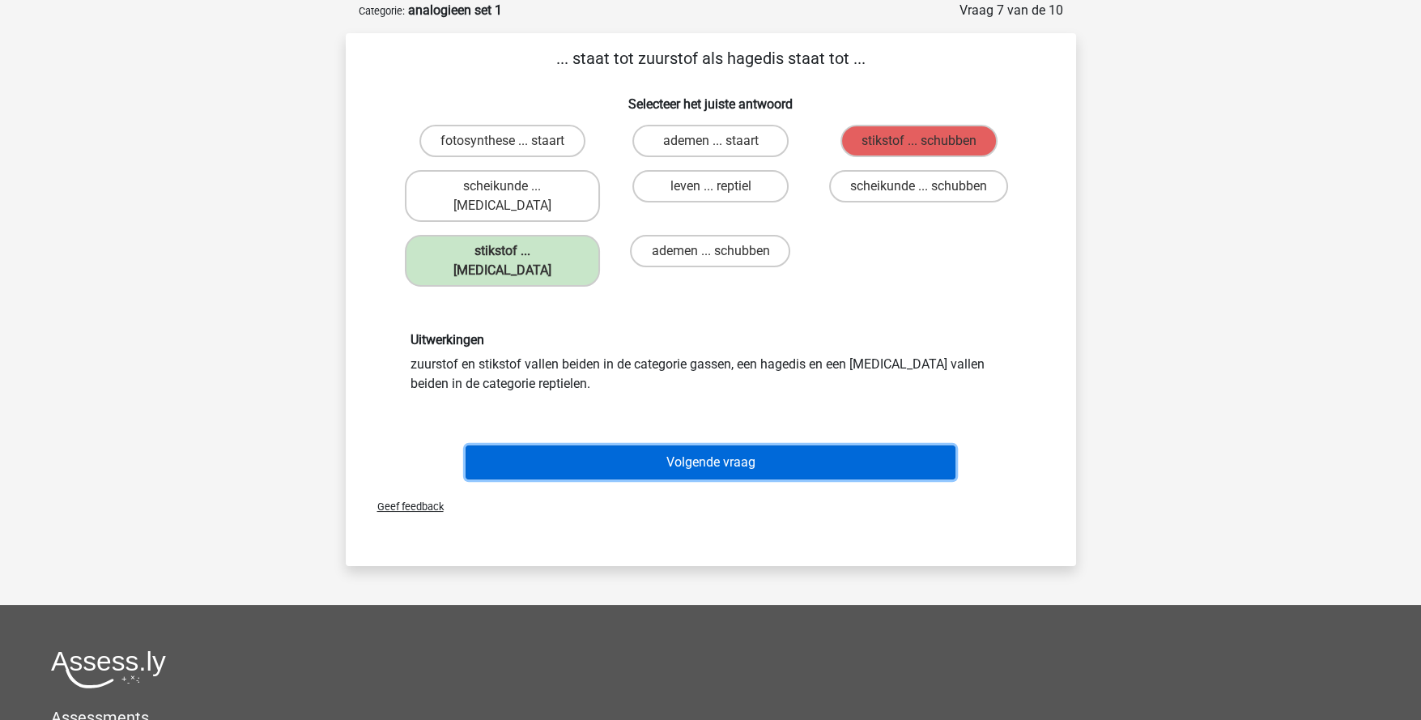
click at [690, 445] on button "Volgende vraag" at bounding box center [711, 462] width 490 height 34
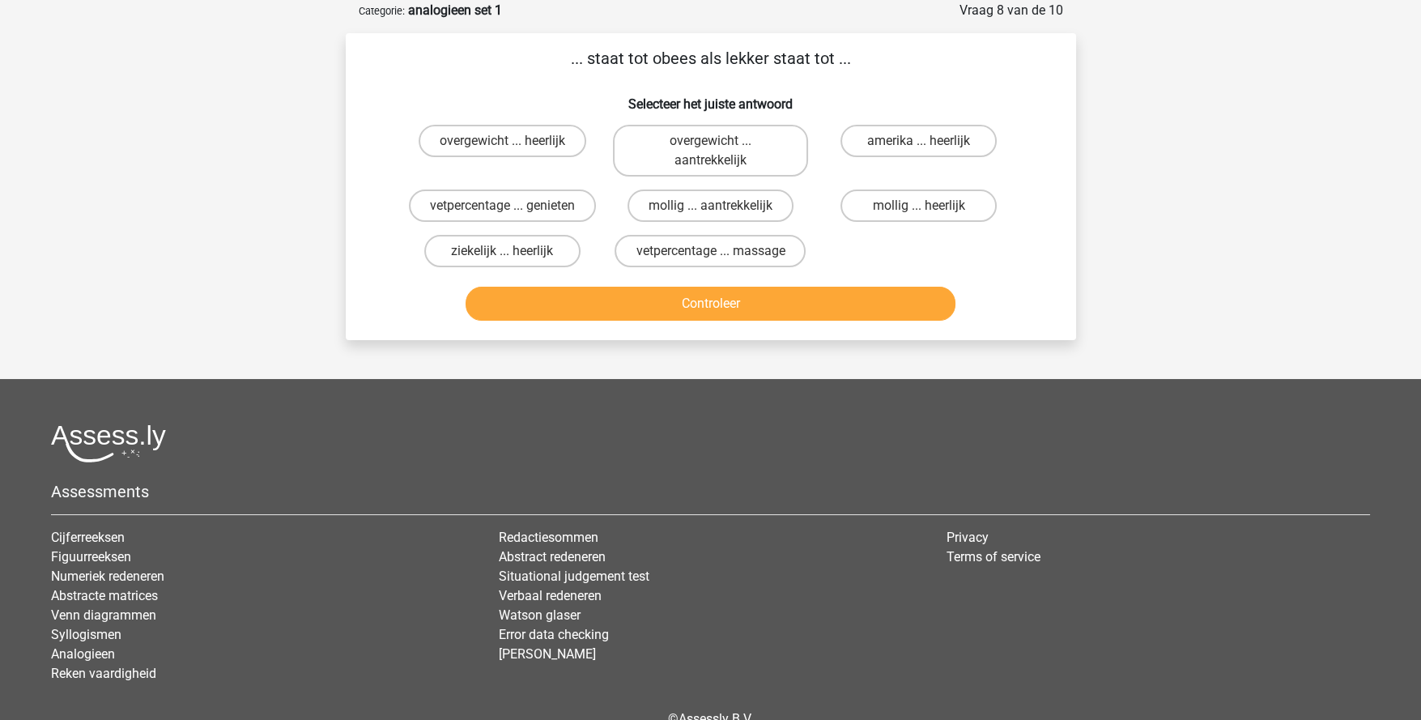
click at [538, 144] on label "overgewicht ... heerlijk" at bounding box center [503, 141] width 168 height 32
click at [513, 144] on input "overgewicht ... heerlijk" at bounding box center [507, 146] width 11 height 11
radio input "true"
click at [677, 296] on button "Controleer" at bounding box center [711, 304] width 490 height 34
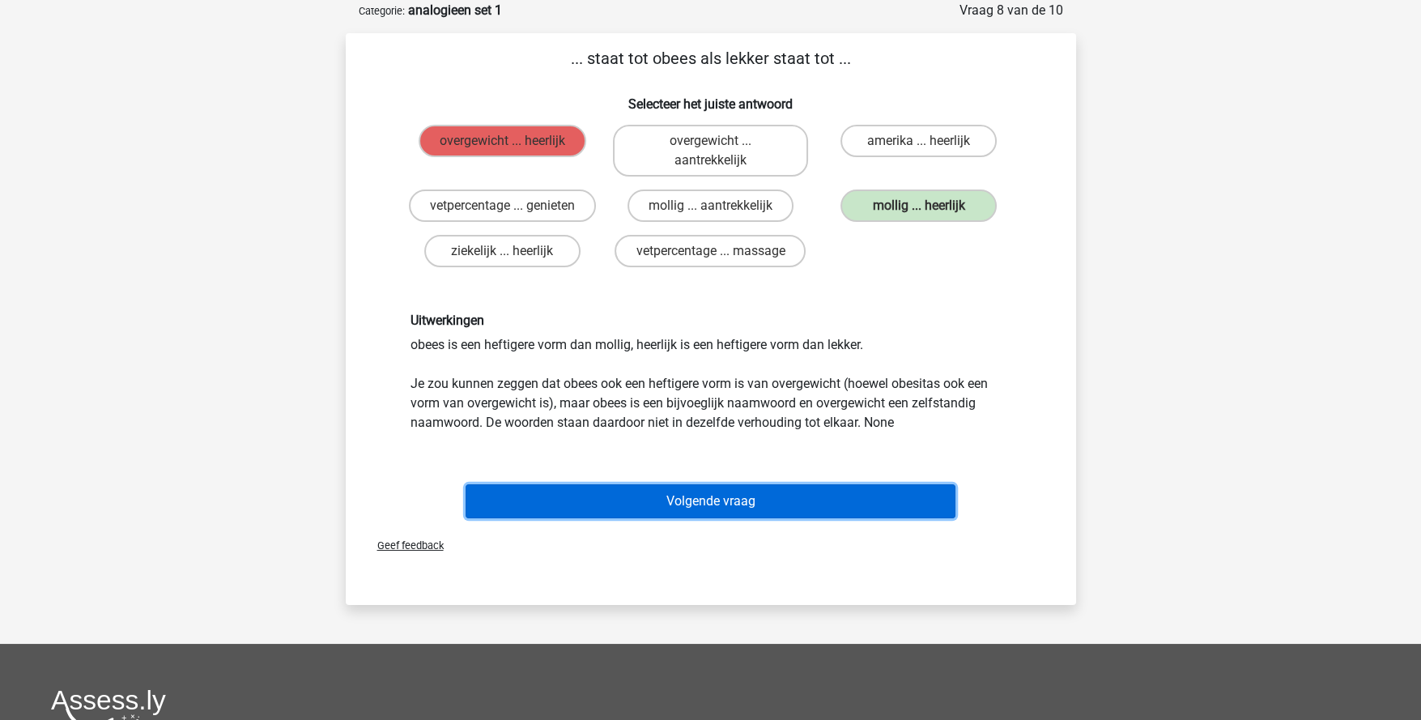
click at [734, 501] on button "Volgende vraag" at bounding box center [711, 501] width 490 height 34
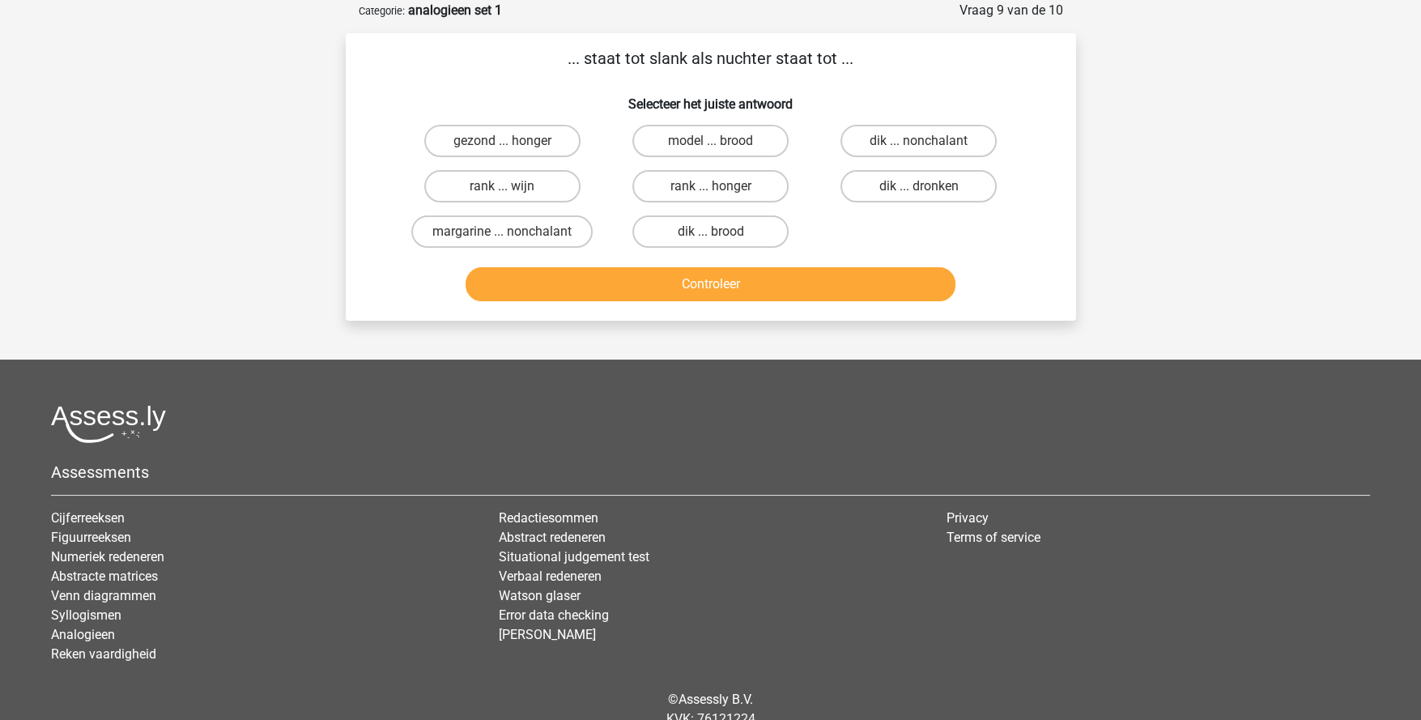
click at [886, 189] on label "dik ... dronken" at bounding box center [919, 186] width 156 height 32
click at [919, 189] on input "dik ... dronken" at bounding box center [924, 191] width 11 height 11
radio input "true"
click at [856, 283] on button "Controleer" at bounding box center [711, 284] width 490 height 34
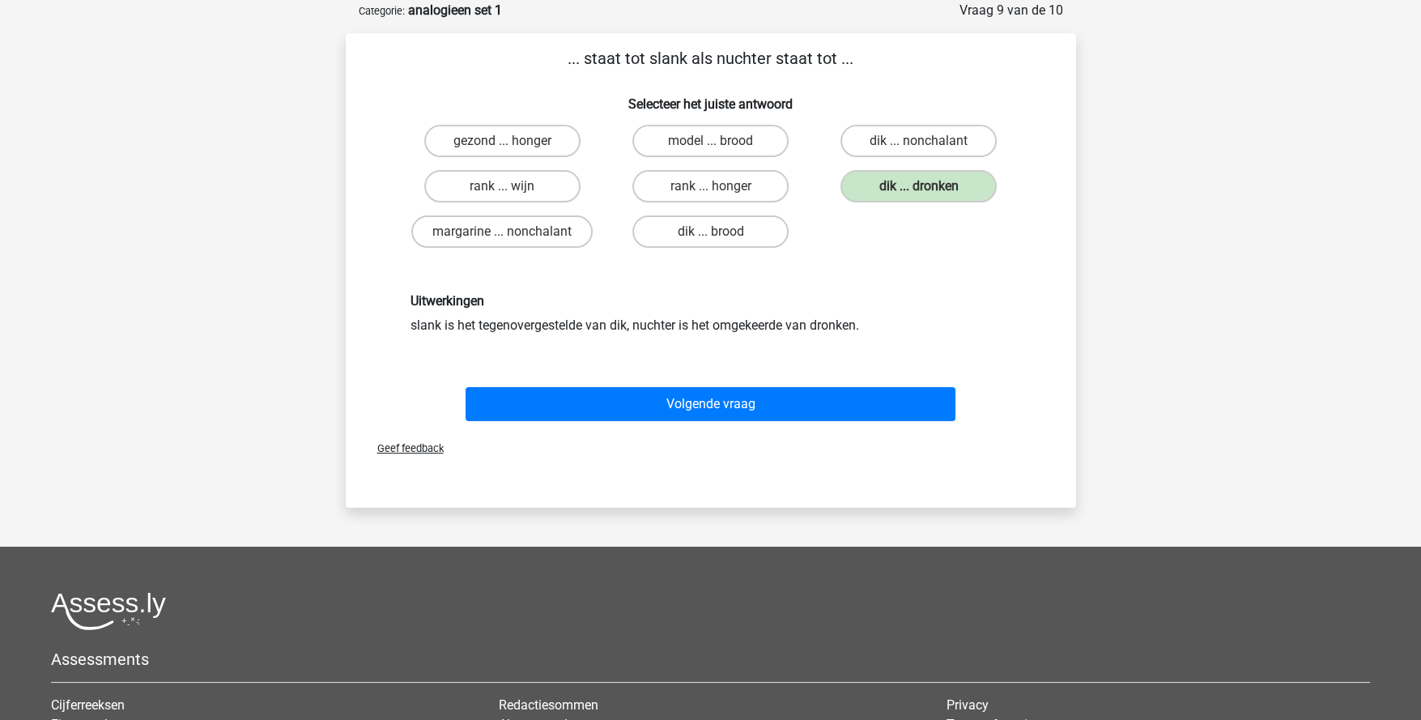
click at [815, 380] on div "Volgende vraag" at bounding box center [711, 400] width 679 height 53
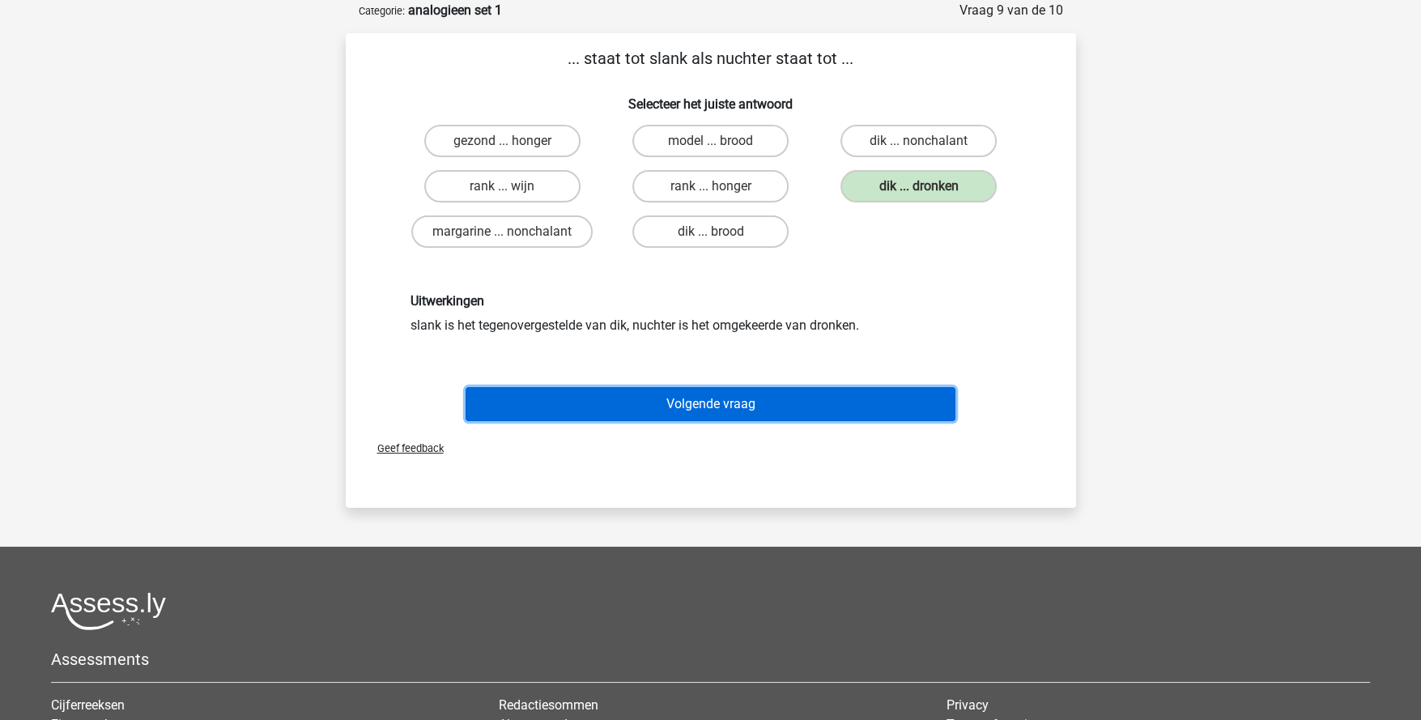
click at [824, 394] on button "Volgende vraag" at bounding box center [711, 404] width 490 height 34
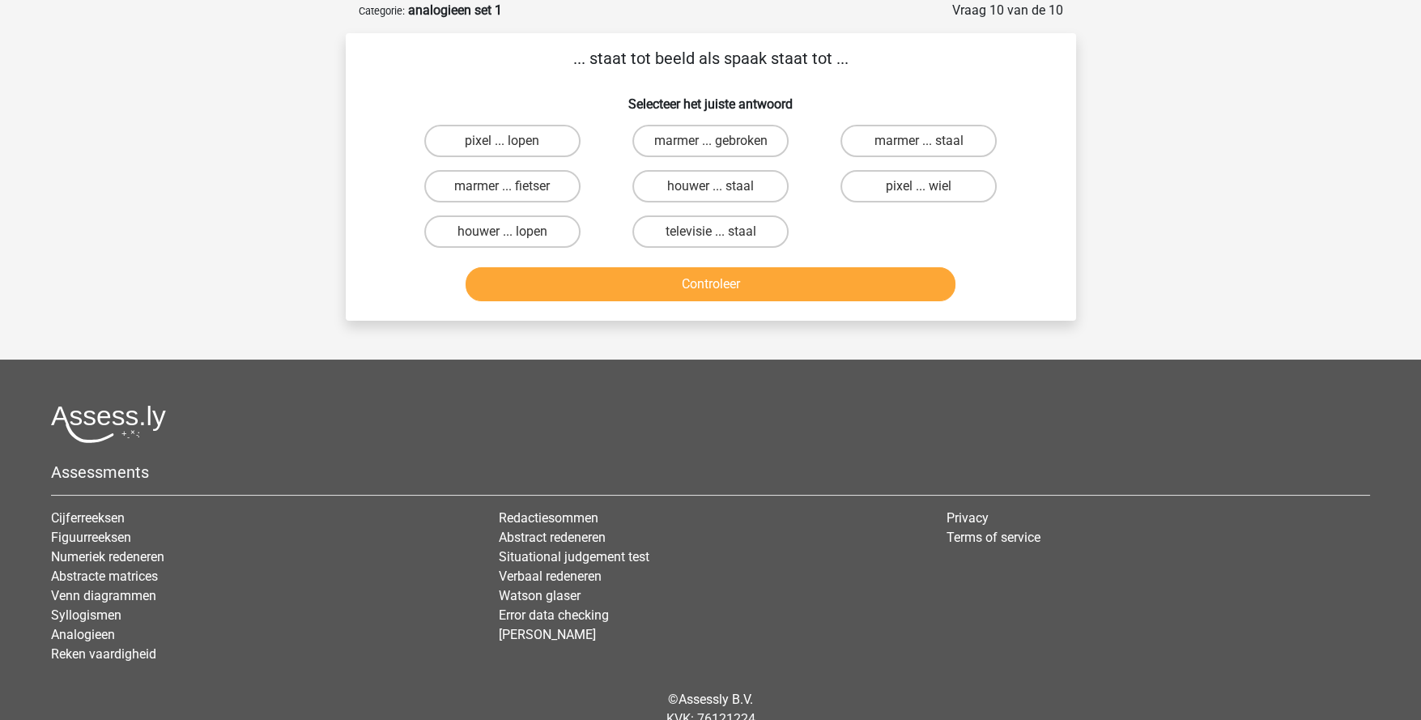
click at [882, 183] on label "pixel ... wiel" at bounding box center [919, 186] width 156 height 32
click at [919, 186] on input "pixel ... wiel" at bounding box center [924, 191] width 11 height 11
radio input "true"
click at [812, 286] on button "Controleer" at bounding box center [711, 284] width 490 height 34
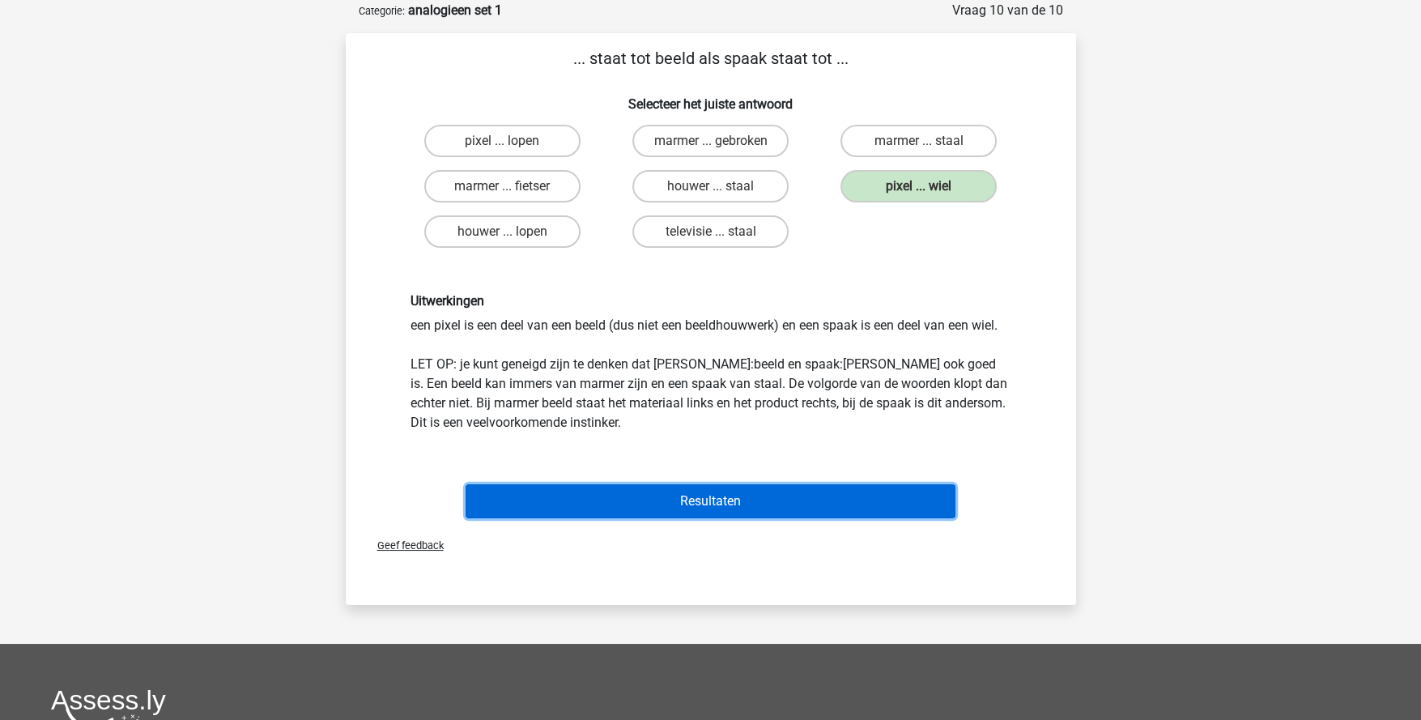
click at [758, 498] on button "Resultaten" at bounding box center [711, 501] width 490 height 34
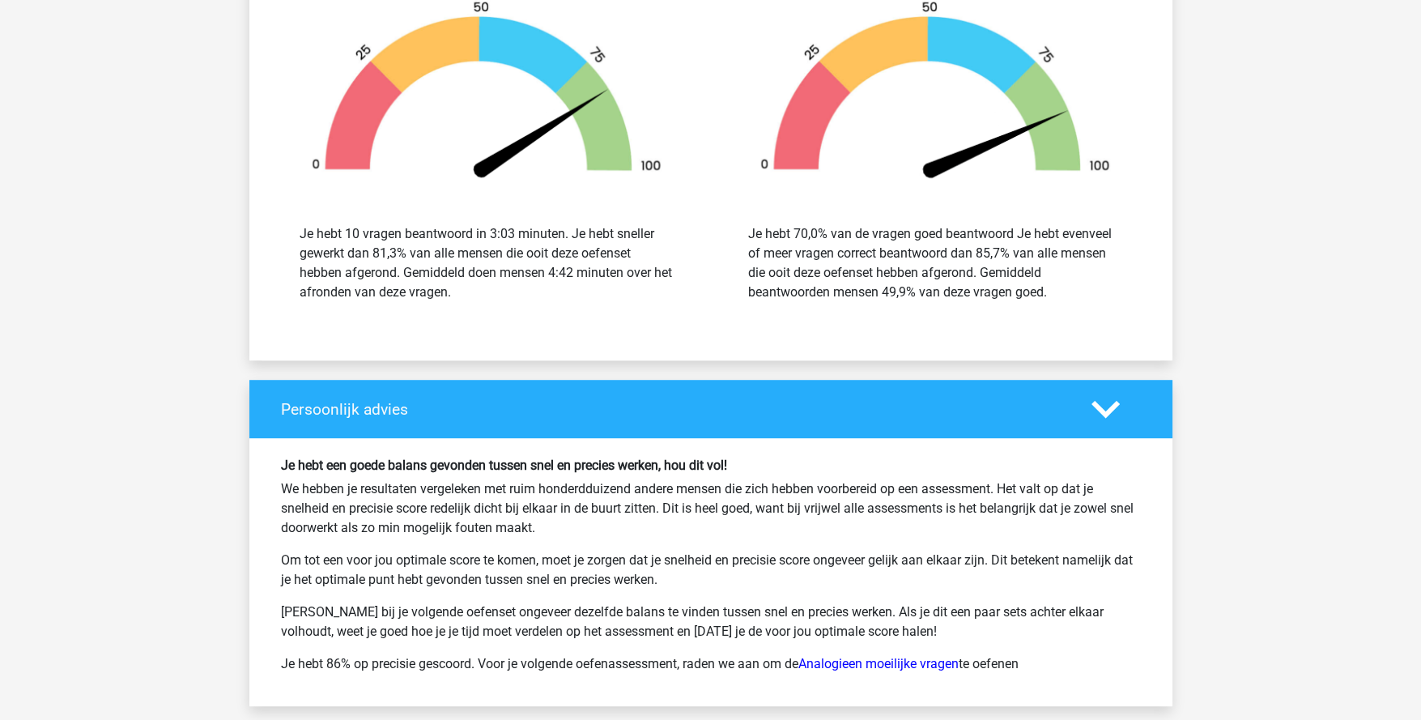
scroll to position [1862, 0]
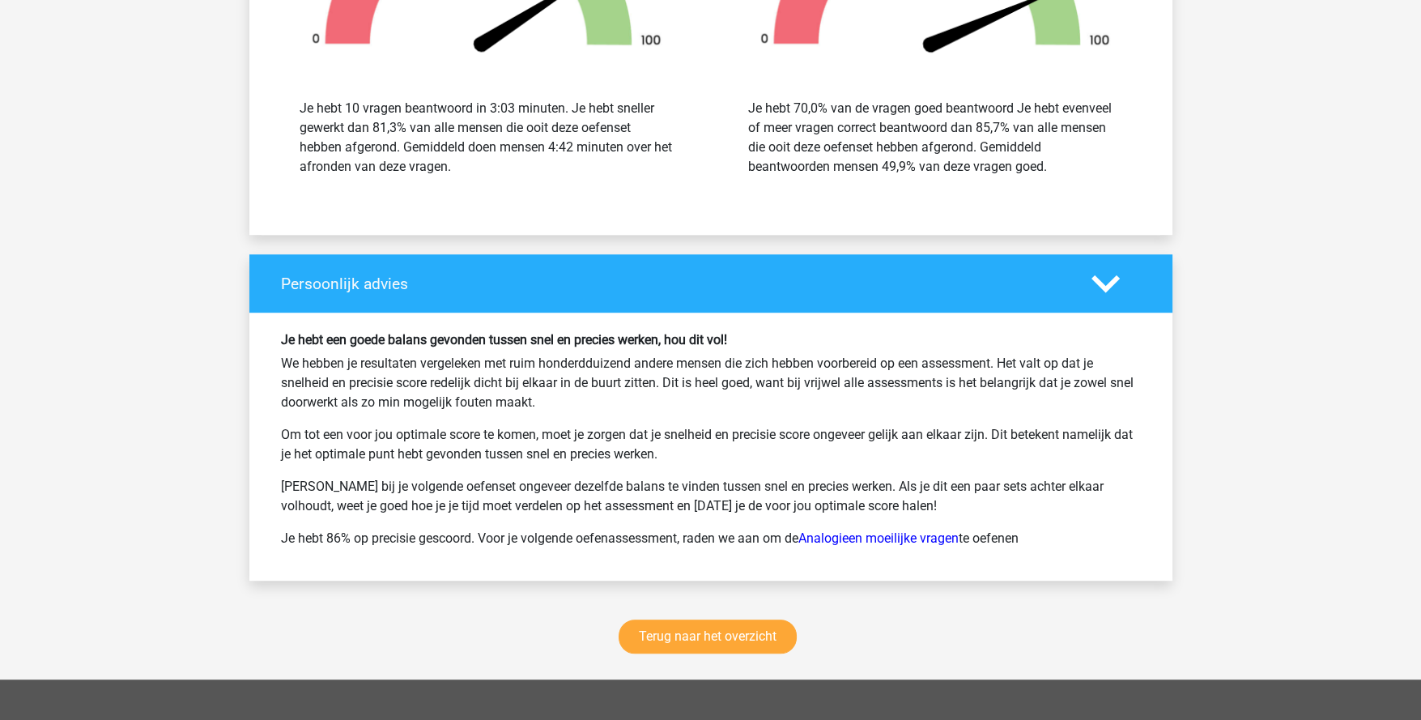
click at [899, 538] on link "Analogieen moeilijke vragen" at bounding box center [878, 537] width 160 height 15
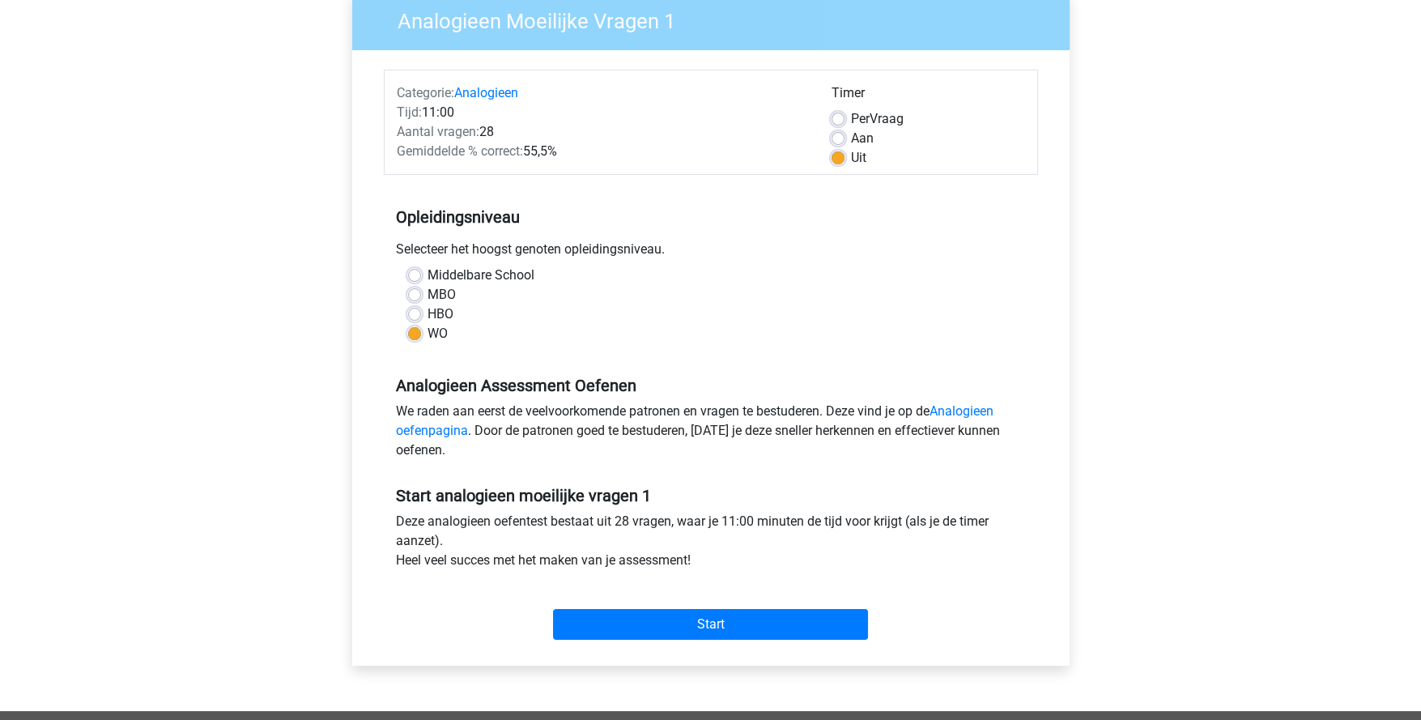
scroll to position [323, 0]
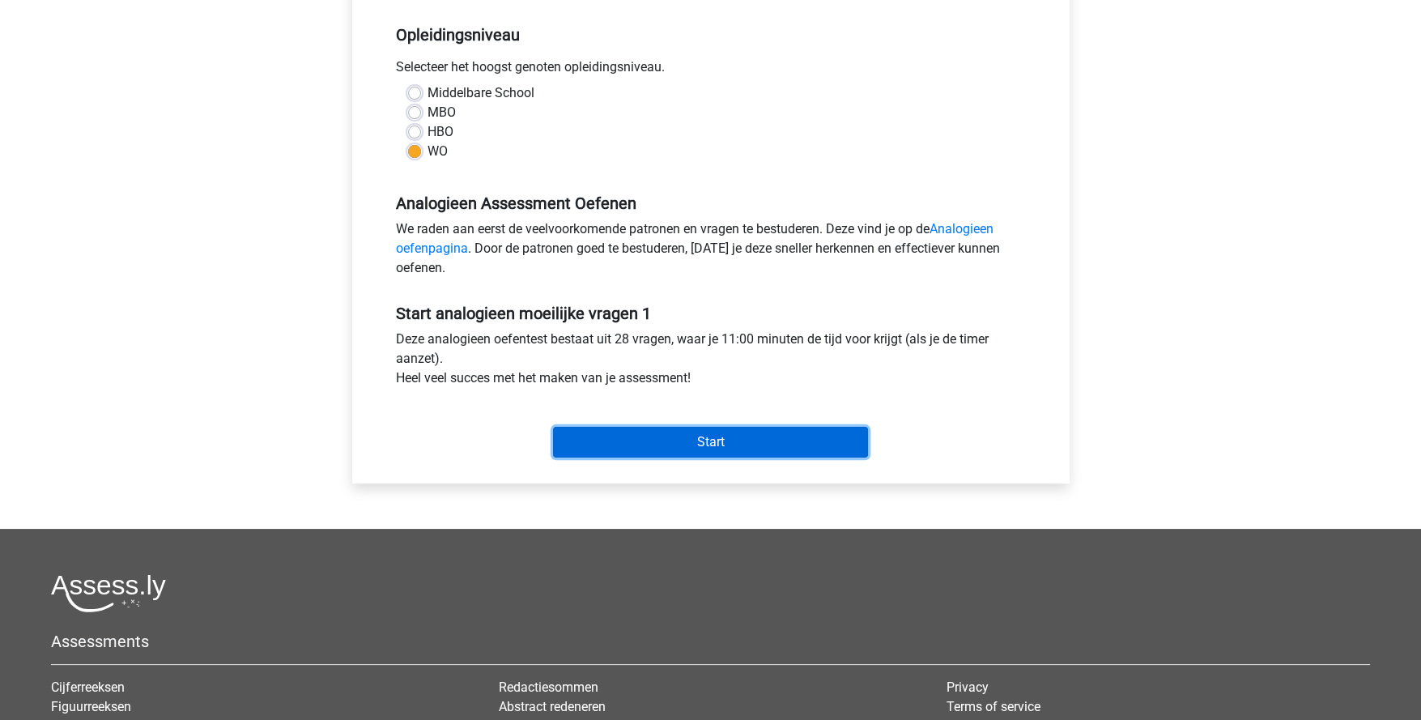
click at [745, 445] on input "Start" at bounding box center [710, 442] width 315 height 31
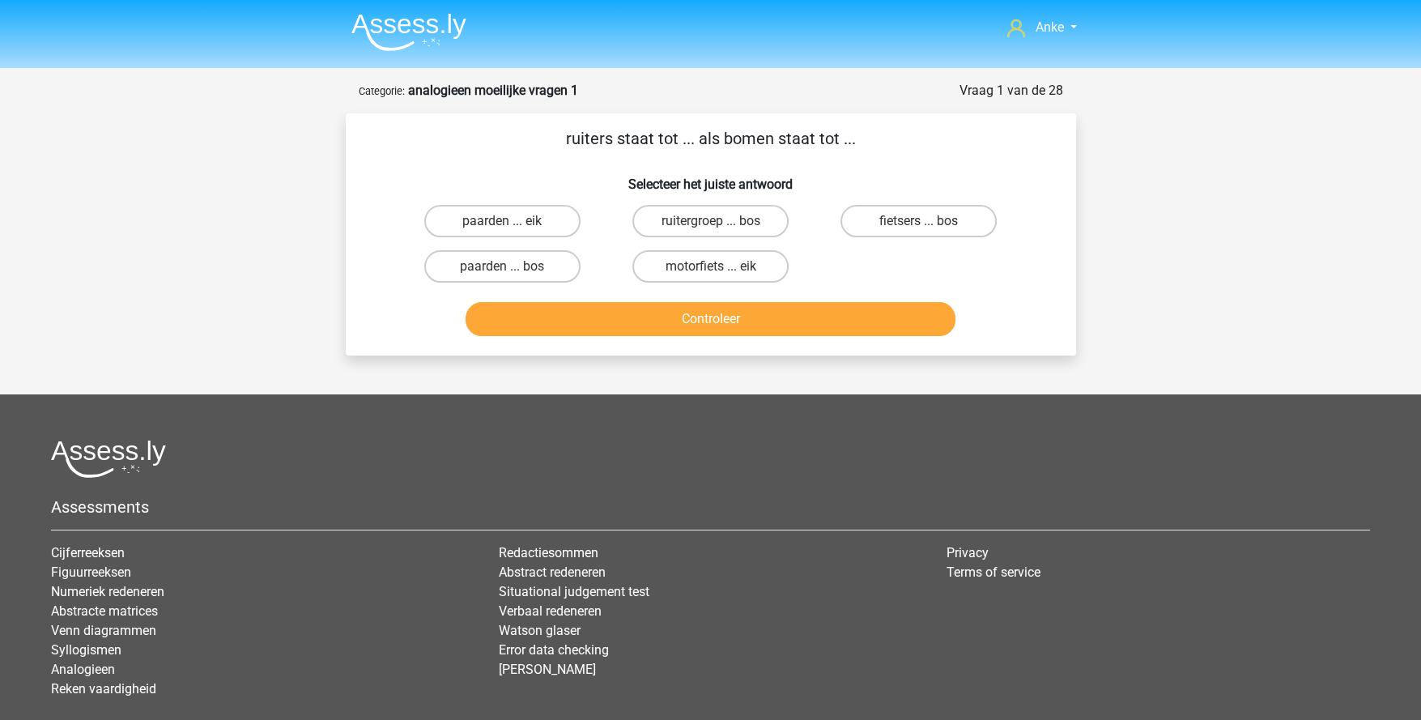
click at [672, 223] on label "ruitergroep ... bos" at bounding box center [710, 221] width 156 height 32
click at [710, 223] on input "ruitergroep ... bos" at bounding box center [715, 226] width 11 height 11
radio input "true"
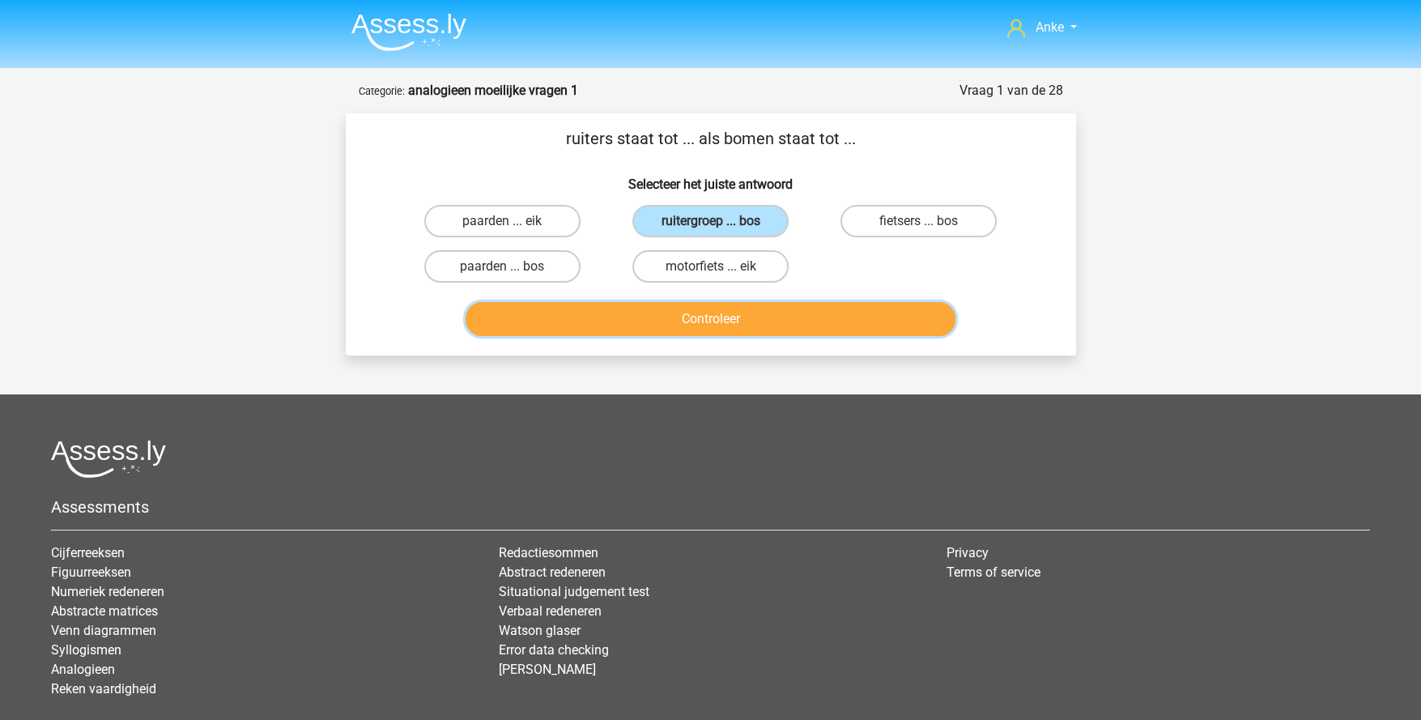
click at [700, 320] on button "Controleer" at bounding box center [711, 319] width 490 height 34
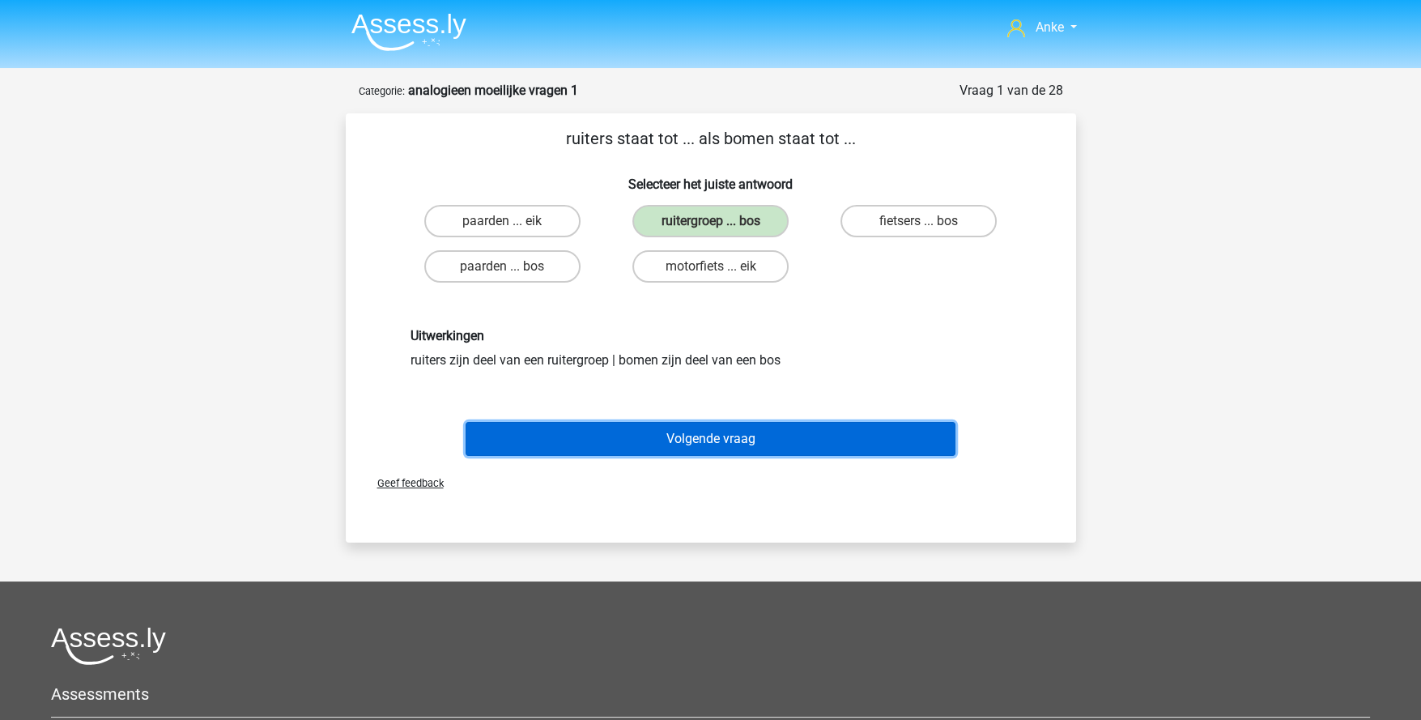
click at [696, 441] on button "Volgende vraag" at bounding box center [711, 439] width 490 height 34
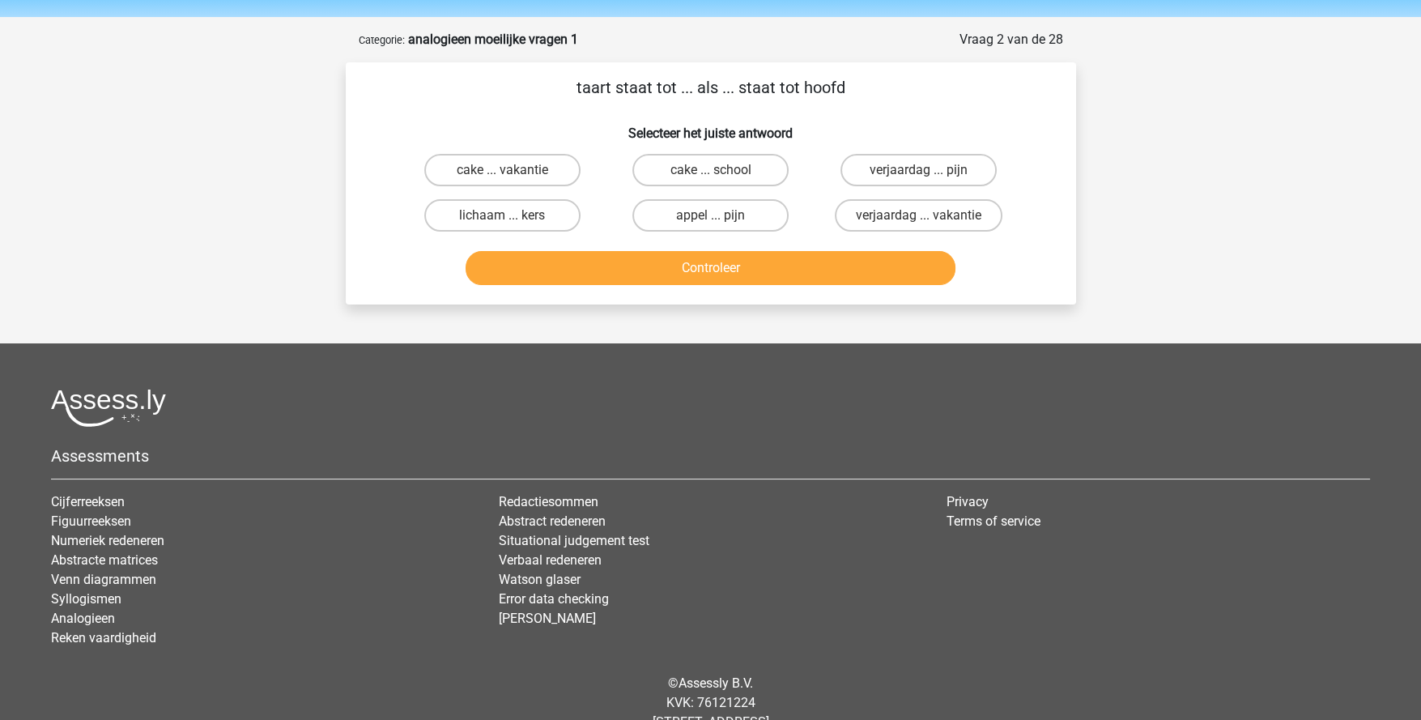
scroll to position [80, 0]
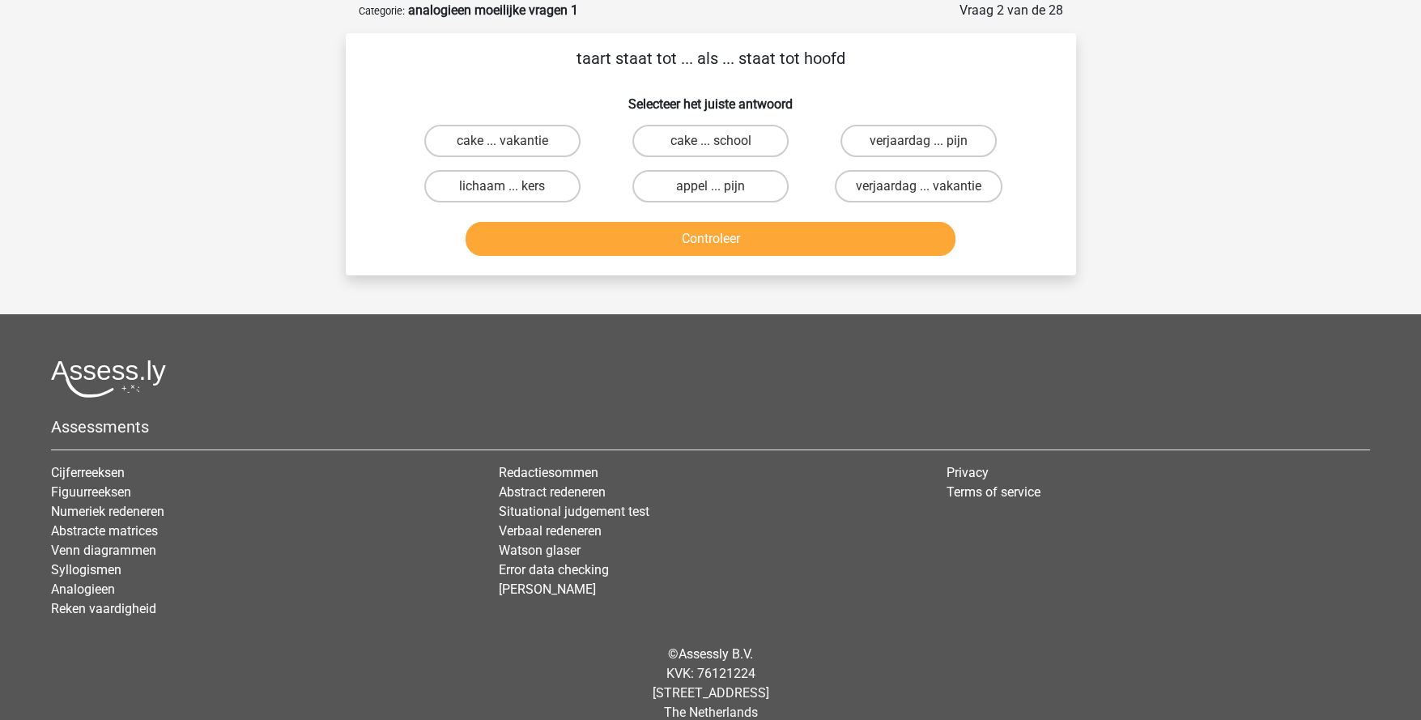
click at [875, 131] on label "verjaardag ... pijn" at bounding box center [919, 141] width 156 height 32
click at [919, 141] on input "verjaardag ... pijn" at bounding box center [924, 146] width 11 height 11
radio input "true"
click at [818, 238] on button "Controleer" at bounding box center [711, 239] width 490 height 34
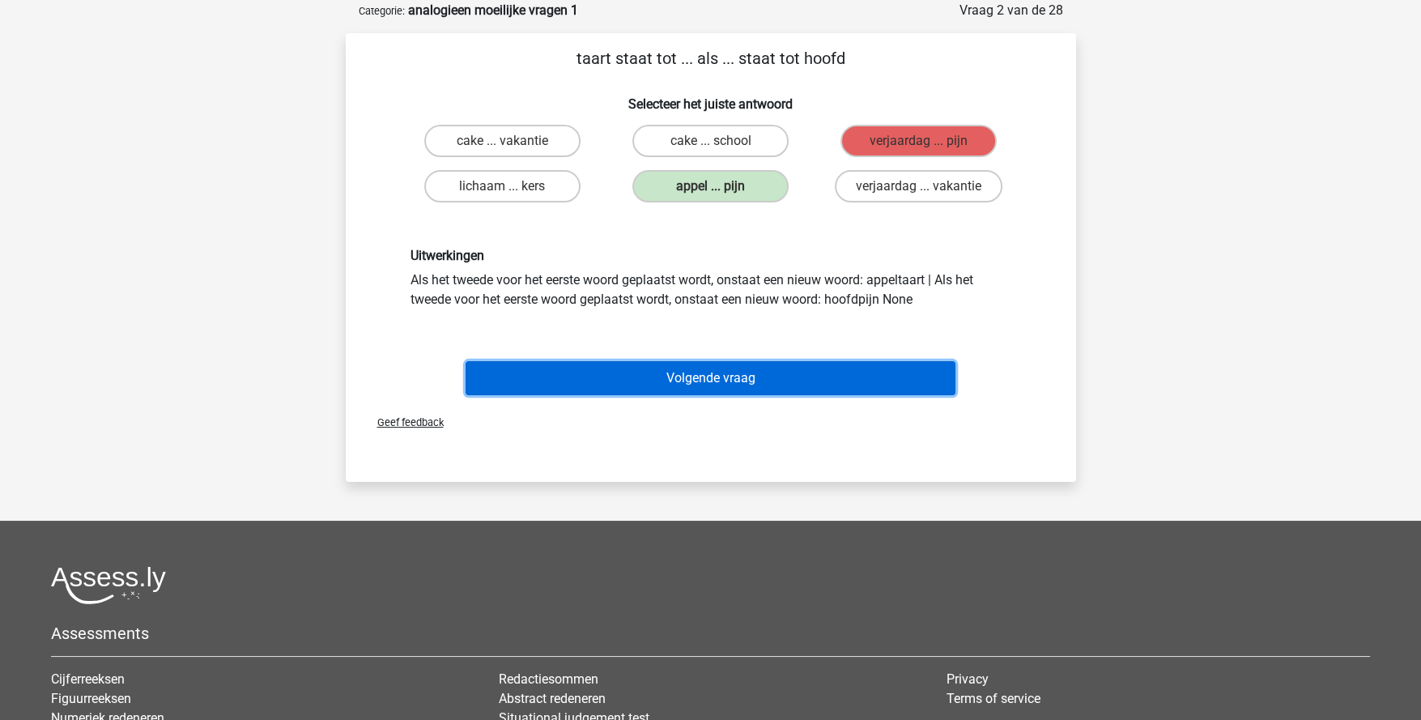
click at [757, 371] on button "Volgende vraag" at bounding box center [711, 378] width 490 height 34
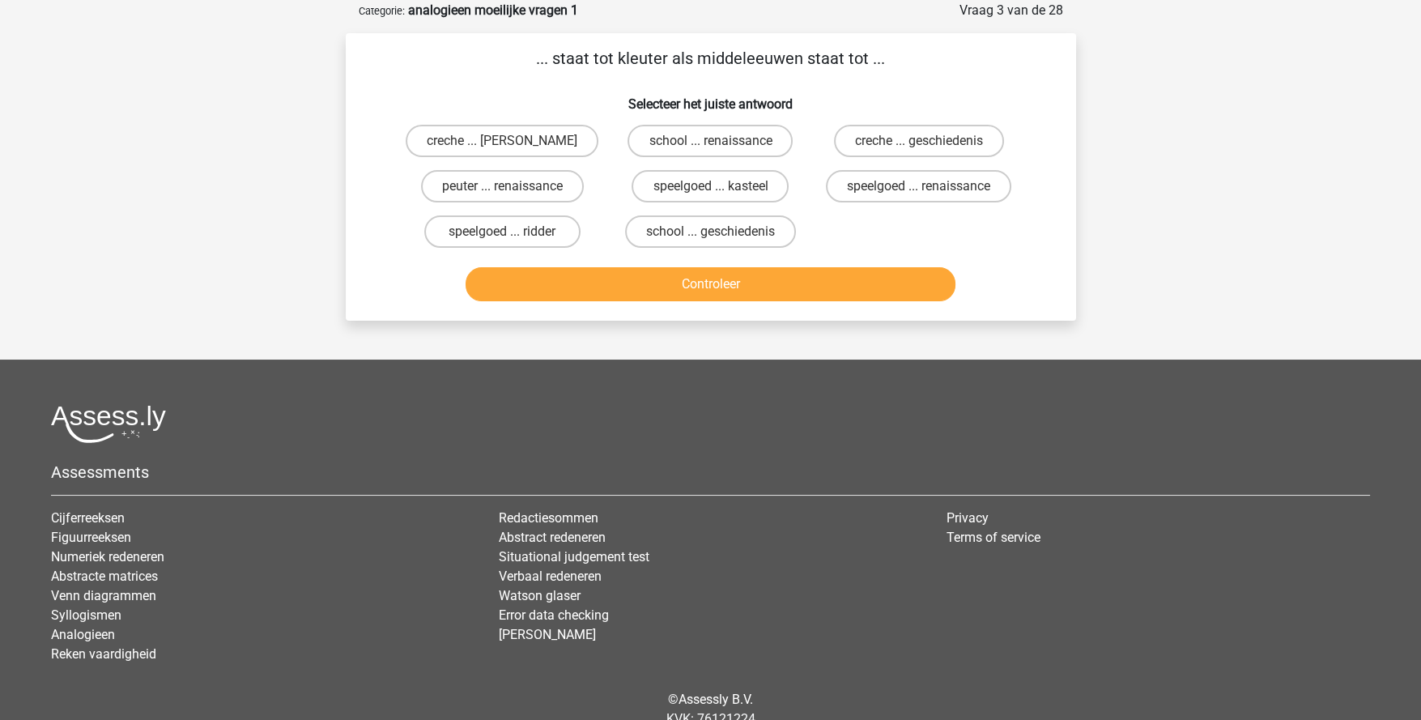
click at [541, 185] on label "peuter ... renaissance" at bounding box center [502, 186] width 163 height 32
click at [513, 186] on input "peuter ... renaissance" at bounding box center [507, 191] width 11 height 11
radio input "true"
click at [782, 275] on button "Controleer" at bounding box center [711, 284] width 490 height 34
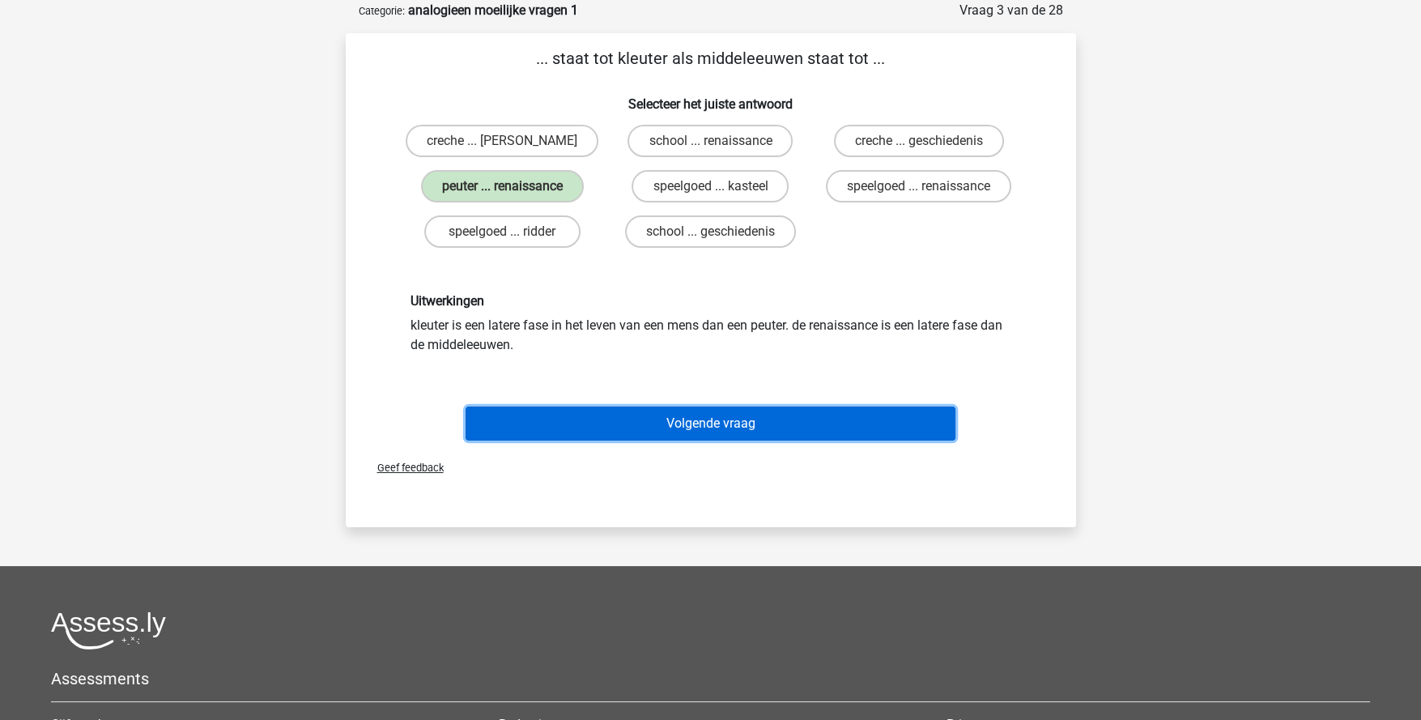
click at [764, 416] on button "Volgende vraag" at bounding box center [711, 424] width 490 height 34
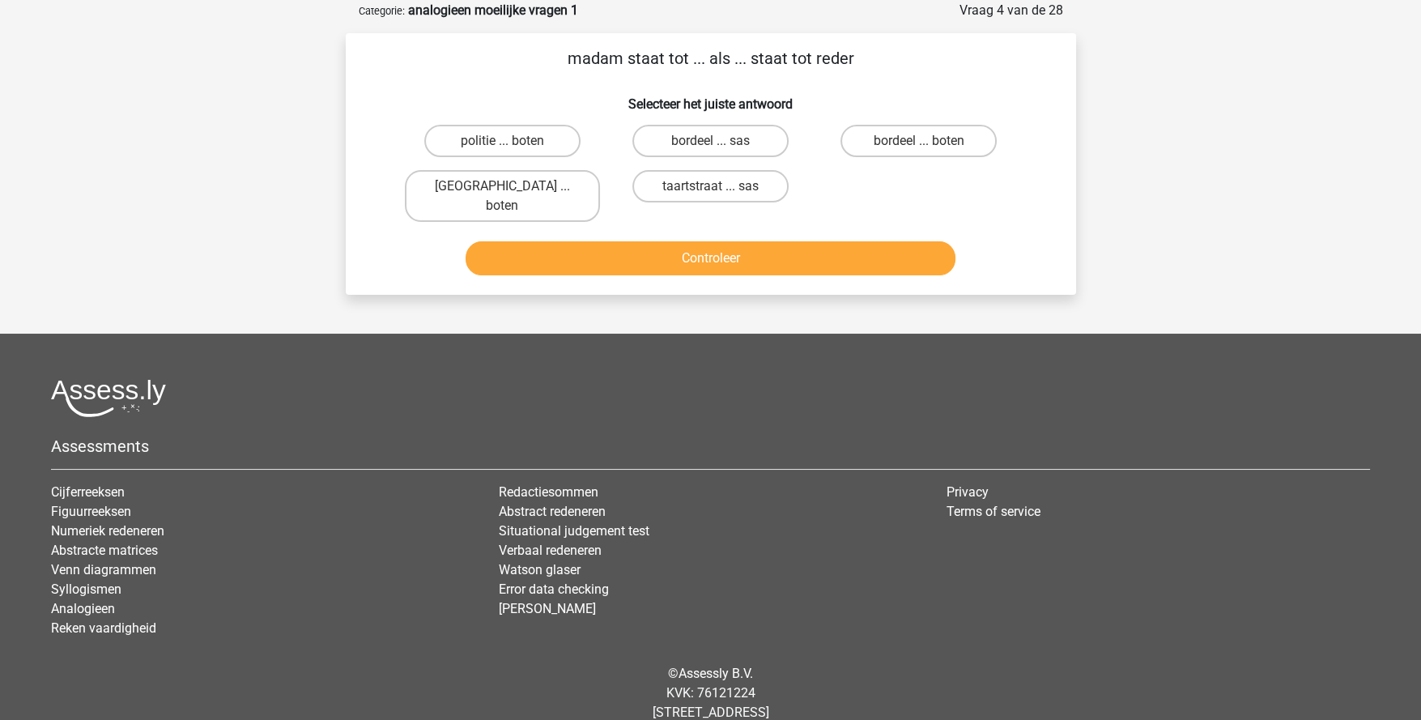
click at [870, 146] on label "bordeel ... boten" at bounding box center [919, 141] width 156 height 32
click at [919, 146] on input "bordeel ... boten" at bounding box center [924, 146] width 11 height 11
radio input "true"
click at [840, 241] on button "Controleer" at bounding box center [711, 258] width 490 height 34
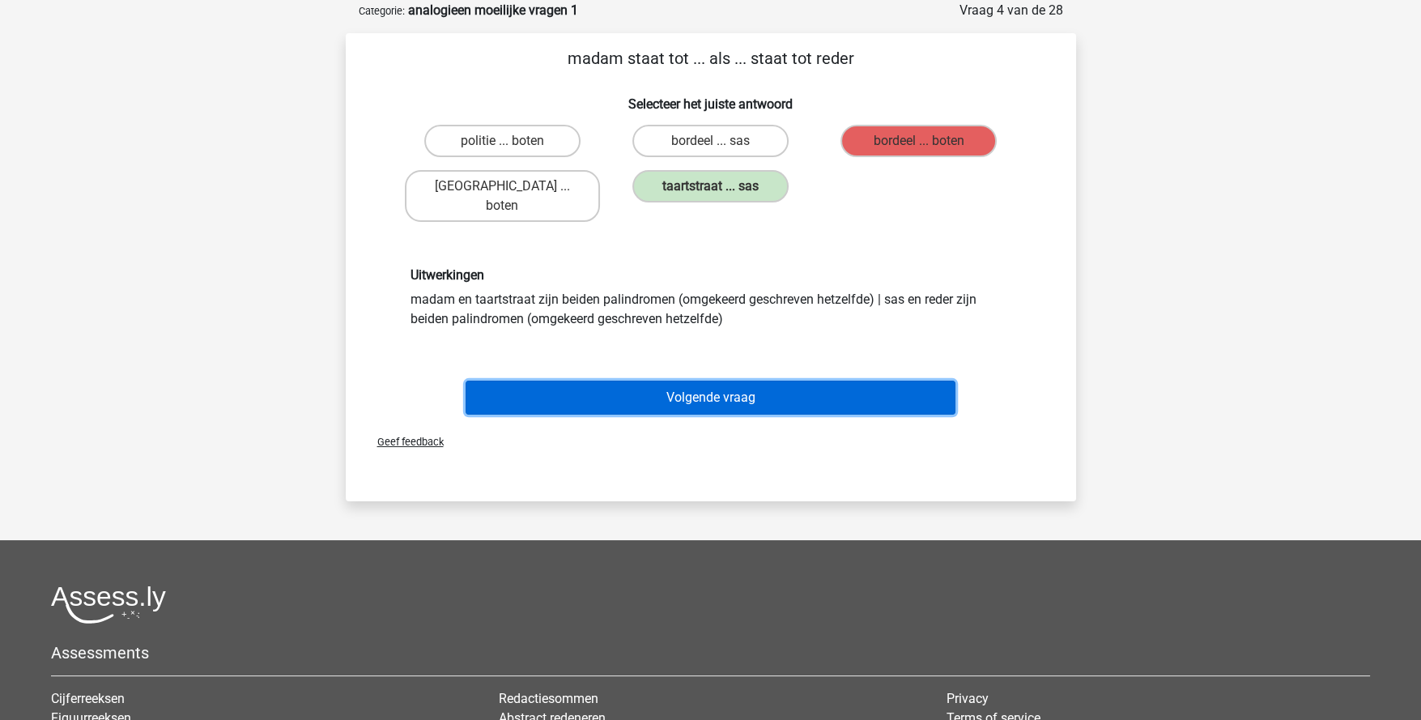
click at [804, 381] on button "Volgende vraag" at bounding box center [711, 398] width 490 height 34
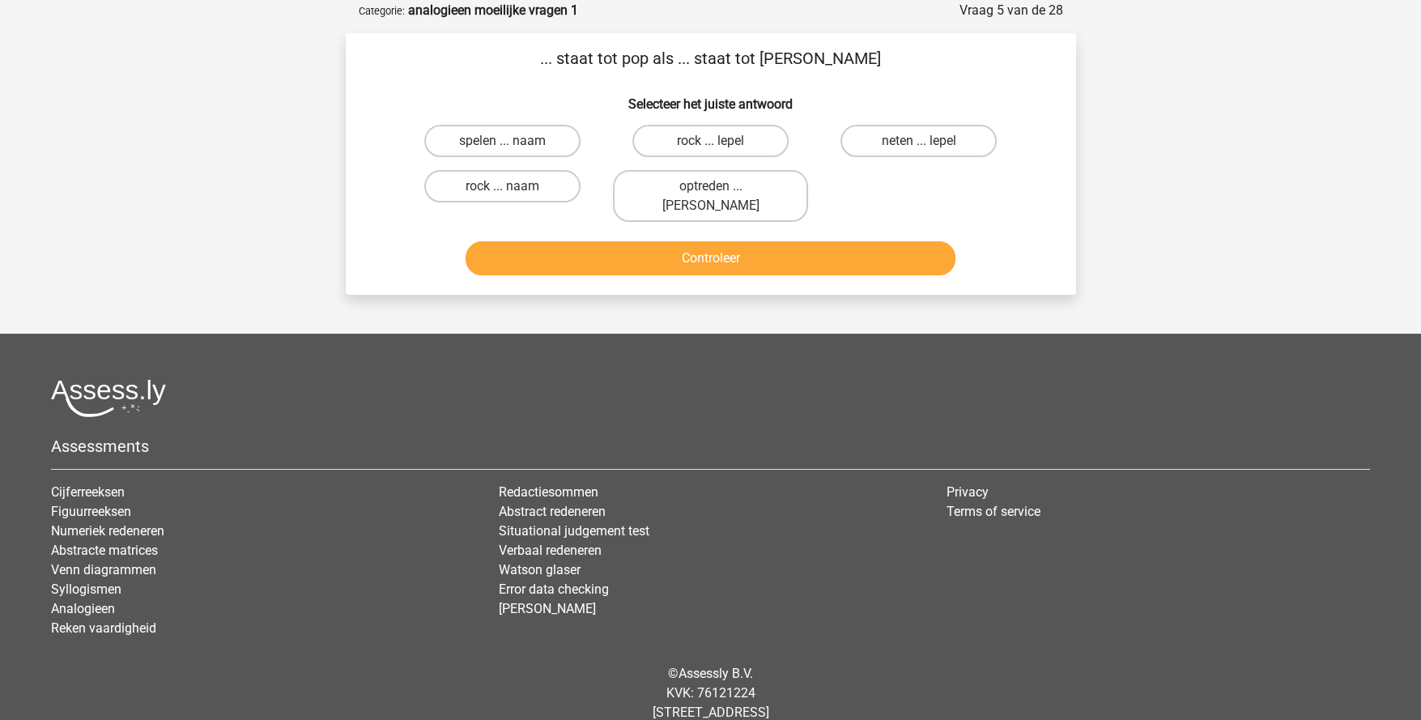
click at [969, 134] on label "neten ... lepel" at bounding box center [919, 141] width 156 height 32
click at [930, 141] on input "neten ... lepel" at bounding box center [924, 146] width 11 height 11
radio input "true"
click at [868, 241] on button "Controleer" at bounding box center [711, 258] width 490 height 34
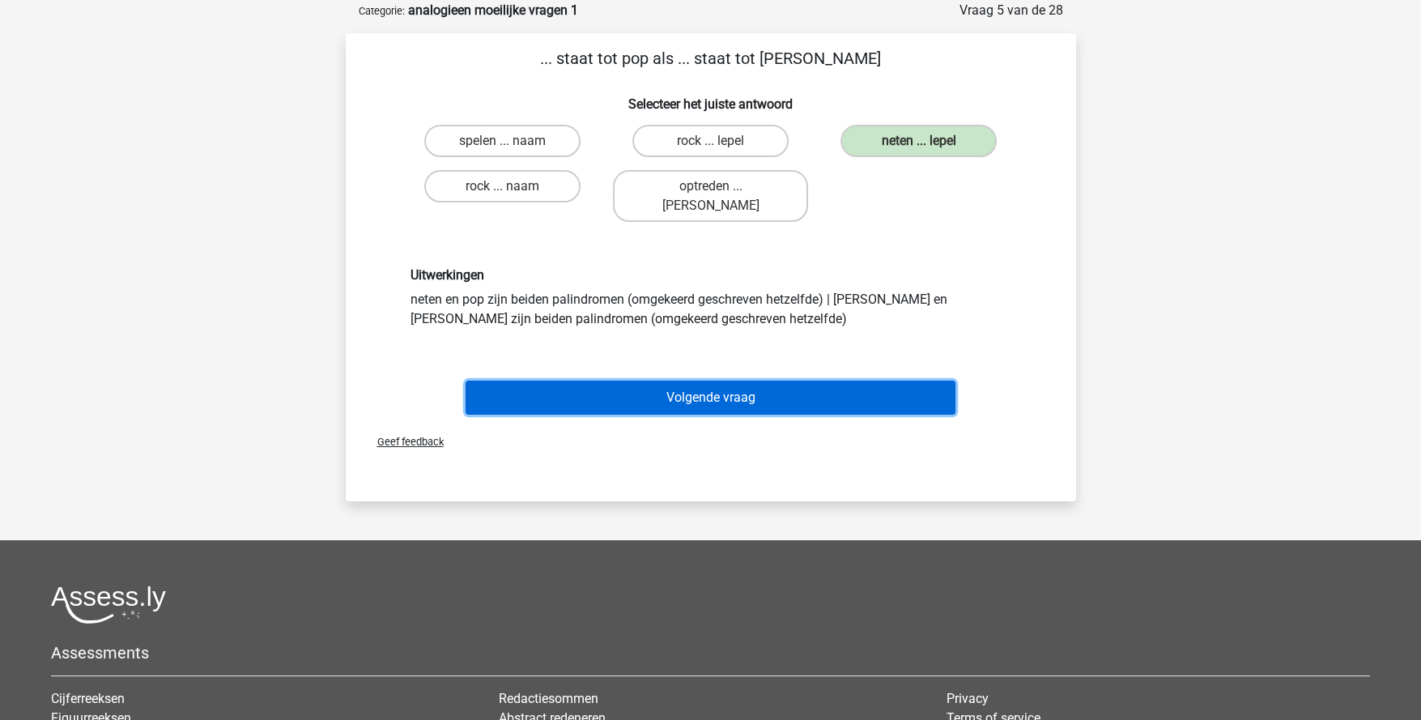
click at [754, 381] on button "Volgende vraag" at bounding box center [711, 398] width 490 height 34
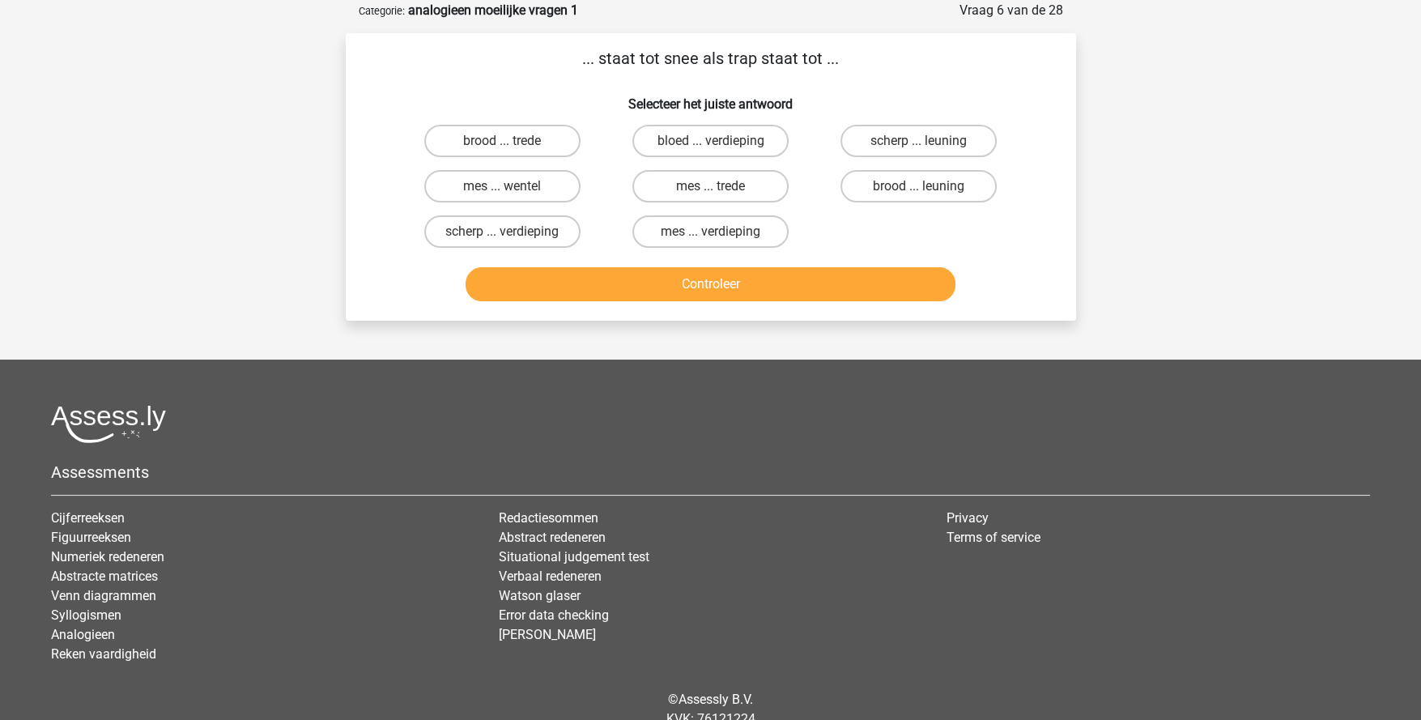
click at [526, 138] on label "brood ... trede" at bounding box center [502, 141] width 156 height 32
click at [513, 141] on input "brood ... trede" at bounding box center [507, 146] width 11 height 11
radio input "true"
click at [731, 288] on button "Controleer" at bounding box center [711, 284] width 490 height 34
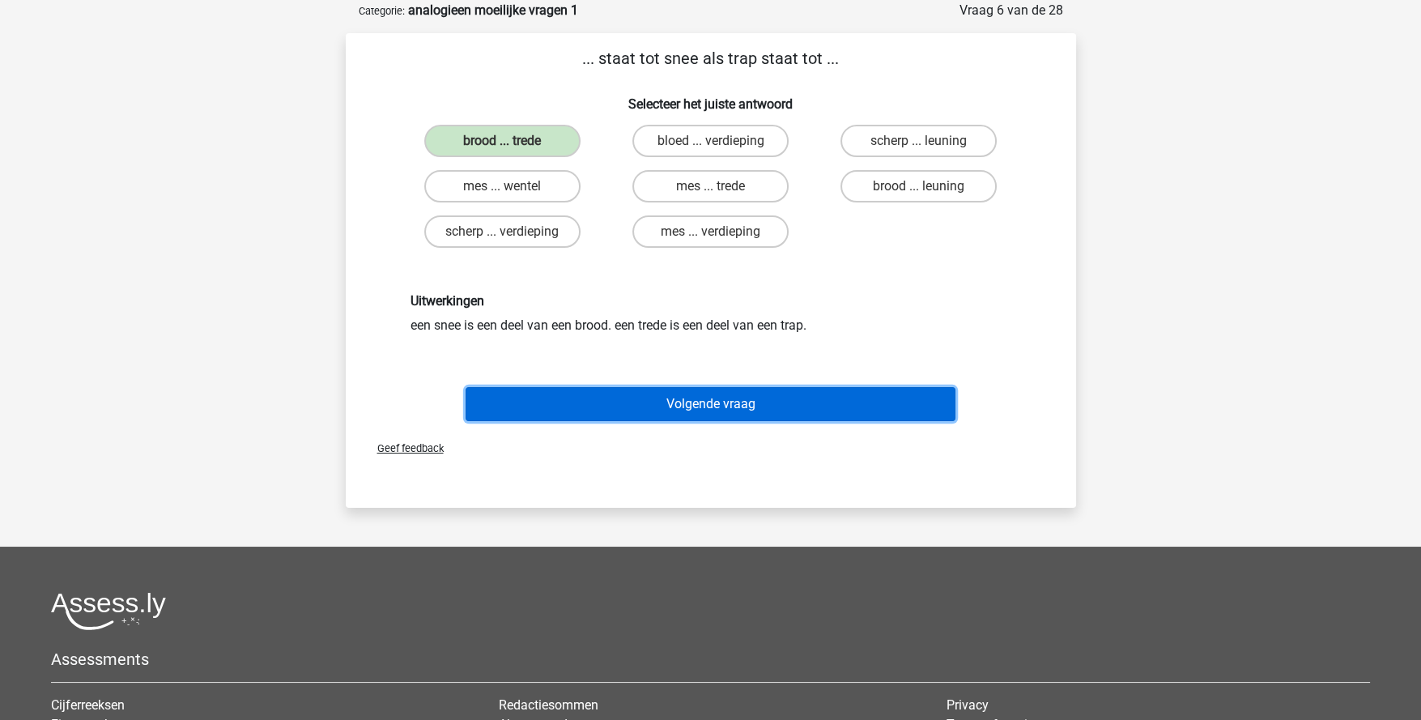
click at [762, 390] on button "Volgende vraag" at bounding box center [711, 404] width 490 height 34
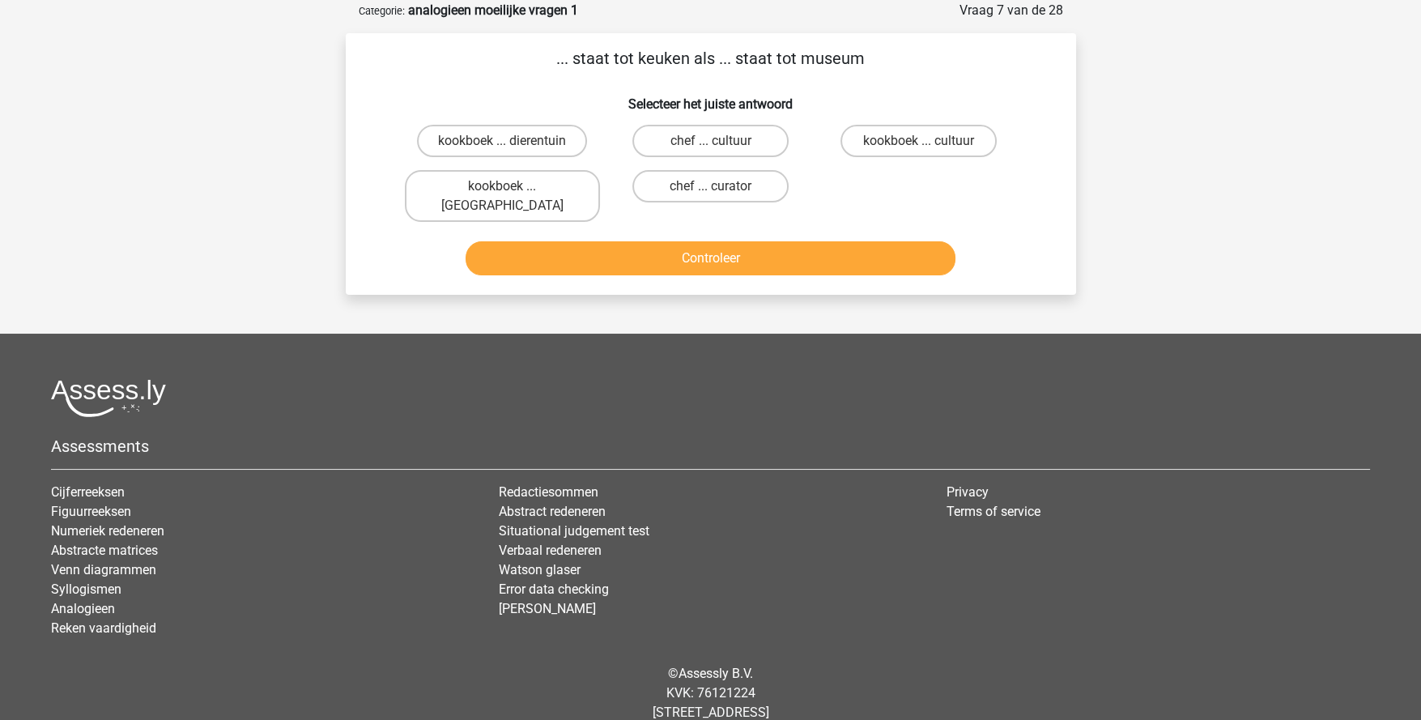
click at [738, 184] on label "chef ... curator" at bounding box center [710, 186] width 156 height 32
click at [721, 186] on input "chef ... curator" at bounding box center [715, 191] width 11 height 11
radio input "true"
click at [744, 241] on button "Controleer" at bounding box center [711, 258] width 490 height 34
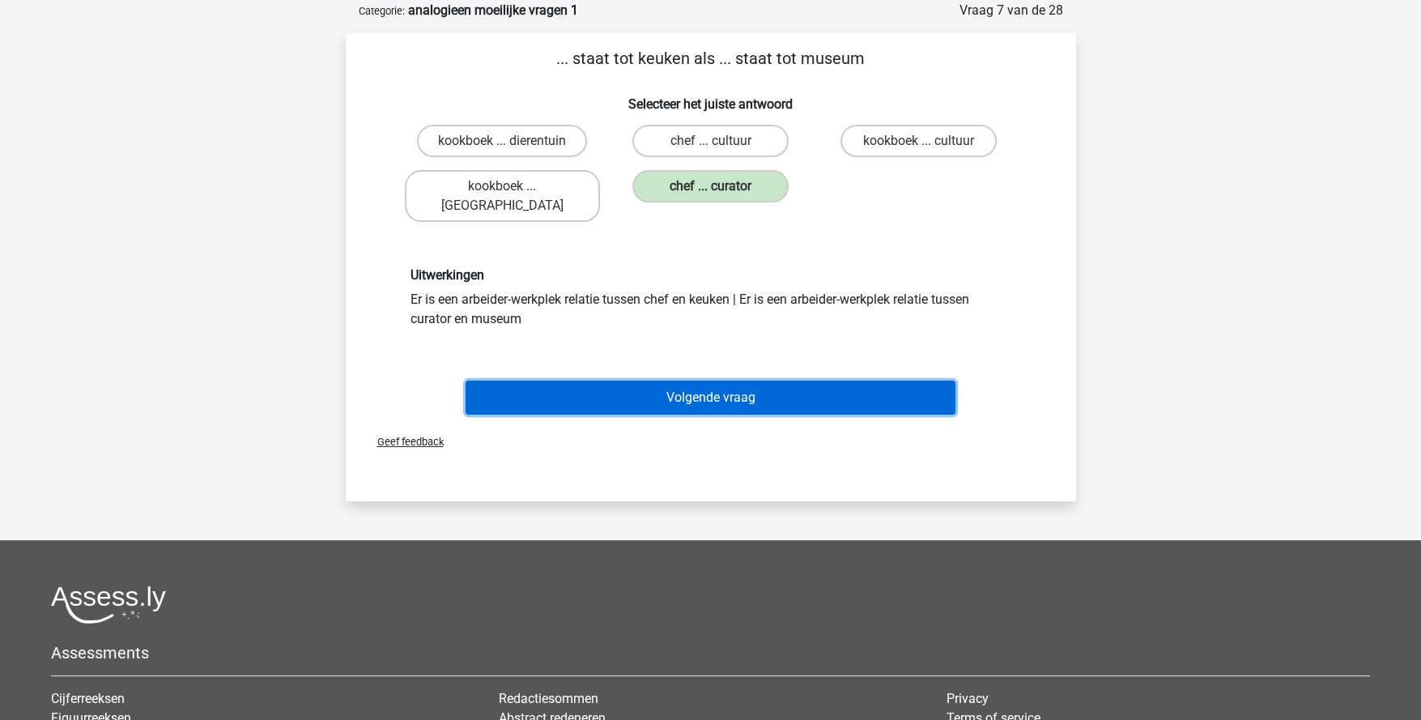
click at [764, 381] on button "Volgende vraag" at bounding box center [711, 398] width 490 height 34
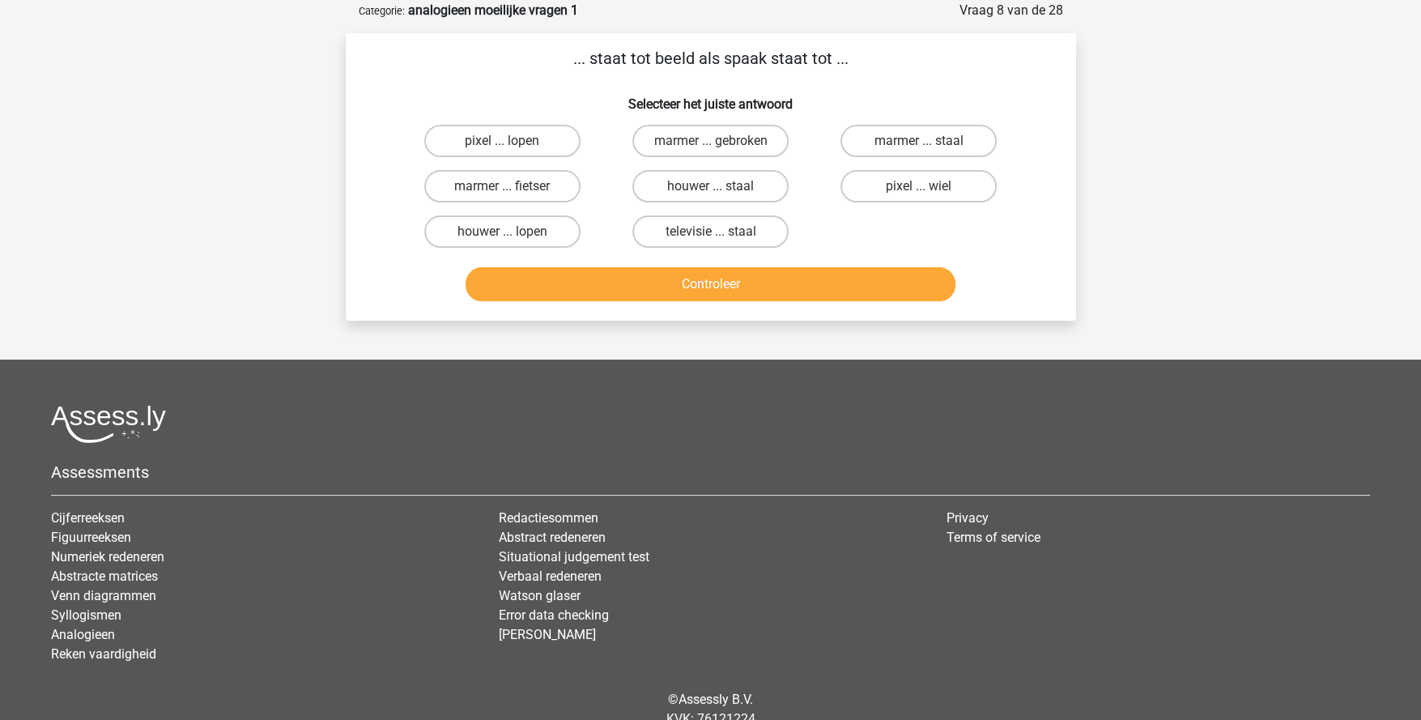
click at [895, 185] on label "pixel ... wiel" at bounding box center [919, 186] width 156 height 32
click at [919, 186] on input "pixel ... wiel" at bounding box center [924, 191] width 11 height 11
radio input "true"
click at [864, 283] on button "Controleer" at bounding box center [711, 284] width 490 height 34
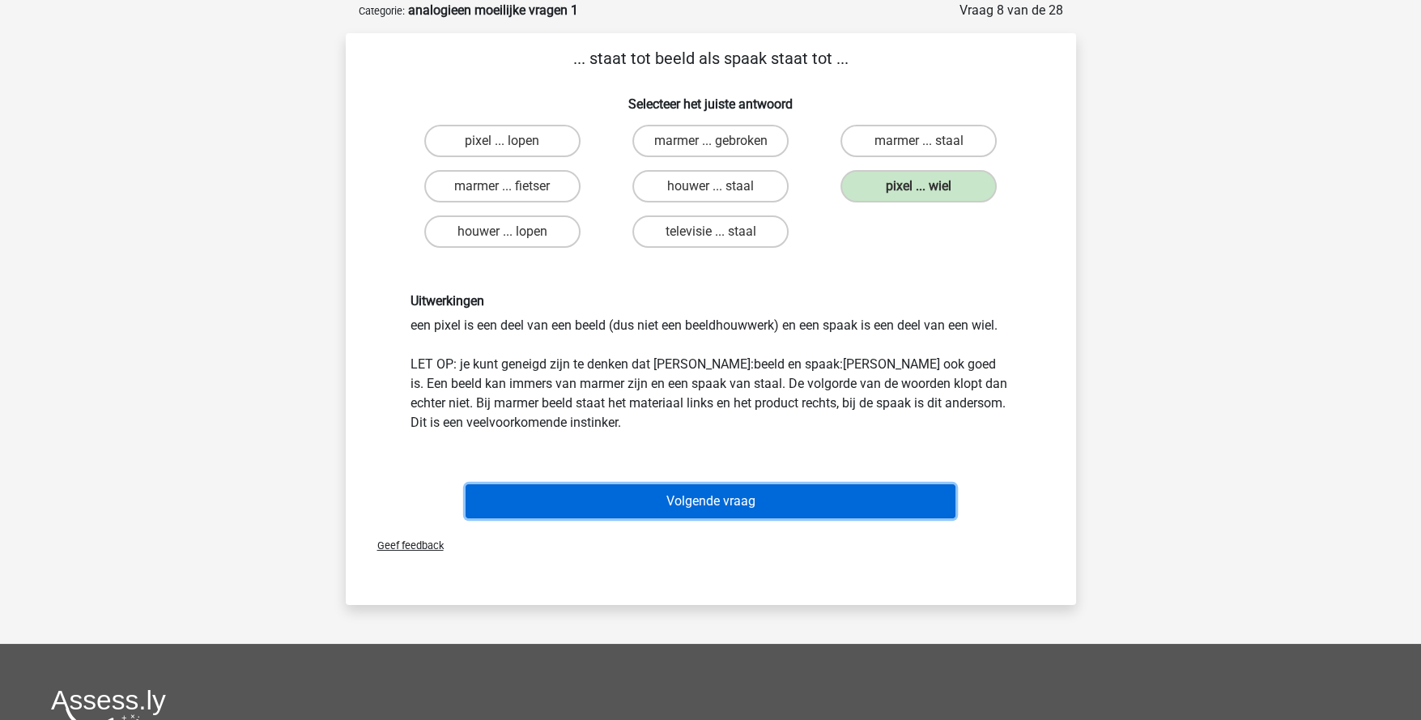
click at [795, 484] on button "Volgende vraag" at bounding box center [711, 501] width 490 height 34
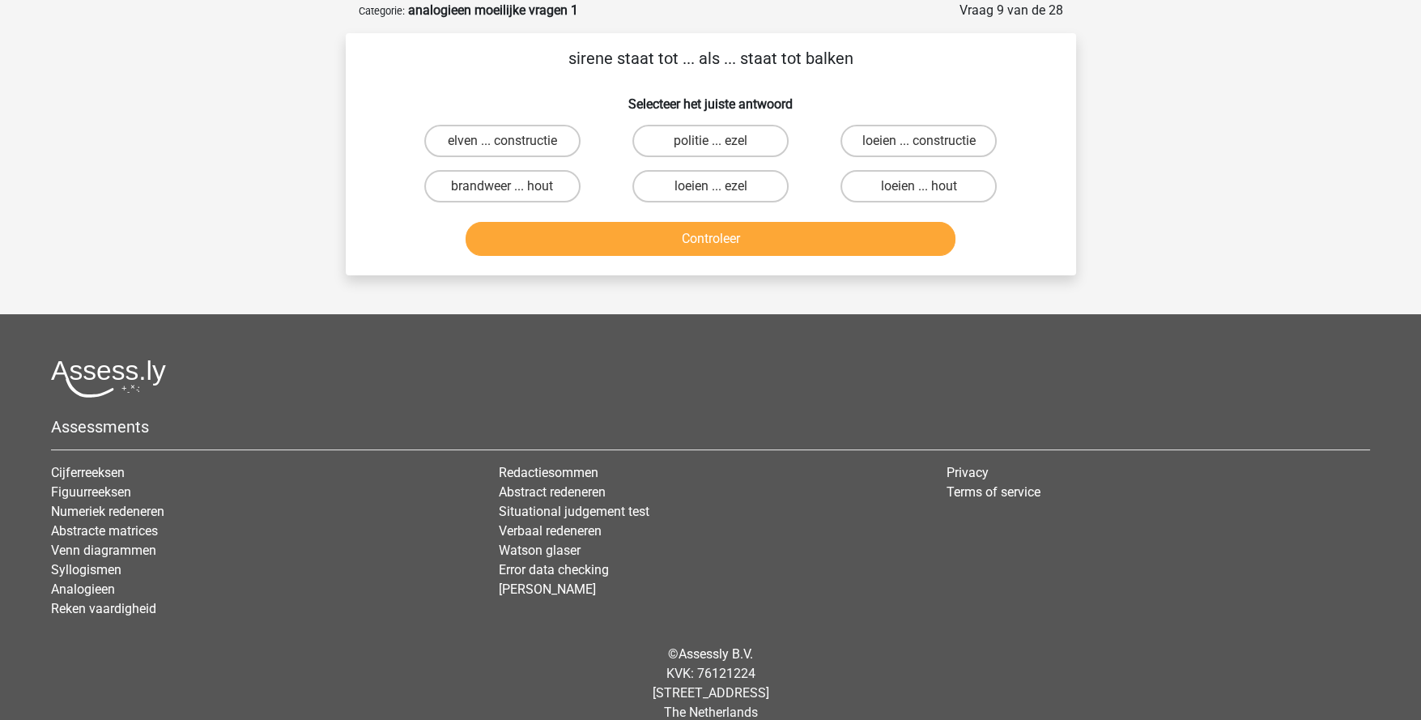
click at [706, 185] on label "loeien ... ezel" at bounding box center [710, 186] width 156 height 32
click at [710, 186] on input "loeien ... ezel" at bounding box center [715, 191] width 11 height 11
radio input "true"
click at [730, 234] on button "Controleer" at bounding box center [711, 239] width 490 height 34
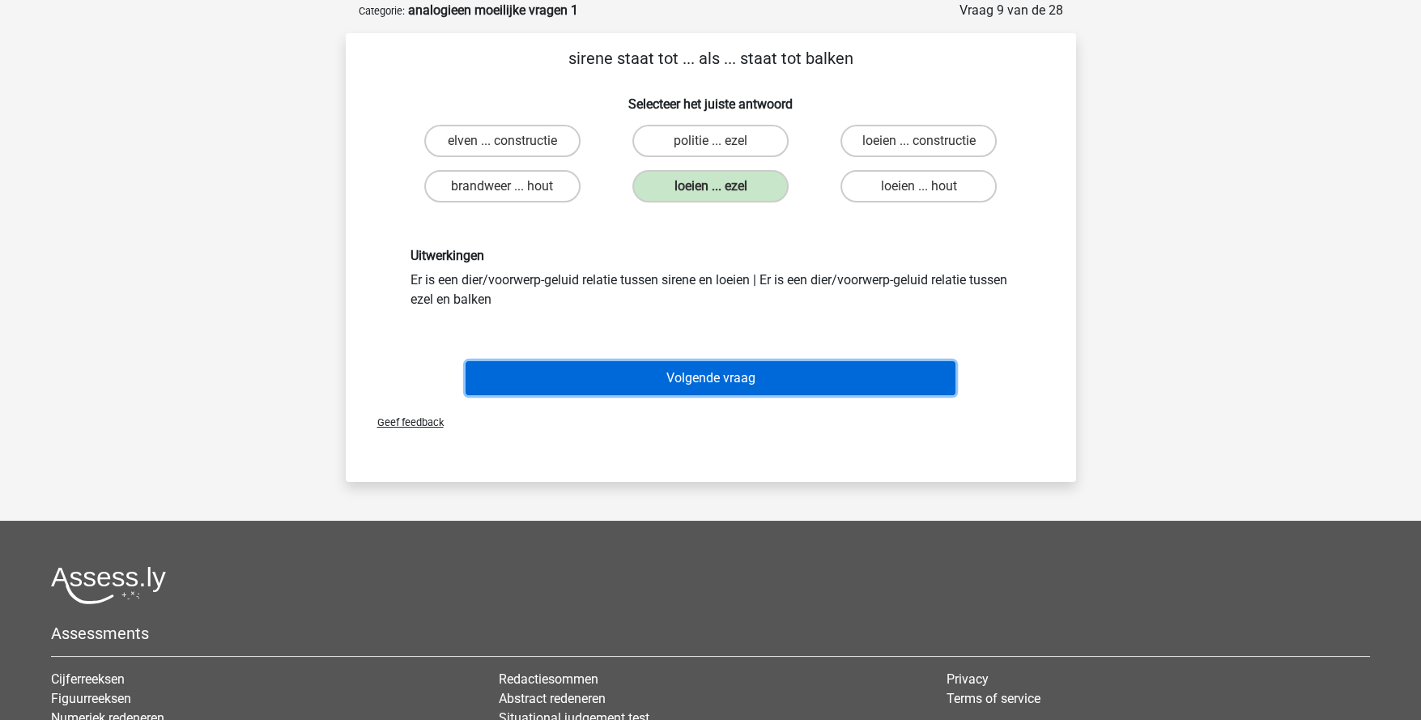
click at [730, 372] on button "Volgende vraag" at bounding box center [711, 378] width 490 height 34
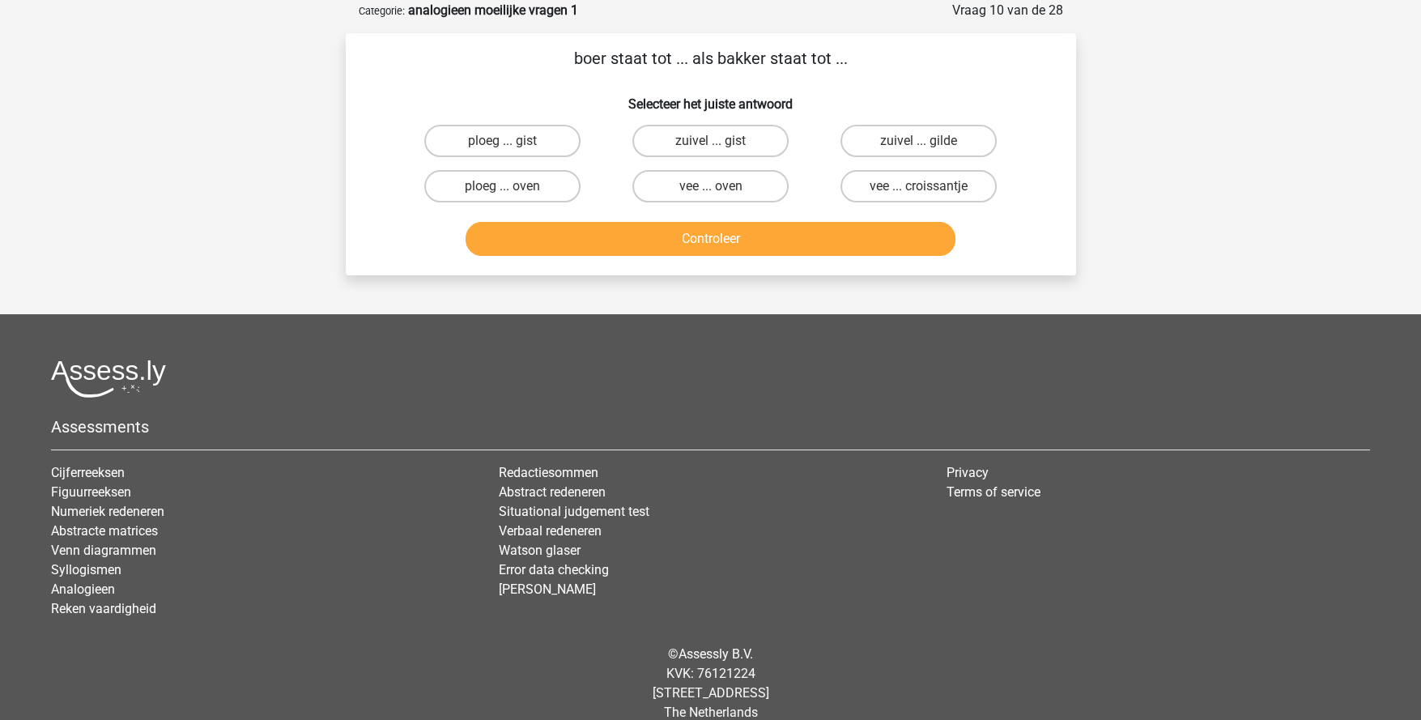
click at [540, 188] on label "ploeg ... oven" at bounding box center [502, 186] width 156 height 32
click at [513, 188] on input "ploeg ... oven" at bounding box center [507, 191] width 11 height 11
radio input "true"
click at [837, 226] on button "Controleer" at bounding box center [711, 239] width 490 height 34
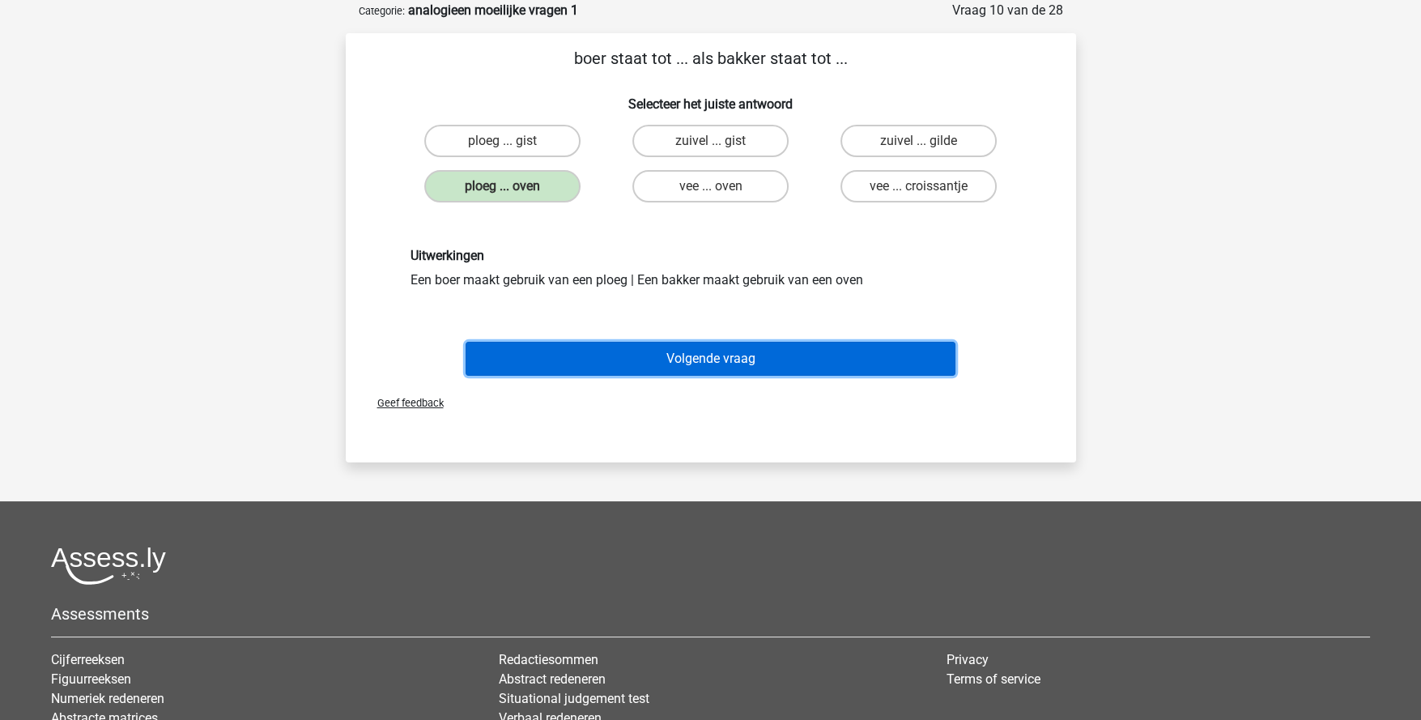
click at [794, 361] on button "Volgende vraag" at bounding box center [711, 359] width 490 height 34
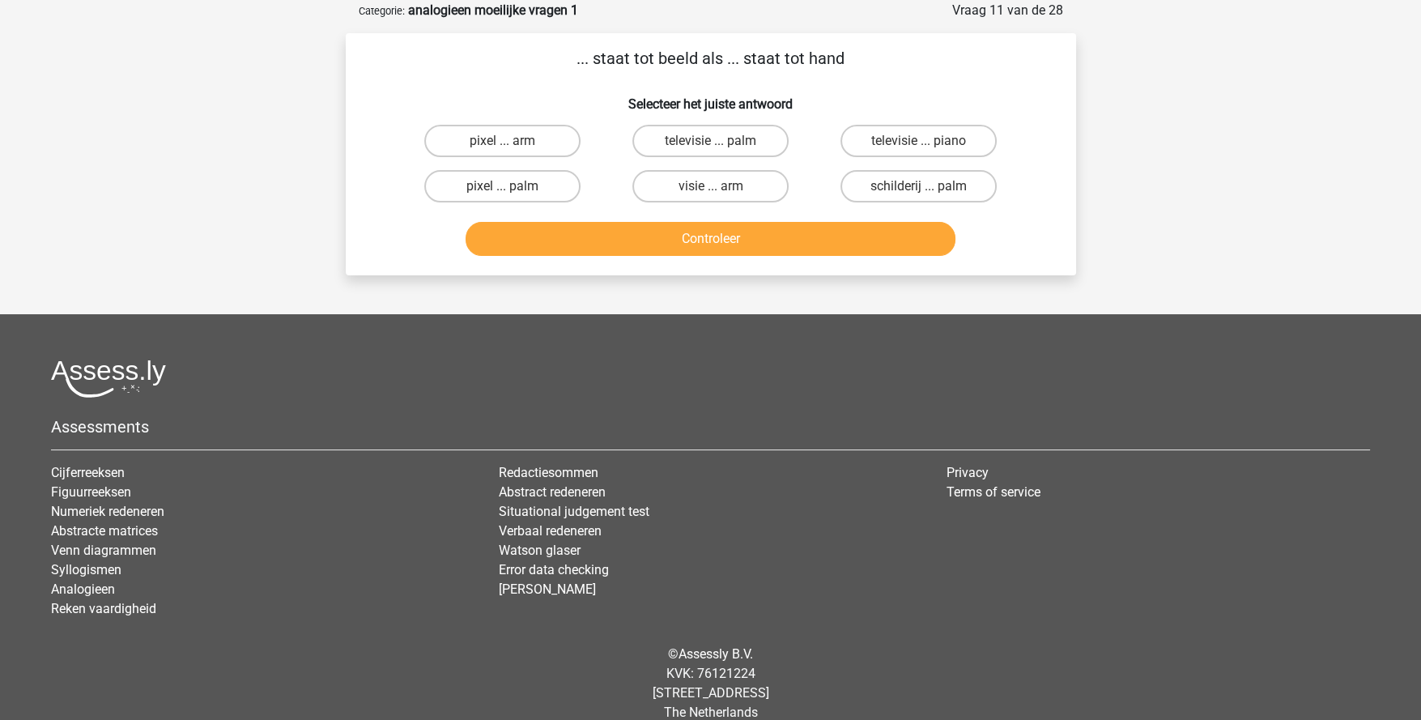
click at [533, 183] on label "pixel ... palm" at bounding box center [502, 186] width 156 height 32
click at [513, 186] on input "pixel ... palm" at bounding box center [507, 191] width 11 height 11
radio input "true"
click at [648, 238] on button "Controleer" at bounding box center [711, 239] width 490 height 34
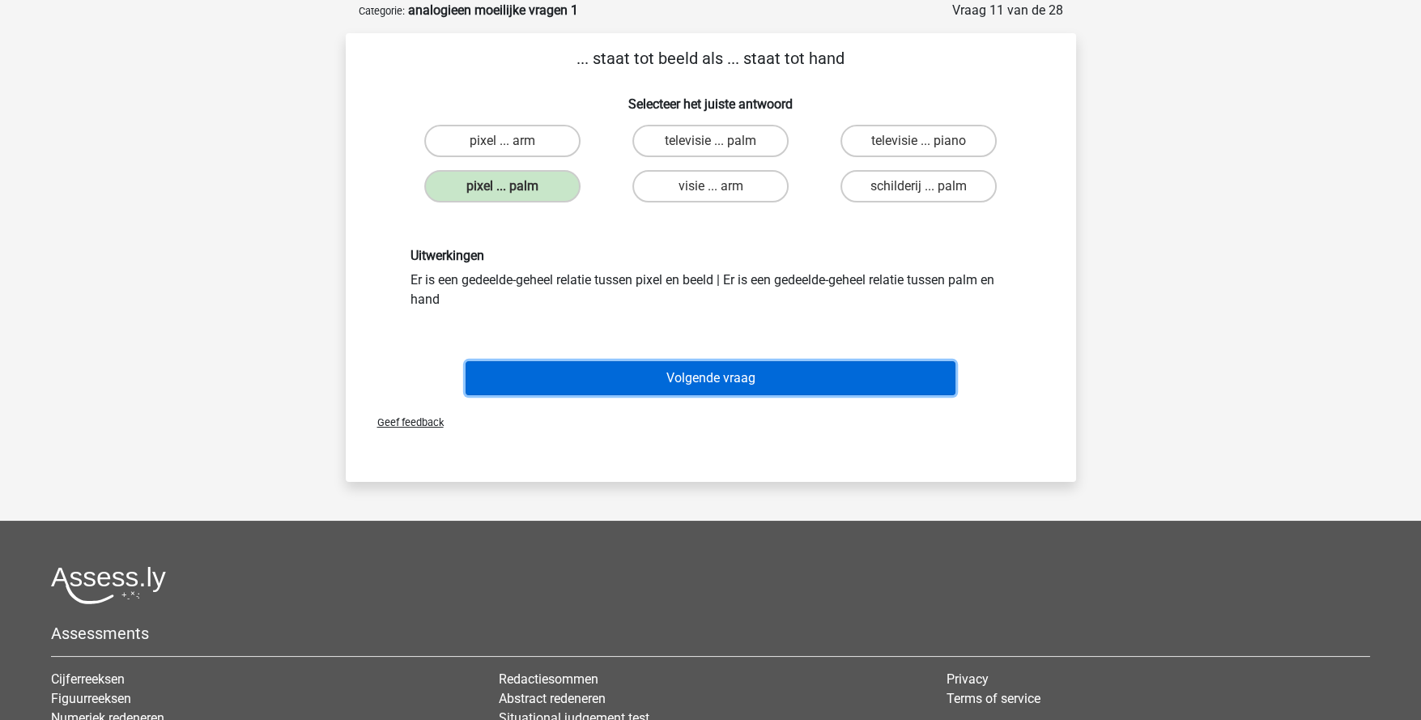
click at [709, 377] on button "Volgende vraag" at bounding box center [711, 378] width 490 height 34
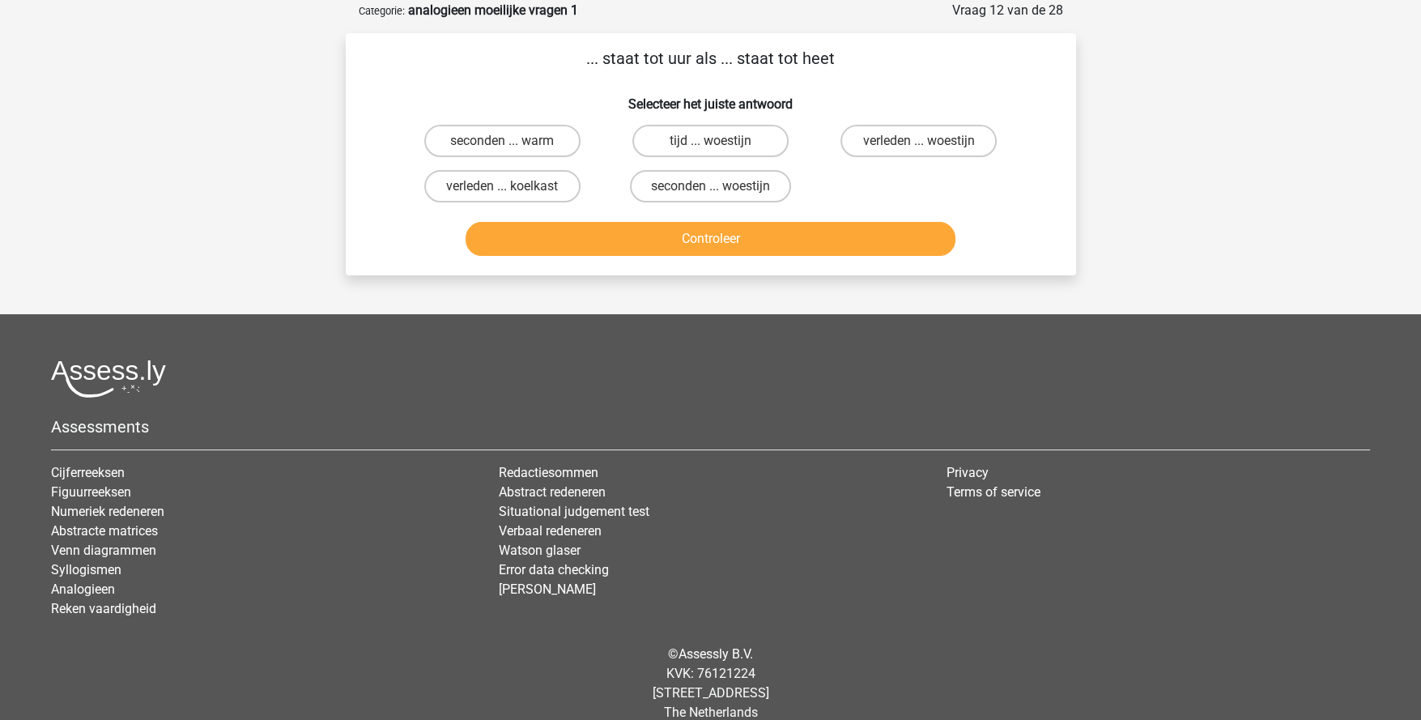
click at [540, 146] on label "seconden ... warm" at bounding box center [502, 141] width 156 height 32
click at [513, 146] on input "seconden ... warm" at bounding box center [507, 146] width 11 height 11
radio input "true"
click at [681, 232] on button "Controleer" at bounding box center [711, 239] width 490 height 34
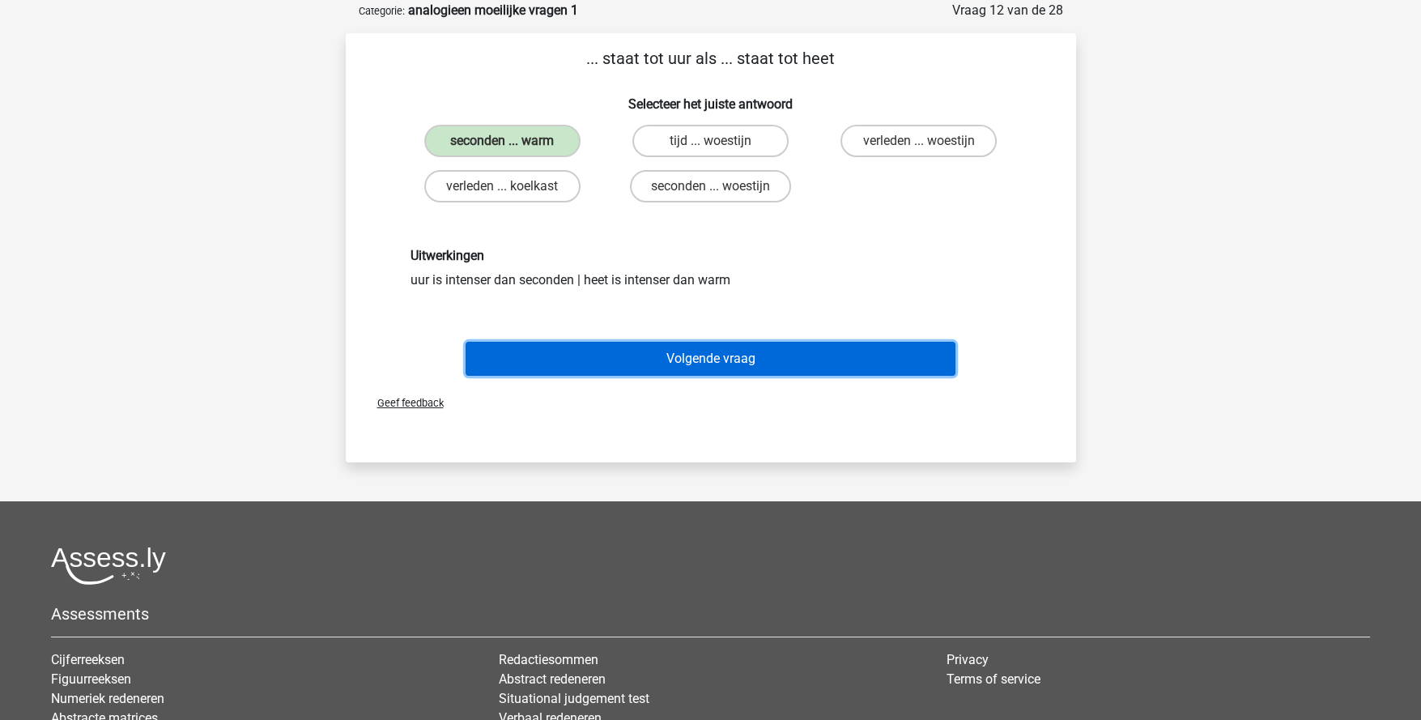
click at [683, 360] on button "Volgende vraag" at bounding box center [711, 359] width 490 height 34
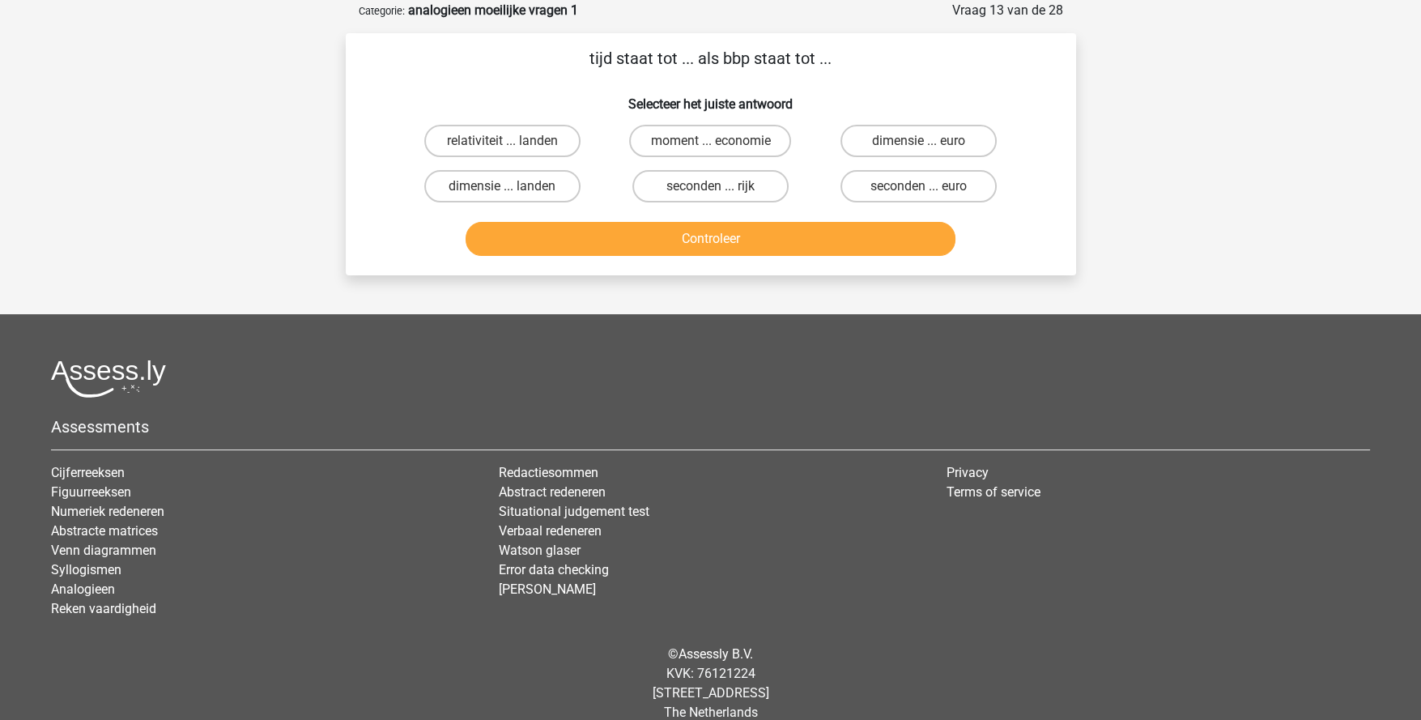
click at [669, 137] on label "moment ... economie" at bounding box center [710, 141] width 162 height 32
click at [710, 141] on input "moment ... economie" at bounding box center [715, 146] width 11 height 11
radio input "true"
click at [730, 241] on button "Controleer" at bounding box center [711, 239] width 490 height 34
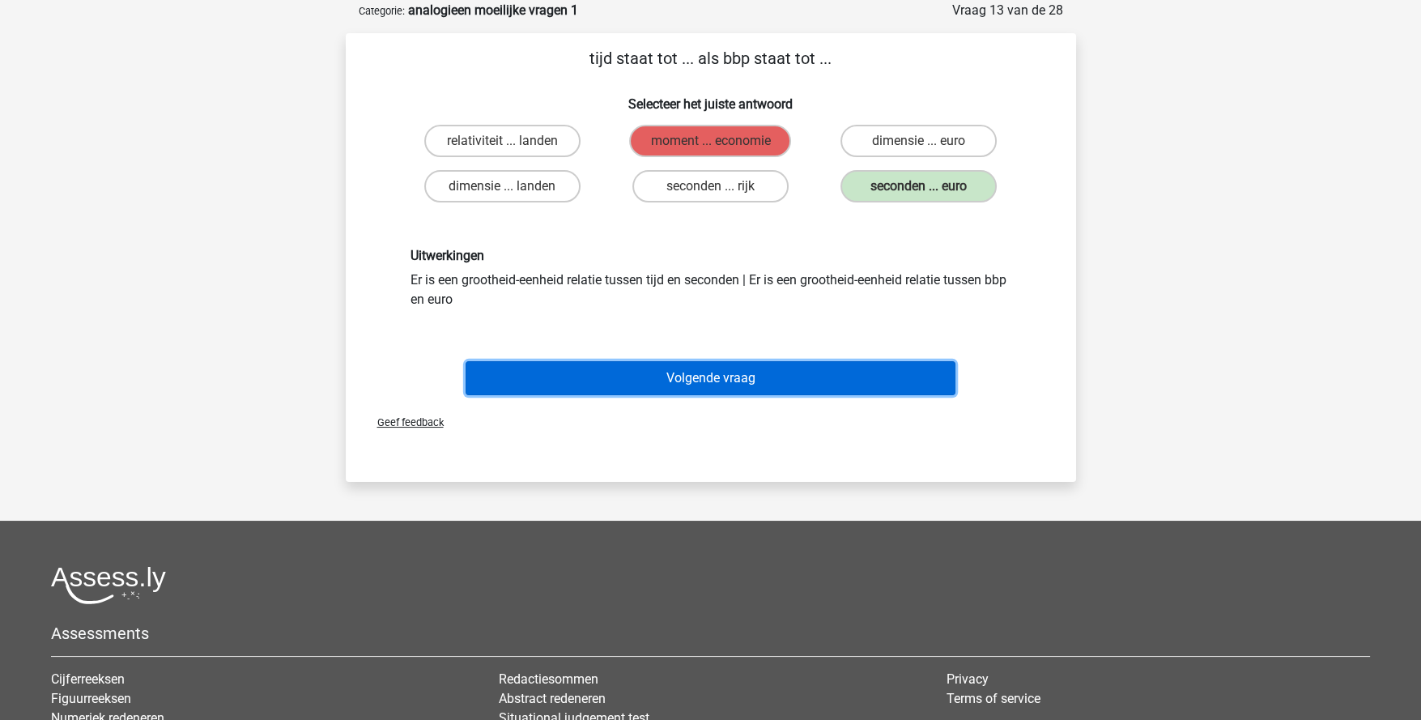
click at [756, 368] on button "Volgende vraag" at bounding box center [711, 378] width 490 height 34
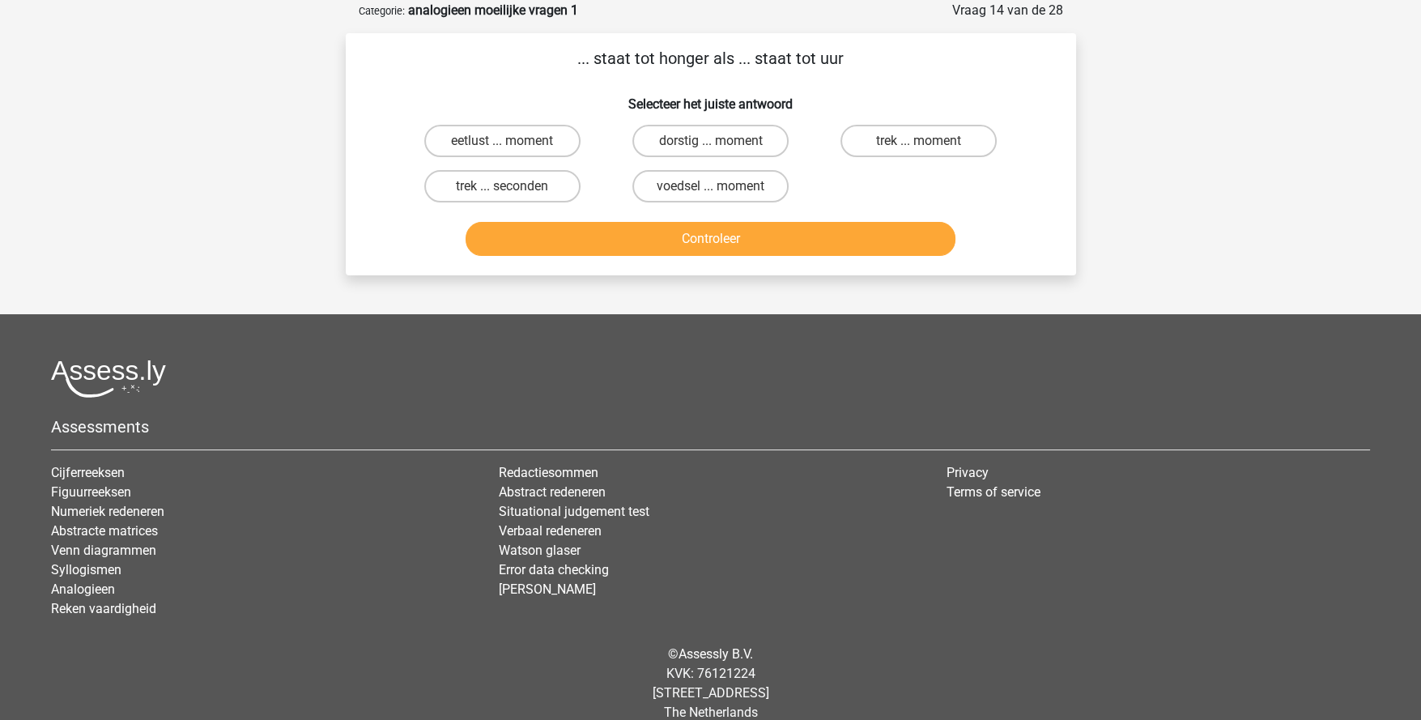
click at [504, 187] on input "trek ... seconden" at bounding box center [507, 191] width 11 height 11
radio input "true"
click at [616, 232] on button "Controleer" at bounding box center [711, 239] width 490 height 34
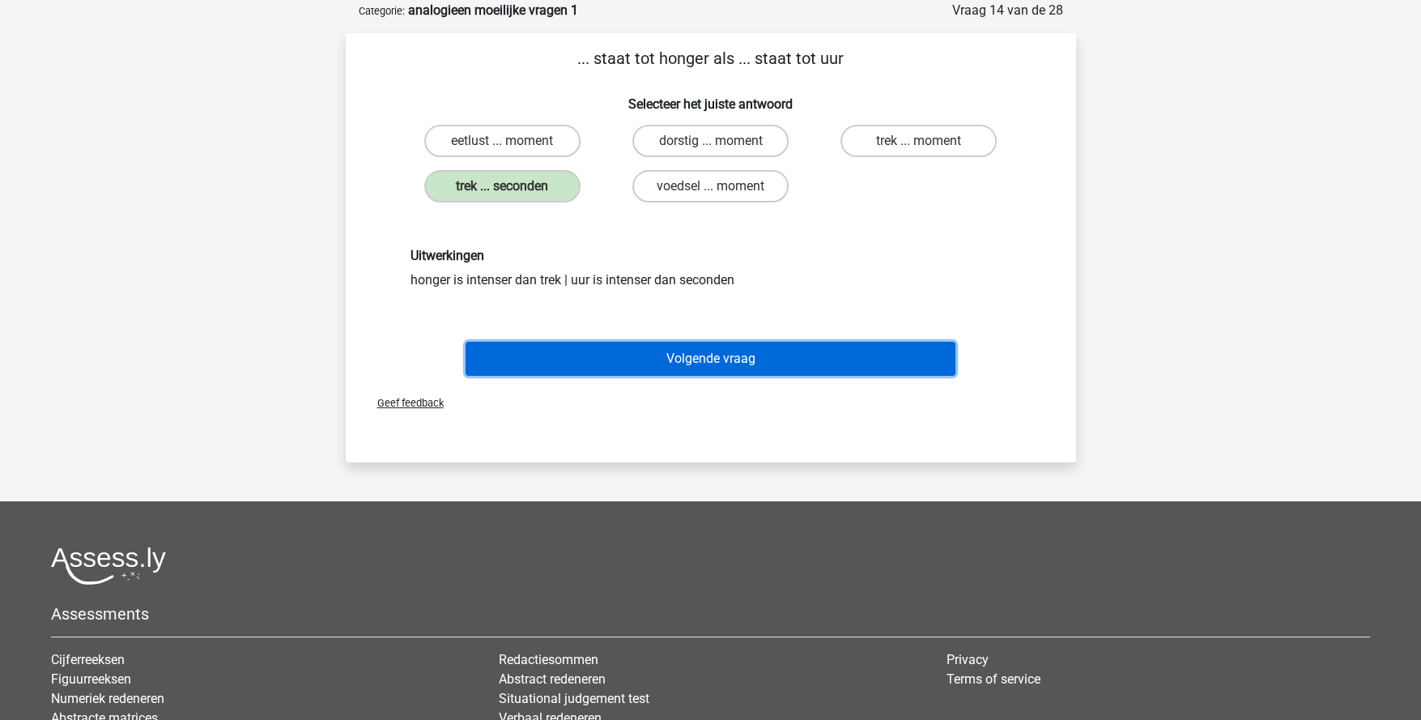
click at [701, 360] on button "Volgende vraag" at bounding box center [711, 359] width 490 height 34
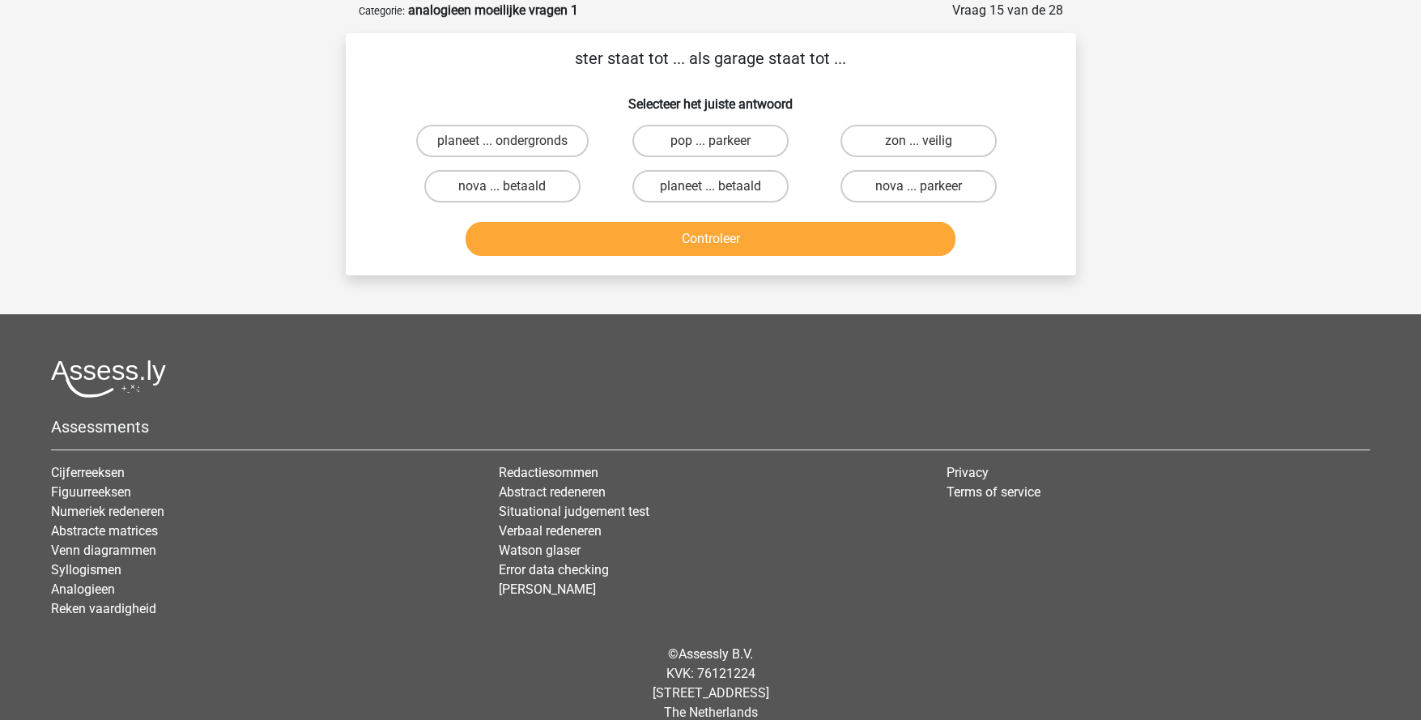
click at [734, 130] on label "pop ... parkeer" at bounding box center [710, 141] width 156 height 32
click at [721, 141] on input "pop ... parkeer" at bounding box center [715, 146] width 11 height 11
radio input "true"
click at [778, 241] on button "Controleer" at bounding box center [711, 239] width 490 height 34
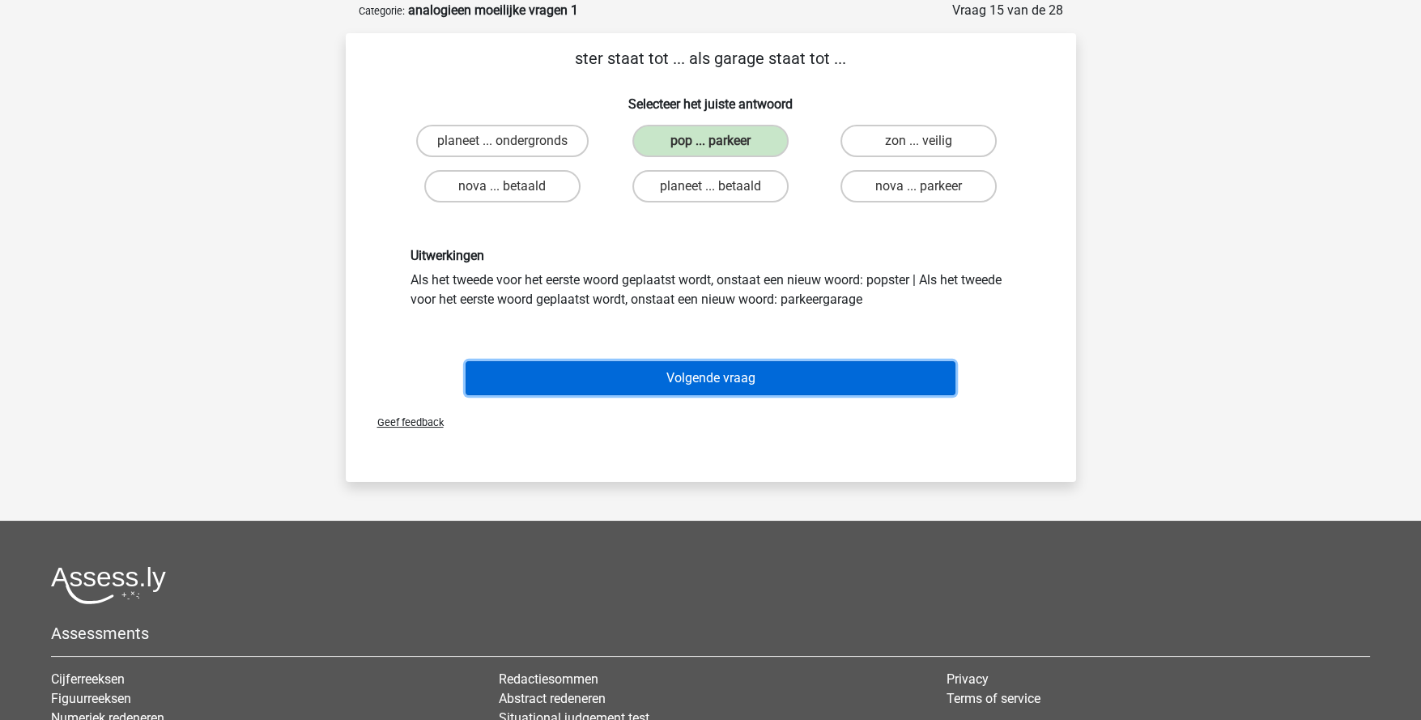
click at [707, 375] on button "Volgende vraag" at bounding box center [711, 378] width 490 height 34
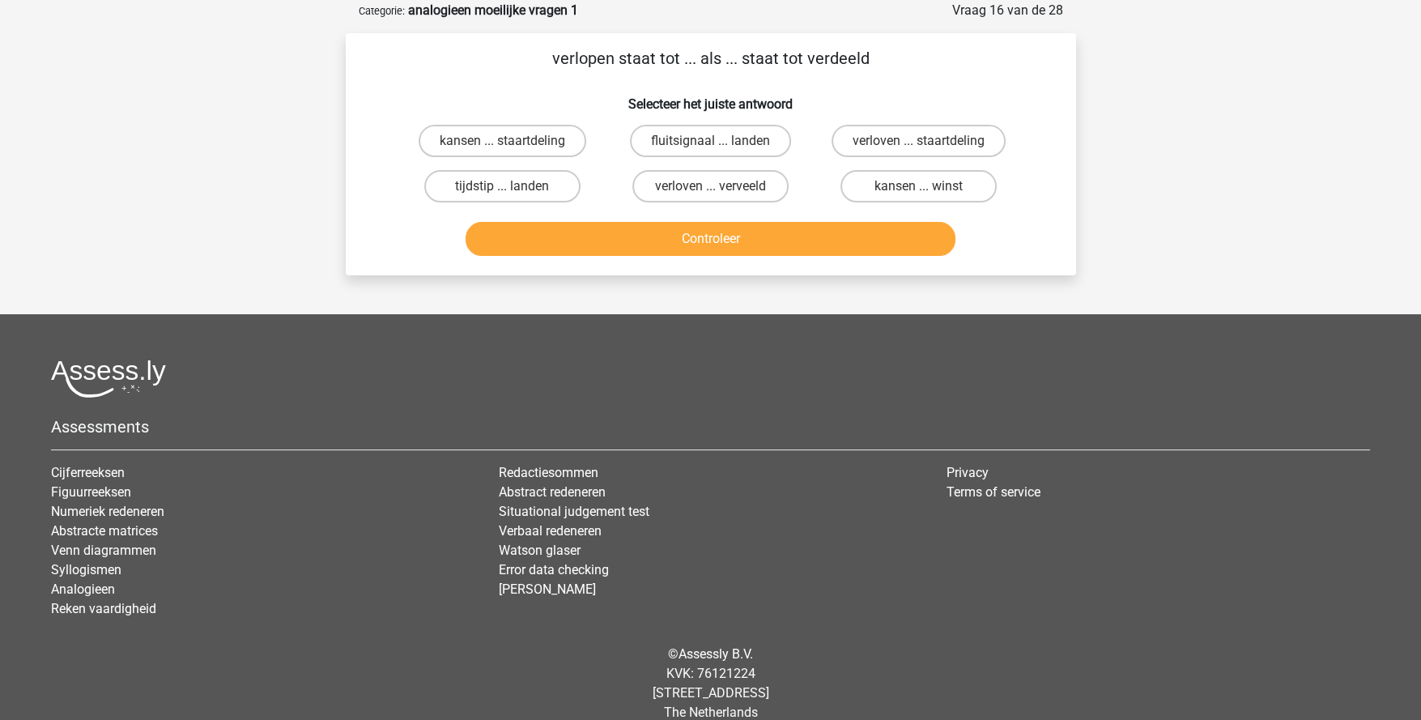
drag, startPoint x: 966, startPoint y: 179, endPoint x: 950, endPoint y: 202, distance: 28.5
click at [965, 179] on label "kansen ... winst" at bounding box center [919, 186] width 156 height 32
click at [930, 186] on input "kansen ... winst" at bounding box center [924, 191] width 11 height 11
radio input "true"
click at [862, 245] on button "Controleer" at bounding box center [711, 239] width 490 height 34
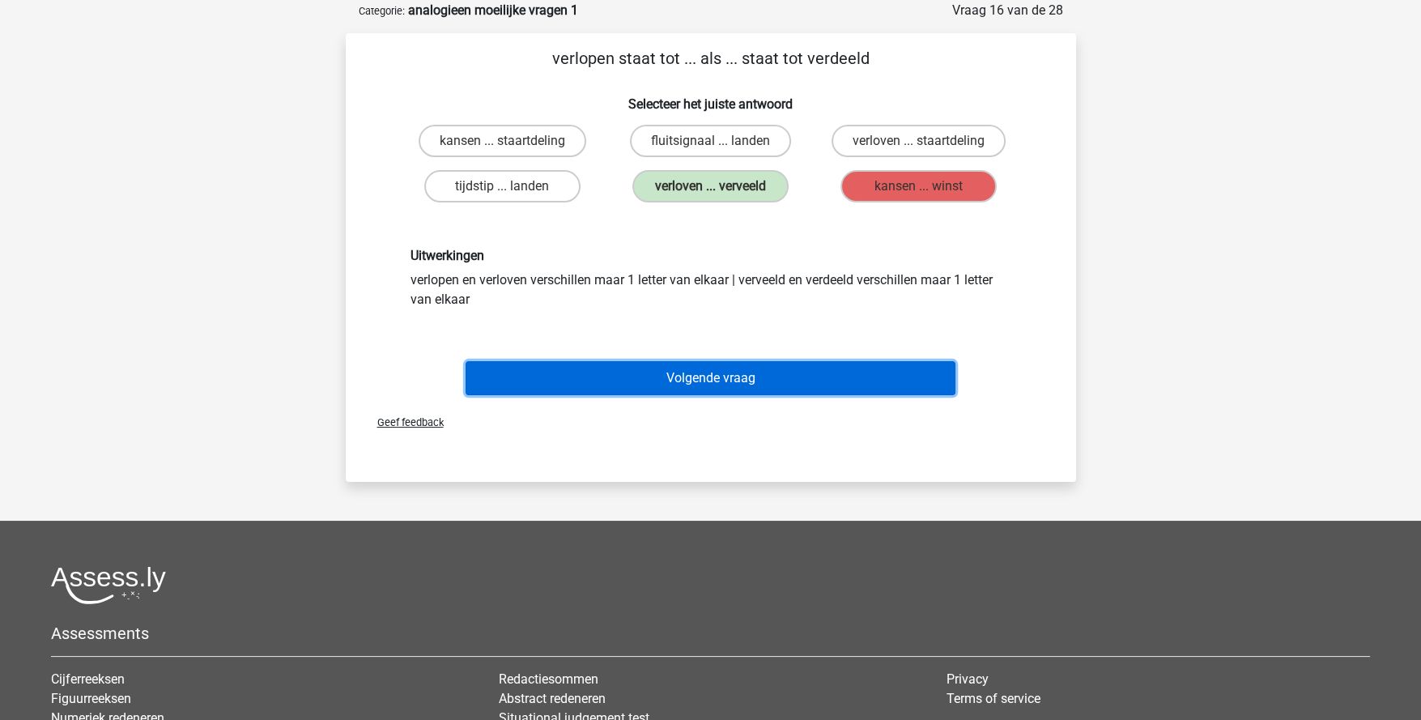
click at [739, 370] on button "Volgende vraag" at bounding box center [711, 378] width 490 height 34
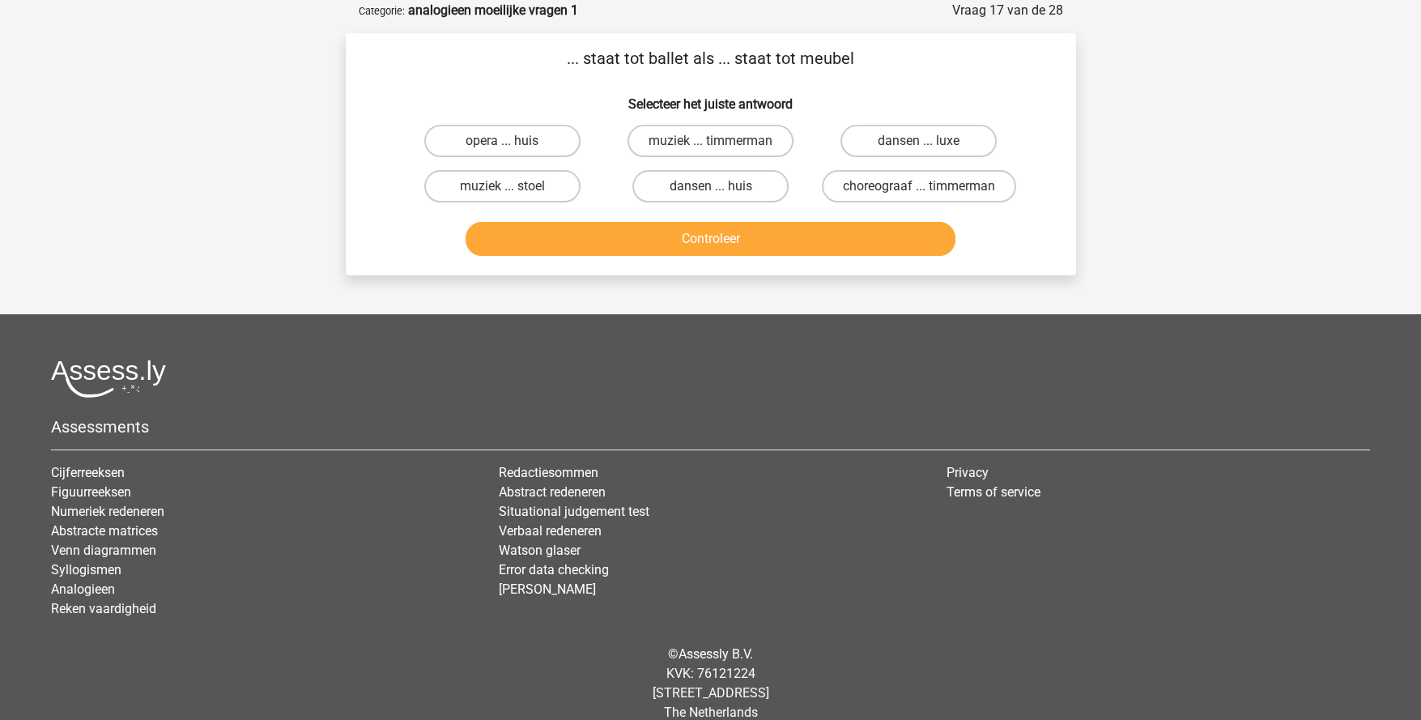
click at [885, 181] on label "choreograaf ... timmerman" at bounding box center [919, 186] width 194 height 32
click at [919, 186] on input "choreograaf ... timmerman" at bounding box center [924, 191] width 11 height 11
radio input "true"
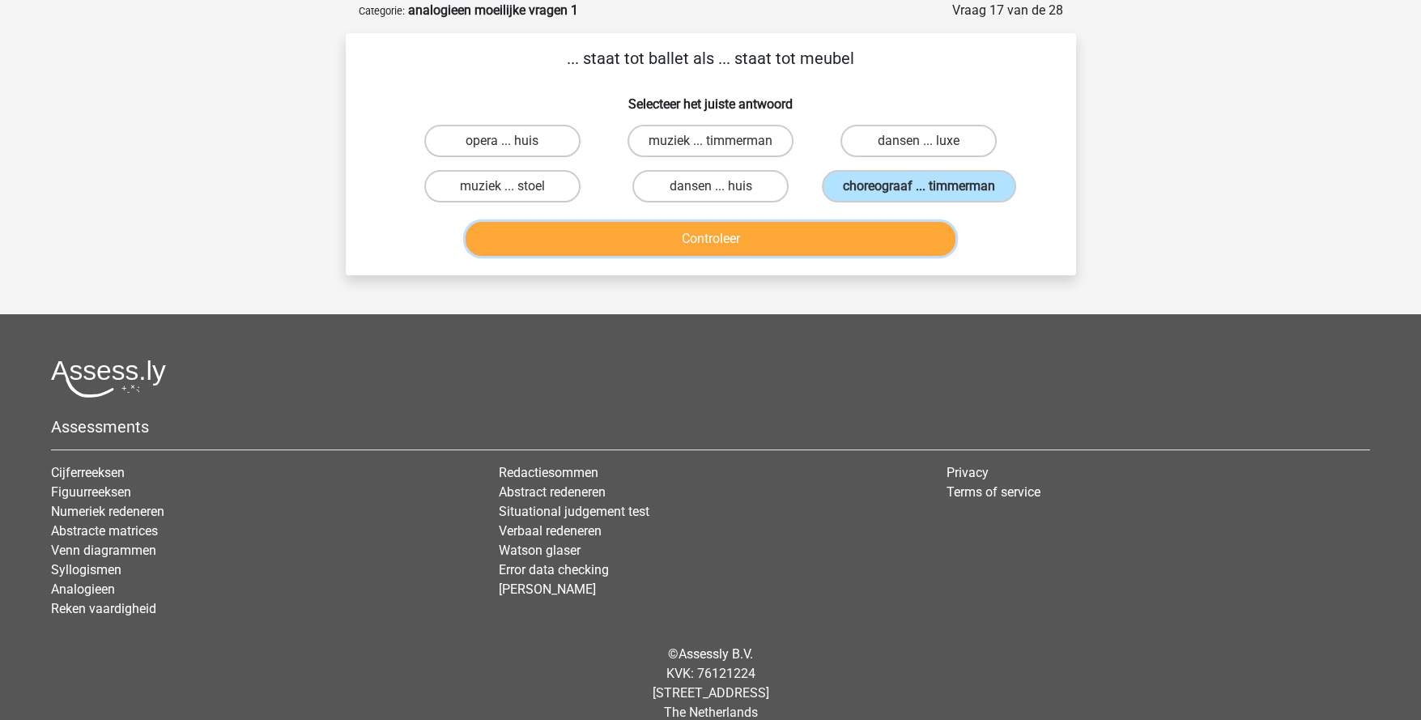
click at [840, 225] on button "Controleer" at bounding box center [711, 239] width 490 height 34
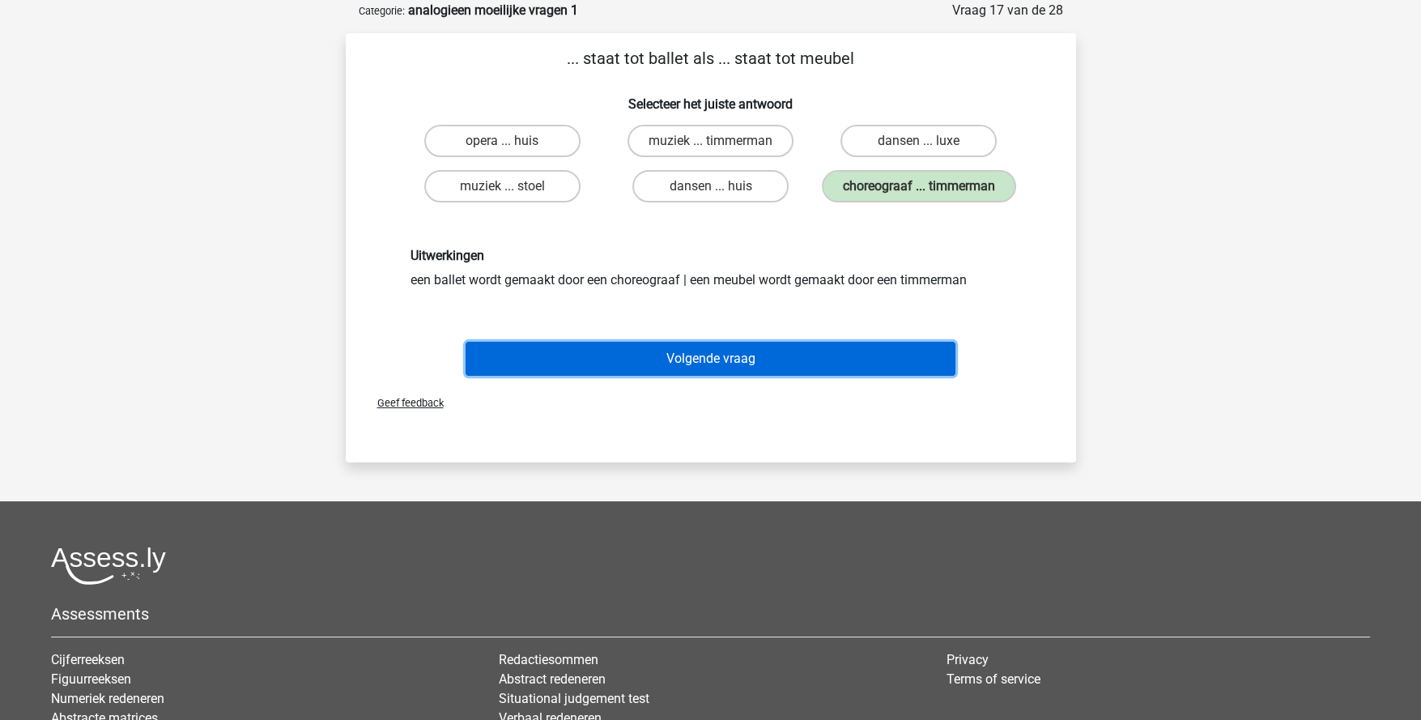
click at [771, 360] on button "Volgende vraag" at bounding box center [711, 359] width 490 height 34
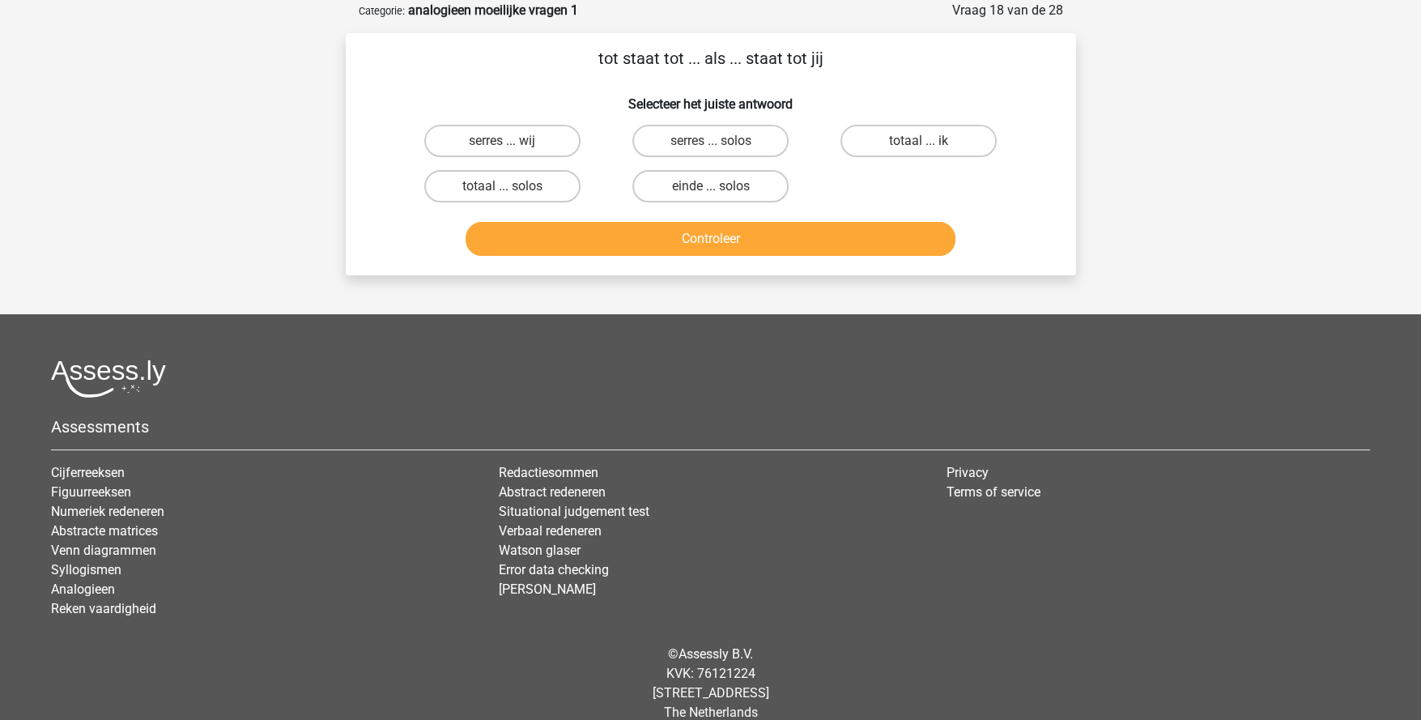
click at [735, 138] on label "serres ... solos" at bounding box center [710, 141] width 156 height 32
click at [721, 141] on input "serres ... solos" at bounding box center [715, 146] width 11 height 11
radio input "true"
click at [738, 237] on button "Controleer" at bounding box center [711, 239] width 490 height 34
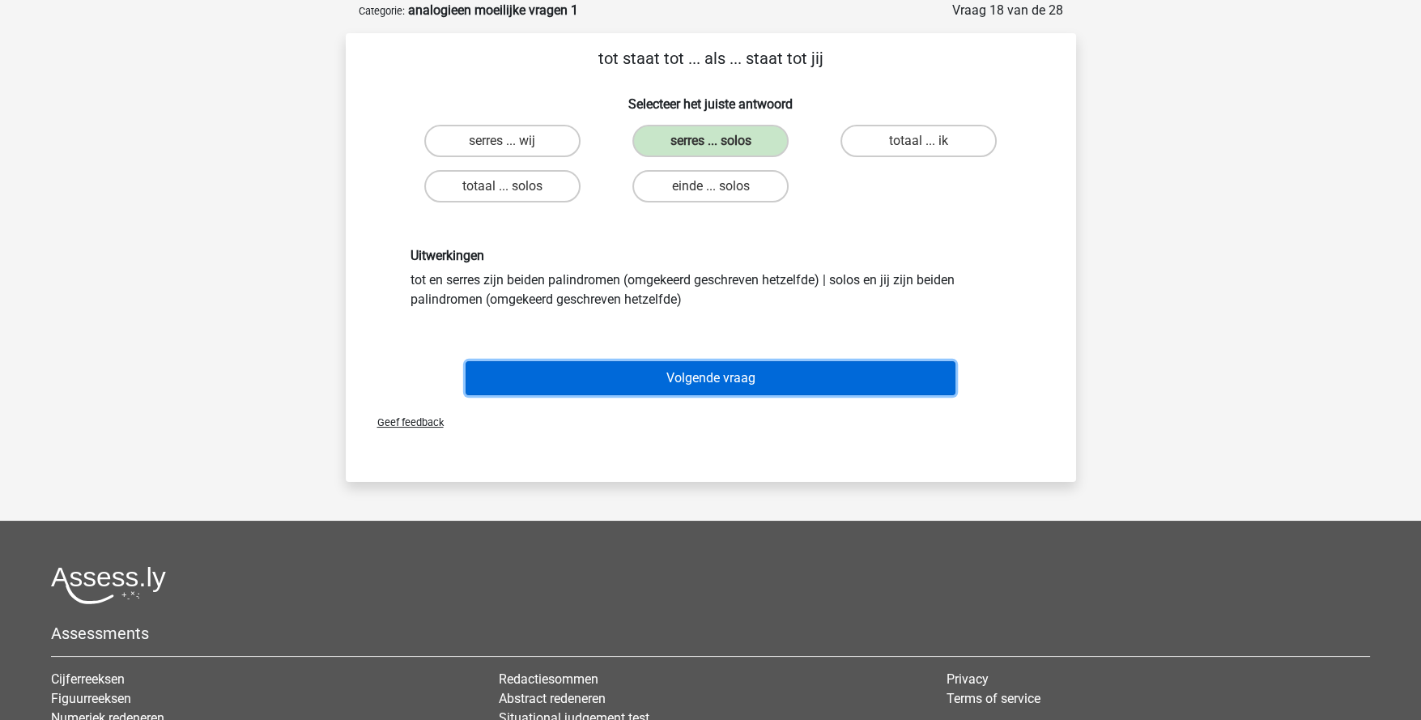
click at [773, 385] on button "Volgende vraag" at bounding box center [711, 378] width 490 height 34
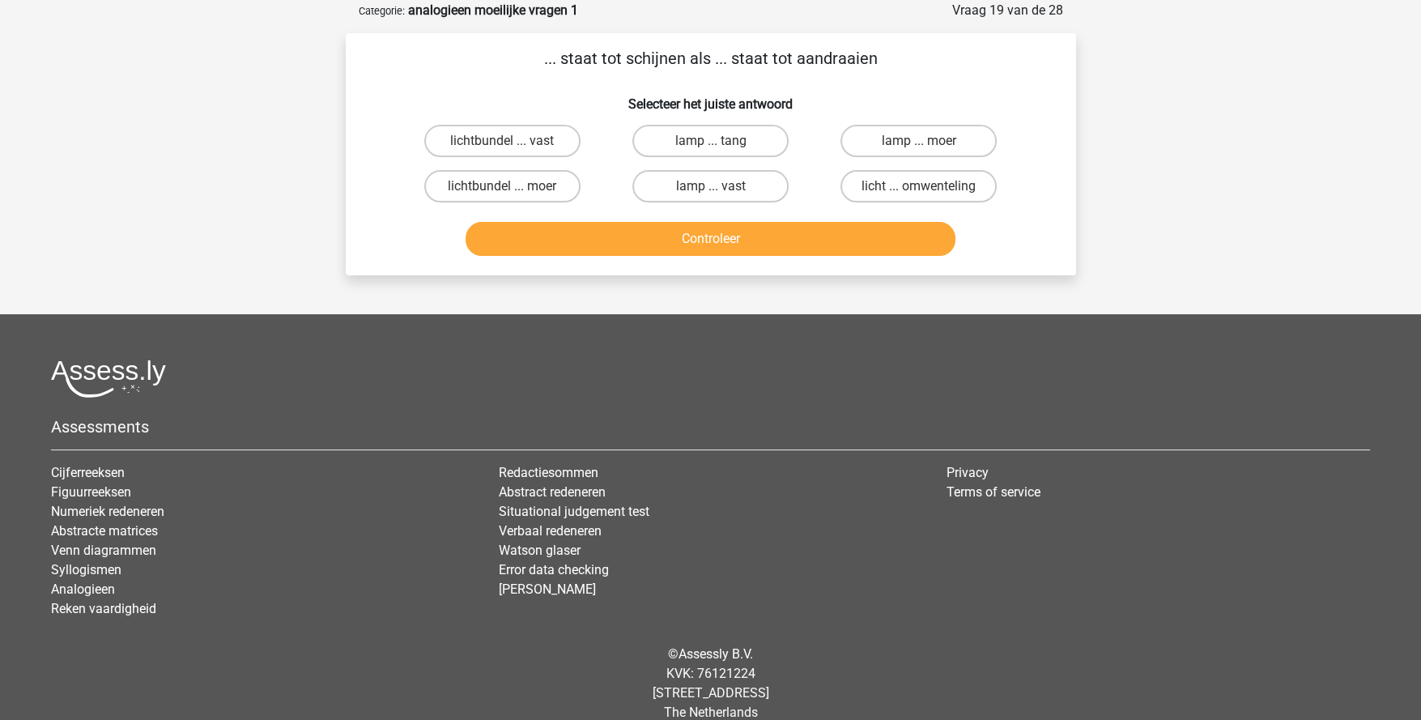
click at [747, 140] on label "lamp ... tang" at bounding box center [710, 141] width 156 height 32
click at [721, 141] on input "lamp ... tang" at bounding box center [715, 146] width 11 height 11
radio input "true"
click at [785, 240] on button "Controleer" at bounding box center [711, 239] width 490 height 34
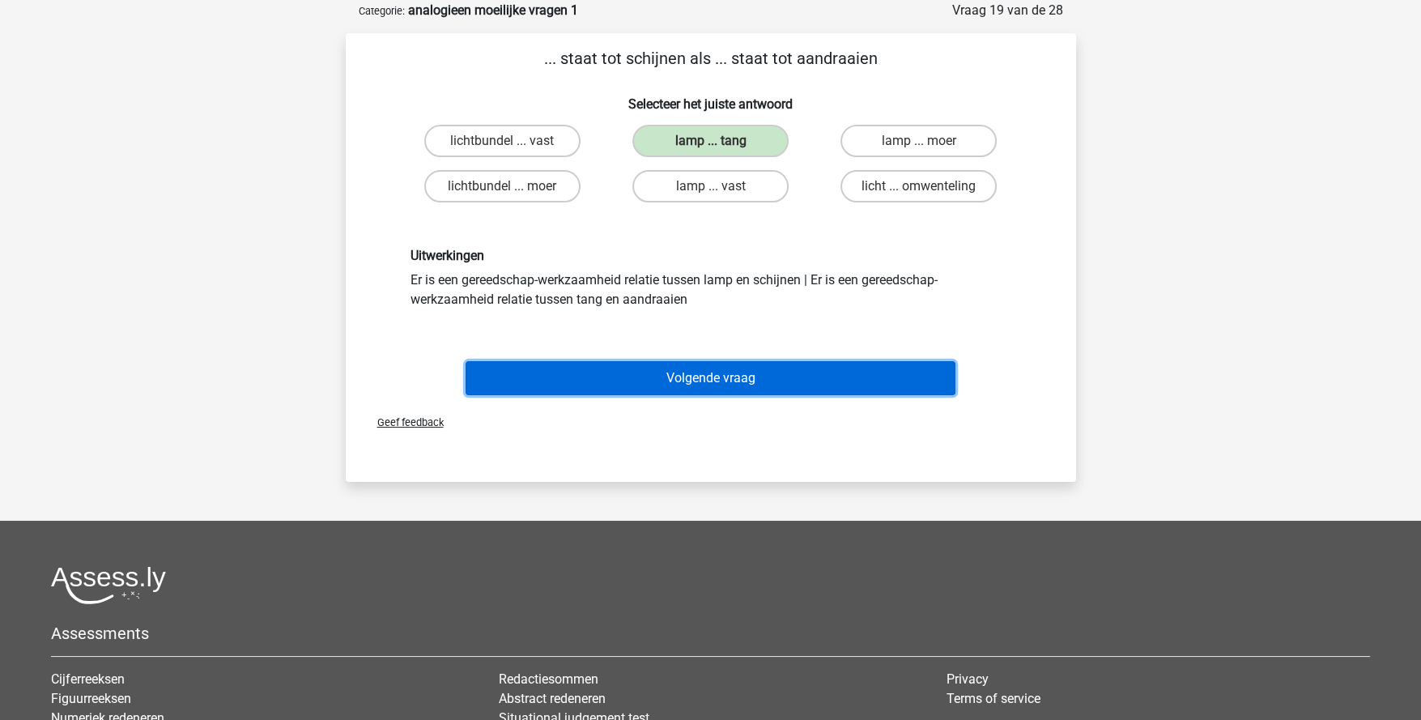
click at [774, 374] on button "Volgende vraag" at bounding box center [711, 378] width 490 height 34
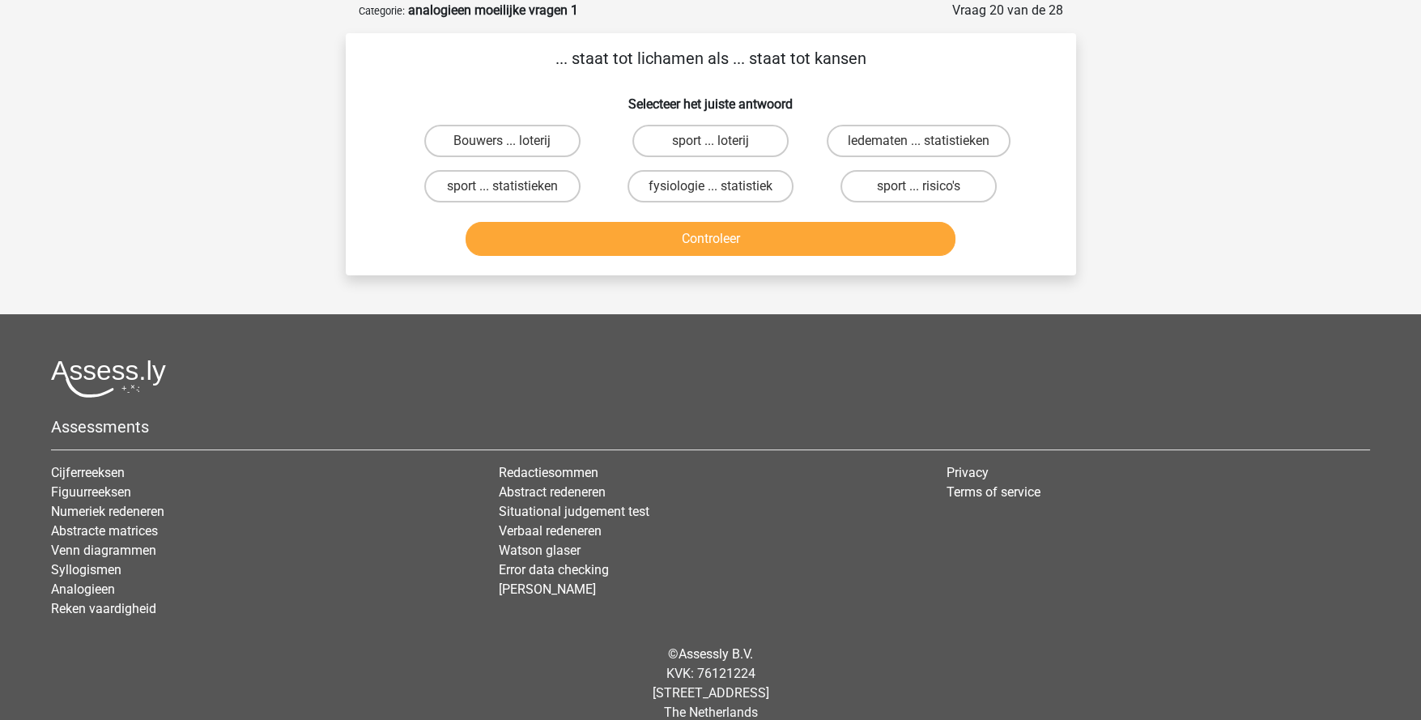
click at [713, 181] on label "fysiologie ... statistiek" at bounding box center [711, 186] width 166 height 32
click at [713, 186] on input "fysiologie ... statistiek" at bounding box center [715, 191] width 11 height 11
radio input "true"
click at [744, 236] on button "Controleer" at bounding box center [711, 239] width 490 height 34
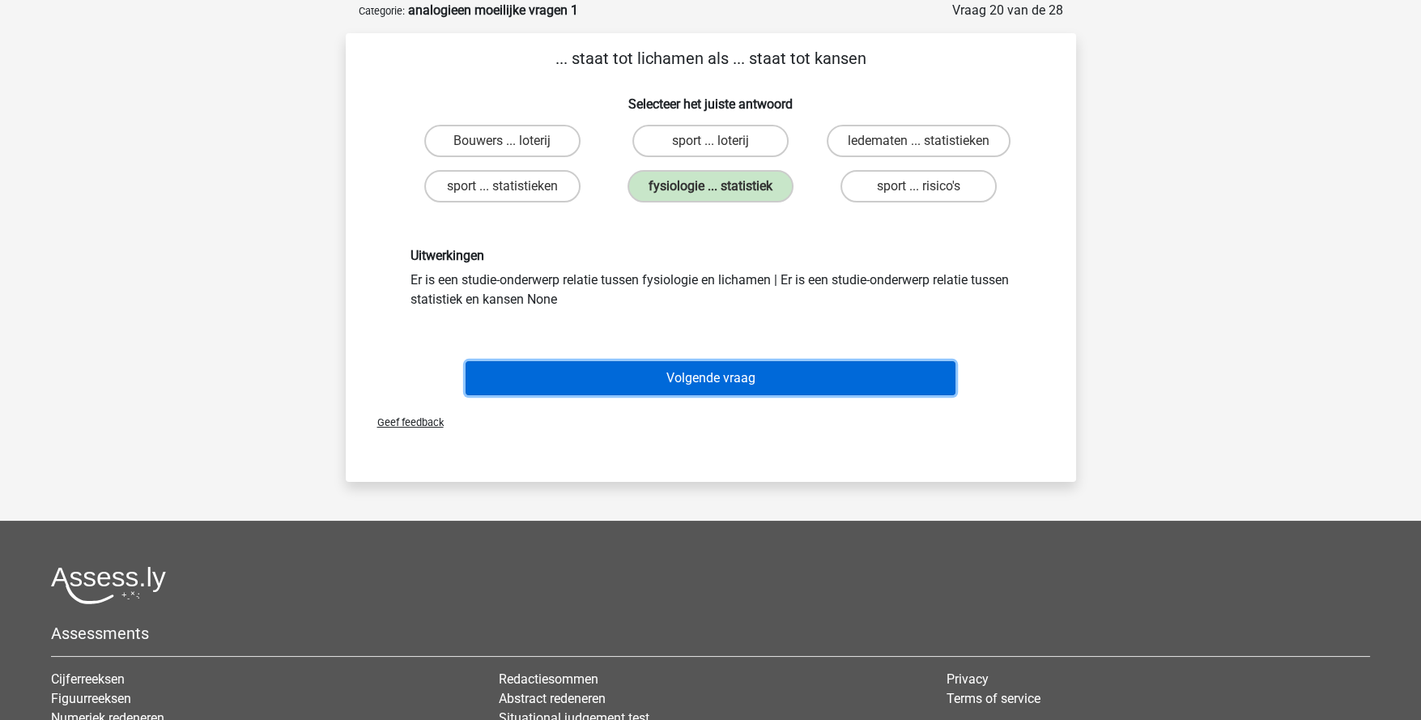
click at [736, 377] on button "Volgende vraag" at bounding box center [711, 378] width 490 height 34
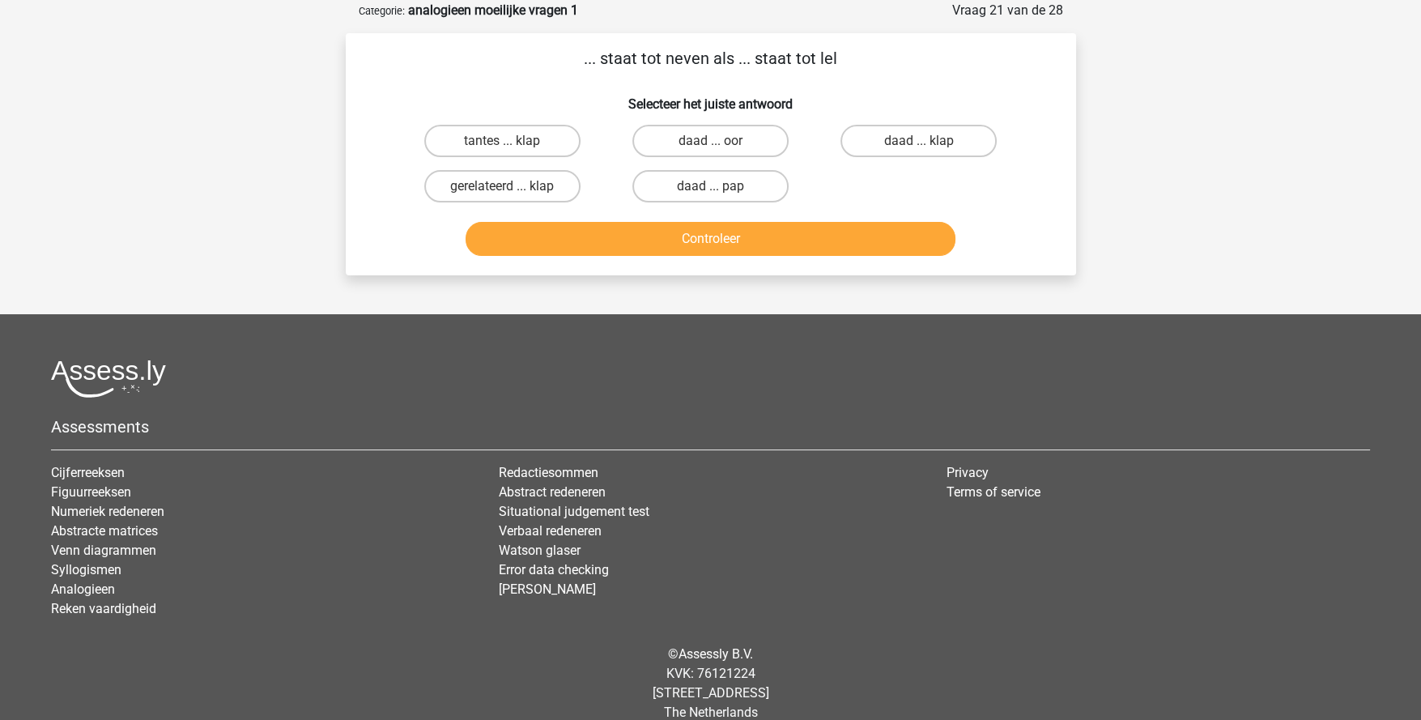
click at [709, 190] on label "daad ... pap" at bounding box center [710, 186] width 156 height 32
click at [710, 190] on input "daad ... pap" at bounding box center [715, 191] width 11 height 11
radio input "true"
click at [726, 232] on button "Controleer" at bounding box center [711, 239] width 490 height 34
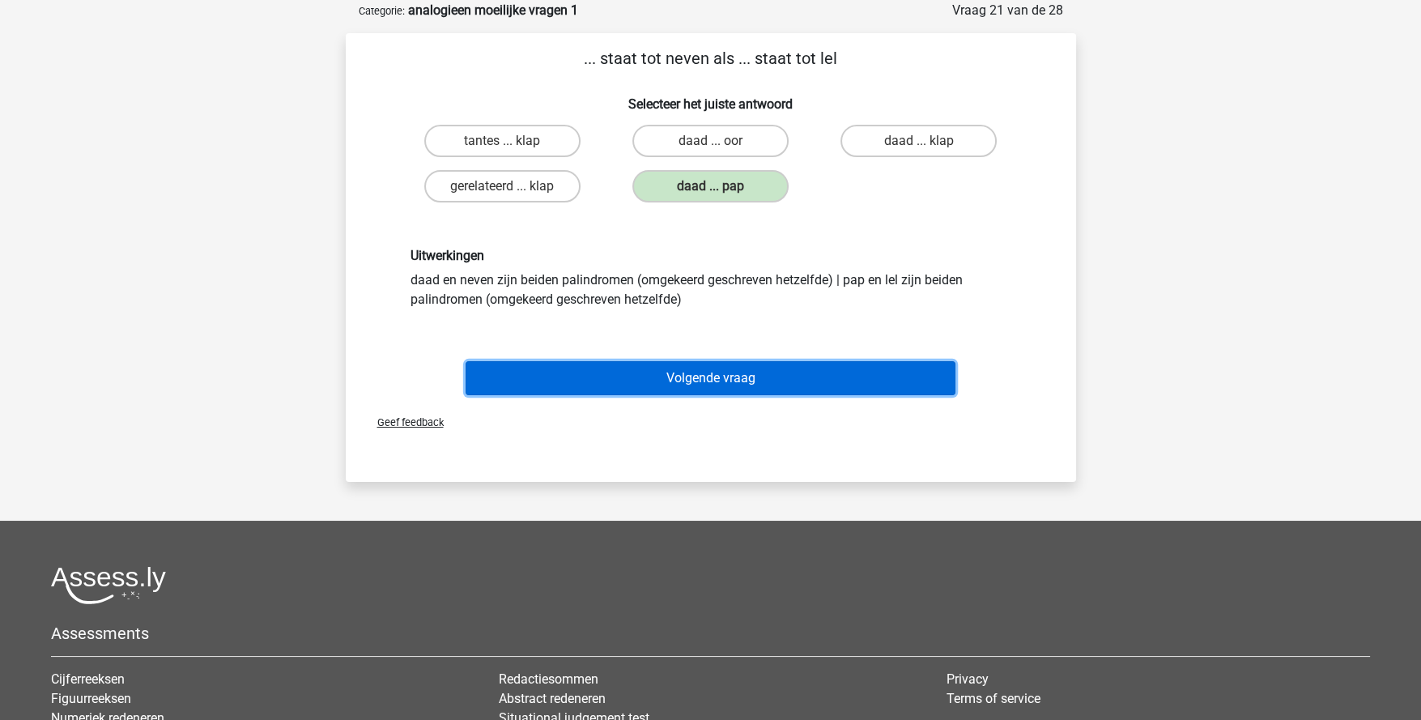
click at [740, 380] on button "Volgende vraag" at bounding box center [711, 378] width 490 height 34
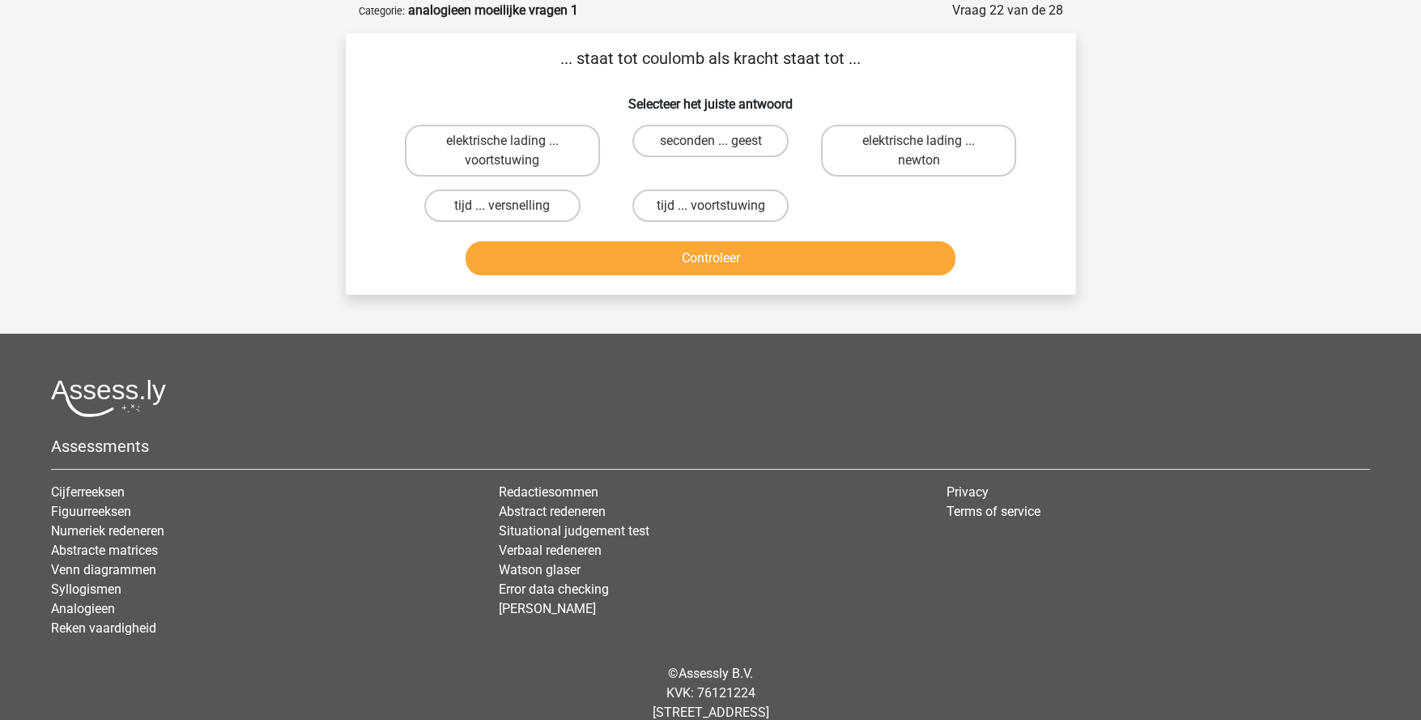
click at [557, 151] on label "elektrische lading ... voortstuwing" at bounding box center [502, 151] width 195 height 52
click at [513, 151] on input "elektrische lading ... voortstuwing" at bounding box center [507, 146] width 11 height 11
radio input "true"
click at [687, 260] on button "Controleer" at bounding box center [711, 258] width 490 height 34
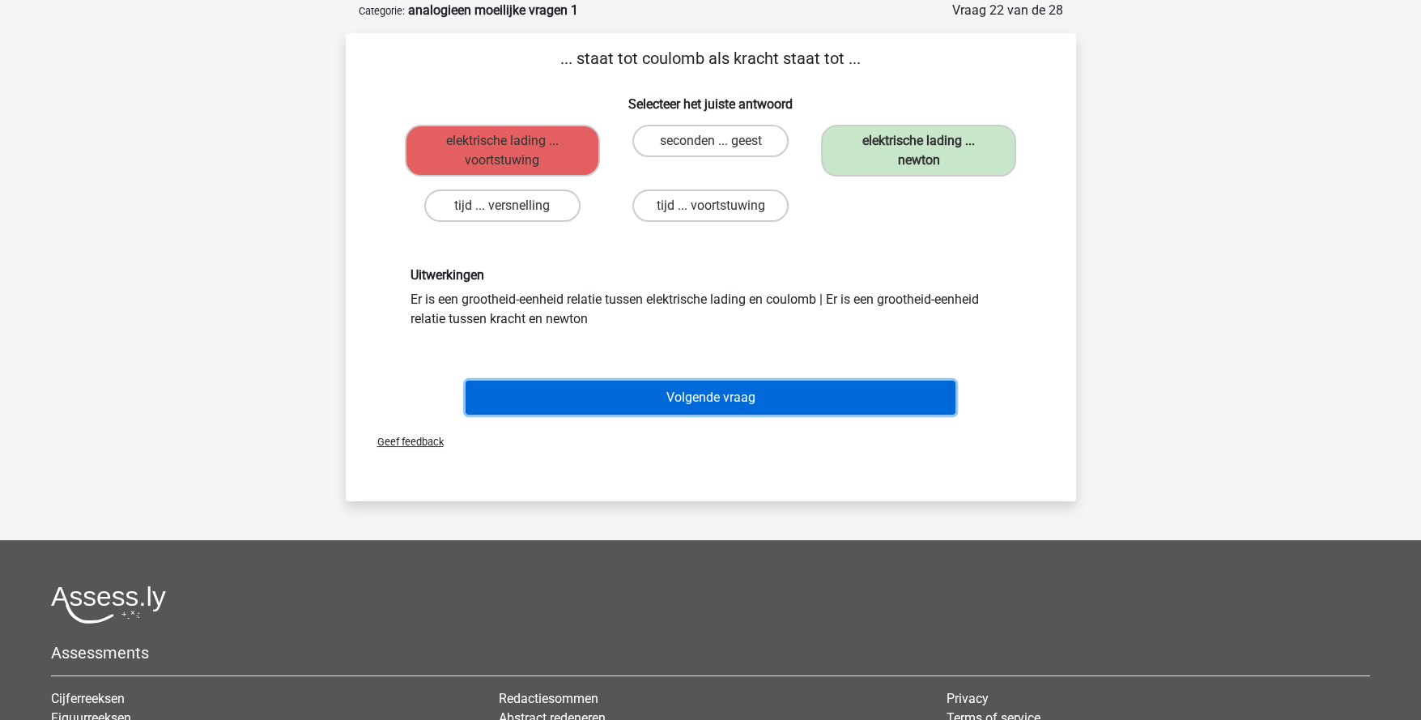
click at [745, 398] on button "Volgende vraag" at bounding box center [711, 398] width 490 height 34
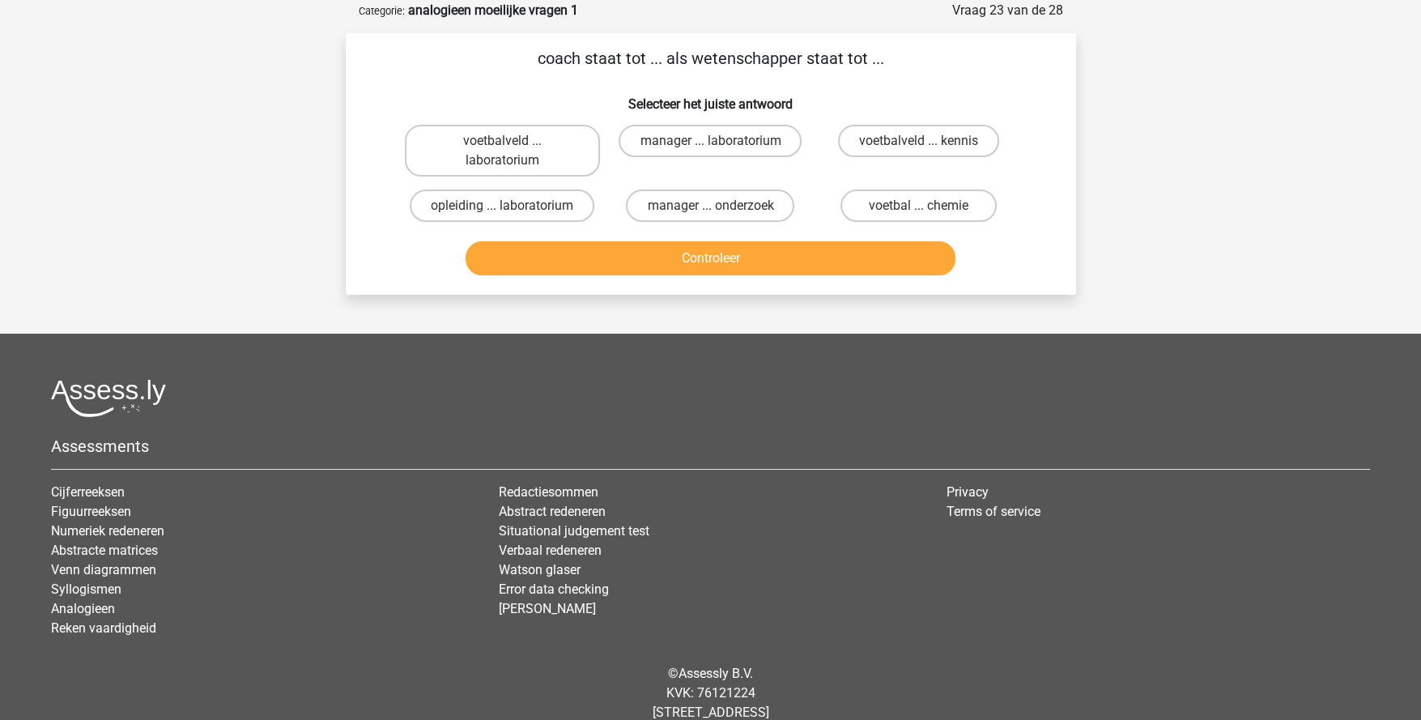
click at [930, 205] on label "voetbal ... chemie" at bounding box center [919, 205] width 156 height 32
click at [930, 206] on input "voetbal ... chemie" at bounding box center [924, 211] width 11 height 11
radio input "true"
click at [883, 253] on button "Controleer" at bounding box center [711, 258] width 490 height 34
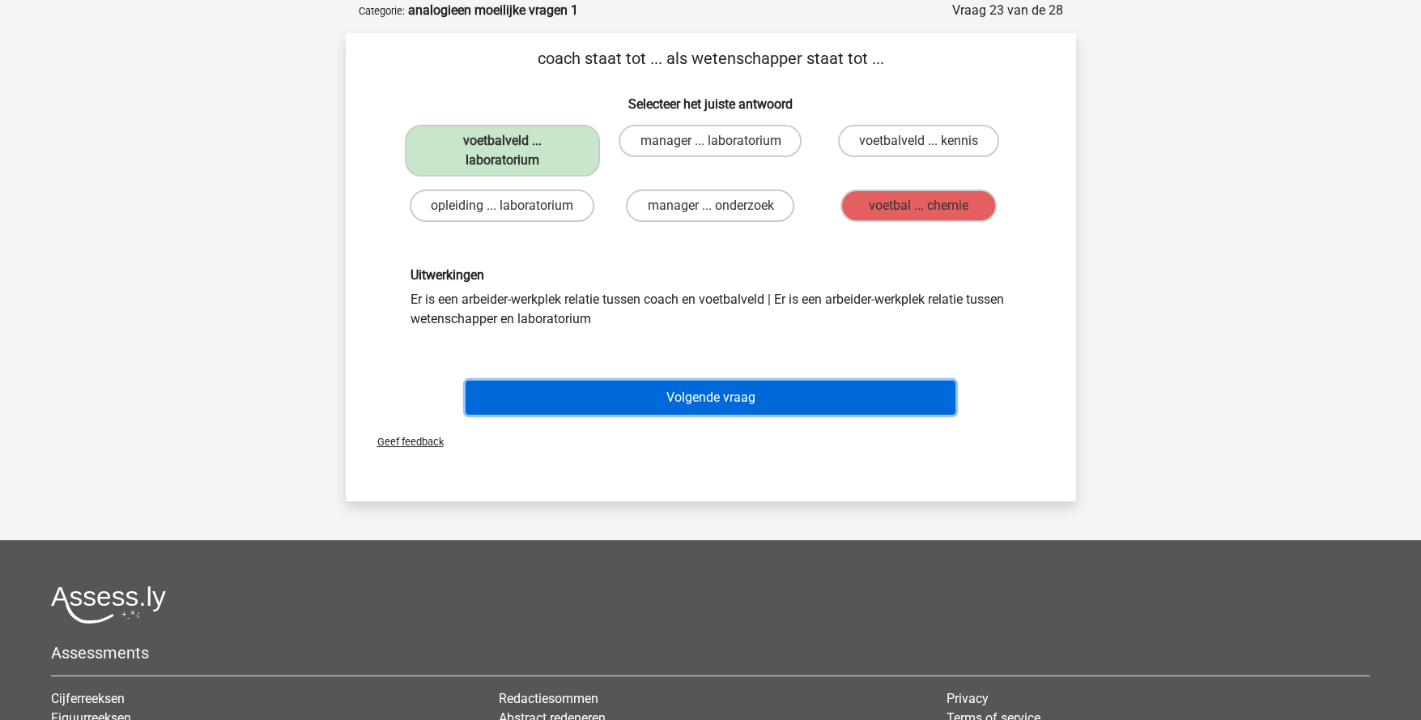
click at [735, 391] on button "Volgende vraag" at bounding box center [711, 398] width 490 height 34
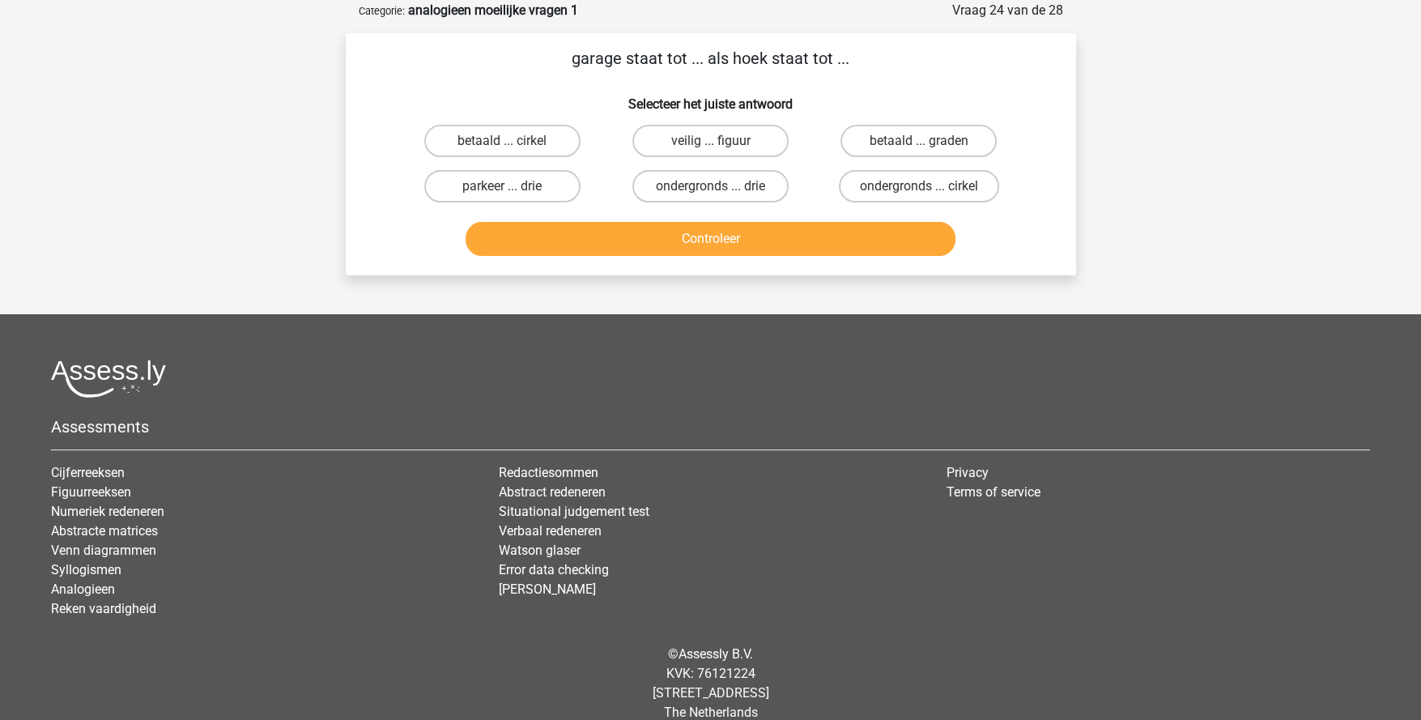
click at [546, 183] on label "parkeer ... drie" at bounding box center [502, 186] width 156 height 32
click at [513, 186] on input "parkeer ... drie" at bounding box center [507, 191] width 11 height 11
radio input "true"
click at [671, 241] on button "Controleer" at bounding box center [711, 239] width 490 height 34
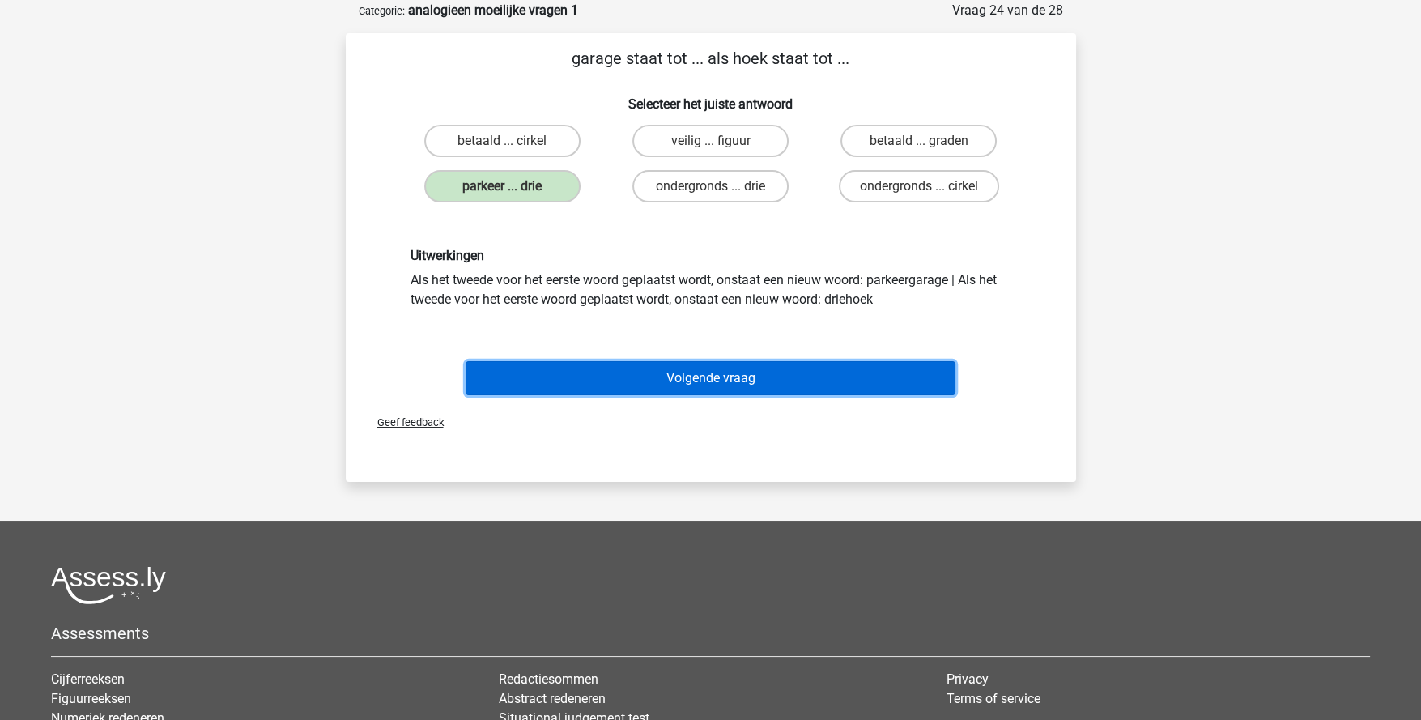
click at [727, 366] on button "Volgende vraag" at bounding box center [711, 378] width 490 height 34
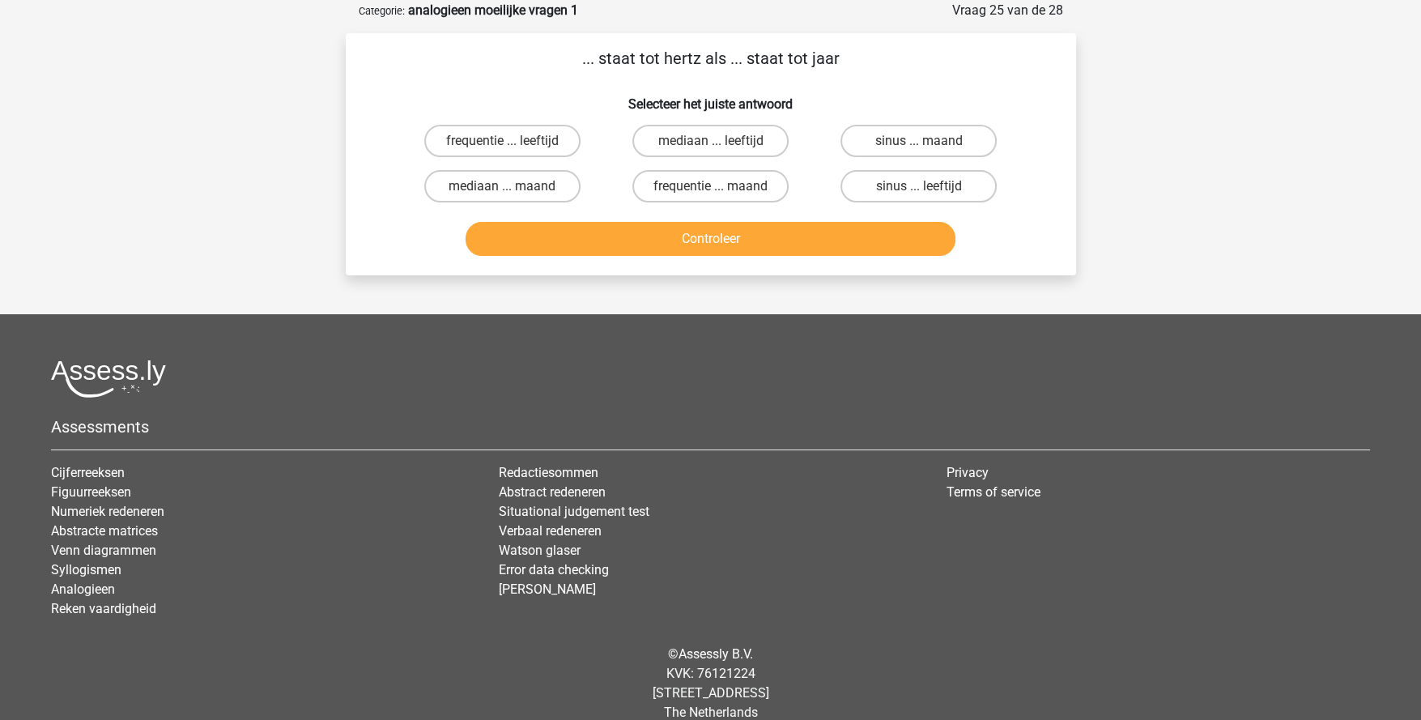
click at [541, 143] on label "frequentie ... leeftijd" at bounding box center [502, 141] width 156 height 32
click at [513, 143] on input "frequentie ... leeftijd" at bounding box center [507, 146] width 11 height 11
radio input "true"
click at [712, 245] on button "Controleer" at bounding box center [711, 239] width 490 height 34
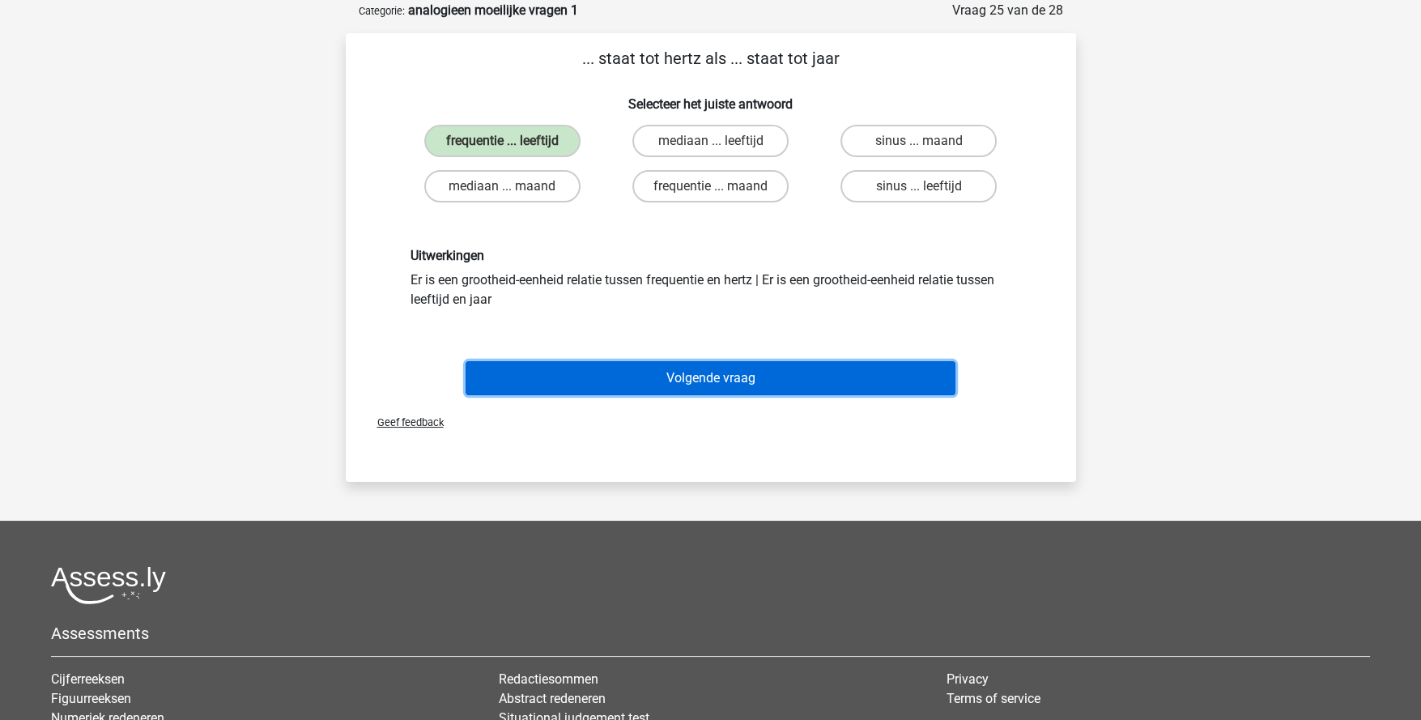
click at [747, 385] on button "Volgende vraag" at bounding box center [711, 378] width 490 height 34
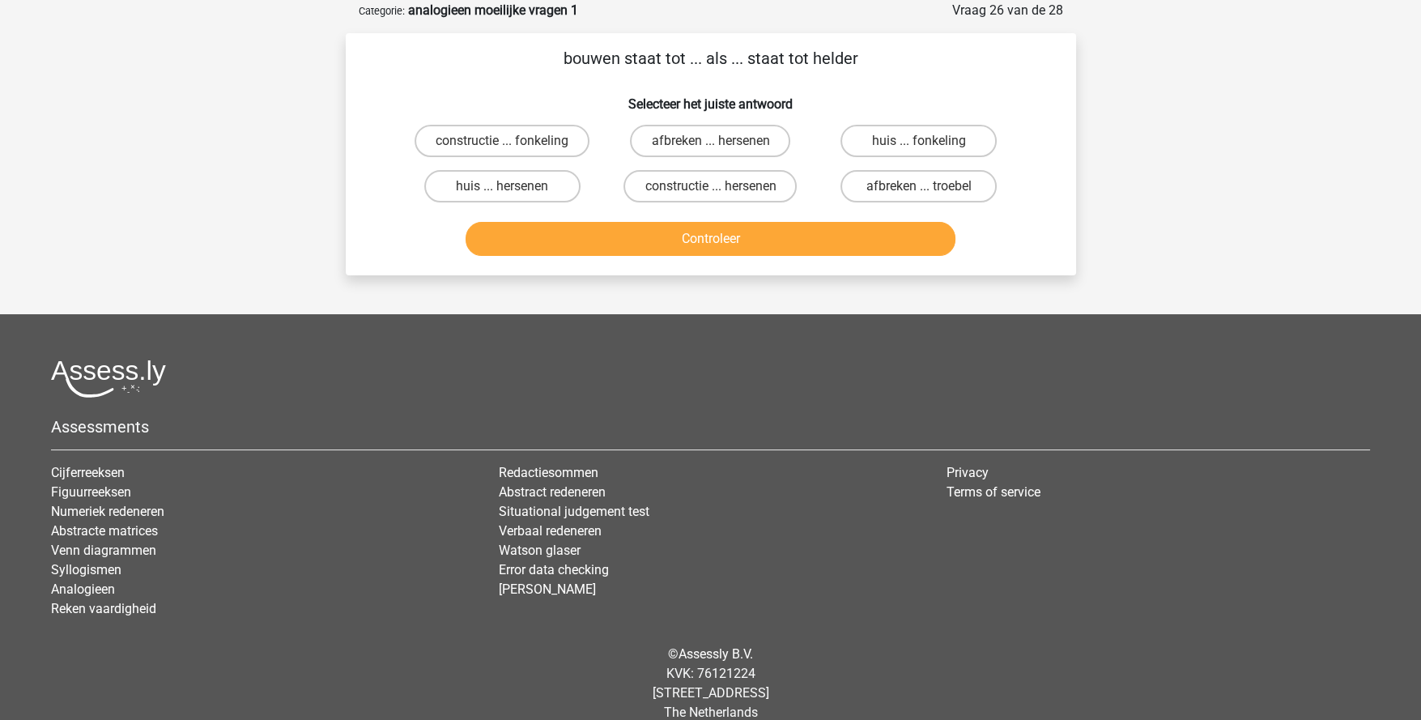
click at [933, 186] on label "afbreken ... troebel" at bounding box center [919, 186] width 156 height 32
click at [930, 186] on input "afbreken ... troebel" at bounding box center [924, 191] width 11 height 11
radio input "true"
click at [866, 245] on button "Controleer" at bounding box center [711, 239] width 490 height 34
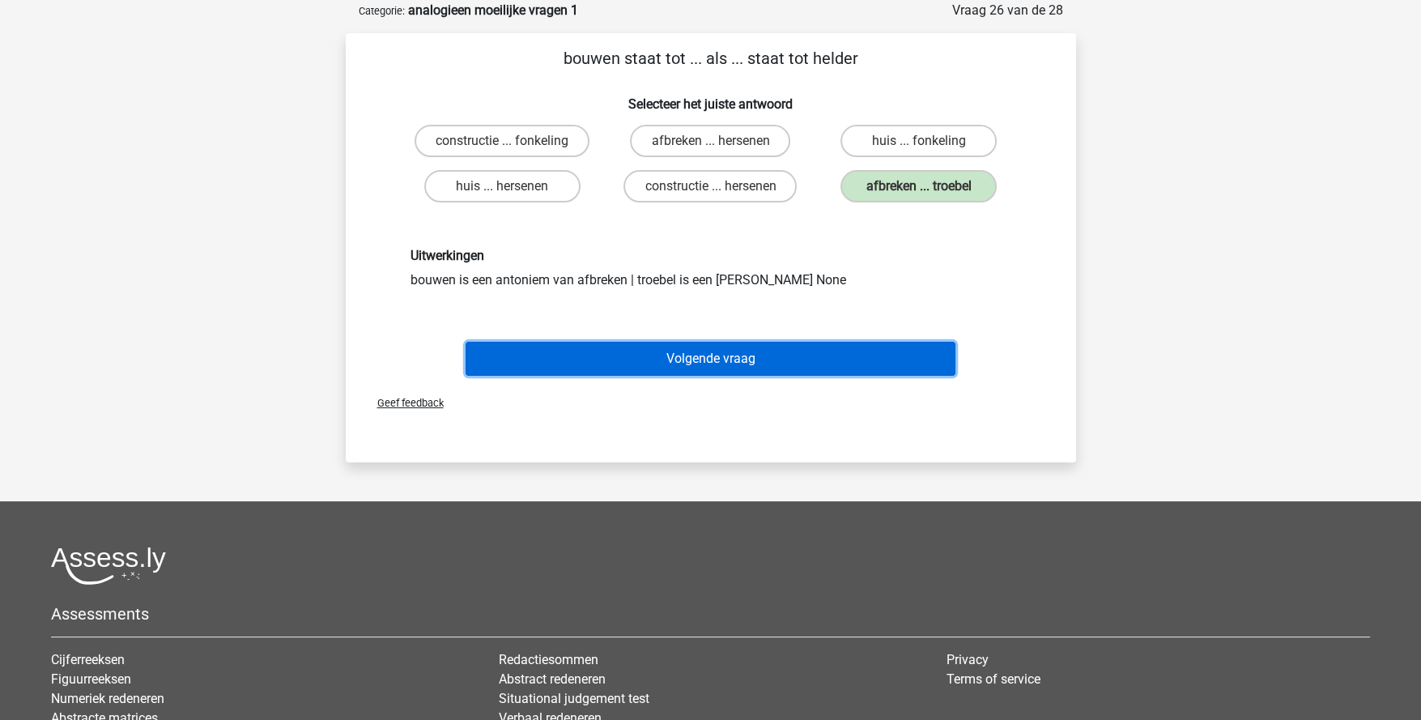
click at [790, 352] on button "Volgende vraag" at bounding box center [711, 359] width 490 height 34
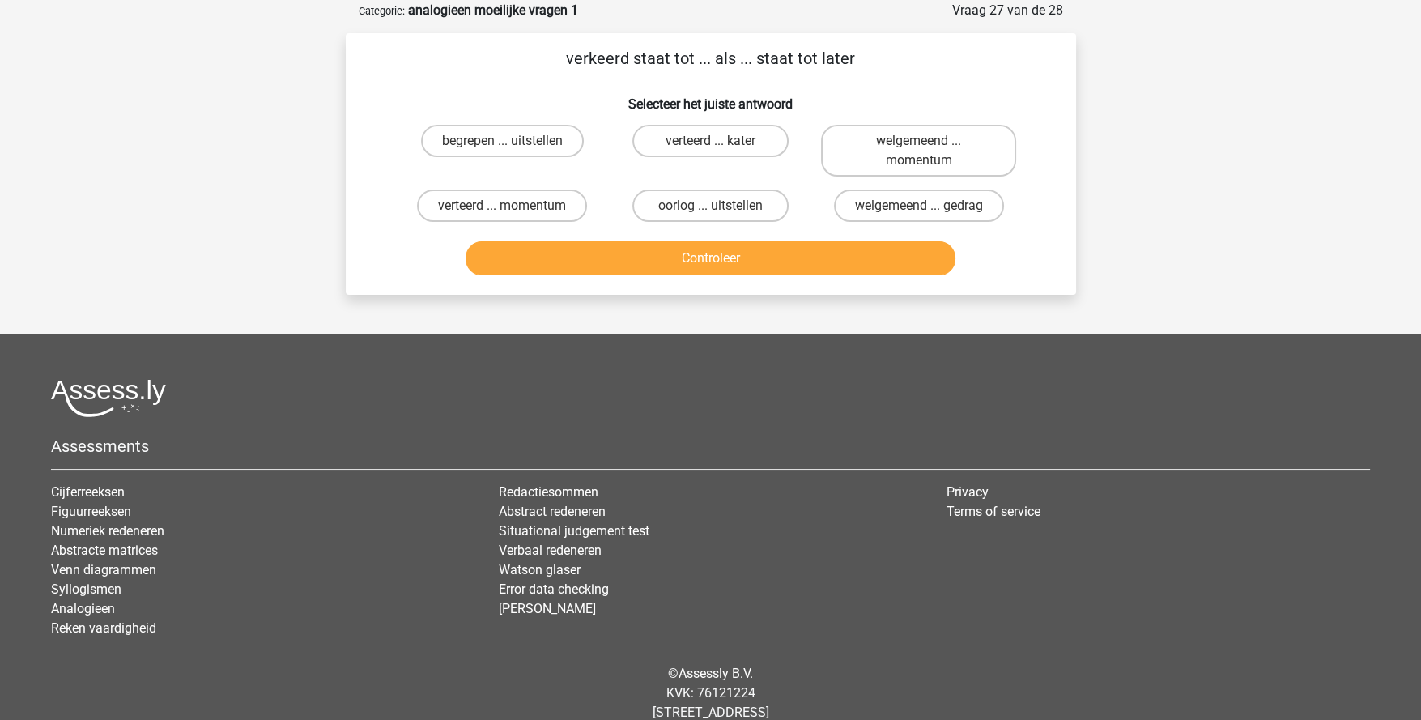
click at [697, 145] on label "verteerd ... kater" at bounding box center [710, 141] width 156 height 32
click at [710, 145] on input "verteerd ... kater" at bounding box center [715, 146] width 11 height 11
radio input "true"
click at [775, 258] on button "Controleer" at bounding box center [711, 258] width 490 height 34
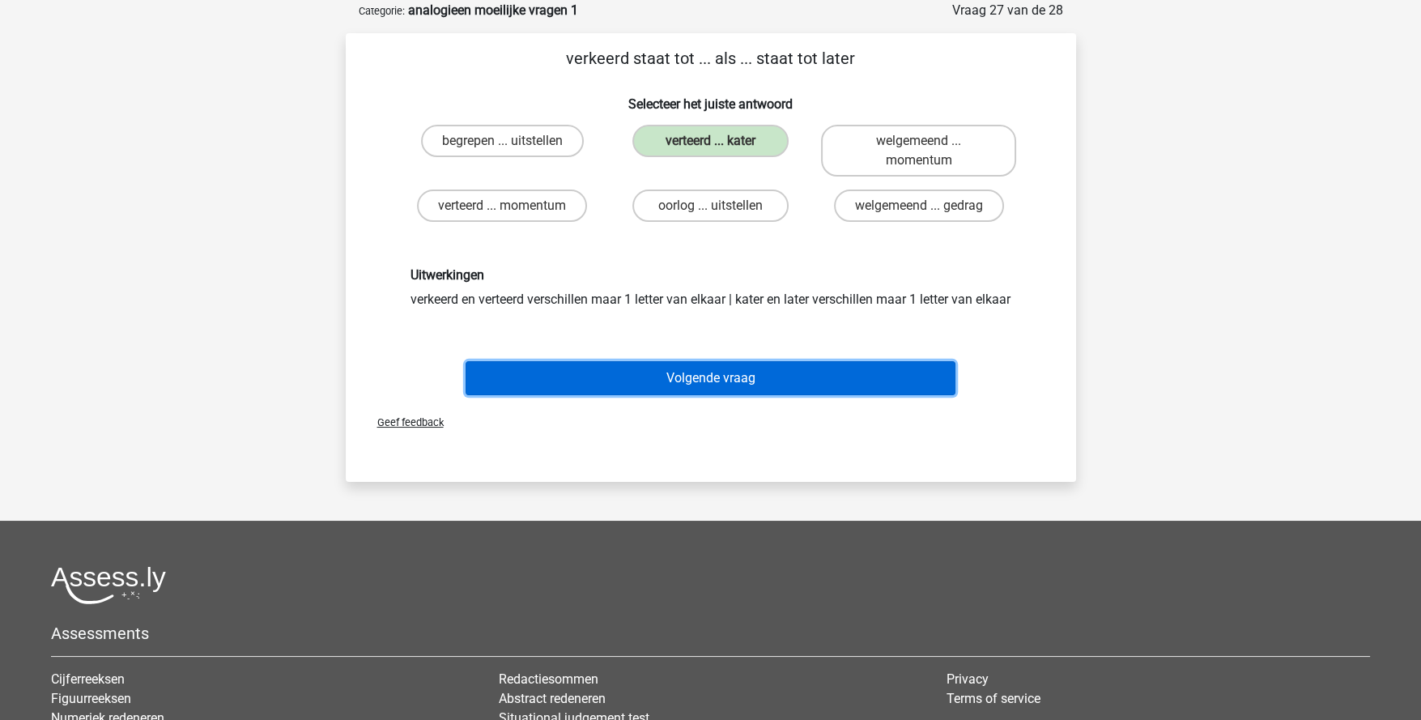
click at [755, 383] on button "Volgende vraag" at bounding box center [711, 378] width 490 height 34
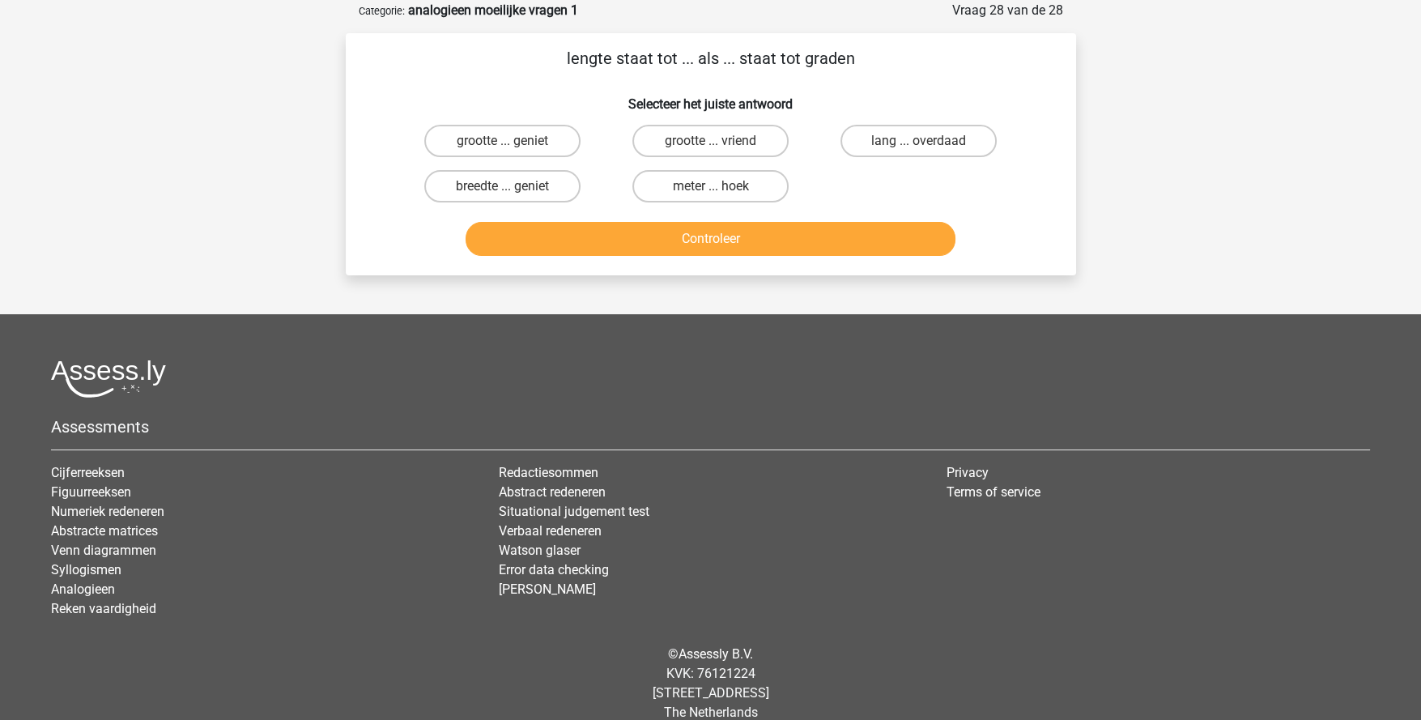
click at [701, 173] on label "meter ... hoek" at bounding box center [710, 186] width 156 height 32
click at [710, 186] on input "meter ... hoek" at bounding box center [715, 191] width 11 height 11
radio input "true"
click at [730, 222] on button "Controleer" at bounding box center [711, 239] width 490 height 34
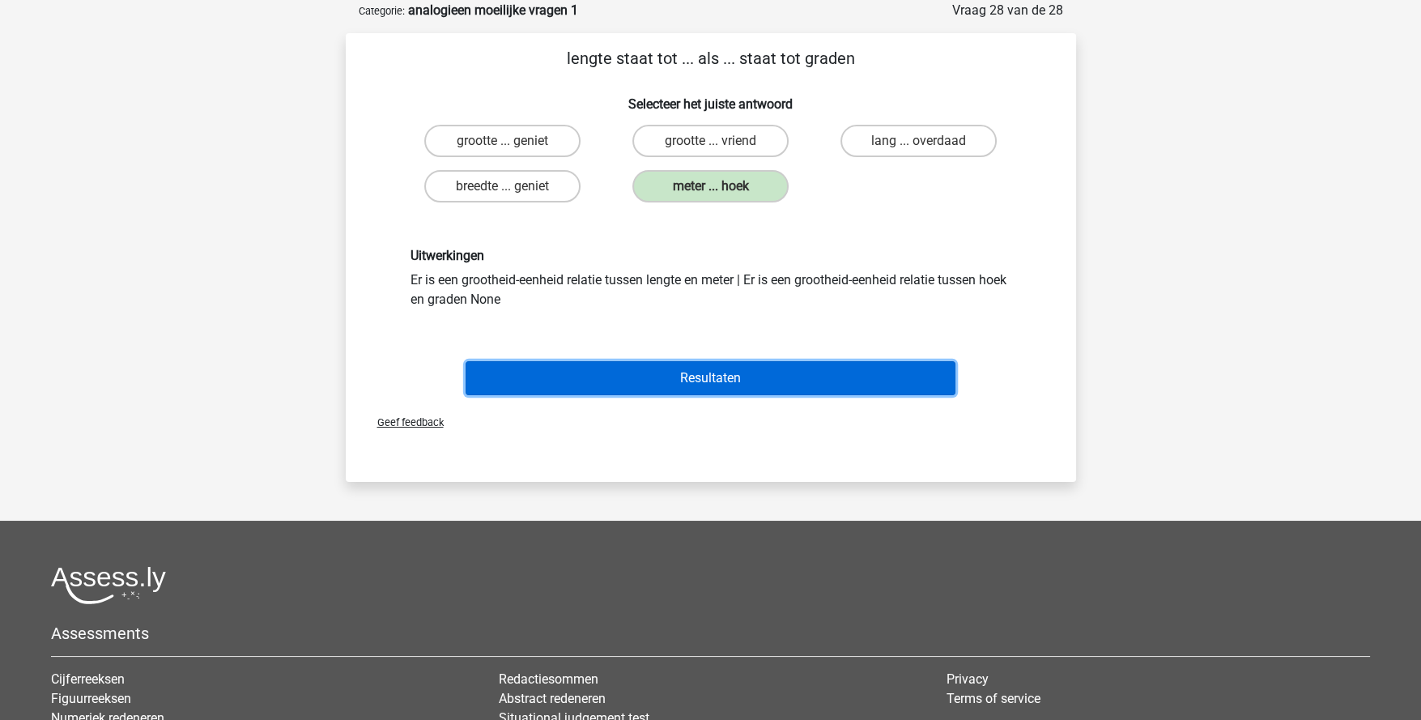
click at [781, 376] on button "Resultaten" at bounding box center [711, 378] width 490 height 34
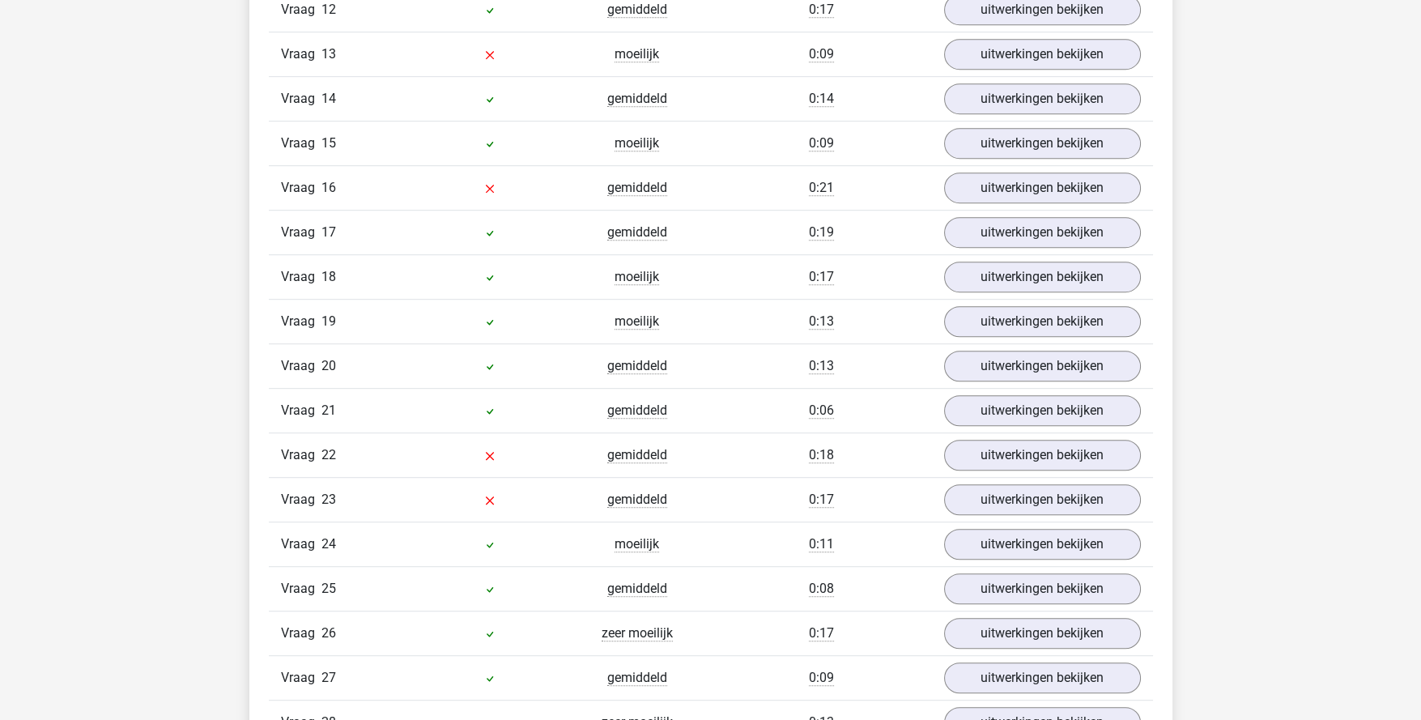
scroll to position [1781, 0]
